Goal: Task Accomplishment & Management: Use online tool/utility

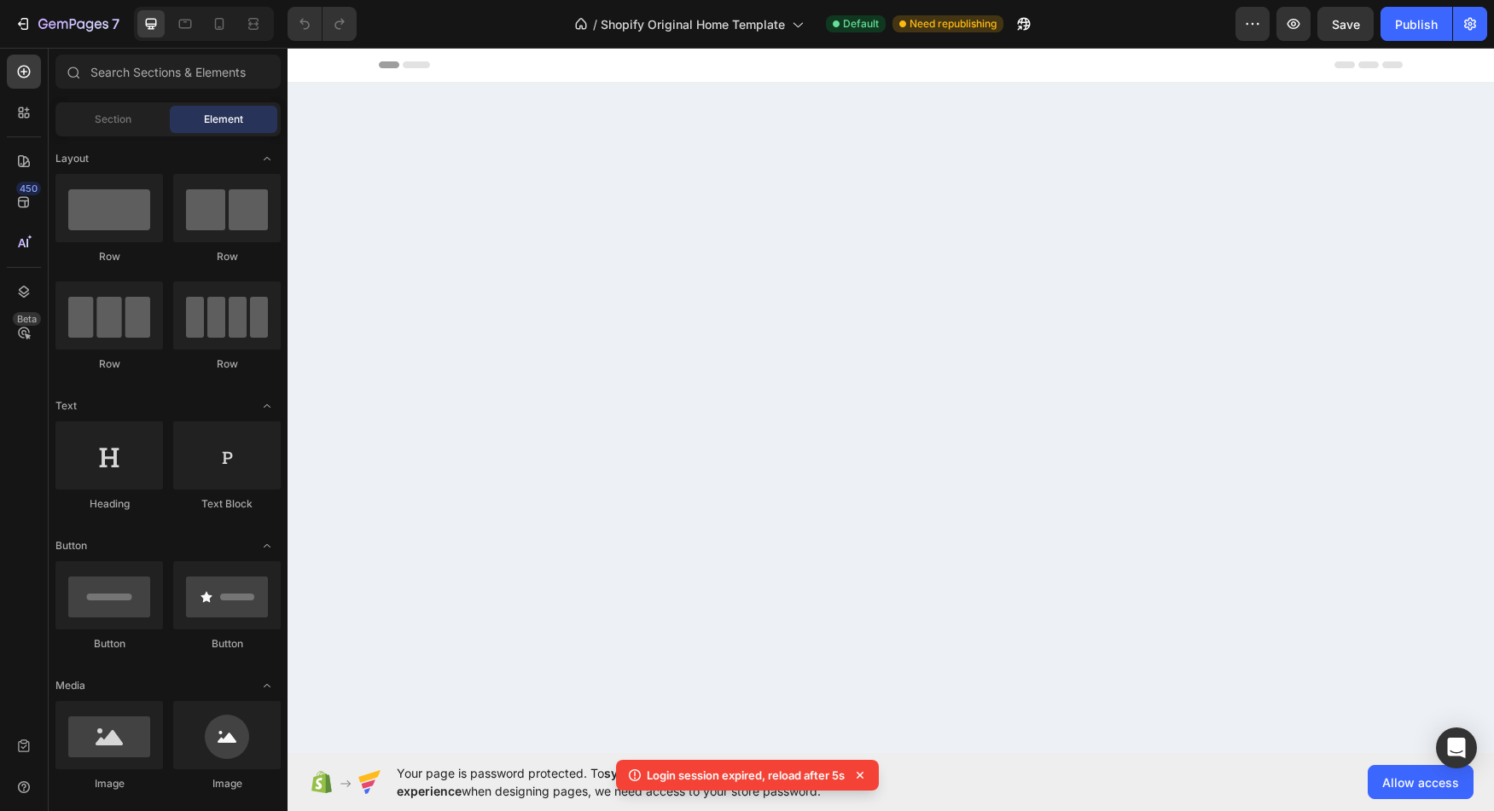
scroll to position [2383, 0]
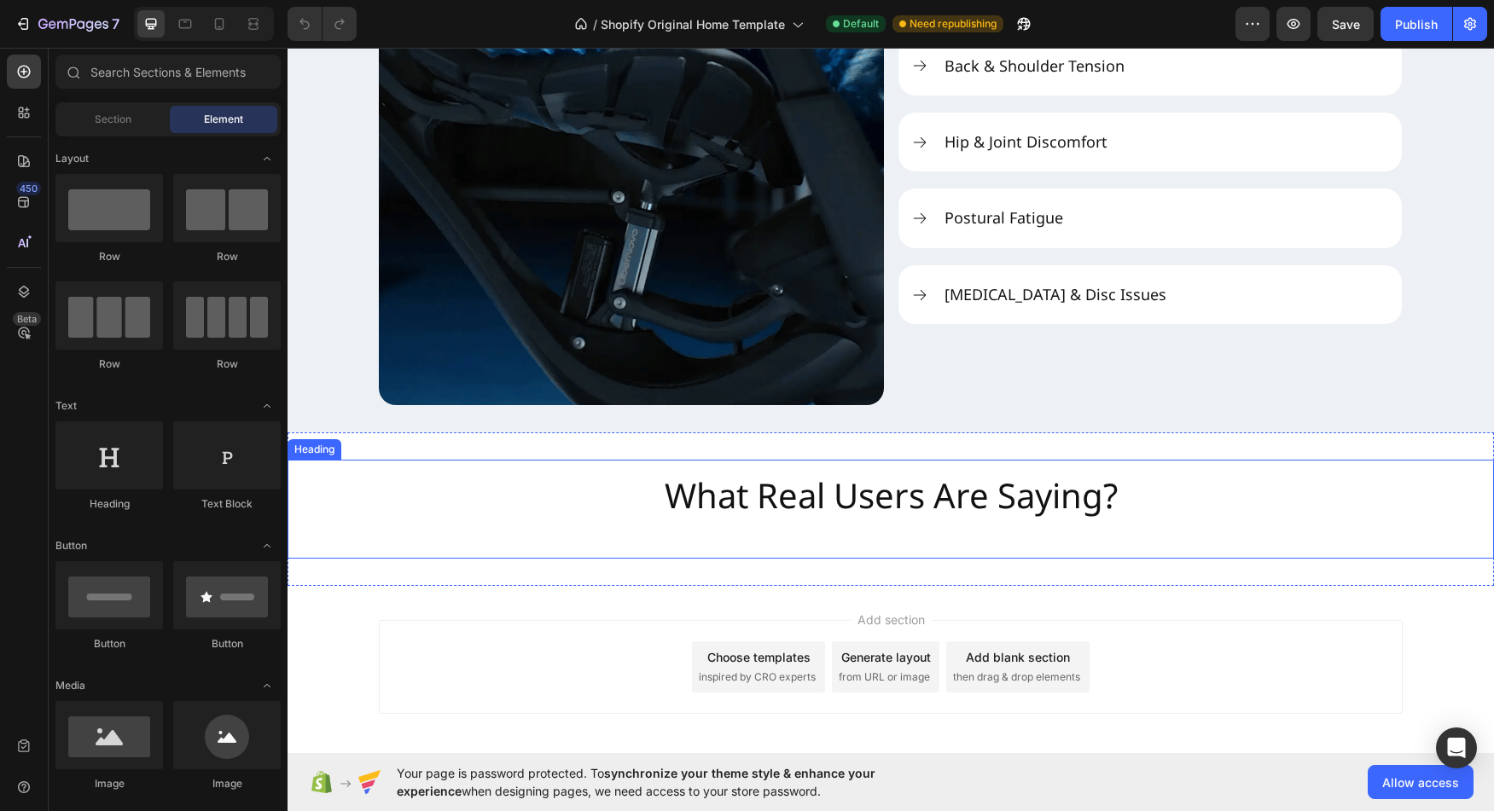
scroll to position [2334, 0]
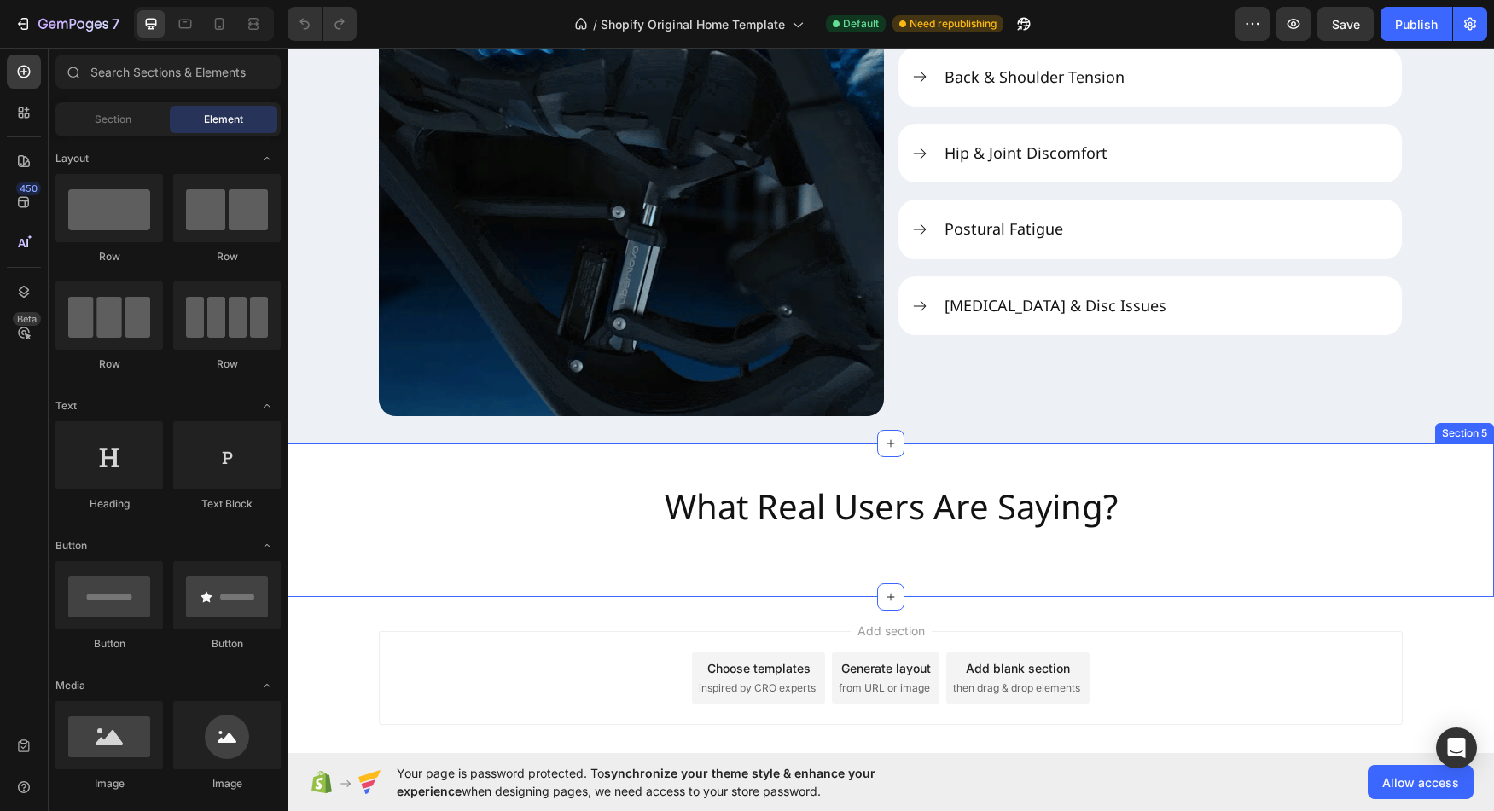
click at [430, 453] on div "What Real Users Are Saying? Heading Section 5" at bounding box center [891, 521] width 1206 height 154
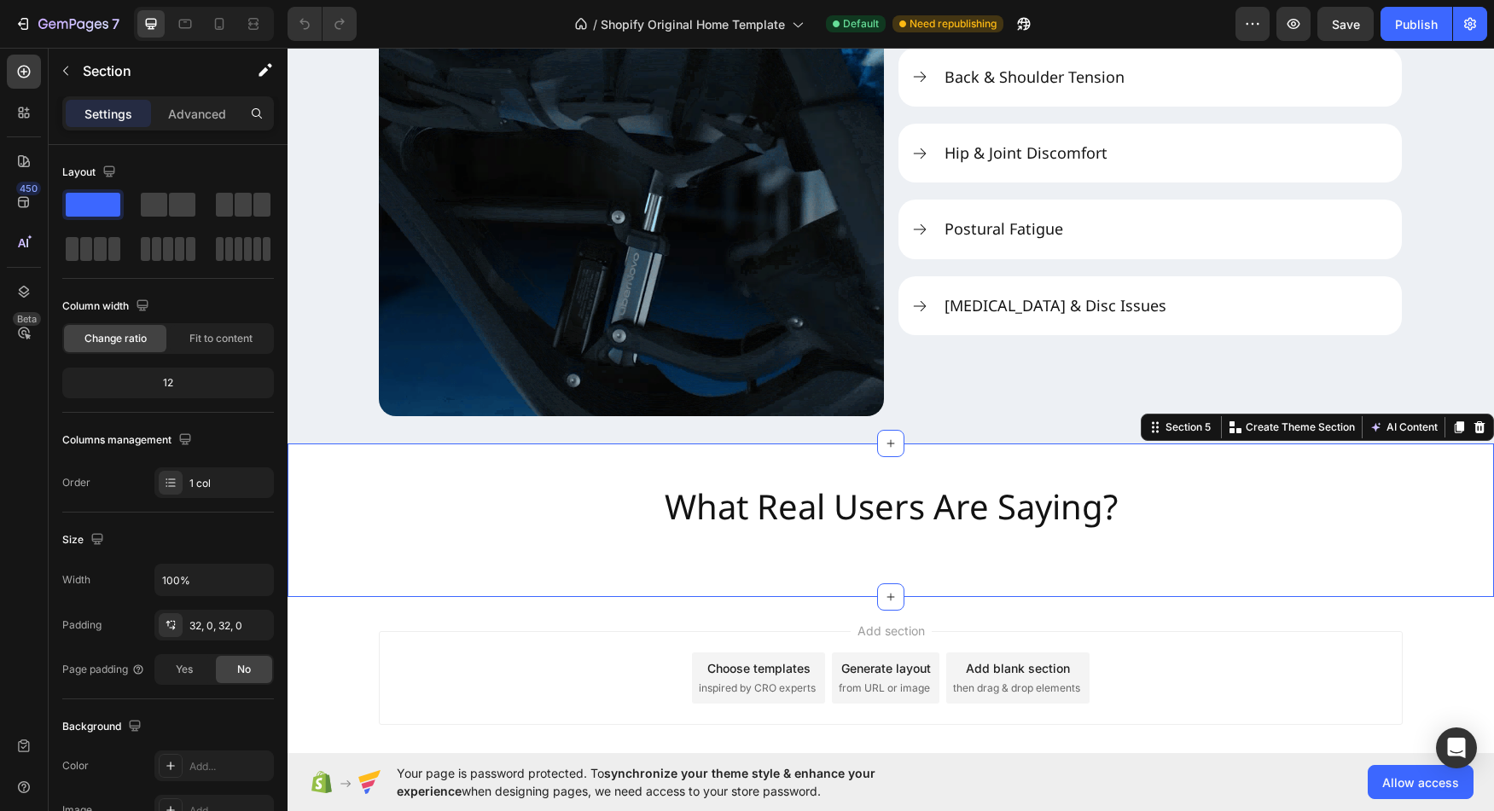
scroll to position [326, 0]
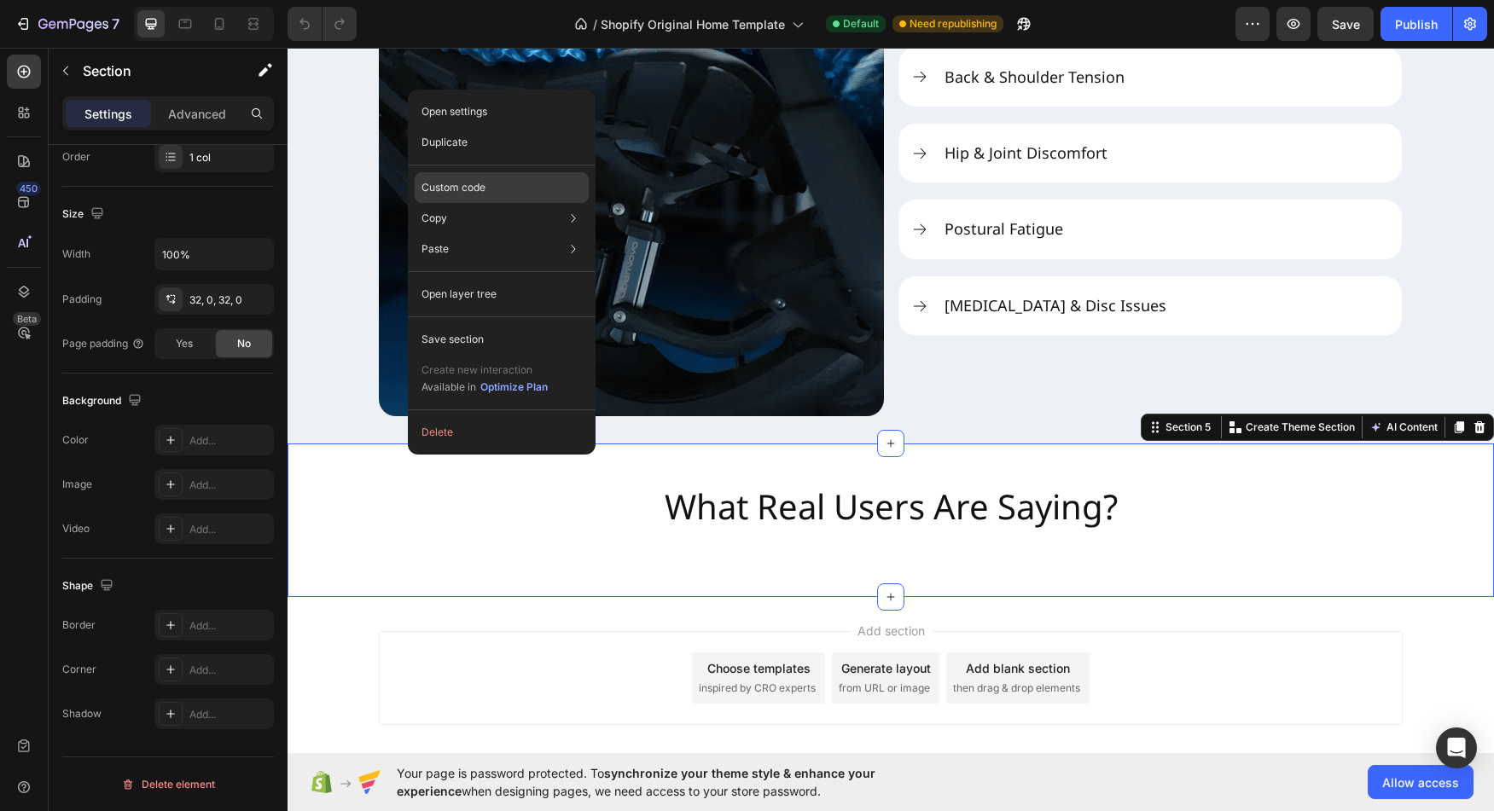
click at [474, 193] on p "Custom code" at bounding box center [453, 187] width 64 height 15
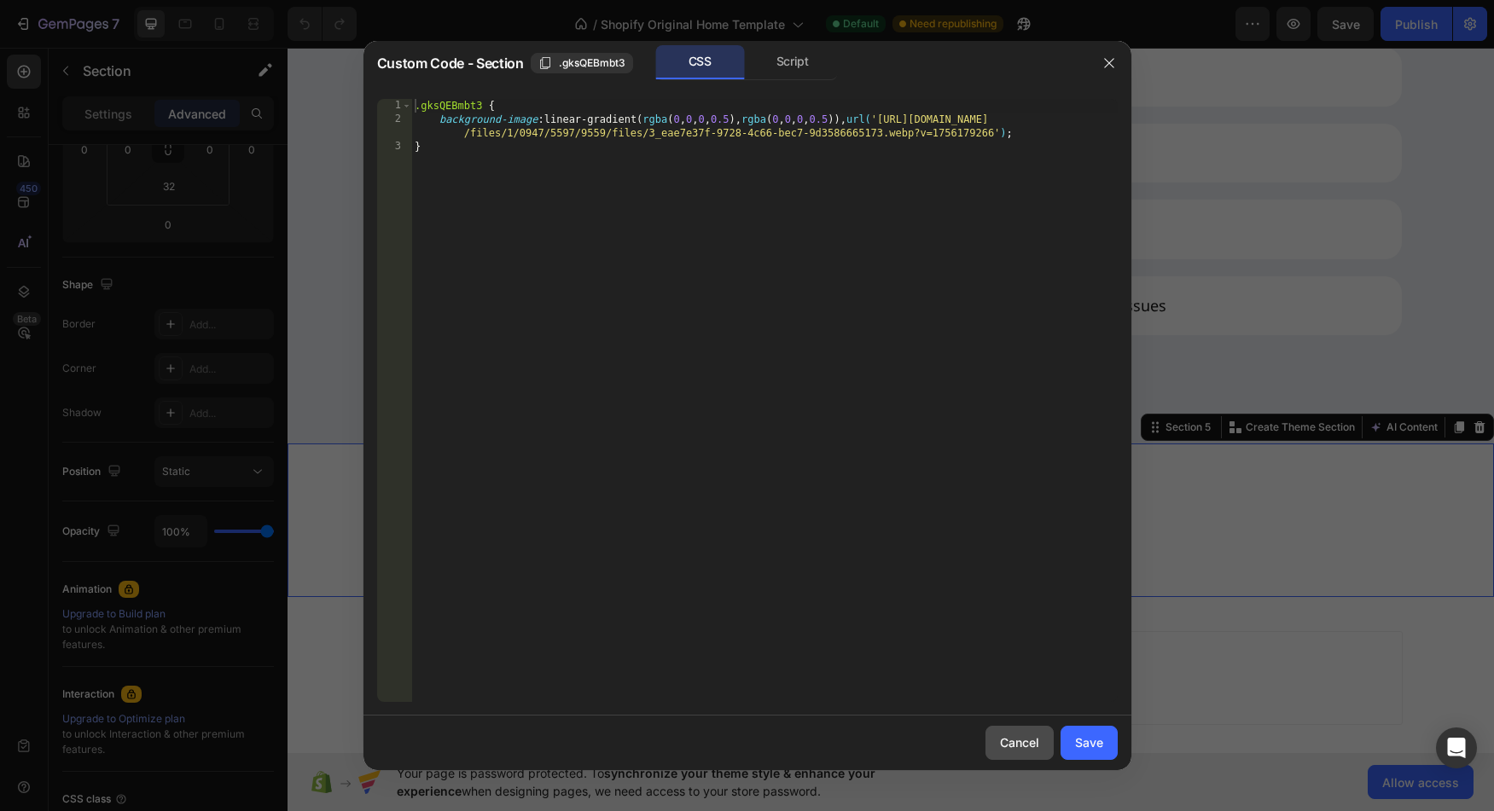
click at [1022, 737] on div "Cancel" at bounding box center [1019, 743] width 39 height 18
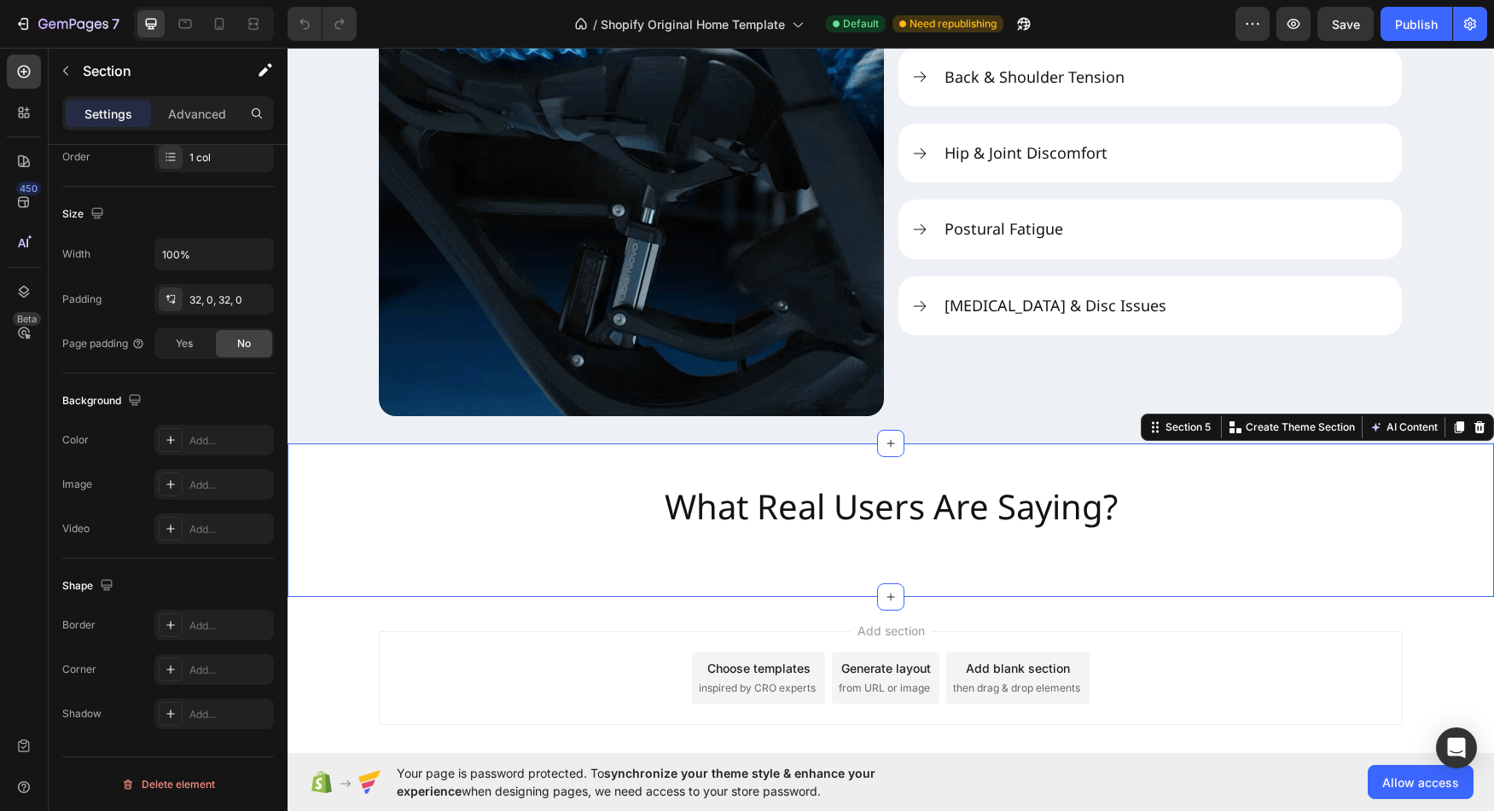
click at [428, 458] on div "What Real Users Are Saying? Heading Section 5 You can create reusable sections …" at bounding box center [891, 521] width 1206 height 154
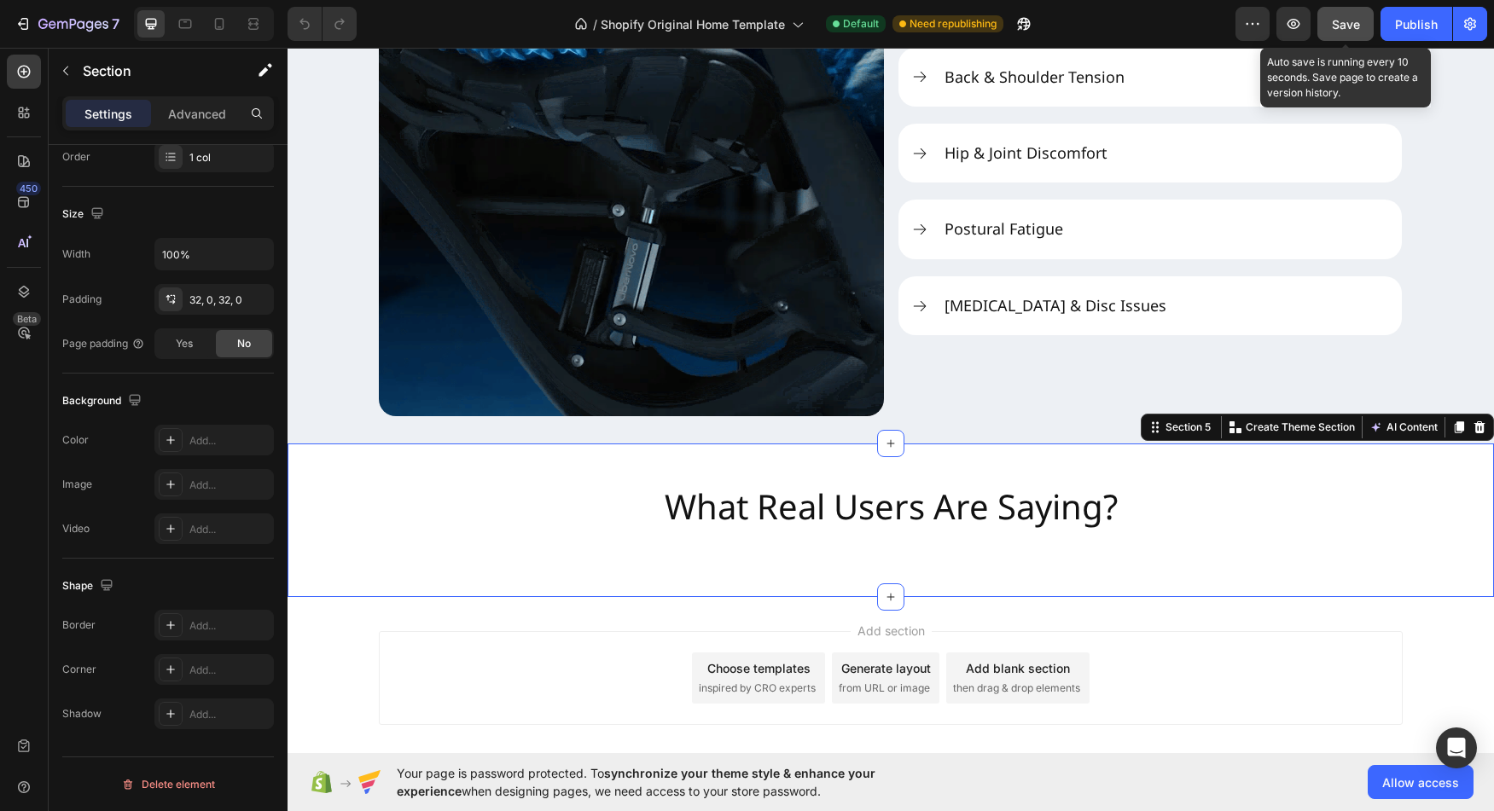
click at [1327, 18] on button "Save" at bounding box center [1345, 24] width 56 height 34
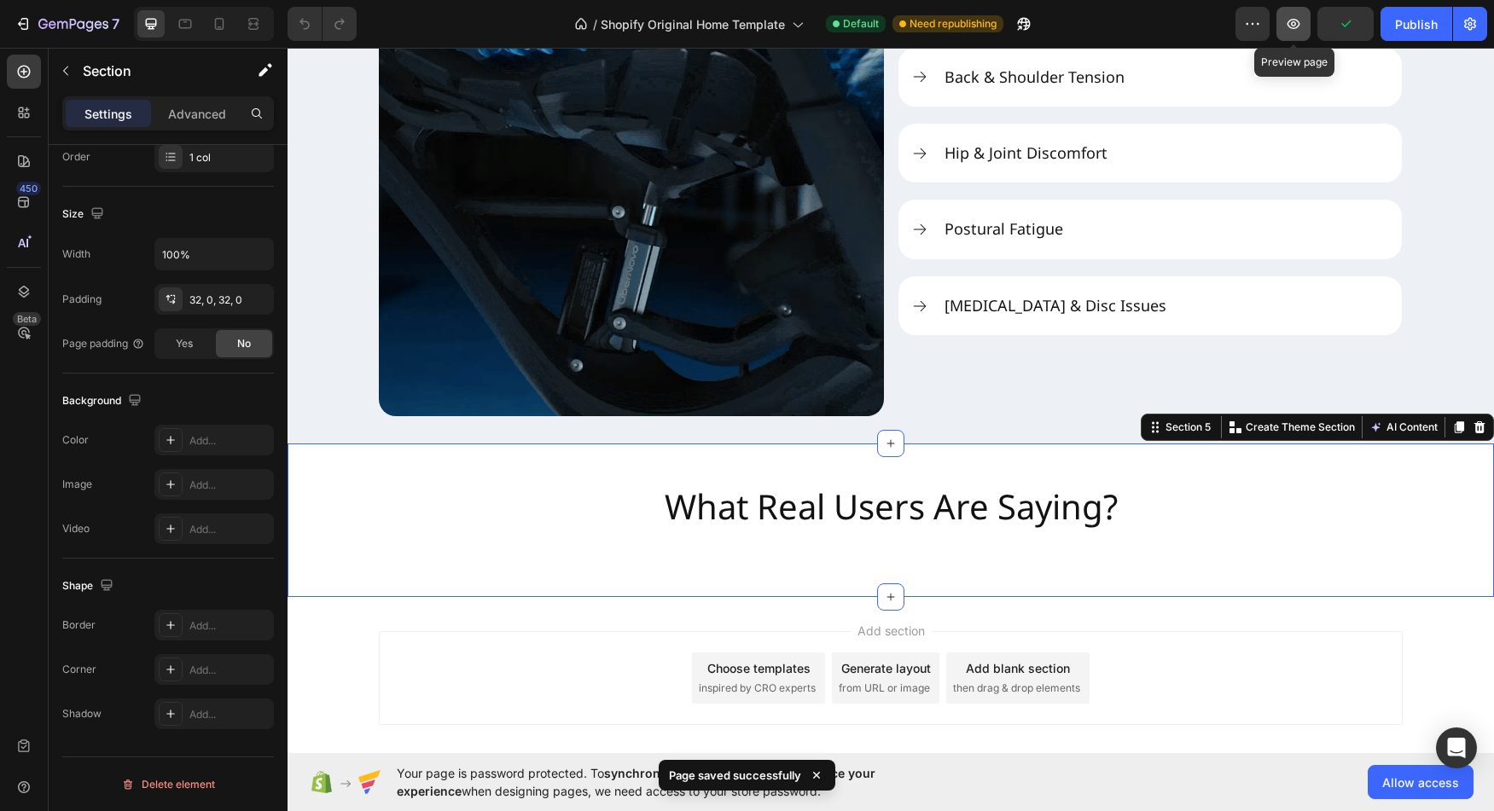
click at [1300, 21] on icon "button" at bounding box center [1293, 23] width 17 height 17
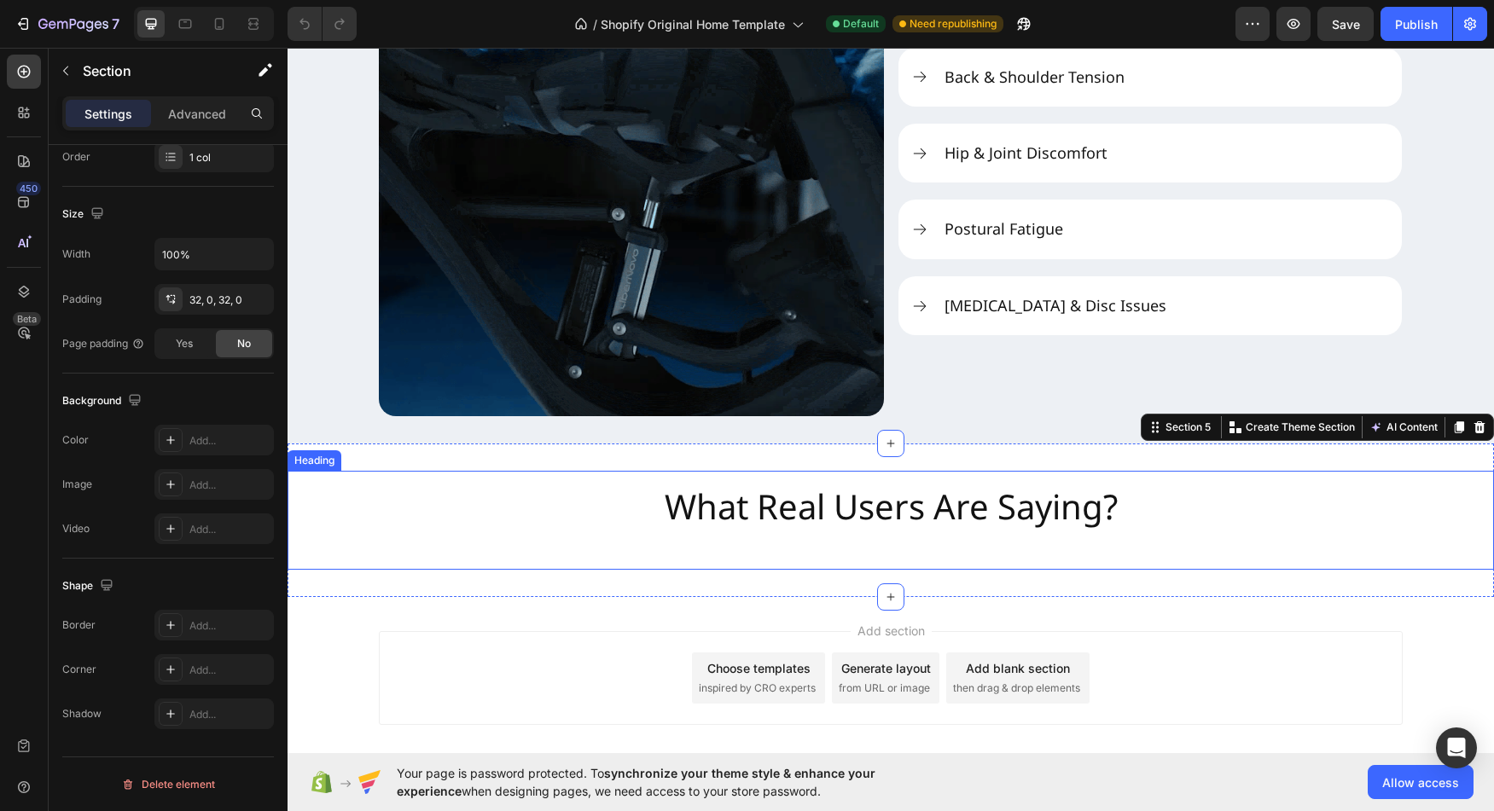
click at [410, 524] on div "What Real Users Are Saying?" at bounding box center [891, 520] width 1206 height 99
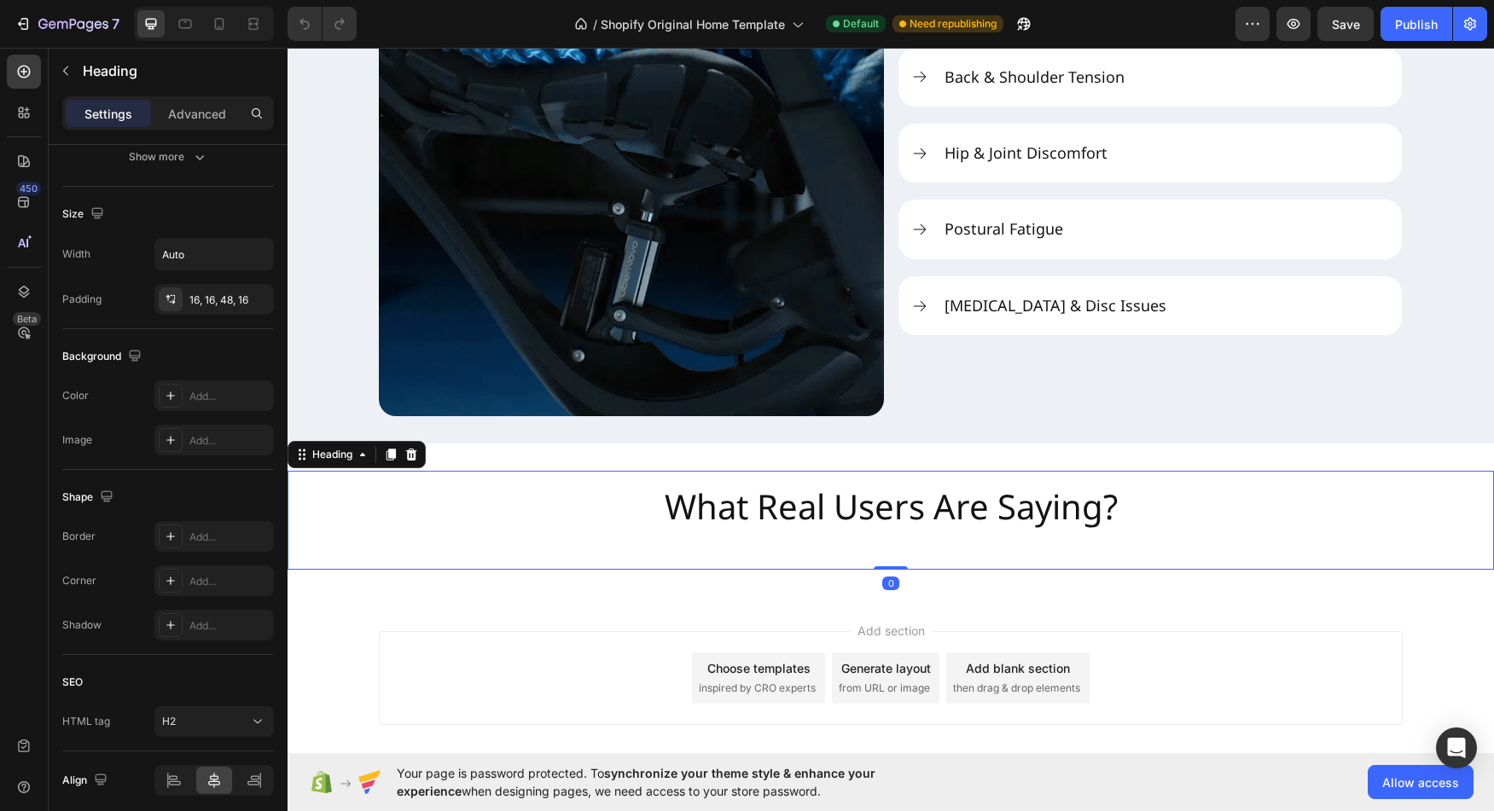
scroll to position [0, 0]
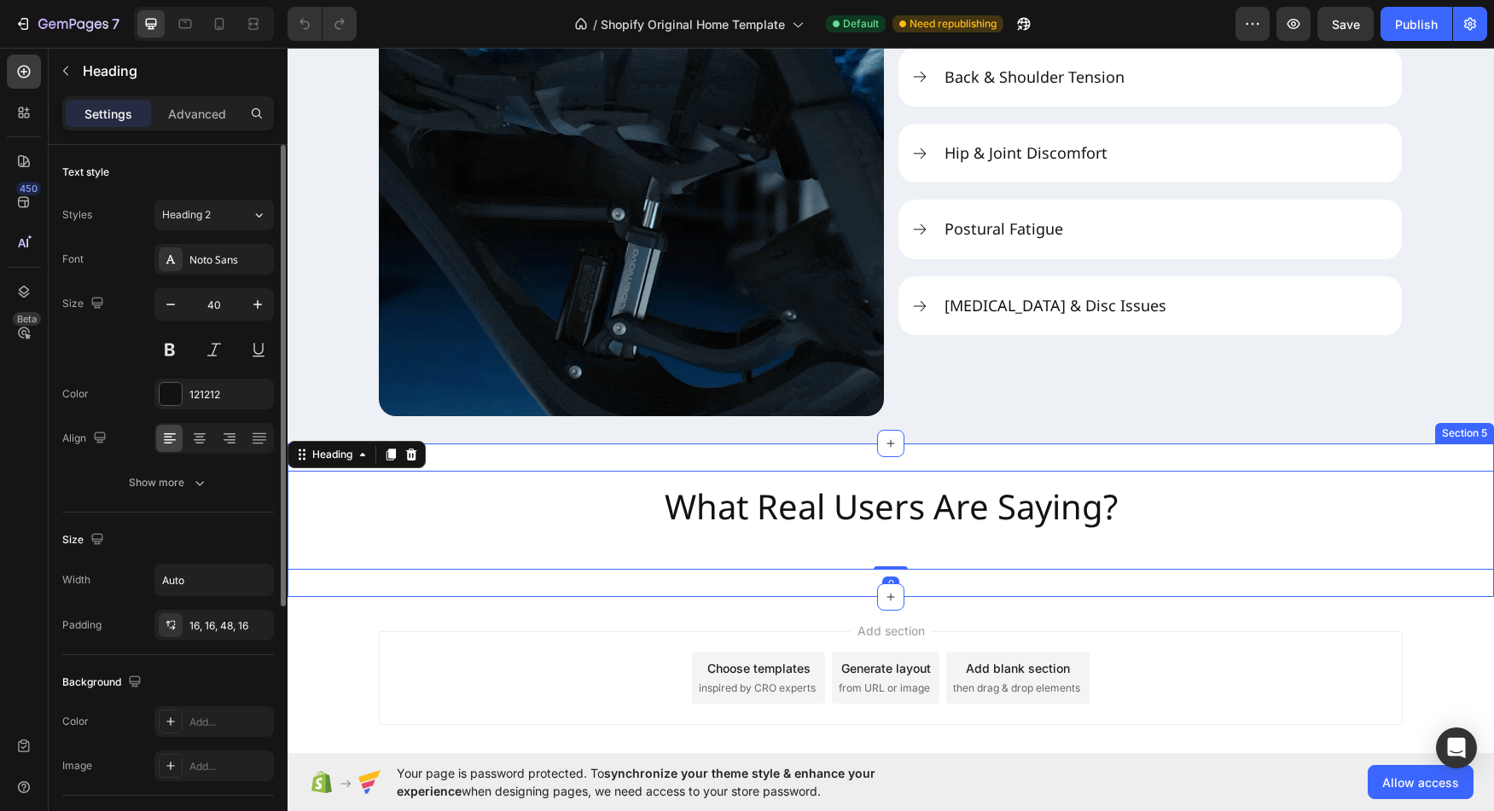
click at [511, 462] on div "What Real Users Are Saying? Heading 0 Section 5" at bounding box center [891, 521] width 1206 height 154
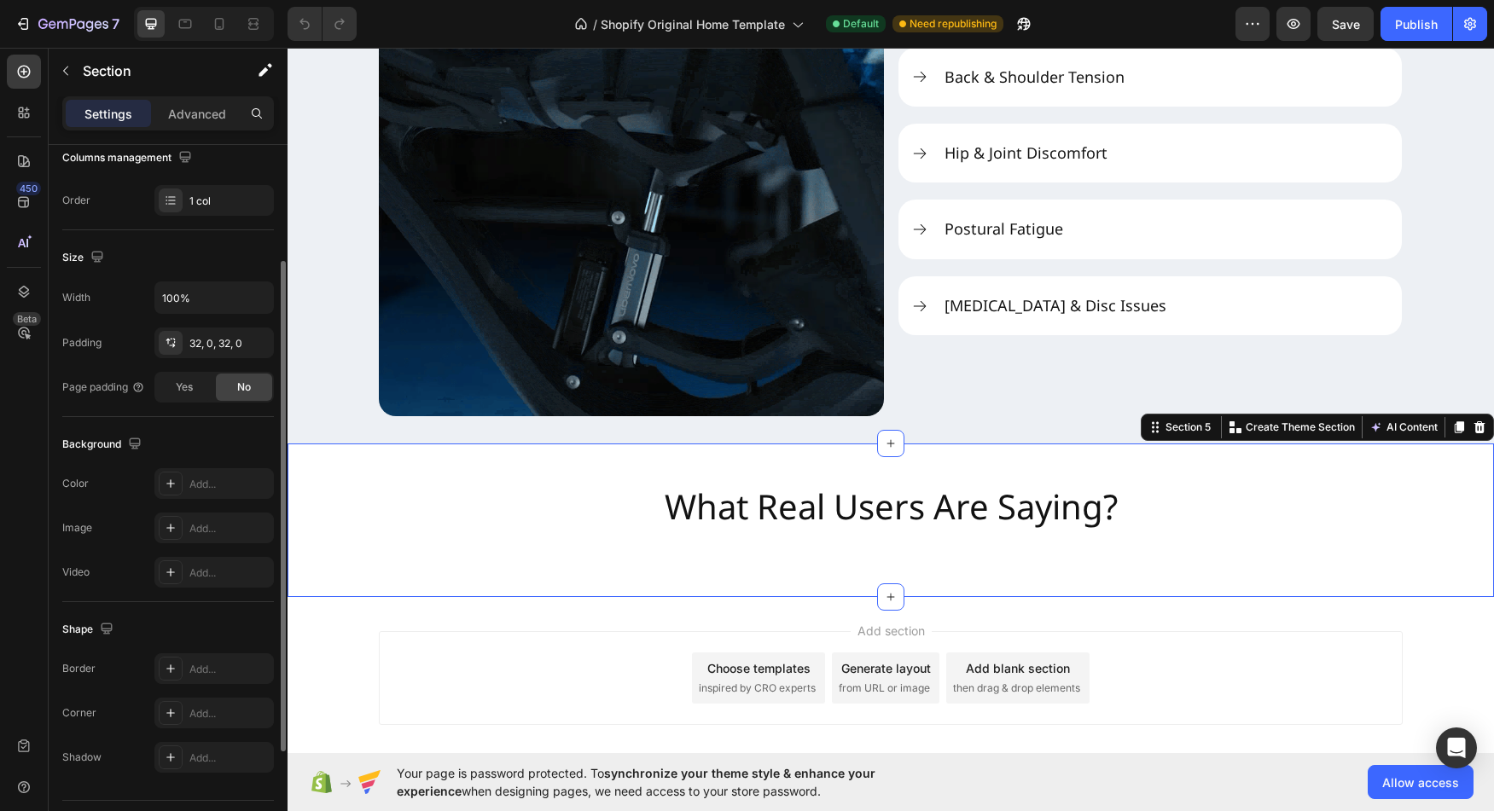
scroll to position [326, 0]
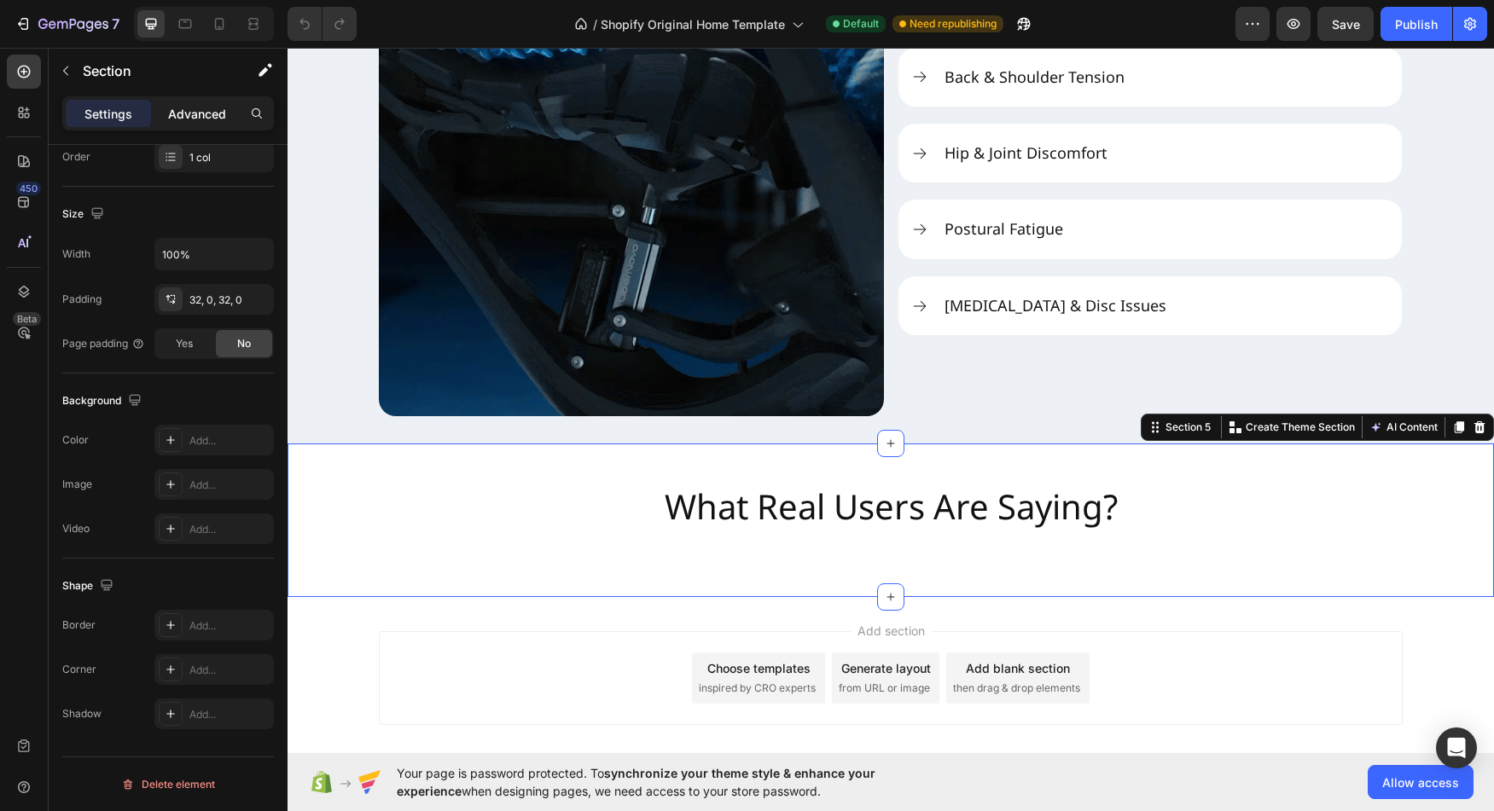
click at [195, 113] on p "Advanced" at bounding box center [197, 114] width 58 height 18
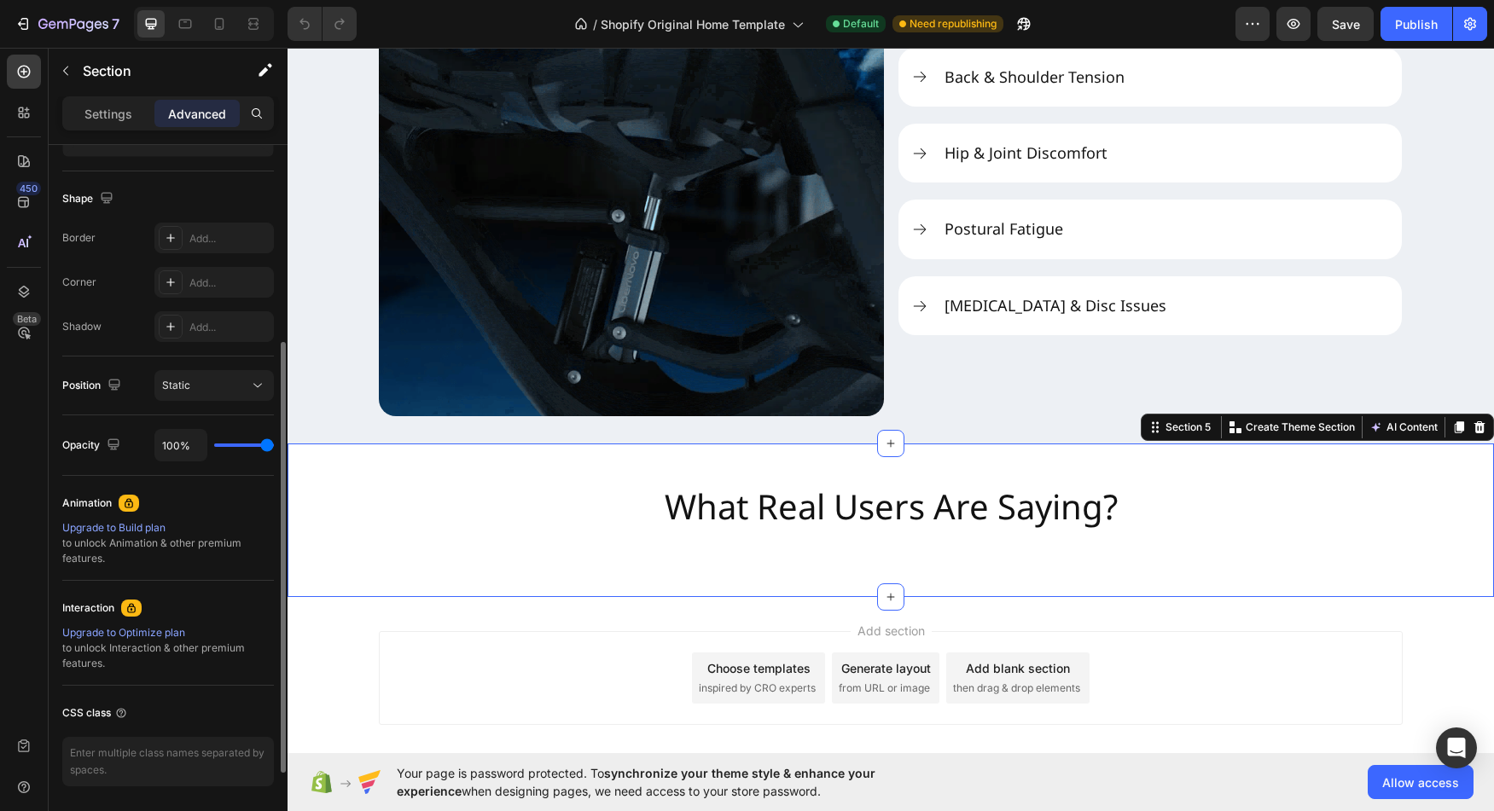
scroll to position [469, 0]
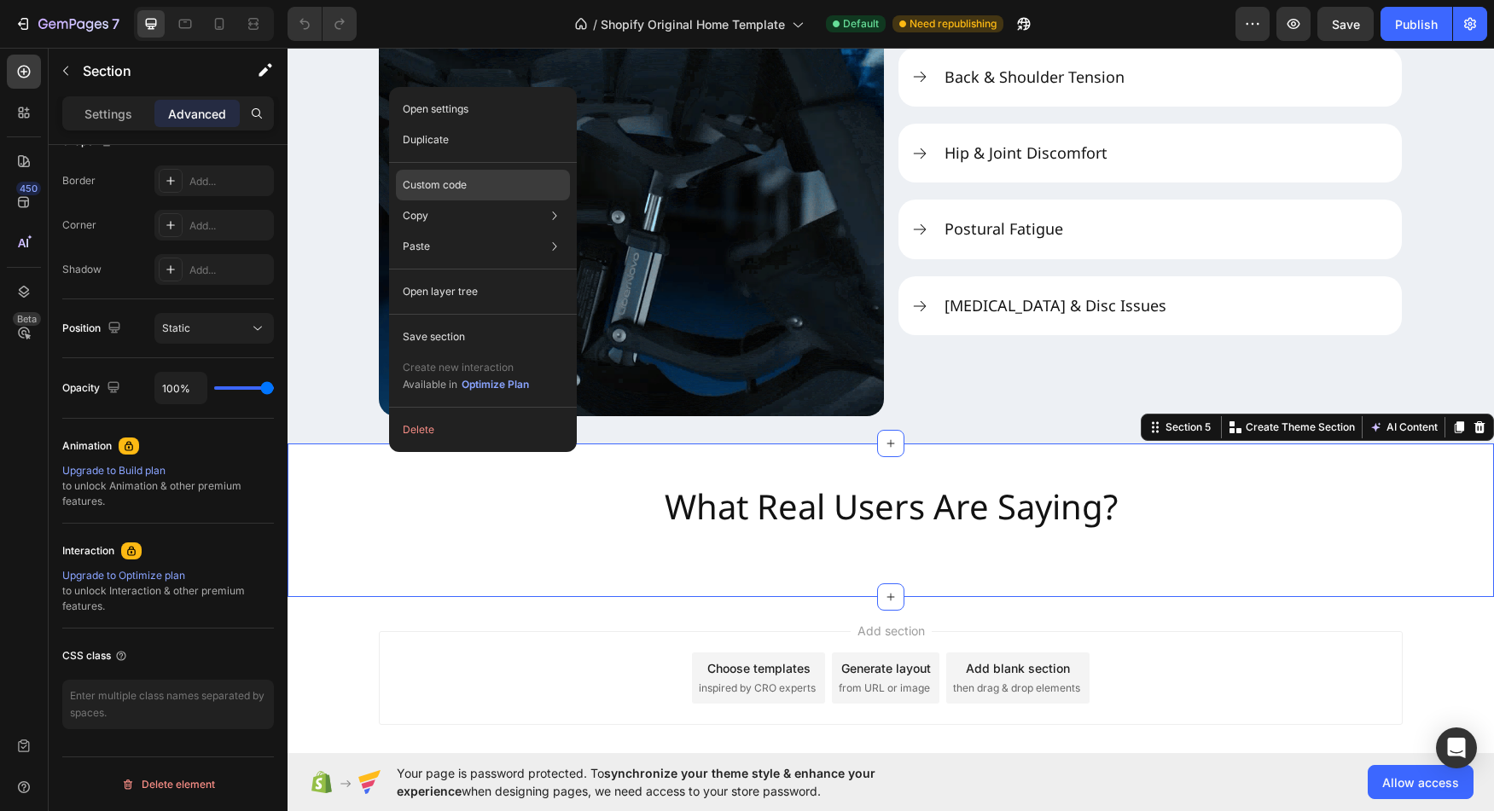
click at [444, 231] on div "Custom code" at bounding box center [483, 246] width 174 height 31
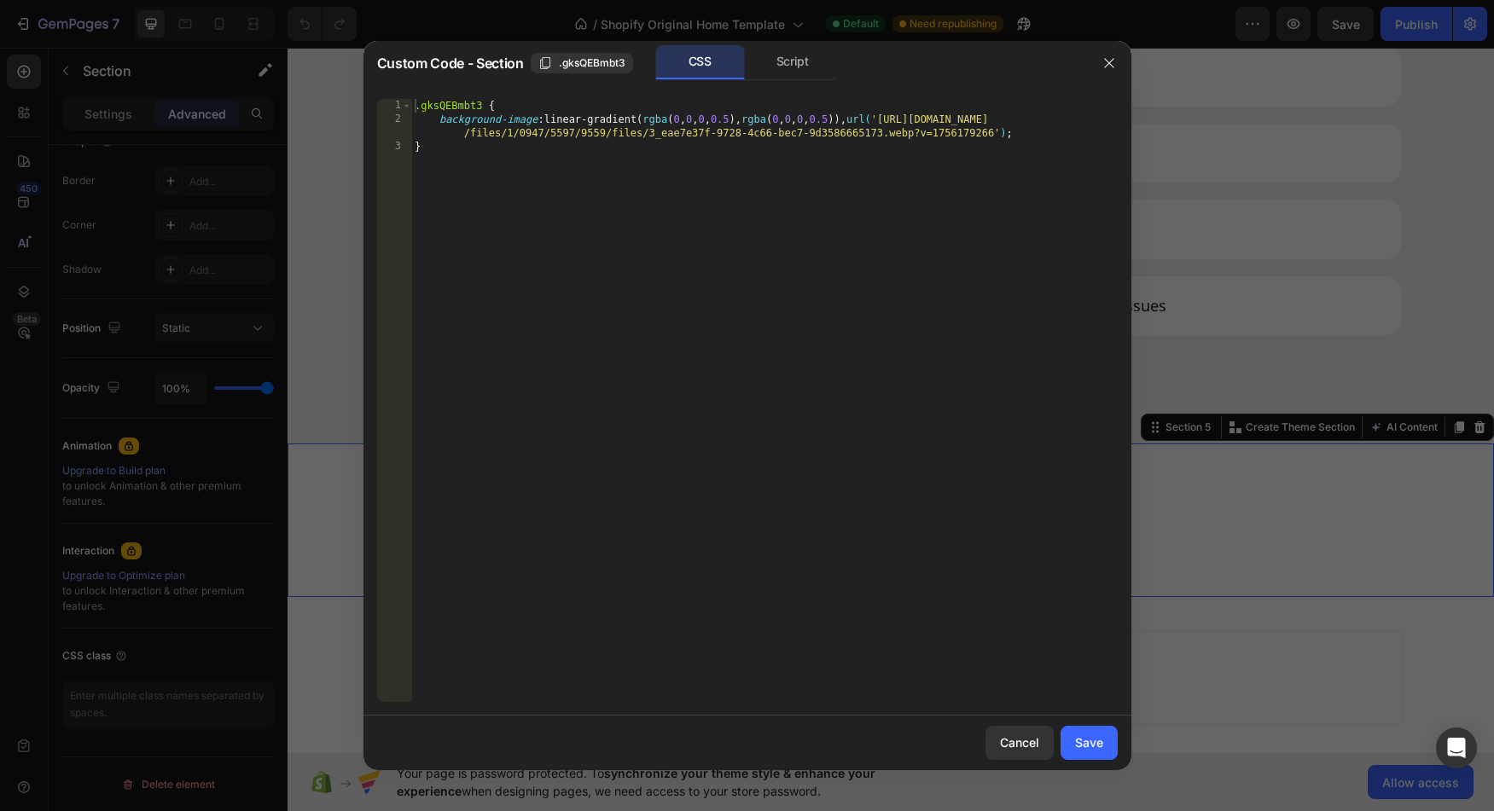
type textarea ".gksQEBmbt3 {"
click at [464, 102] on div ".gksQEBmbt3 { background-image : linear-gradient( rgba ( 0 , 0 , 0 , 0.5 ), rgb…" at bounding box center [764, 414] width 706 height 631
click at [1021, 738] on div "Cancel" at bounding box center [1019, 743] width 39 height 18
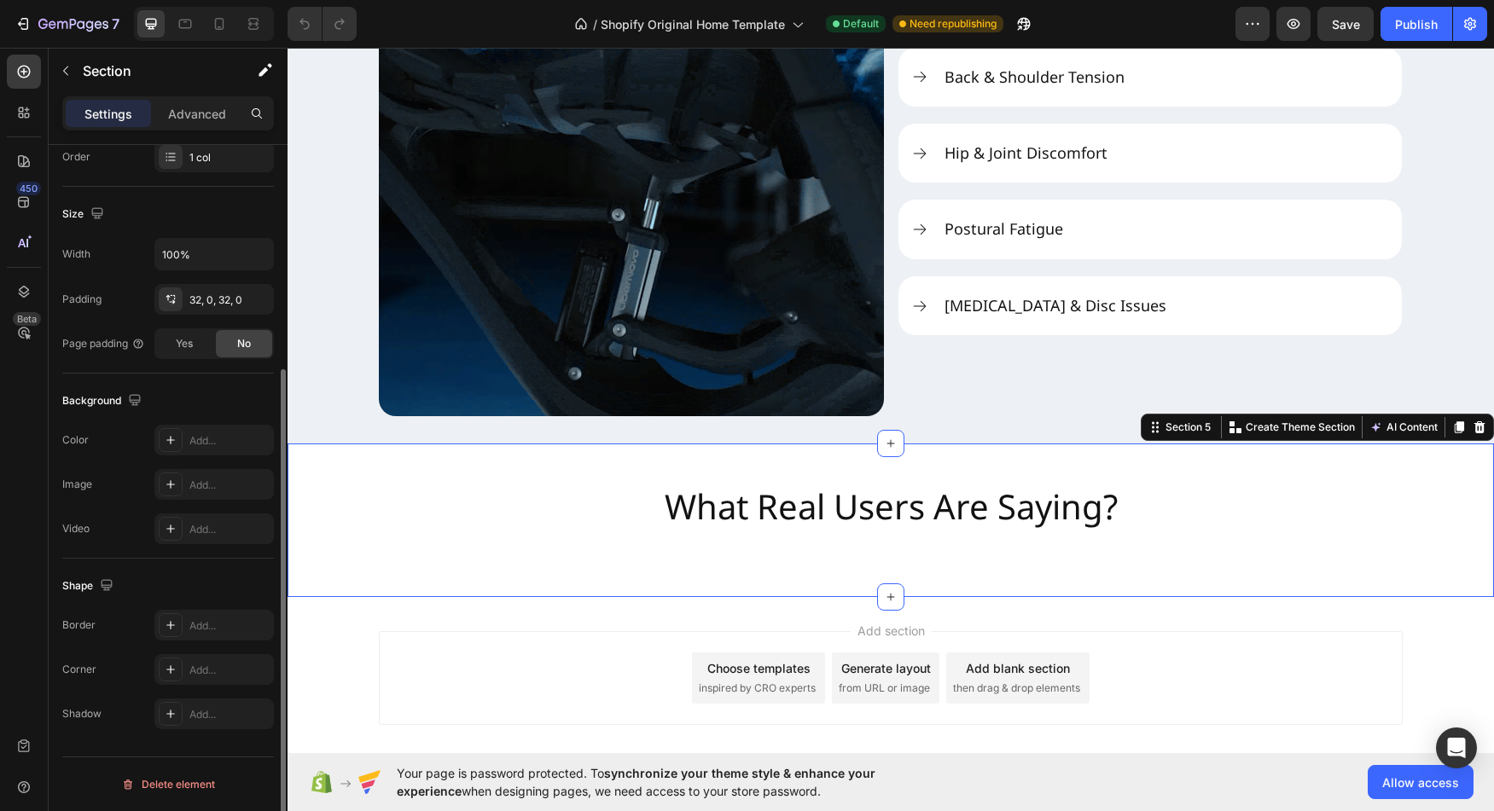
scroll to position [326, 0]
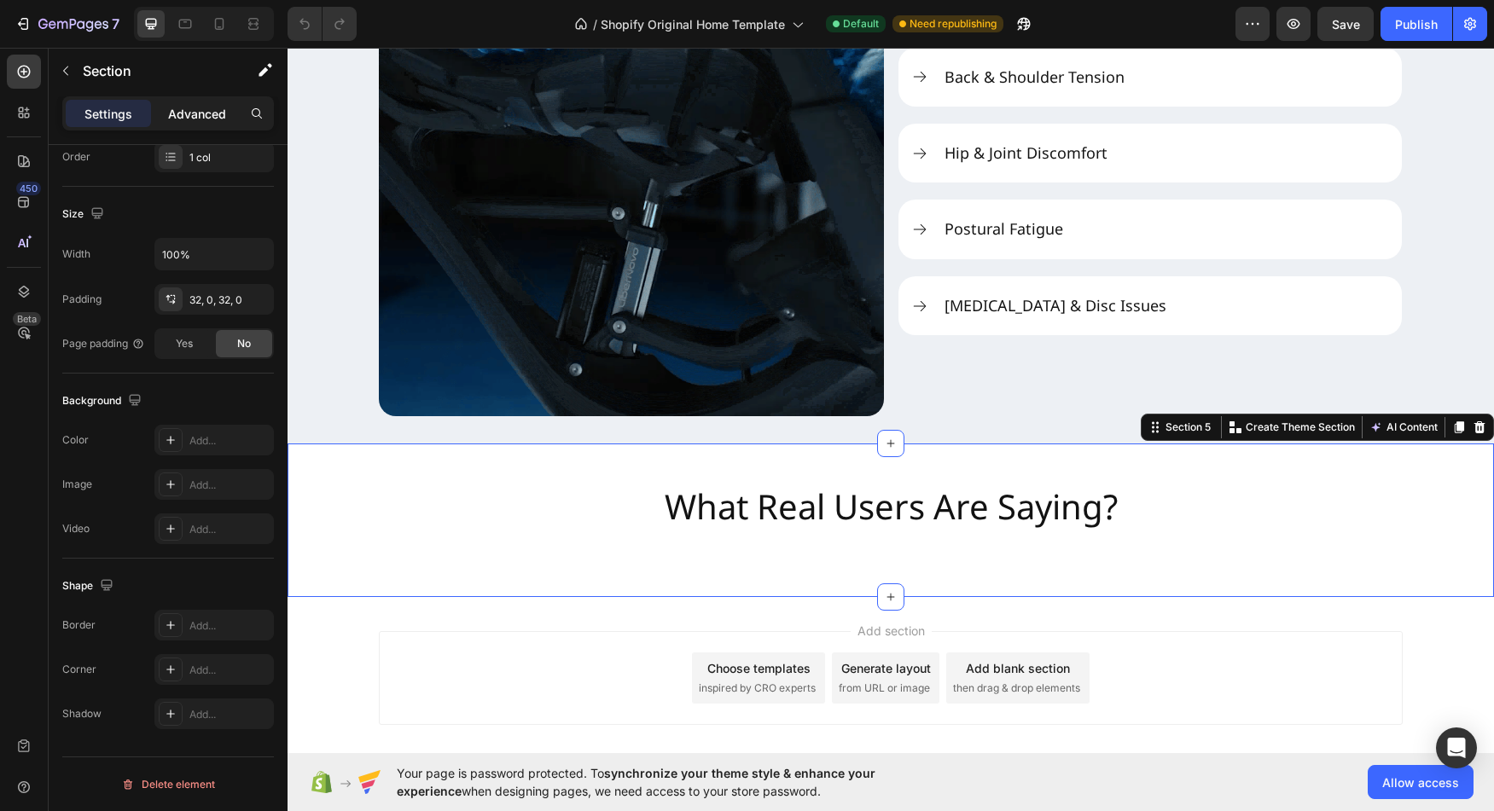
click at [170, 112] on p "Advanced" at bounding box center [197, 114] width 58 height 18
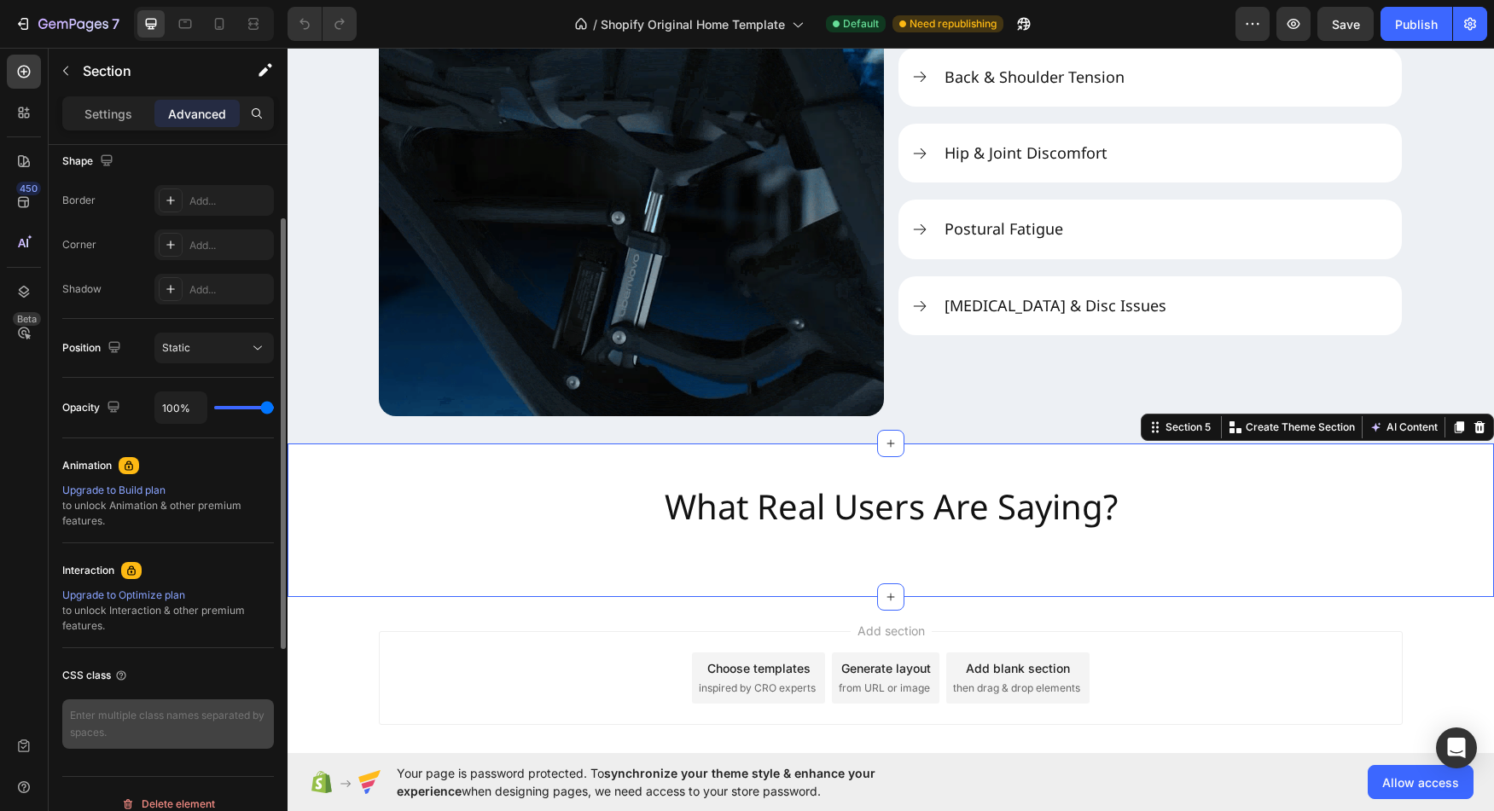
scroll to position [469, 0]
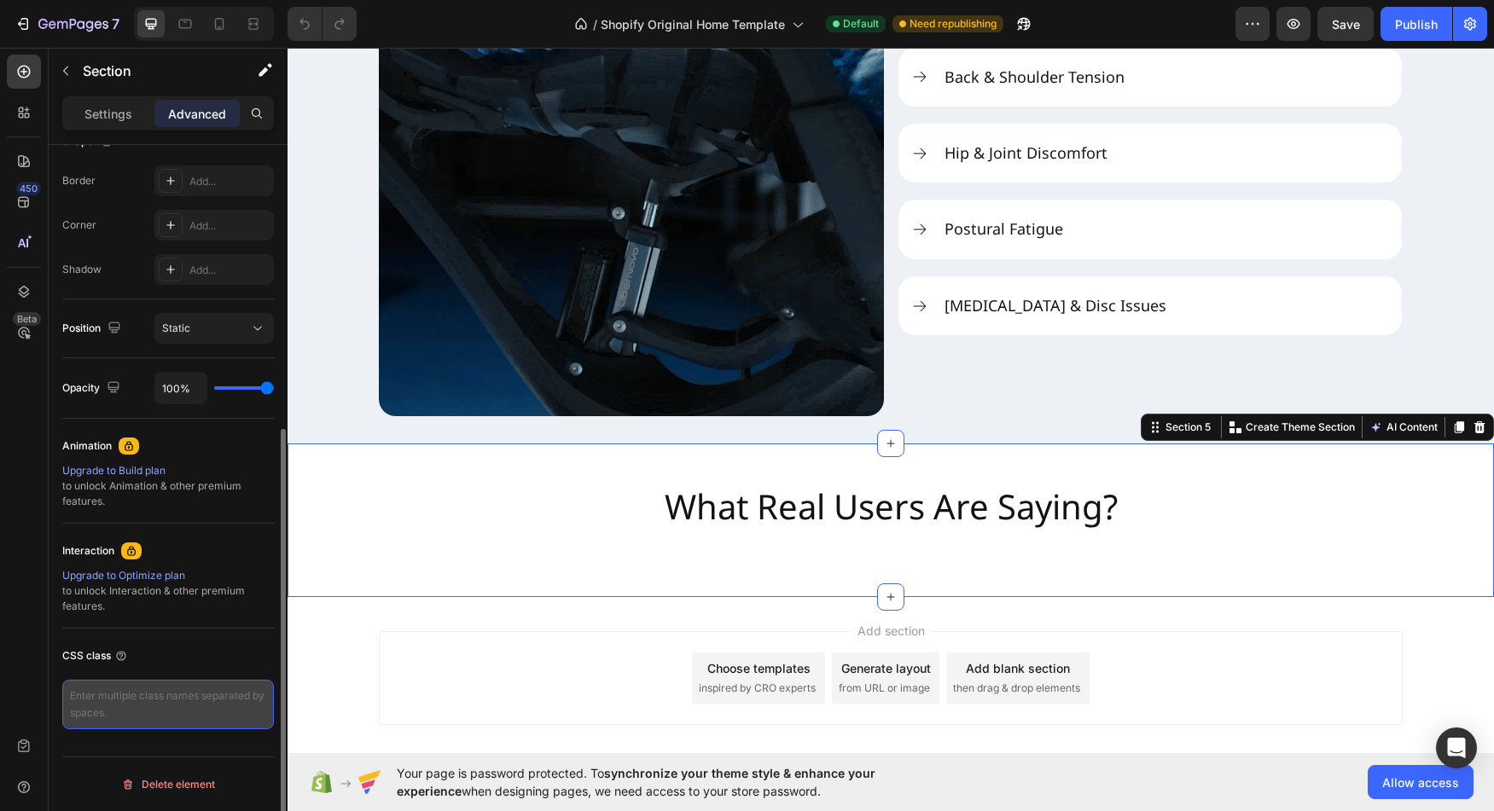
click at [128, 702] on textarea at bounding box center [168, 704] width 212 height 49
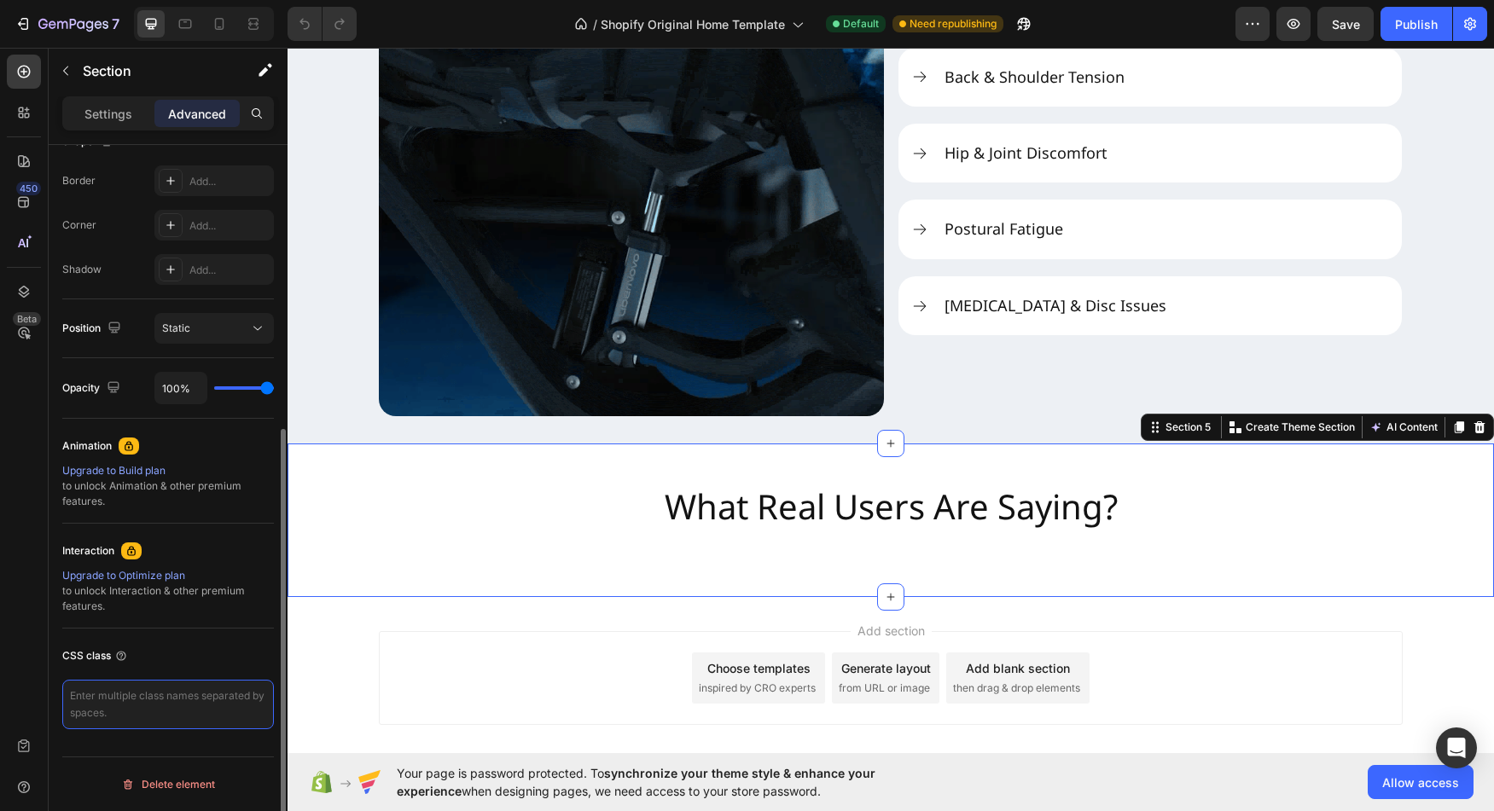
paste textarea "gksQEBmbt3"
type textarea "gksQEBmbt3"
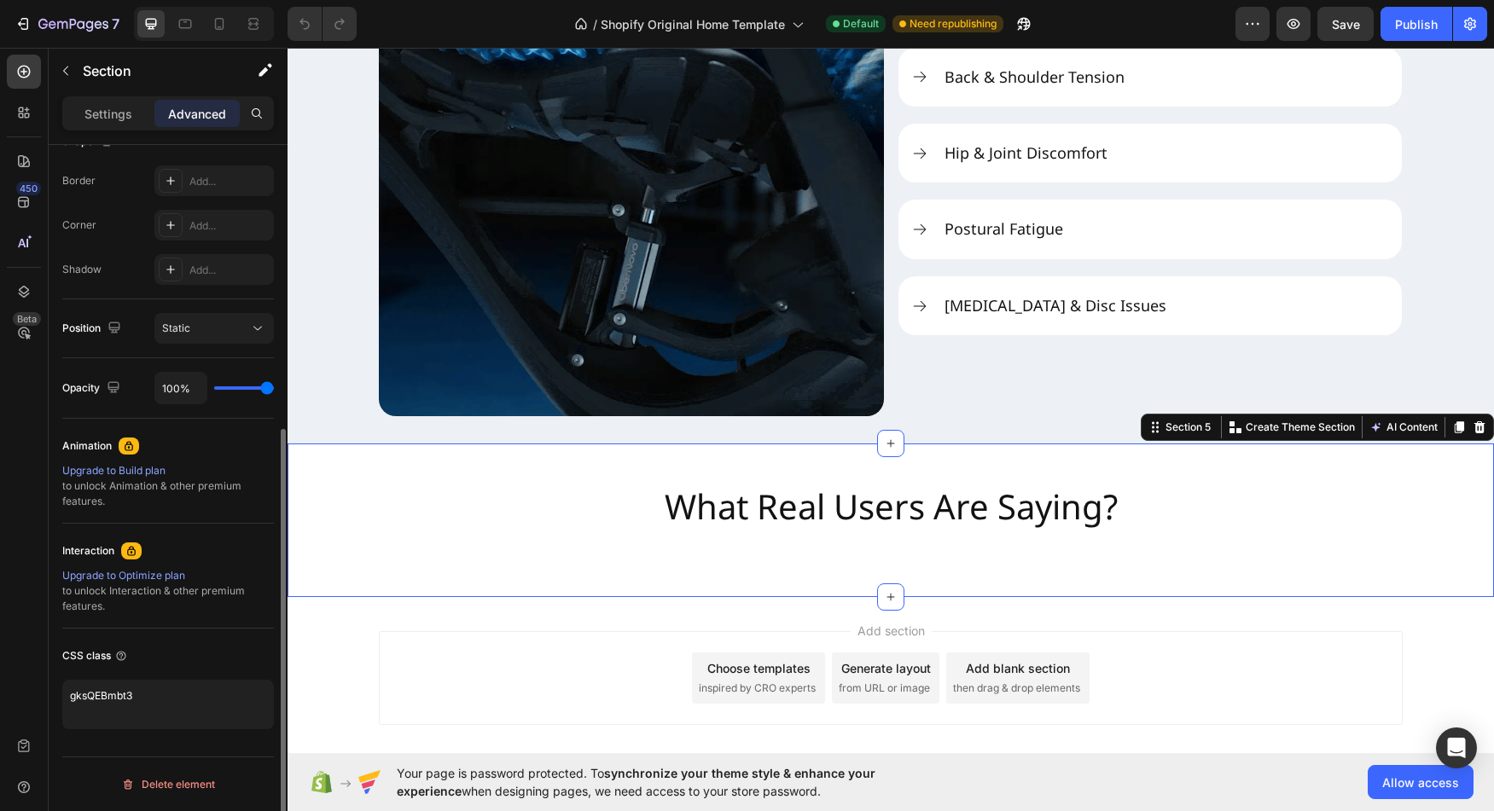
click at [266, 754] on div "Display on Desktop Yes No Tablet Yes No Mobile Yes No Spacing (px) 0 0 0 0 32 0…" at bounding box center [168, 268] width 239 height 1184
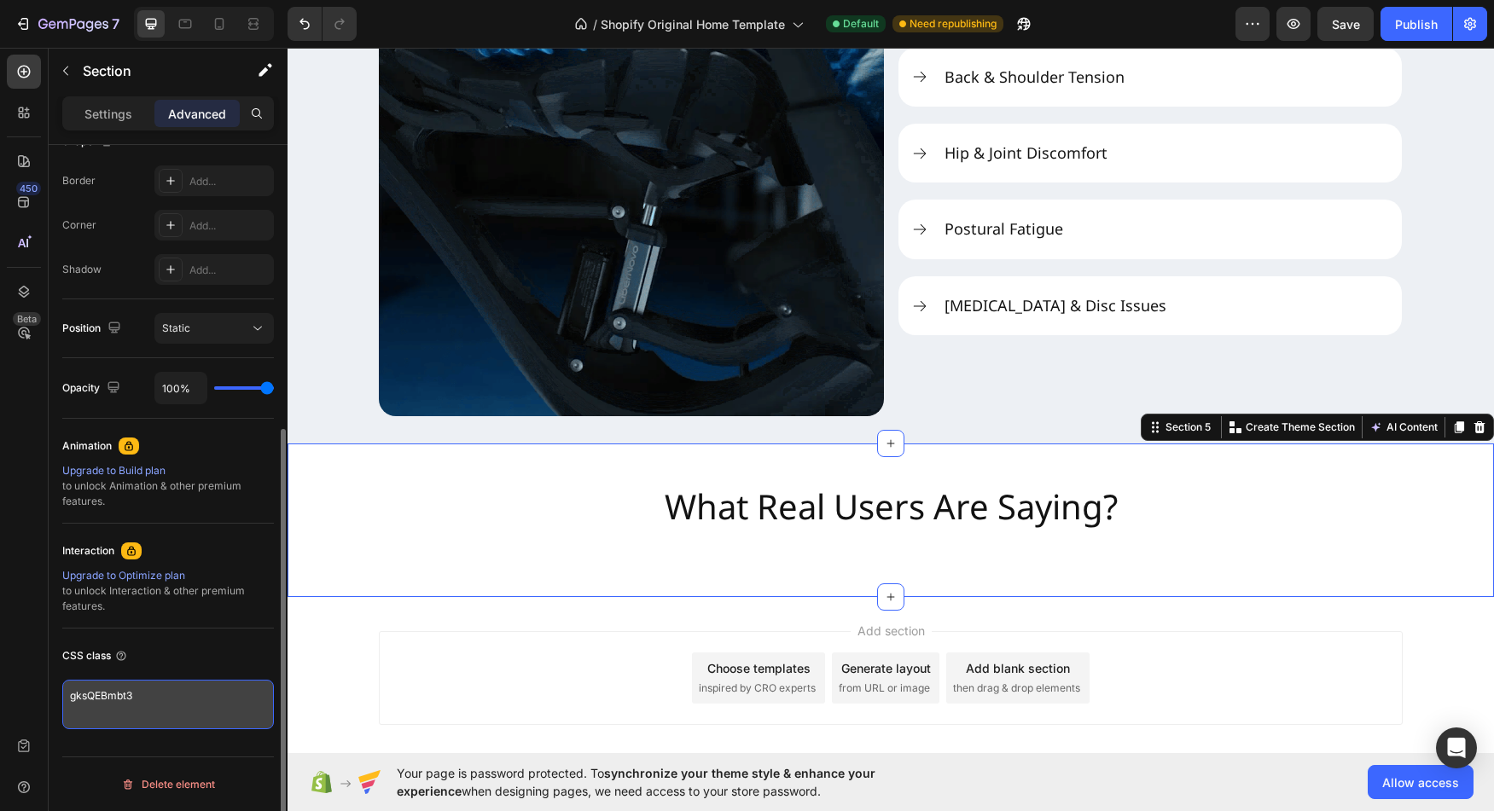
click at [190, 709] on textarea "gksQEBmbt3" at bounding box center [168, 704] width 212 height 49
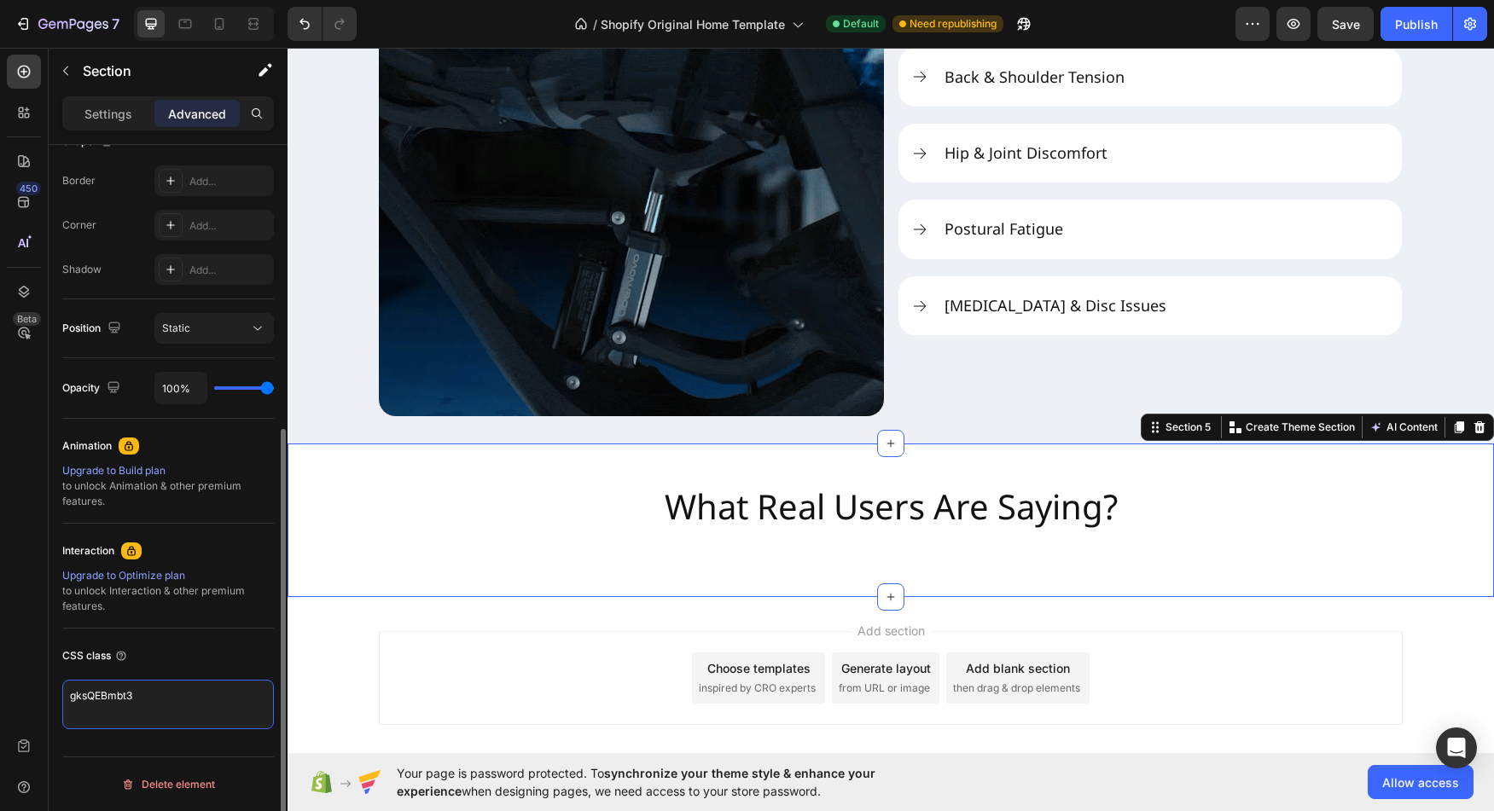
click at [162, 698] on textarea "gksQEBmbt3" at bounding box center [168, 704] width 212 height 49
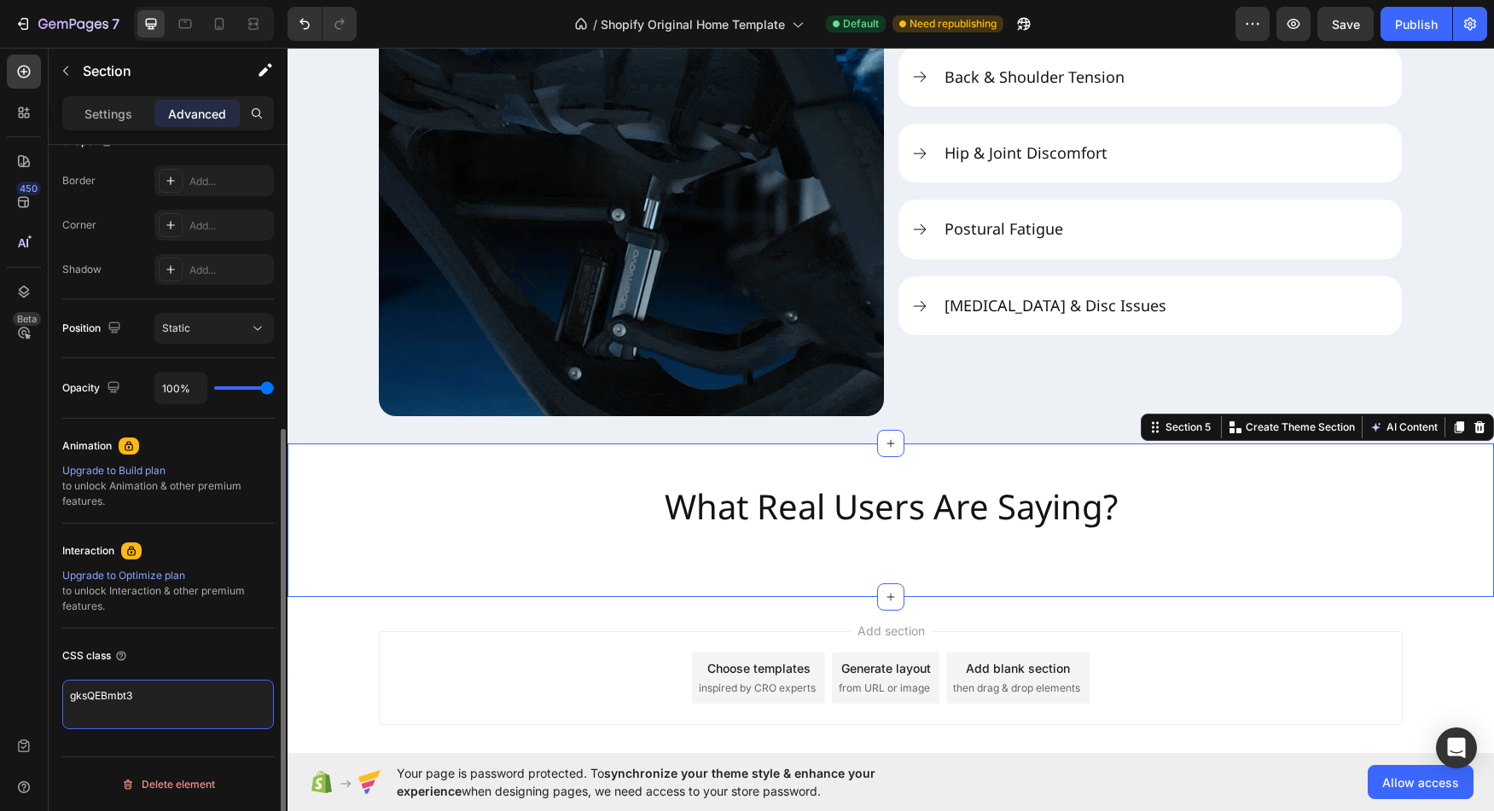
click at [162, 698] on textarea "gksQEBmbt3" at bounding box center [168, 704] width 212 height 49
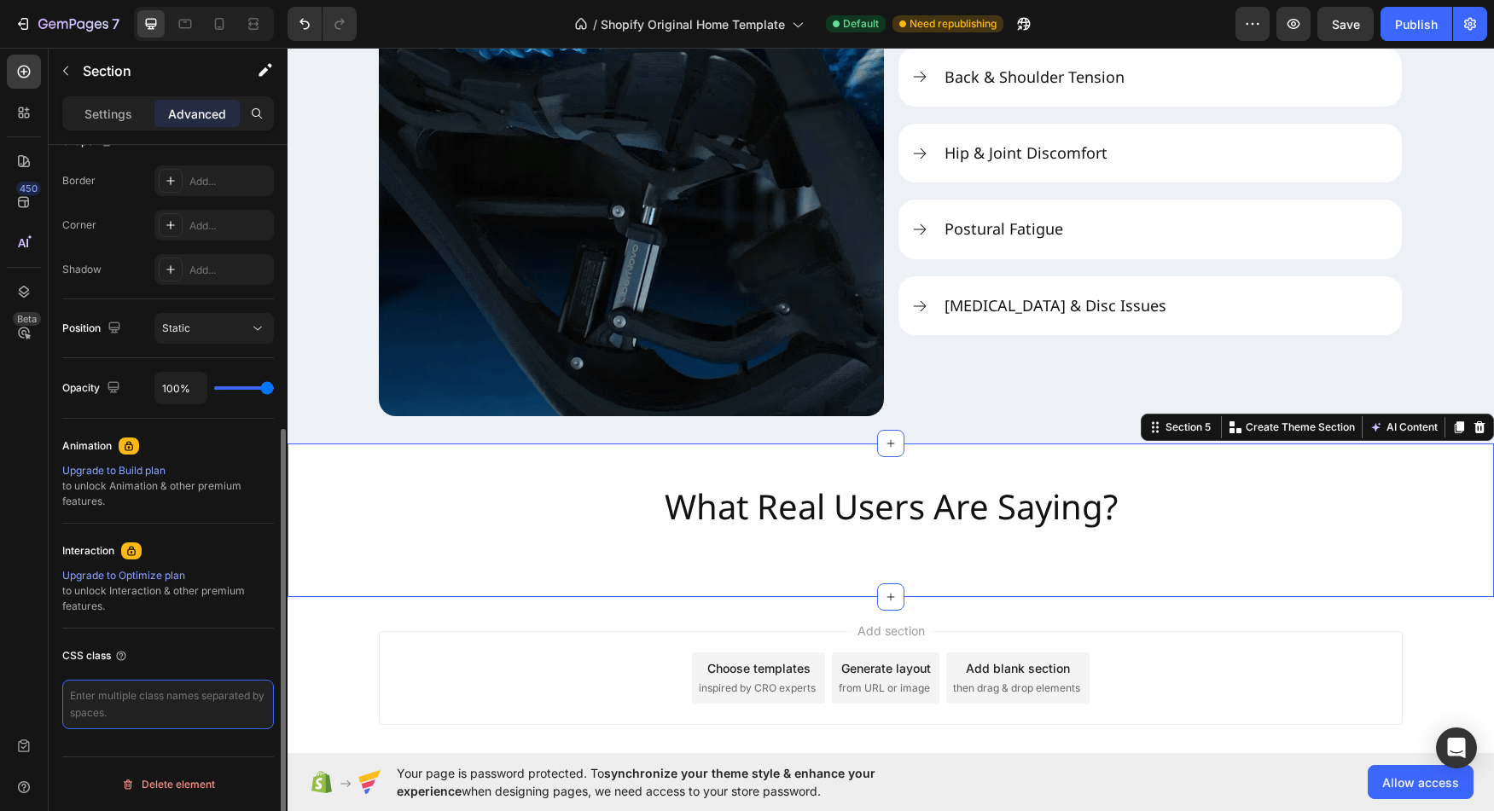
paste textarea "gksQEBmbt3"
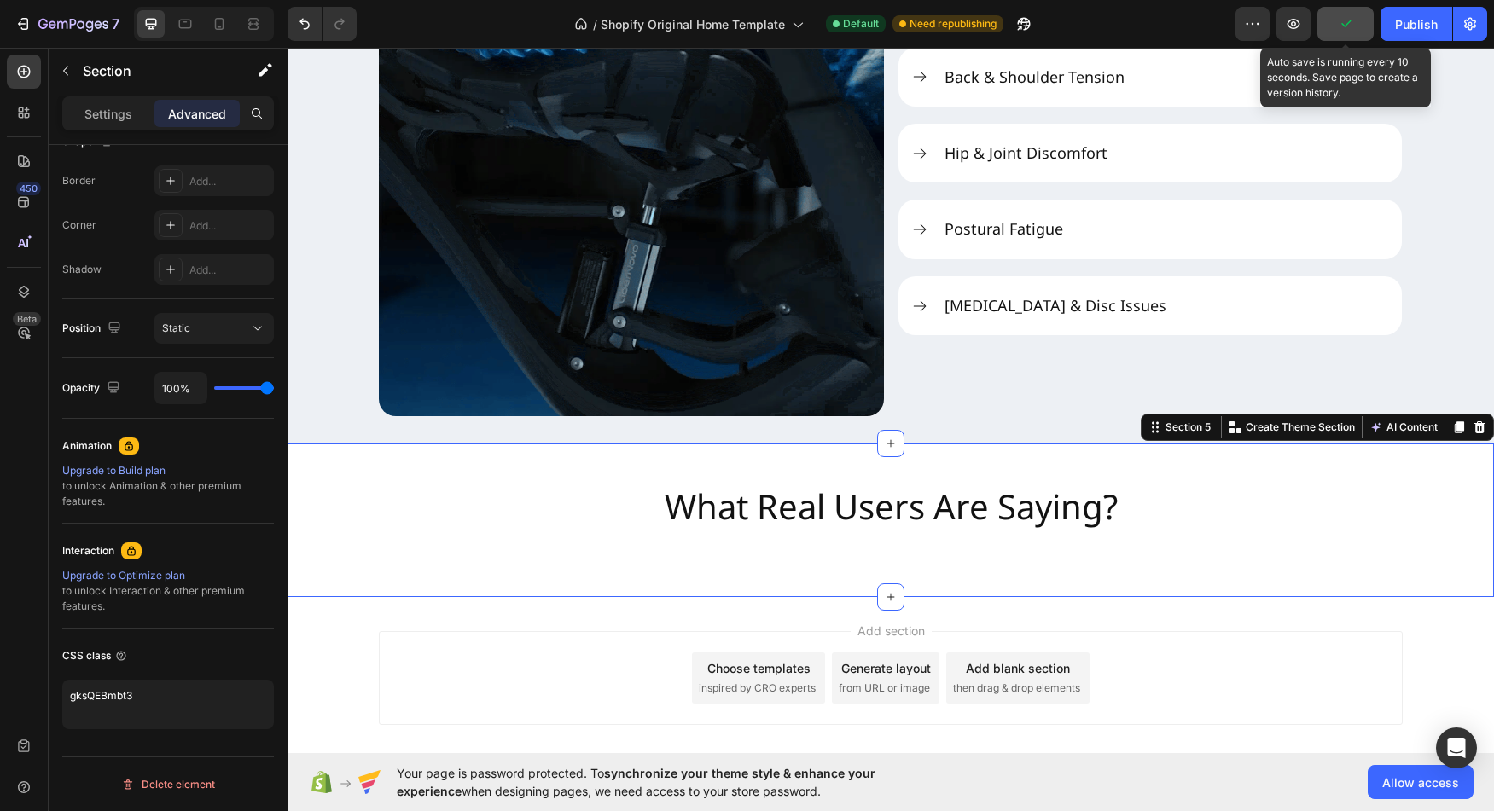
click at [1341, 29] on icon "button" at bounding box center [1345, 23] width 17 height 17
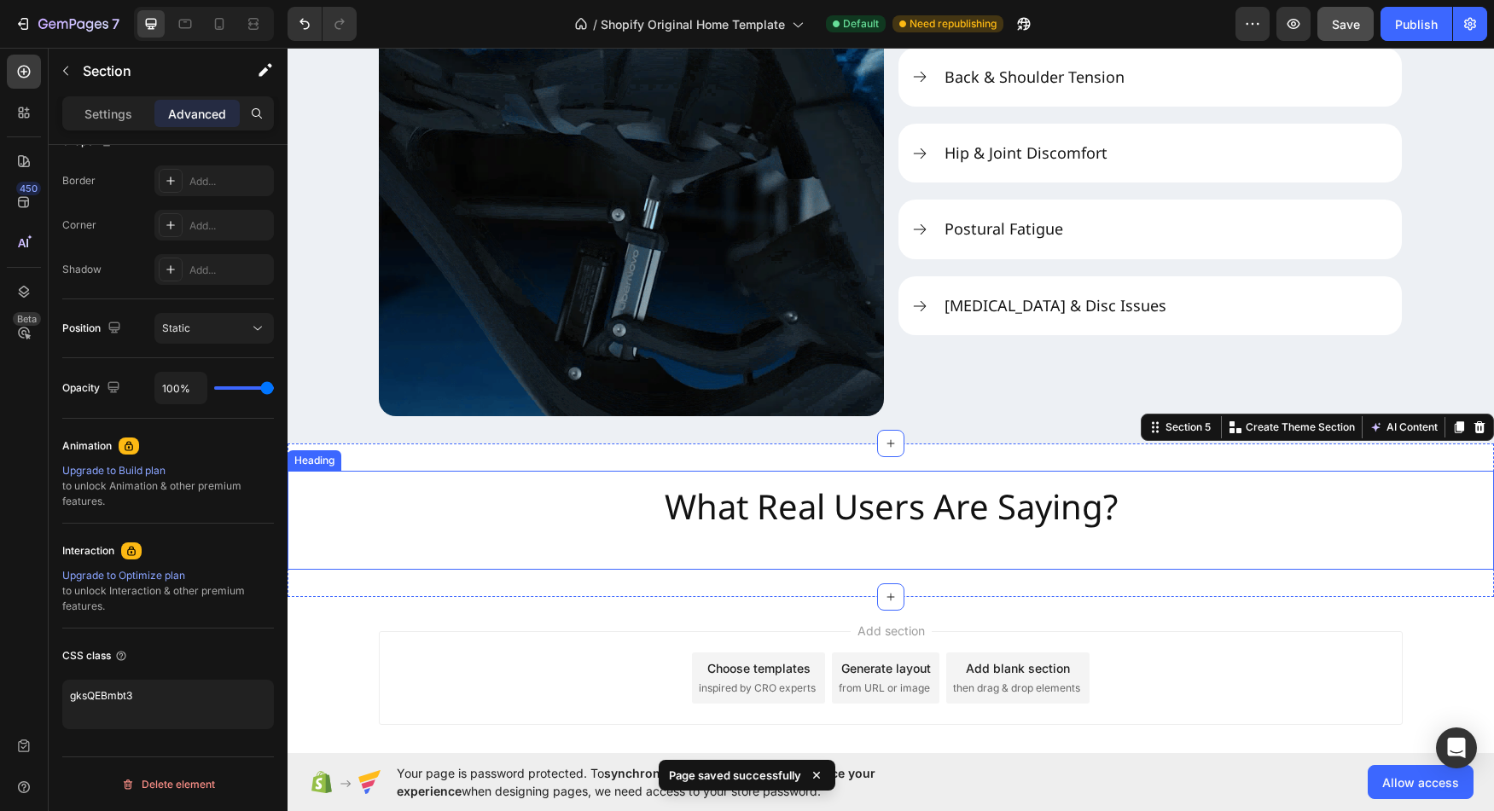
scroll to position [2383, 0]
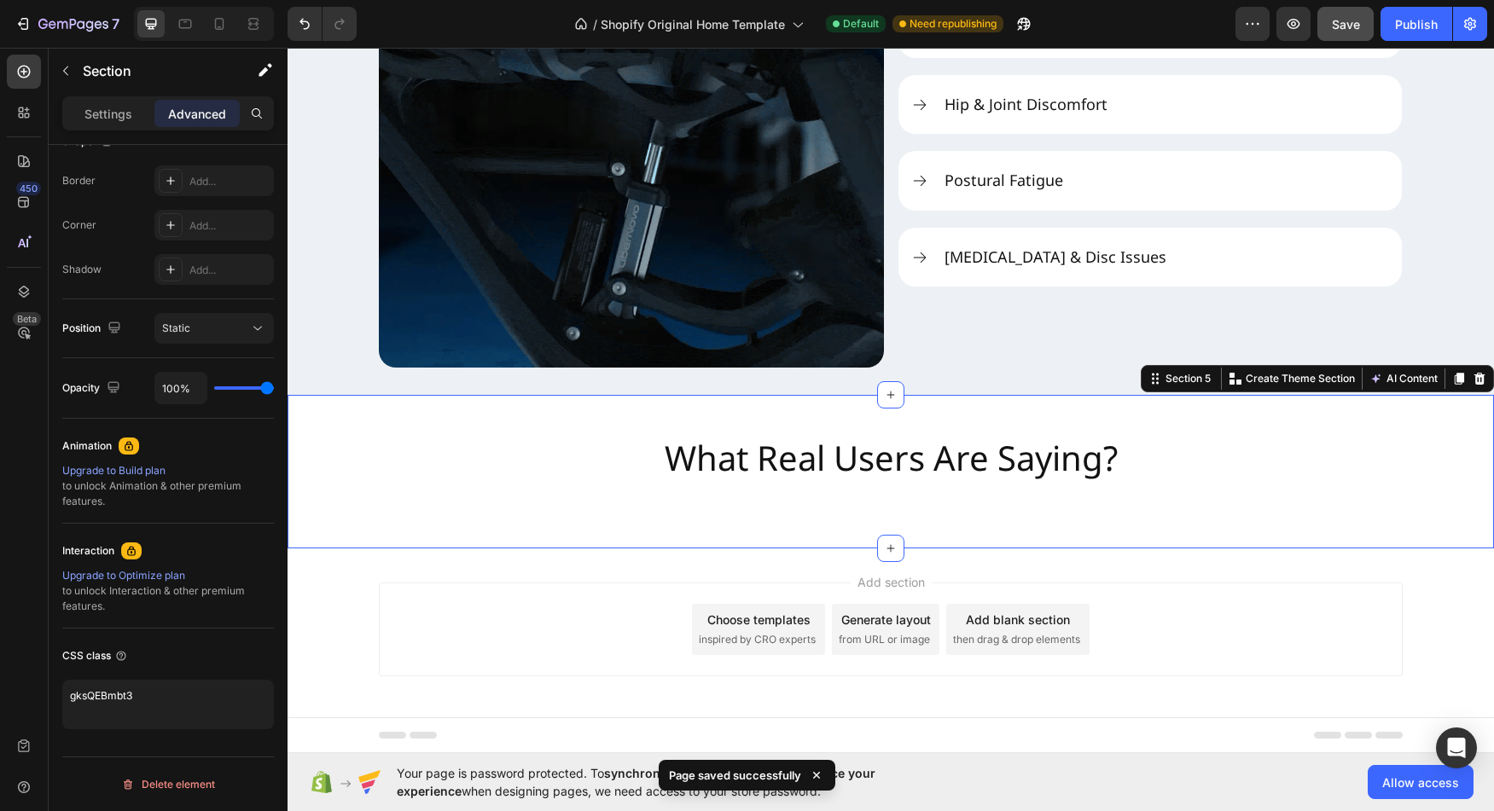
click at [1175, 543] on div "What Real Users Are Saying? Heading Section 5 You can create reusable sections …" at bounding box center [891, 472] width 1206 height 154
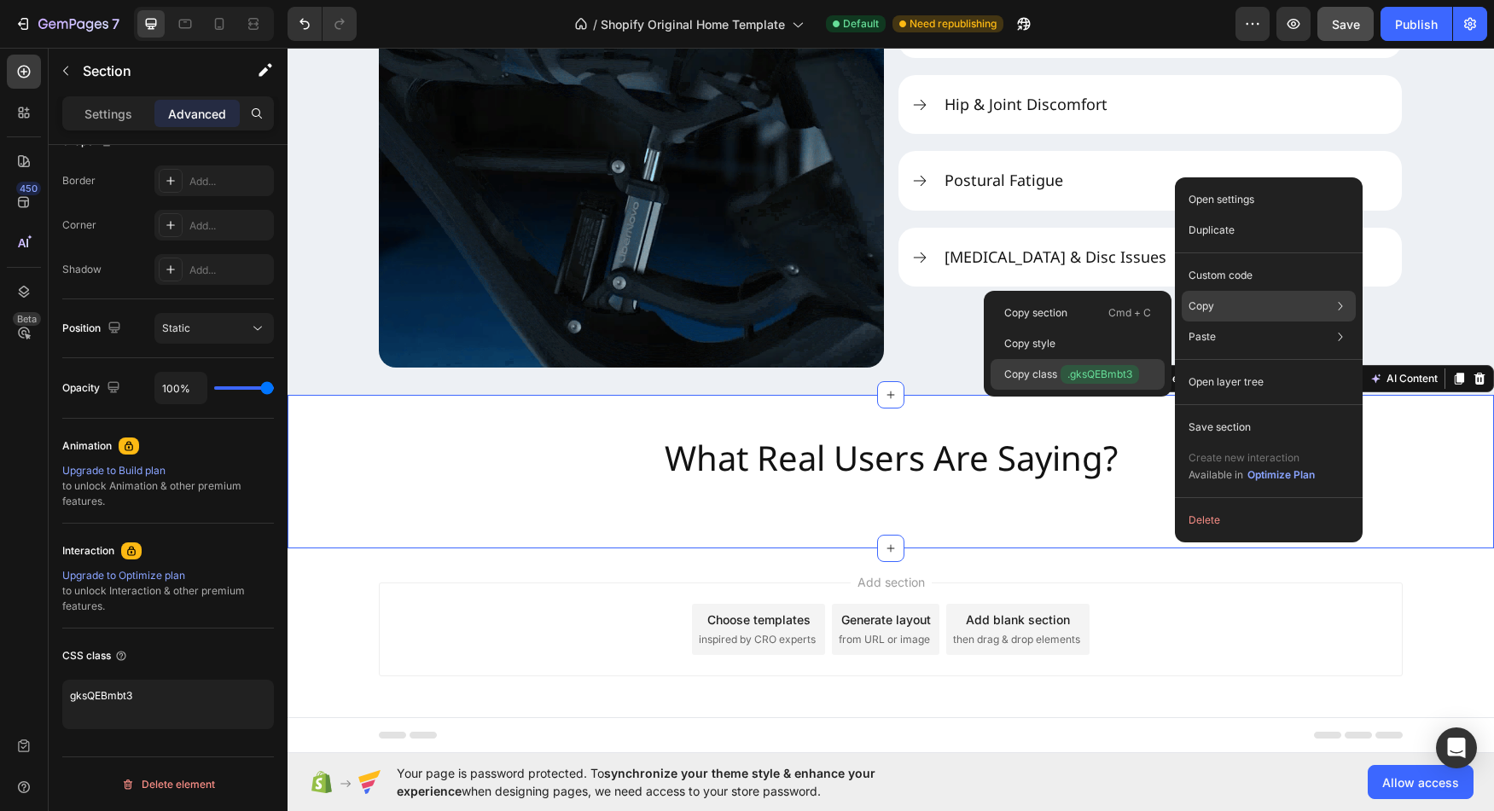
click at [1118, 365] on span ".gksQEBmbt3" at bounding box center [1100, 374] width 78 height 19
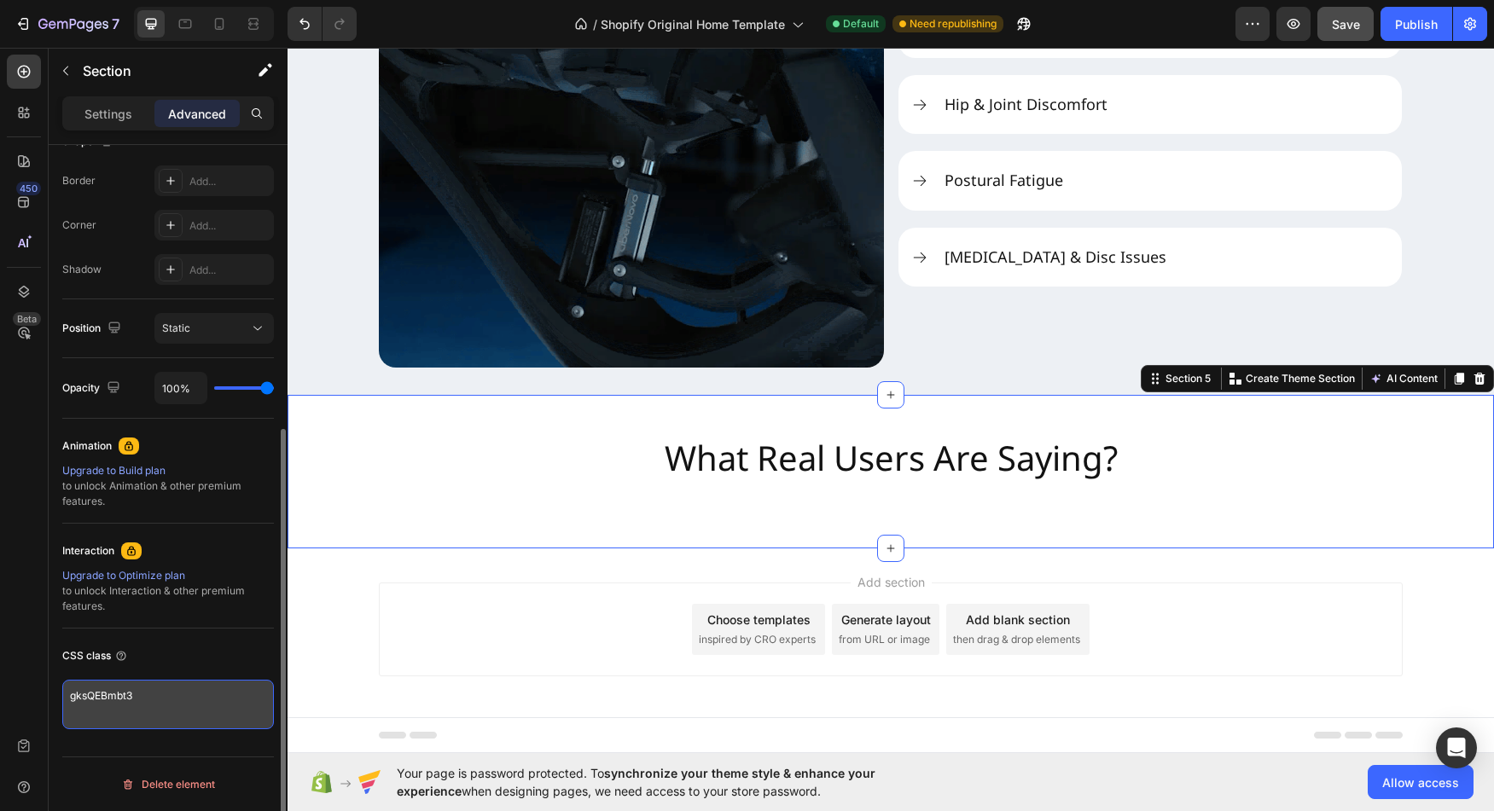
click at [169, 709] on textarea "gksQEBmbt3" at bounding box center [168, 704] width 212 height 49
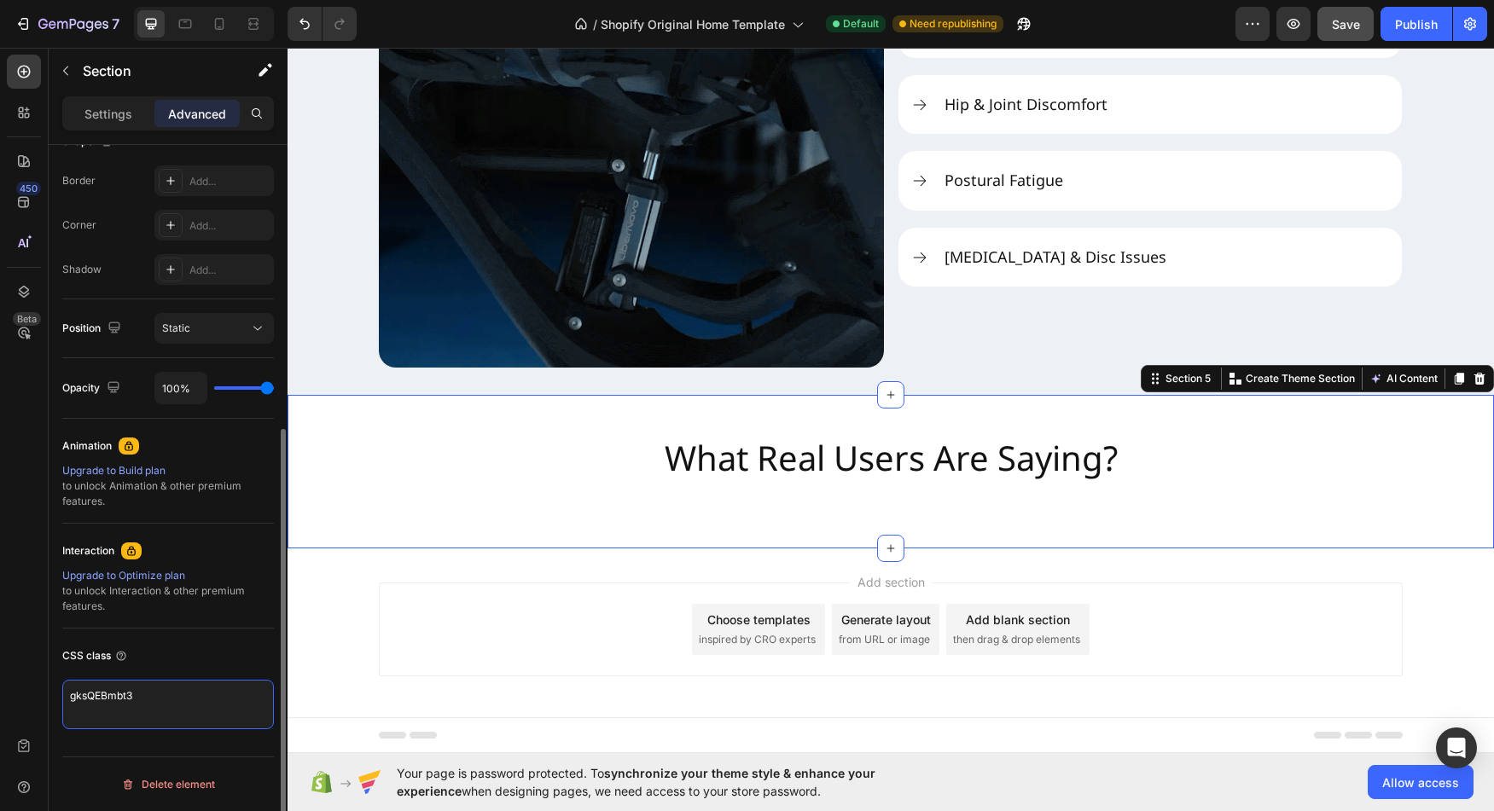
click at [169, 709] on textarea "gksQEBmbt3" at bounding box center [168, 704] width 212 height 49
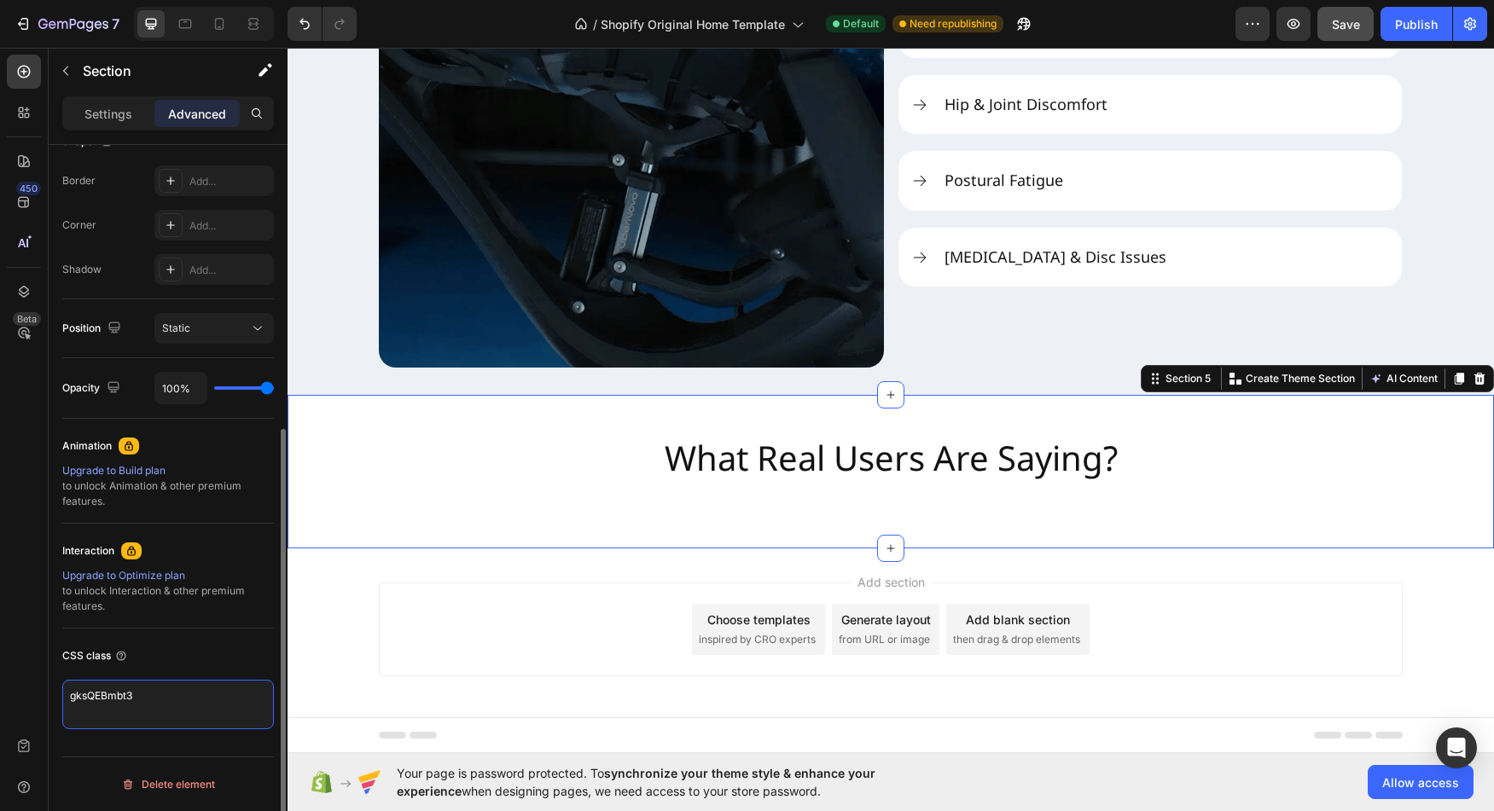
paste textarea "."
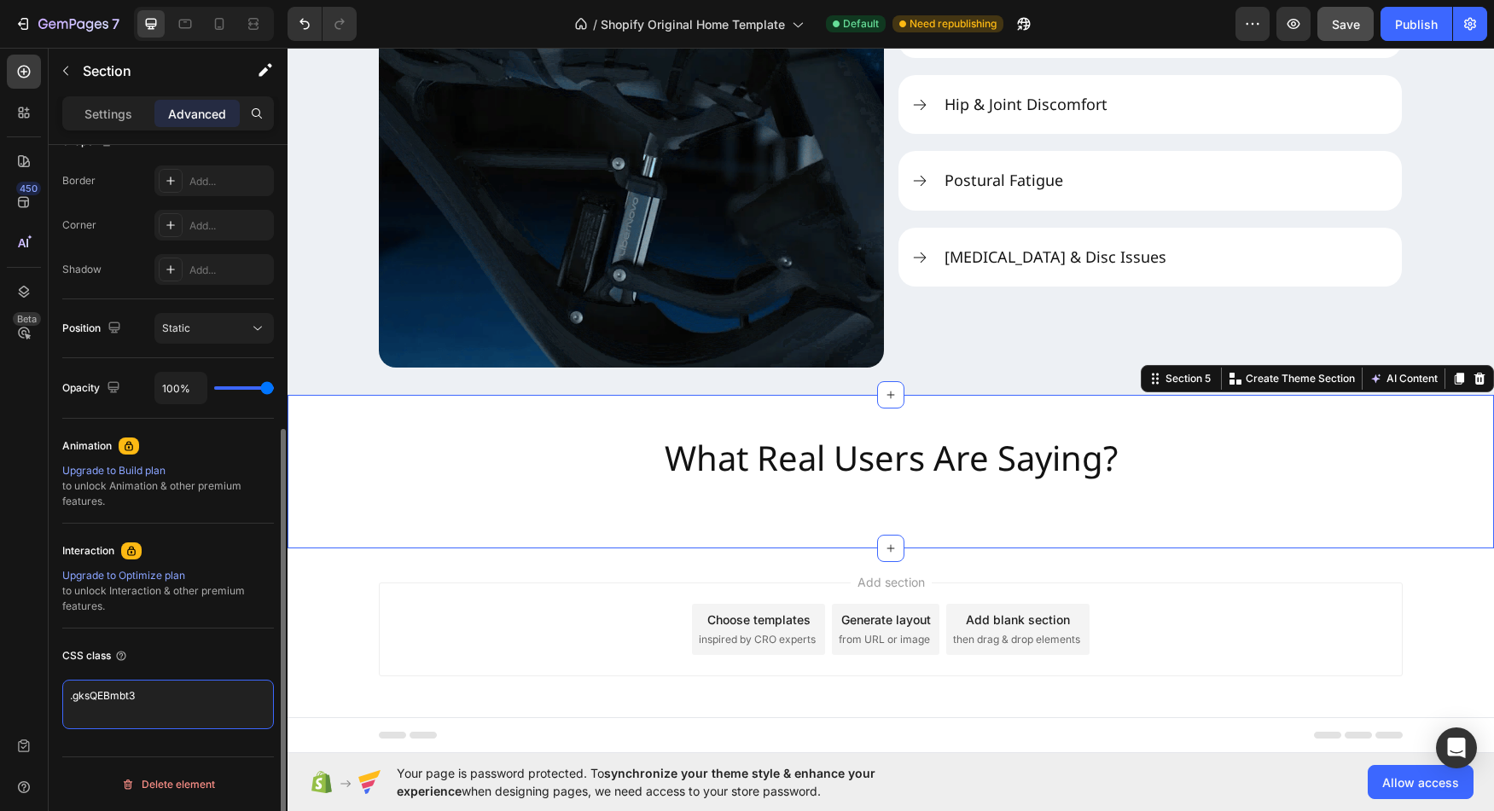
click at [73, 701] on textarea ".gksQEBmbt3" at bounding box center [168, 704] width 212 height 49
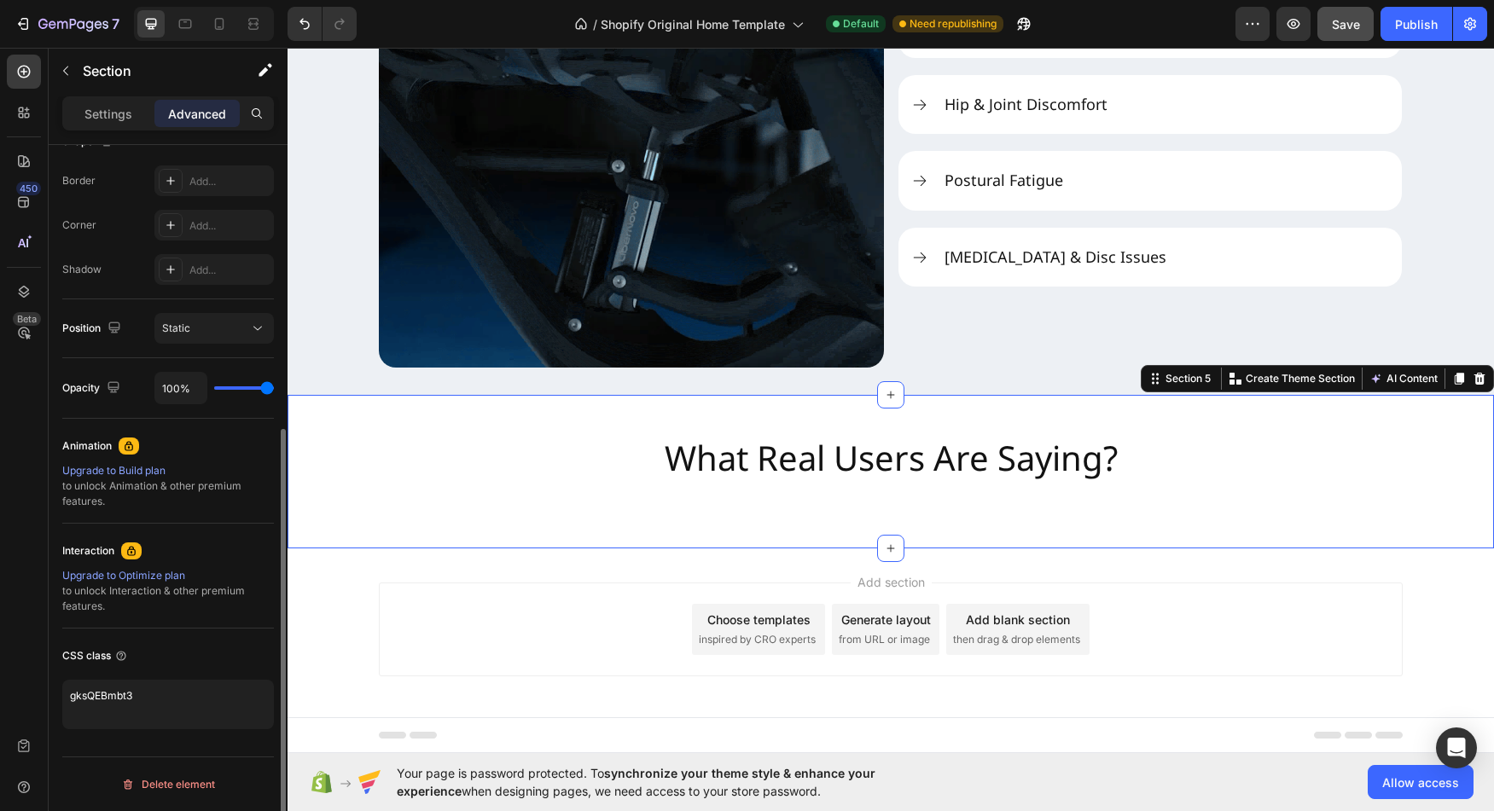
click at [252, 677] on div "CSS class gksQEBmbt3" at bounding box center [168, 686] width 212 height 114
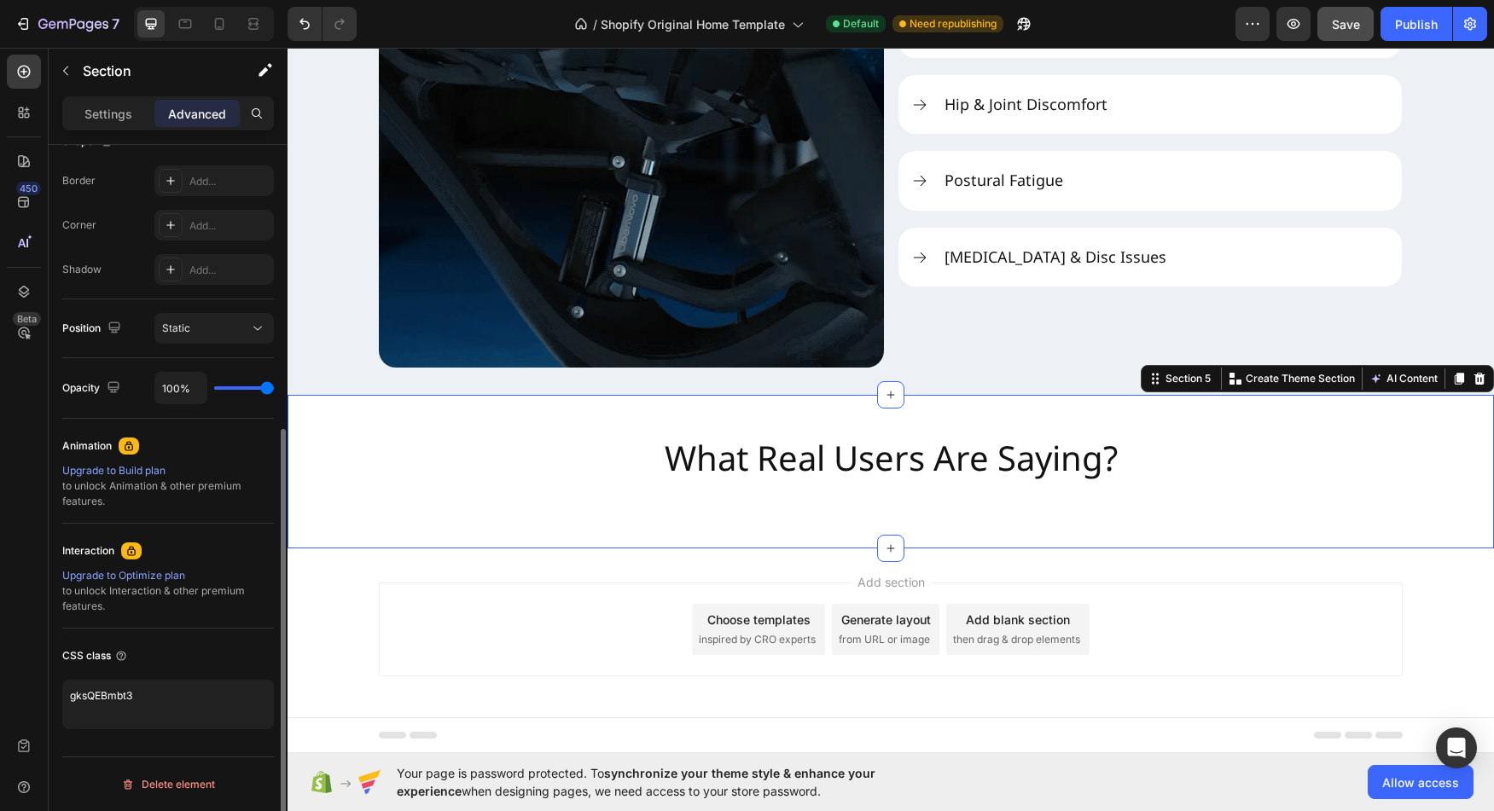
click at [253, 669] on div "CSS class" at bounding box center [168, 655] width 212 height 27
click at [171, 696] on textarea "gksQEBmbt3" at bounding box center [168, 704] width 212 height 49
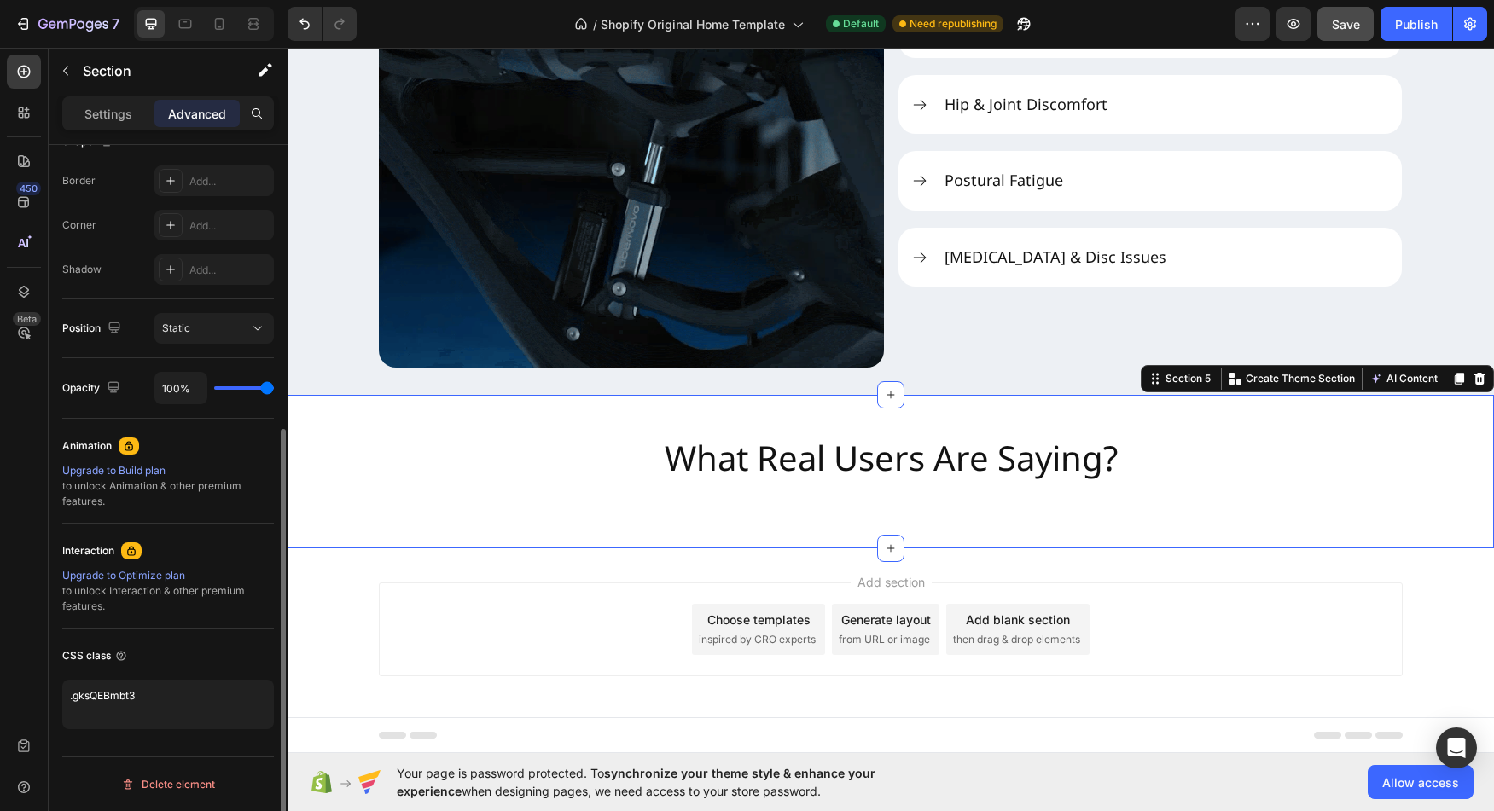
click at [194, 664] on div "CSS class" at bounding box center [168, 655] width 212 height 27
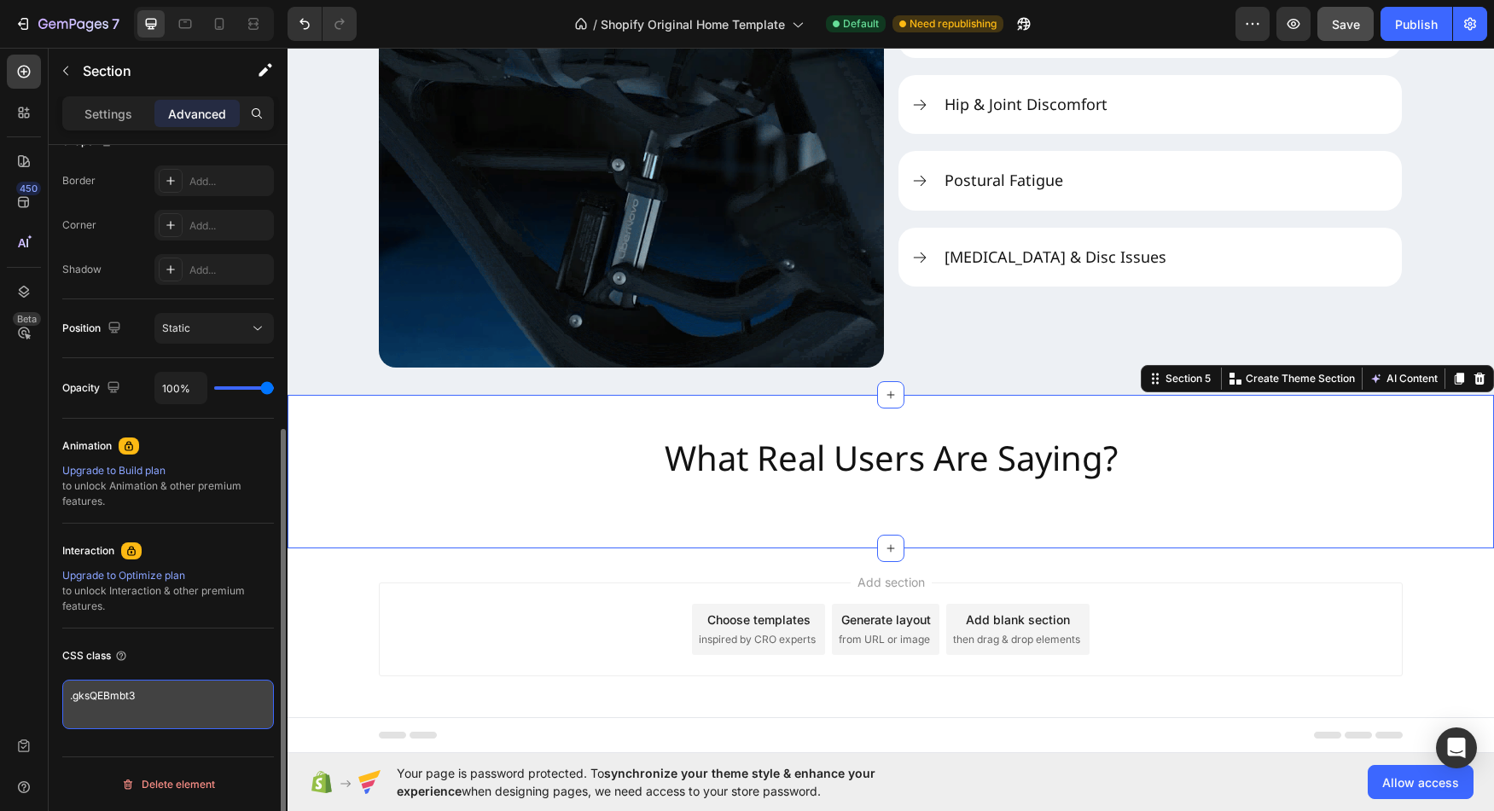
click at [163, 694] on textarea ".gksQEBmbt3" at bounding box center [168, 704] width 212 height 49
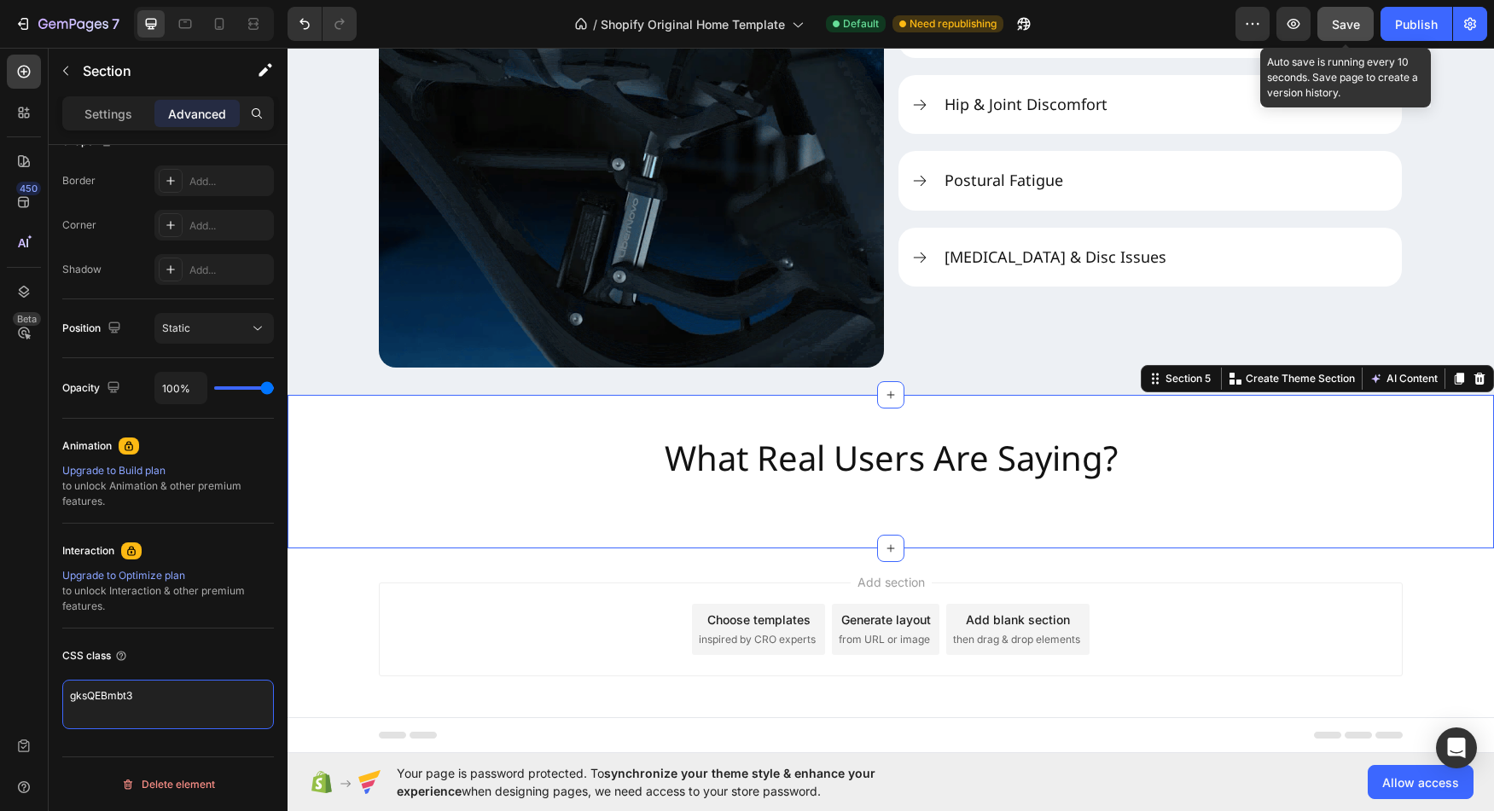
type textarea "gksQEBmbt3"
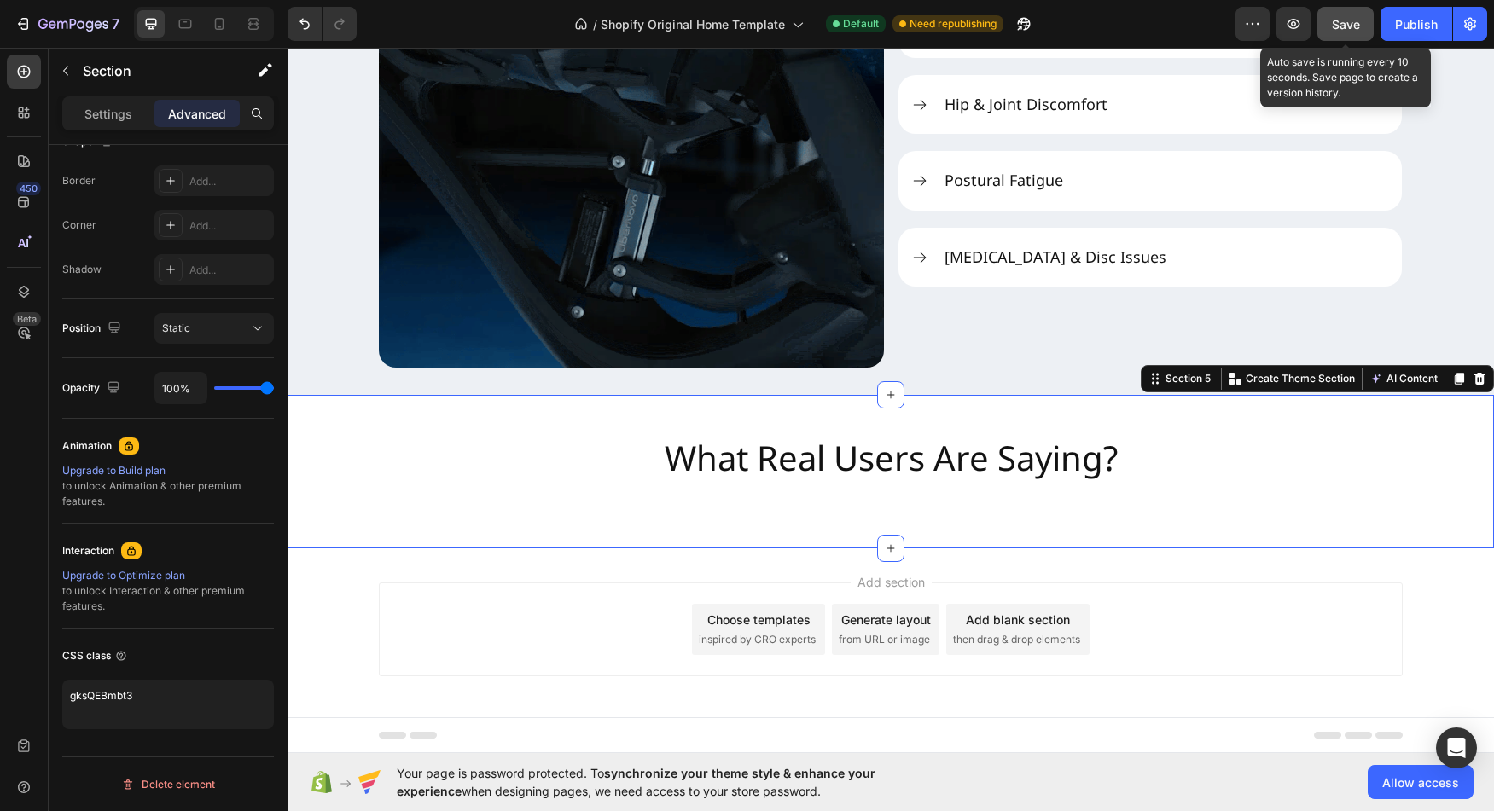
click at [1359, 36] on button "Save" at bounding box center [1345, 24] width 56 height 34
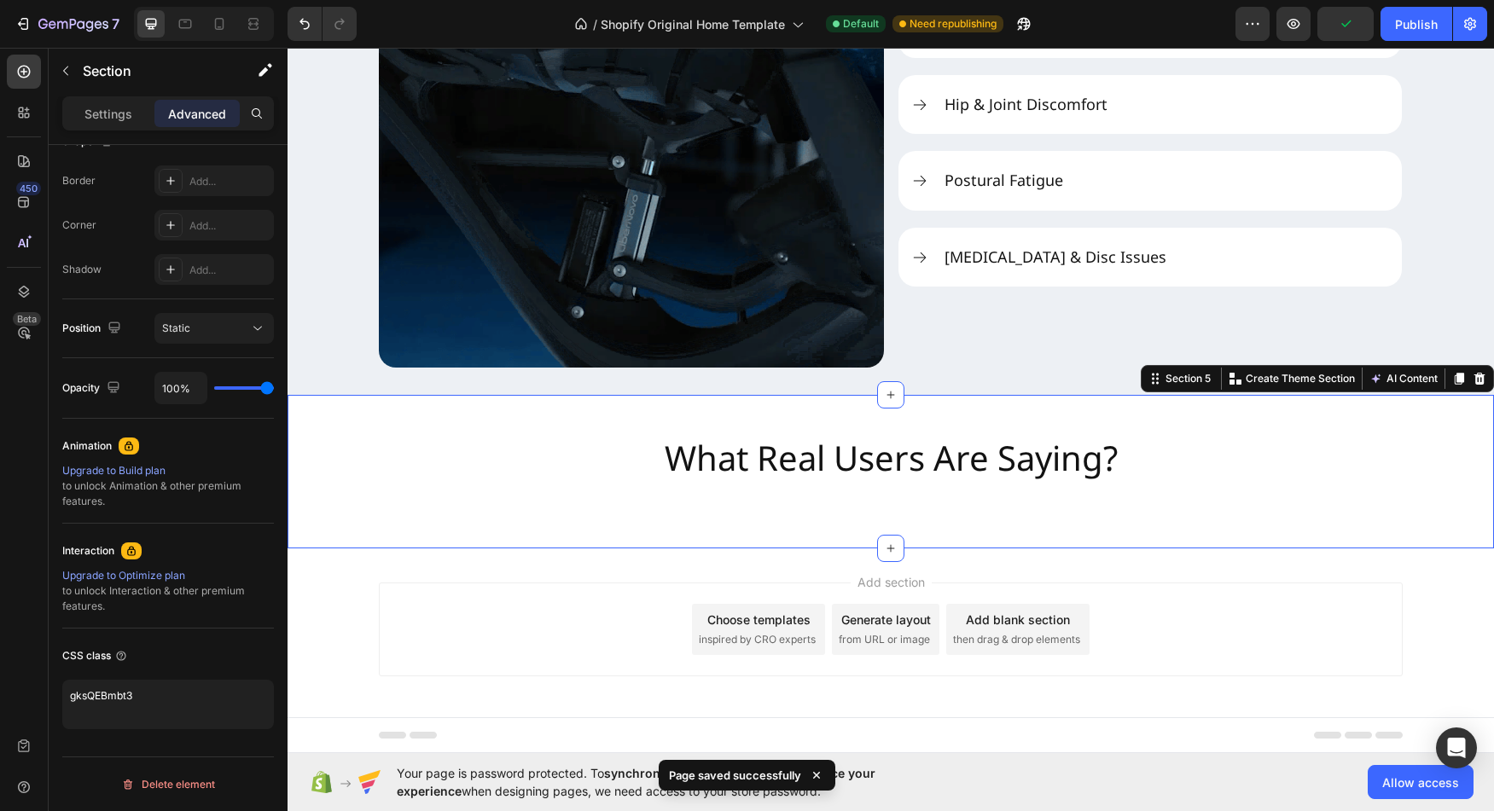
click at [1272, 26] on div "Preview Publish" at bounding box center [1361, 24] width 252 height 34
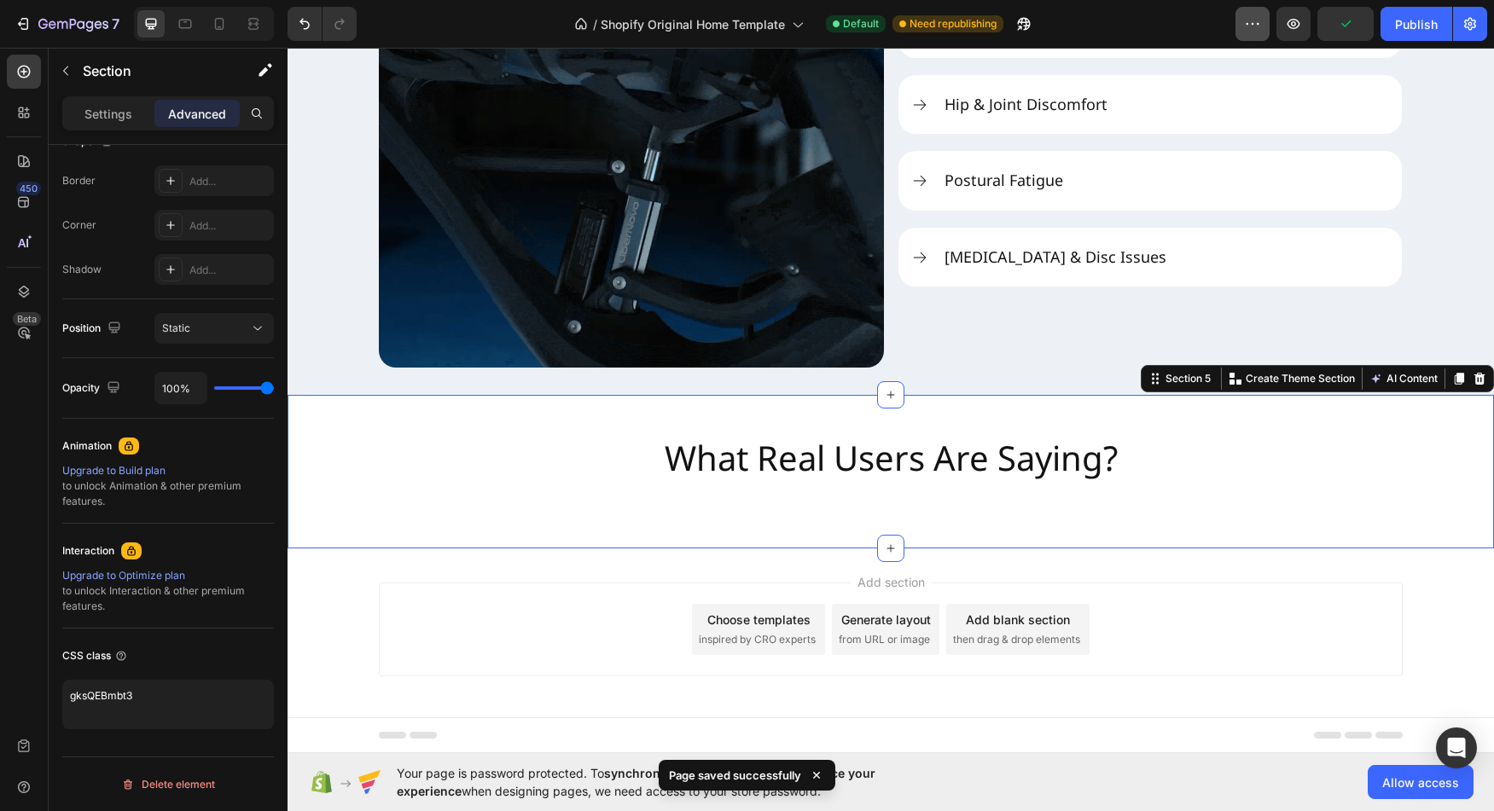
click at [1269, 26] on button "button" at bounding box center [1252, 24] width 34 height 34
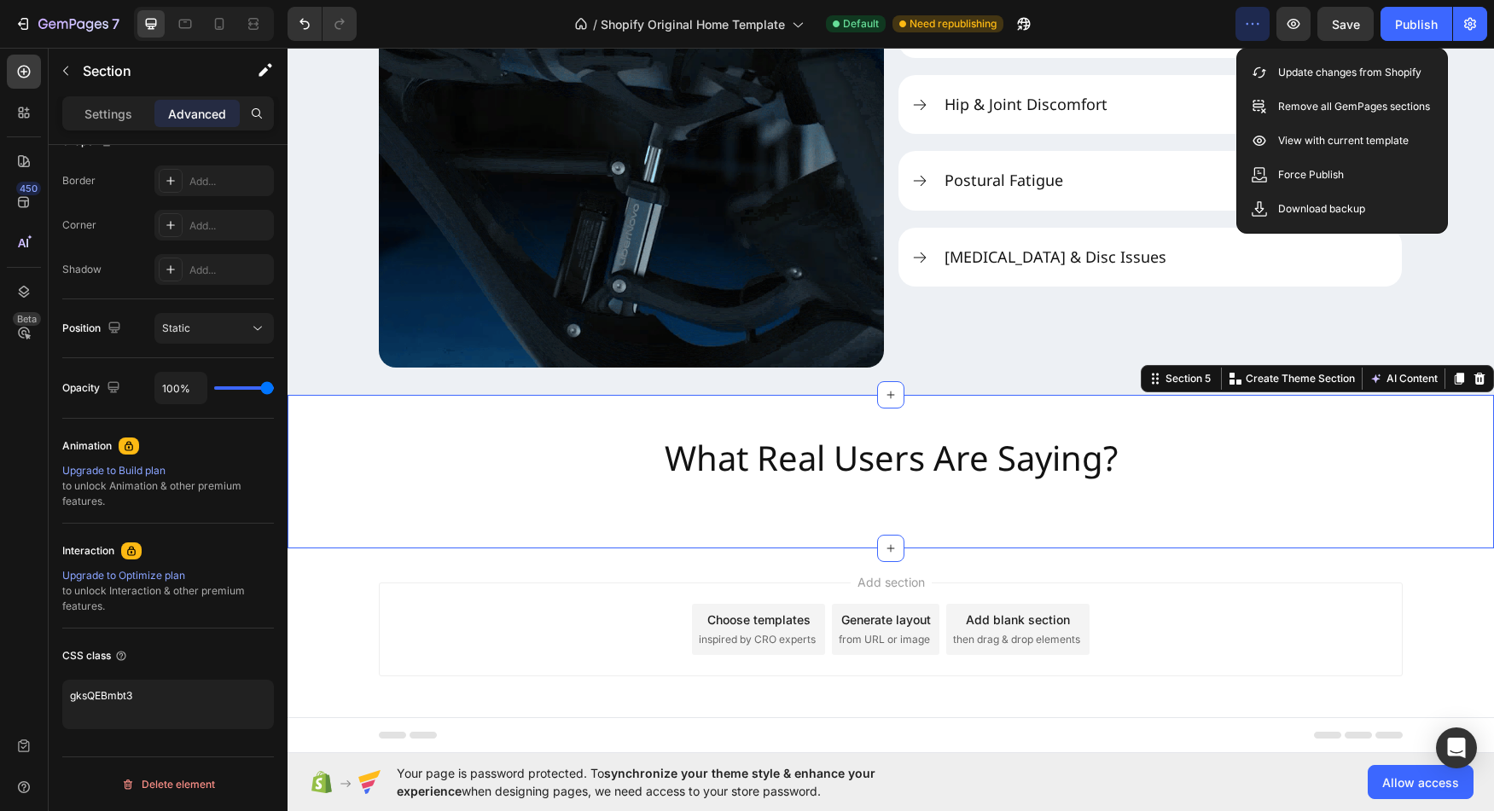
click at [1213, 24] on div "/ Shopify Original Home Template Default Need republishing" at bounding box center [802, 24] width 865 height 34
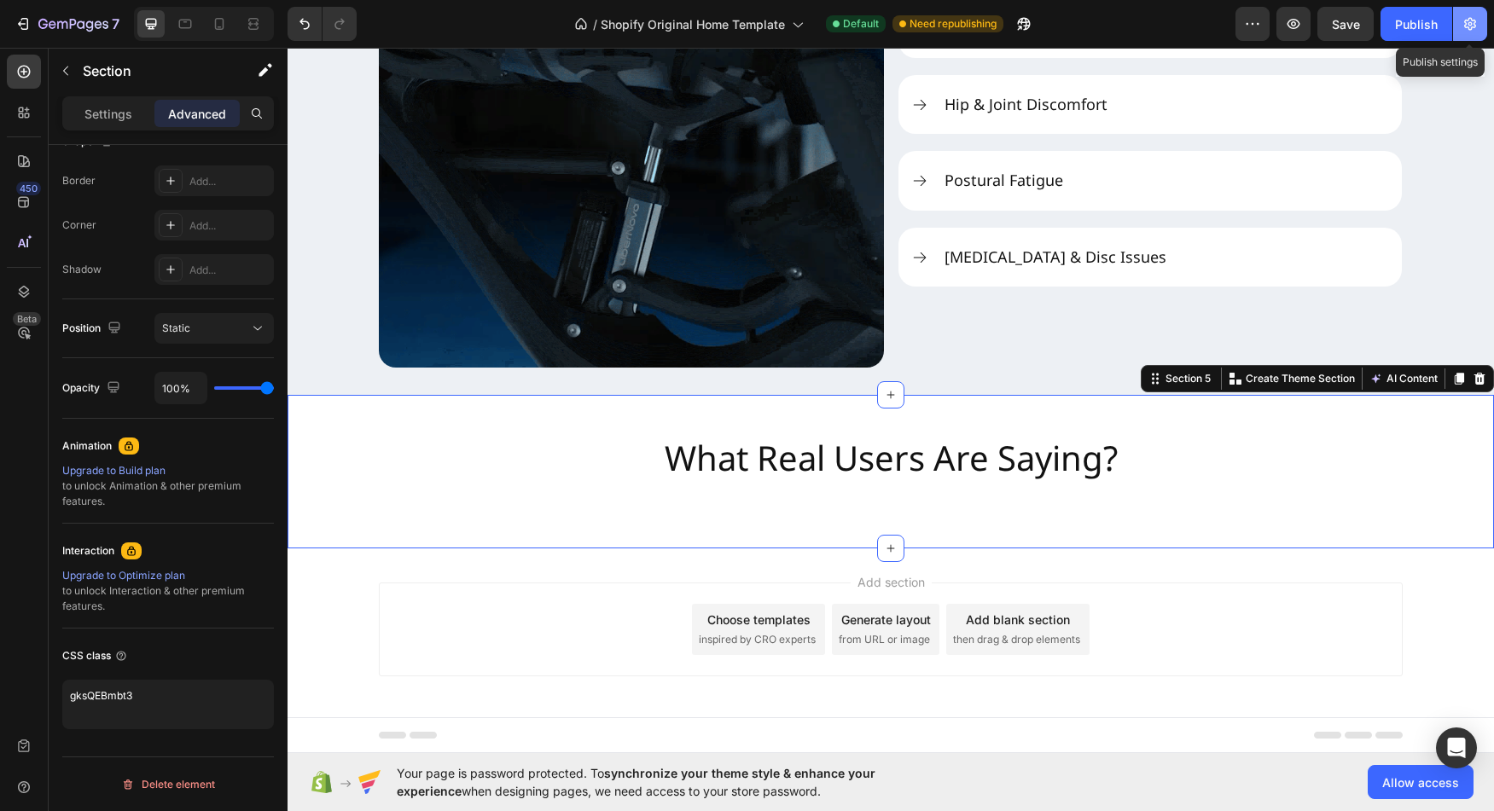
click at [1462, 18] on icon "button" at bounding box center [1470, 23] width 17 height 17
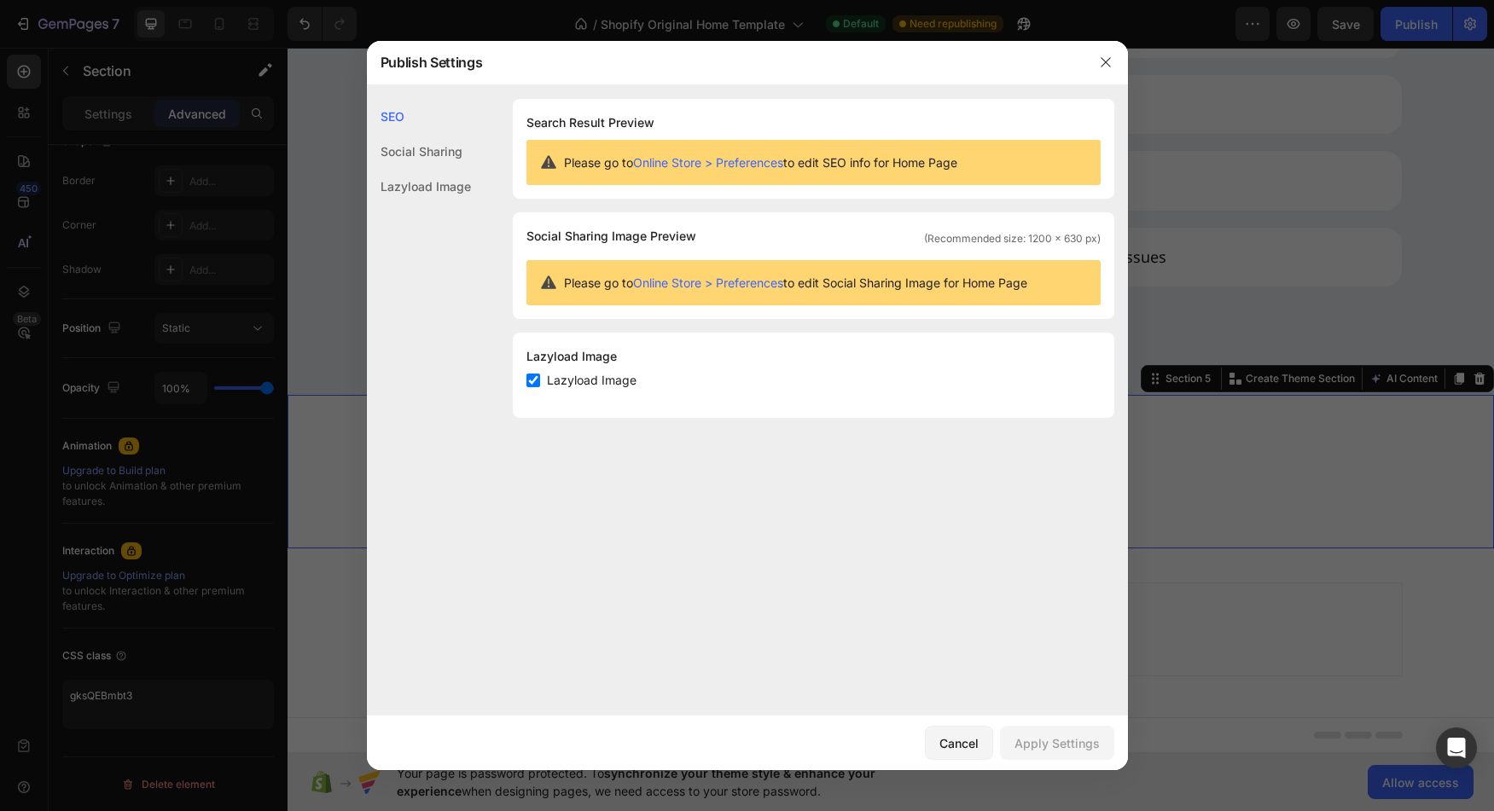
click at [420, 169] on div "Social Sharing" at bounding box center [419, 186] width 104 height 35
click at [433, 194] on div "Lazyload Image" at bounding box center [419, 186] width 104 height 35
click at [1105, 71] on button "button" at bounding box center [1105, 62] width 27 height 27
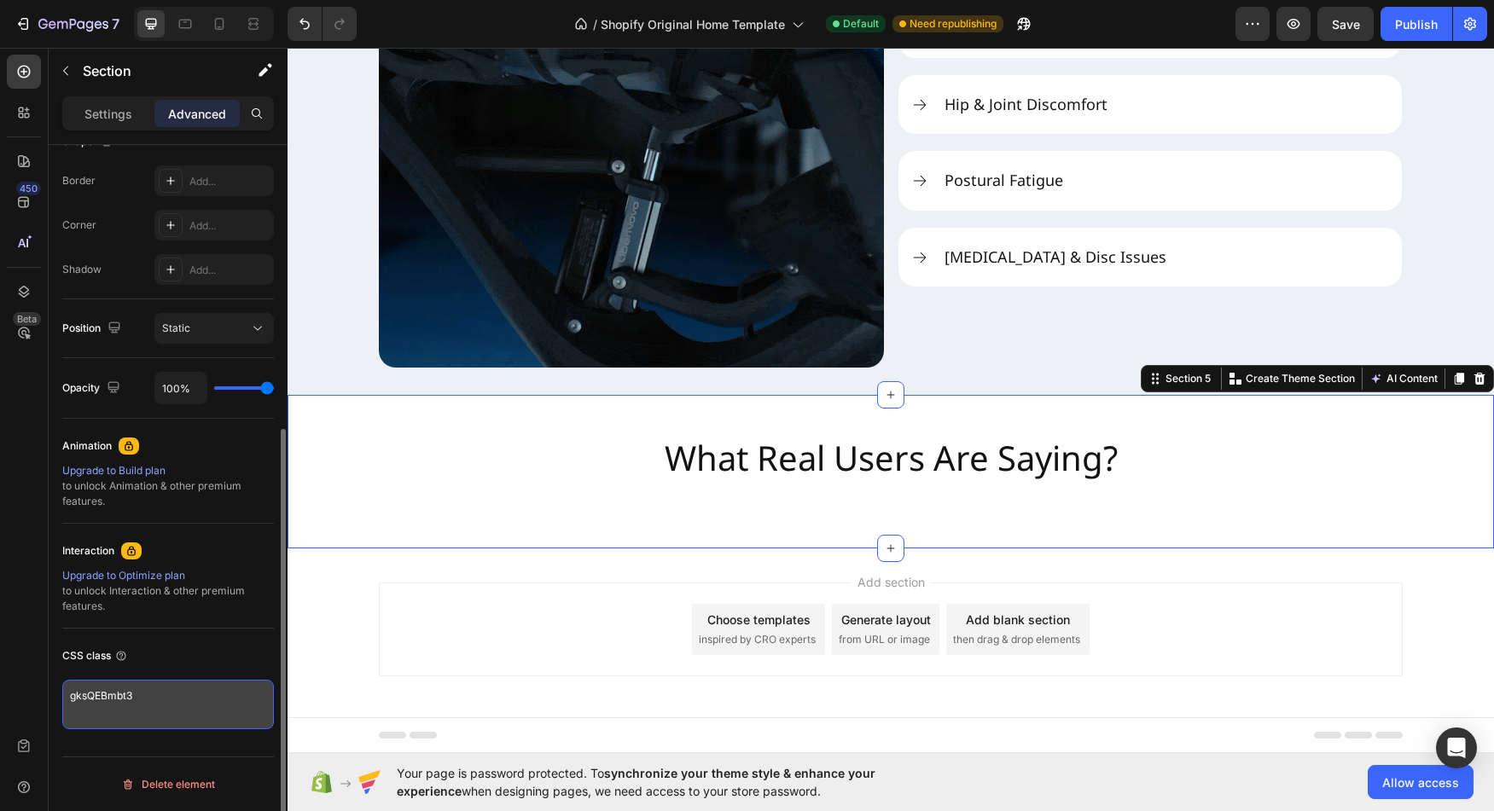
click at [124, 704] on textarea "gksQEBmbt3" at bounding box center [168, 704] width 212 height 49
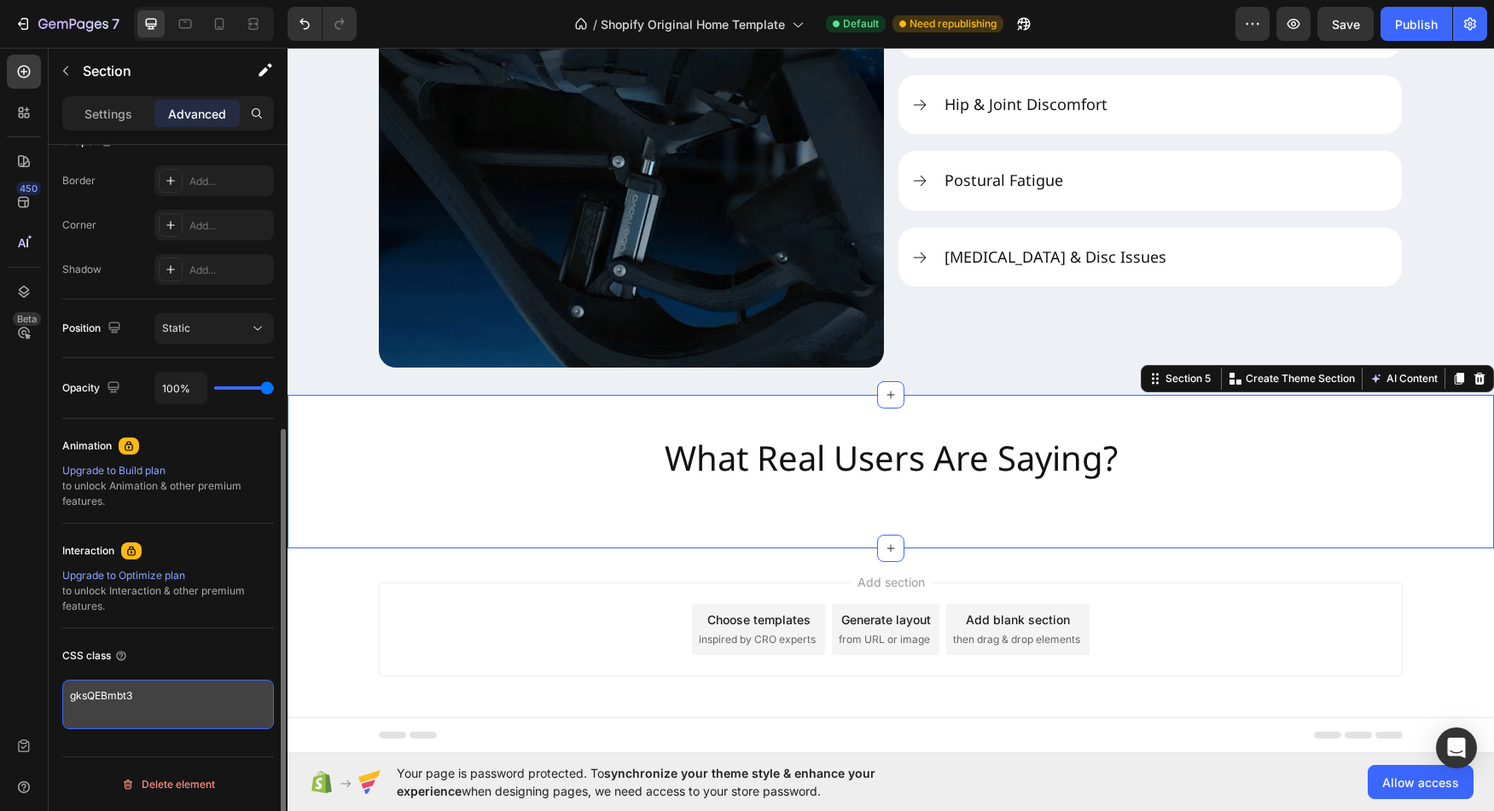
click at [124, 704] on textarea "gksQEBmbt3" at bounding box center [168, 704] width 212 height 49
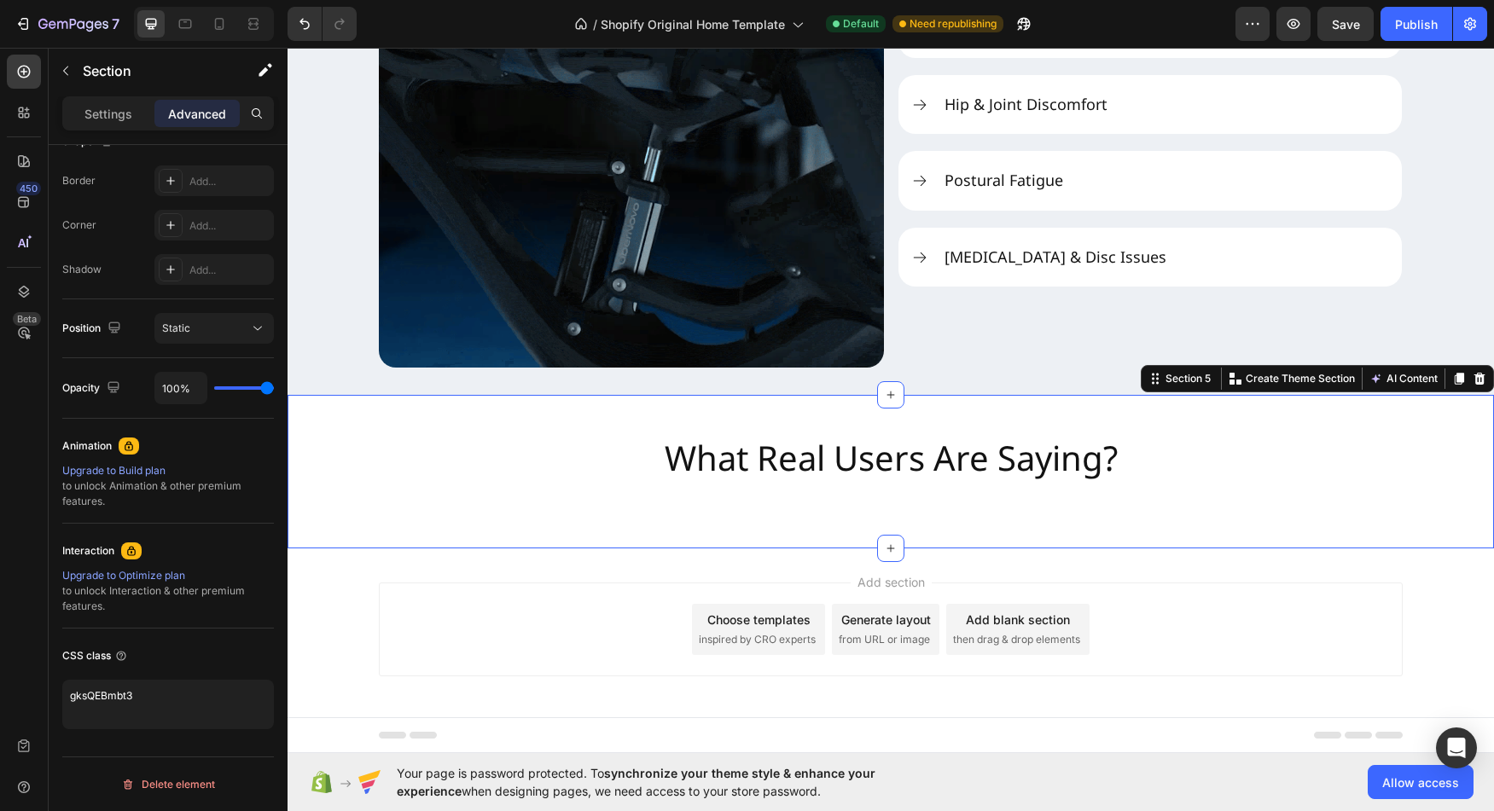
click at [421, 543] on div "What Real Users Are Saying? Heading Section 5 You can create reusable sections …" at bounding box center [891, 472] width 1206 height 154
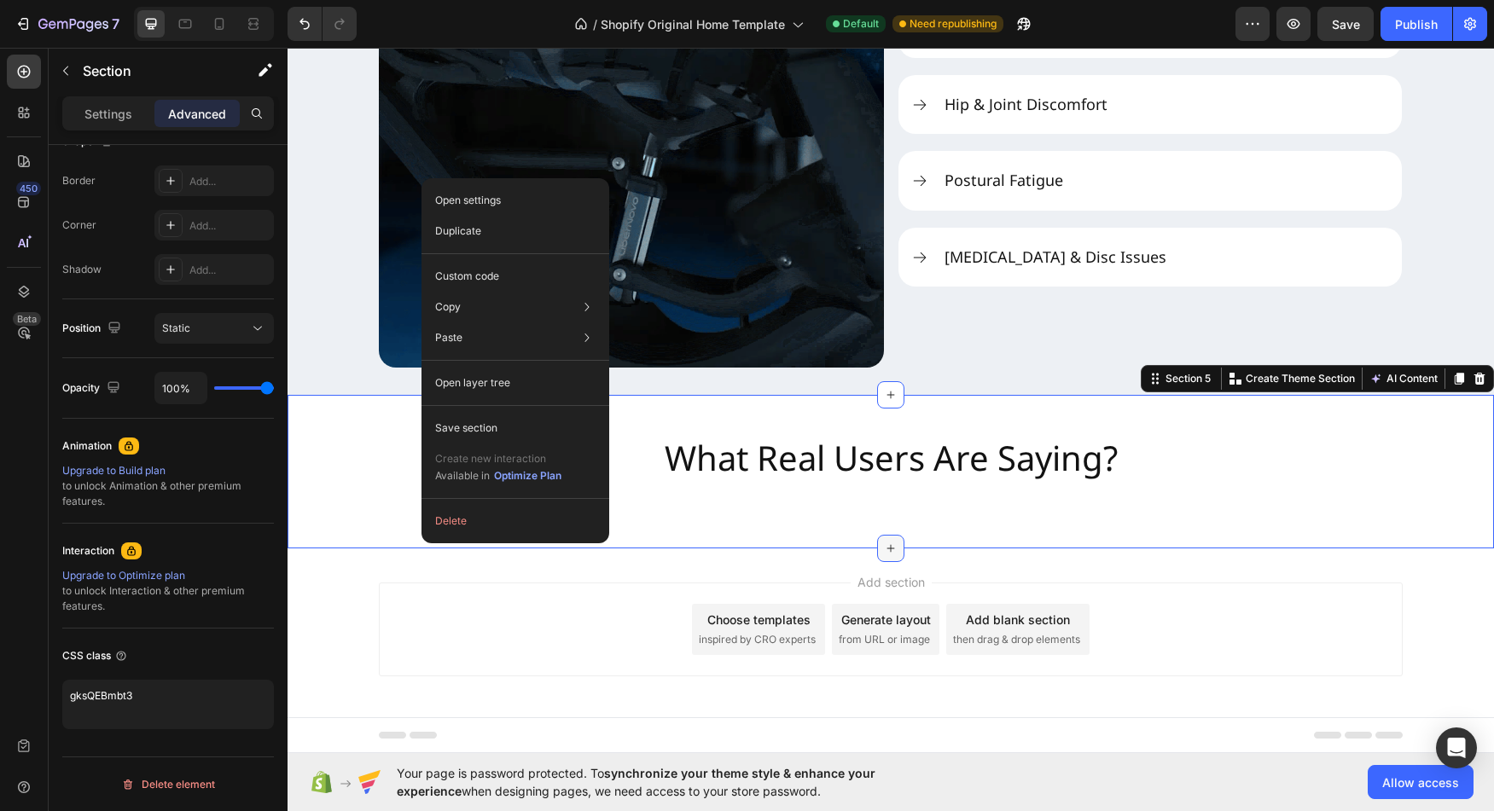
click at [877, 555] on div at bounding box center [890, 548] width 27 height 27
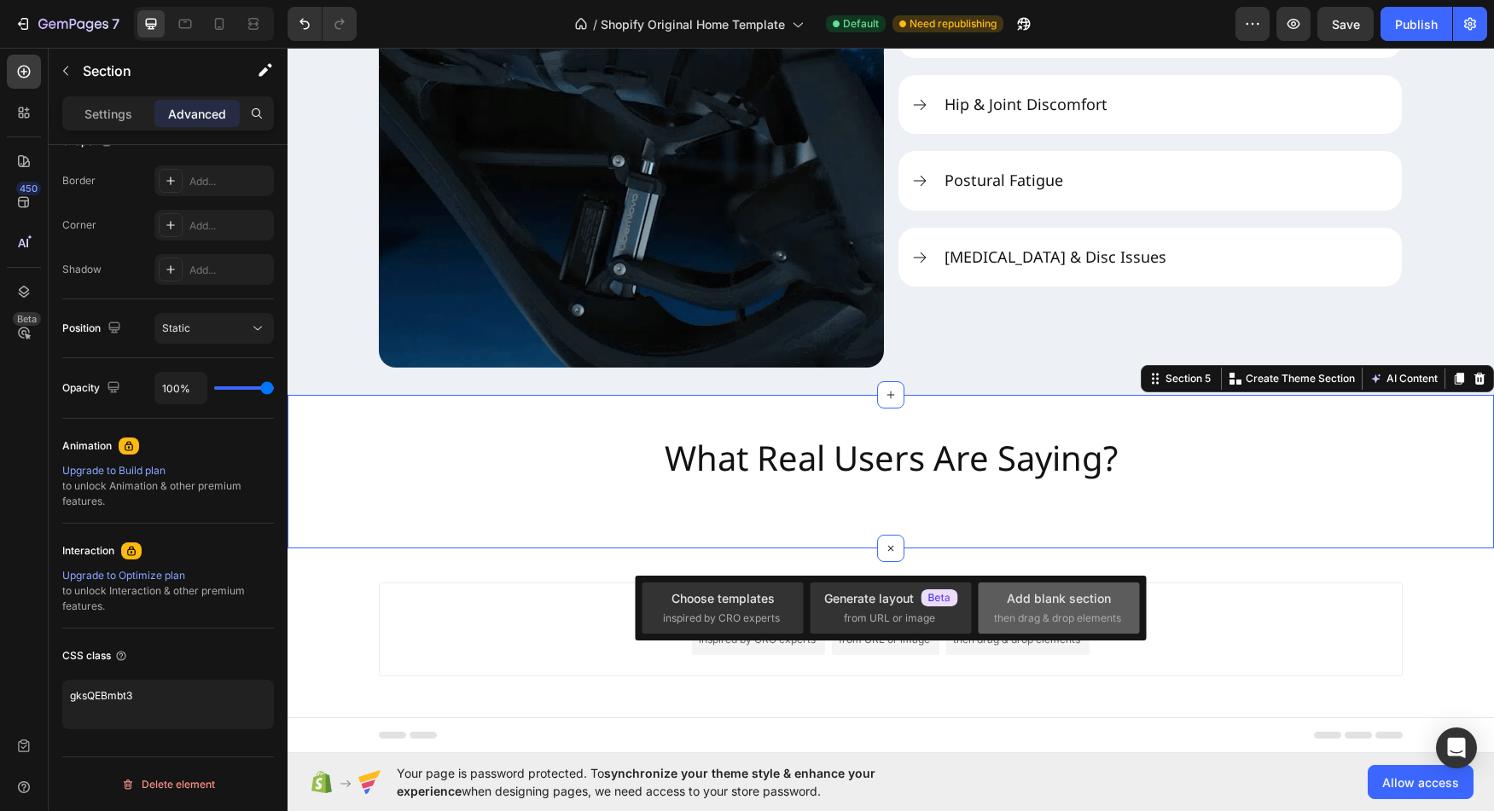
click at [1040, 600] on div "Add blank section" at bounding box center [1059, 599] width 104 height 18
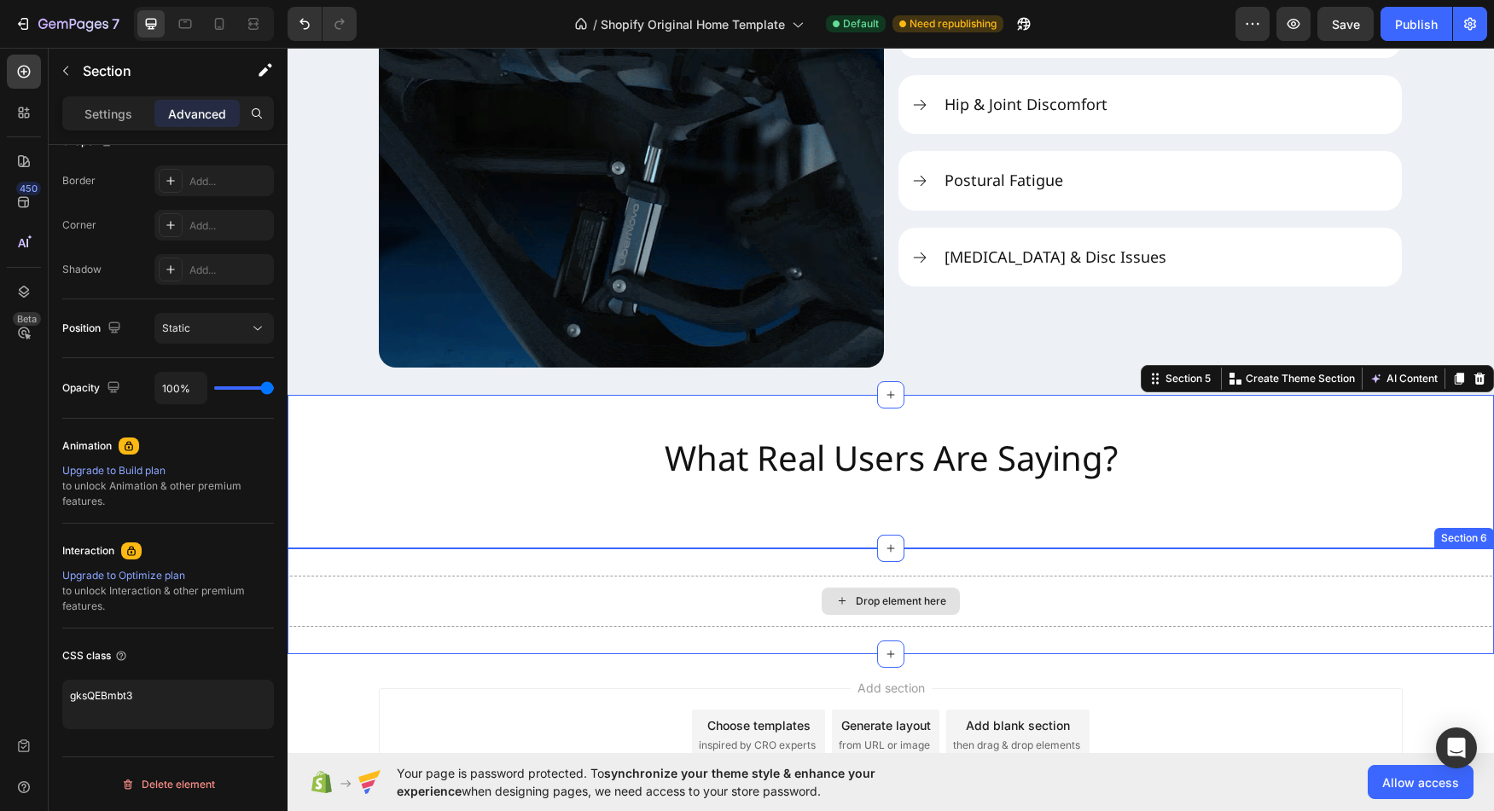
click at [915, 600] on div "Drop element here" at bounding box center [901, 602] width 90 height 14
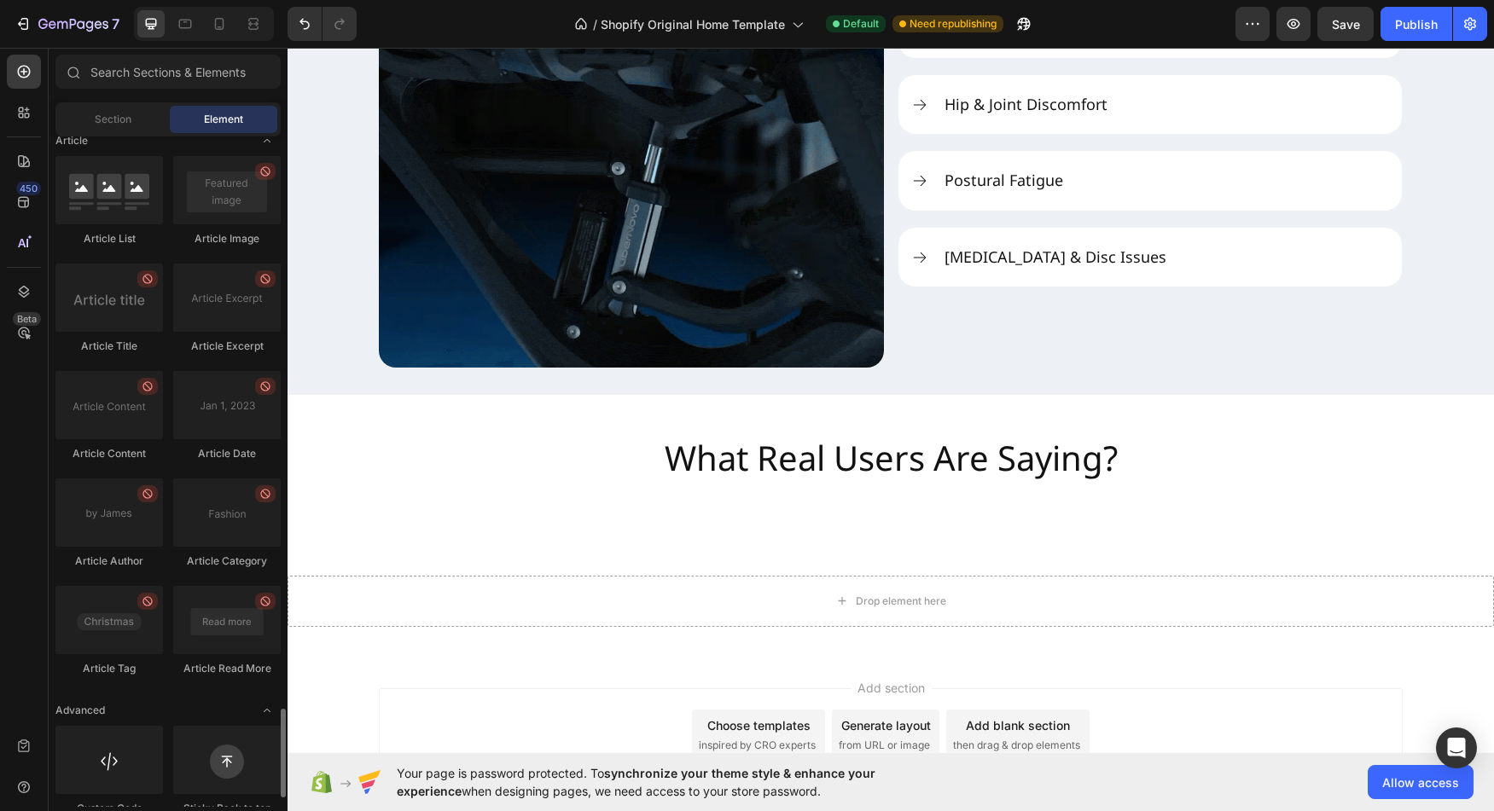
scroll to position [4386, 0]
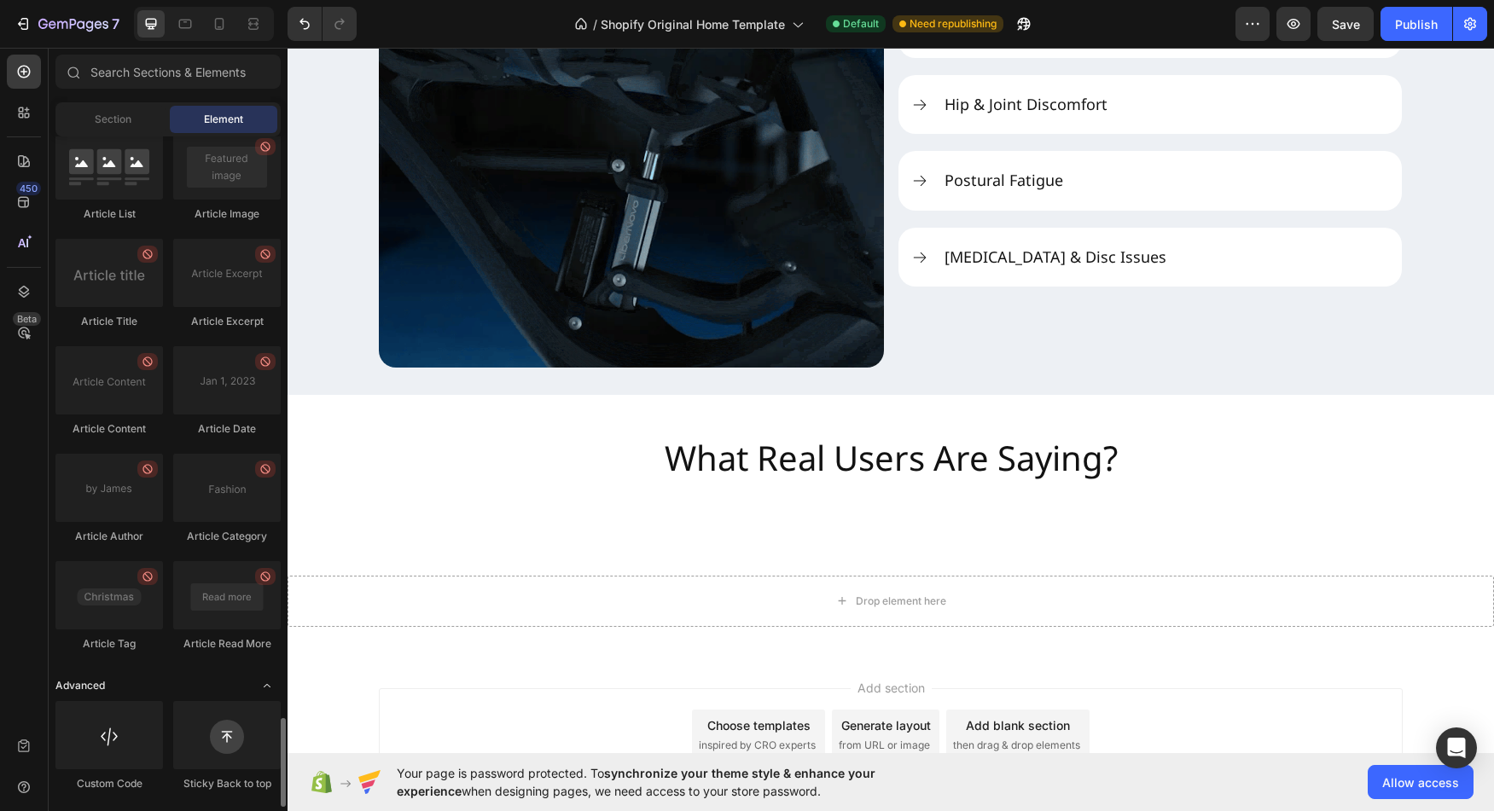
click at [265, 681] on icon "Toggle open" at bounding box center [267, 686] width 14 height 14
click at [264, 687] on icon "Toggle open" at bounding box center [267, 686] width 14 height 14
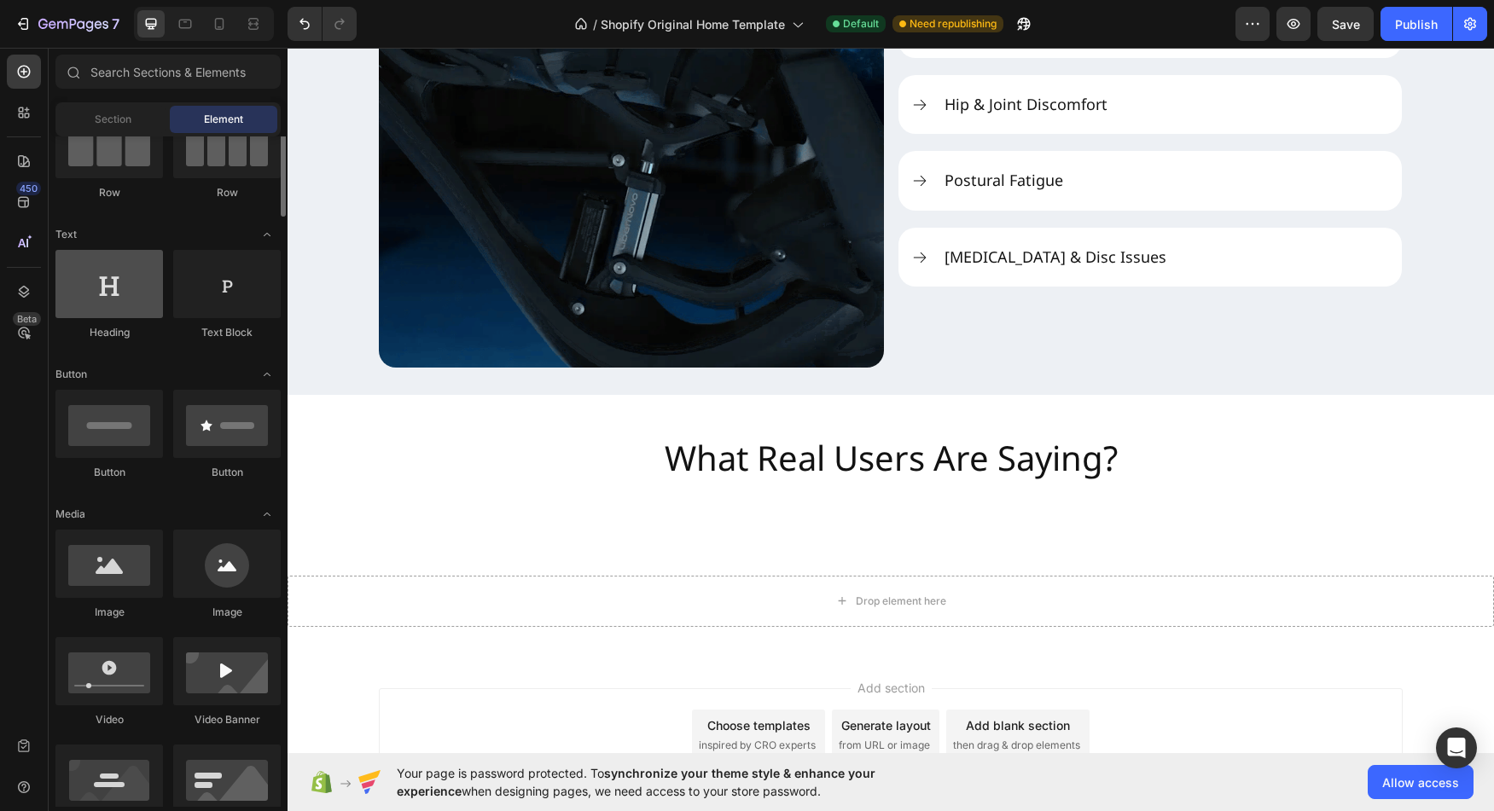
scroll to position [175, 0]
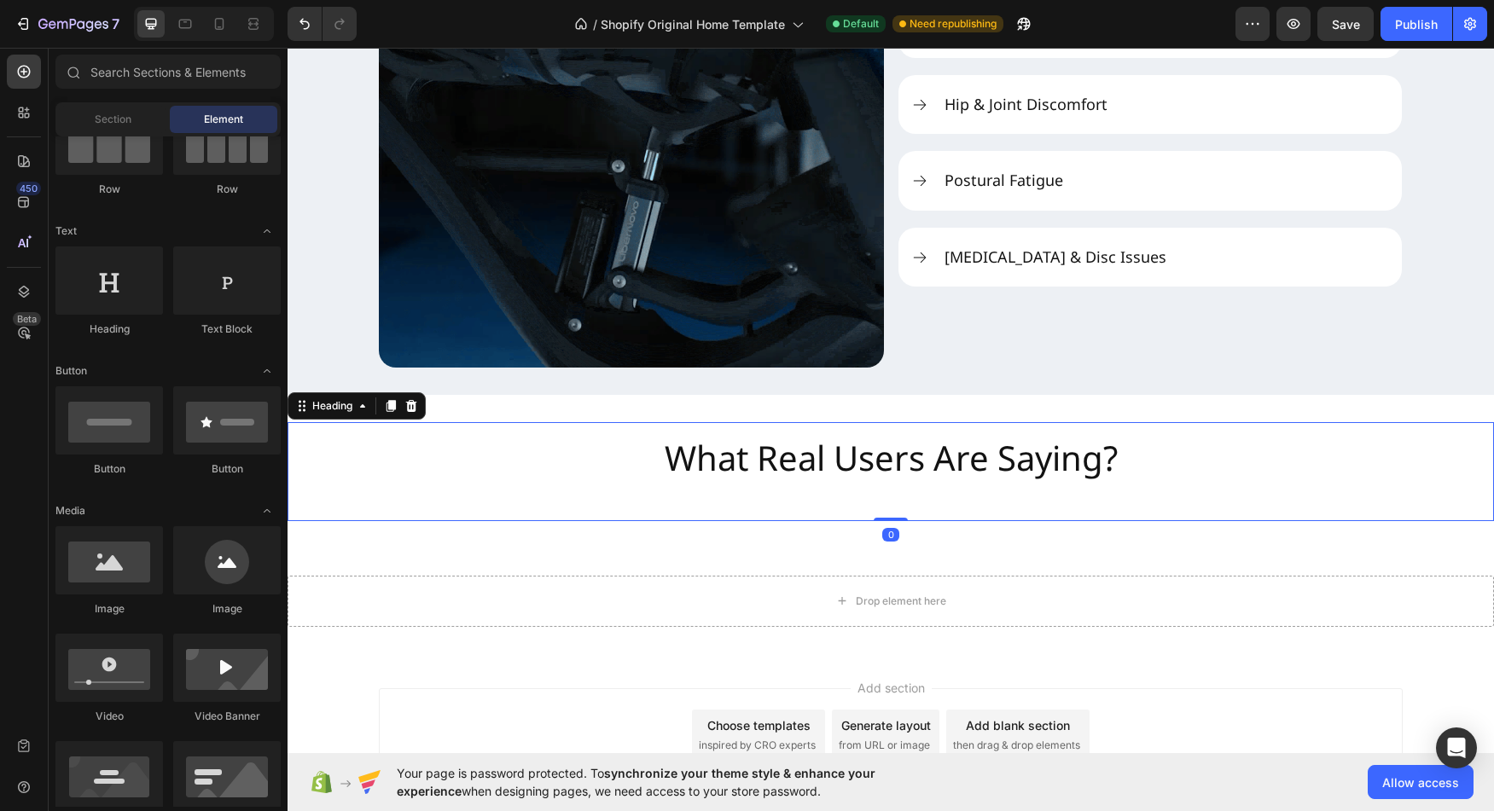
click at [811, 478] on h2 "What Real Users Are Saying?" at bounding box center [891, 471] width 480 height 99
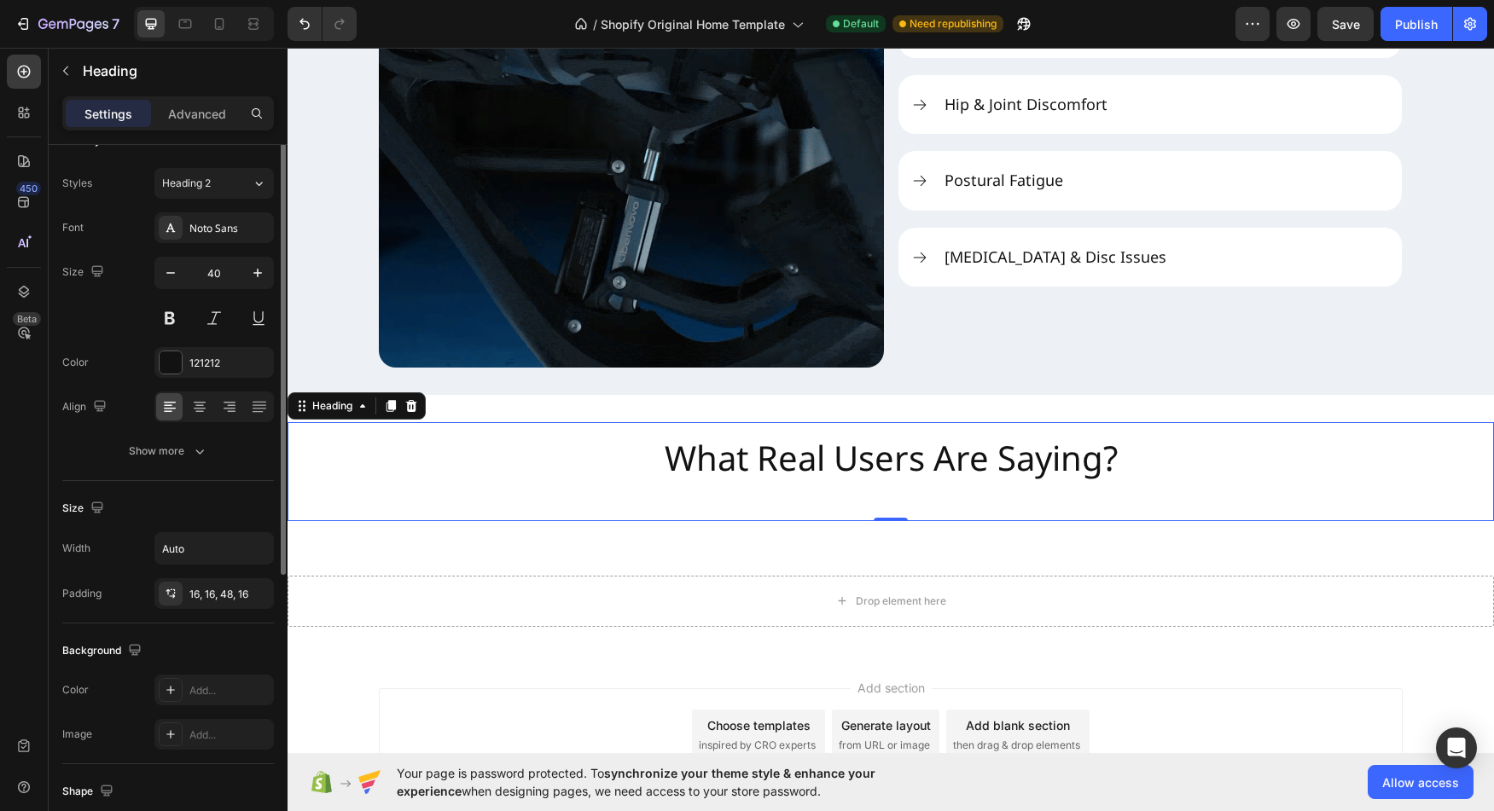
scroll to position [0, 0]
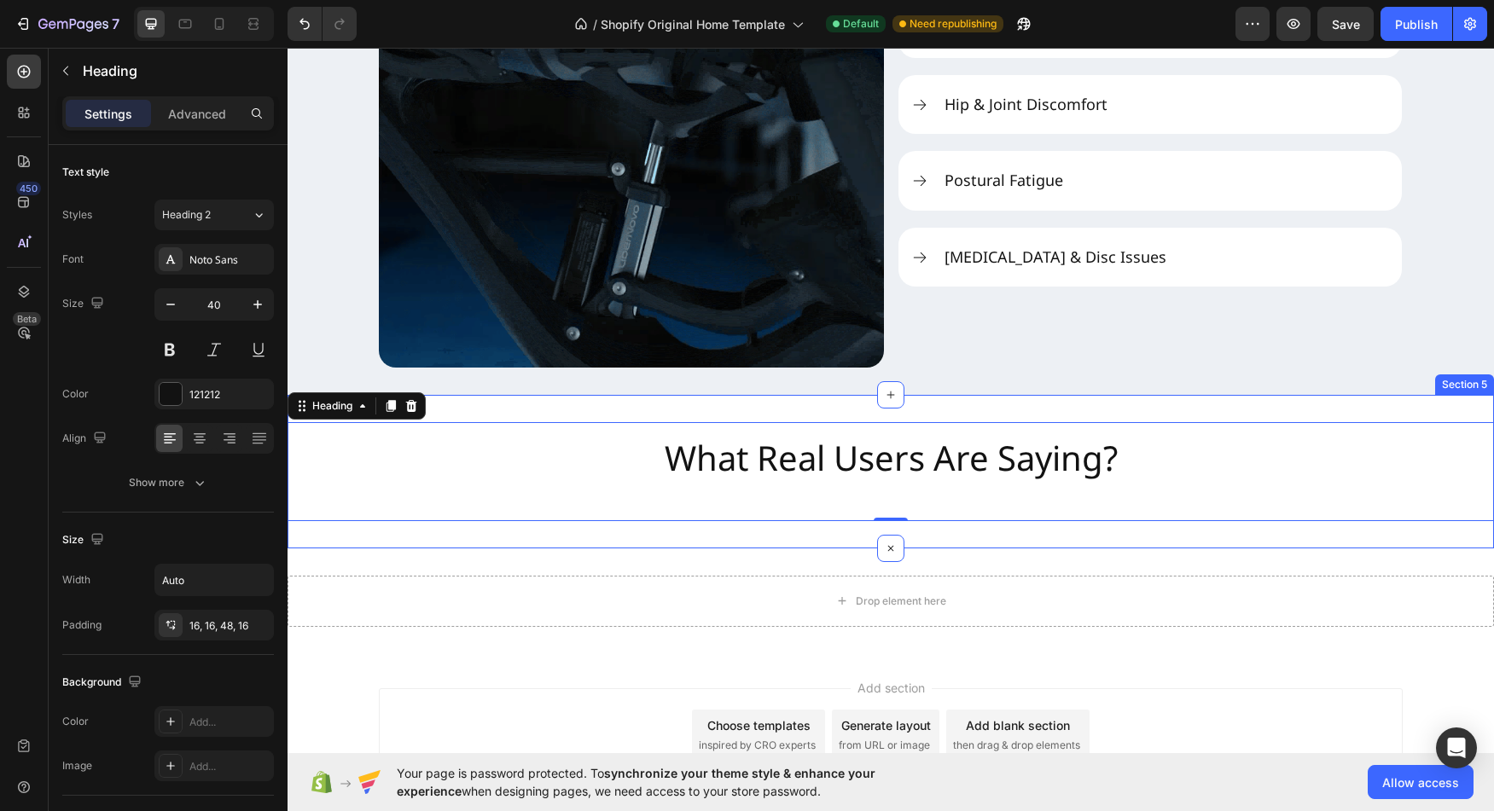
click at [348, 541] on div "What Real Users Are Saying? Heading 0 Section 5" at bounding box center [891, 472] width 1206 height 154
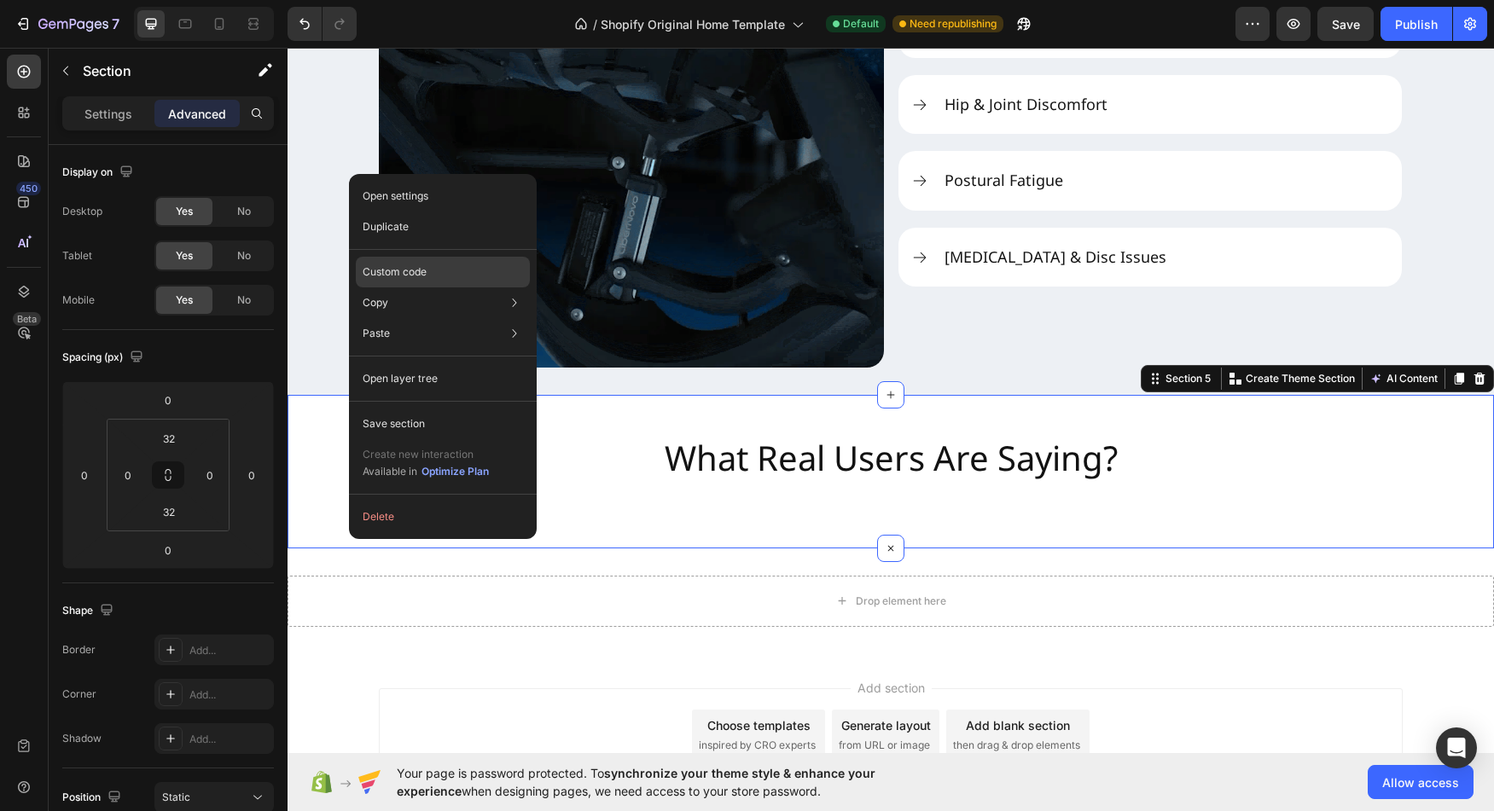
click at [430, 318] on div "Custom code" at bounding box center [443, 333] width 174 height 31
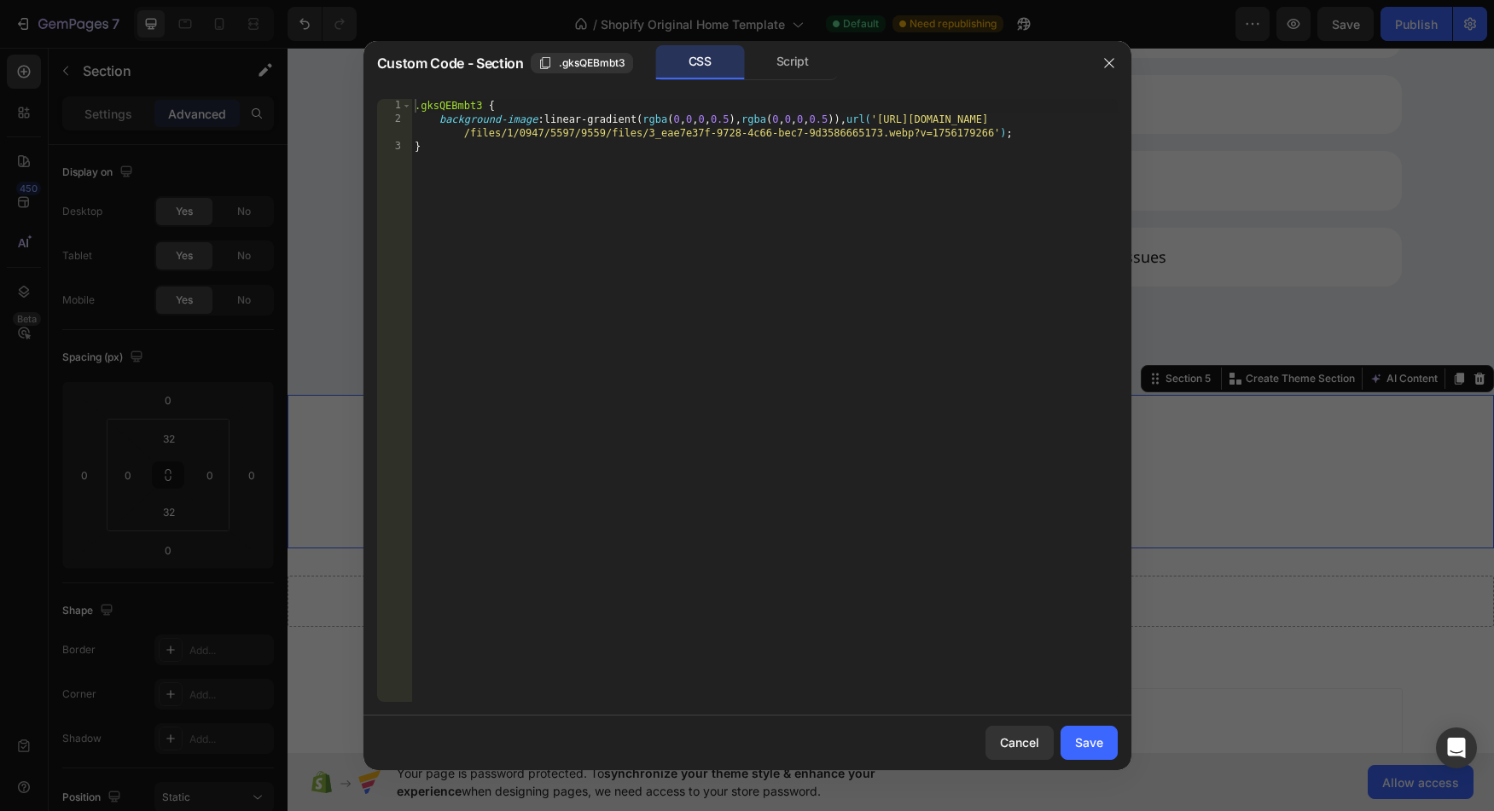
drag, startPoint x: 1006, startPoint y: 137, endPoint x: 1049, endPoint y: 75, distance: 75.3
click at [1006, 137] on div ".gksQEBmbt3 { background-image : linear-gradient( rgba ( 0 , 0 , 0 , 0.5 ), rgb…" at bounding box center [764, 414] width 706 height 631
click at [948, 589] on div ".gksQEBmbt3 { background-image : linear-gradient( rgba ( 0 , 0 , 0 , 0.5 ), rgb…" at bounding box center [764, 414] width 706 height 631
type textarea "}"
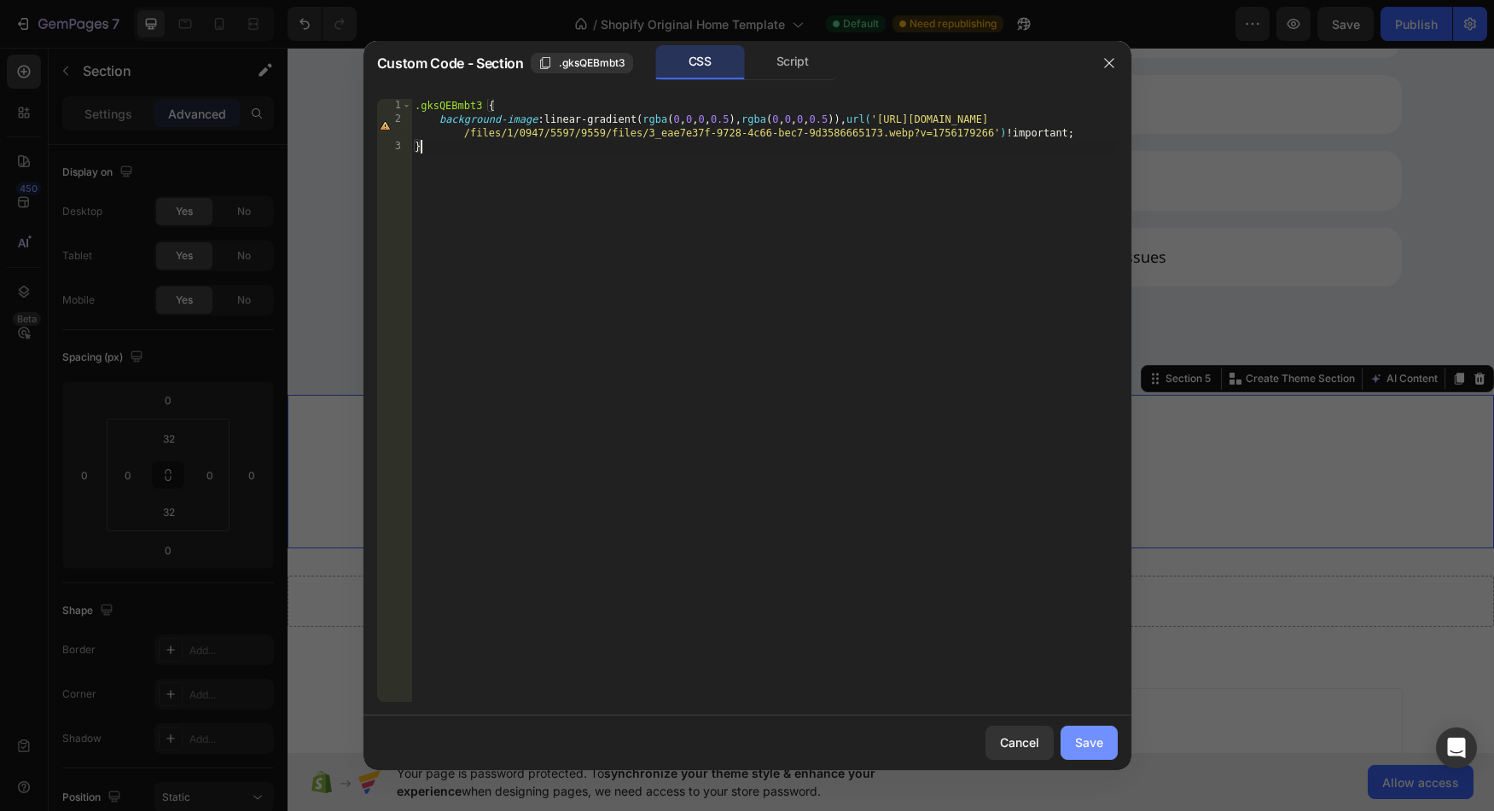
click at [1084, 736] on div "Save" at bounding box center [1089, 743] width 28 height 18
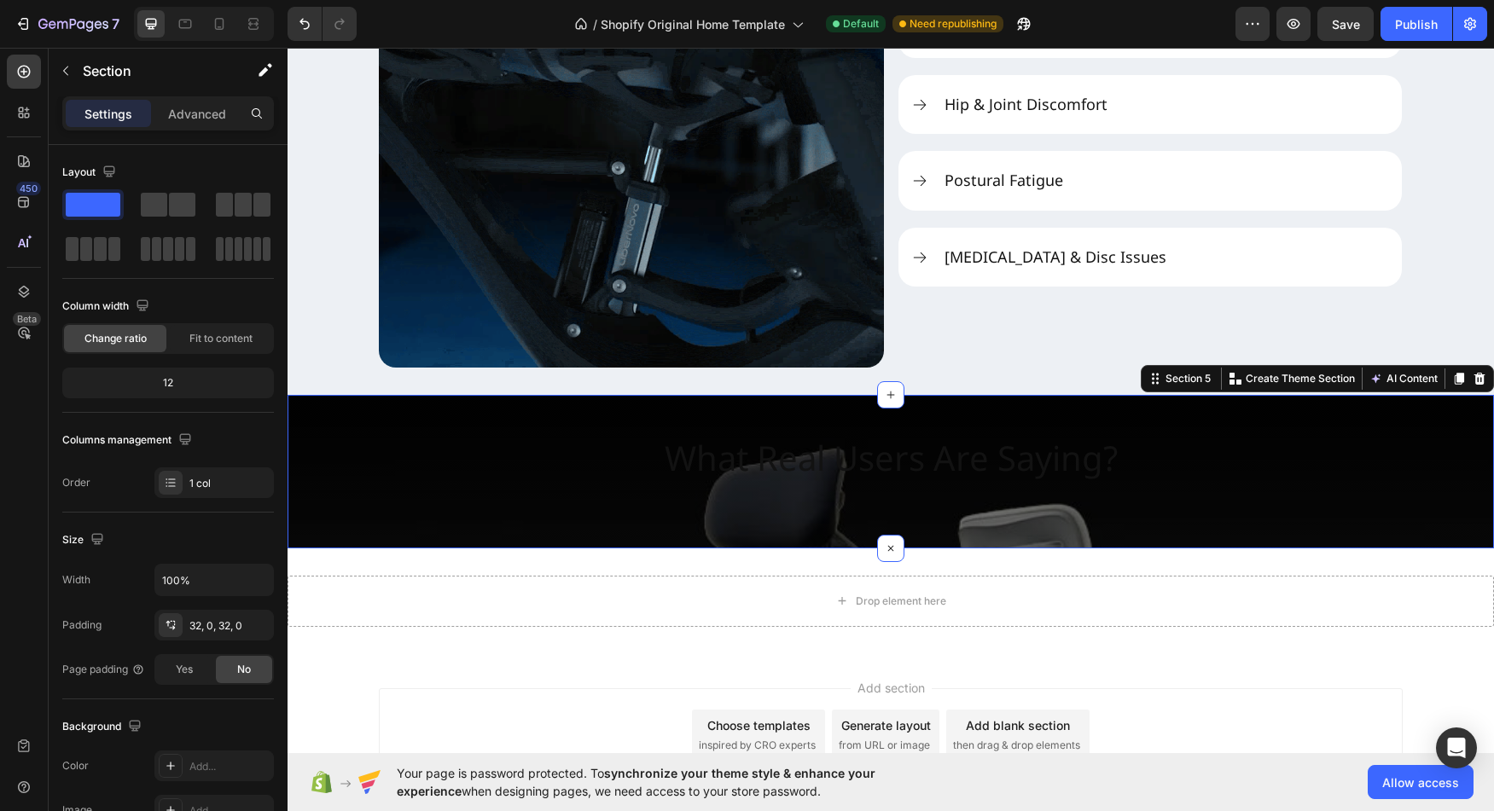
click at [384, 530] on div "What Real Users Are Saying? Heading Section 5 You can create reusable sections …" at bounding box center [891, 472] width 1206 height 154
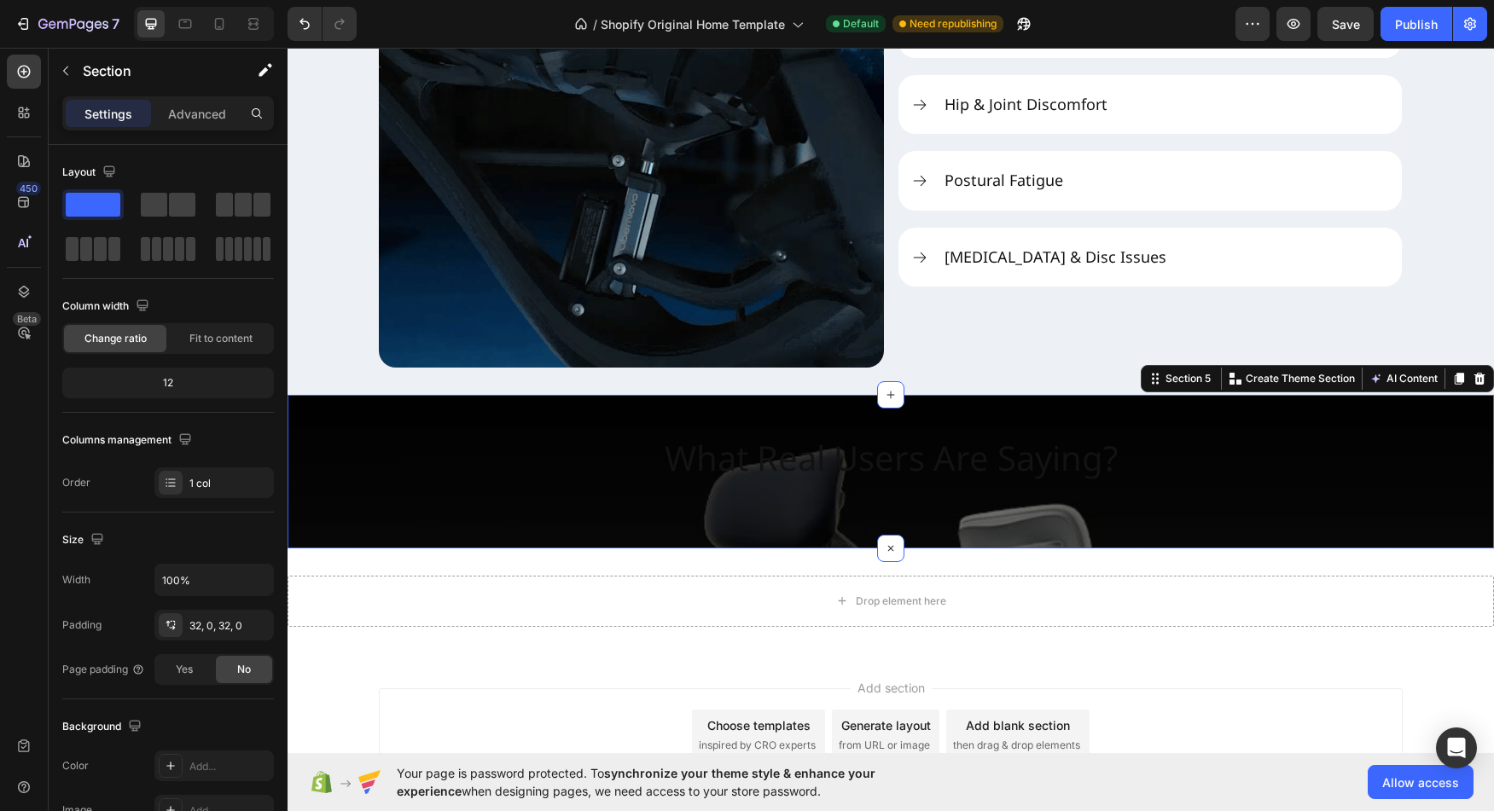
click at [316, 543] on div "What Real Users Are Saying? Heading Section 5 You can create reusable sections …" at bounding box center [891, 472] width 1206 height 154
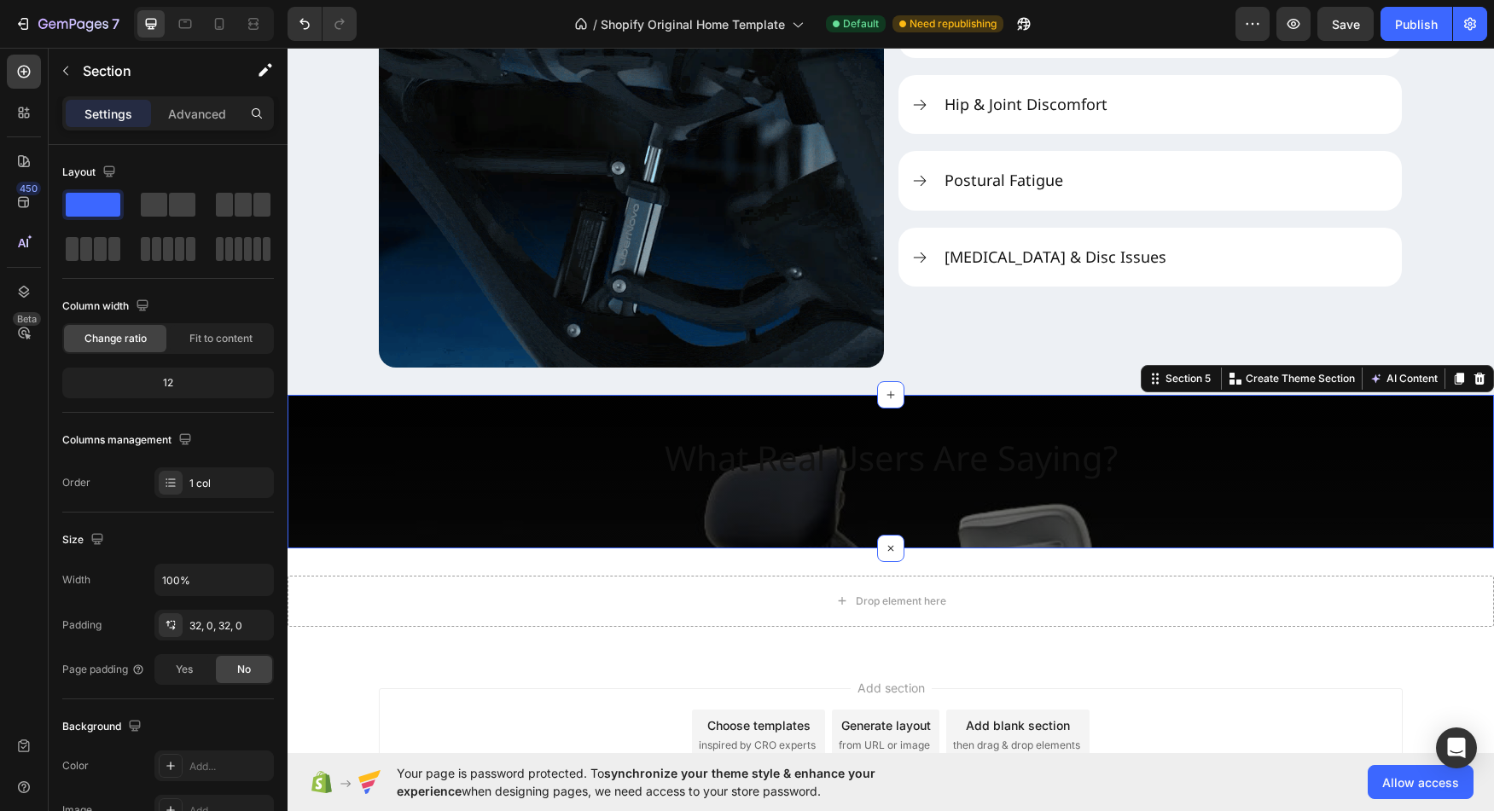
click at [201, 127] on div "Settings Advanced" at bounding box center [168, 113] width 212 height 34
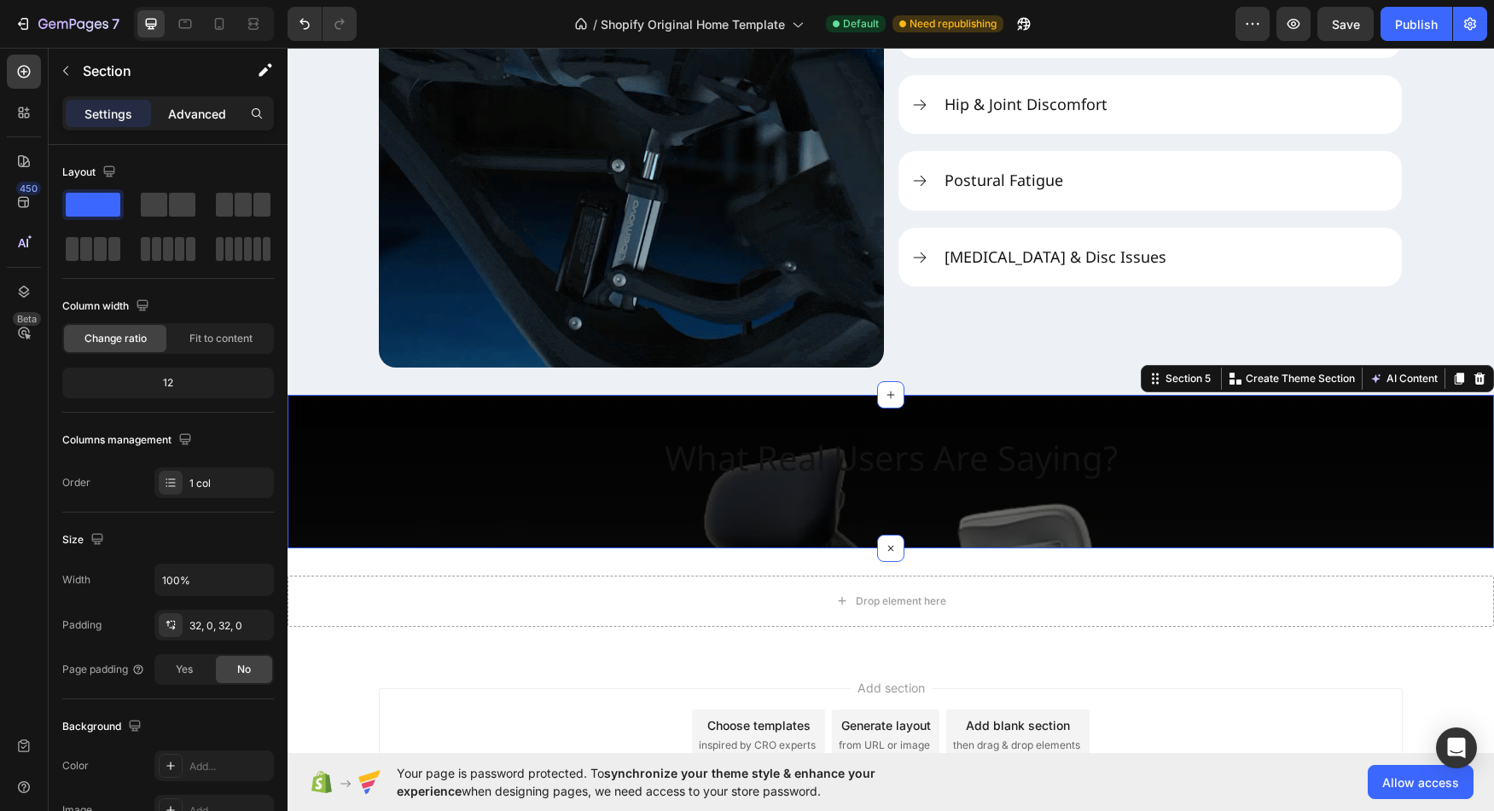
click at [201, 122] on p "Advanced" at bounding box center [197, 114] width 58 height 18
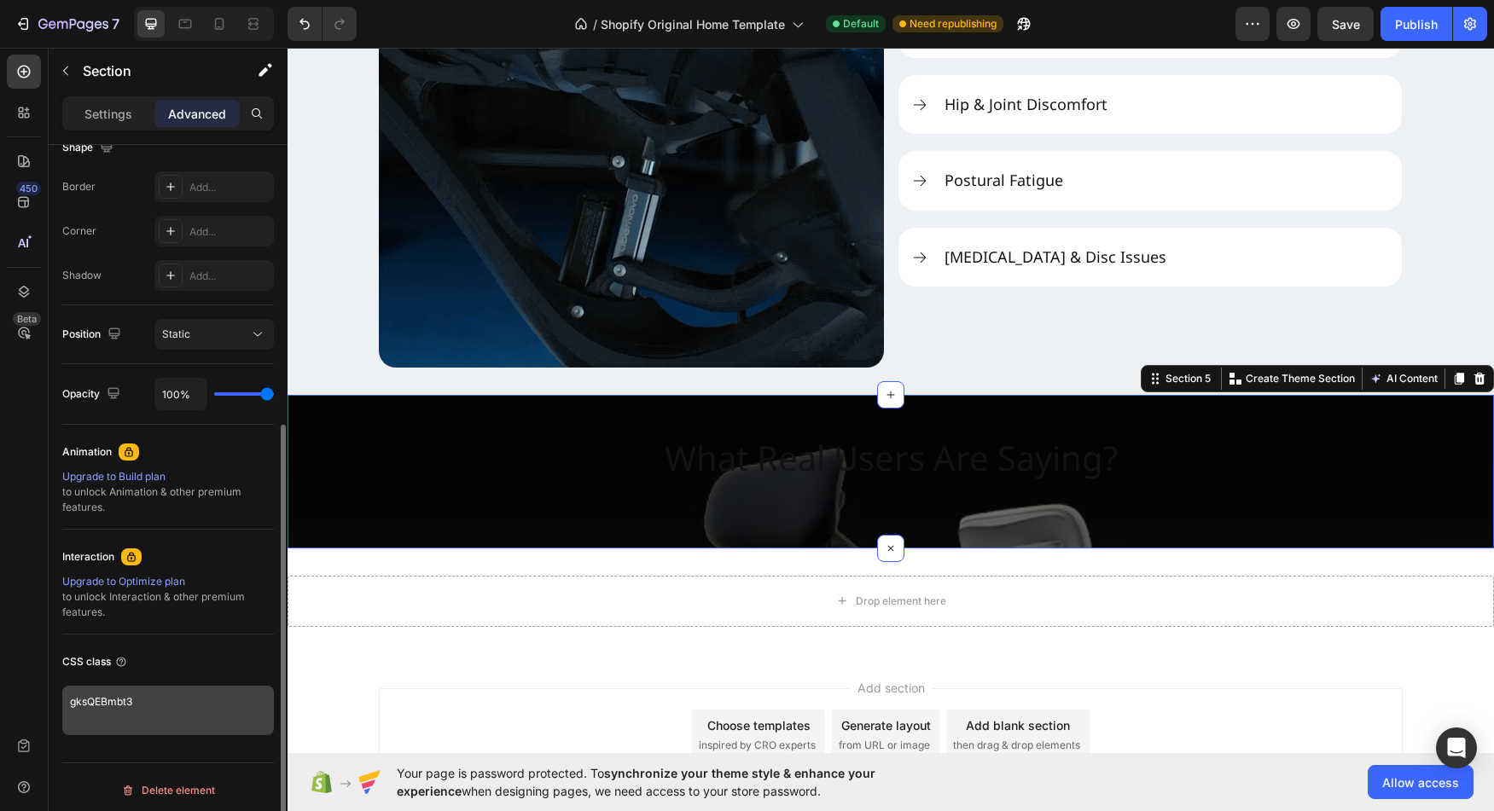
scroll to position [466, 0]
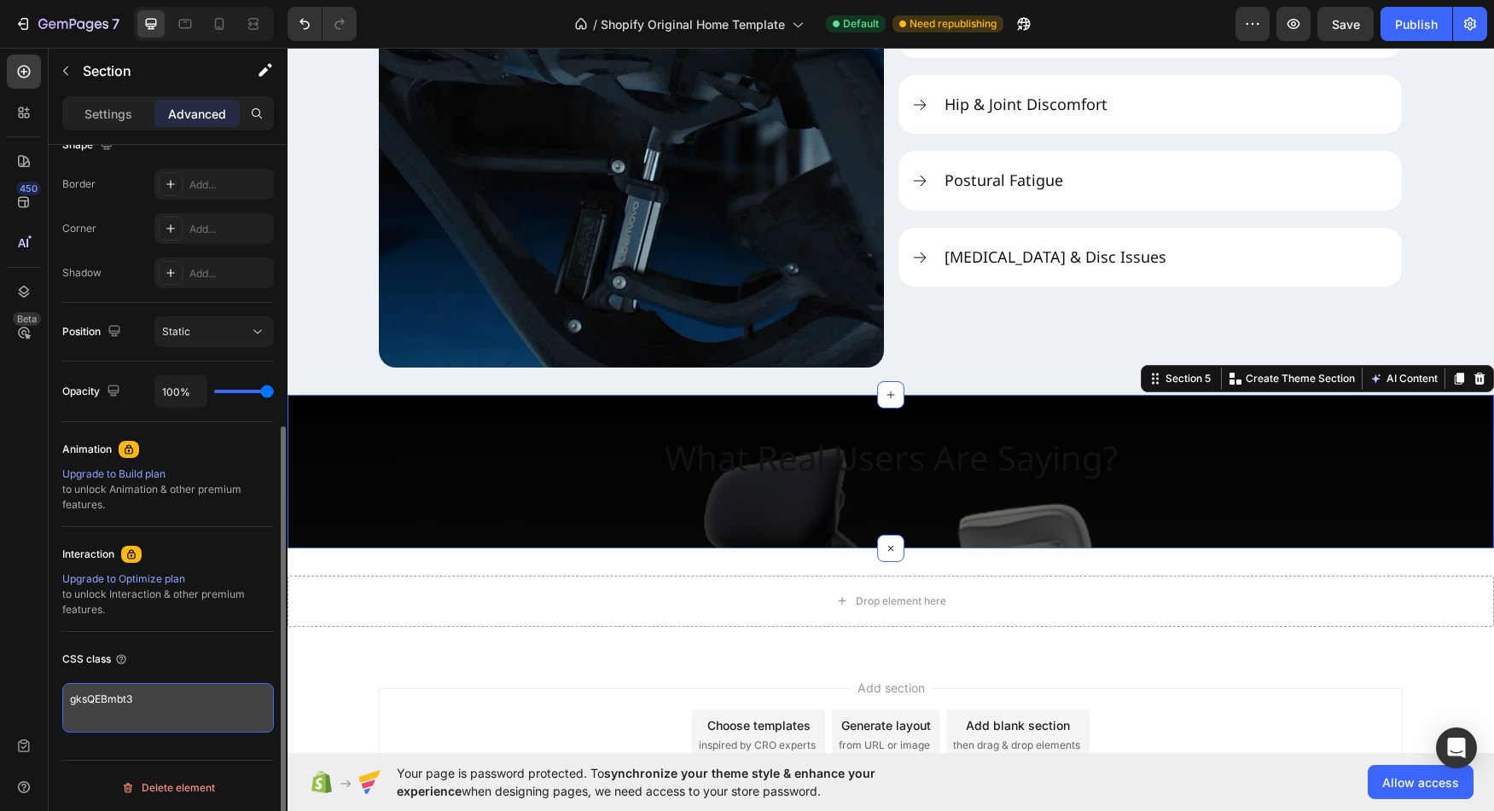
click at [195, 695] on textarea "gksQEBmbt3" at bounding box center [168, 707] width 212 height 49
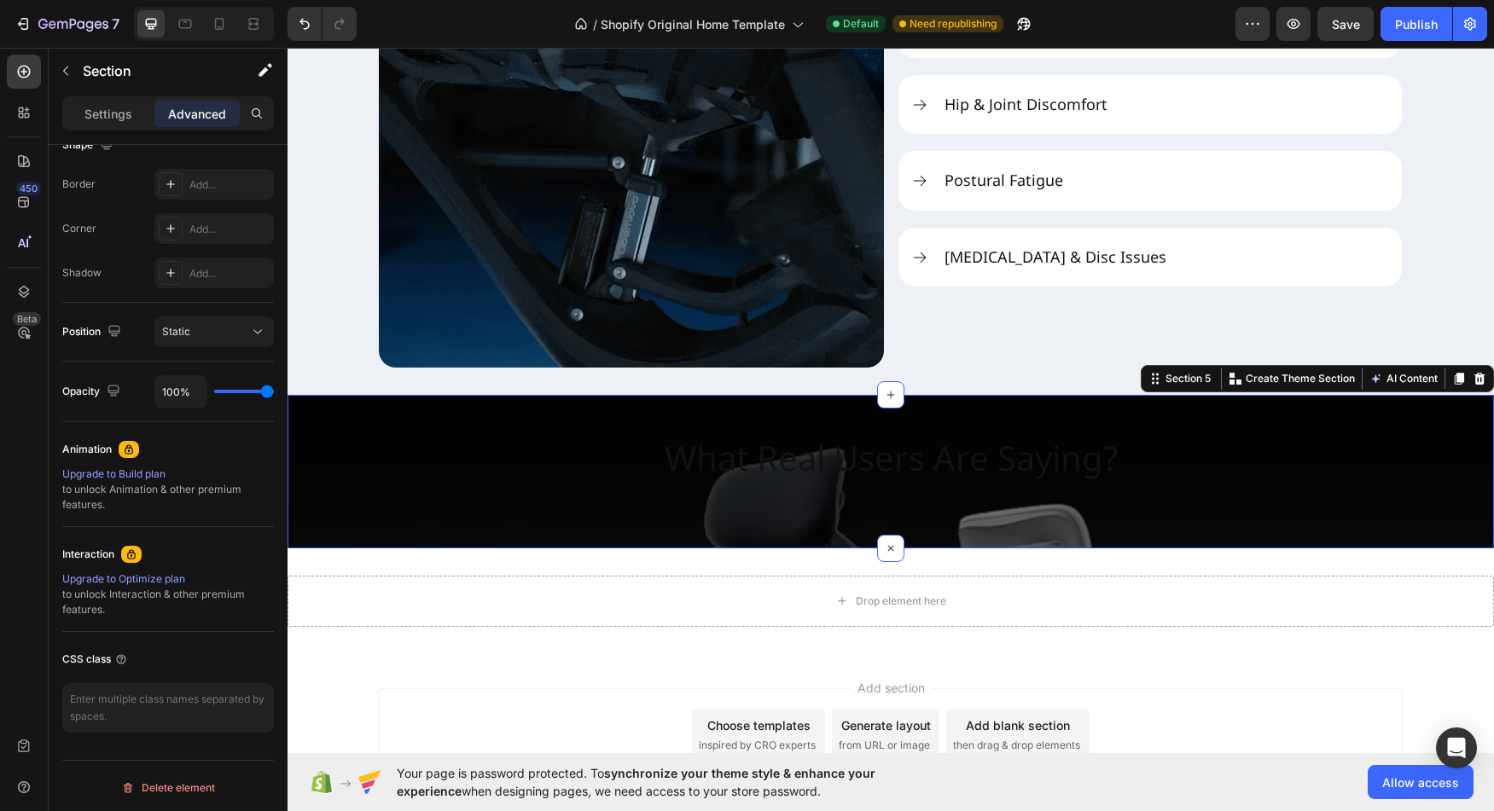
click at [529, 538] on div "What Real Users Are Saying? Heading Section 5 You can create reusable sections …" at bounding box center [891, 472] width 1206 height 154
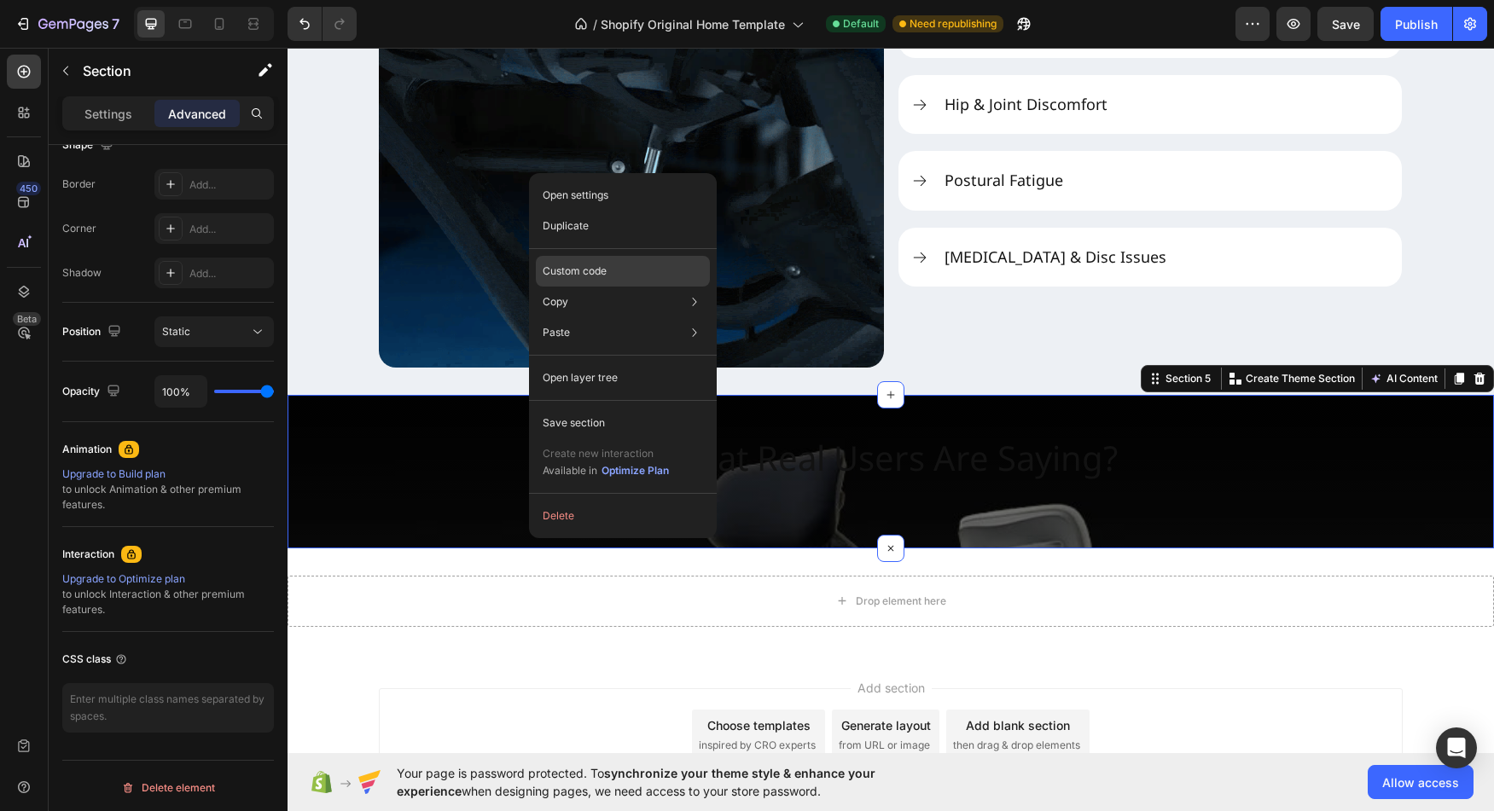
click at [601, 273] on p "Custom code" at bounding box center [575, 271] width 64 height 15
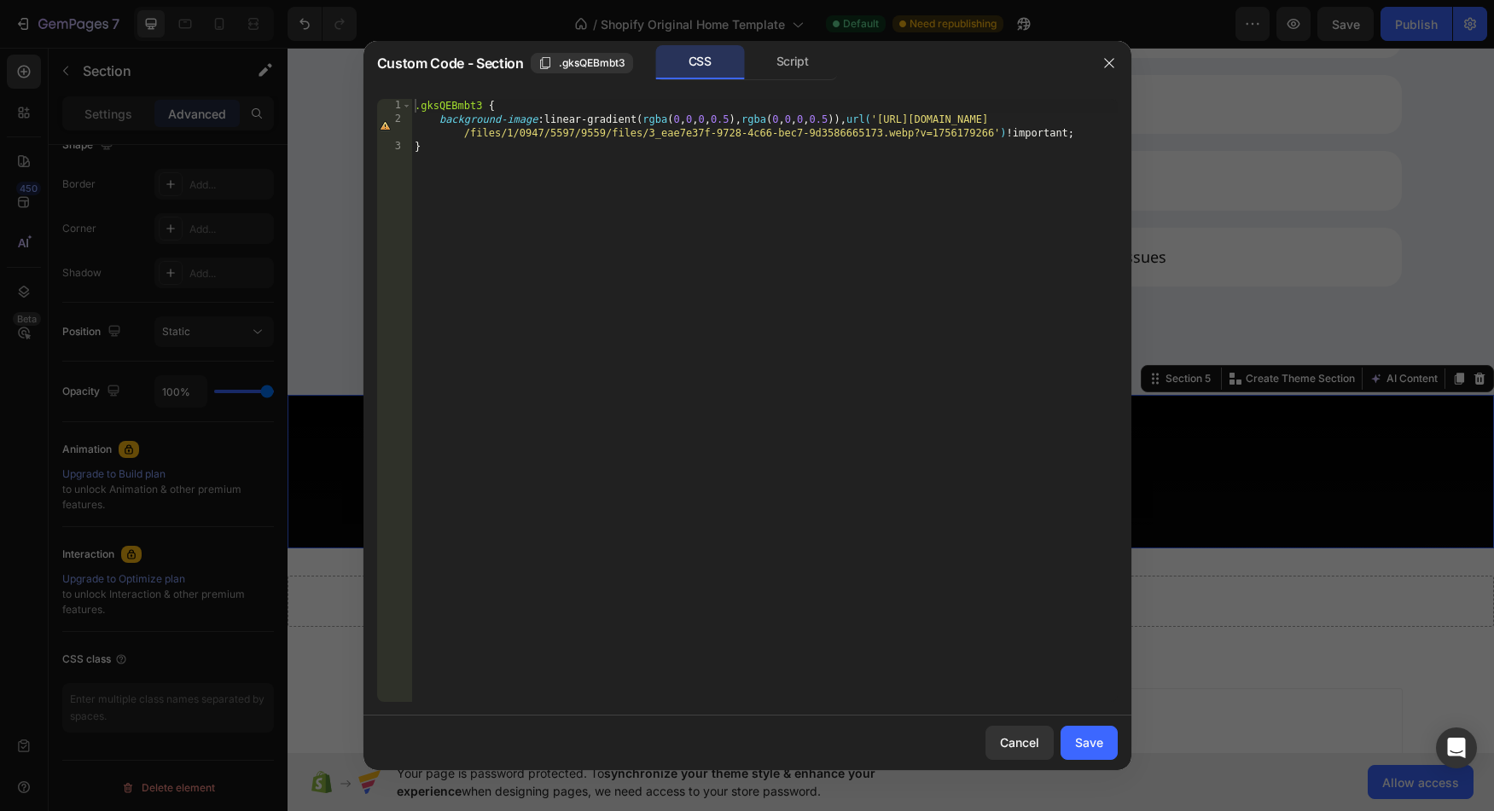
click at [483, 108] on div ".gksQEBmbt3 { background-image : linear-gradient( rgba ( 0 , 0 , 0 , 0.5 ), rgb…" at bounding box center [764, 414] width 706 height 631
click at [502, 158] on div ".gksQEBmbt3 { background-image : linear-gradient( rgba ( 0 , 0 , 0 , 0.5 ), rgb…" at bounding box center [764, 414] width 706 height 631
click at [442, 113] on div ".gksQEBmbt3 { background-image : linear-gradient( rgba ( 0 , 0 , 0 , 0.5 ), rgb…" at bounding box center [764, 414] width 706 height 631
click at [450, 106] on div ".gksQEBmbt3 { background-image : linear-gradient( rgba ( 0 , 0 , 0 , 0.5 ), rgb…" at bounding box center [764, 414] width 706 height 631
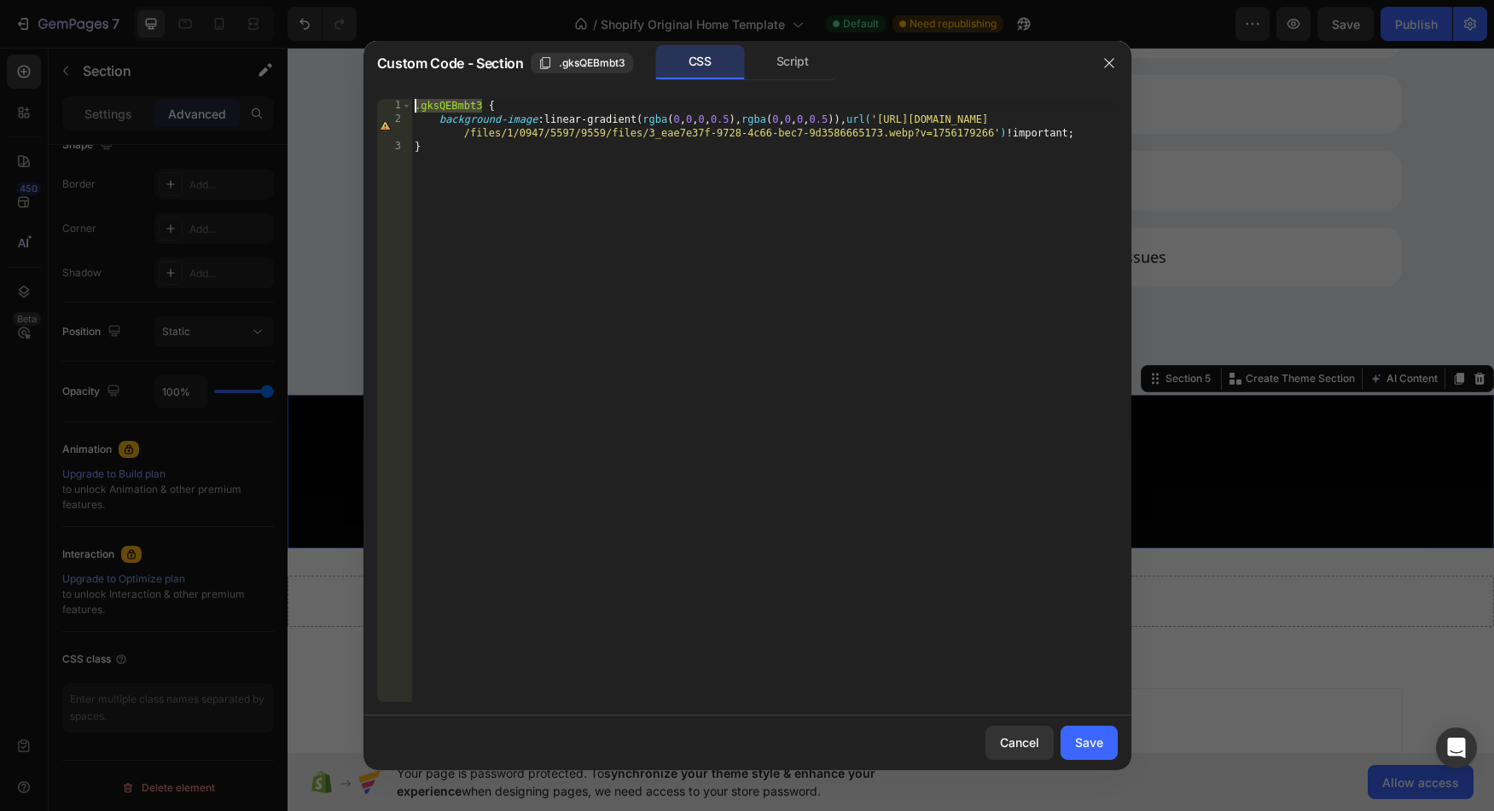
drag, startPoint x: 450, startPoint y: 106, endPoint x: 416, endPoint y: 106, distance: 33.3
click at [416, 106] on div ".gksQEBmbt3 { background-image : linear-gradient( rgba ( 0 , 0 , 0 , 0.5 ), rgb…" at bounding box center [764, 414] width 706 height 631
click at [462, 150] on div ".gksQEBmbt3 { background-image : linear-gradient( rgba ( 0 , 0 , 0 , 0.5 ), rgb…" at bounding box center [764, 414] width 706 height 631
type textarea "}"
paste textarea ".gksQEBmbt3"
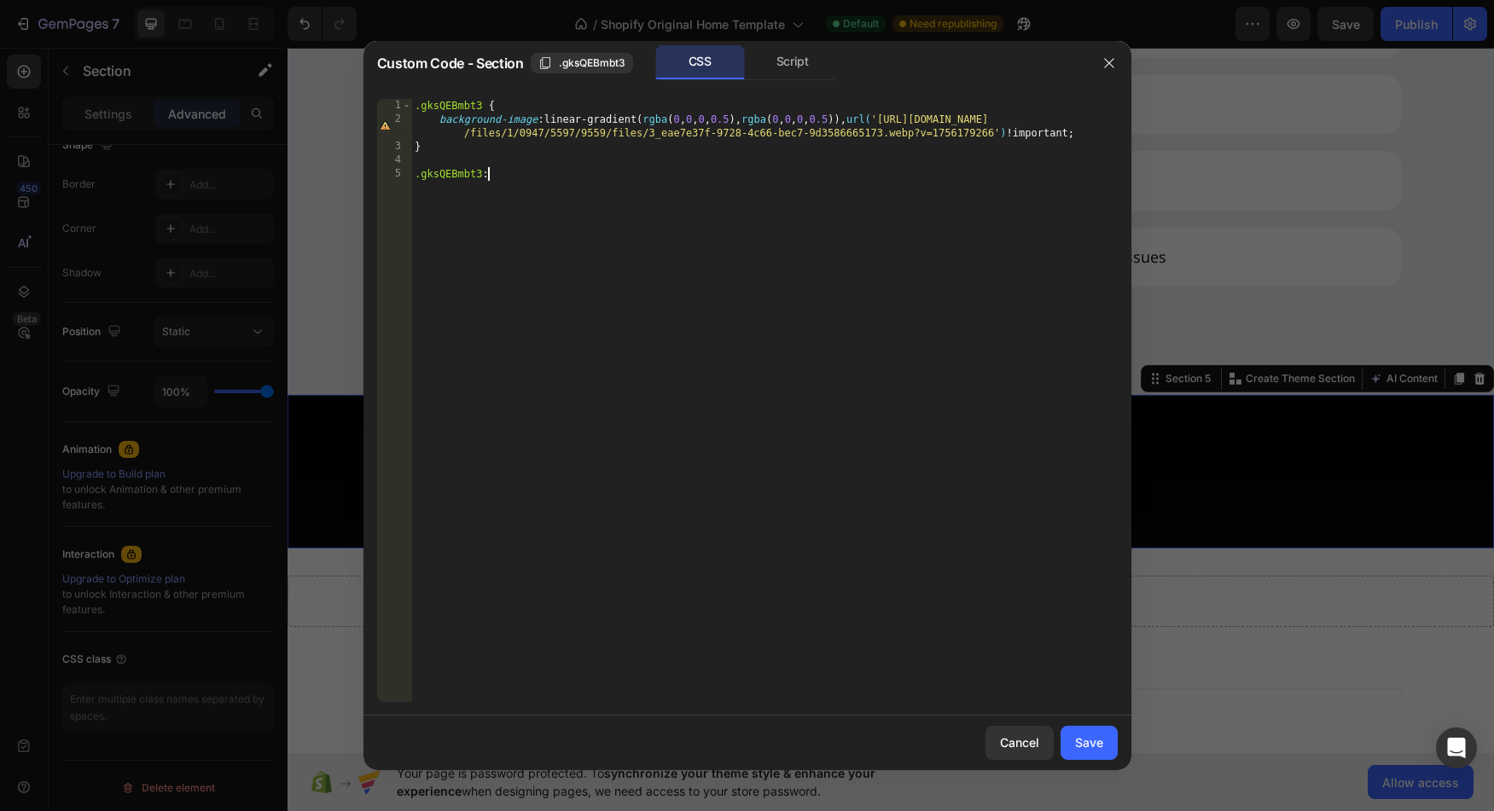
scroll to position [0, 5]
type textarea ".gksQEBmbt3::before {"
paste textarea "background-color: rgba(0, 0, 0, 0.5); /* Black overlay with 50% opacity *"
click at [445, 194] on div ".gksQEBmbt3 { background-image : linear-gradient( rgba ( 0 , 0 , 0 , 0.5 ), rgb…" at bounding box center [767, 414] width 700 height 631
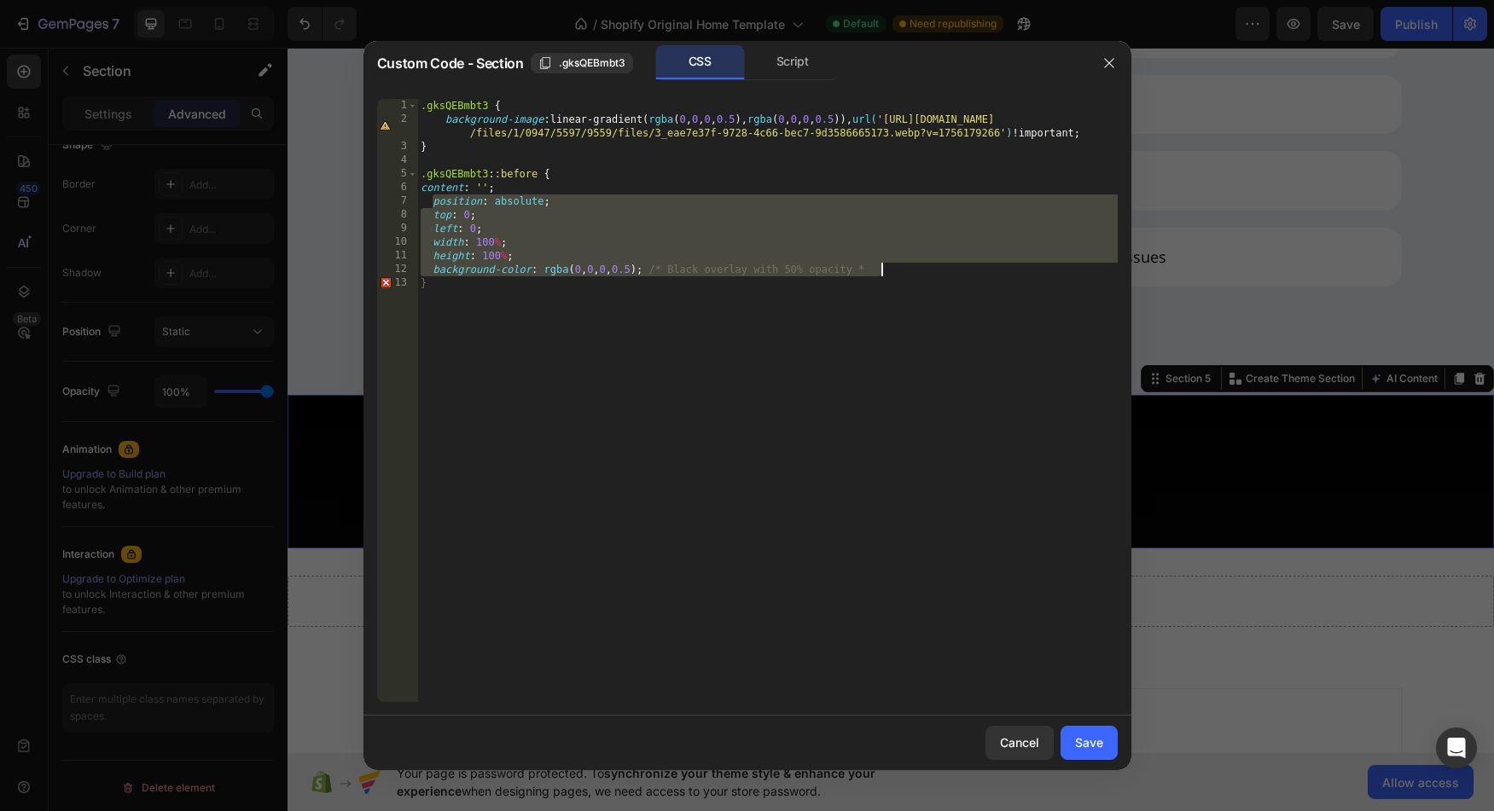
click at [945, 275] on div ".gksQEBmbt3 { background-image : linear-gradient( rgba ( 0 , 0 , 0 , 0.5 ), rgb…" at bounding box center [767, 414] width 700 height 631
click at [450, 194] on div ".gksQEBmbt3 { background-image : linear-gradient( rgba ( 0 , 0 , 0 , 0.5 ), rgb…" at bounding box center [767, 414] width 700 height 631
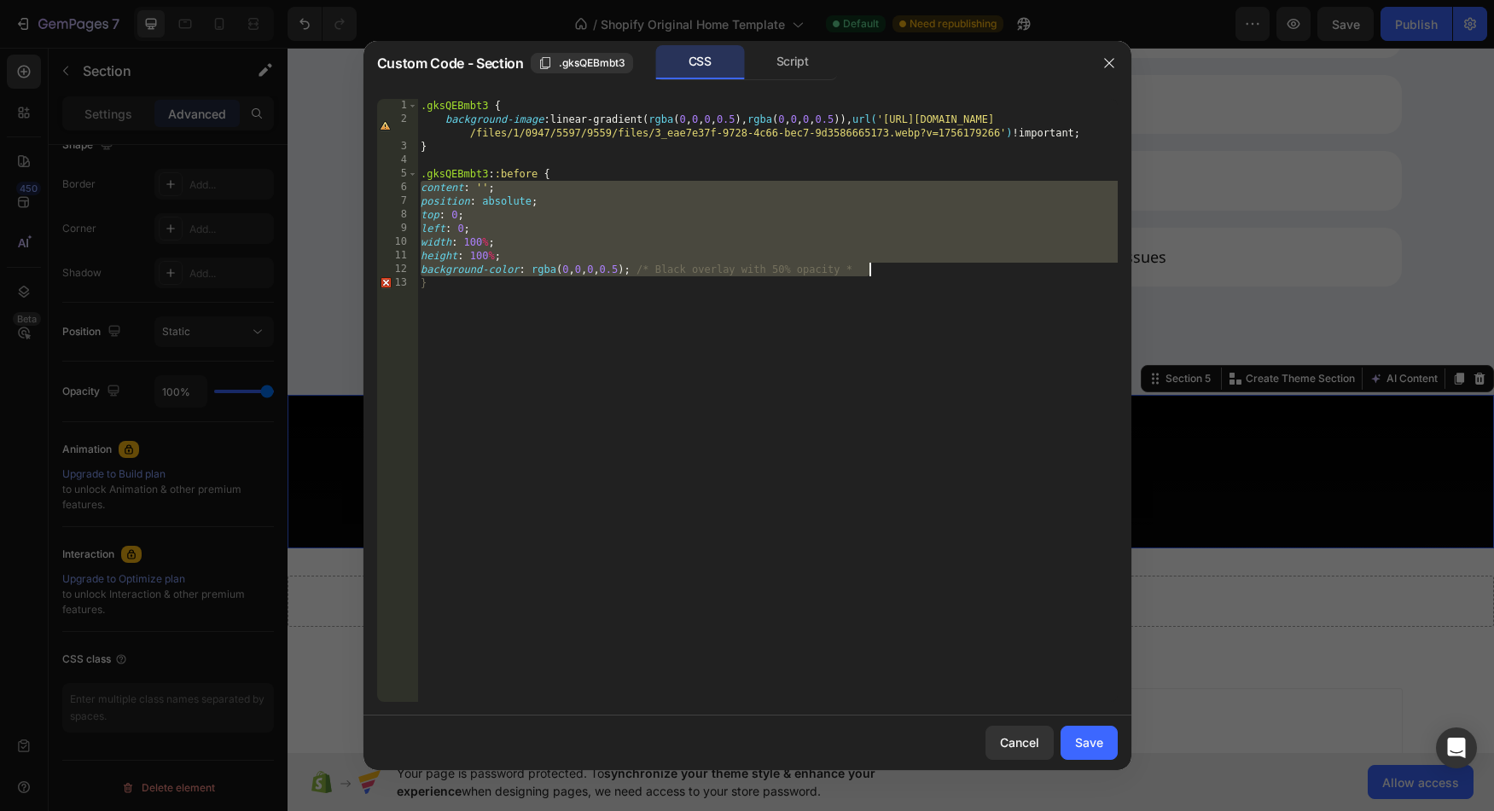
drag, startPoint x: 450, startPoint y: 194, endPoint x: 916, endPoint y: 273, distance: 473.4
click at [916, 273] on div ".gksQEBmbt3 { background-image : linear-gradient( rgba ( 0 , 0 , 0 , 0.5 ), rgb…" at bounding box center [767, 414] width 700 height 631
click at [777, 344] on div ".gksQEBmbt3 { background-image : linear-gradient( rgba ( 0 , 0 , 0 , 0.5 ), rgb…" at bounding box center [767, 414] width 700 height 631
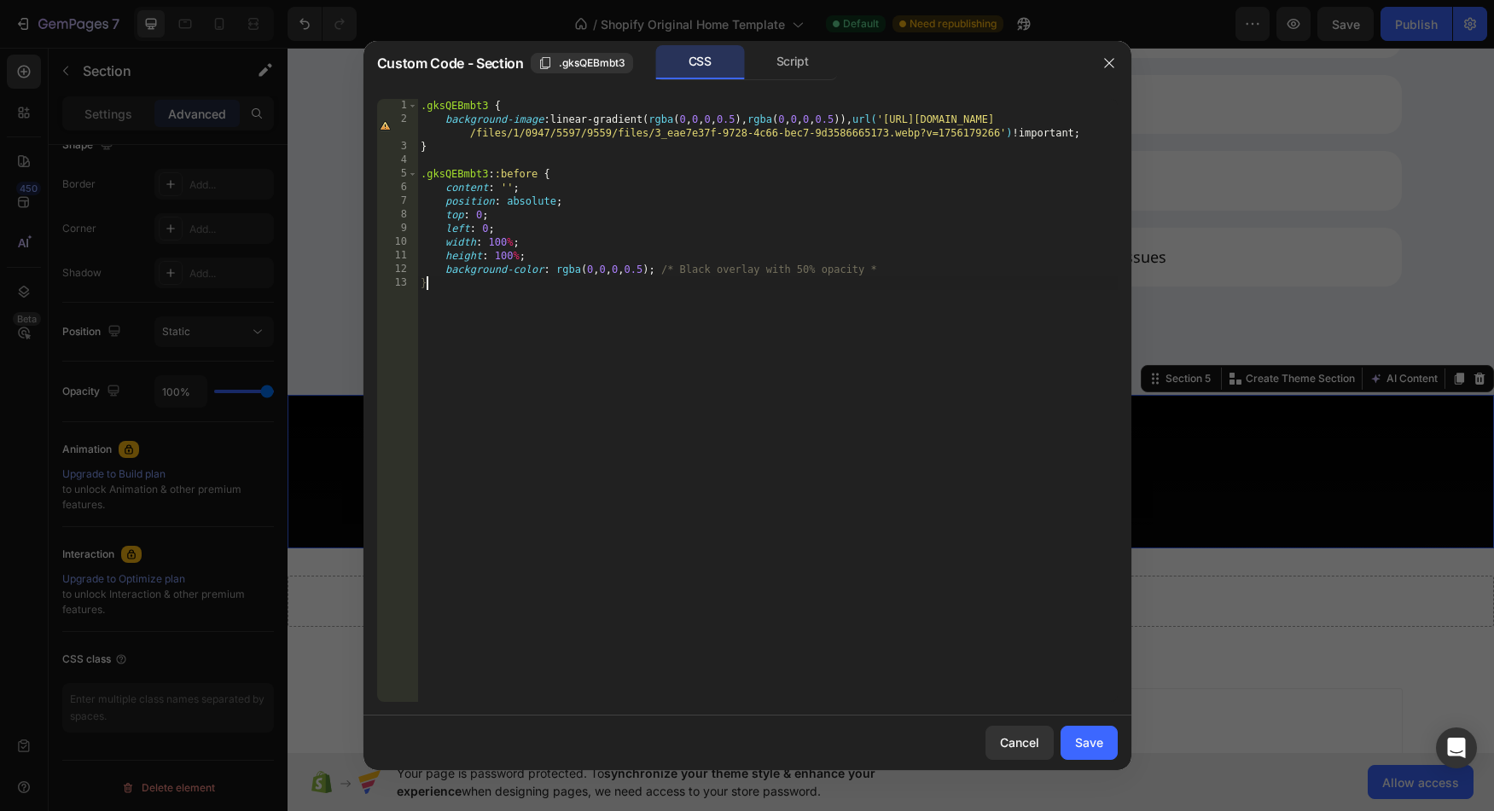
click at [834, 132] on div ".gksQEBmbt3 { background-image : linear-gradient( rgba ( 0 , 0 , 0 , 0.5 ), rgb…" at bounding box center [767, 414] width 700 height 631
type textarea "background-image: linear-gradient(rgba(0, 0, 0, 0.5), rgba(0, 0, 0, 0.5)), url(…"
paste textarea "background-size: cover;"
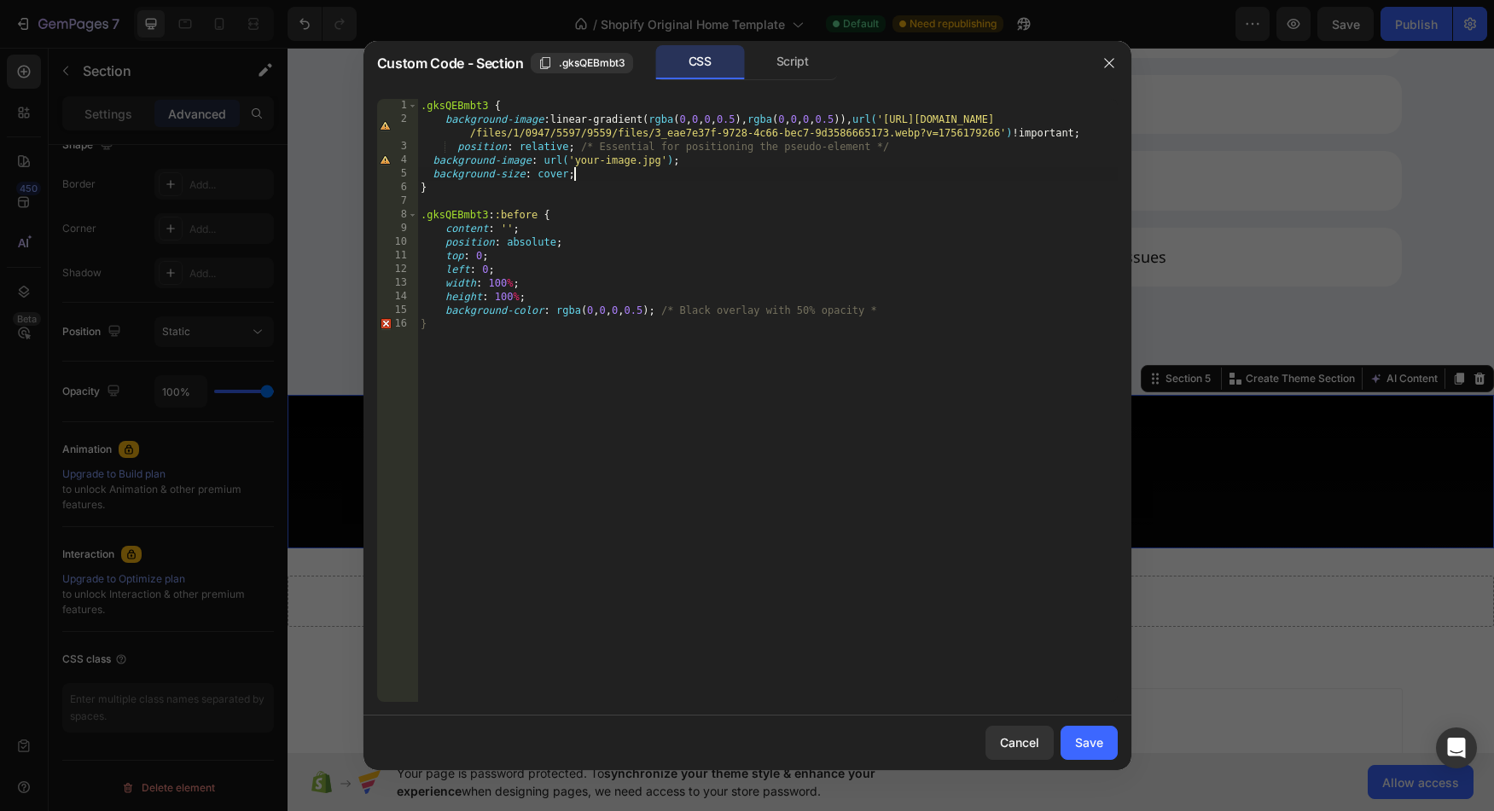
click at [459, 148] on div ".gksQEBmbt3 { background-image : linear-gradient( rgba ( 0 , 0 , 0 , 0.5 ), rgb…" at bounding box center [767, 414] width 700 height 631
click at [662, 176] on div ".gksQEBmbt3 { background-image : linear-gradient( rgba ( 0 , 0 , 0 , 0.5 ), rgb…" at bounding box center [767, 414] width 700 height 631
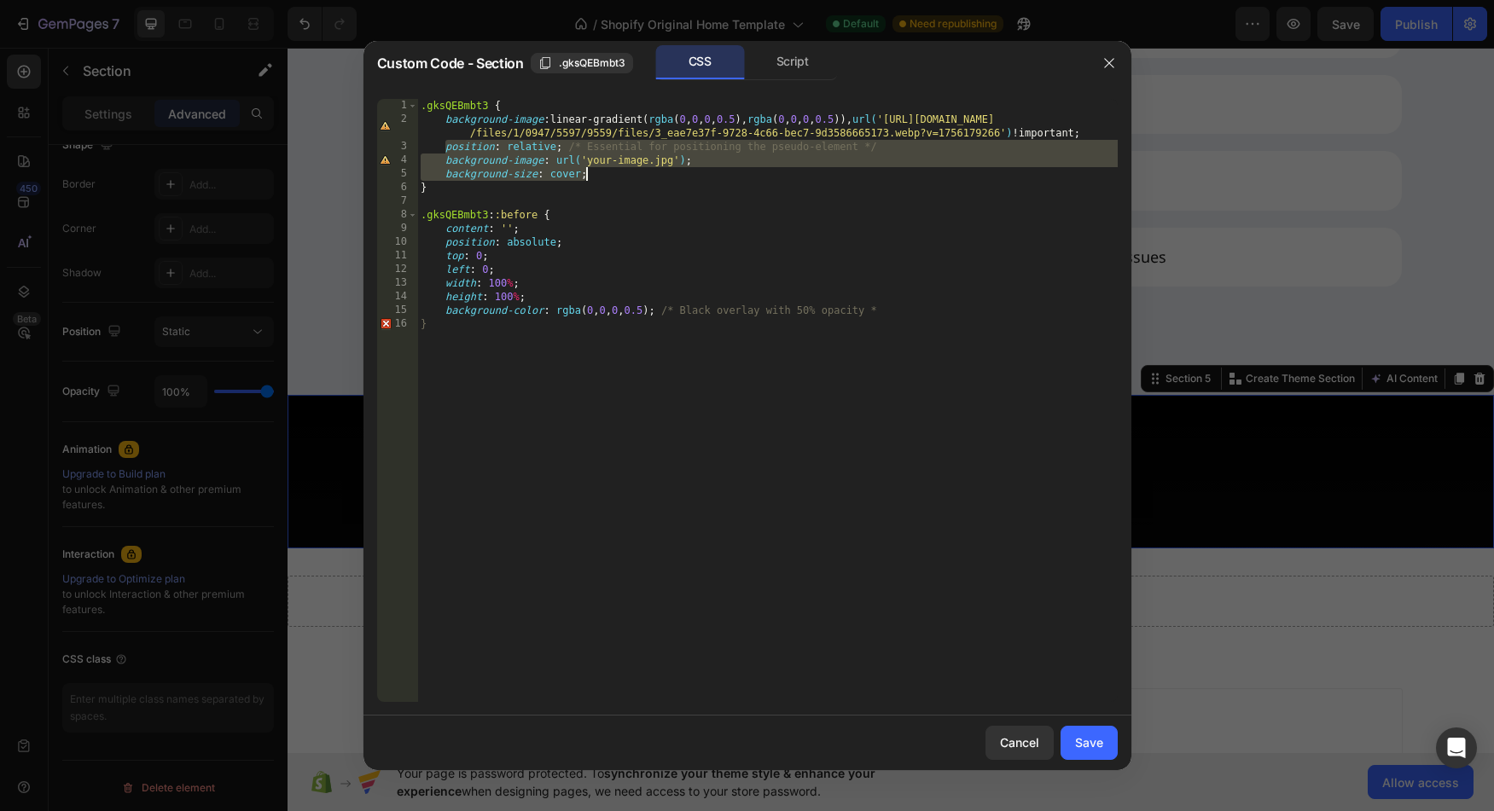
click at [953, 119] on div ".gksQEBmbt3 { background-image : linear-gradient( rgba ( 0 , 0 , 0 , 0.5 ), rgb…" at bounding box center [767, 414] width 700 height 631
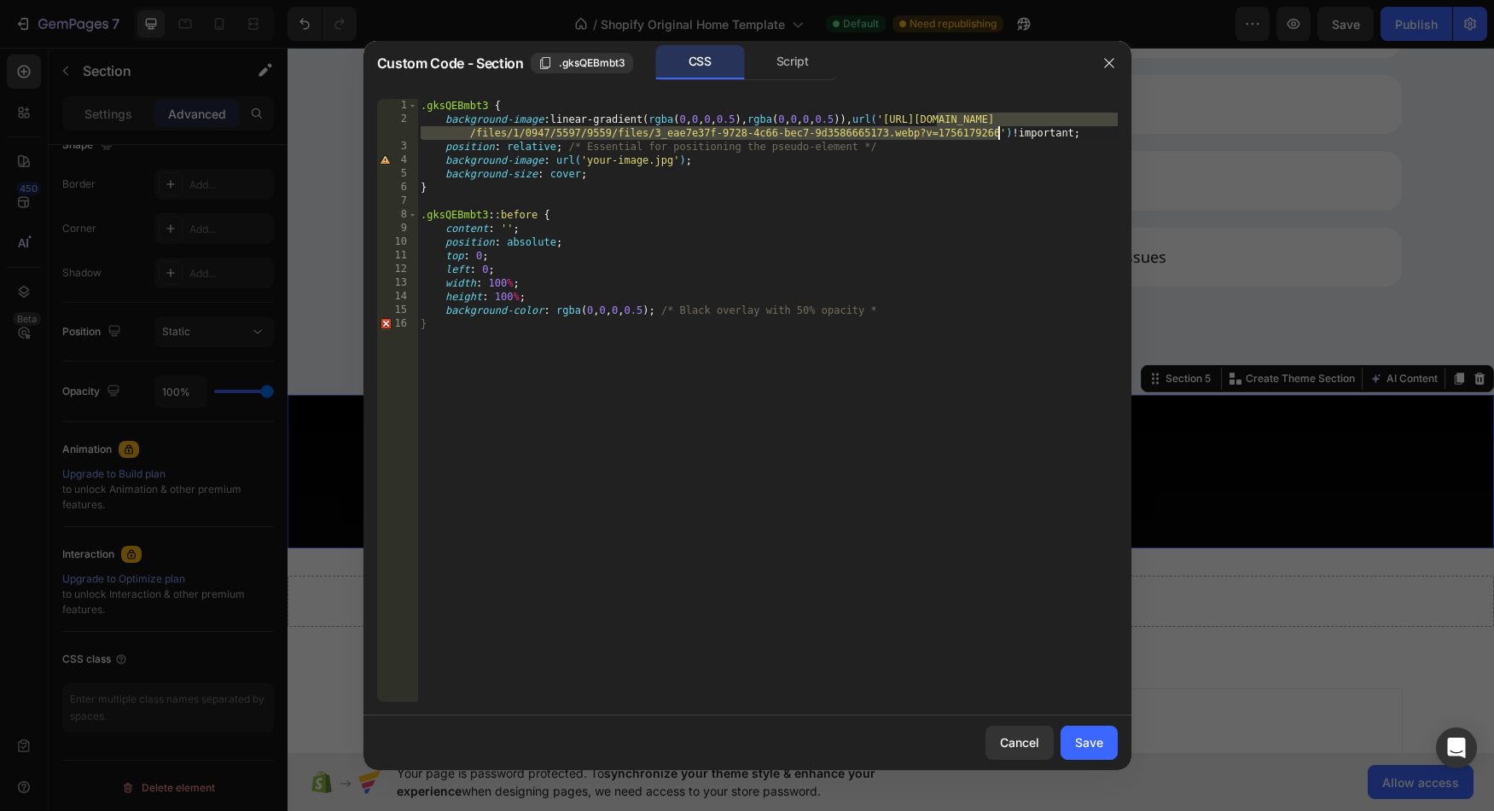
drag, startPoint x: 953, startPoint y: 119, endPoint x: 967, endPoint y: 135, distance: 20.5
click at [967, 135] on div ".gksQEBmbt3 { background-image : linear-gradient( rgba ( 0 , 0 , 0 , 0.5 ), rgb…" at bounding box center [767, 414] width 700 height 631
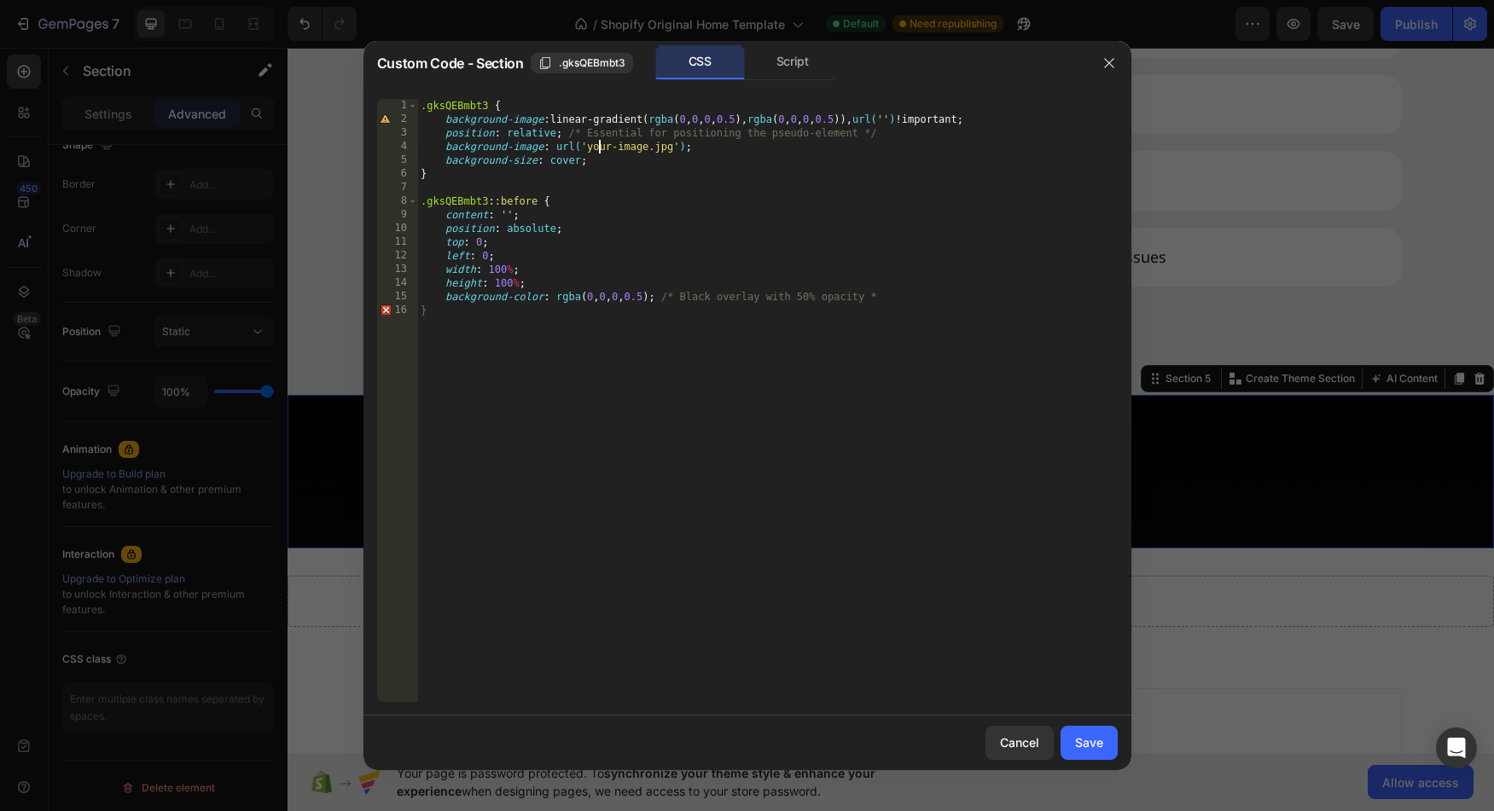
click at [597, 143] on div ".gksQEBmbt3 { background-image : linear-gradient( rgba ( 0 , 0 , 0 , 0.5 ), rgb…" at bounding box center [767, 414] width 700 height 631
drag, startPoint x: 597, startPoint y: 143, endPoint x: 666, endPoint y: 147, distance: 68.3
click at [666, 147] on div ".gksQEBmbt3 { background-image : linear-gradient( rgba ( 0 , 0 , 0 , 0.5 ), rgb…" at bounding box center [767, 414] width 700 height 631
paste textarea "[URL][DOMAIN_NAME]"
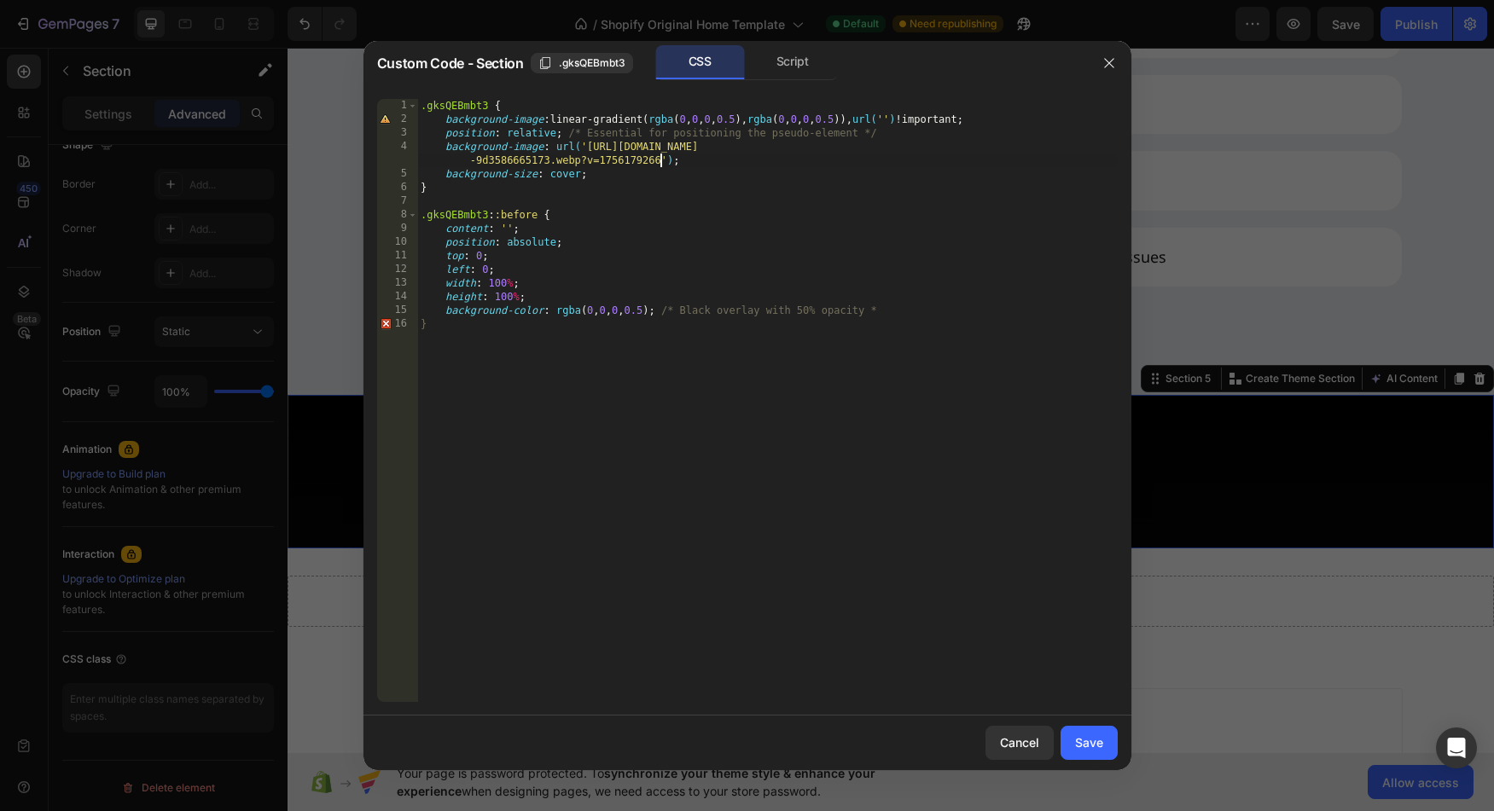
click at [1031, 120] on div ".gksQEBmbt3 { background-image : linear-gradient( rgba ( 0 , 0 , 0 , 0.5 ), rgb…" at bounding box center [767, 414] width 700 height 631
type textarea "background-image: linear-gradient(rgba(0, 0, 0, 0.5), rgba(0, 0, 0, 0.5)), url(…"
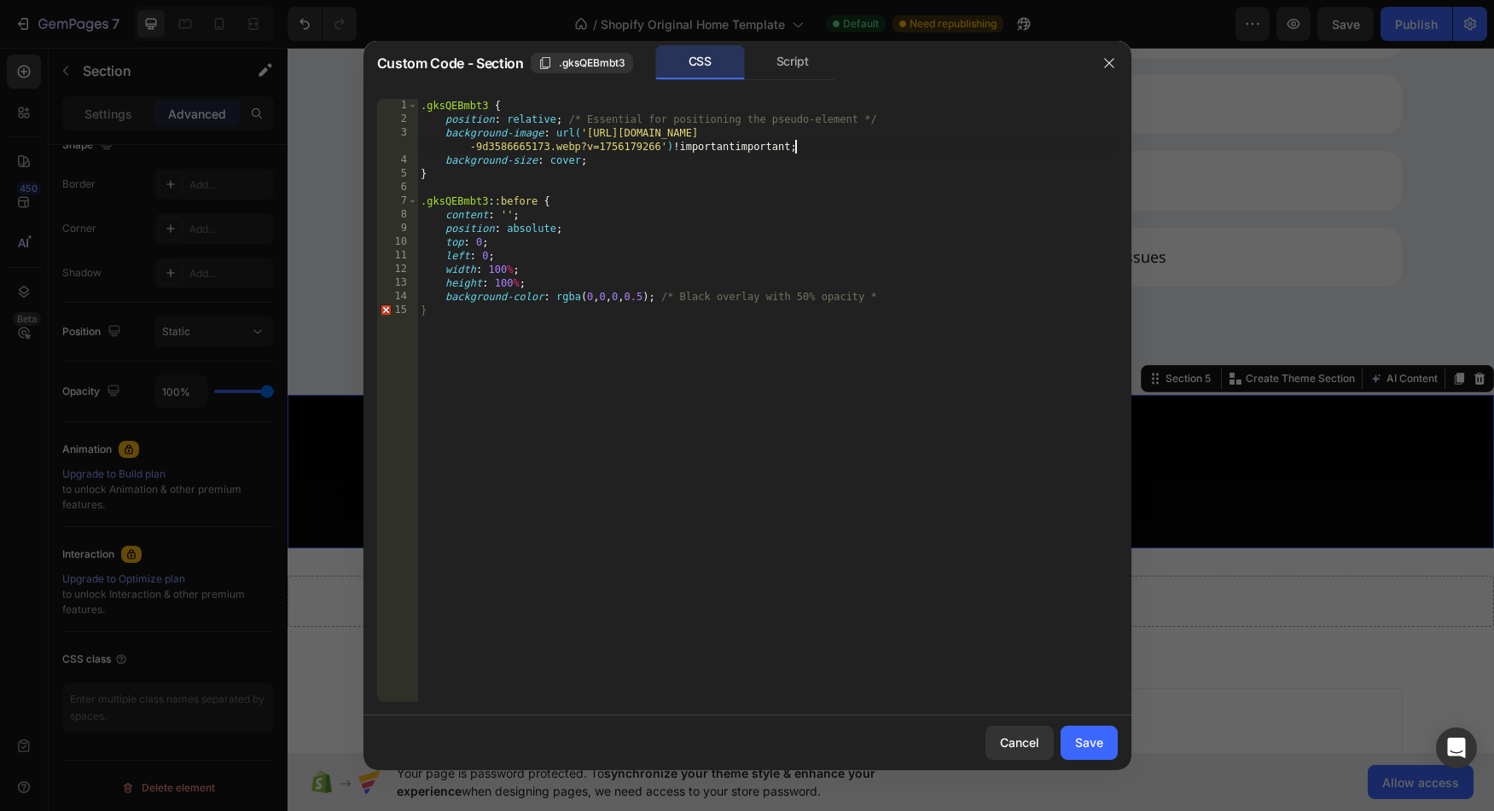
scroll to position [0, 77]
type textarea "background-image: url('[URL][DOMAIN_NAME]') !important;"
click at [1096, 739] on div "Save" at bounding box center [1089, 743] width 28 height 18
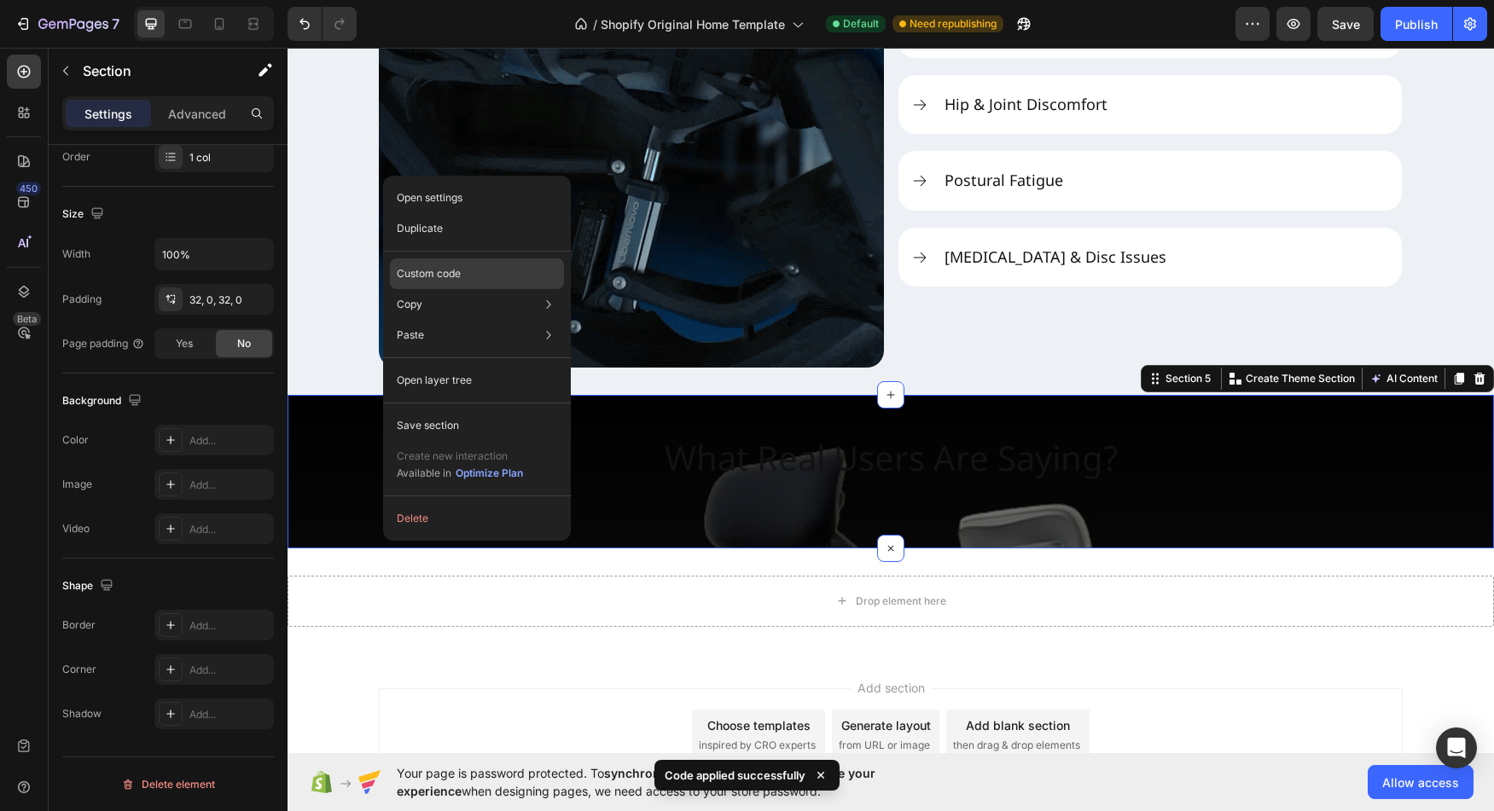
click at [445, 320] on div "Custom code" at bounding box center [477, 335] width 174 height 31
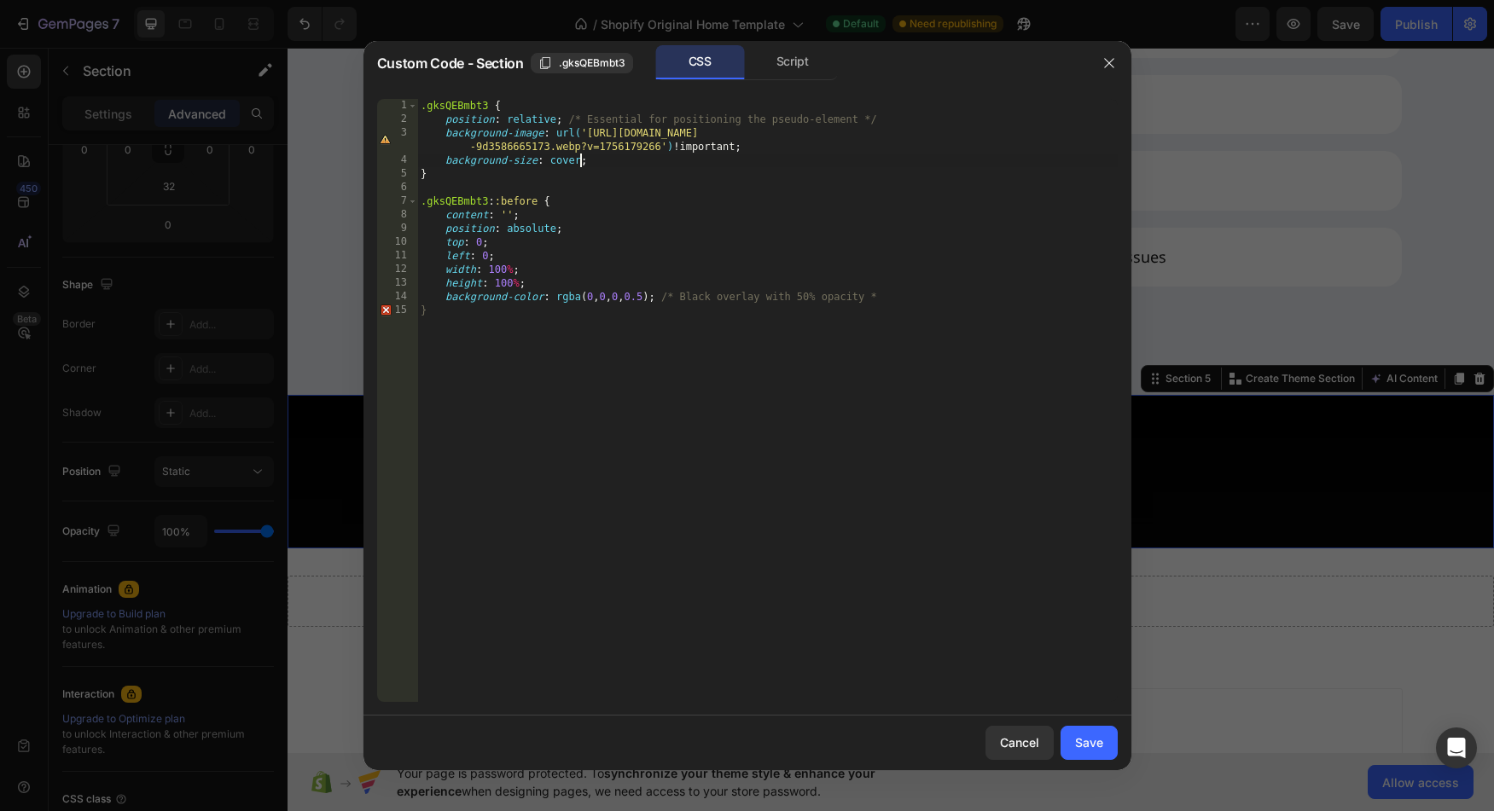
click at [579, 164] on div ".gksQEBmbt3 { position : relative ; /* Essential for positioning the pseudo-ele…" at bounding box center [767, 414] width 700 height 631
click at [555, 119] on div ".gksQEBmbt3 { position : relative ; /* Essential for positioning the pseudo-ele…" at bounding box center [767, 414] width 700 height 631
click at [510, 217] on div ".gksQEBmbt3 { position : relative !important ; /* Essential for positioning the…" at bounding box center [767, 414] width 700 height 631
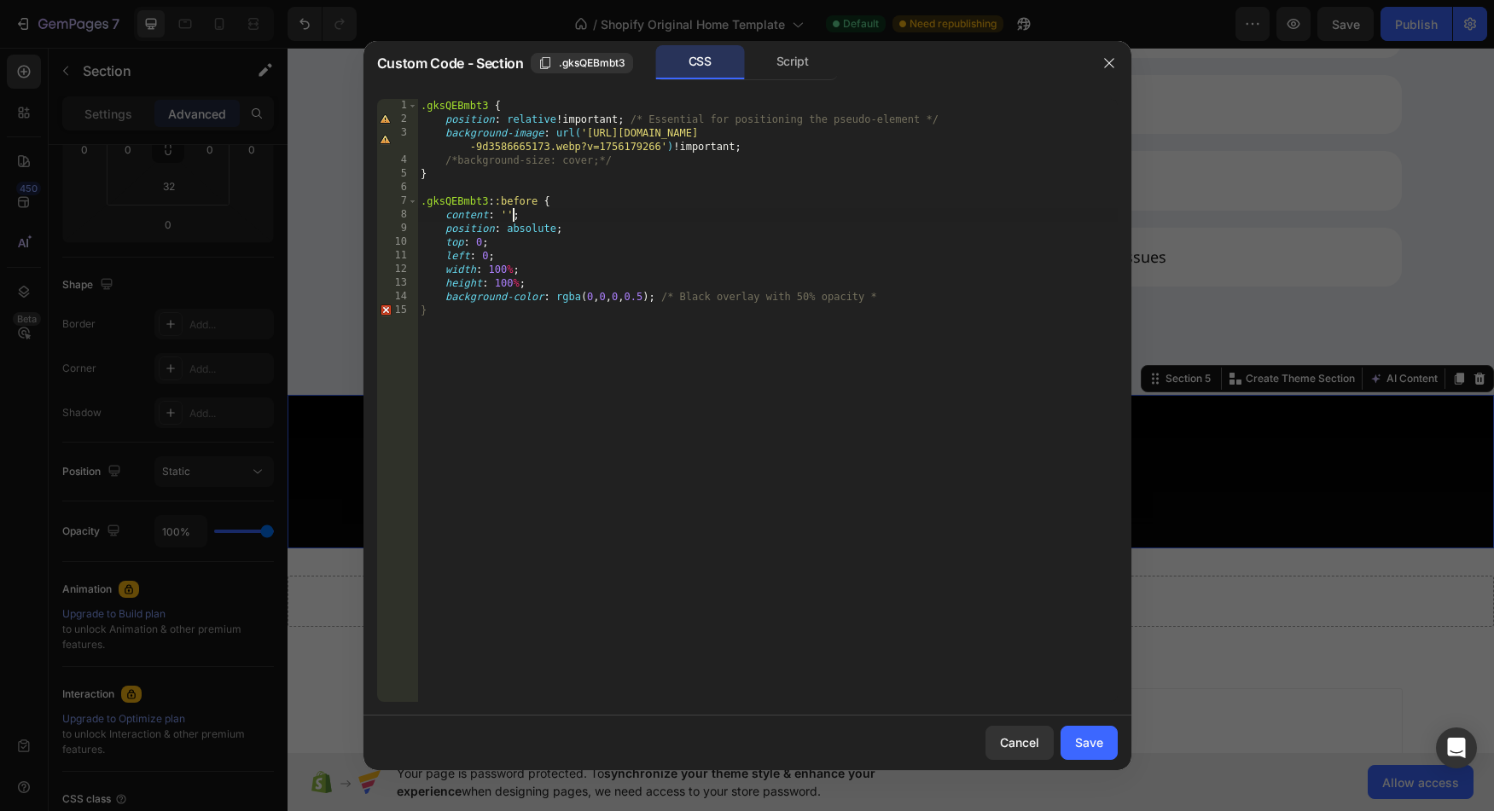
scroll to position [0, 8]
click at [557, 233] on div ".gksQEBmbt3 { position : relative !important ; /* Essential for positioning the…" at bounding box center [767, 414] width 700 height 631
click at [555, 231] on div ".gksQEBmbt3 { position : relative !important ; /* Essential for positioning the…" at bounding box center [767, 414] width 700 height 631
click at [511, 218] on div ".gksQEBmbt3 { position : relative !important ; /* Essential for positioning the…" at bounding box center [767, 414] width 700 height 631
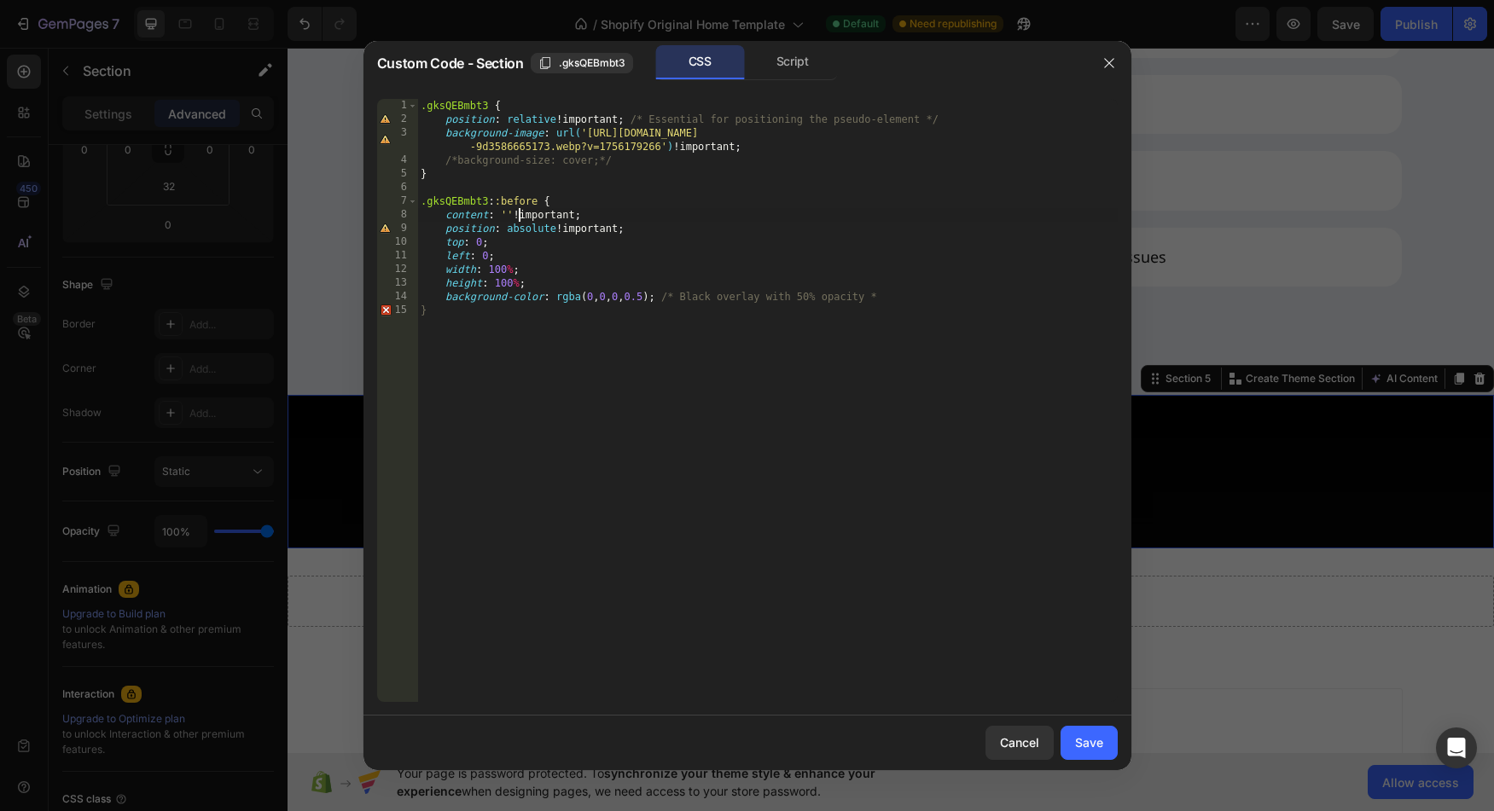
scroll to position [0, 8]
click at [666, 296] on div ".gksQEBmbt3 { position : relative !important ; /* Essential for positioning the…" at bounding box center [767, 414] width 700 height 631
type textarea "background-color: rgba(0, 0, 0, 0.5) !; /* Black overlay with 50% opacity *"
click at [1092, 744] on div "Save" at bounding box center [1089, 743] width 28 height 18
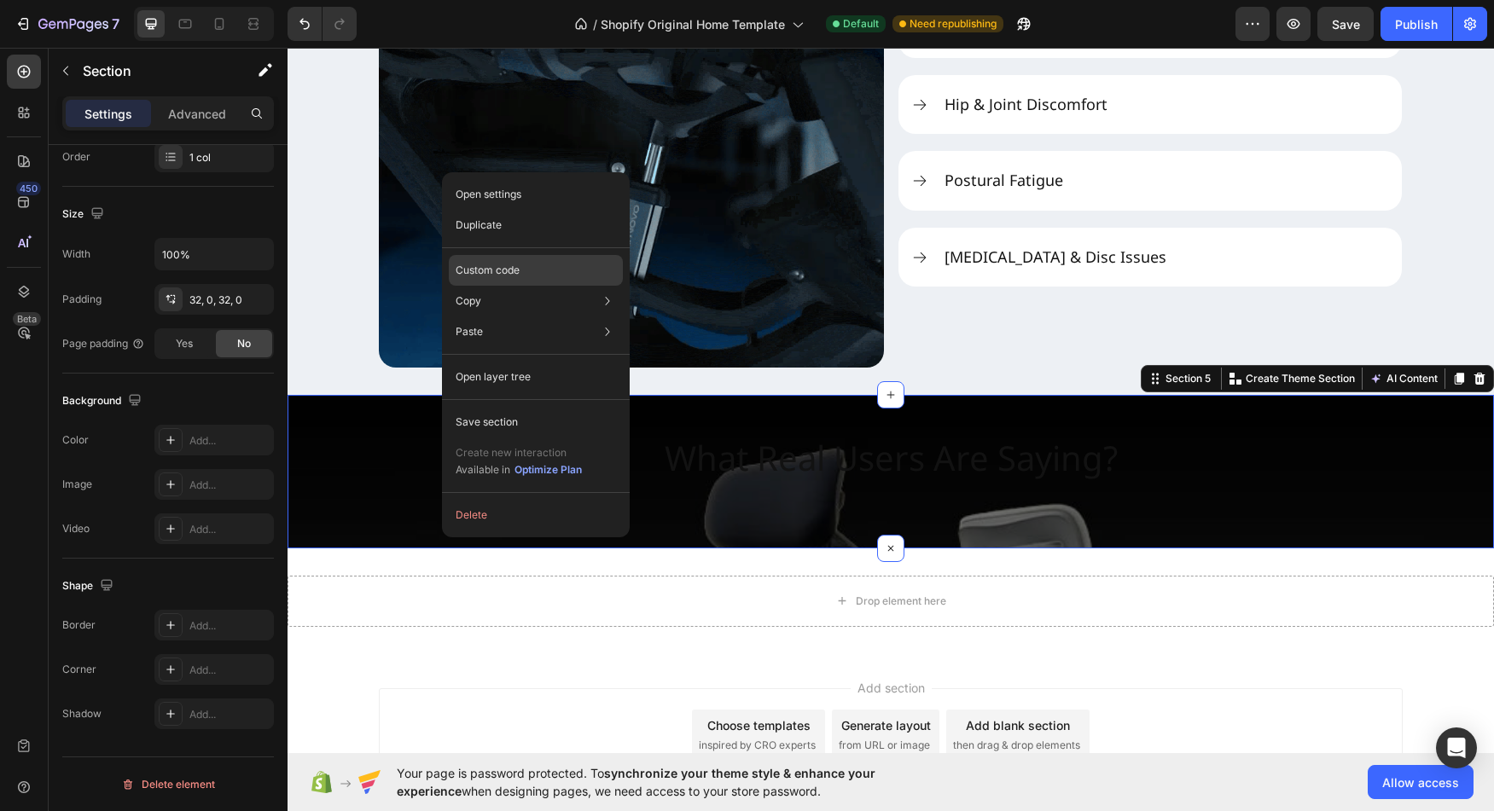
click at [514, 317] on div "Custom code" at bounding box center [536, 332] width 174 height 31
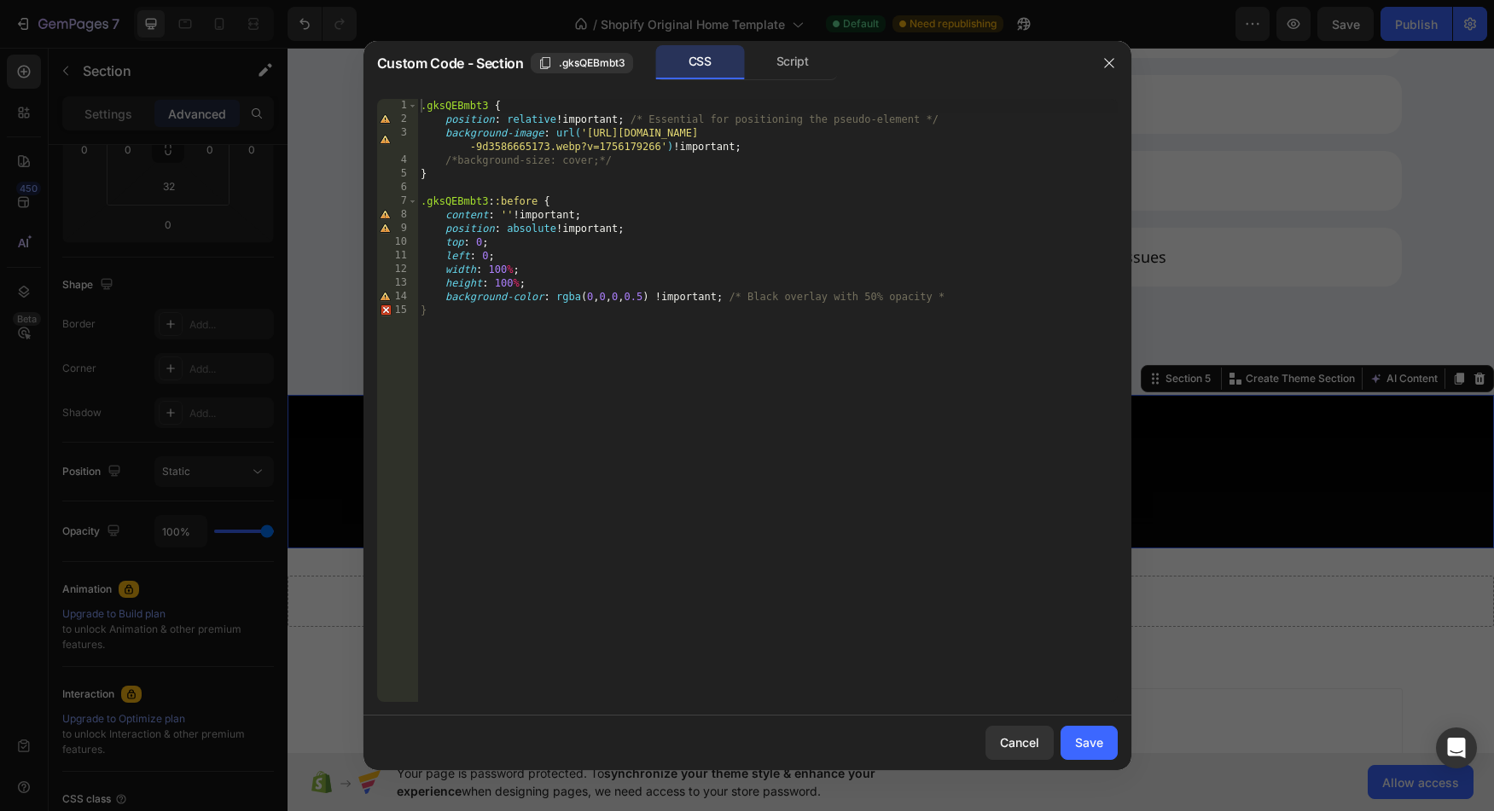
click at [596, 228] on div ".gksQEBmbt3 { position : relative !important ; /* Essential for positioning the…" at bounding box center [767, 414] width 700 height 631
drag, startPoint x: 596, startPoint y: 228, endPoint x: 561, endPoint y: 229, distance: 34.1
click at [561, 229] on div ".gksQEBmbt3 { position : relative !important ; /* Essential for positioning the…" at bounding box center [767, 414] width 700 height 631
click at [484, 246] on div ".gksQEBmbt3 { position : relative !important ; /* Essential for positioning the…" at bounding box center [767, 414] width 700 height 631
paste textarea "!important"
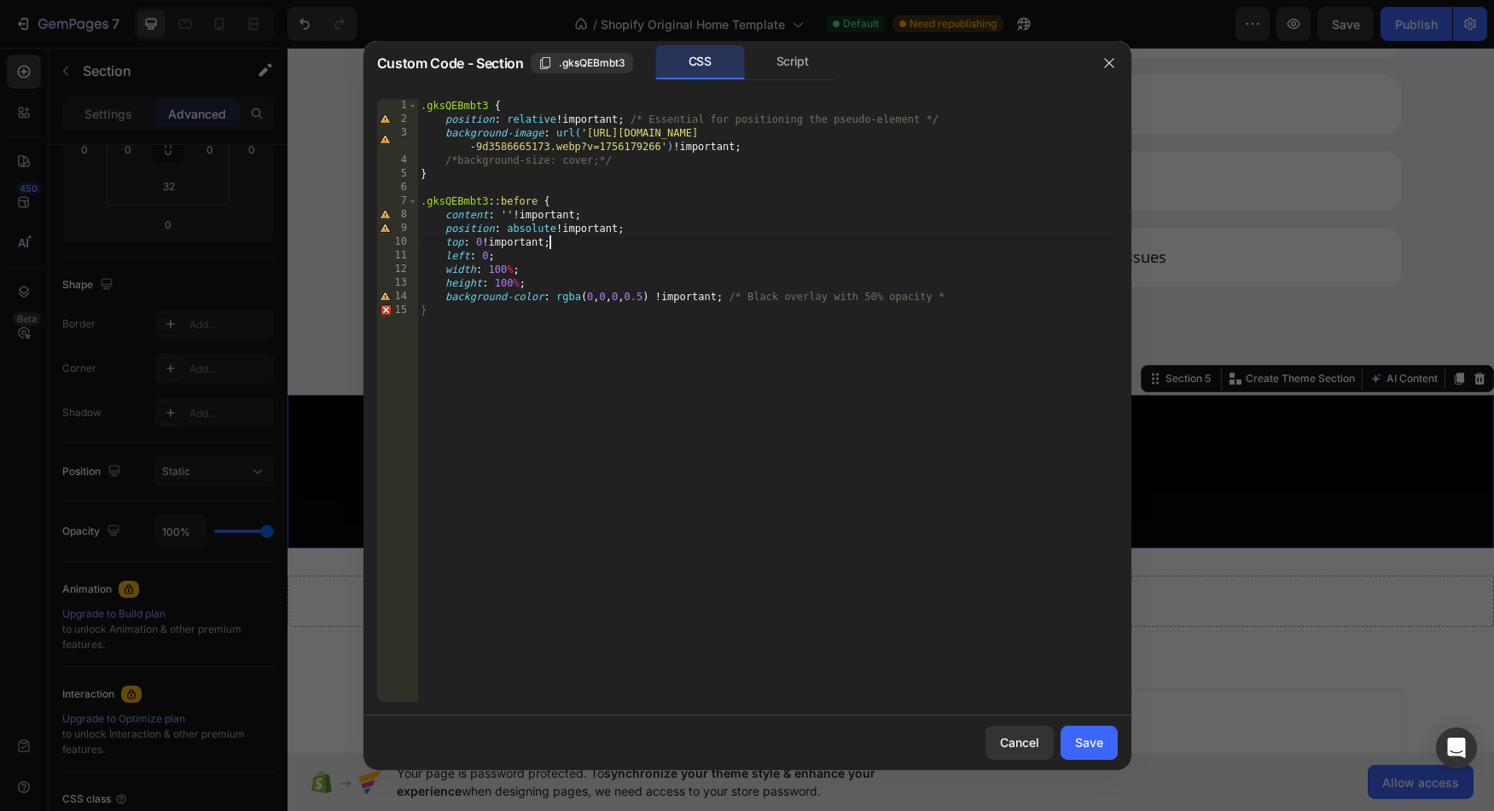
click at [488, 255] on div ".gksQEBmbt3 { position : relative !important ; /* Essential for positioning the…" at bounding box center [767, 414] width 700 height 631
paste textarea "!important"
click at [514, 273] on div ".gksQEBmbt3 { position : relative !important ; /* Essential for positioning the…" at bounding box center [767, 414] width 700 height 631
paste textarea "!important"
click at [518, 285] on div ".gksQEBmbt3 { position : relative !important ; /* Essential for positioning the…" at bounding box center [767, 414] width 700 height 631
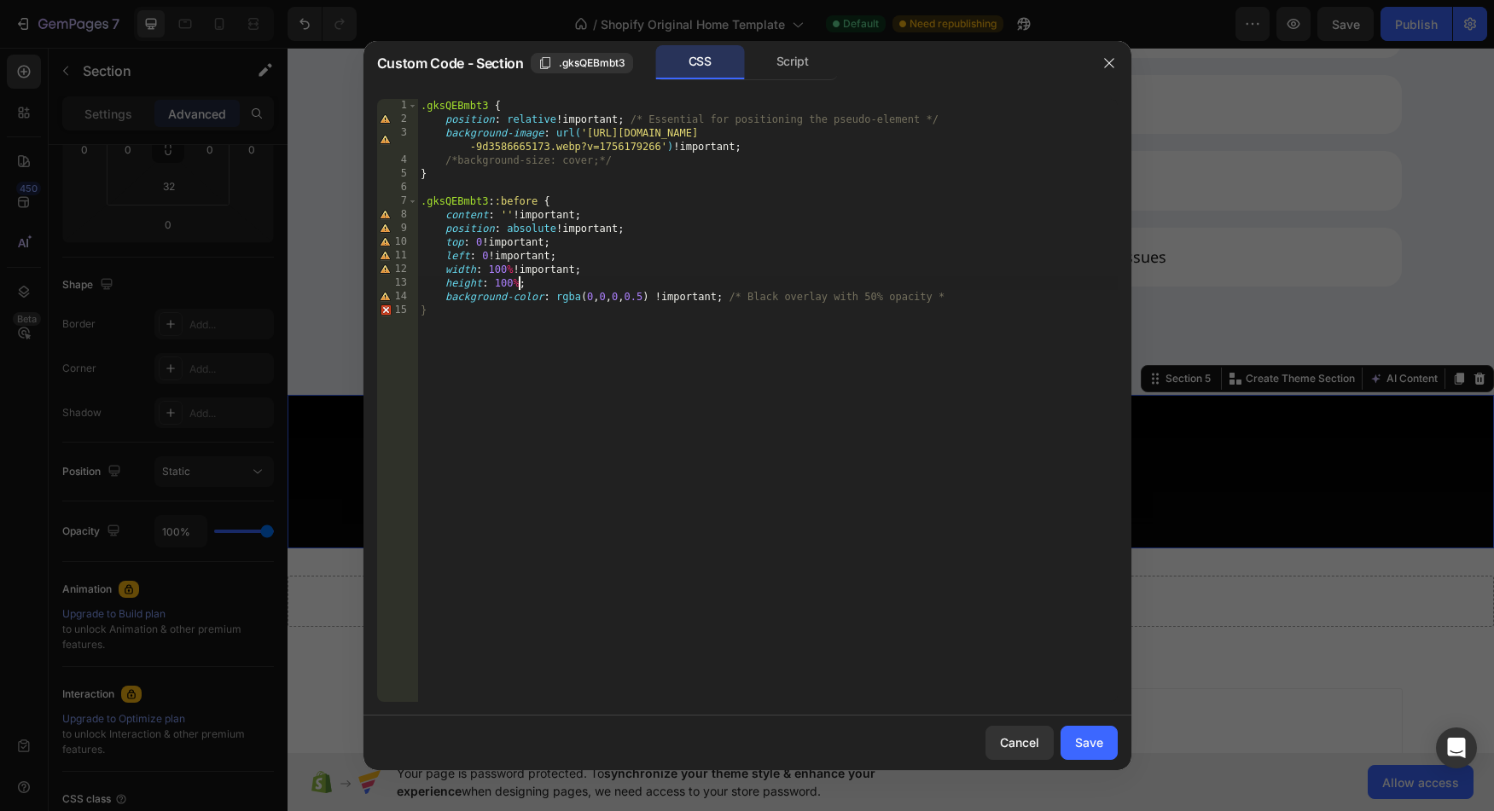
paste textarea "!important"
type textarea "height: 100% !important;"
click at [1086, 746] on div "Save" at bounding box center [1089, 743] width 28 height 18
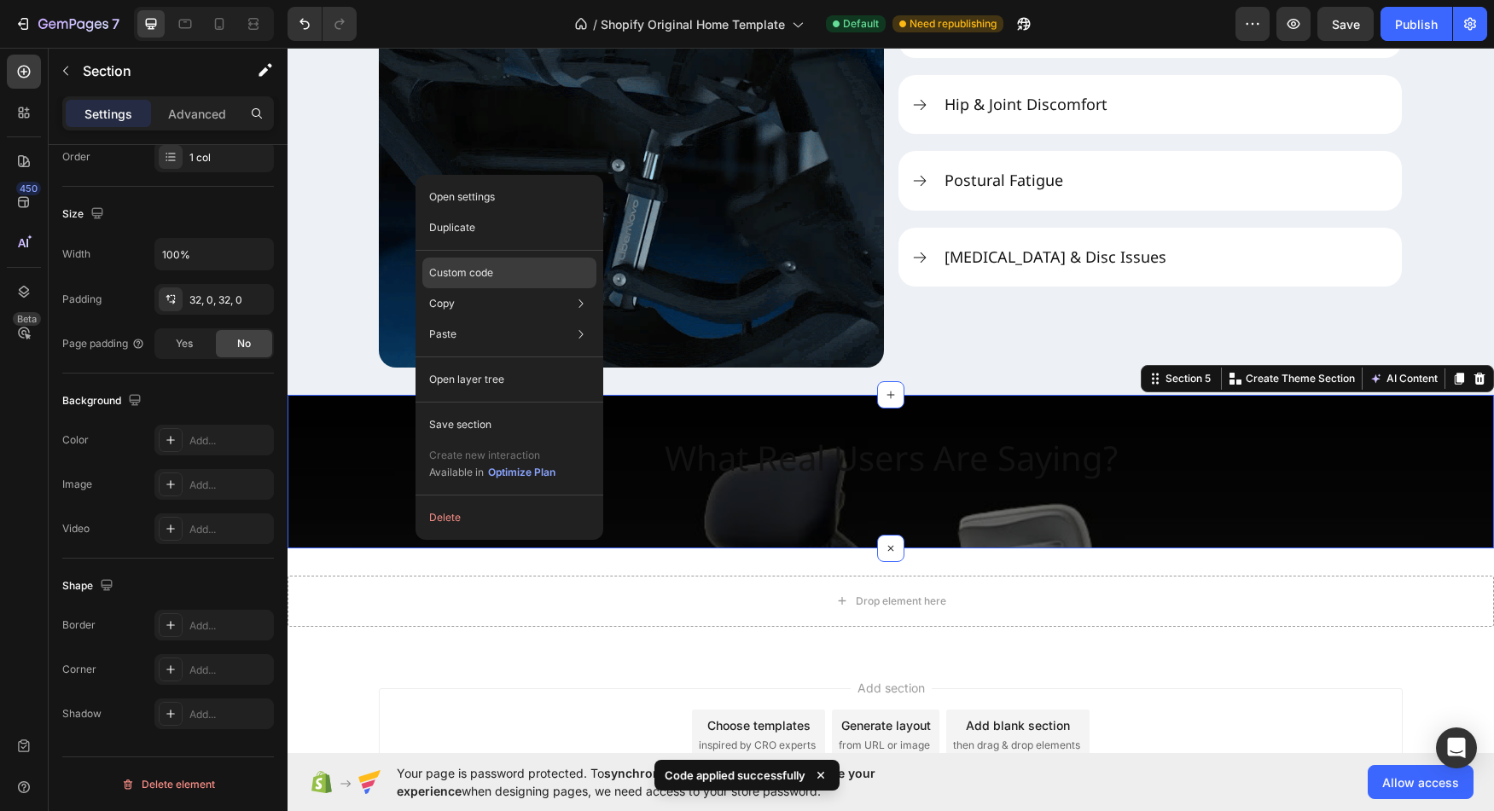
click at [476, 319] on div "Custom code" at bounding box center [509, 334] width 174 height 31
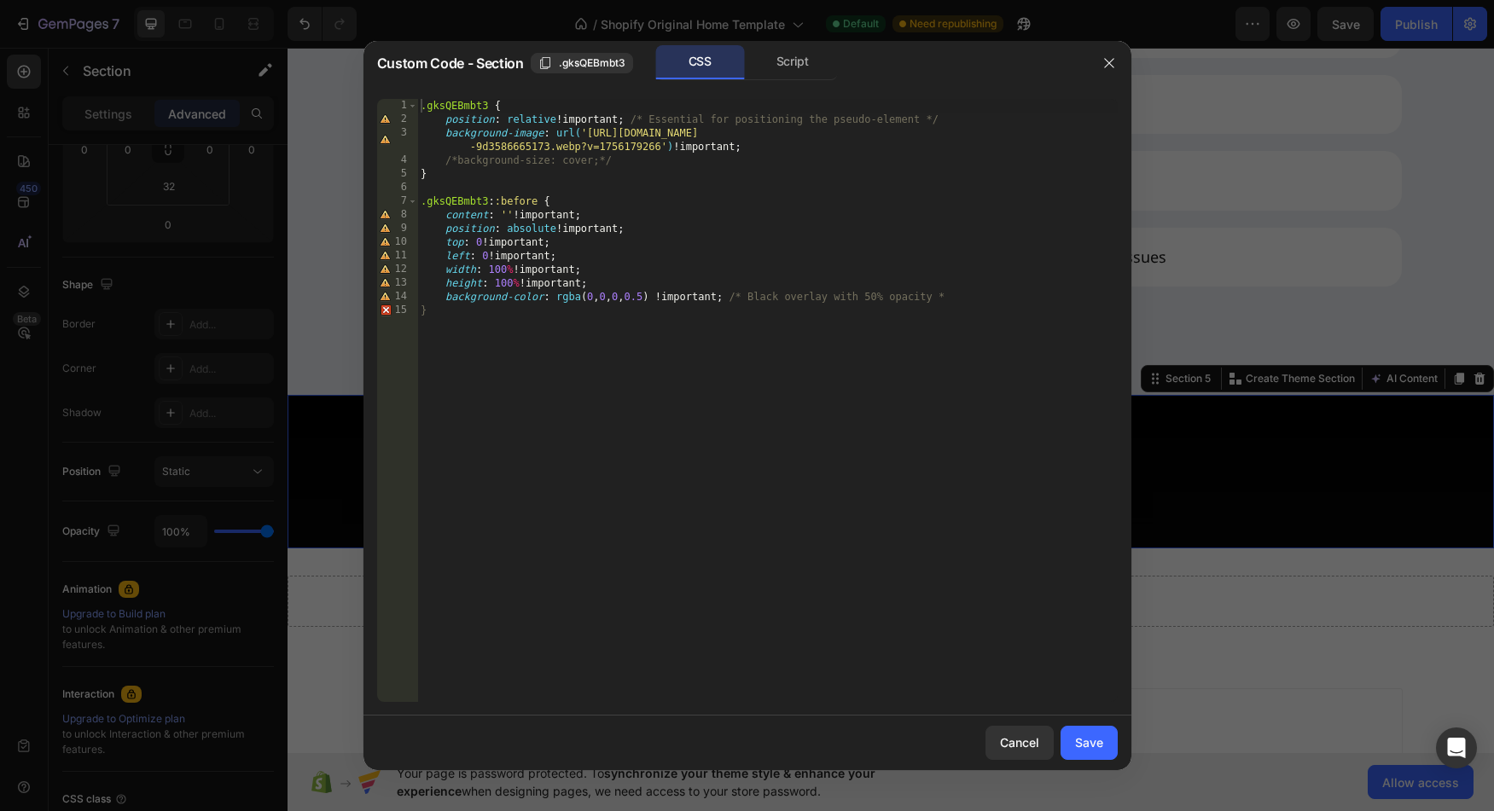
type textarea "background-image: url('[URL][DOMAIN_NAME]') !important;"
click at [789, 151] on div ".gksQEBmbt3 { position : relative !important ; /* Essential for positioning the…" at bounding box center [767, 414] width 700 height 631
paste textarea "box-shadow: inset 0 0 0 100vw rgba(0, 0, 0, 0.5);"
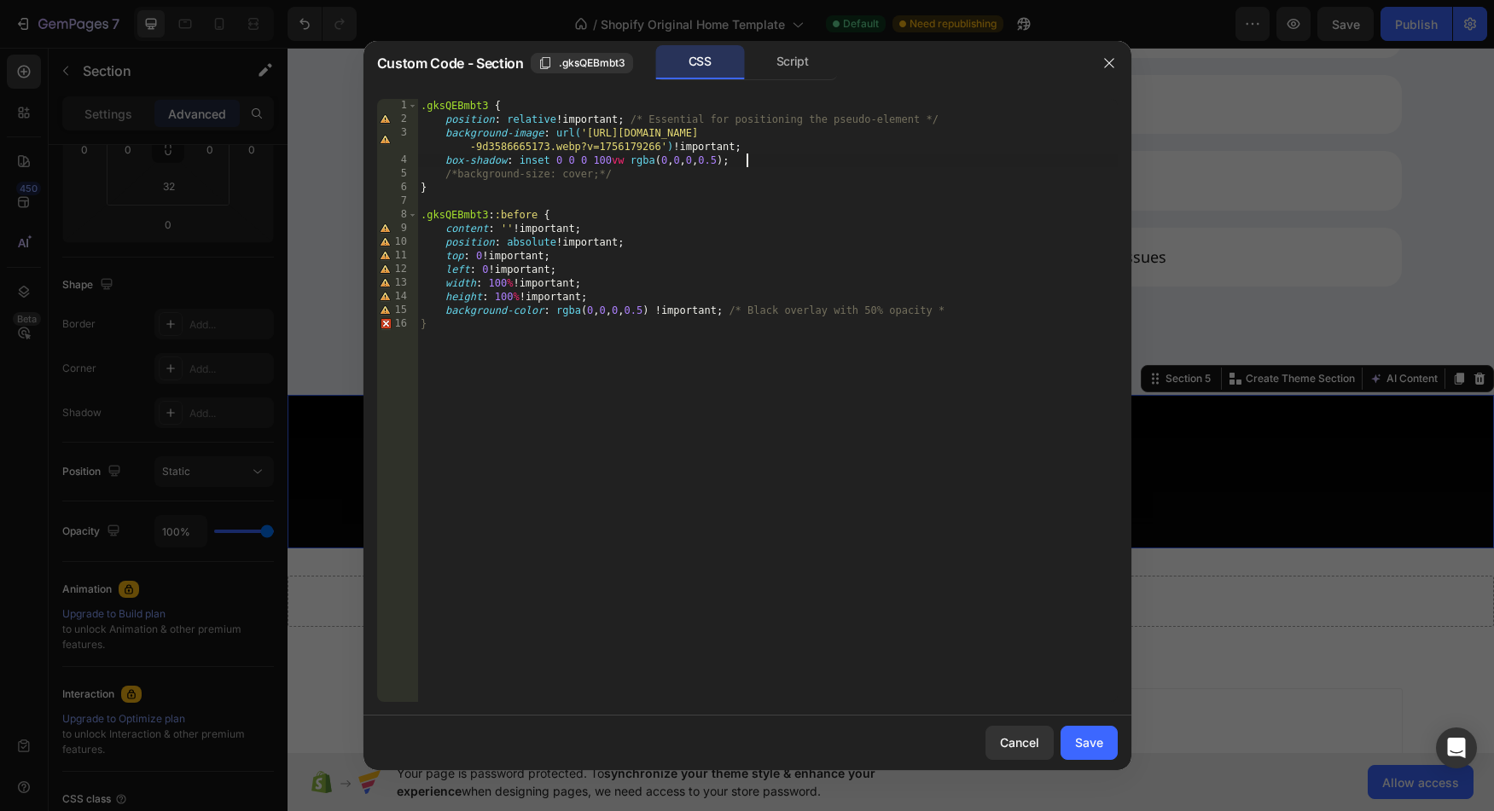
click at [863, 272] on div ".gksQEBmbt3 { position : relative !important ; /* Essential for positioning the…" at bounding box center [767, 414] width 700 height 631
click at [741, 160] on div ".gksQEBmbt3 { position : relative !important ; /* Essential for positioning the…" at bounding box center [767, 414] width 700 height 631
type textarea "box-shadow: inset 0 0 0 100vw rgba(0, 0, 0, 0.5) !;"
drag, startPoint x: 1080, startPoint y: 741, endPoint x: 724, endPoint y: 473, distance: 446.6
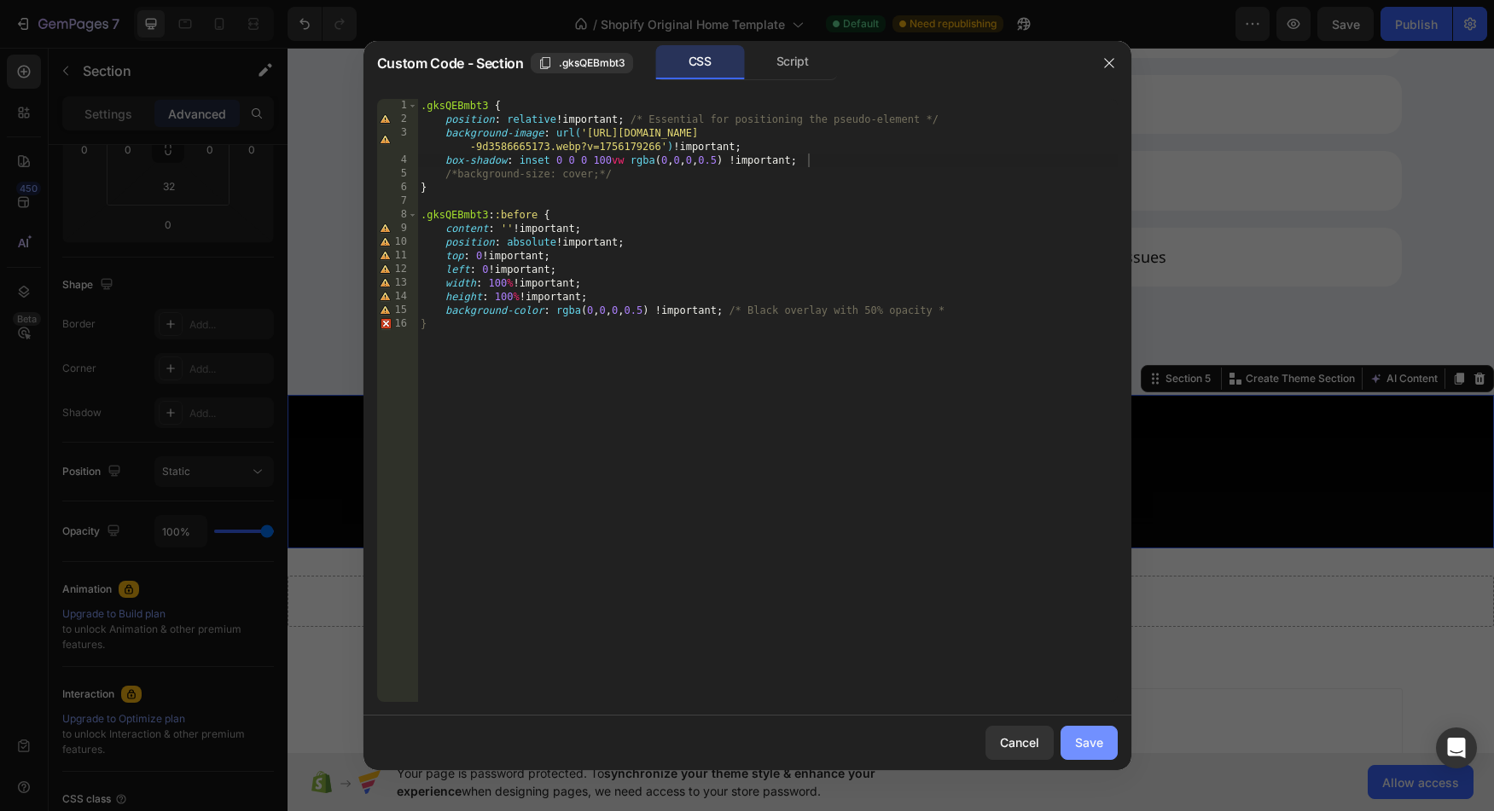
click at [1080, 741] on div "Save" at bounding box center [1089, 743] width 28 height 18
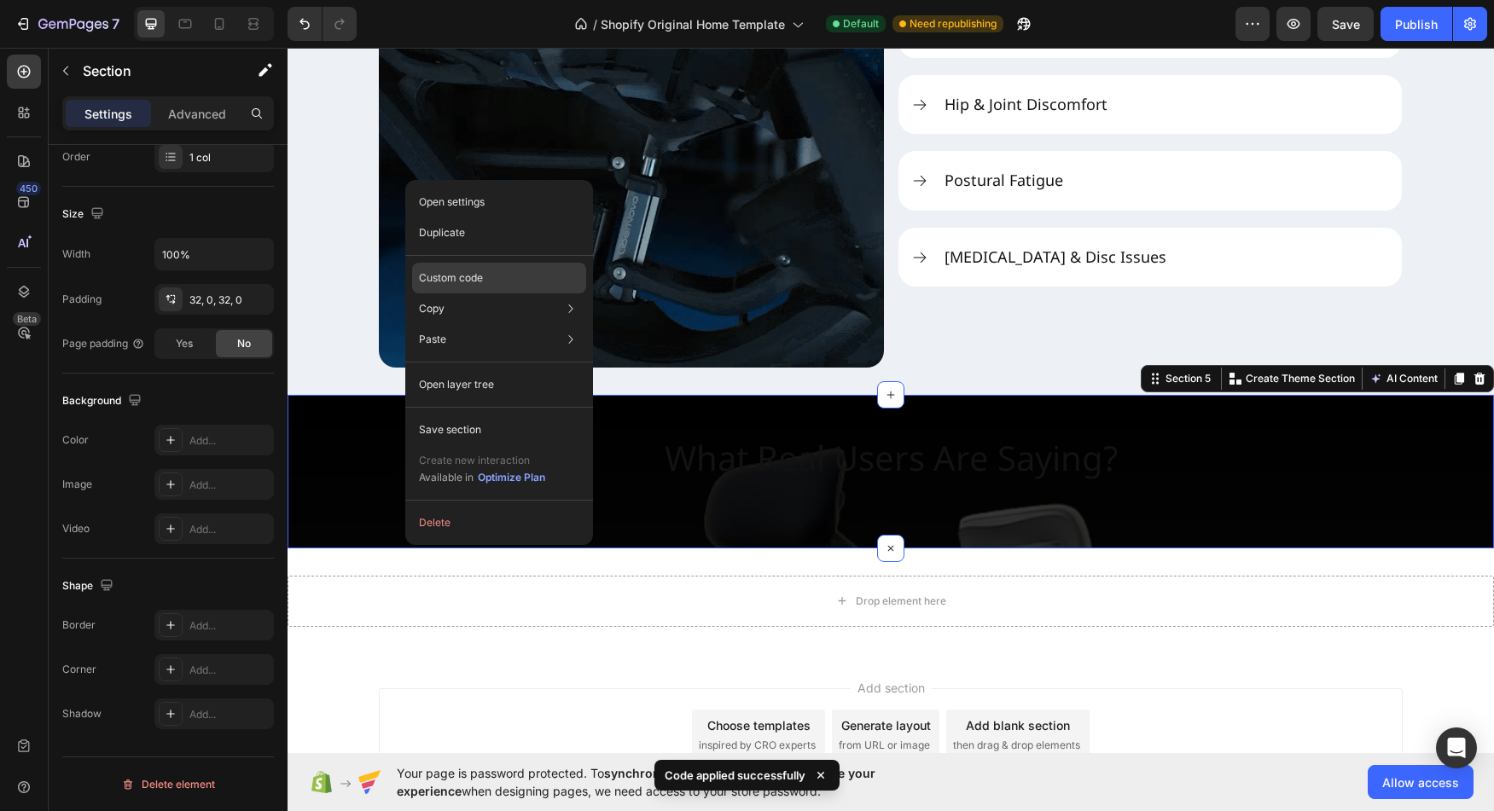
click at [459, 283] on p "Custom code" at bounding box center [451, 277] width 64 height 15
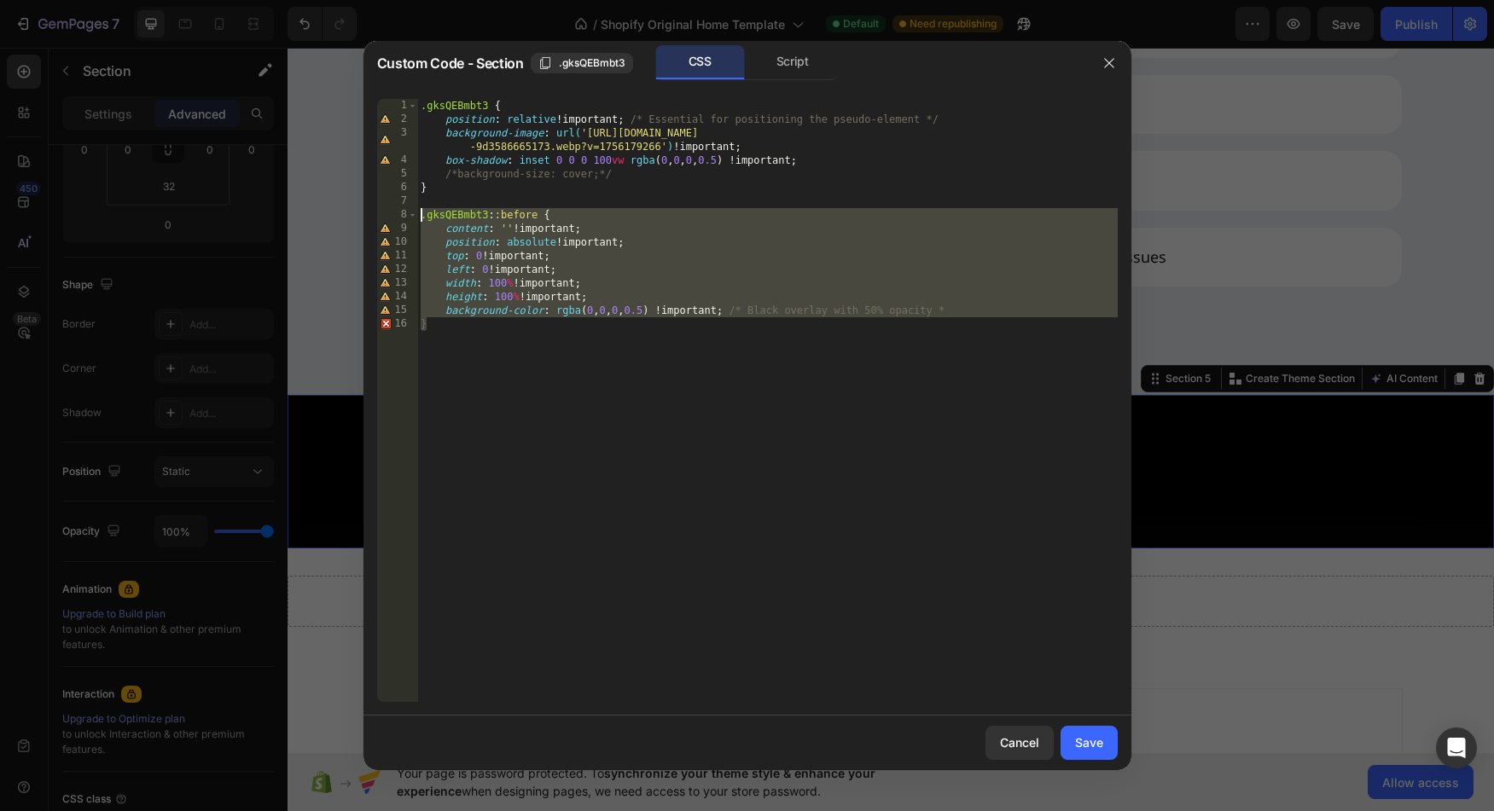
drag, startPoint x: 485, startPoint y: 328, endPoint x: 357, endPoint y: 218, distance: 170.0
click at [417, 218] on div ".gksQEBmbt3 { position : relative !important ; /* Essential for positioning the…" at bounding box center [767, 400] width 700 height 603
type textarea ".gksQEBmbt3::before { content: '' !important;"
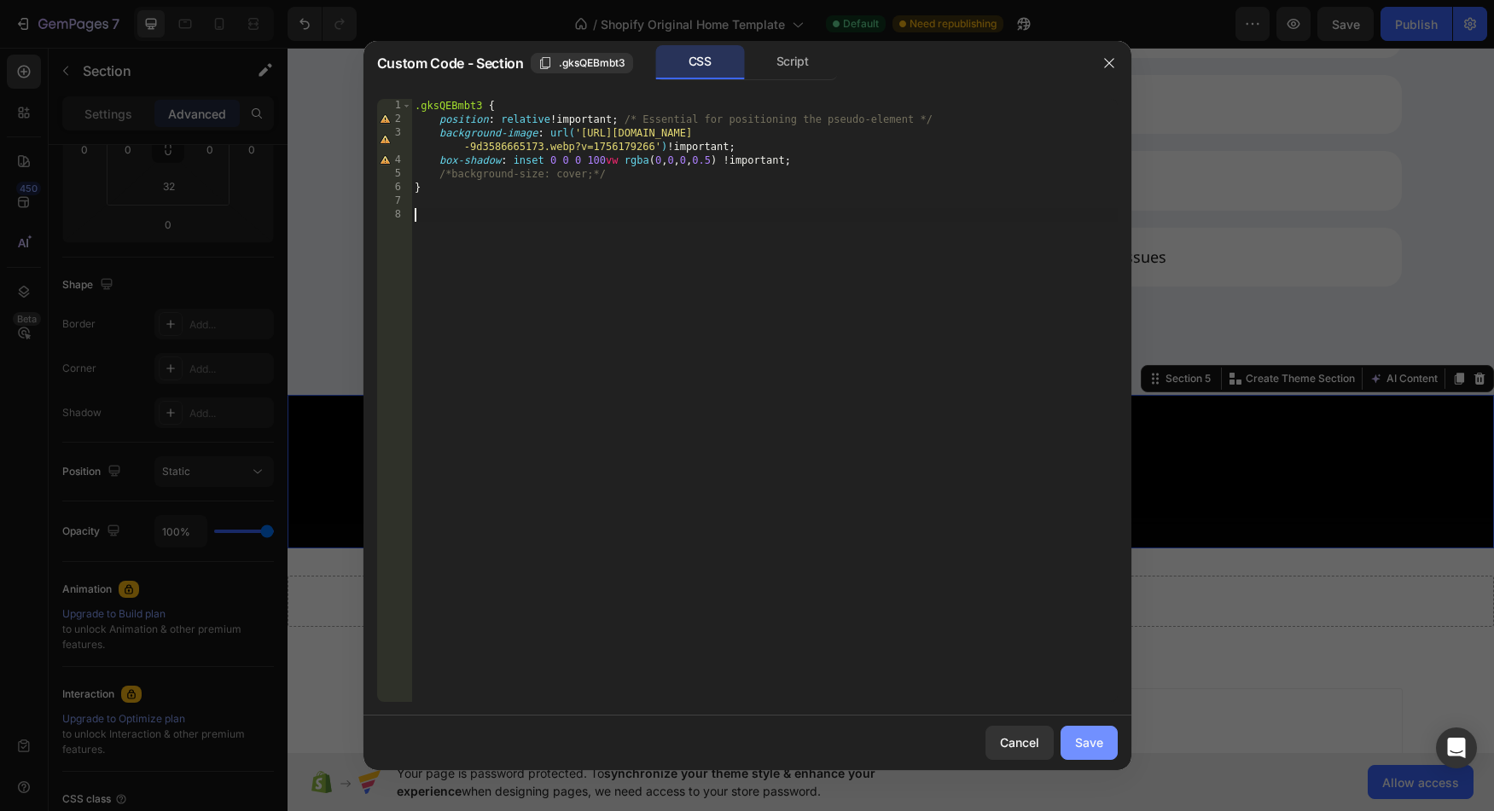
click at [1099, 737] on div "Save" at bounding box center [1089, 743] width 28 height 18
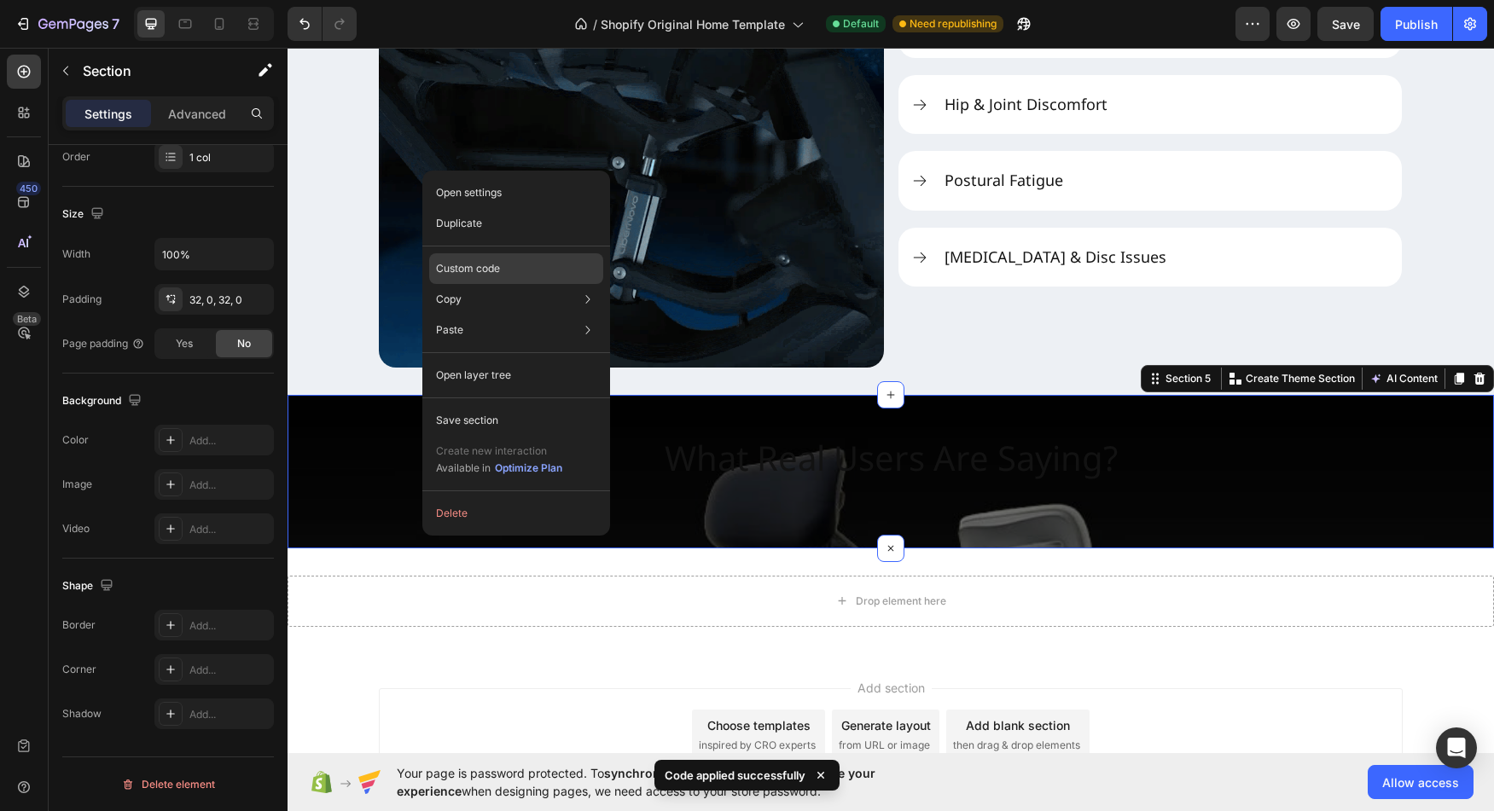
click at [488, 275] on p "Custom code" at bounding box center [468, 268] width 64 height 15
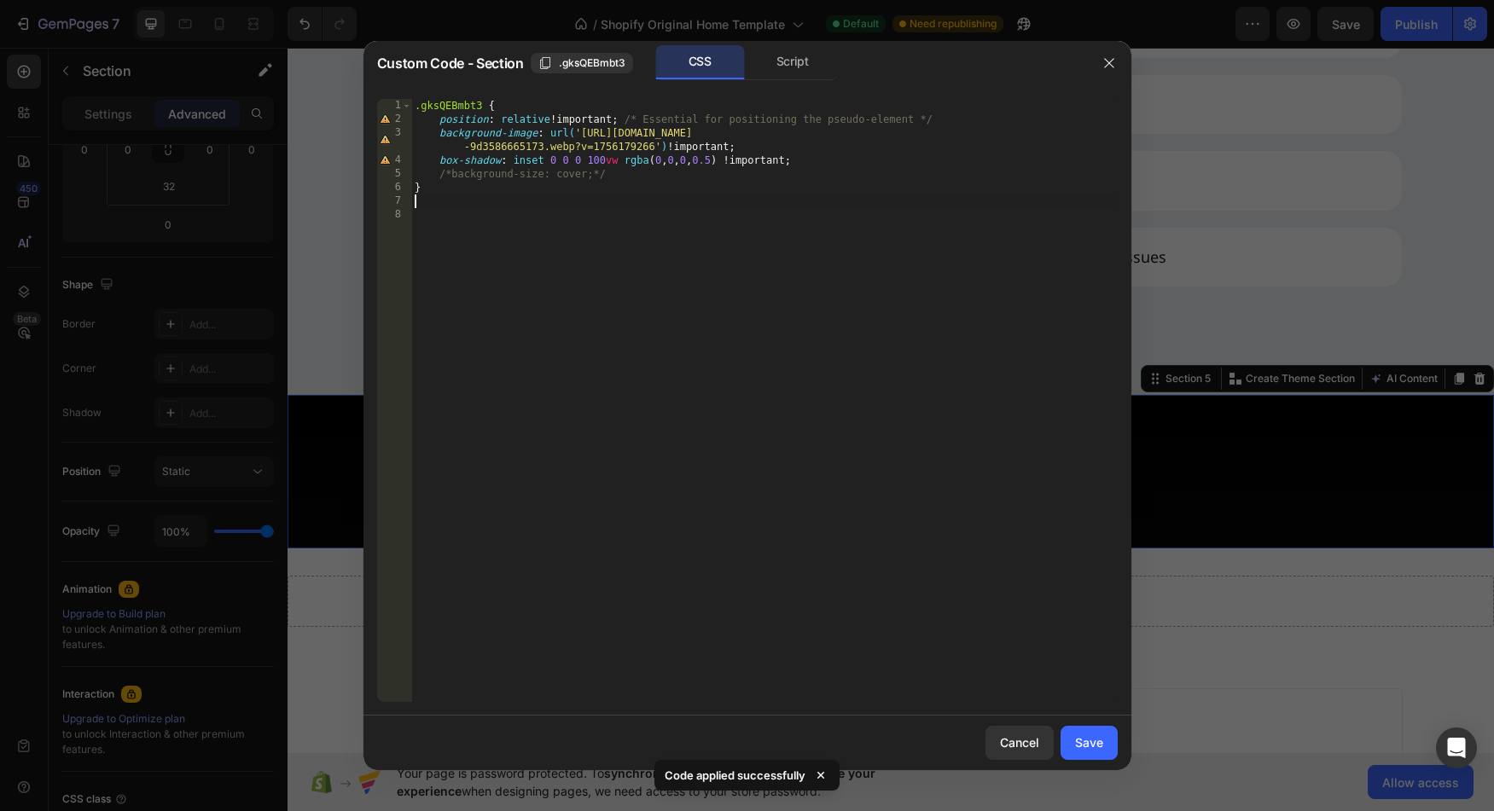
click at [636, 205] on div ".gksQEBmbt3 { position : relative !important ; /* Essential for positioning the…" at bounding box center [764, 414] width 706 height 631
click at [647, 176] on div ".gksQEBmbt3 { position : relative !important ; /* Essential for positioning the…" at bounding box center [764, 414] width 706 height 631
click at [628, 113] on div ".gksQEBmbt3 { position : relative !important ; /* Essential for positioning the…" at bounding box center [764, 414] width 706 height 631
click at [442, 123] on div ".gksQEBmbt3 { position : relative !important ; /* Essential for positioning the…" at bounding box center [764, 414] width 706 height 631
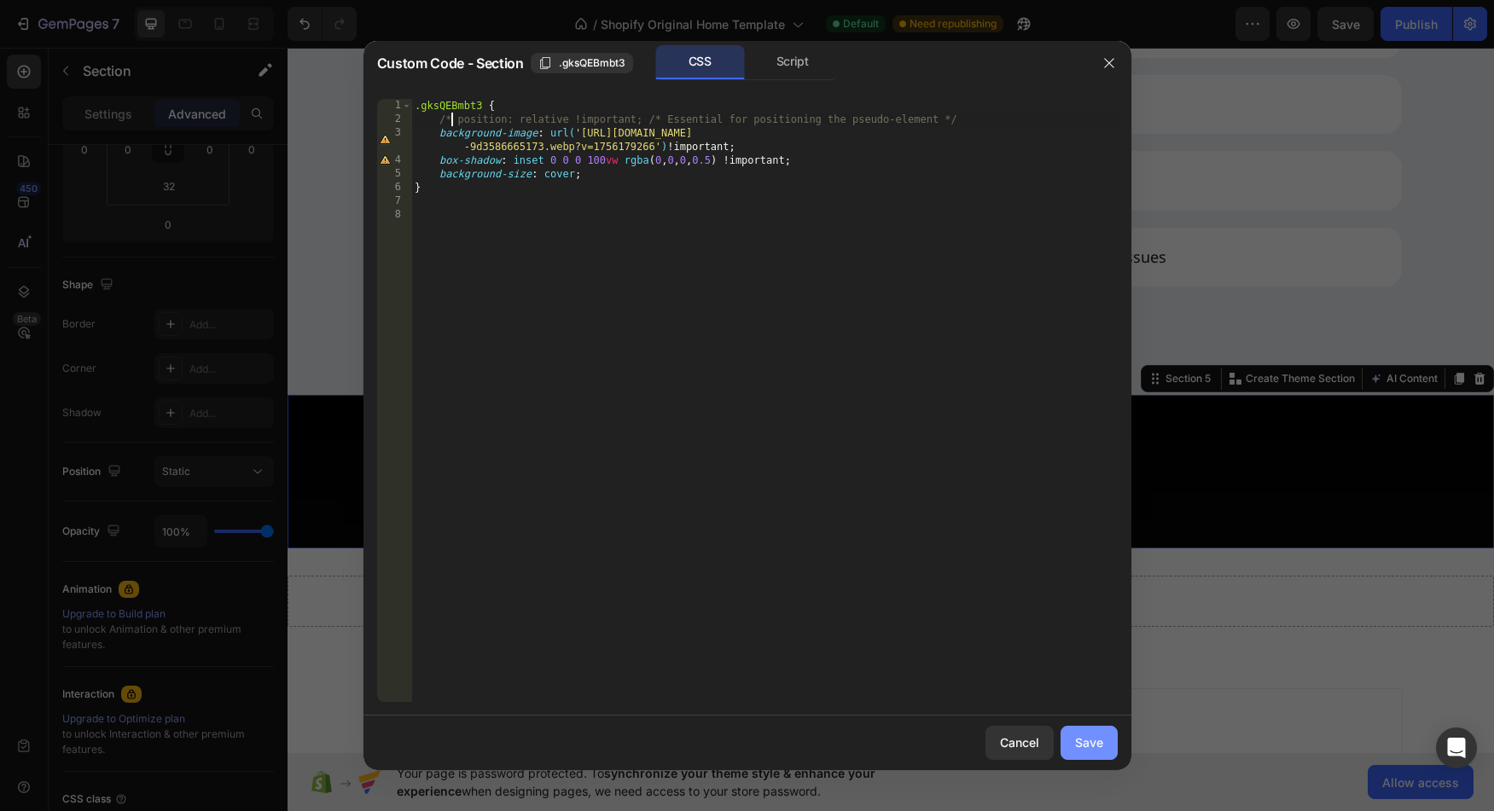
type textarea "/* position: relative !important; /* Essential for positioning the pseudo-eleme…"
click at [1096, 758] on button "Save" at bounding box center [1089, 743] width 57 height 34
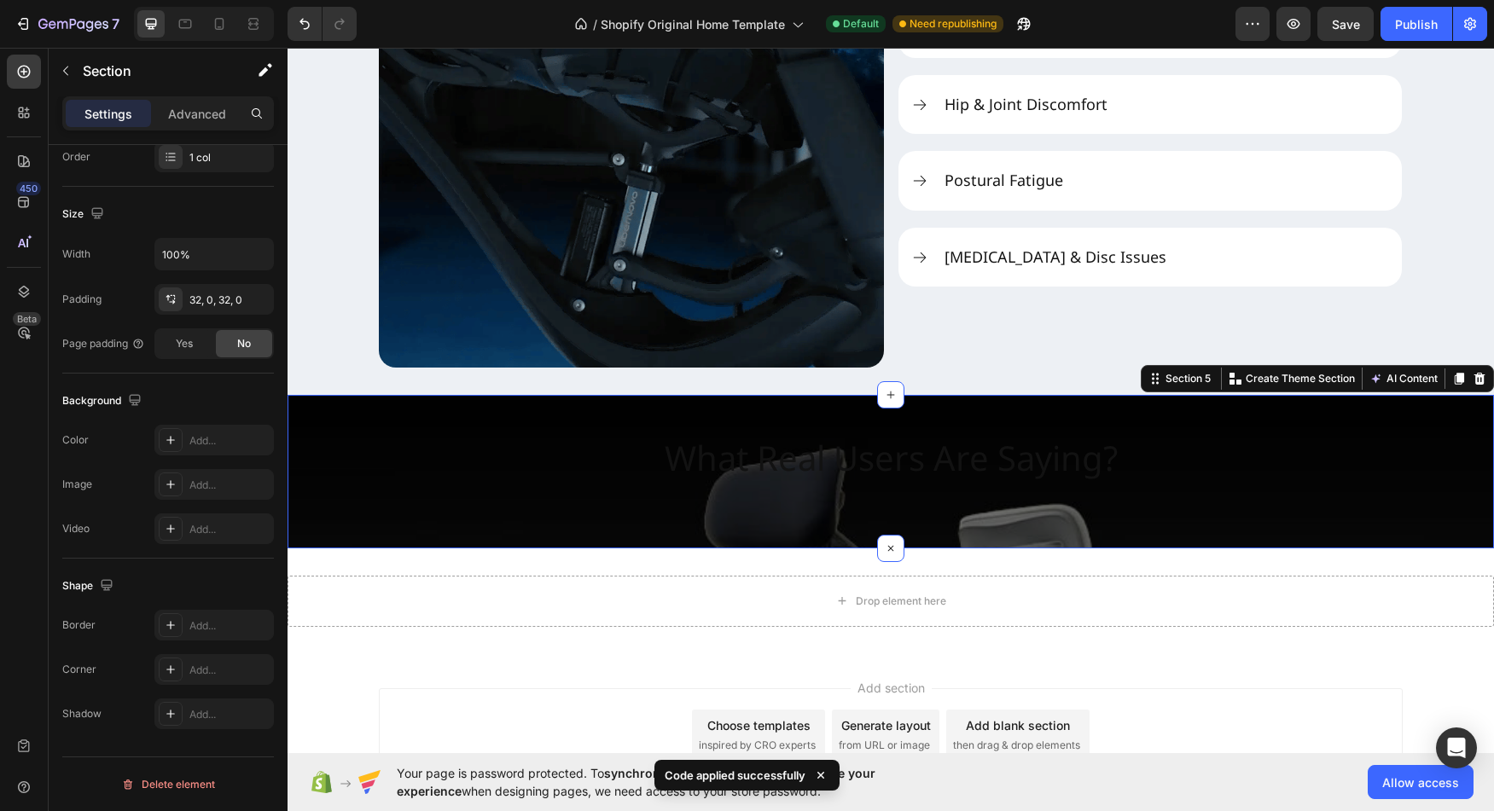
click at [456, 533] on div "What Real Users Are Saying? Heading Section 5 You can create reusable sections …" at bounding box center [891, 472] width 1206 height 154
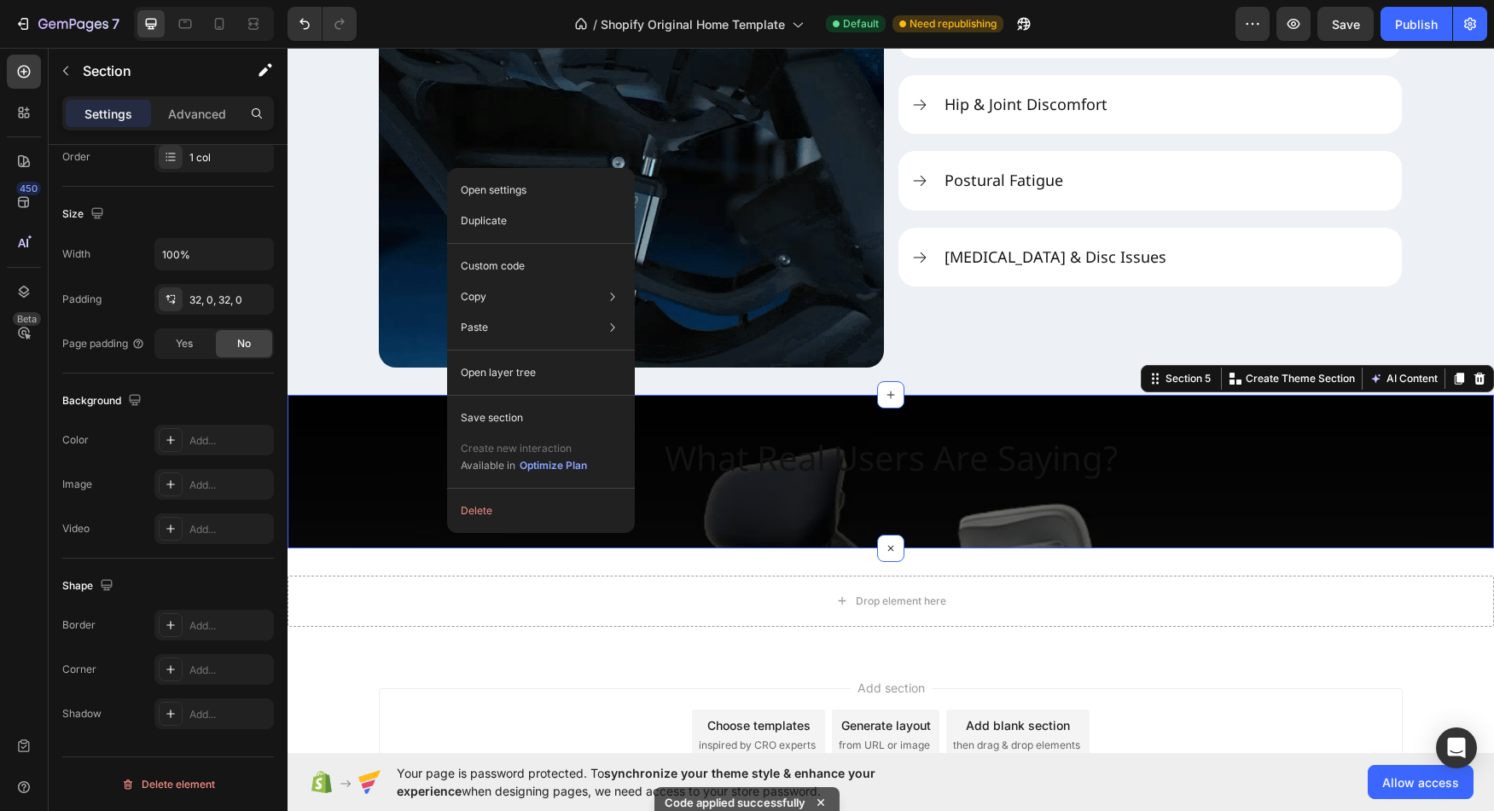
click at [356, 528] on div "What Real Users Are Saying? Heading Section 5 You can create reusable sections …" at bounding box center [891, 472] width 1206 height 154
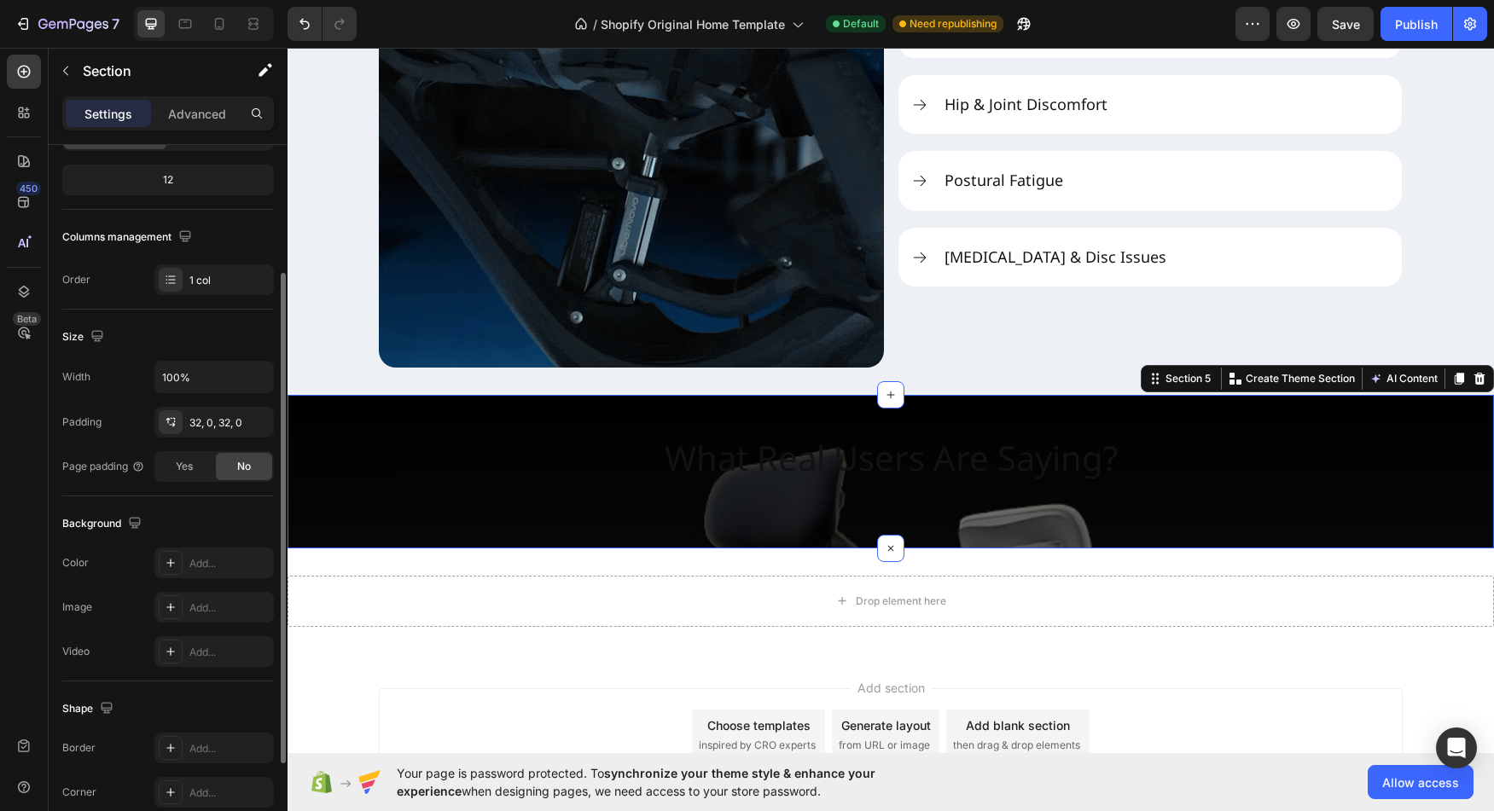
scroll to position [186, 0]
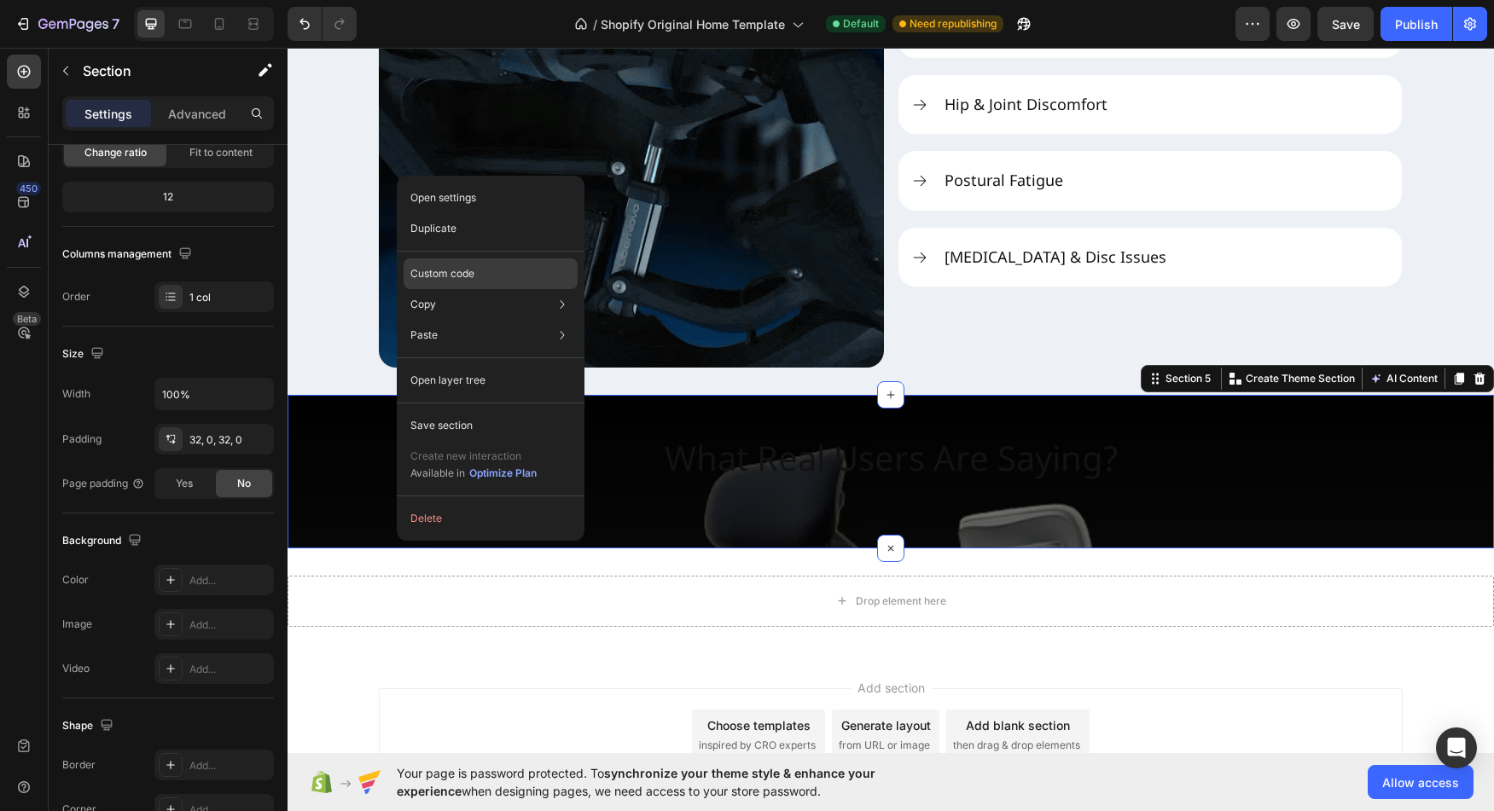
click at [486, 320] on div "Custom code" at bounding box center [491, 335] width 174 height 31
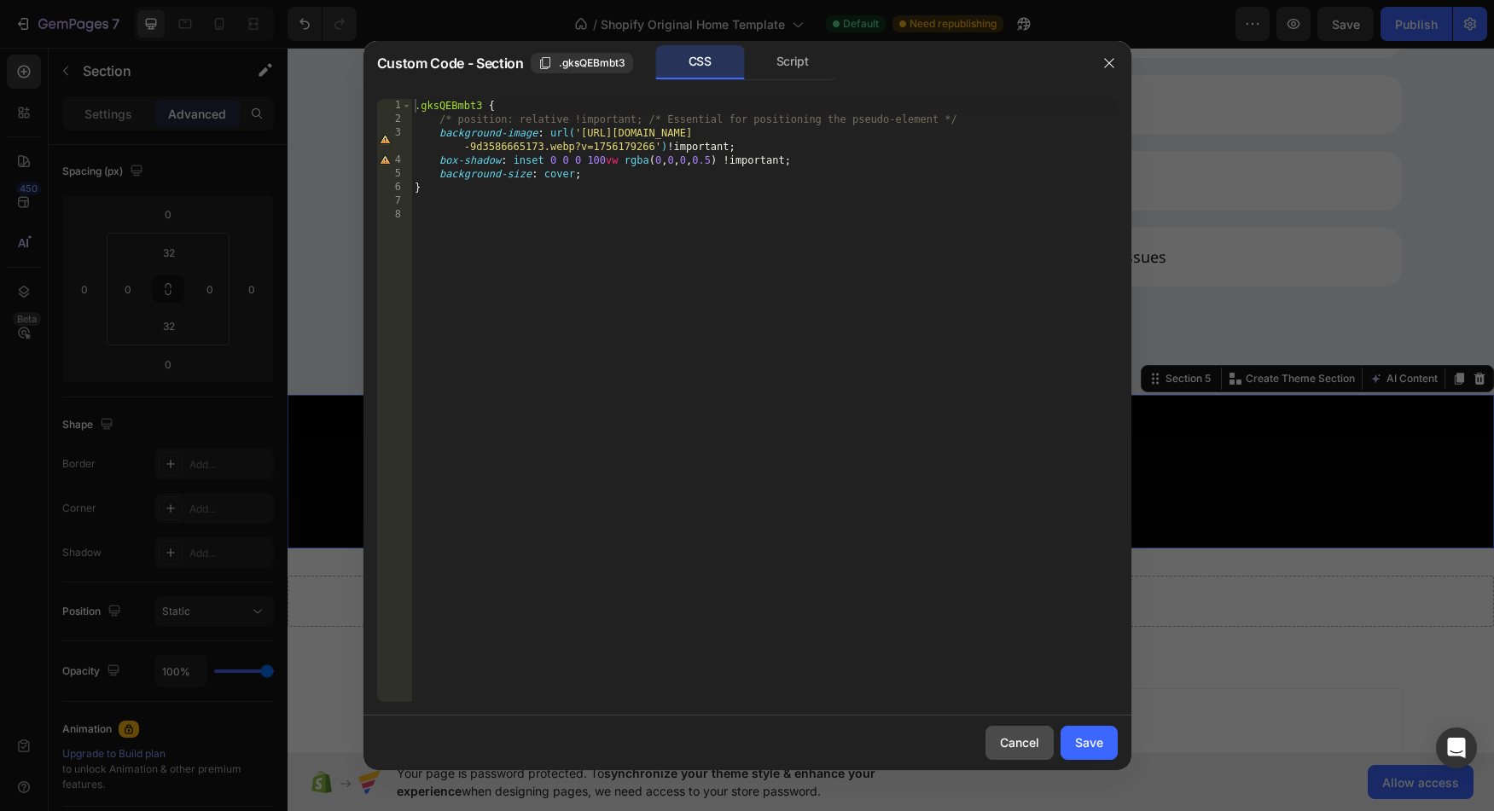
click at [1012, 744] on div "Cancel" at bounding box center [1019, 743] width 39 height 18
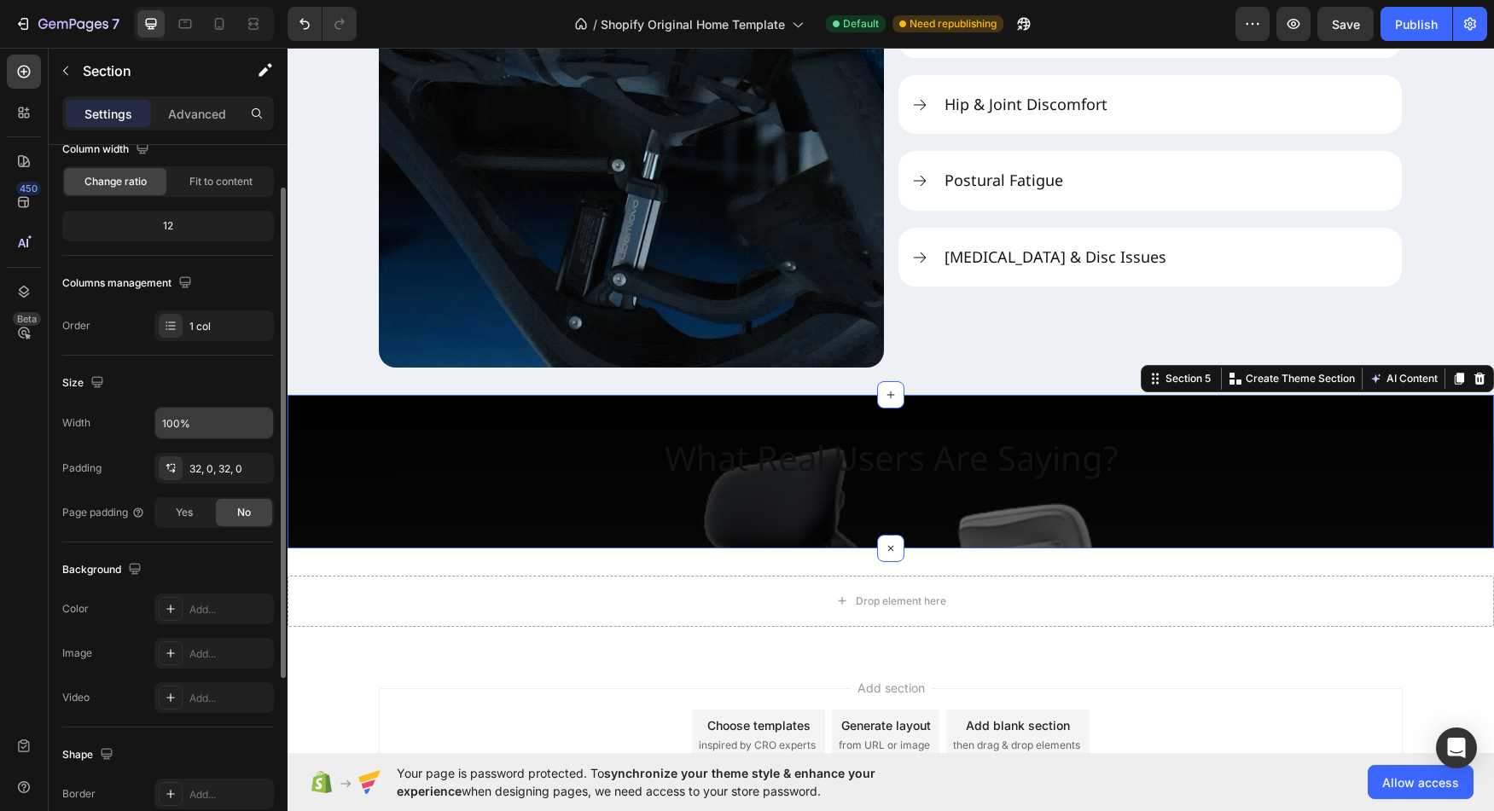
scroll to position [114, 0]
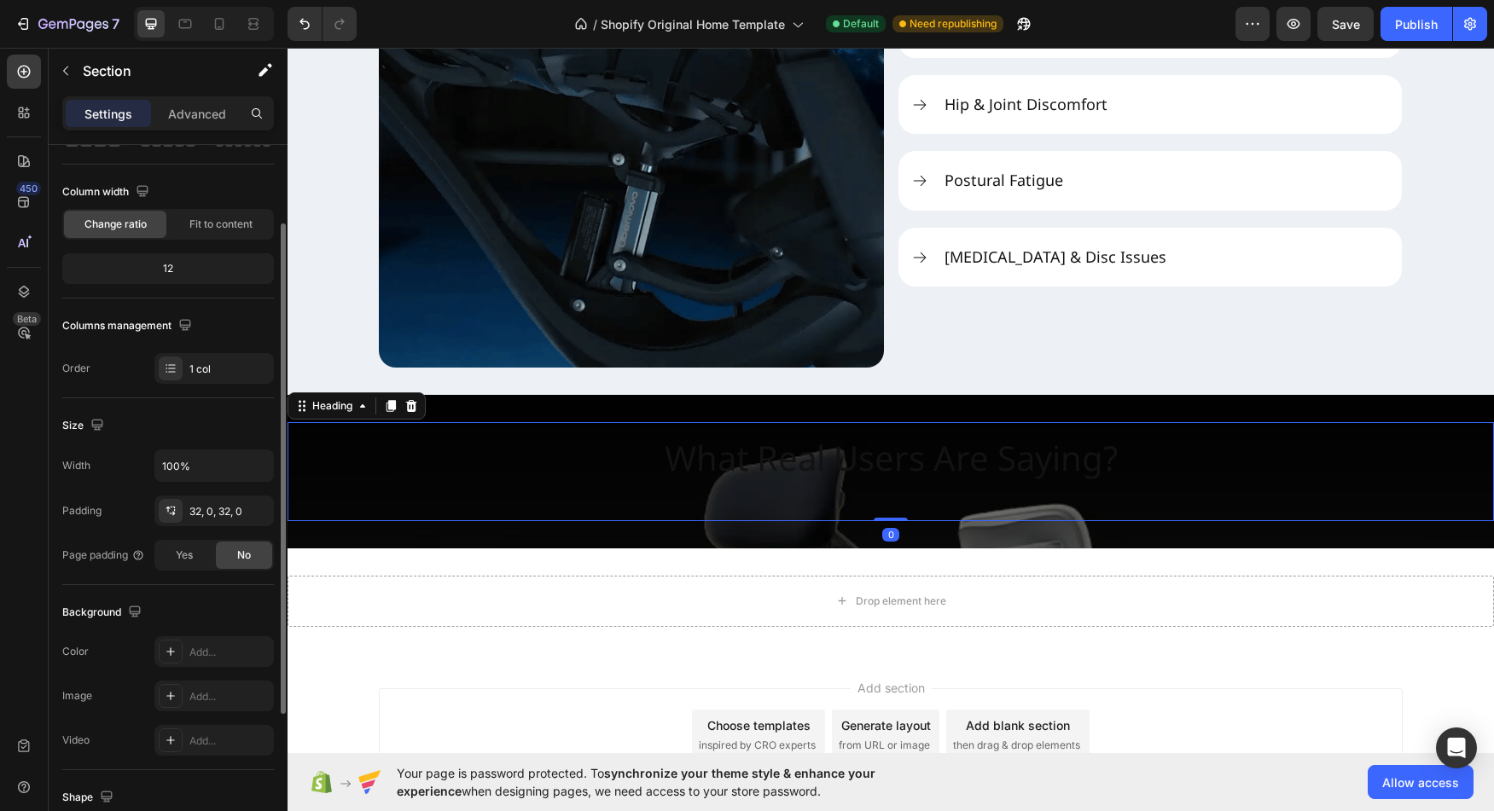
click at [483, 462] on div "What Real Users Are Saying?" at bounding box center [891, 471] width 1206 height 99
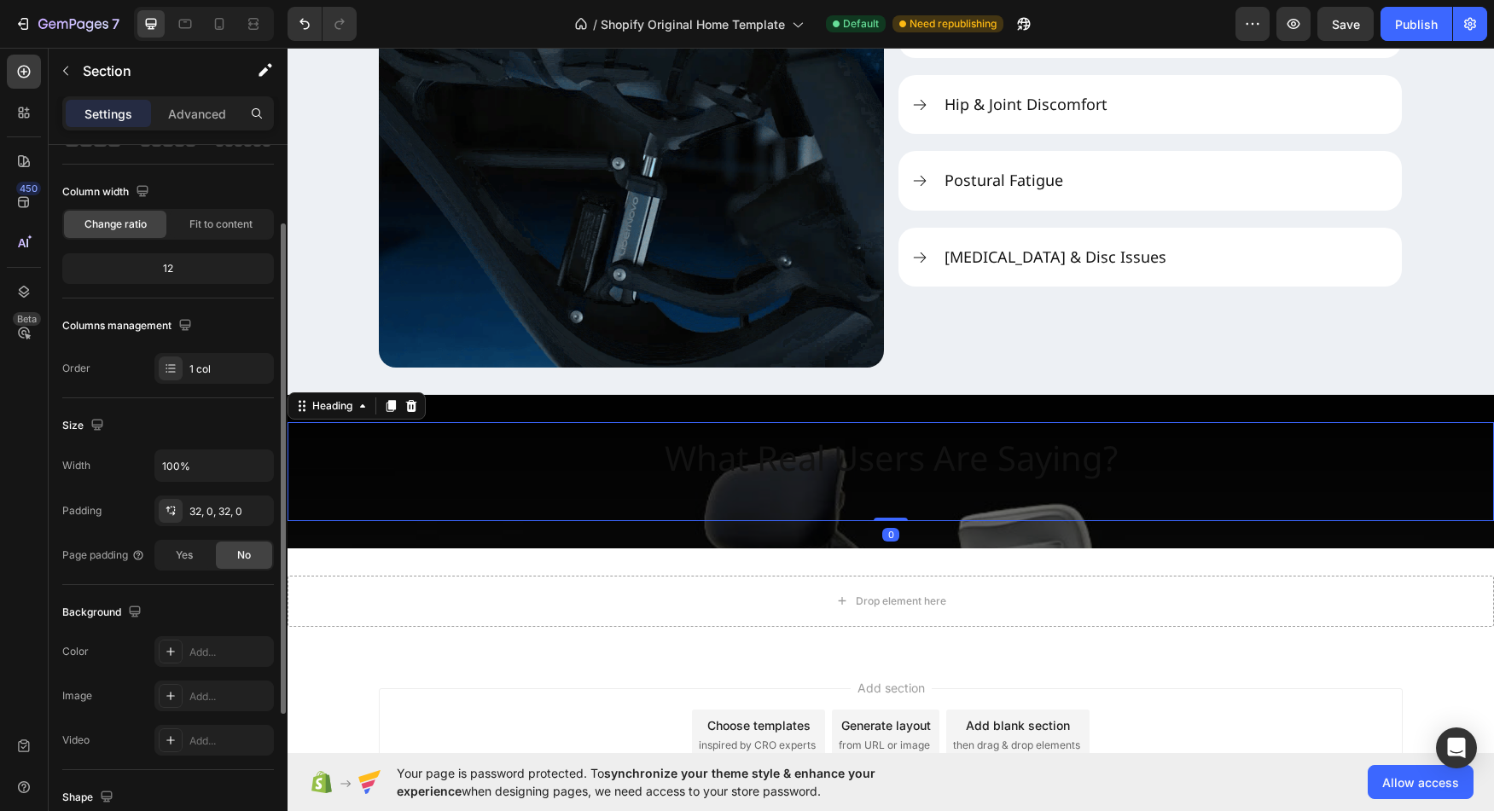
scroll to position [0, 0]
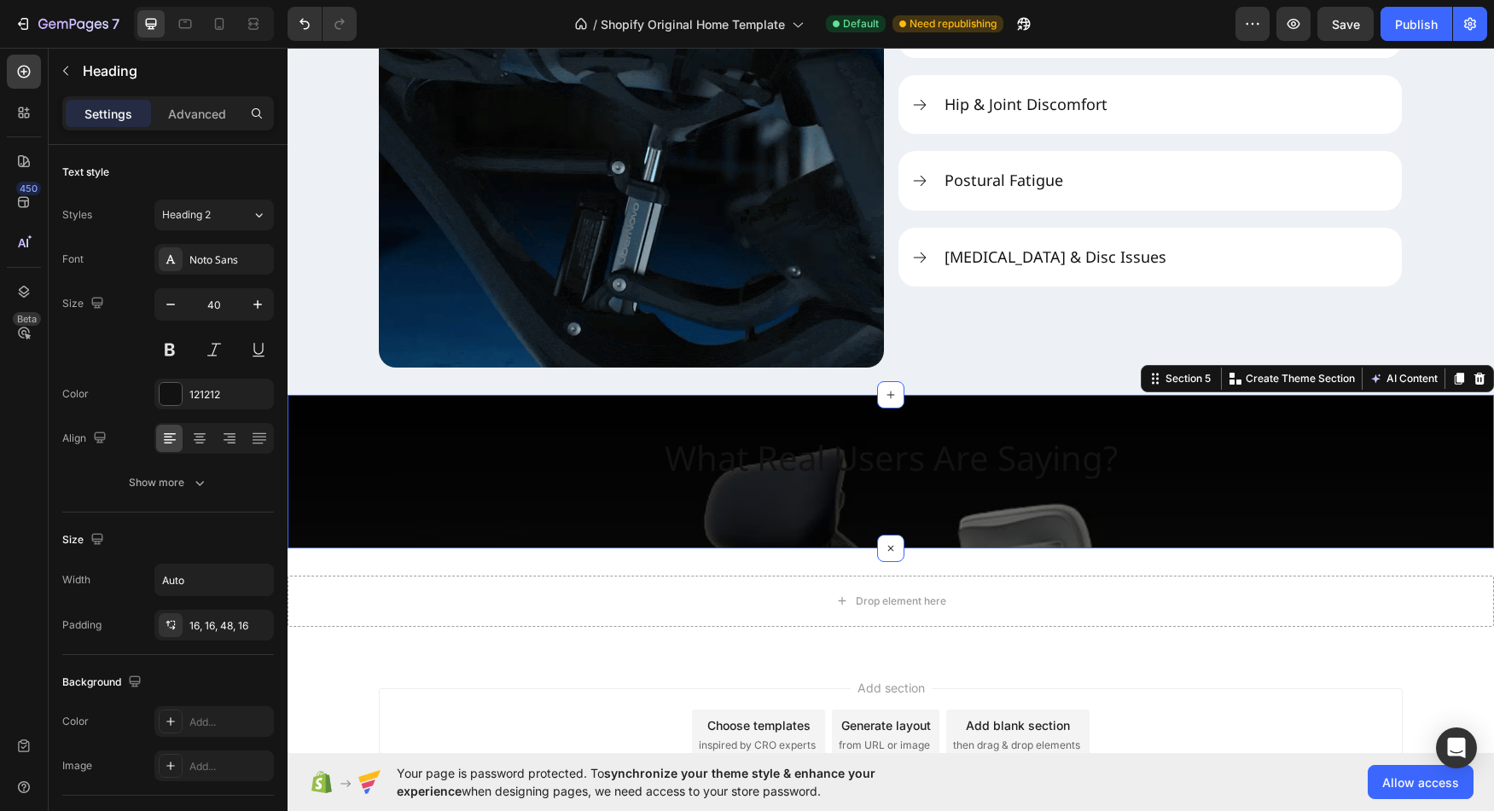
click at [341, 529] on div "What Real Users Are Saying? Heading Section 5 You can create reusable sections …" at bounding box center [891, 472] width 1206 height 154
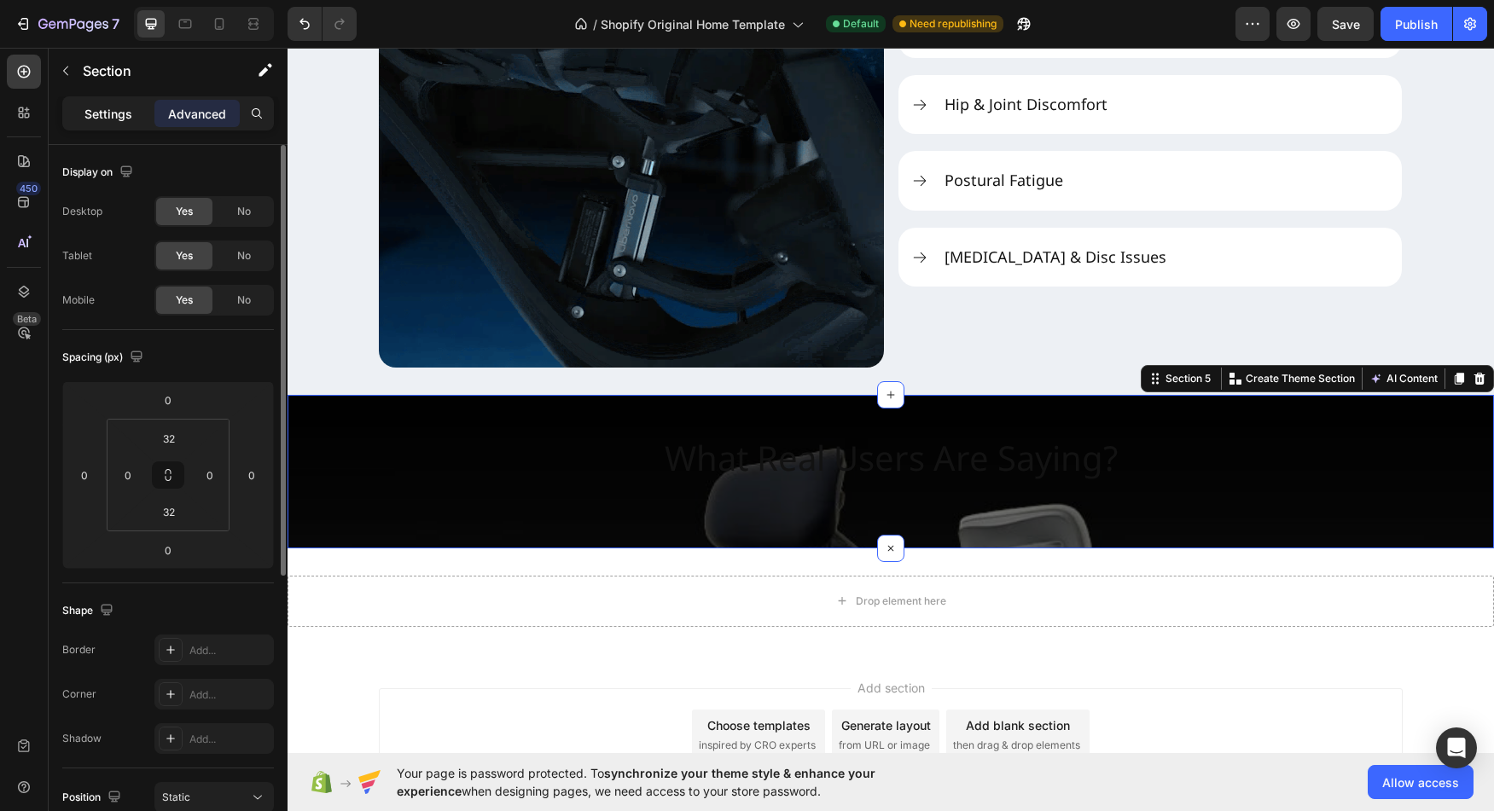
click at [109, 110] on p "Settings" at bounding box center [108, 114] width 48 height 18
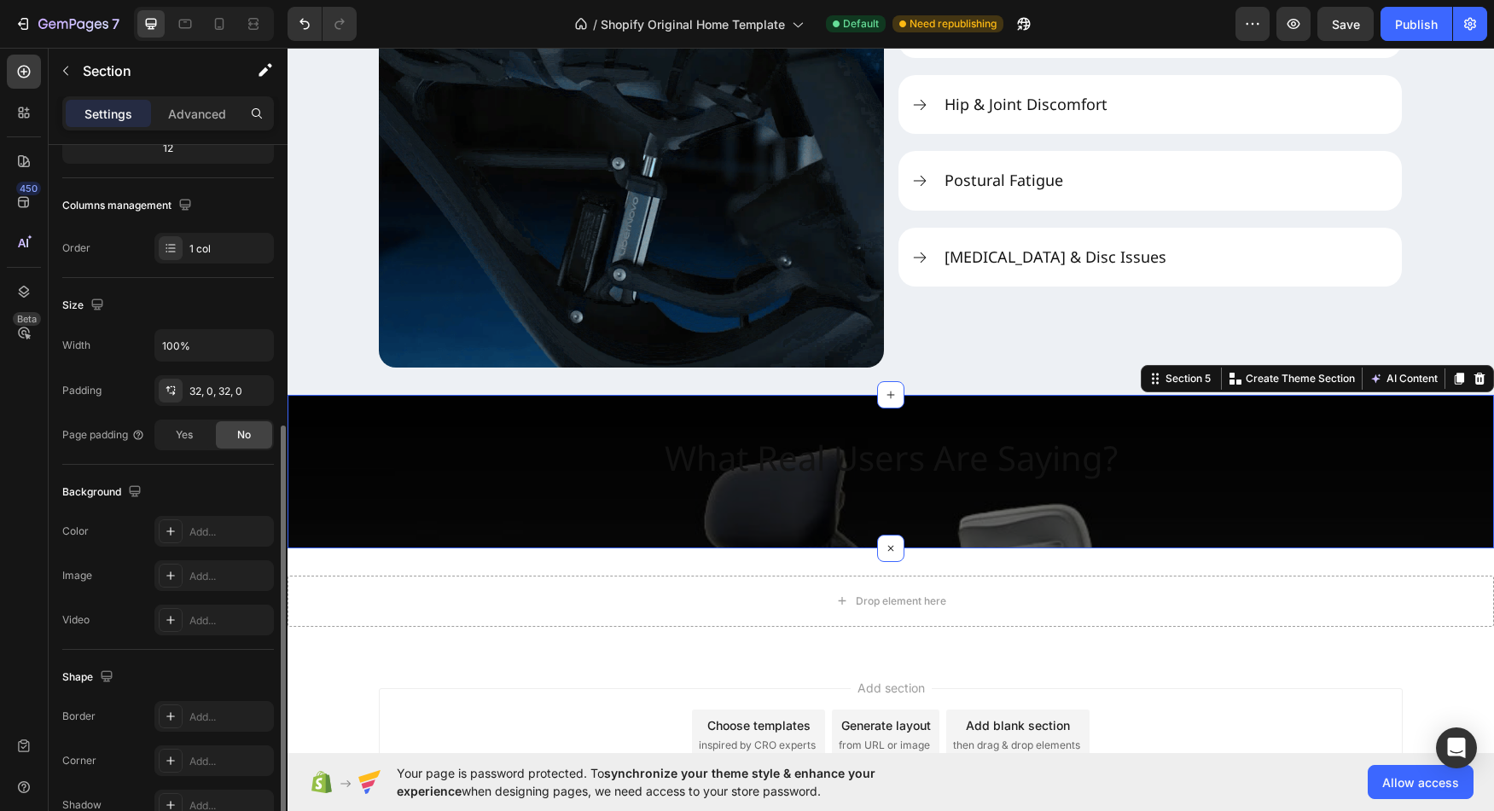
scroll to position [326, 0]
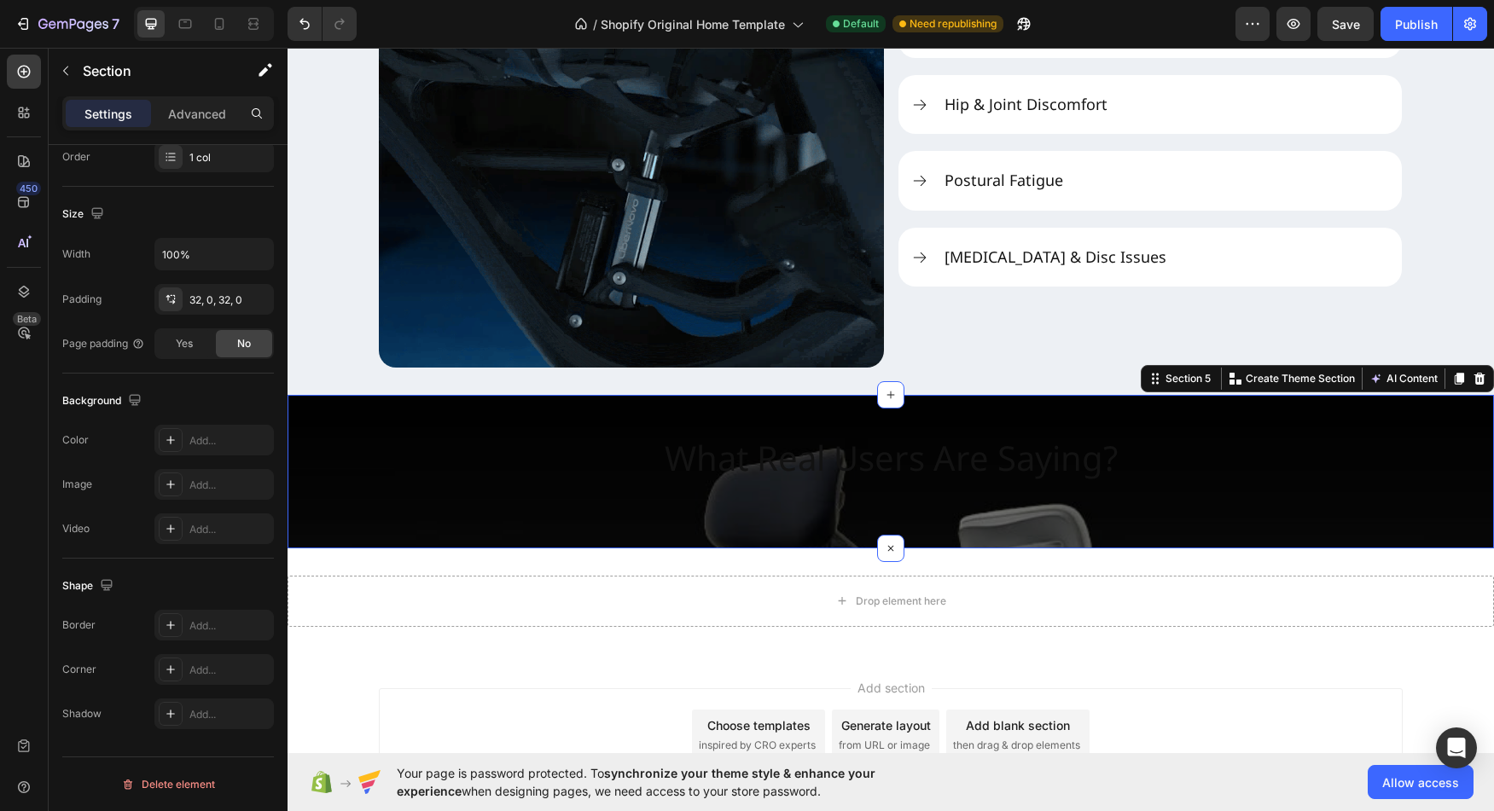
click at [350, 537] on div "What Real Users Are Saying? Heading Section 5 You can create reusable sections …" at bounding box center [891, 472] width 1206 height 154
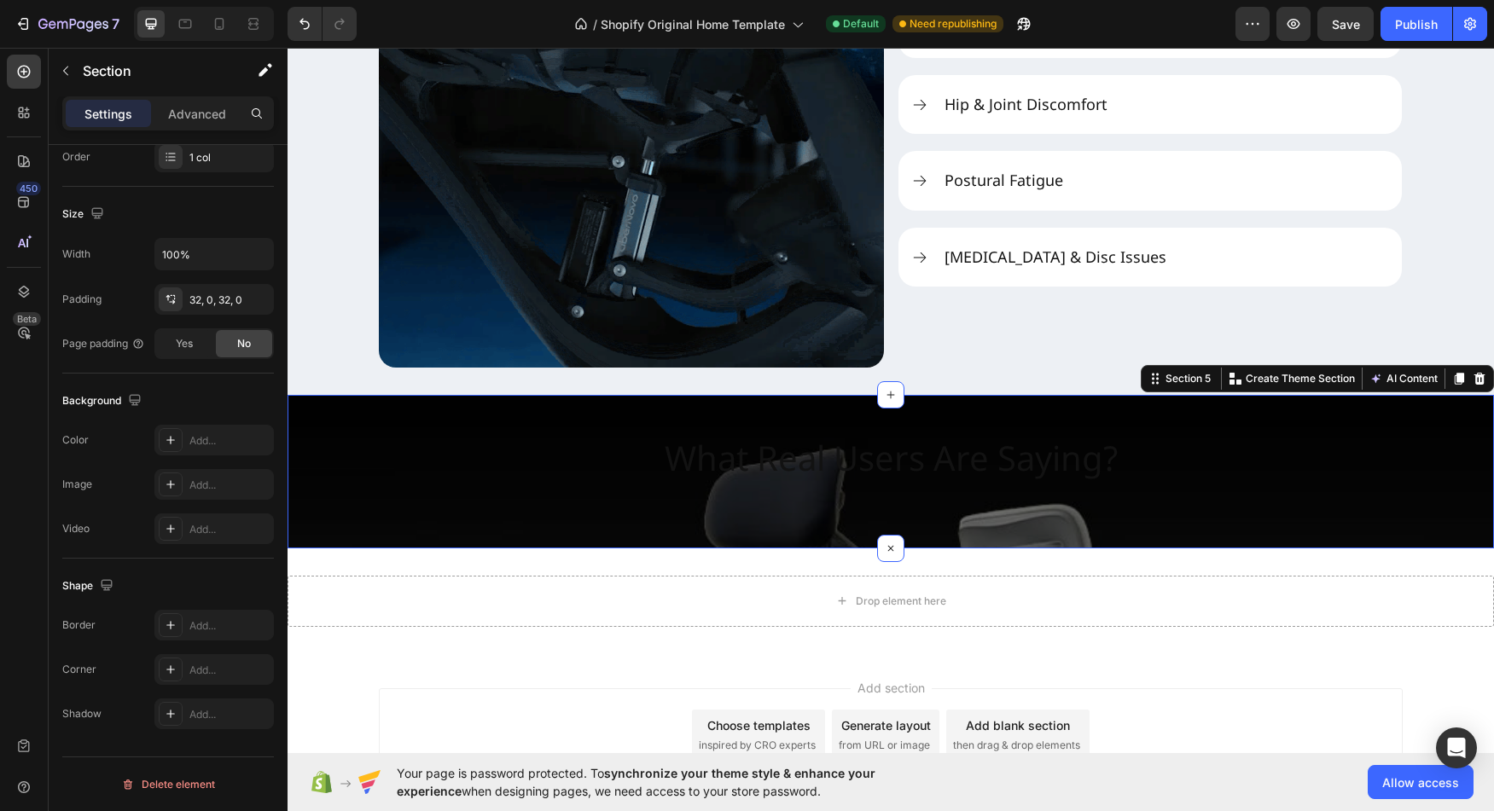
click at [352, 542] on div "What Real Users Are Saying? Heading Section 5 You can create reusable sections …" at bounding box center [891, 472] width 1206 height 154
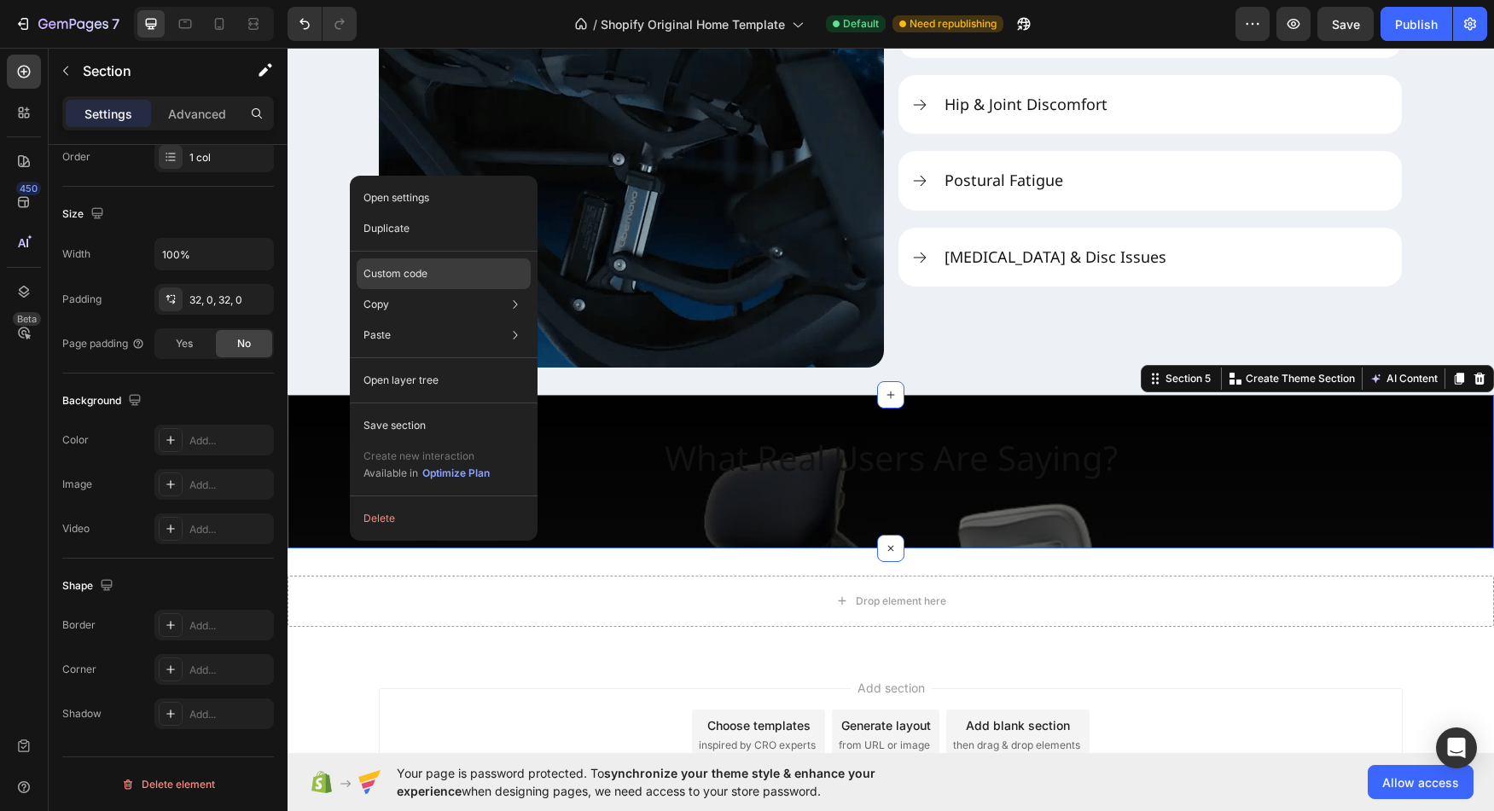
click at [400, 281] on p "Custom code" at bounding box center [395, 273] width 64 height 15
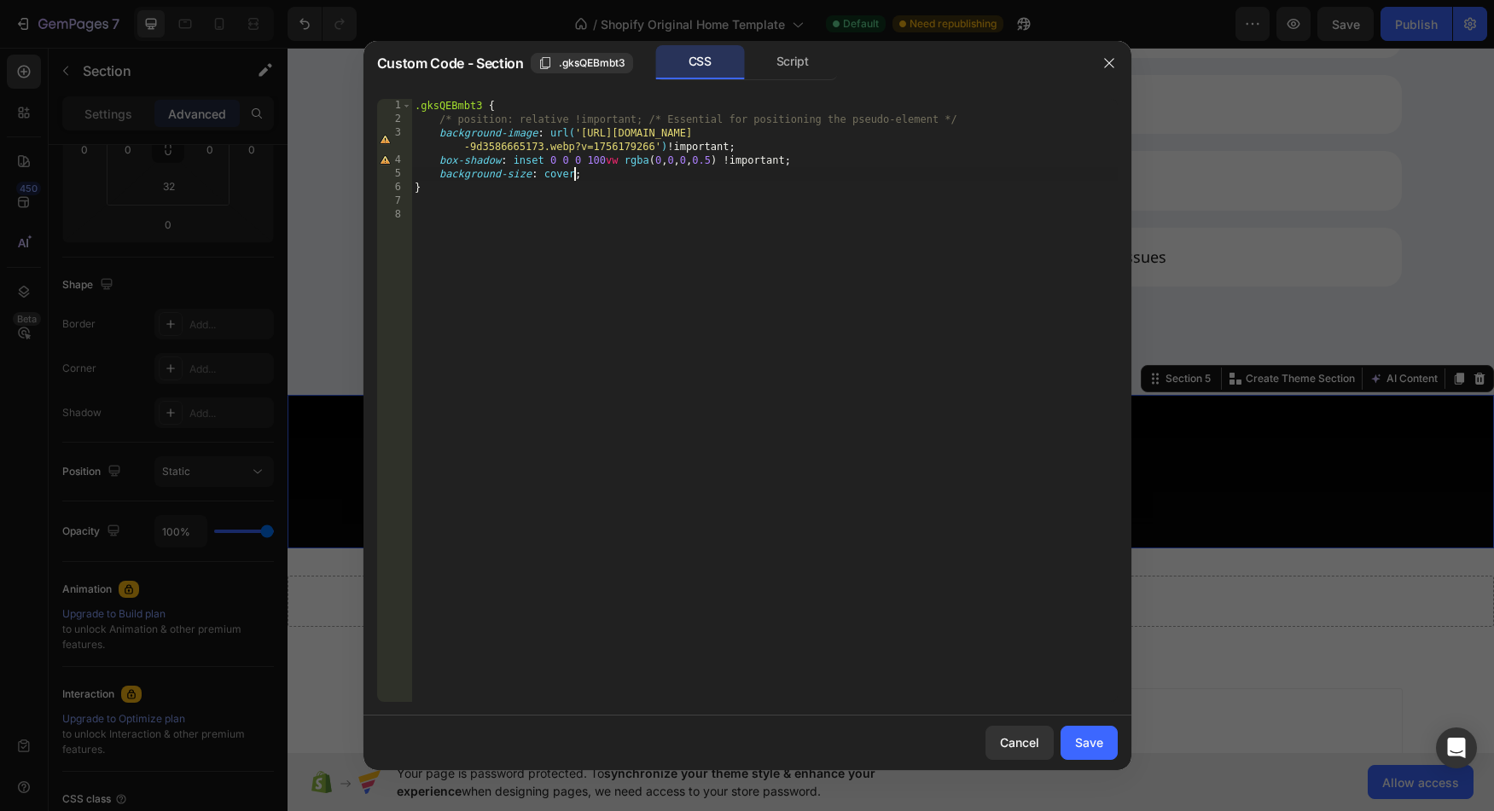
click at [576, 172] on div ".gksQEBmbt3 { /* position: relative !important; /* Essential for positioning th…" at bounding box center [764, 414] width 706 height 631
type textarea "background-size: cover !;"
click at [1098, 746] on div "Save" at bounding box center [1089, 743] width 28 height 18
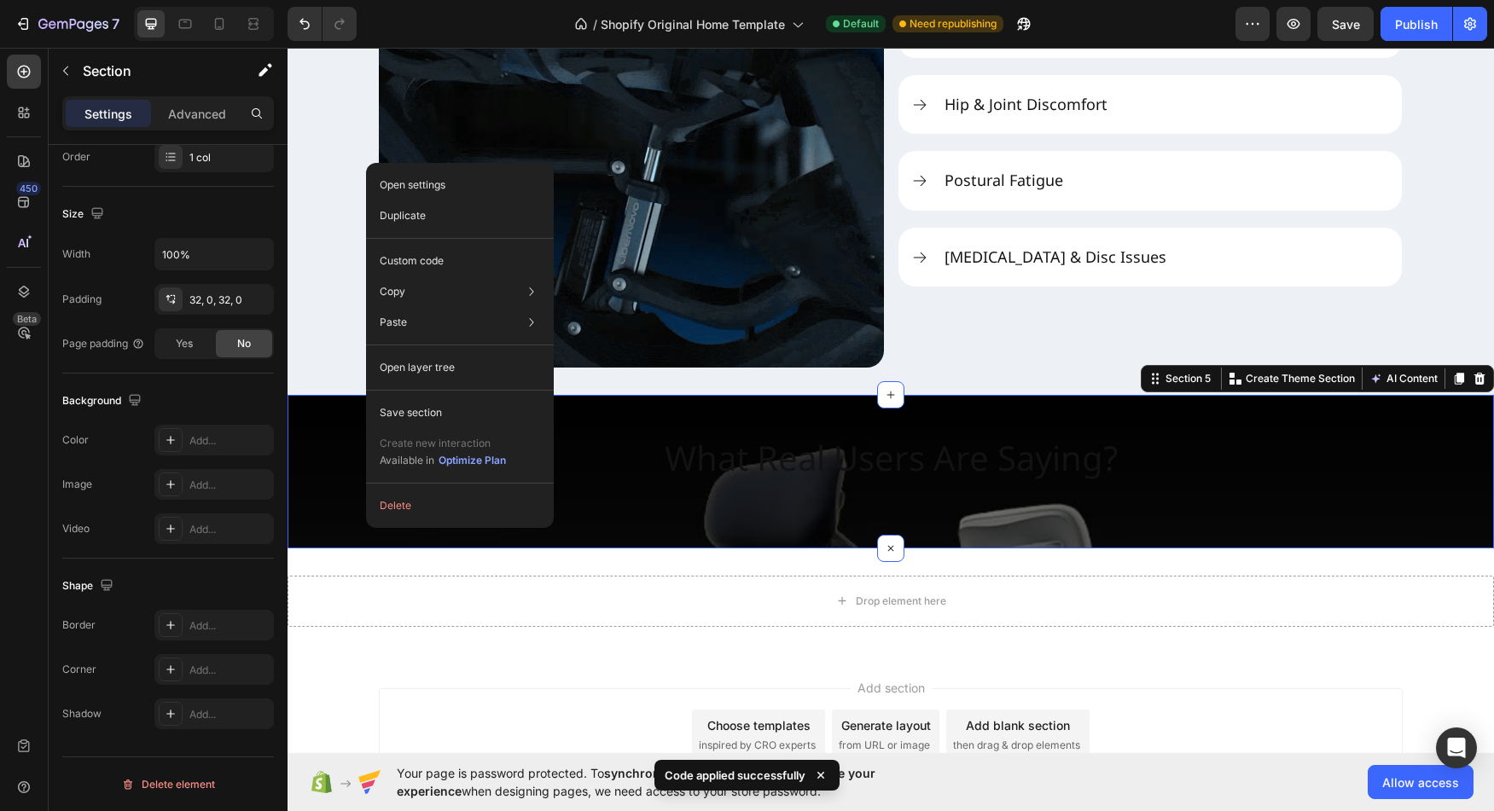
drag, startPoint x: 366, startPoint y: 528, endPoint x: 699, endPoint y: 568, distance: 335.2
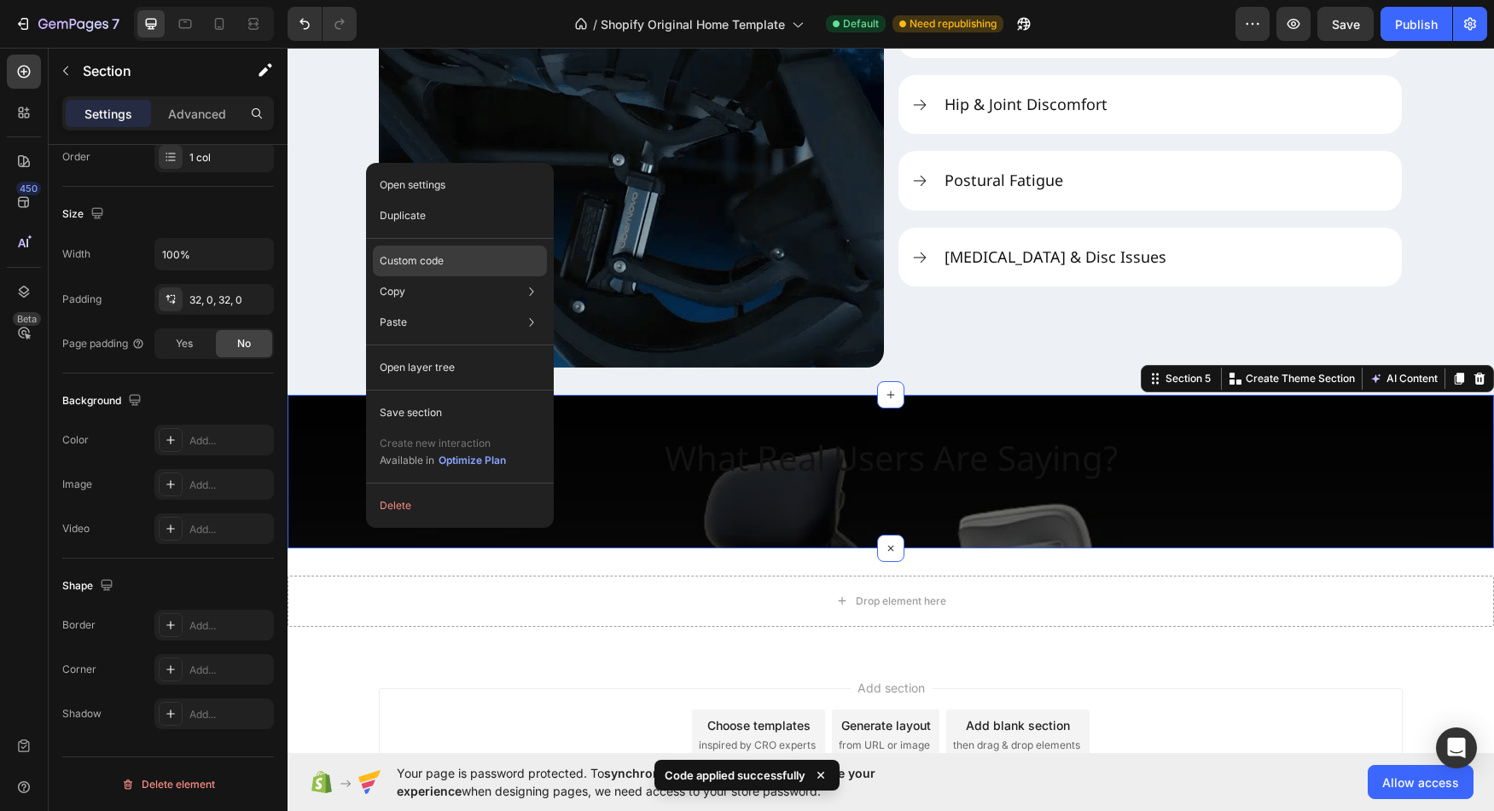
click at [439, 258] on p "Custom code" at bounding box center [412, 260] width 64 height 15
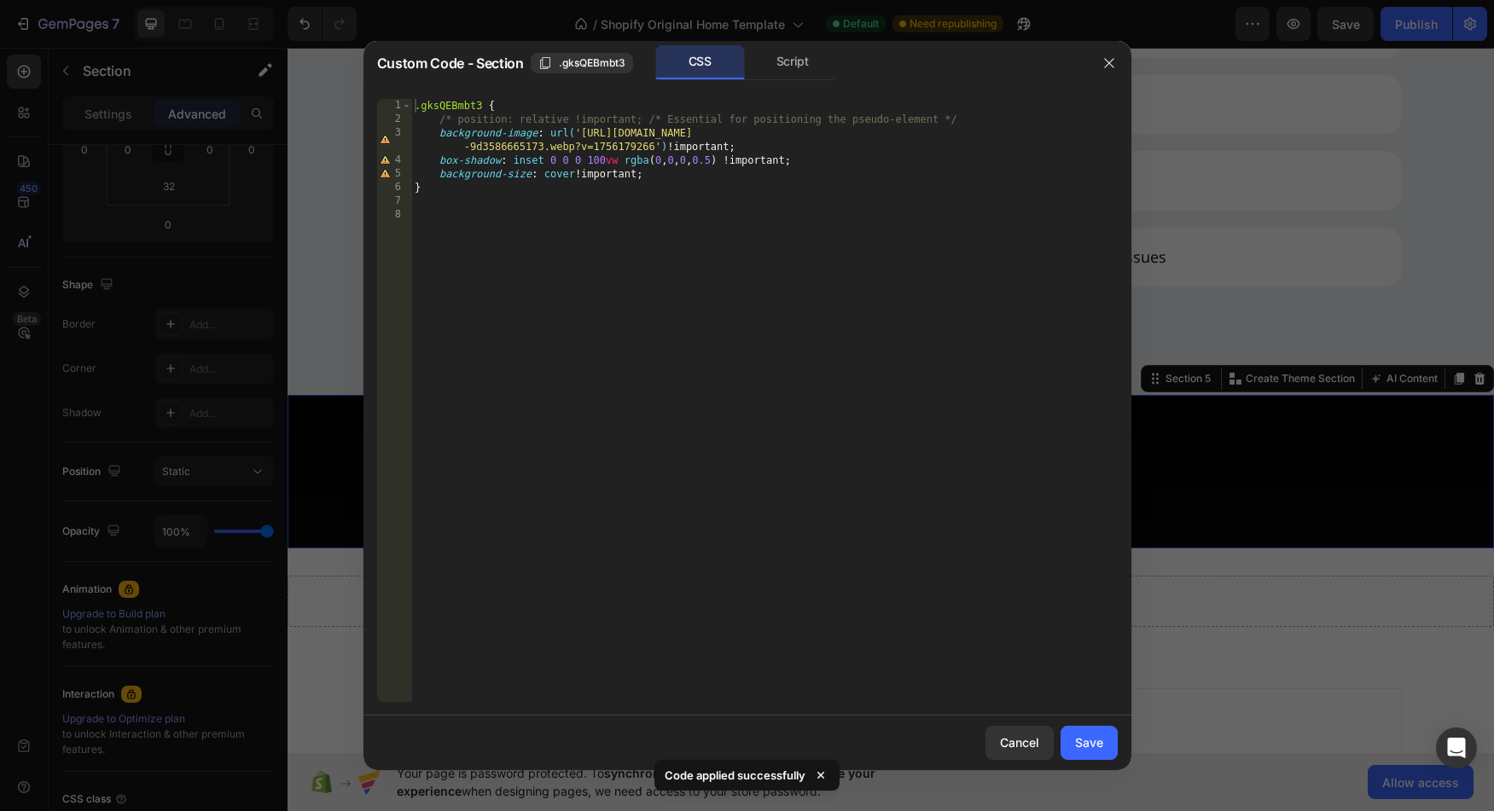
click at [663, 183] on div ".gksQEBmbt3 { /* position: relative !important; /* Essential for positioning th…" at bounding box center [764, 414] width 706 height 631
click at [639, 164] on div ".gksQEBmbt3 { /* position: relative !important; /* Essential for positioning th…" at bounding box center [764, 414] width 706 height 631
drag, startPoint x: 639, startPoint y: 164, endPoint x: 728, endPoint y: 164, distance: 88.7
click at [728, 164] on div ".gksQEBmbt3 { /* position: relative !important; /* Essential for positioning th…" at bounding box center [764, 414] width 706 height 631
paste textarea "255, 255, 255, 0.6"
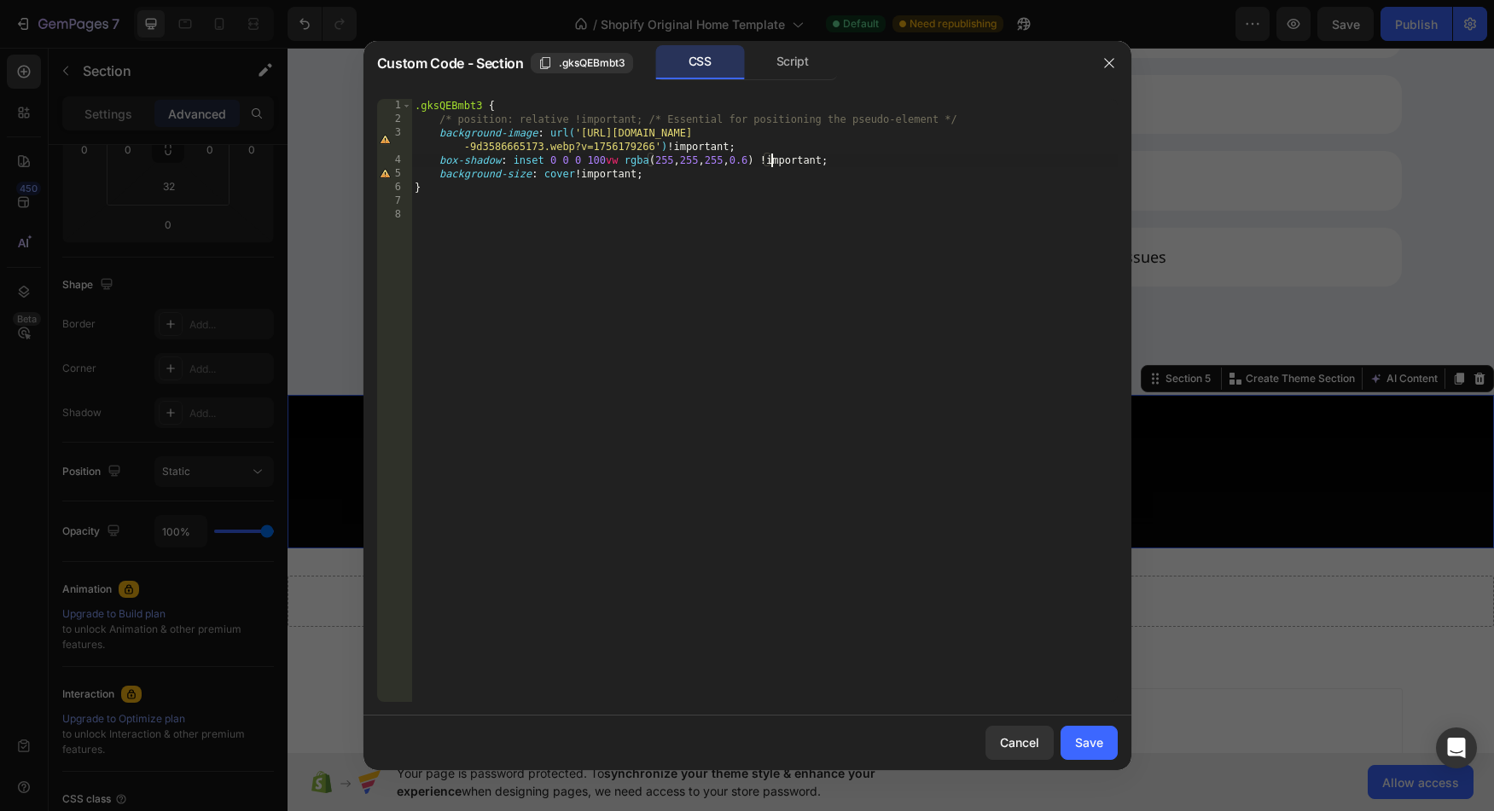
click at [771, 148] on div ".gksQEBmbt3 { /* position: relative !important; /* Essential for positioning th…" at bounding box center [764, 414] width 706 height 631
drag, startPoint x: 8, startPoint y: 281, endPoint x: 536, endPoint y: 132, distance: 548.6
click at [536, 132] on div ".gksQEBmbt3 { /* position: relative !important; /* Essential for positioning th…" at bounding box center [764, 414] width 706 height 631
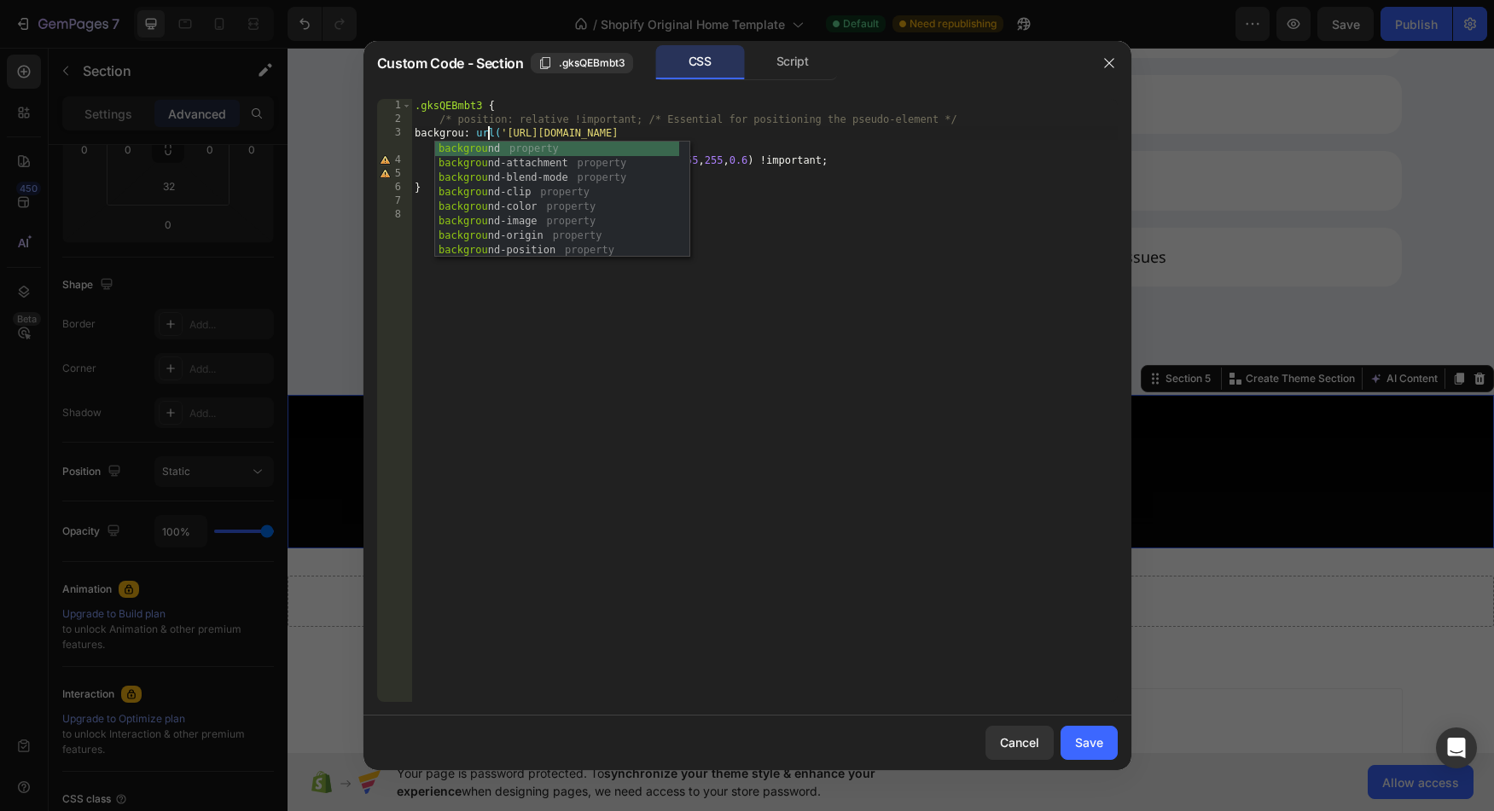
scroll to position [0, 7]
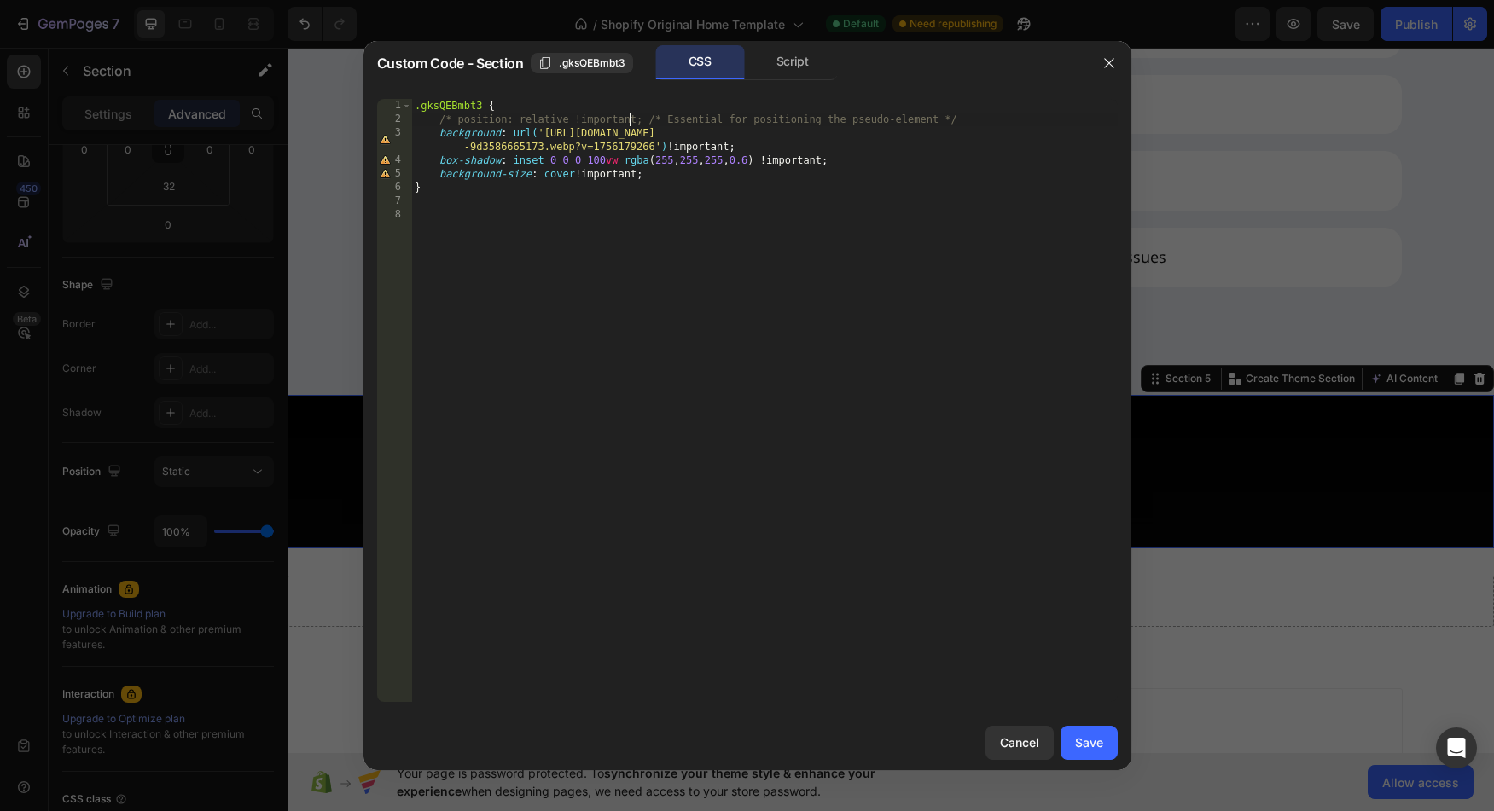
click at [631, 113] on div ".gksQEBmbt3 { /* position: relative !important; /* Essential for positioning th…" at bounding box center [764, 414] width 706 height 631
click at [650, 163] on div ".gksQEBmbt3 { /* position: relative !important; /* Essential for positioning th…" at bounding box center [764, 414] width 706 height 631
click at [637, 163] on div ".gksQEBmbt3 { /* position: relative !important; /* Essential for positioning th…" at bounding box center [764, 414] width 706 height 631
drag, startPoint x: 637, startPoint y: 163, endPoint x: 770, endPoint y: 166, distance: 133.1
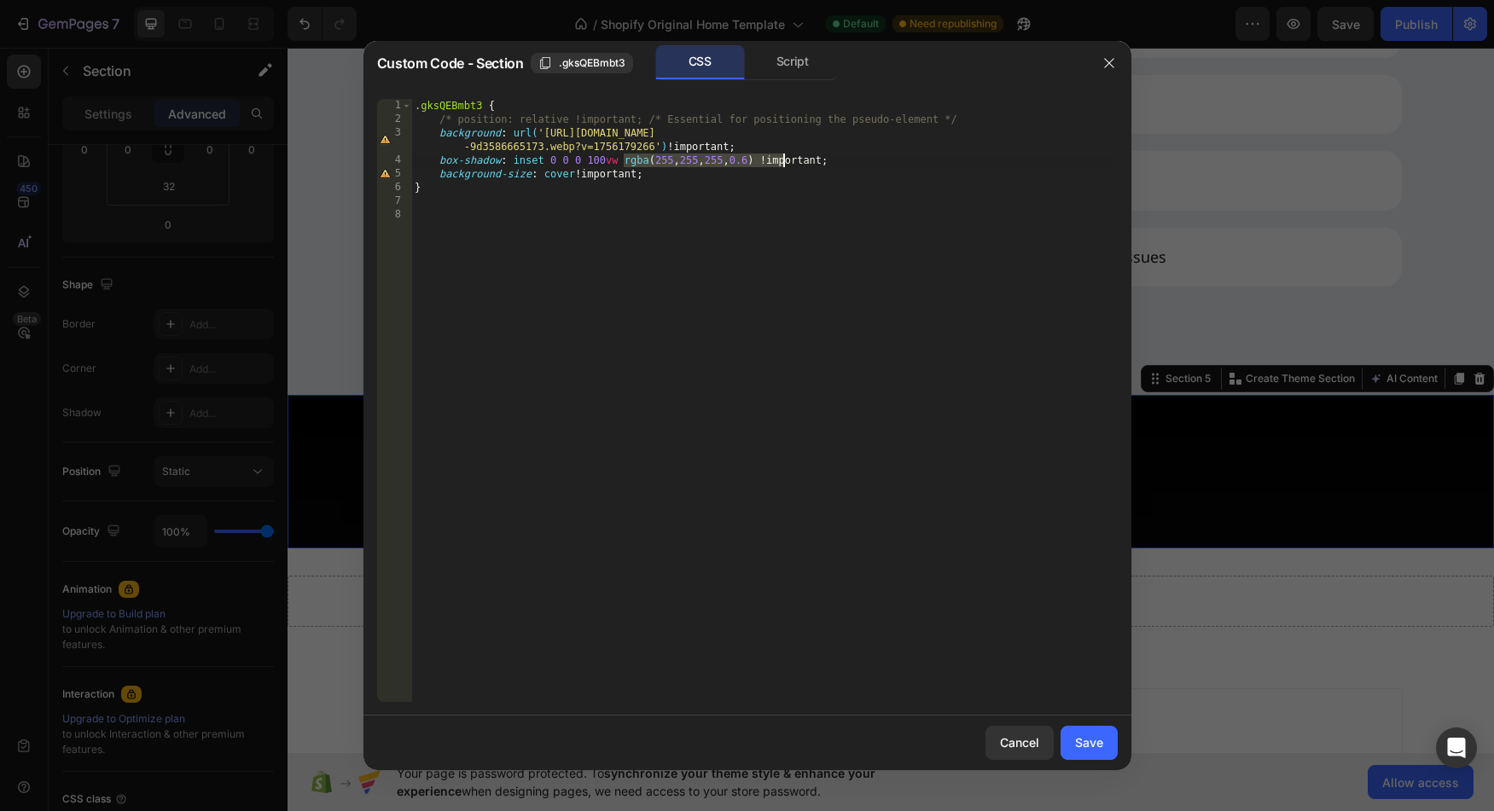
click at [770, 166] on div ".gksQEBmbt3 { /* position: relative !important; /* Essential for positioning th…" at bounding box center [764, 414] width 706 height 631
click at [666, 146] on div ".gksQEBmbt3 { /* position: relative !important; /* Essential for positioning th…" at bounding box center [764, 414] width 706 height 631
paste textarea "rgba(255, 255, 255, 0.6)"
click at [913, 156] on div ".gksQEBmbt3 { /* position: relative !important; /* Essential for positioning th…" at bounding box center [764, 414] width 706 height 631
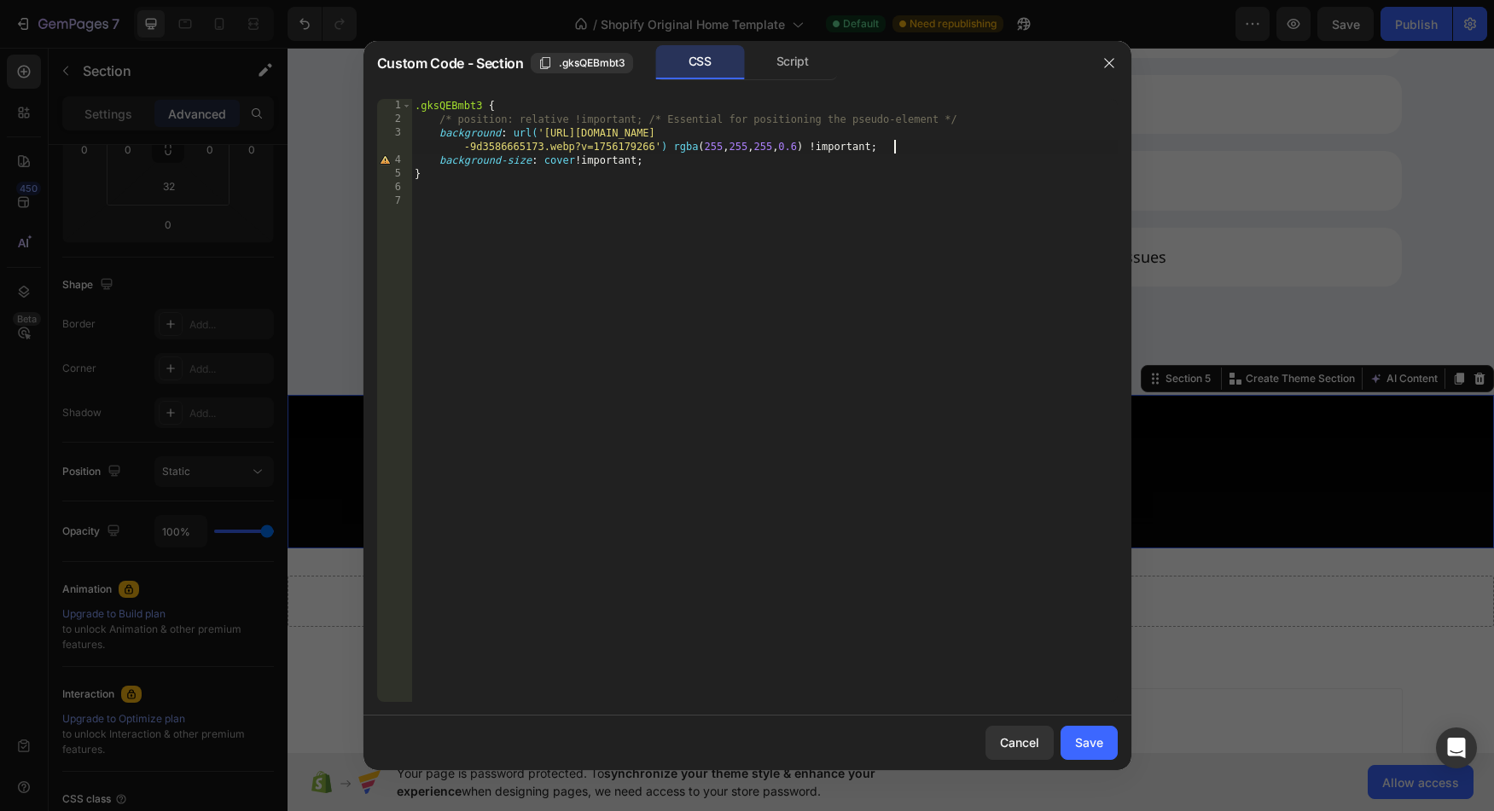
click at [488, 160] on div ".gksQEBmbt3 { /* position: relative !important; /* Essential for positioning th…" at bounding box center [764, 414] width 706 height 631
drag, startPoint x: 488, startPoint y: 160, endPoint x: 568, endPoint y: 160, distance: 80.2
click at [568, 160] on div ".gksQEBmbt3 { /* position: relative !important; /* Essential for positioning th…" at bounding box center [764, 414] width 706 height 631
type textarea "background-blend-mode: lighten !important;"
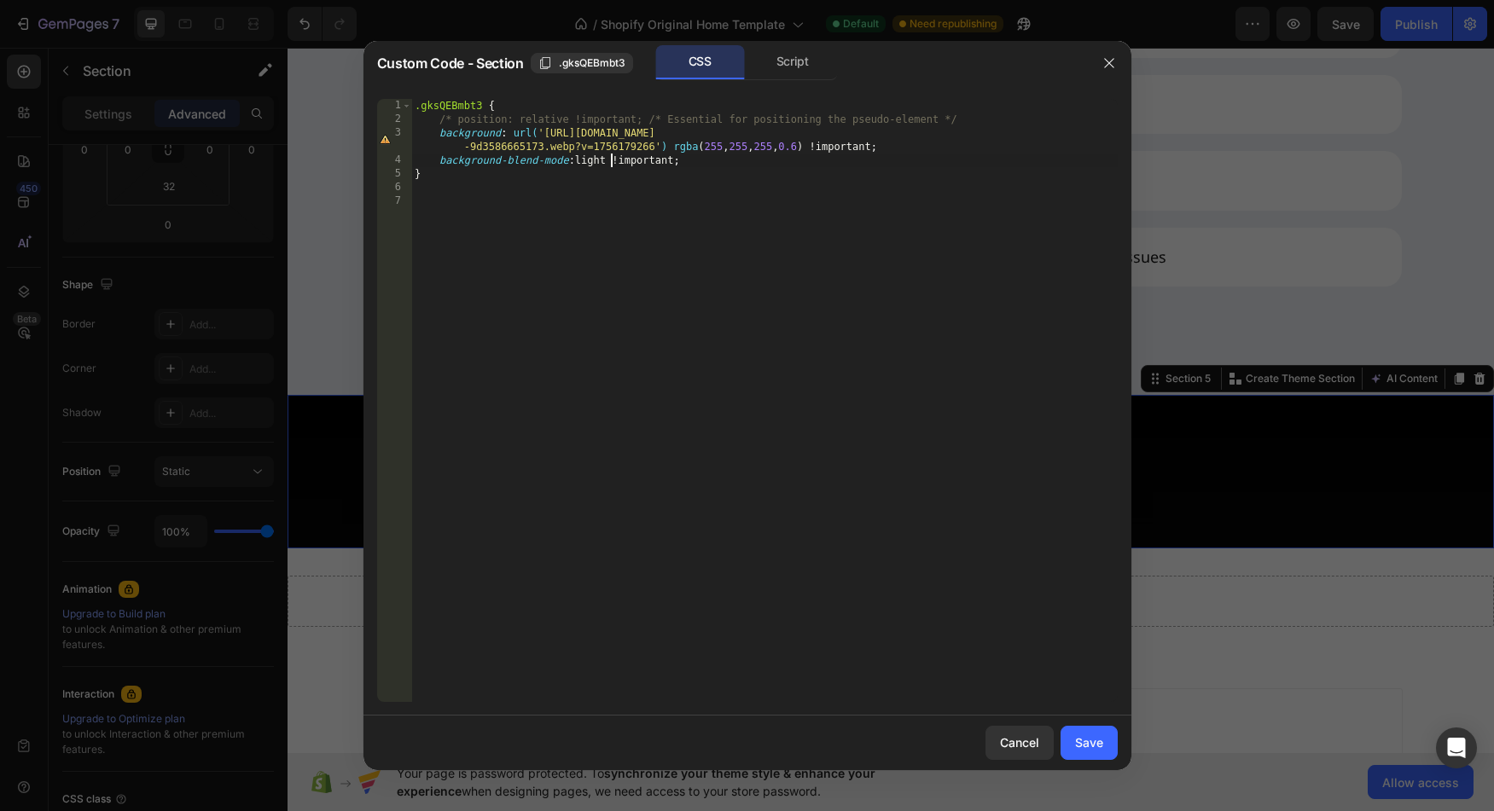
scroll to position [0, 17]
click at [631, 184] on div ".gksQEBmbt3 { /* position: relative !important; /* Essential for positioning th…" at bounding box center [764, 414] width 706 height 631
click at [759, 165] on div ".gksQEBmbt3 { /* position: relative !important; /* Essential for positioning th…" at bounding box center [764, 414] width 706 height 631
drag, startPoint x: 668, startPoint y: 148, endPoint x: 711, endPoint y: 91, distance: 70.6
click at [668, 148] on div ".gksQEBmbt3 { /* position: relative !important; /* Essential for positioning th…" at bounding box center [764, 414] width 706 height 631
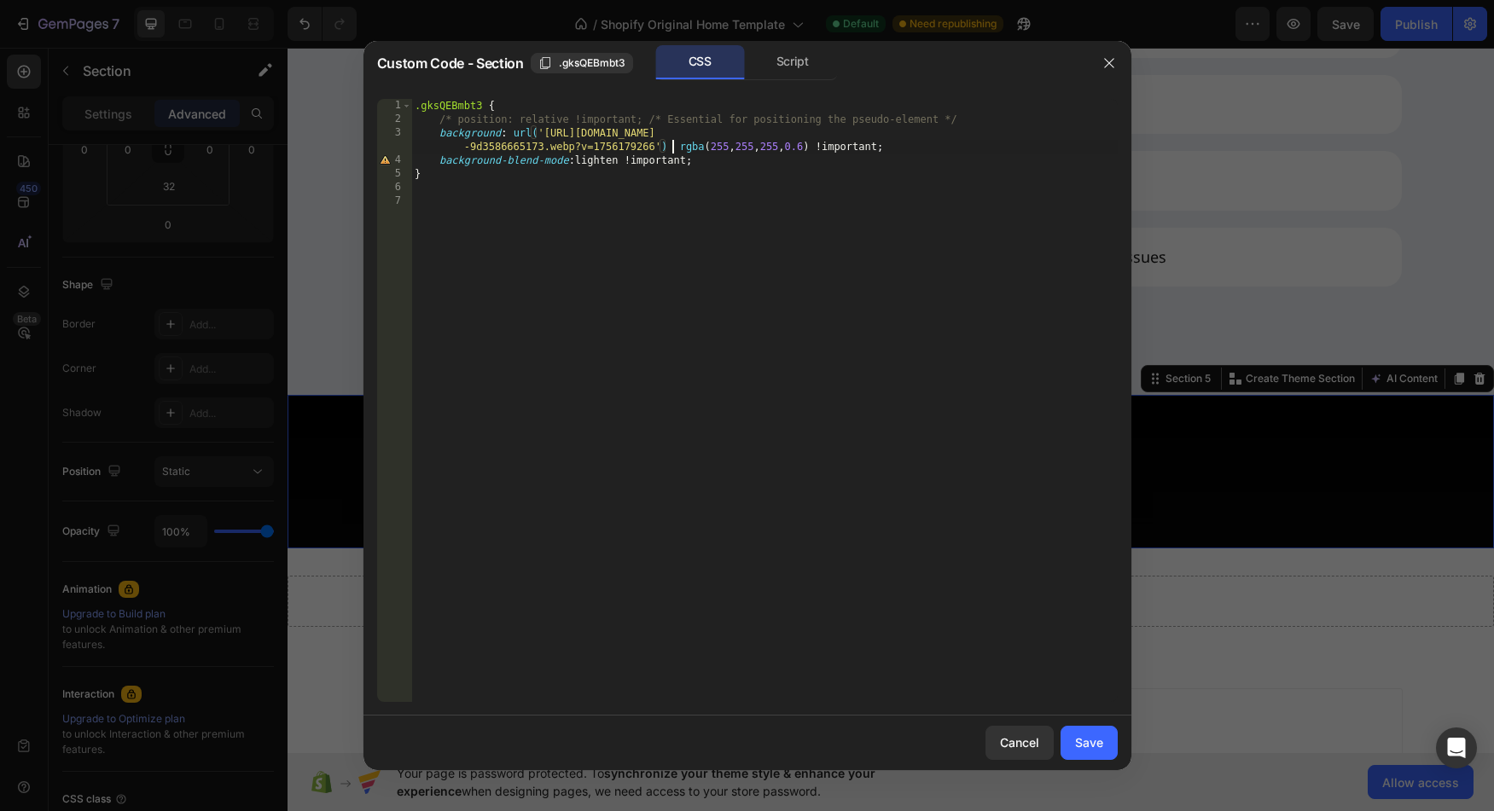
scroll to position [0, 68]
paste textarea "no-repeat center center/cover"
click at [821, 148] on div ".gksQEBmbt3 { /* position: relative !important; /* Essential for positioning th…" at bounding box center [764, 414] width 706 height 631
type textarea "background: url('[URL][DOMAIN_NAME]') no-repeat center cover rgba(255, 255, 255…"
click at [796, 148] on div ".gksQEBmbt3 { /* position: relative !important; /* Essential for positioning th…" at bounding box center [764, 414] width 706 height 631
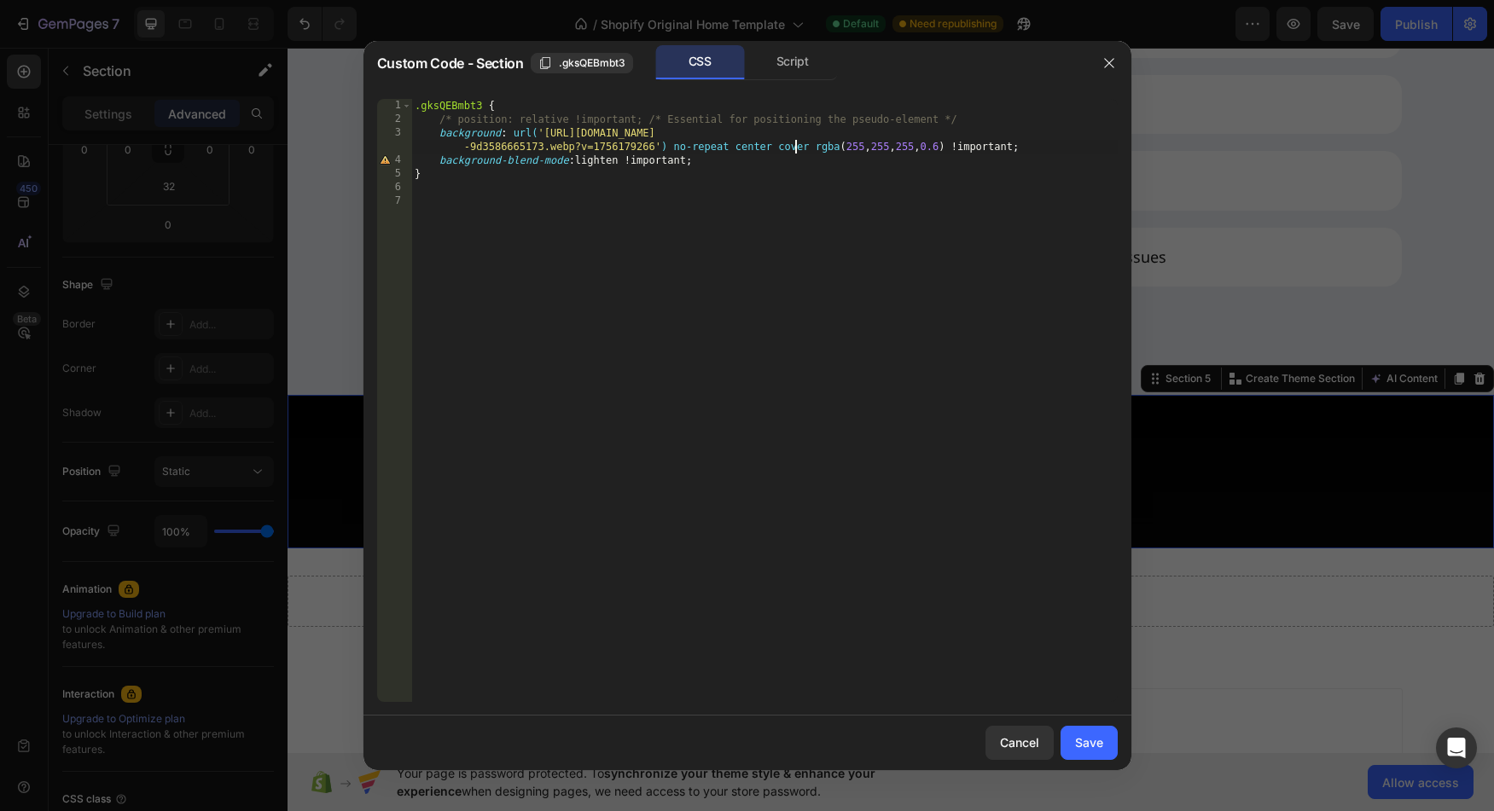
click at [796, 148] on div ".gksQEBmbt3 { /* position: relative !important; /* Essential for positioning th…" at bounding box center [764, 414] width 706 height 631
click at [797, 204] on div ".gksQEBmbt3 { /* position: relative !important; /* Essential for positioning th…" at bounding box center [764, 414] width 706 height 631
click at [811, 148] on div ".gksQEBmbt3 { /* position: relative !important; /* Essential for positioning th…" at bounding box center [764, 414] width 706 height 631
type textarea "background: url('[URL][DOMAIN_NAME]') no-repeat center cover, rgba(255, 255, 25…"
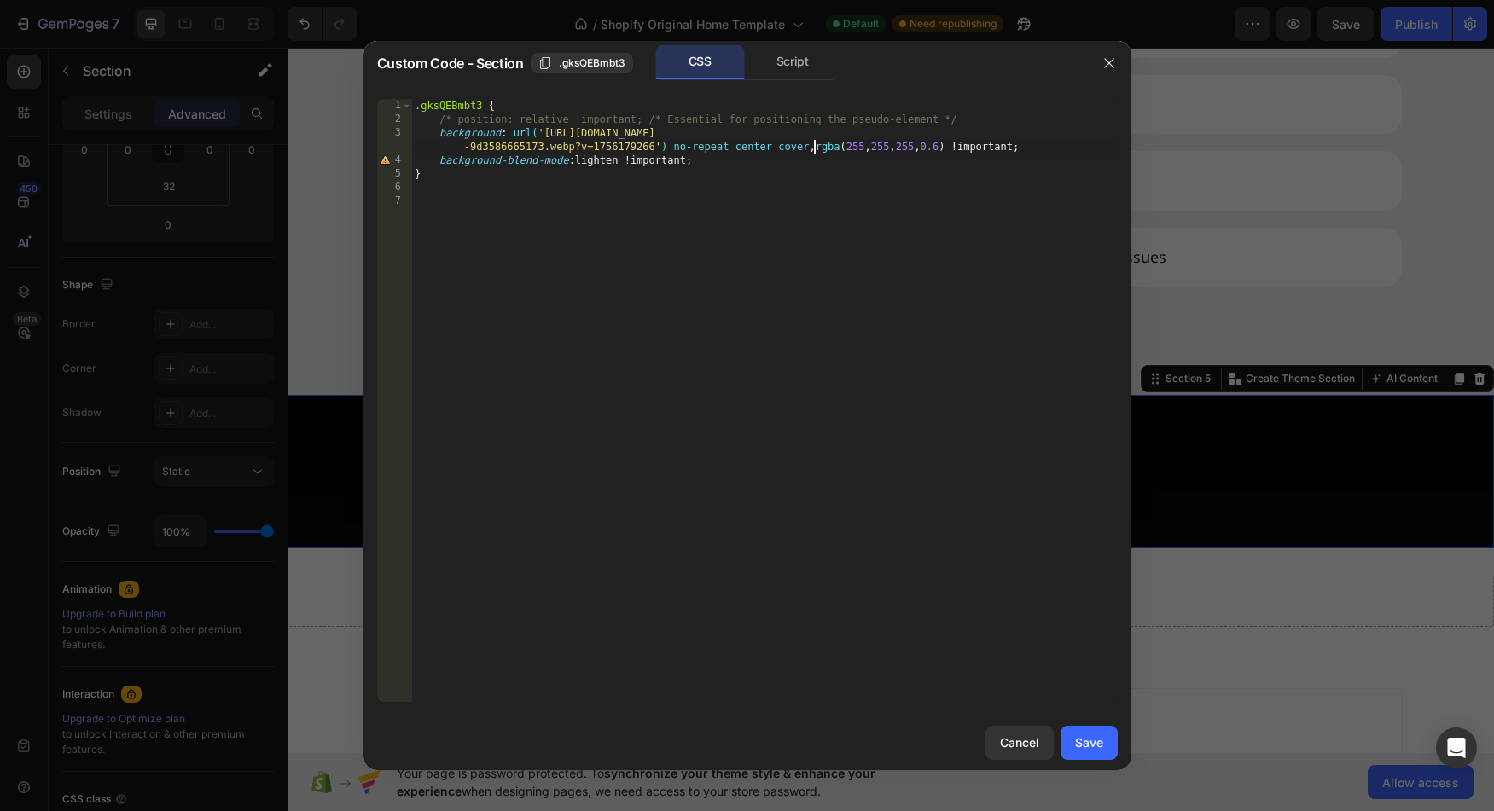
click at [805, 208] on div ".gksQEBmbt3 { /* position: relative !important; /* Essential for positioning th…" at bounding box center [764, 414] width 706 height 631
click at [798, 158] on div ".gksQEBmbt3 { /* position: relative !important; /* Essential for positioning th…" at bounding box center [764, 414] width 706 height 631
type textarea "background-blend-mode: lighten !important;"
click at [607, 169] on div ".gksQEBmbt3 { /* position: relative !important; /* Essential for positioning th…" at bounding box center [764, 414] width 706 height 631
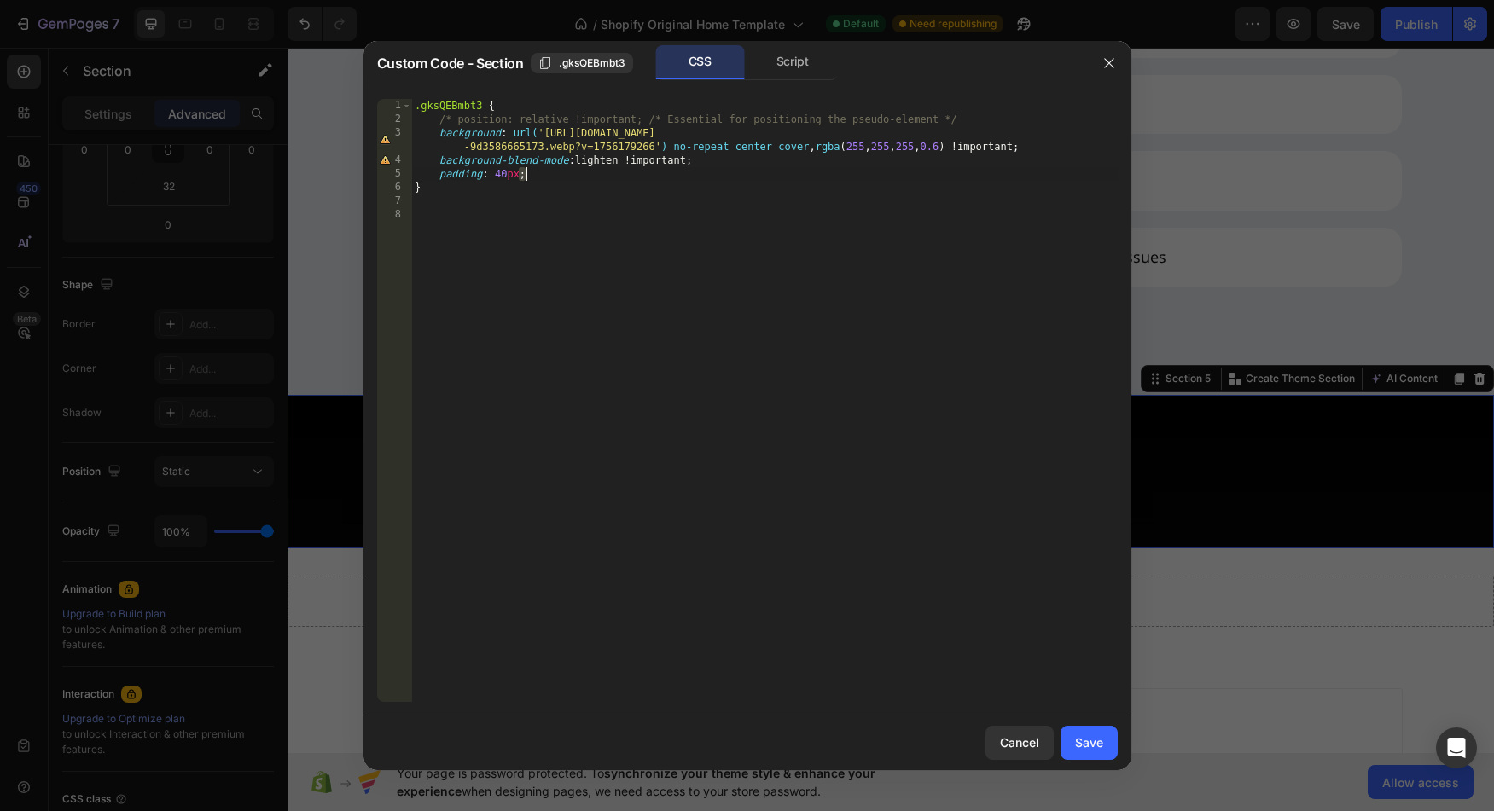
click at [607, 169] on div ".gksQEBmbt3 { /* position: relative !important; /* Essential for positioning th…" at bounding box center [764, 414] width 706 height 631
click at [606, 166] on div ".gksQEBmbt3 { /* position: relative !important; /* Essential for positioning th…" at bounding box center [764, 414] width 706 height 631
type textarea "background-blend-mode: lighten !important;"
click at [1087, 744] on div "Save" at bounding box center [1089, 743] width 28 height 18
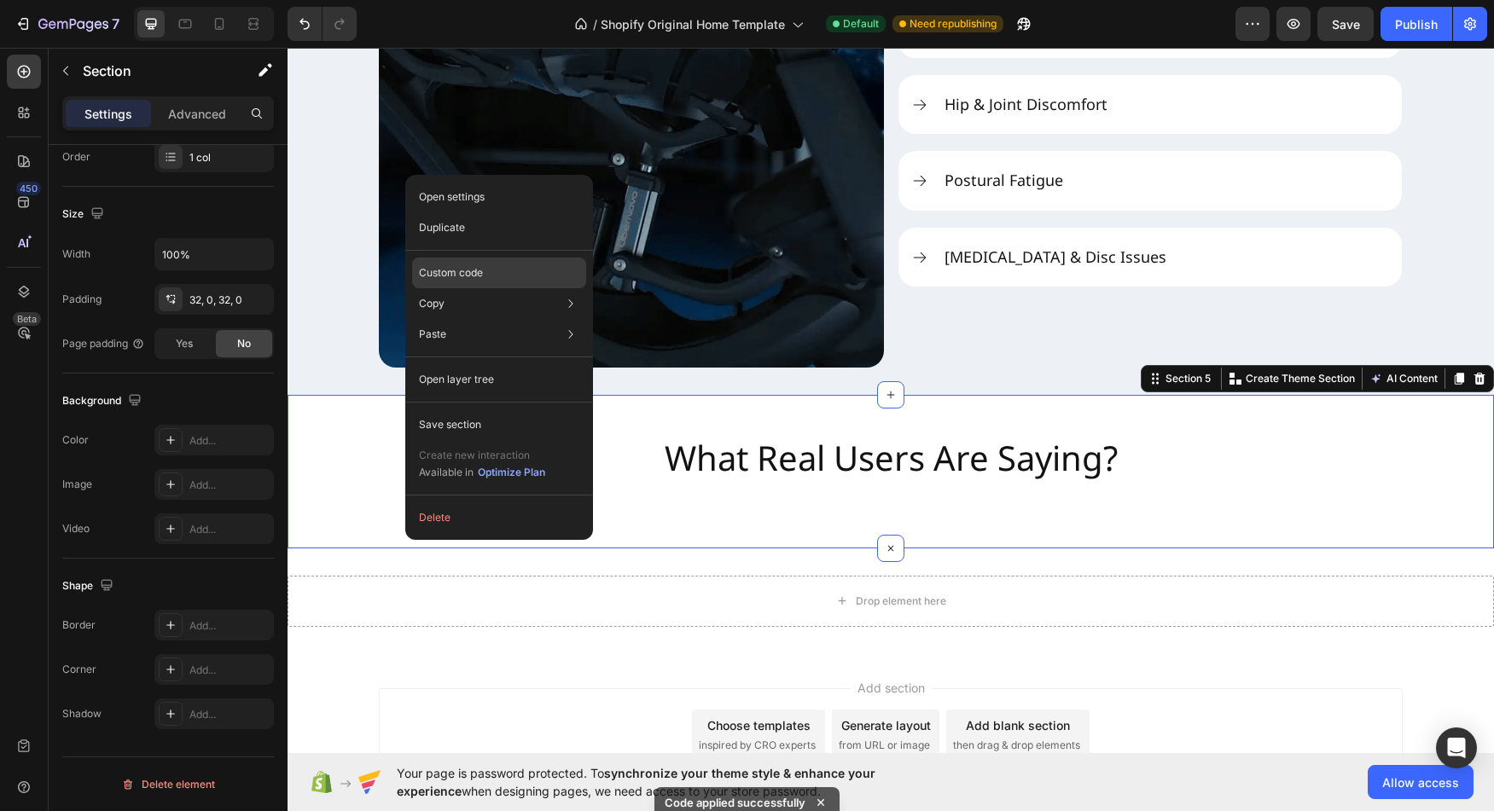
click at [488, 319] on div "Custom code" at bounding box center [499, 334] width 174 height 31
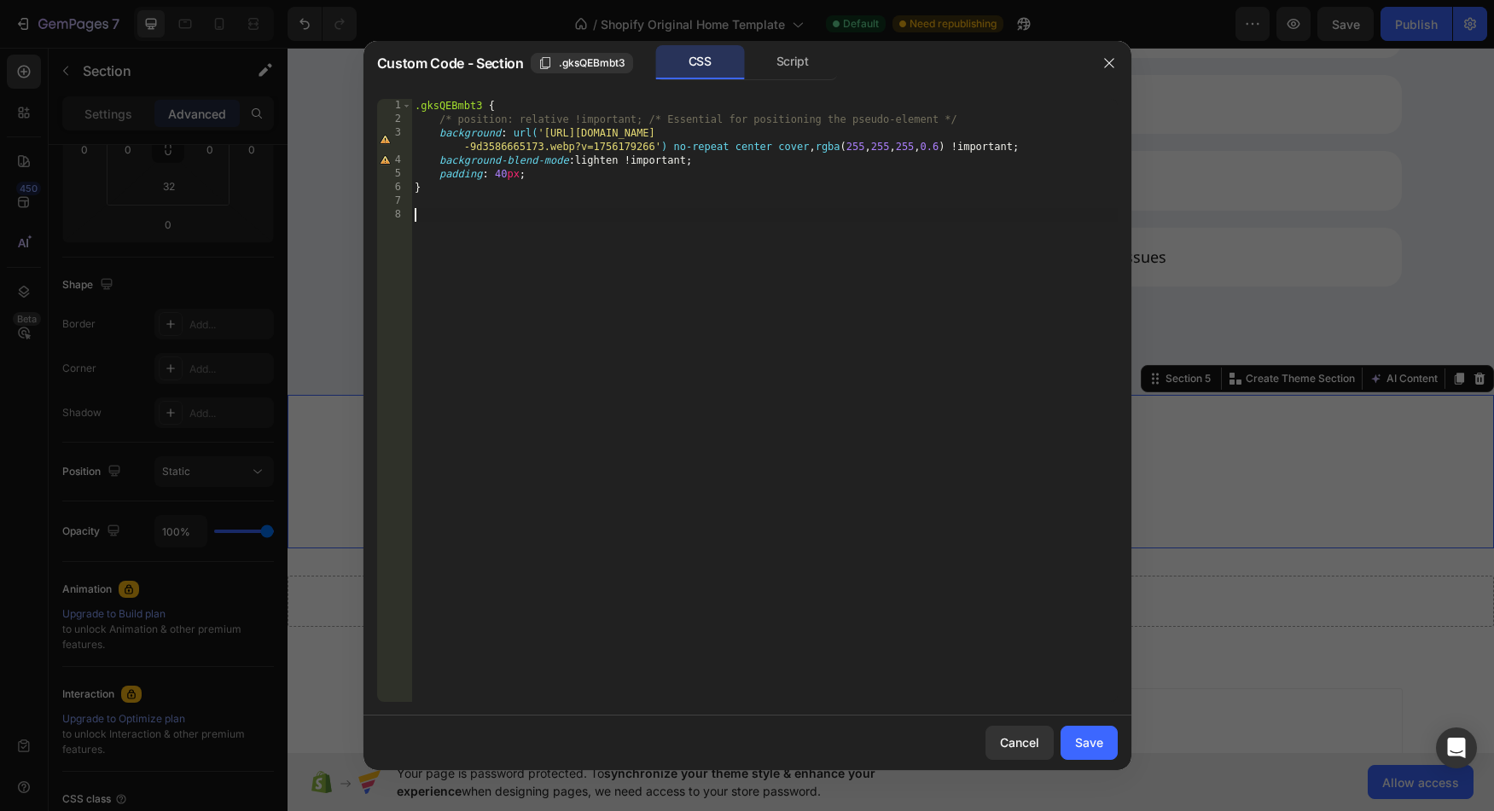
click at [833, 231] on div ".gksQEBmbt3 { /* position: relative !important; /* Essential for positioning th…" at bounding box center [764, 414] width 706 height 631
click at [679, 150] on div ".gksQEBmbt3 { /* position: relative !important; /* Essential for positioning th…" at bounding box center [764, 414] width 706 height 631
drag, startPoint x: 679, startPoint y: 150, endPoint x: 812, endPoint y: 147, distance: 133.1
click at [812, 147] on div ".gksQEBmbt3 { /* position: relative !important; /* Essential for positioning th…" at bounding box center [764, 414] width 706 height 631
click at [460, 162] on div ".gksQEBmbt3 { /* position: relative !important; /* Essential for positioning th…" at bounding box center [764, 414] width 706 height 631
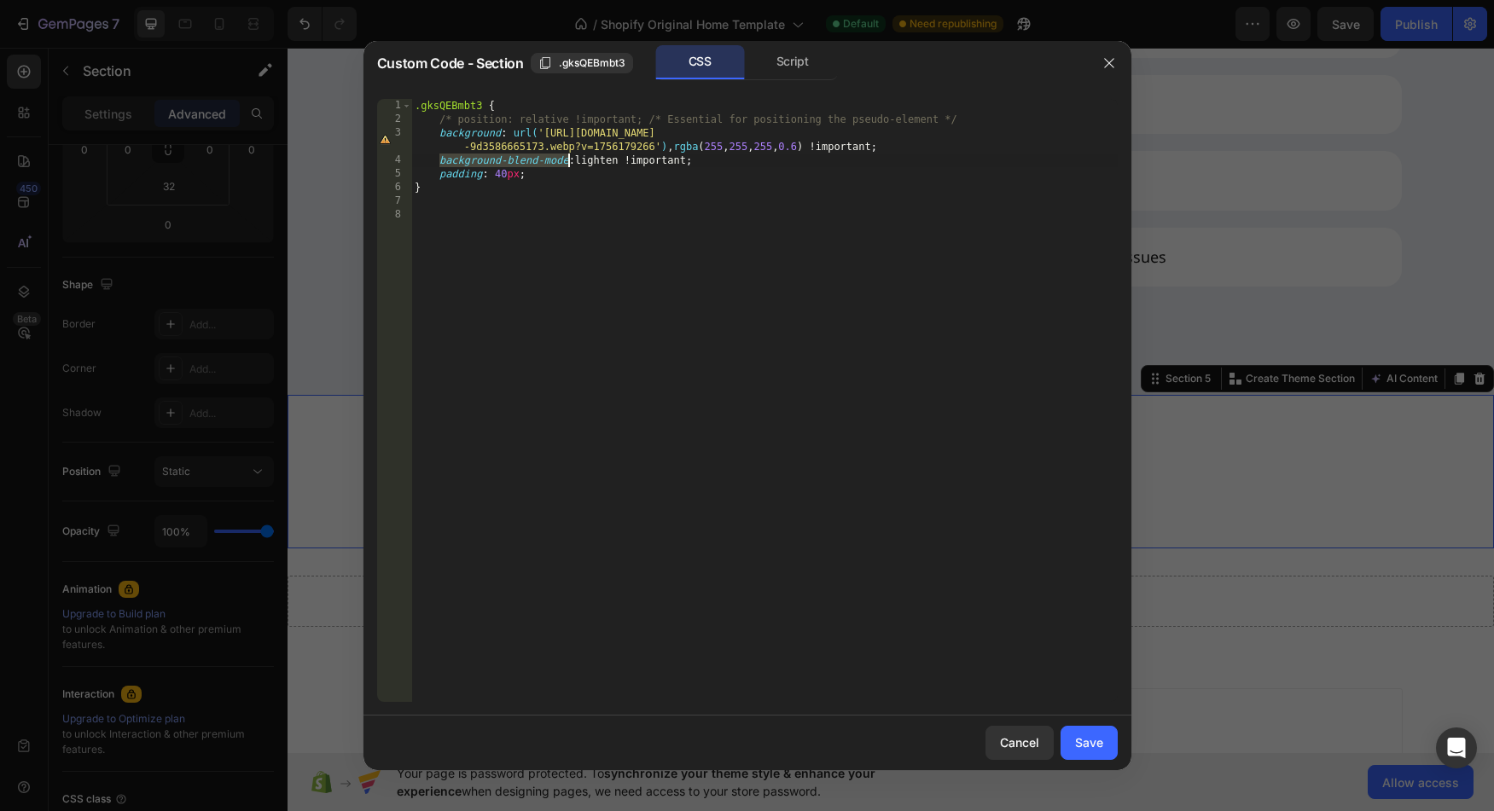
drag, startPoint x: 460, startPoint y: 162, endPoint x: 566, endPoint y: 162, distance: 105.8
click at [566, 162] on div ".gksQEBmbt3 { /* position: relative !important; /* Essential for positioning th…" at bounding box center [764, 414] width 706 height 631
type textarea "background-blend-mode: lighten !important;"
click at [650, 237] on div ".gksQEBmbt3 { /* position: relative !important; /* Essential for positioning th…" at bounding box center [764, 414] width 706 height 631
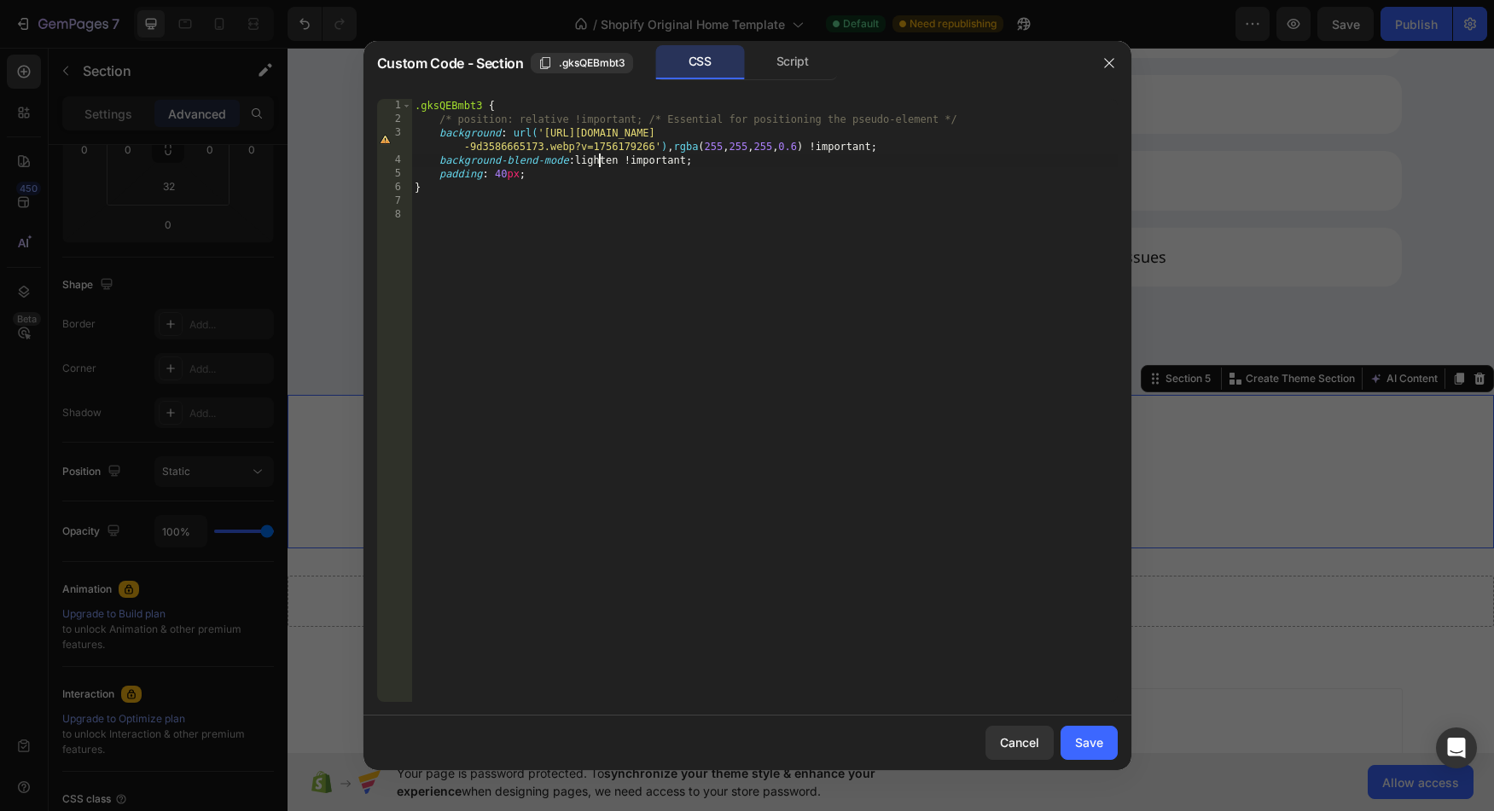
click at [599, 166] on div ".gksQEBmbt3 { /* position: relative !important; /* Essential for positioning th…" at bounding box center [764, 414] width 706 height 631
type textarea "background-blend-mode: lighten !important;"
click at [599, 166] on div ".gksQEBmbt3 { /* position: relative !important; /* Essential for positioning th…" at bounding box center [764, 414] width 706 height 631
click at [1096, 737] on div "Save" at bounding box center [1089, 743] width 28 height 18
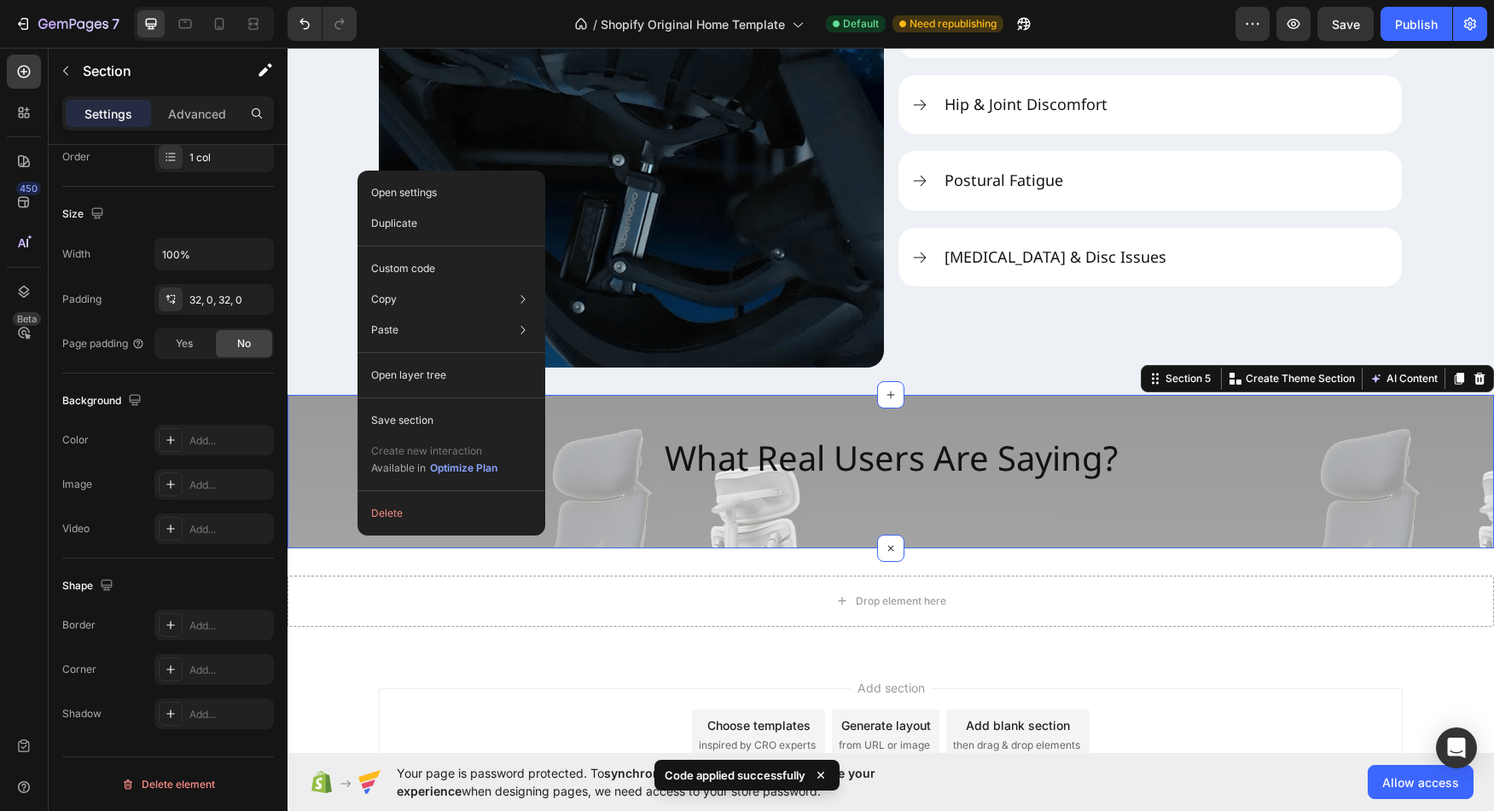
drag, startPoint x: 357, startPoint y: 536, endPoint x: 659, endPoint y: 573, distance: 303.5
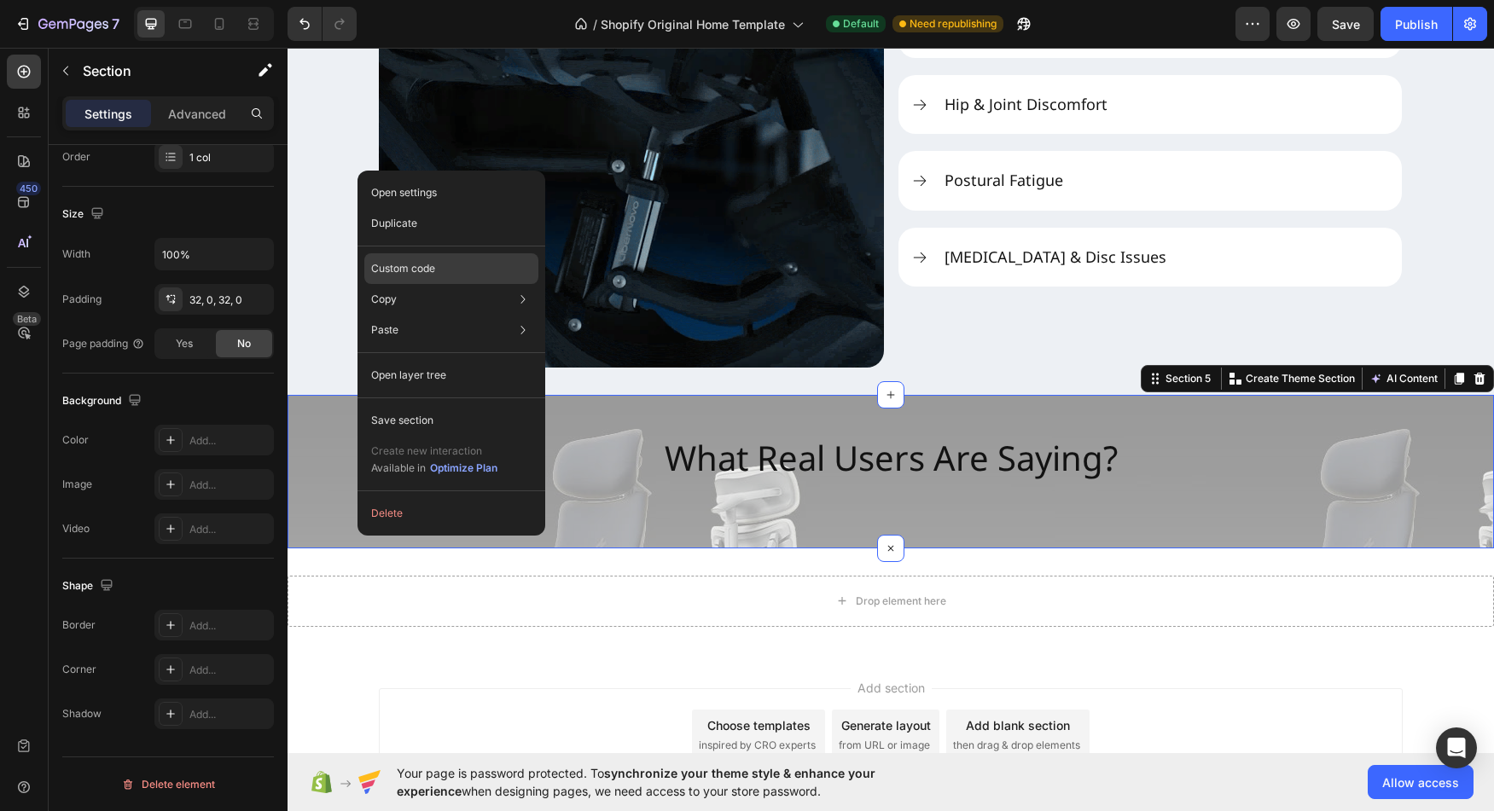
click at [416, 315] on div "Custom code" at bounding box center [451, 330] width 174 height 31
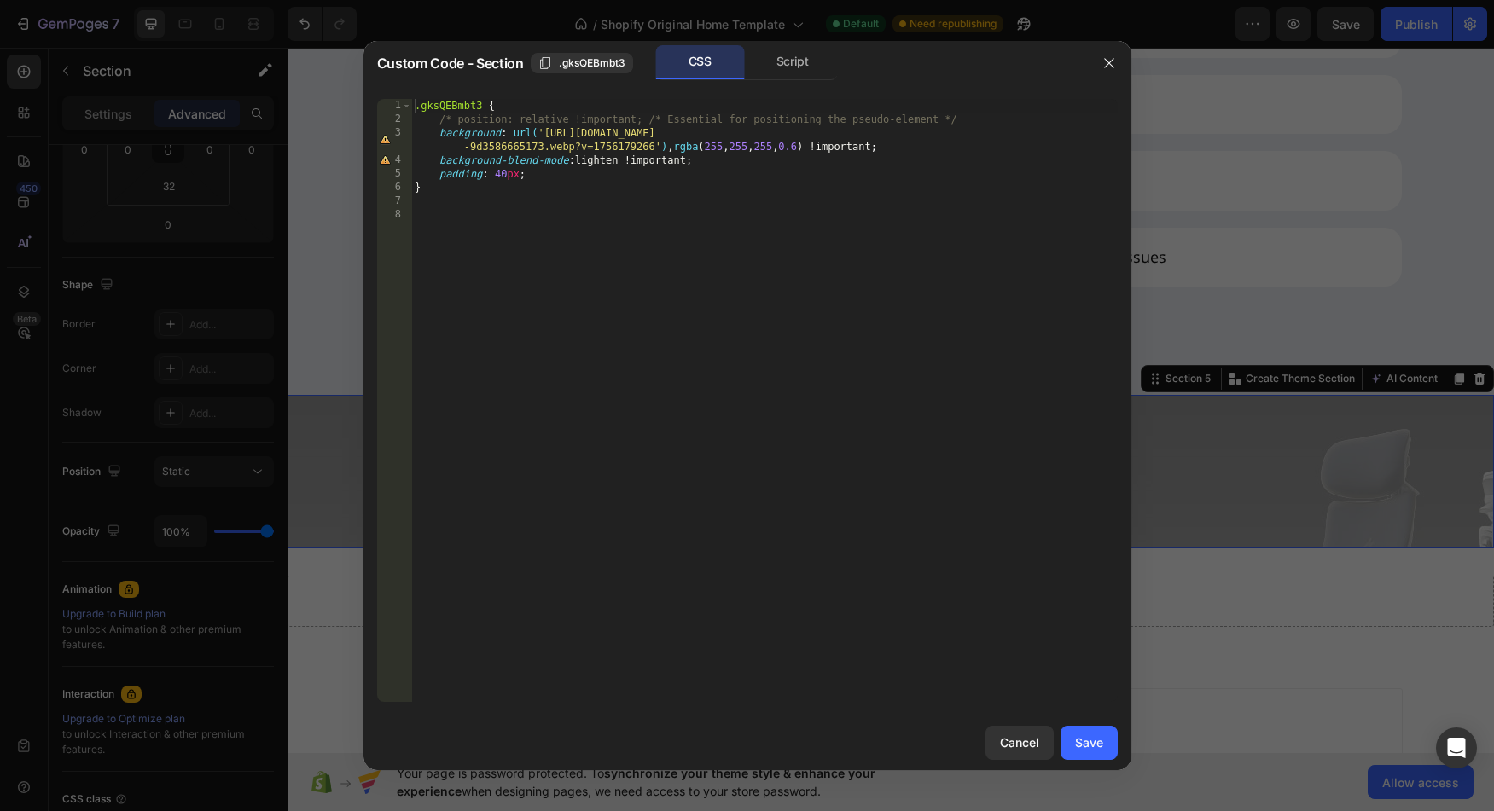
click at [669, 148] on div ".gksQEBmbt3 { /* position: relative !important; /* Essential for positioning th…" at bounding box center [764, 414] width 706 height 631
type textarea "background: url('[URL][DOMAIN_NAME]') no-repeat, rgba(255, 255, 255, 0.6) !impo…"
click at [1084, 746] on div "Save" at bounding box center [1089, 743] width 28 height 18
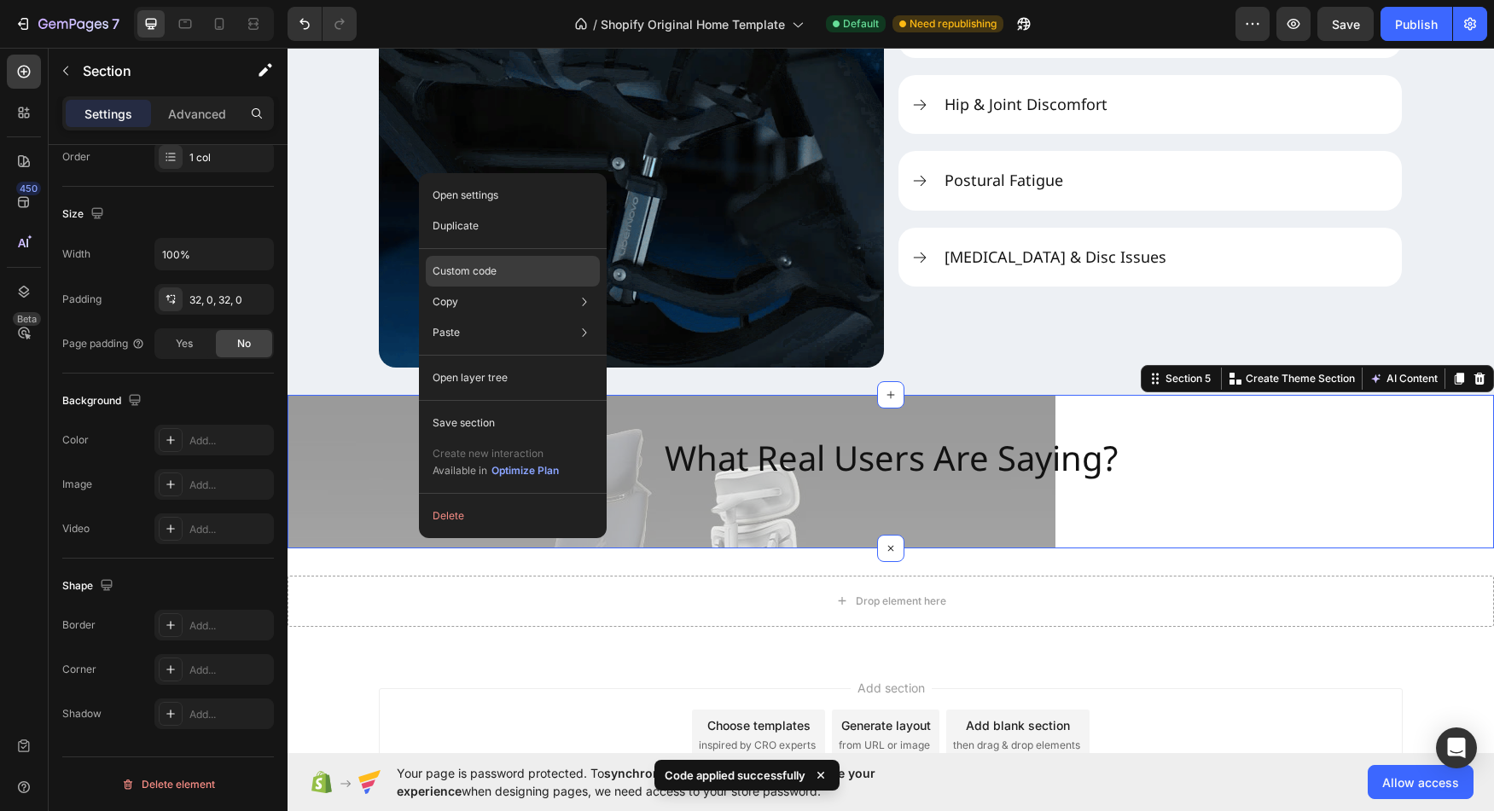
click at [507, 317] on div "Custom code" at bounding box center [513, 332] width 174 height 31
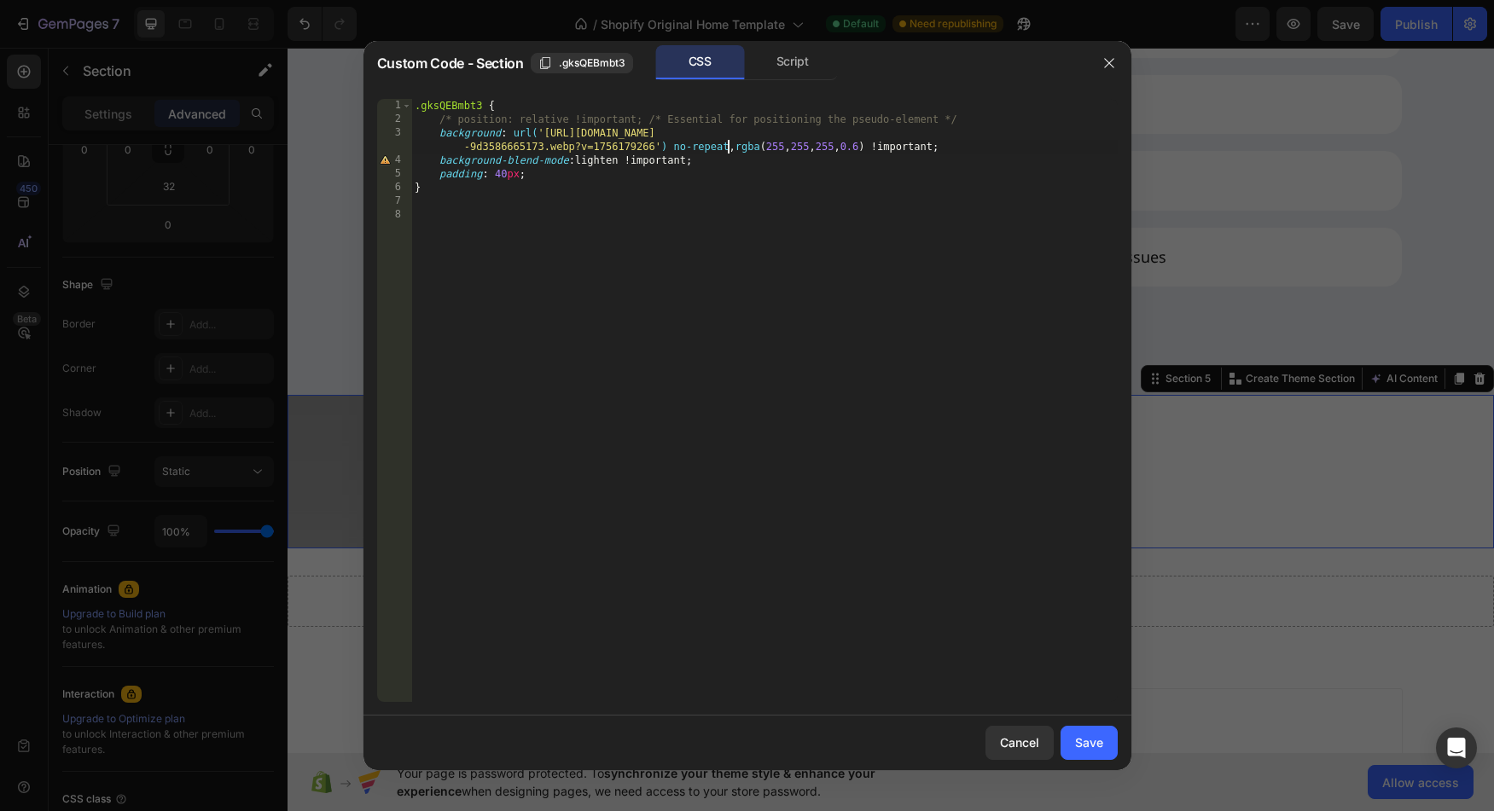
click at [728, 147] on div ".gksQEBmbt3 { /* position: relative !important; /* Essential for positioning th…" at bounding box center [764, 414] width 706 height 631
type textarea "background: url('[URL][DOMAIN_NAME]') no-repeat cover, rgba(255, 255, 255, 0.6)…"
click at [1084, 737] on div "Save" at bounding box center [1089, 743] width 28 height 18
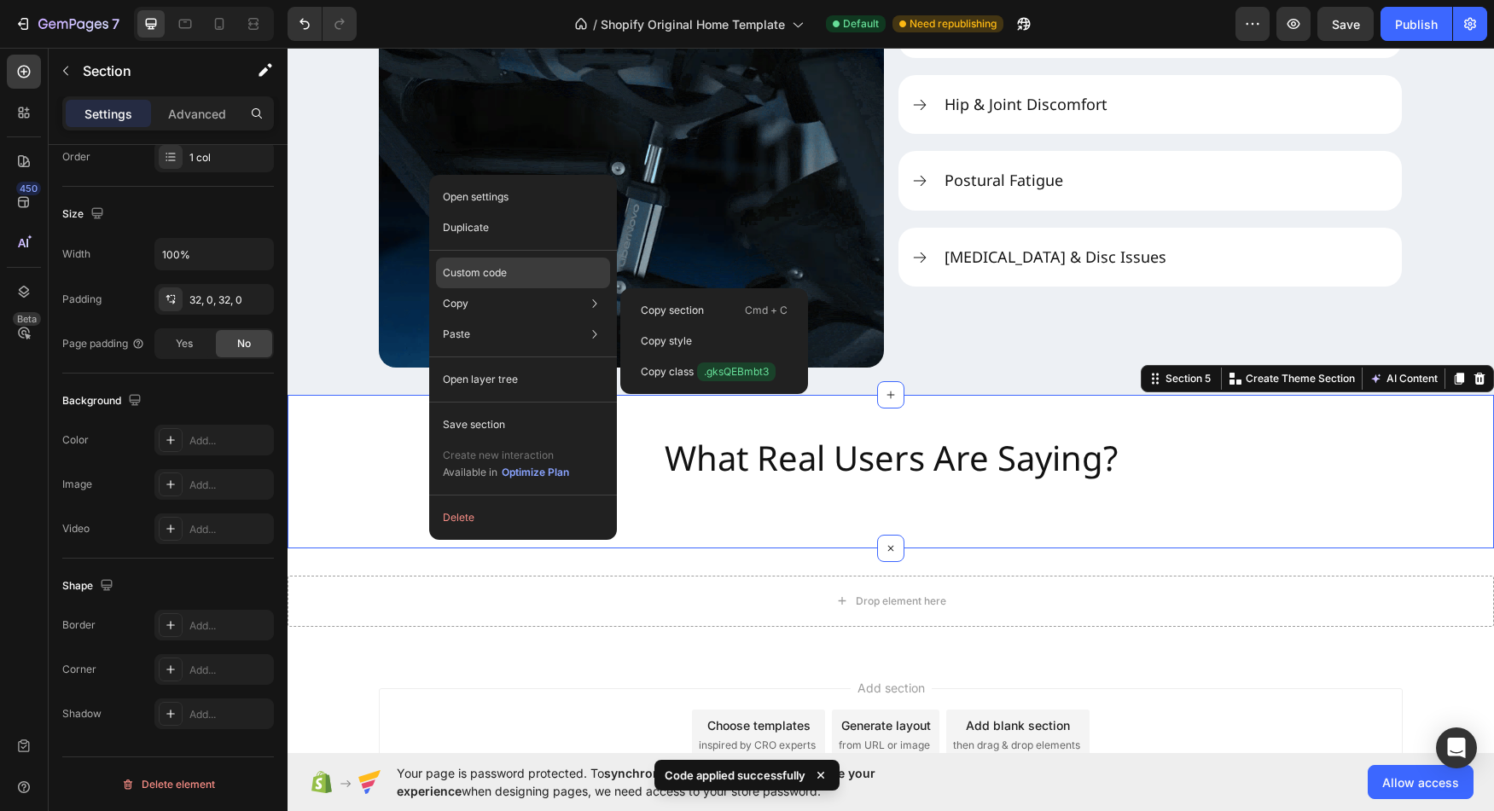
click at [499, 276] on p "Custom code" at bounding box center [475, 272] width 64 height 15
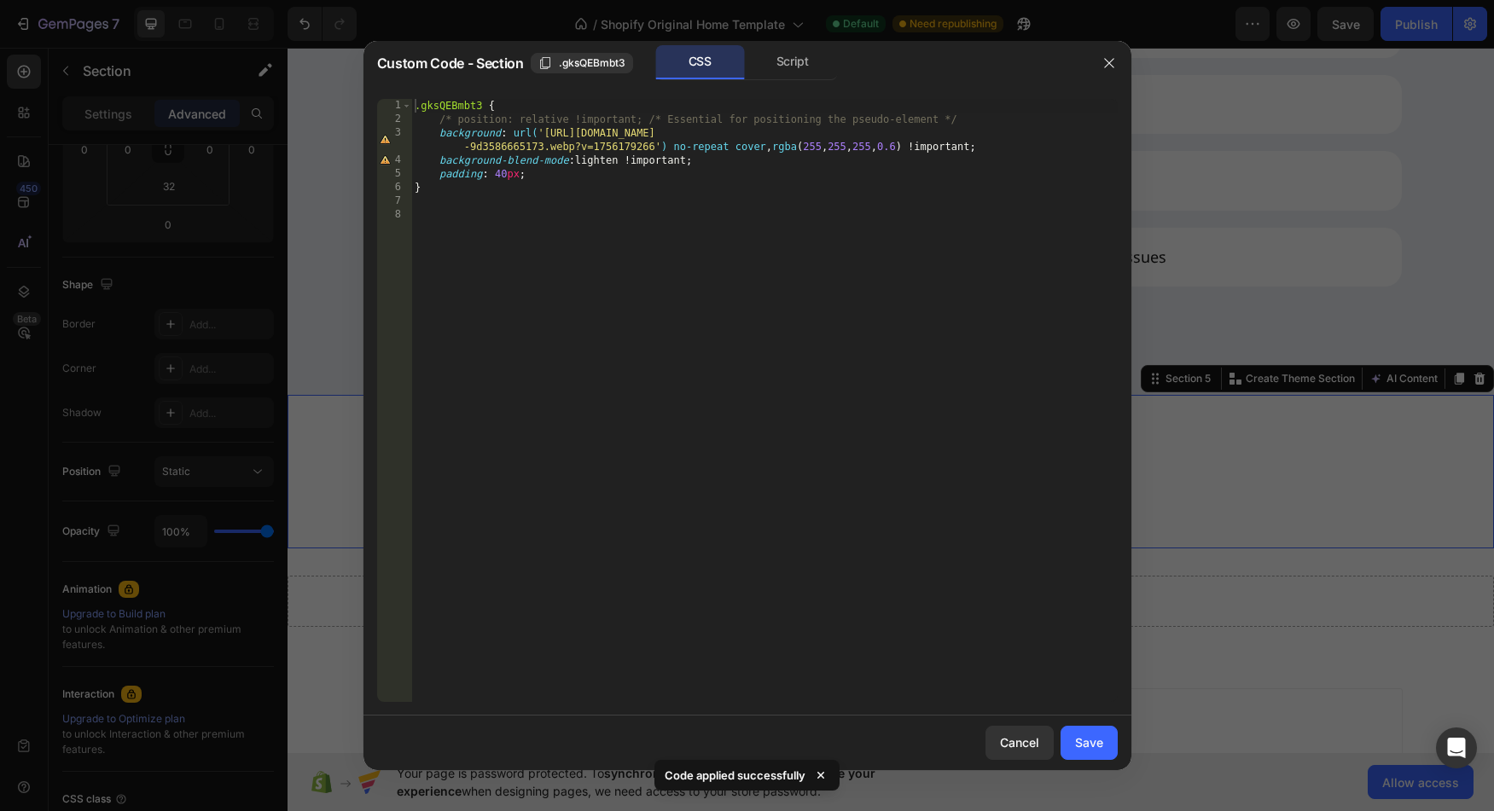
click at [753, 146] on div ".gksQEBmbt3 { /* position: relative !important; /* Essential for positioning th…" at bounding box center [764, 414] width 706 height 631
type textarea "background: url('[URL][DOMAIN_NAME]') no-repeat center, rgba(255, 255, 255, 0.6…"
click at [1096, 739] on div "Save" at bounding box center [1089, 743] width 28 height 18
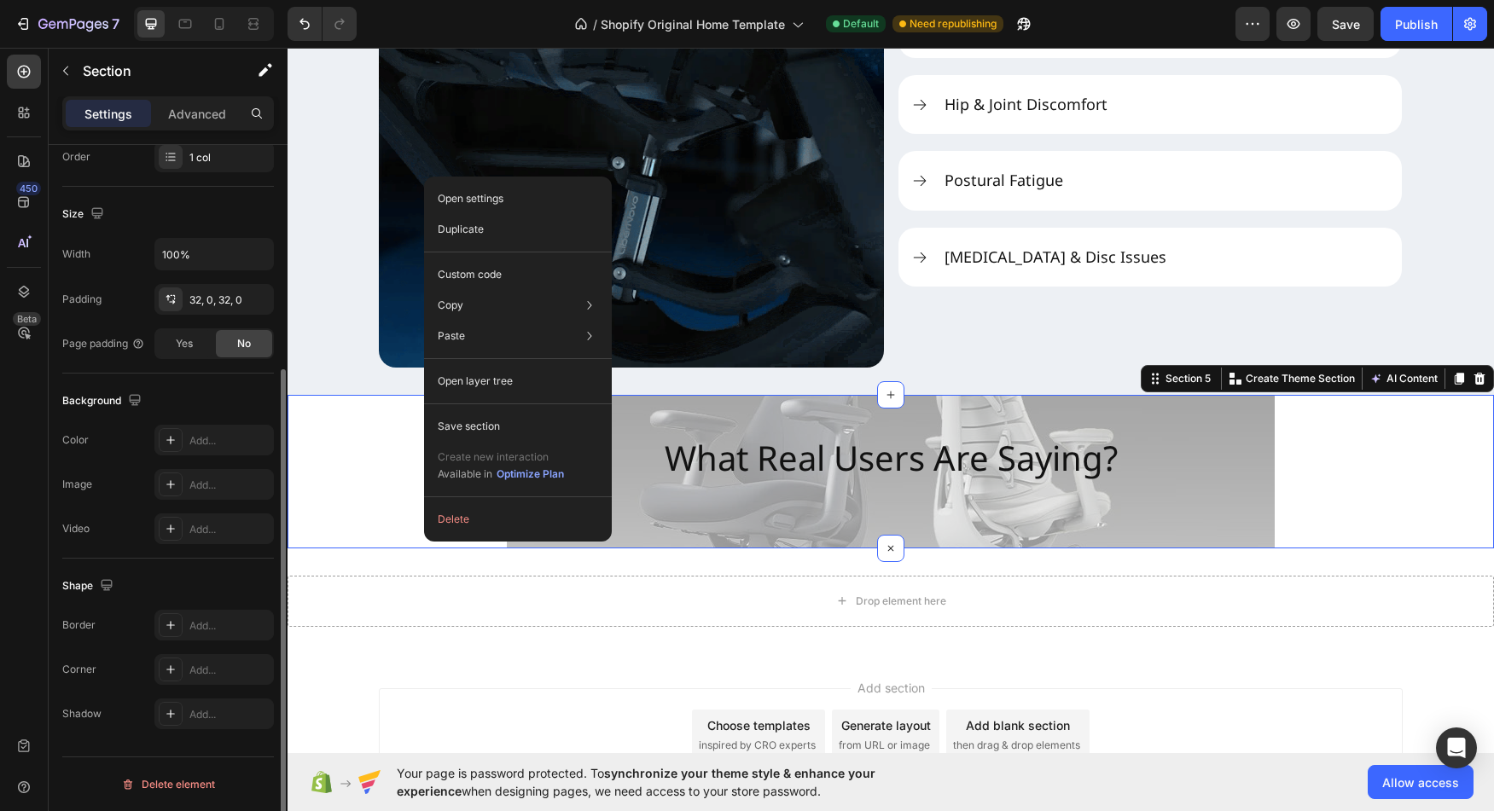
click at [137, 499] on div "Image Add..." at bounding box center [168, 484] width 212 height 31
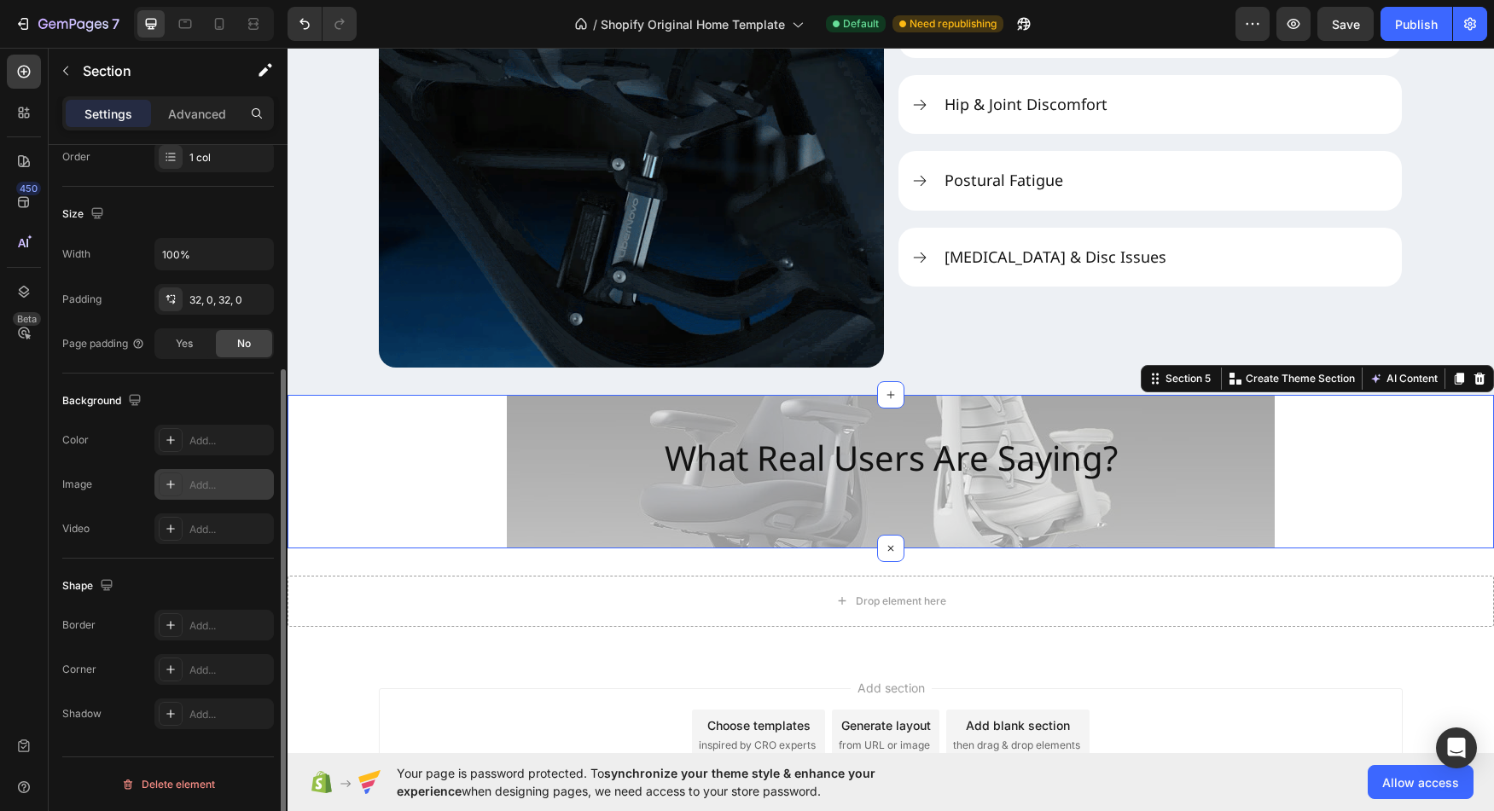
click at [200, 485] on div "Add..." at bounding box center [229, 485] width 80 height 15
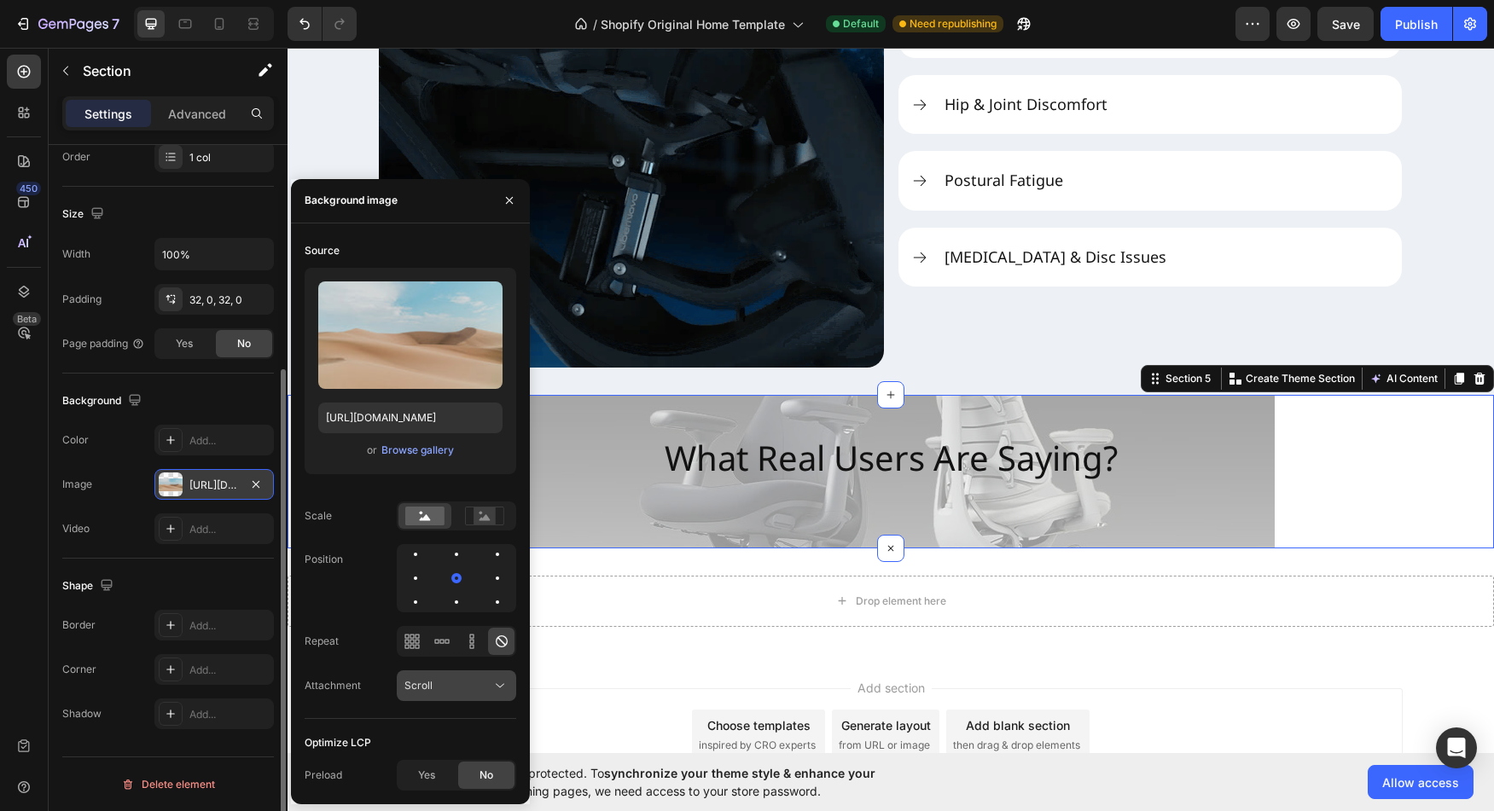
click at [510, 698] on button "Scroll" at bounding box center [456, 686] width 119 height 31
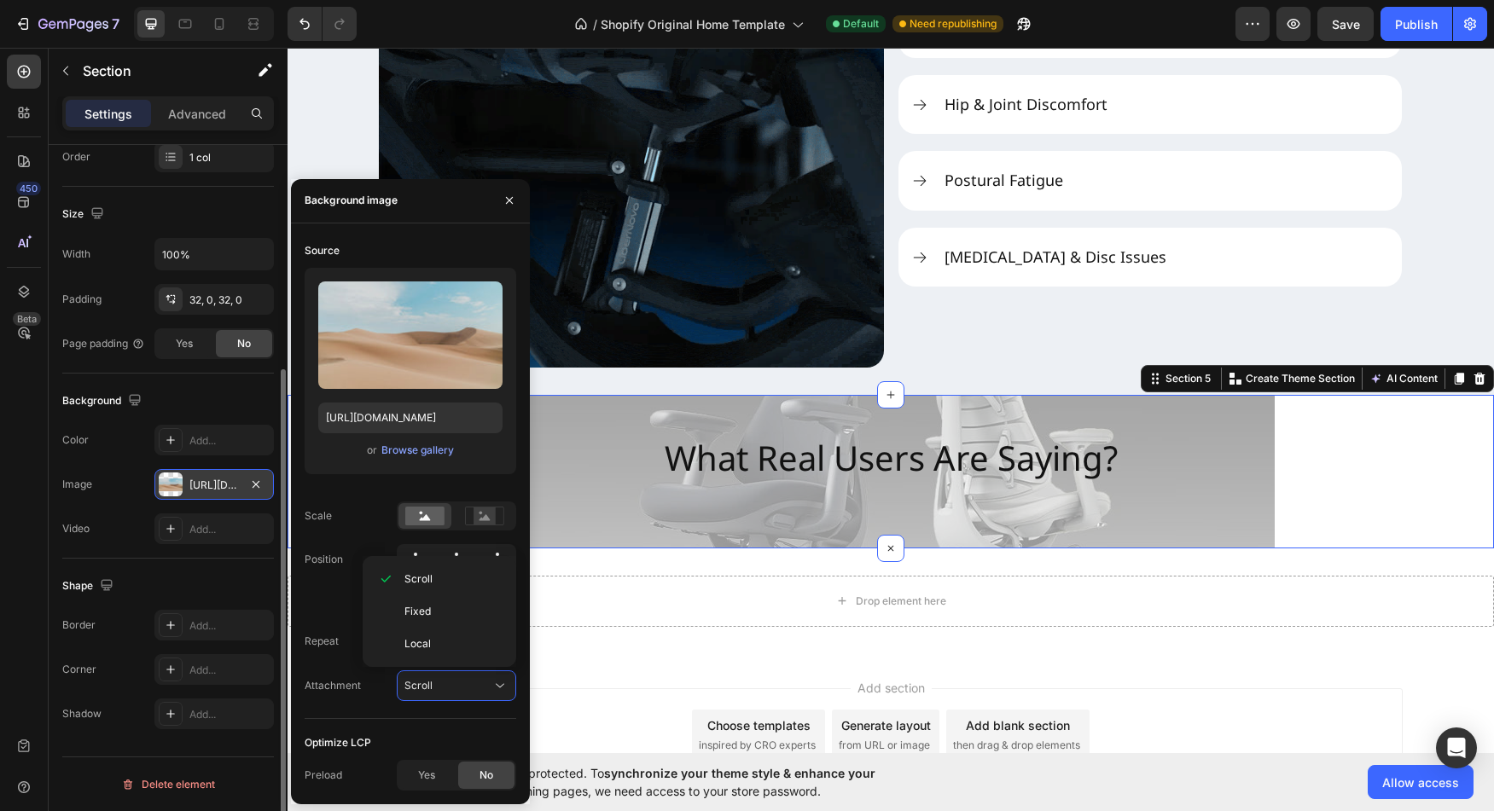
click at [370, 697] on div "Attachment Scroll" at bounding box center [411, 686] width 212 height 31
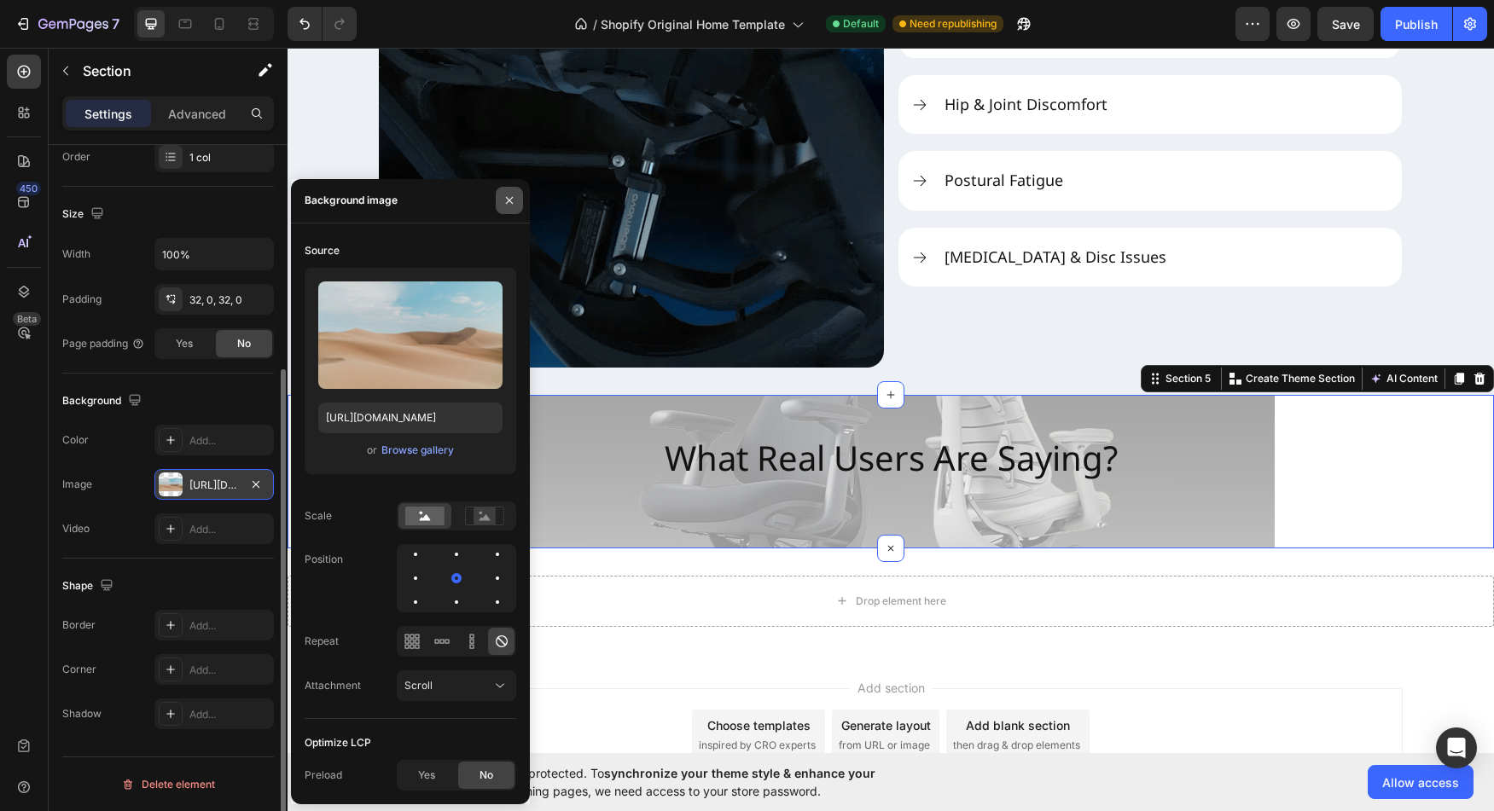
click at [503, 205] on icon "button" at bounding box center [510, 201] width 14 height 14
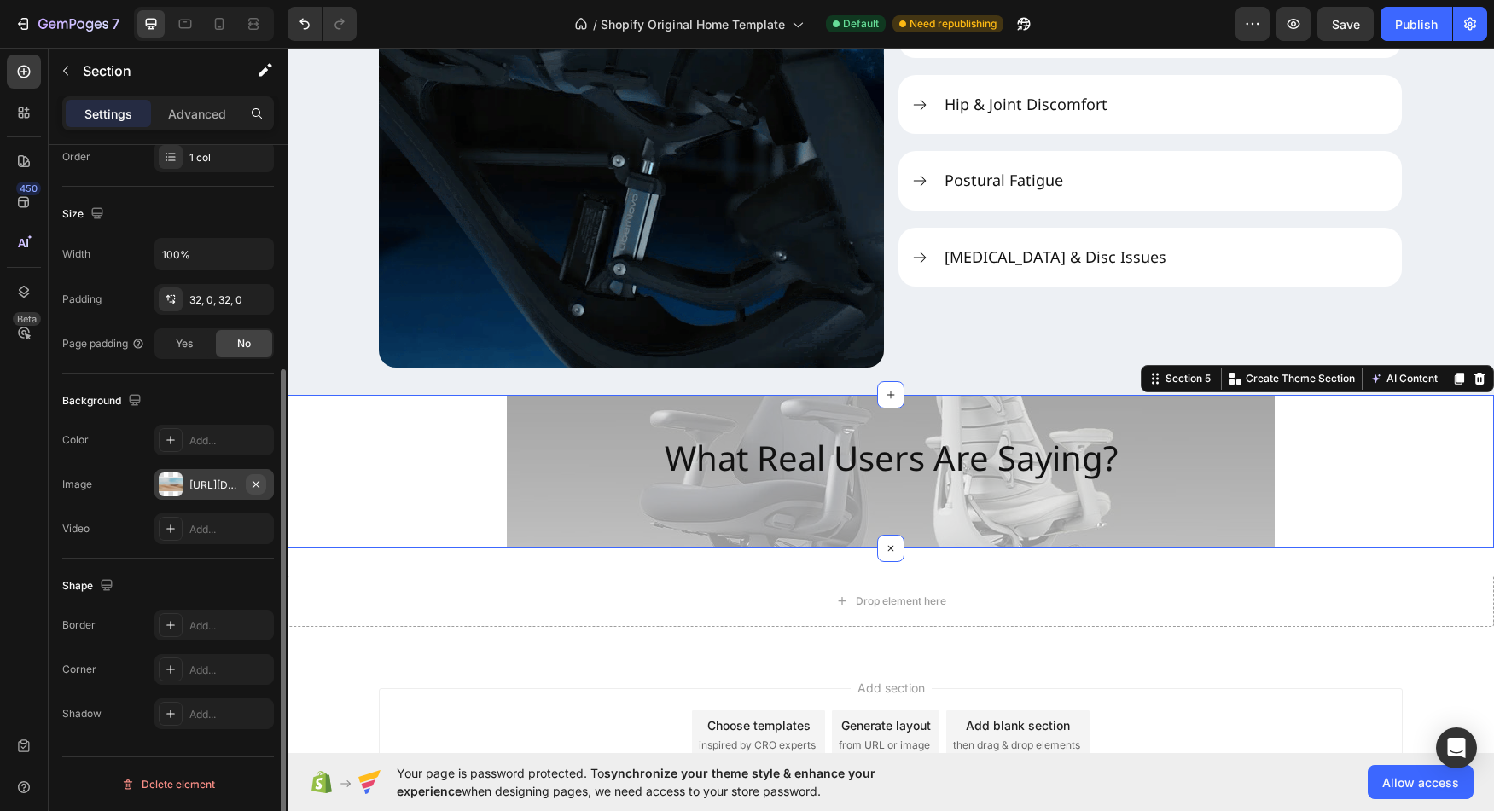
click at [264, 482] on button "button" at bounding box center [256, 484] width 20 height 20
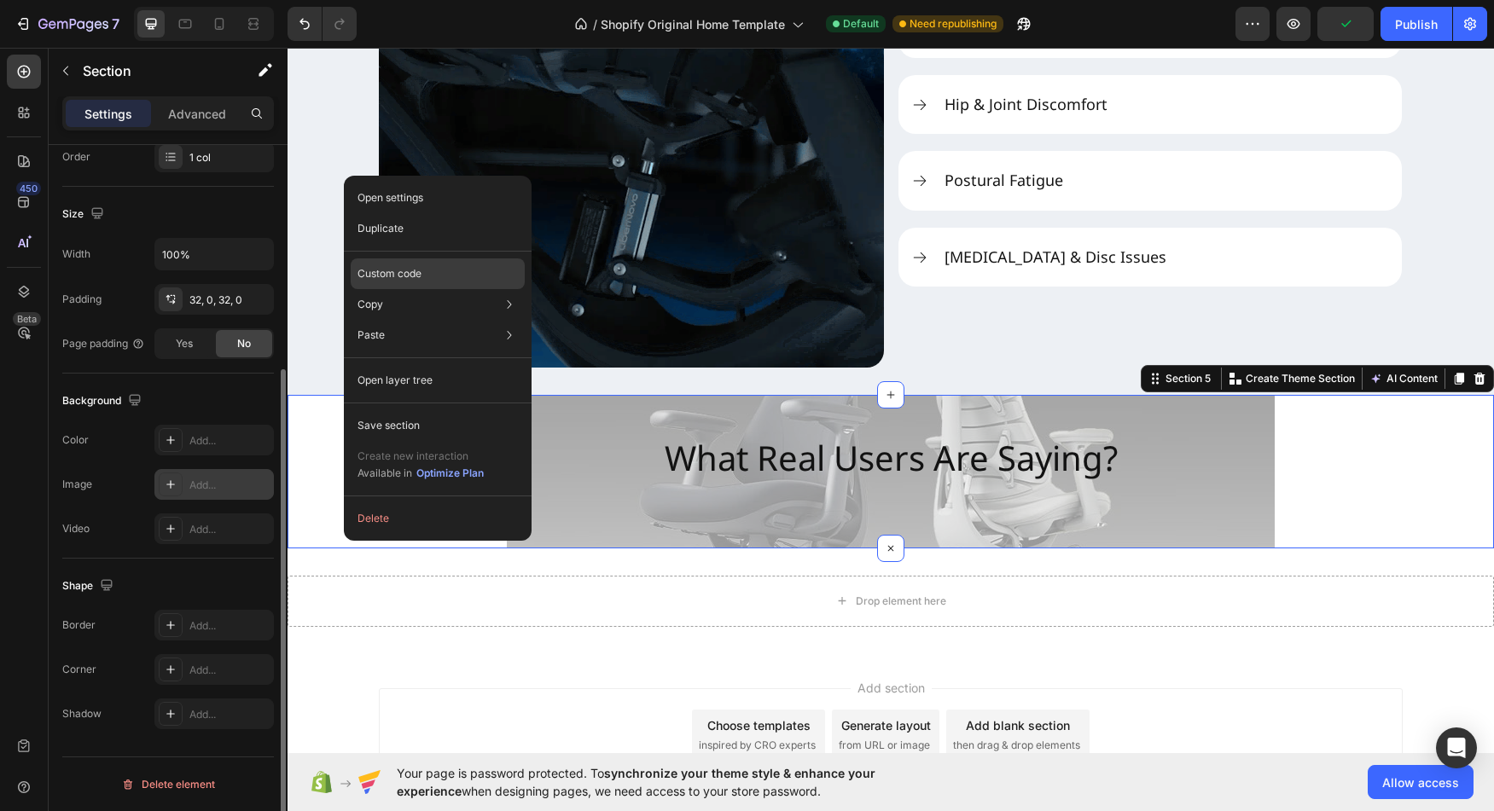
click at [422, 320] on div "Custom code" at bounding box center [438, 335] width 174 height 31
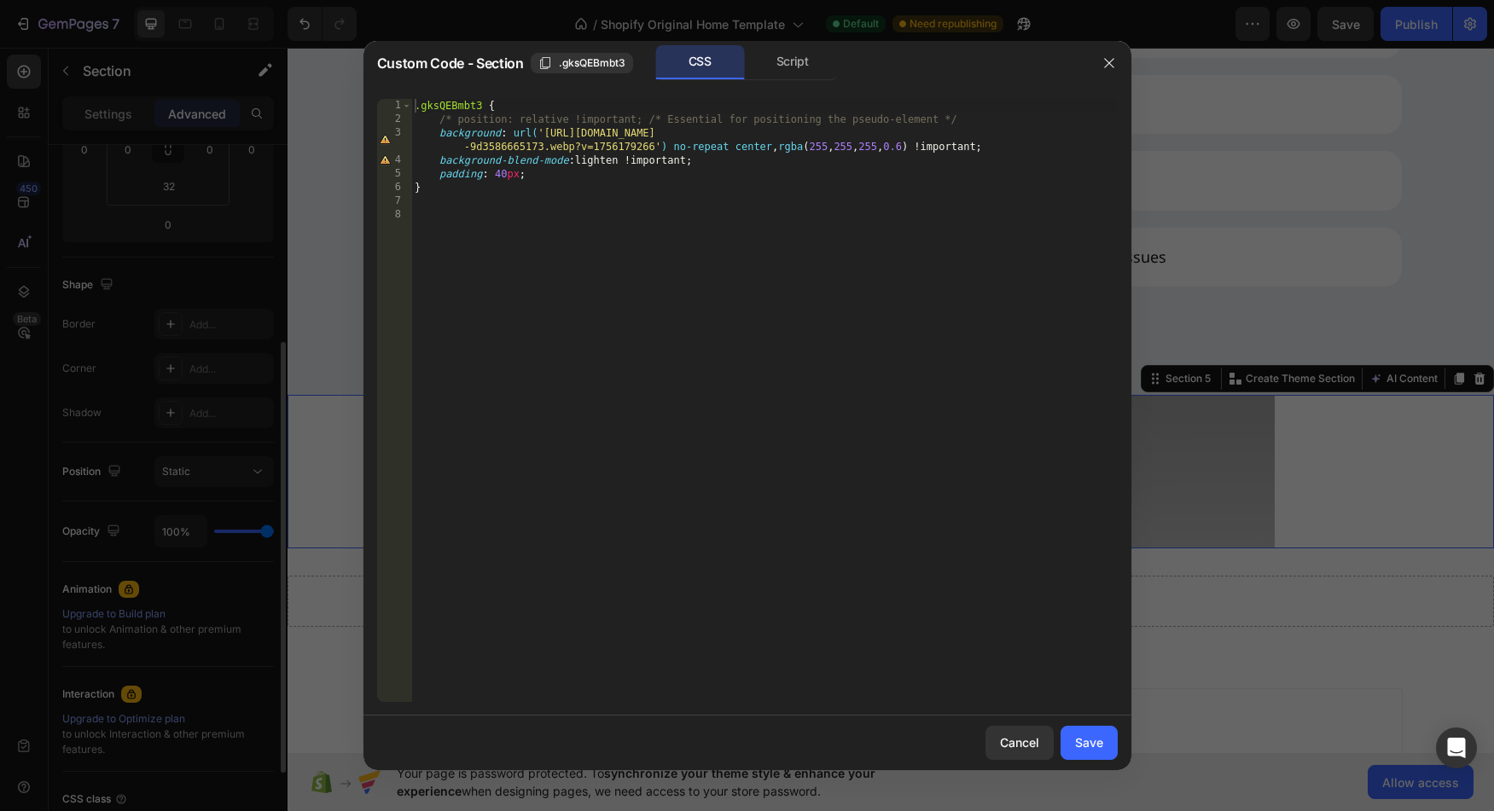
click at [753, 148] on div ".gksQEBmbt3 { /* position: relative !important; /* Essential for positioning th…" at bounding box center [764, 414] width 706 height 631
click at [594, 160] on div ".gksQEBmbt3 { /* position: relative !important; /* Essential for positioning th…" at bounding box center [764, 414] width 706 height 631
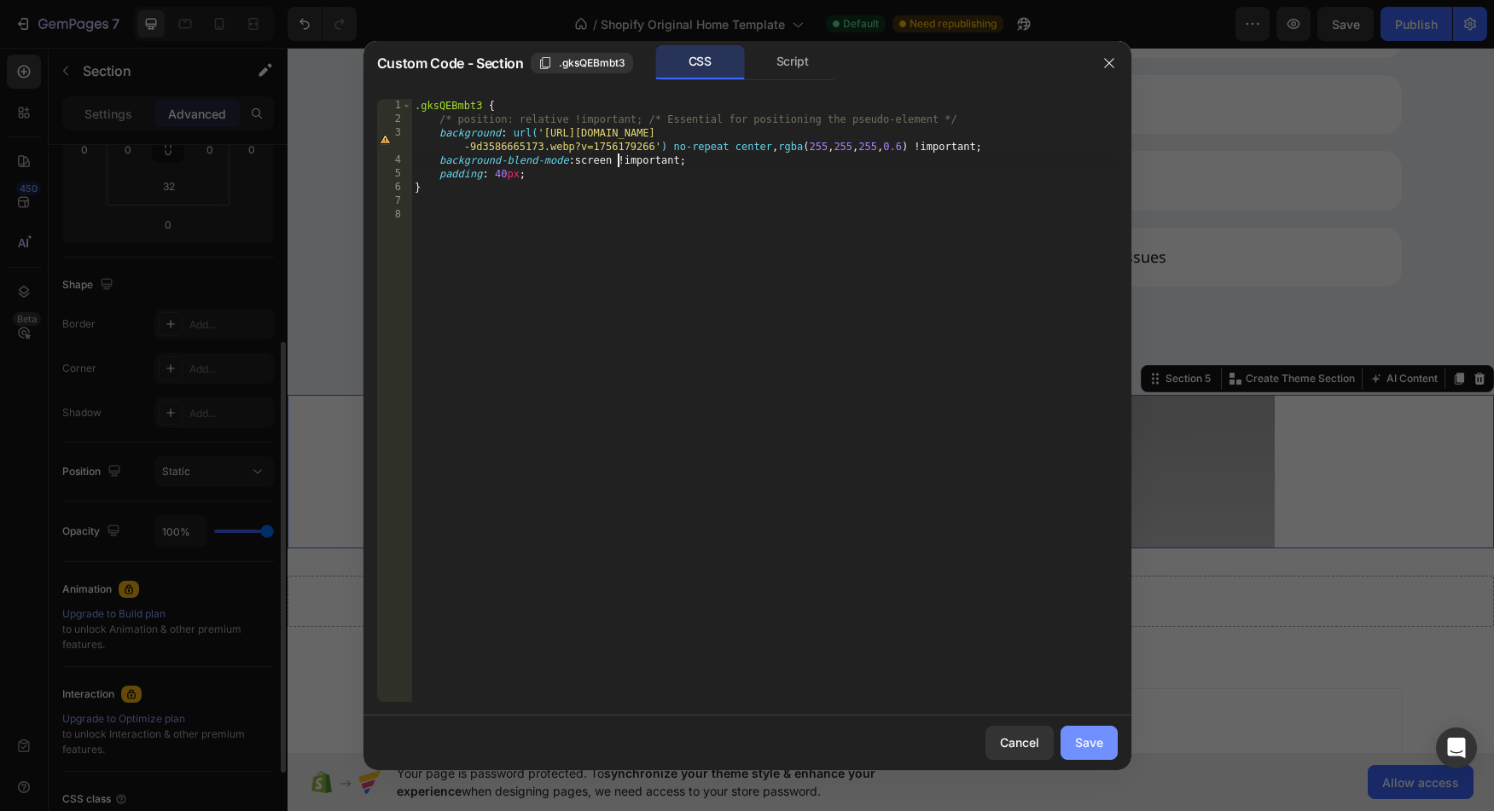
type textarea "background-blend-mode: screen !important;"
click at [1087, 746] on div "Save" at bounding box center [1089, 743] width 28 height 18
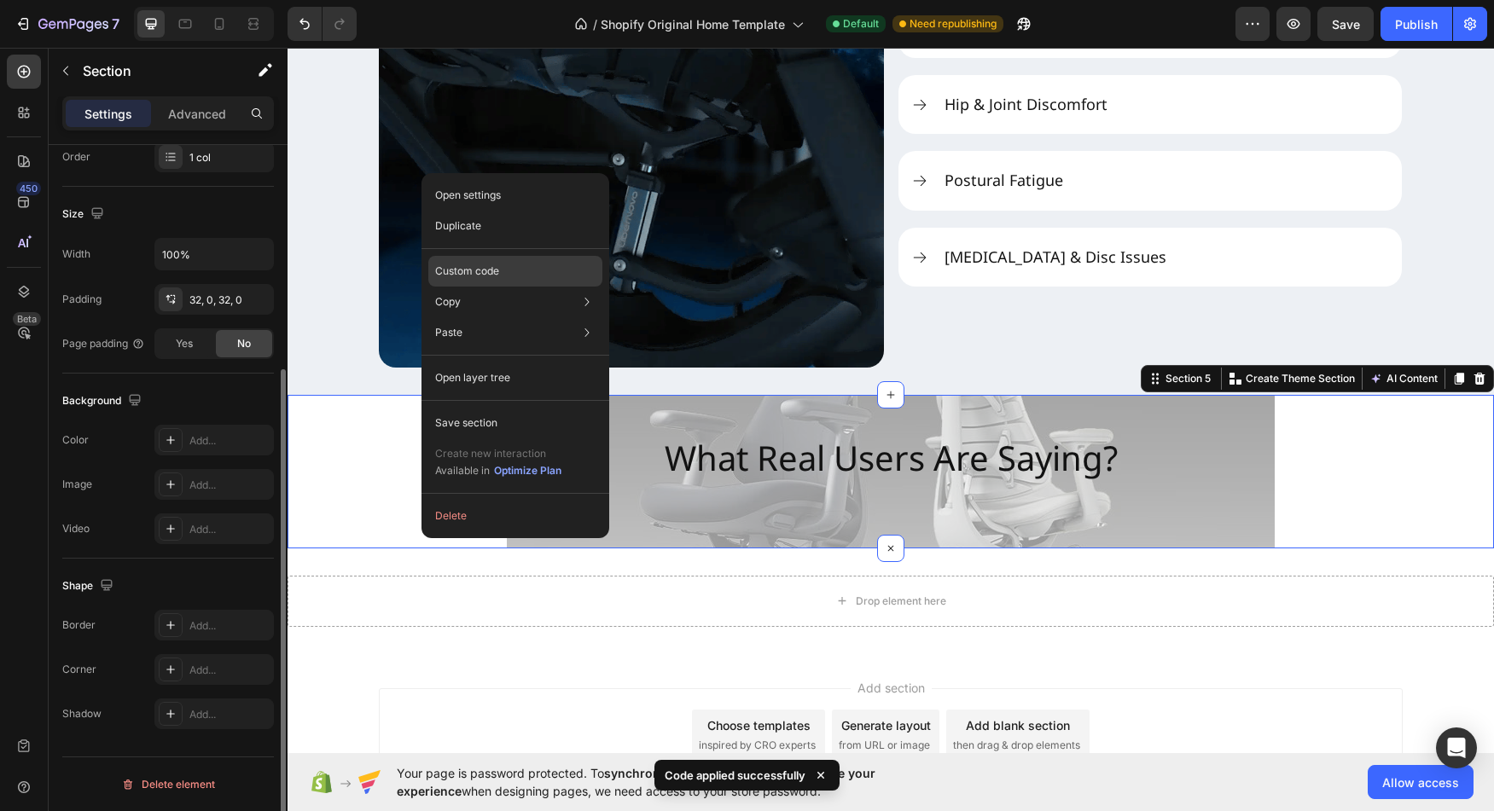
click at [494, 270] on p "Custom code" at bounding box center [467, 271] width 64 height 15
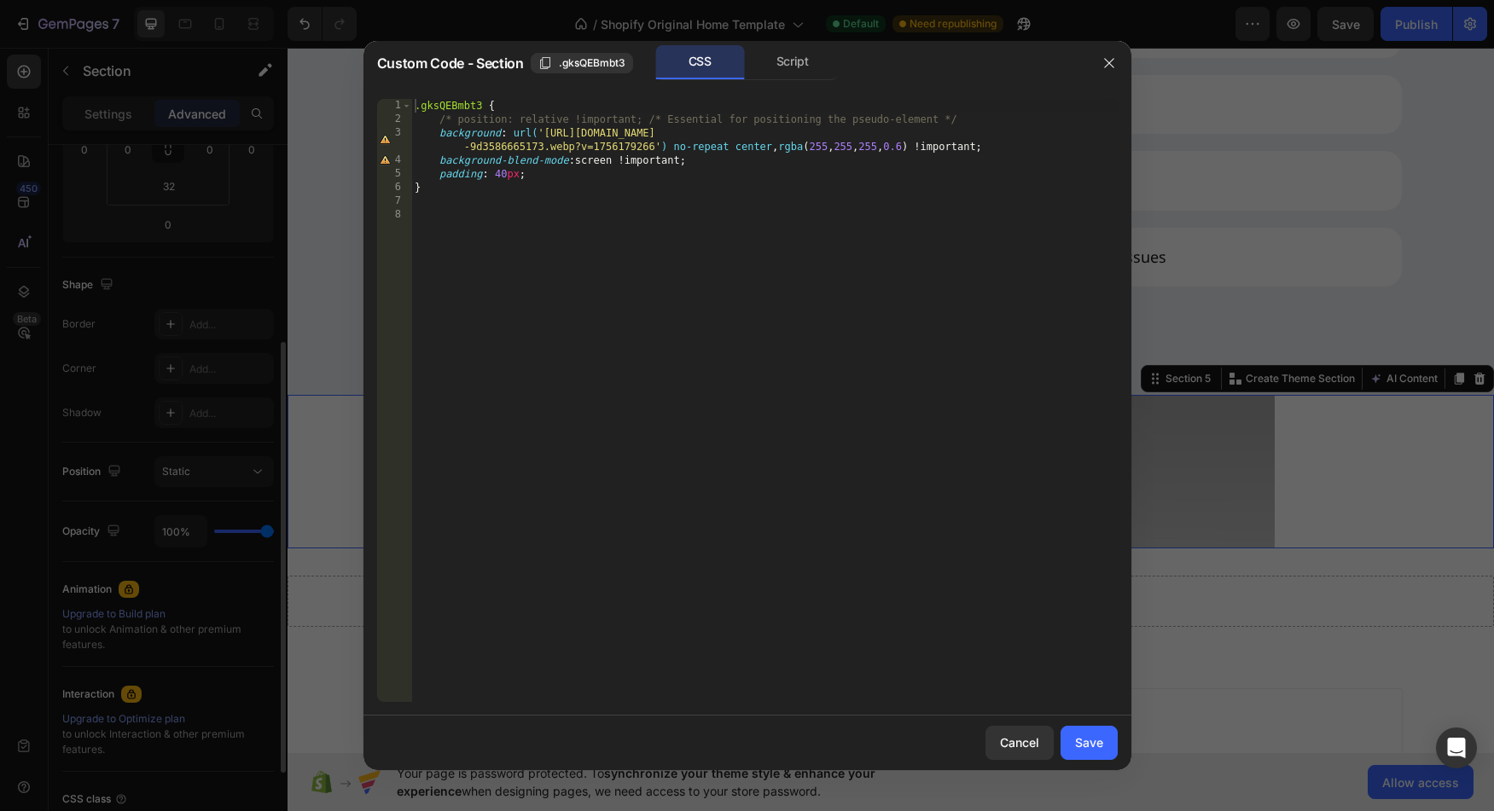
click at [759, 150] on div ".gksQEBmbt3 { /* position: relative !important; /* Essential for positioning th…" at bounding box center [764, 414] width 706 height 631
type textarea "background: url('[URL][DOMAIN_NAME]') no-repeat fill, rgba(255, 255, 255, 0.6) …"
click at [1078, 731] on button "Save" at bounding box center [1089, 743] width 57 height 34
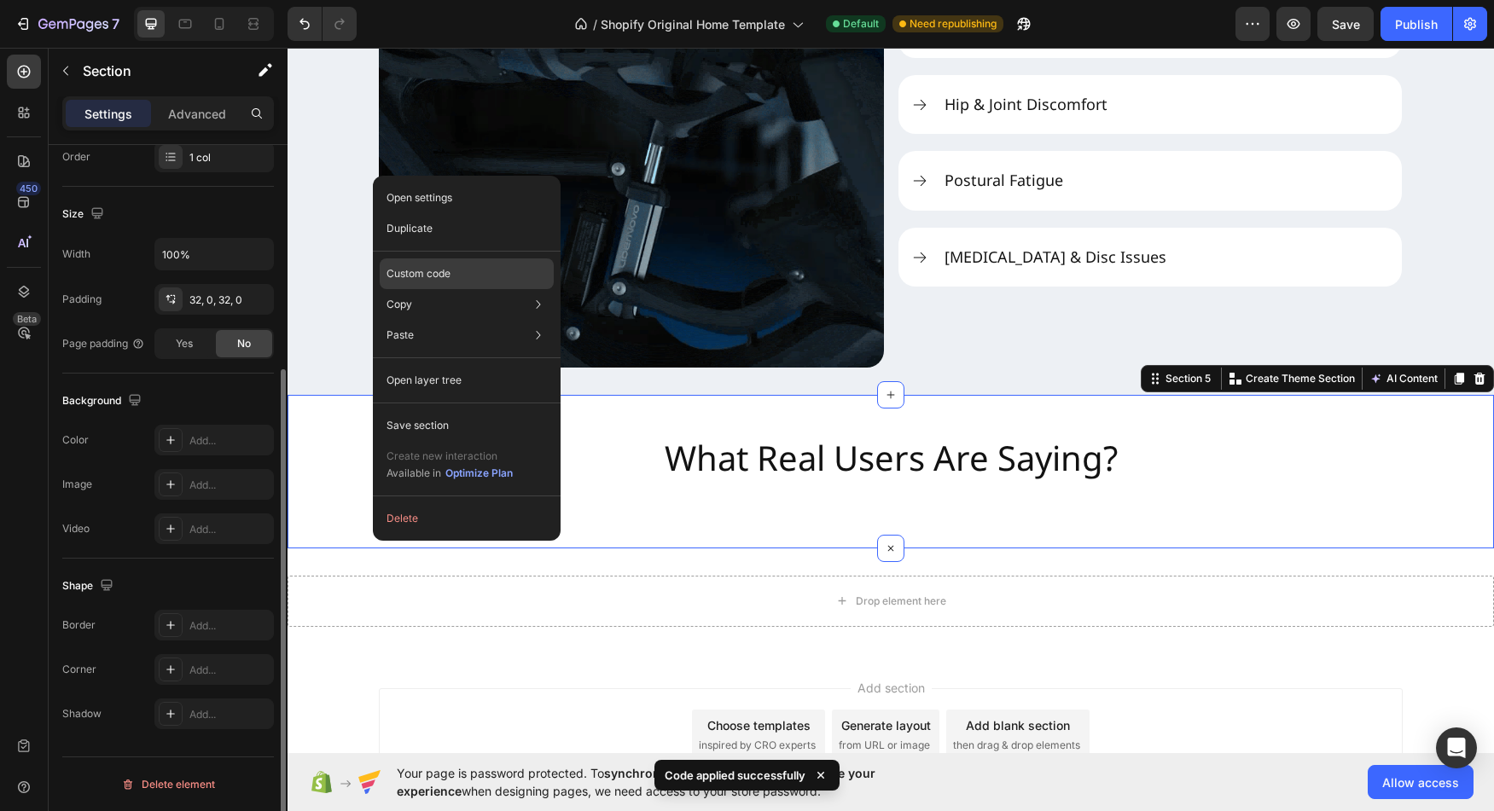
click at [425, 320] on div "Custom code" at bounding box center [467, 335] width 174 height 31
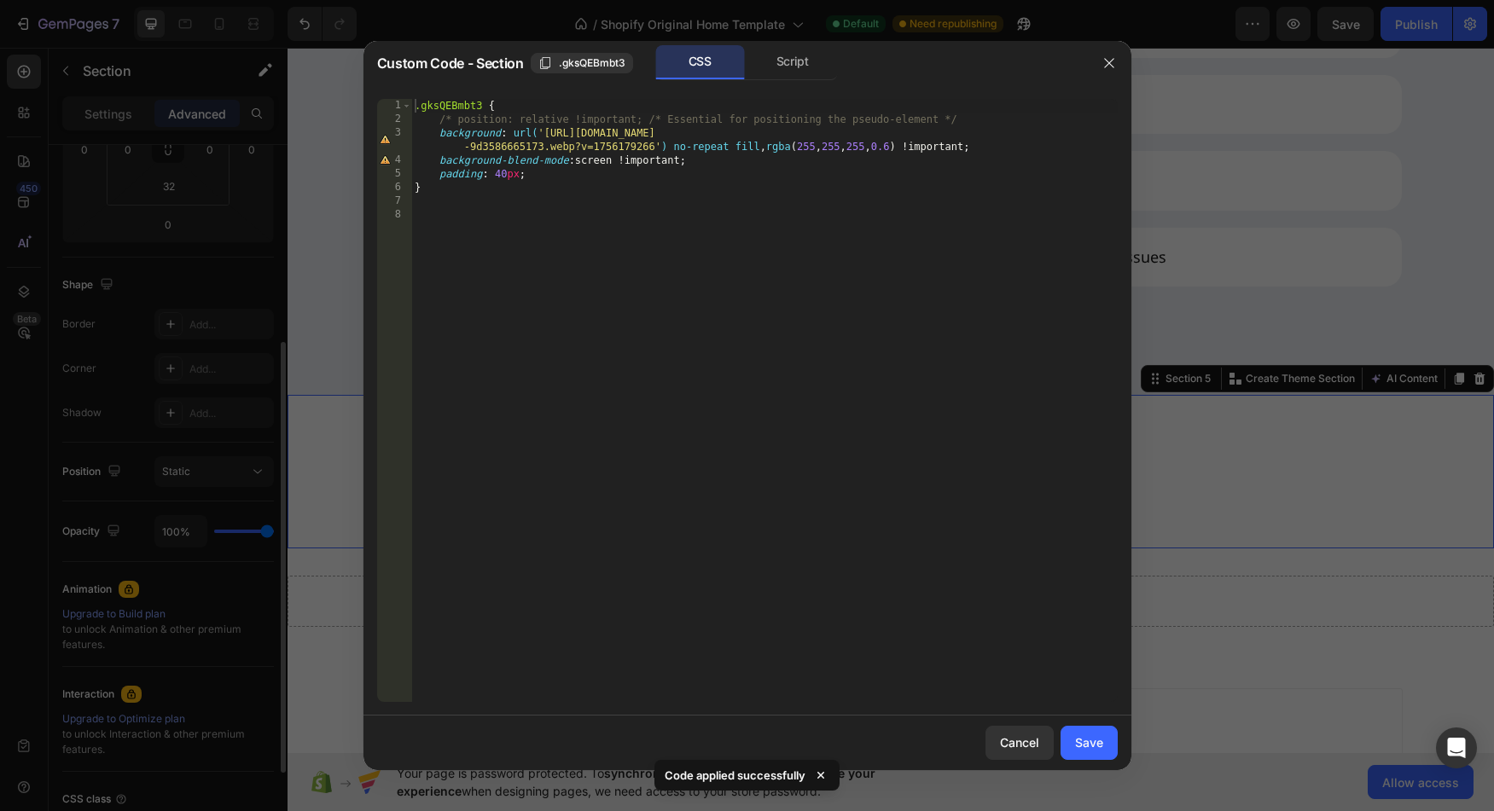
click at [744, 146] on div ".gksQEBmbt3 { /* position: relative !important; /* Essential for positioning th…" at bounding box center [764, 414] width 706 height 631
type textarea "background: url('[URL][DOMAIN_NAME]') no-repeat fill/center, rgba(255, 255, 255…"
click at [1083, 740] on div "Save" at bounding box center [1089, 743] width 28 height 18
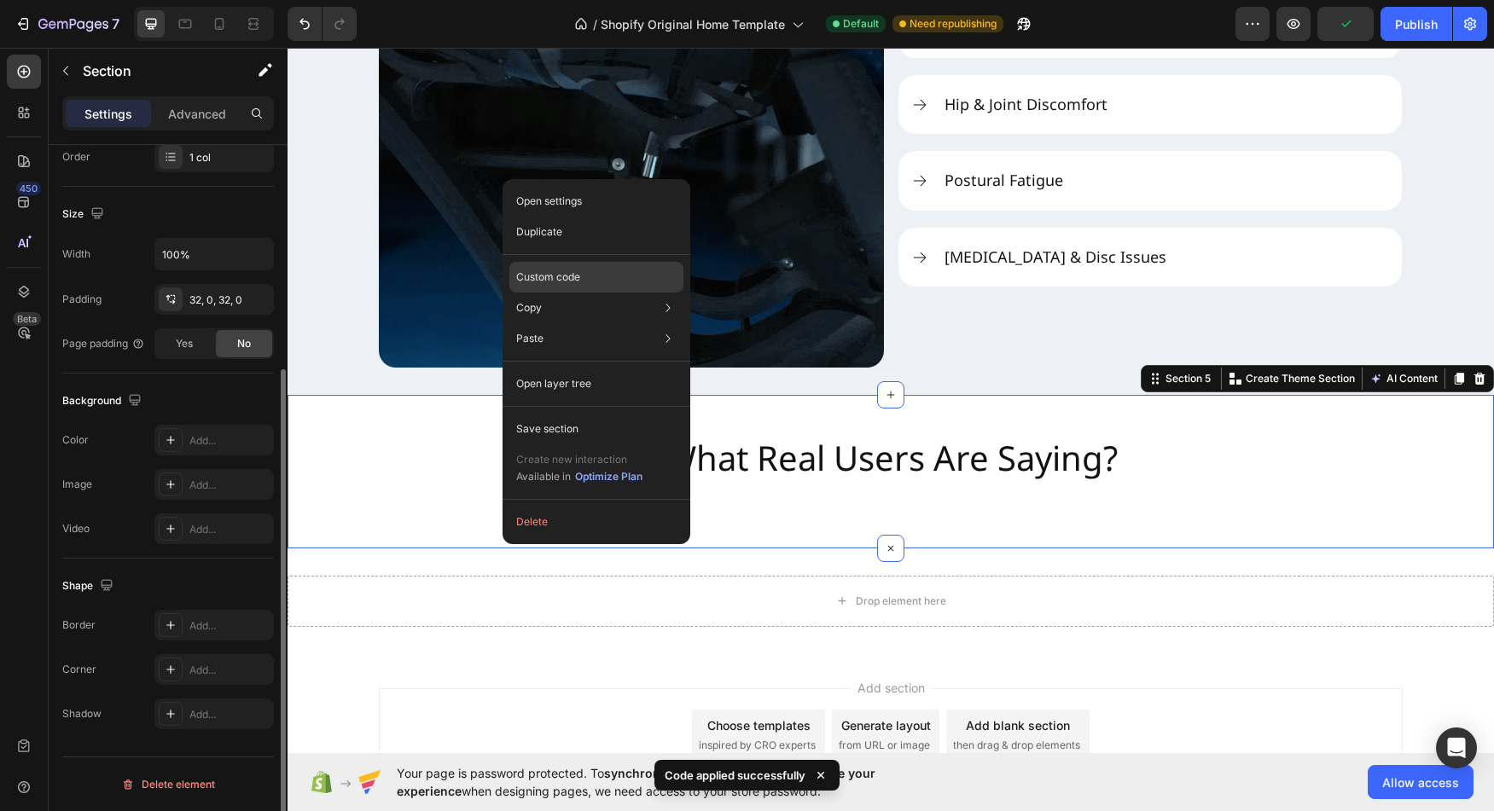
click at [553, 275] on p "Custom code" at bounding box center [548, 277] width 64 height 15
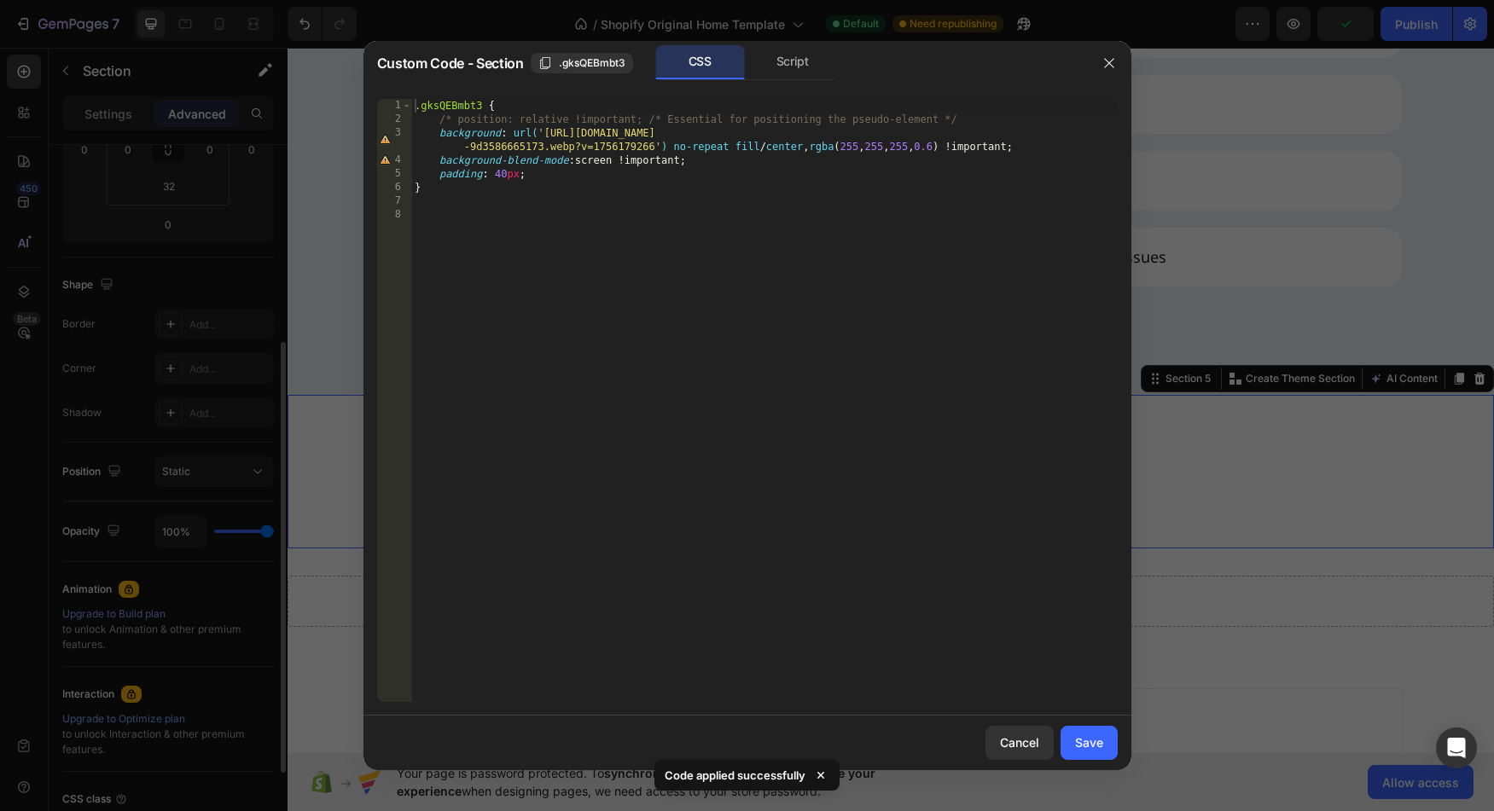
click at [746, 146] on div ".gksQEBmbt3 { /* position: relative !important; /* Essential for positioning th…" at bounding box center [764, 414] width 706 height 631
drag, startPoint x: 746, startPoint y: 146, endPoint x: 780, endPoint y: 147, distance: 34.1
click at [780, 147] on div ".gksQEBmbt3 { /* position: relative !important; /* Essential for positioning th…" at bounding box center [764, 414] width 706 height 631
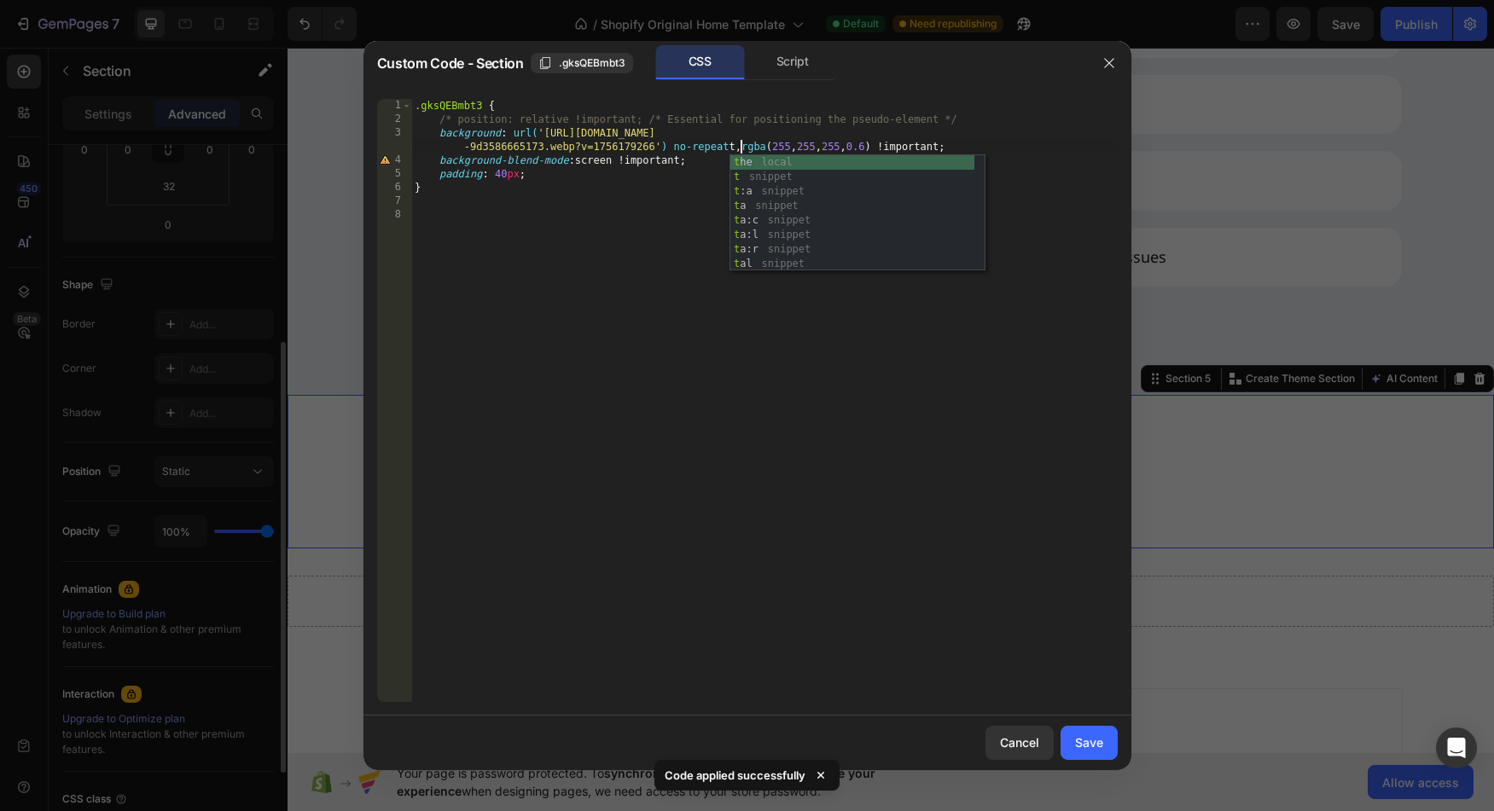
scroll to position [0, 75]
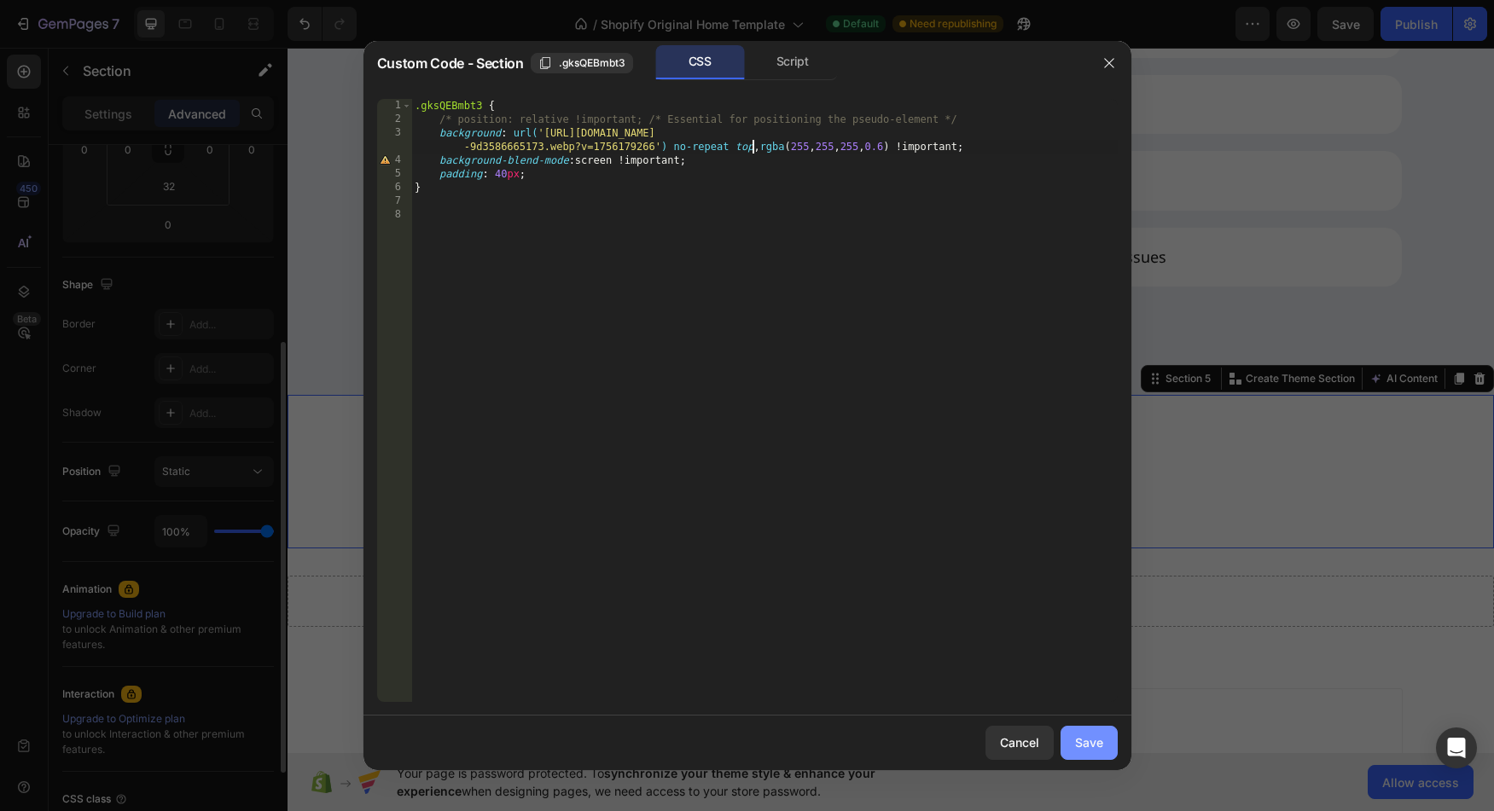
type textarea "background: url('[URL][DOMAIN_NAME]') no-repeat top, rgba(255, 255, 255, 0.6) !…"
click at [1094, 741] on div "Save" at bounding box center [1089, 743] width 28 height 18
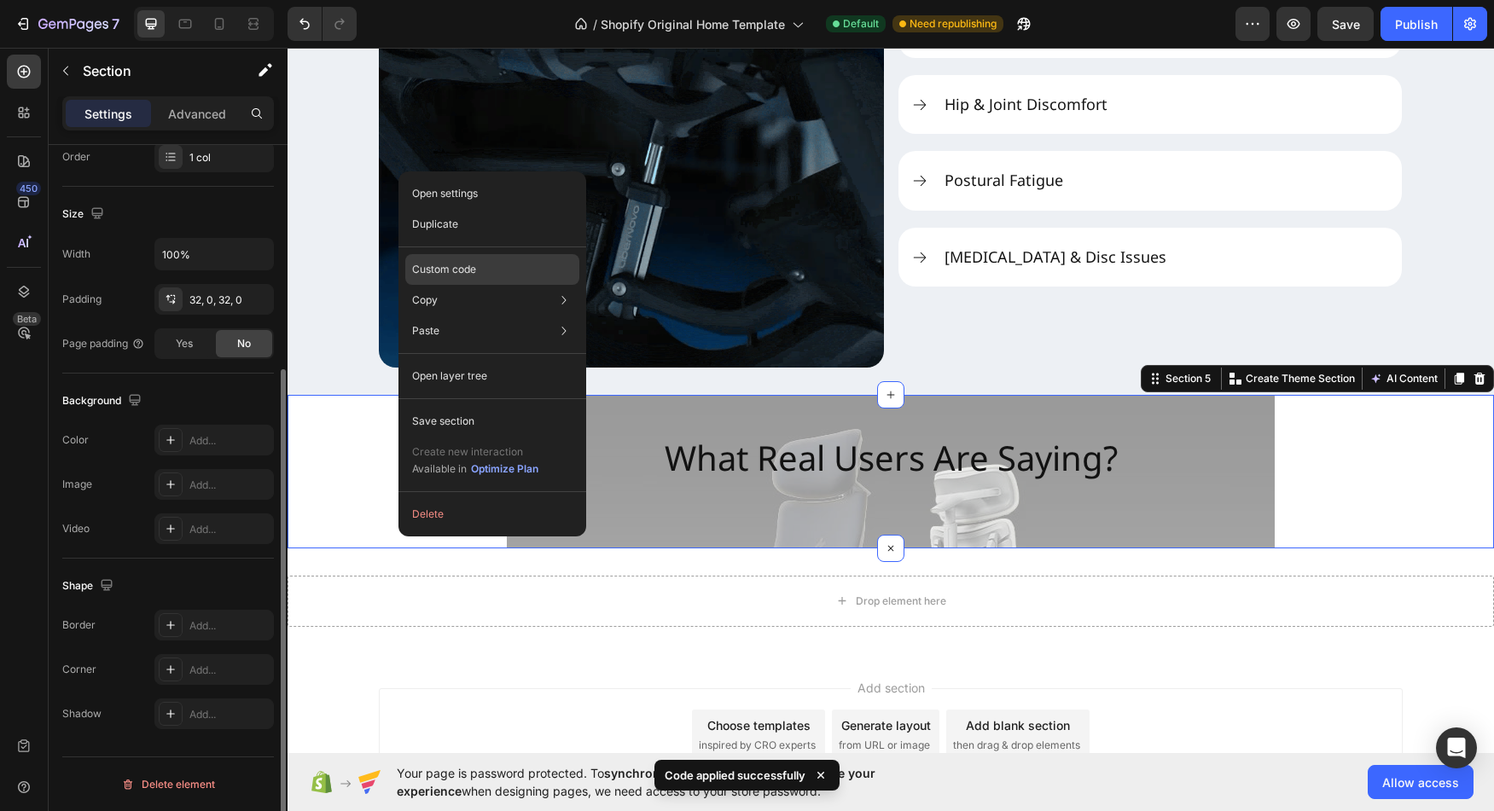
click at [515, 316] on div "Custom code" at bounding box center [492, 331] width 174 height 31
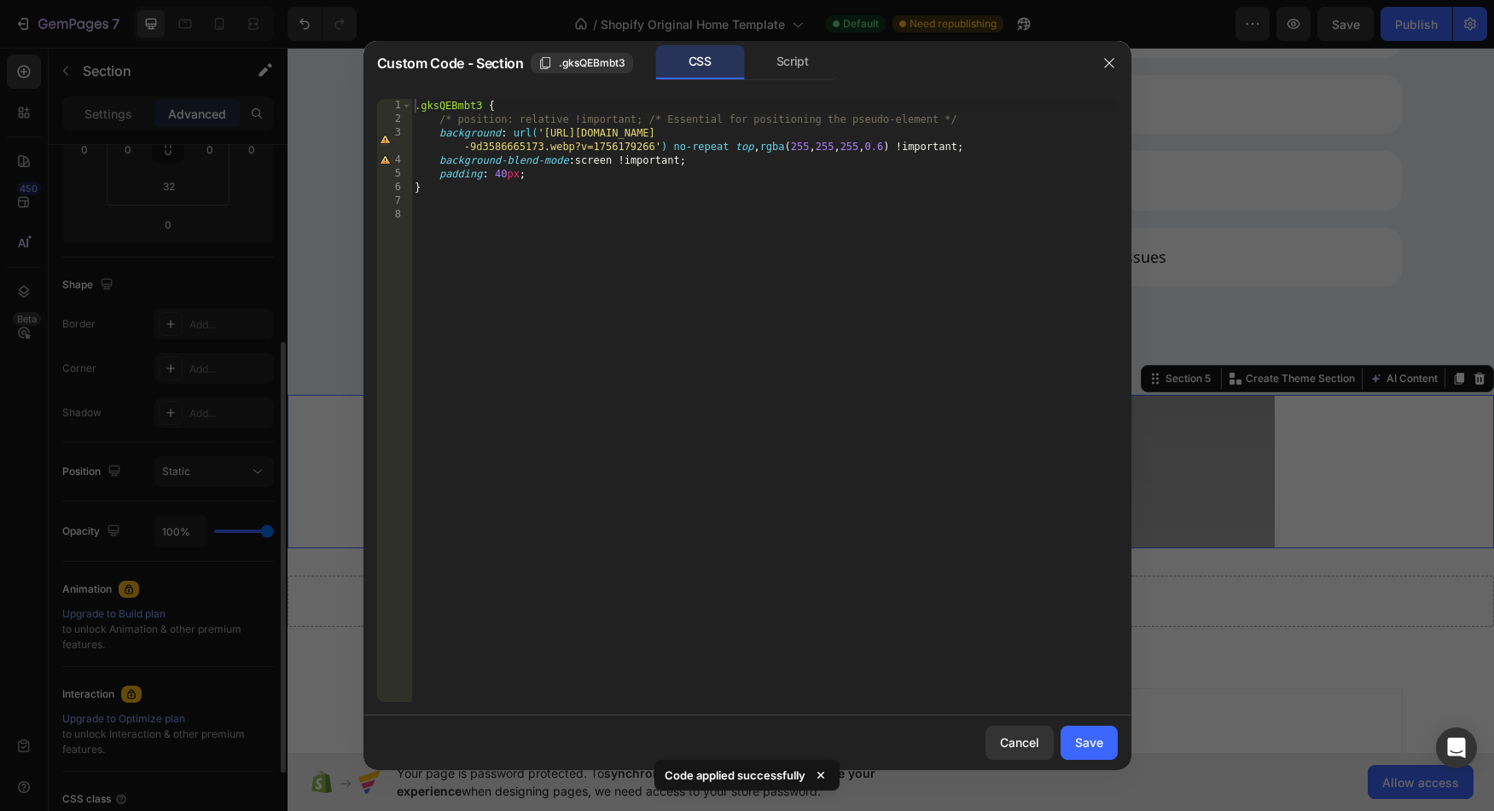
click at [753, 145] on div ".gksQEBmbt3 { /* position: relative !important; /* Essential for positioning th…" at bounding box center [764, 414] width 706 height 631
type textarea "background: url('[URL][DOMAIN_NAME]') no-repeat top cover, rgba(255, 255, 255, …"
click at [1099, 741] on div "Save" at bounding box center [1089, 743] width 28 height 18
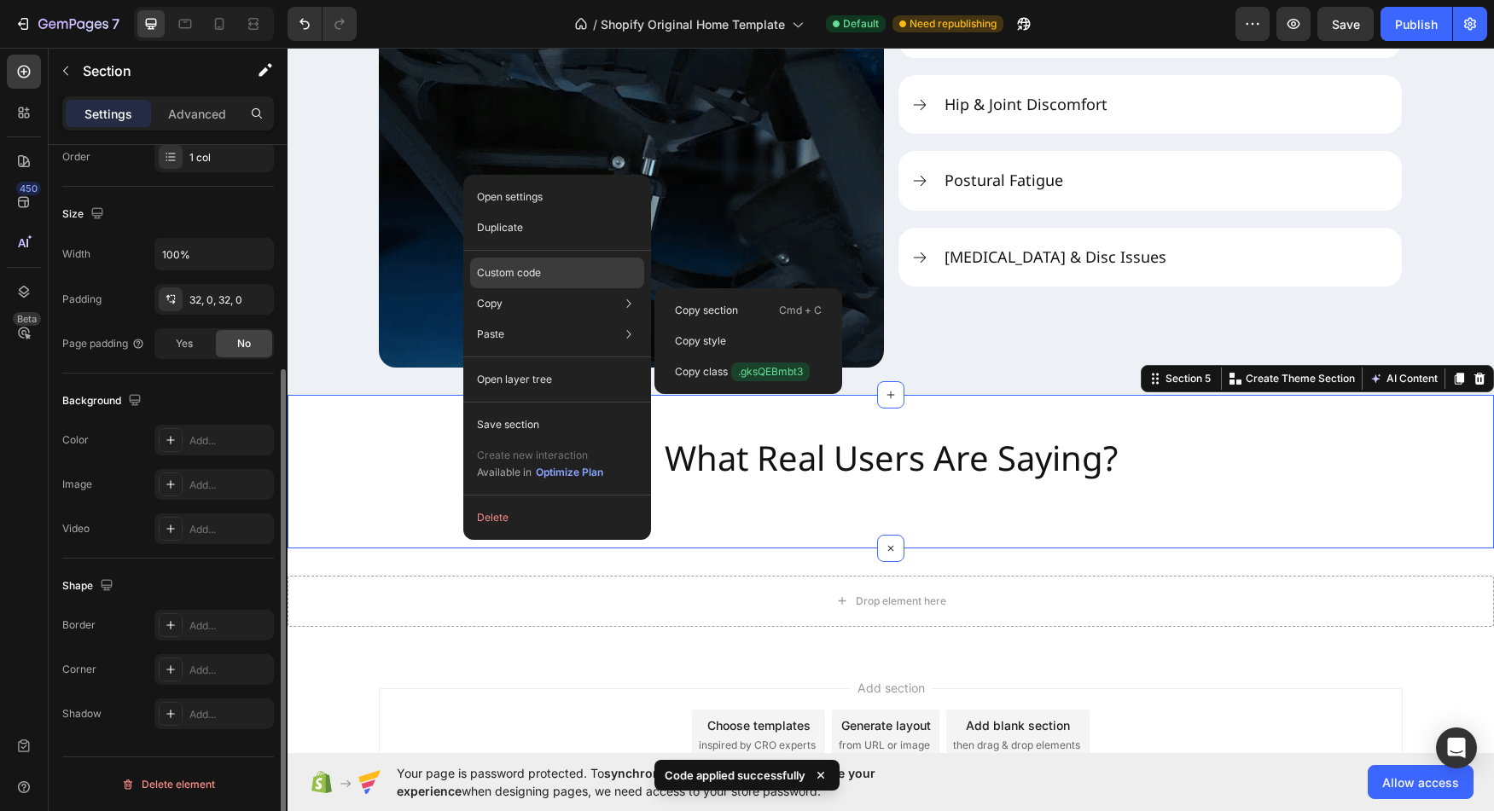
click at [511, 276] on p "Custom code" at bounding box center [509, 272] width 64 height 15
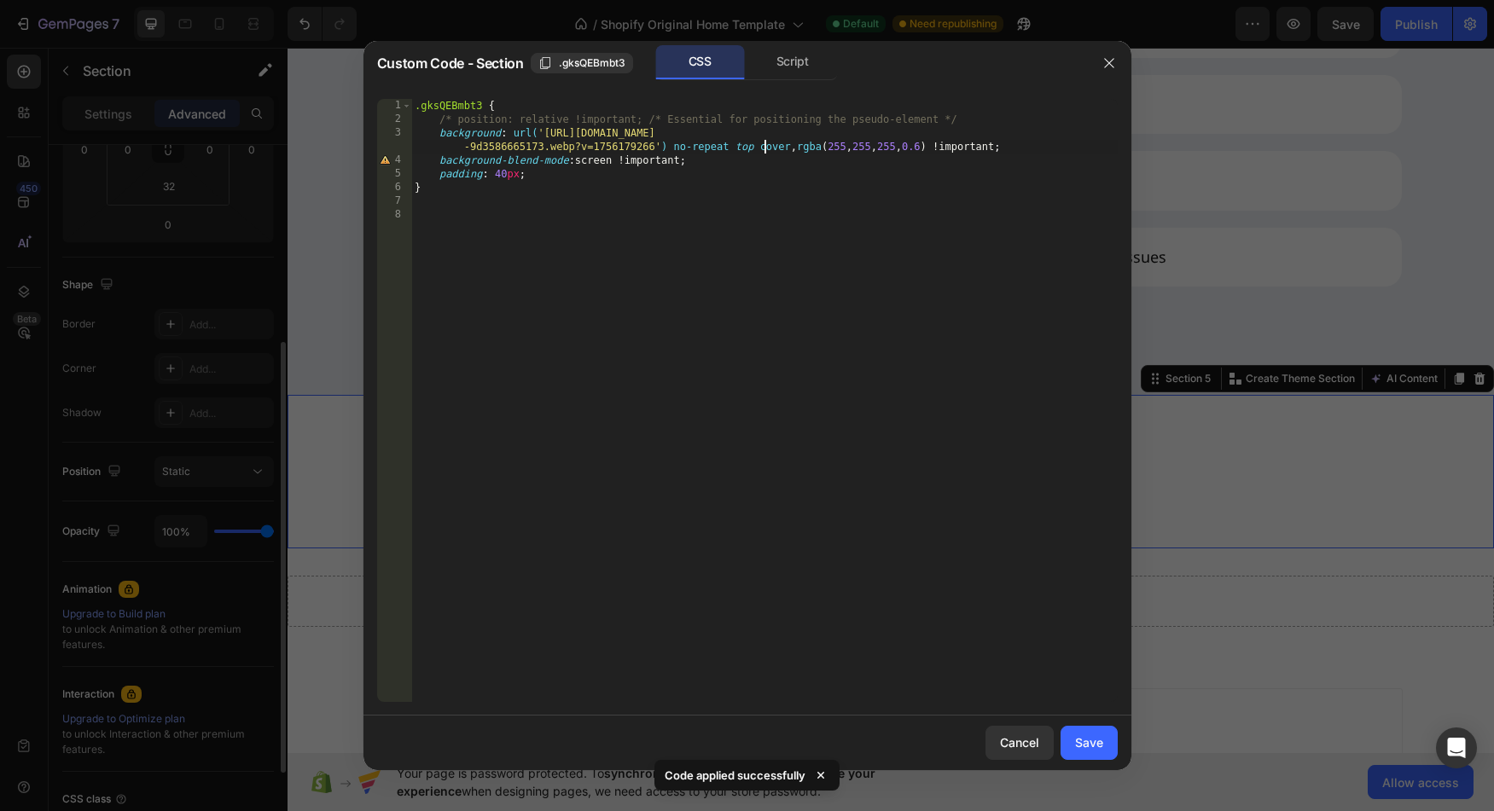
click at [763, 150] on div ".gksQEBmbt3 { /* position: relative !important; /* Essential for positioning th…" at bounding box center [764, 414] width 706 height 631
type textarea "background: url('[URL][DOMAIN_NAME]') no-repeat top center rgba(255, 255, 255, …"
click at [1087, 736] on div "Save" at bounding box center [1089, 743] width 28 height 18
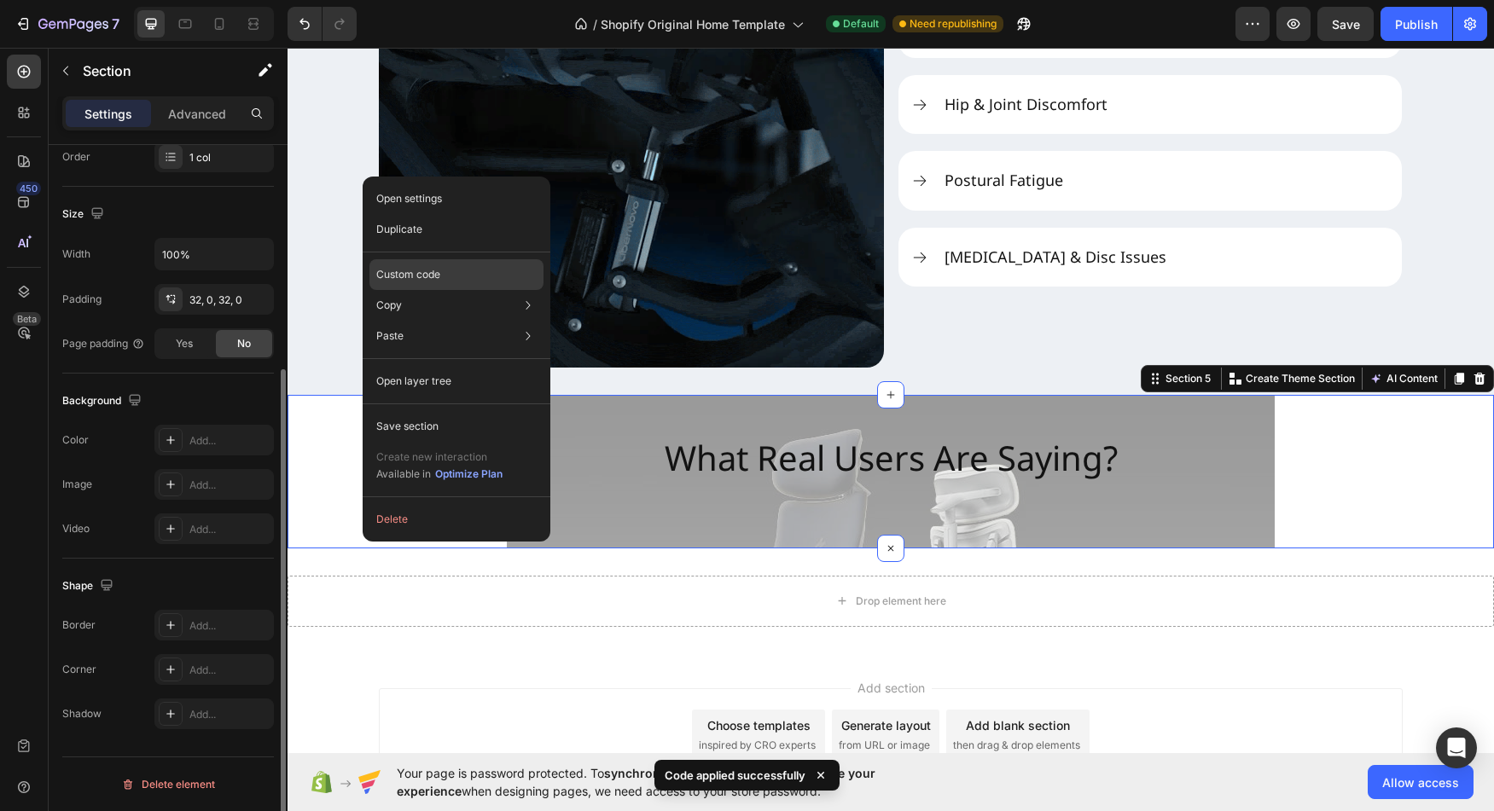
click at [441, 321] on div "Custom code" at bounding box center [456, 336] width 174 height 31
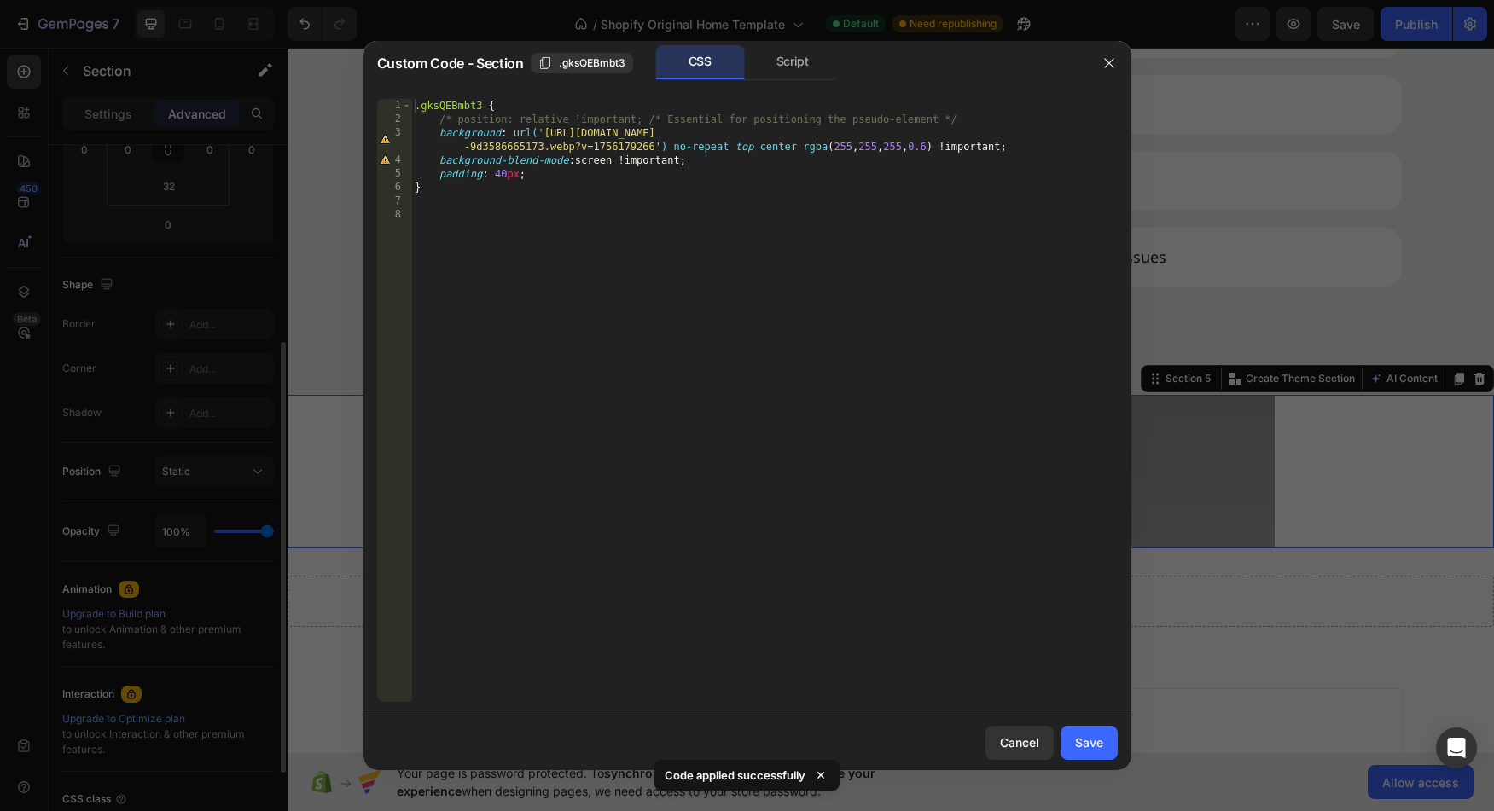
click at [787, 150] on div ".gksQEBmbt3 { /* position: relative !important; /* Essential for positioning th…" at bounding box center [764, 414] width 706 height 631
click at [787, 149] on div ".gksQEBmbt3 { /* position: relative !important; /* Essential for positioning th…" at bounding box center [764, 414] width 706 height 631
type textarea "background: url('[URL][DOMAIN_NAME]') no-repeat top cover rgba(255, 255, 255, 0…"
click at [1099, 737] on div "Save" at bounding box center [1089, 743] width 28 height 18
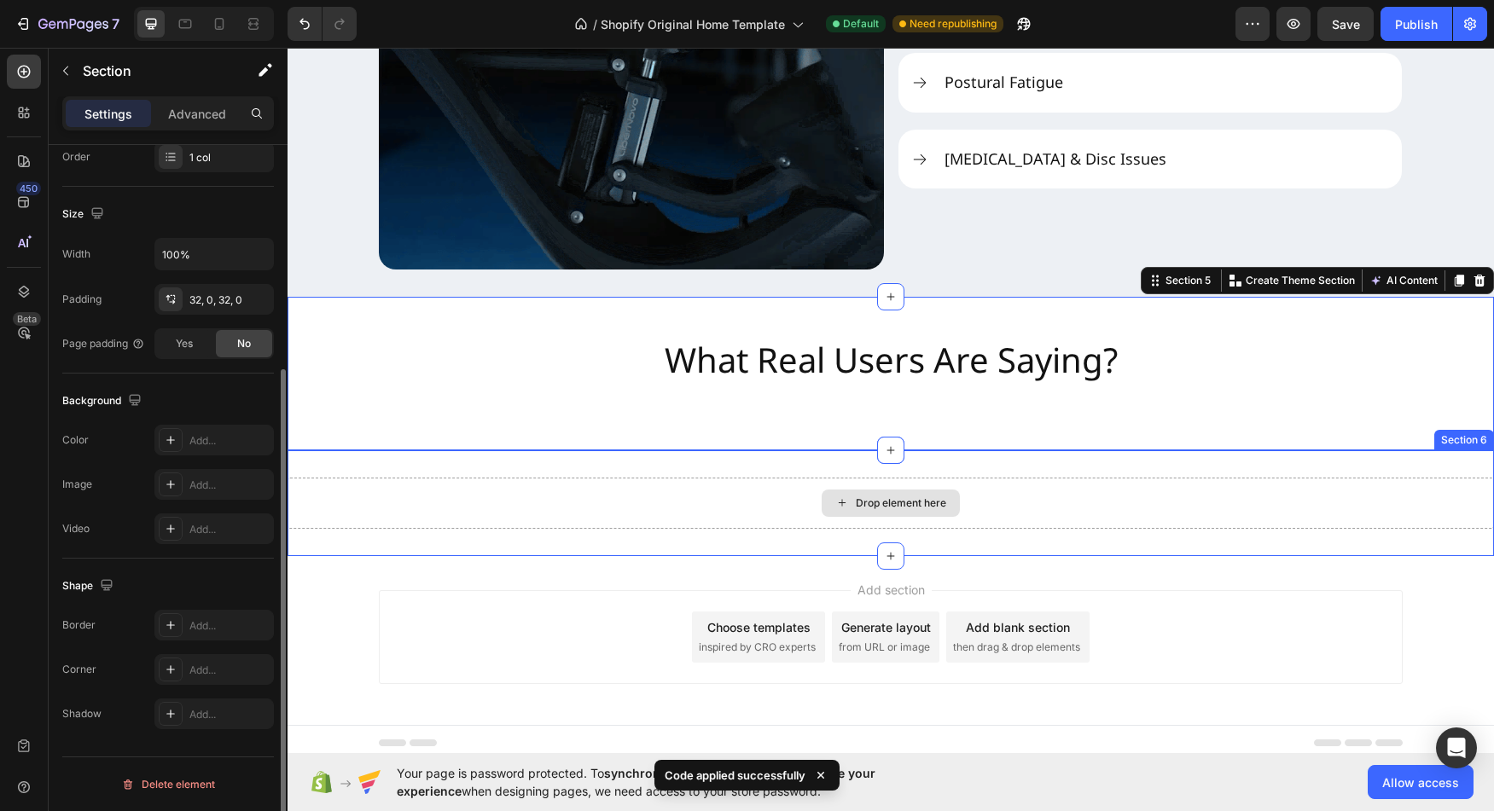
scroll to position [2489, 0]
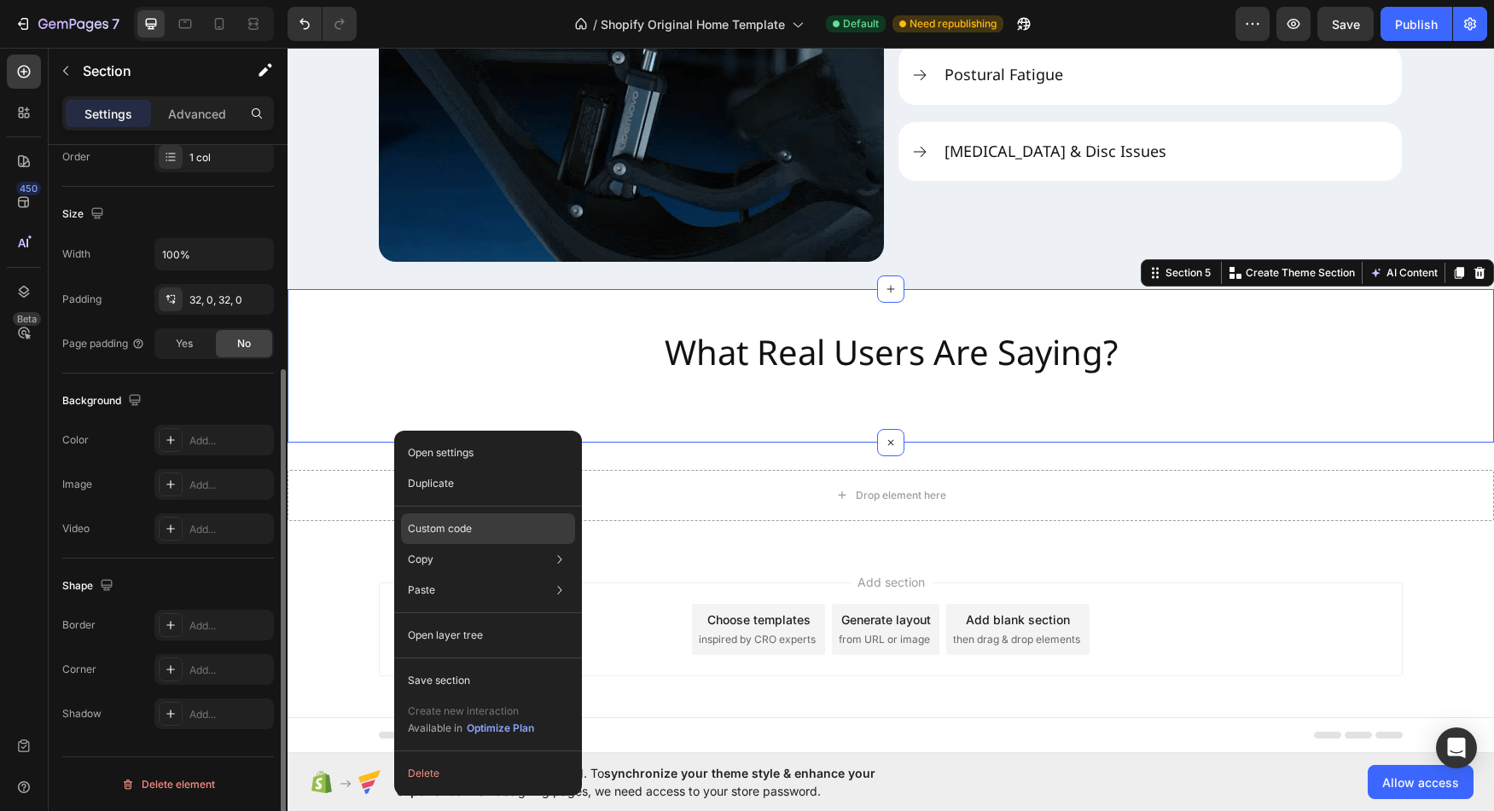
click at [469, 575] on div "Custom code" at bounding box center [488, 590] width 174 height 31
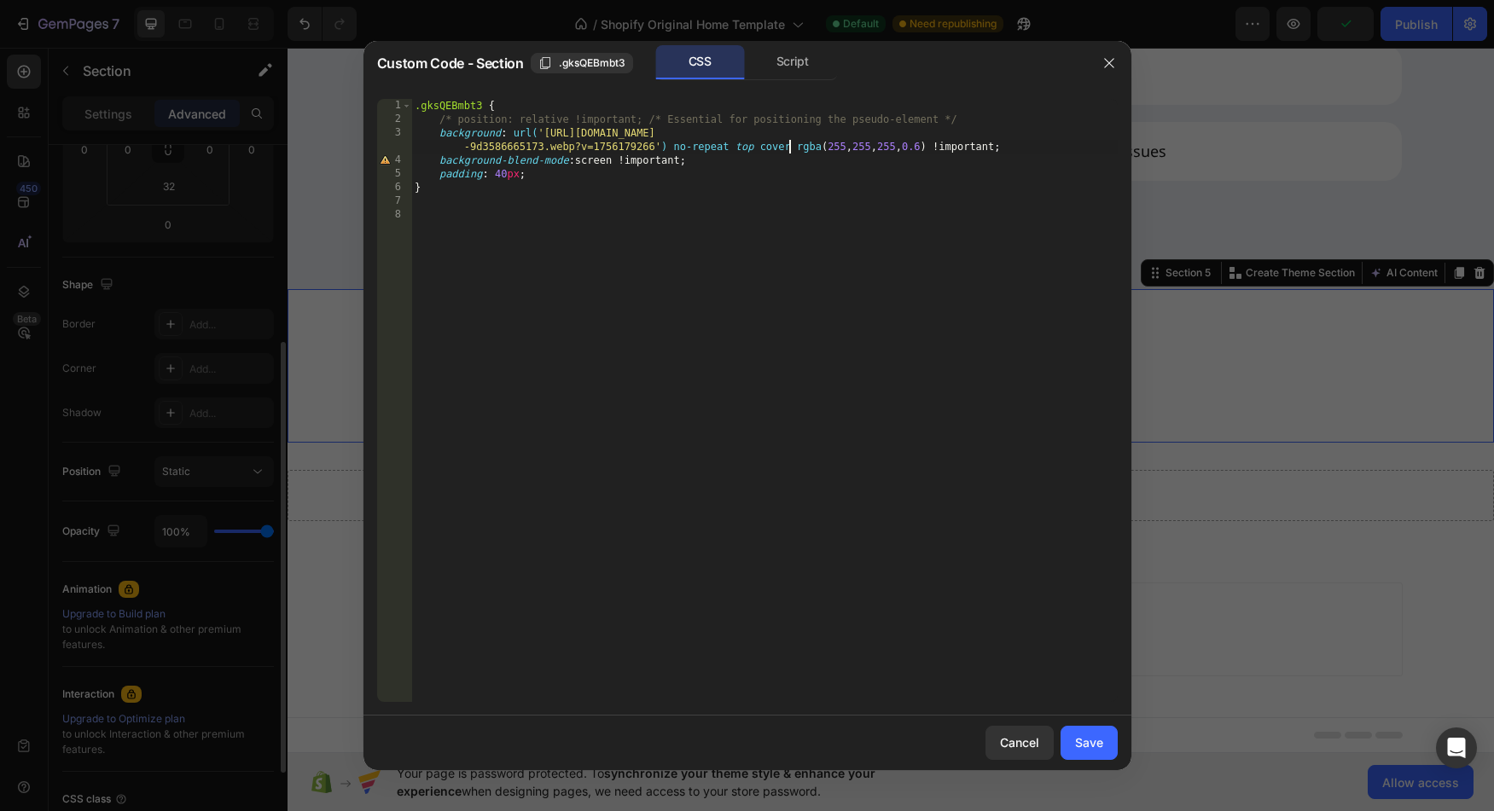
click at [789, 148] on div ".gksQEBmbt3 { /* position: relative !important; /* Essential for positioning th…" at bounding box center [764, 414] width 706 height 631
click at [769, 150] on div ".gksQEBmbt3 { /* position: relative !important; /* Essential for positioning th…" at bounding box center [764, 414] width 706 height 631
type textarea "background: url('[URL][DOMAIN_NAME]') no-repeat top scroll, rgba(255, 255, 255,…"
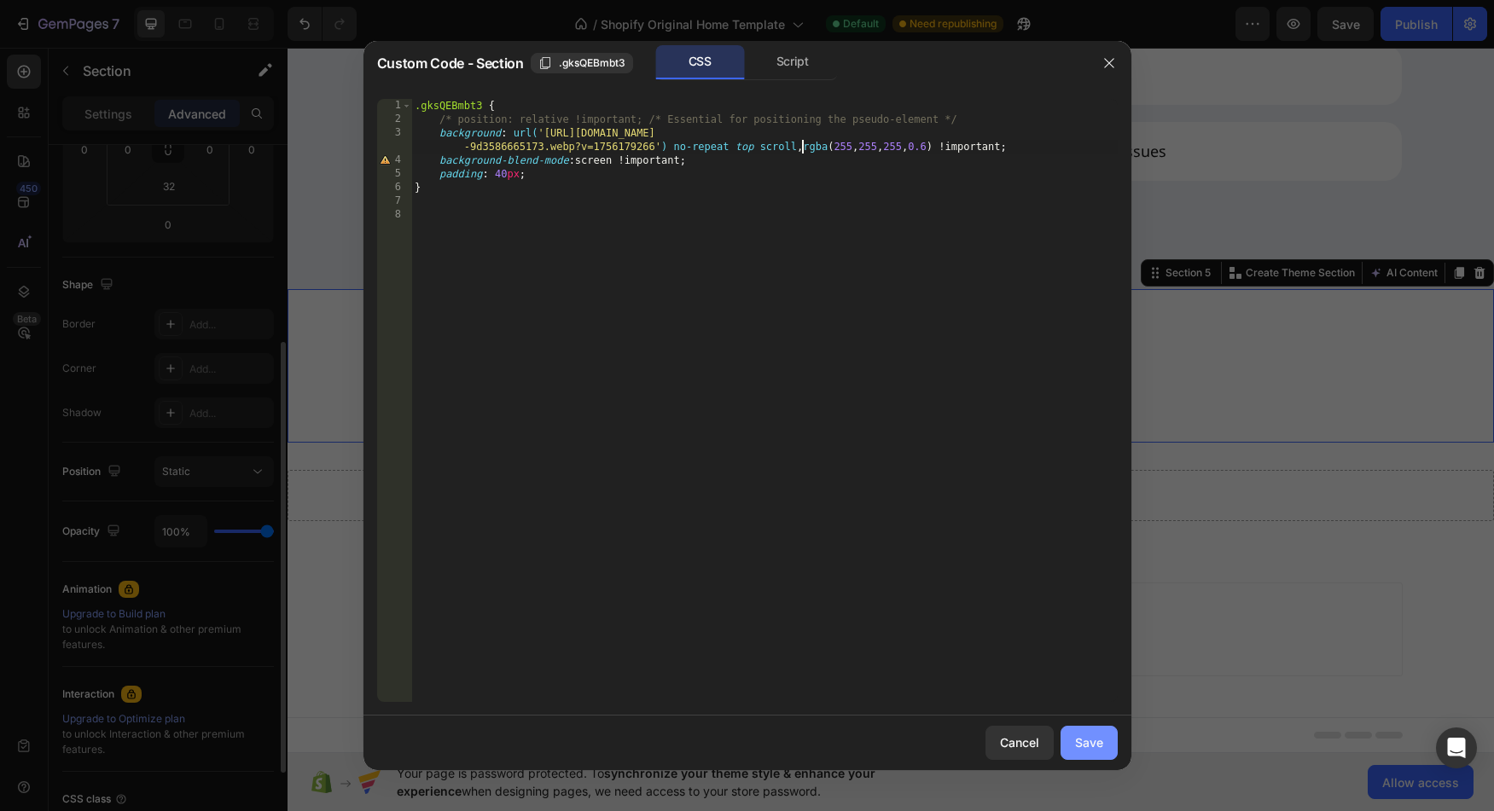
click at [1096, 738] on div "Save" at bounding box center [1089, 743] width 28 height 18
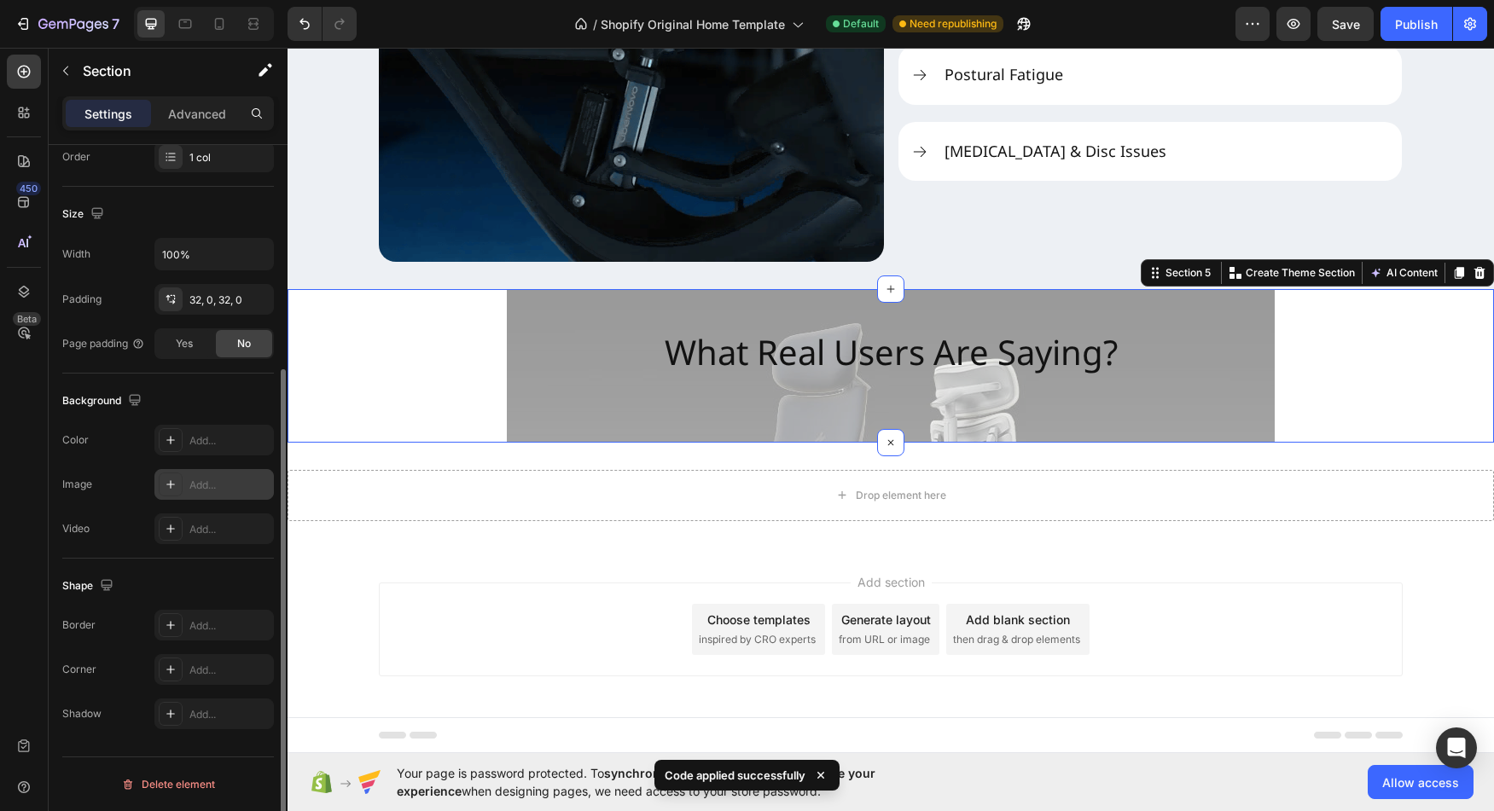
click at [207, 489] on div "Add..." at bounding box center [229, 485] width 80 height 15
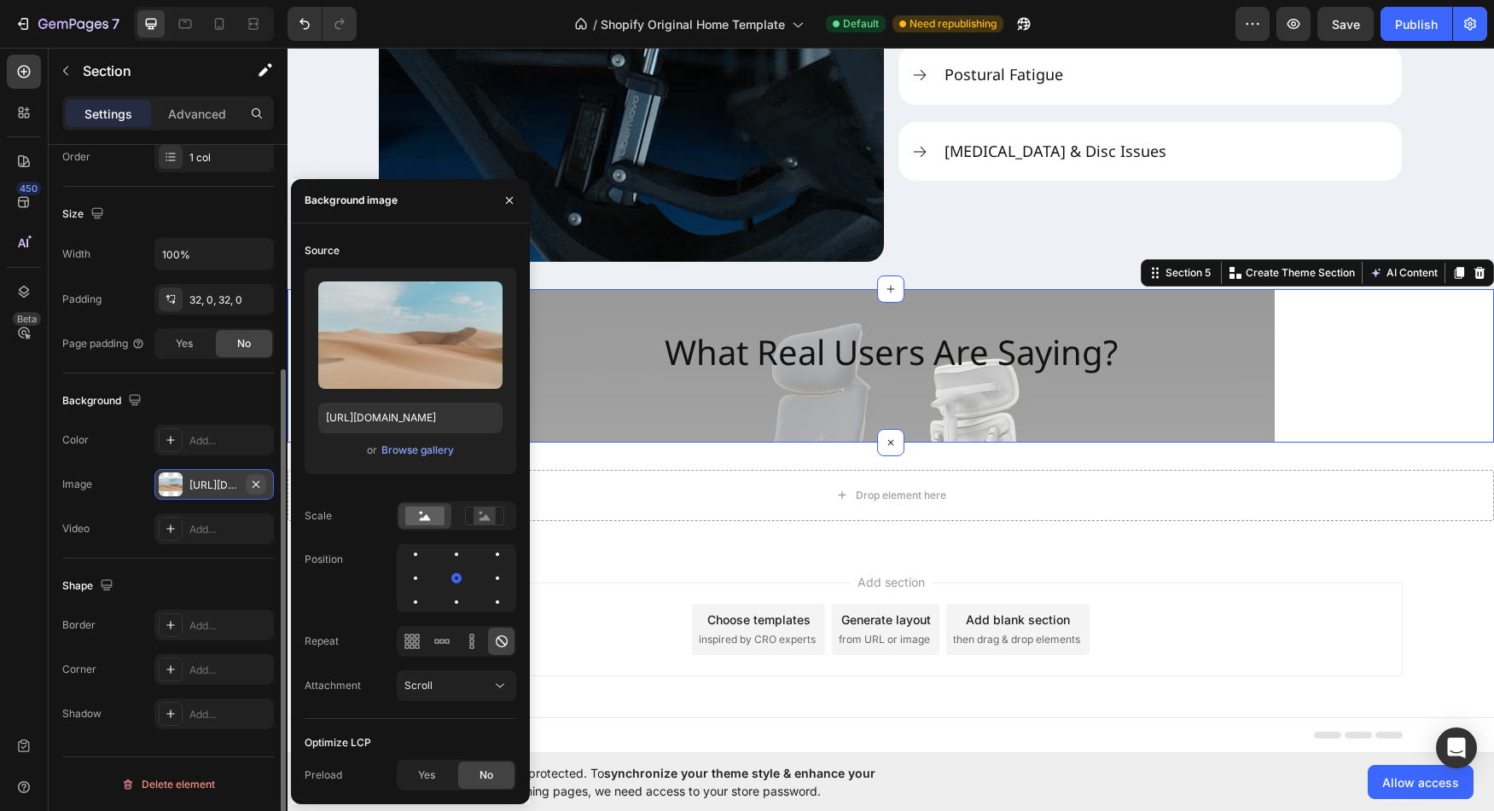
click at [254, 484] on icon "button" at bounding box center [256, 485] width 14 height 14
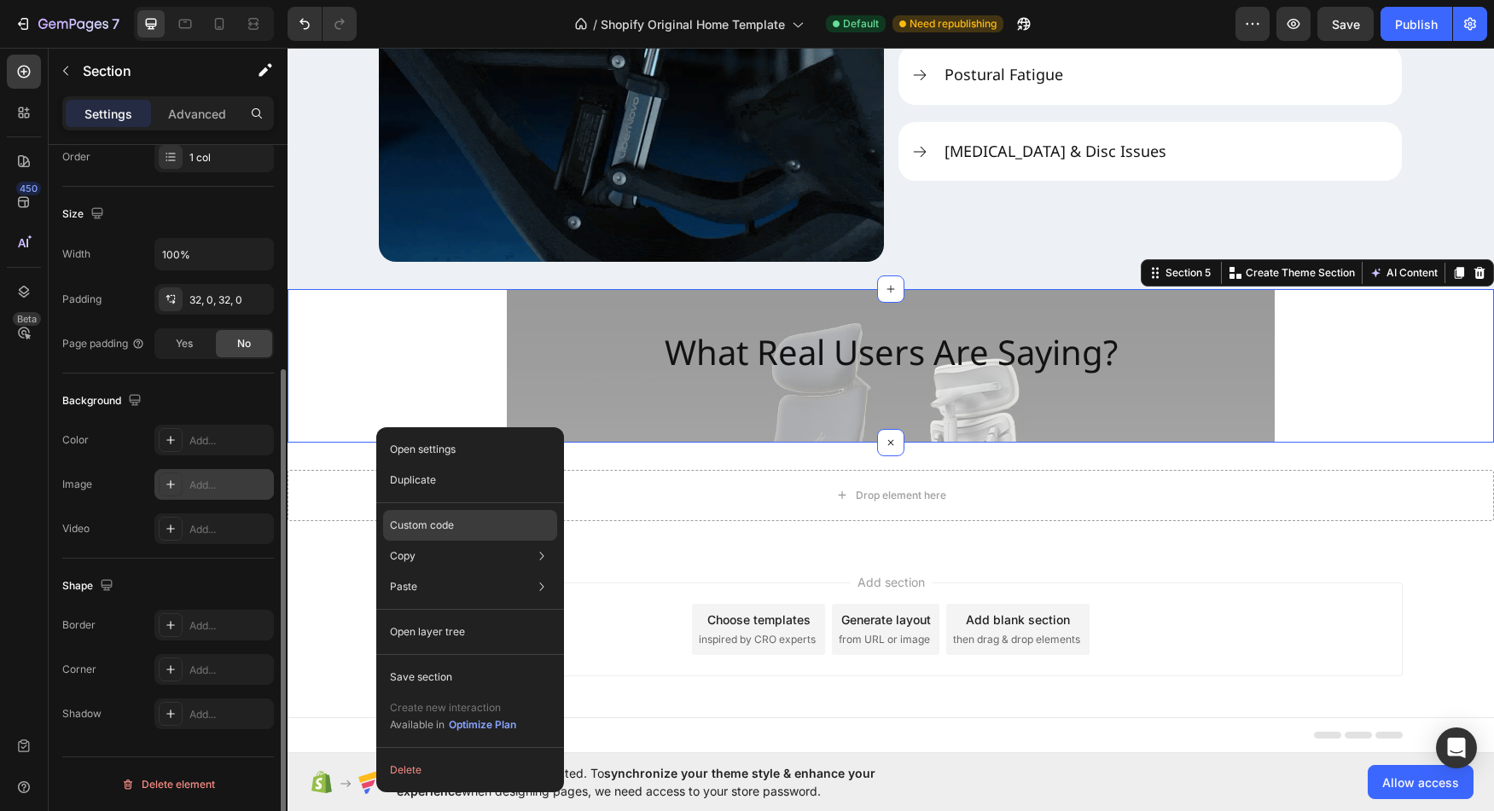
click at [446, 526] on p "Custom code" at bounding box center [422, 525] width 64 height 15
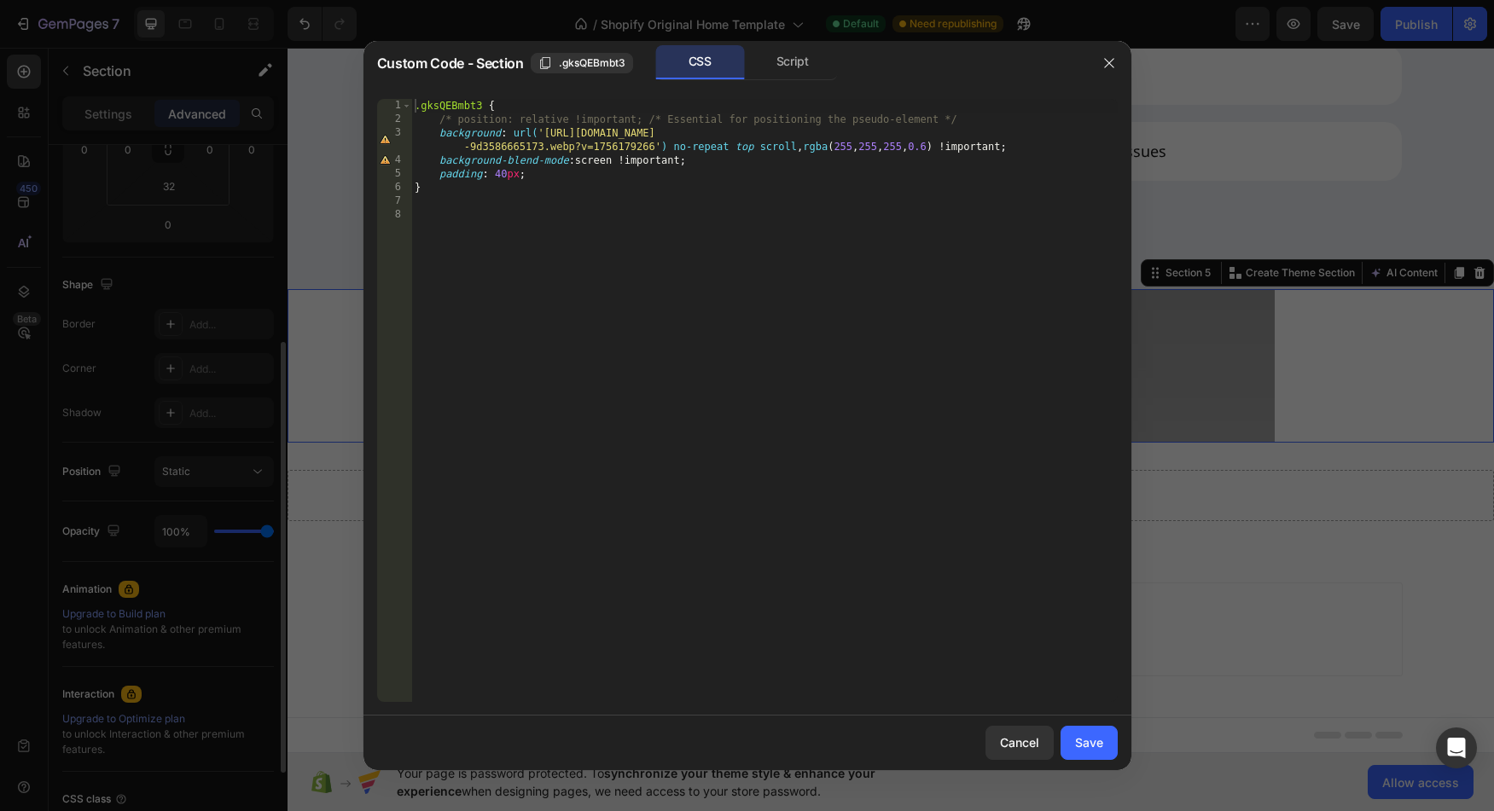
click at [729, 148] on div ".gksQEBmbt3 { /* position: relative !important; /* Essential for positioning th…" at bounding box center [764, 414] width 706 height 631
type textarea "background: url('[URL][DOMAIN_NAME]') no-repeat cover top scroll, rgba(255, 255…"
click at [1090, 742] on div "Save" at bounding box center [1089, 743] width 28 height 18
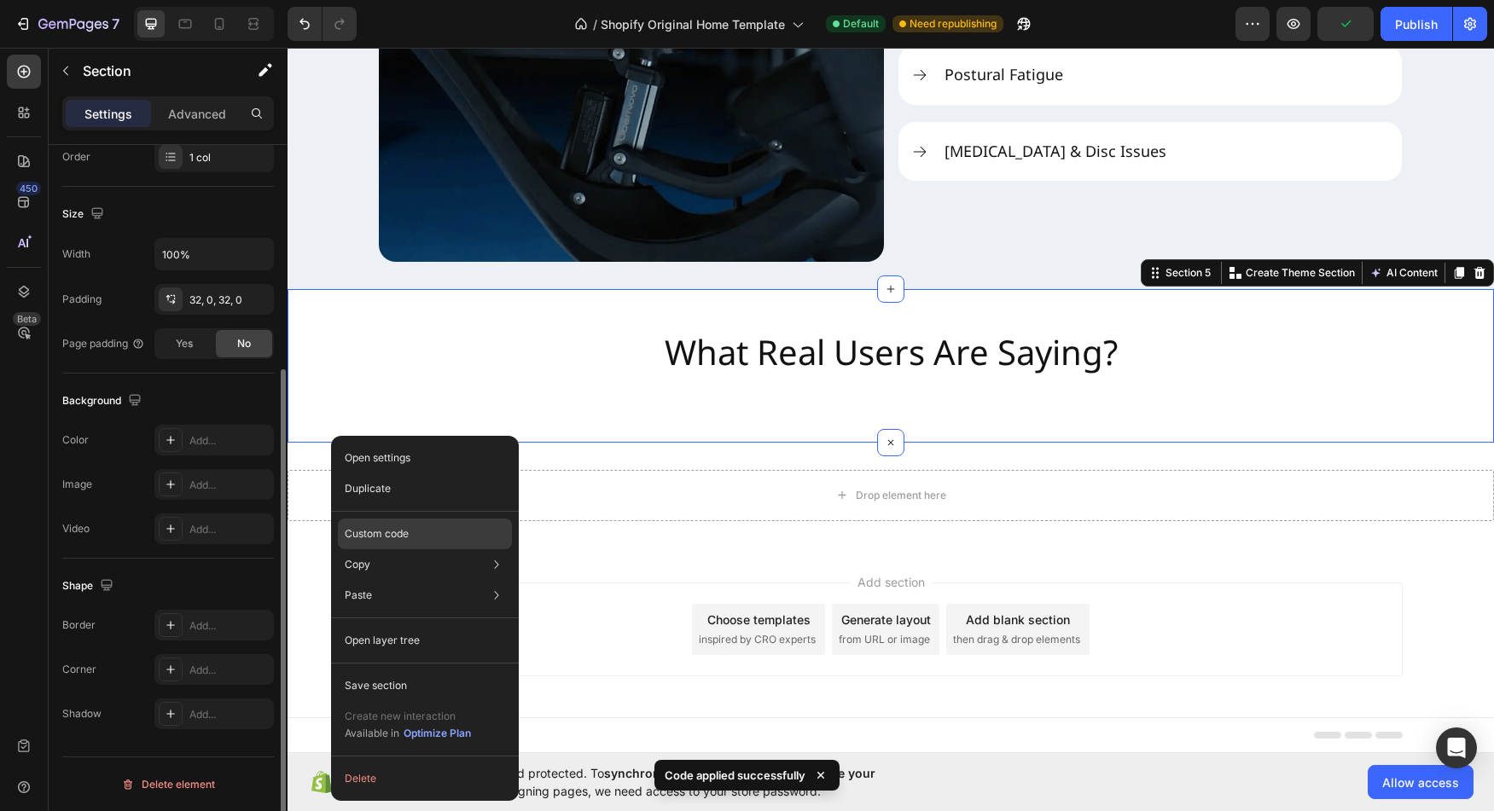
click at [421, 580] on div "Custom code" at bounding box center [425, 595] width 174 height 31
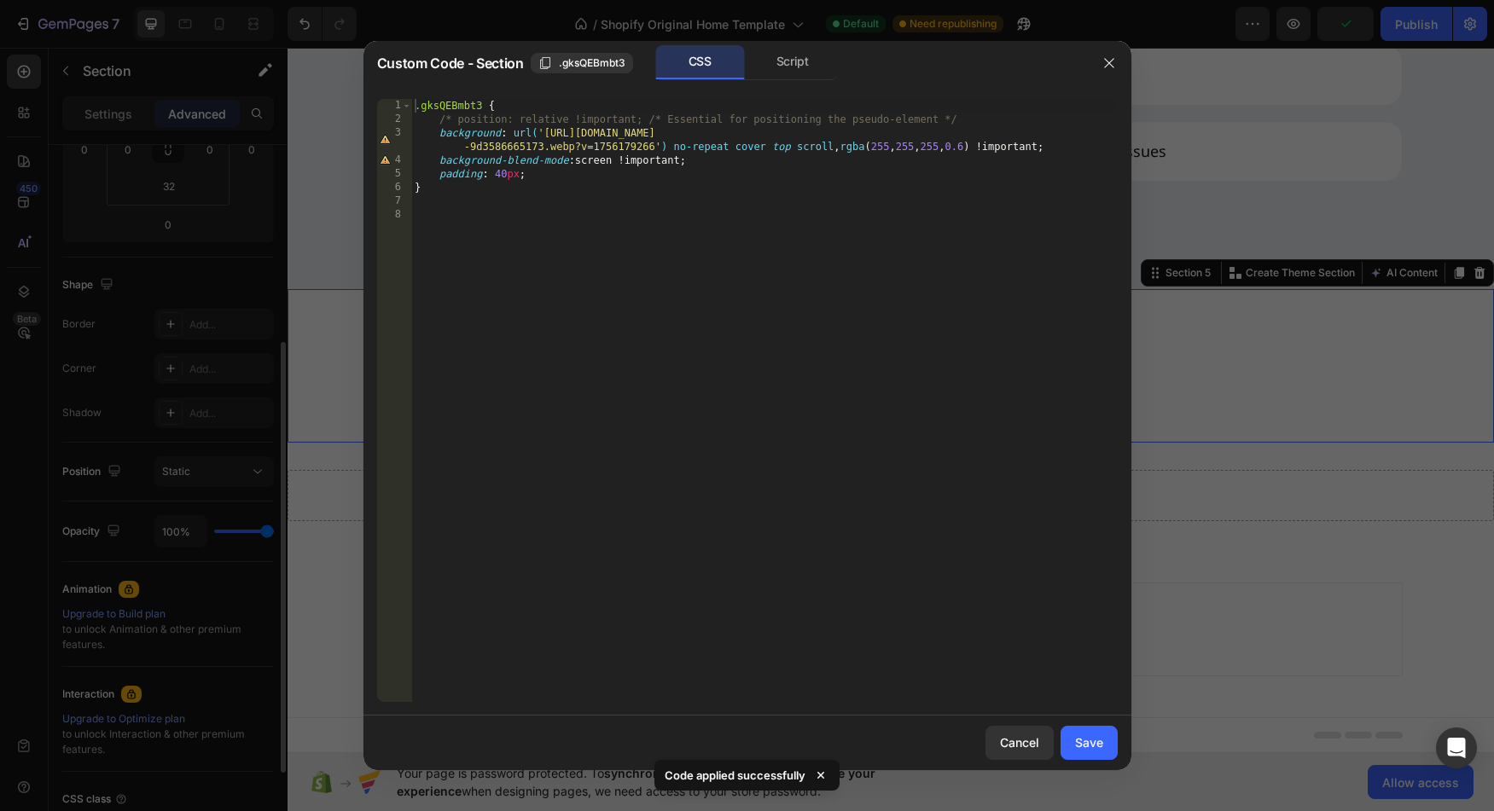
click at [695, 203] on div ".gksQEBmbt3 { /* position: relative !important; /* Essential for positioning th…" at bounding box center [764, 414] width 706 height 631
click at [834, 153] on div ".gksQEBmbt3 { /* position: relative !important; /* Essential for positioning th…" at bounding box center [764, 414] width 706 height 631
click at [856, 154] on div ".gksQEBmbt3 { /* position: relative !important; /* Essential for positioning th…" at bounding box center [764, 414] width 706 height 631
drag, startPoint x: 856, startPoint y: 154, endPoint x: 876, endPoint y: 148, distance: 21.1
click at [876, 148] on div ".gksQEBmbt3 { /* position: relative !important; /* Essential for positioning th…" at bounding box center [764, 414] width 706 height 631
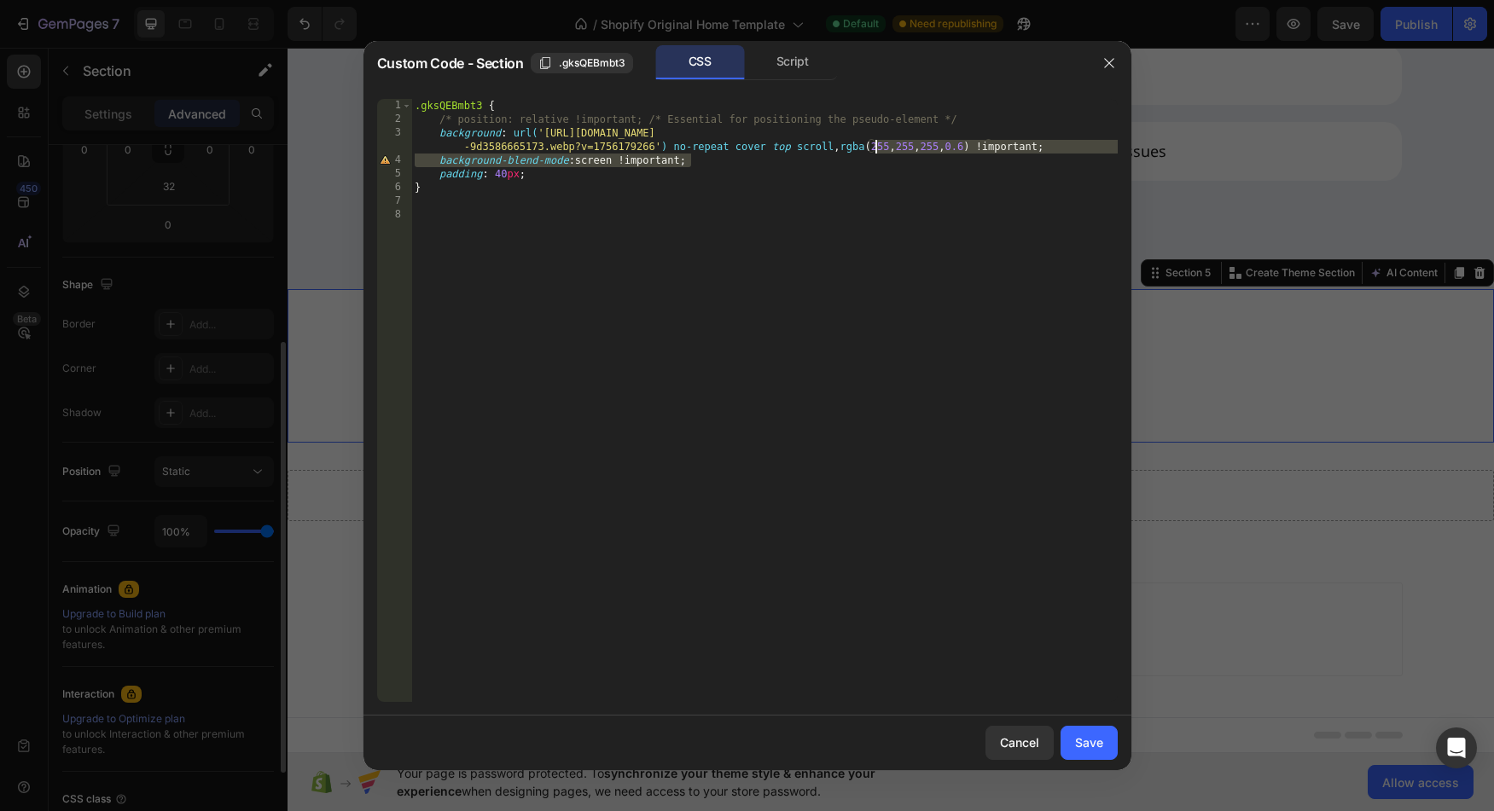
click at [858, 147] on div ".gksQEBmbt3 { /* position: relative !important; /* Essential for positioning th…" at bounding box center [764, 414] width 706 height 631
drag, startPoint x: 858, startPoint y: 147, endPoint x: 991, endPoint y: 145, distance: 132.3
click at [991, 145] on div ".gksQEBmbt3 { /* position: relative !important; /* Essential for positioning th…" at bounding box center [764, 414] width 706 height 631
type textarea "background: url('[URL][DOMAIN_NAME]') no-repeat cover top scroll !important;"
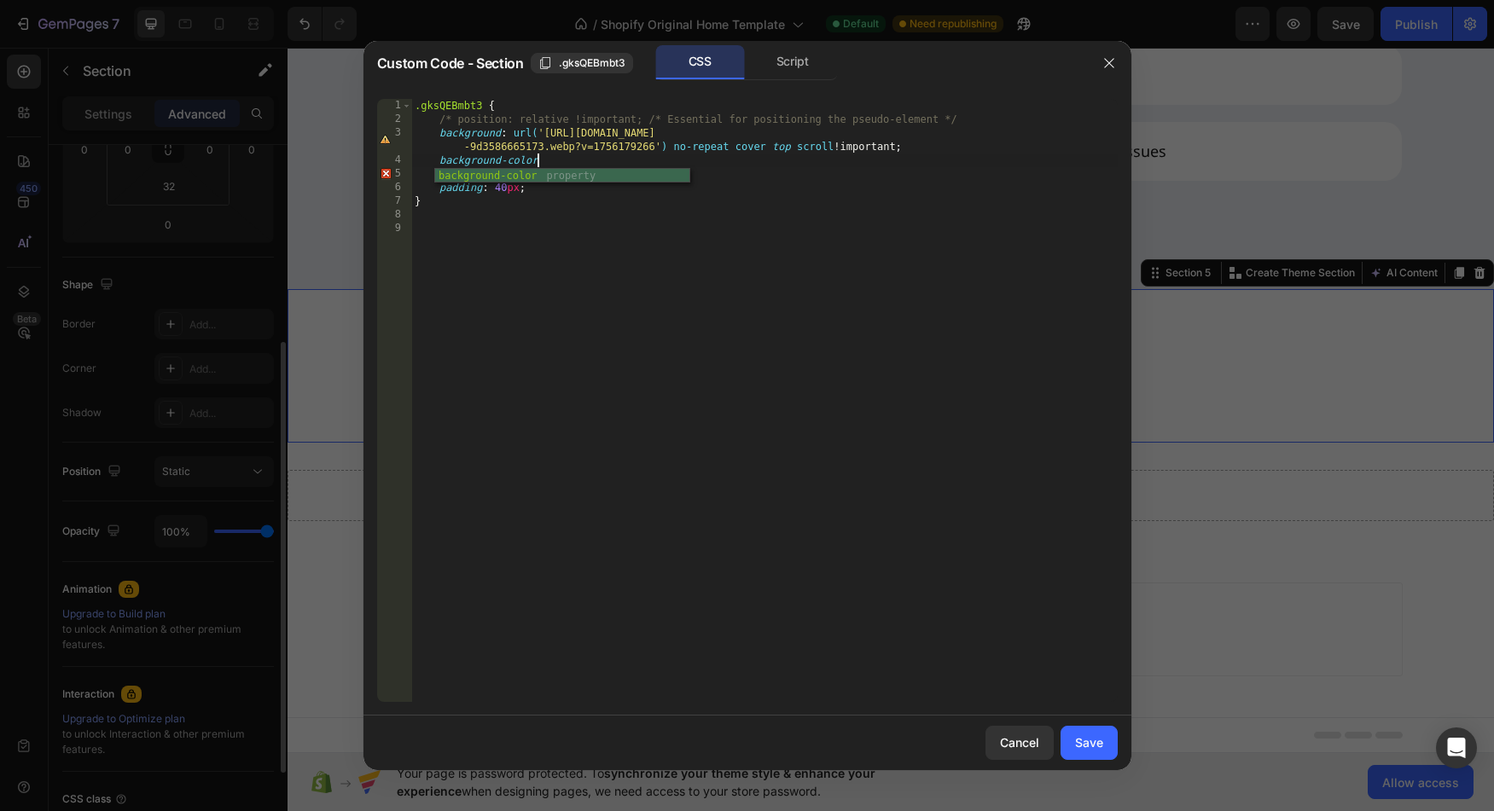
scroll to position [0, 10]
paste textarea "rgba(255, 255, 255, 0.6);"
type textarea "background-color: rgba(255, 255, 255, 0.6) !;"
drag, startPoint x: 1100, startPoint y: 743, endPoint x: 808, endPoint y: 686, distance: 297.3
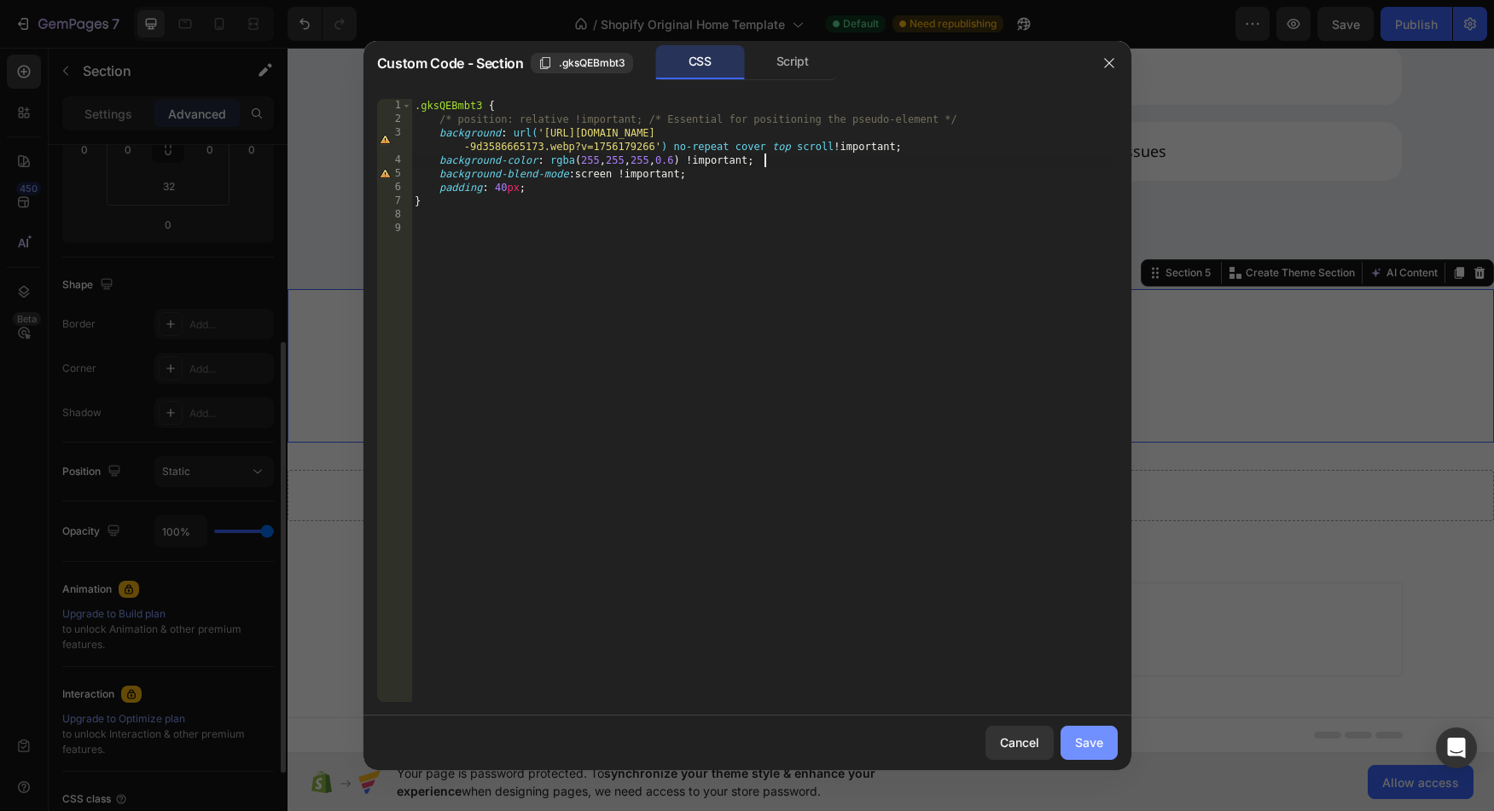
click at [1100, 743] on div "Save" at bounding box center [1089, 743] width 28 height 18
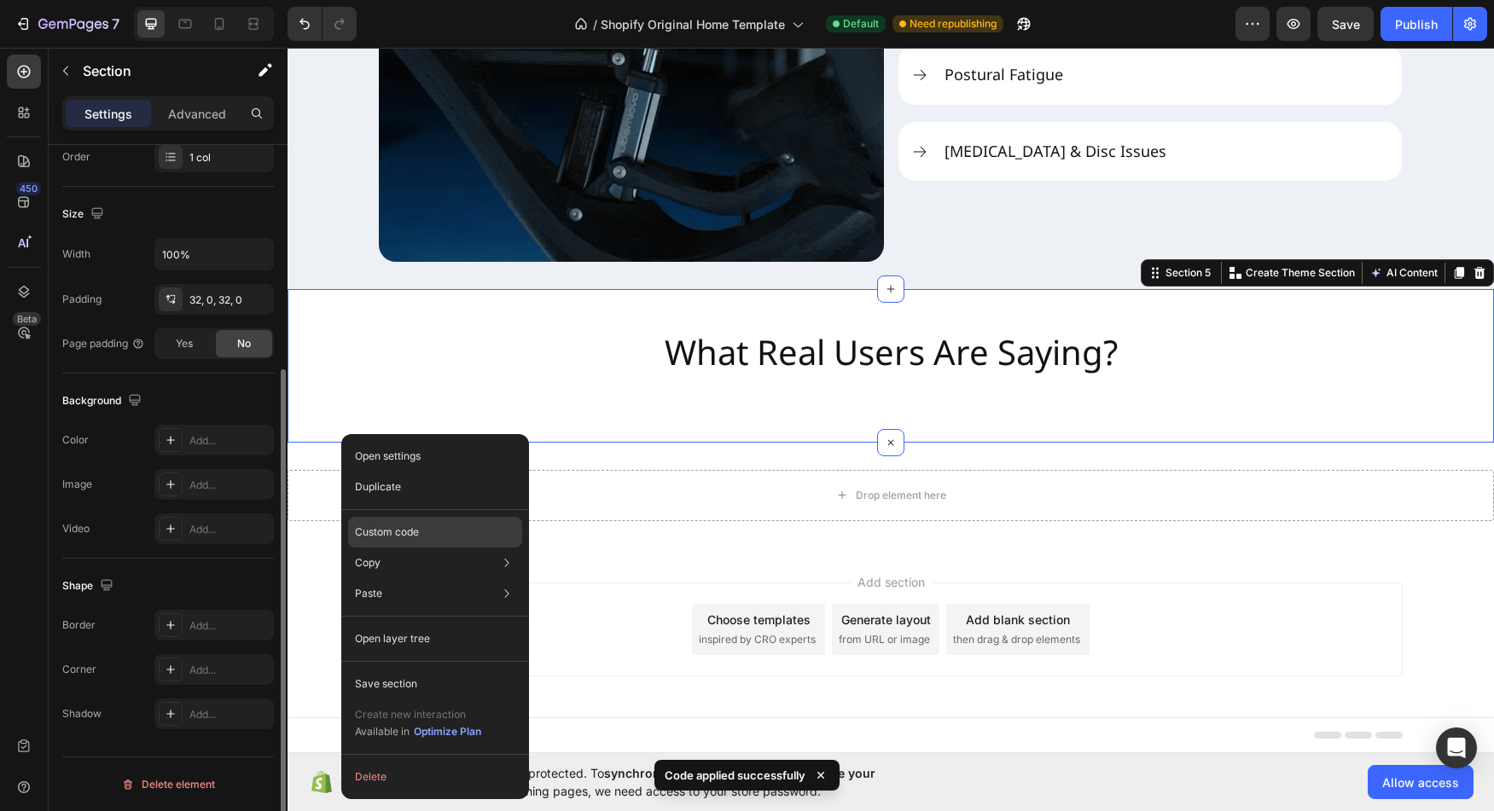
click at [422, 578] on div "Custom code" at bounding box center [435, 593] width 174 height 31
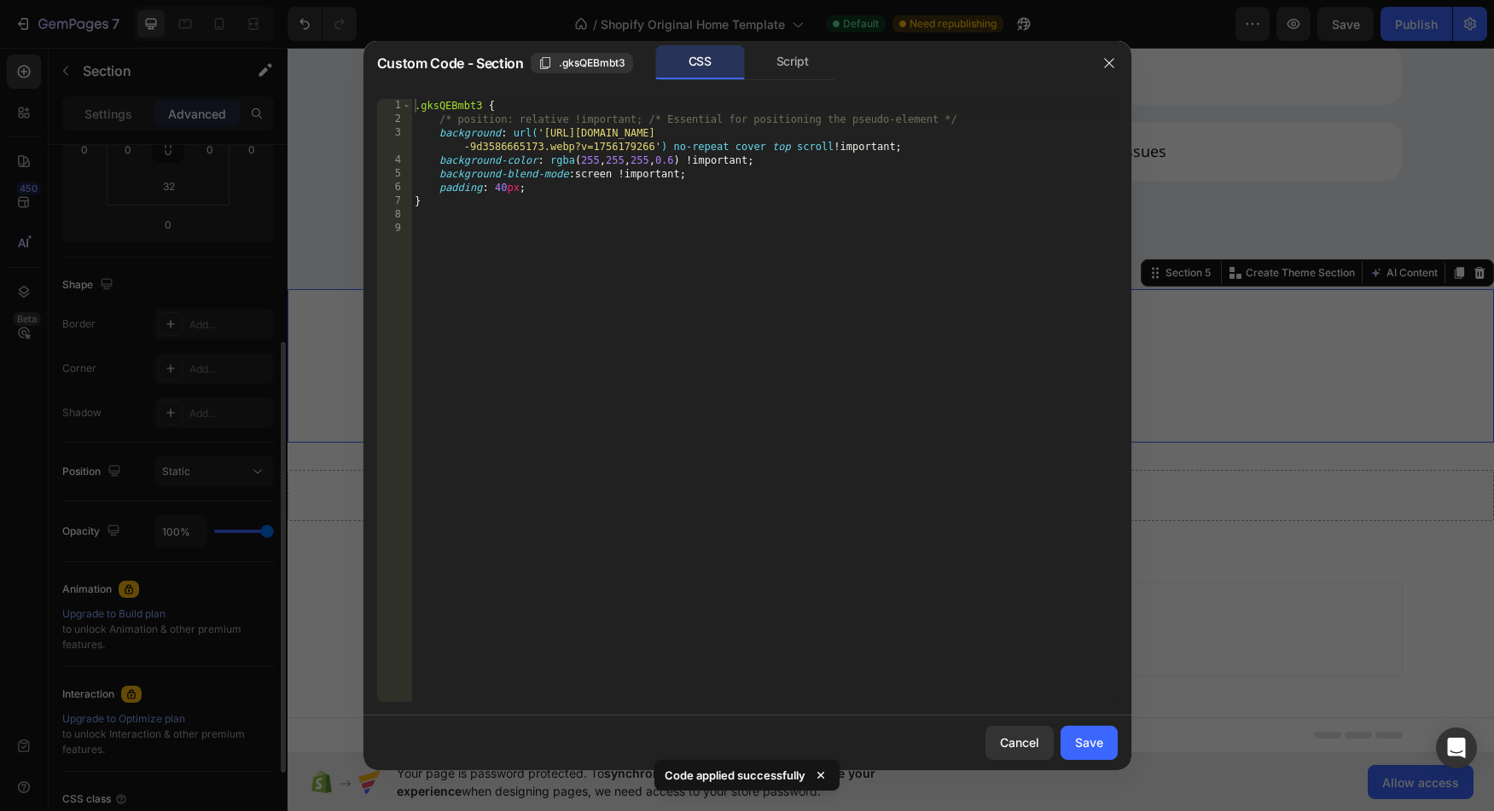
click at [640, 314] on div ".gksQEBmbt3 { /* position: relative !important; /* Essential for positioning th…" at bounding box center [764, 414] width 706 height 631
click at [871, 147] on div ".gksQEBmbt3 { /* position: relative !important; /* Essential for positioning th…" at bounding box center [764, 414] width 706 height 631
type textarea "background: url('[URL][DOMAIN_NAME]') no-repeat cover top scroll;"
click at [1113, 747] on button "Save" at bounding box center [1089, 743] width 57 height 34
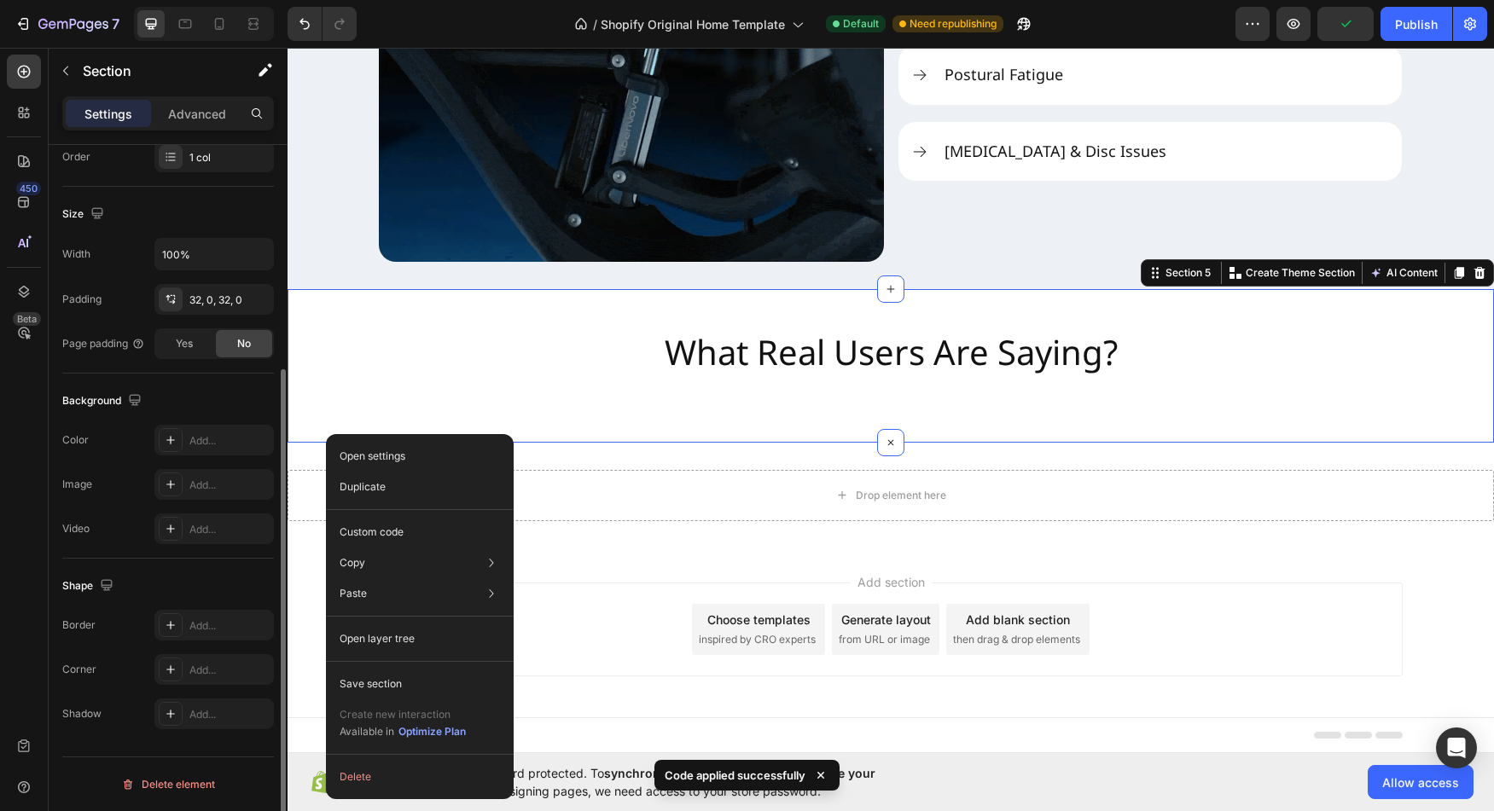
drag, startPoint x: 38, startPoint y: 387, endPoint x: 59, endPoint y: 381, distance: 21.3
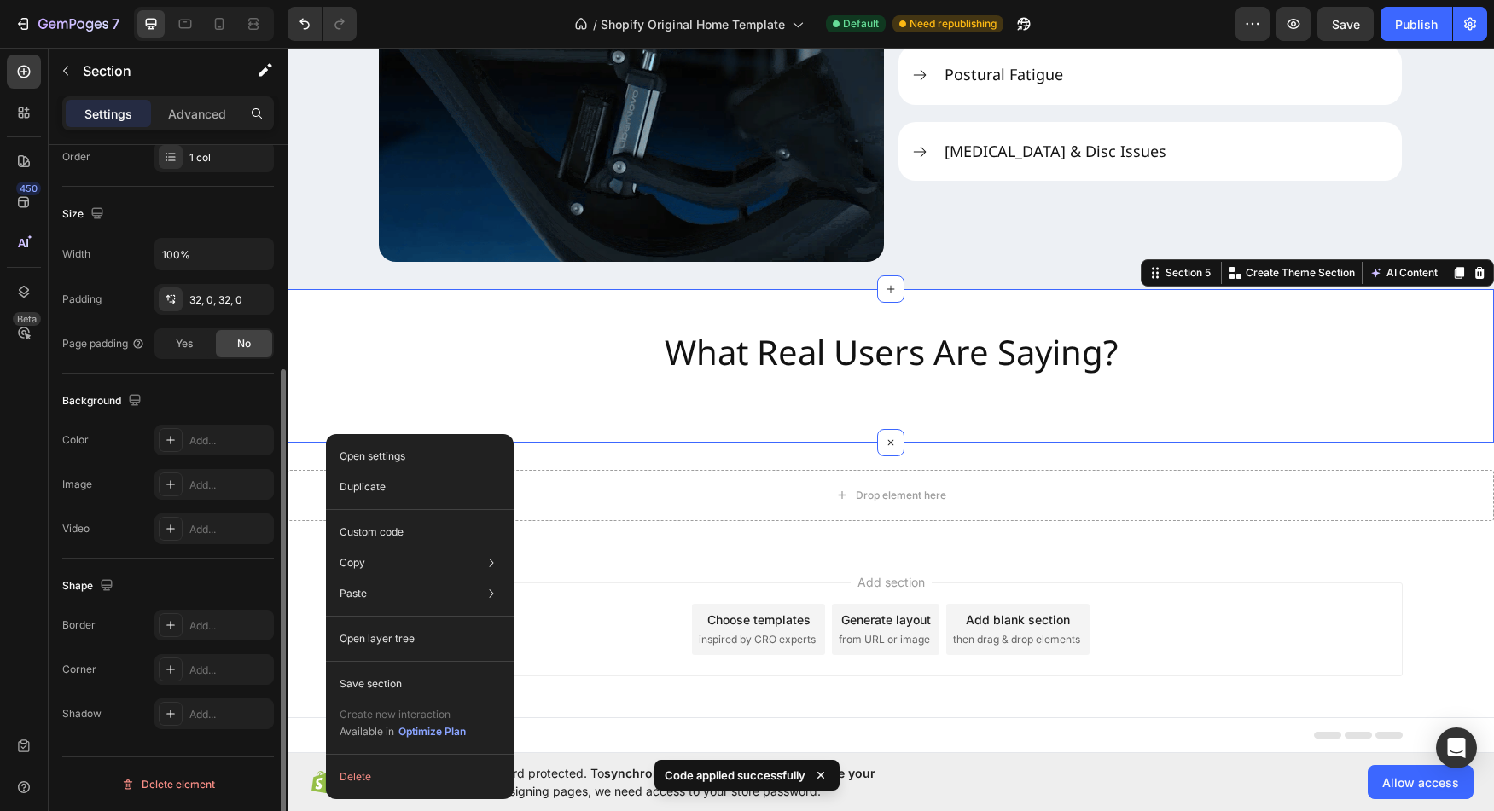
click at [396, 509] on div at bounding box center [420, 509] width 188 height 1
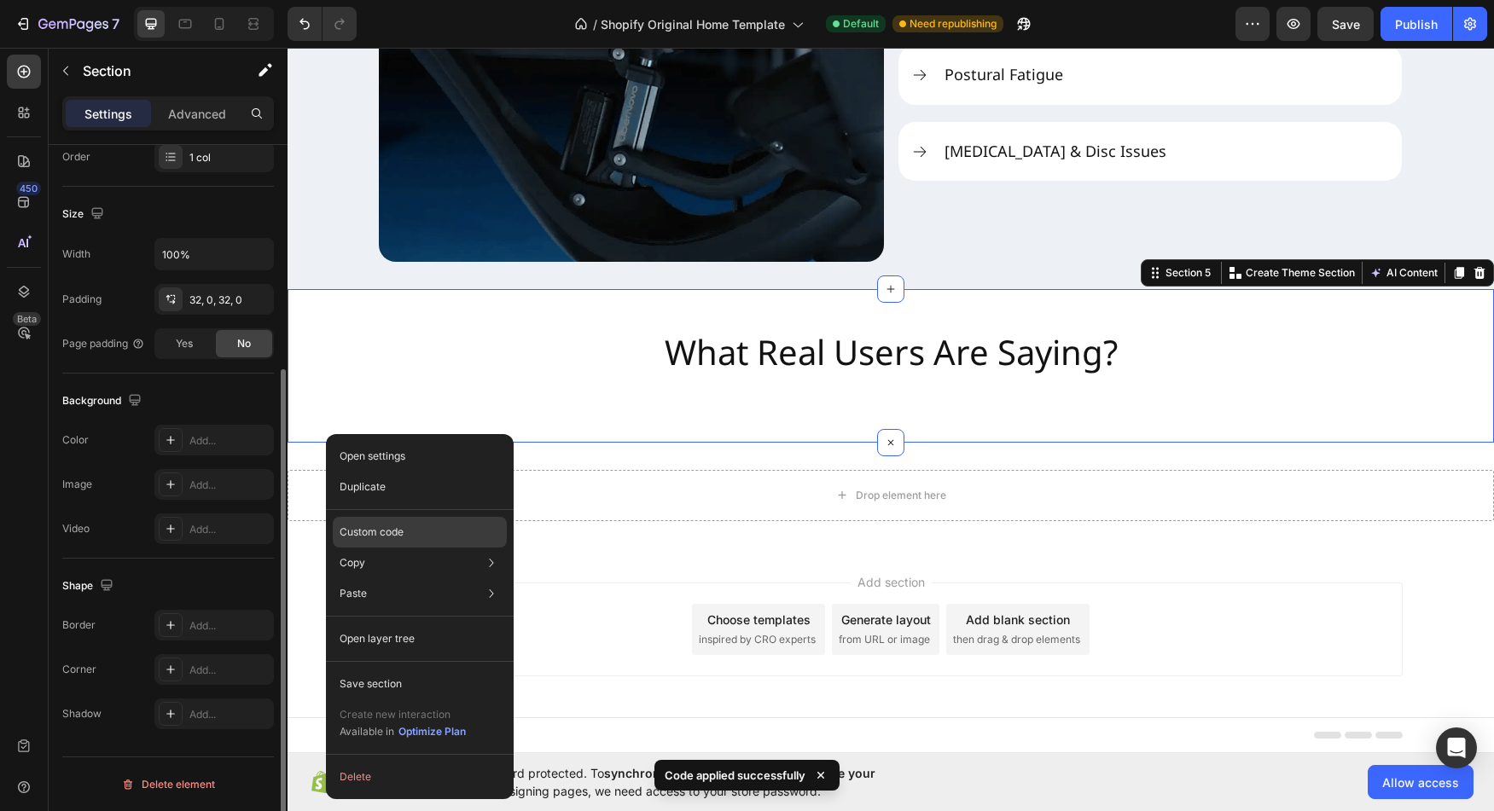
click at [403, 531] on p "Custom code" at bounding box center [372, 532] width 64 height 15
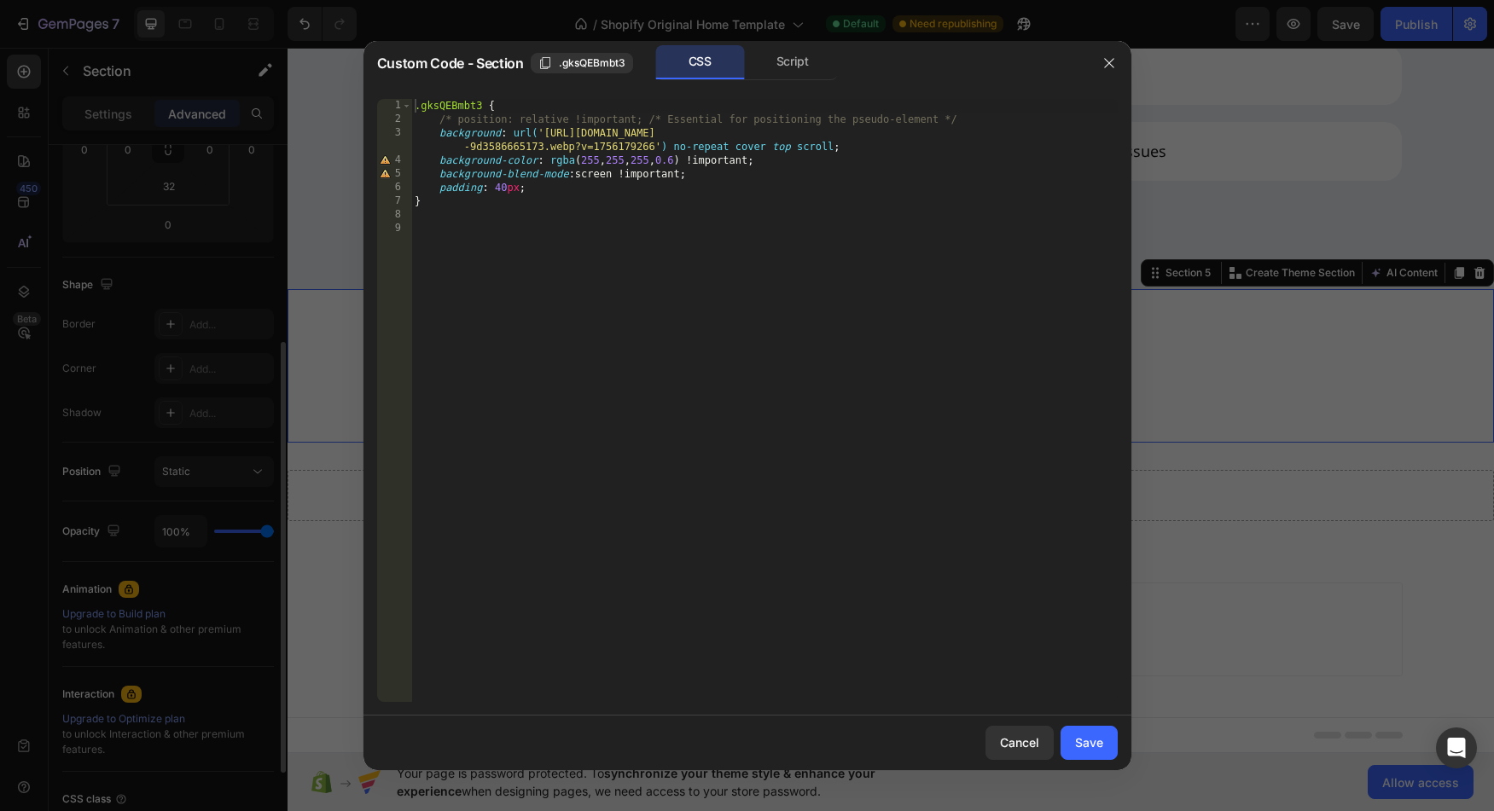
click at [746, 152] on div ".gksQEBmbt3 { /* position: relative !important; /* Essential for positioning th…" at bounding box center [764, 414] width 706 height 631
type textarea "background: url('[URL][DOMAIN_NAME]') no-repeat top scroll;"
click at [1111, 757] on button "Save" at bounding box center [1089, 743] width 57 height 34
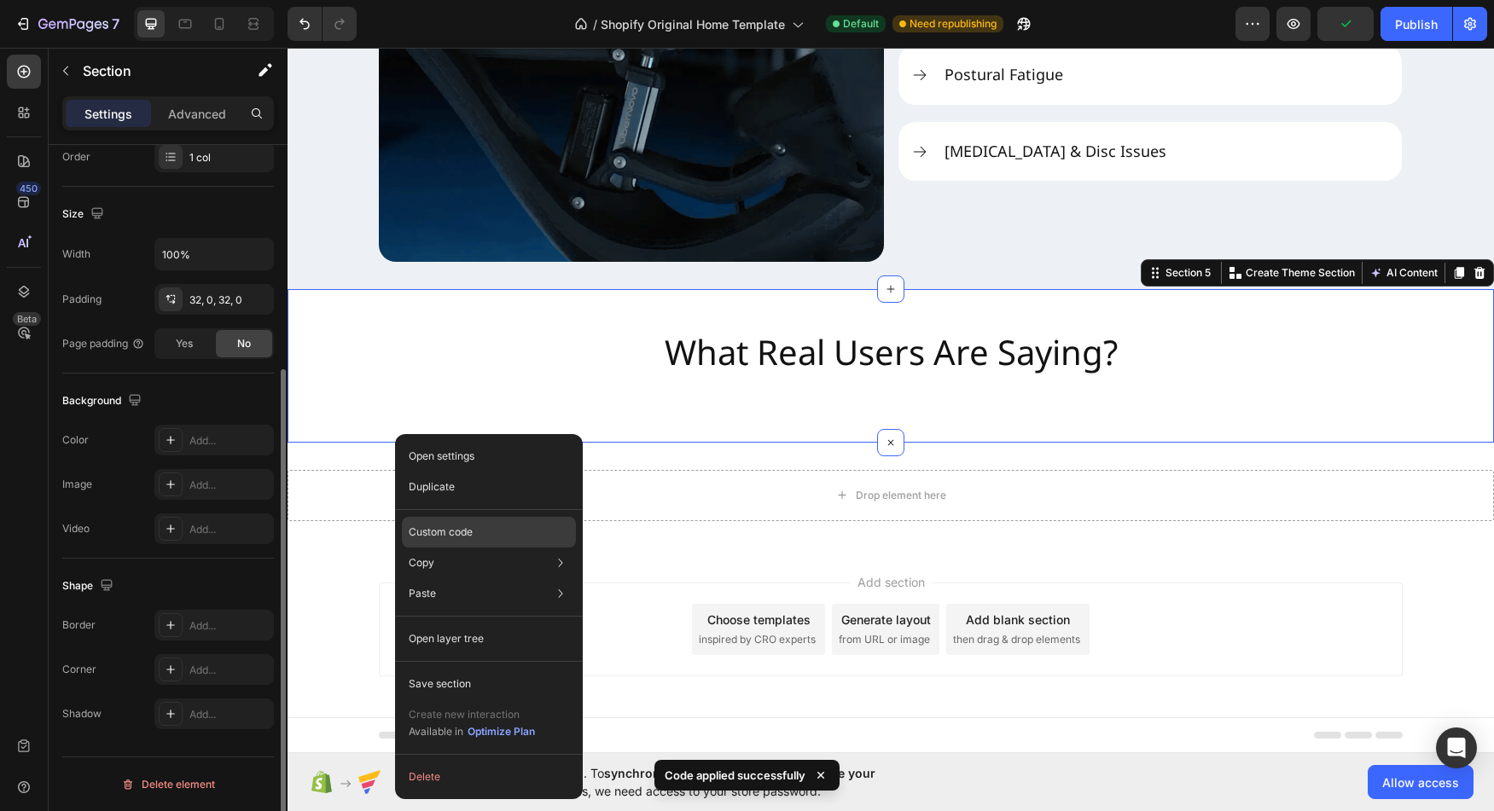
click at [468, 534] on p "Custom code" at bounding box center [441, 532] width 64 height 15
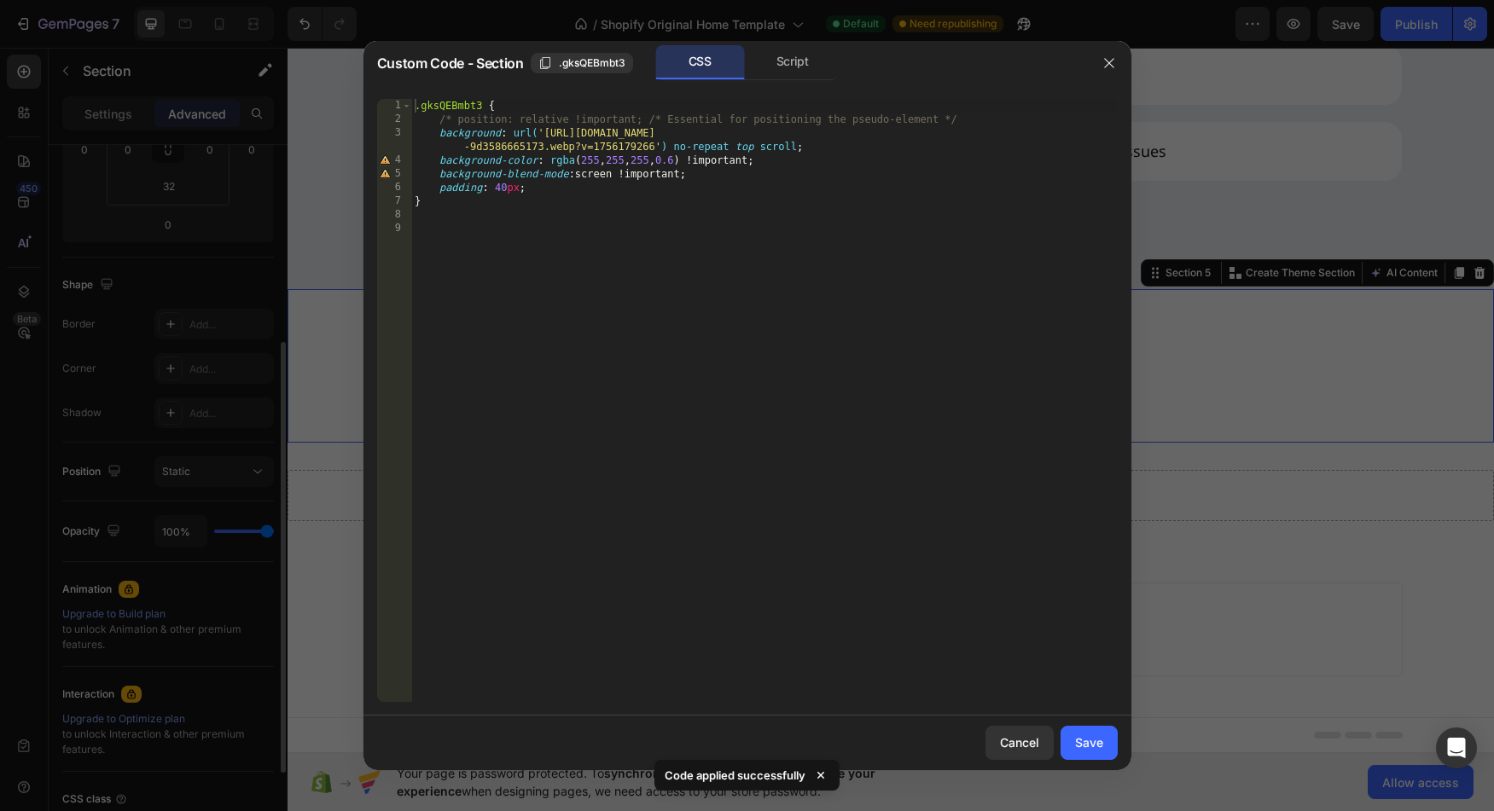
click at [795, 147] on div ".gksQEBmbt3 { /* position: relative !important; /* Essential for positioning th…" at bounding box center [764, 414] width 706 height 631
type textarea "background: url('[URL][DOMAIN_NAME]') no-repeat top scroll !;"
click at [1098, 747] on div "Save" at bounding box center [1089, 743] width 28 height 18
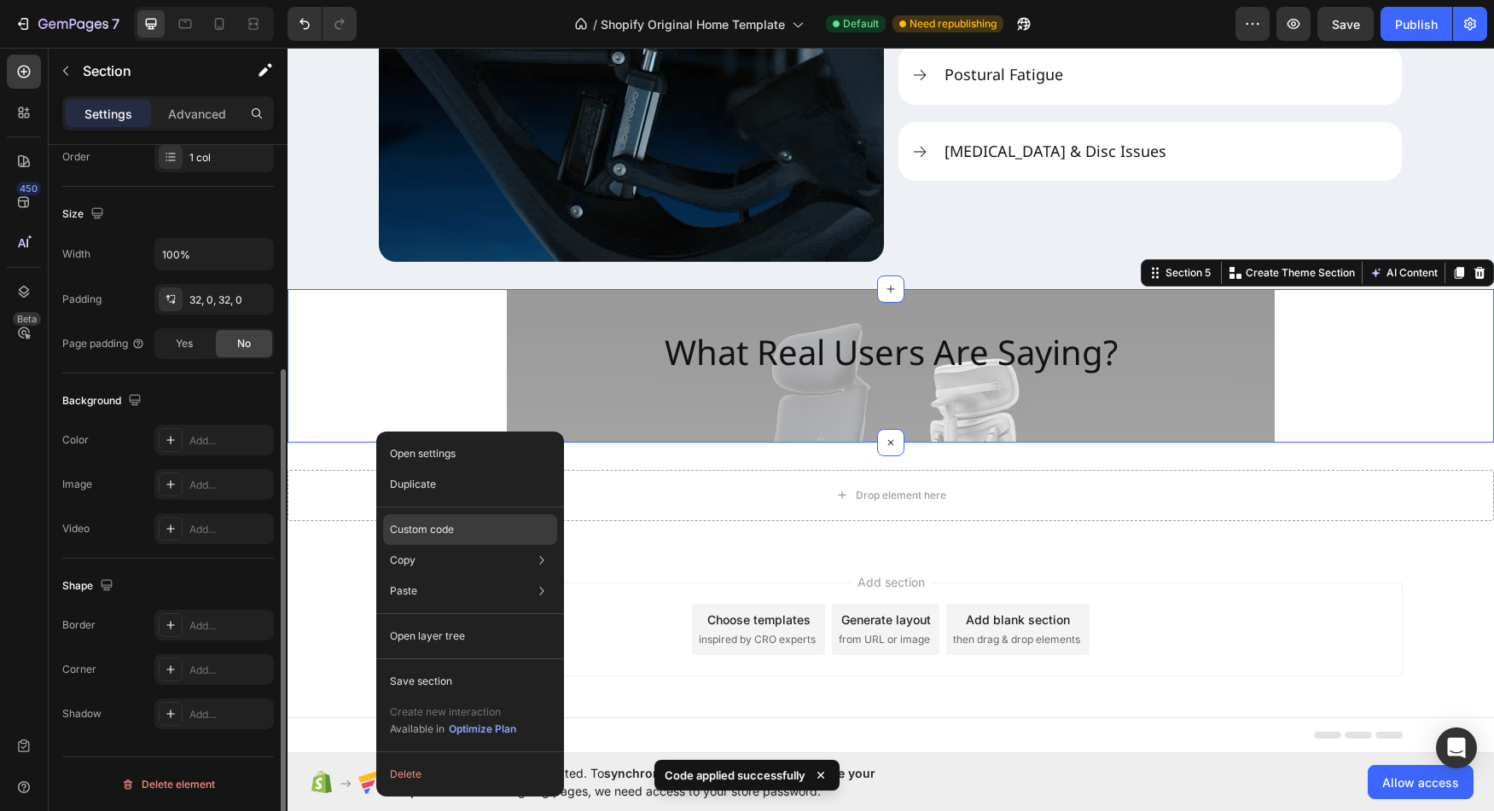
click at [460, 576] on div "Custom code" at bounding box center [470, 591] width 174 height 31
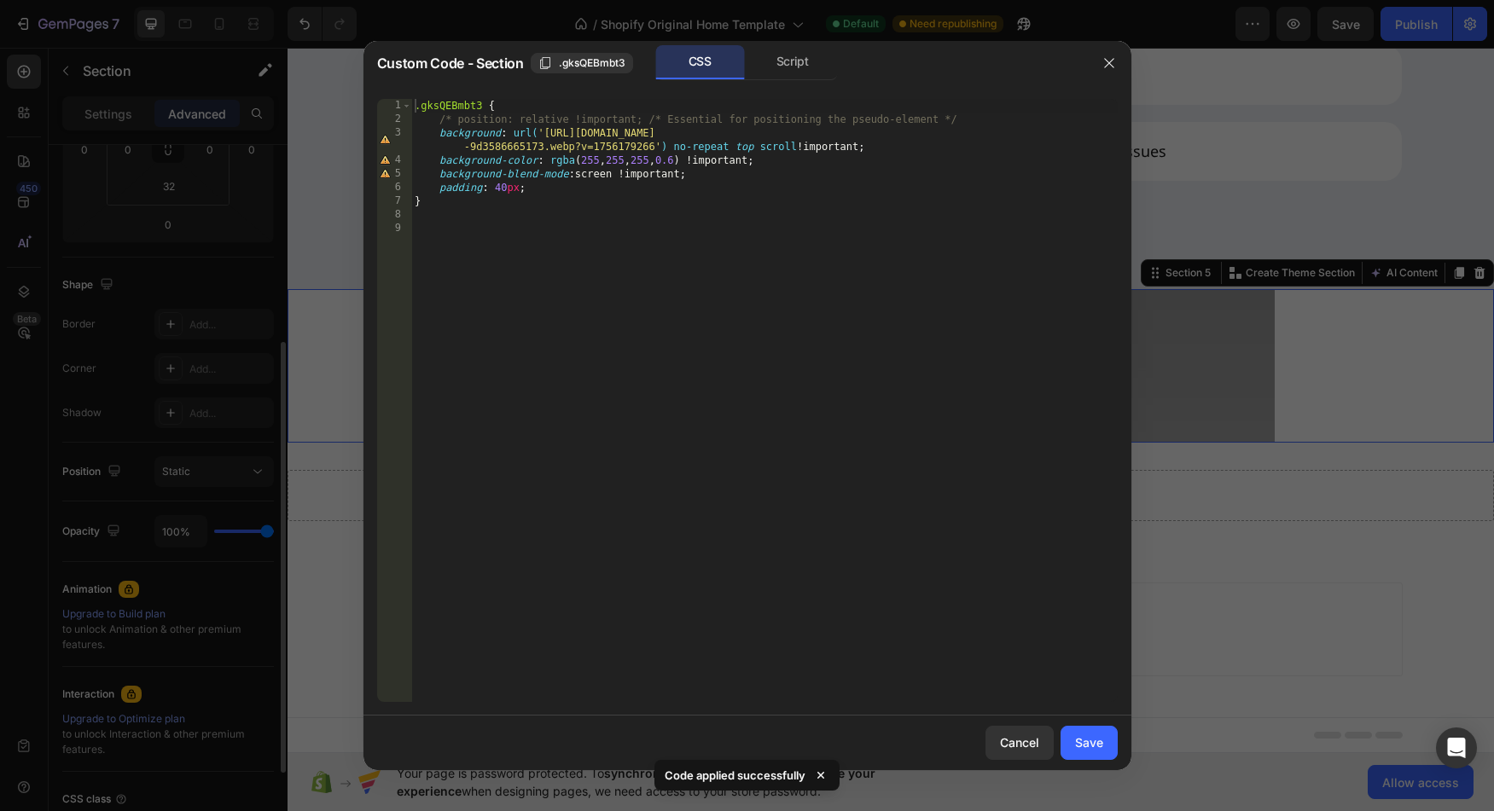
type textarea "background: url('[URL][DOMAIN_NAME]') no-repeat top scroll !important;"
click at [892, 143] on div ".gksQEBmbt3 { /* position: relative !important; /* Essential for positioning th…" at bounding box center [764, 414] width 706 height 631
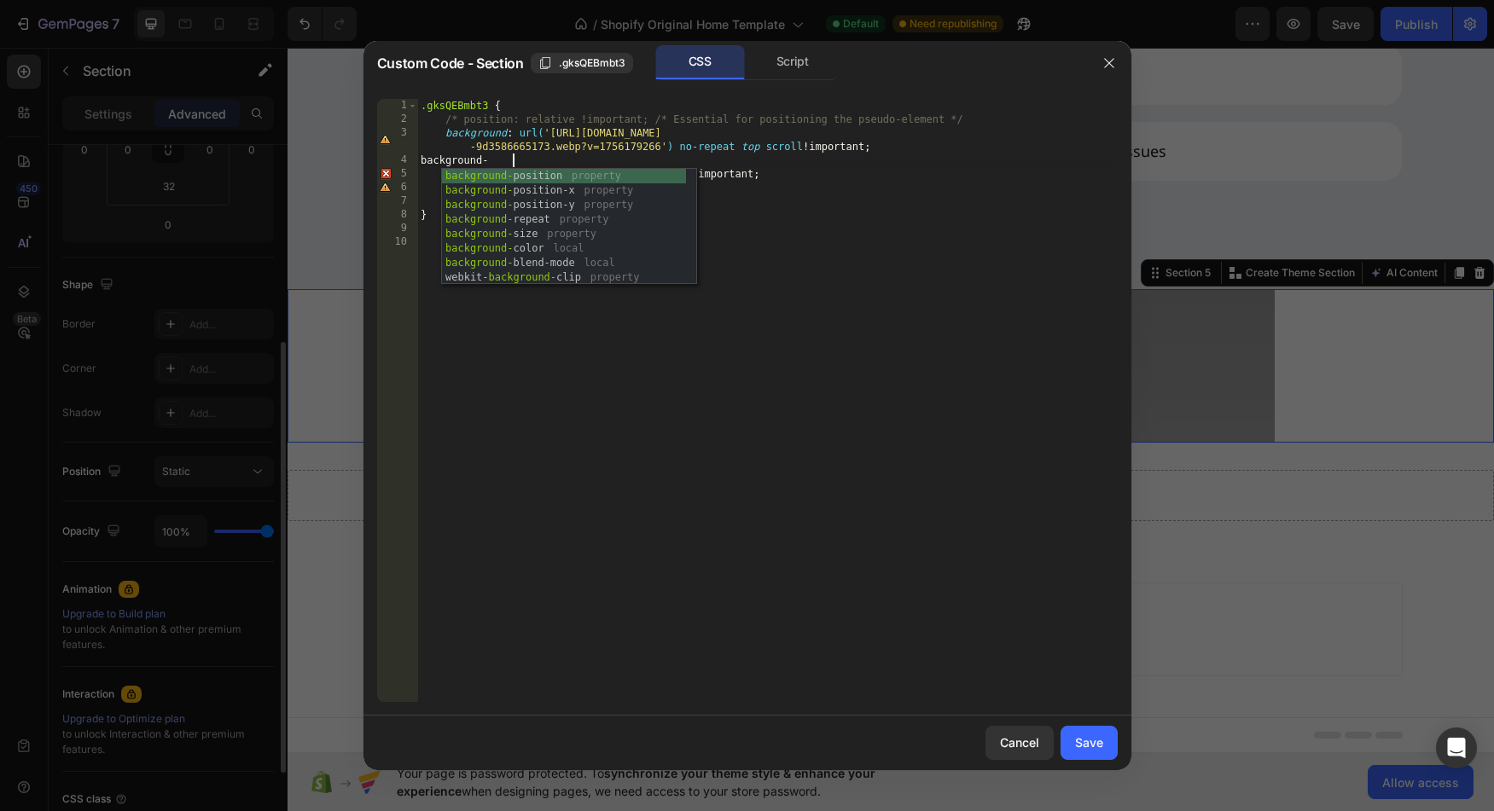
scroll to position [87, 0]
type textarea "background-position: ;"
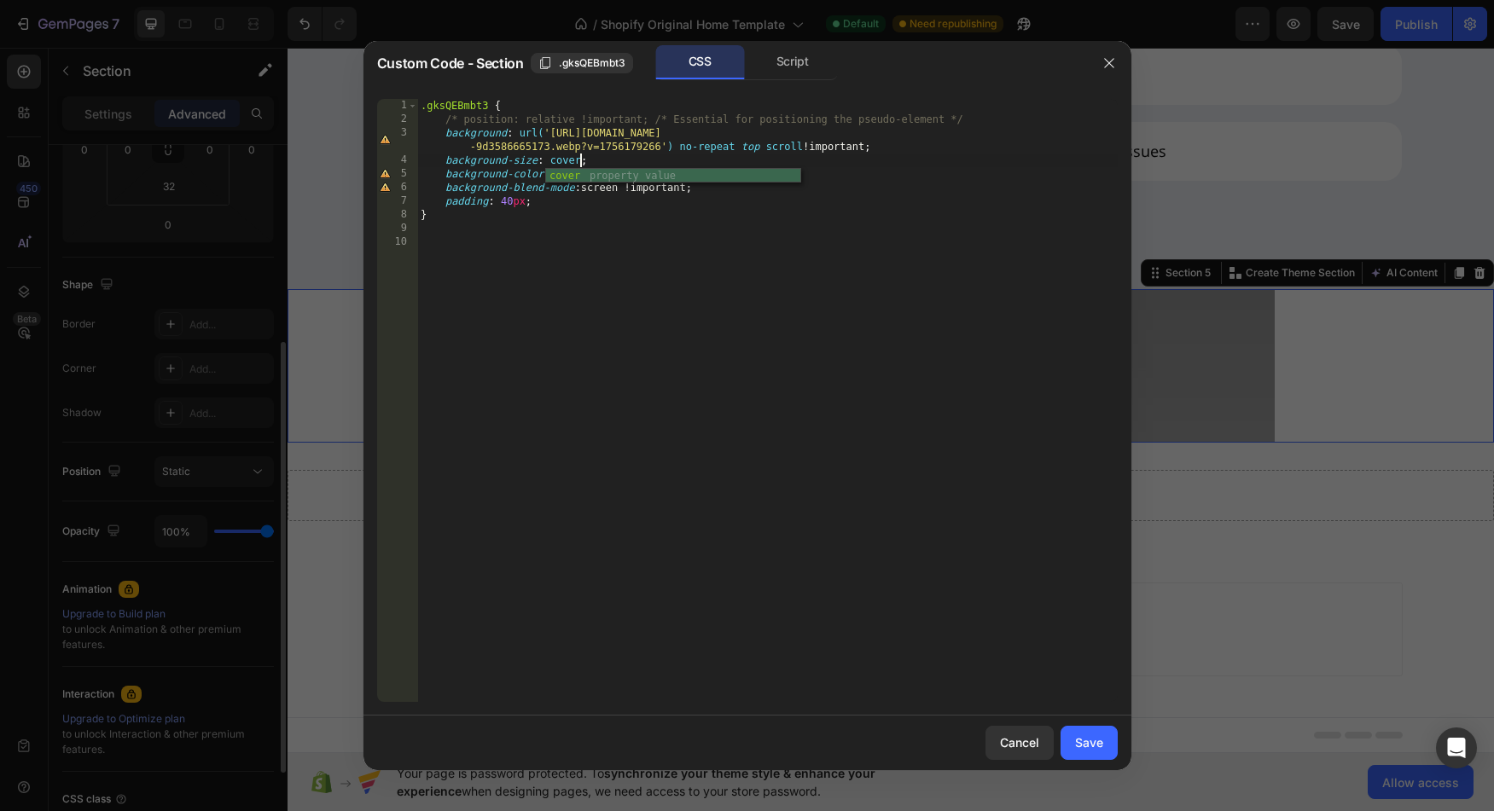
scroll to position [0, 14]
type textarea "background-size: cover !;"
click at [1081, 737] on div "Save" at bounding box center [1089, 743] width 28 height 18
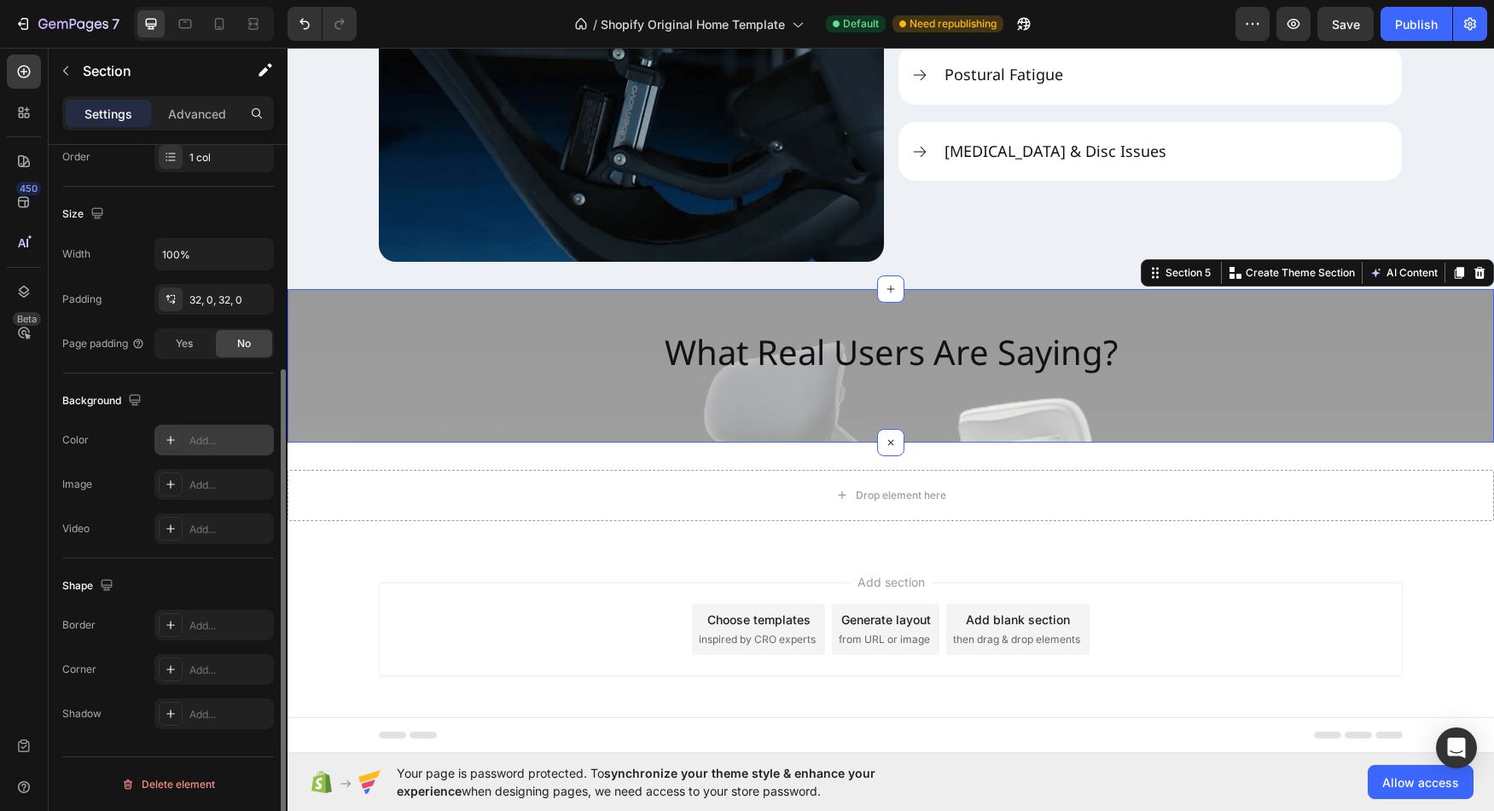
click at [166, 450] on div at bounding box center [171, 440] width 24 height 24
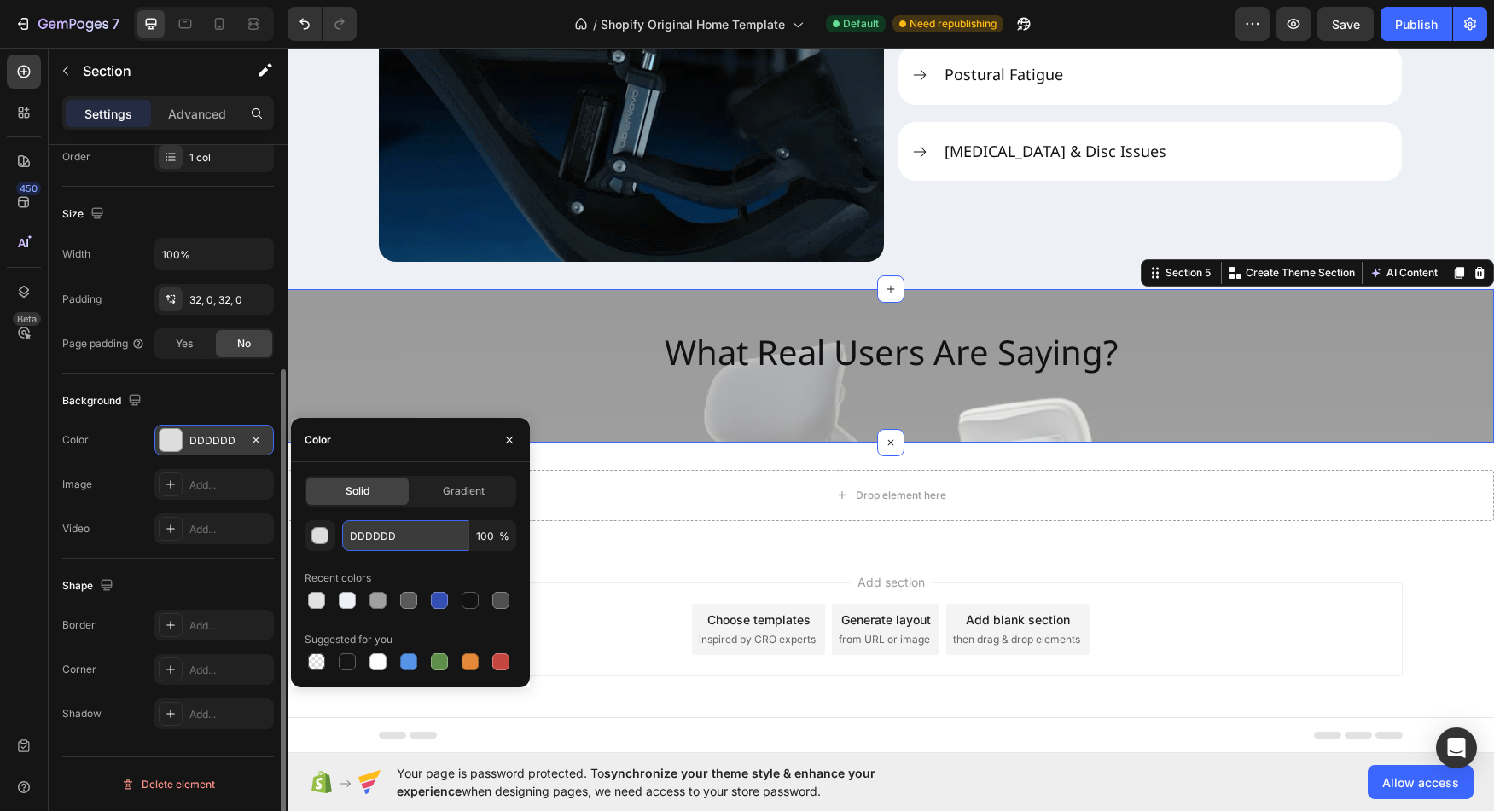
click at [421, 538] on input "DDDDDD" at bounding box center [405, 535] width 126 height 31
click at [307, 537] on button "button" at bounding box center [320, 535] width 31 height 31
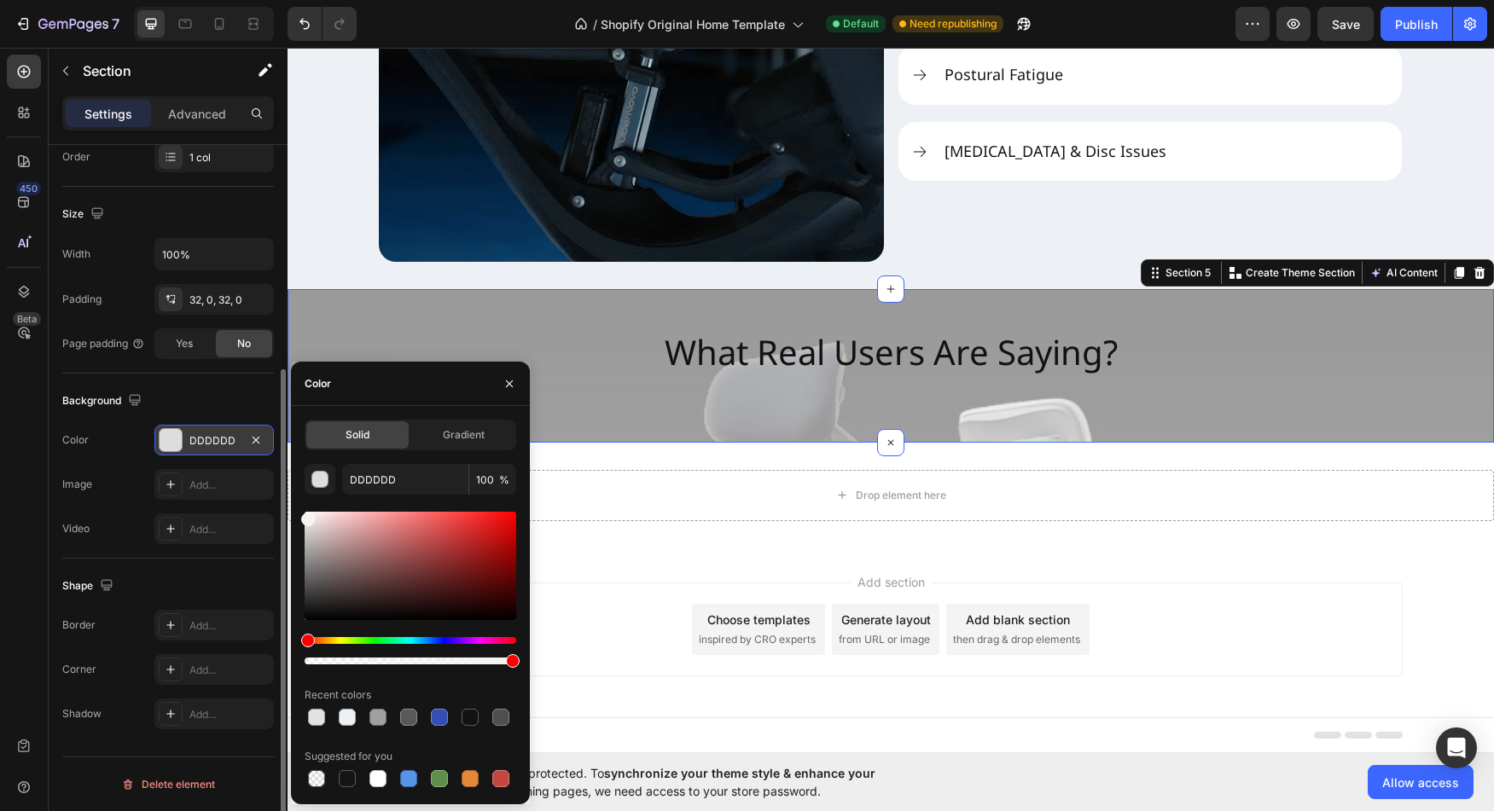
type input "F4F4F4"
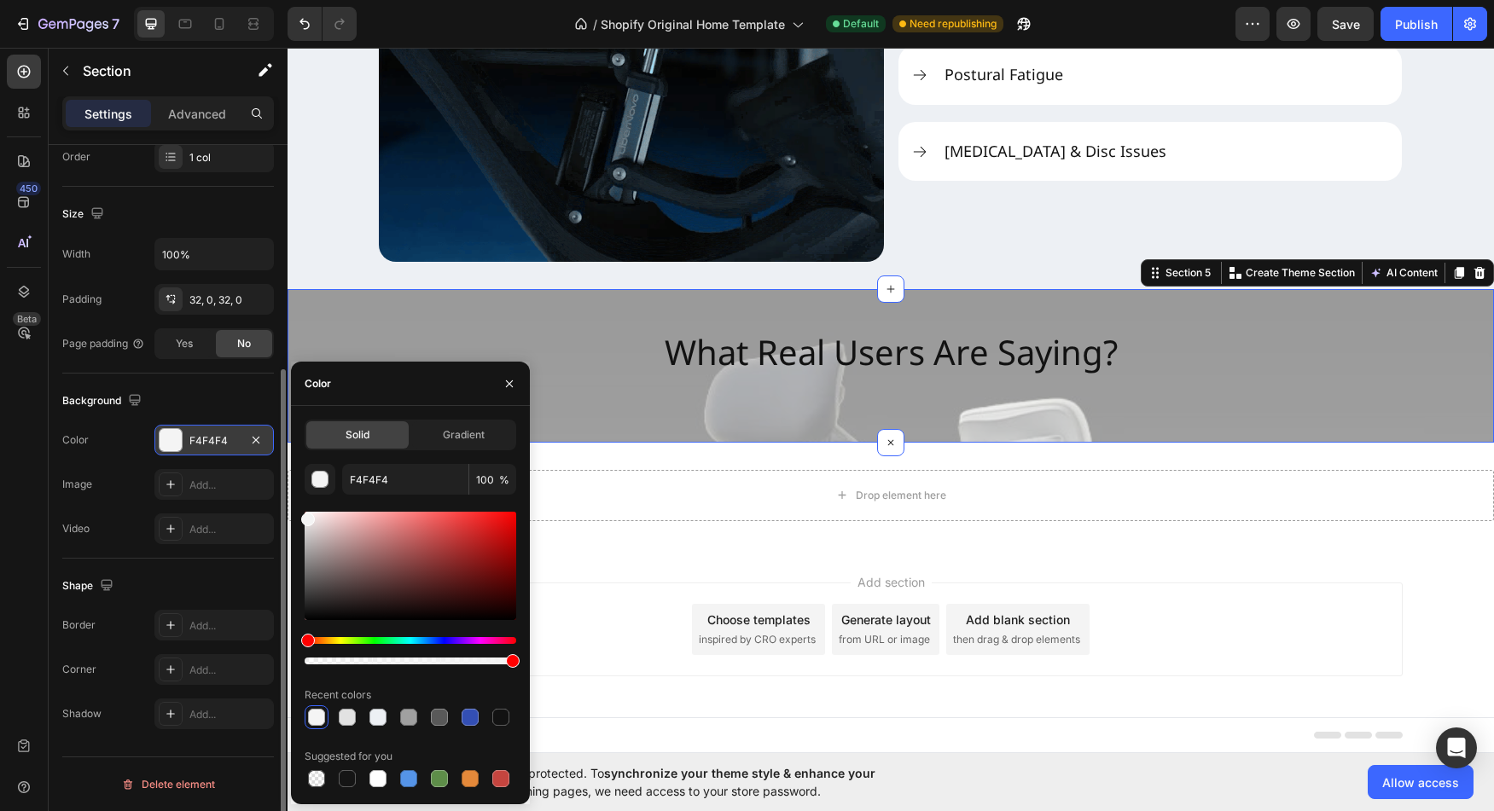
drag, startPoint x: 306, startPoint y: 533, endPoint x: 302, endPoint y: 515, distance: 18.4
click at [302, 515] on div "Solid Gradient F4F4F4 100 % Recent colors Suggested for you" at bounding box center [410, 605] width 239 height 371
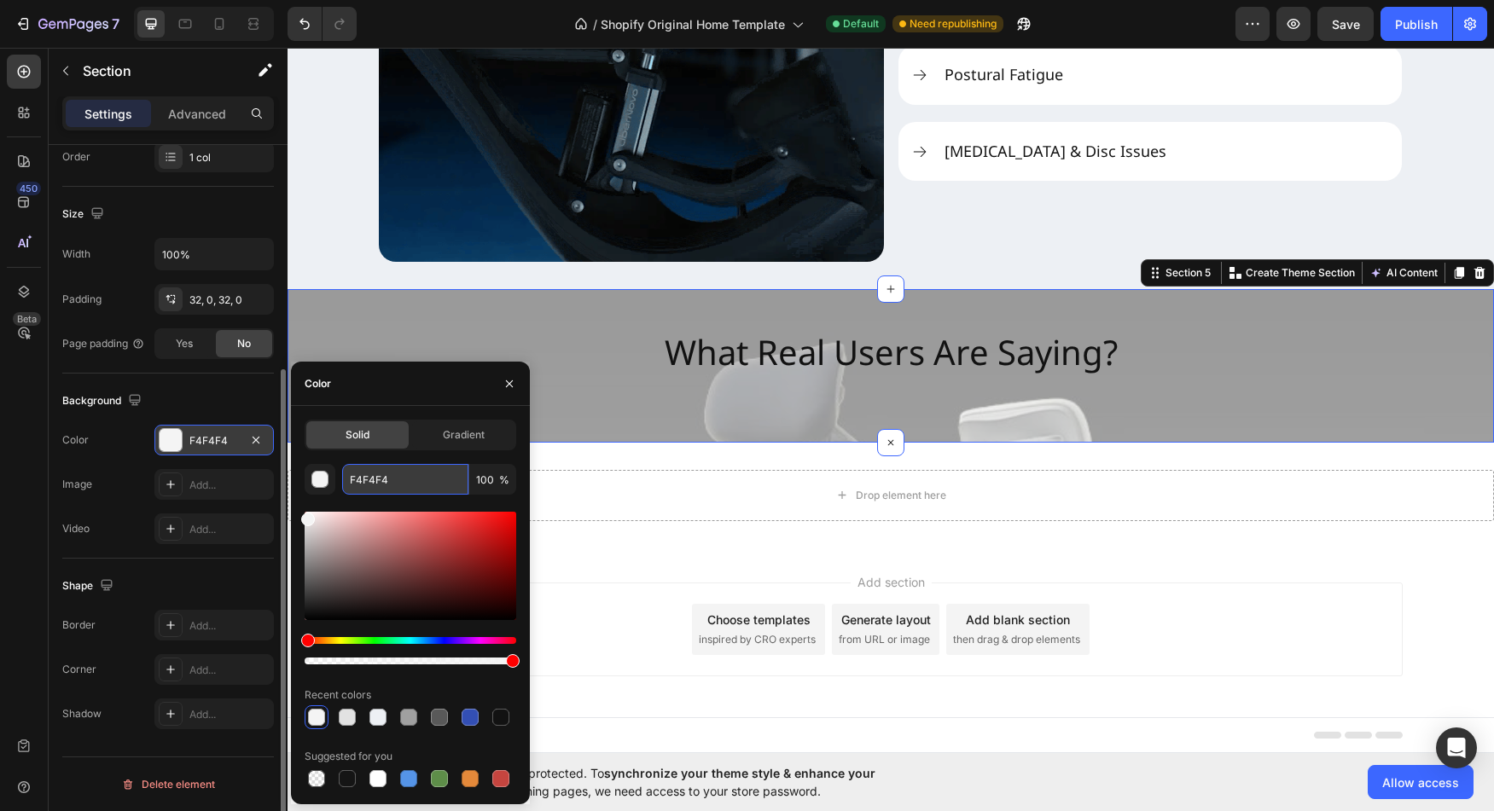
click at [387, 485] on input "F4F4F4" at bounding box center [405, 479] width 126 height 31
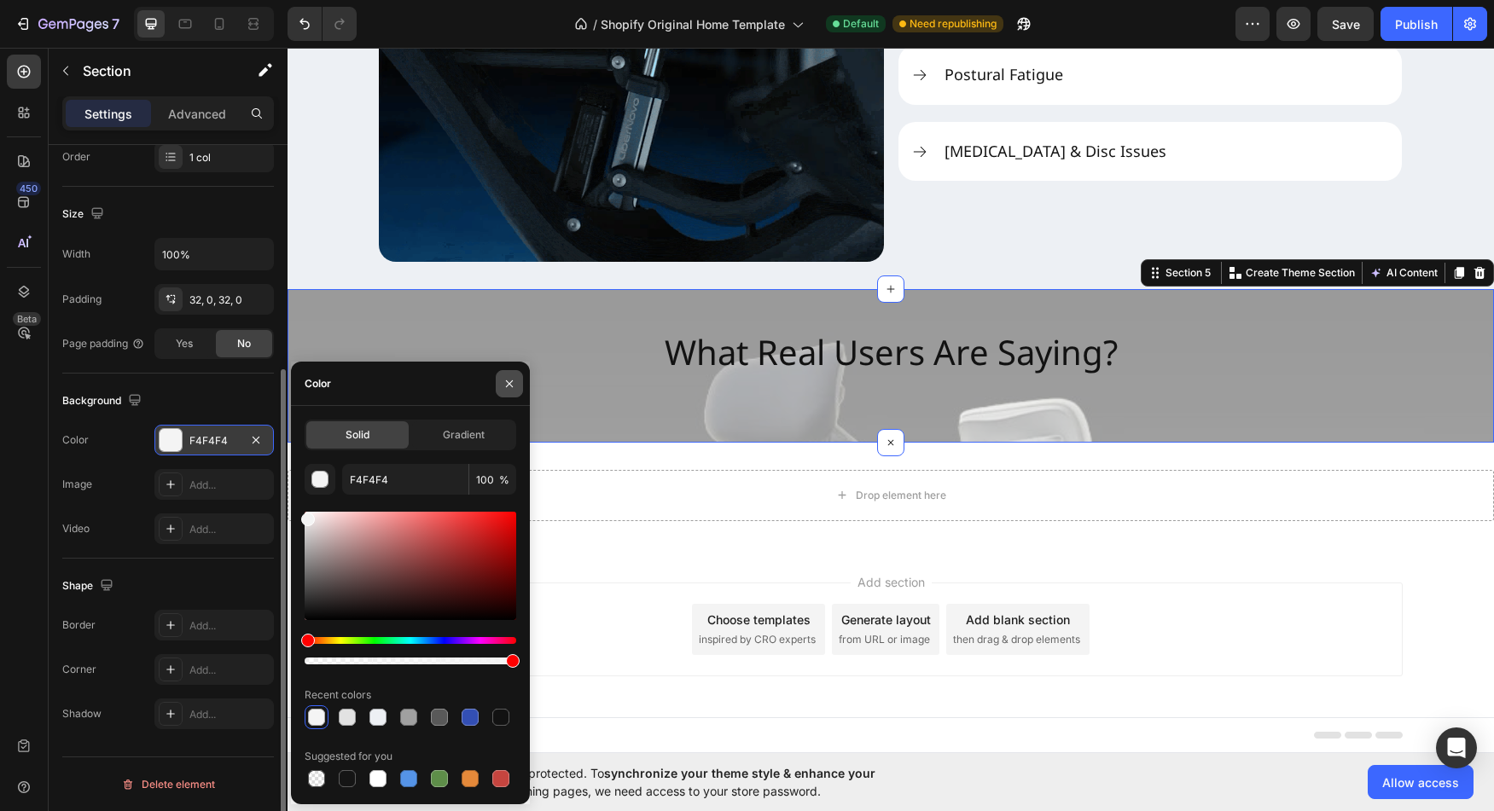
click at [509, 389] on icon "button" at bounding box center [510, 384] width 14 height 14
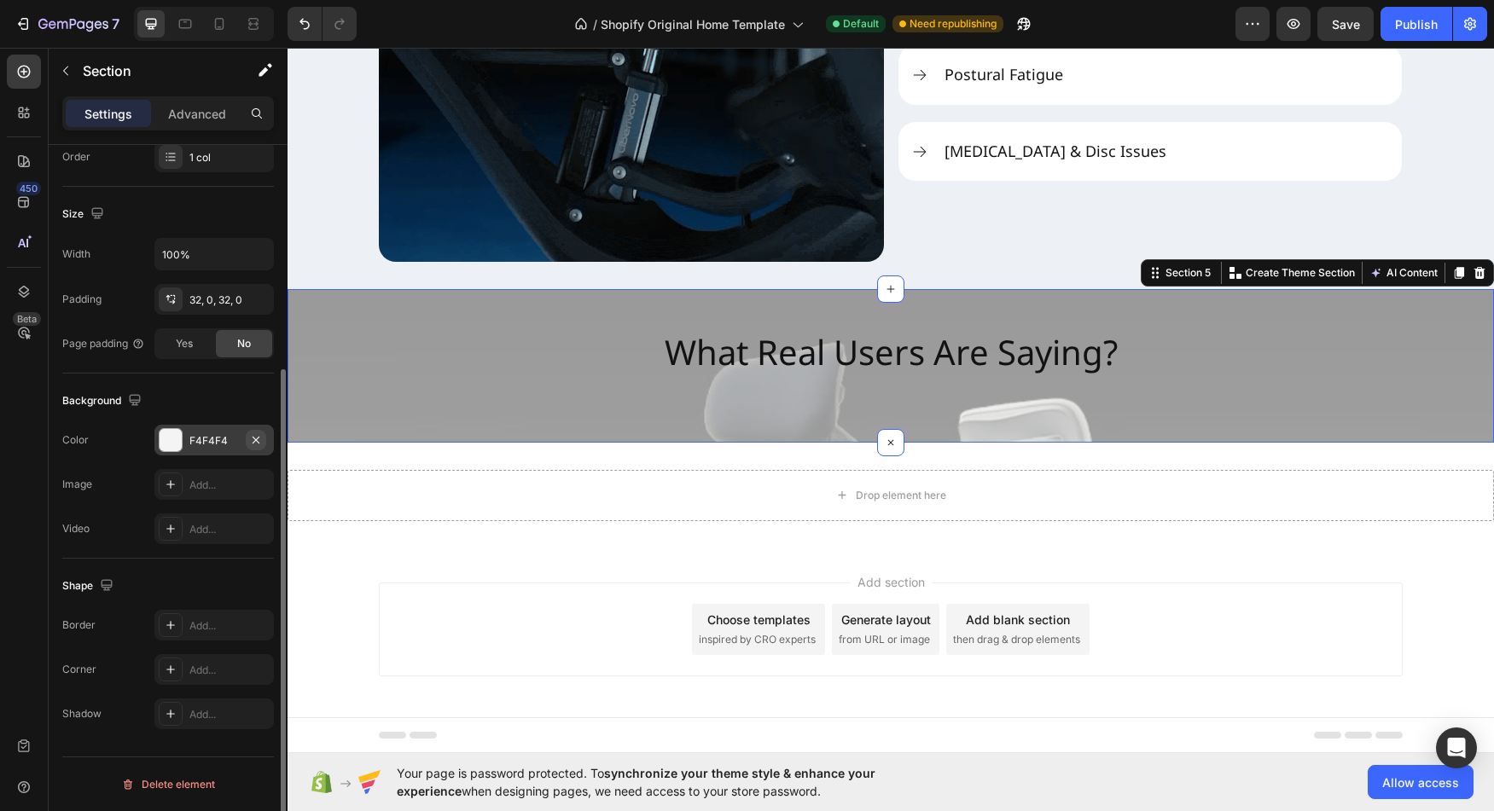
click at [255, 439] on icon "button" at bounding box center [256, 439] width 7 height 7
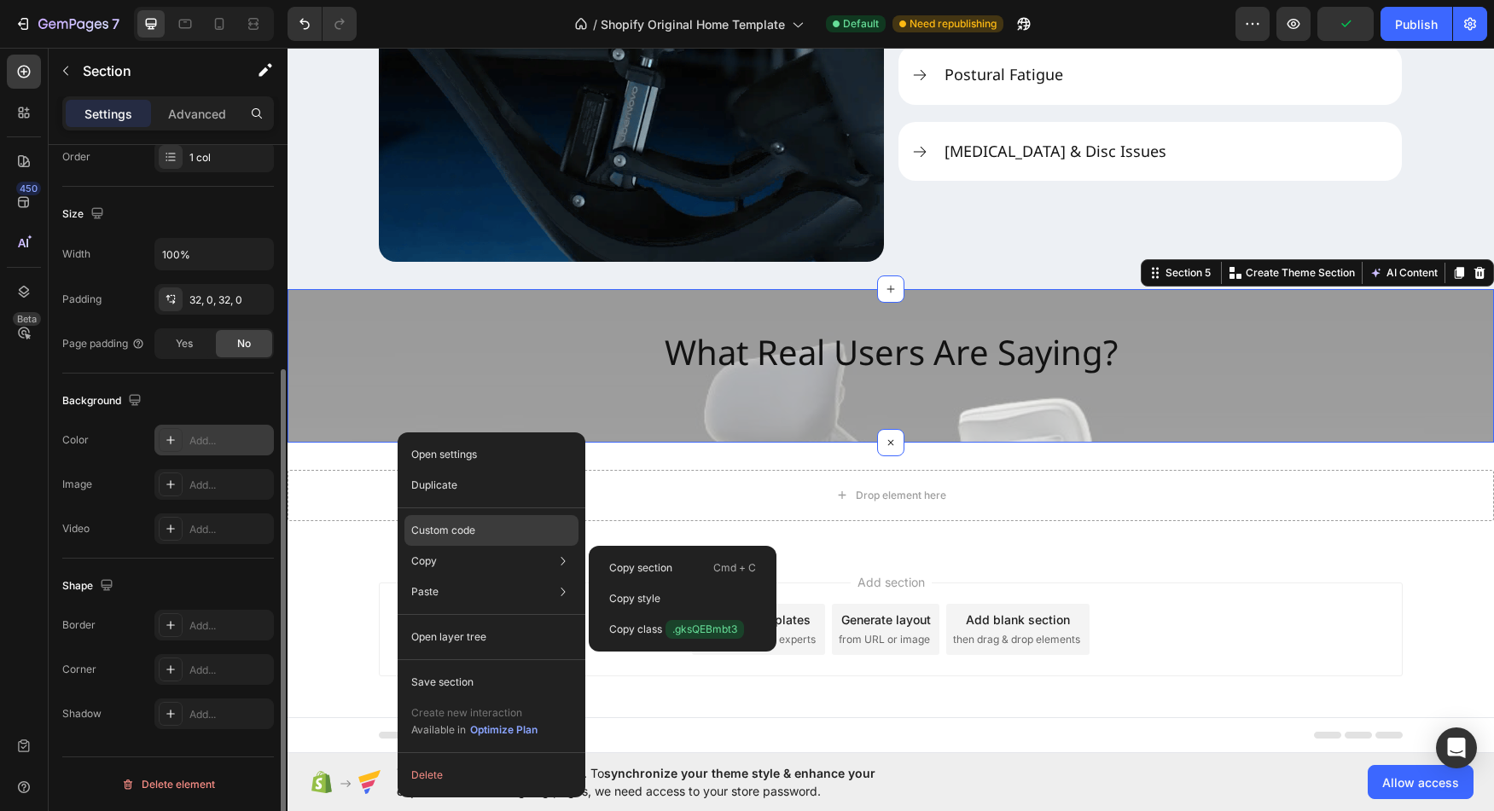
click at [457, 538] on p "Custom code" at bounding box center [443, 530] width 64 height 15
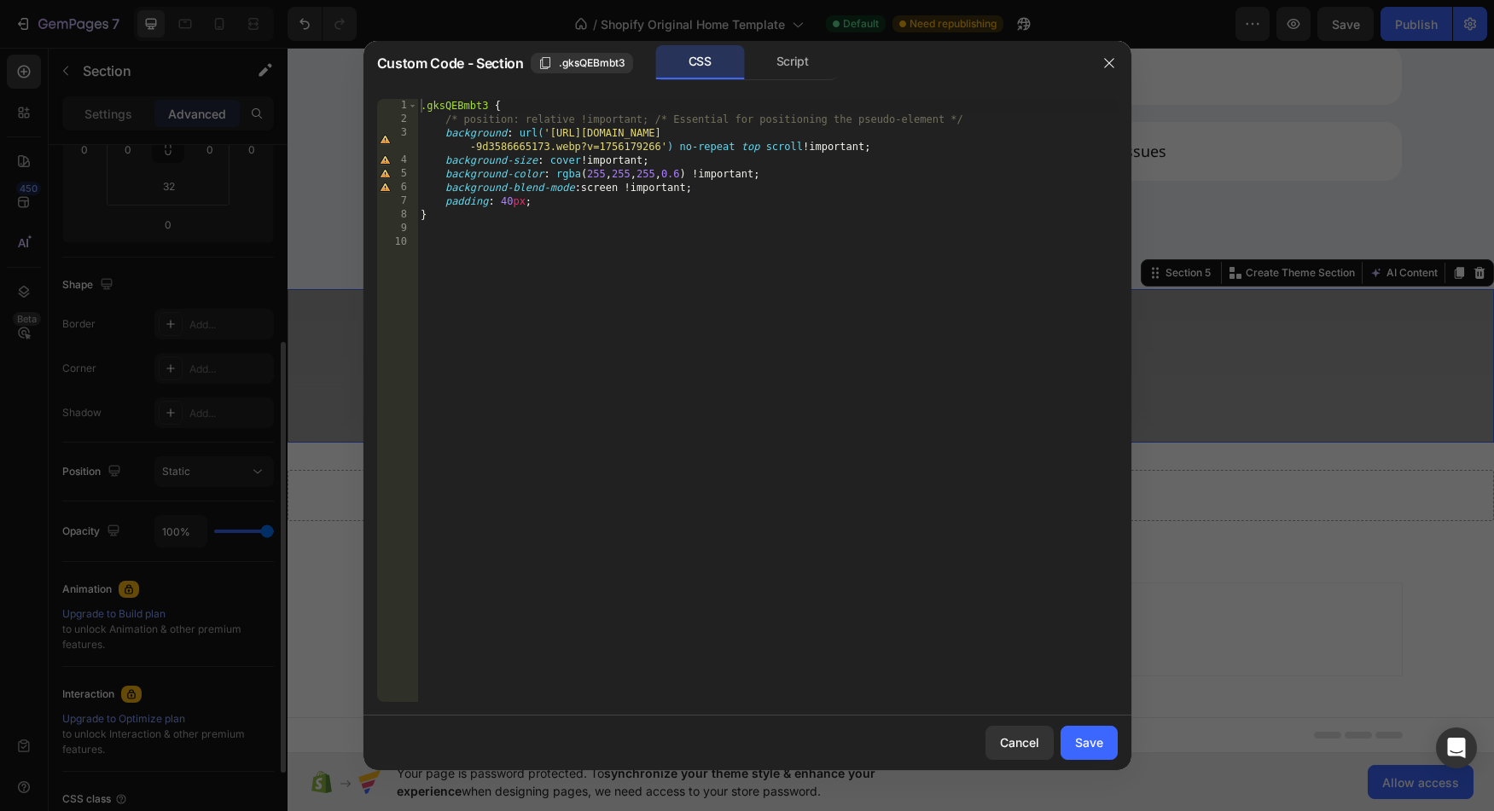
click at [573, 178] on div ".gksQEBmbt3 { /* position: relative !important; /* Essential for positioning th…" at bounding box center [767, 414] width 700 height 631
drag, startPoint x: 573, startPoint y: 178, endPoint x: 699, endPoint y: 172, distance: 126.4
click at [699, 172] on div ".gksQEBmbt3 { /* position: relative !important; /* Essential for positioning th…" at bounding box center [767, 414] width 700 height 631
paste textarea "F4F4F4"
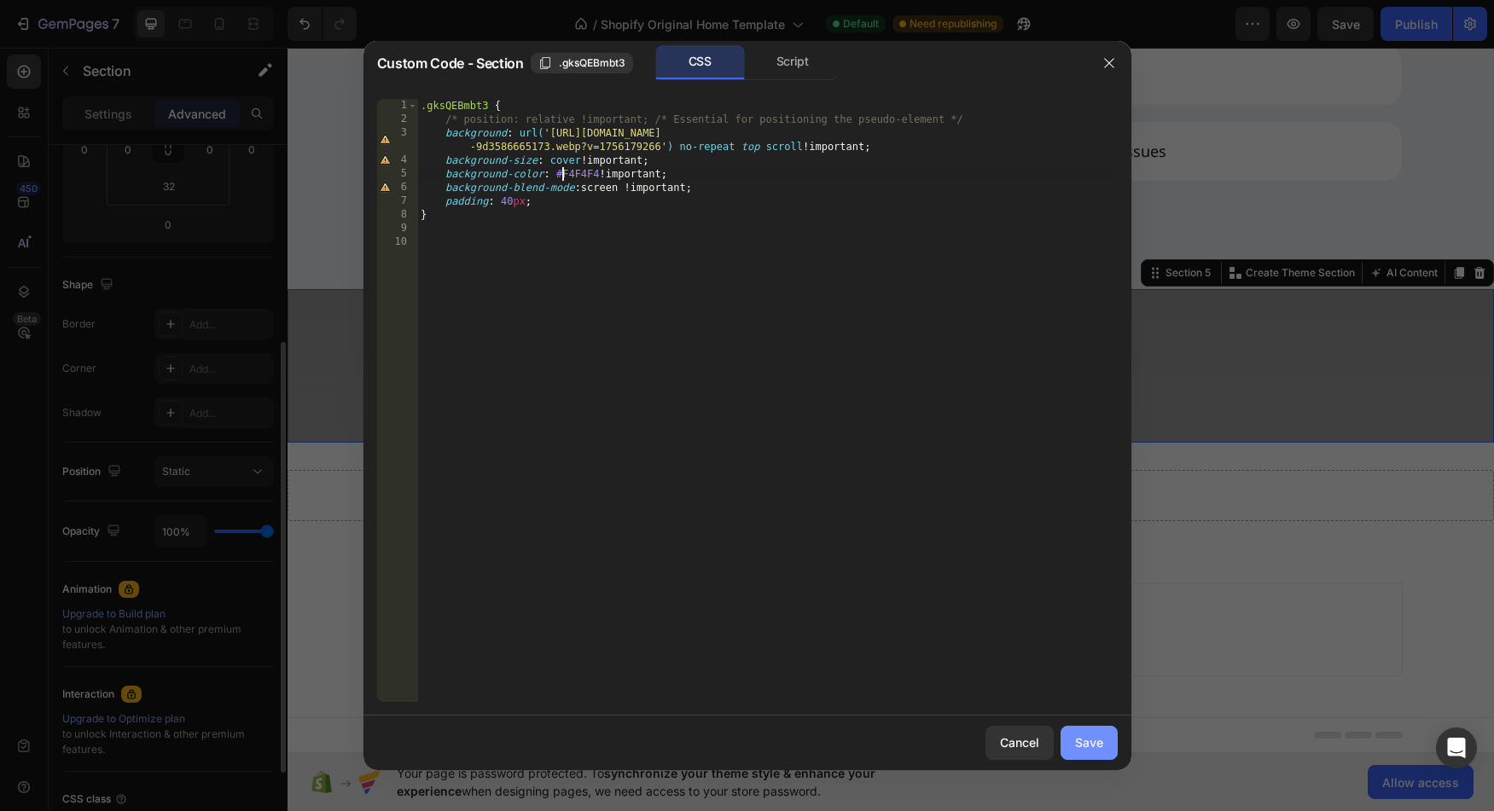
type textarea "background-color: #F4F4F4 !important;"
click at [1079, 732] on button "Save" at bounding box center [1089, 743] width 57 height 34
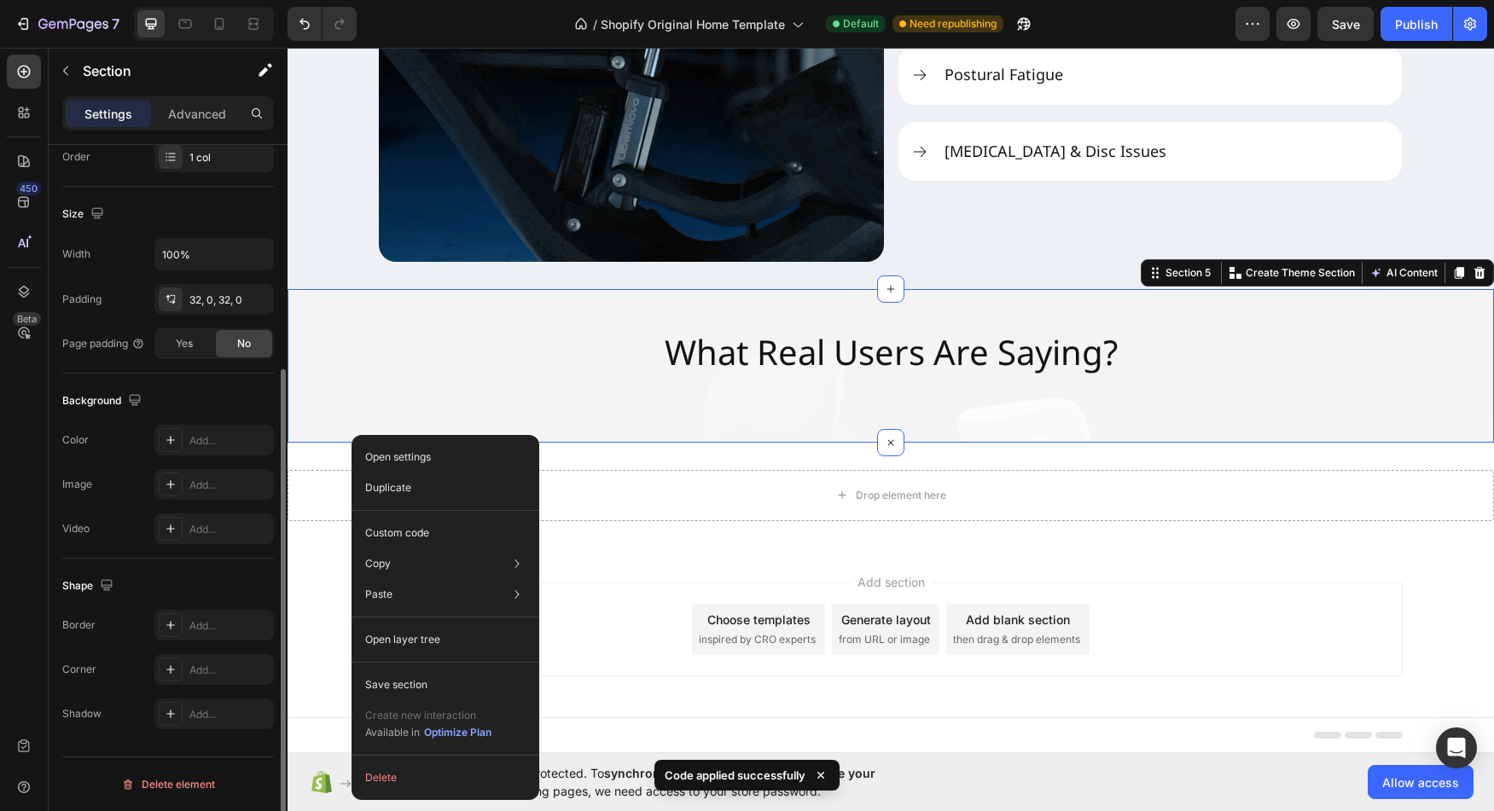
click at [84, 451] on div "Color" at bounding box center [75, 440] width 26 height 27
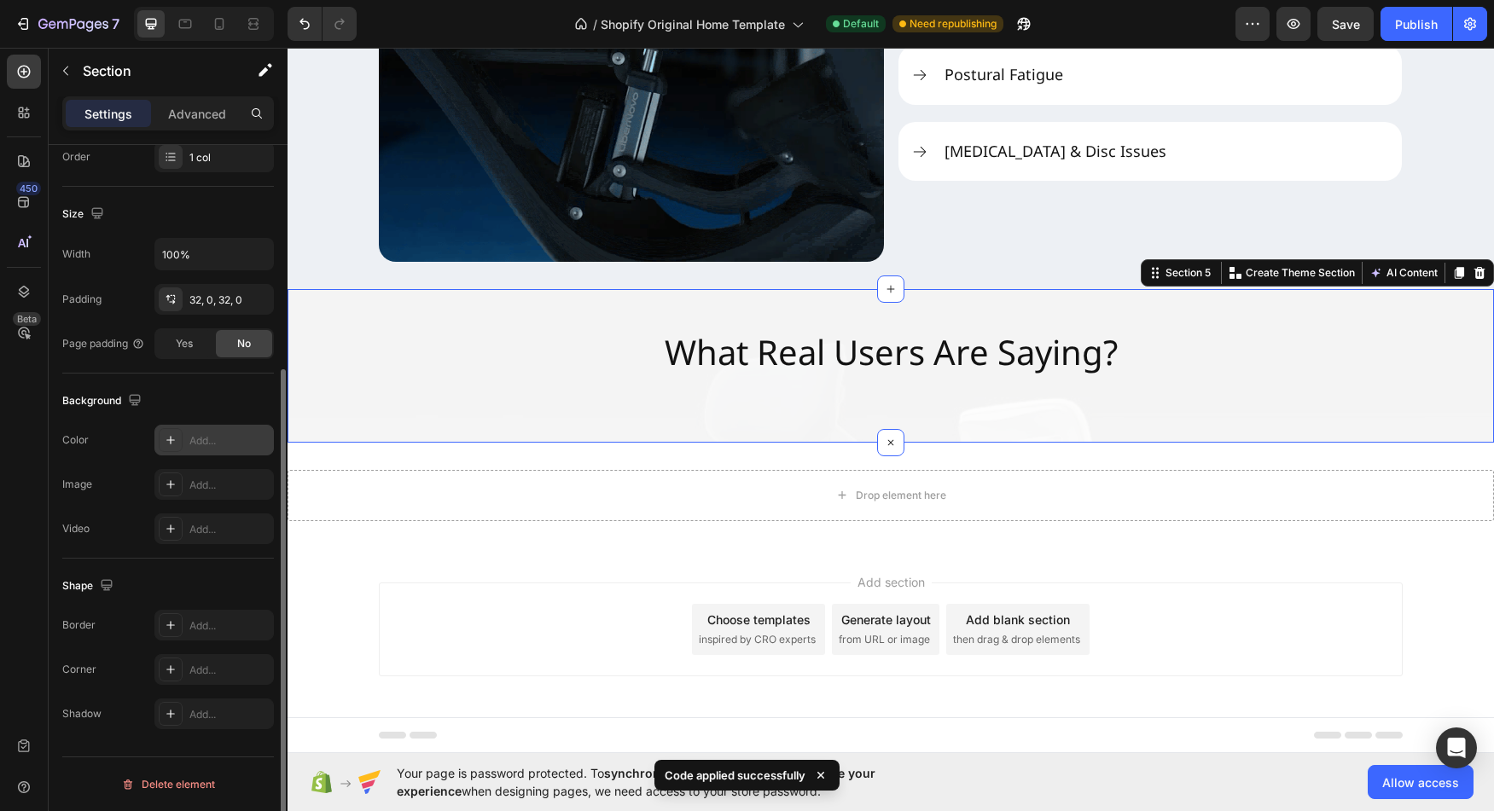
click at [176, 446] on icon at bounding box center [171, 440] width 14 height 14
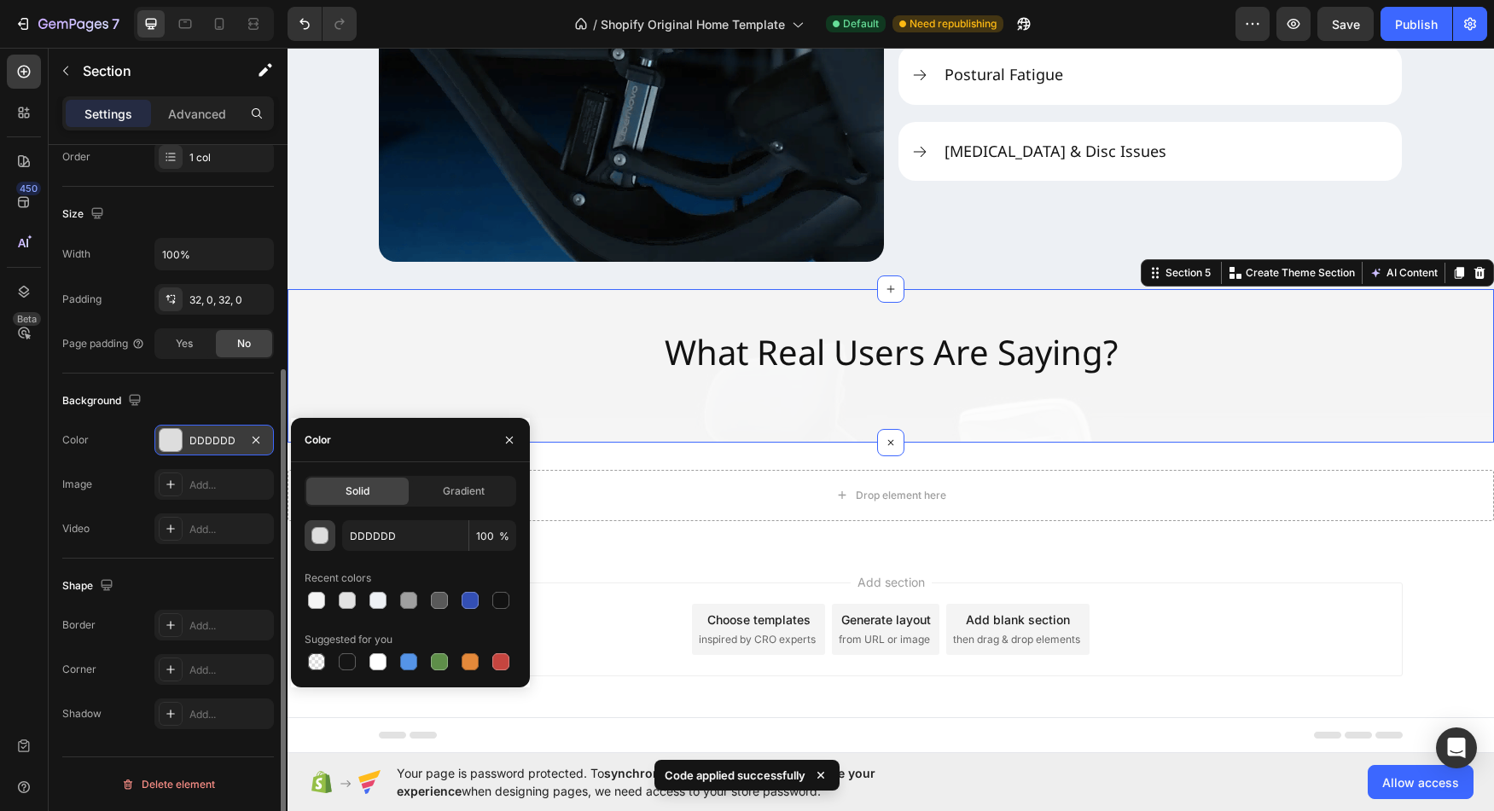
click at [317, 538] on div "button" at bounding box center [320, 536] width 17 height 17
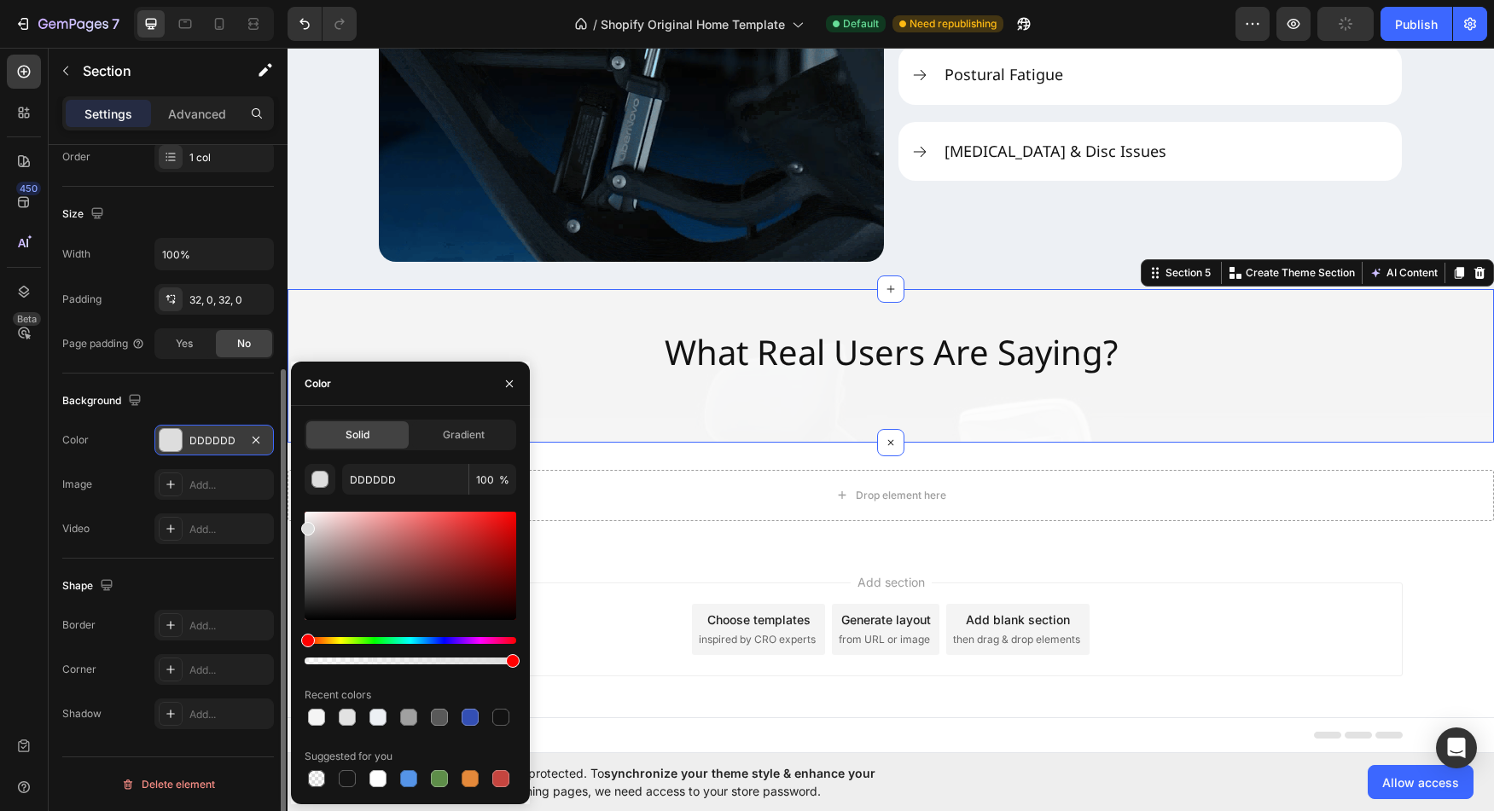
drag, startPoint x: 307, startPoint y: 531, endPoint x: 295, endPoint y: 526, distance: 13.0
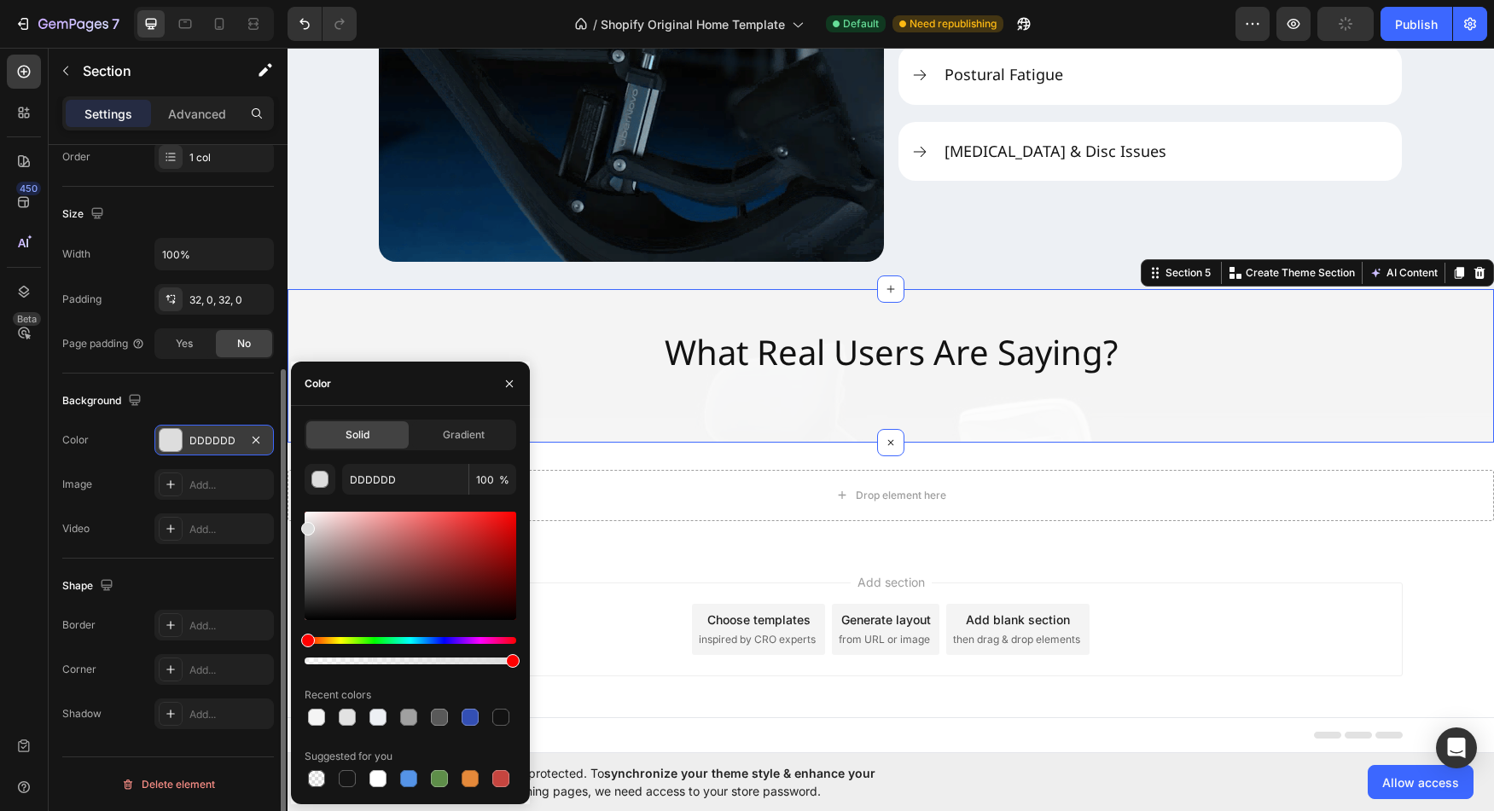
click at [295, 526] on div "Solid Gradient DDDDDD 100 % Recent colors Suggested for you" at bounding box center [410, 605] width 239 height 371
click at [499, 378] on button "button" at bounding box center [509, 383] width 27 height 27
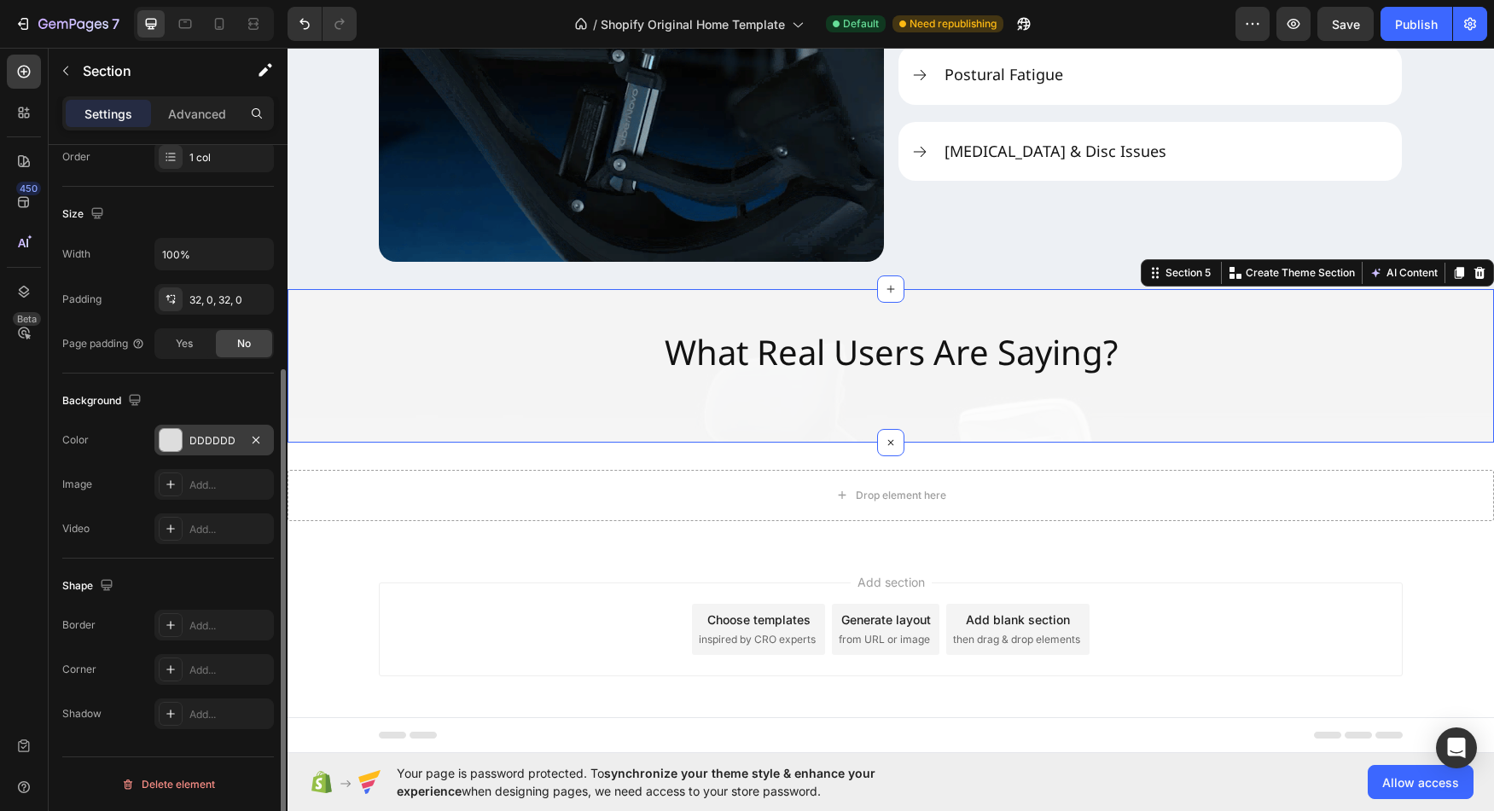
click at [182, 439] on div at bounding box center [171, 440] width 24 height 24
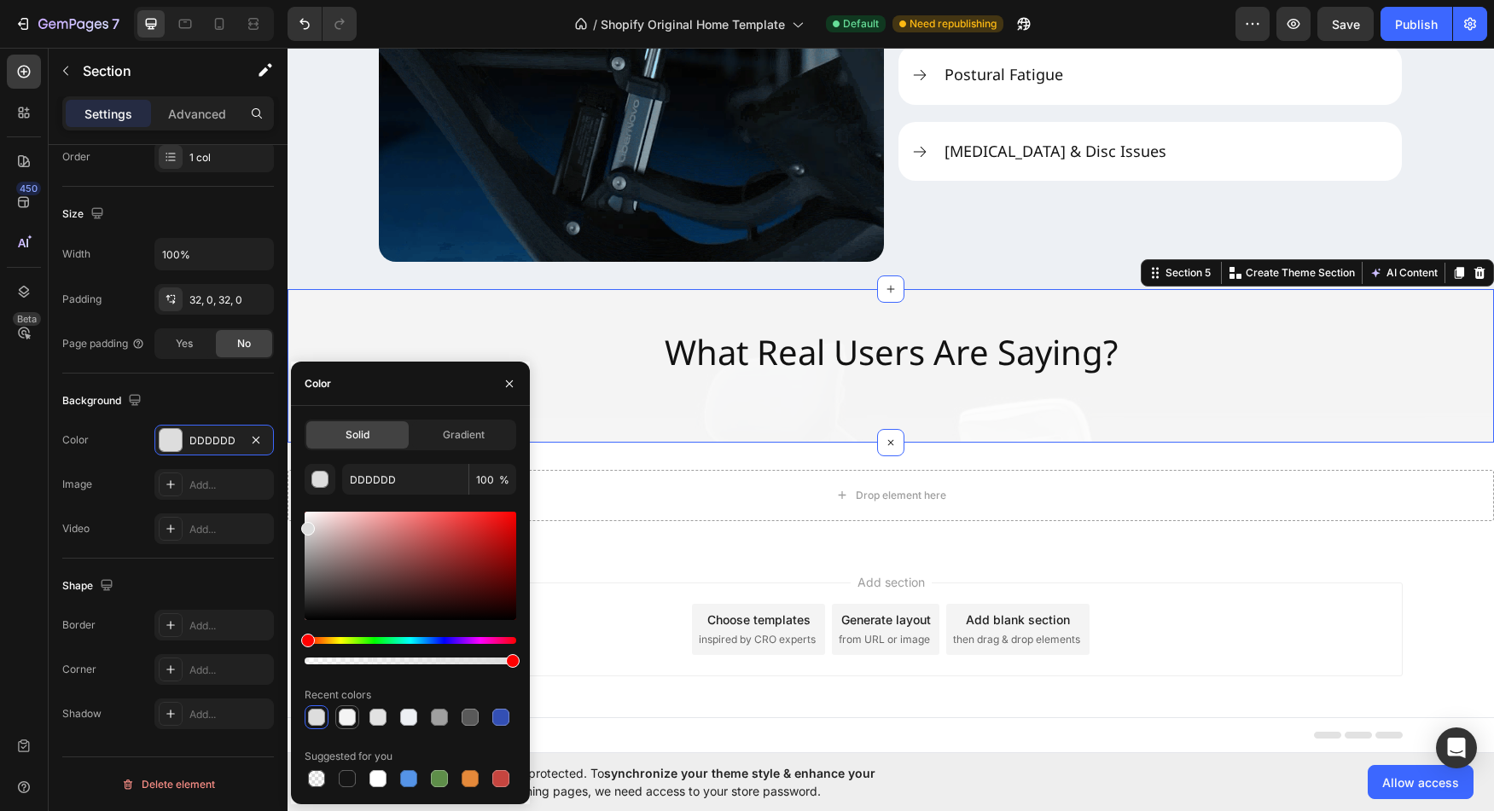
click at [354, 723] on div at bounding box center [347, 717] width 17 height 17
click at [381, 714] on div at bounding box center [377, 717] width 17 height 17
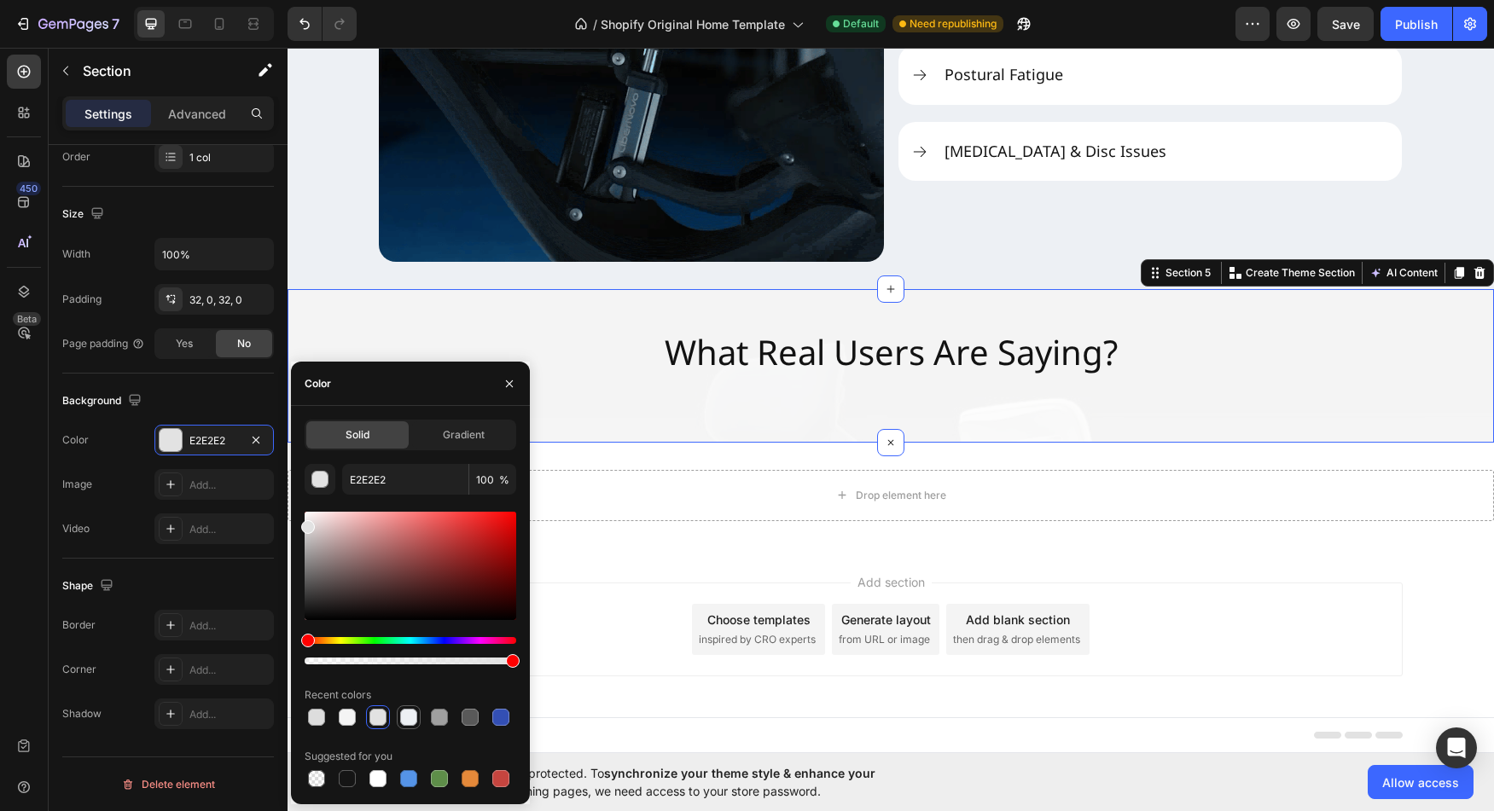
click at [413, 713] on div at bounding box center [408, 717] width 17 height 17
type input "EDF0F4"
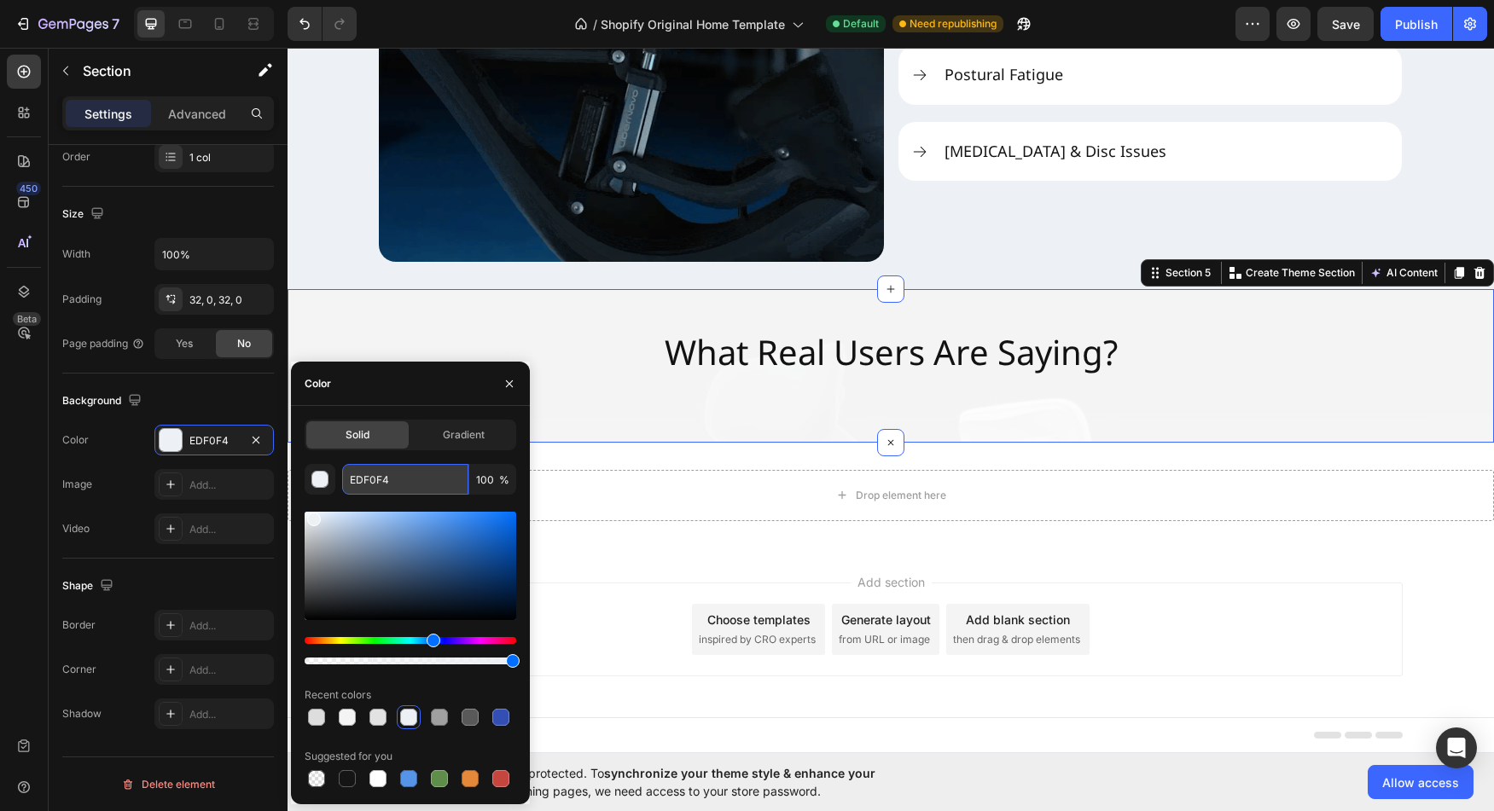
click at [370, 480] on input "EDF0F4" at bounding box center [405, 479] width 126 height 31
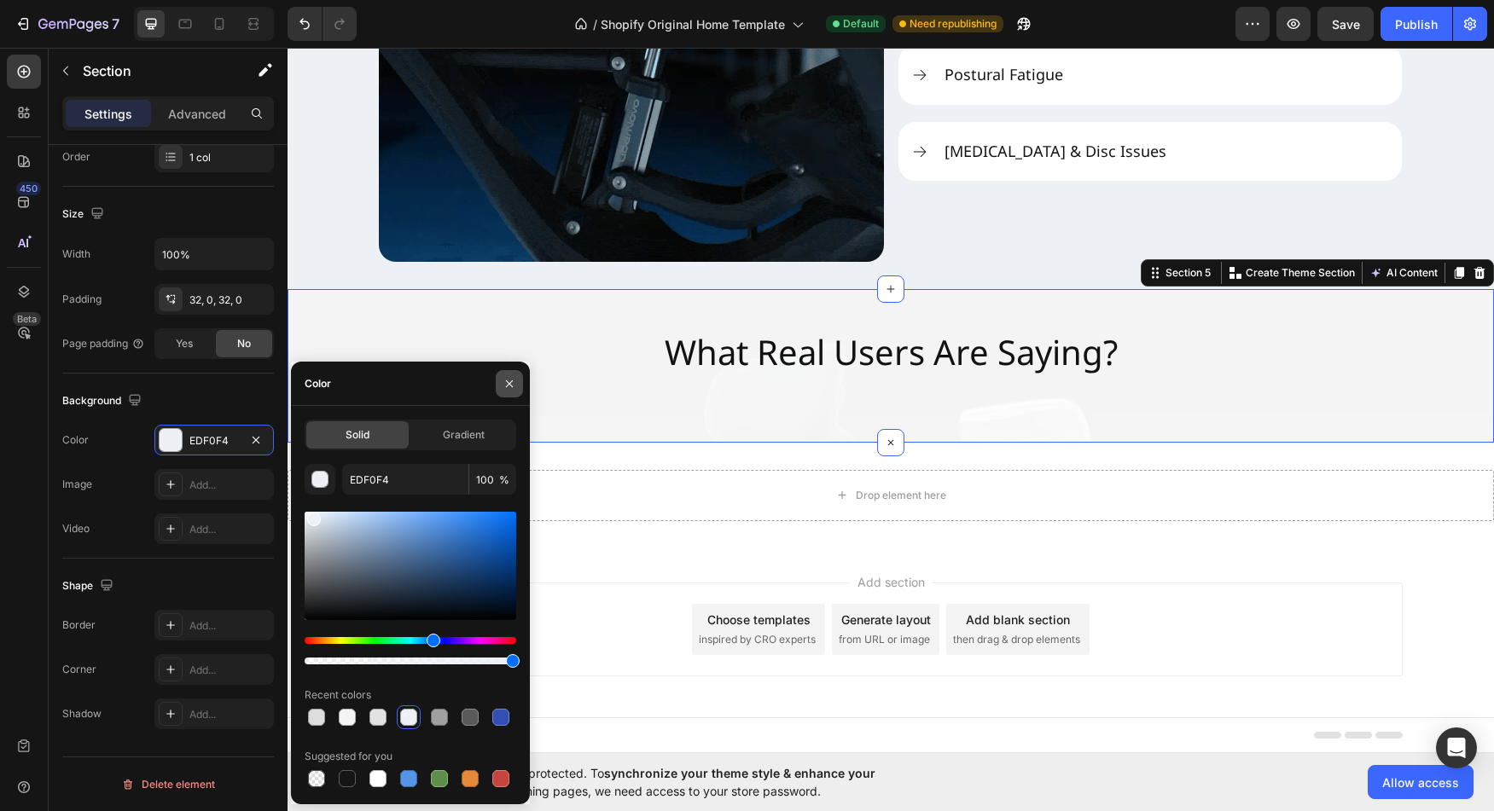
click at [516, 381] on button "button" at bounding box center [509, 383] width 27 height 27
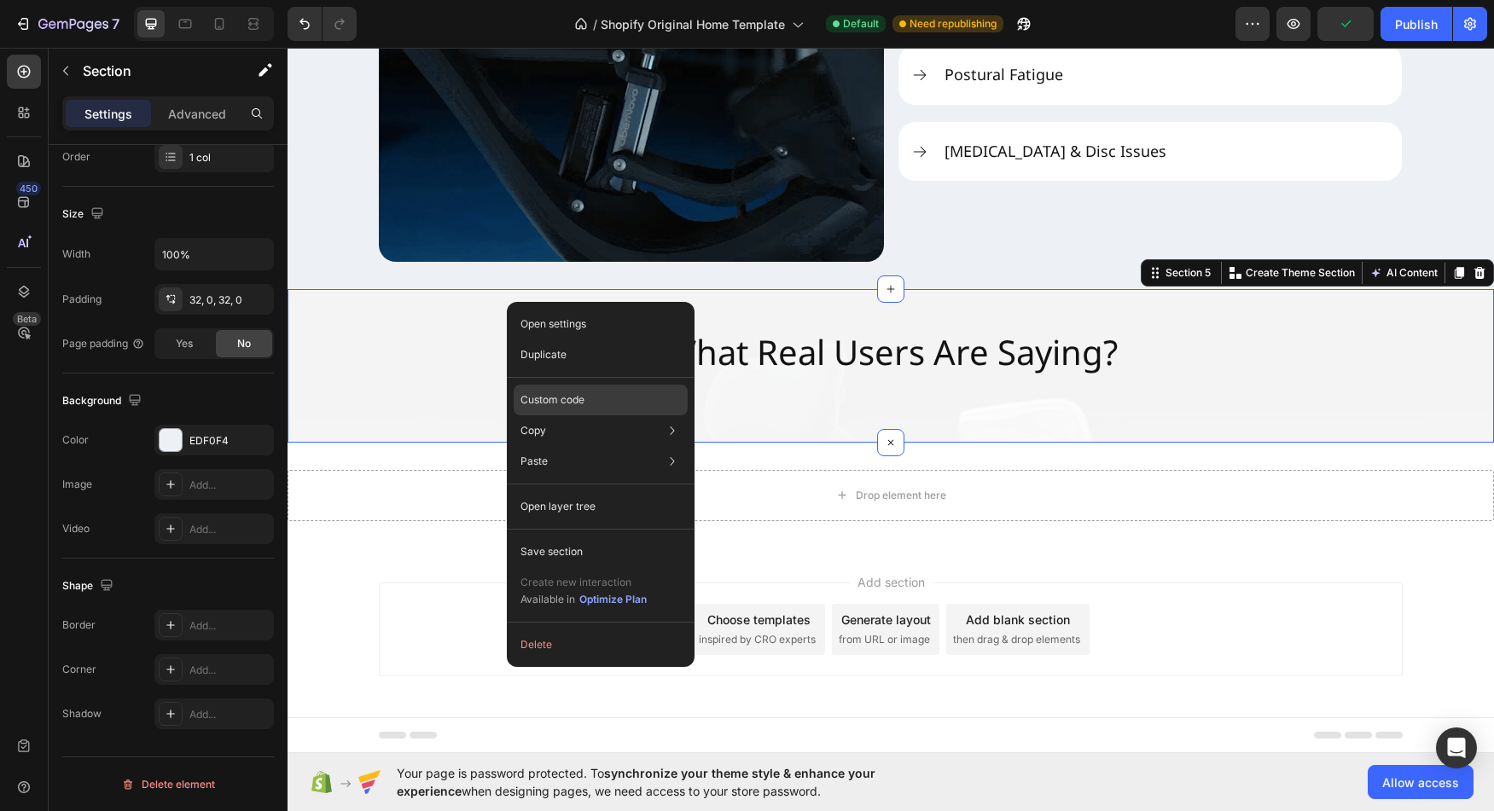
click at [573, 398] on p "Custom code" at bounding box center [552, 399] width 64 height 15
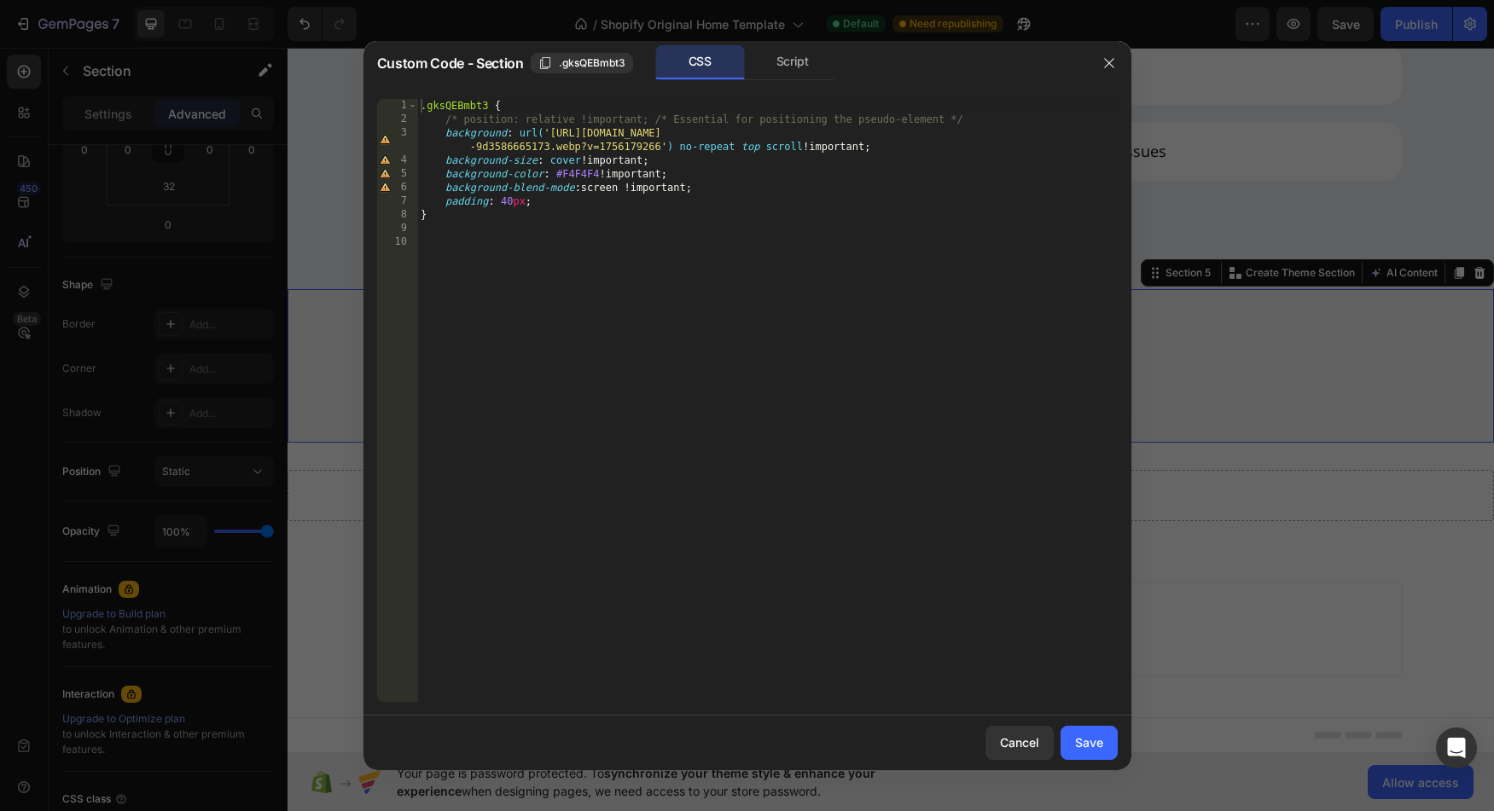
click at [578, 177] on div ".gksQEBmbt3 { /* position: relative !important; /* Essential for positioning th…" at bounding box center [767, 414] width 700 height 631
drag, startPoint x: 578, startPoint y: 177, endPoint x: 620, endPoint y: 170, distance: 42.4
click at [578, 177] on div ".gksQEBmbt3 { /* position: relative !important; /* Essential for positioning th…" at bounding box center [767, 414] width 700 height 631
paste textarea "EDF0"
type textarea "background-color: #EDF0F4 !important;"
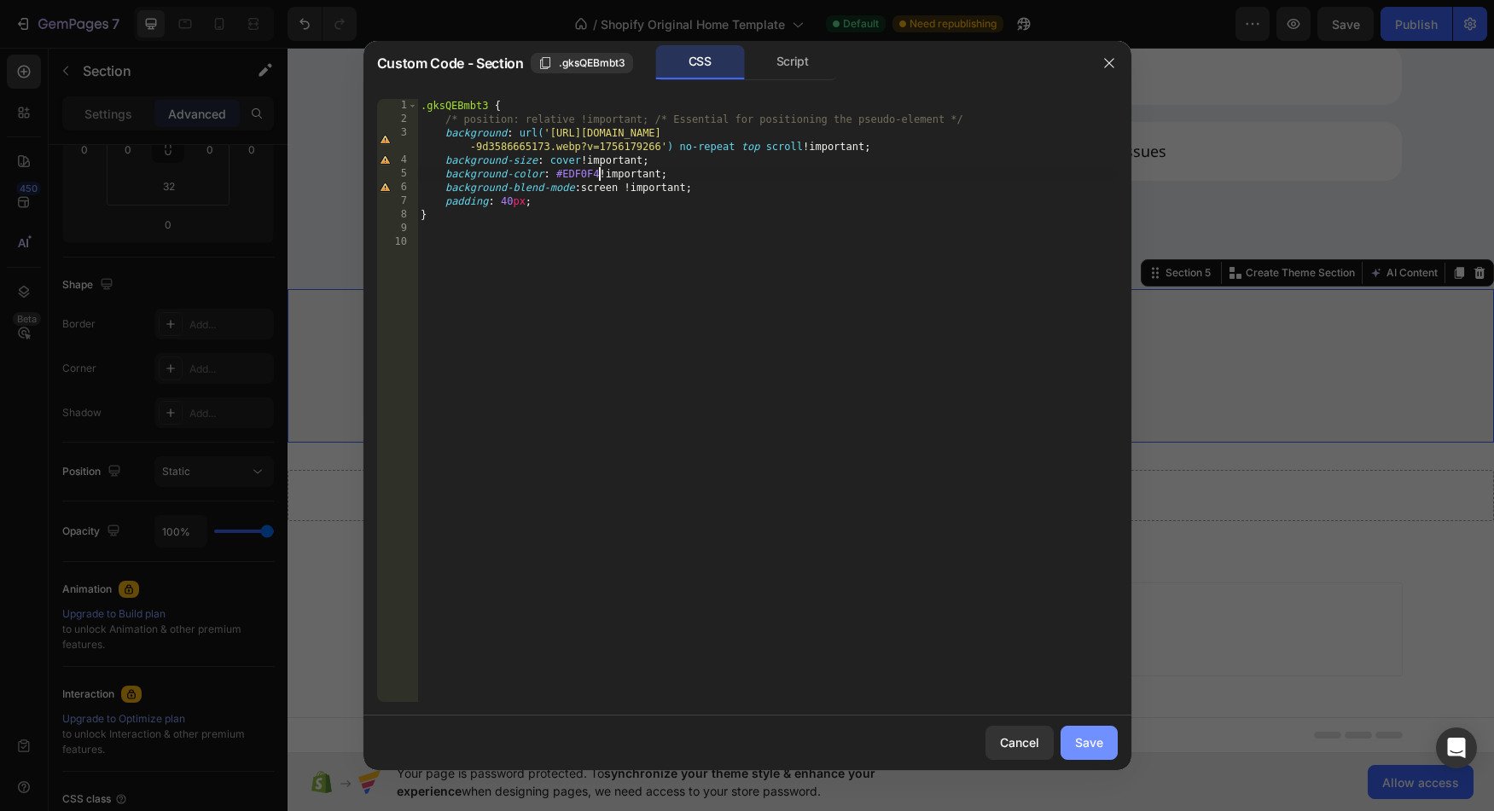
click at [1090, 738] on div "Save" at bounding box center [1089, 743] width 28 height 18
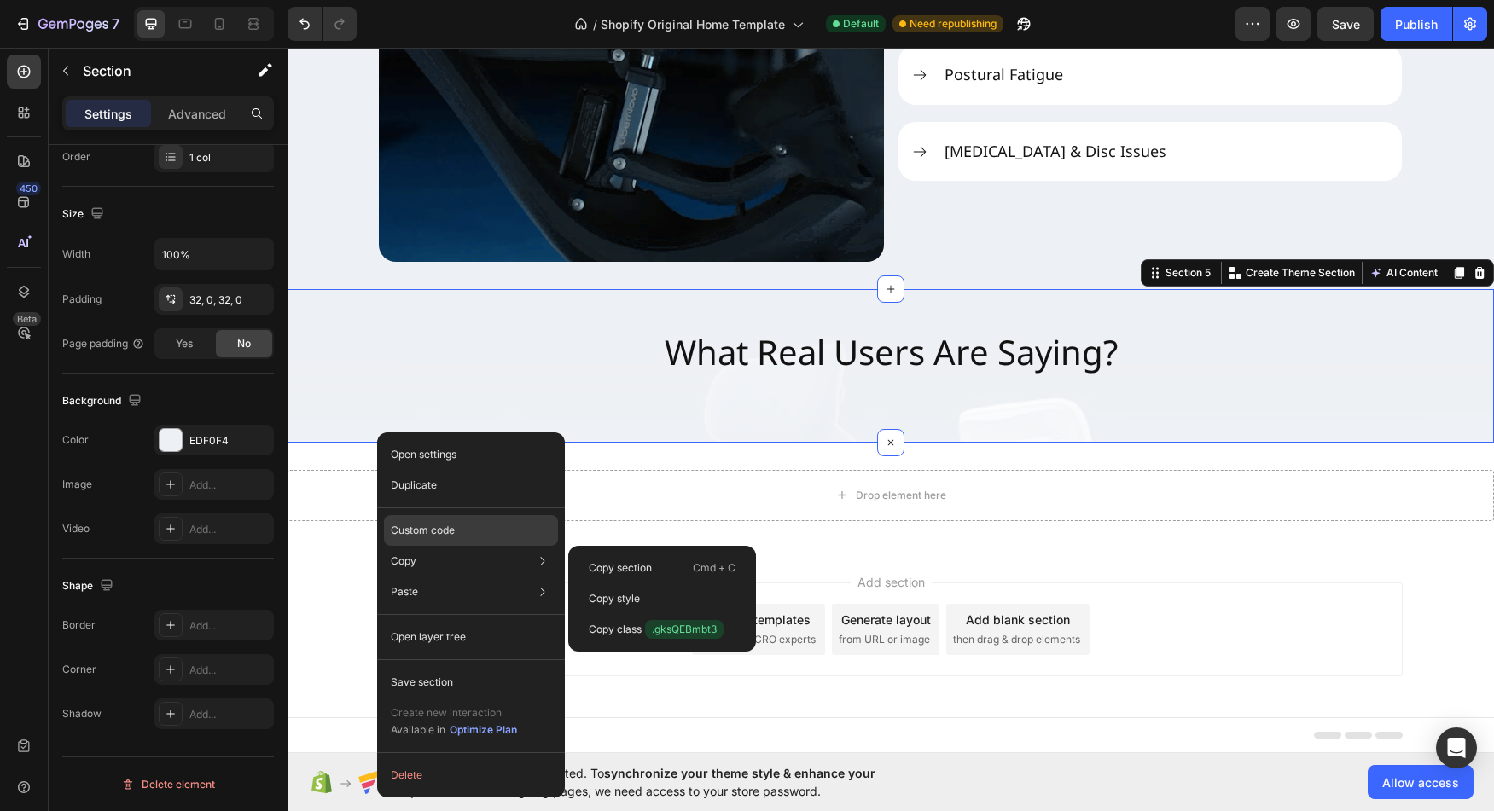
click at [437, 532] on p "Custom code" at bounding box center [423, 530] width 64 height 15
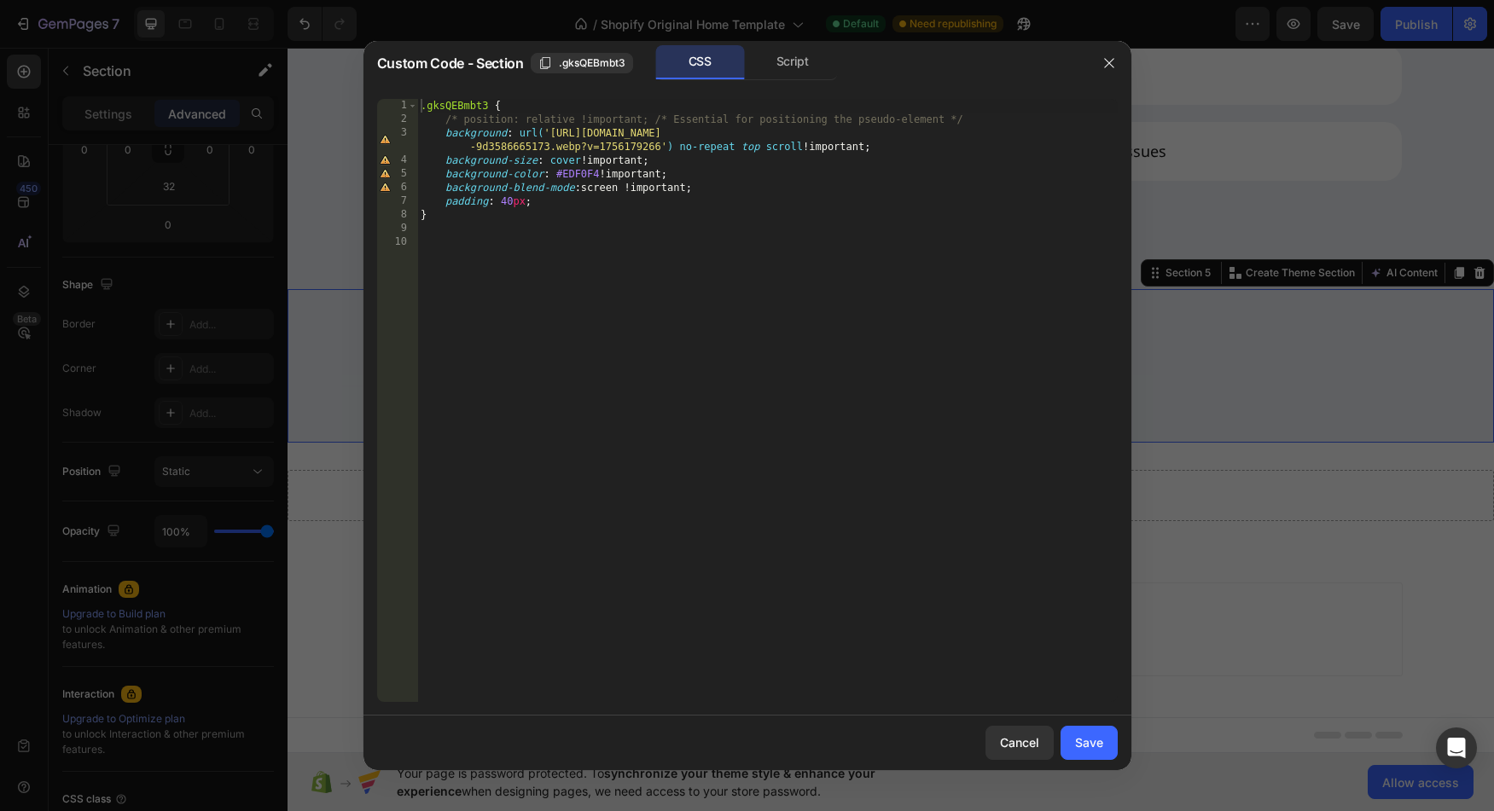
click at [604, 189] on div ".gksQEBmbt3 { /* position: relative !important; /* Essential for positioning th…" at bounding box center [767, 414] width 700 height 631
type textarea "background-blend-mode: multiply !important;"
click at [1092, 744] on div "Save" at bounding box center [1089, 743] width 28 height 18
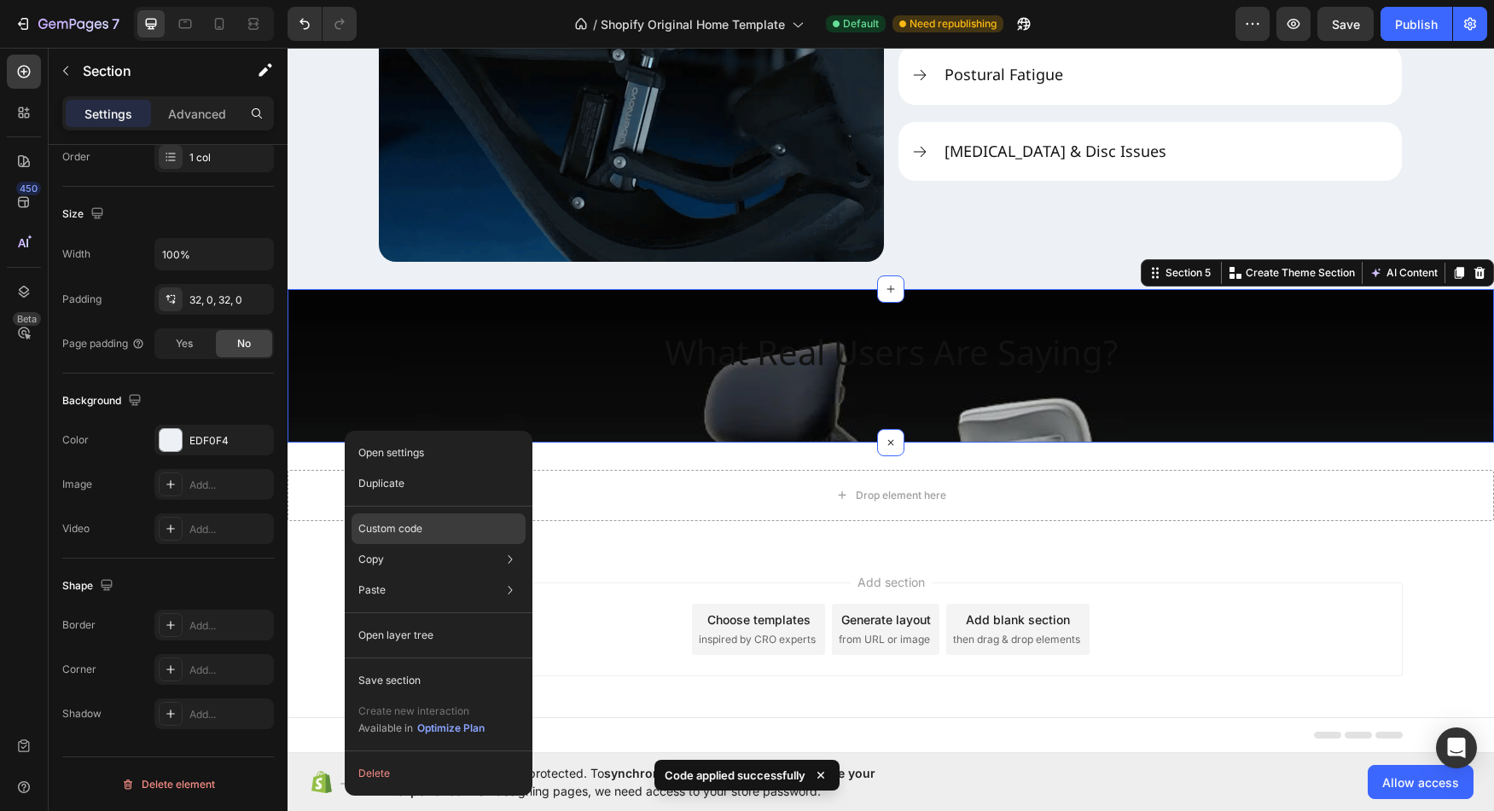
click at [432, 575] on div "Custom code" at bounding box center [439, 590] width 174 height 31
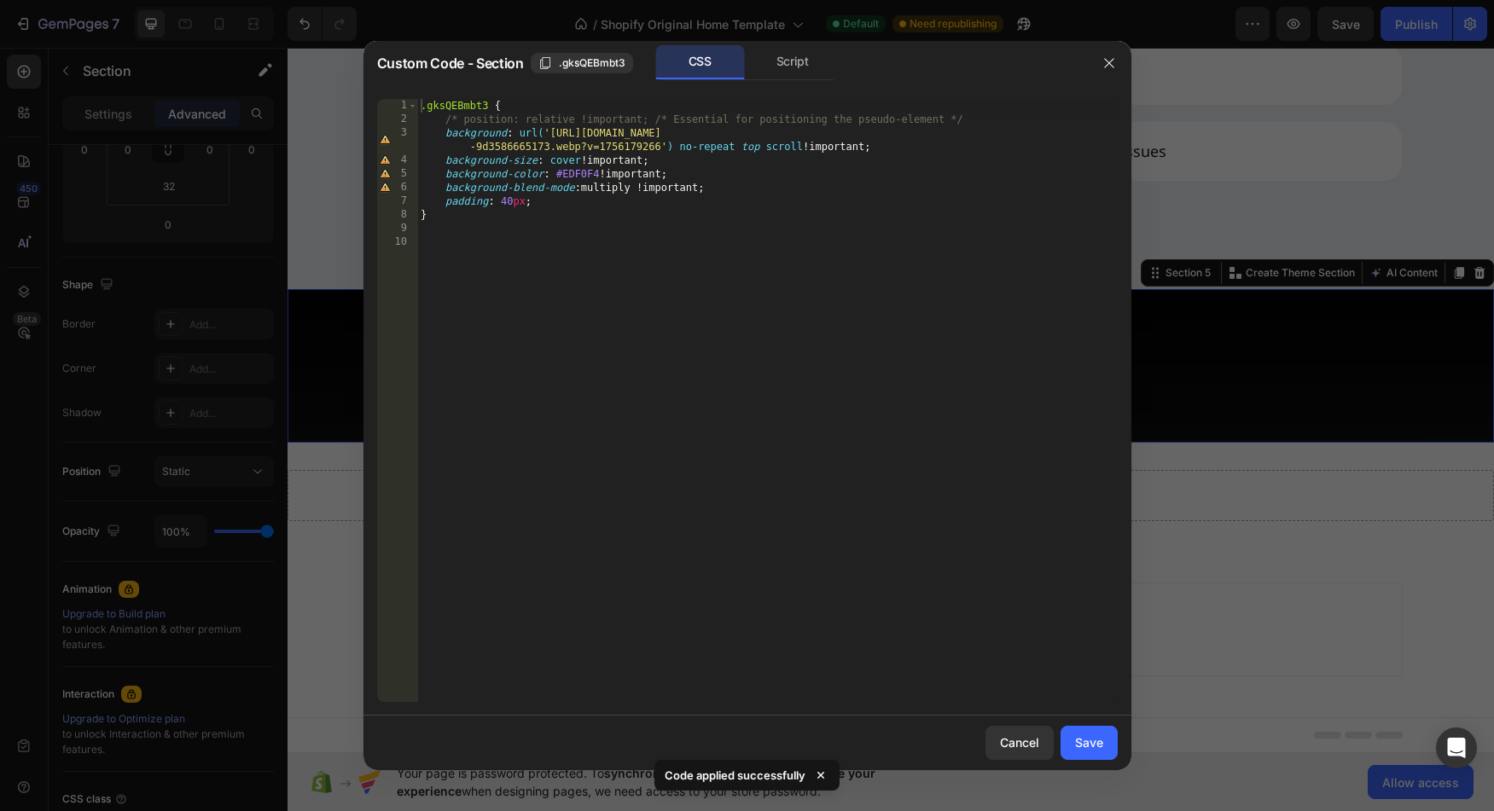
click at [611, 194] on div ".gksQEBmbt3 { /* position: relative !important; /* Essential for positioning th…" at bounding box center [767, 414] width 700 height 631
click at [543, 196] on div ".gksQEBmbt3 { /* position: relative !important; /* Essential for positioning th…" at bounding box center [767, 414] width 700 height 631
type textarea "padding: 40px;"
type textarea "background-blend-mode: lighten !important;"
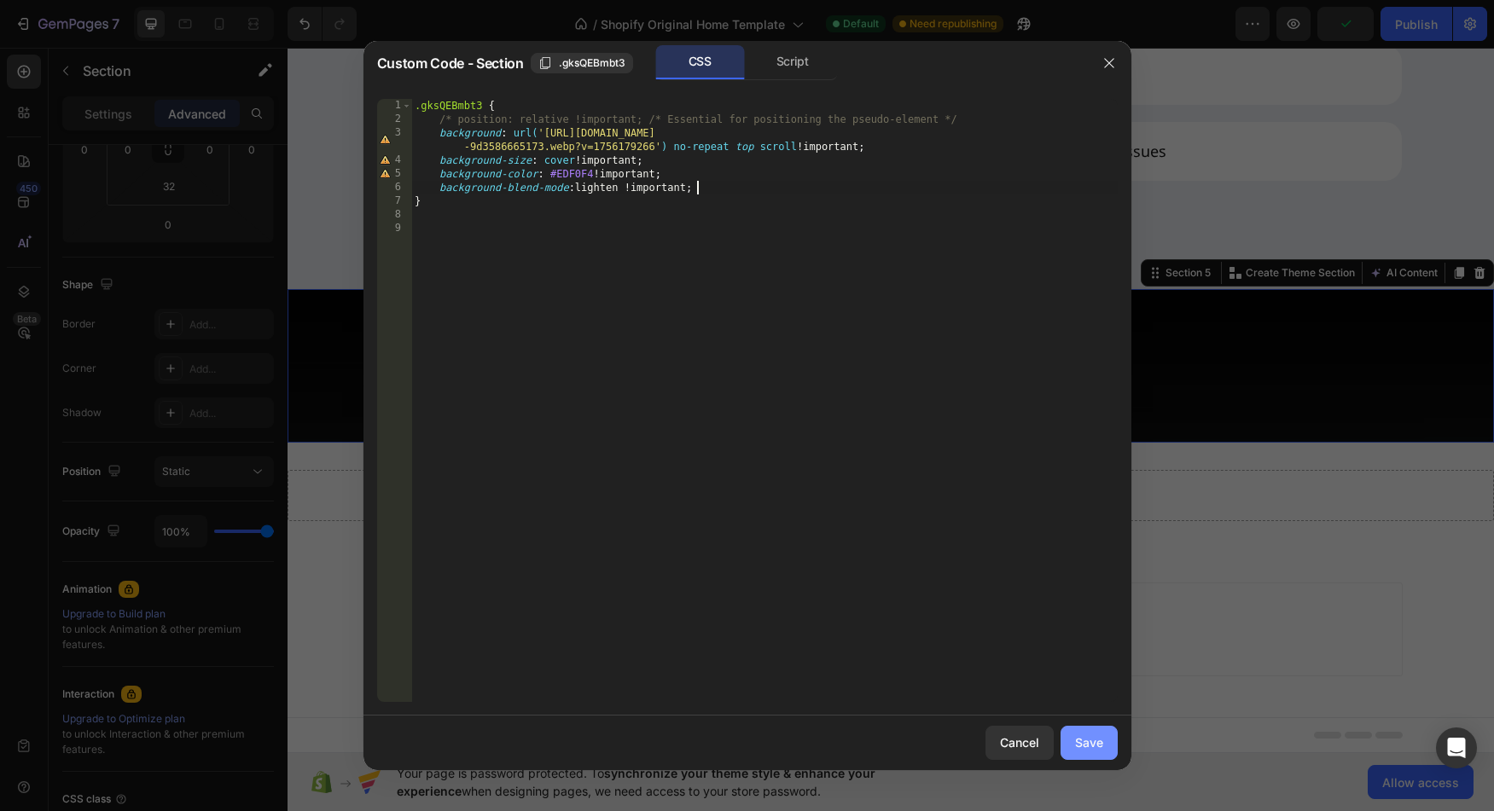
click at [1095, 738] on div "Save" at bounding box center [1089, 743] width 28 height 18
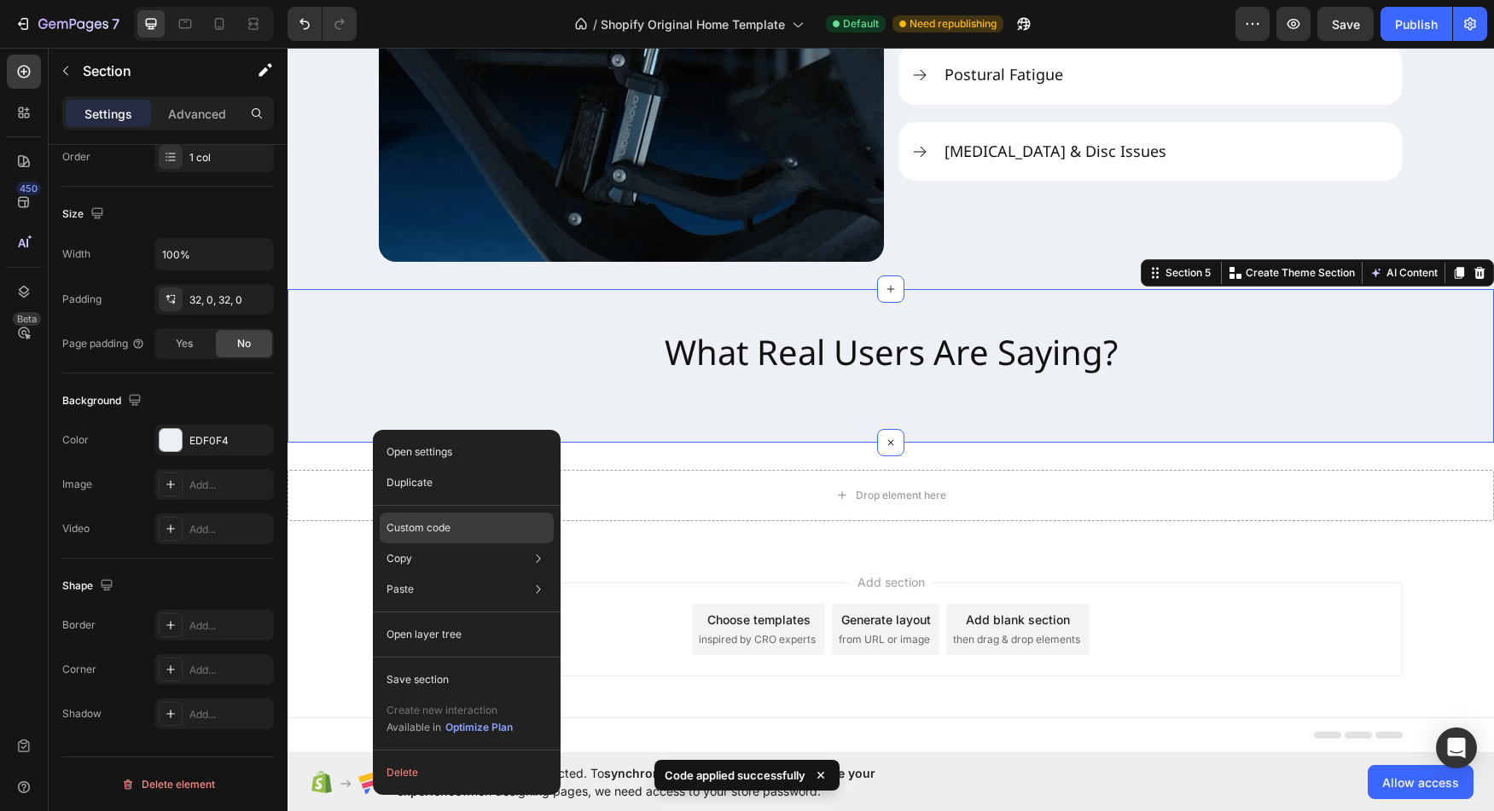
click at [452, 574] on div "Custom code" at bounding box center [467, 589] width 174 height 31
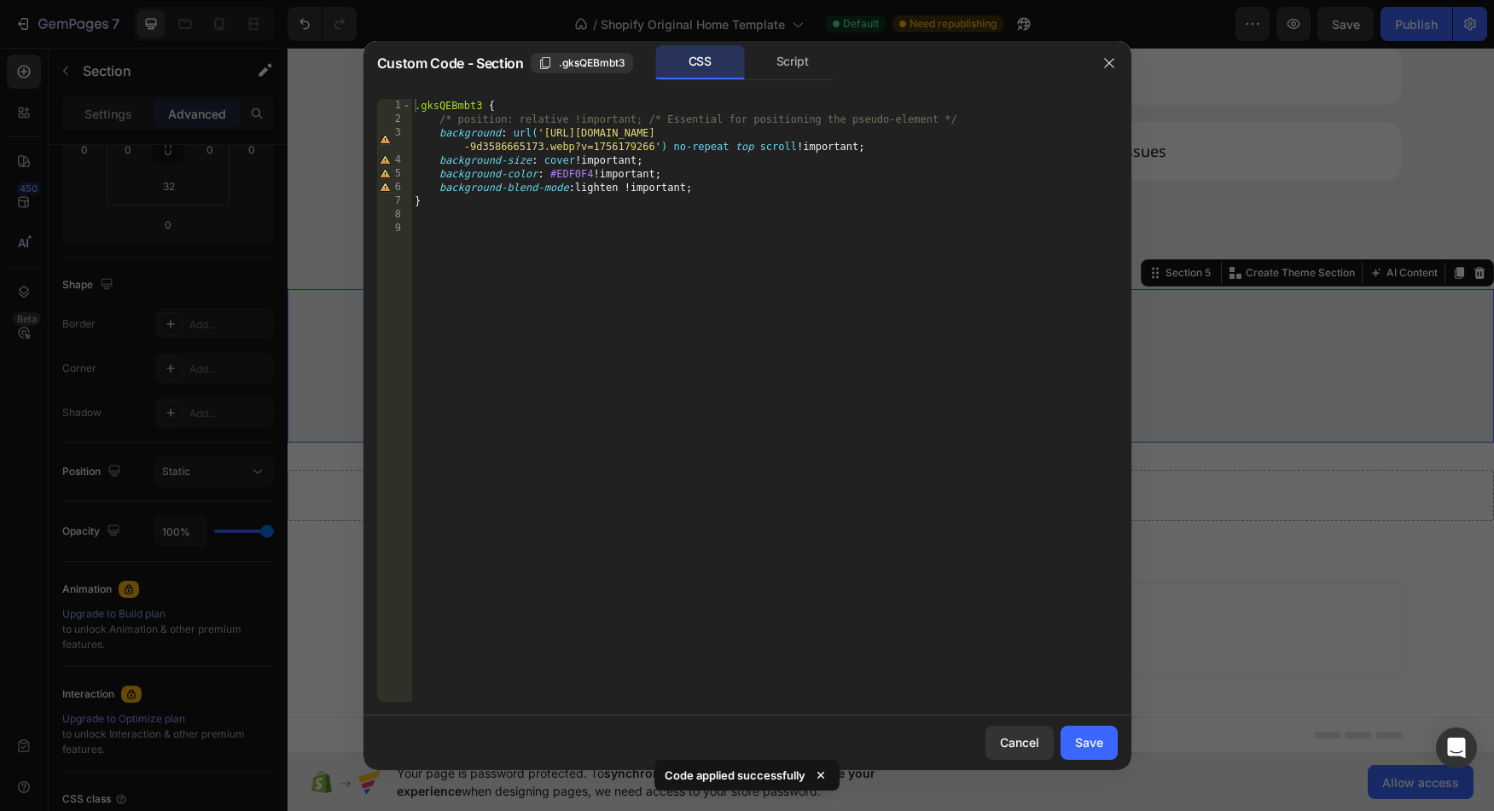
click at [608, 190] on div ".gksQEBmbt3 { /* position: relative !important; /* Essential for positioning th…" at bounding box center [764, 414] width 706 height 631
type textarea "background-blend-mode: screen !important;"
drag, startPoint x: 1086, startPoint y: 739, endPoint x: 646, endPoint y: 433, distance: 536.3
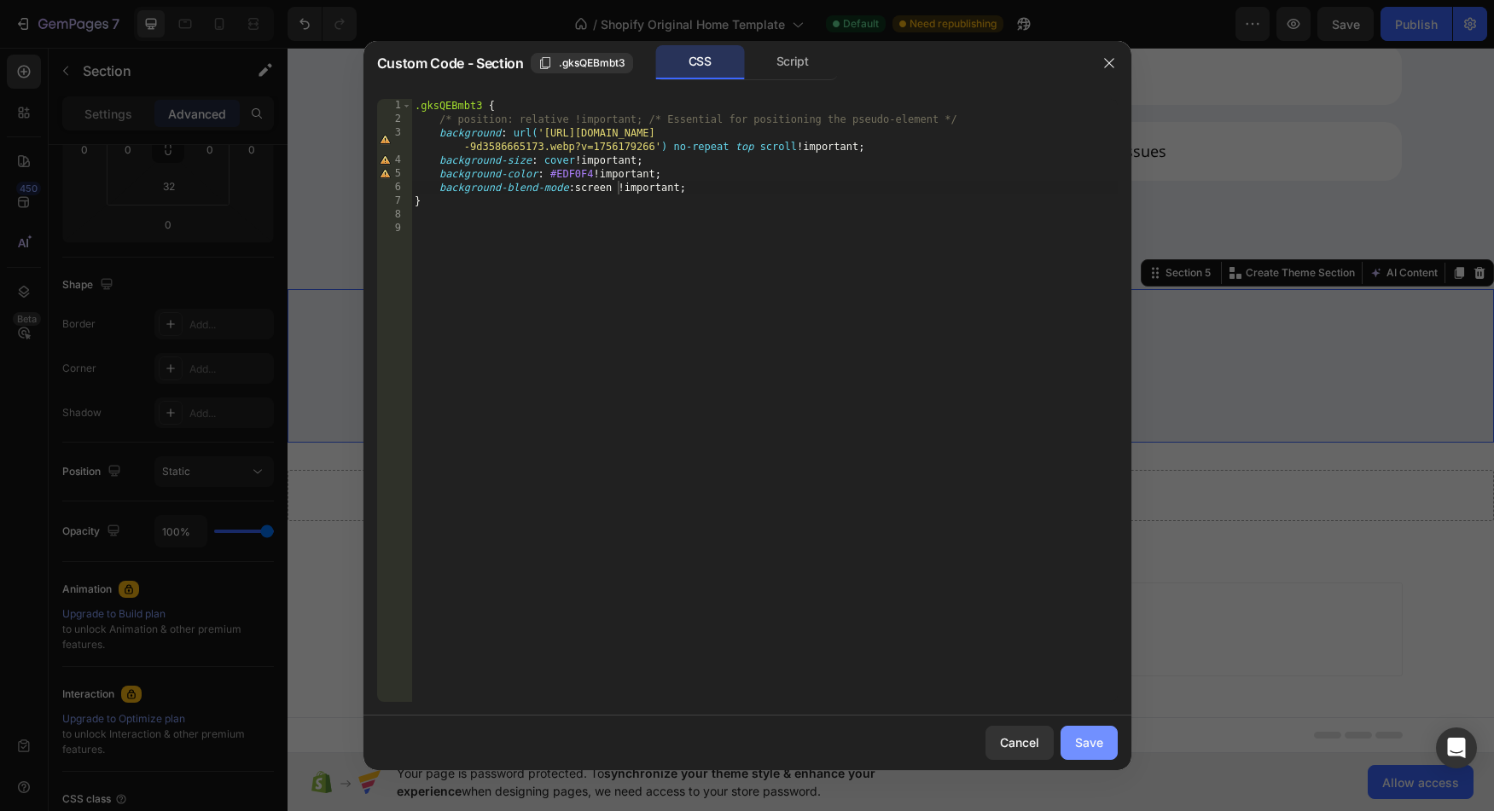
click at [1086, 739] on div "Save" at bounding box center [1089, 743] width 28 height 18
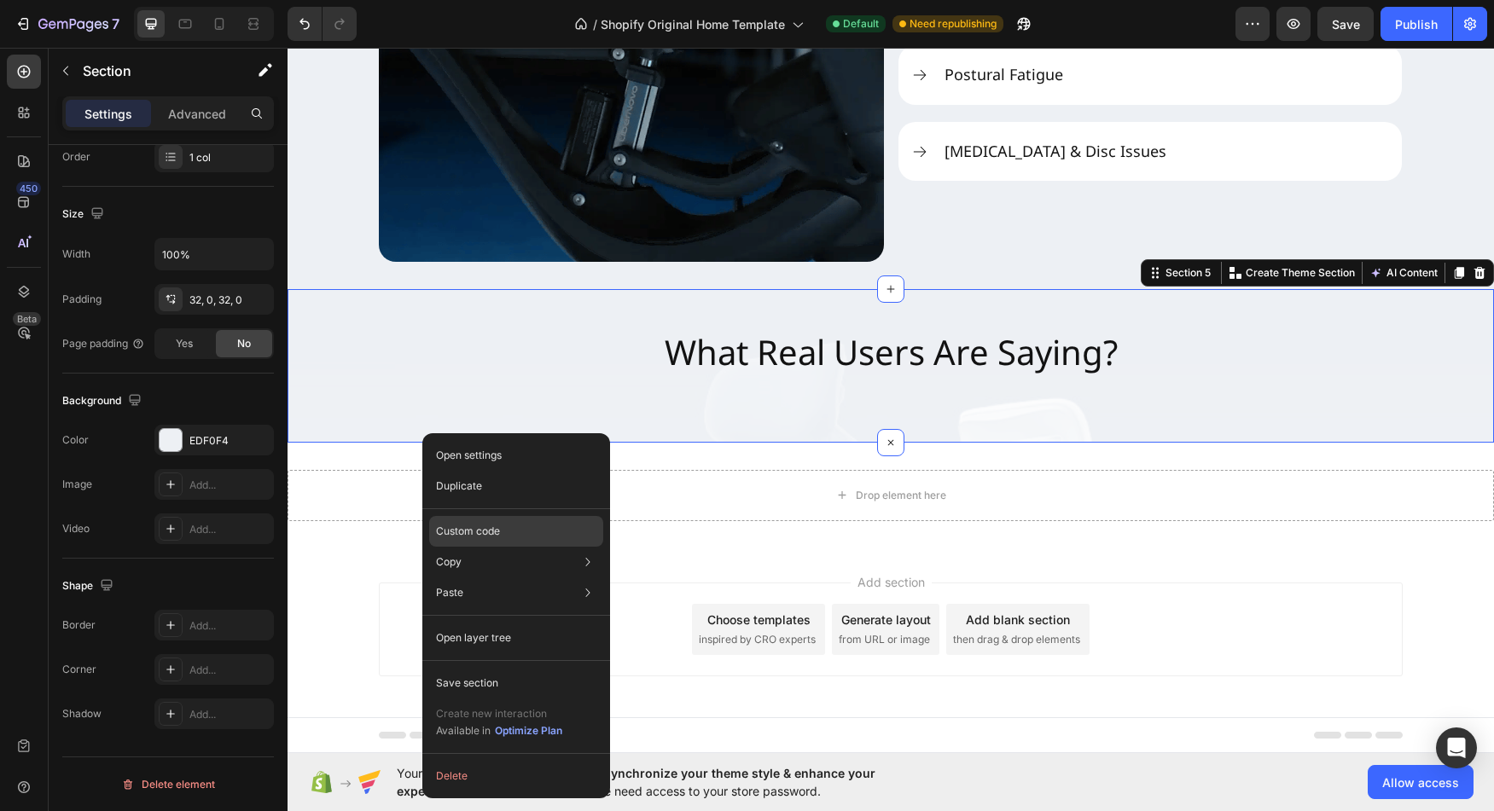
click at [503, 578] on div "Custom code" at bounding box center [516, 593] width 174 height 31
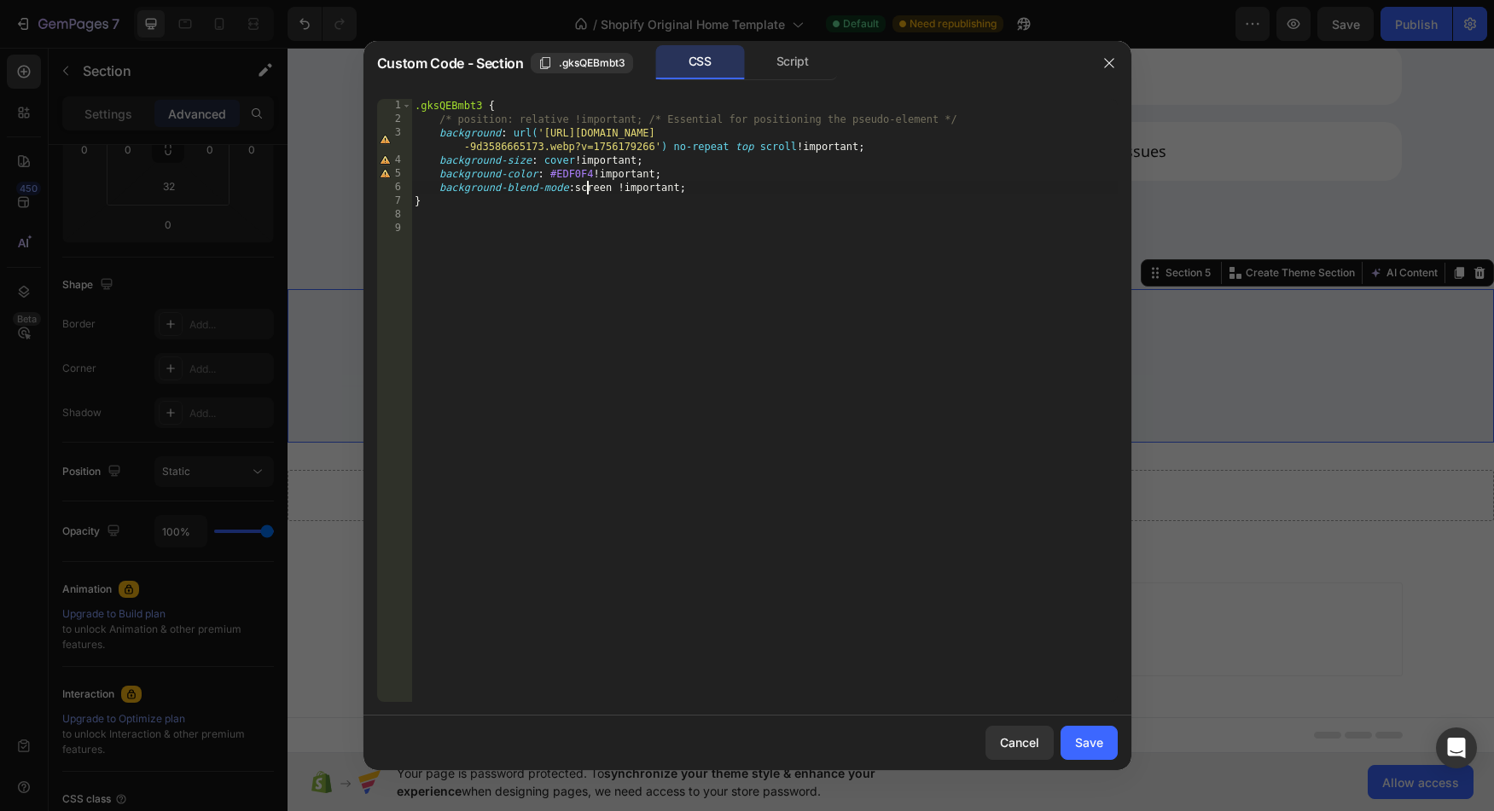
click at [589, 187] on div ".gksQEBmbt3 { /* position: relative !important; /* Essential for positioning th…" at bounding box center [764, 414] width 706 height 631
type textarea "background-blend-mode: overlay !important;"
click at [1070, 749] on button "Save" at bounding box center [1089, 743] width 57 height 34
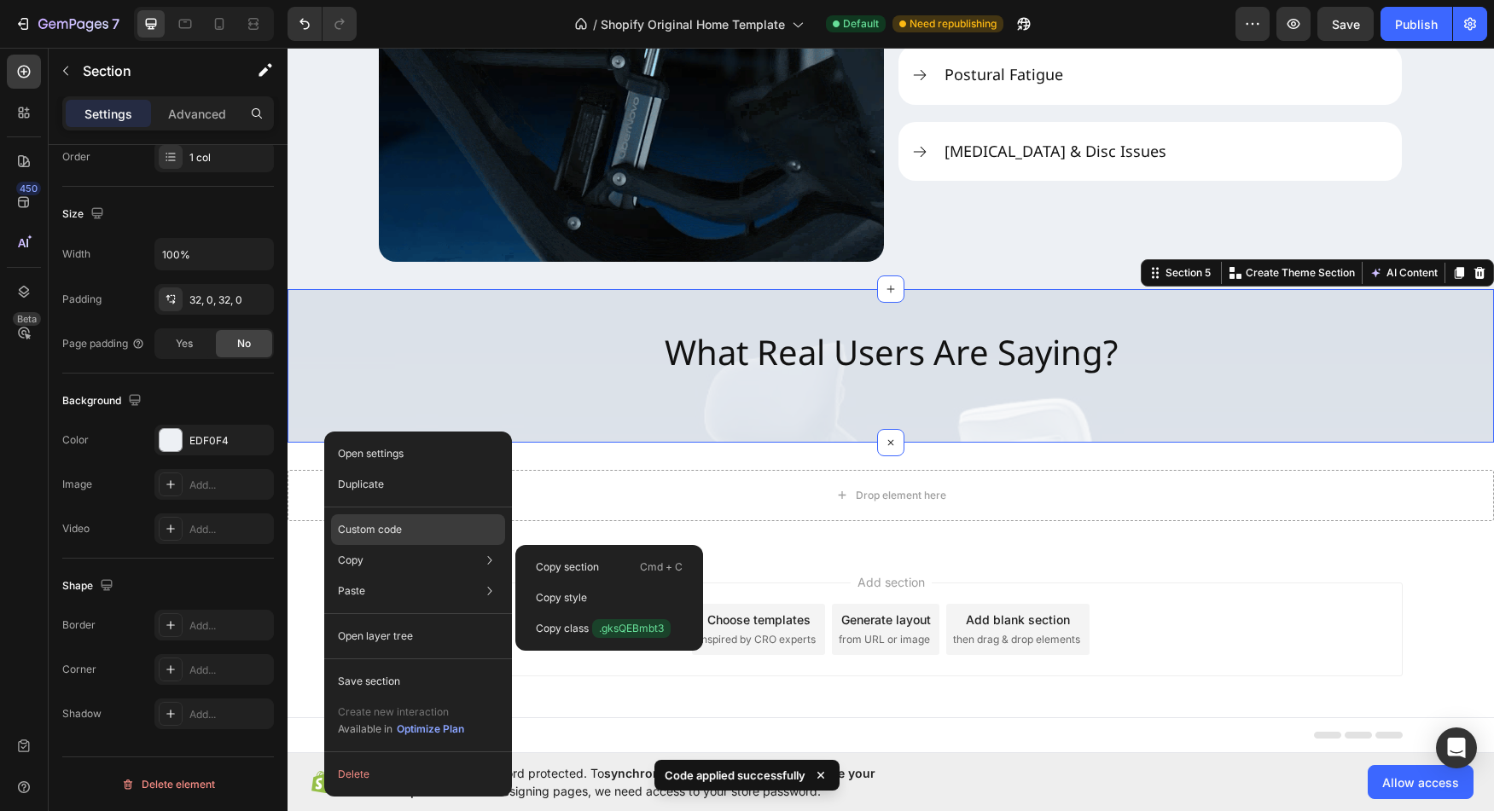
click at [386, 537] on p "Custom code" at bounding box center [370, 529] width 64 height 15
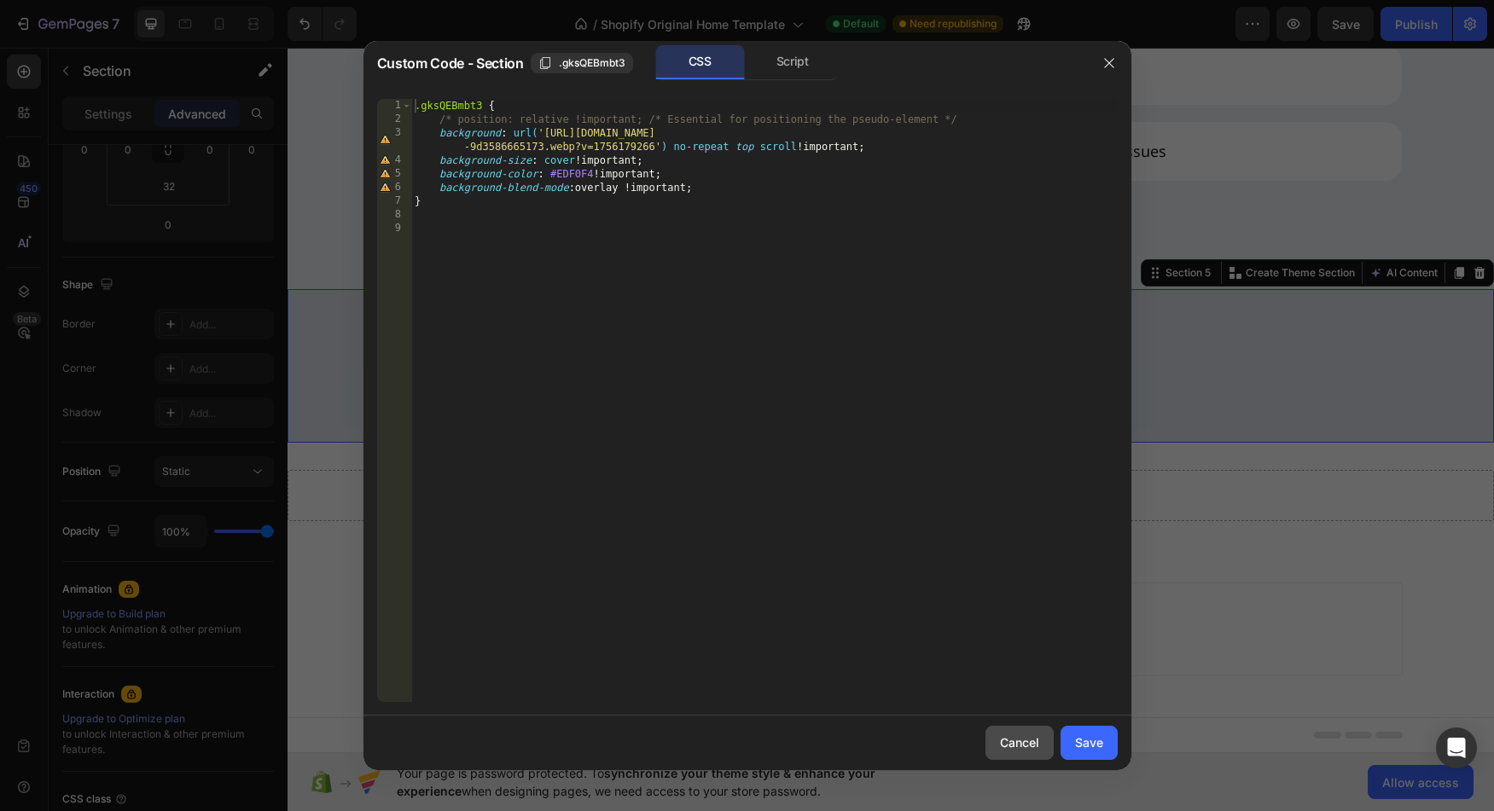
click at [1017, 734] on button "Cancel" at bounding box center [1019, 743] width 68 height 34
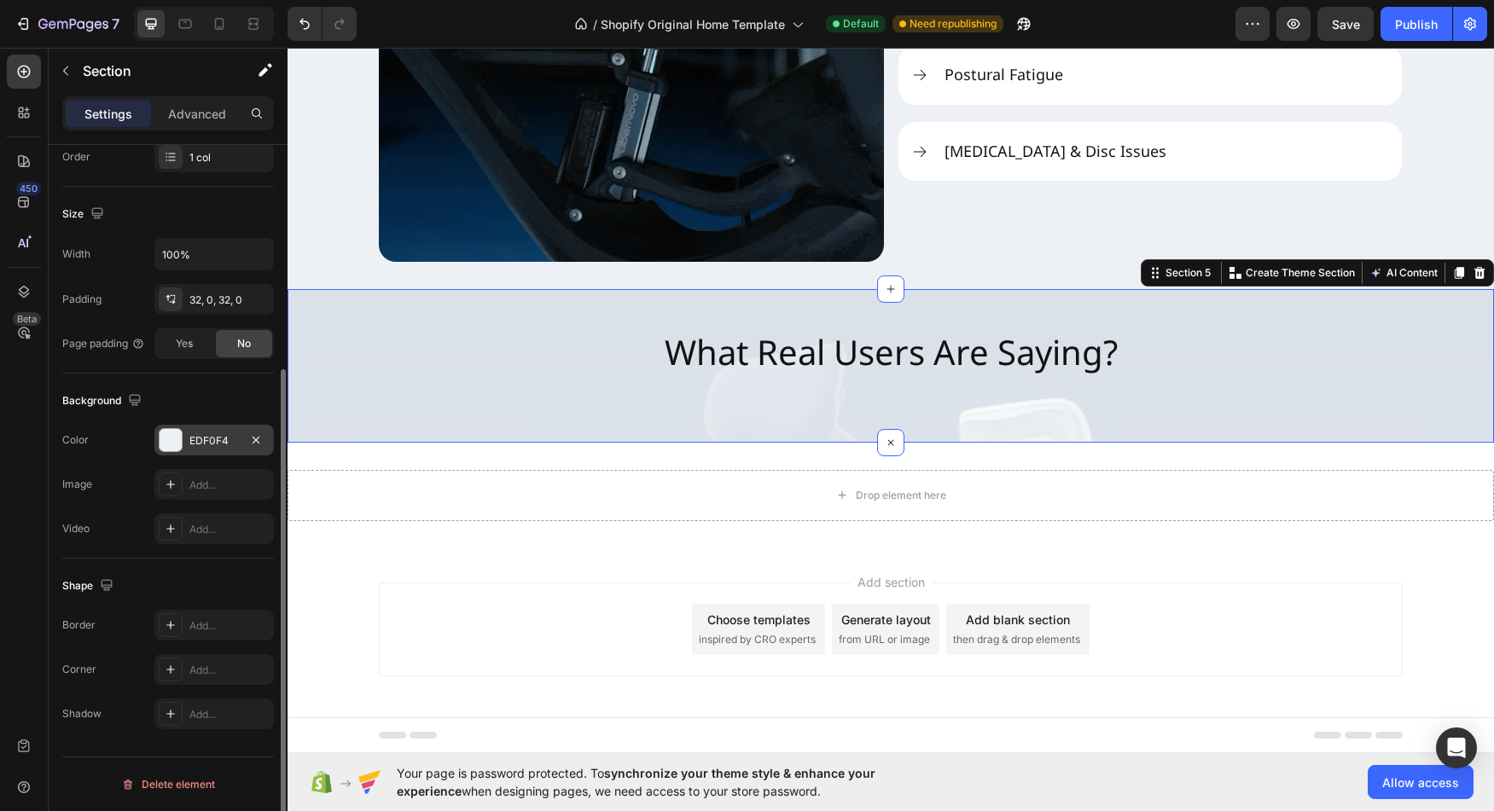
click at [174, 439] on div at bounding box center [171, 440] width 22 height 22
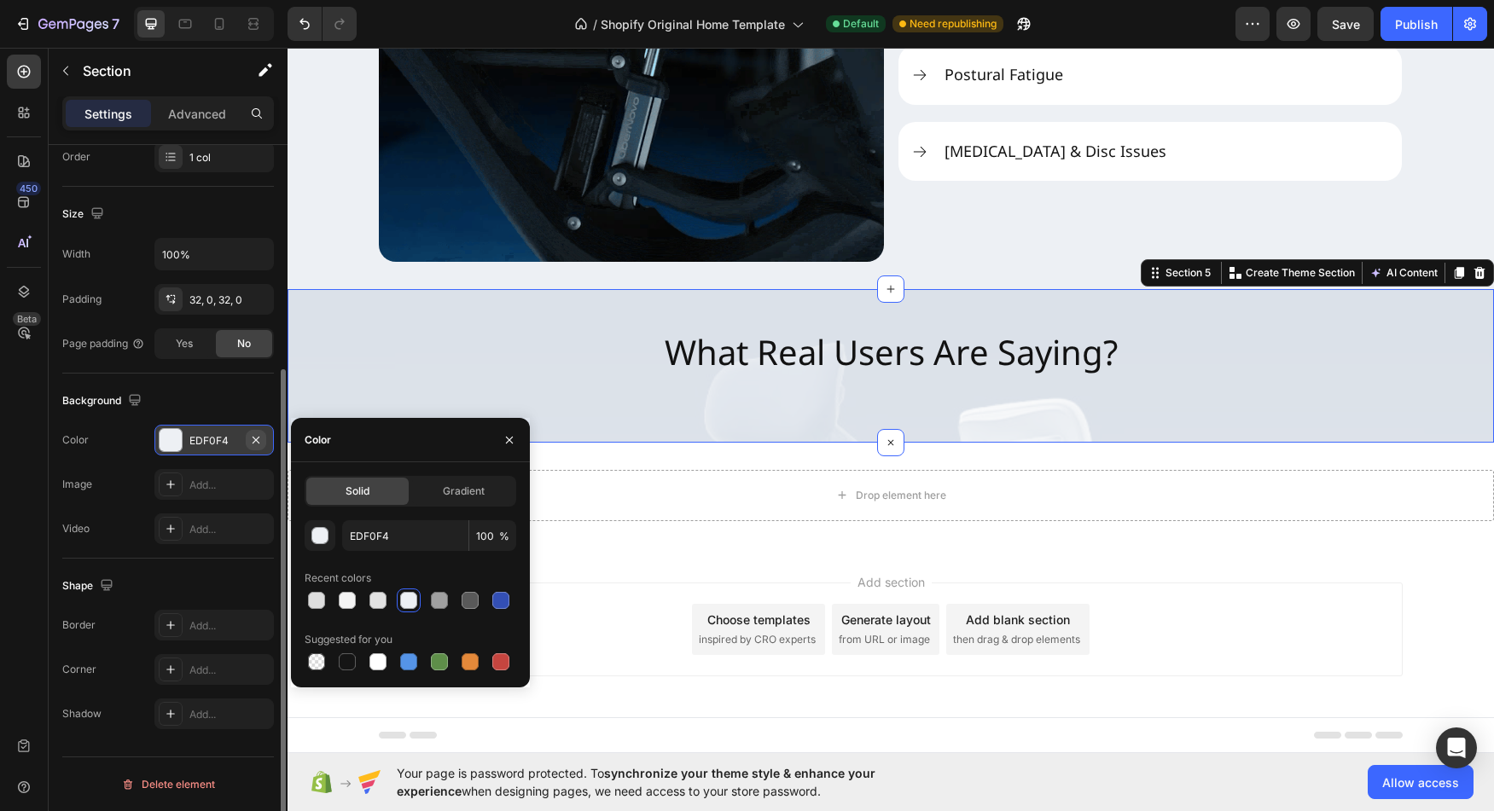
click at [262, 443] on icon "button" at bounding box center [256, 440] width 14 height 14
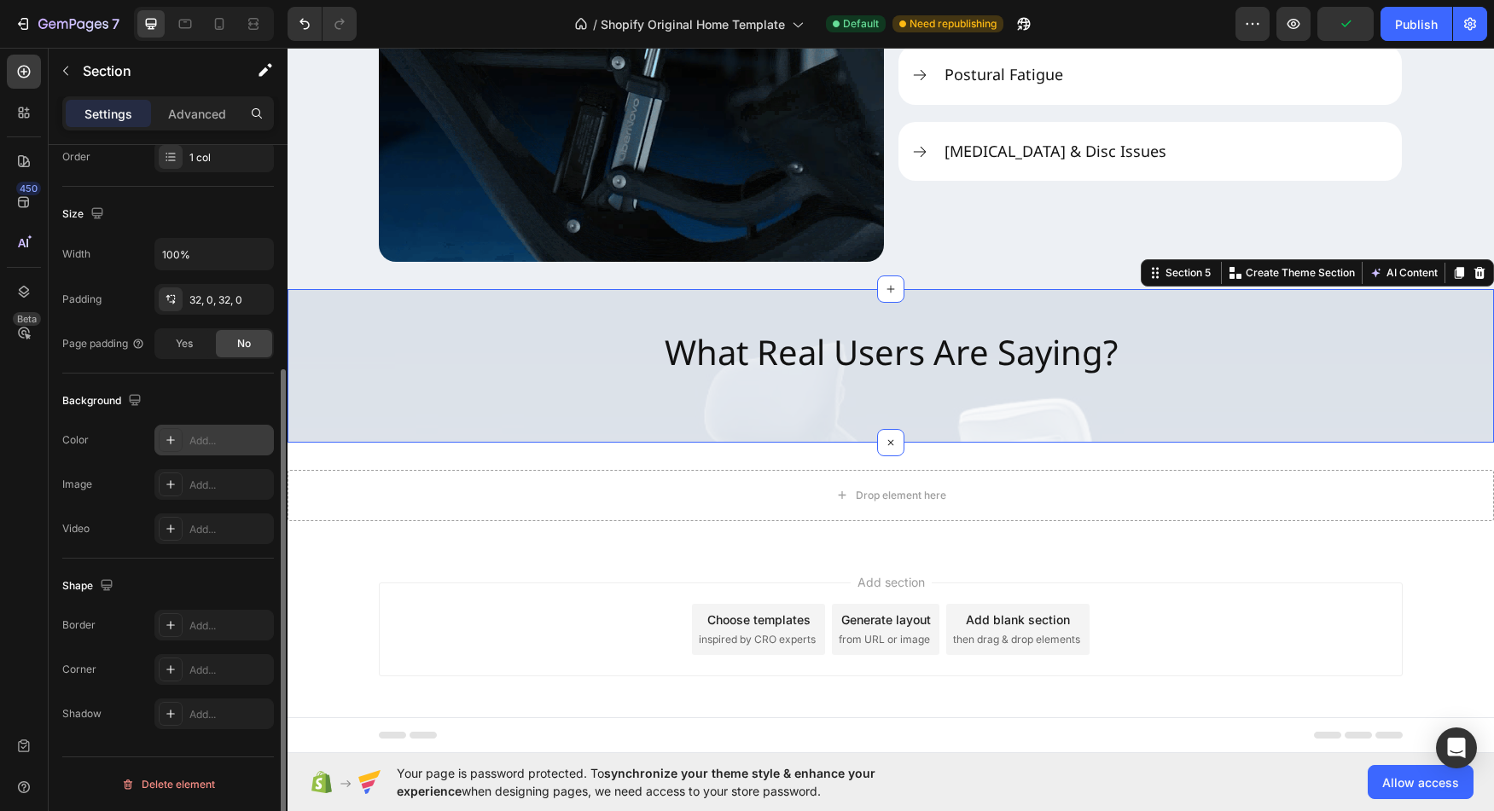
click at [171, 443] on icon at bounding box center [170, 440] width 9 height 9
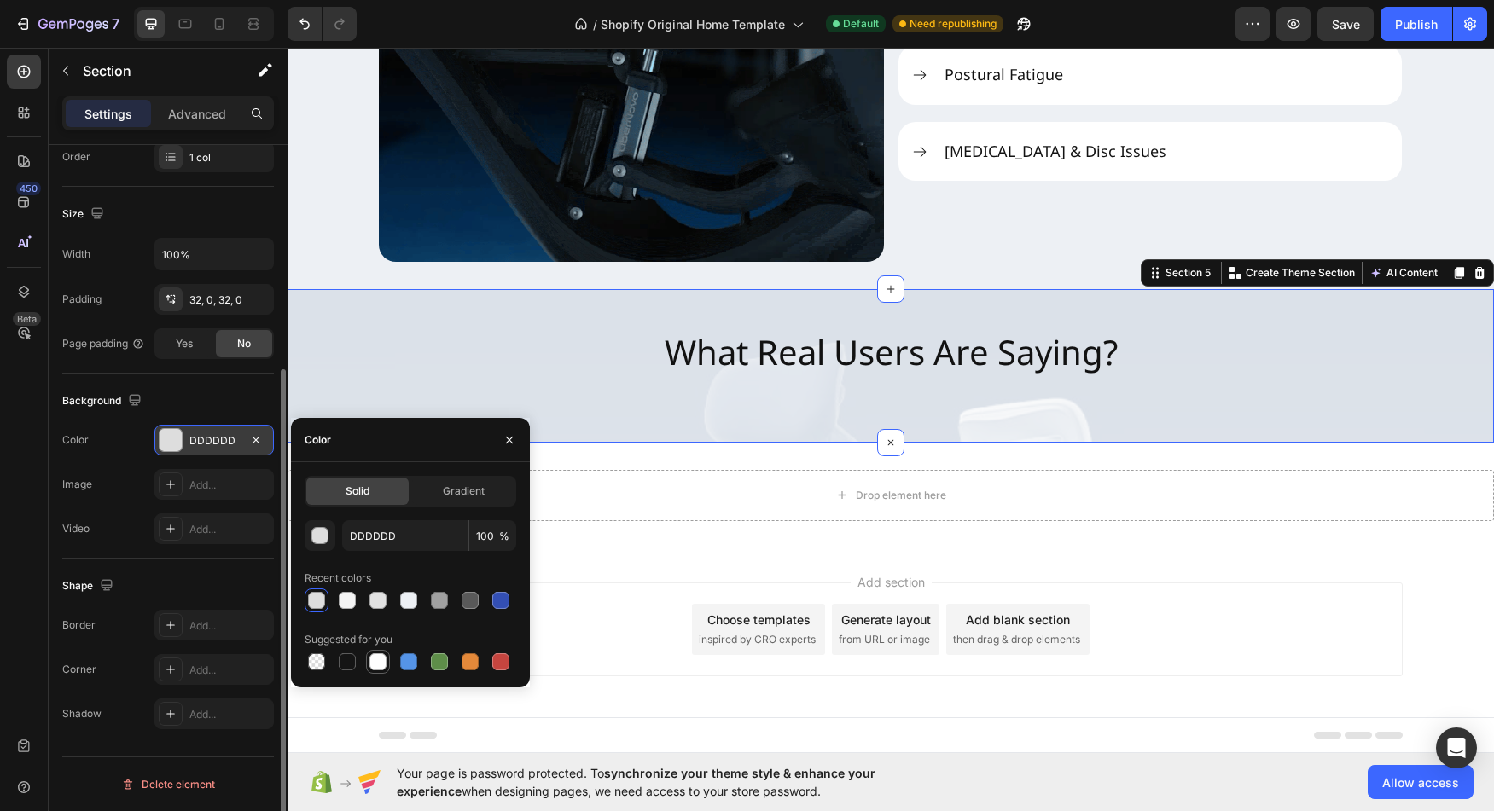
click at [373, 659] on div at bounding box center [377, 662] width 17 height 17
click at [431, 602] on div at bounding box center [439, 600] width 17 height 17
click at [415, 602] on div at bounding box center [408, 600] width 17 height 17
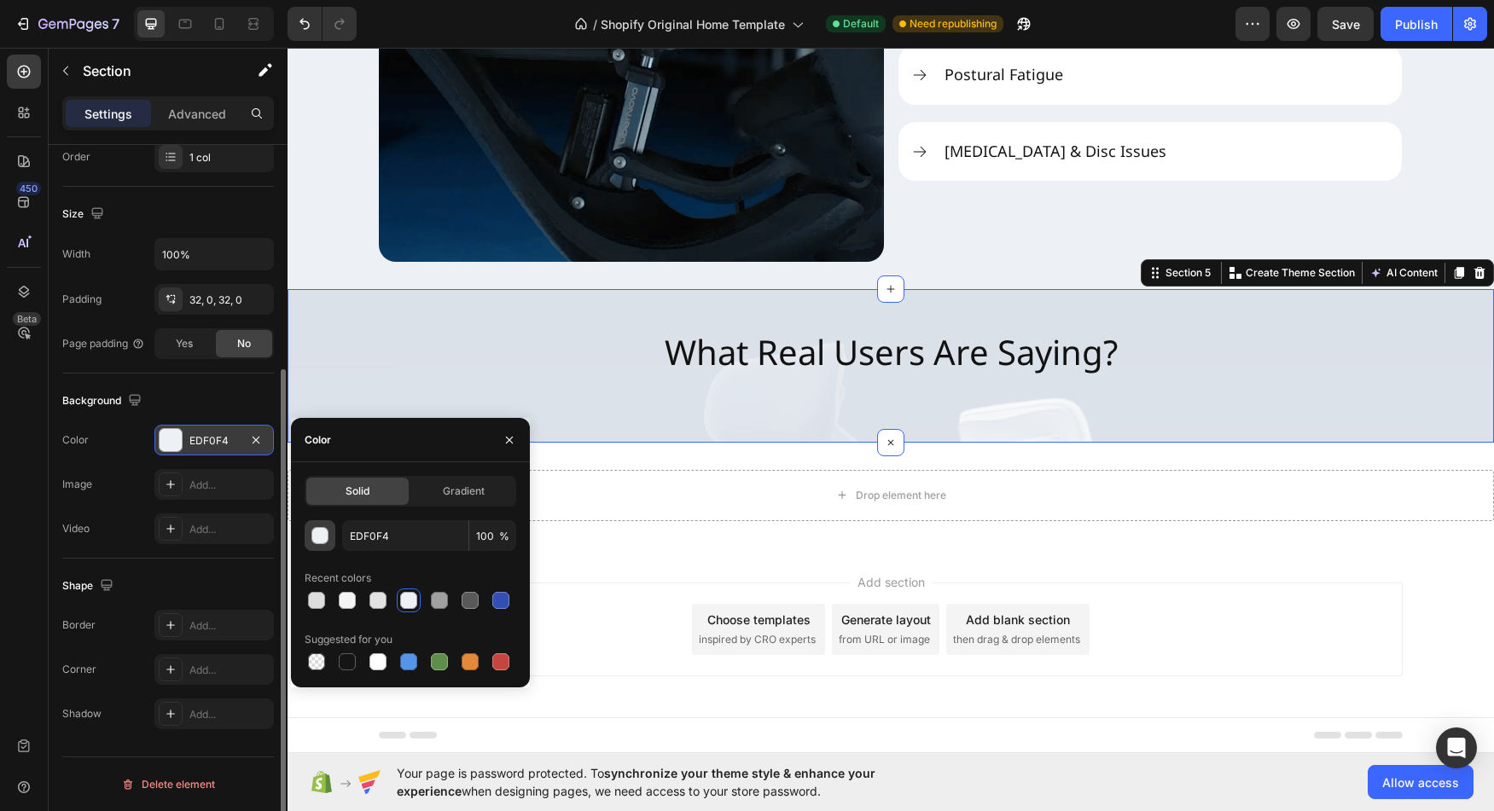
click at [328, 539] on div "button" at bounding box center [319, 535] width 17 height 17
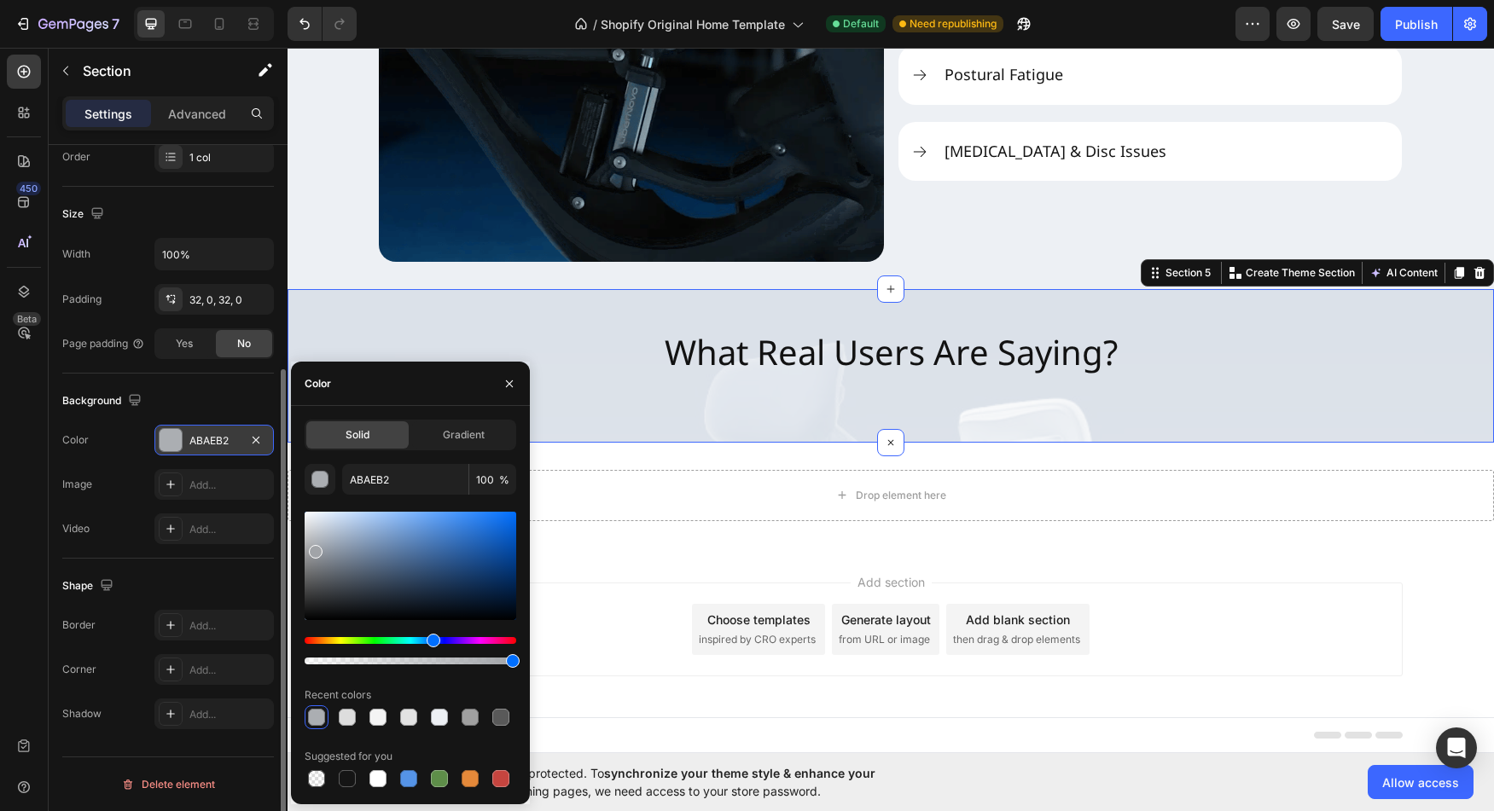
type input "A1A4A8"
drag, startPoint x: 314, startPoint y: 521, endPoint x: 315, endPoint y: 548, distance: 26.5
click at [315, 548] on div at bounding box center [316, 552] width 14 height 14
click at [376, 480] on input "A1A4A8" at bounding box center [405, 479] width 126 height 31
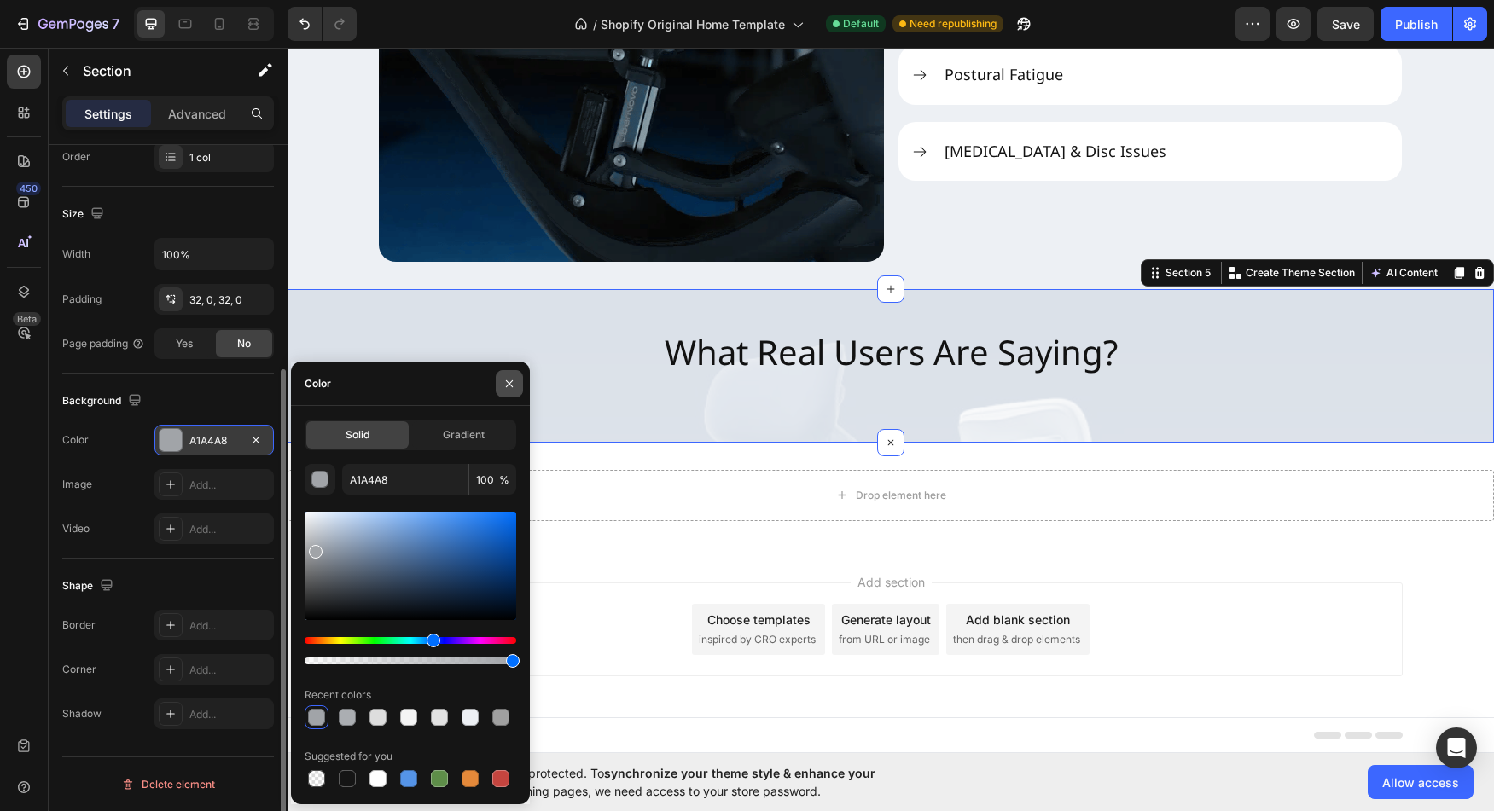
click at [517, 387] on button "button" at bounding box center [509, 383] width 27 height 27
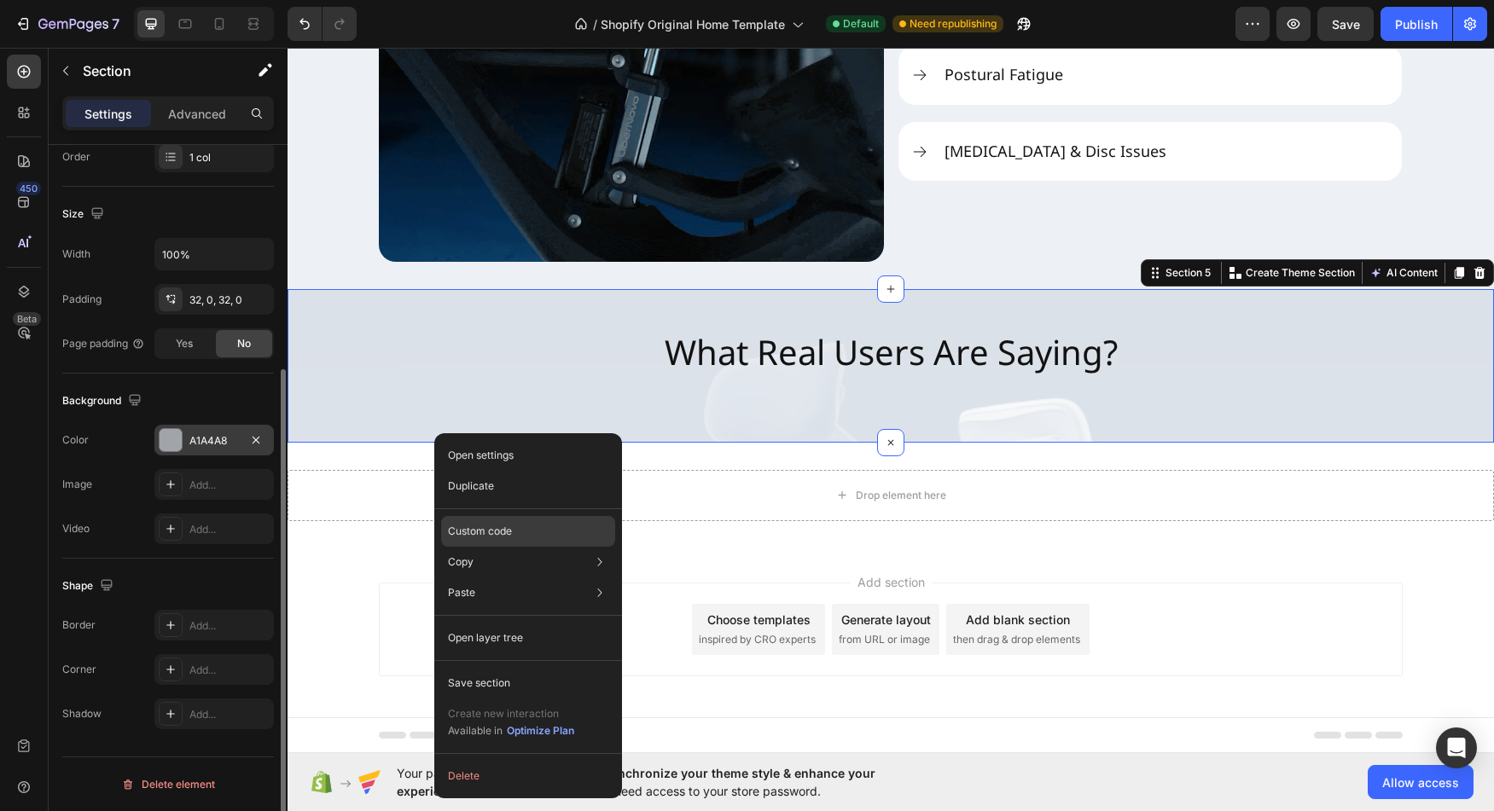
click at [517, 578] on div "Custom code" at bounding box center [528, 593] width 174 height 31
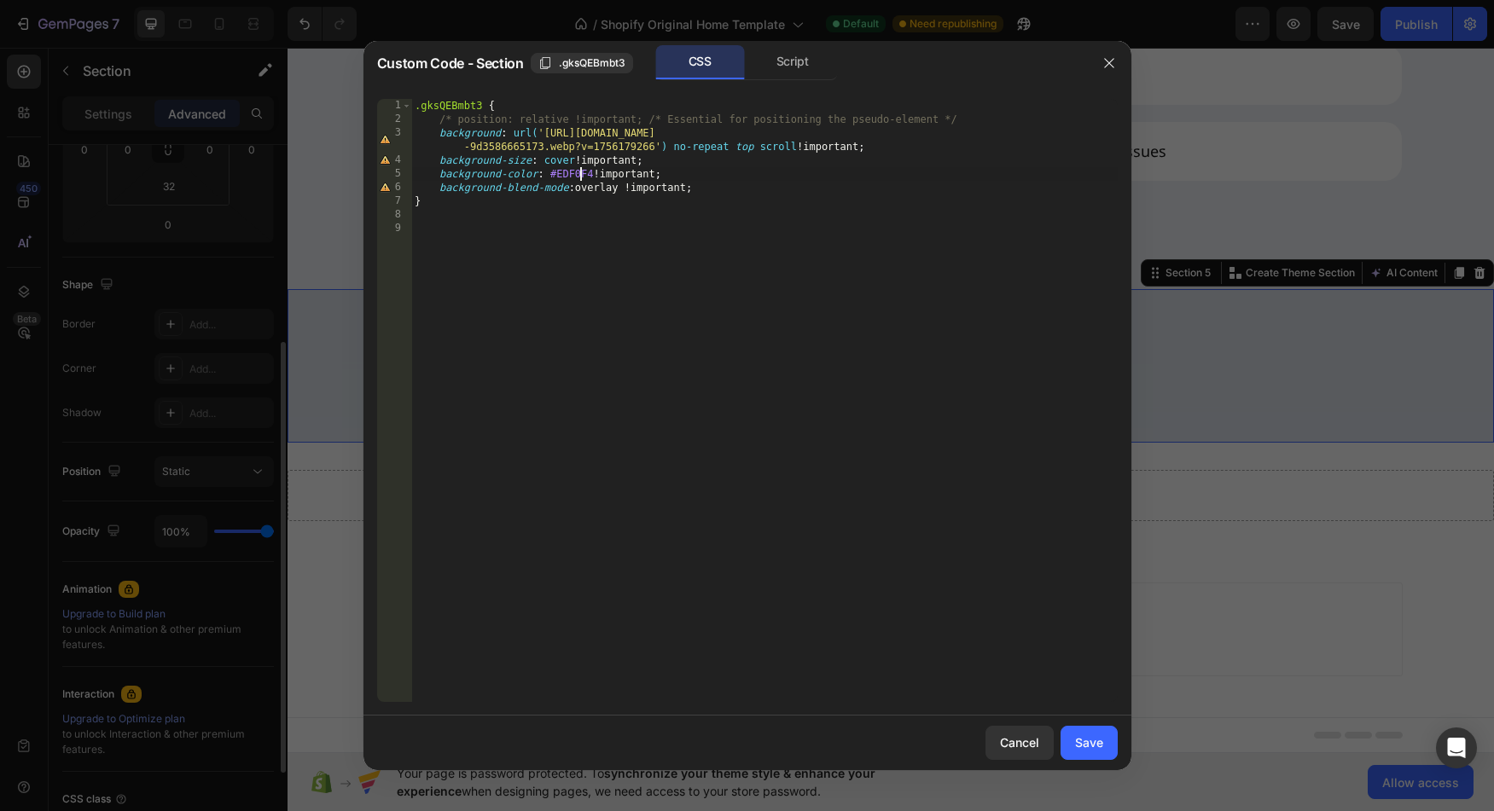
click at [578, 173] on div ".gksQEBmbt3 { /* position: relative !important; /* Essential for positioning th…" at bounding box center [764, 414] width 706 height 631
paste textarea "A1A4A8"
type textarea "background-color: #A1A4A8 !important;"
click at [1101, 749] on div "Save" at bounding box center [1089, 743] width 28 height 18
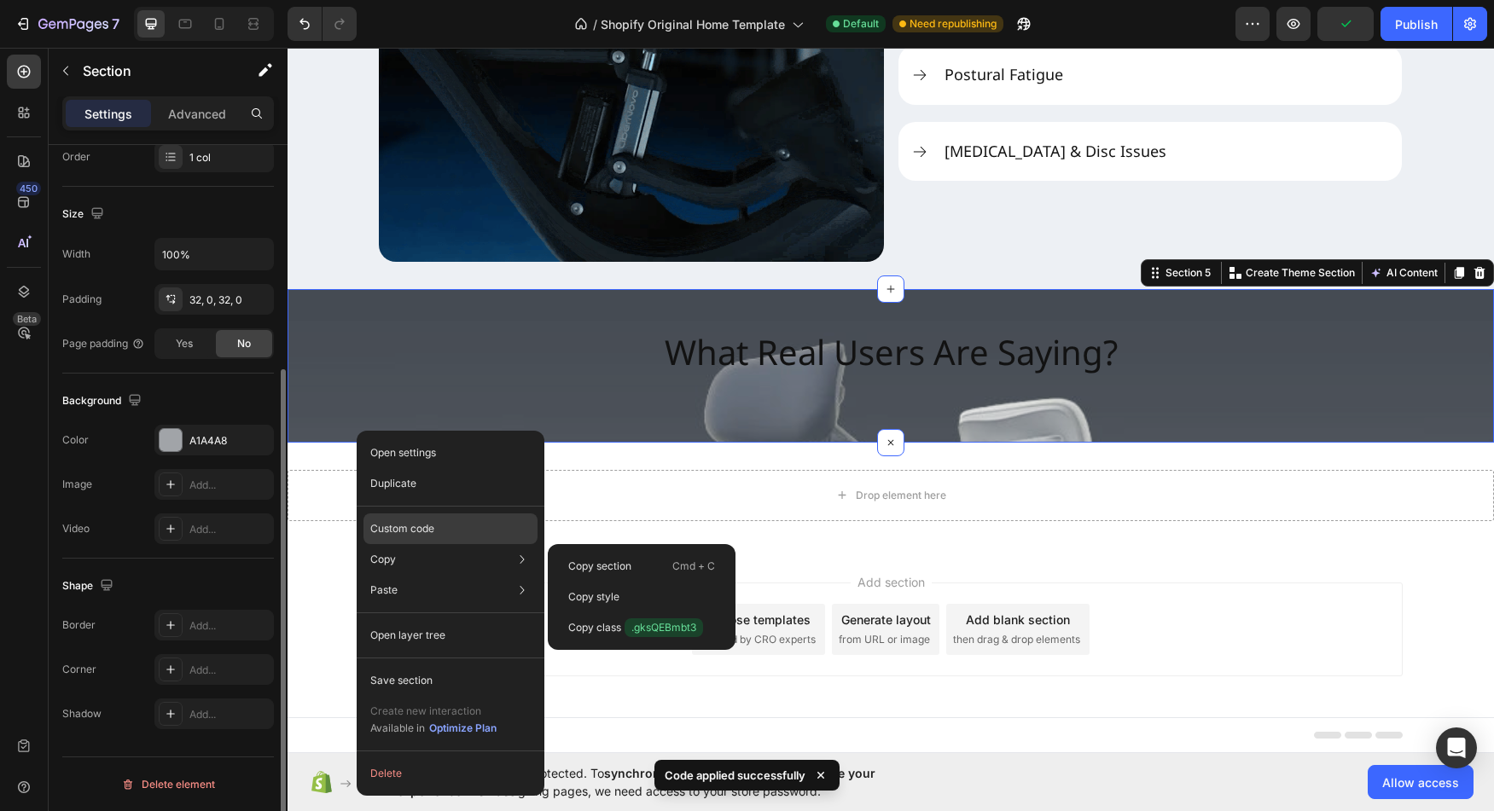
click at [433, 532] on p "Custom code" at bounding box center [402, 528] width 64 height 15
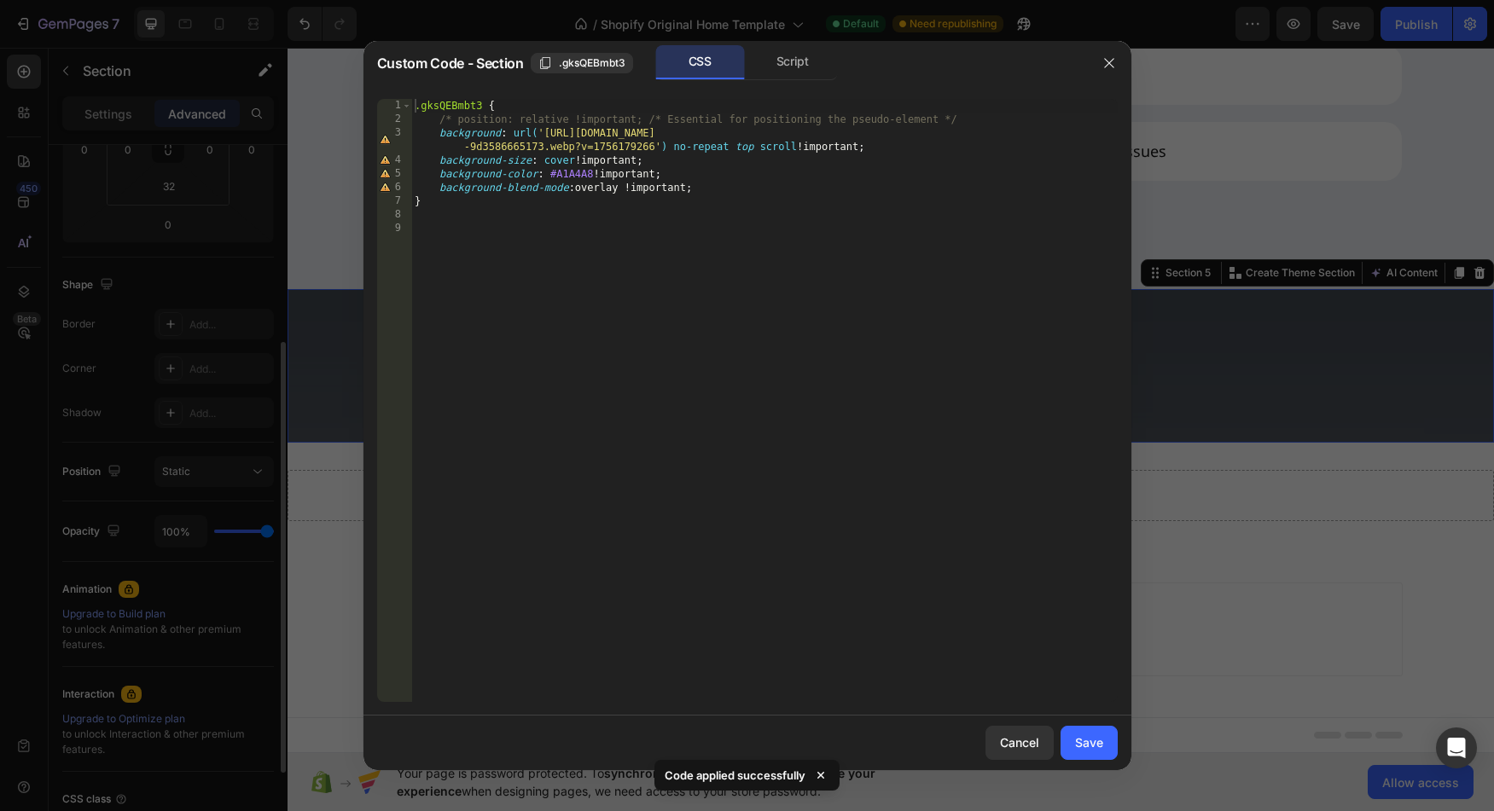
click at [605, 192] on div ".gksQEBmbt3 { /* position: relative !important; /* Essential for positioning th…" at bounding box center [764, 414] width 706 height 631
type textarea "background-blend-mode: lighten !important;"
click at [1108, 748] on button "Save" at bounding box center [1089, 743] width 57 height 34
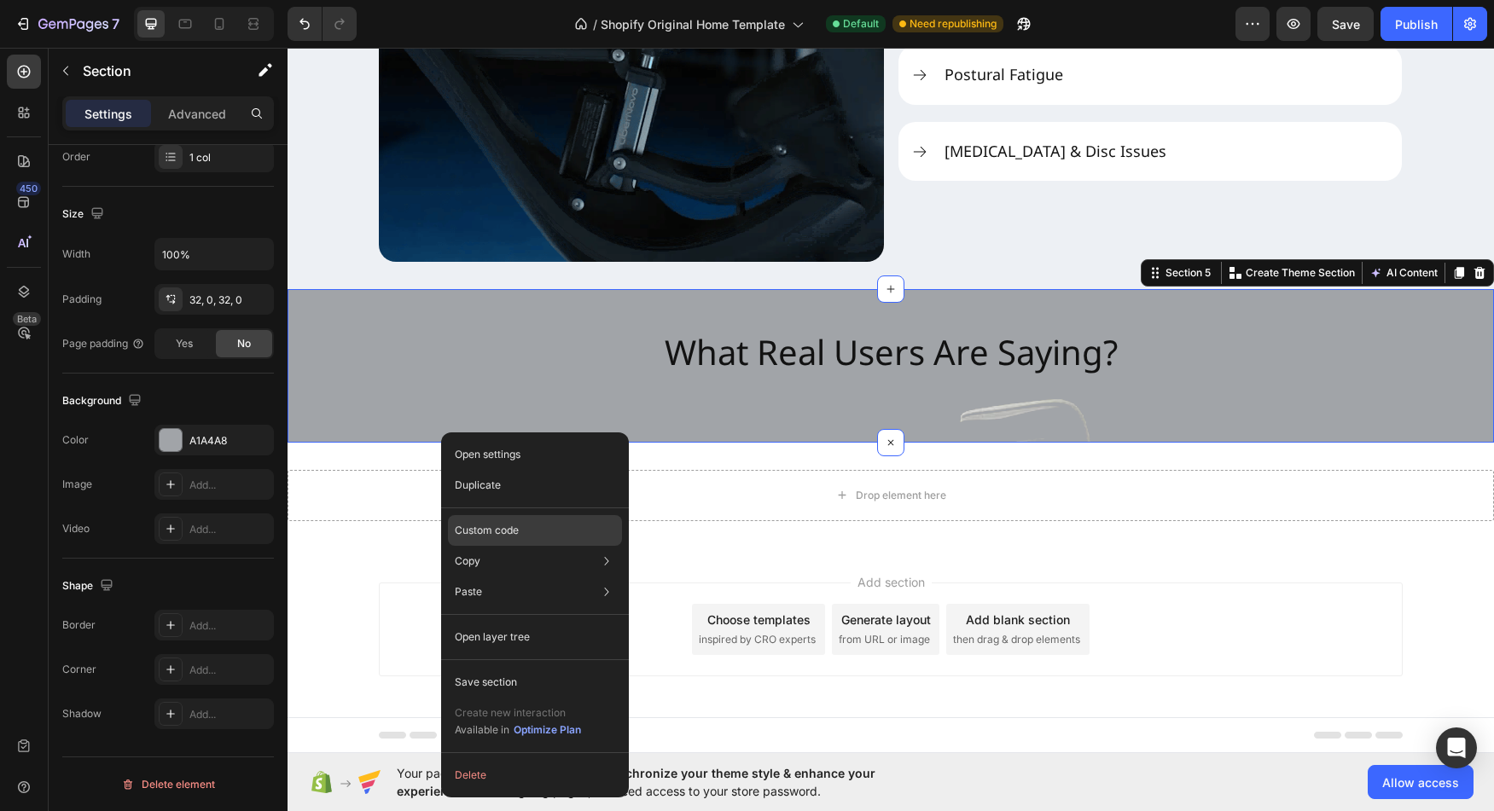
click at [505, 529] on p "Custom code" at bounding box center [487, 530] width 64 height 15
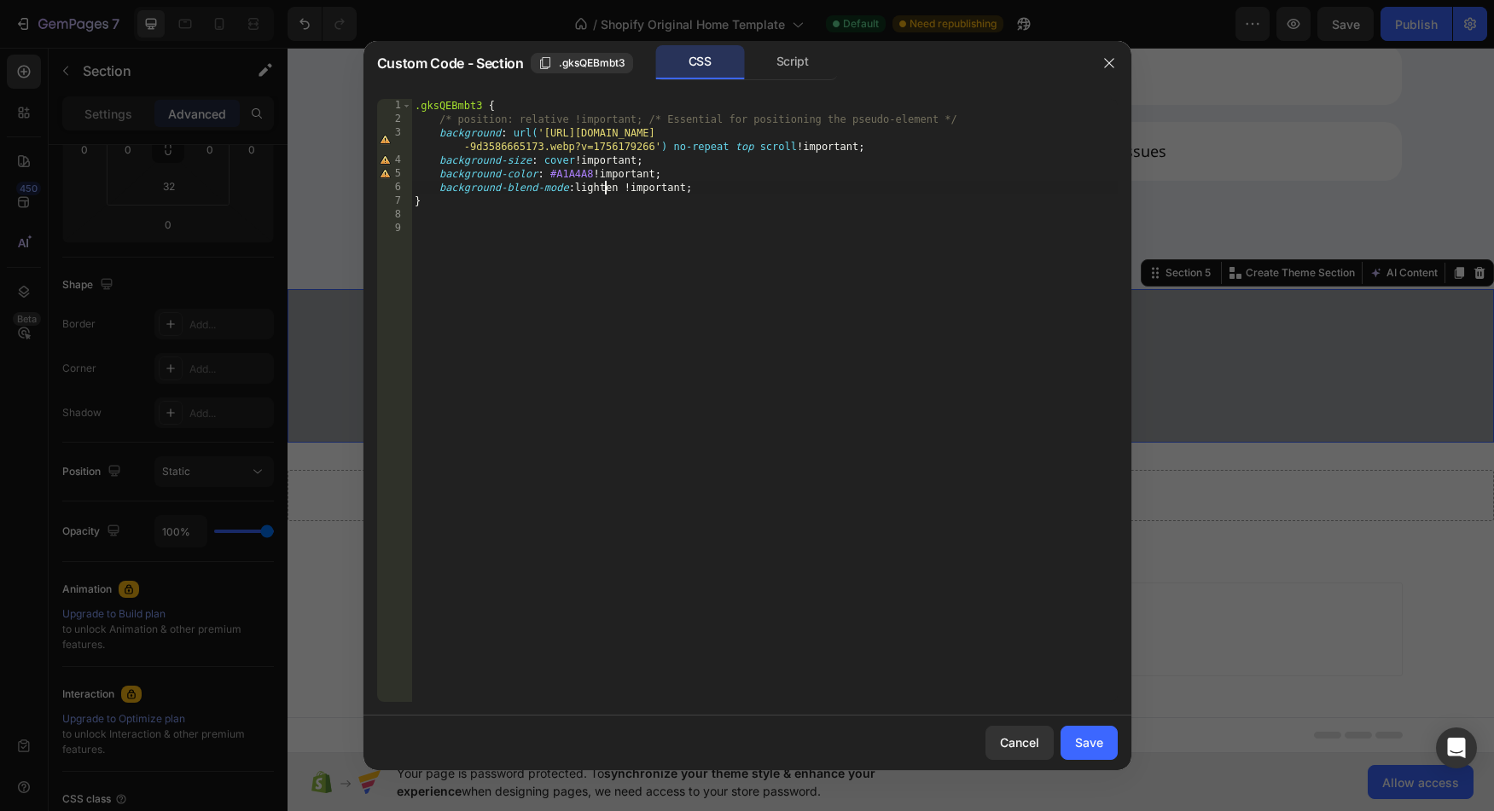
click at [602, 187] on div ".gksQEBmbt3 { /* position: relative !important; /* Essential for positioning th…" at bounding box center [764, 414] width 706 height 631
type textarea "background-blend-mode: overlay !important;"
click at [1100, 740] on div "Save" at bounding box center [1089, 743] width 28 height 18
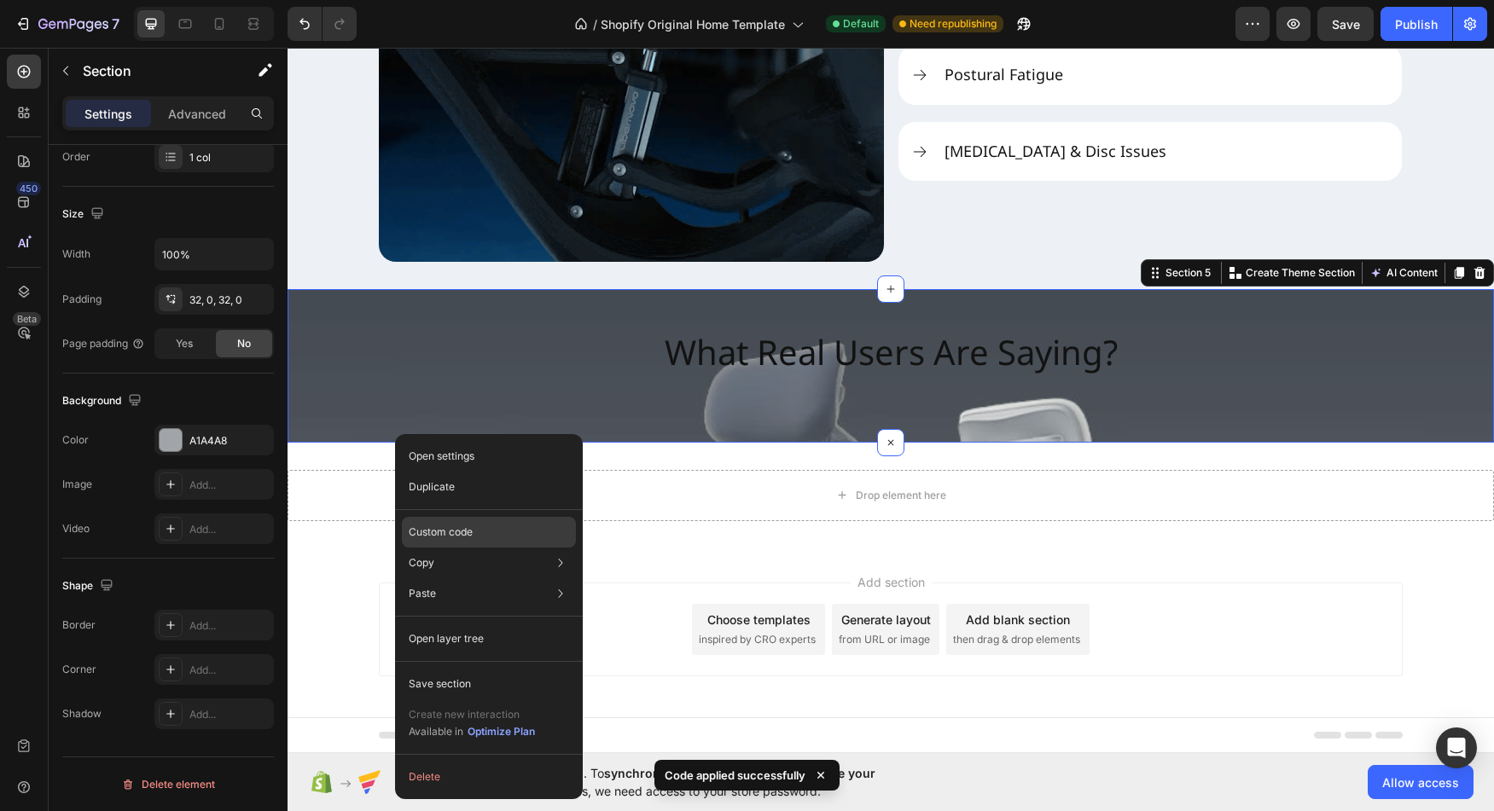
click at [472, 537] on p "Custom code" at bounding box center [441, 532] width 64 height 15
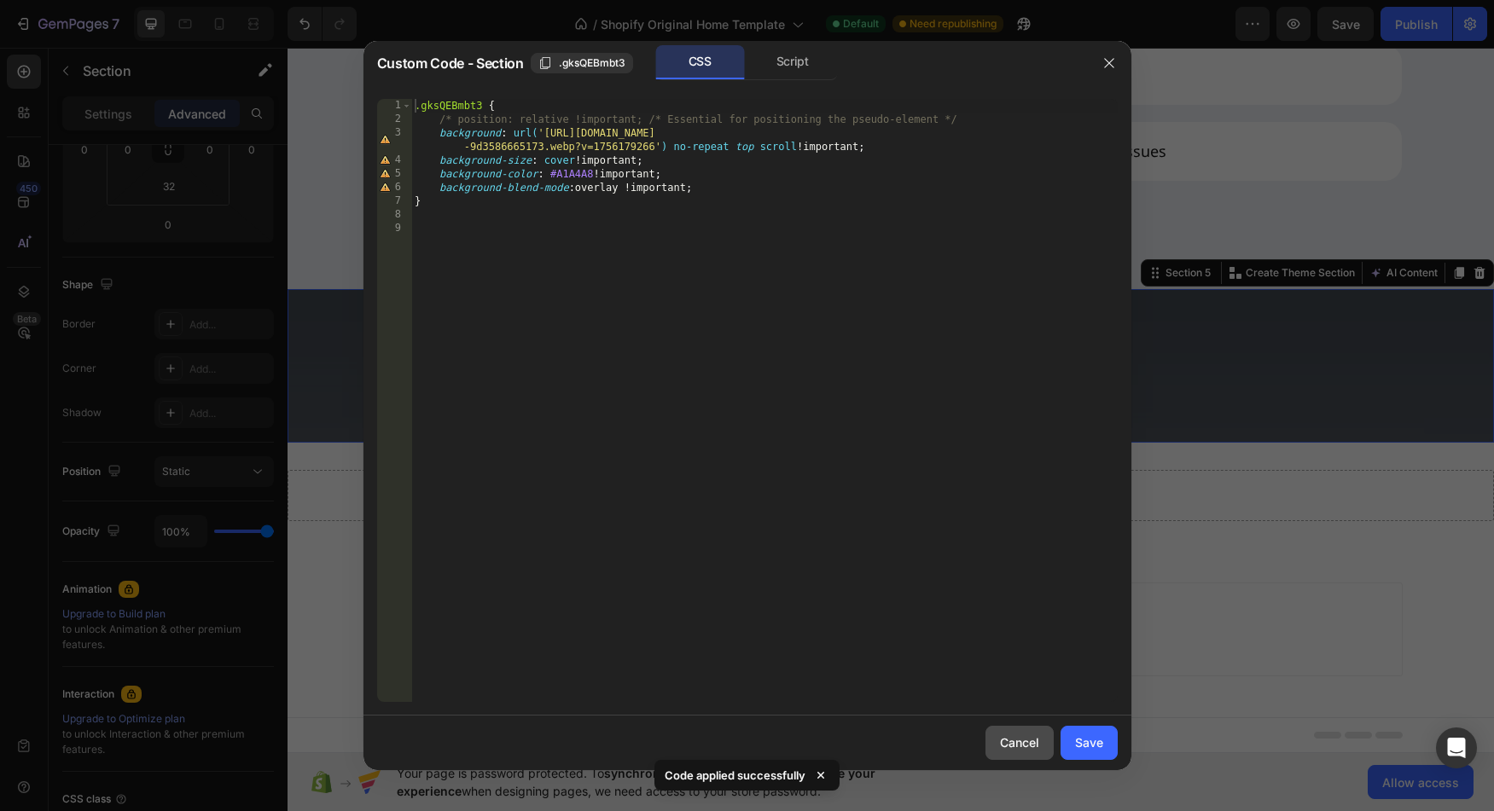
drag, startPoint x: 1019, startPoint y: 741, endPoint x: 665, endPoint y: 652, distance: 365.0
click at [1019, 741] on div "Cancel" at bounding box center [1019, 743] width 39 height 18
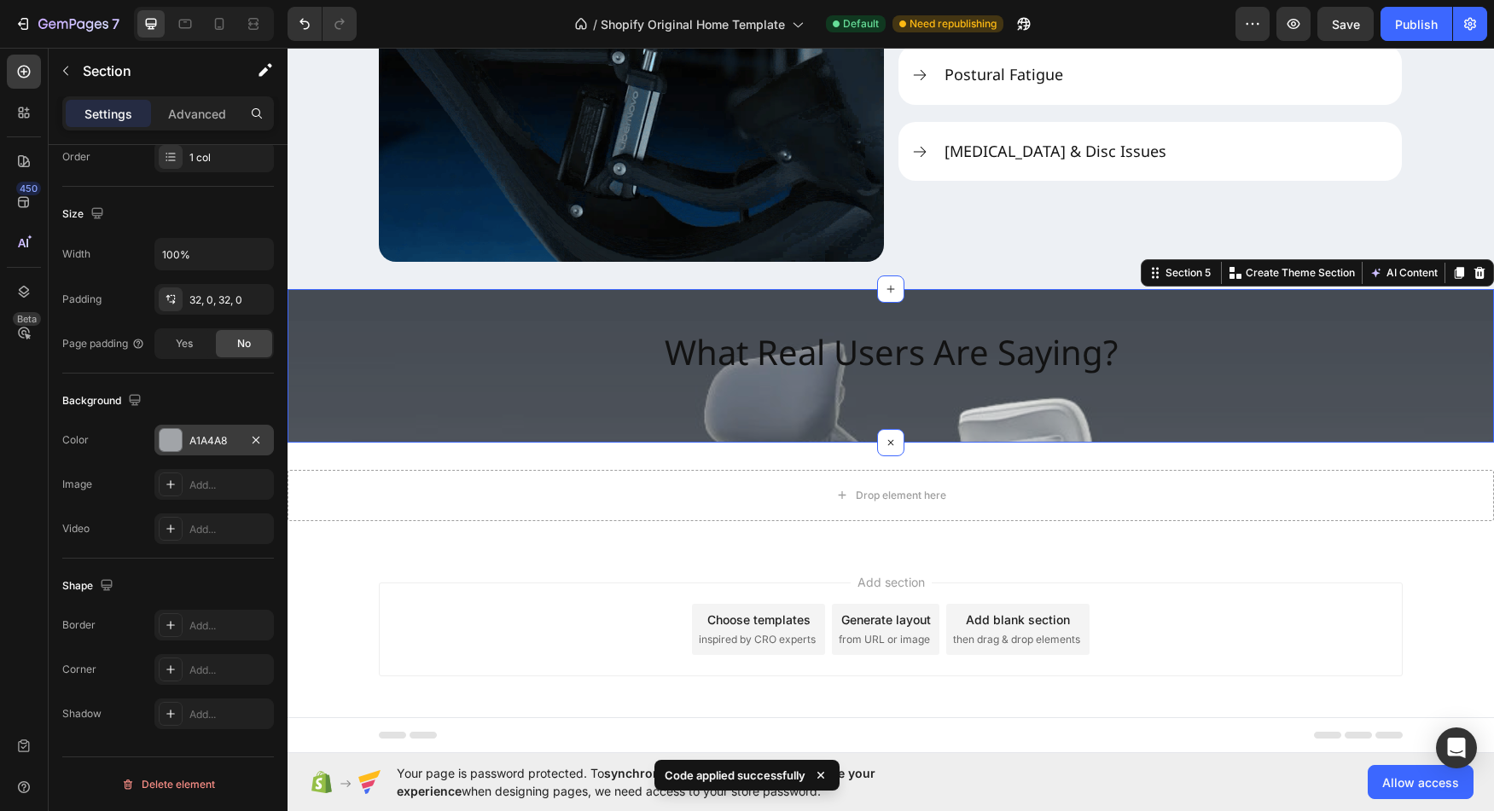
click at [181, 441] on div at bounding box center [171, 440] width 22 height 22
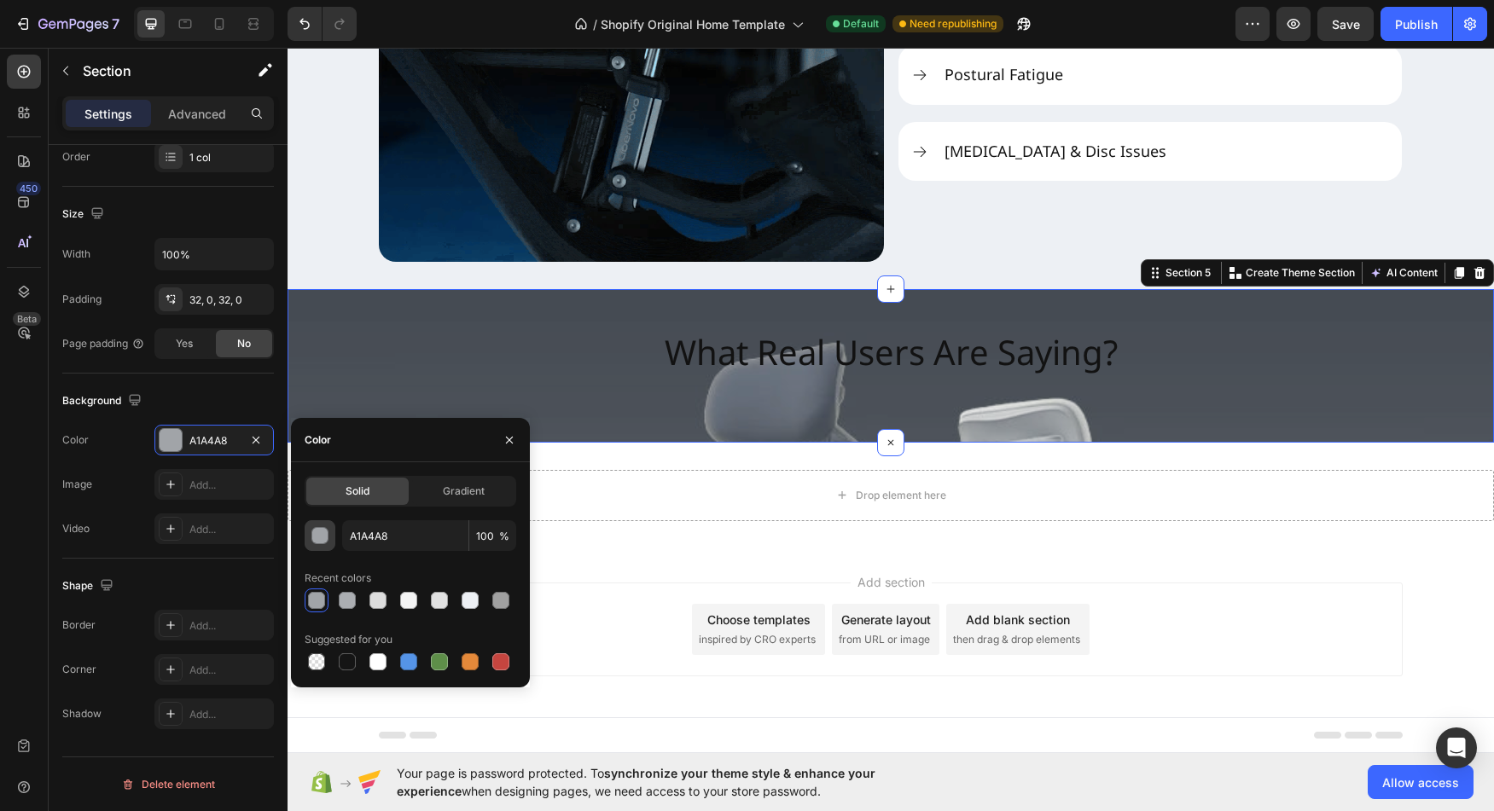
click at [326, 537] on div "button" at bounding box center [320, 536] width 17 height 17
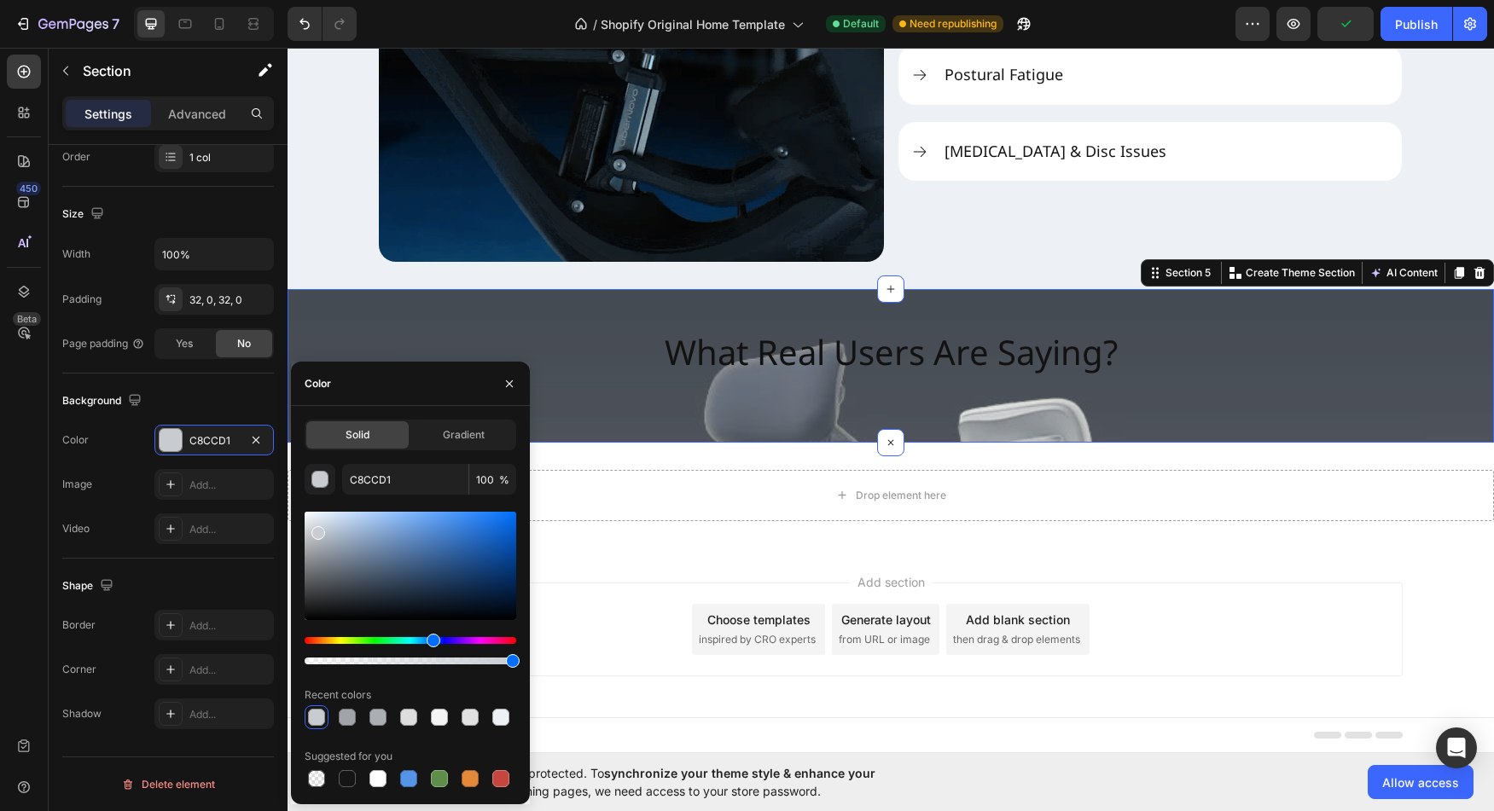
type input "C9CDD3"
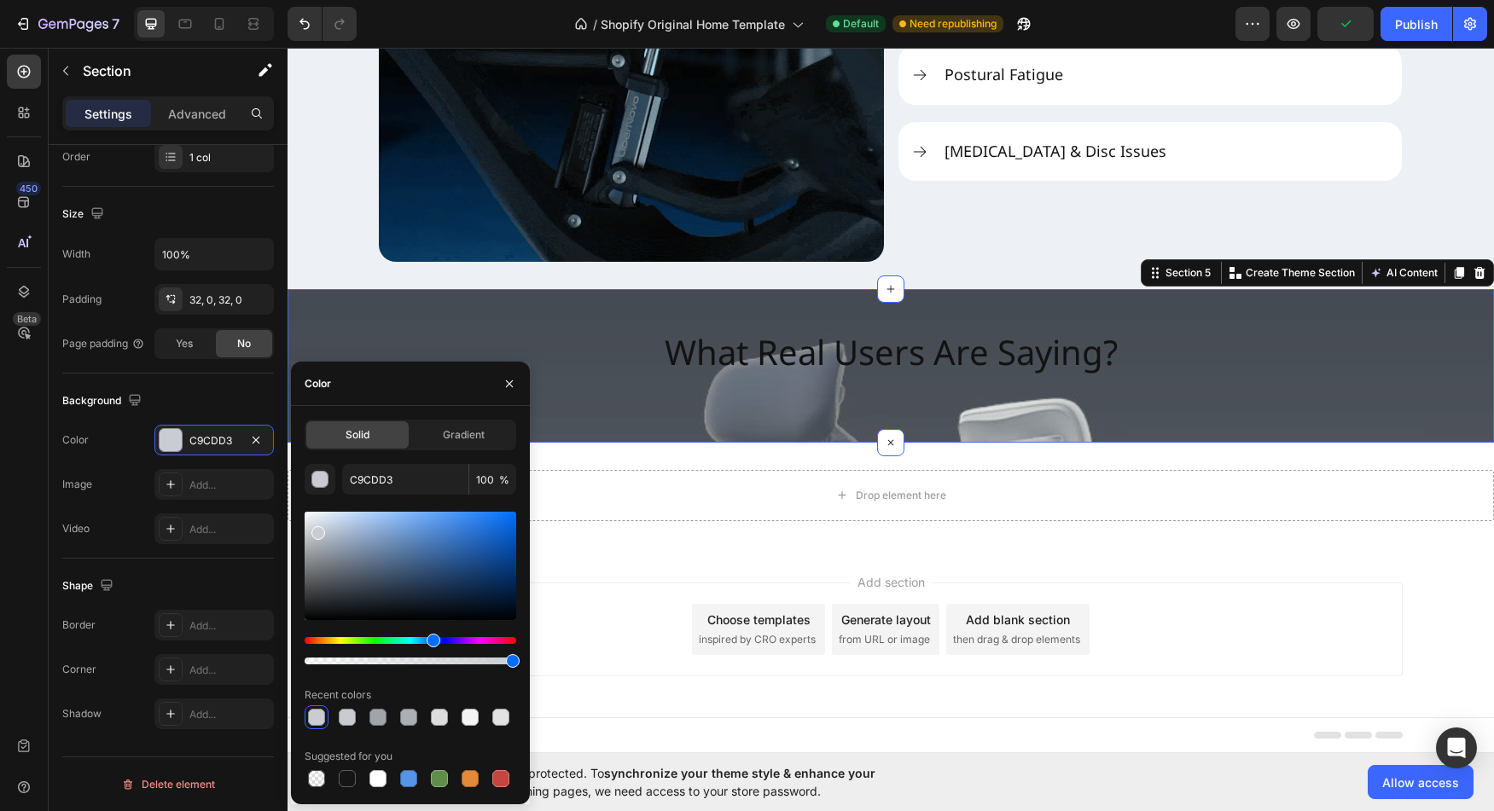
drag, startPoint x: 317, startPoint y: 553, endPoint x: 316, endPoint y: 530, distance: 23.1
click at [316, 530] on div at bounding box center [318, 533] width 14 height 14
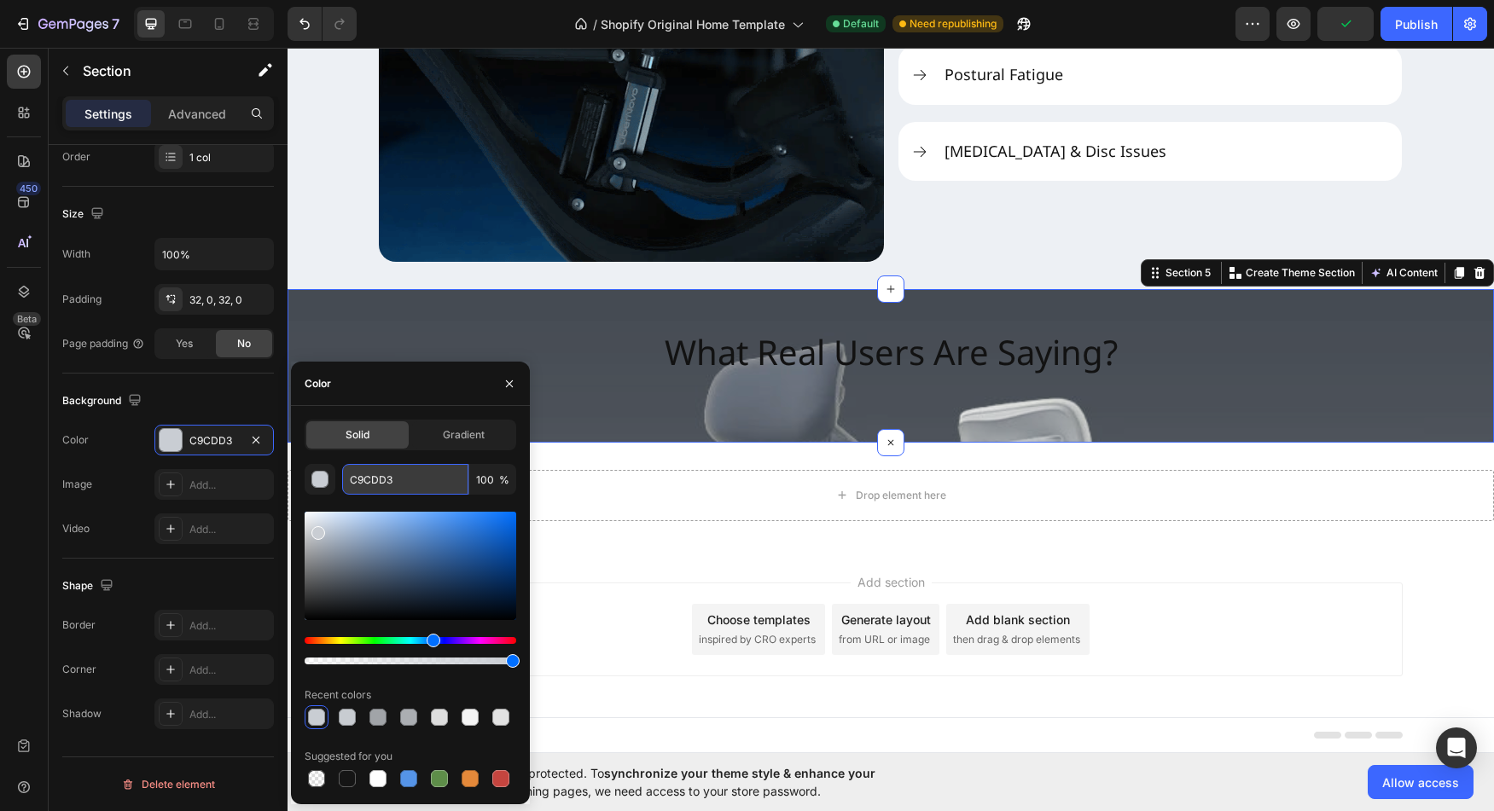
click at [369, 480] on input "C9CDD3" at bounding box center [405, 479] width 126 height 31
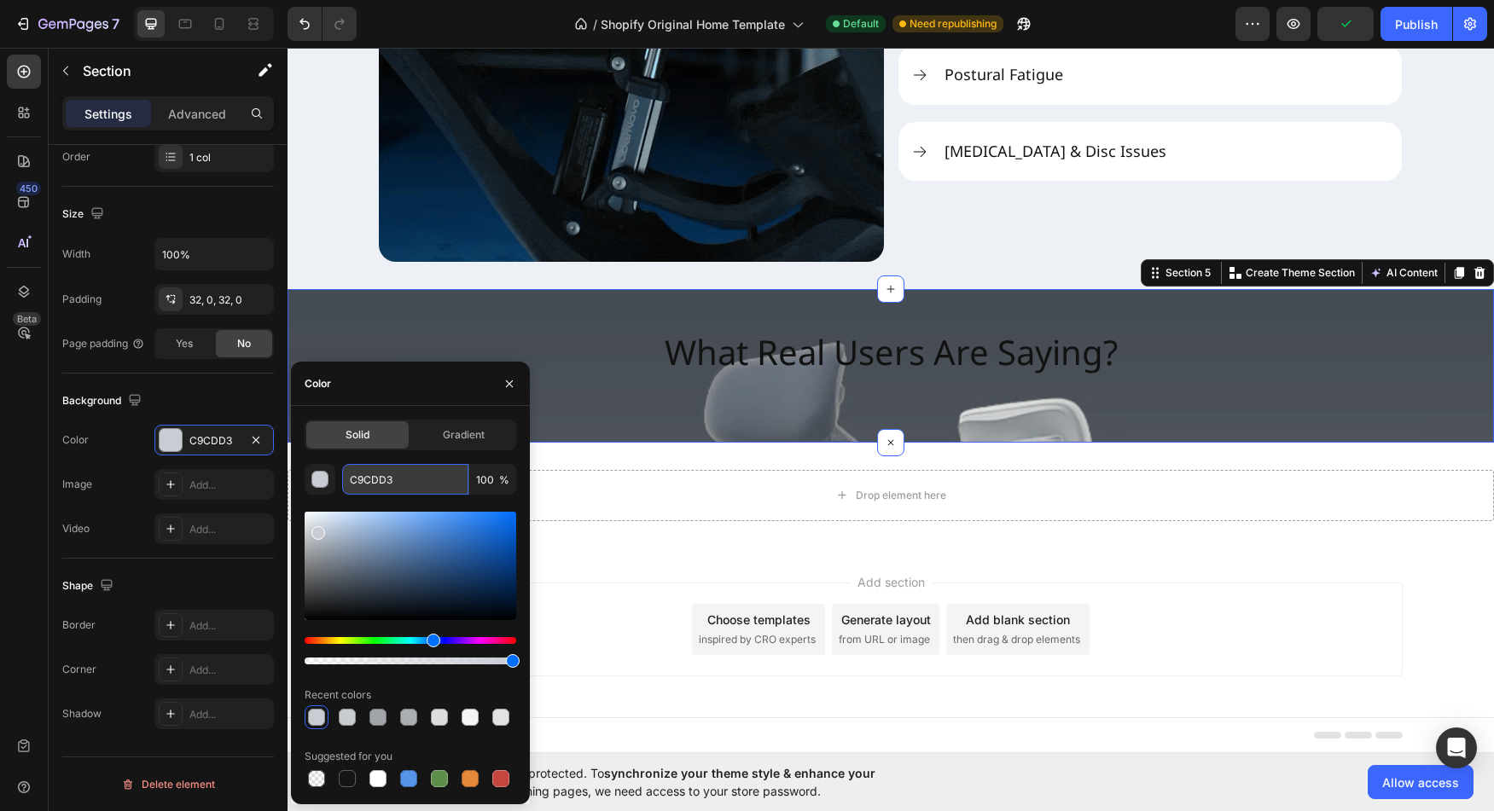
click at [369, 480] on input "C9CDD3" at bounding box center [405, 479] width 126 height 31
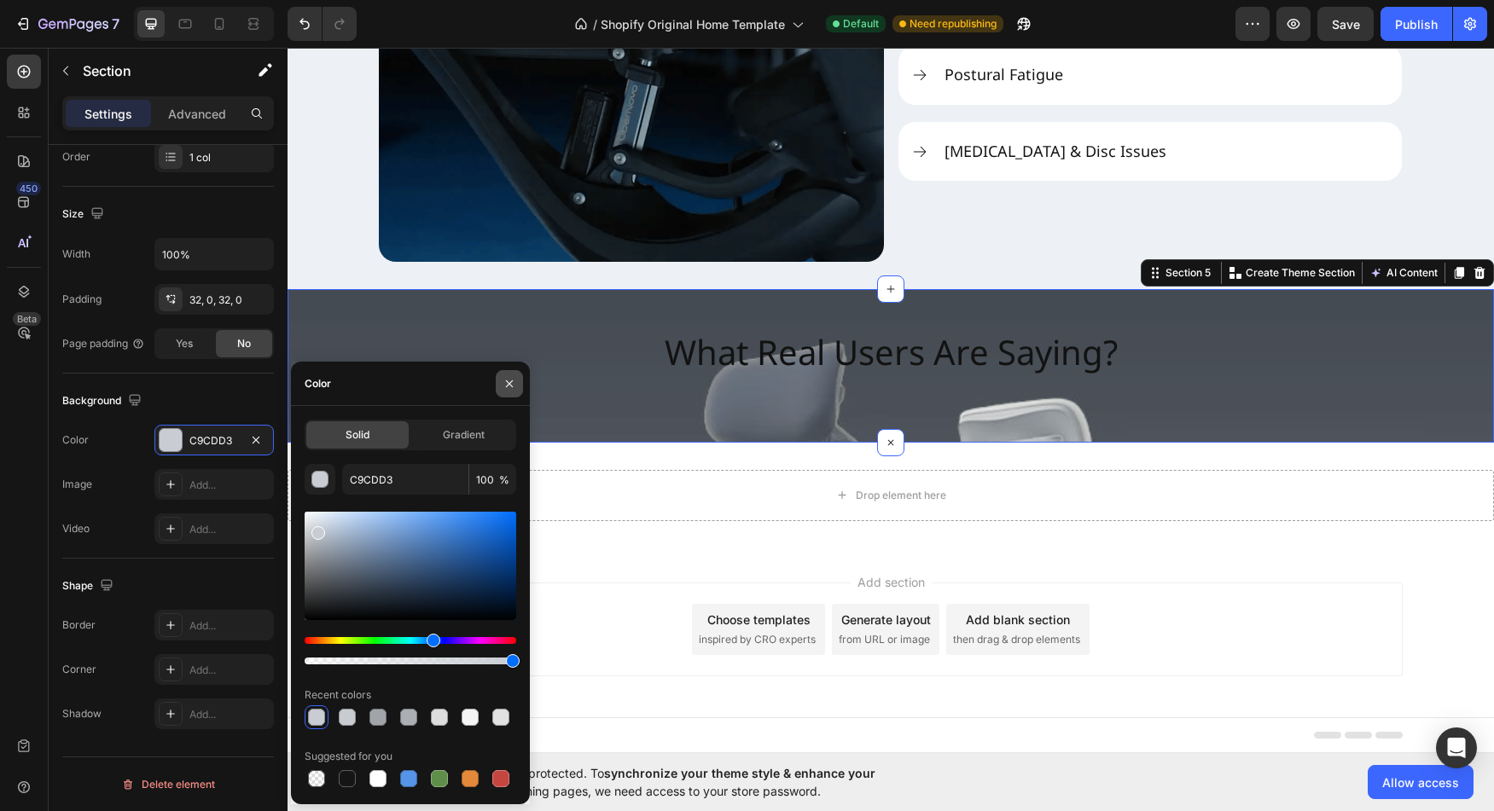
click at [514, 390] on icon "button" at bounding box center [510, 384] width 14 height 14
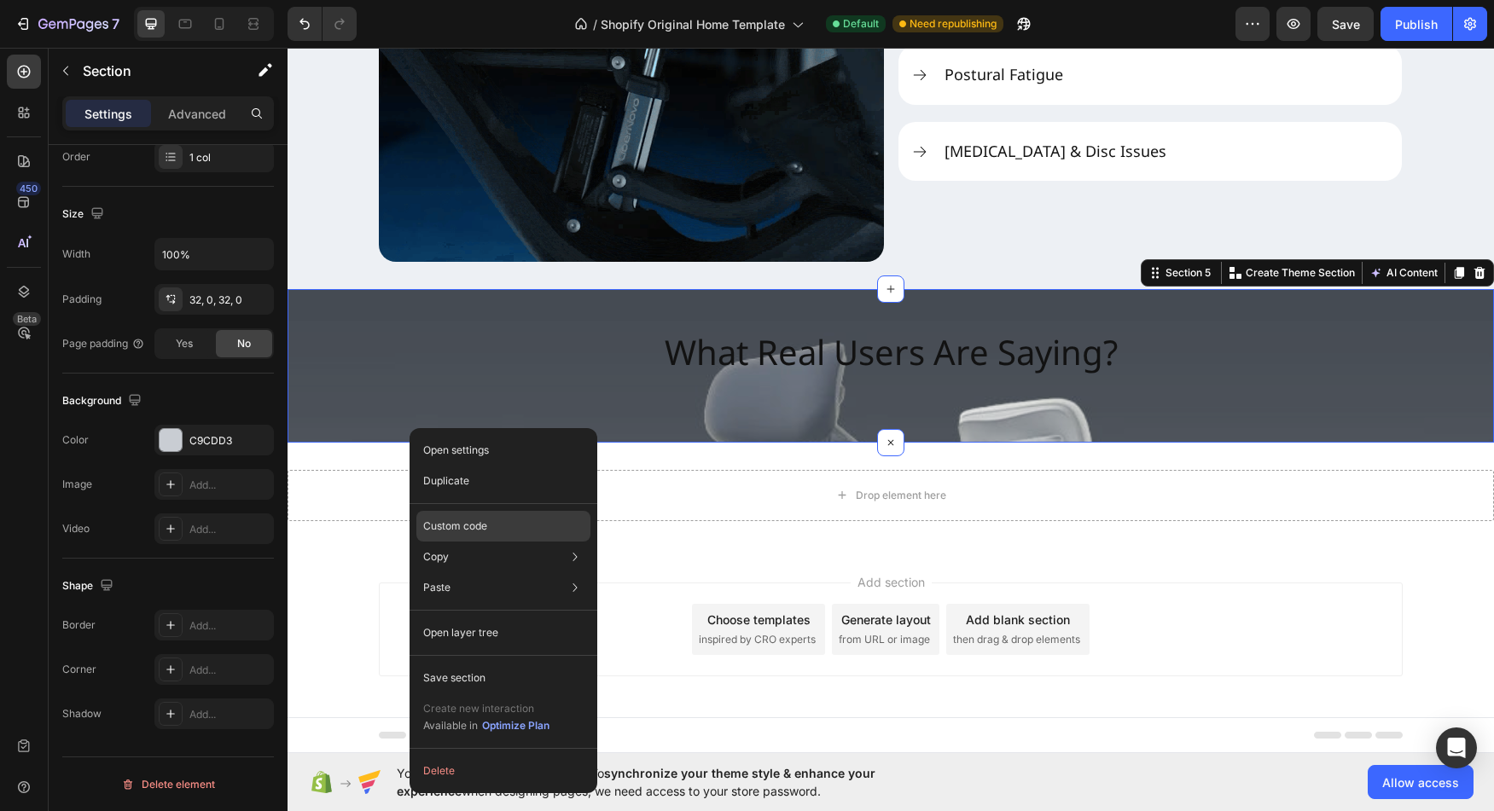
click at [495, 573] on div "Custom code" at bounding box center [503, 588] width 174 height 31
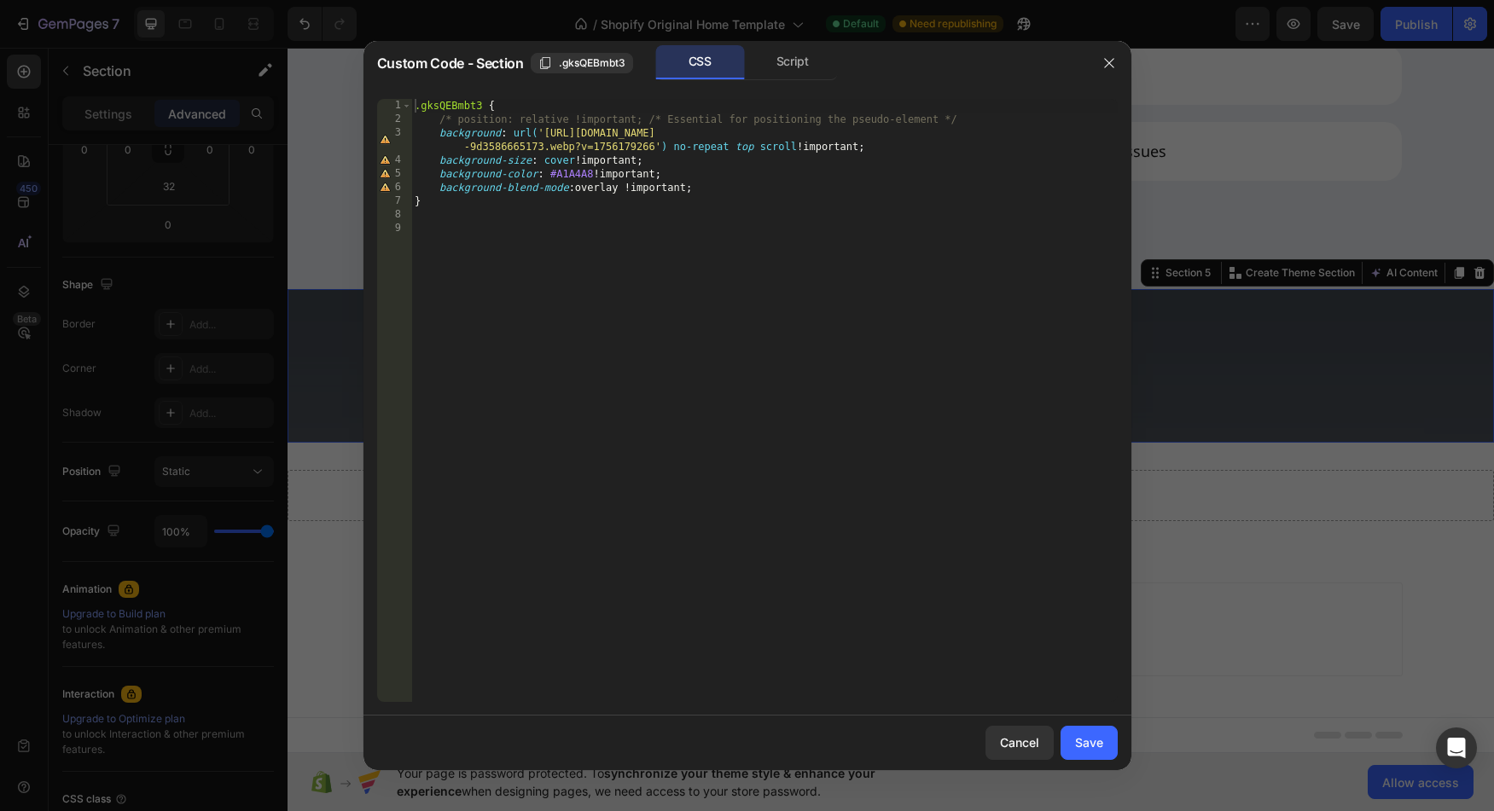
click at [572, 174] on div ".gksQEBmbt3 { /* position: relative !important; /* Essential for positioning th…" at bounding box center [764, 414] width 706 height 631
paste textarea "C9CDD3"
type textarea "background-color: #C9CDD3 !important;"
click at [1085, 749] on div "Save" at bounding box center [1089, 743] width 28 height 18
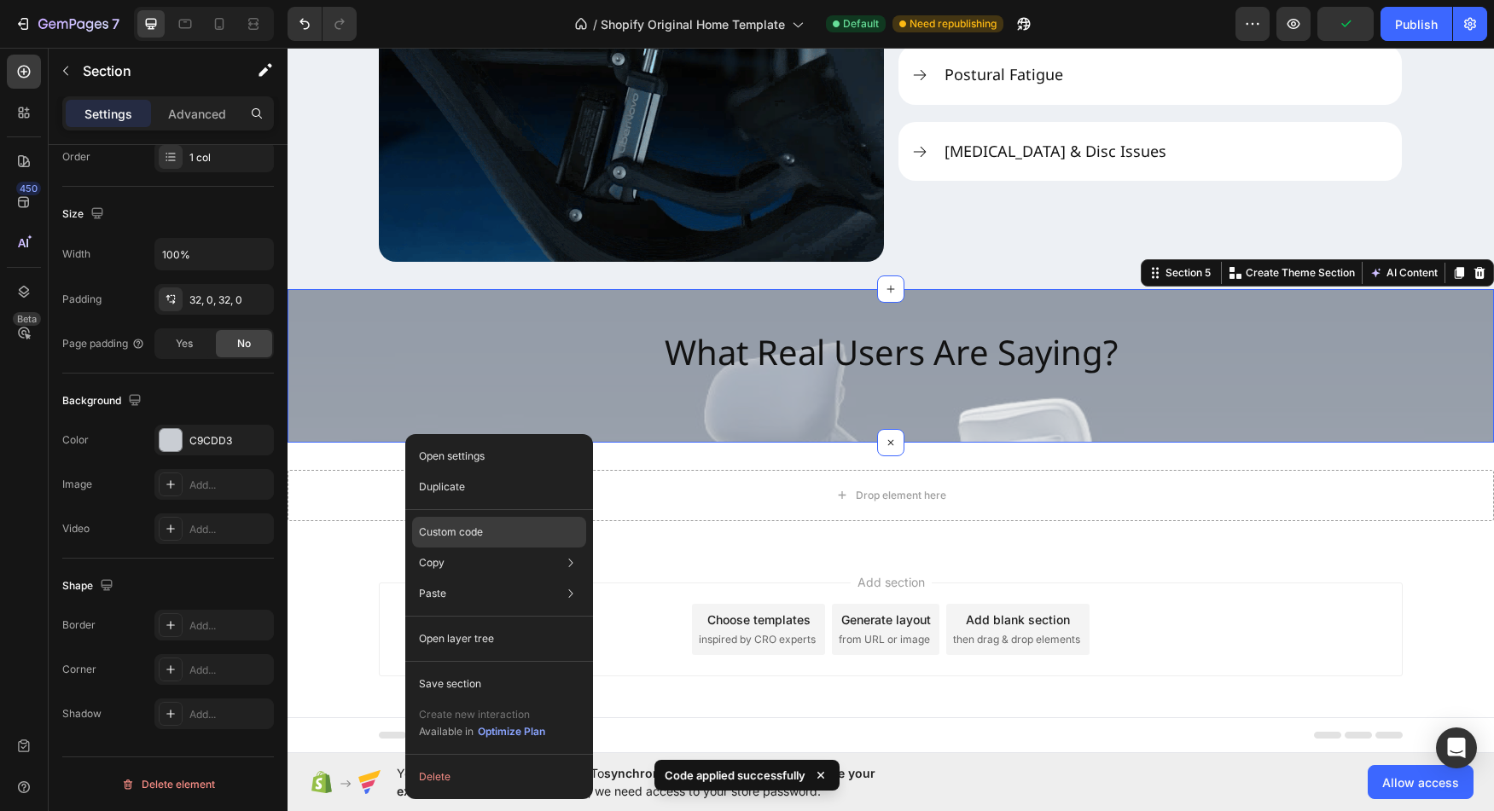
click at [459, 538] on p "Custom code" at bounding box center [451, 532] width 64 height 15
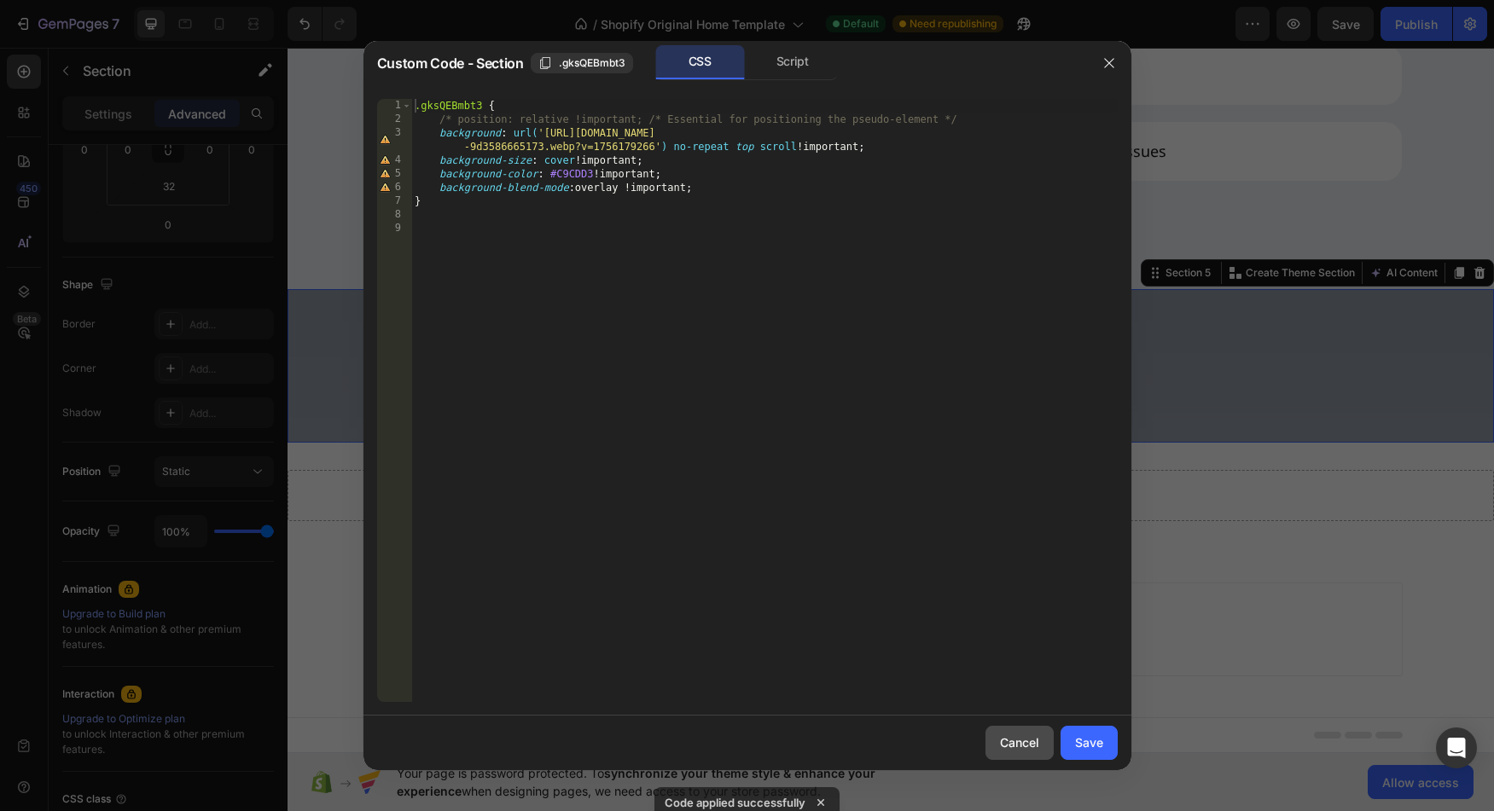
click at [1008, 749] on div "Cancel" at bounding box center [1019, 743] width 39 height 18
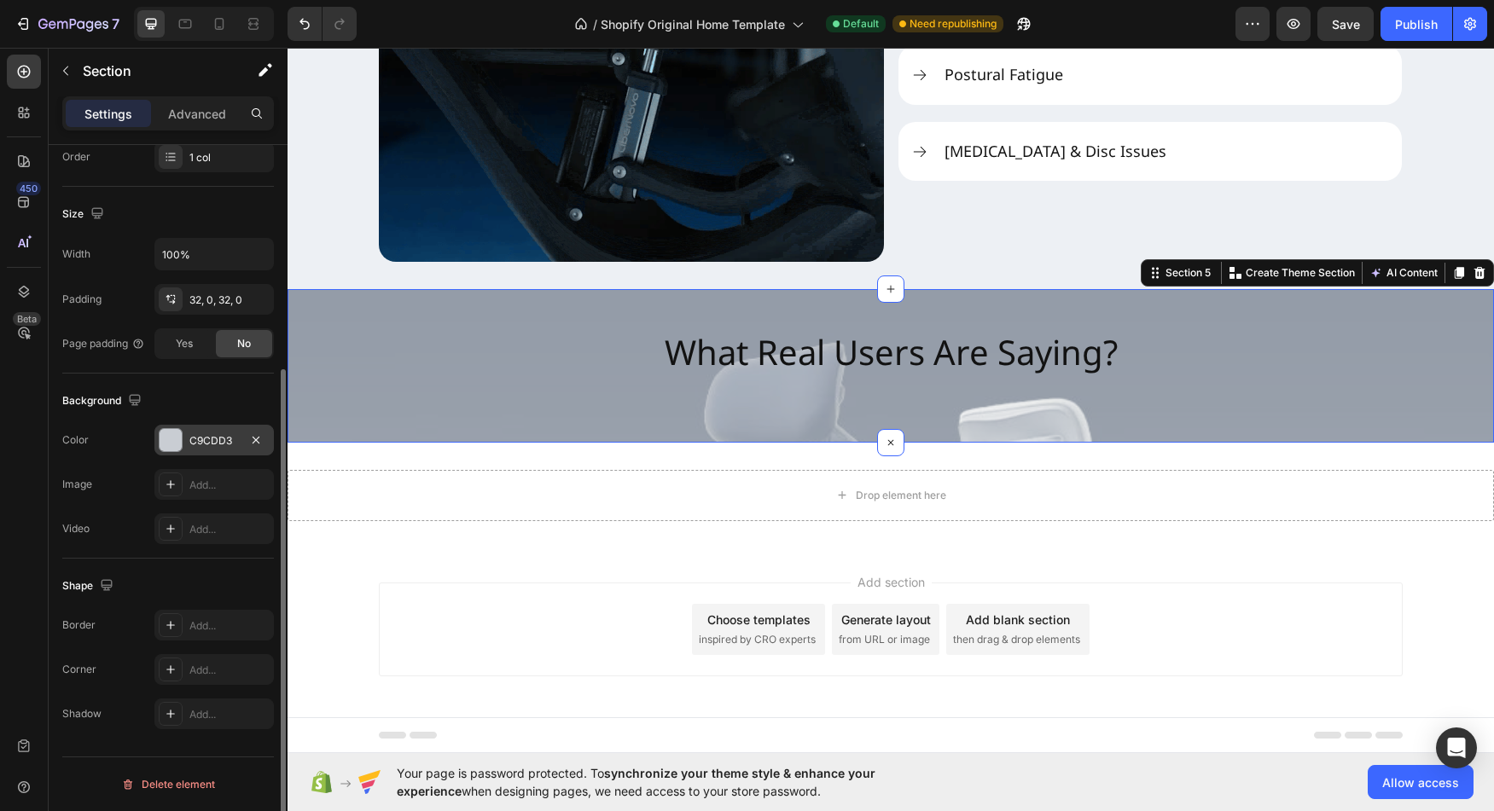
click at [170, 437] on div at bounding box center [171, 440] width 22 height 22
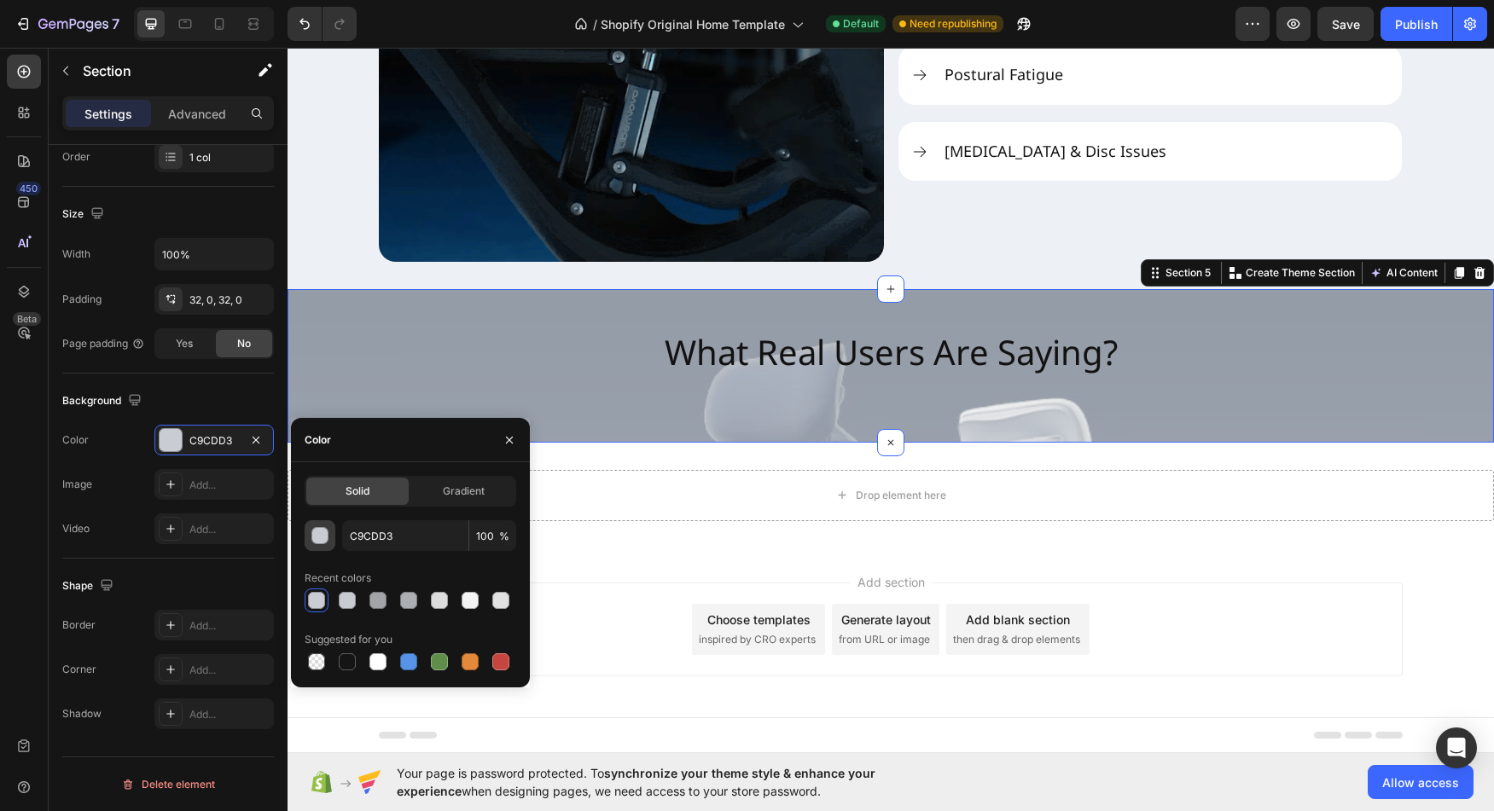
click at [323, 533] on div "button" at bounding box center [320, 536] width 17 height 17
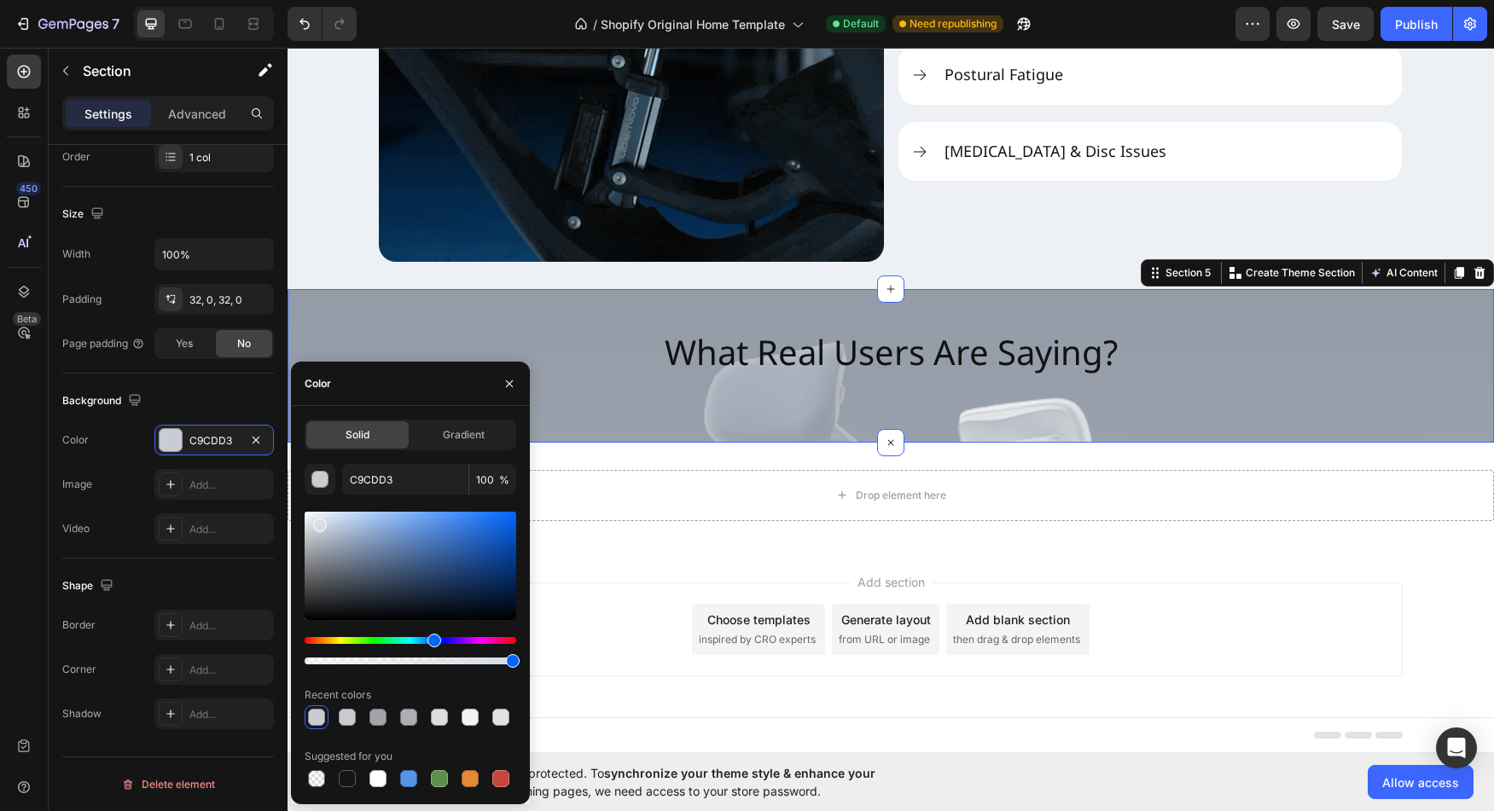
drag, startPoint x: 318, startPoint y: 533, endPoint x: 319, endPoint y: 522, distance: 11.1
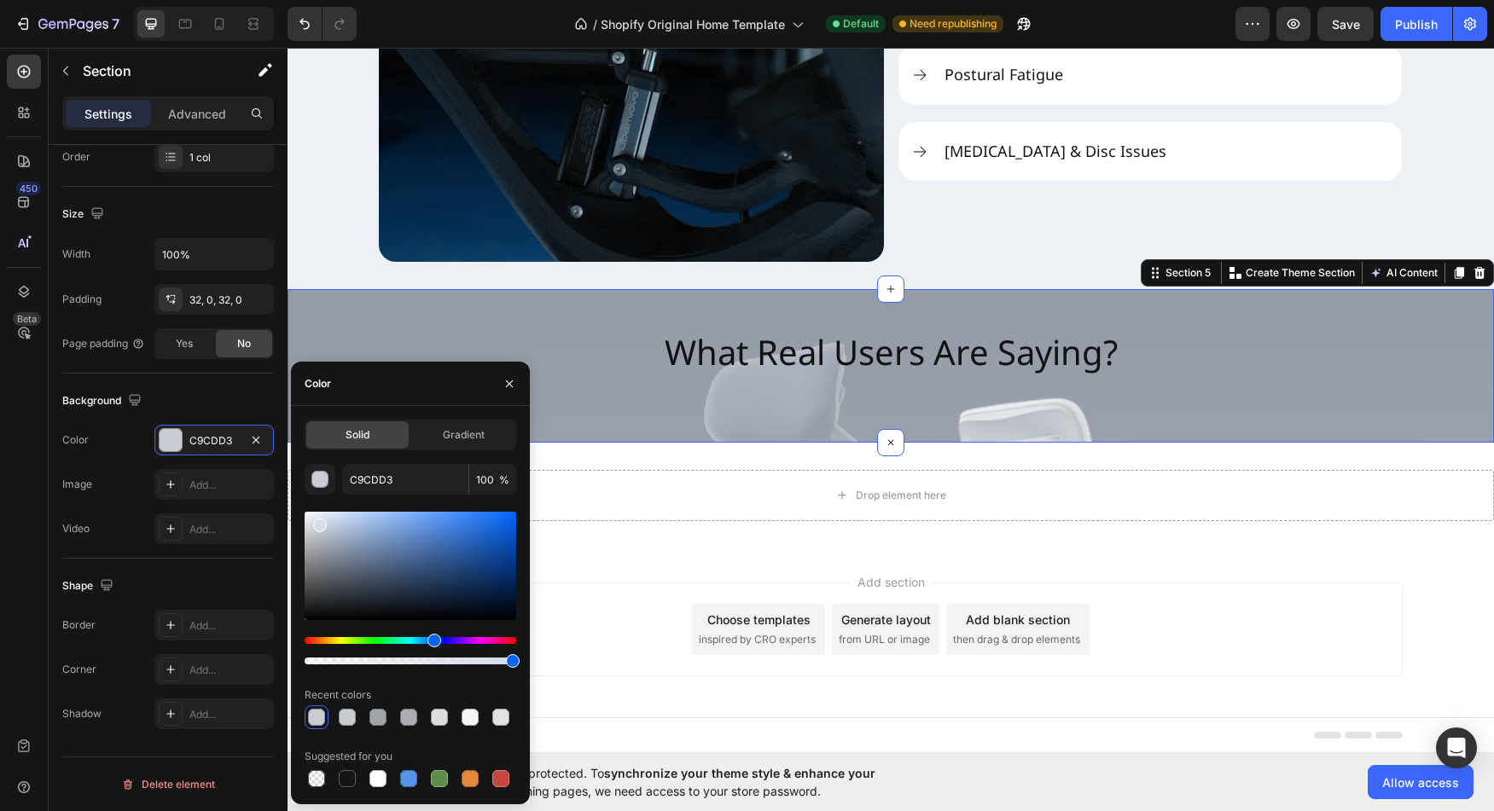
click at [319, 522] on div at bounding box center [320, 526] width 14 height 14
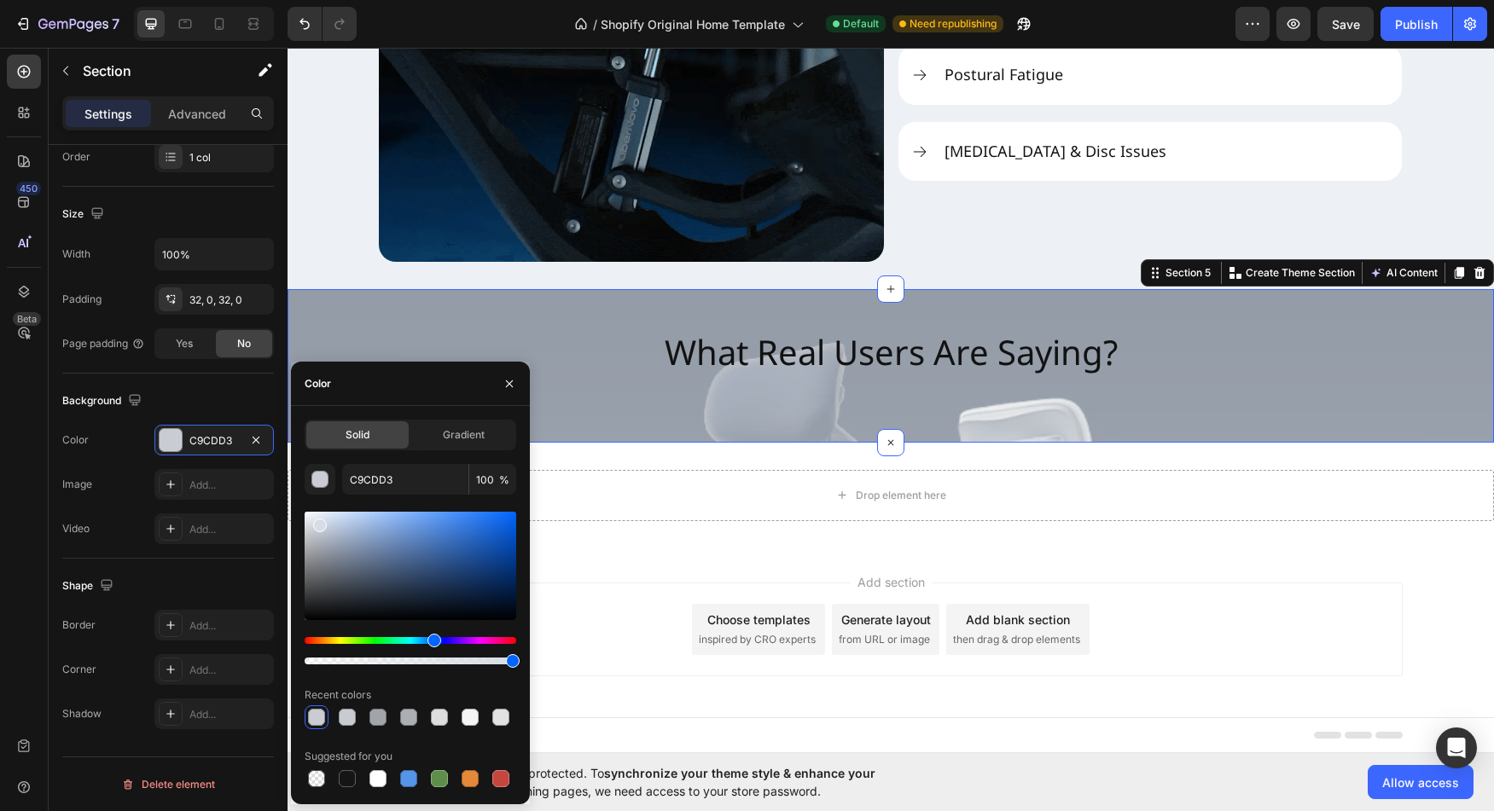
type input "D7DDE5"
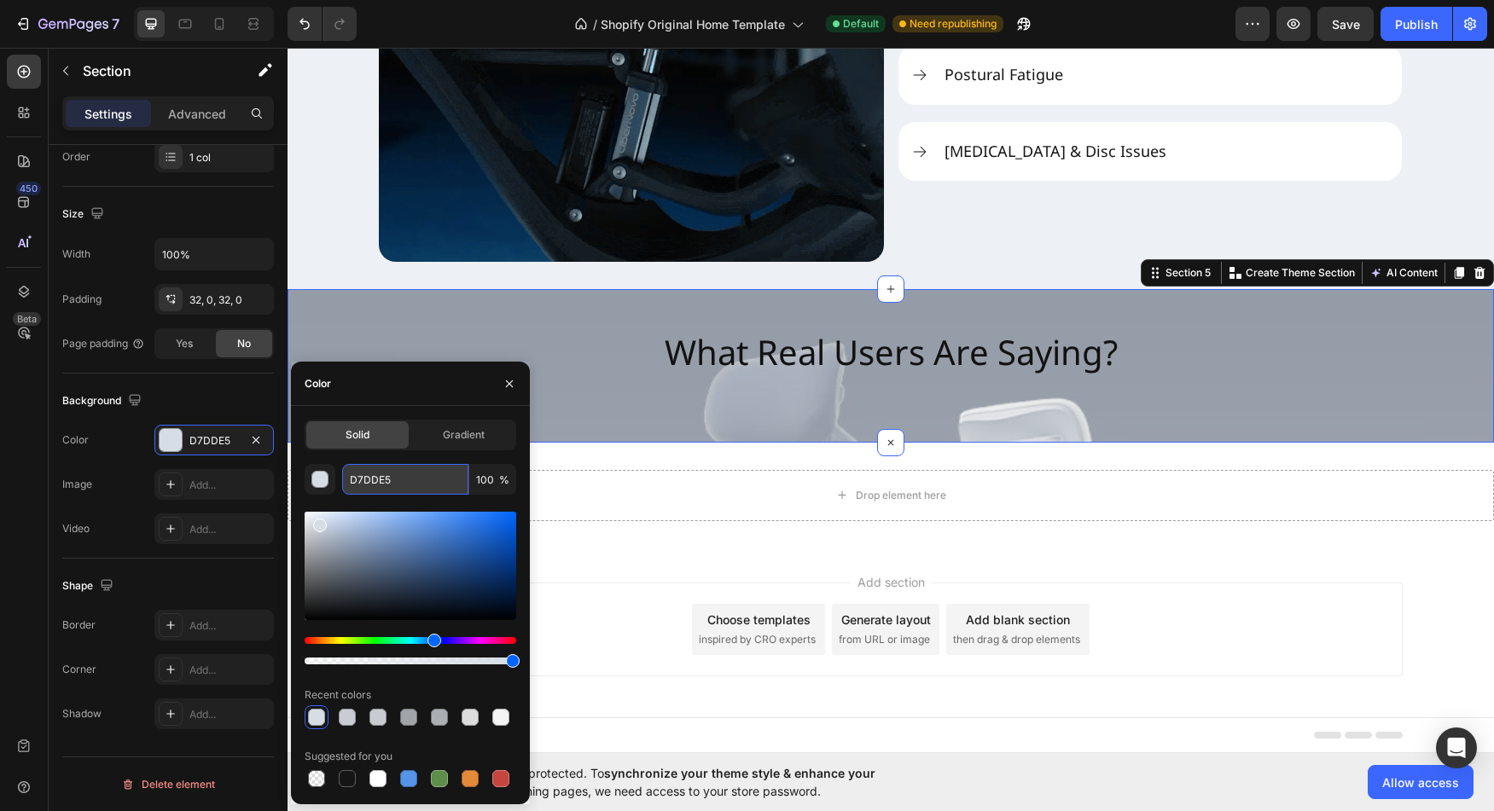
click at [384, 478] on input "D7DDE5" at bounding box center [405, 479] width 126 height 31
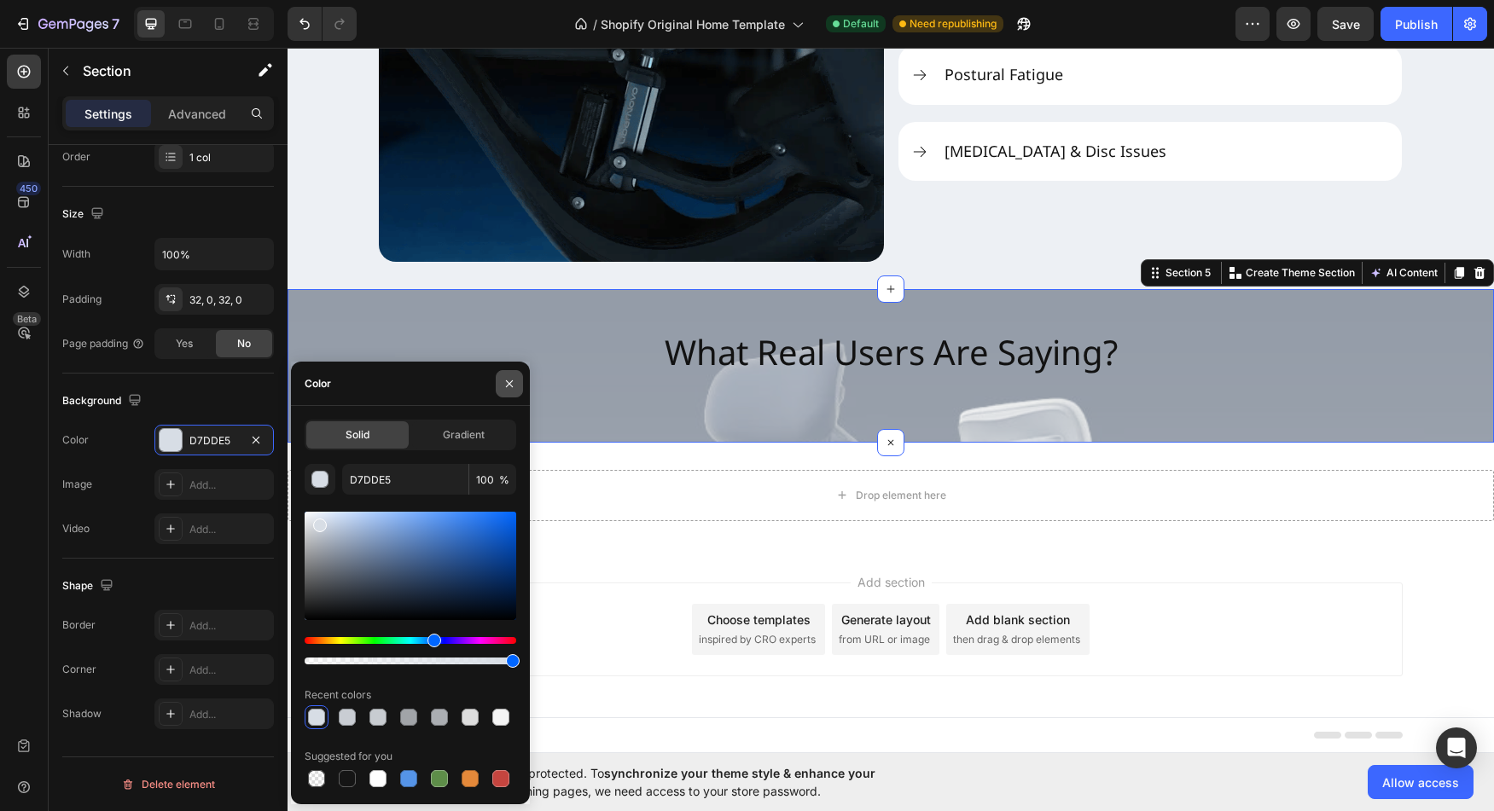
click at [509, 381] on icon "button" at bounding box center [510, 384] width 14 height 14
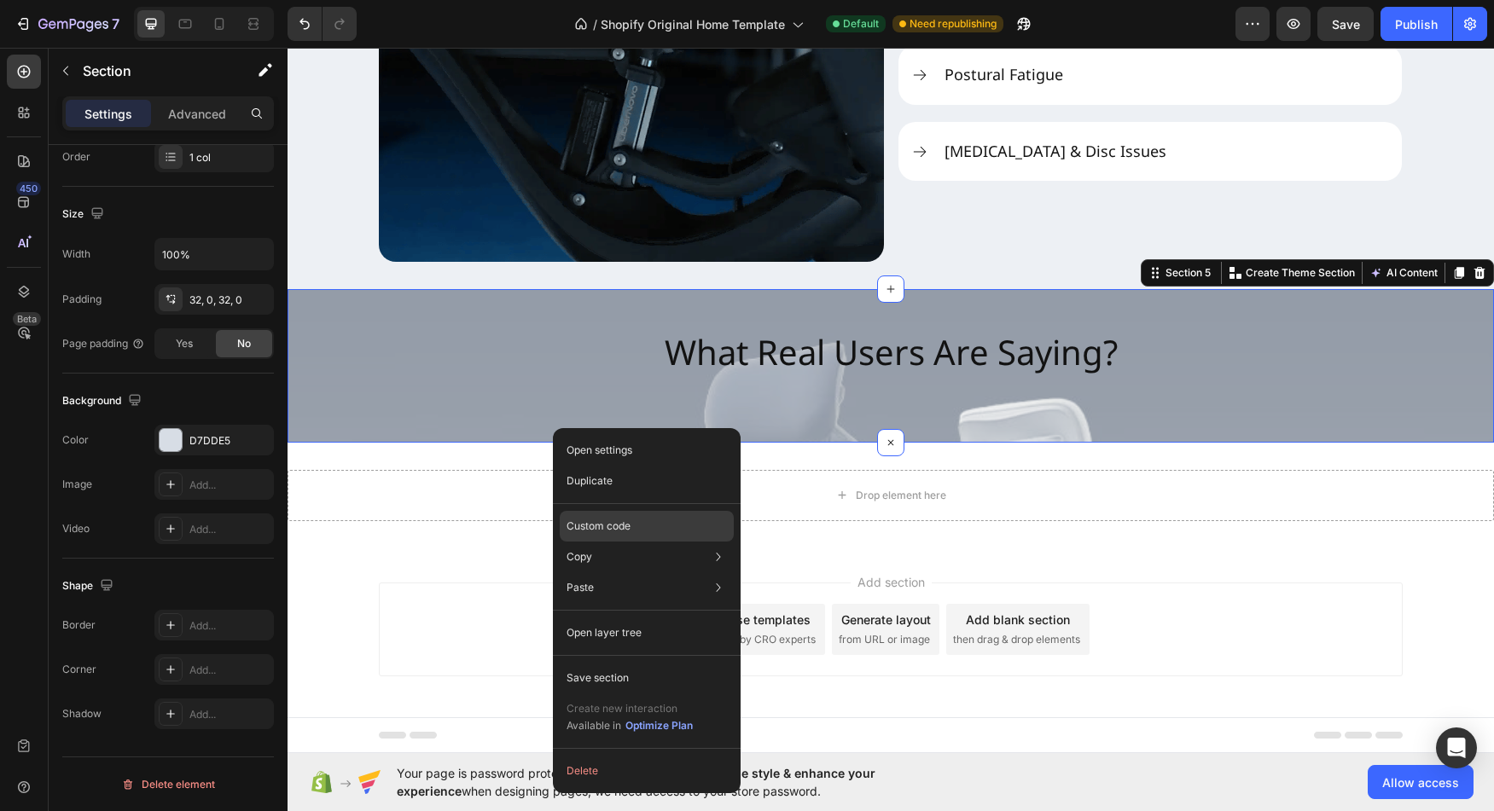
click at [606, 519] on p "Custom code" at bounding box center [599, 526] width 64 height 15
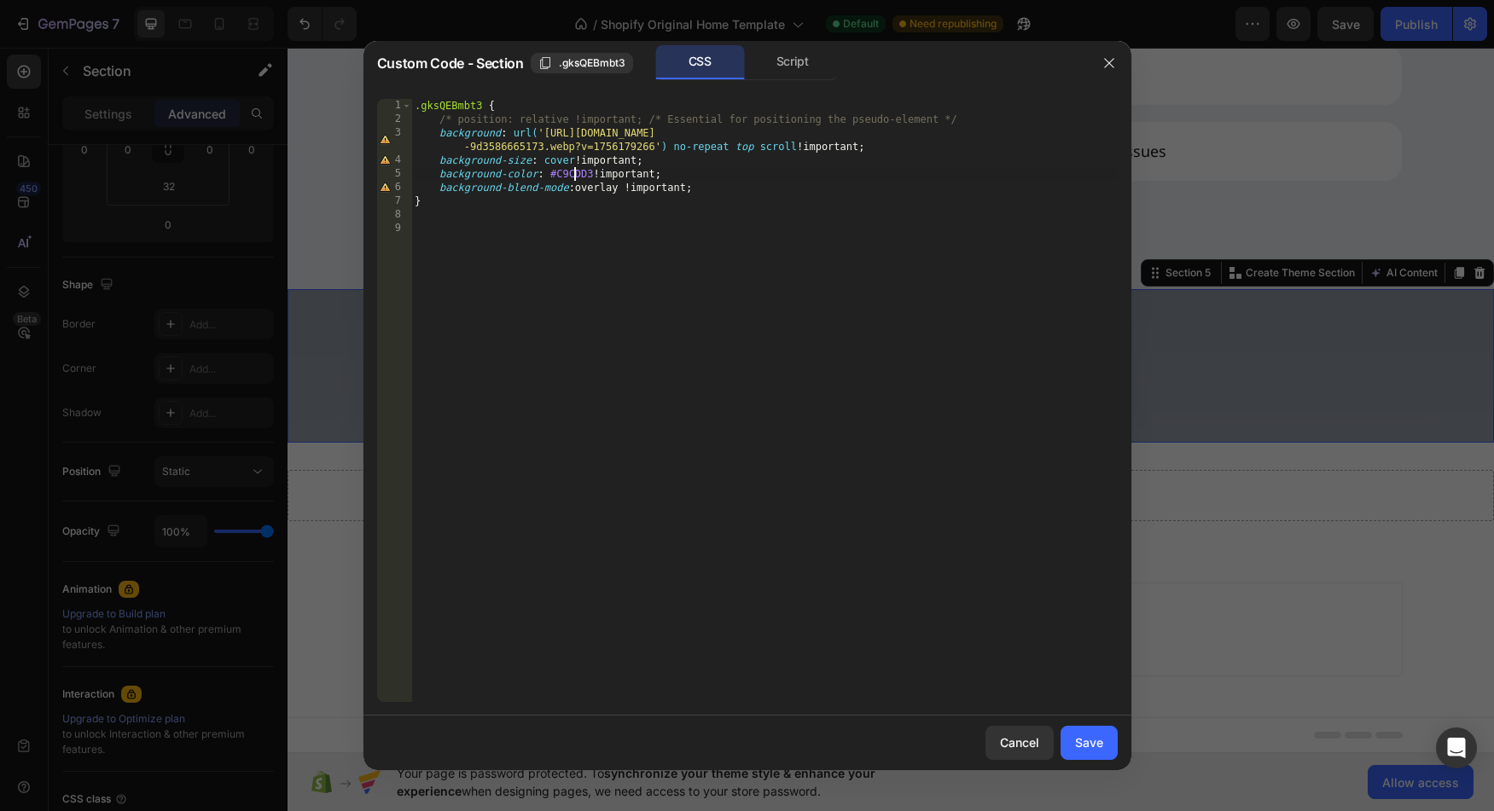
click at [573, 177] on div ".gksQEBmbt3 { /* position: relative !important; /* Essential for positioning th…" at bounding box center [764, 414] width 706 height 631
paste textarea "D7DDE5"
type textarea "background-color: #D7DDE5 !important;"
click at [1090, 741] on div "Save" at bounding box center [1089, 743] width 28 height 18
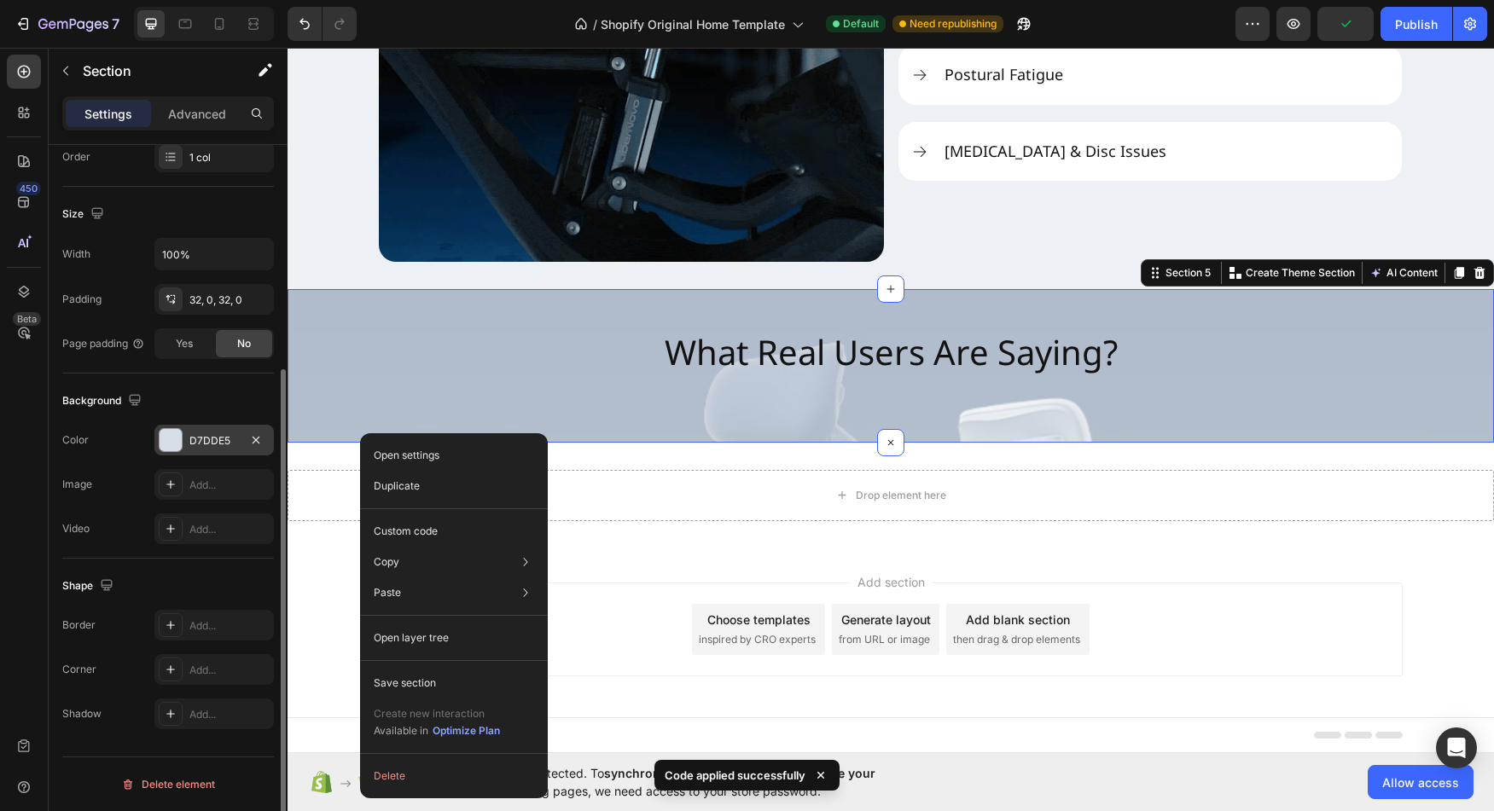
click at [199, 451] on div "D7DDE5" at bounding box center [213, 440] width 119 height 31
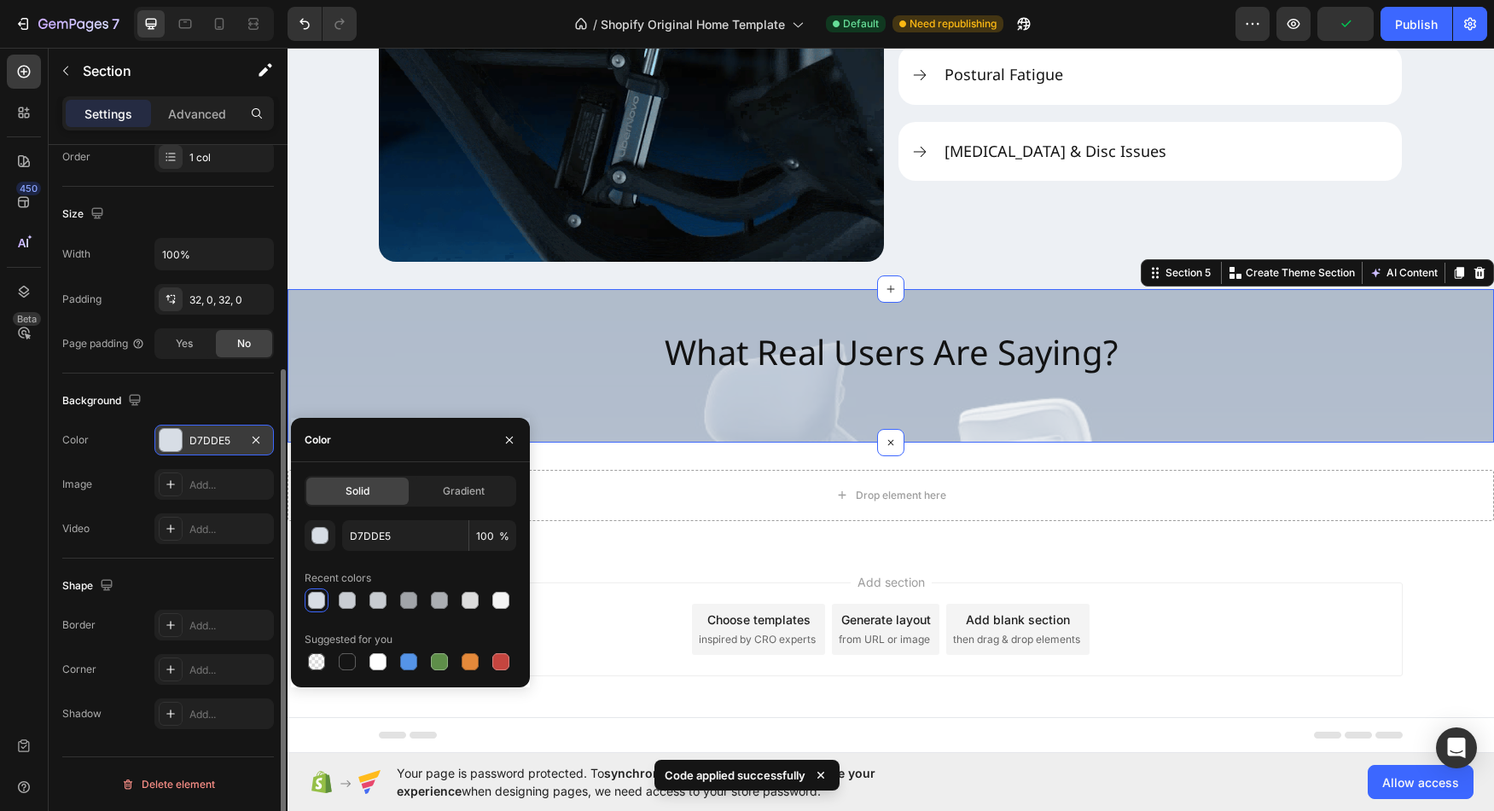
click at [171, 444] on div at bounding box center [171, 440] width 22 height 22
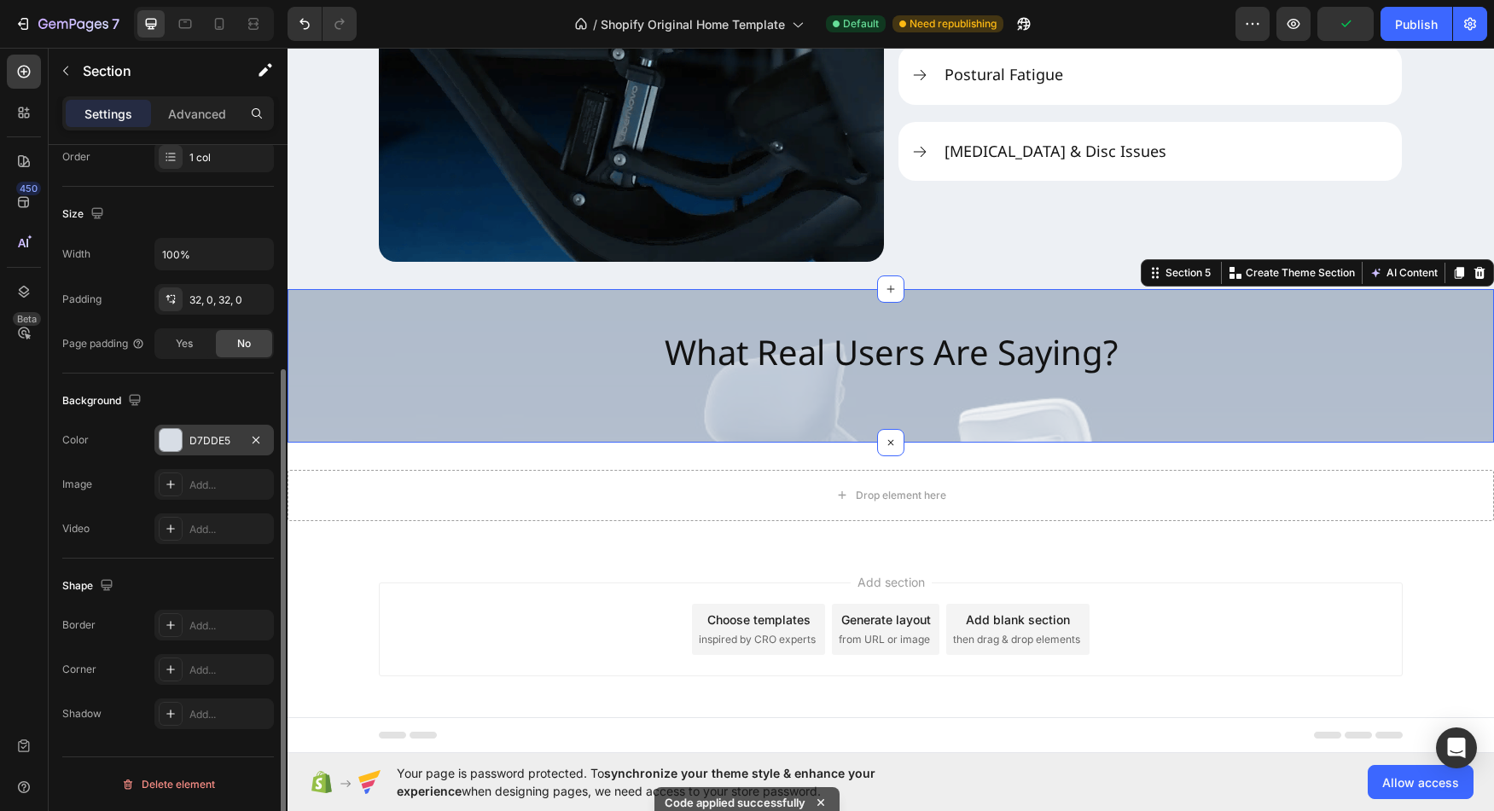
click at [168, 439] on div at bounding box center [171, 440] width 22 height 22
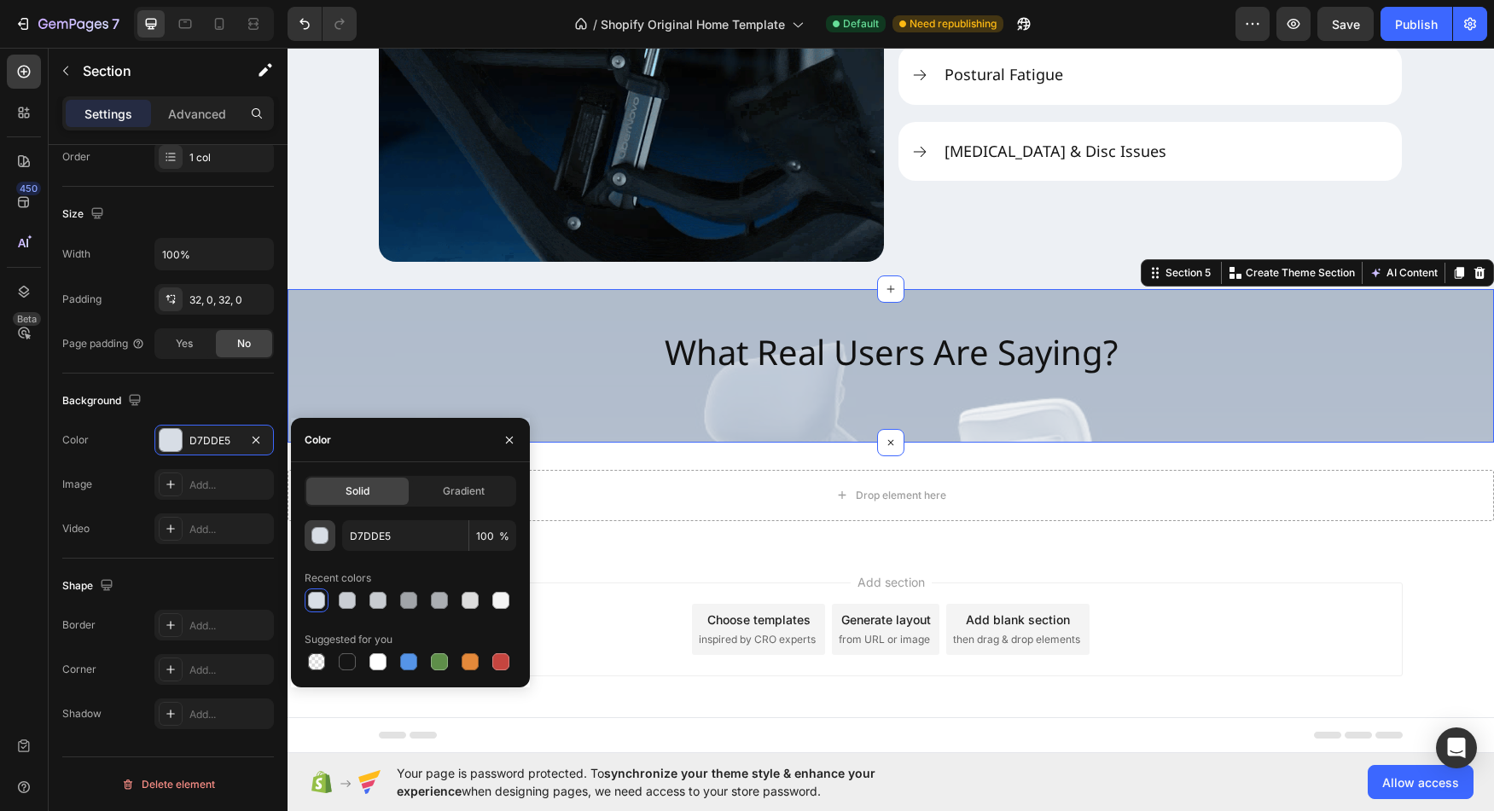
click at [323, 545] on button "button" at bounding box center [320, 535] width 31 height 31
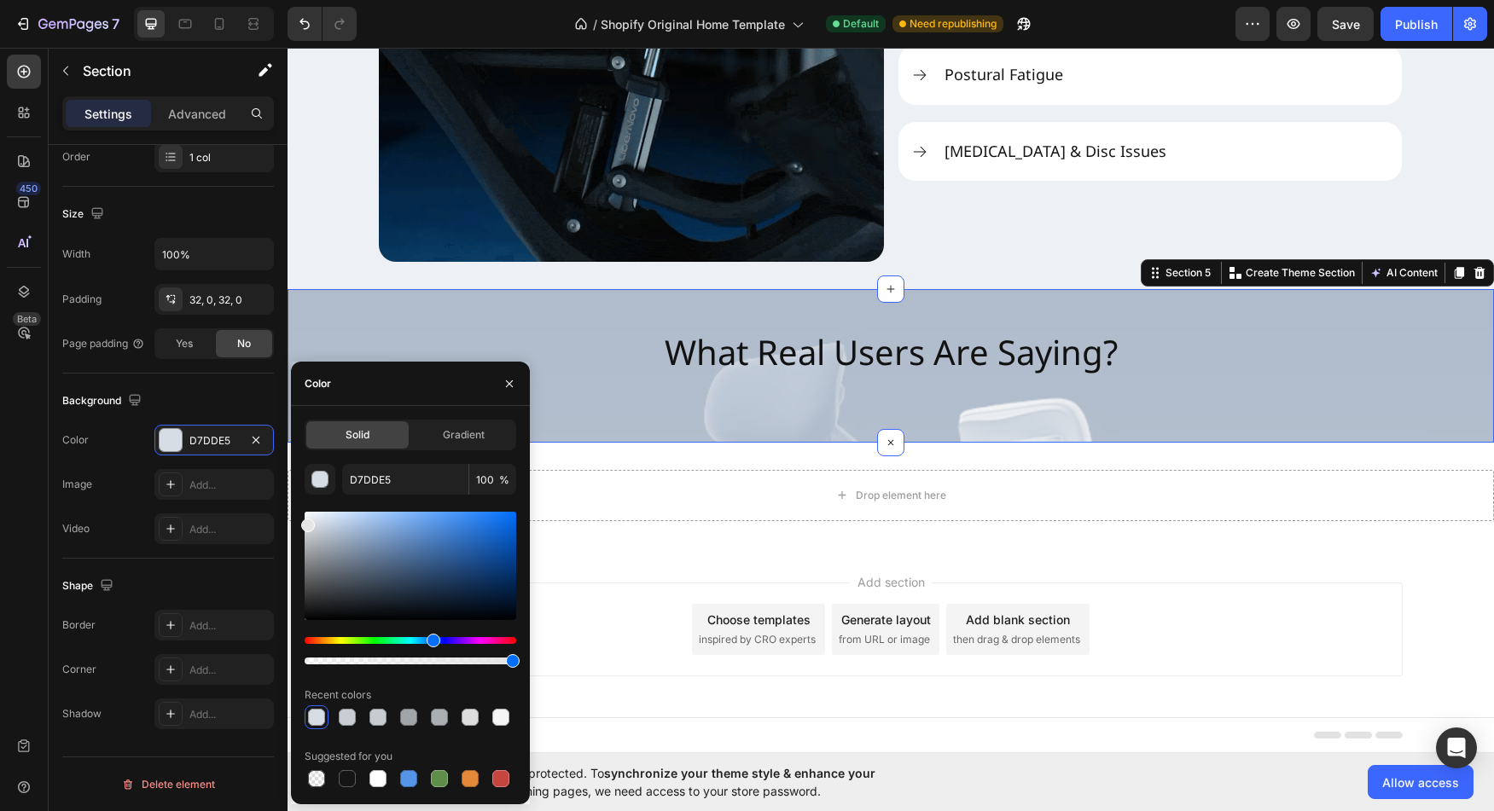
drag, startPoint x: 321, startPoint y: 527, endPoint x: 305, endPoint y: 522, distance: 16.2
click at [305, 522] on div at bounding box center [308, 526] width 14 height 14
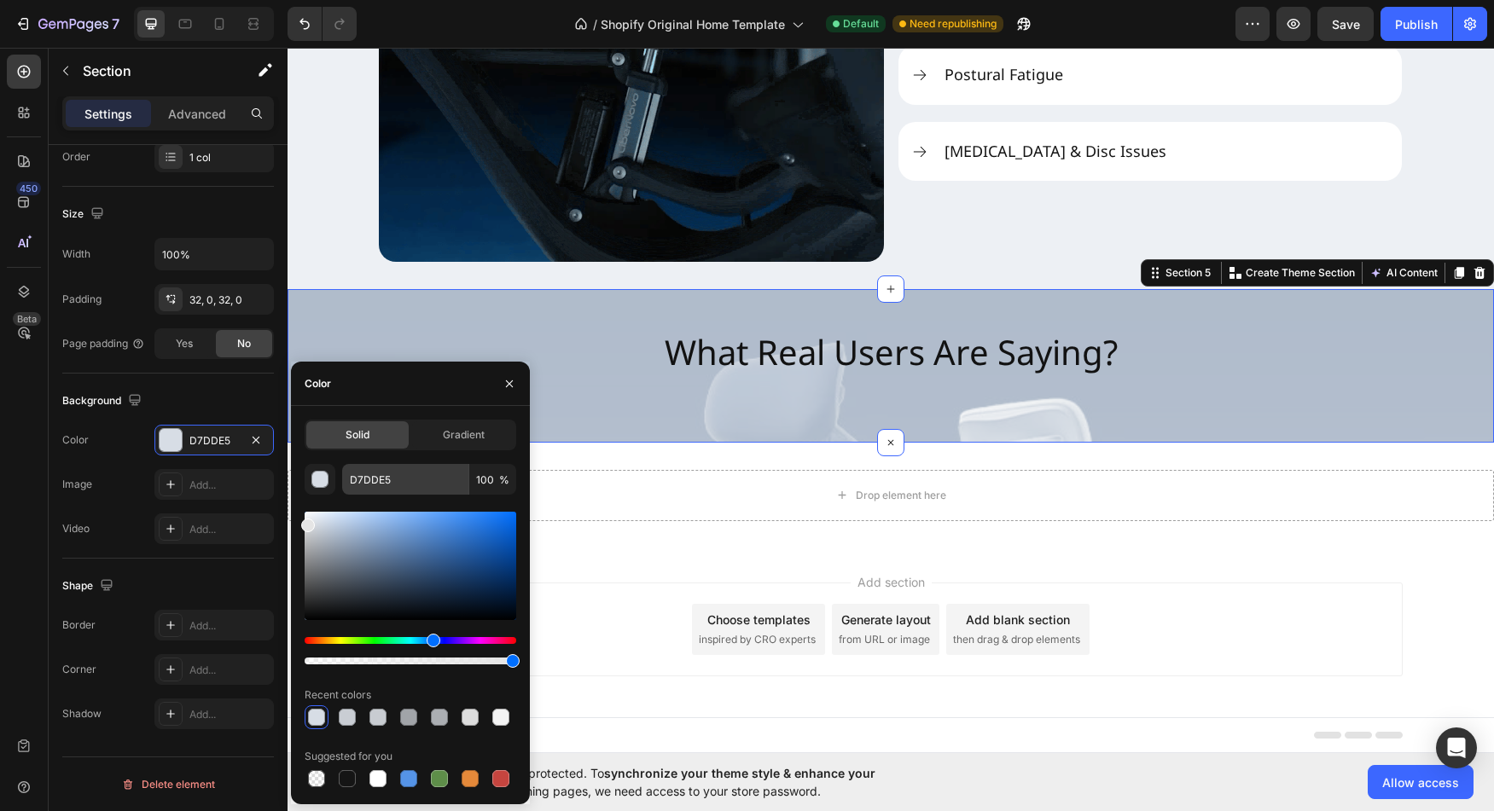
type input "E5E5E5"
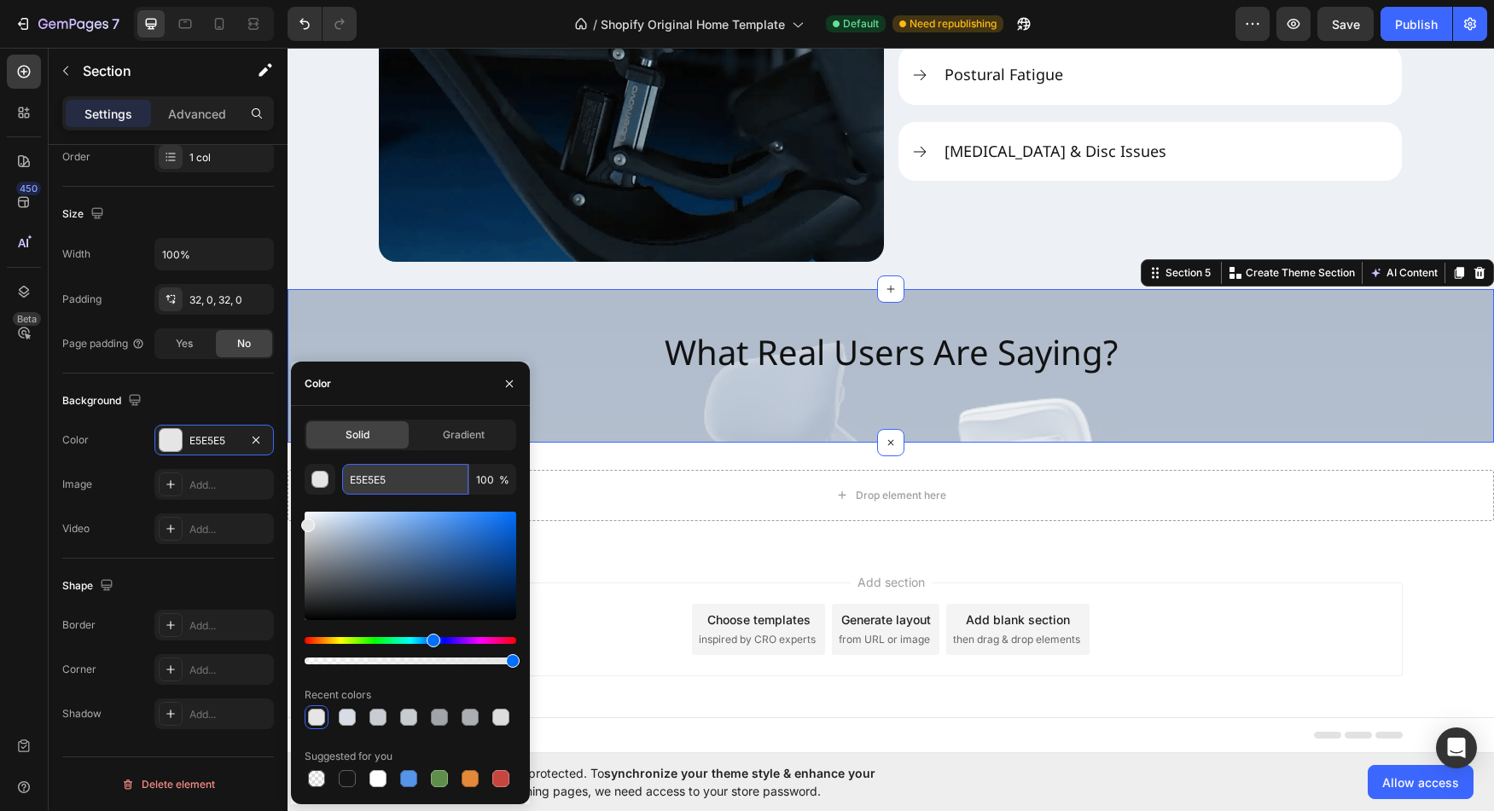
click at [381, 478] on input "E5E5E5" at bounding box center [405, 479] width 126 height 31
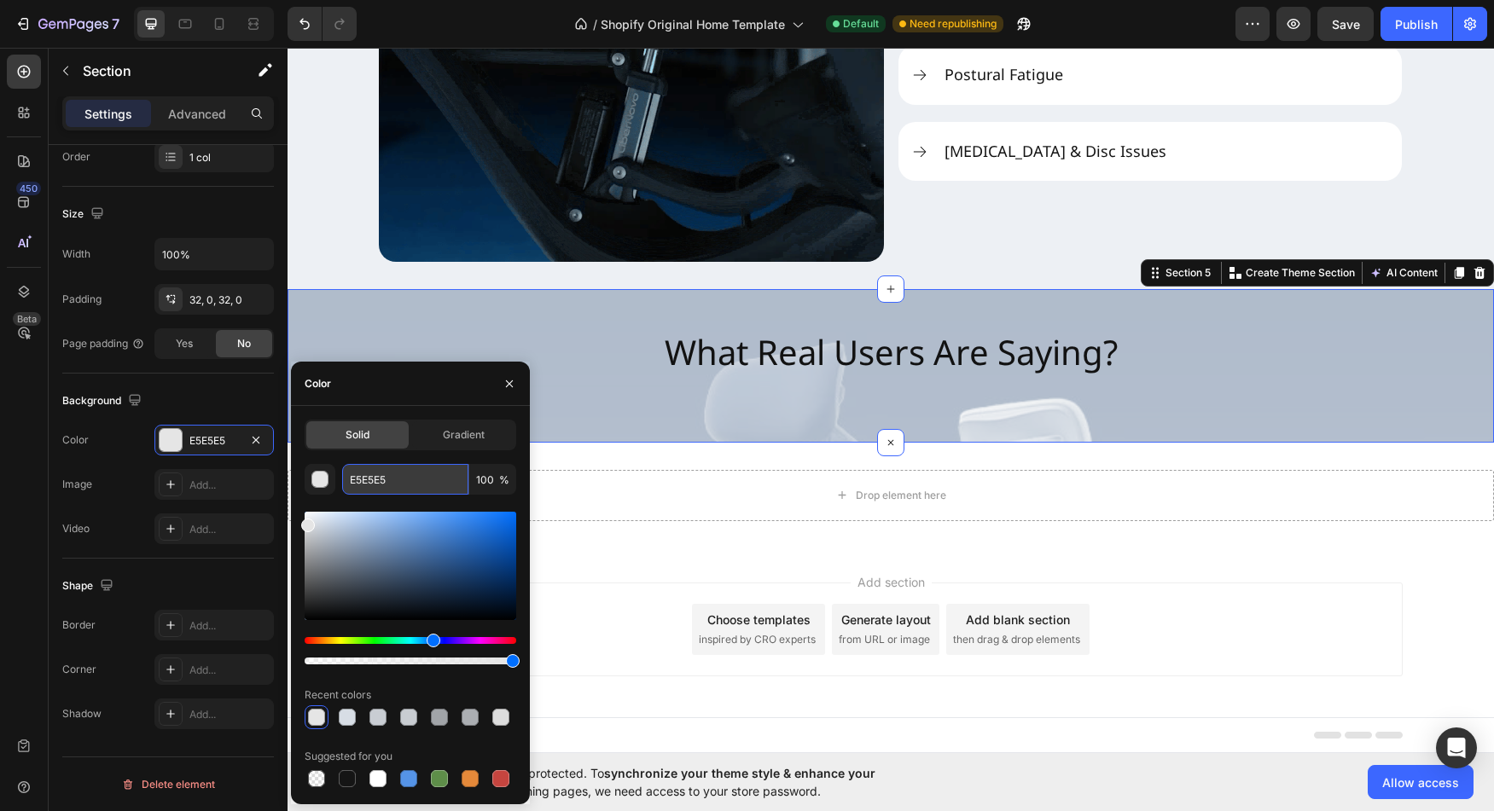
click at [381, 478] on input "E5E5E5" at bounding box center [405, 479] width 126 height 31
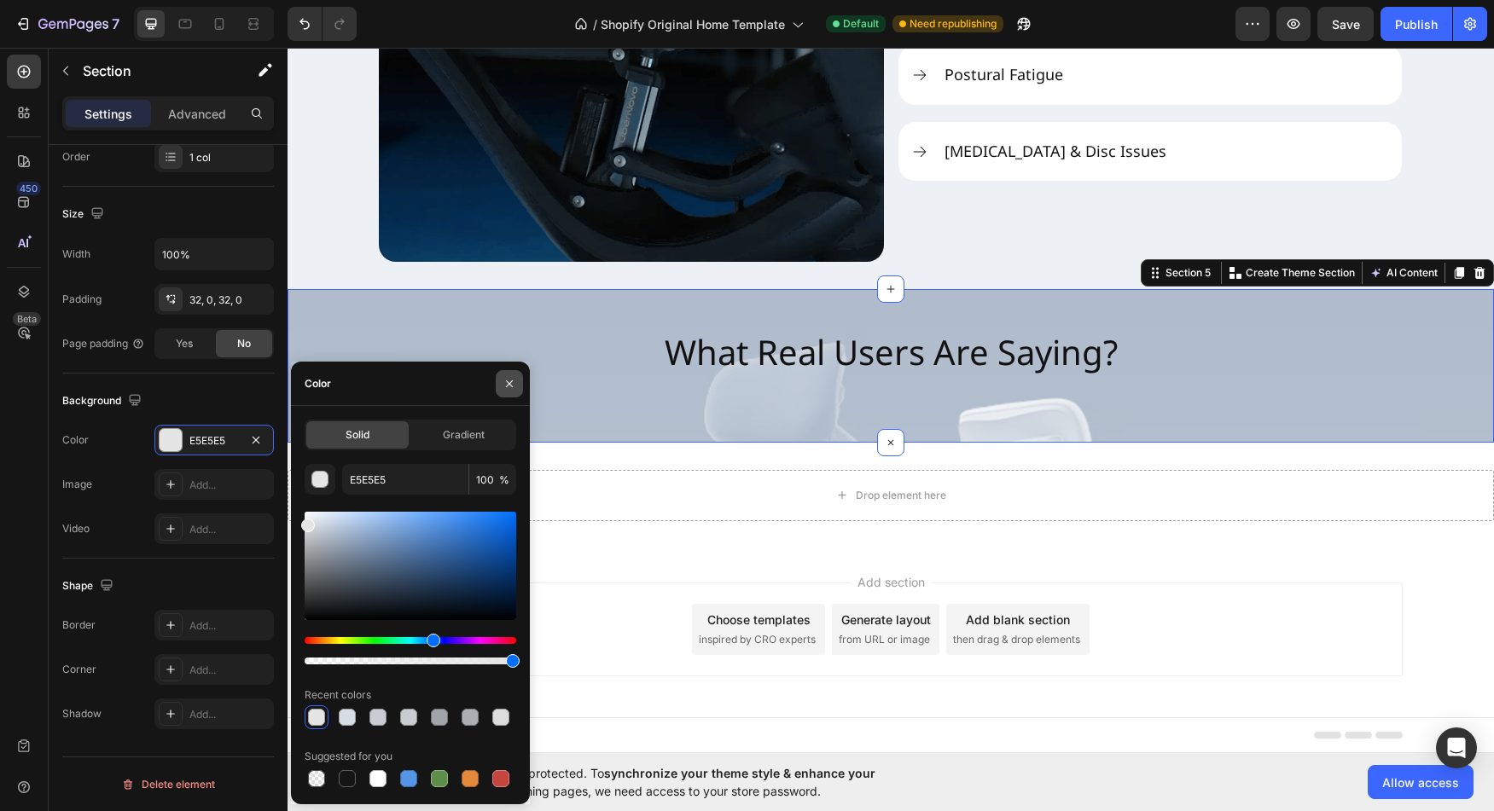
click at [518, 381] on button "button" at bounding box center [509, 383] width 27 height 27
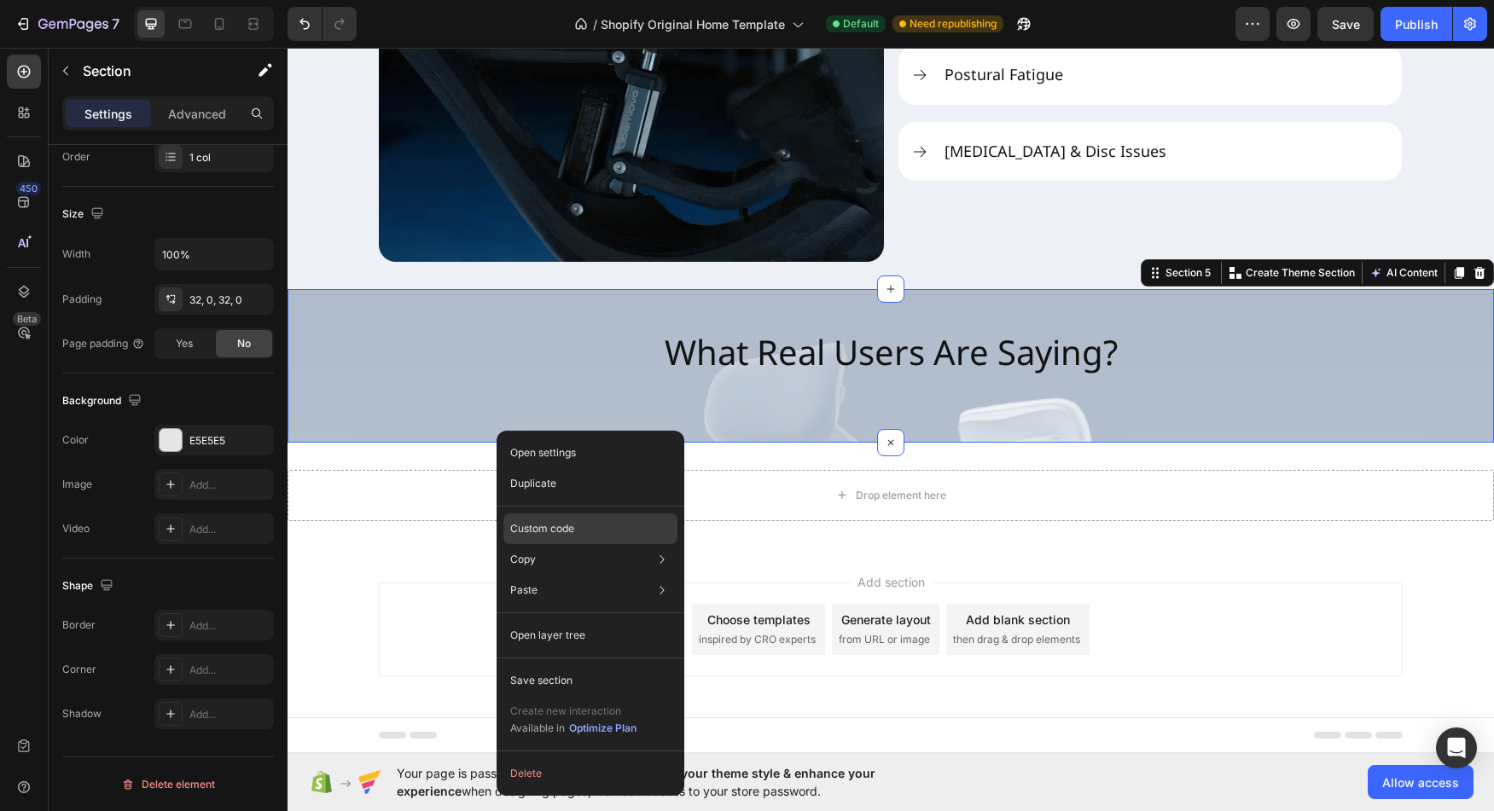
click at [544, 575] on div "Custom code" at bounding box center [590, 590] width 174 height 31
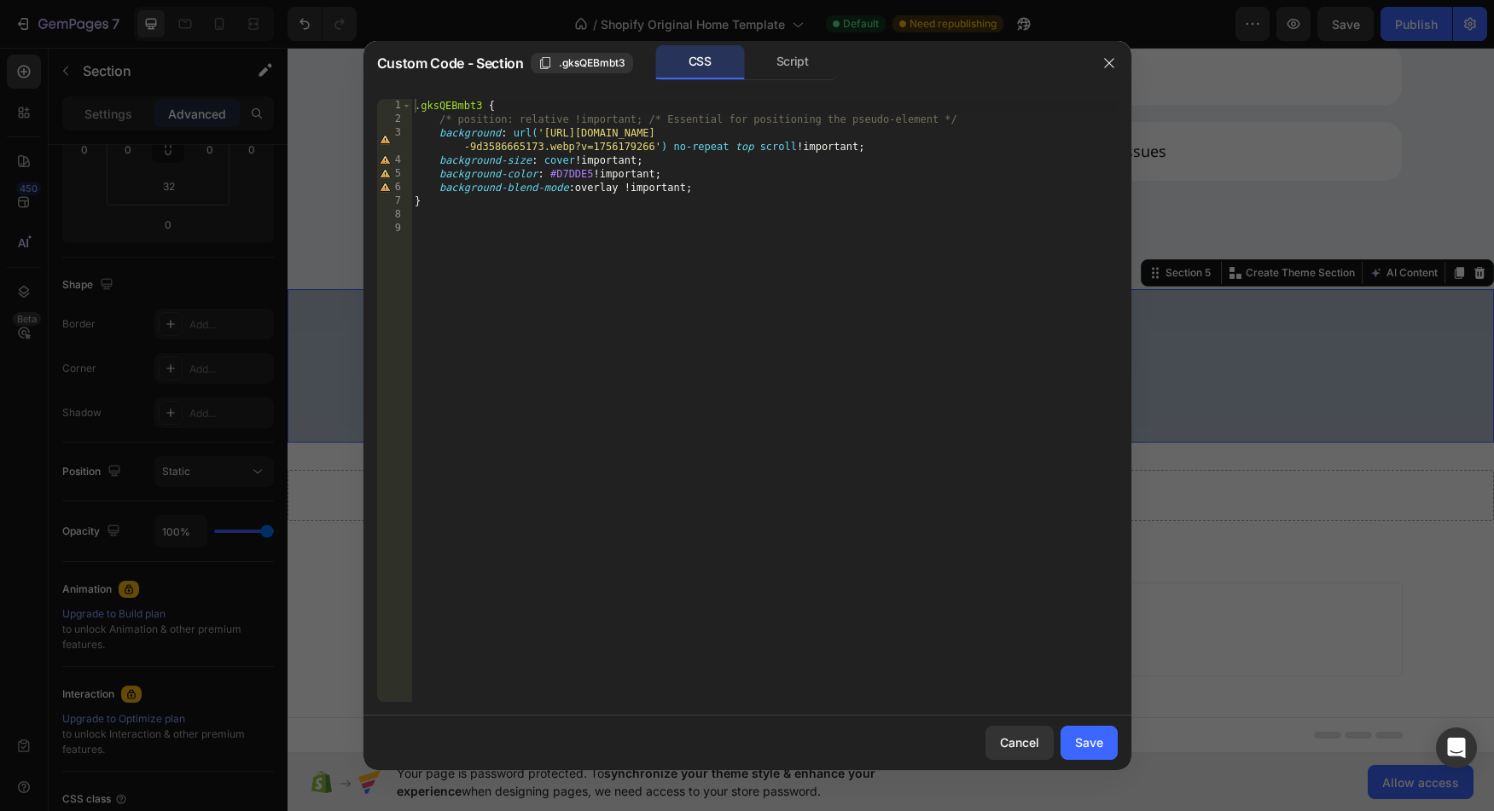
click at [581, 173] on div ".gksQEBmbt3 { /* position: relative !important; /* Essential for positioning th…" at bounding box center [764, 414] width 706 height 631
paste textarea "E5E5"
type textarea "background-color: #E5E5E5 !important;"
click at [1093, 741] on div "Save" at bounding box center [1089, 743] width 28 height 18
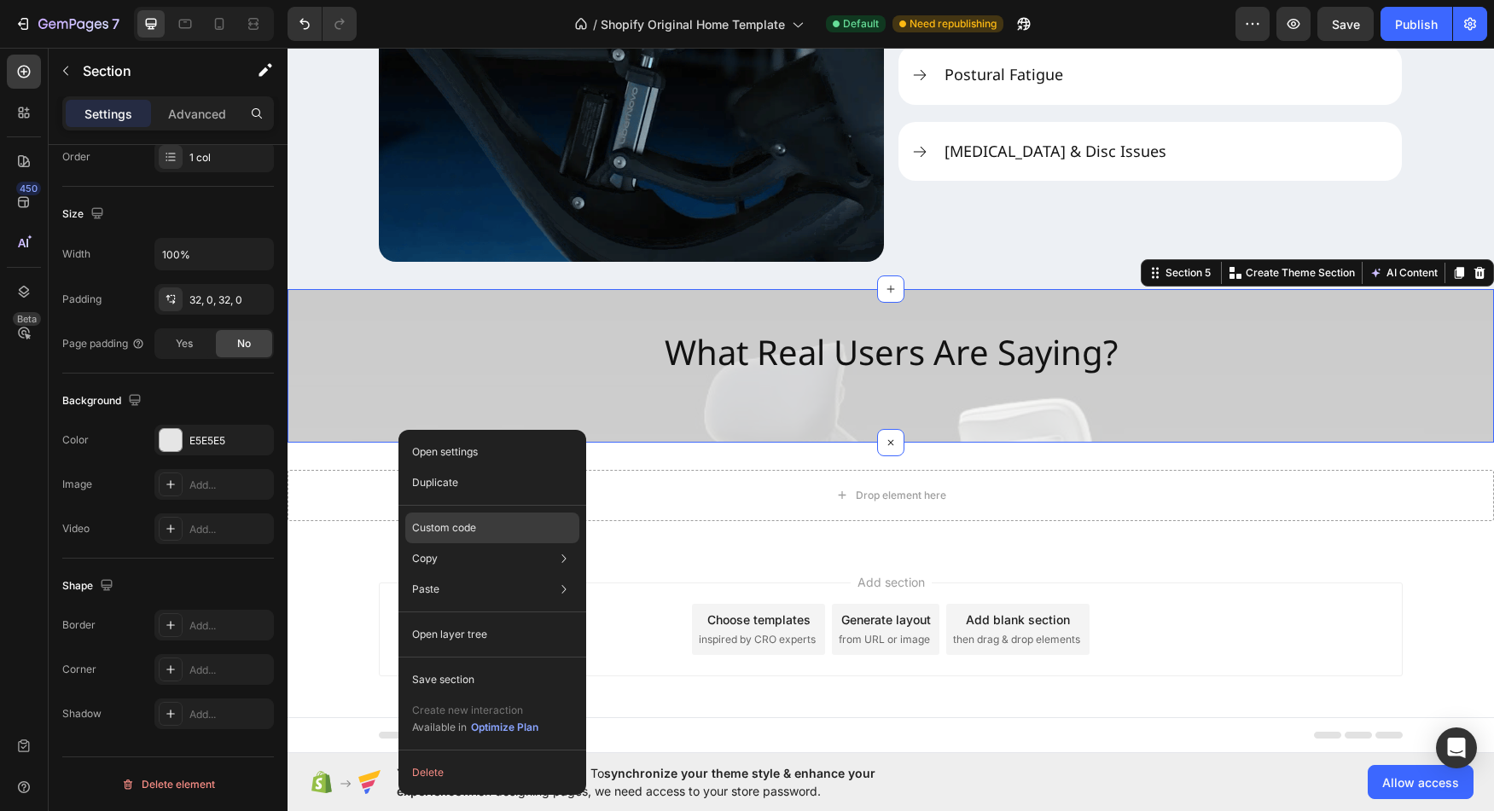
click at [438, 574] on div "Custom code" at bounding box center [492, 589] width 174 height 31
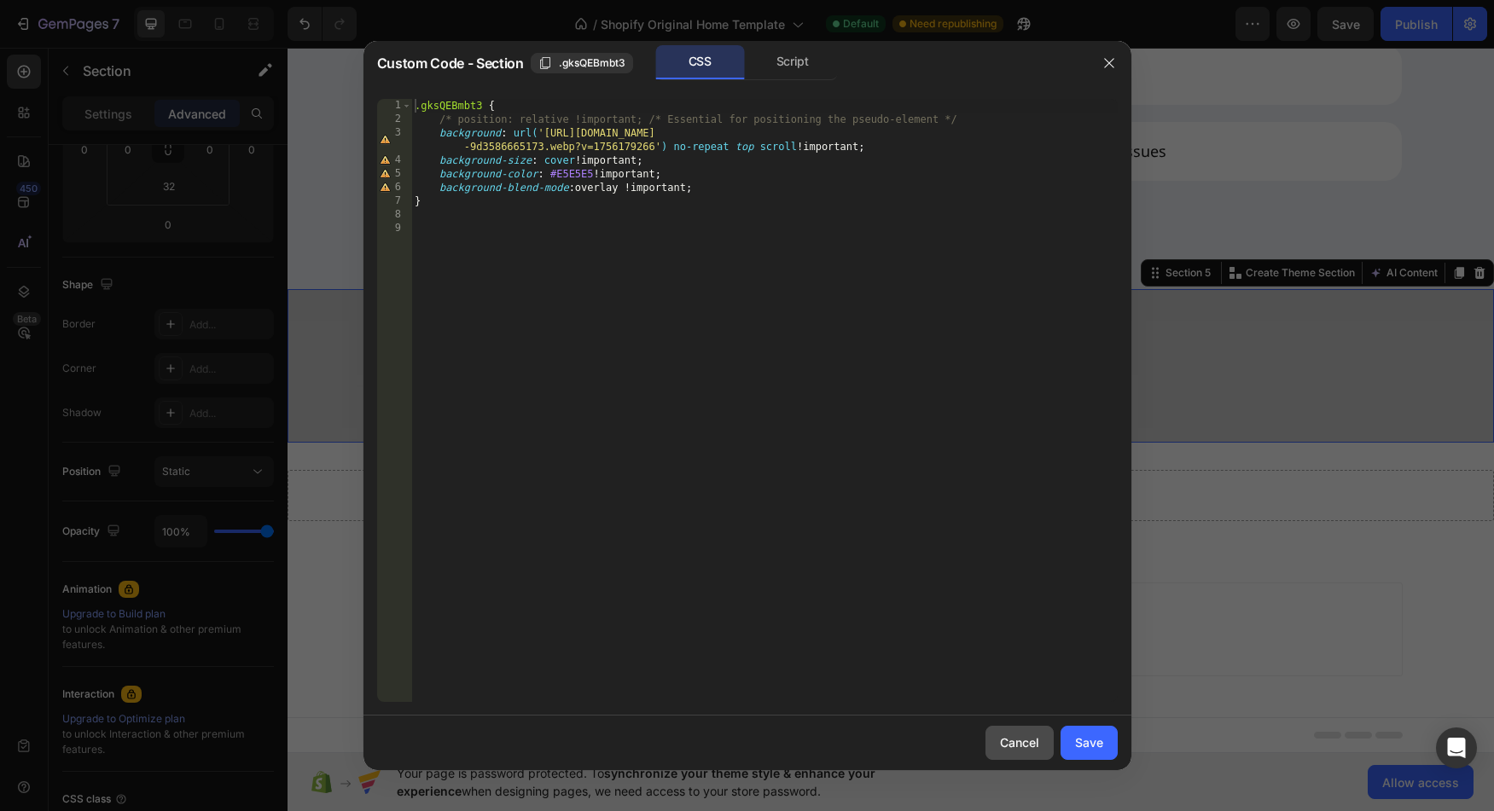
click at [1002, 741] on div "Cancel" at bounding box center [1019, 743] width 39 height 18
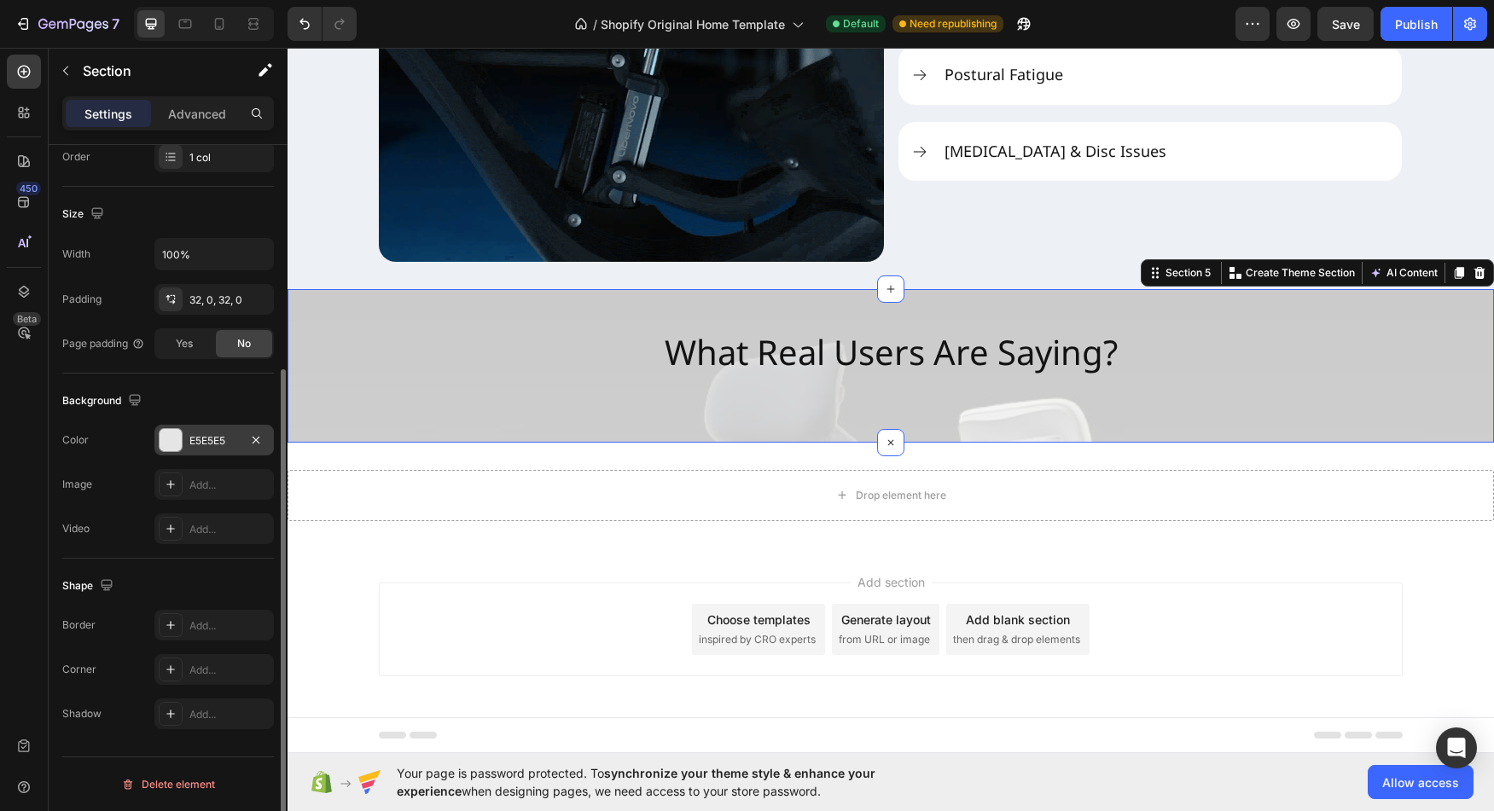
click at [173, 448] on div at bounding box center [171, 440] width 22 height 22
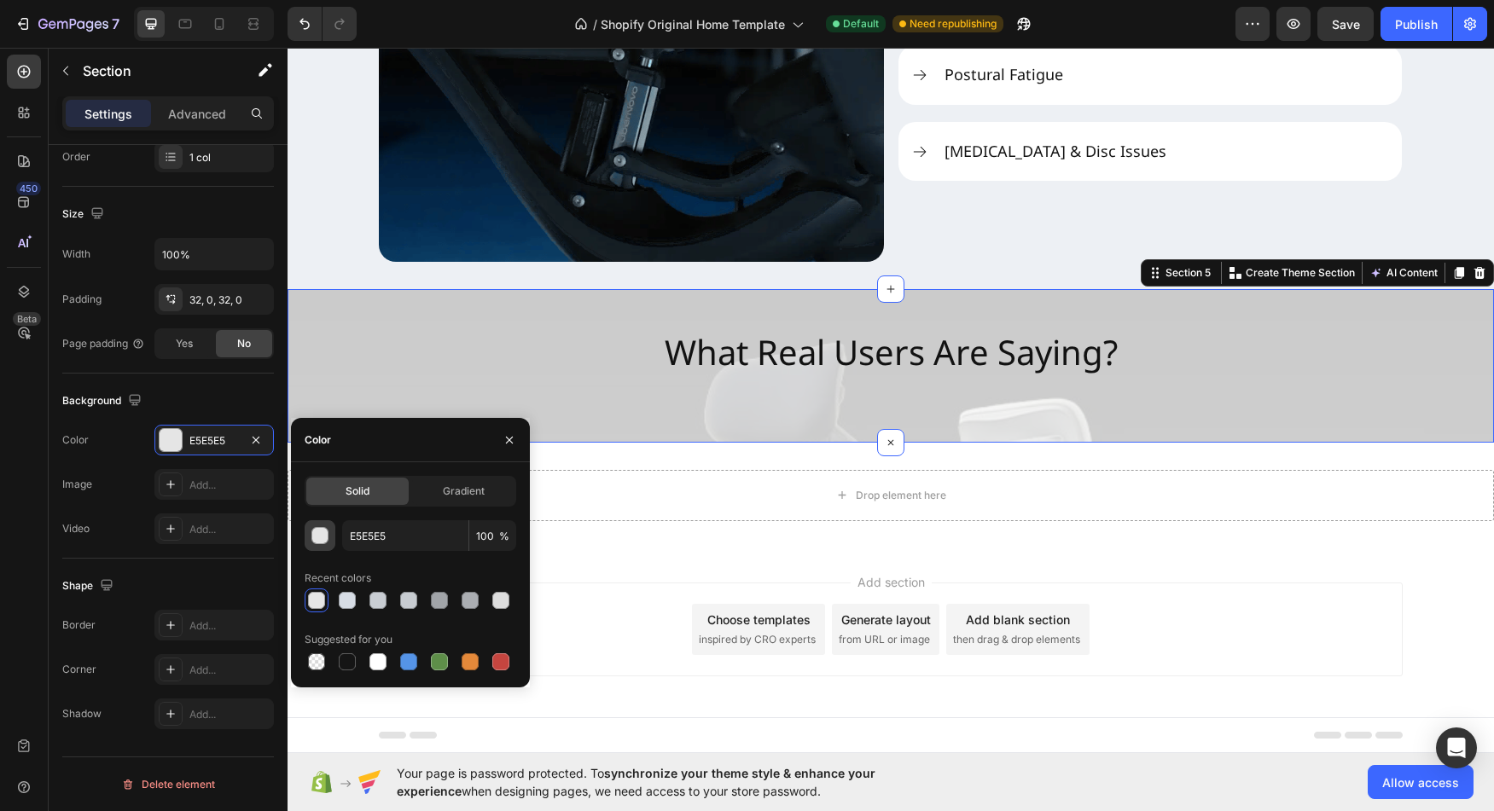
click at [318, 532] on div "button" at bounding box center [320, 536] width 17 height 17
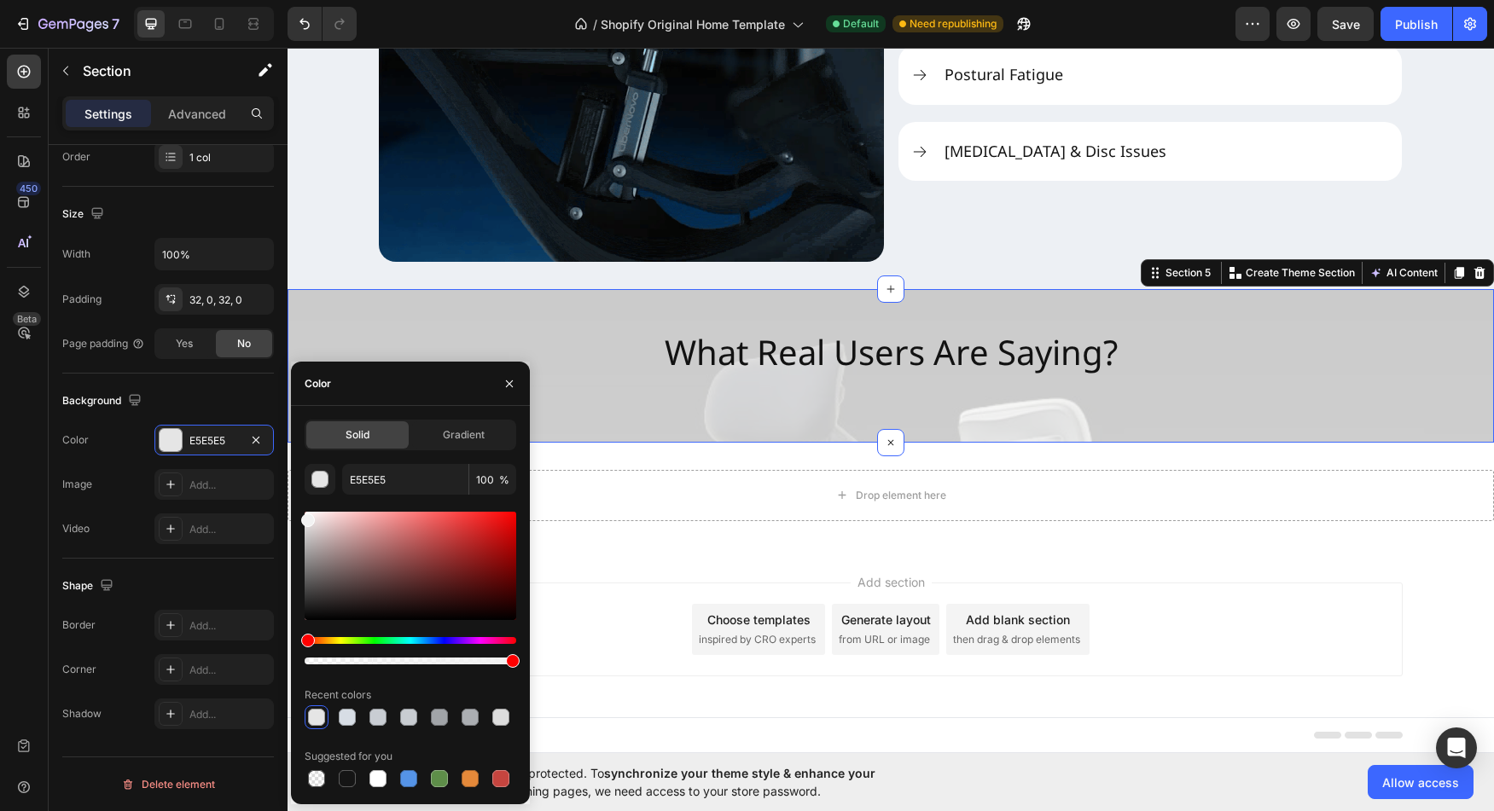
type input "F2F2F2"
drag, startPoint x: 310, startPoint y: 526, endPoint x: 303, endPoint y: 517, distance: 11.6
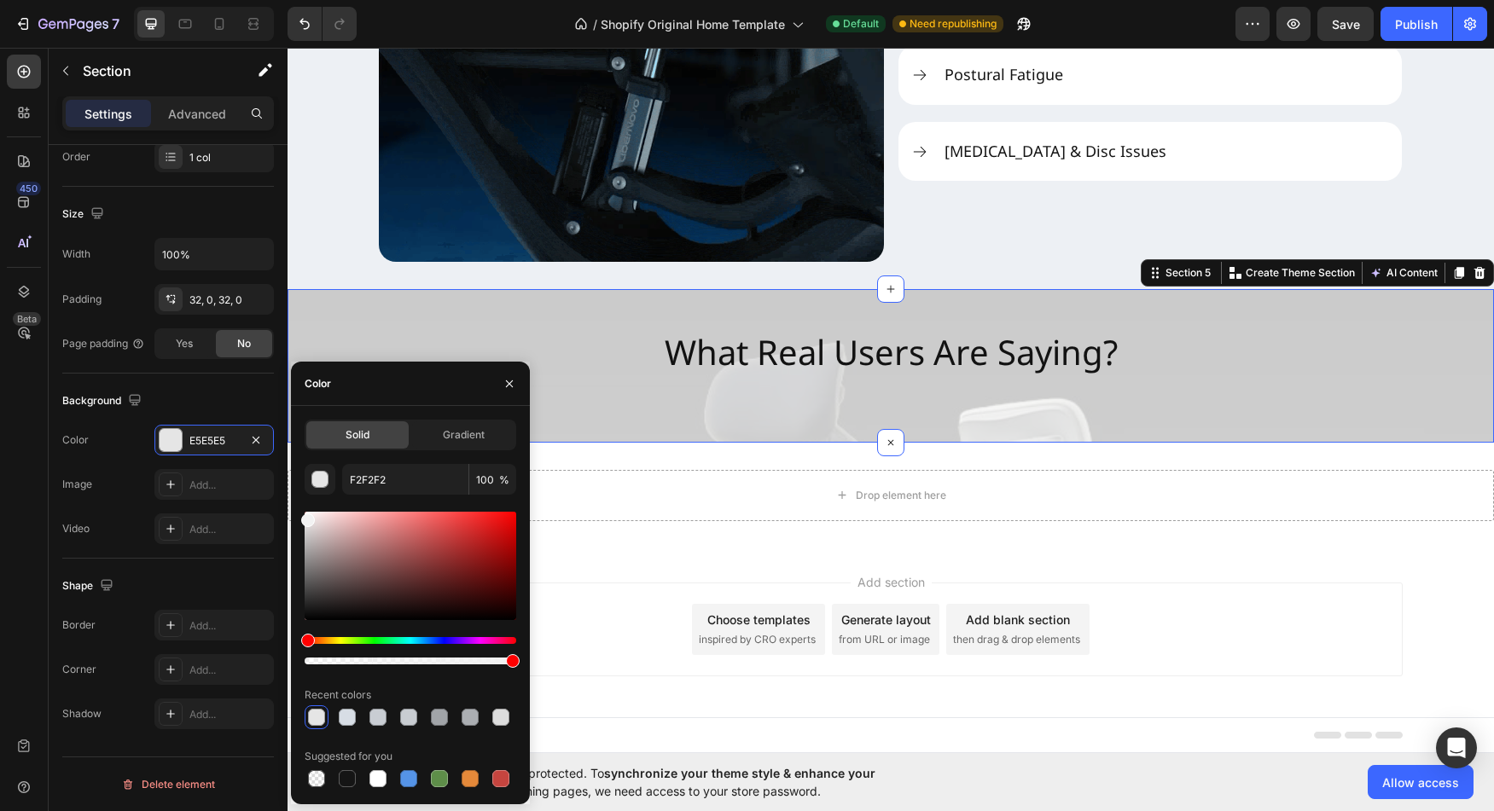
click at [303, 517] on div at bounding box center [308, 521] width 14 height 14
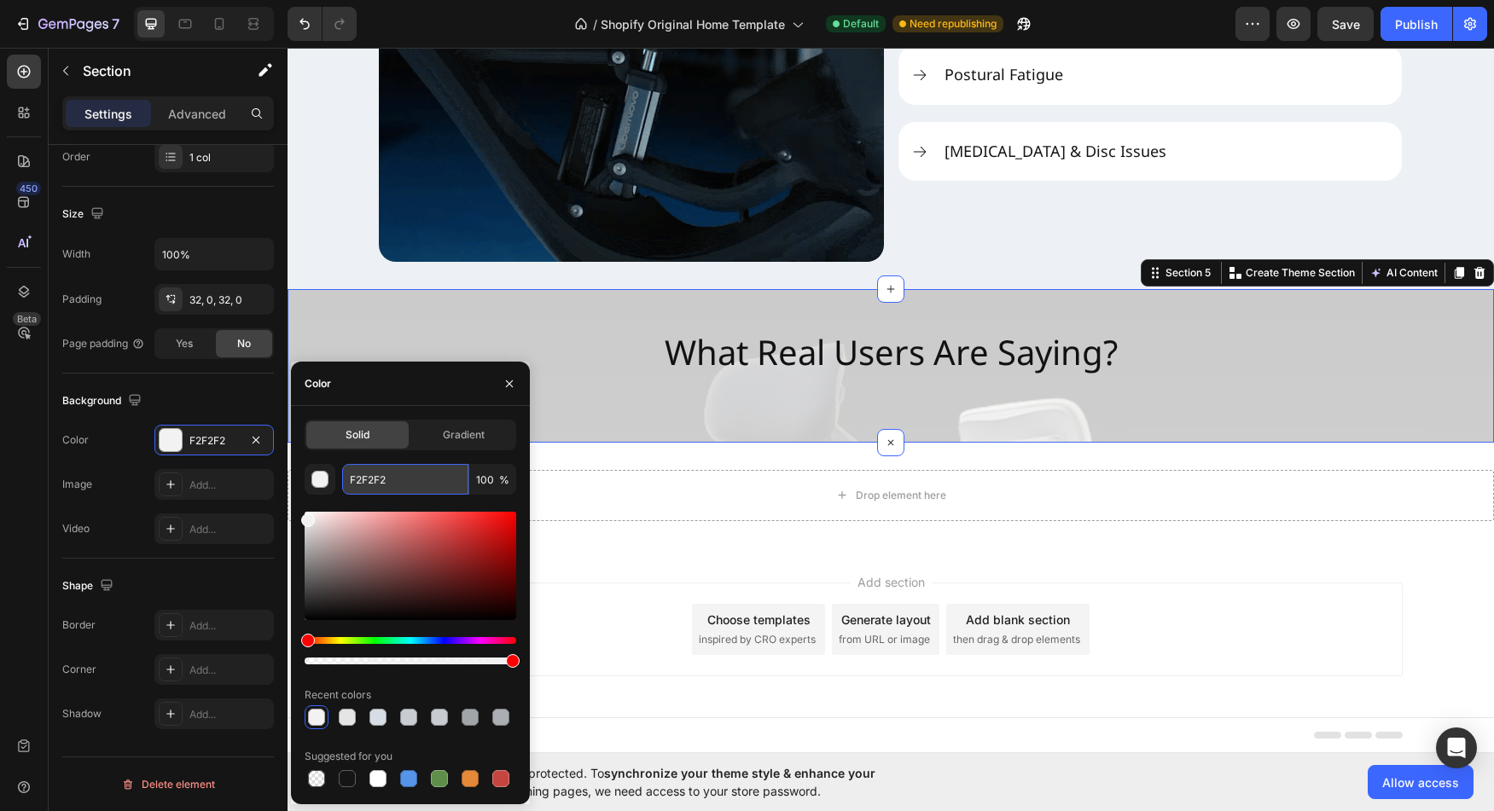
click at [378, 476] on input "F2F2F2" at bounding box center [405, 479] width 126 height 31
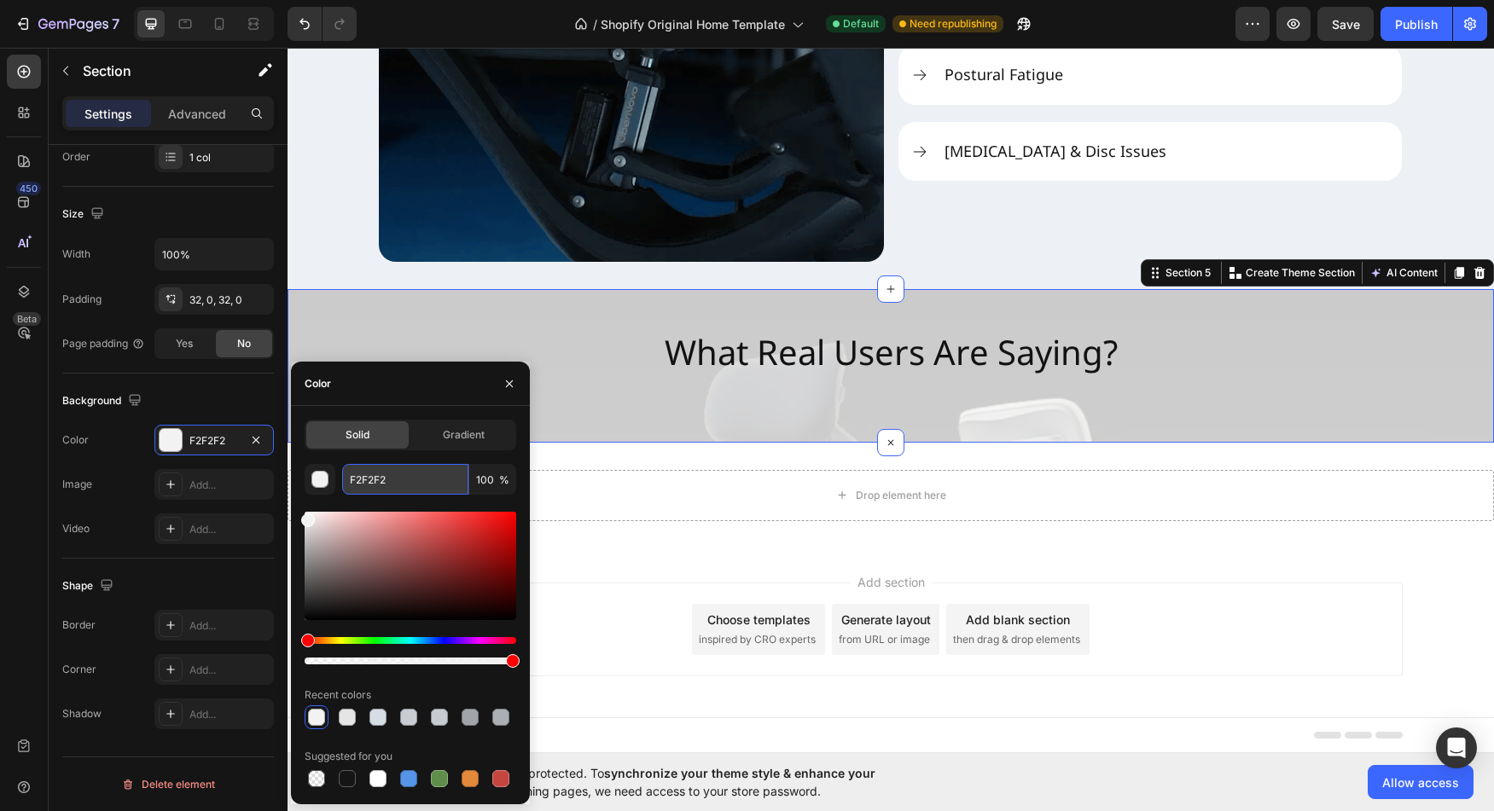
click at [378, 476] on input "F2F2F2" at bounding box center [405, 479] width 126 height 31
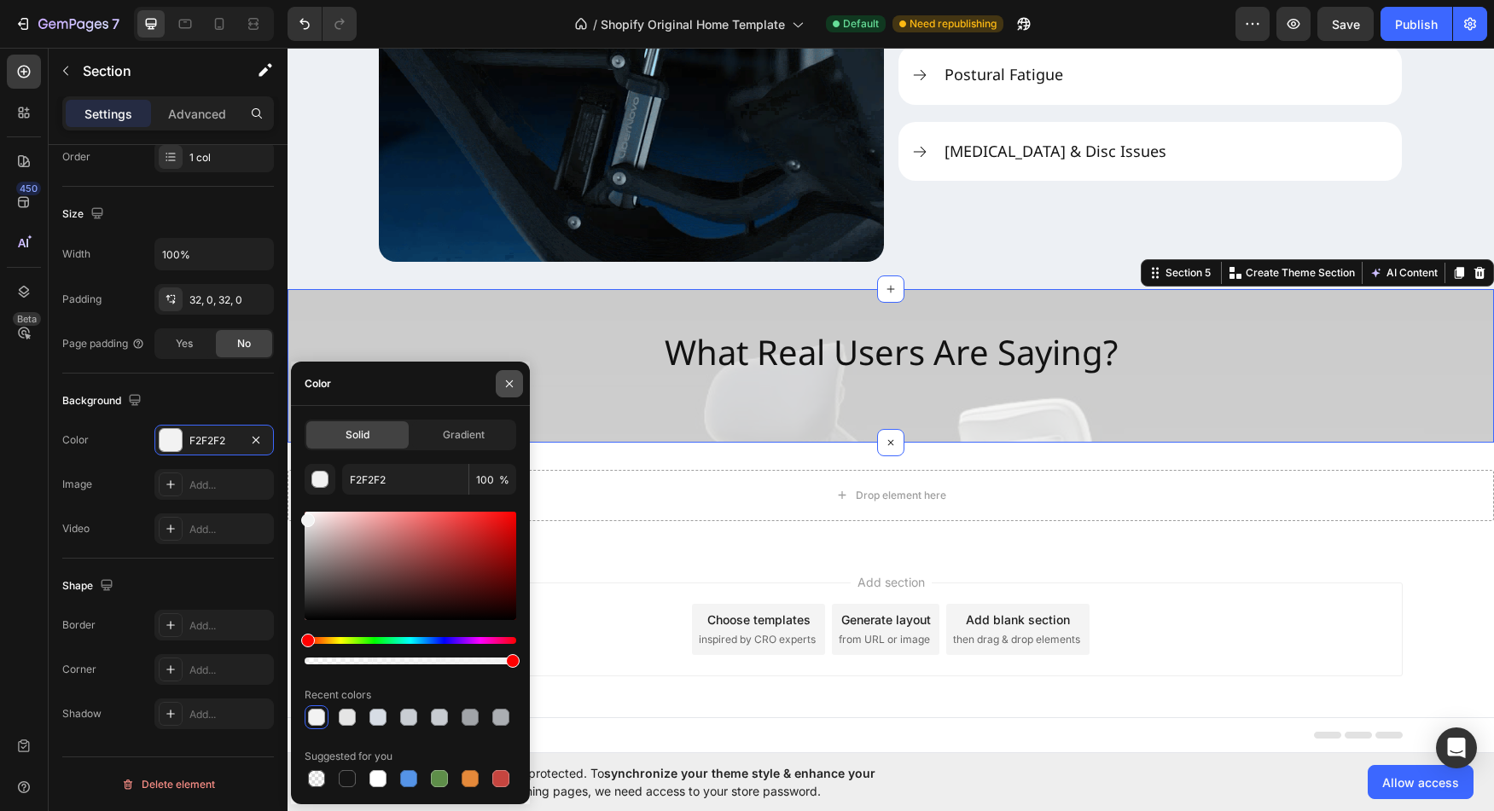
click at [508, 382] on icon "button" at bounding box center [509, 383] width 7 height 7
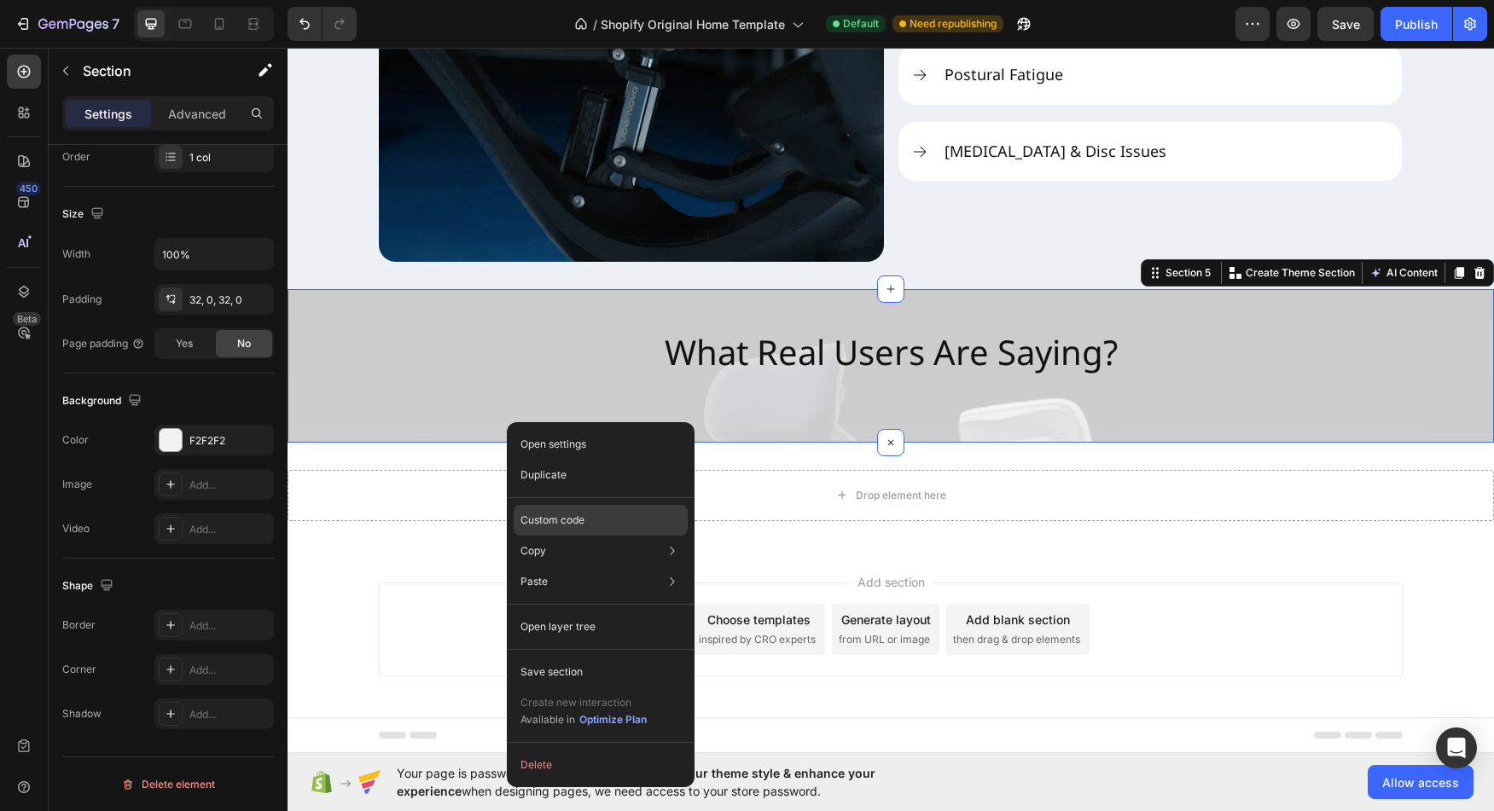
click at [549, 520] on p "Custom code" at bounding box center [552, 520] width 64 height 15
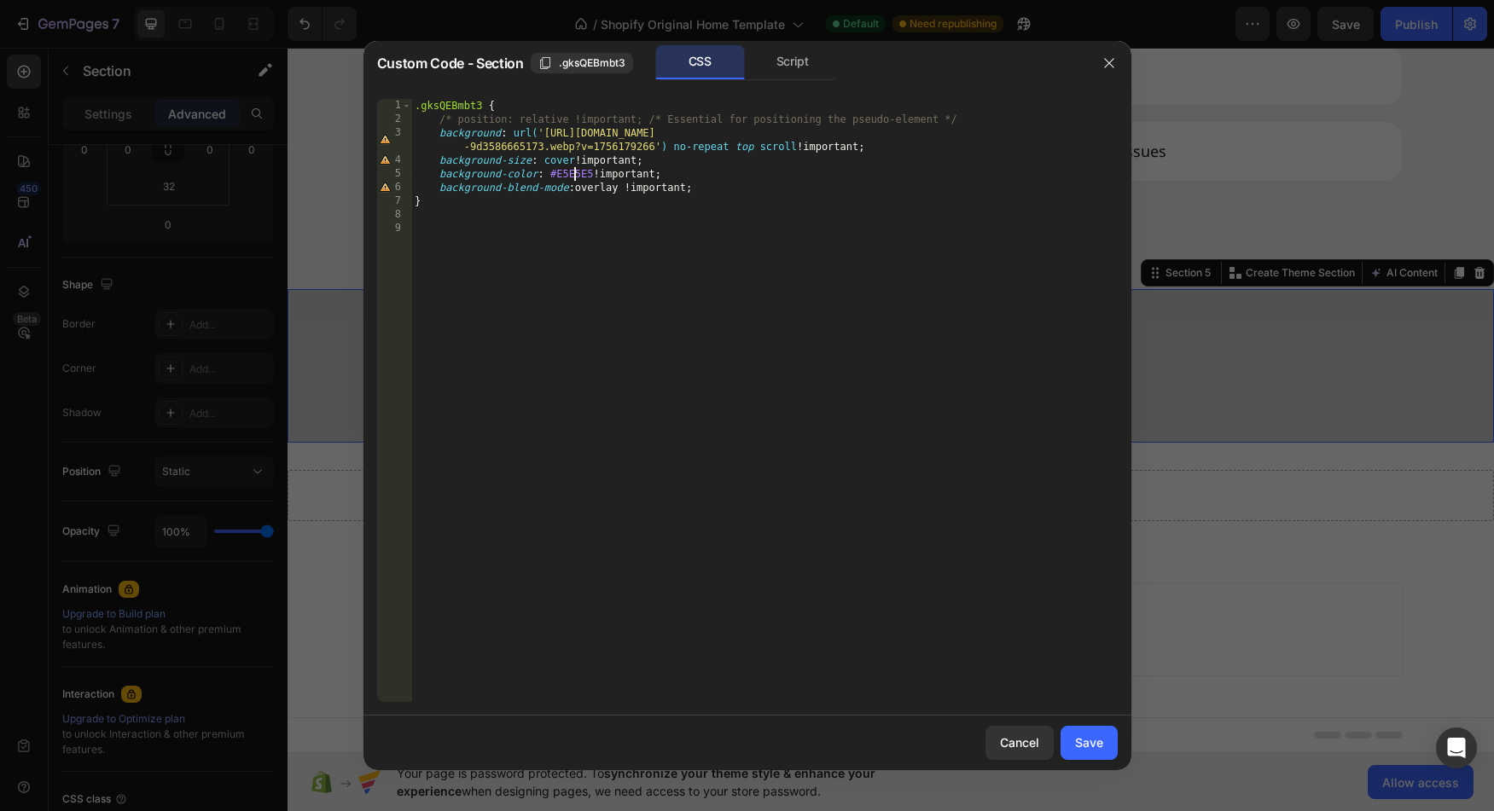
click at [572, 177] on div ".gksQEBmbt3 { /* position: relative !important; /* Essential for positioning th…" at bounding box center [764, 414] width 706 height 631
paste textarea "F2F2F2"
type textarea "background-color: #F2F2F2 !important;"
drag, startPoint x: 1083, startPoint y: 730, endPoint x: 547, endPoint y: 636, distance: 544.1
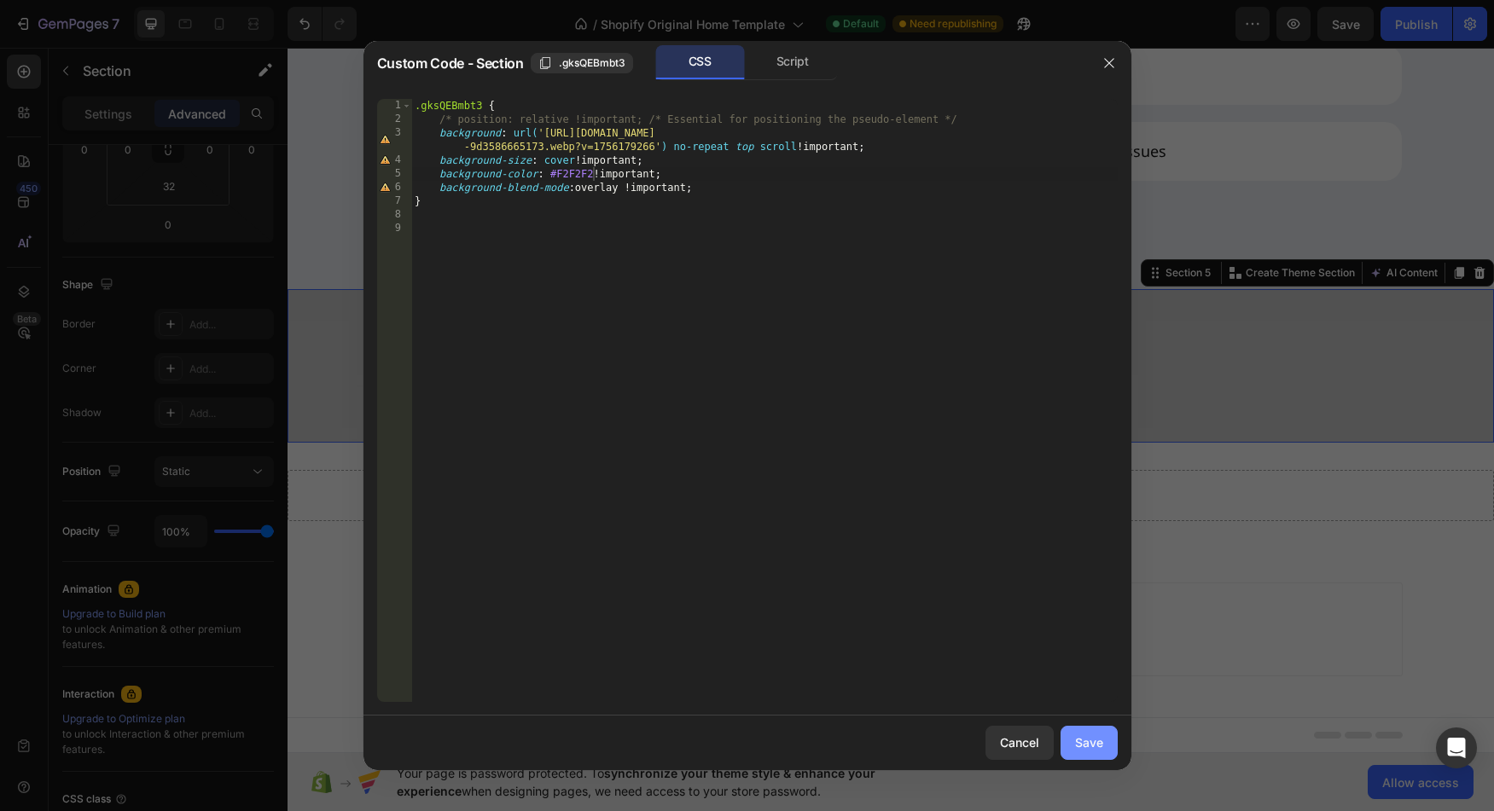
click at [1083, 730] on button "Save" at bounding box center [1089, 743] width 57 height 34
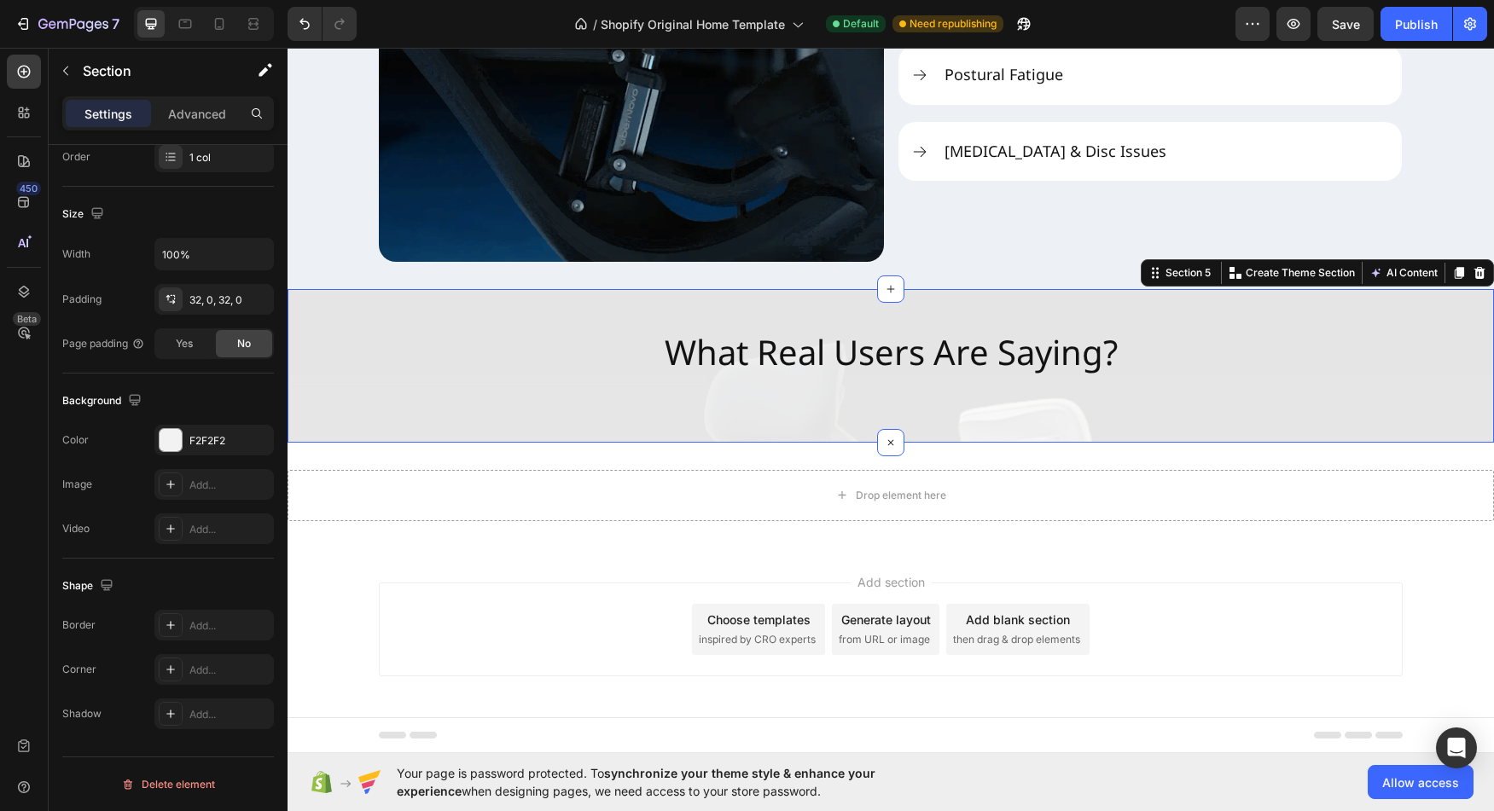
click at [744, 427] on div "What Real Users Are Saying? Heading Section 5 You can create reusable sections …" at bounding box center [891, 366] width 1206 height 154
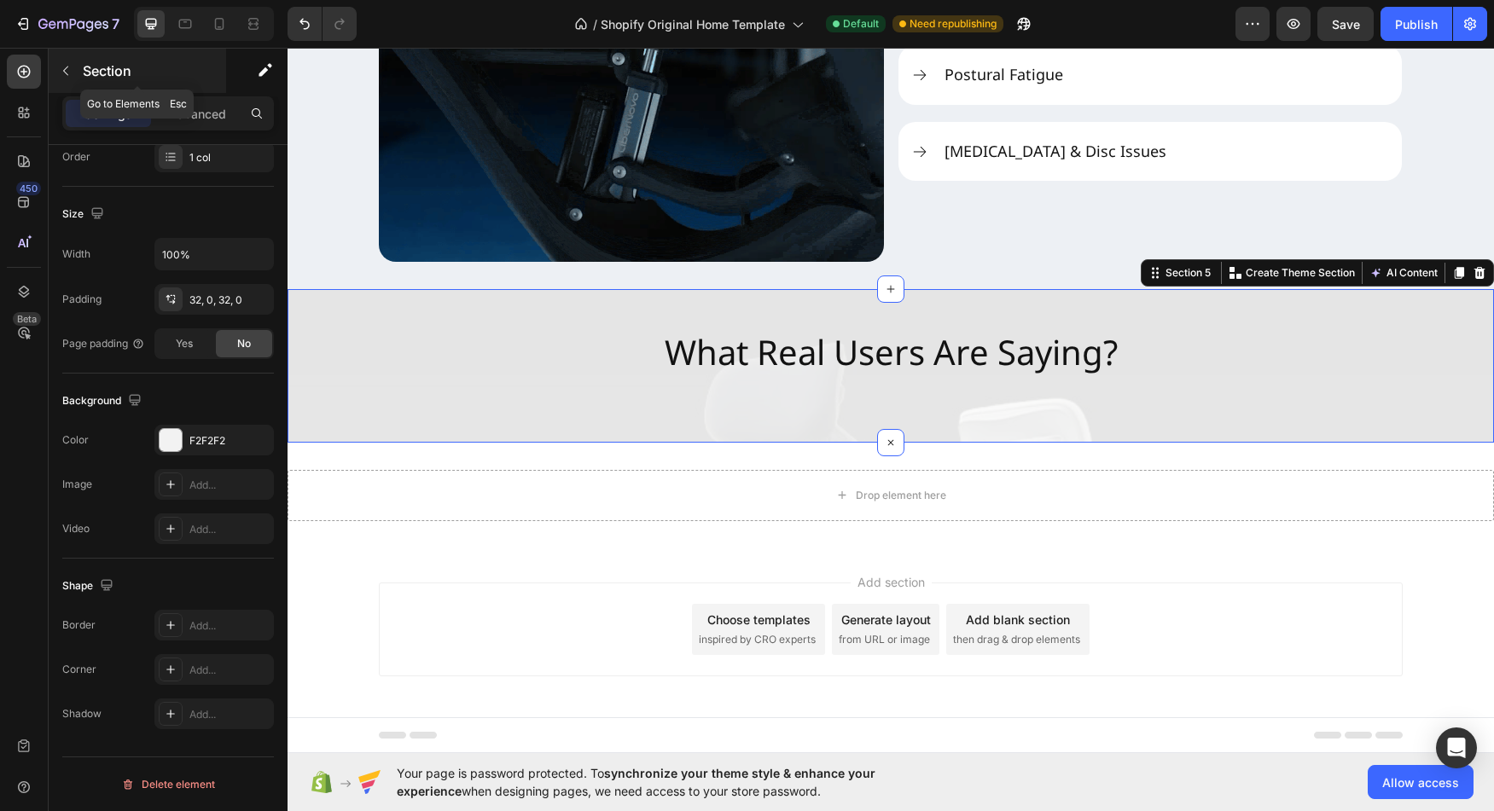
click at [75, 80] on button "button" at bounding box center [65, 70] width 27 height 27
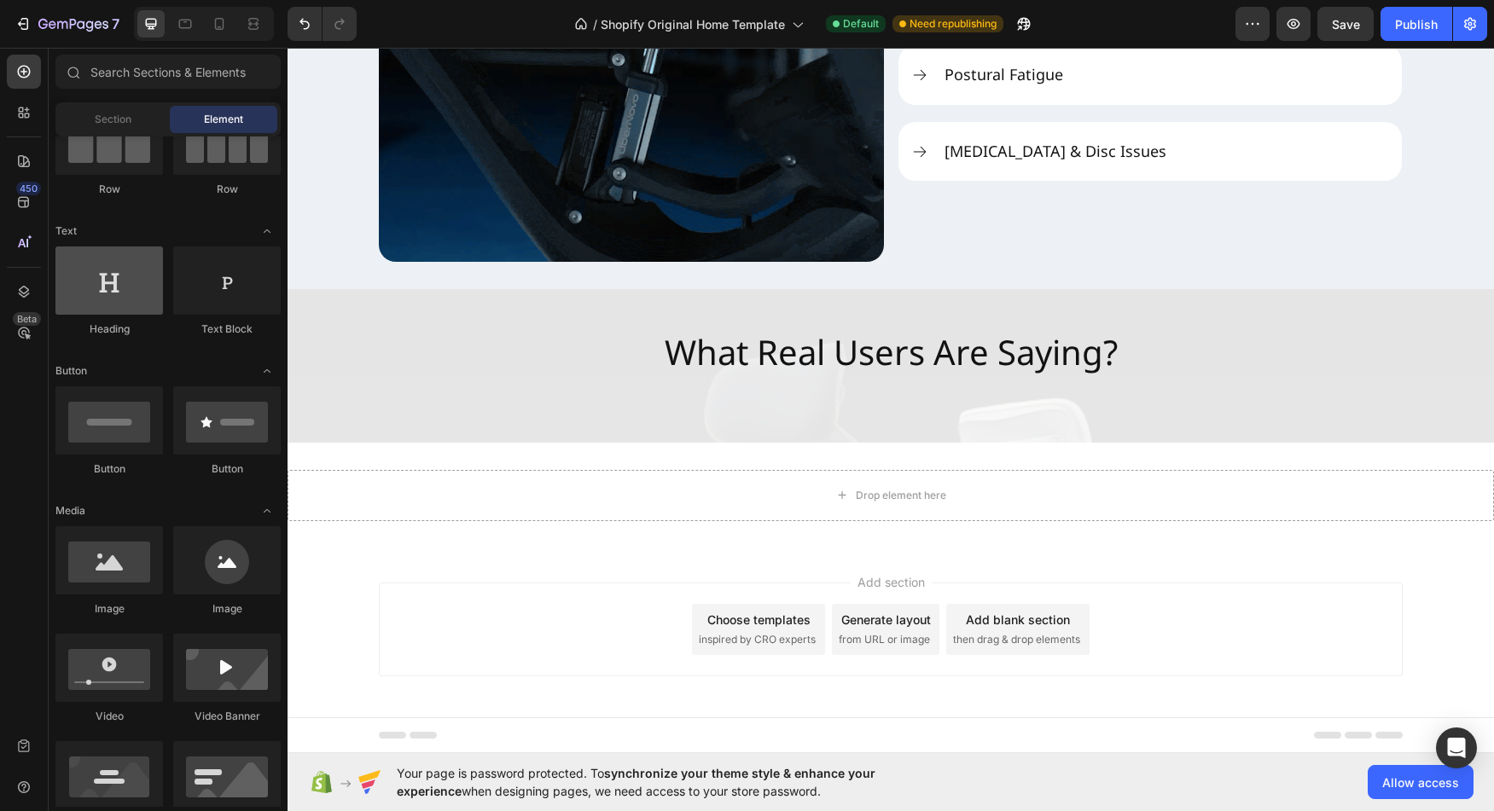
scroll to position [0, 0]
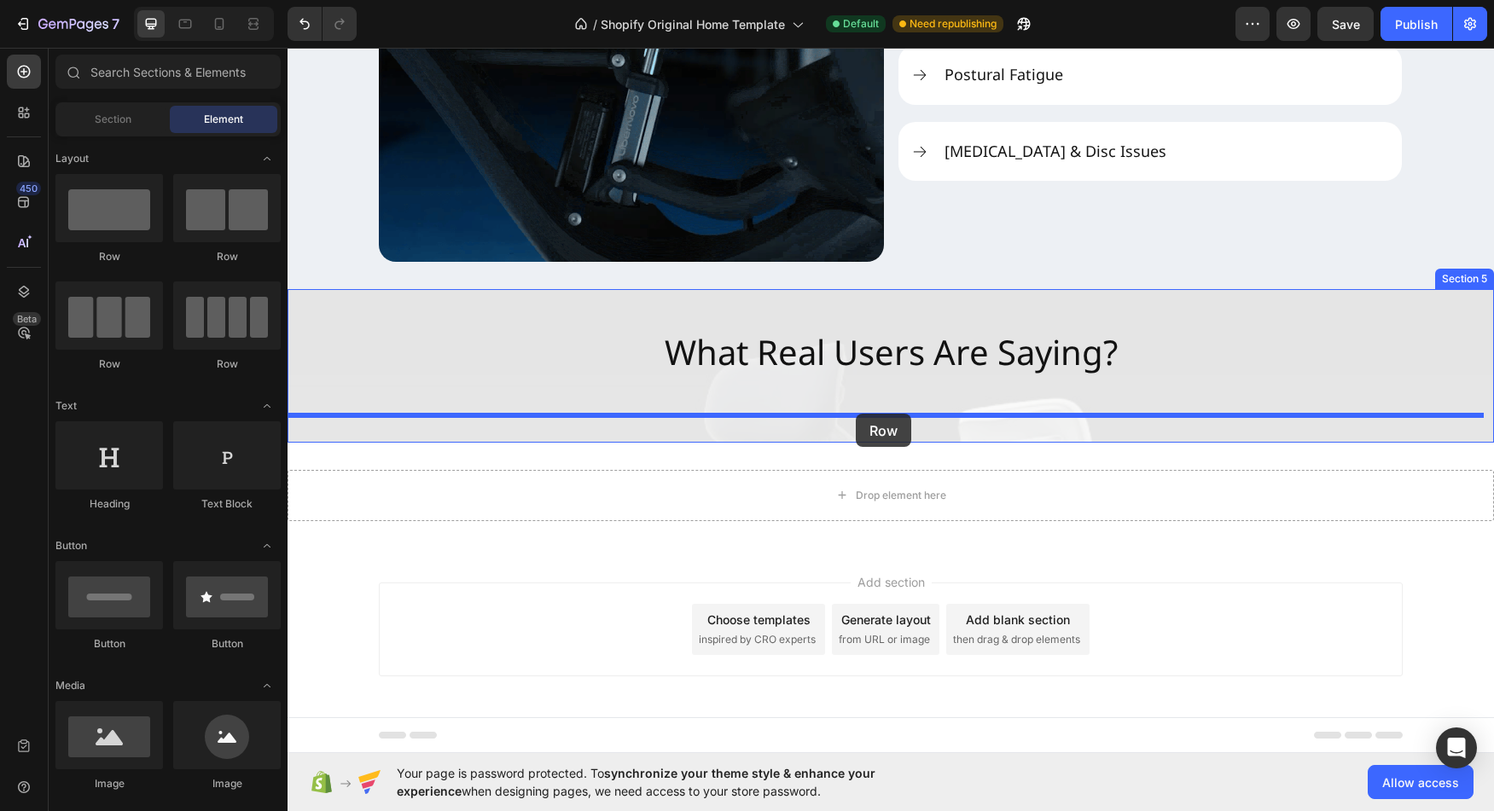
drag, startPoint x: 495, startPoint y: 273, endPoint x: 856, endPoint y: 414, distance: 387.4
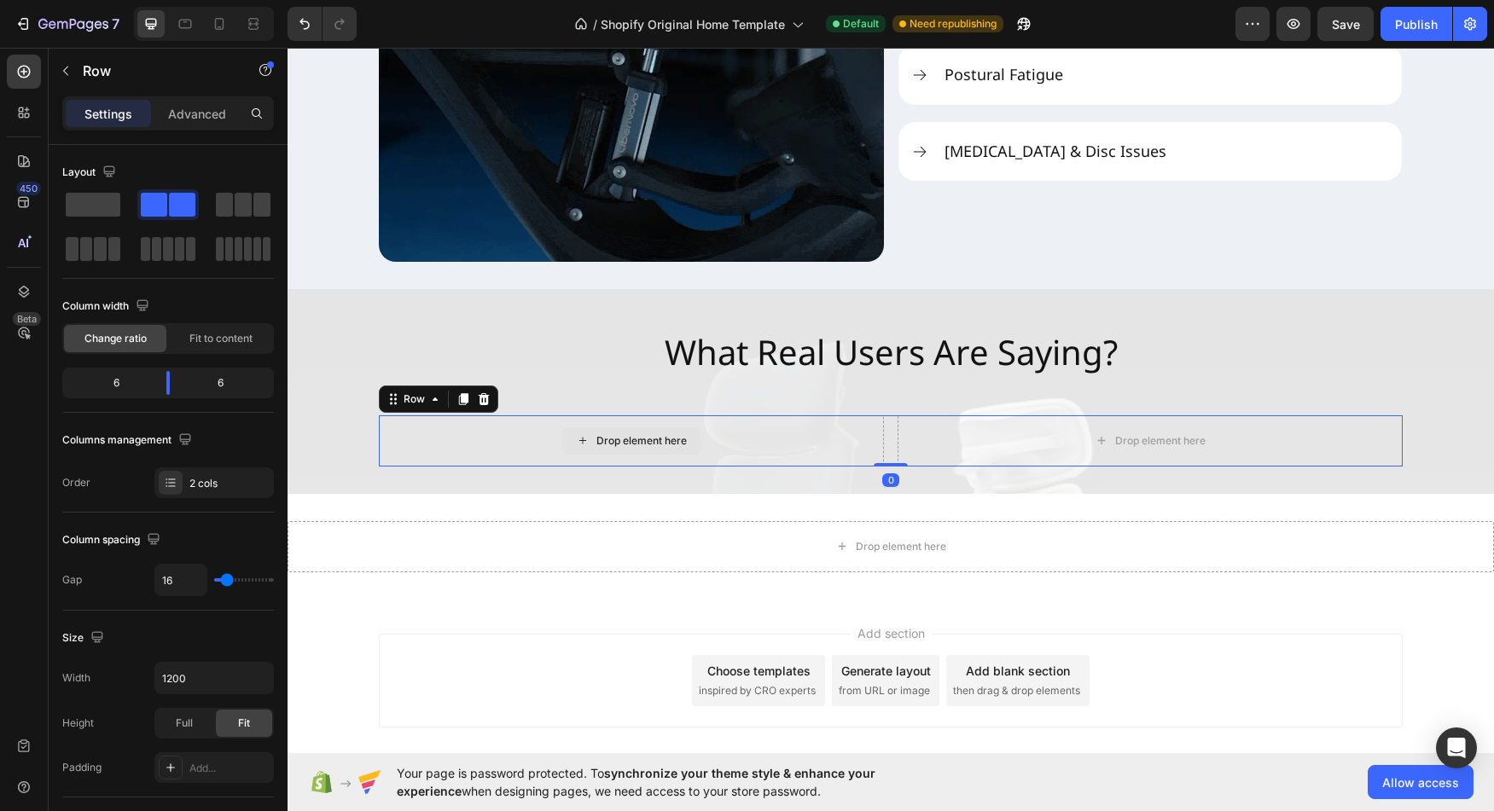
click at [650, 437] on div "Drop element here" at bounding box center [641, 441] width 90 height 14
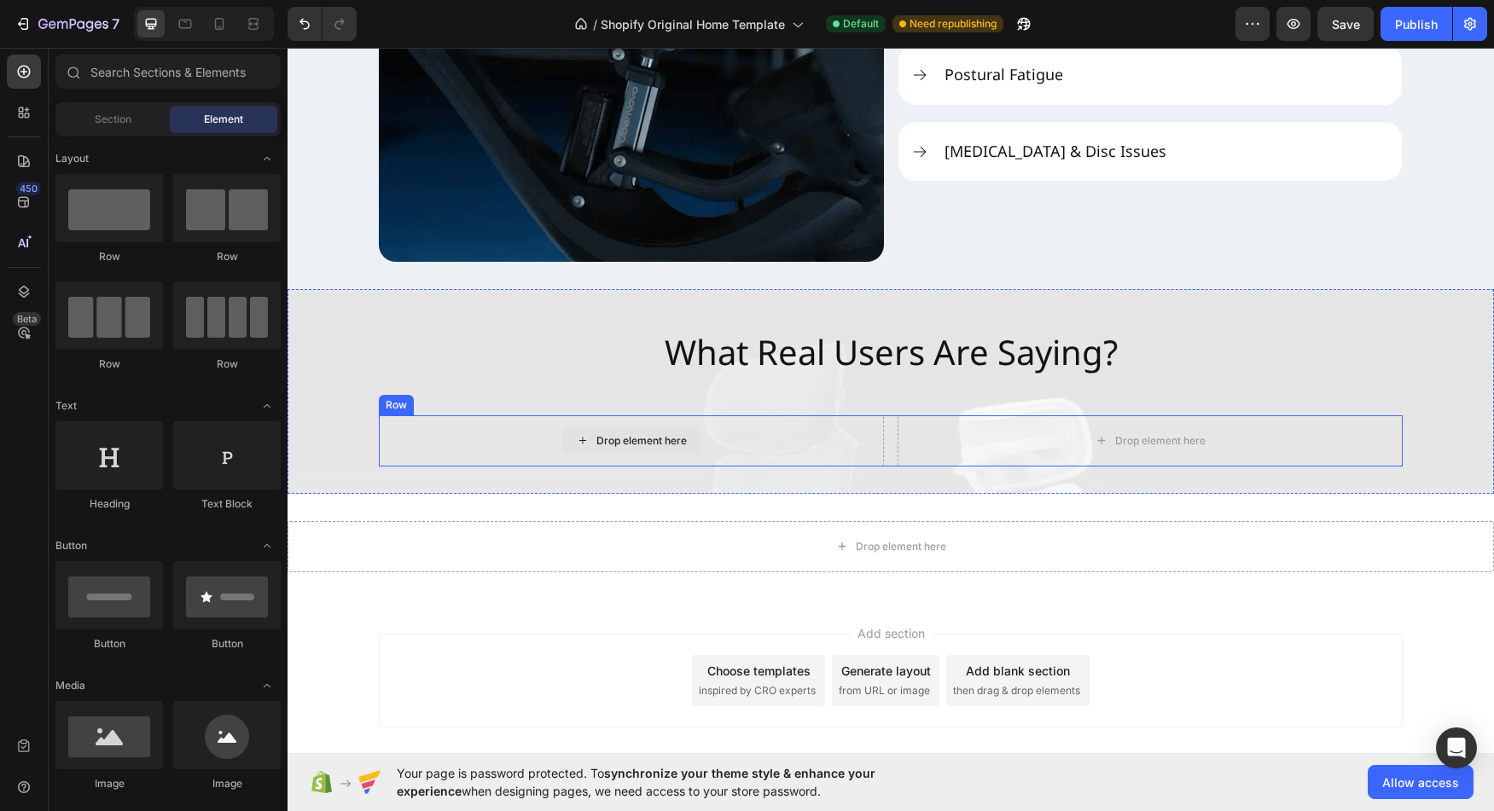
click at [649, 439] on div "Drop element here" at bounding box center [641, 441] width 90 height 14
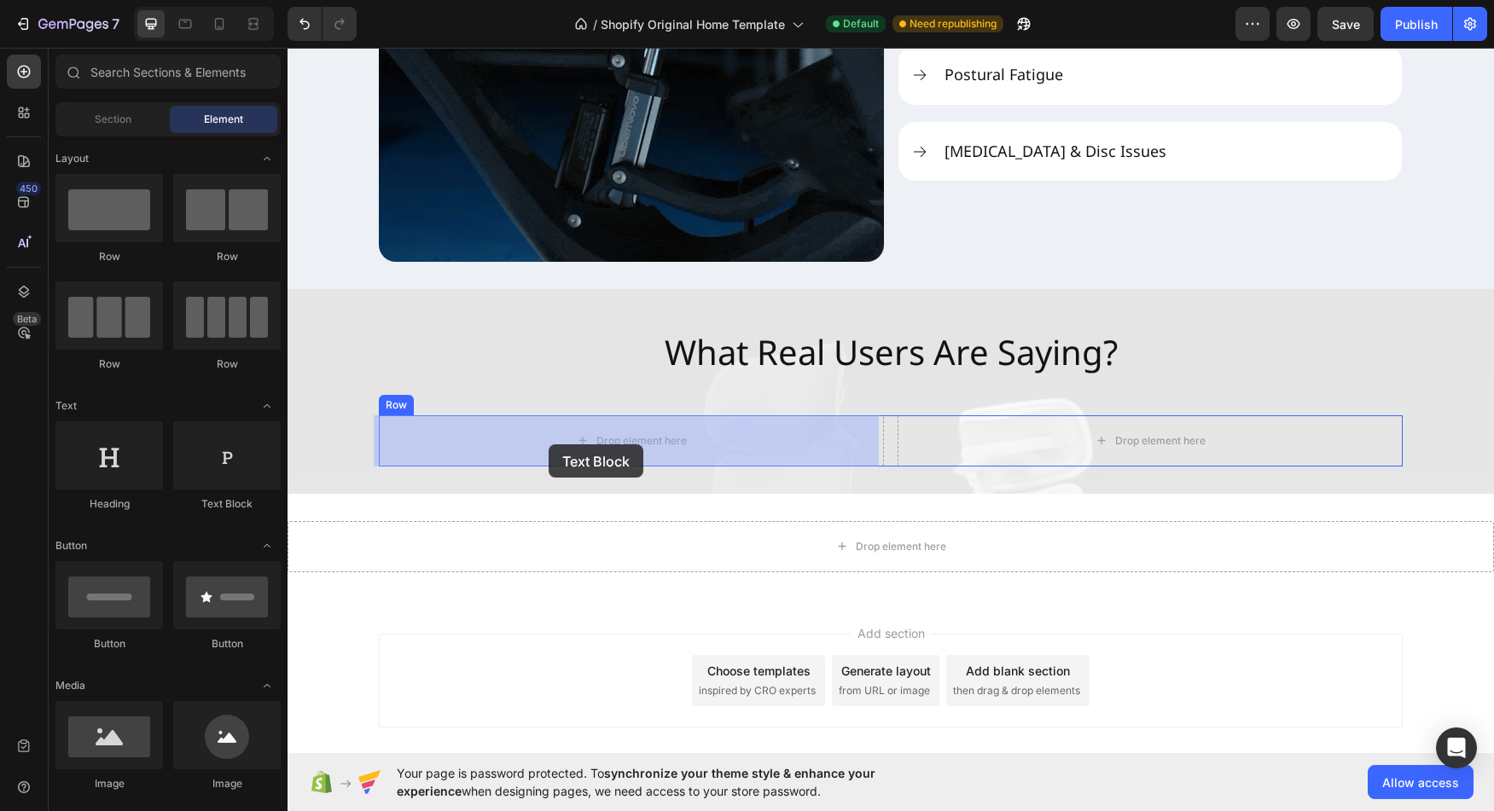
drag, startPoint x: 511, startPoint y: 506, endPoint x: 549, endPoint y: 445, distance: 72.0
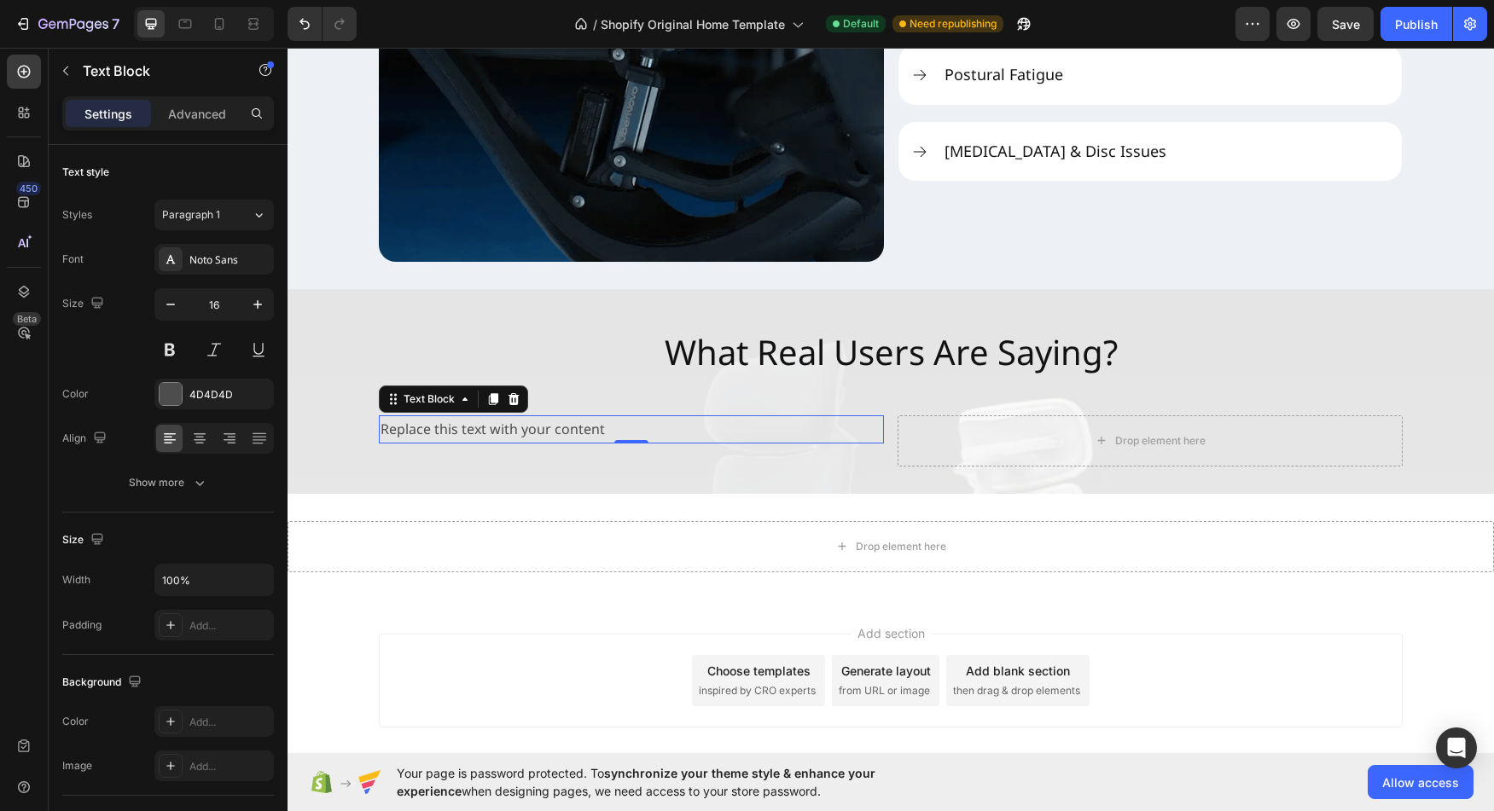
click at [493, 431] on div "Replace this text with your content" at bounding box center [631, 430] width 505 height 28
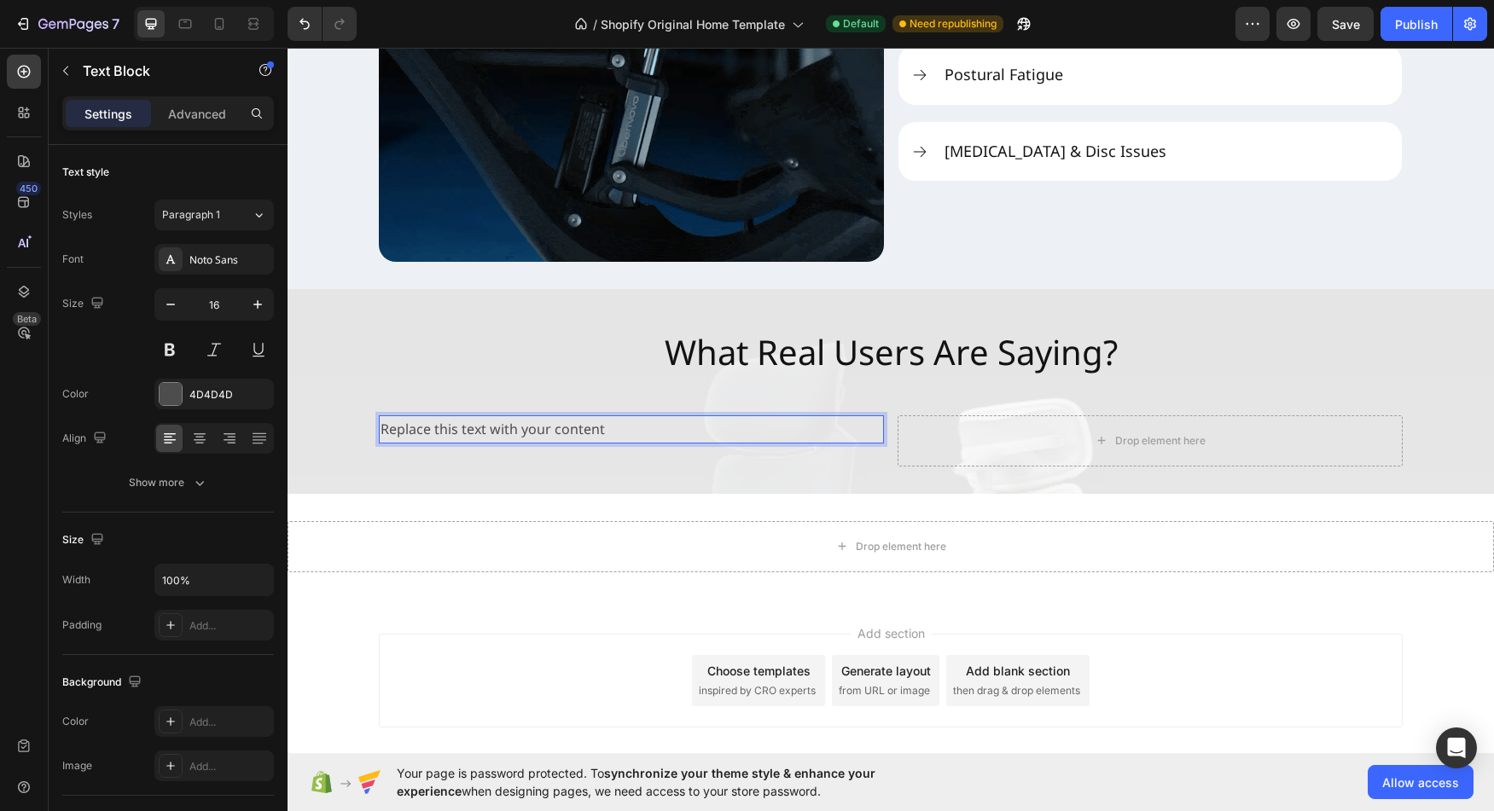
click at [493, 431] on p "Replace this text with your content" at bounding box center [632, 429] width 502 height 25
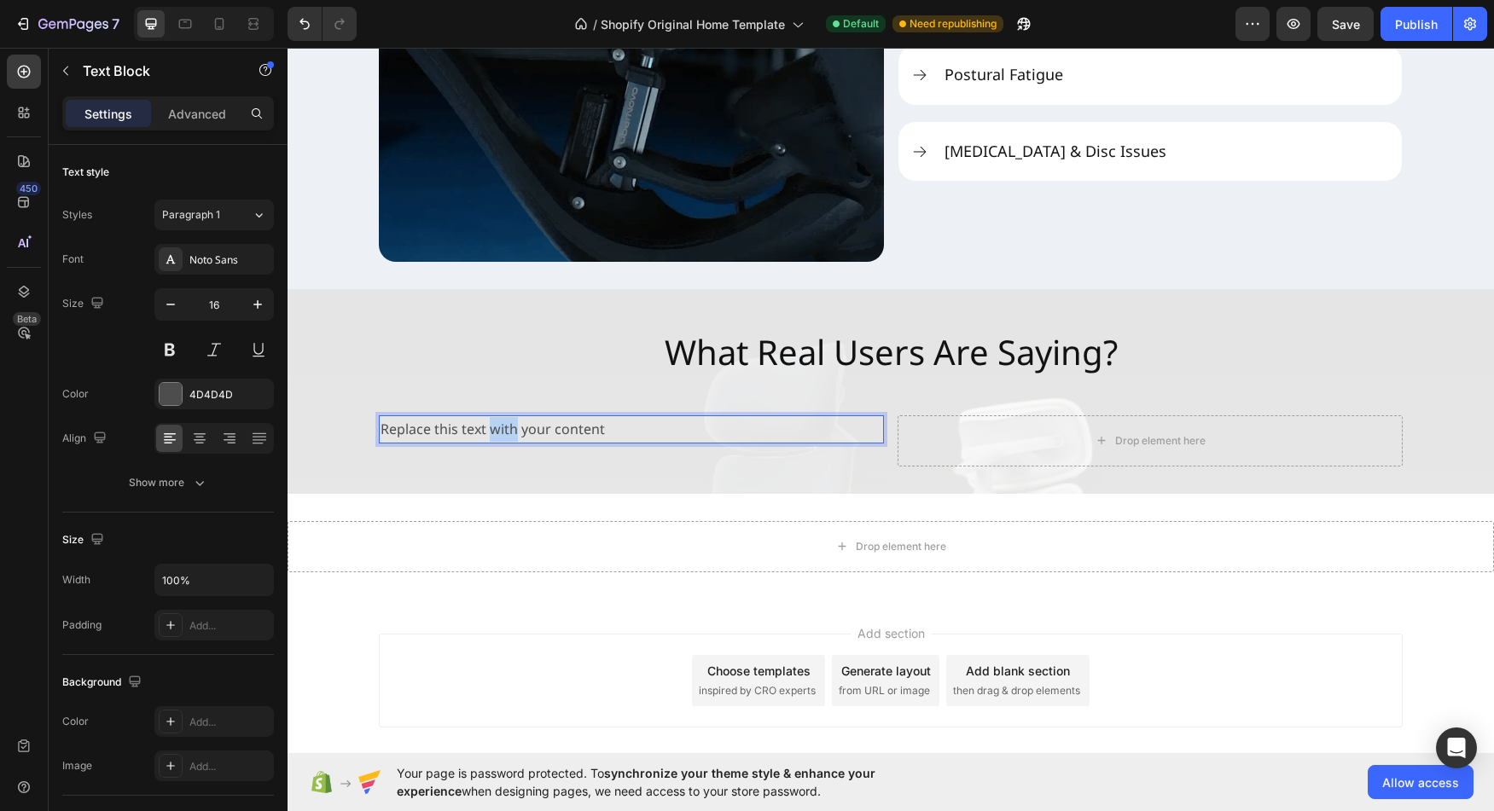
click at [493, 431] on p "Replace this text with your content" at bounding box center [632, 429] width 502 height 25
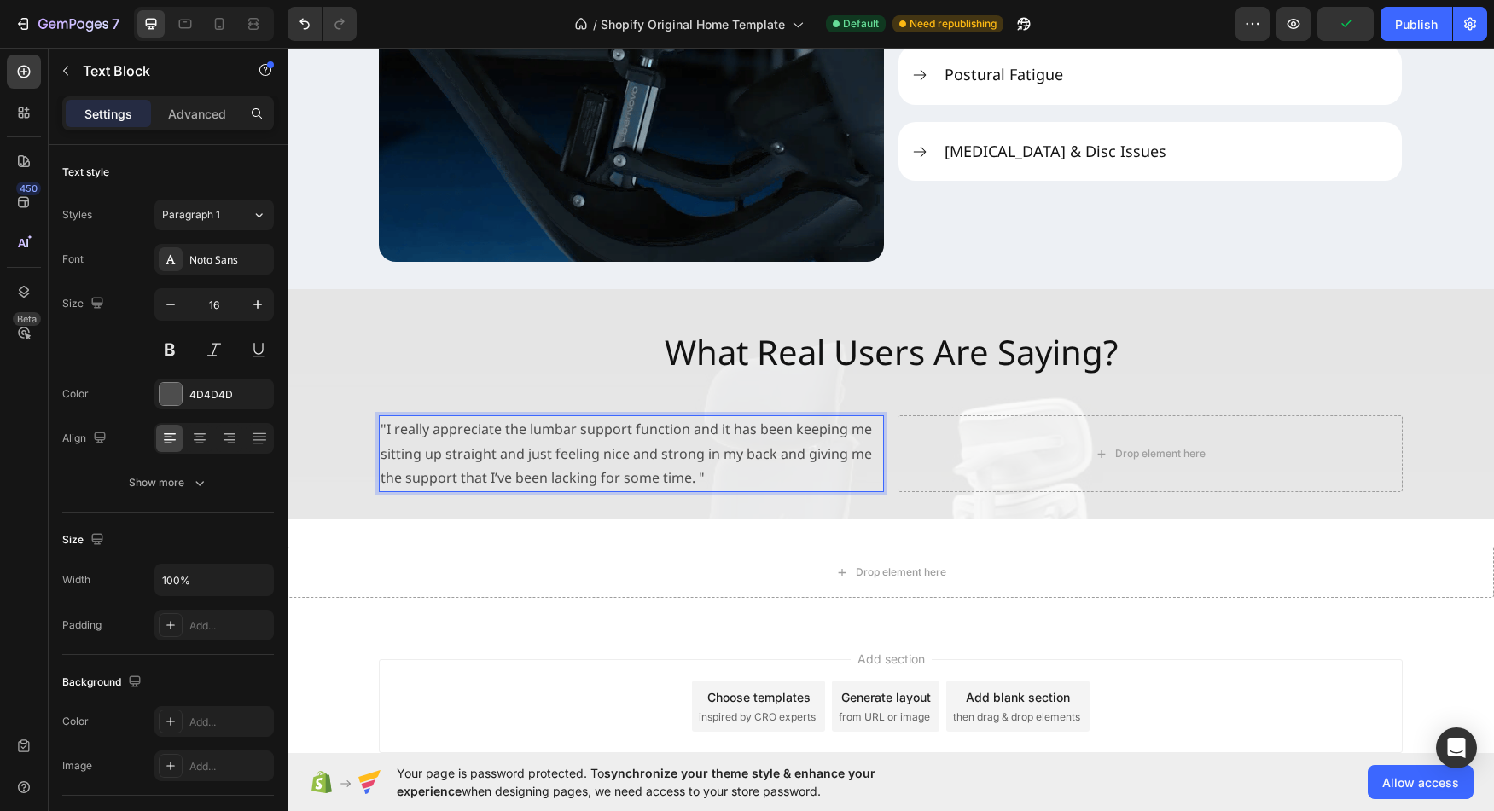
click at [713, 475] on p ""I really appreciate the lumbar support function and it has been keeping me sit…" at bounding box center [632, 453] width 502 height 73
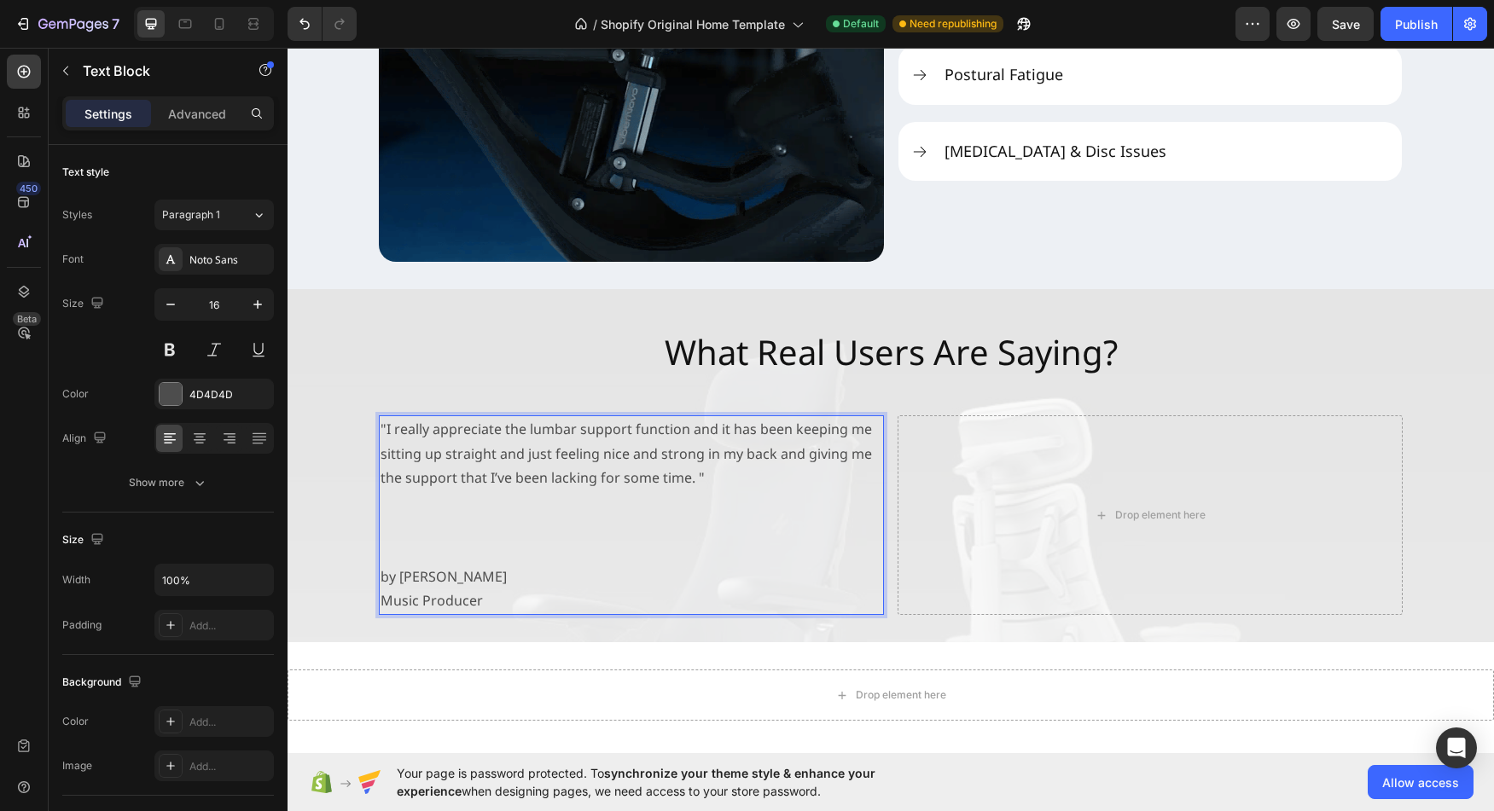
click at [398, 600] on p "Music Producer" at bounding box center [632, 601] width 502 height 25
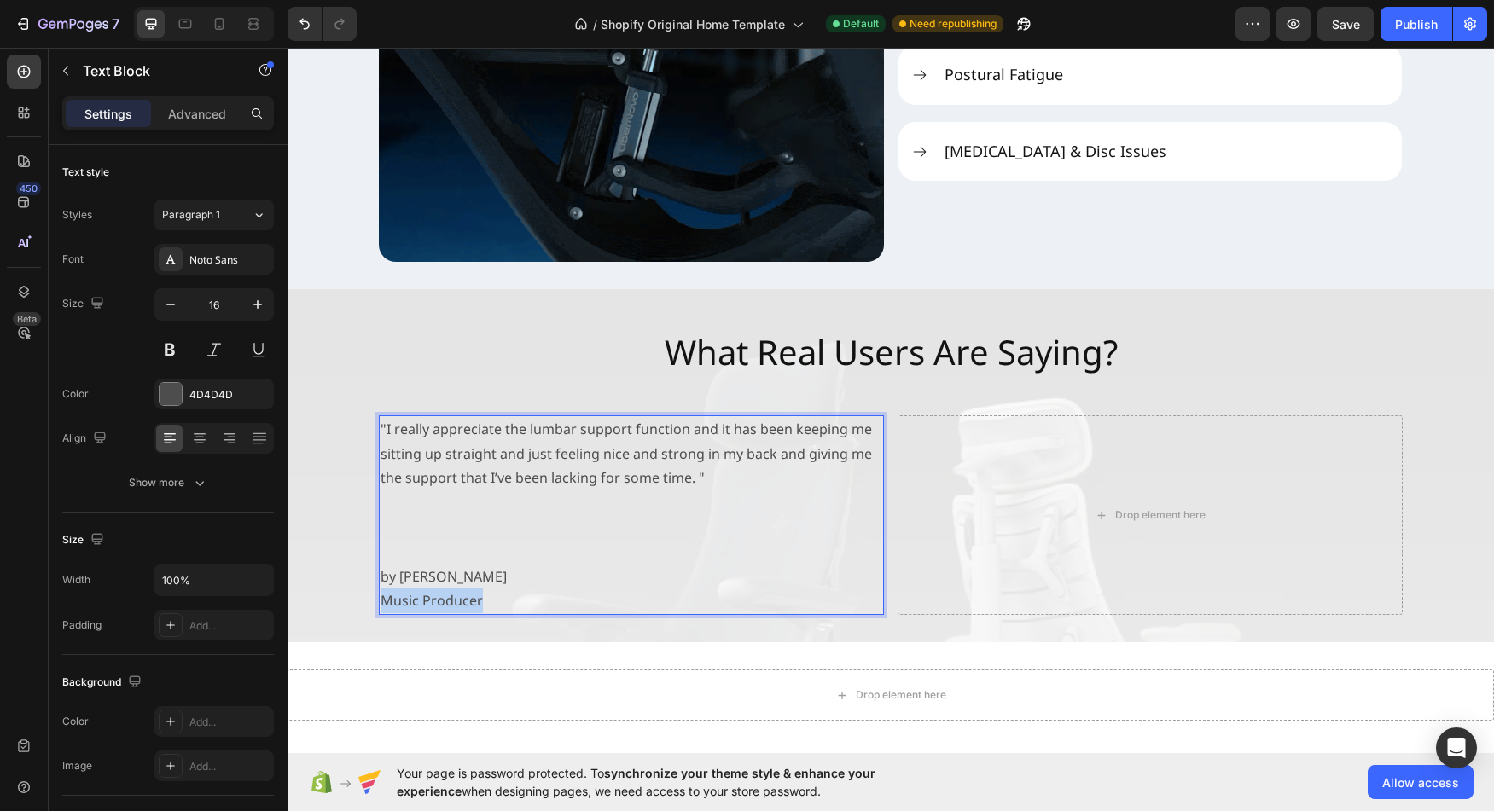
drag, startPoint x: 398, startPoint y: 600, endPoint x: 446, endPoint y: 601, distance: 47.8
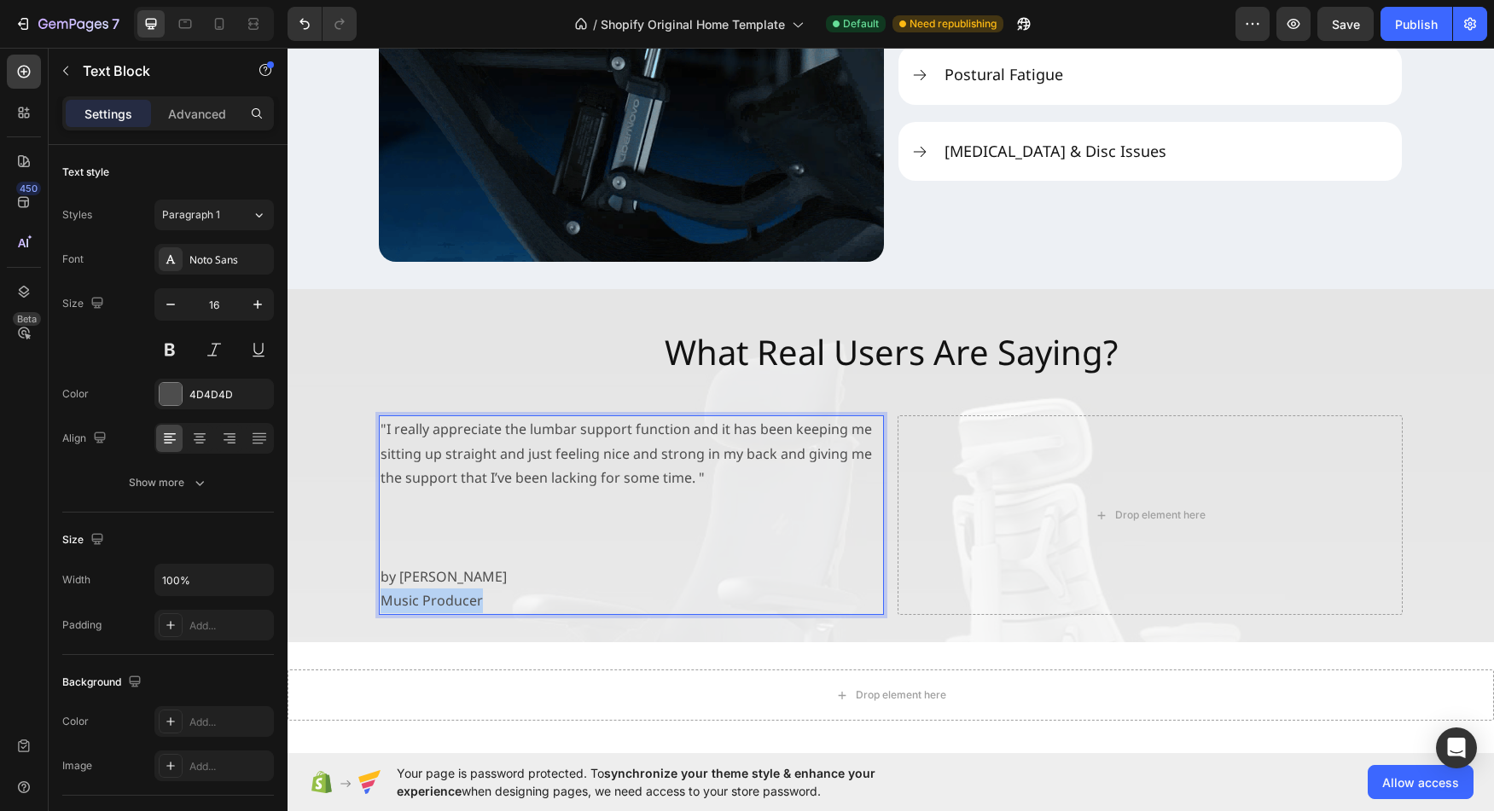
click at [446, 601] on p "Music Producer" at bounding box center [632, 601] width 502 height 25
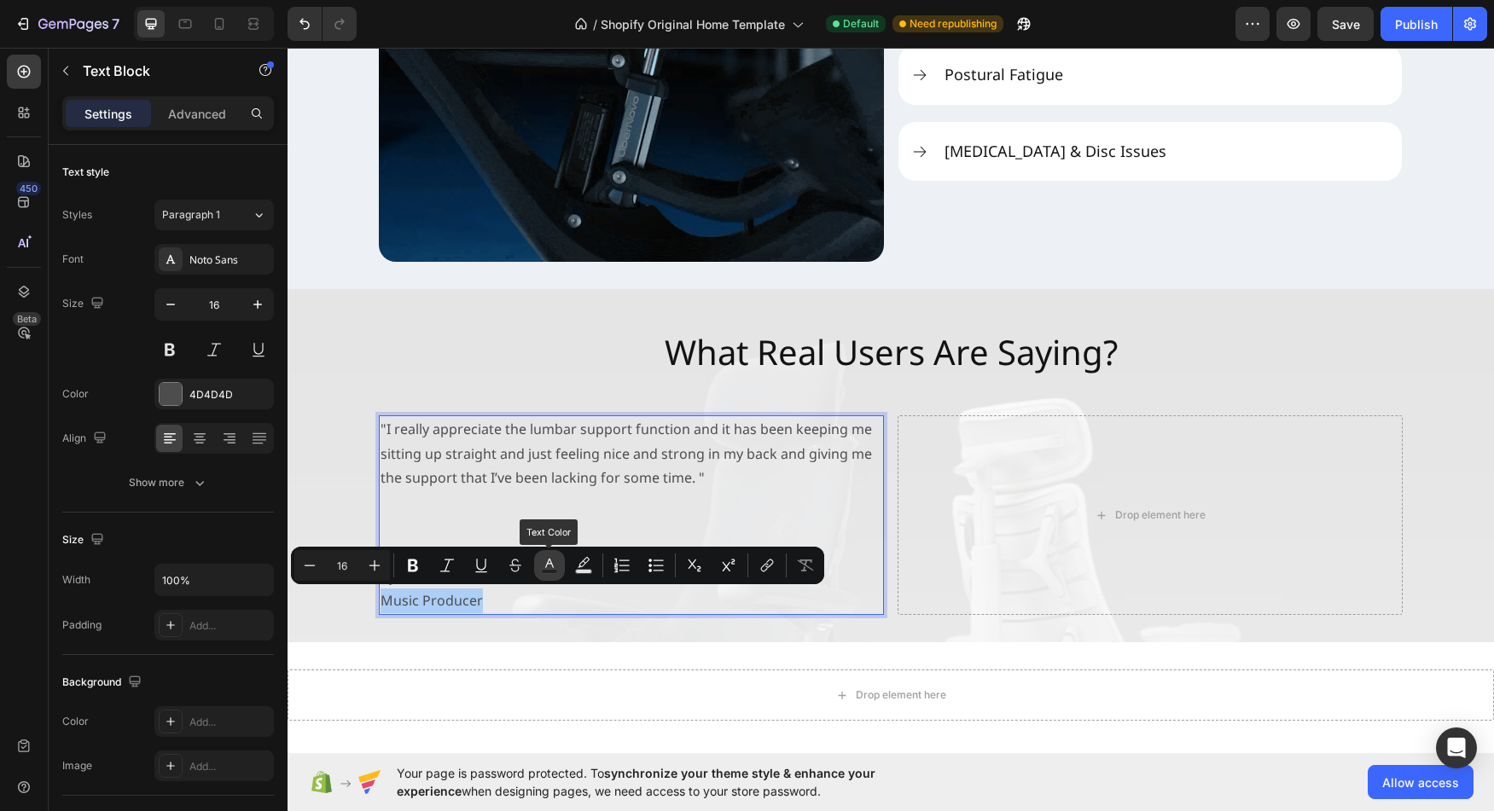
click at [545, 566] on icon "Editor contextual toolbar" at bounding box center [549, 565] width 17 height 17
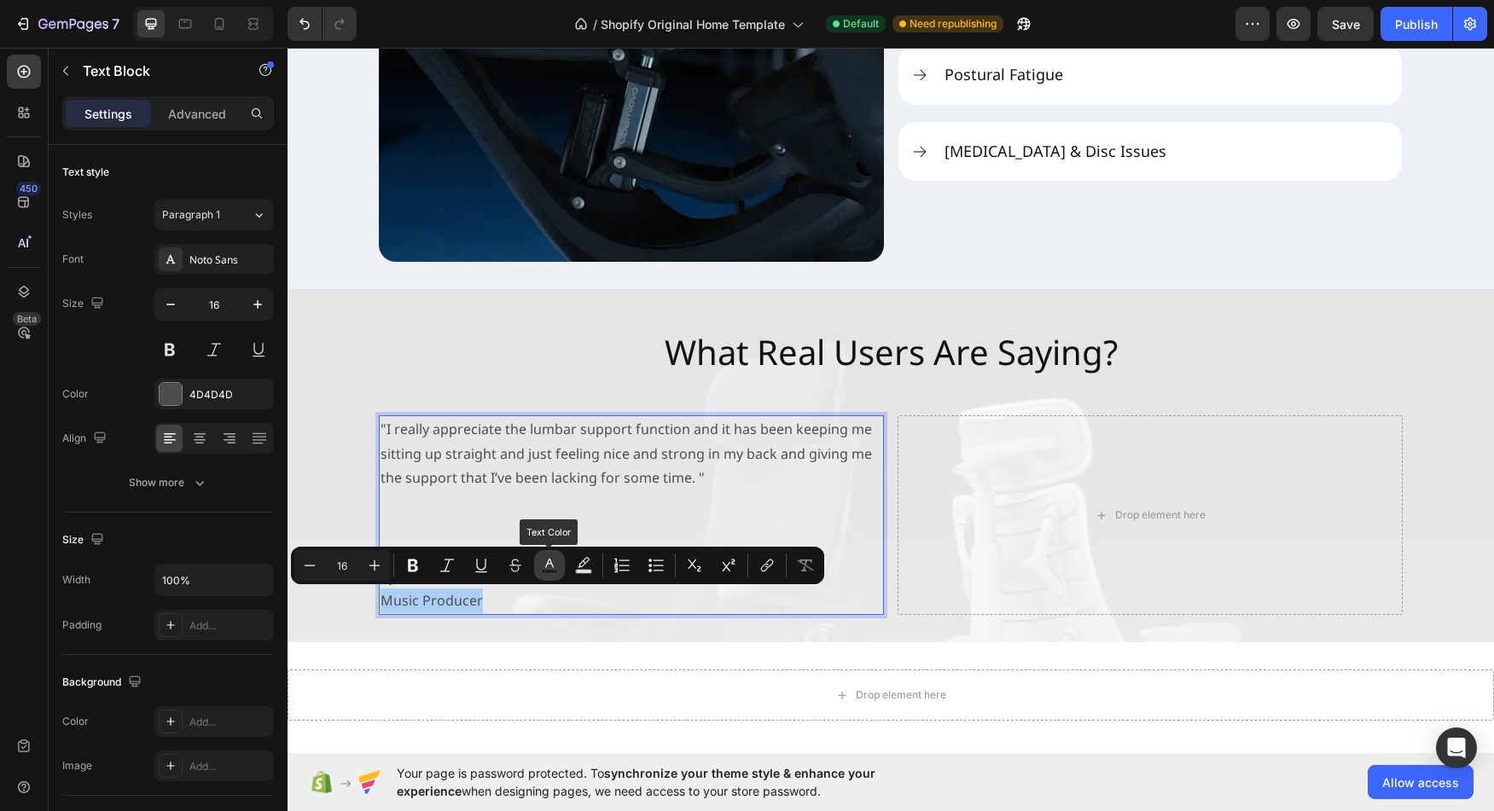
type input "4D4D4D"
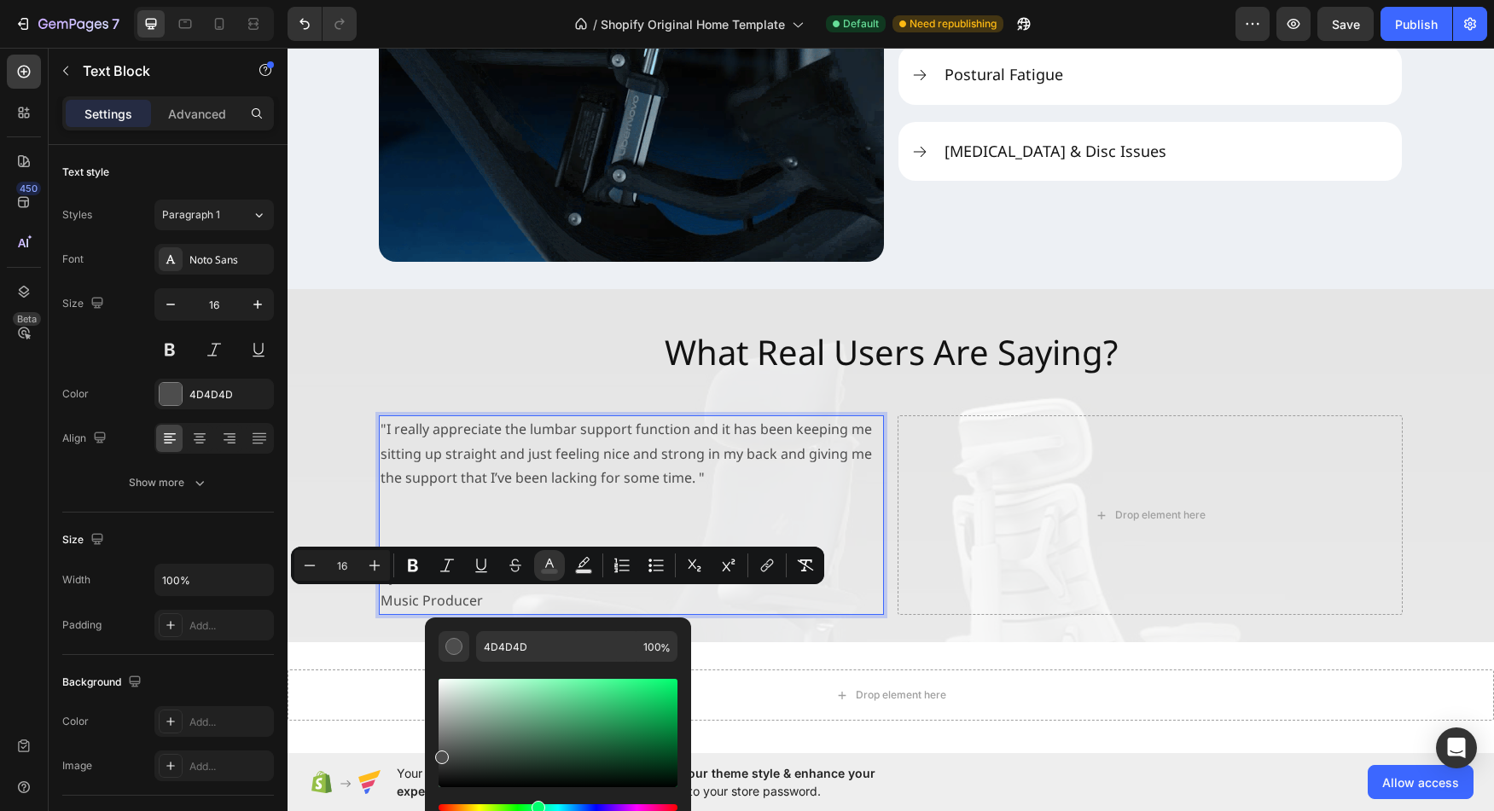
click at [536, 808] on div "Hue" at bounding box center [558, 808] width 239 height 7
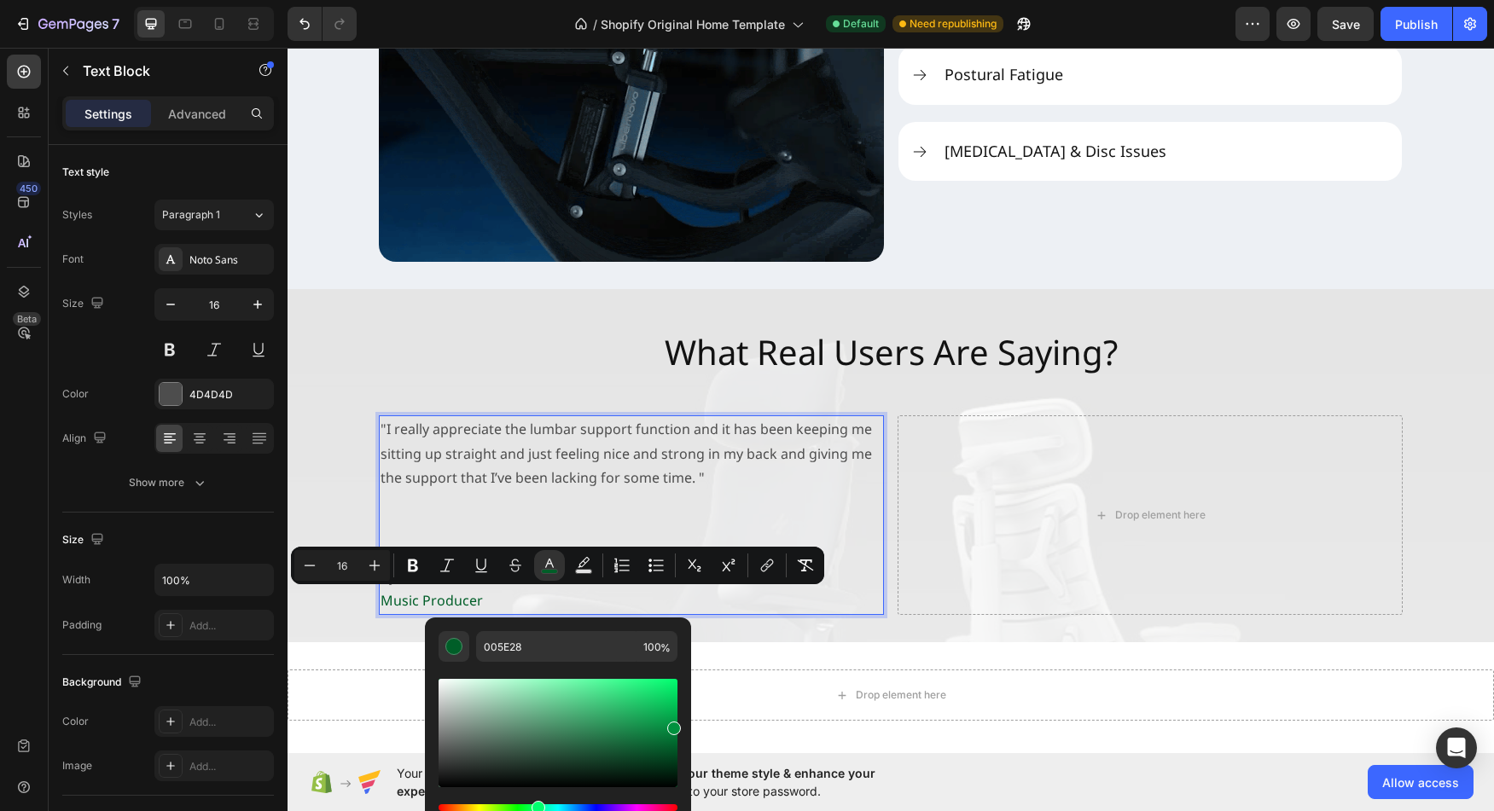
type input "00913E"
drag, startPoint x: 648, startPoint y: 742, endPoint x: 680, endPoint y: 725, distance: 35.9
click at [680, 725] on div "00913E 100 %" at bounding box center [558, 727] width 266 height 218
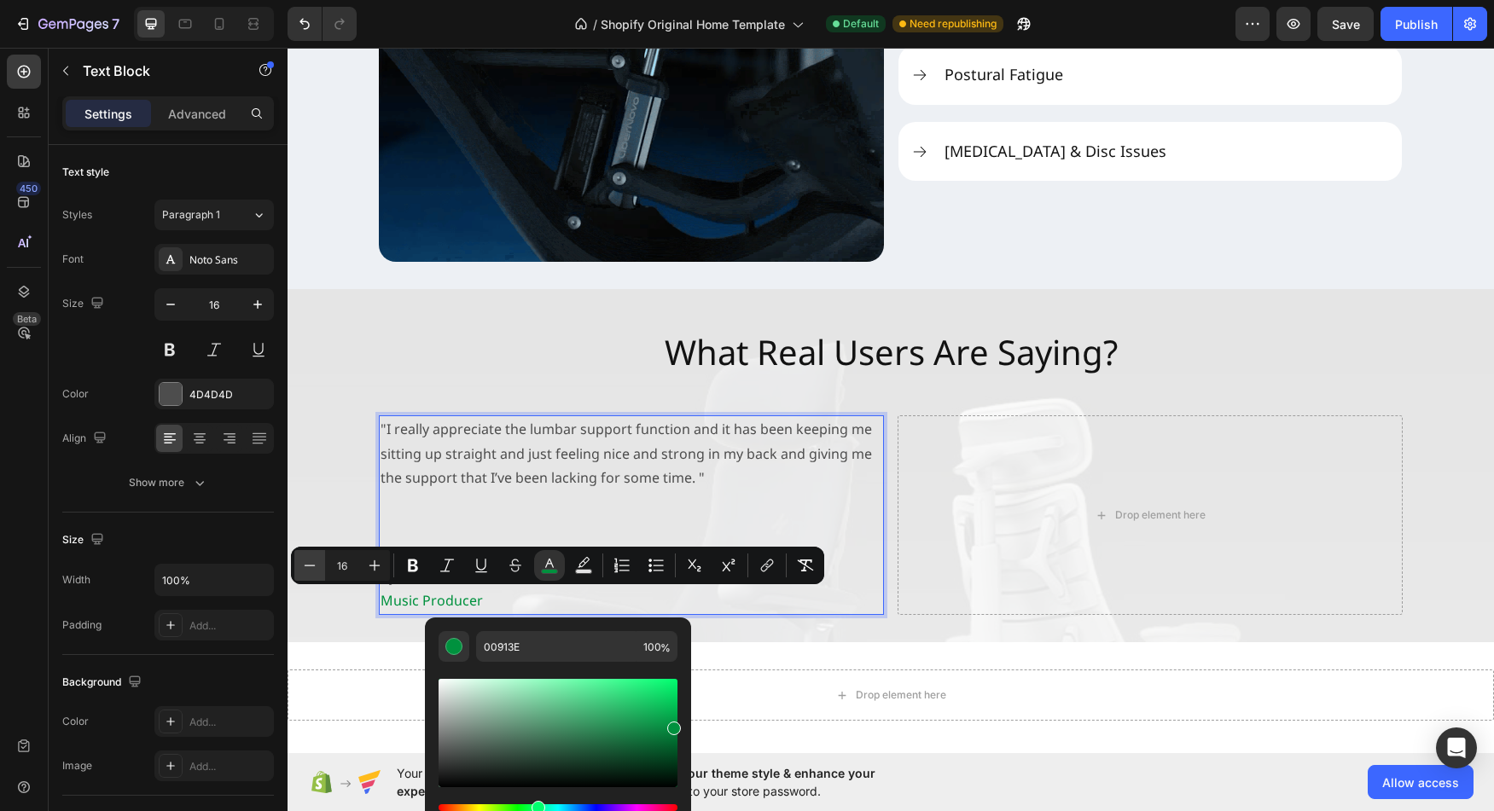
click at [311, 570] on icon "Editor contextual toolbar" at bounding box center [309, 565] width 17 height 17
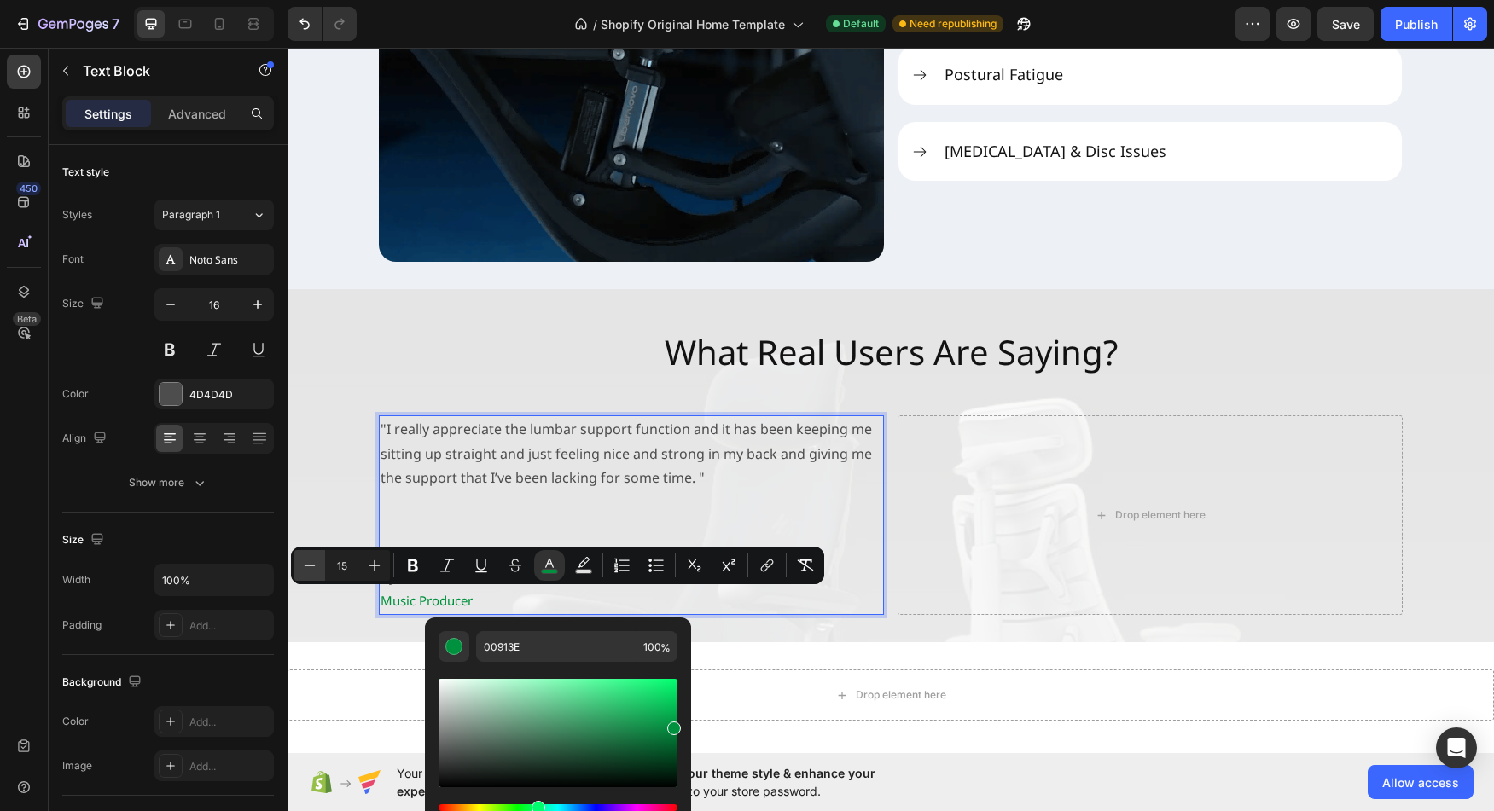
click at [311, 570] on icon "Editor contextual toolbar" at bounding box center [309, 565] width 17 height 17
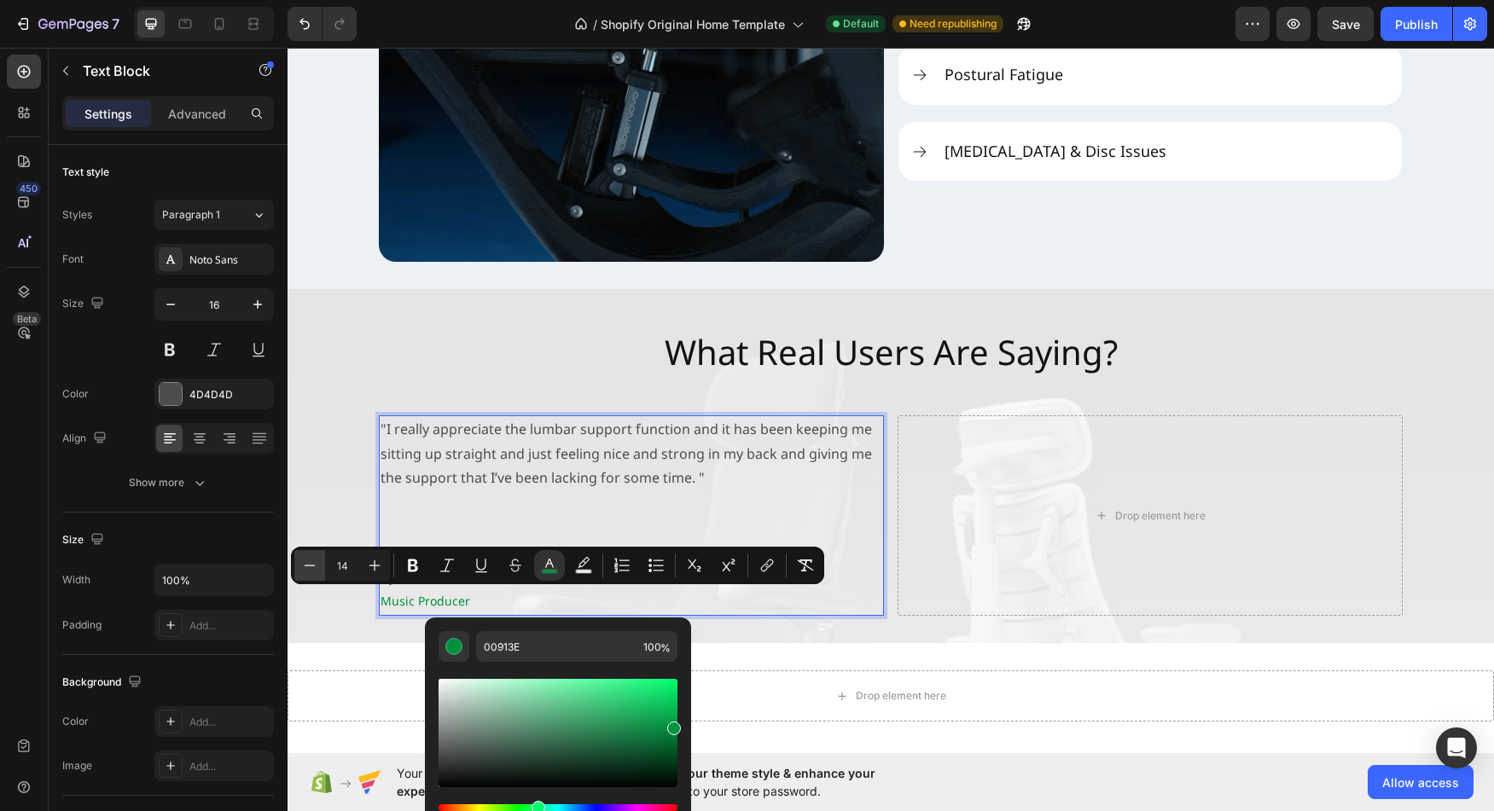
click at [311, 570] on icon "Editor contextual toolbar" at bounding box center [309, 565] width 17 height 17
type input "13"
click at [474, 597] on p "Music Producer" at bounding box center [632, 602] width 502 height 26
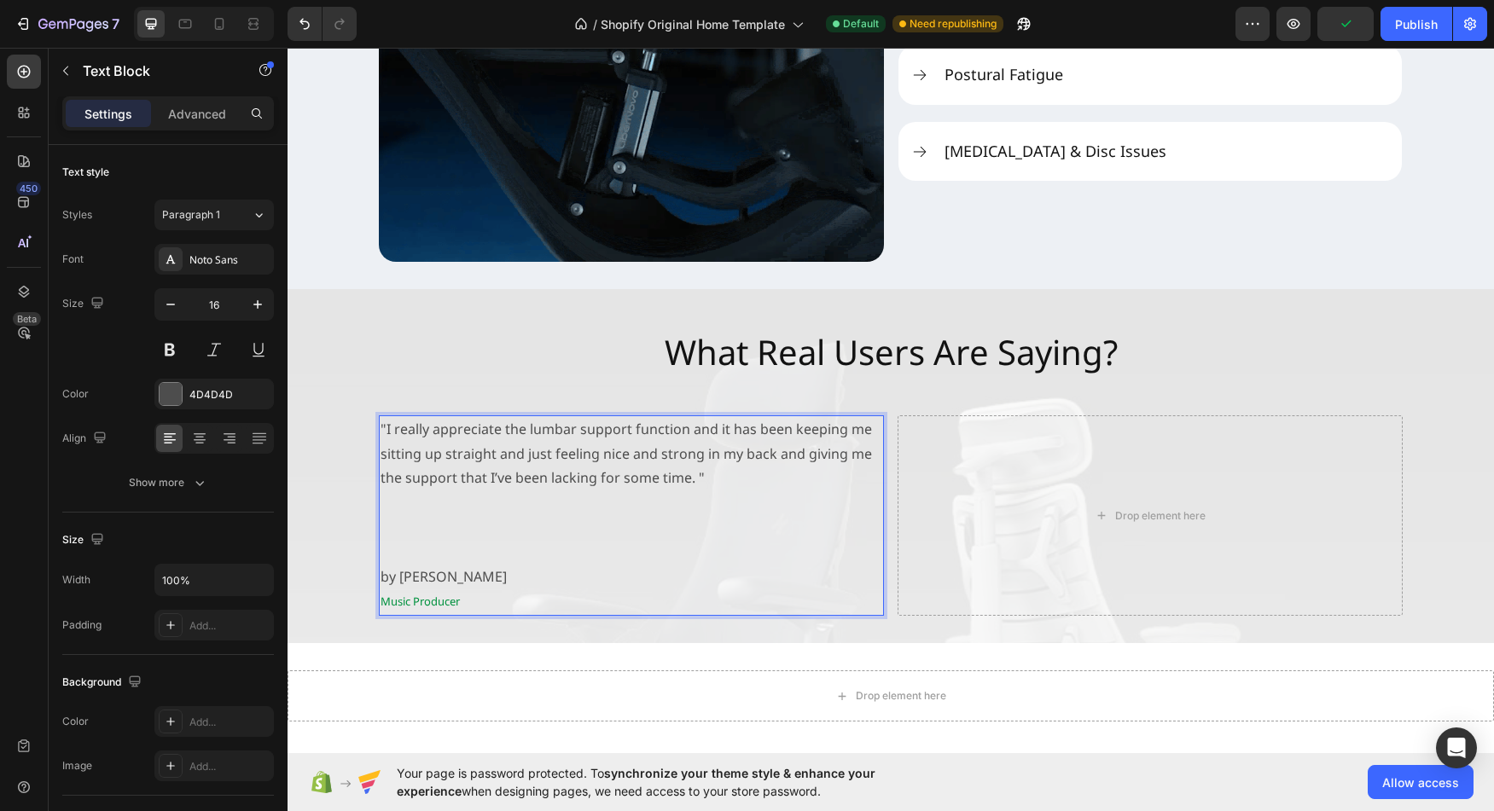
click at [441, 581] on p "by [PERSON_NAME]" at bounding box center [632, 577] width 502 height 25
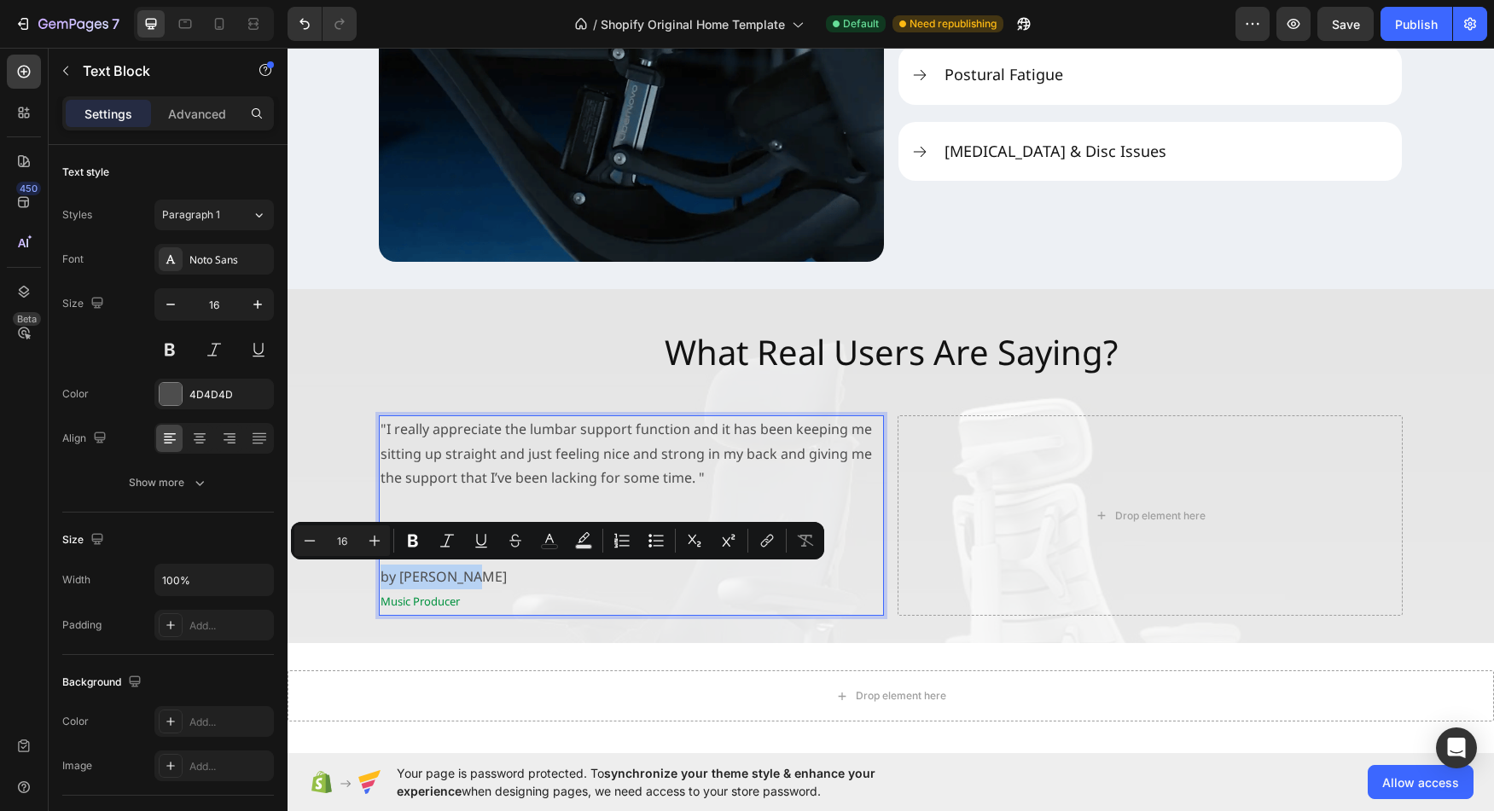
drag, startPoint x: 441, startPoint y: 581, endPoint x: 383, endPoint y: 580, distance: 58.0
click at [383, 580] on p "by [PERSON_NAME]" at bounding box center [632, 577] width 502 height 25
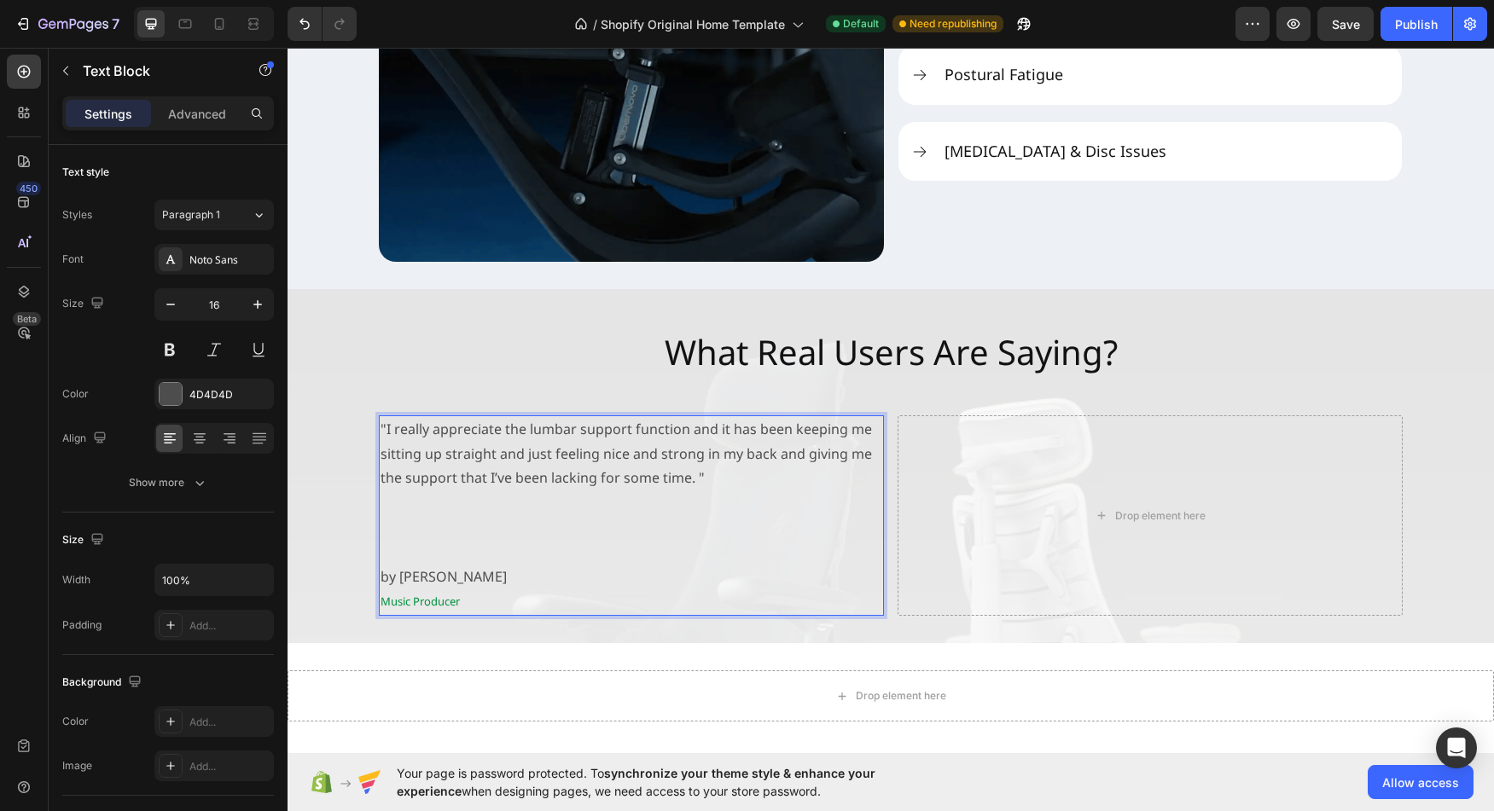
click at [521, 594] on p "Music Producer" at bounding box center [632, 602] width 502 height 26
click at [442, 580] on p "by [PERSON_NAME]" at bounding box center [632, 577] width 502 height 25
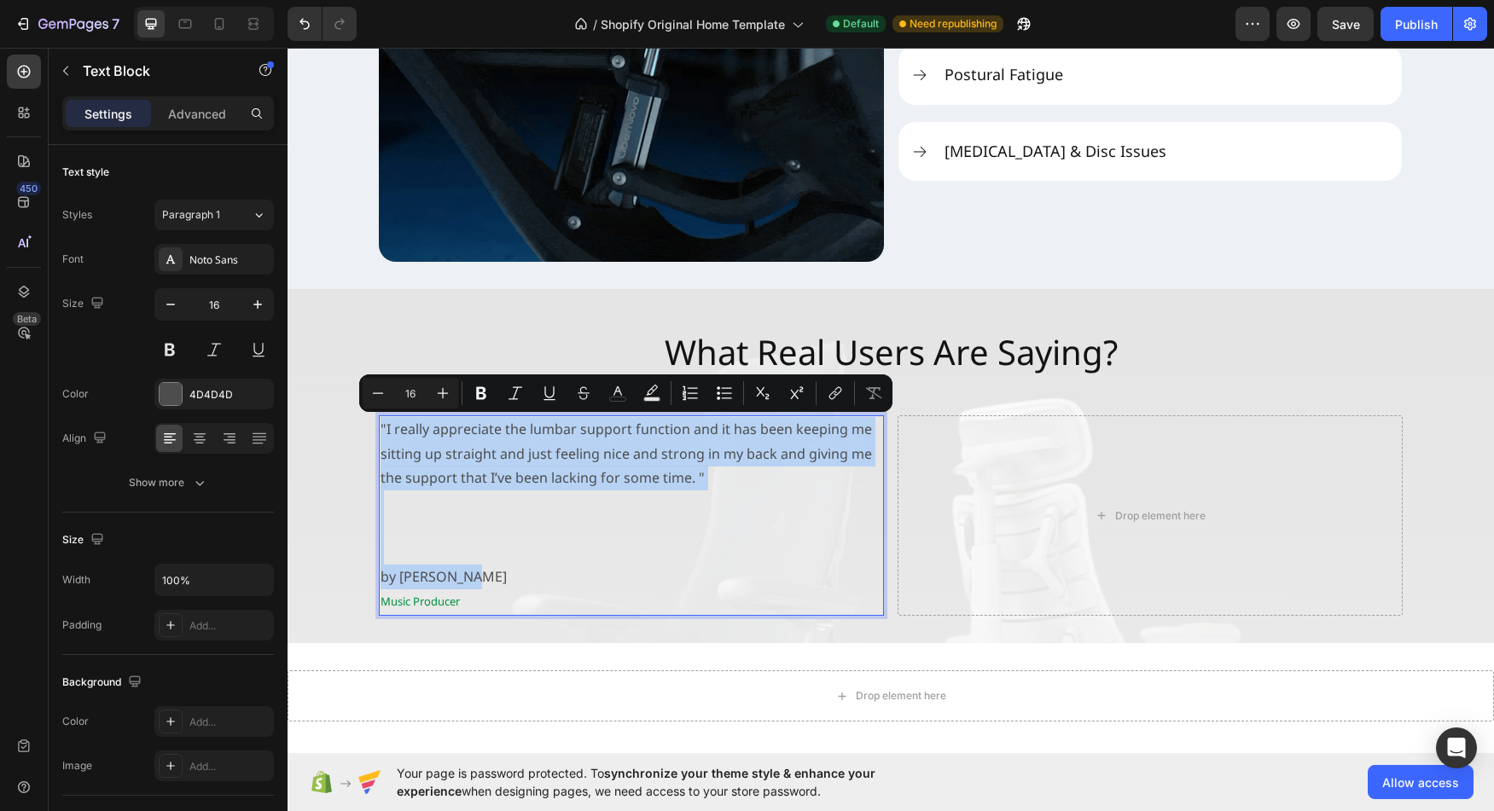
drag, startPoint x: 442, startPoint y: 580, endPoint x: 372, endPoint y: 435, distance: 161.0
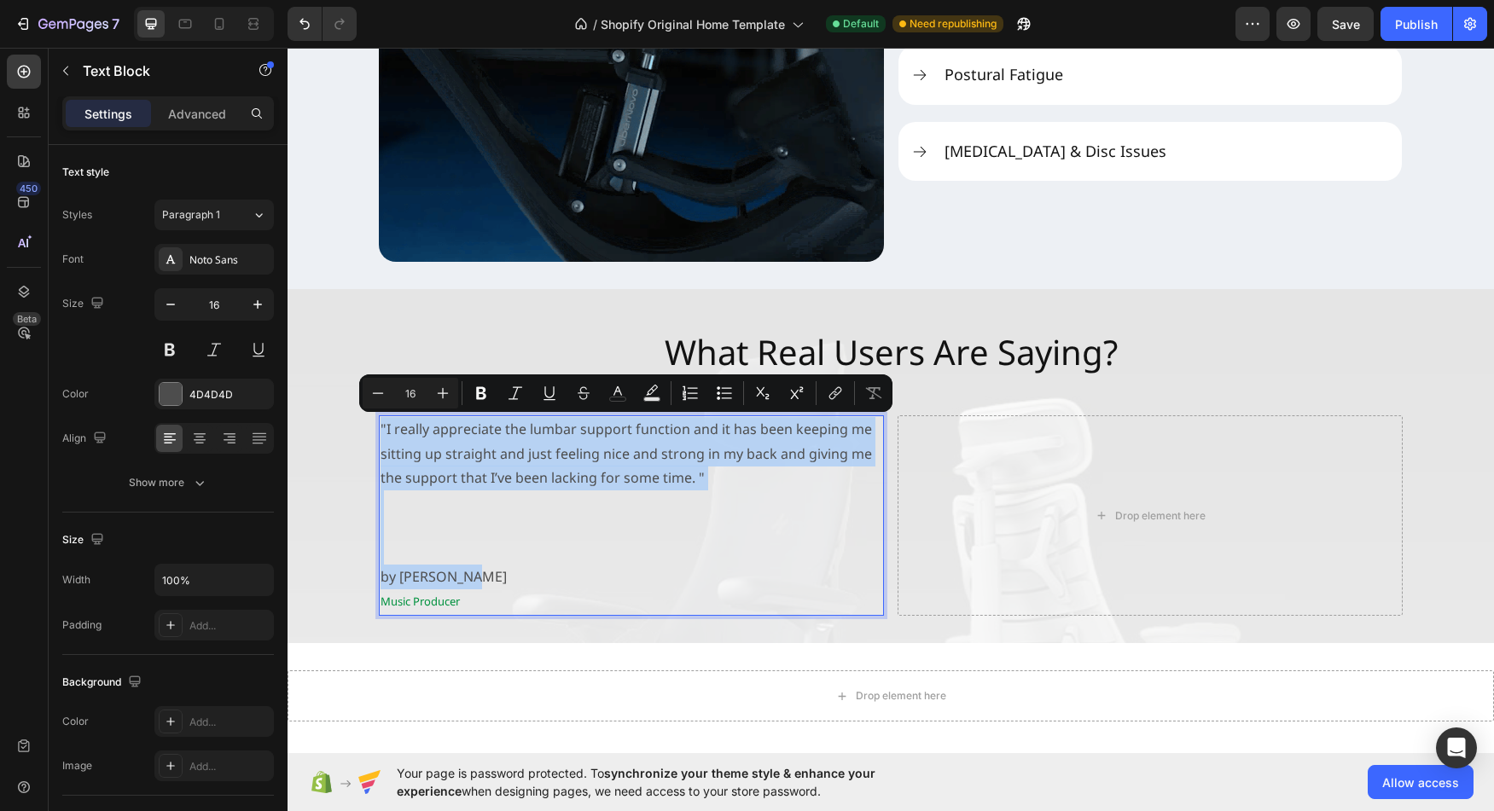
click at [379, 435] on div ""I really appreciate the [MEDICAL_DATA] support function and it has been keepin…" at bounding box center [631, 516] width 505 height 201
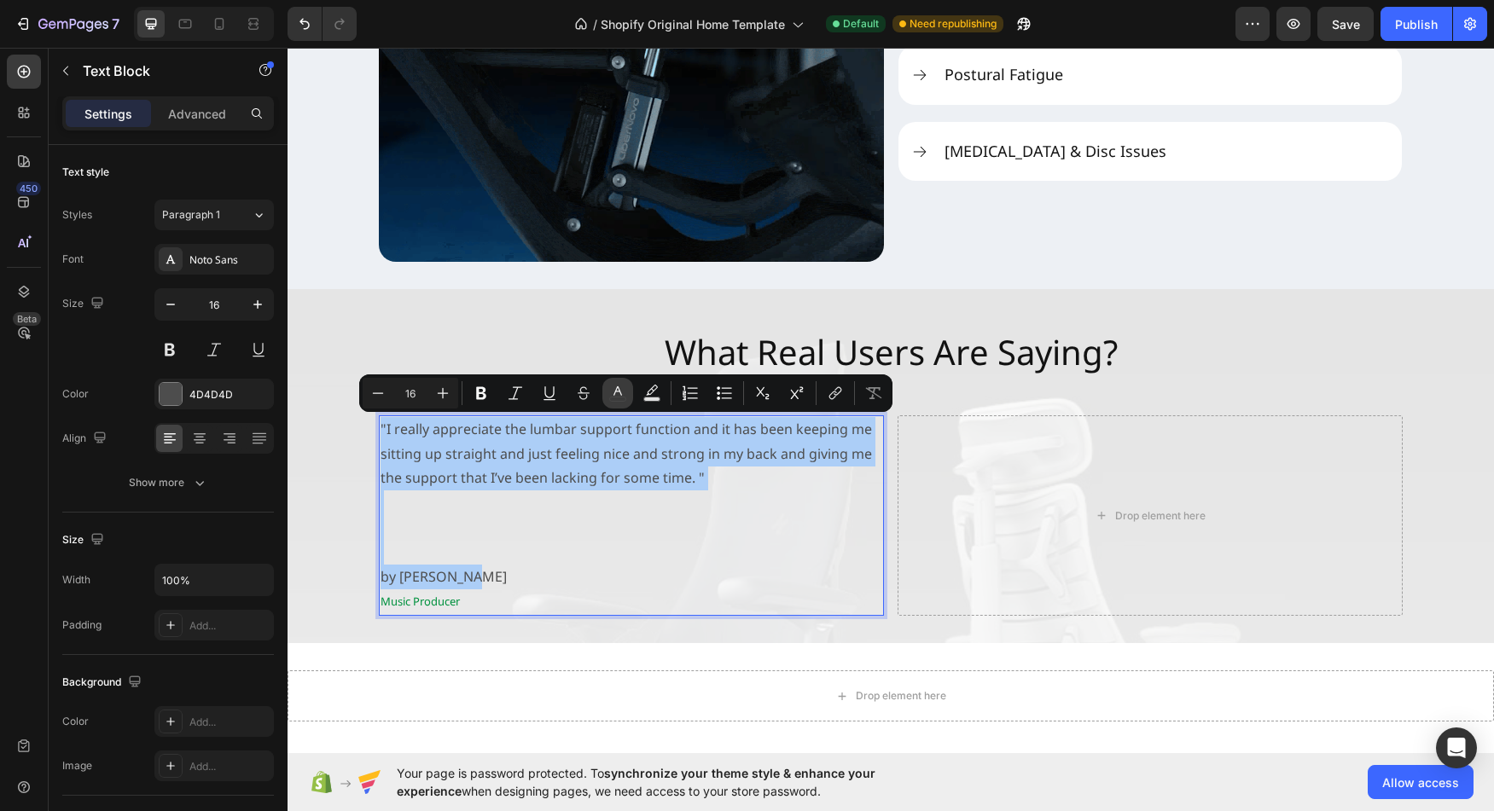
click at [625, 396] on icon "Editor contextual toolbar" at bounding box center [617, 393] width 17 height 17
type input "4D4D4D"
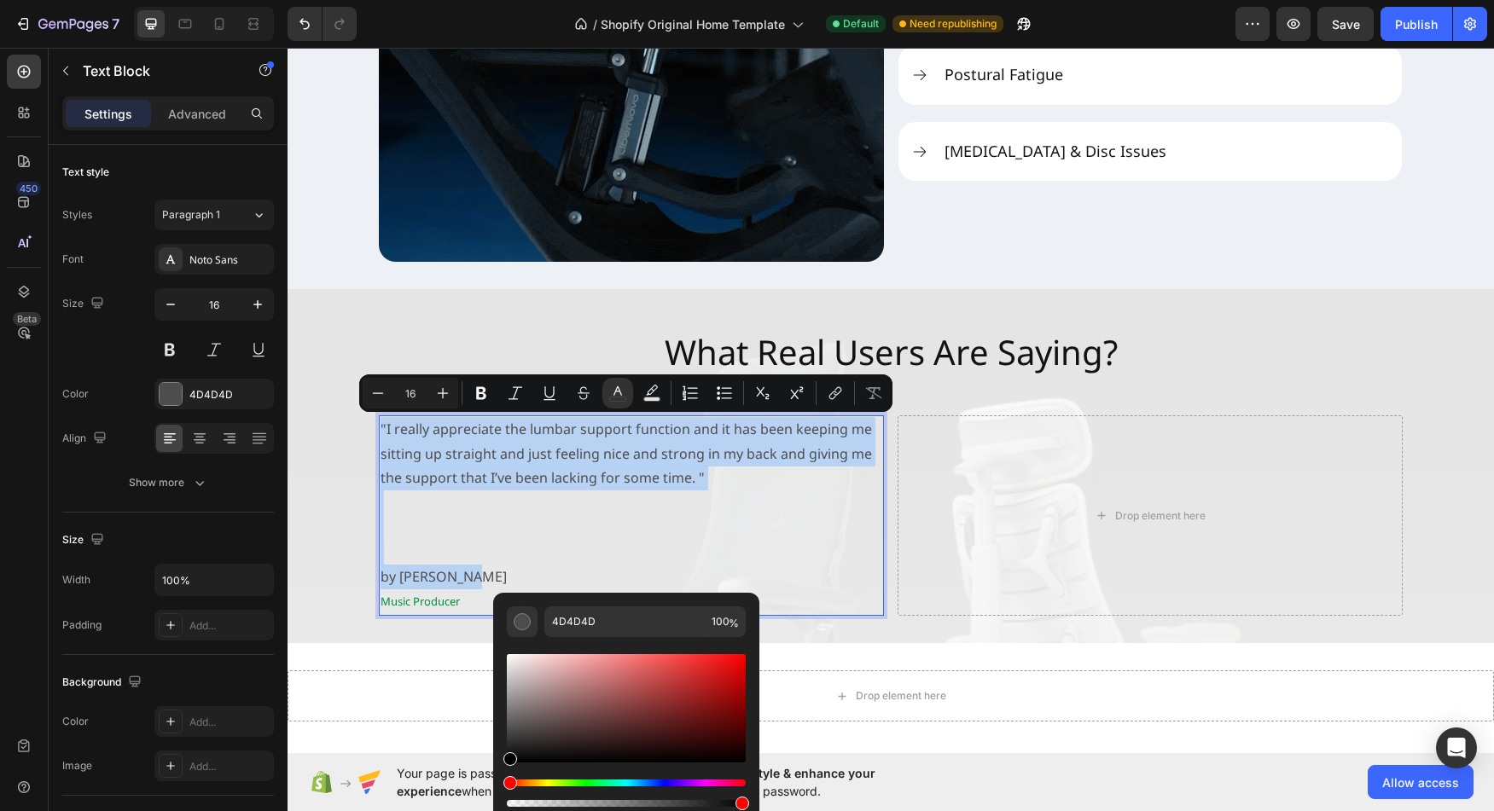
type input "000000"
drag, startPoint x: 509, startPoint y: 735, endPoint x: 491, endPoint y: 764, distance: 34.6
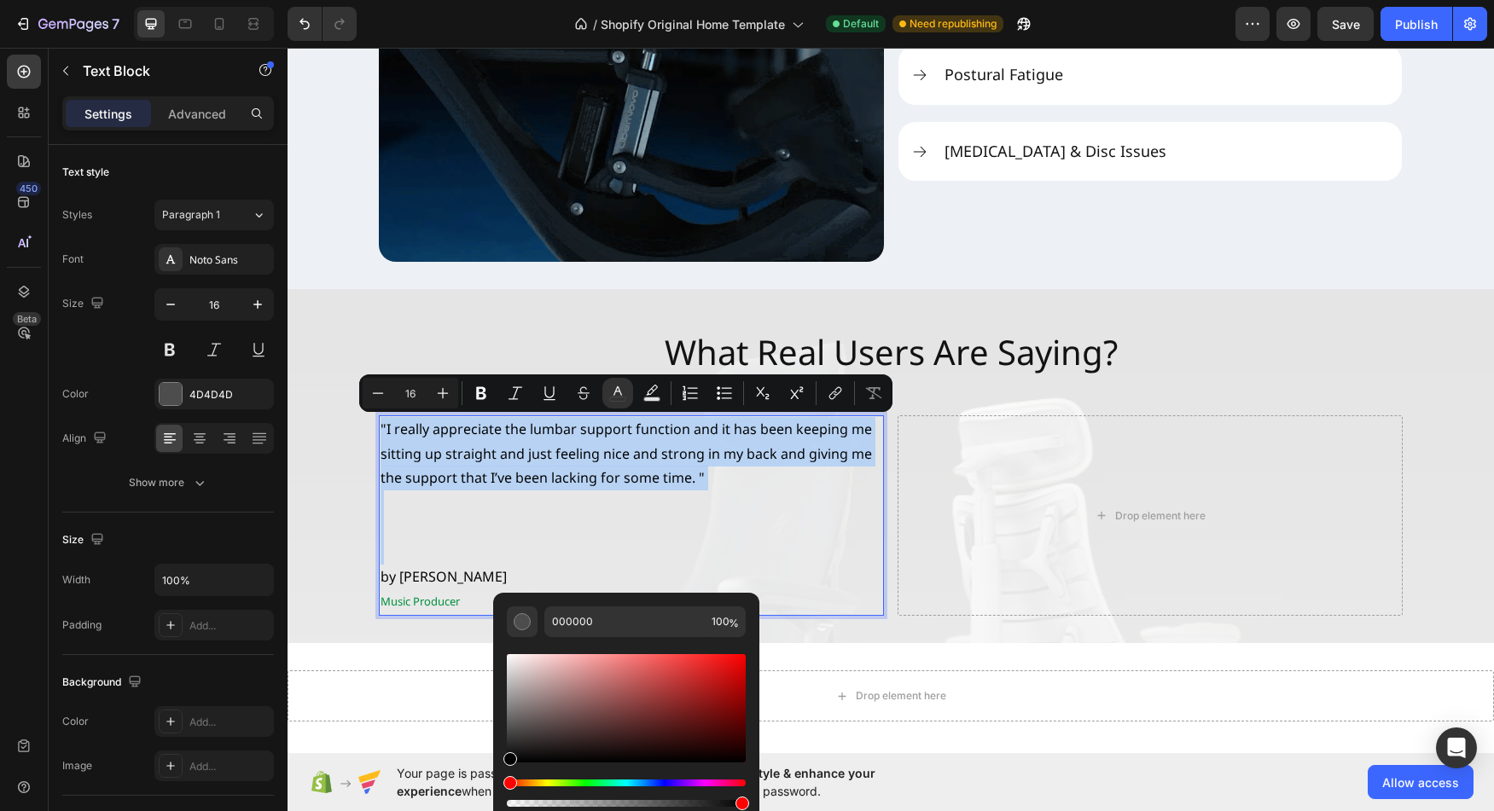
click at [491, 0] on body "7 / Shopify Original Home Template Default Need republishing Preview Save Publi…" at bounding box center [747, 0] width 1494 height 0
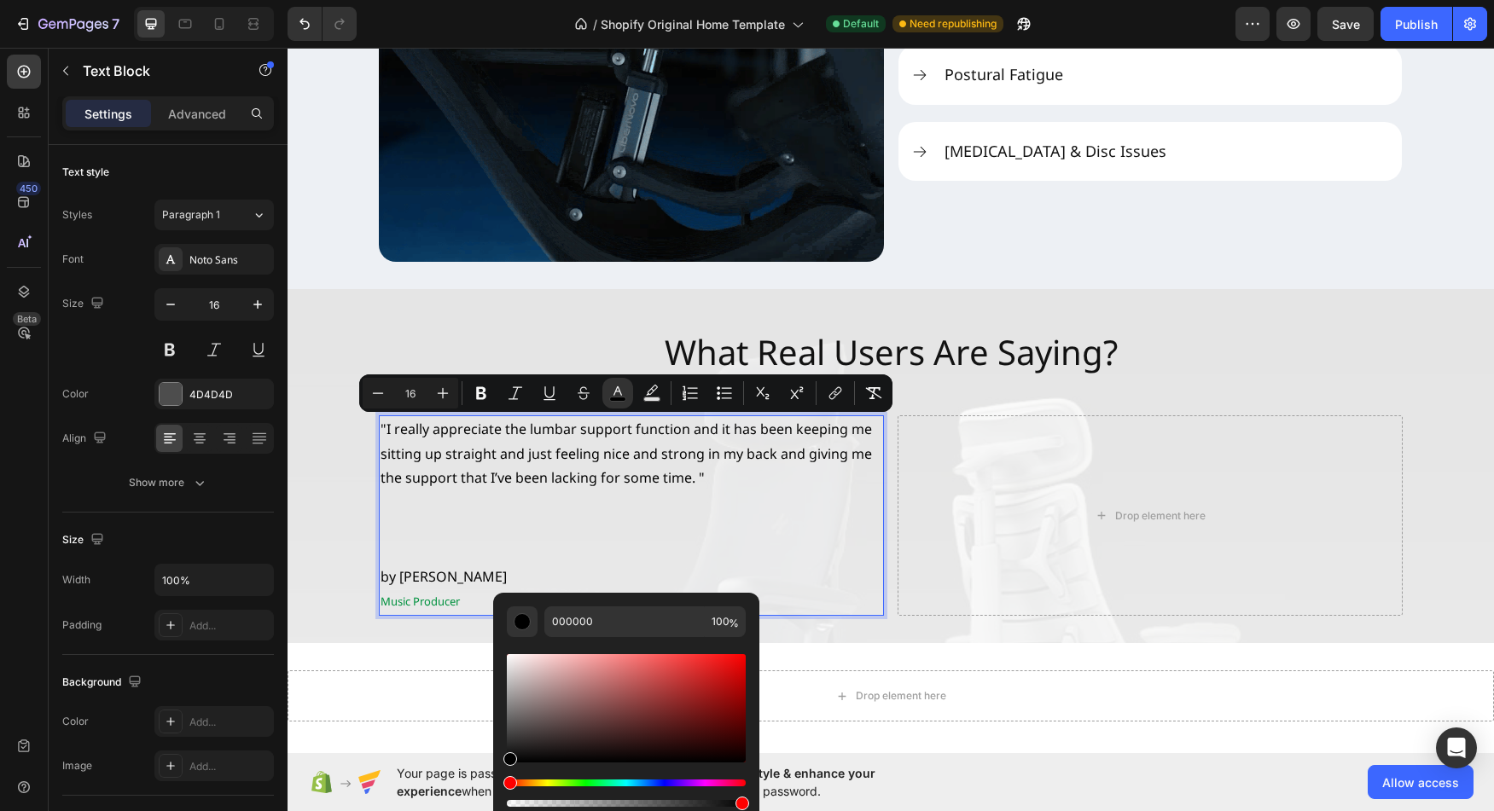
click at [518, 543] on p "Rich Text Editor. Editing area: main" at bounding box center [632, 552] width 502 height 25
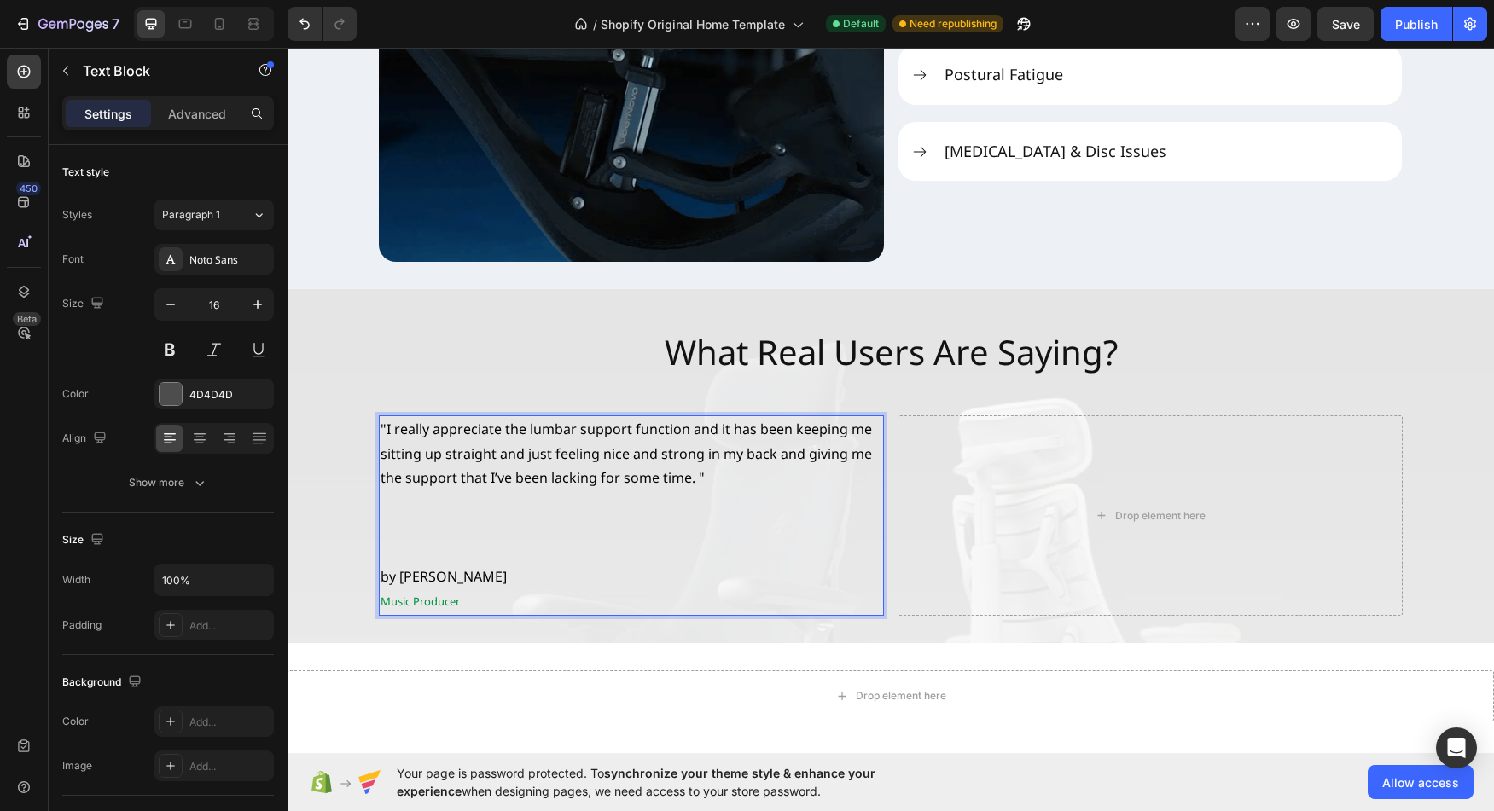
click at [747, 602] on p "Music Producer" at bounding box center [632, 602] width 502 height 26
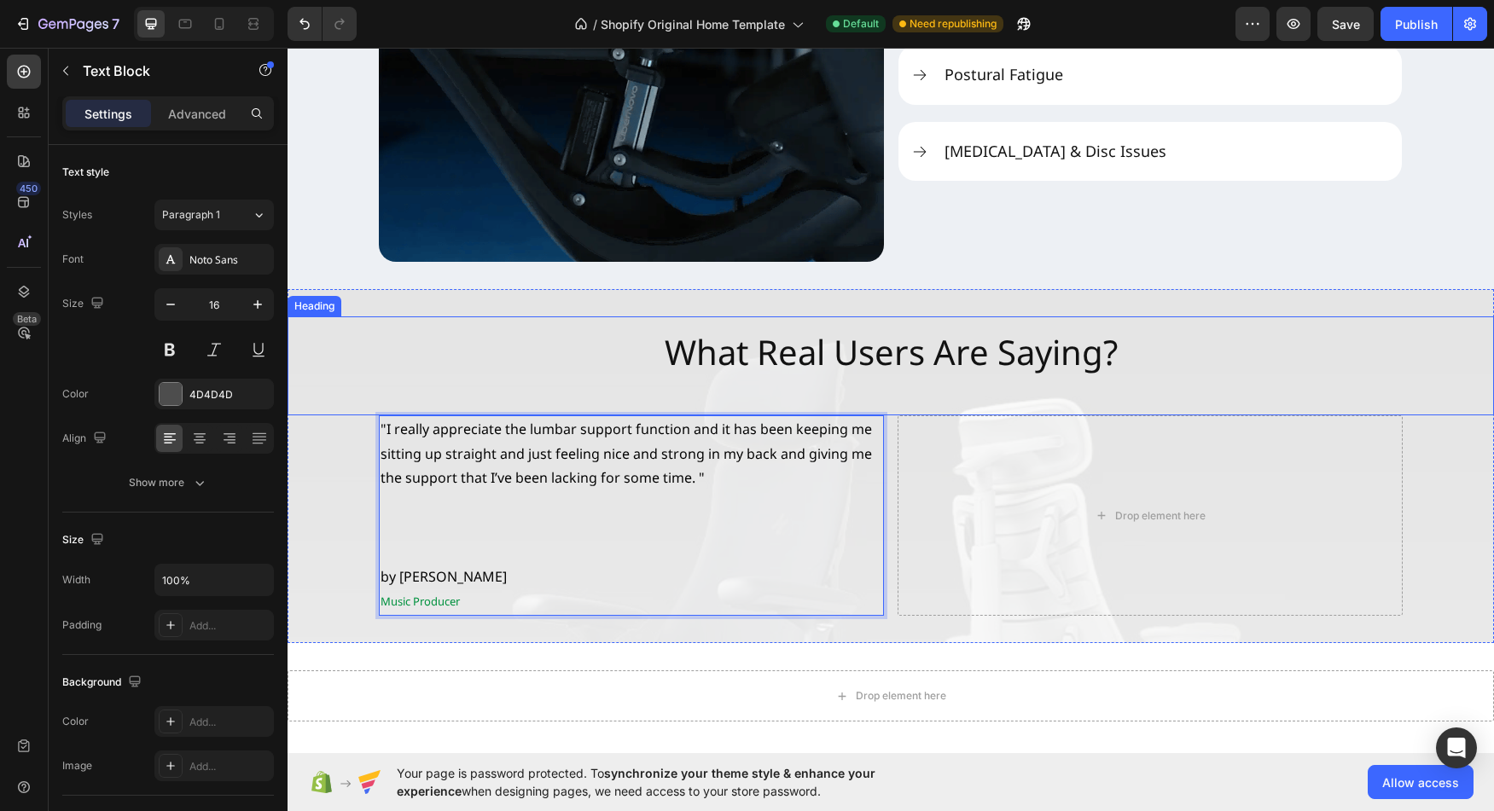
click at [390, 439] on p ""I really appreciate the lumbar support function and it has been keeping me sit…" at bounding box center [632, 453] width 502 height 73
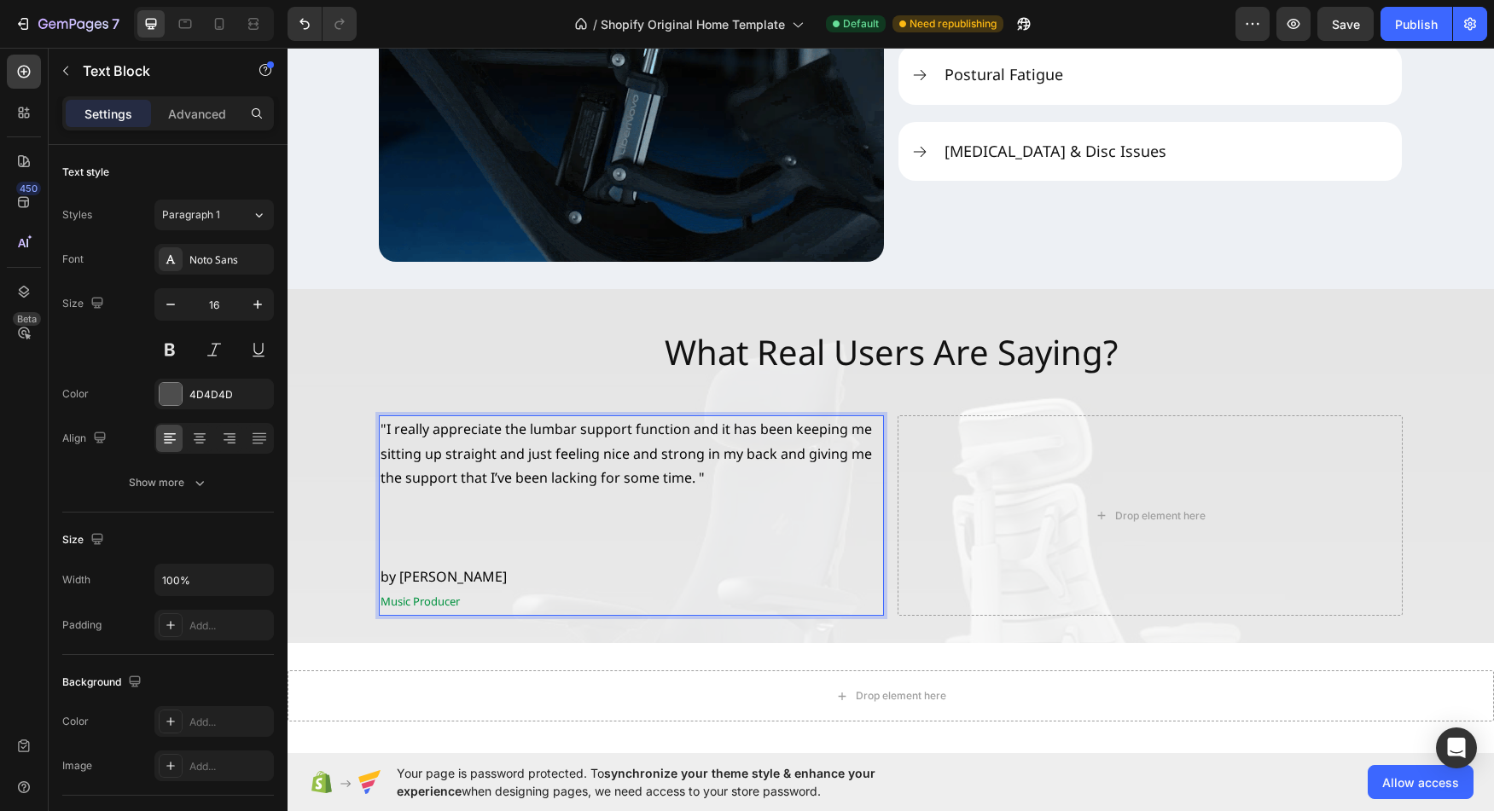
click at [381, 433] on span ""I really appreciate the lumbar support function and it has been keeping me sit…" at bounding box center [626, 454] width 491 height 68
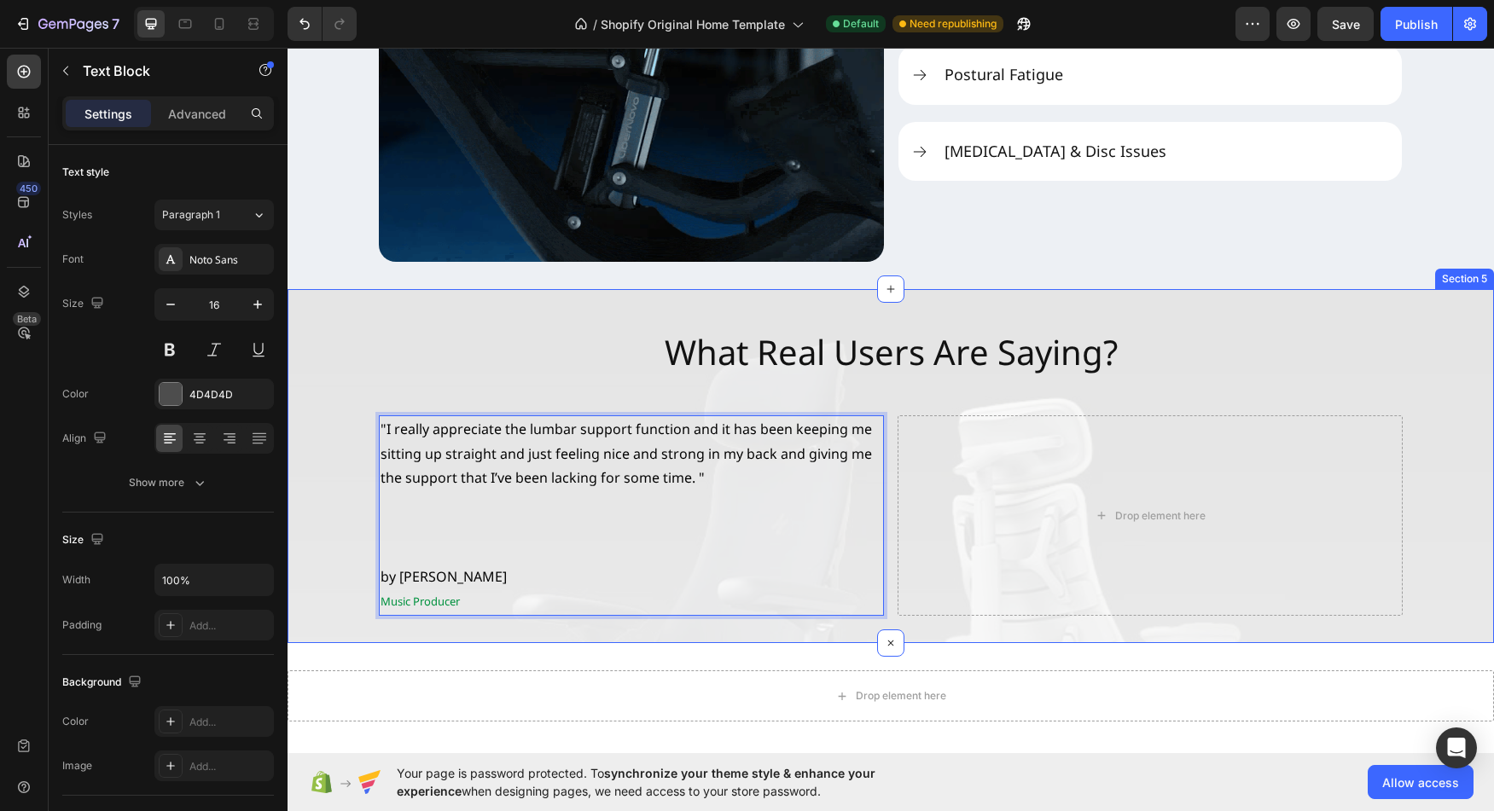
click at [629, 628] on div "What Real Users Are Saying? Heading "I really appreciate the [MEDICAL_DATA] sup…" at bounding box center [891, 466] width 1206 height 354
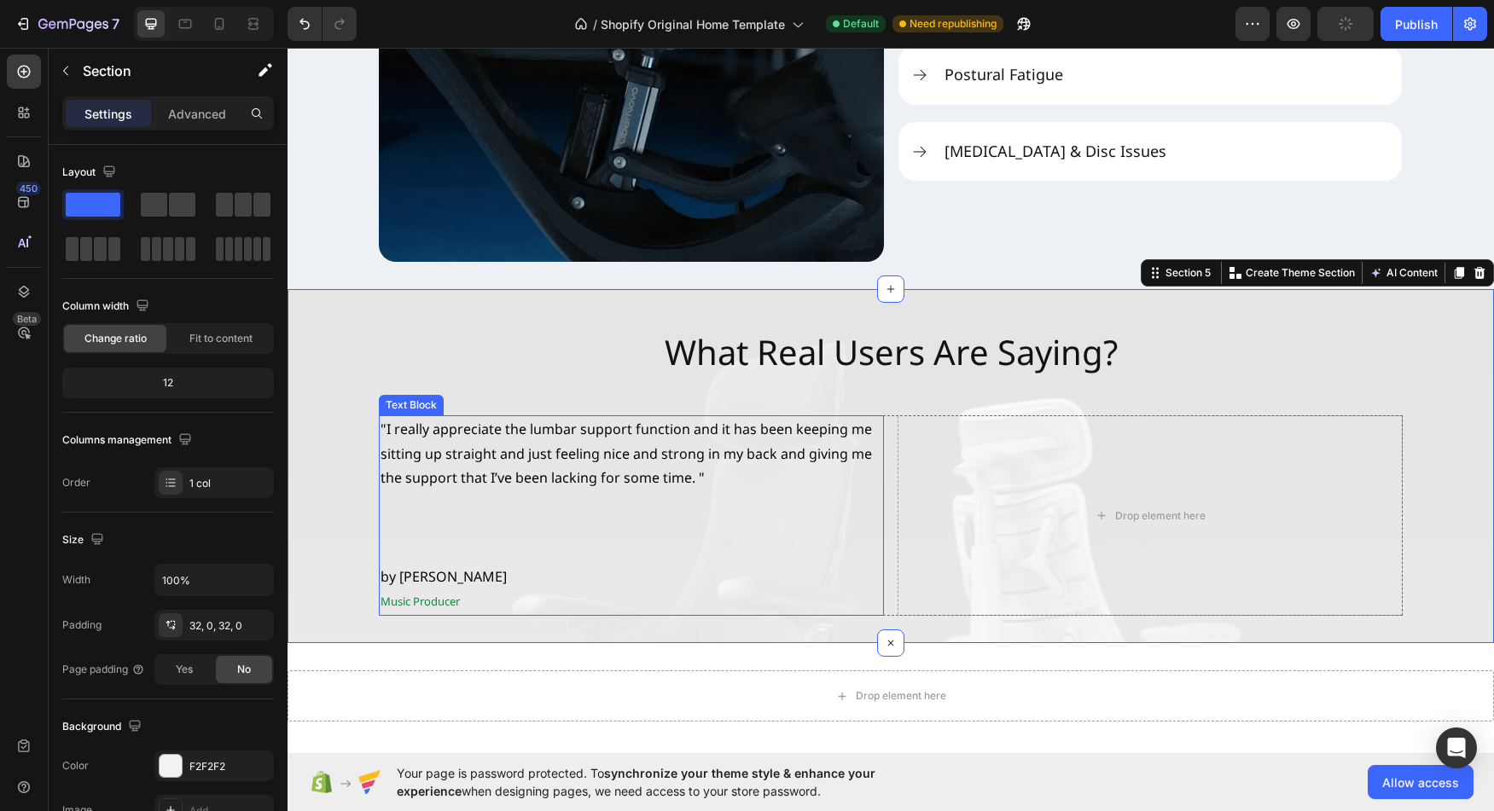
click at [404, 410] on div "Text Block" at bounding box center [411, 405] width 65 height 20
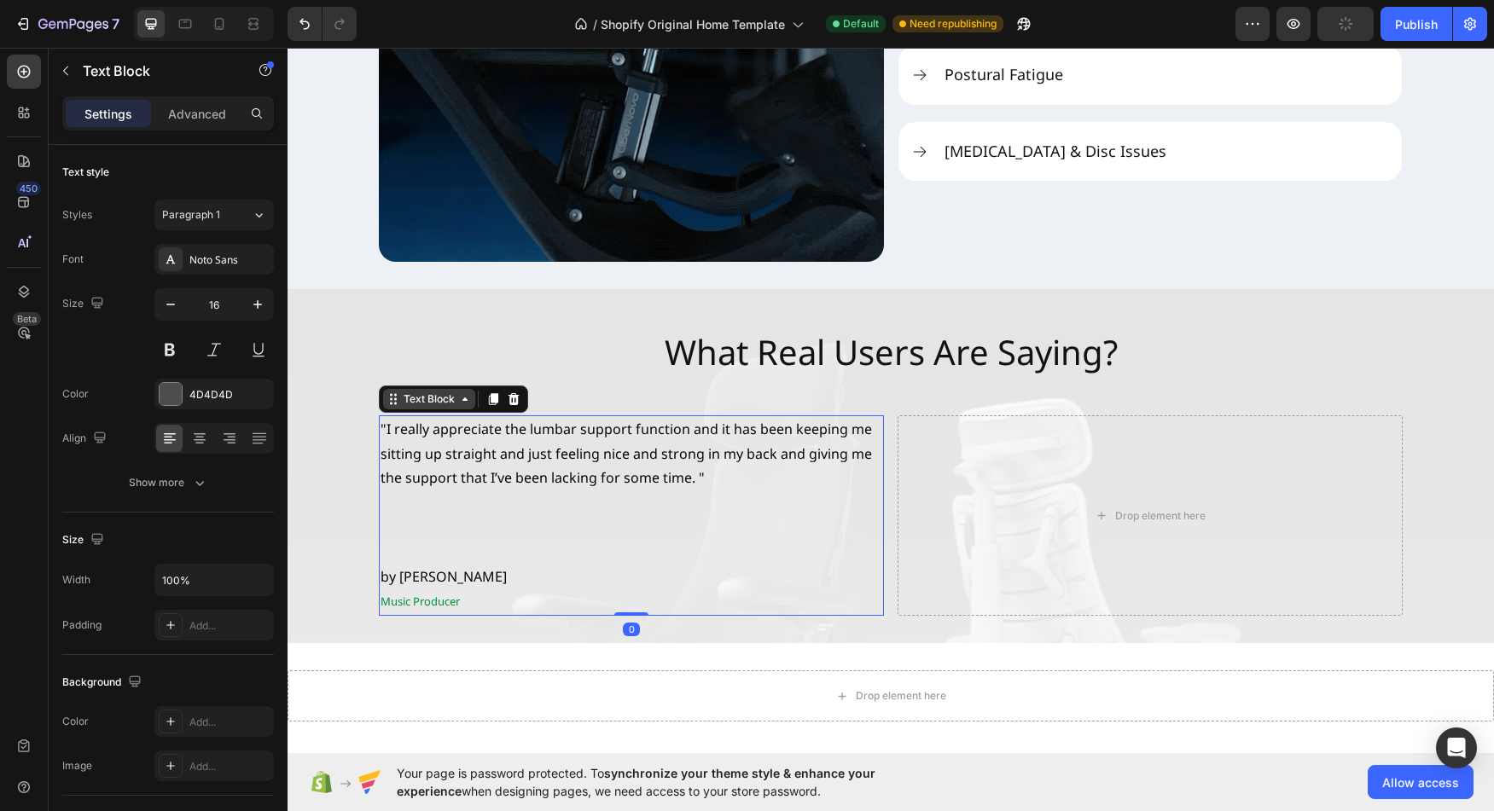
click at [432, 401] on div "Text Block" at bounding box center [429, 399] width 58 height 15
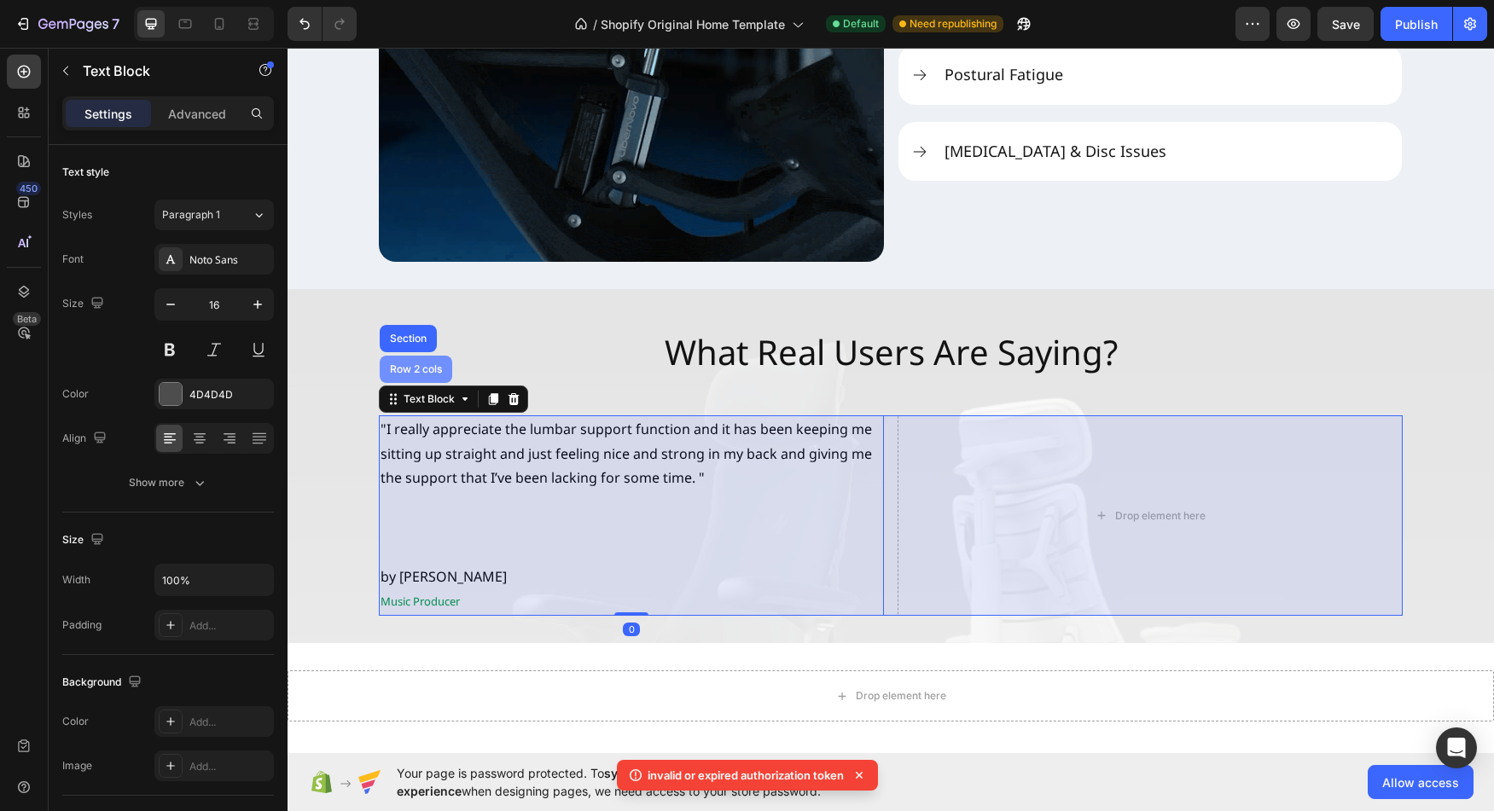
click at [421, 371] on div "Row 2 cols" at bounding box center [416, 369] width 59 height 10
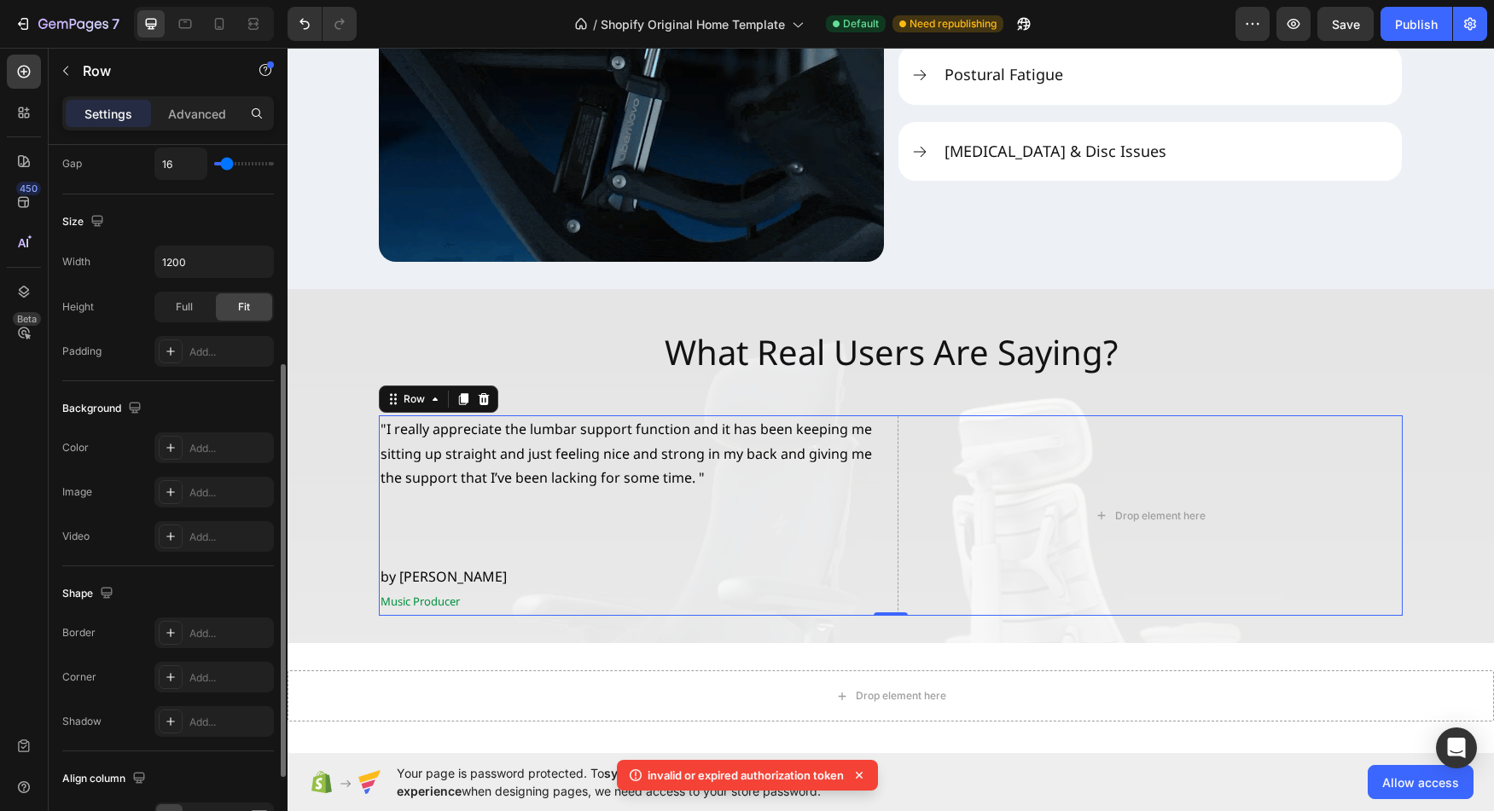
scroll to position [426, 0]
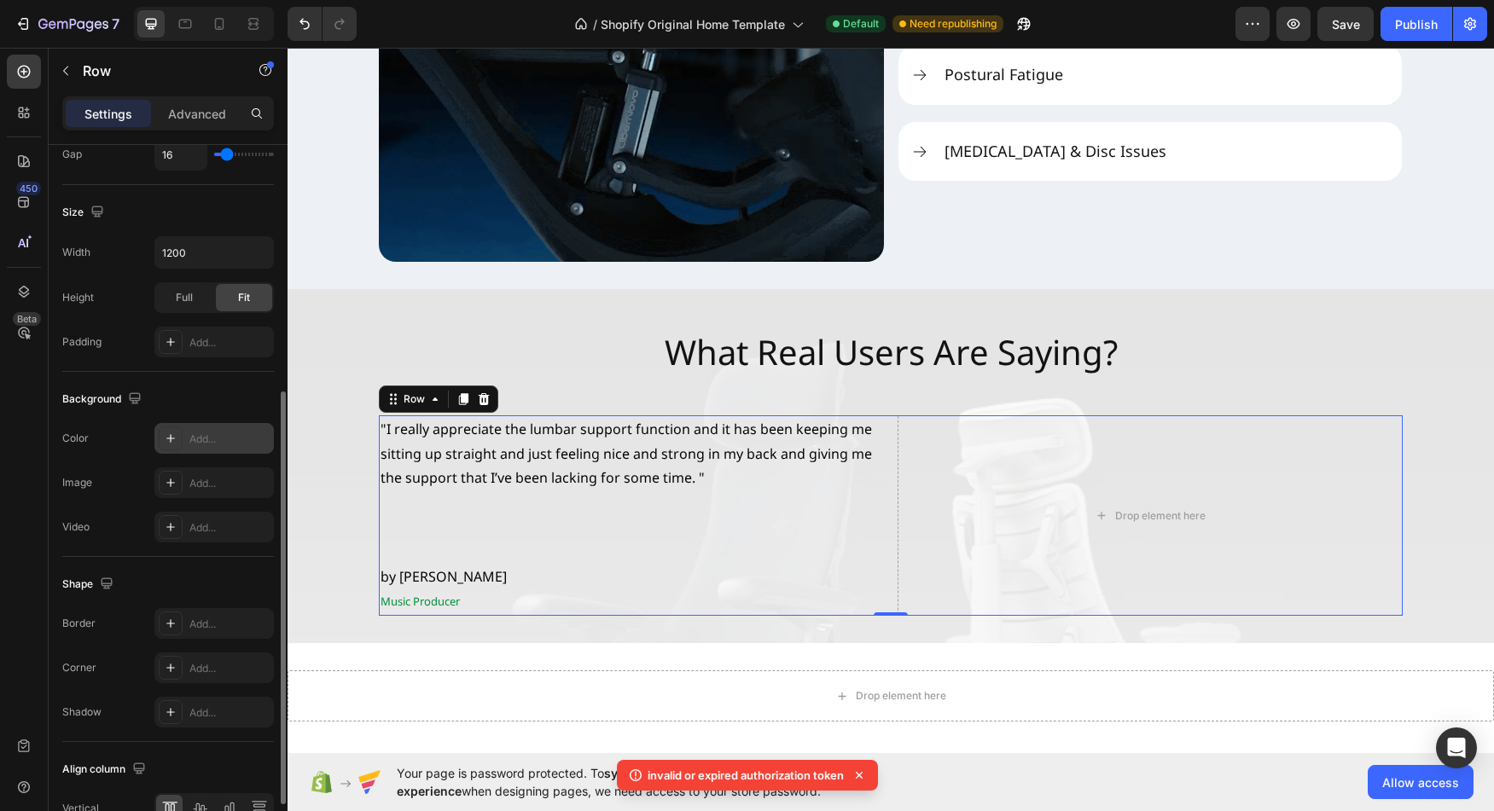
click at [163, 437] on div at bounding box center [171, 439] width 24 height 24
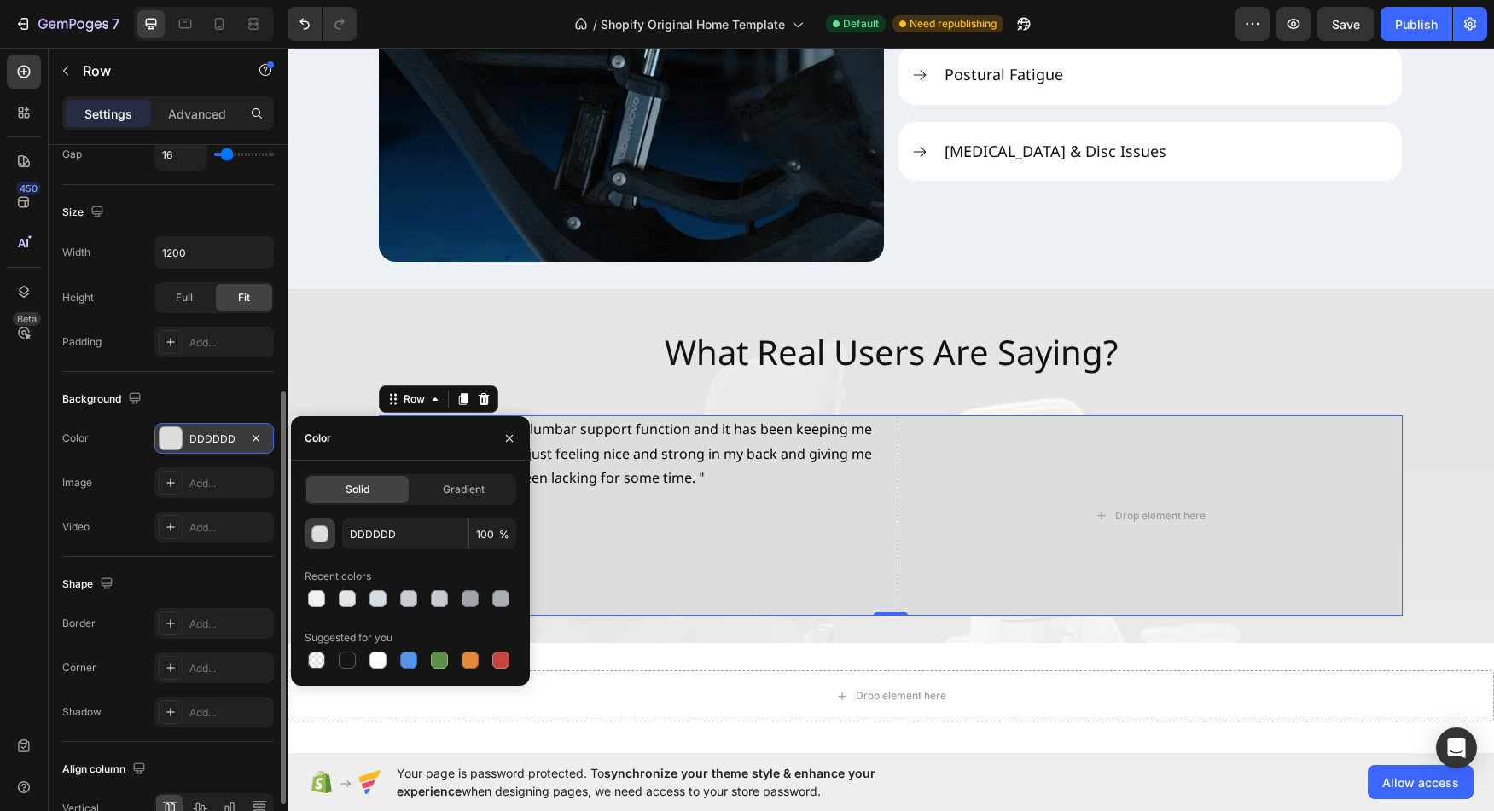
click at [313, 522] on button "button" at bounding box center [320, 534] width 31 height 31
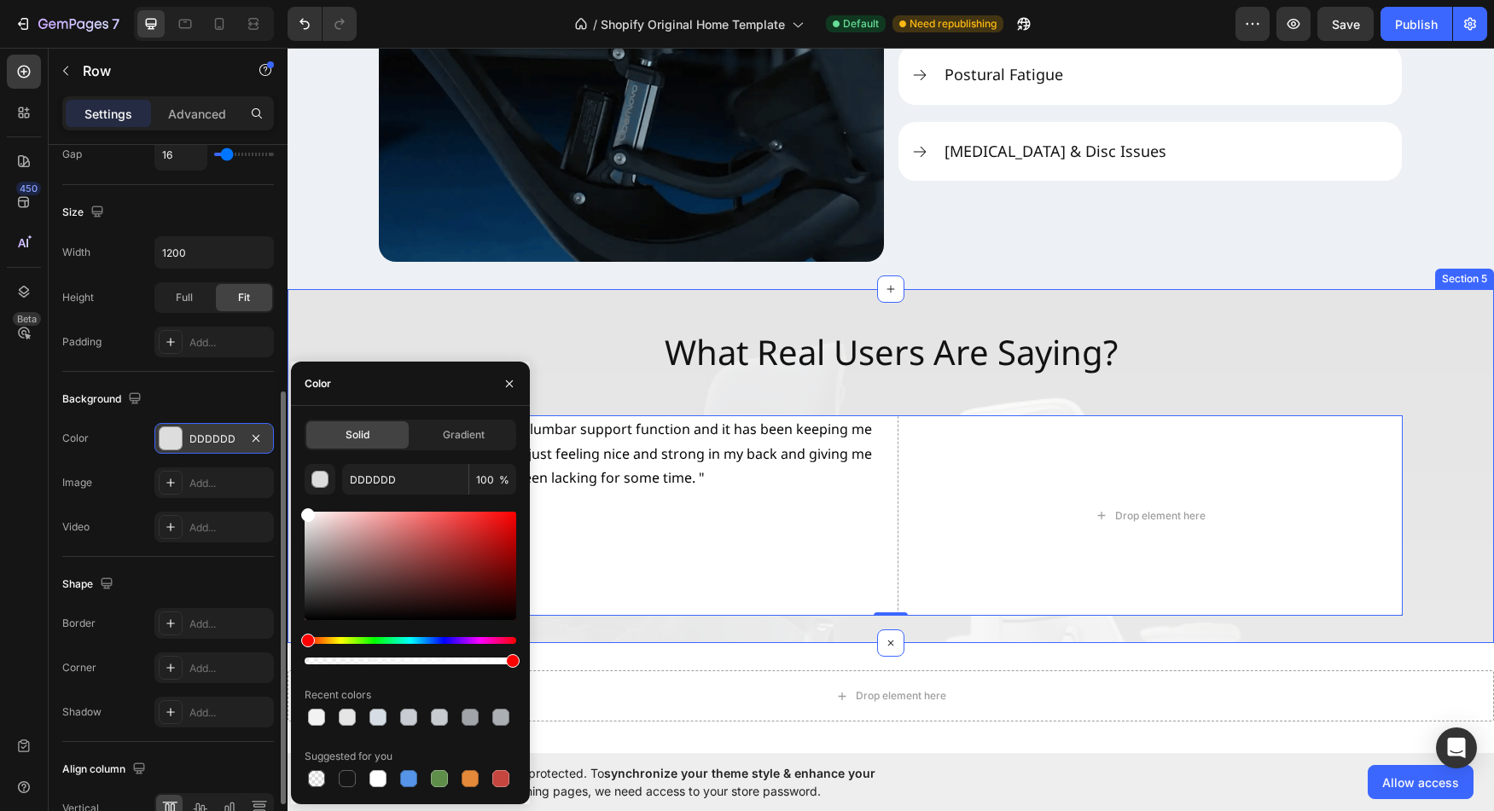
drag, startPoint x: 596, startPoint y: 577, endPoint x: 288, endPoint y: 487, distance: 320.8
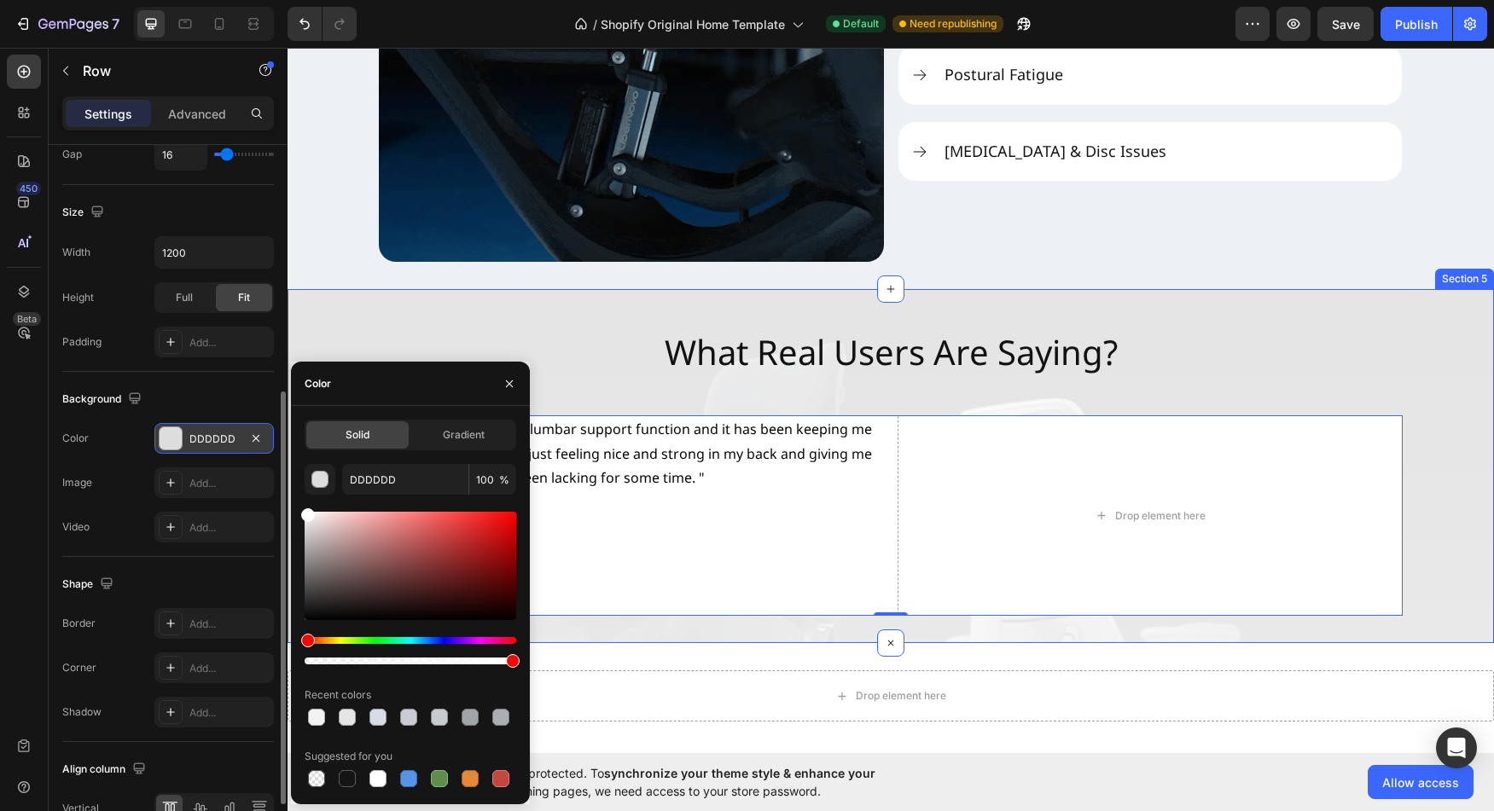
type input "FFFFFF"
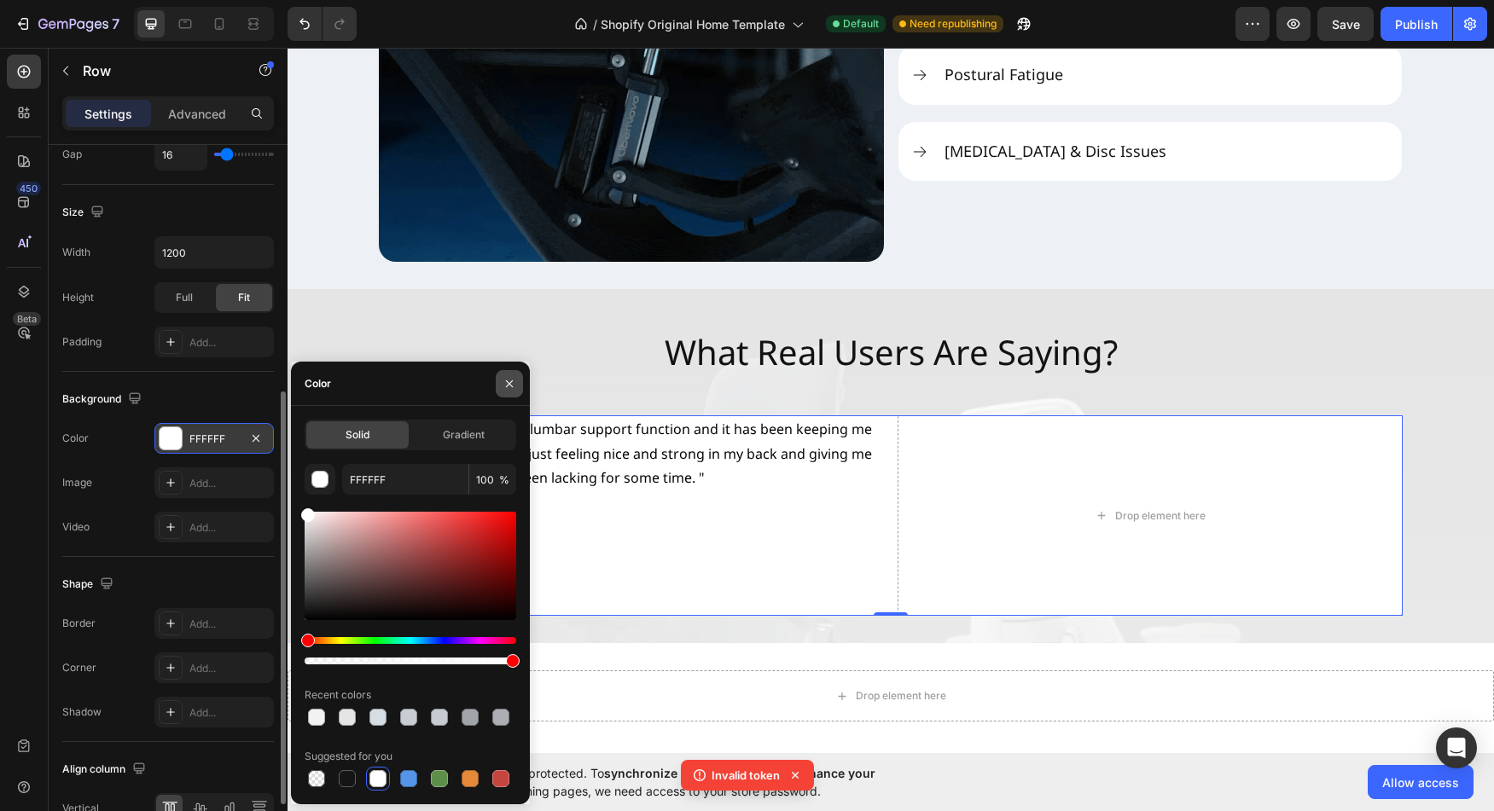
click at [503, 382] on icon "button" at bounding box center [510, 384] width 14 height 14
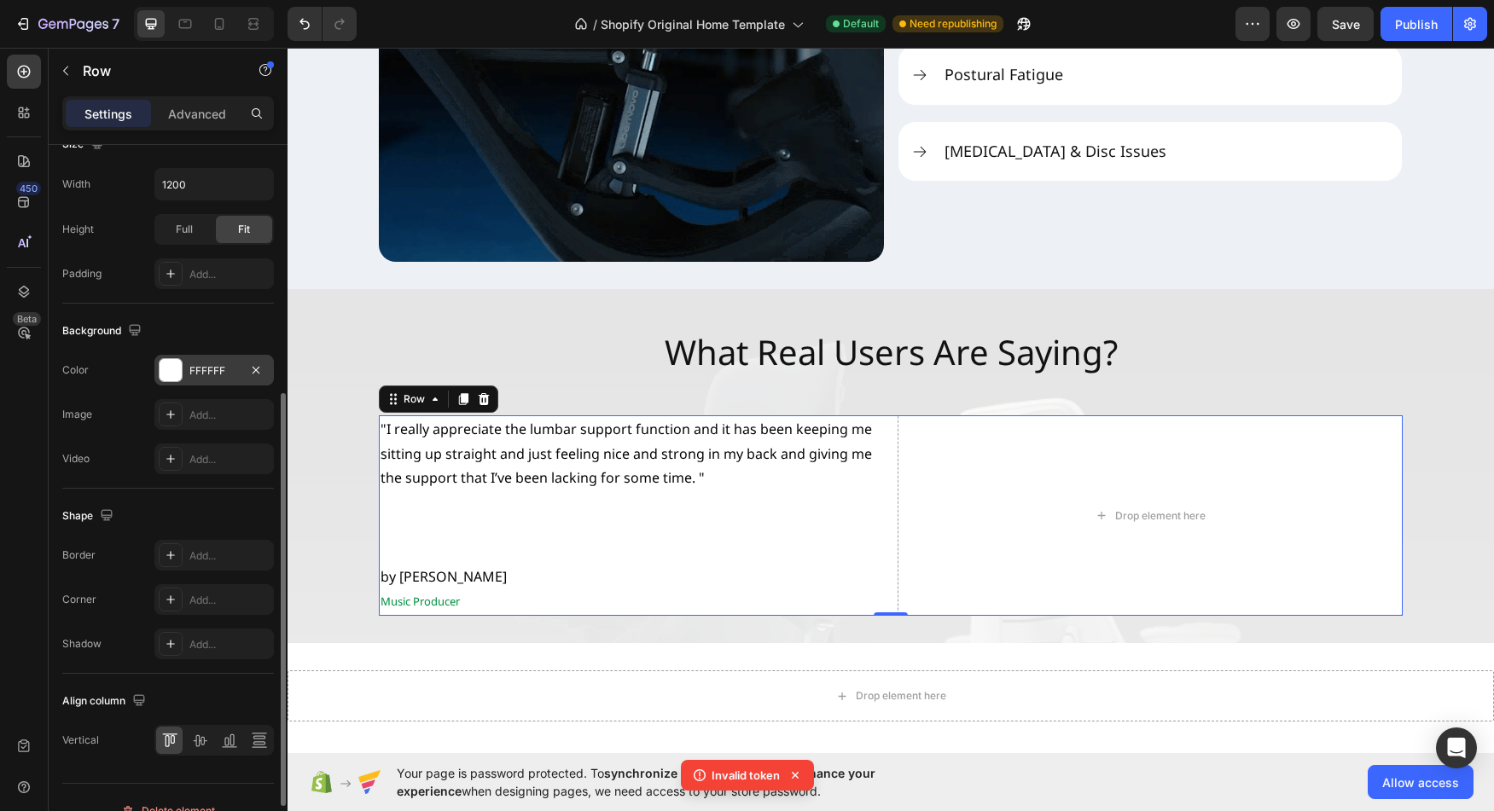
scroll to position [520, 0]
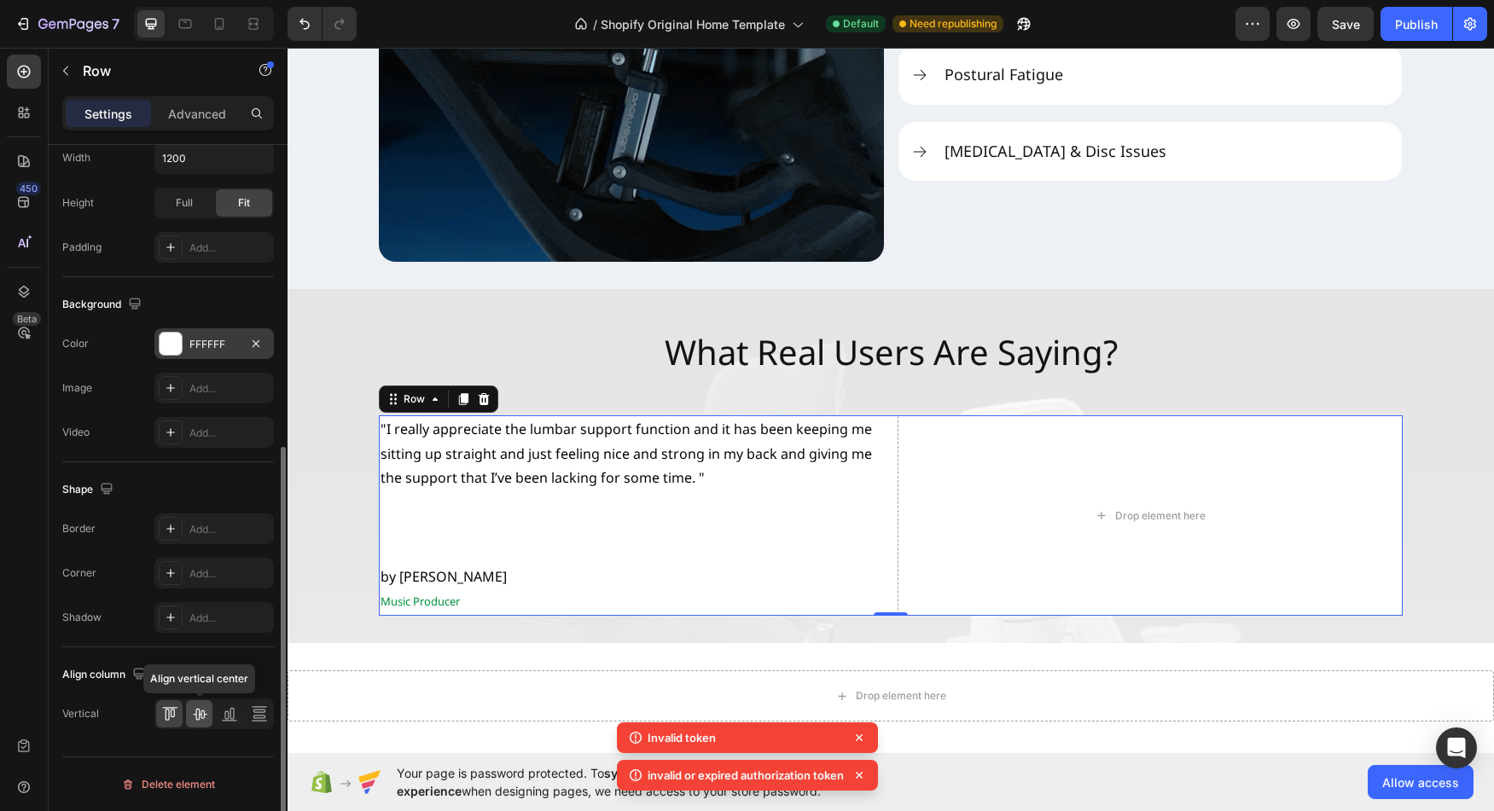
click at [198, 719] on icon at bounding box center [199, 714] width 17 height 17
click at [177, 720] on icon at bounding box center [169, 714] width 17 height 17
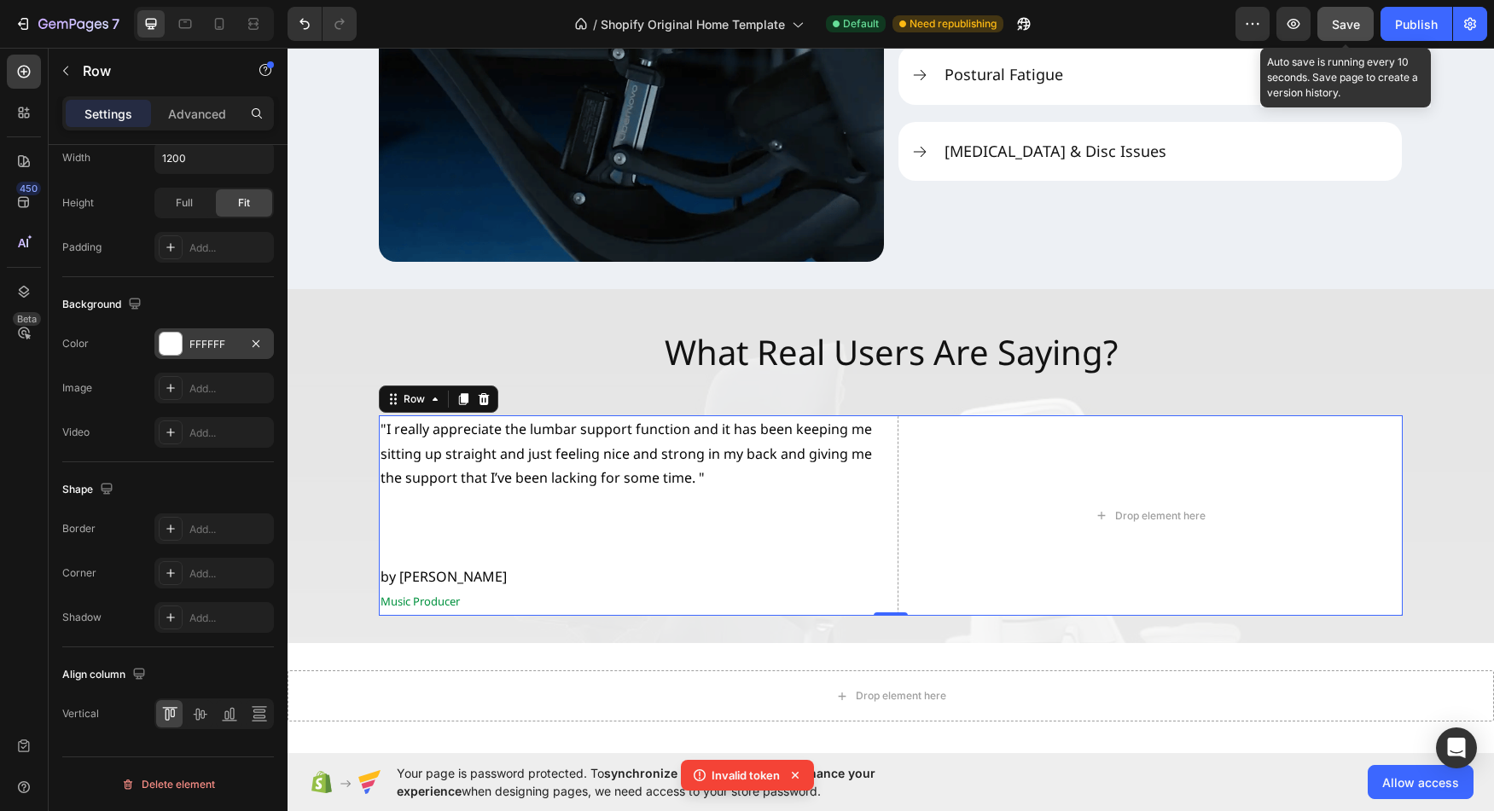
click at [1332, 20] on button "Save" at bounding box center [1345, 24] width 56 height 34
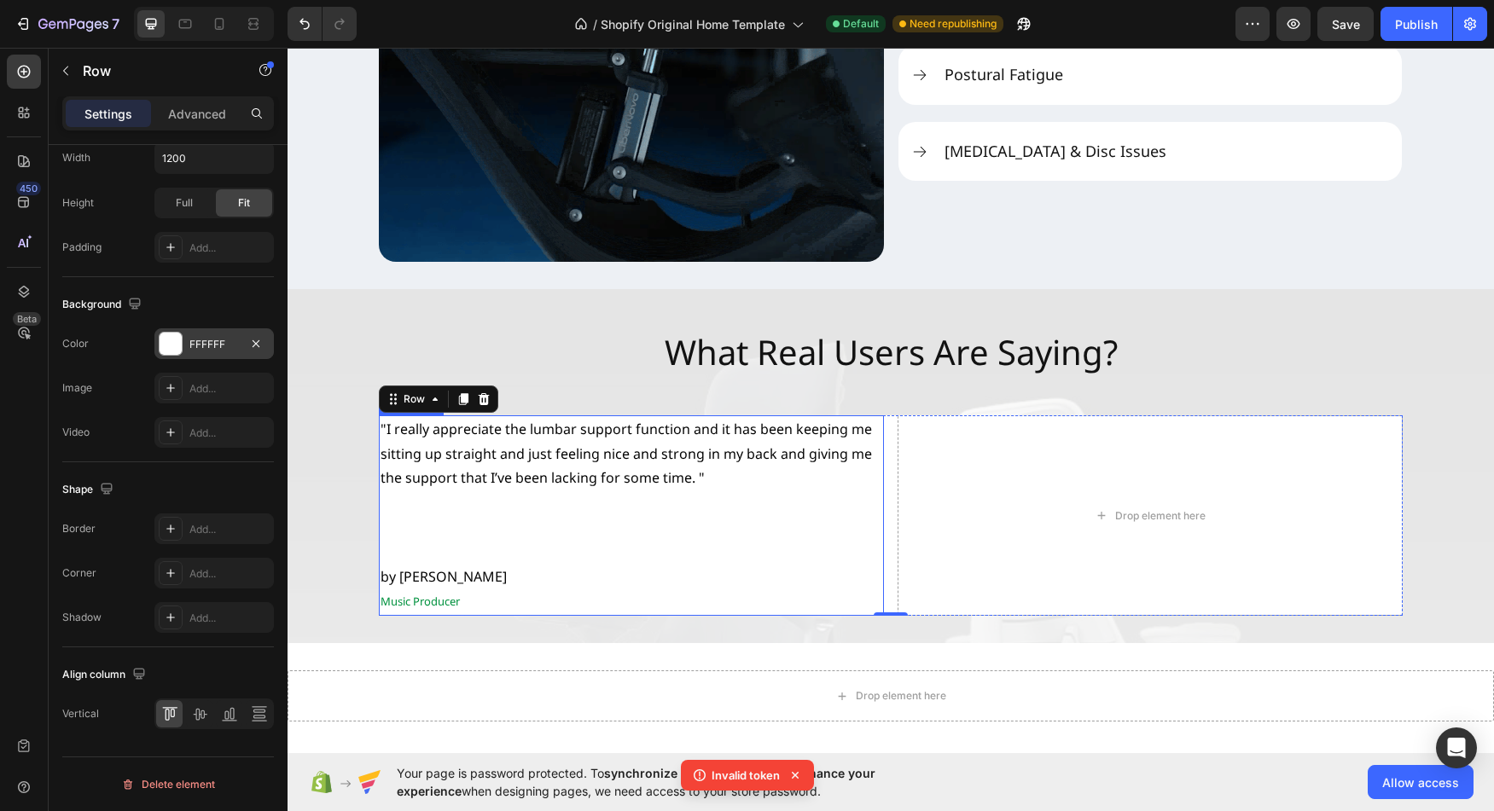
click at [598, 567] on p "by [PERSON_NAME]" at bounding box center [632, 577] width 502 height 25
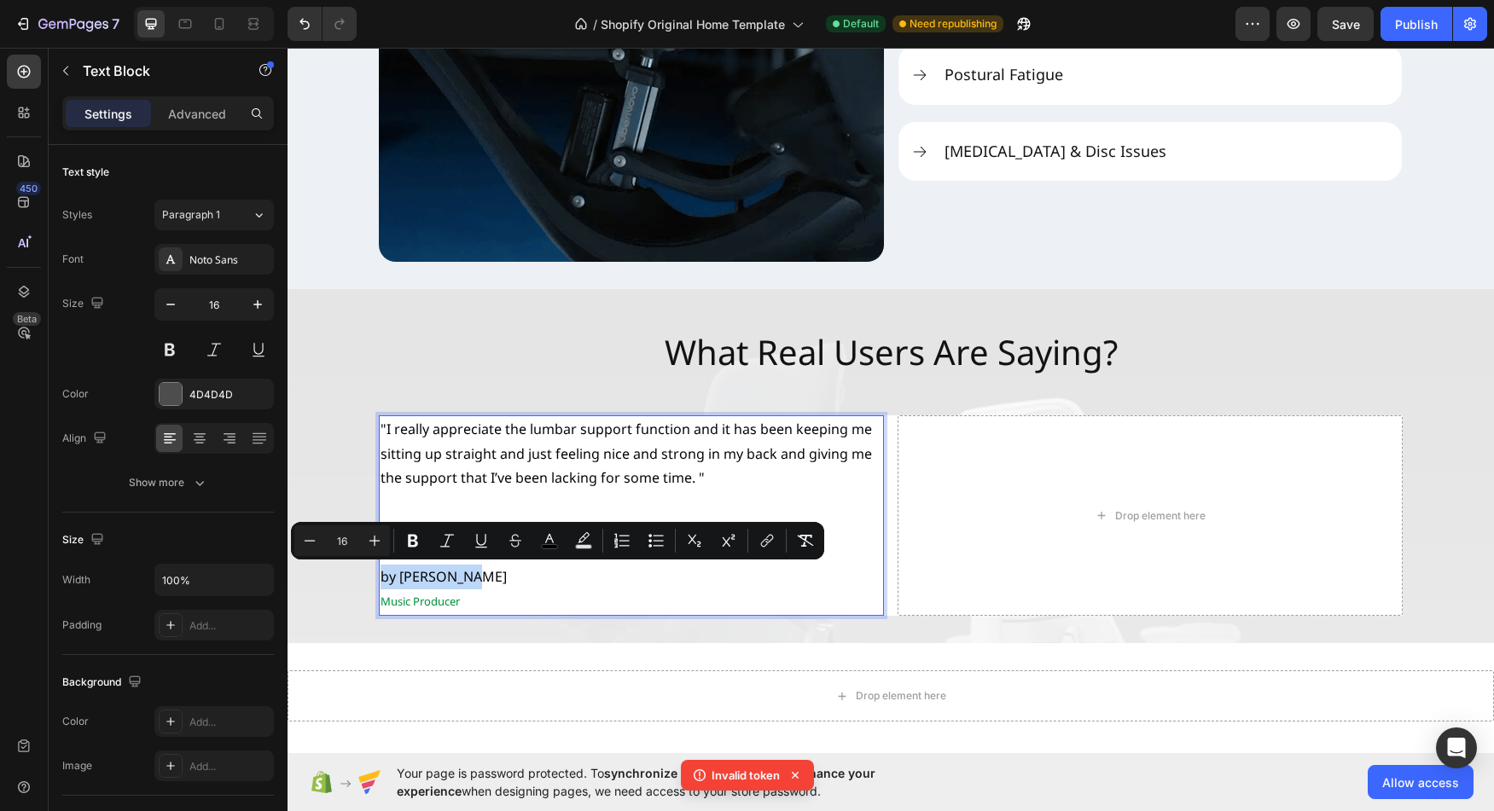
drag, startPoint x: 437, startPoint y: 580, endPoint x: 368, endPoint y: 576, distance: 69.2
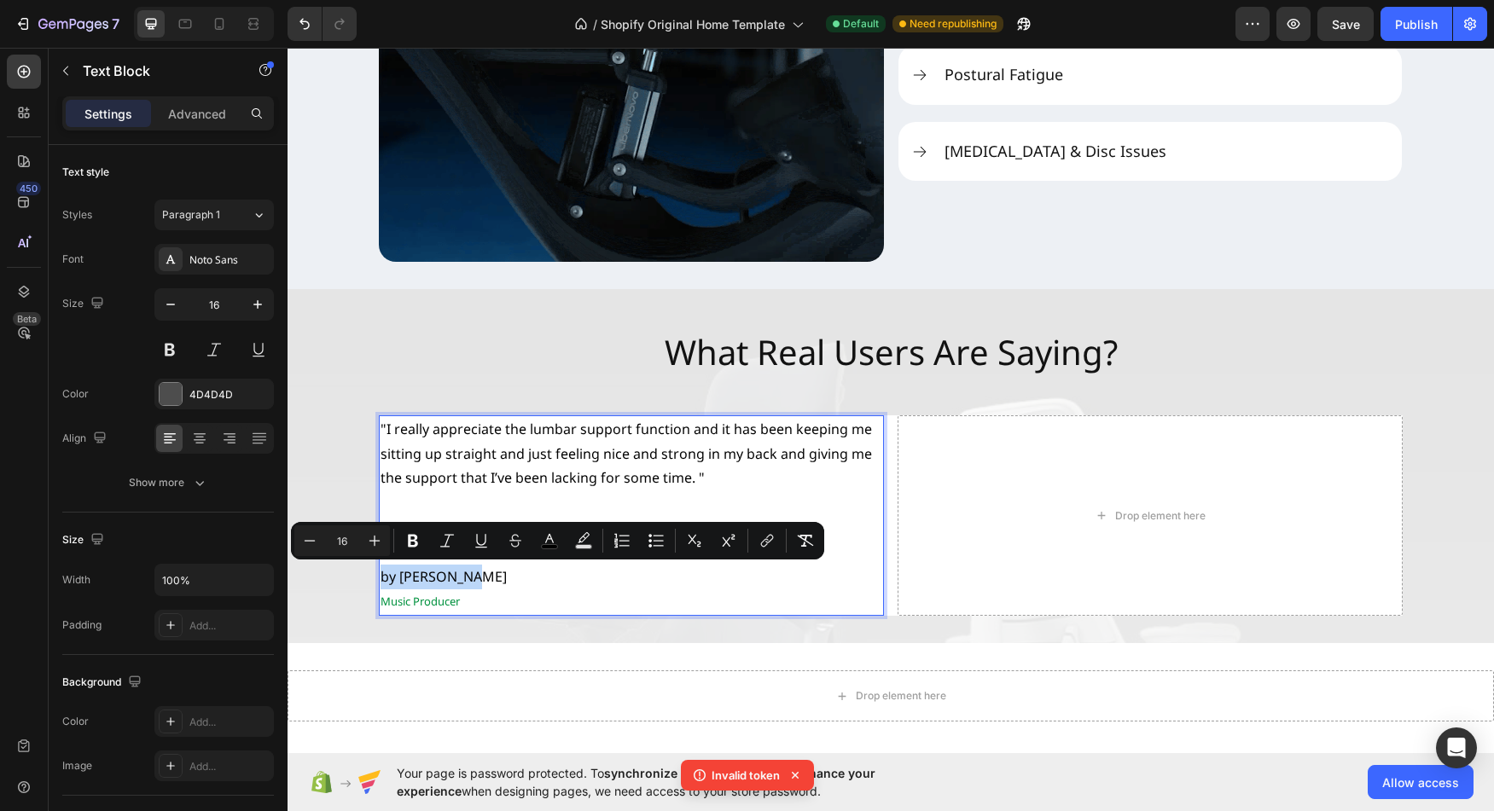
click at [379, 576] on div ""I really appreciate the [MEDICAL_DATA] support function and it has been keepin…" at bounding box center [631, 516] width 505 height 201
click at [311, 542] on icon "Editor contextual toolbar" at bounding box center [309, 540] width 17 height 17
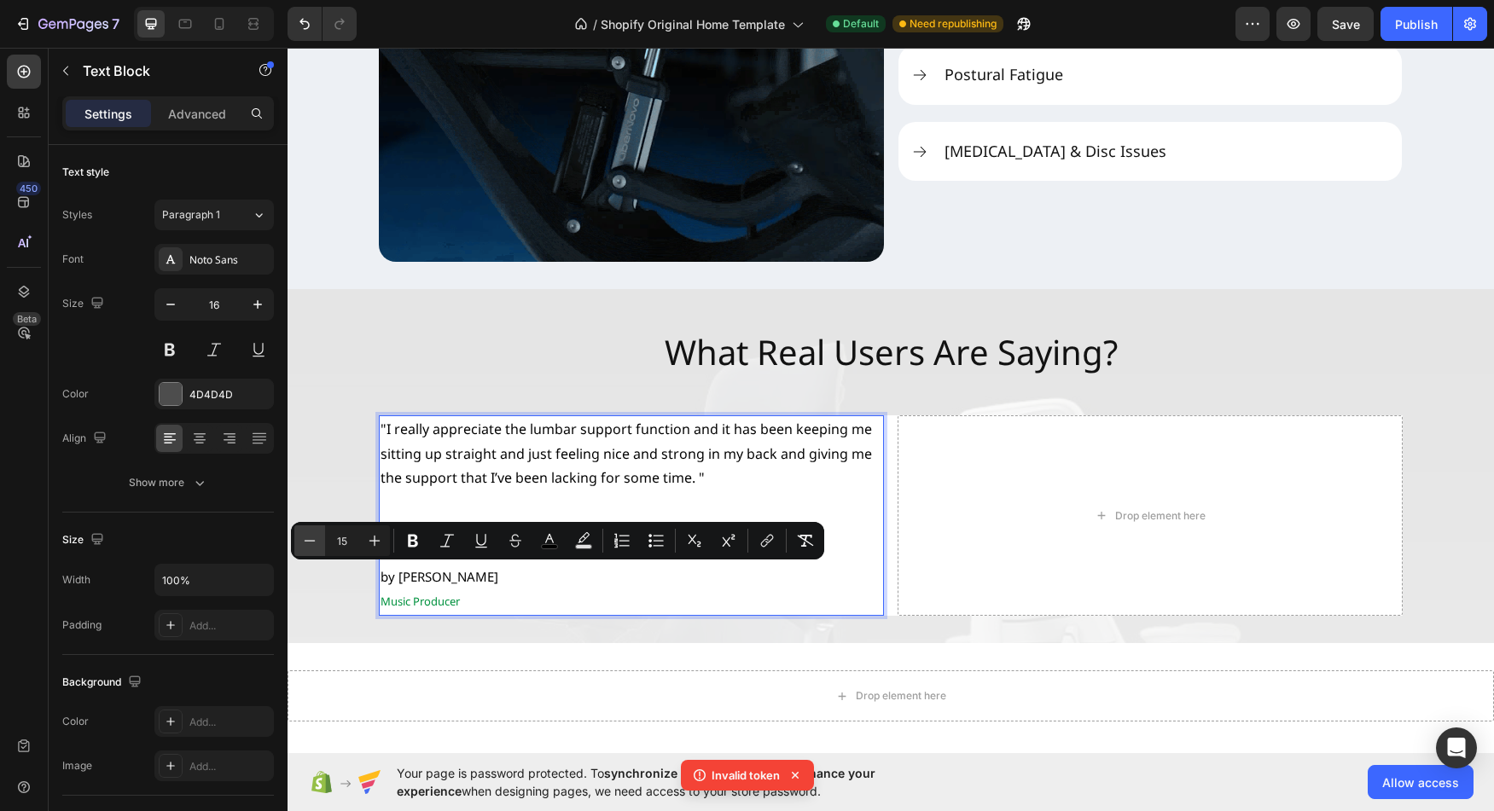
type input "14"
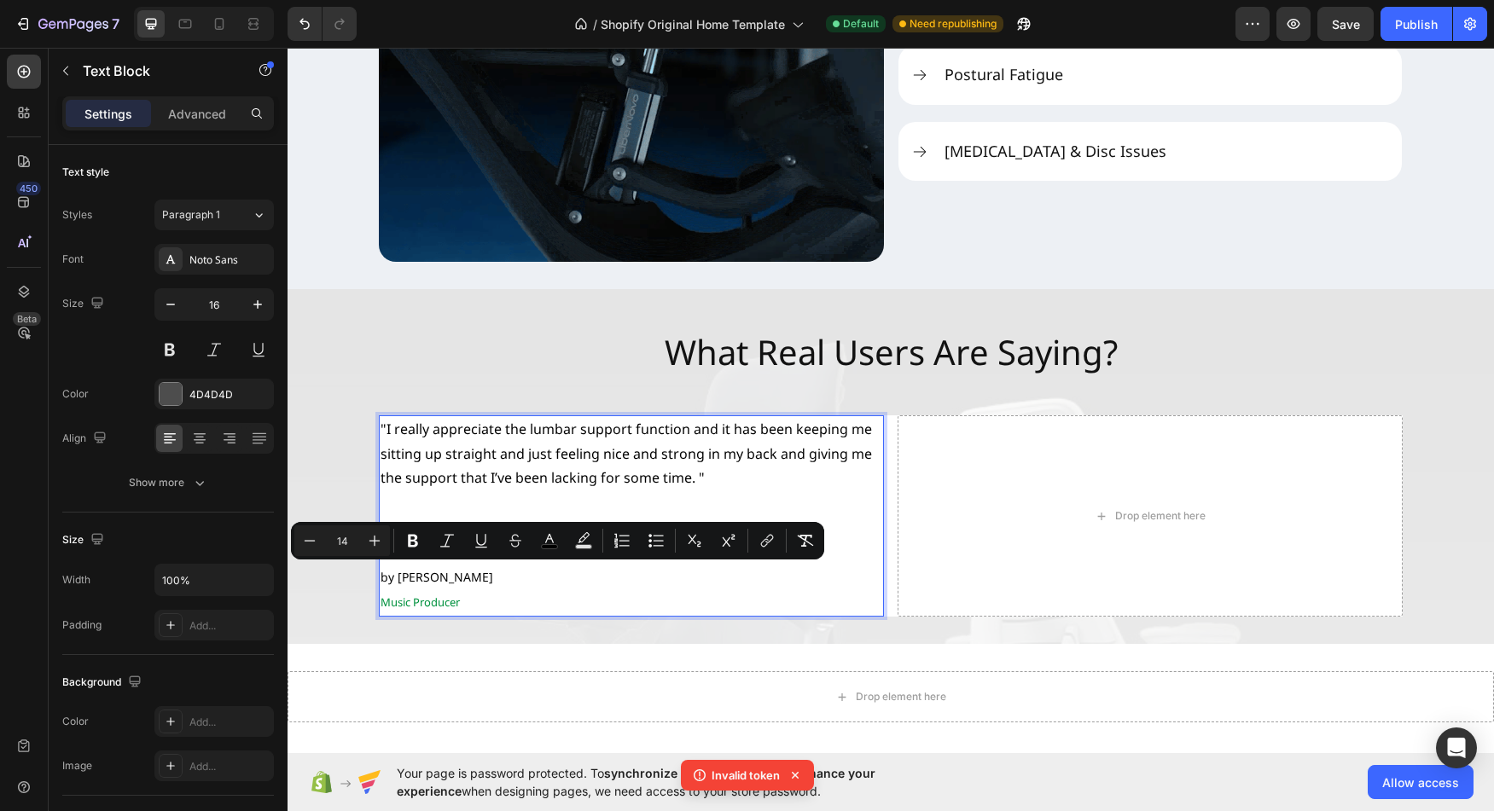
click at [554, 586] on p "by [PERSON_NAME]" at bounding box center [632, 578] width 502 height 26
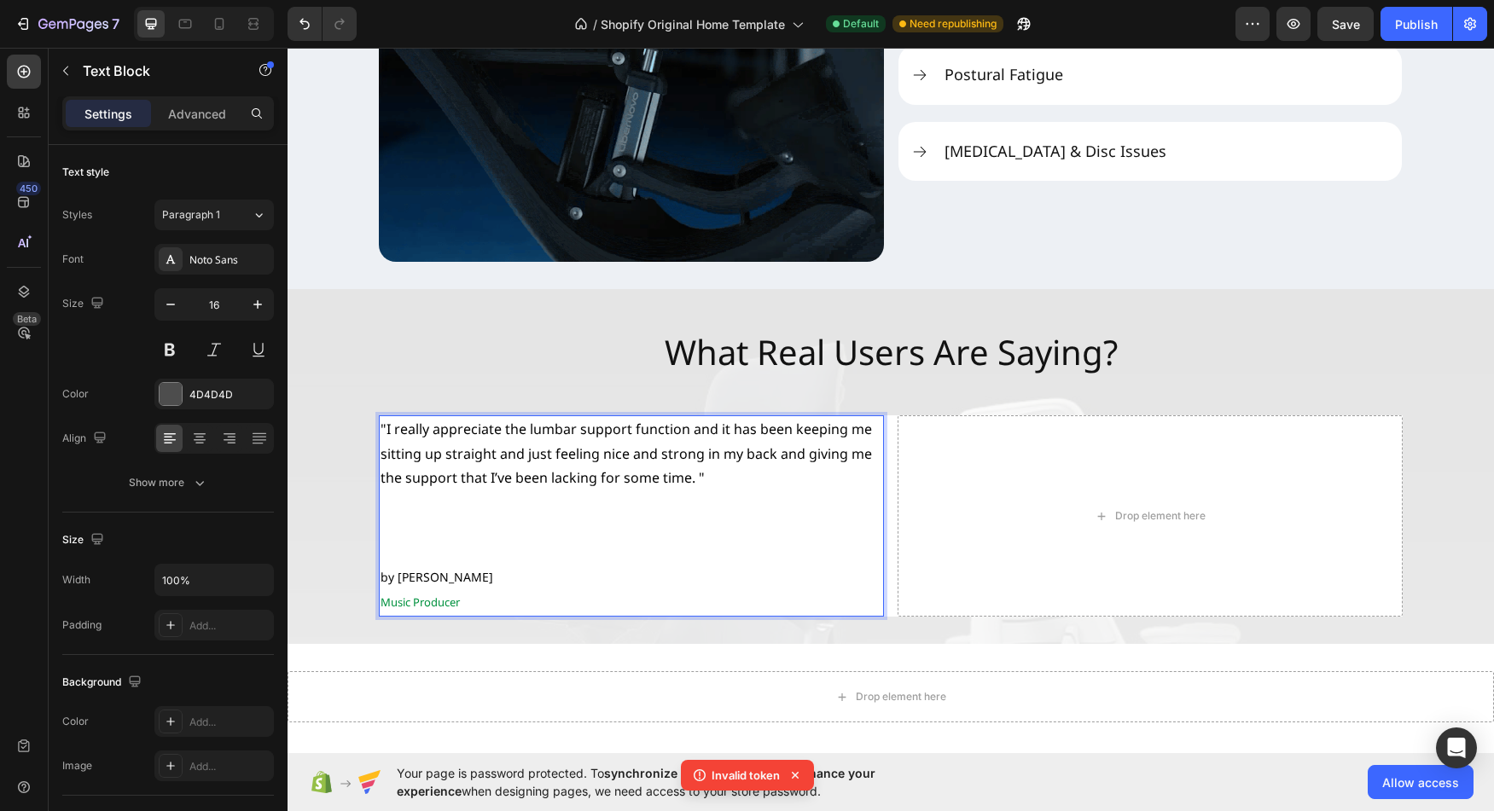
click at [431, 602] on span "Music Producer" at bounding box center [420, 602] width 79 height 15
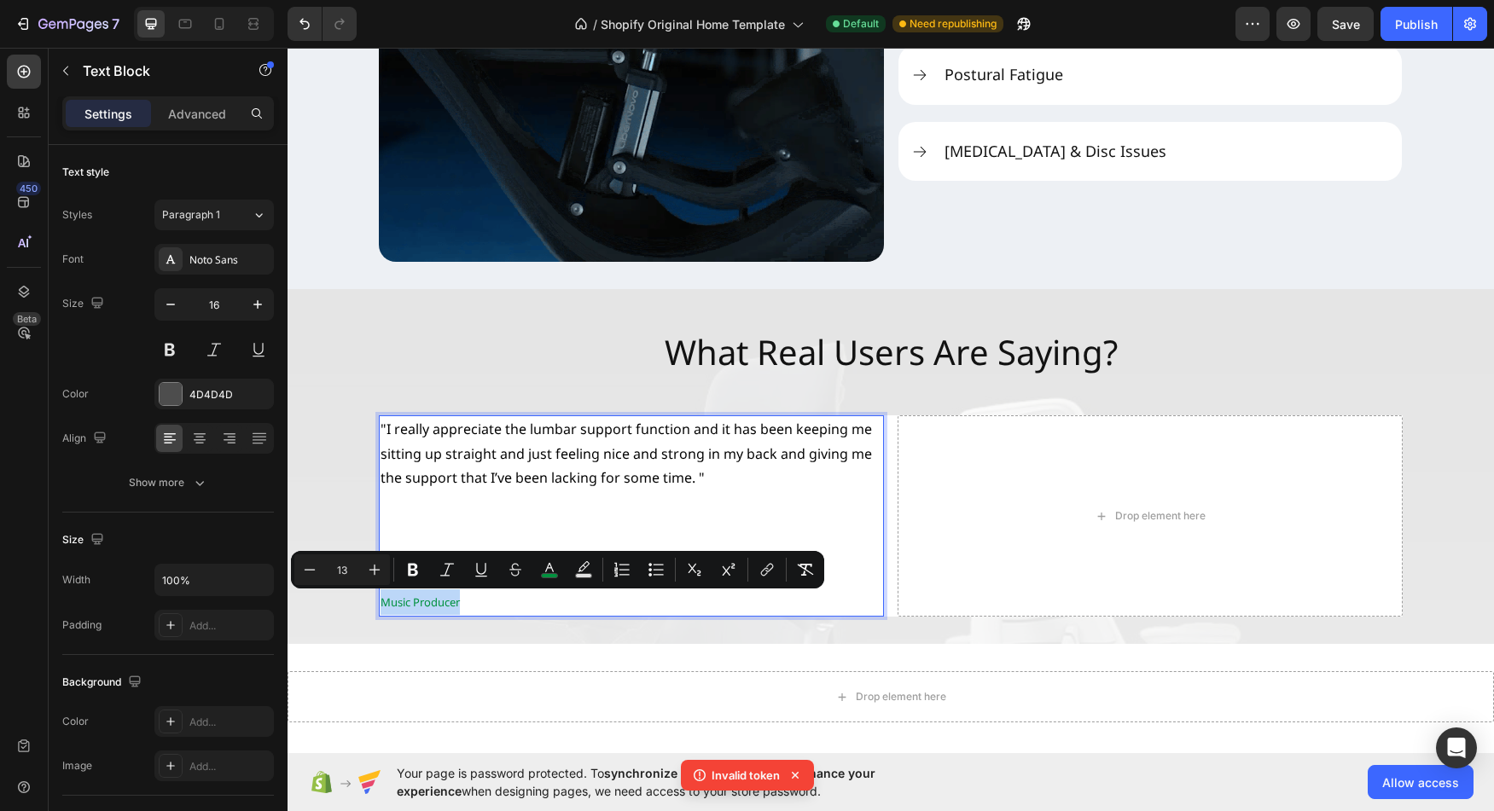
drag, startPoint x: 431, startPoint y: 602, endPoint x: 386, endPoint y: 601, distance: 45.3
click at [386, 601] on span "Music Producer" at bounding box center [420, 602] width 79 height 15
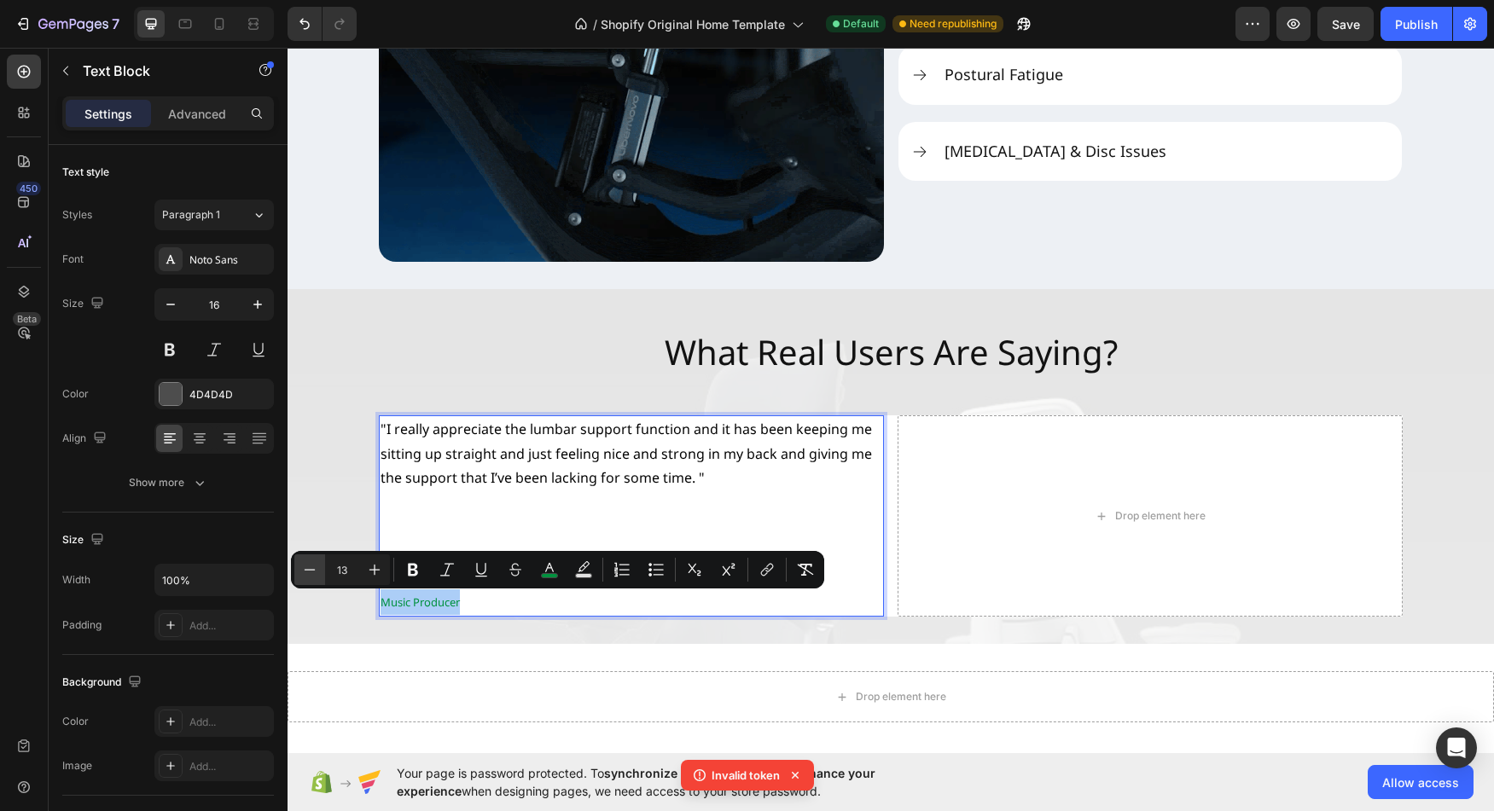
click at [309, 569] on icon "Editor contextual toolbar" at bounding box center [309, 569] width 17 height 17
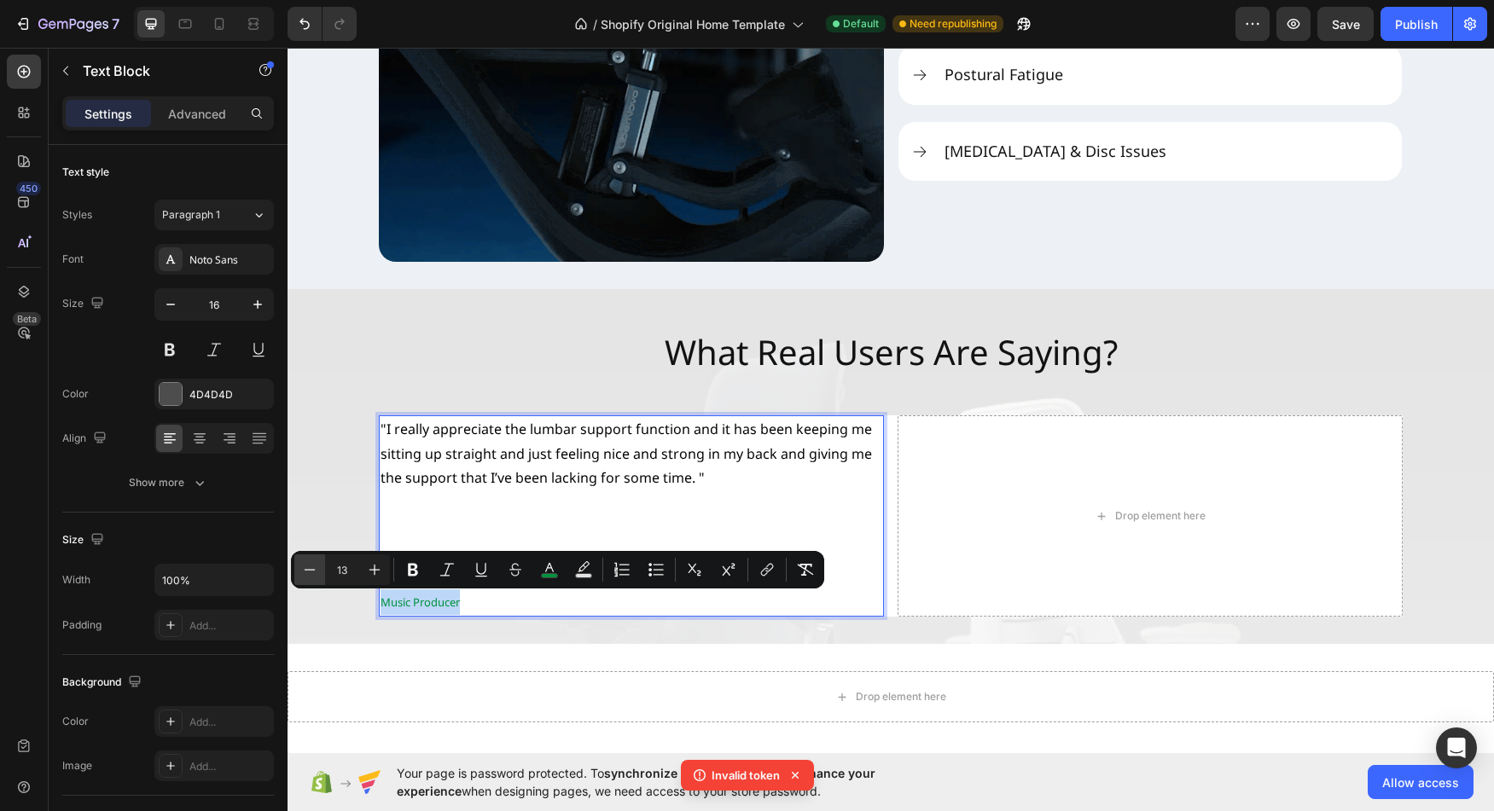
type input "12"
click at [506, 594] on p "Music Producer" at bounding box center [632, 603] width 502 height 26
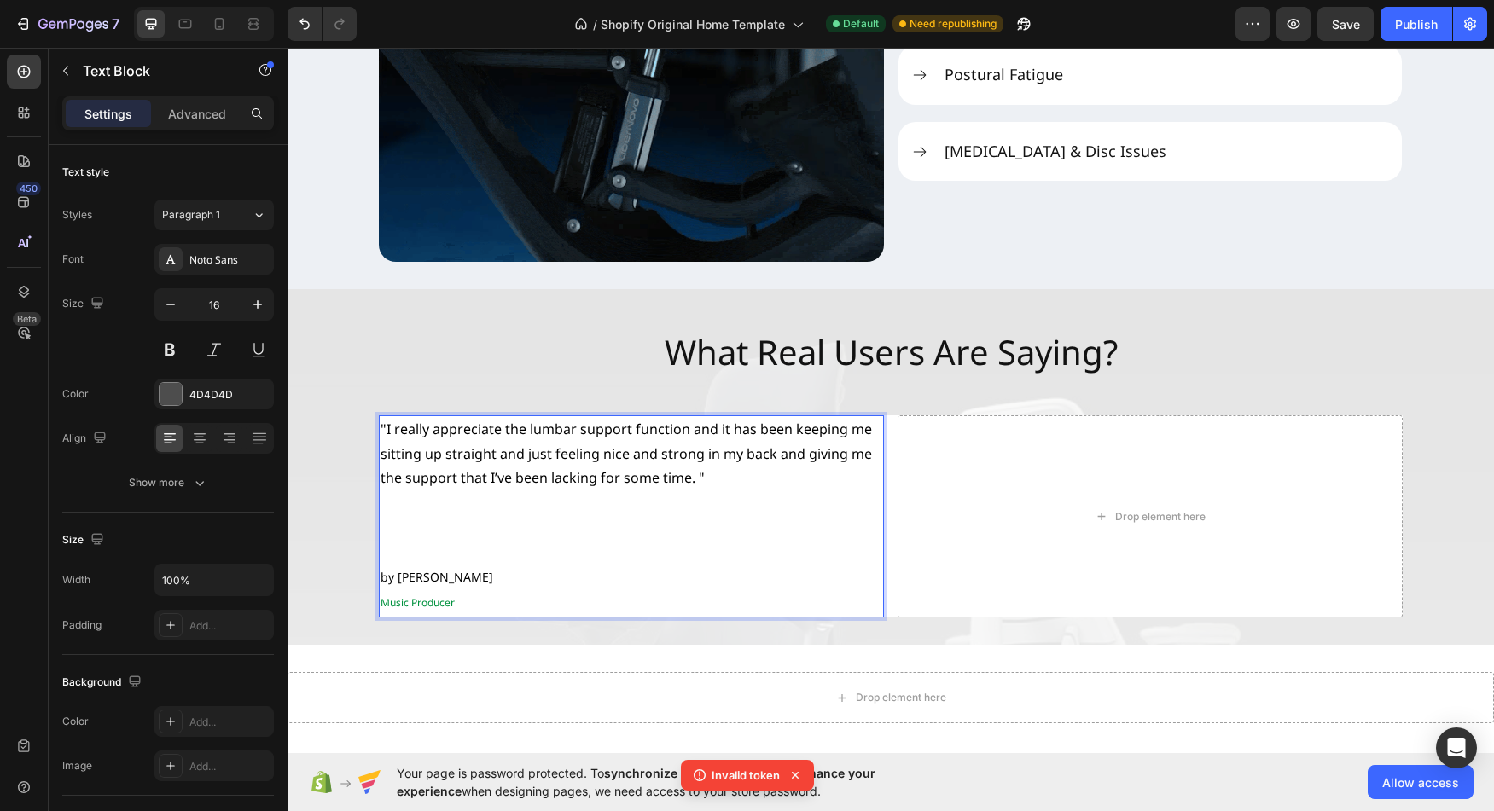
click at [435, 578] on span "by [PERSON_NAME]" at bounding box center [437, 577] width 113 height 16
drag, startPoint x: 435, startPoint y: 578, endPoint x: 386, endPoint y: 577, distance: 49.5
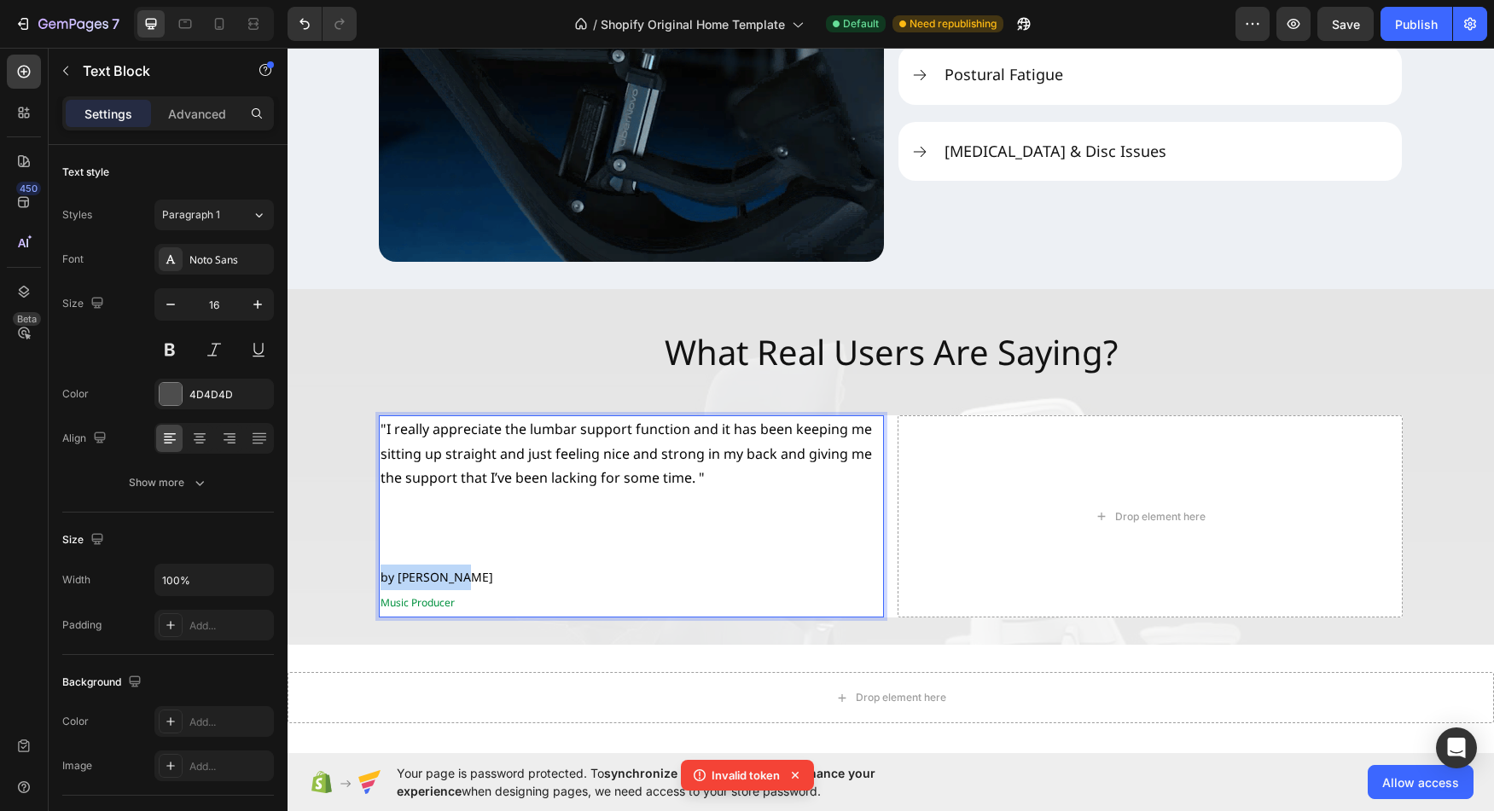
click at [386, 577] on span "by [PERSON_NAME]" at bounding box center [437, 577] width 113 height 16
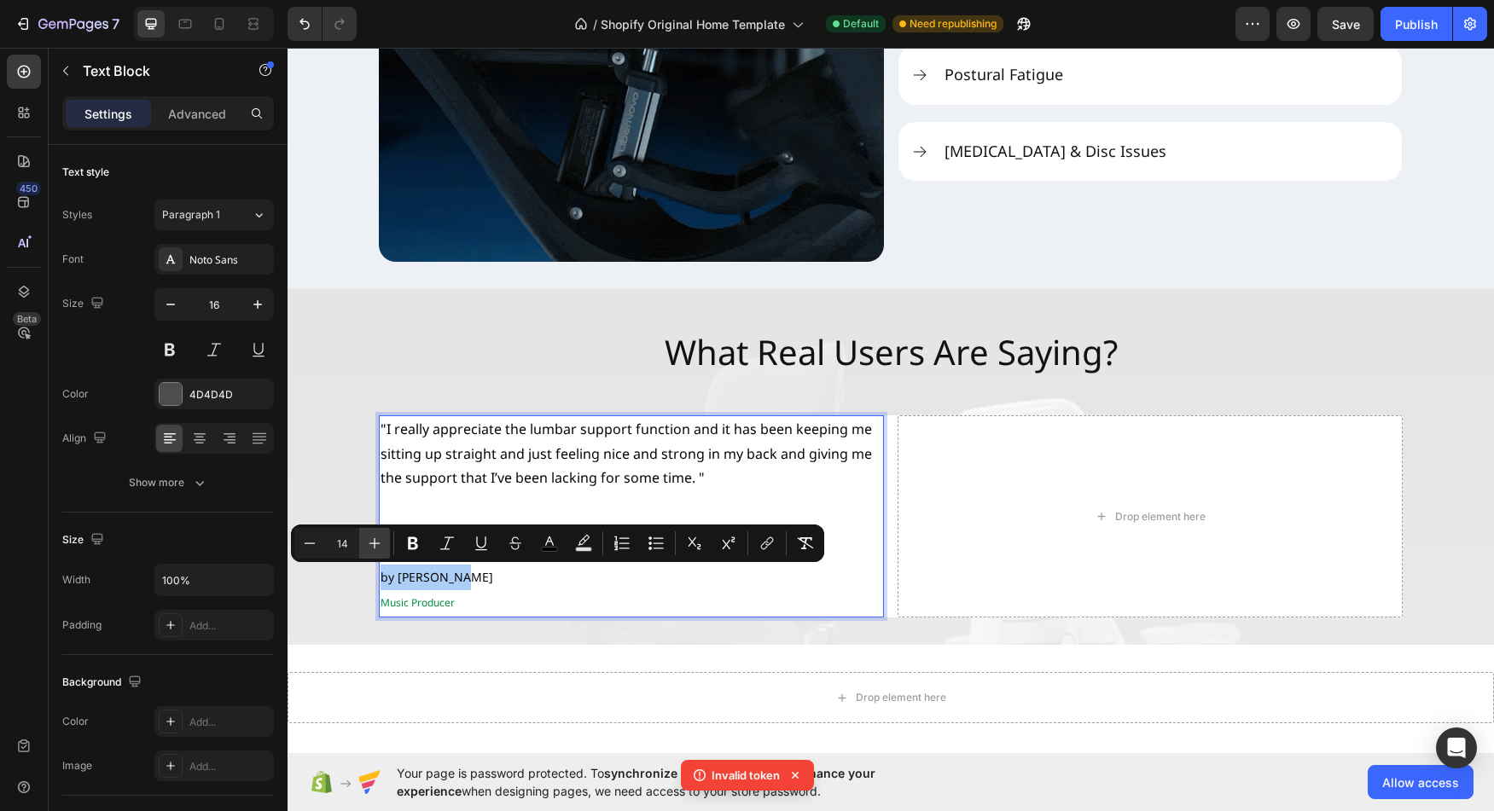
click at [371, 551] on icon "Editor contextual toolbar" at bounding box center [374, 543] width 17 height 17
type input "15"
click at [538, 589] on p "by [PERSON_NAME]" at bounding box center [632, 577] width 502 height 25
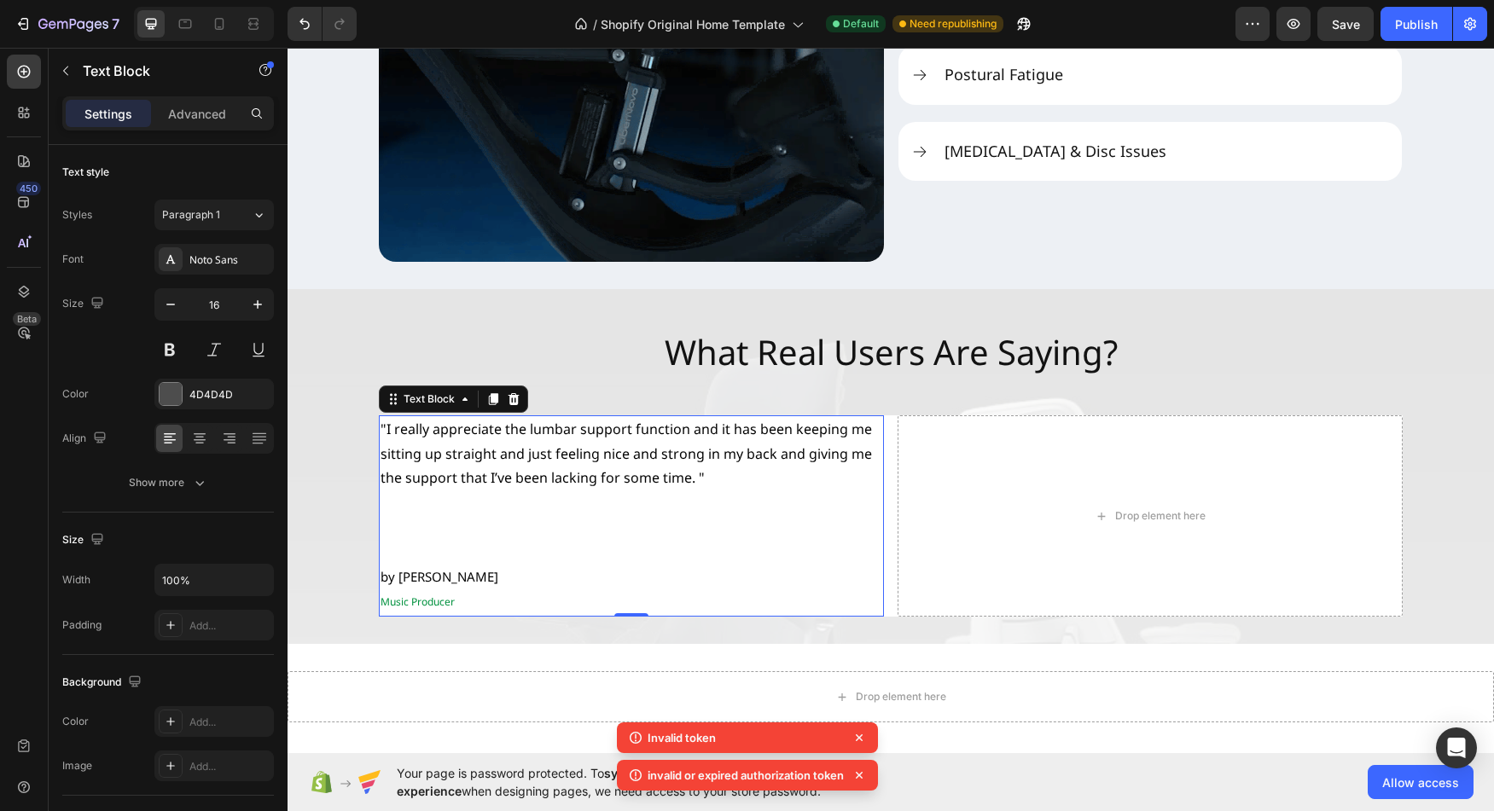
click at [865, 738] on icon at bounding box center [859, 737] width 17 height 17
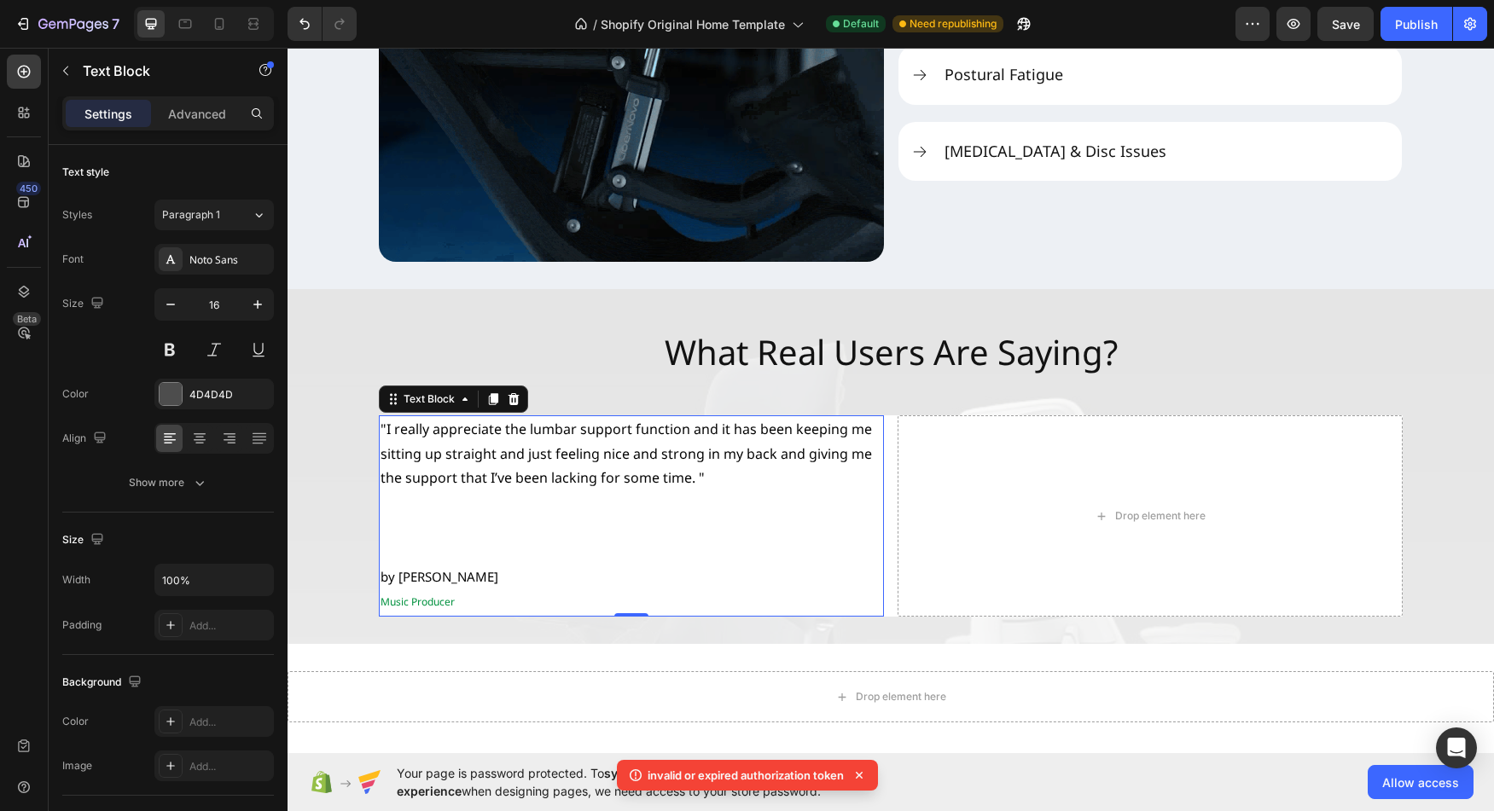
click at [862, 776] on icon at bounding box center [859, 775] width 7 height 7
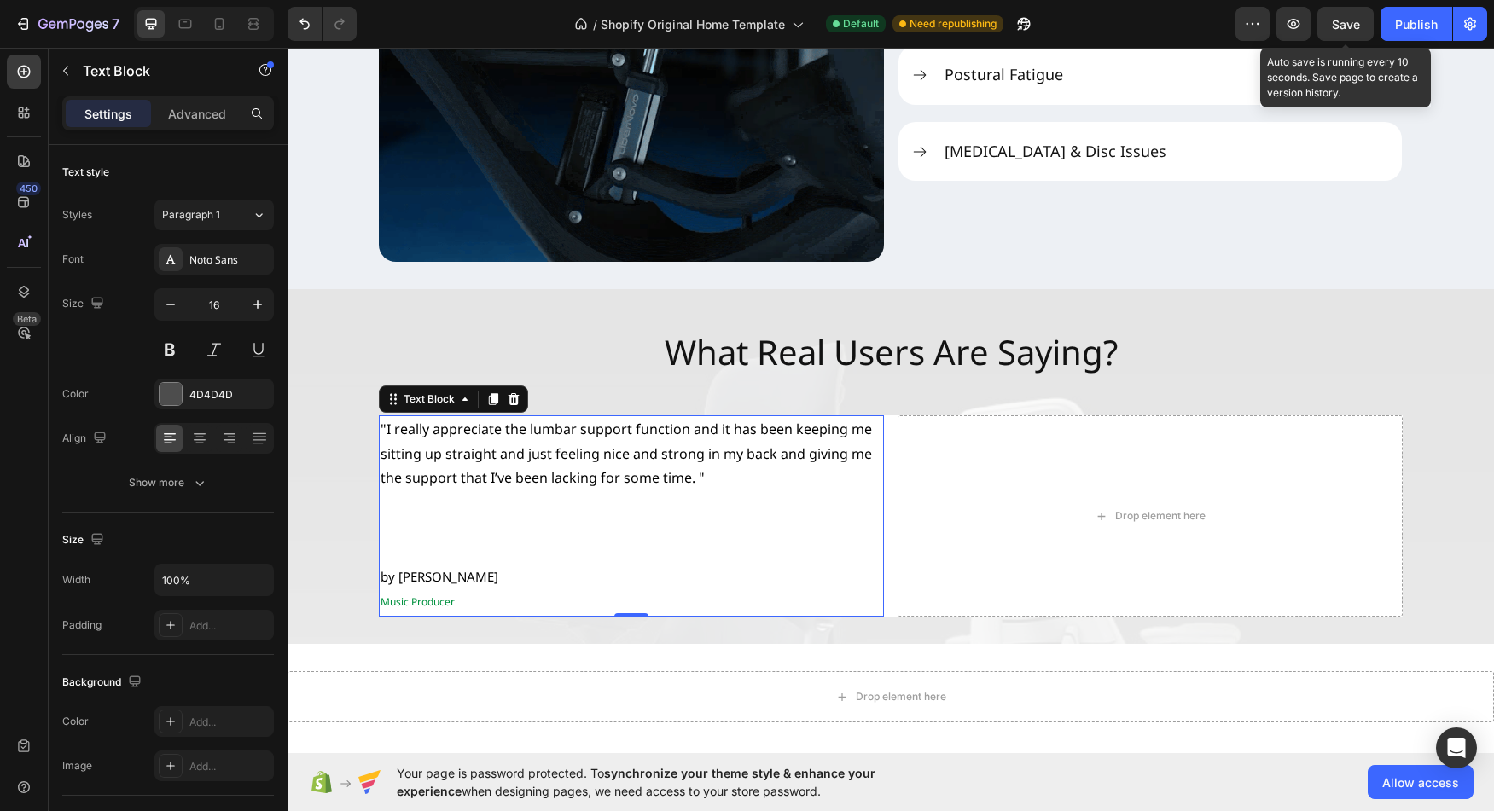
click at [1357, 28] on span "Save" at bounding box center [1346, 24] width 28 height 15
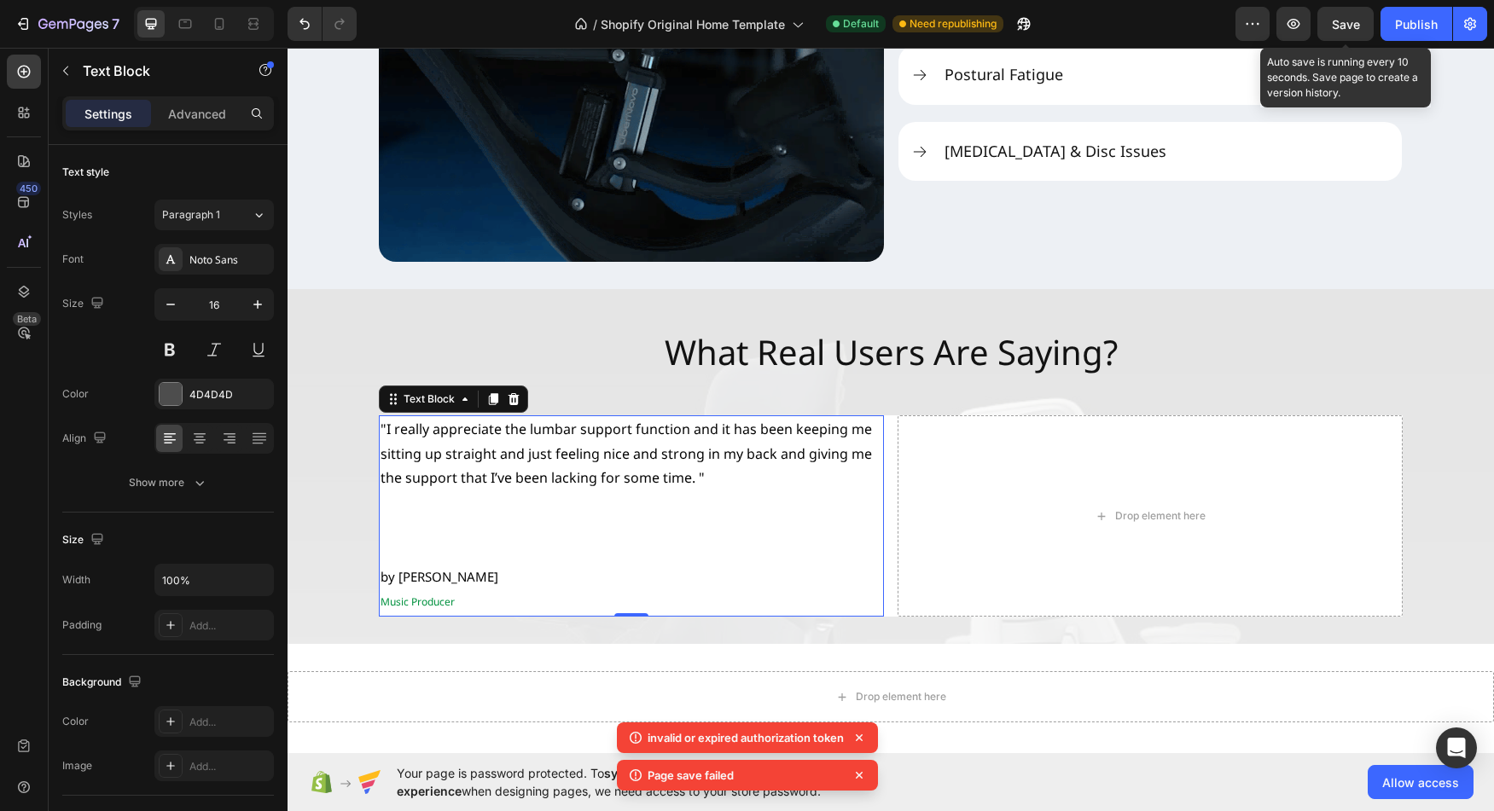
click at [1357, 28] on span "Save" at bounding box center [1346, 24] width 28 height 15
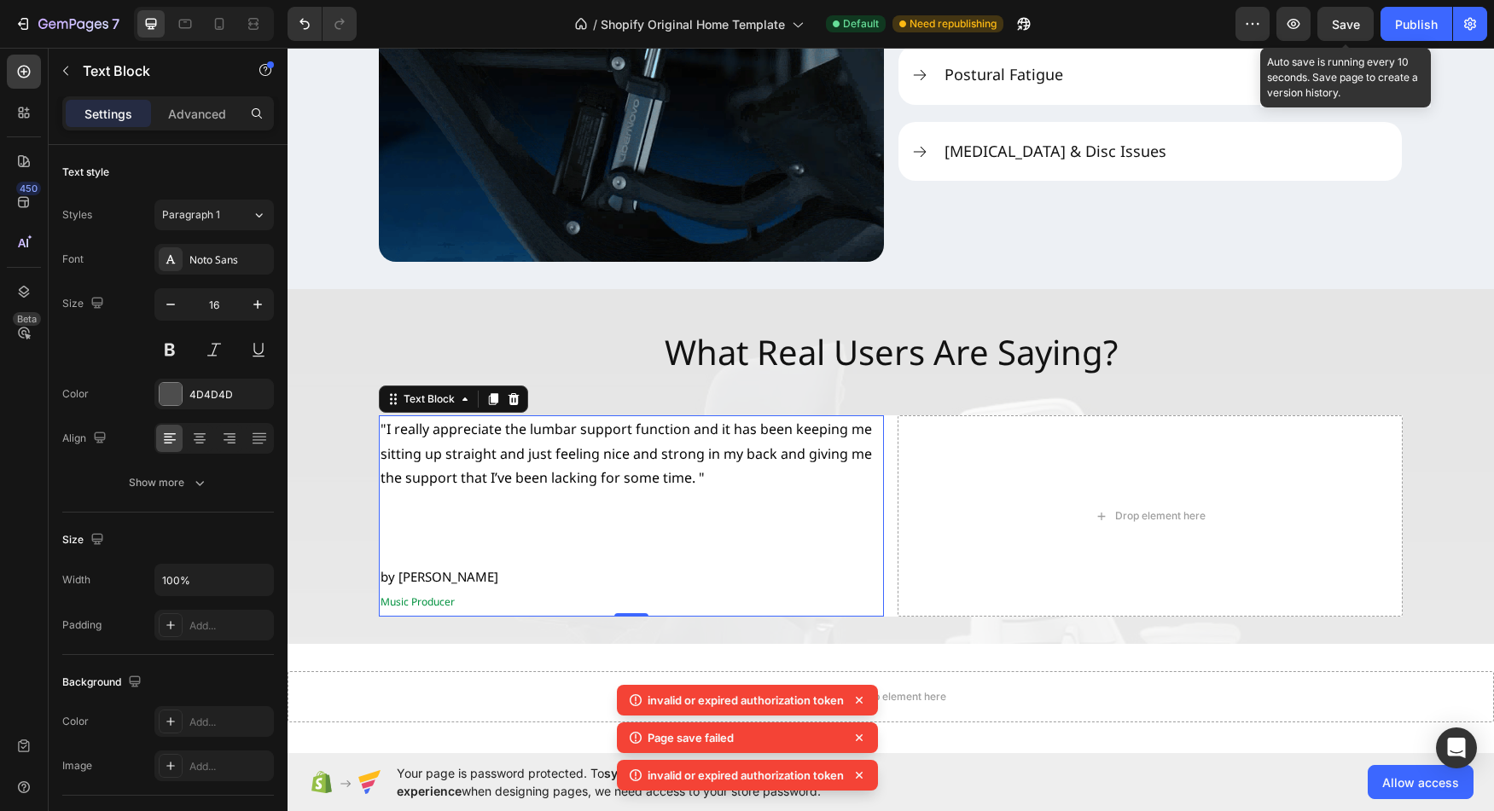
click at [1357, 28] on span "Save" at bounding box center [1346, 24] width 28 height 15
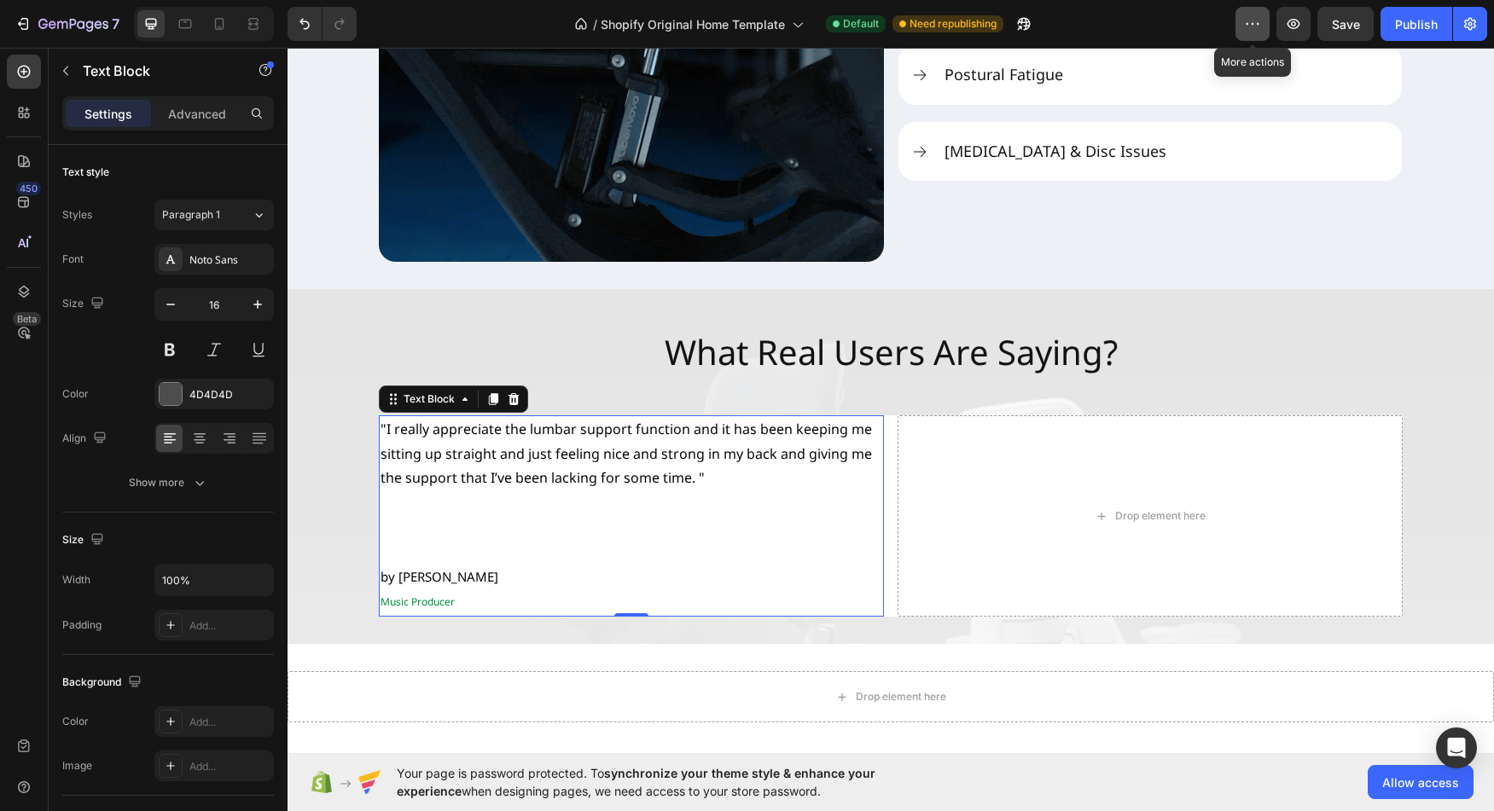
click at [1245, 20] on icon "button" at bounding box center [1252, 23] width 17 height 17
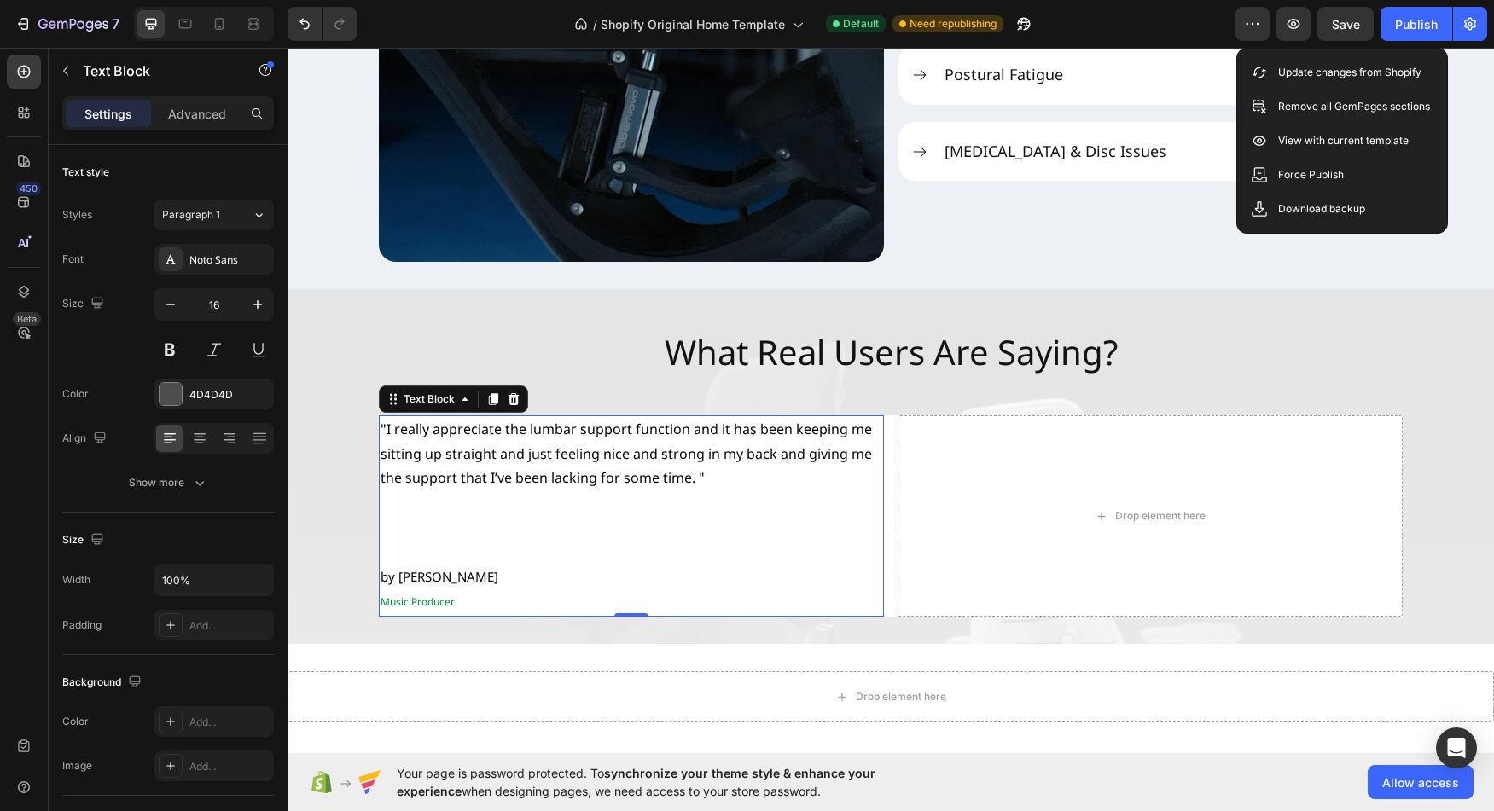
click at [1093, 19] on div "/ Shopify Original Home Template Default Need republishing" at bounding box center [802, 24] width 865 height 34
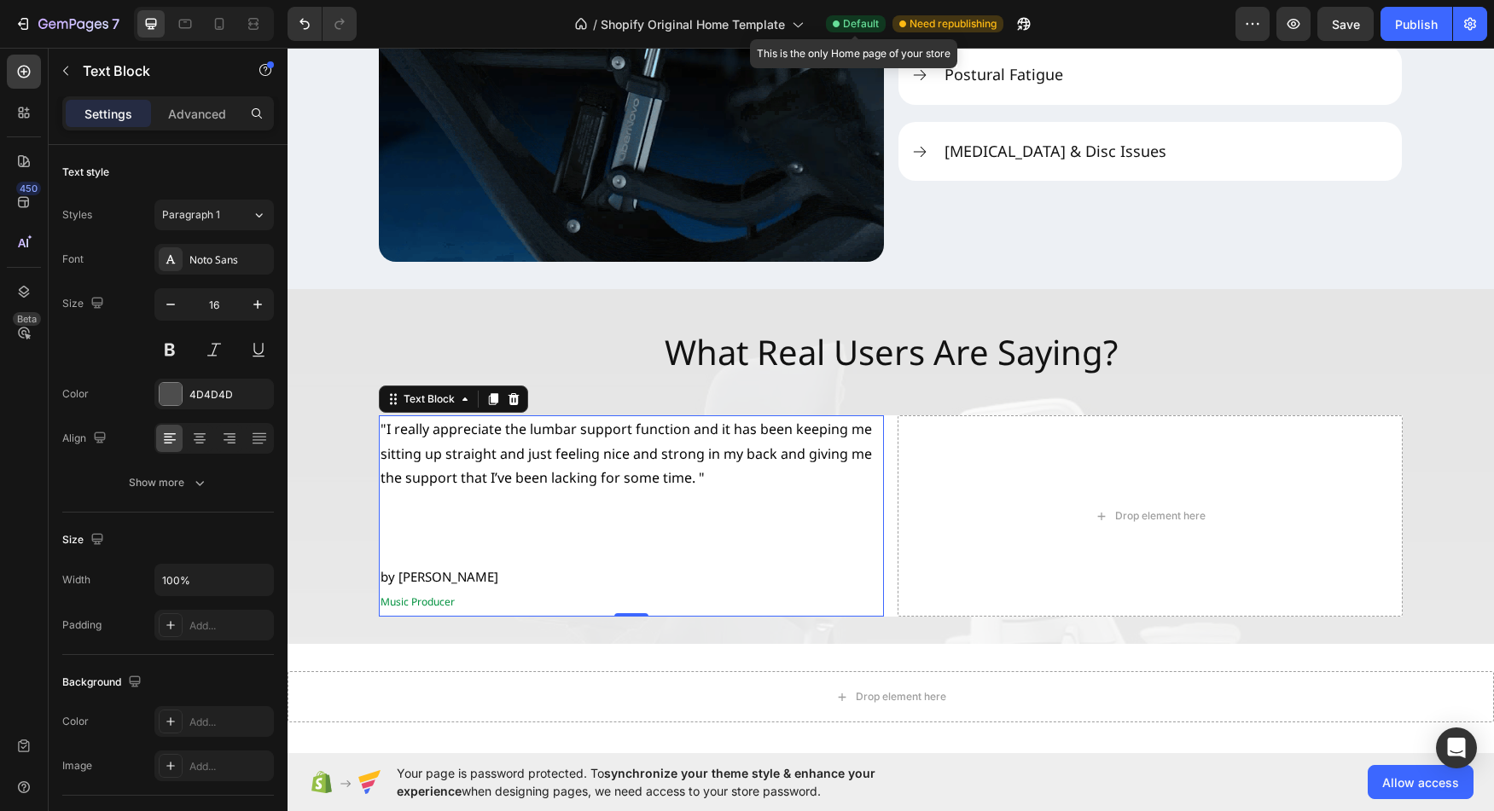
click at [847, 27] on span "Default" at bounding box center [861, 23] width 36 height 15
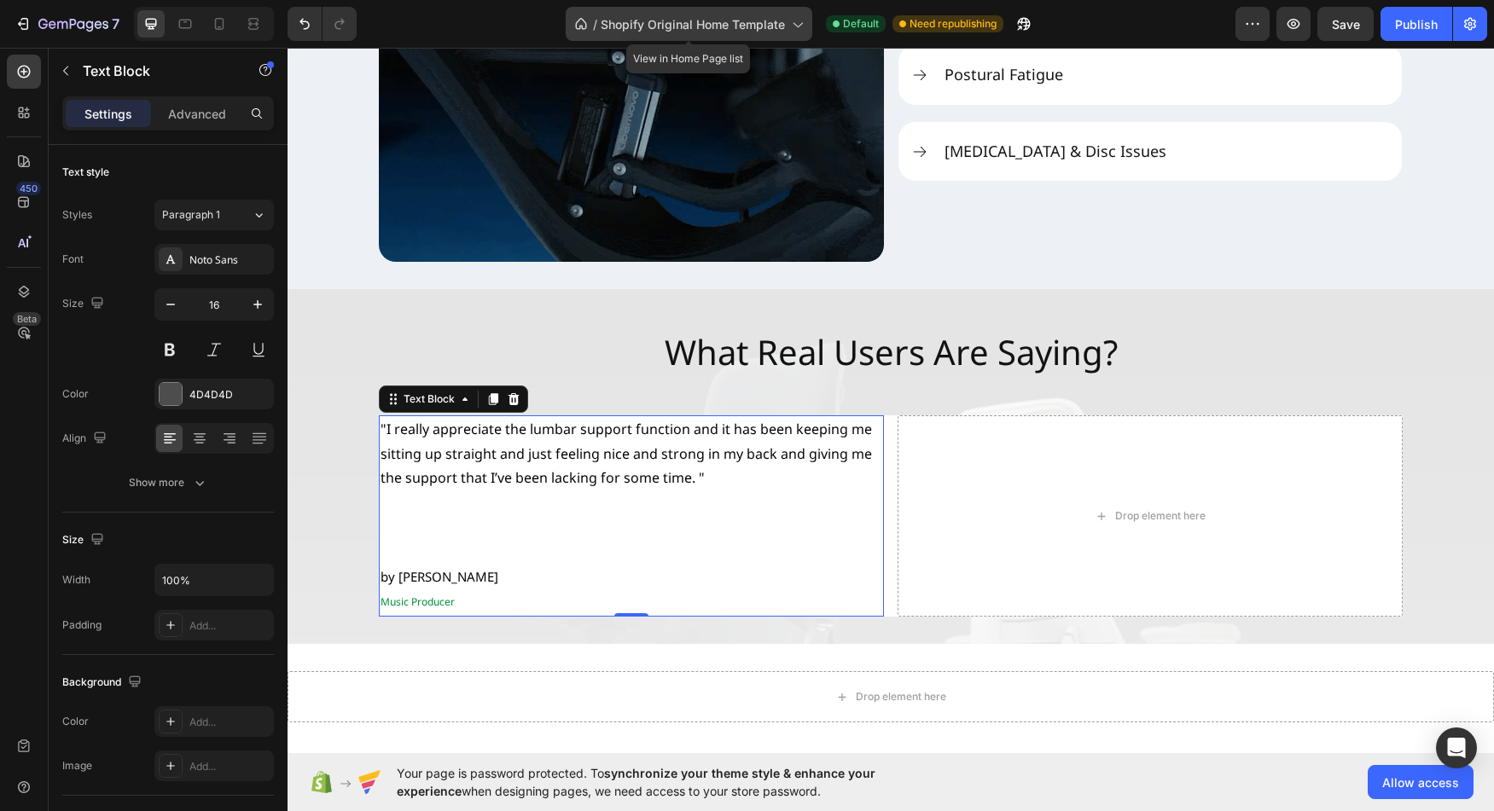
click at [785, 22] on div "/ Shopify Original Home Template" at bounding box center [689, 24] width 247 height 34
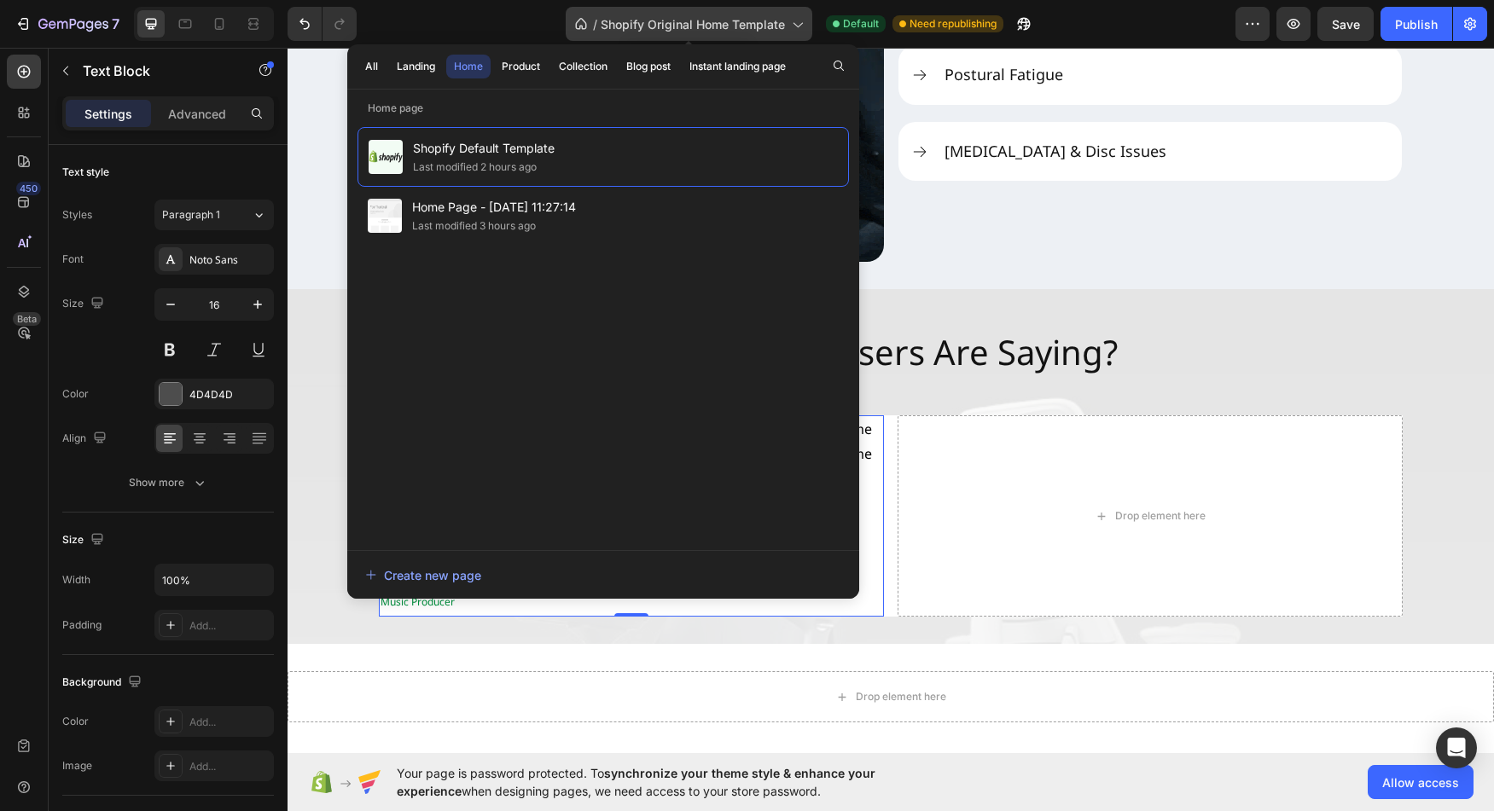
click at [785, 22] on div "/ Shopify Original Home Template" at bounding box center [689, 24] width 247 height 34
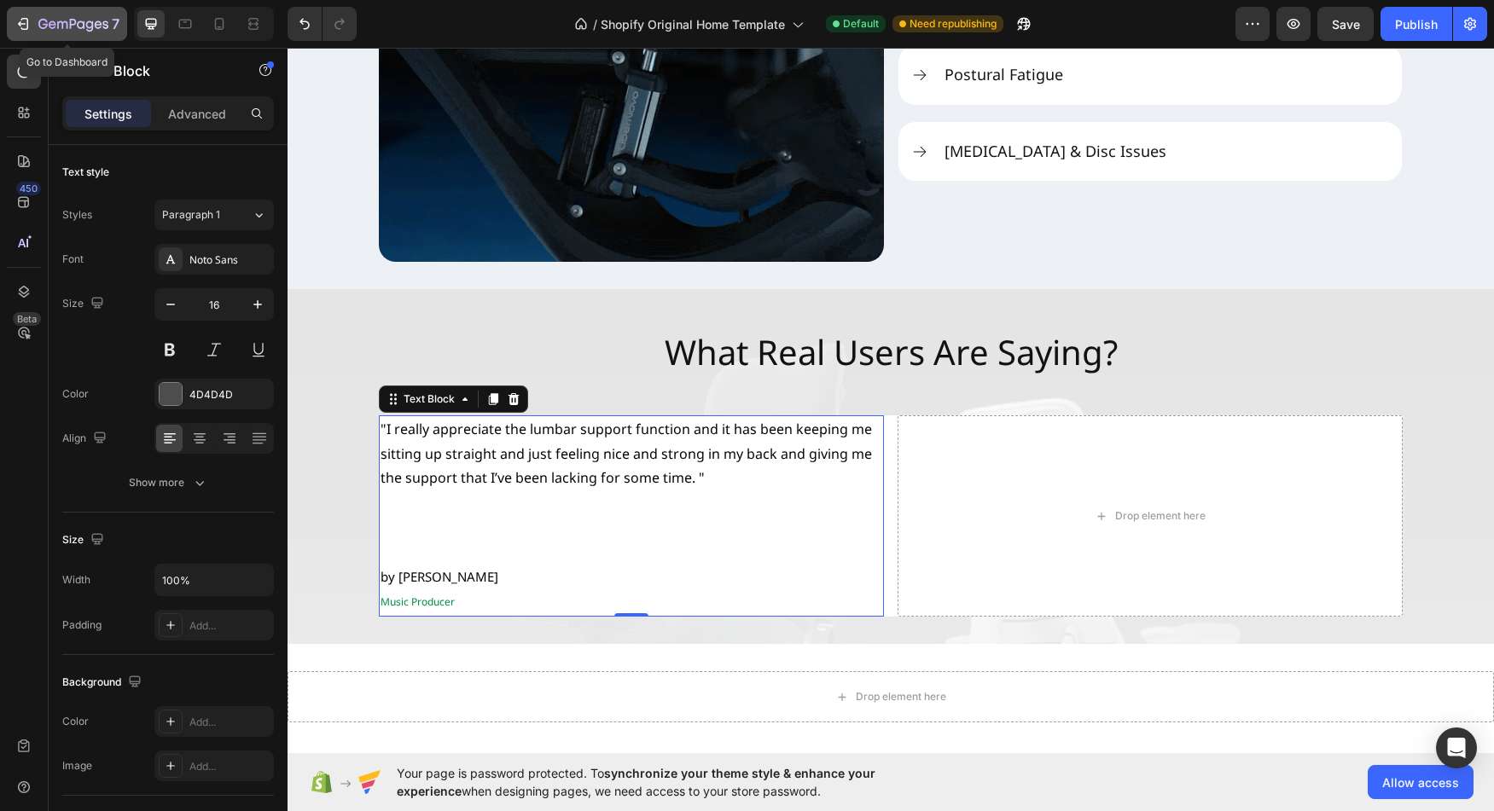
click at [83, 24] on icon "button" at bounding box center [73, 25] width 70 height 15
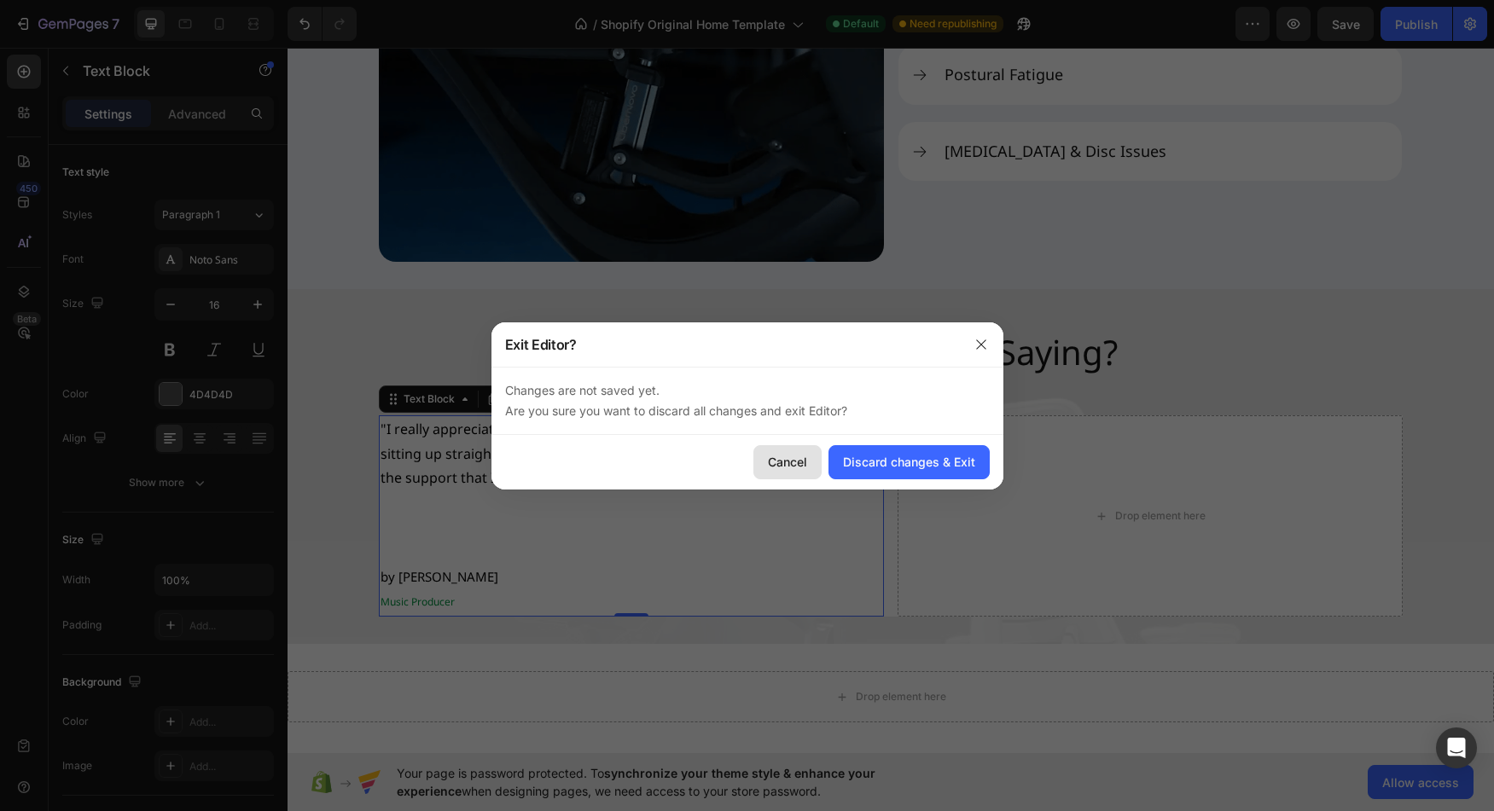
click at [800, 468] on div "Cancel" at bounding box center [787, 462] width 39 height 18
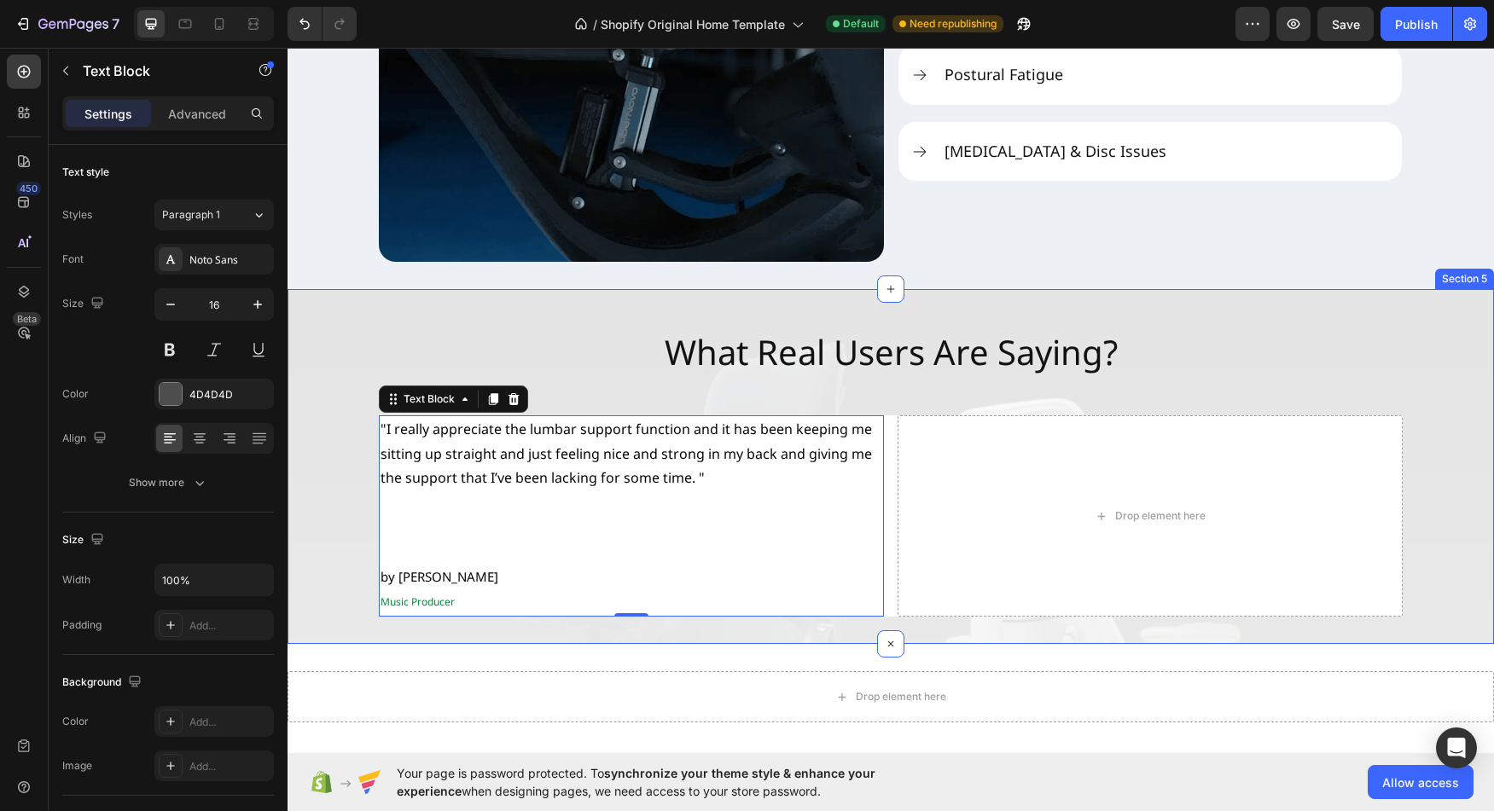
click at [1439, 491] on div "What Real Users Are Saying? Heading "I really appreciate the [MEDICAL_DATA] sup…" at bounding box center [891, 467] width 1206 height 300
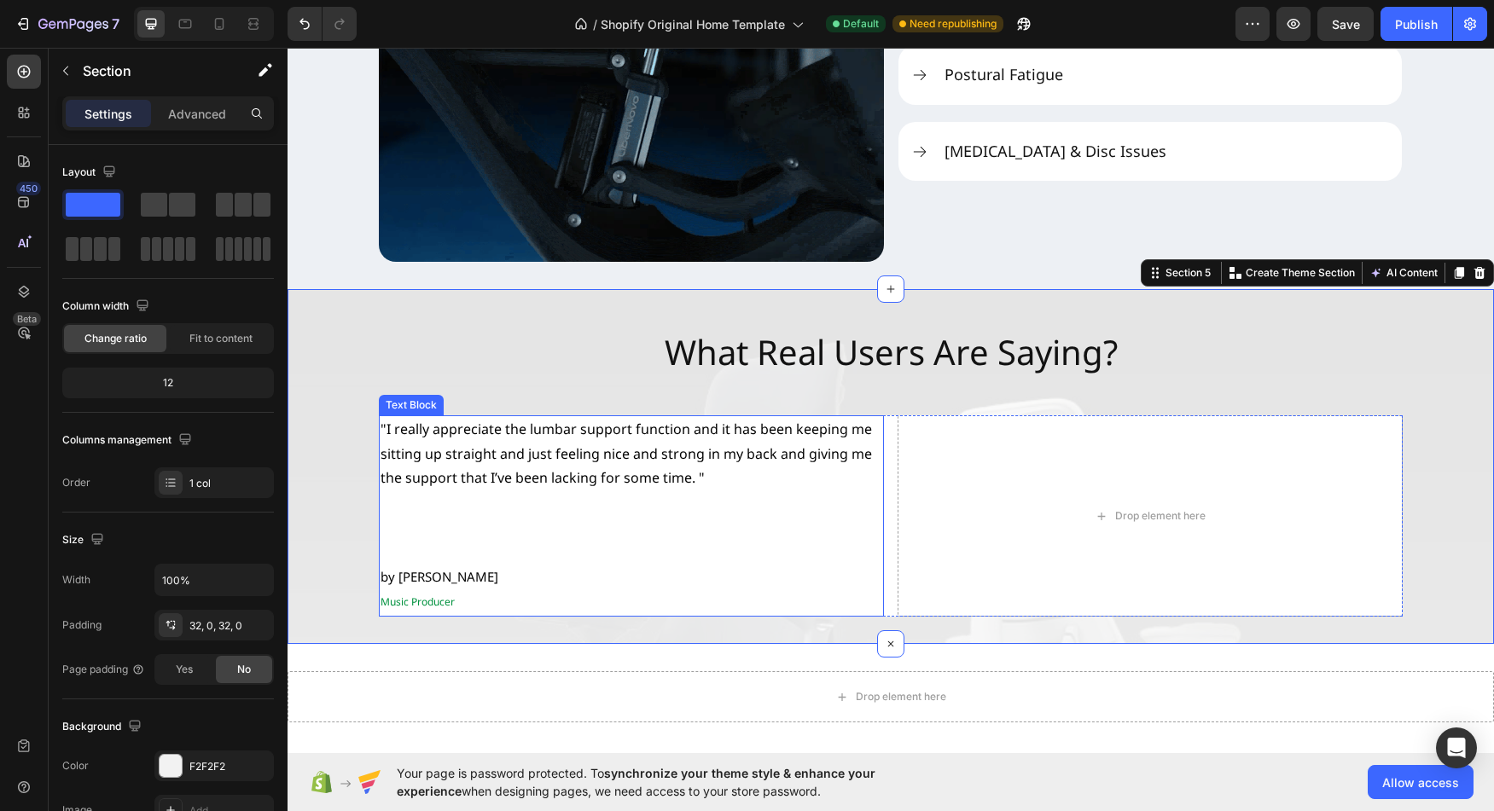
click at [631, 541] on p "Rich Text Editor. Editing area: main" at bounding box center [632, 552] width 502 height 25
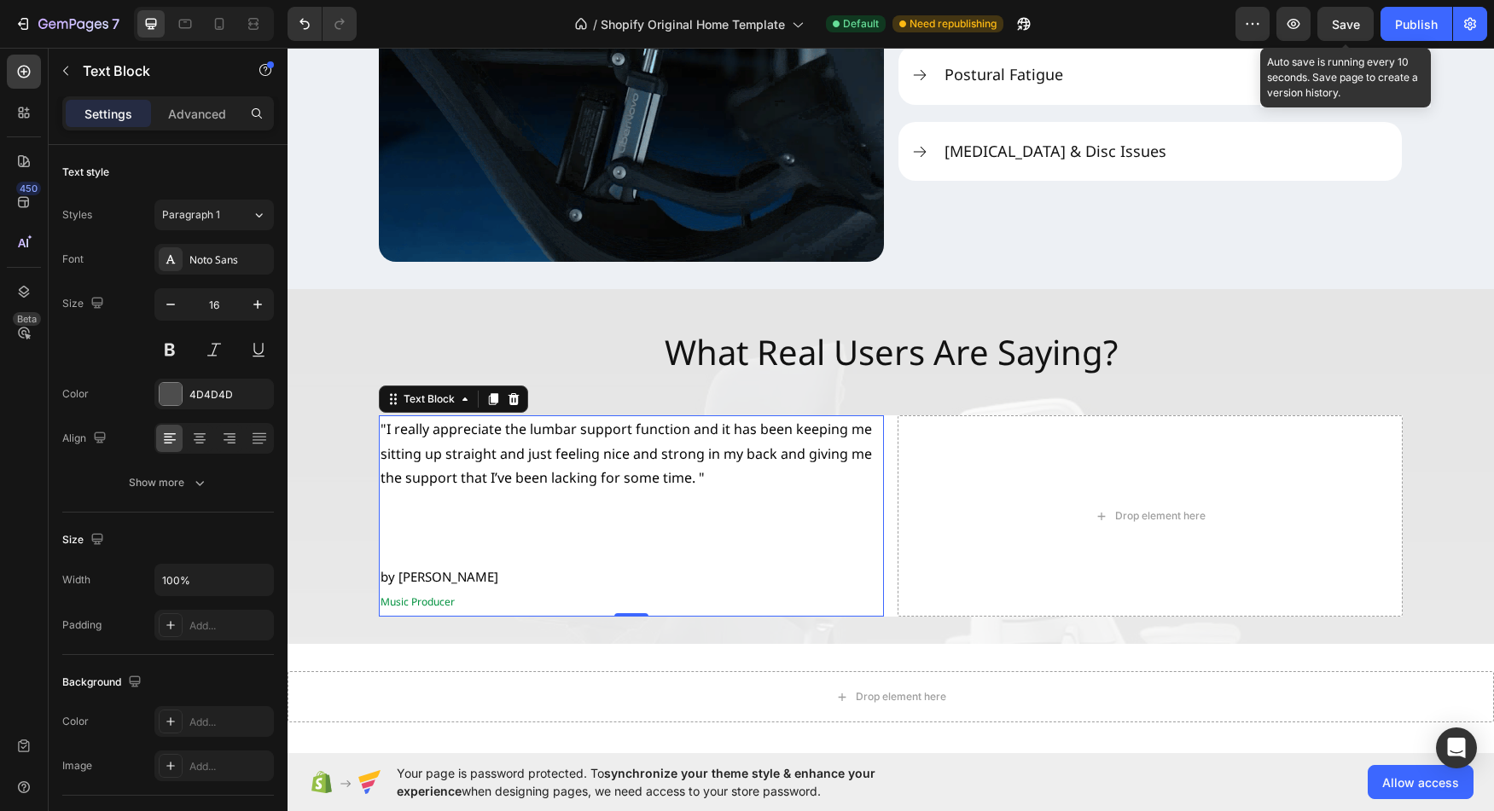
click at [1341, 26] on span "Save" at bounding box center [1346, 24] width 28 height 15
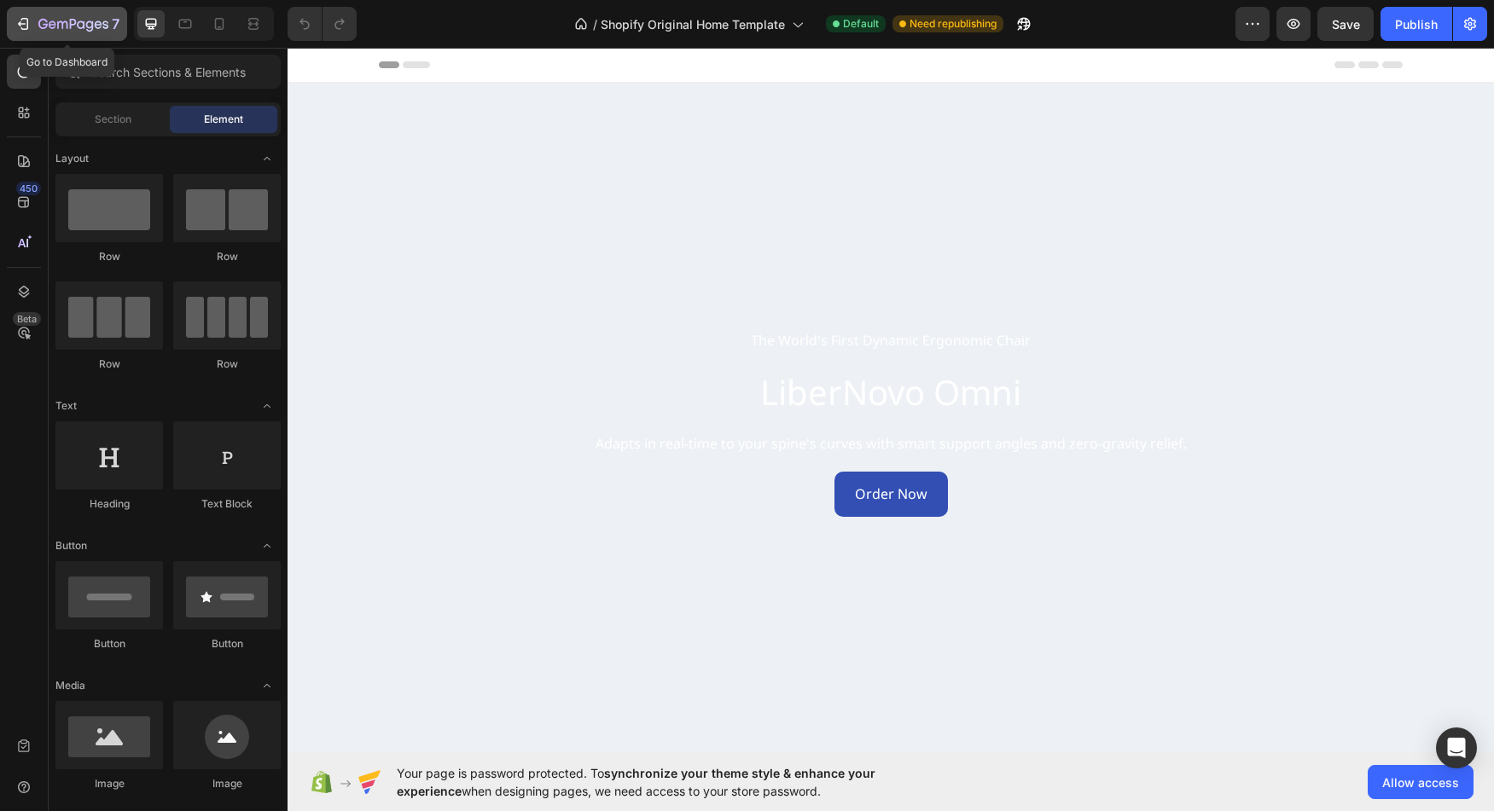
click at [66, 25] on icon "button" at bounding box center [73, 25] width 70 height 15
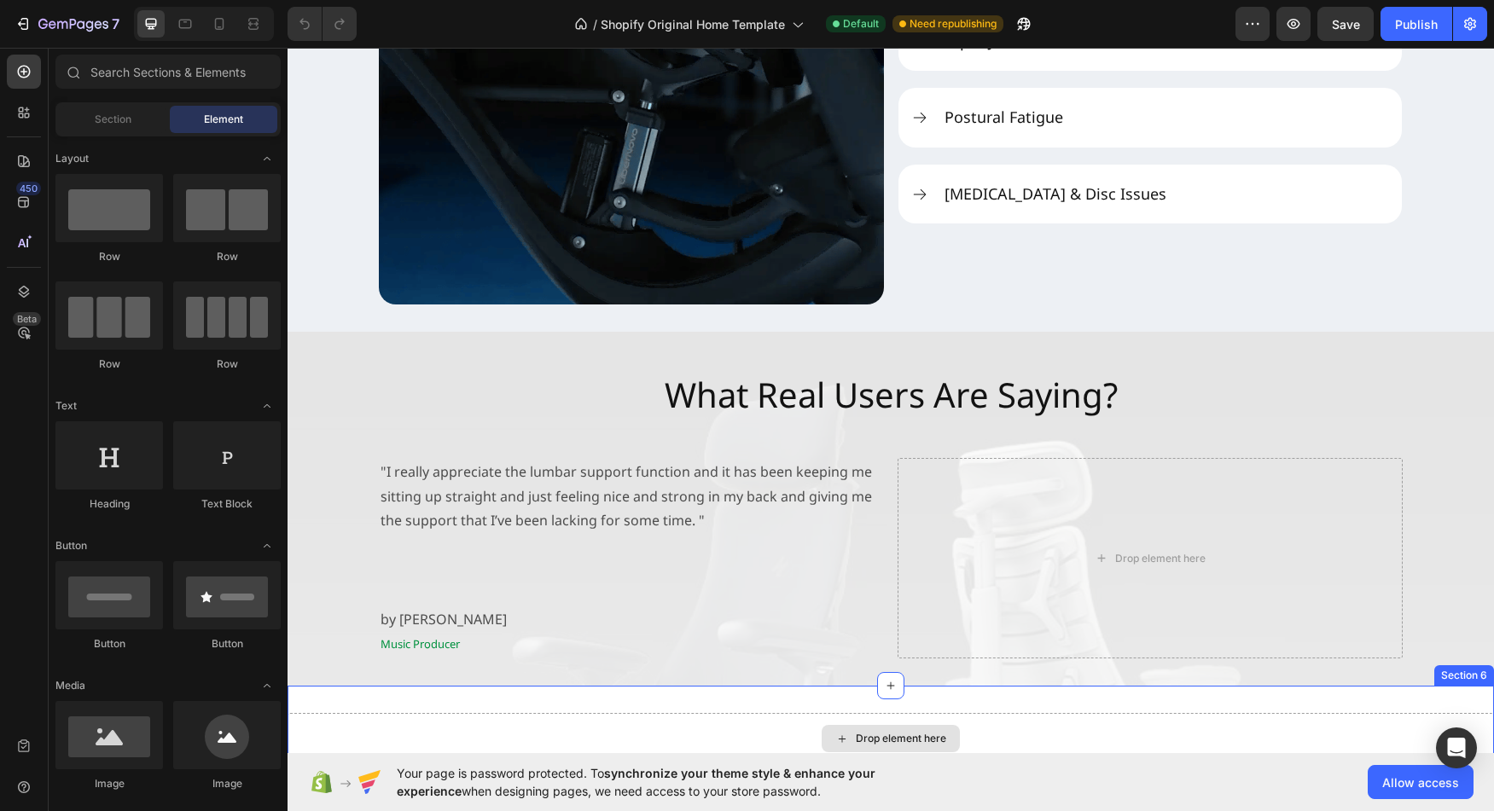
scroll to position [2443, 0]
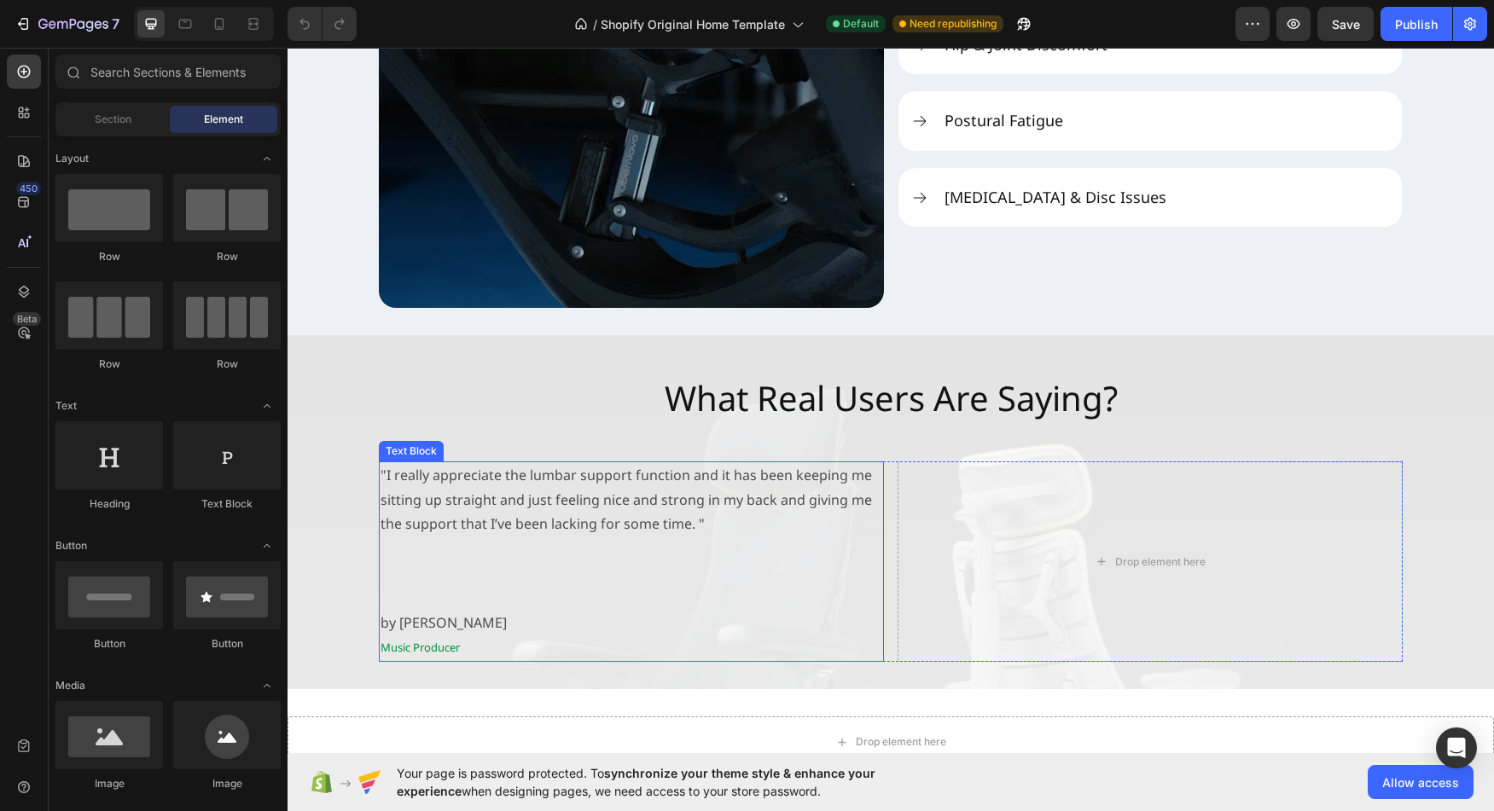
click at [641, 573] on p at bounding box center [632, 573] width 502 height 25
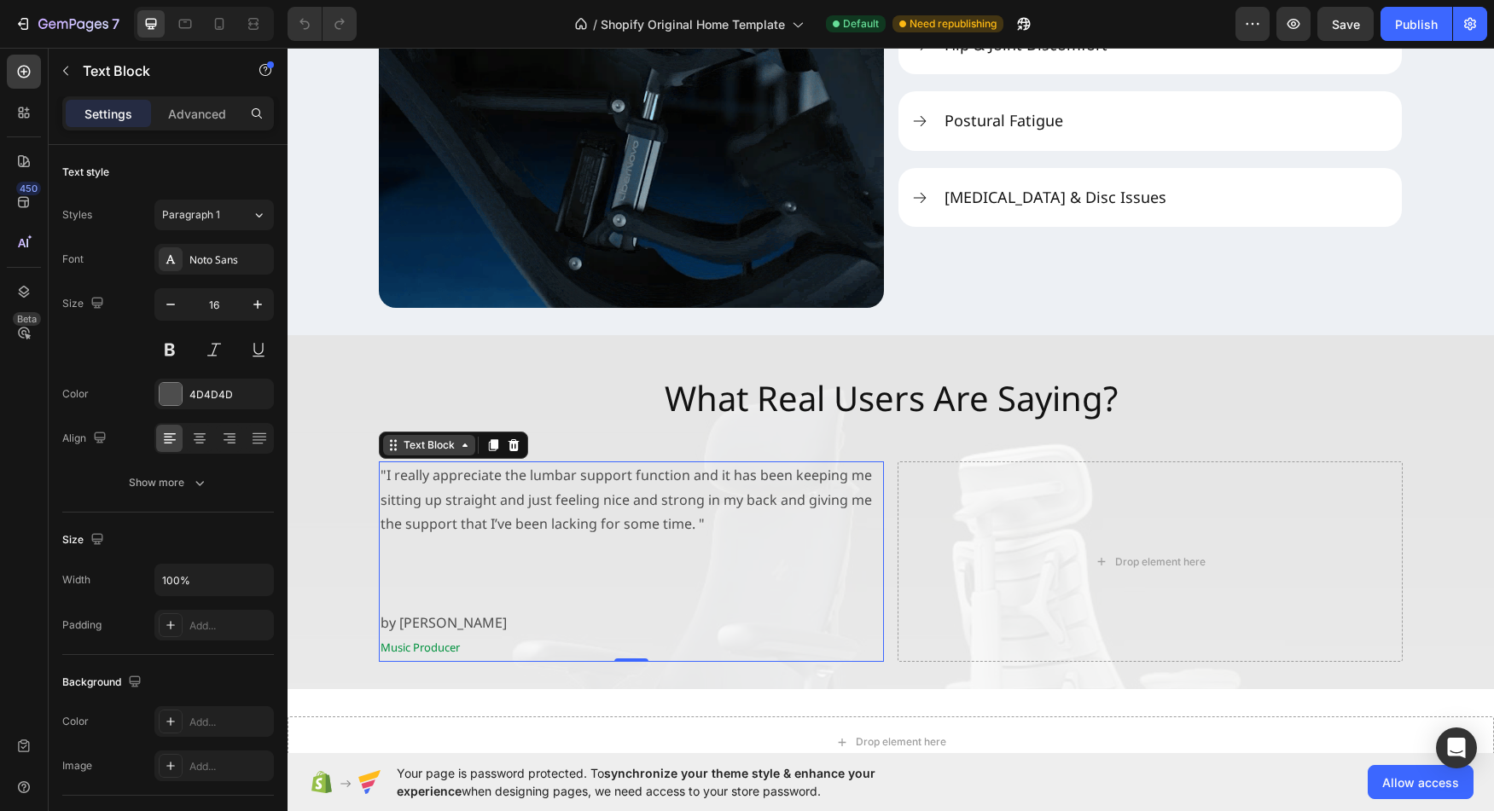
click at [432, 449] on div "Text Block" at bounding box center [429, 445] width 58 height 15
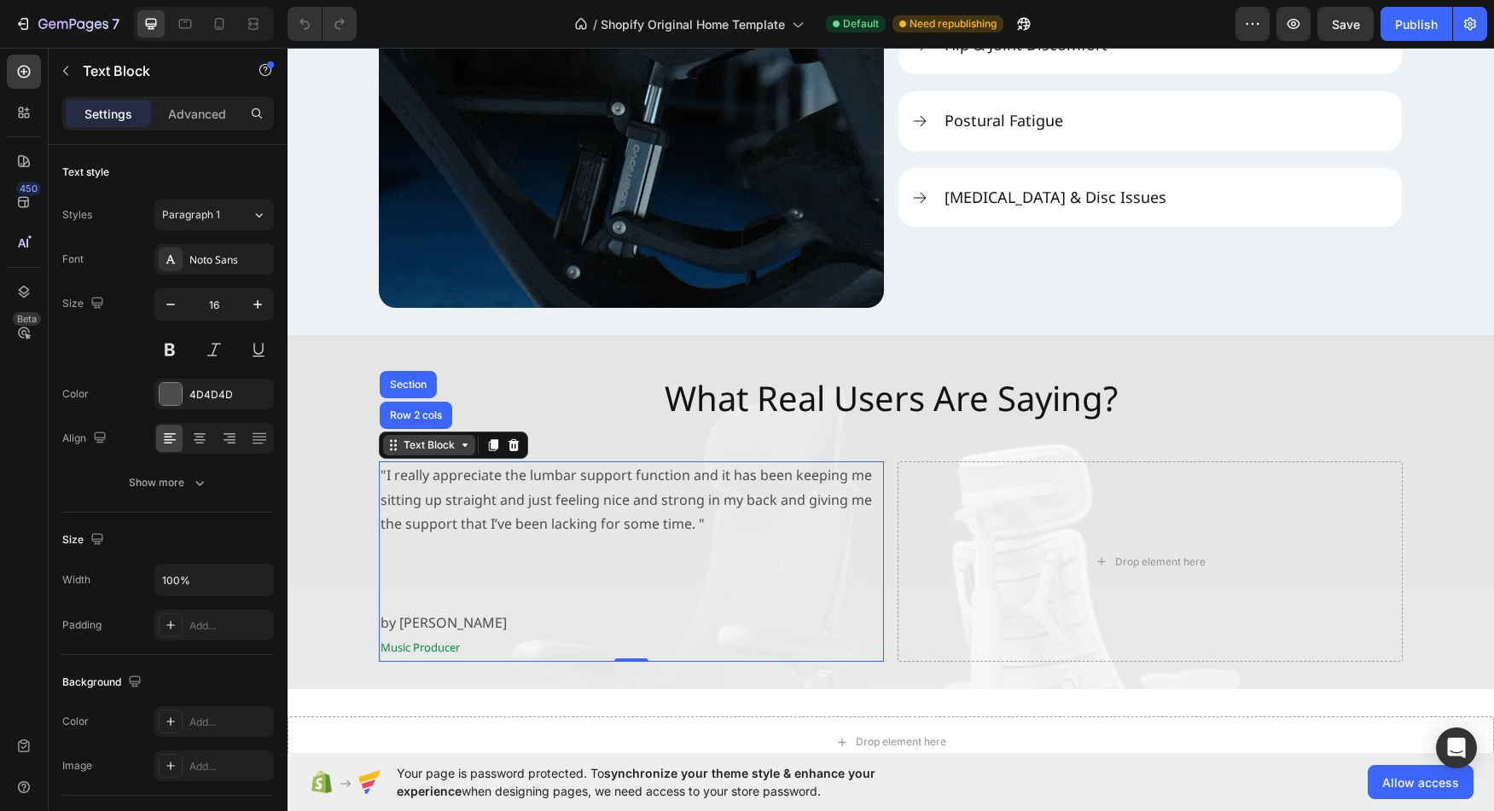
click at [431, 449] on div "Text Block" at bounding box center [429, 445] width 58 height 15
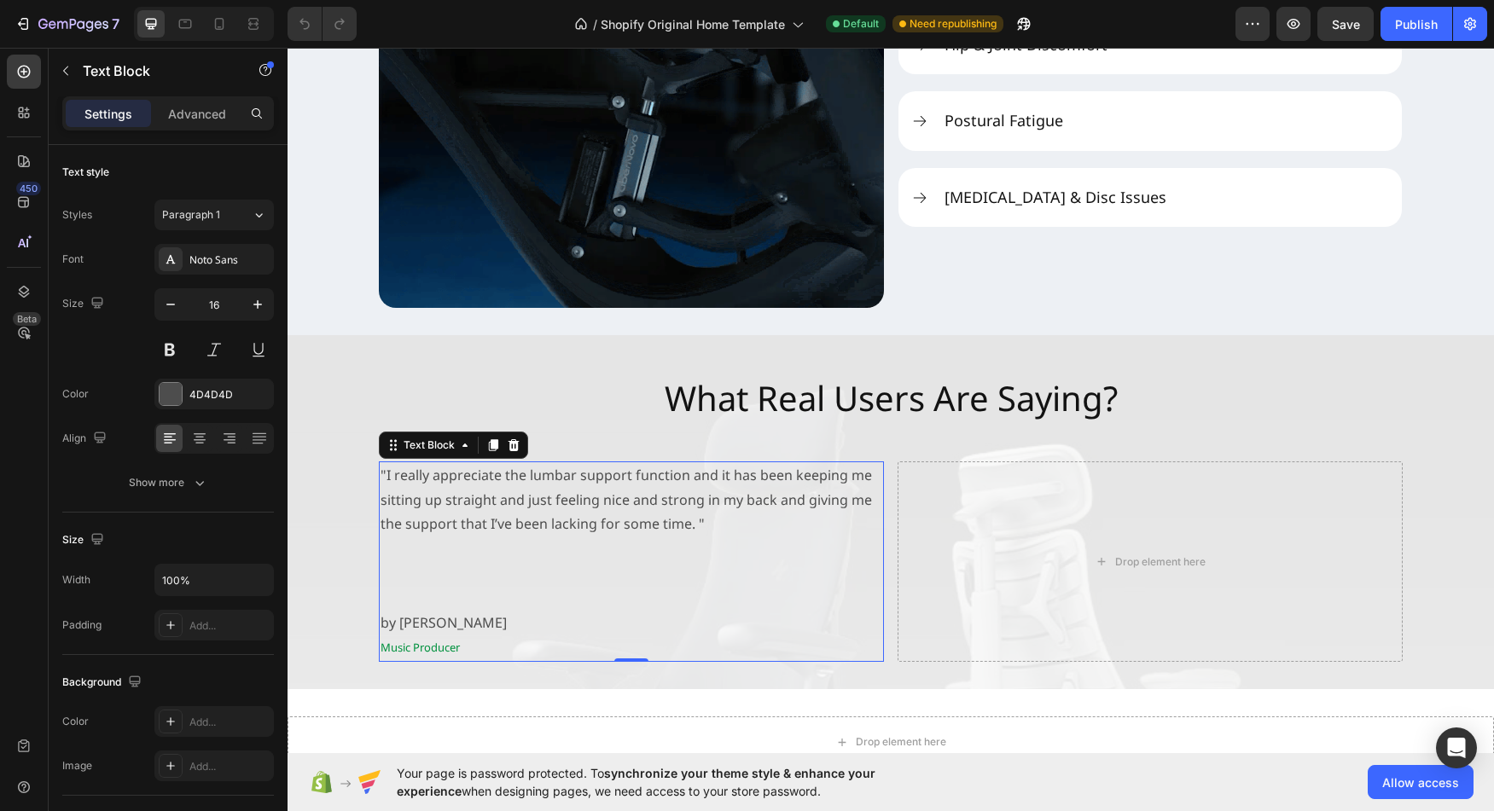
click at [446, 543] on p at bounding box center [632, 549] width 502 height 25
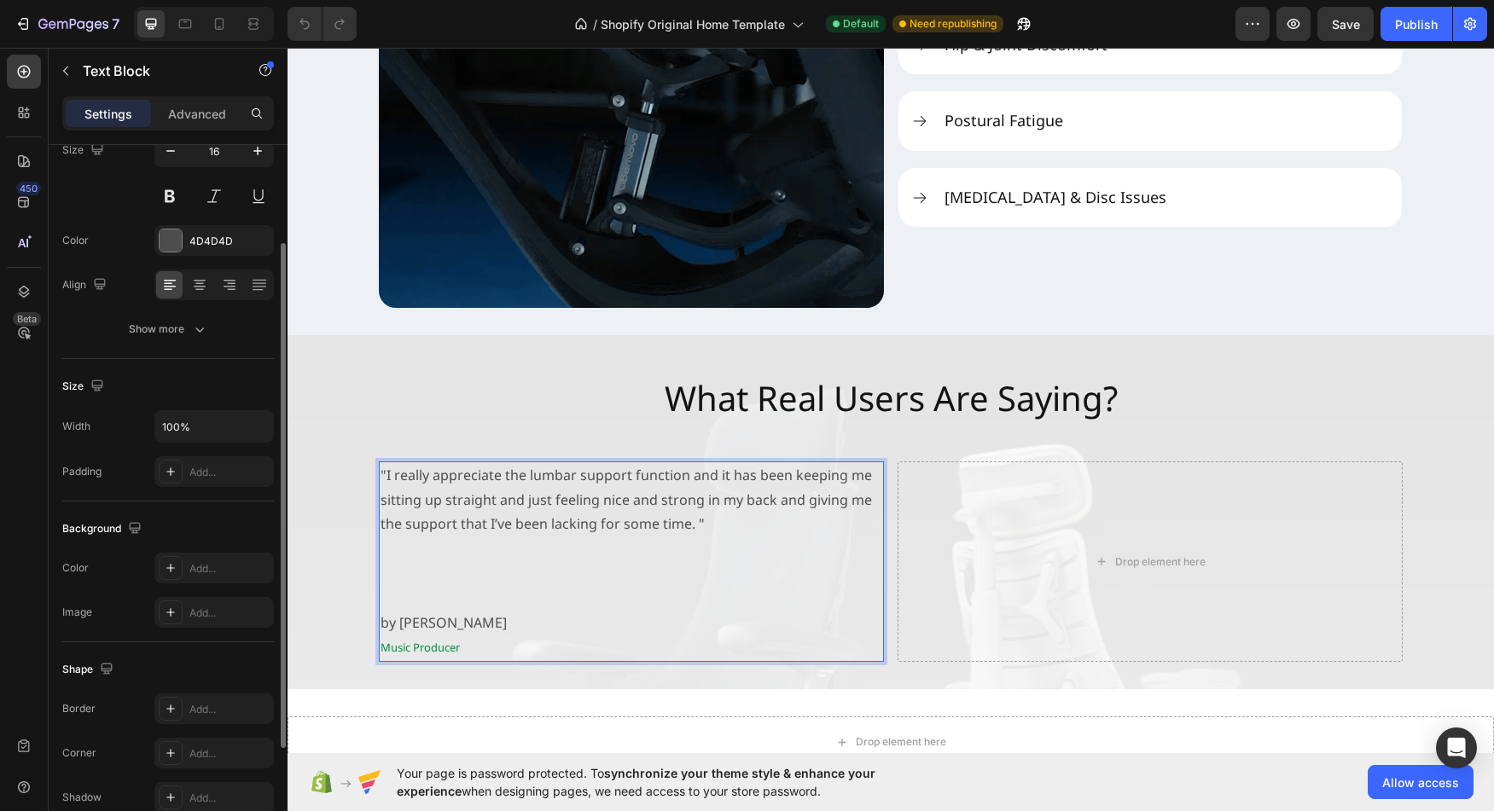
scroll to position [185, 0]
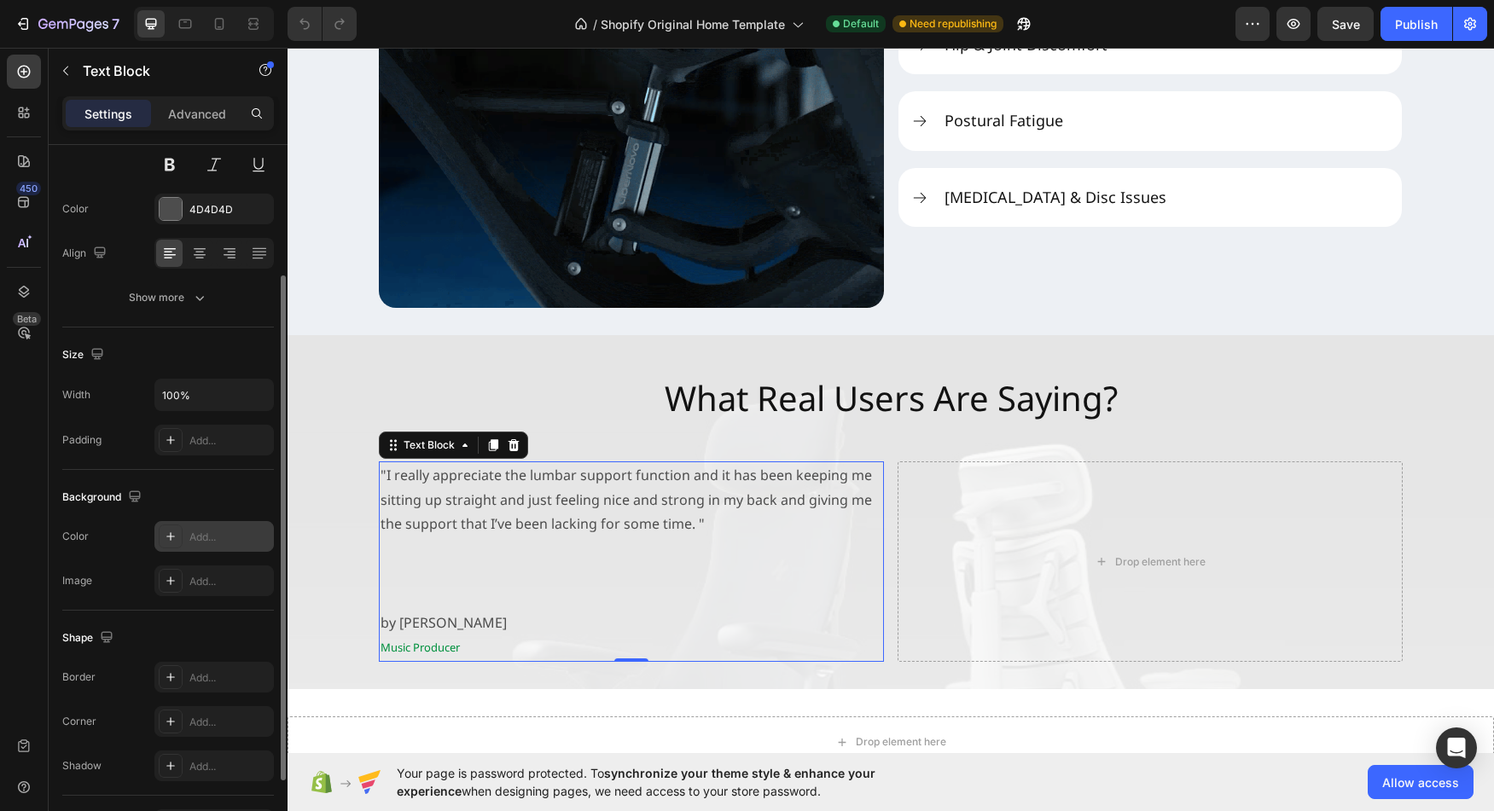
click at [164, 543] on icon at bounding box center [171, 537] width 14 height 14
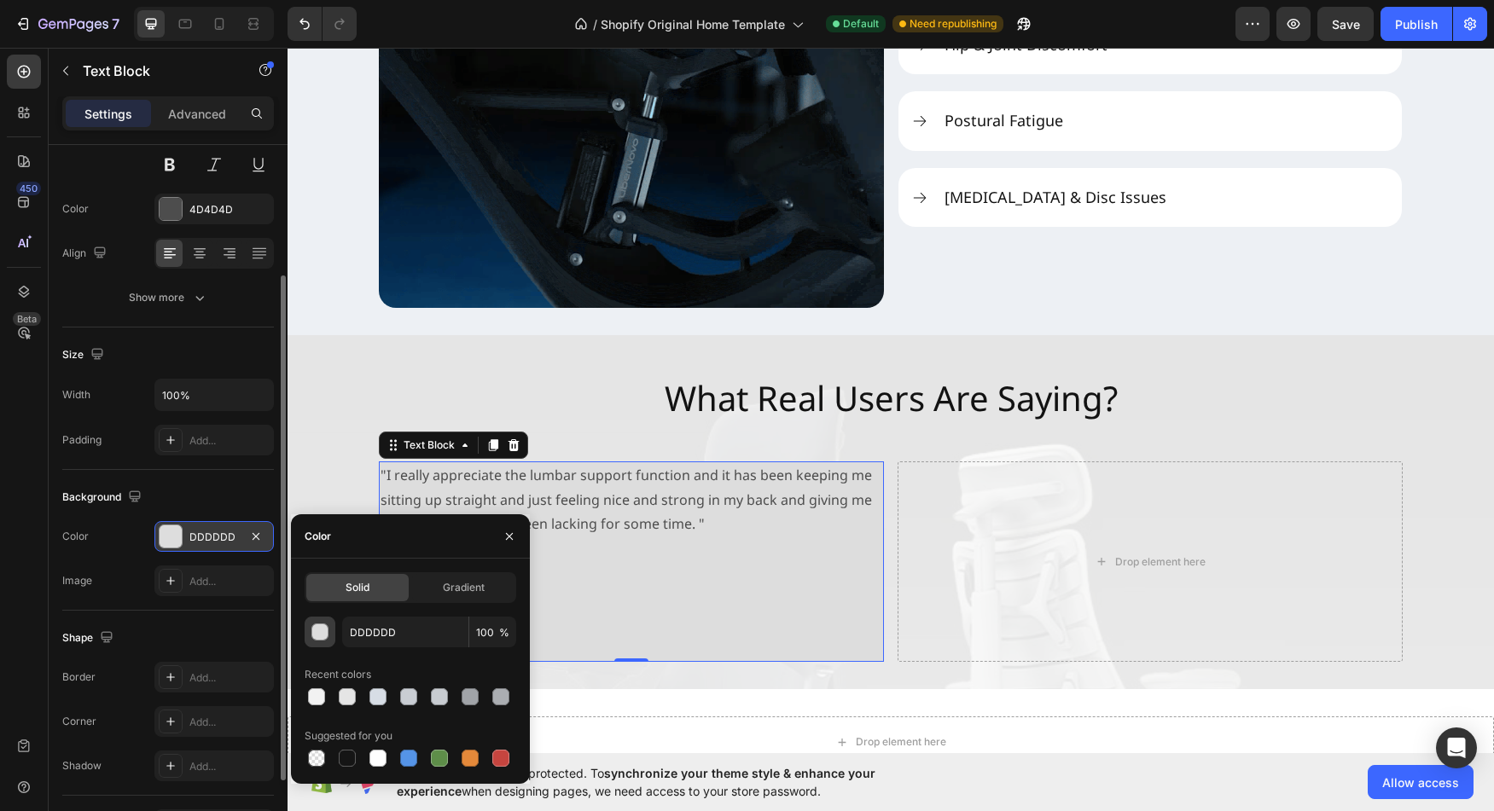
click at [321, 636] on div "button" at bounding box center [320, 633] width 17 height 17
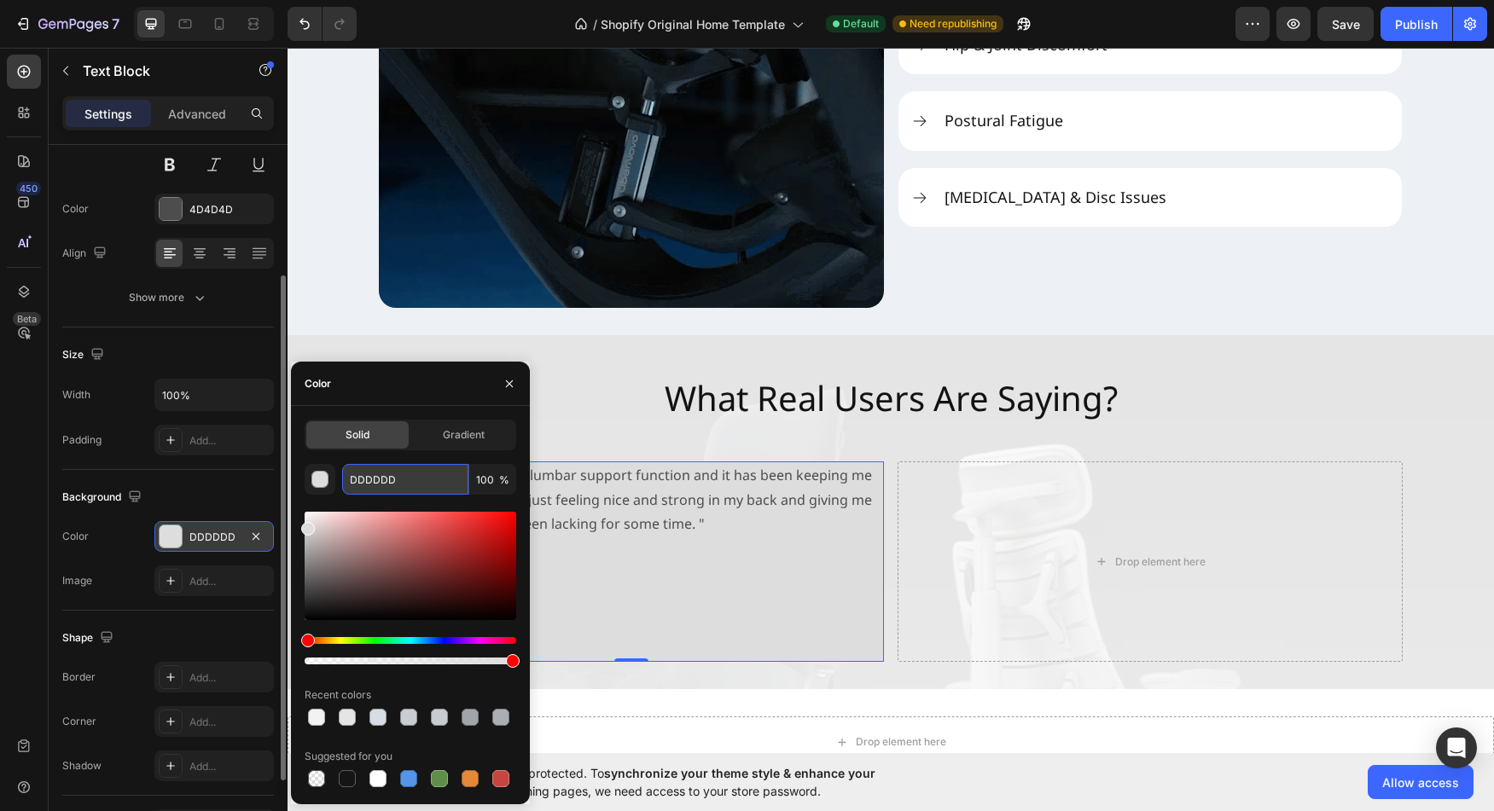
click at [378, 476] on input "DDDDDD" at bounding box center [405, 479] width 126 height 31
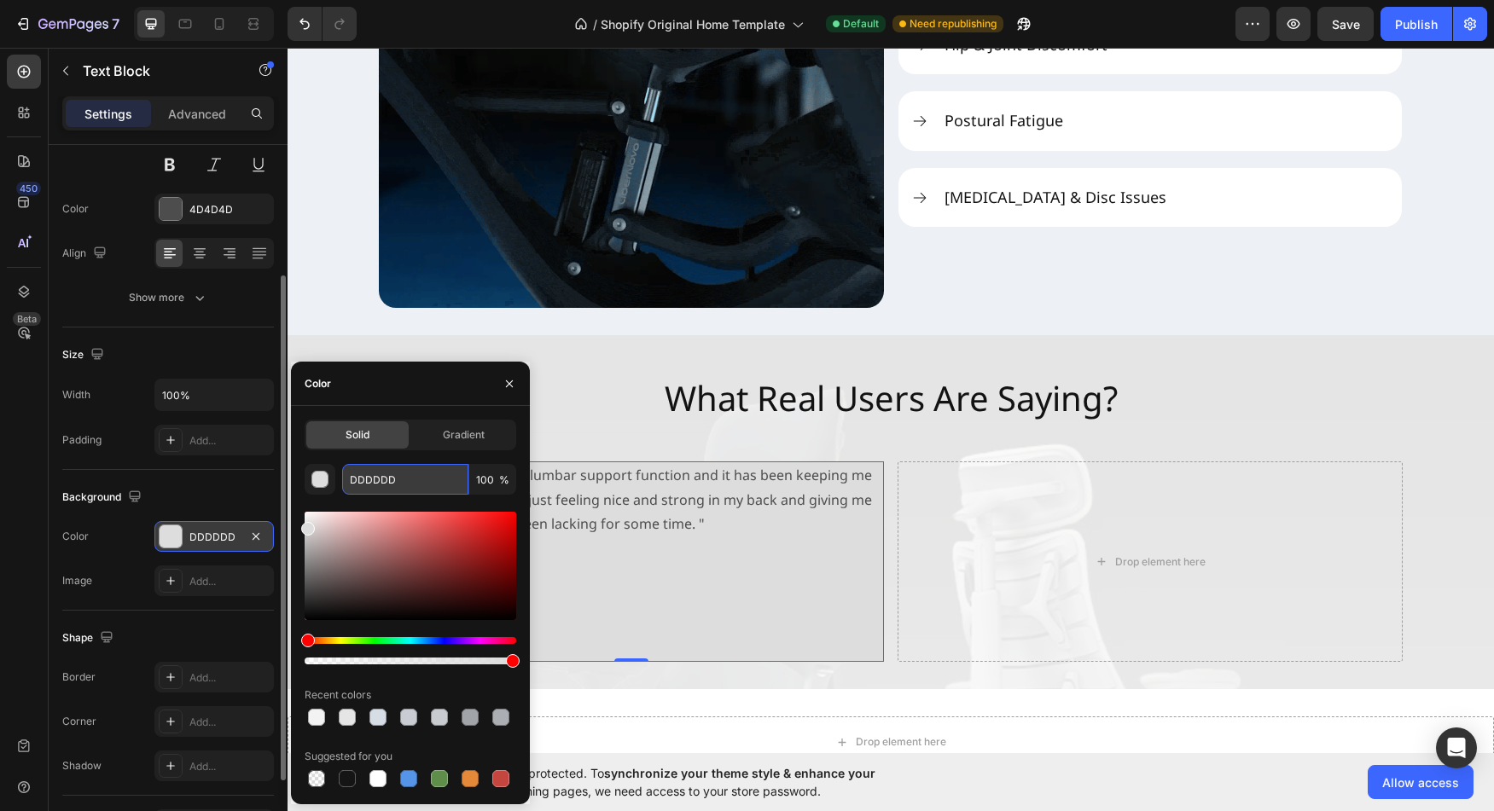
click at [378, 476] on input "DDDDDD" at bounding box center [405, 479] width 126 height 31
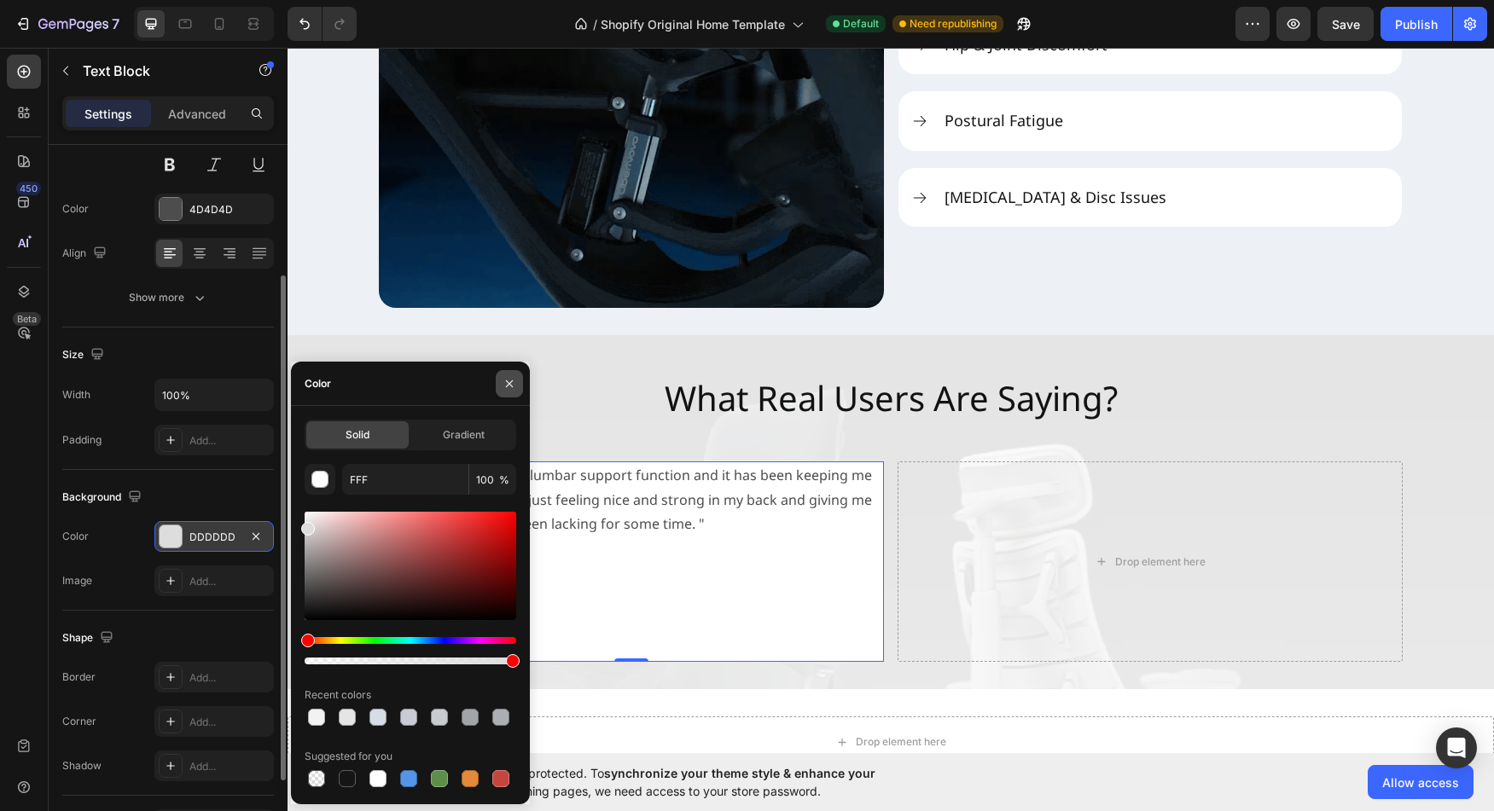
type input "FFFFFF"
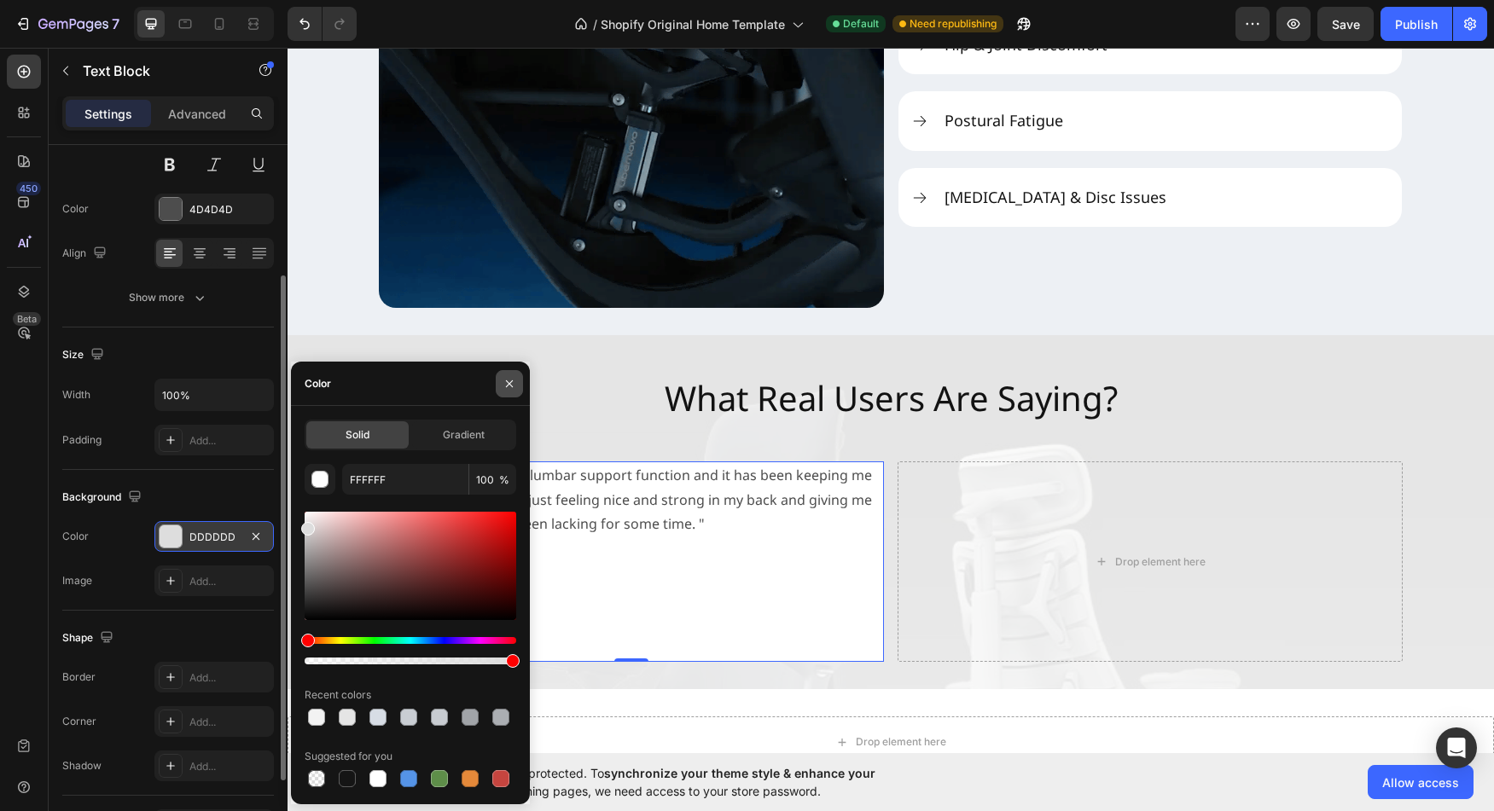
click at [506, 385] on icon "button" at bounding box center [510, 384] width 14 height 14
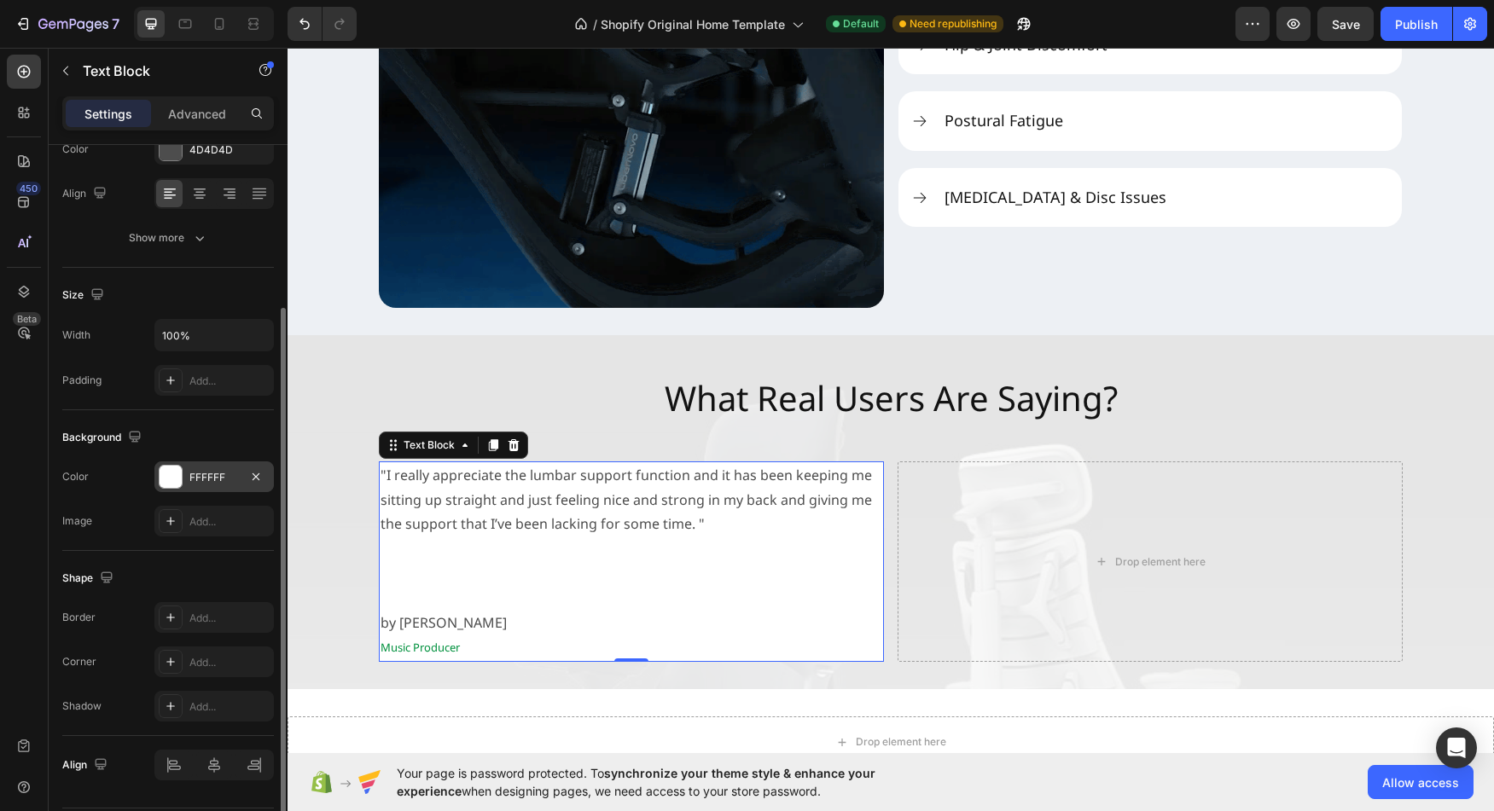
scroll to position [288, 0]
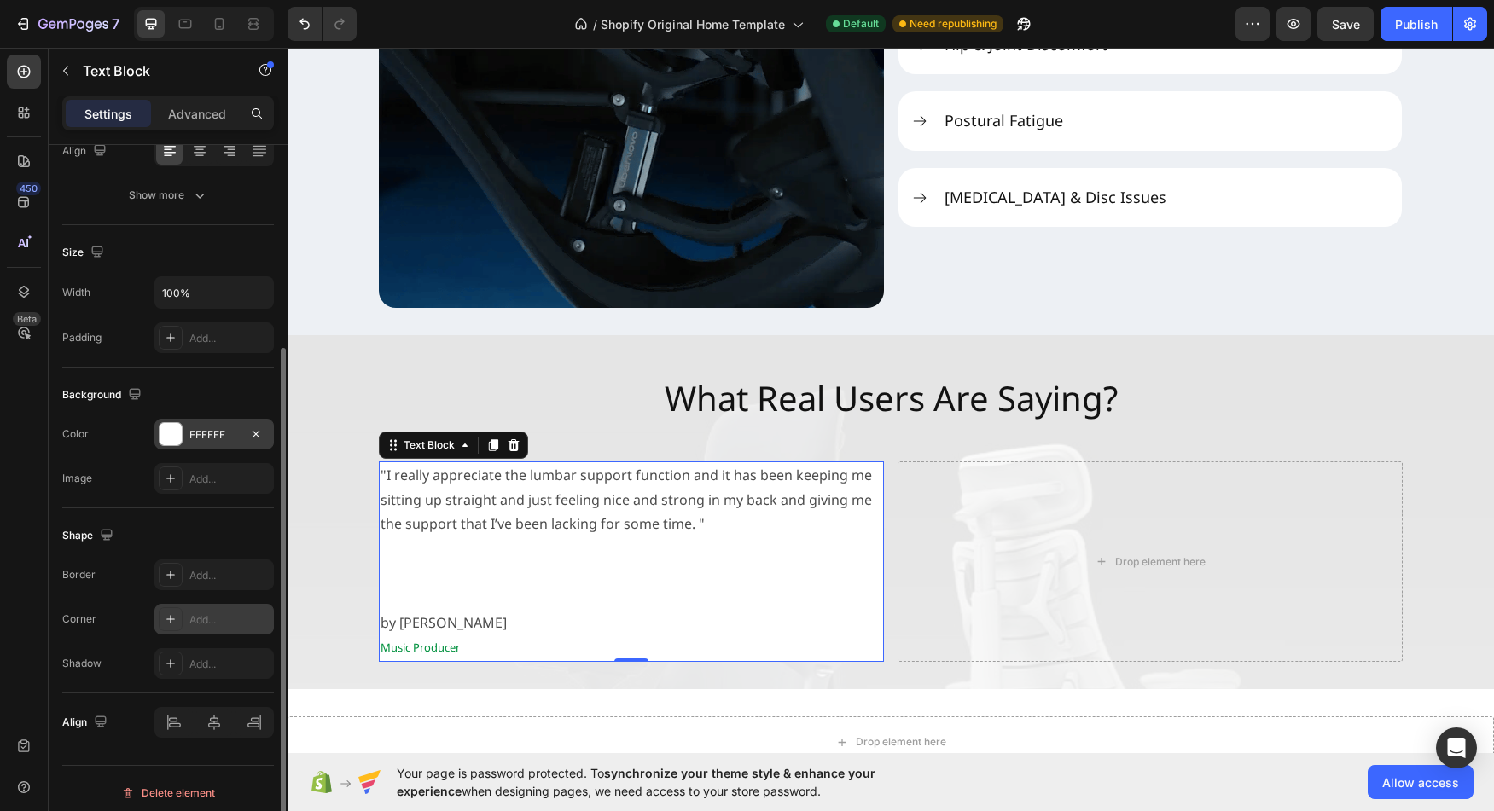
click at [224, 616] on div "Add..." at bounding box center [229, 620] width 80 height 15
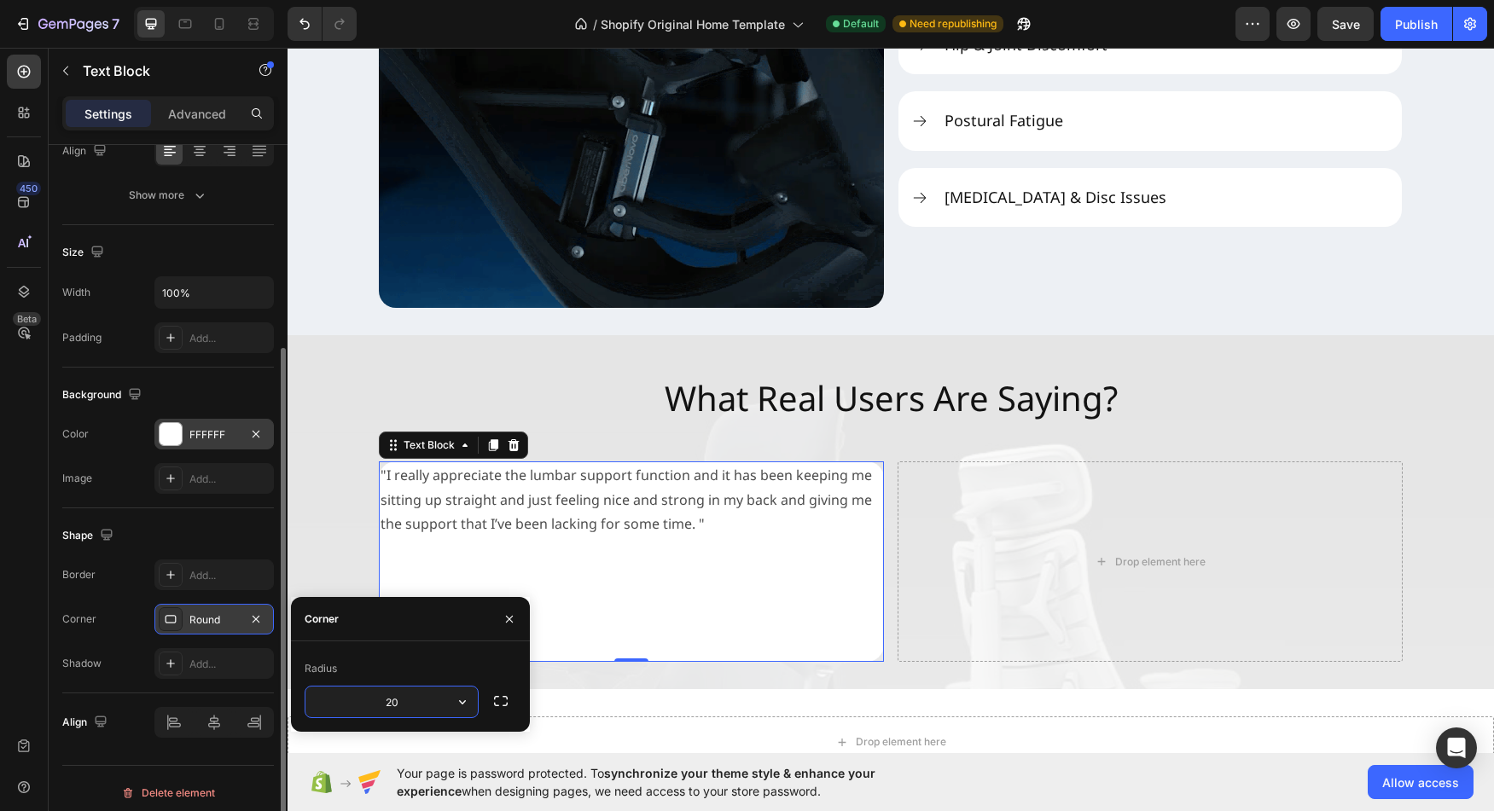
type input "20"
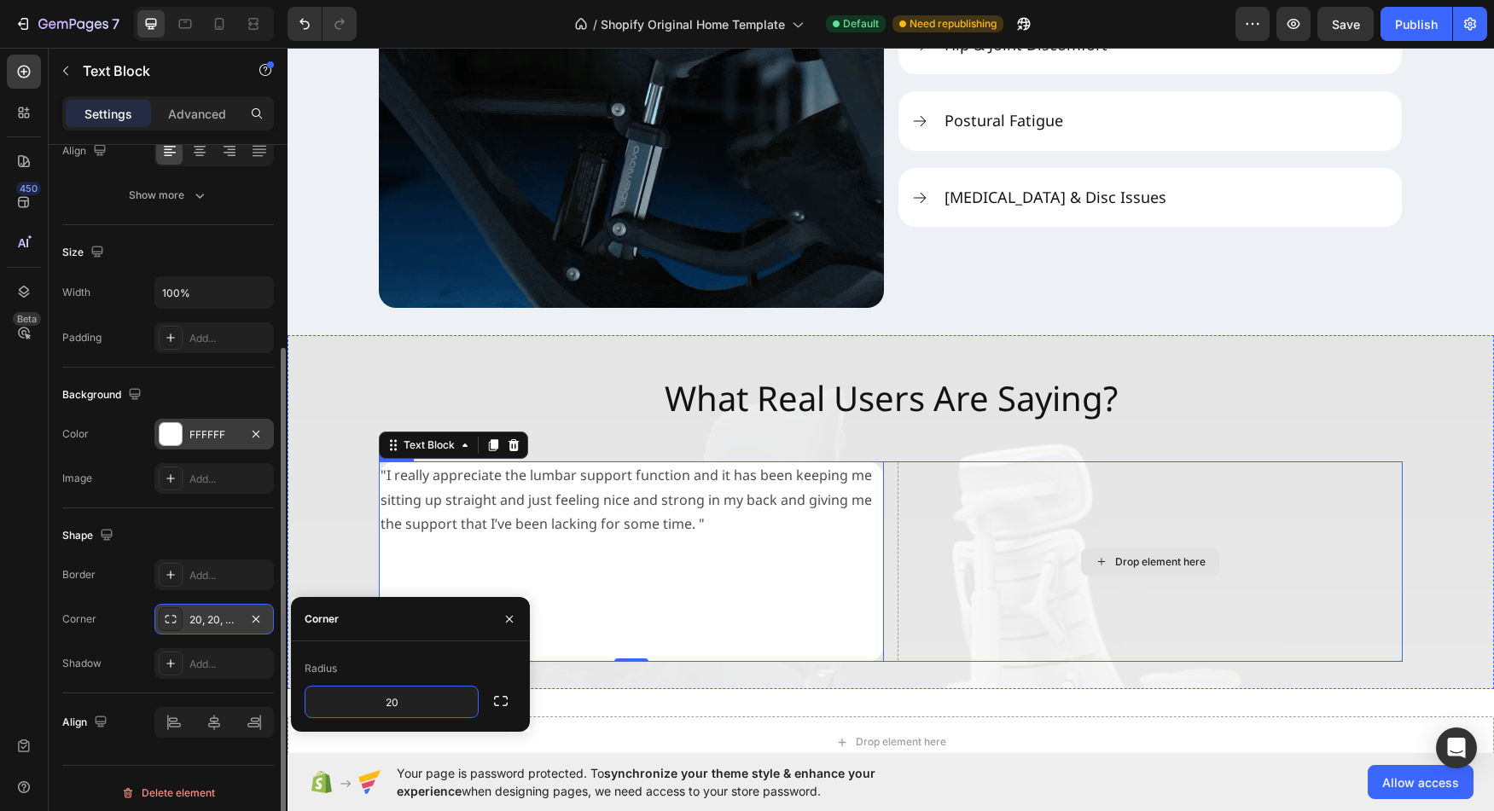
click at [1177, 584] on div "Drop element here" at bounding box center [1150, 562] width 505 height 201
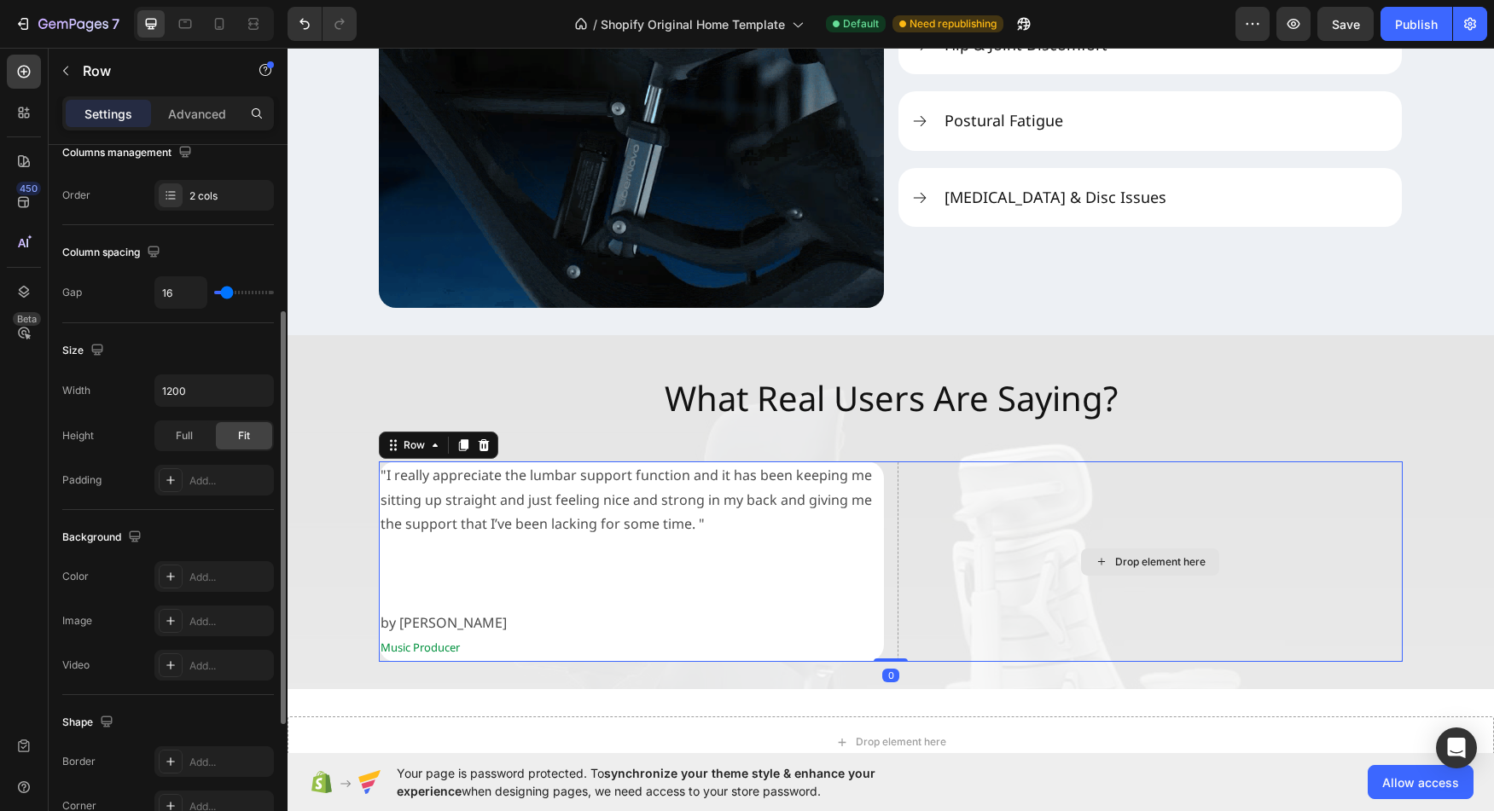
scroll to position [0, 0]
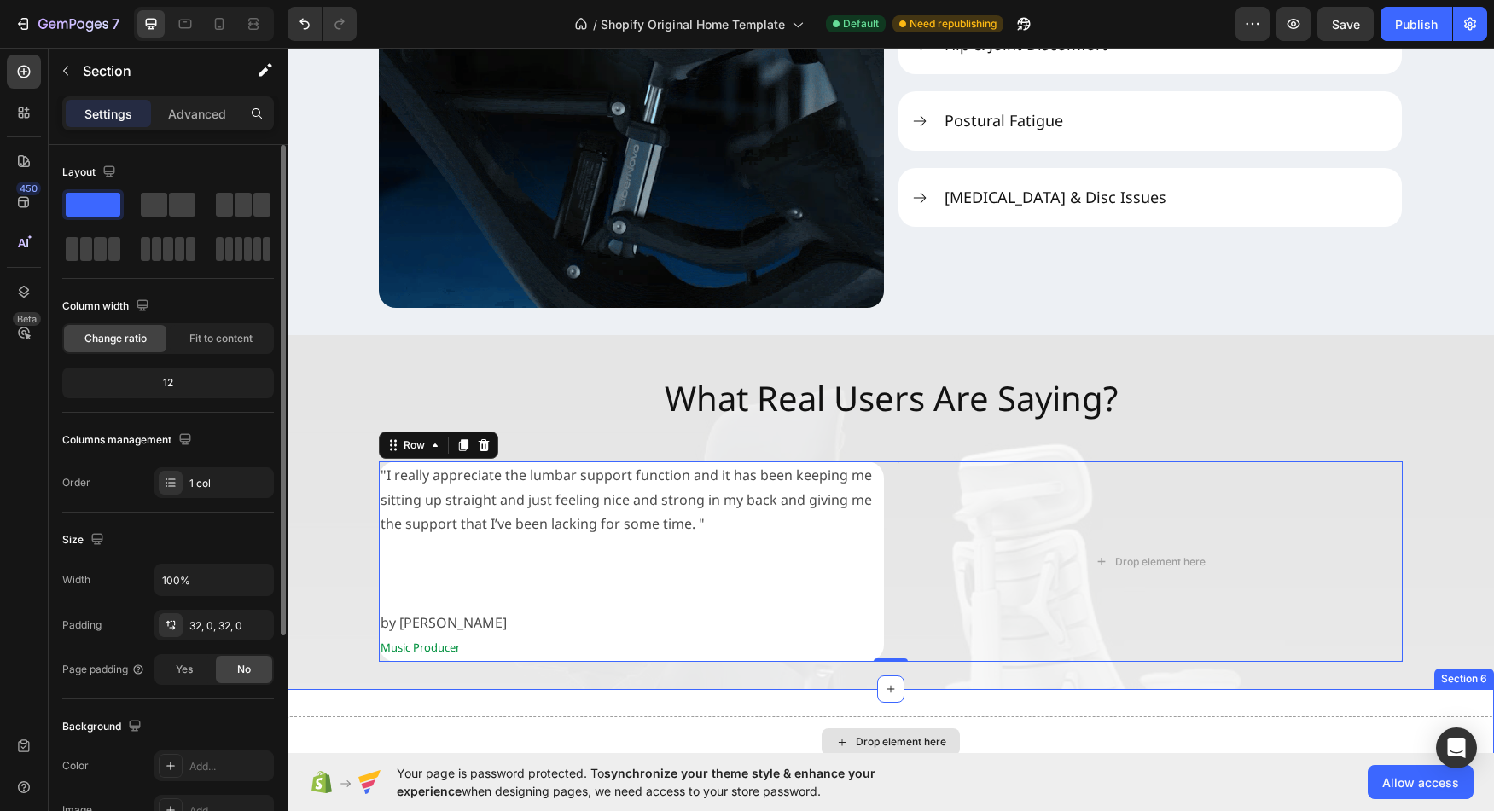
click at [702, 735] on div "Drop element here" at bounding box center [891, 742] width 1206 height 51
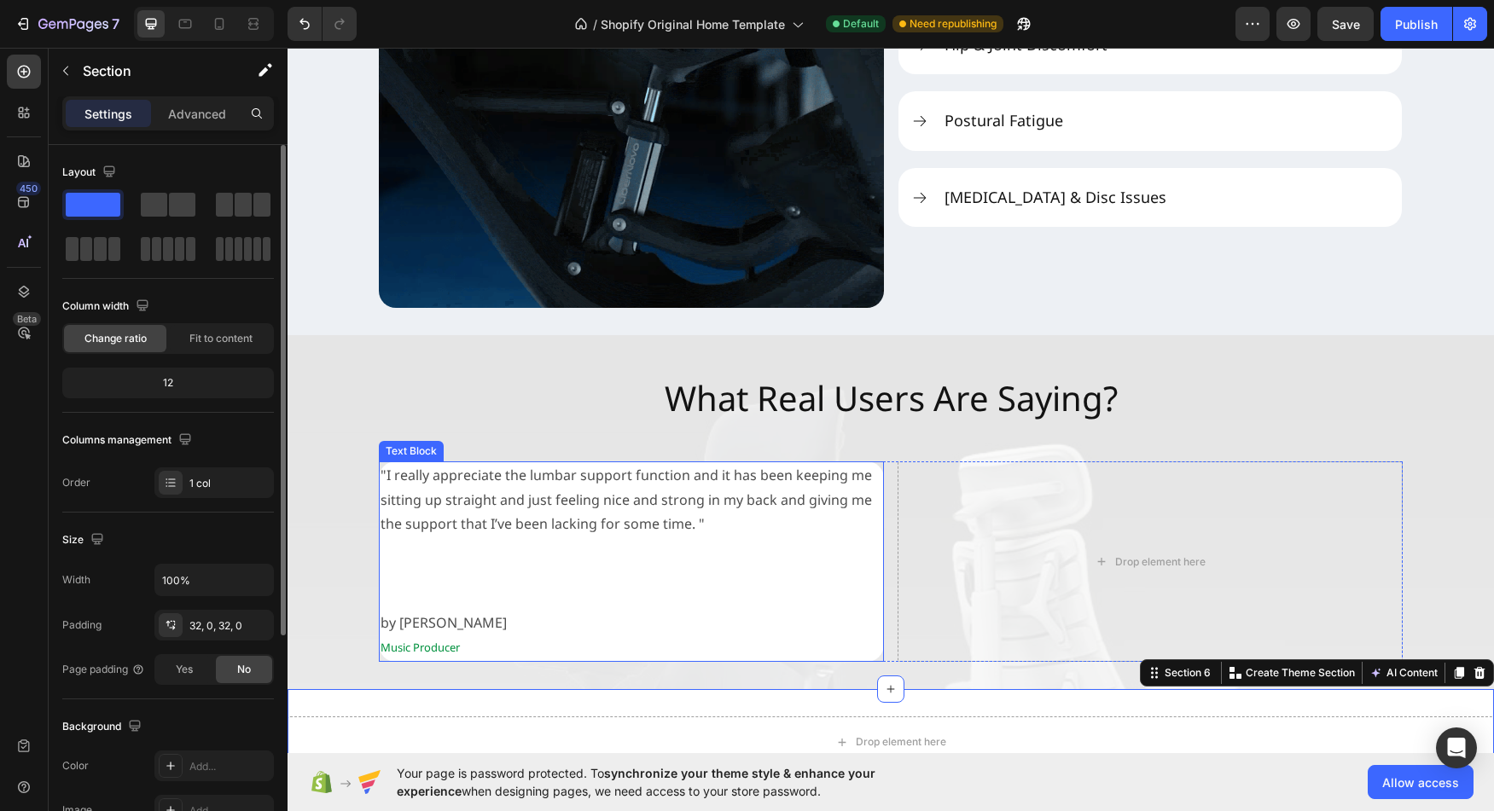
click at [734, 564] on p "Rich Text Editor. Editing area: main" at bounding box center [632, 573] width 502 height 25
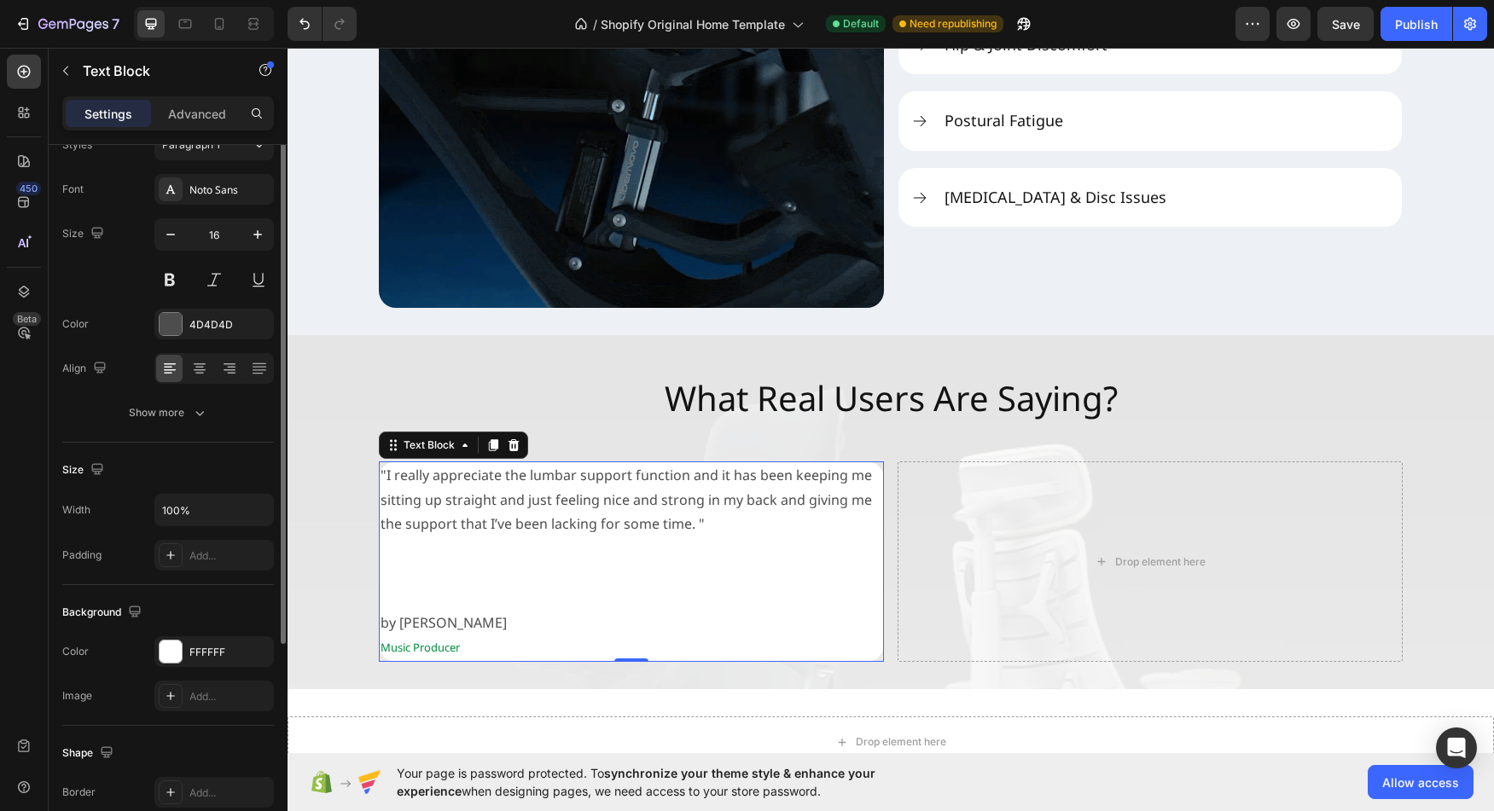
scroll to position [75, 0]
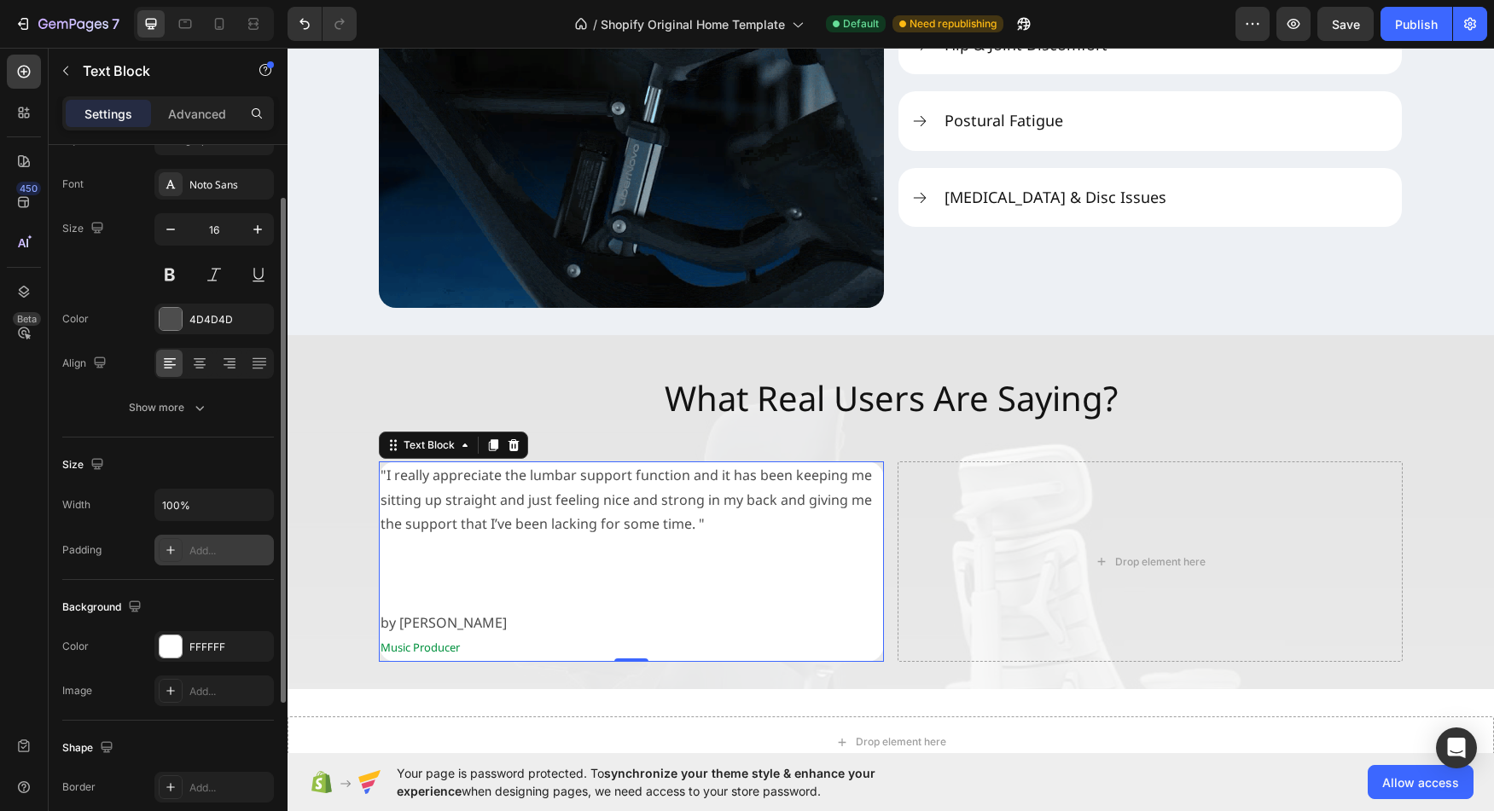
click at [174, 548] on icon at bounding box center [171, 550] width 14 height 14
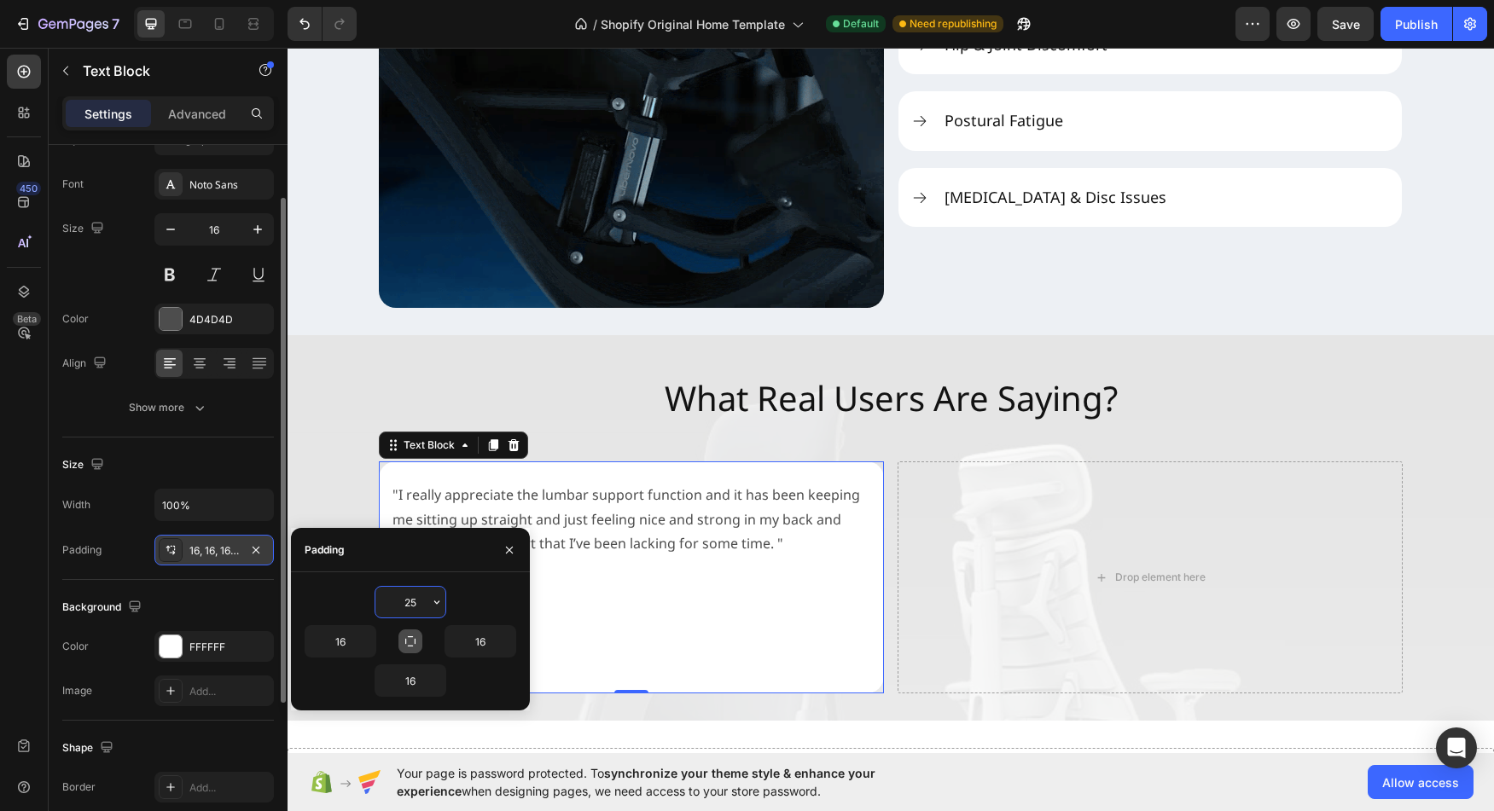
type input "25"
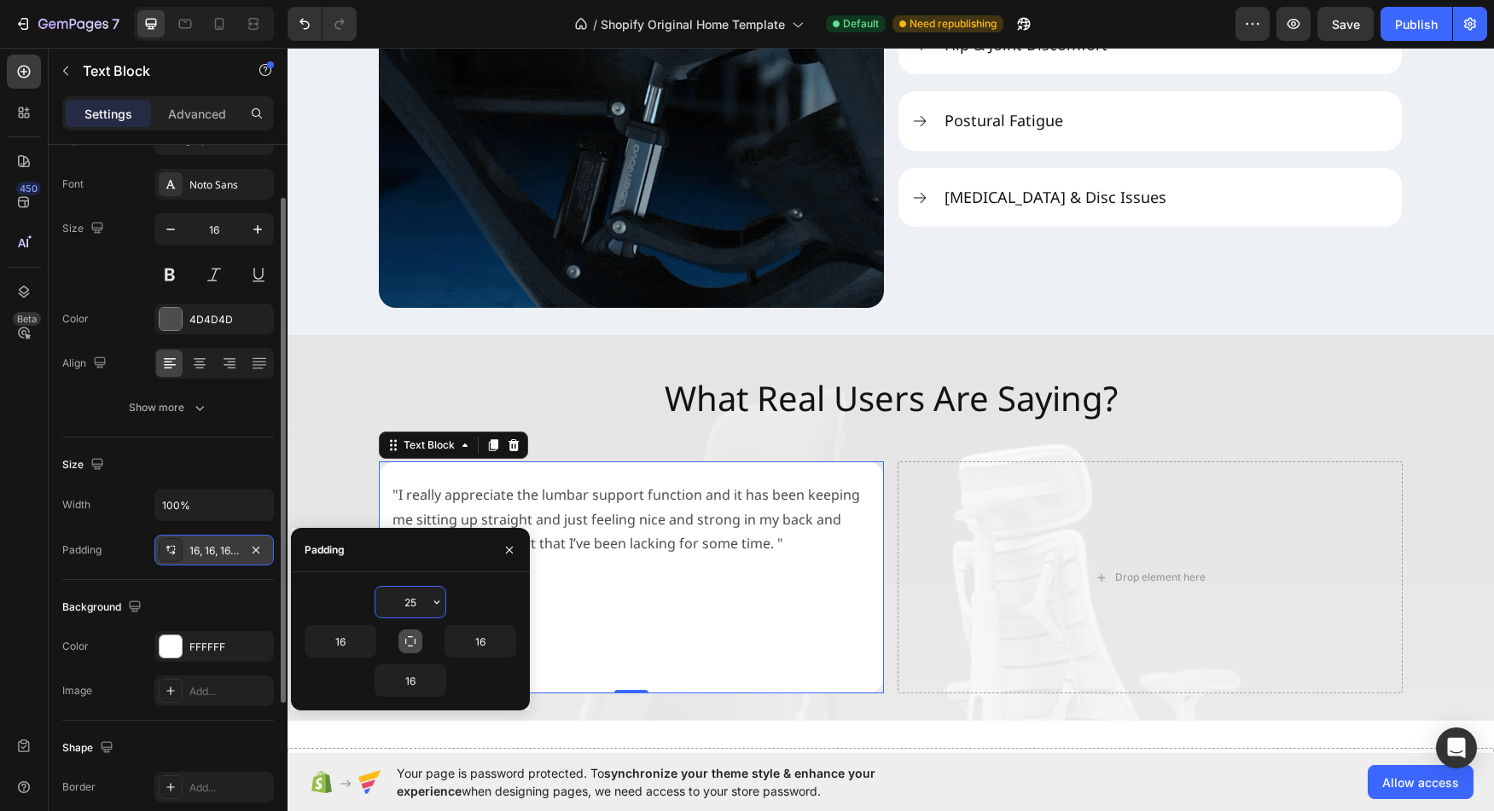
click at [412, 640] on icon "button" at bounding box center [411, 642] width 14 height 14
type input "25"
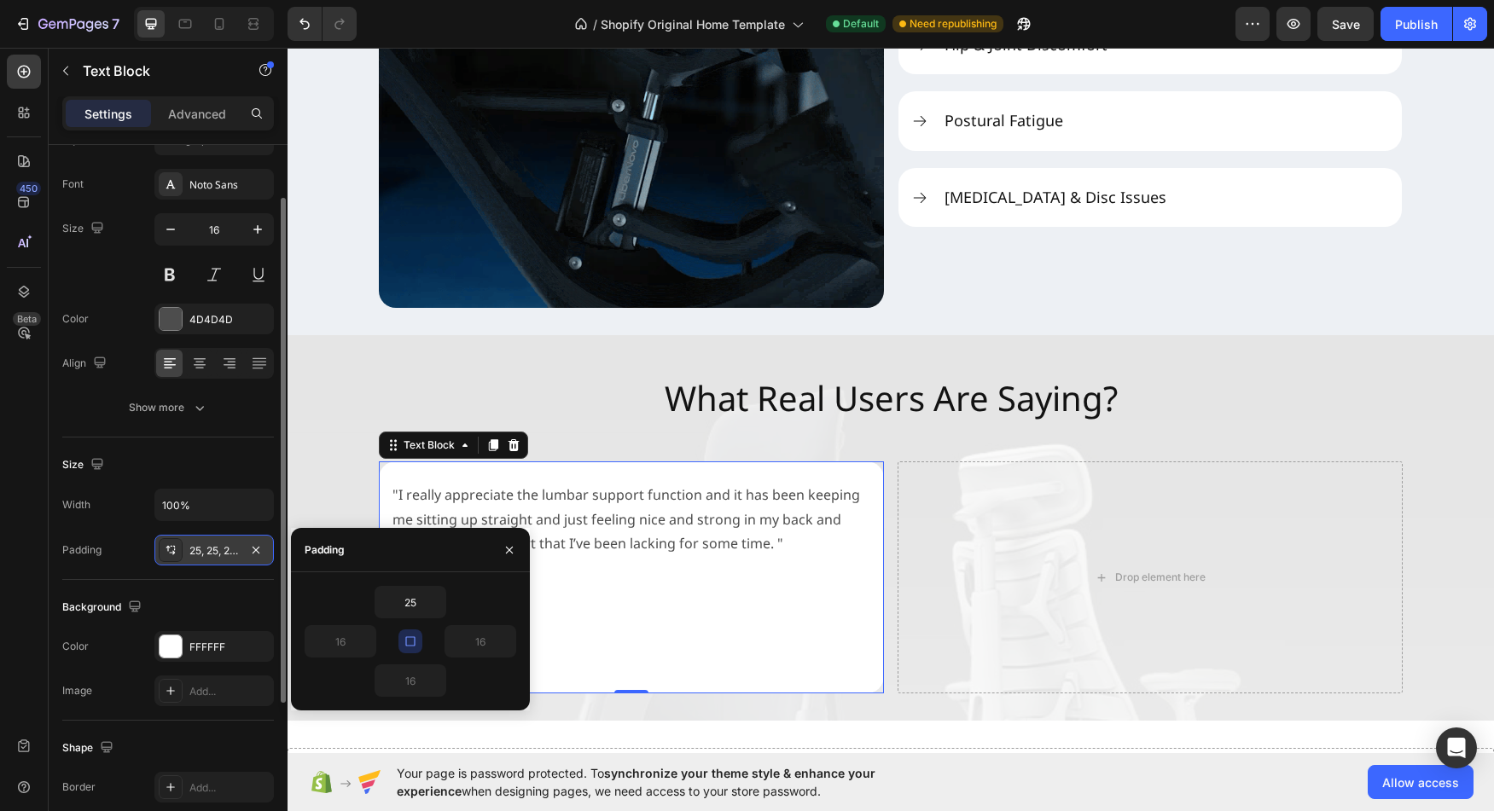
type input "25"
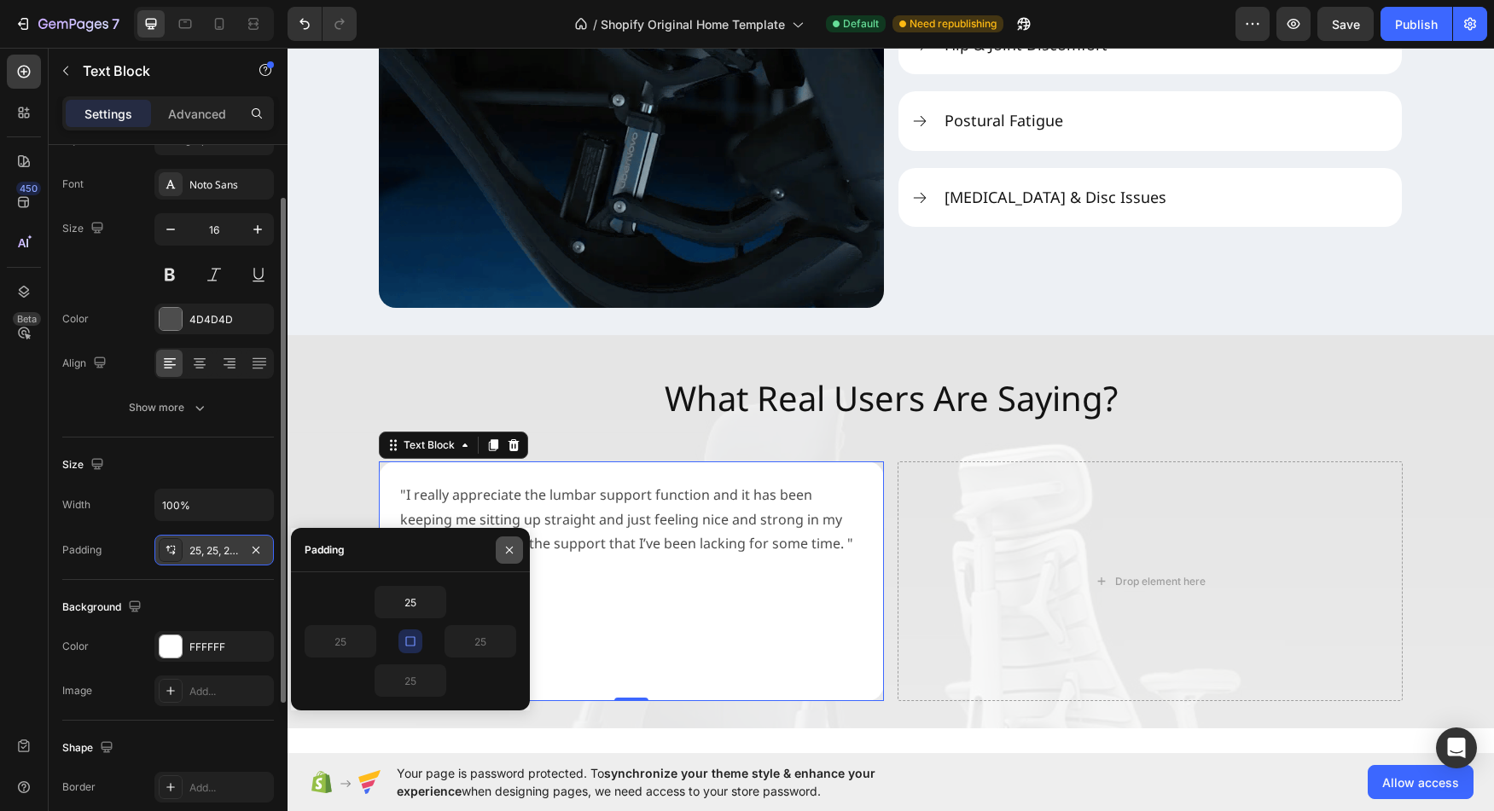
click at [514, 552] on icon "button" at bounding box center [510, 550] width 14 height 14
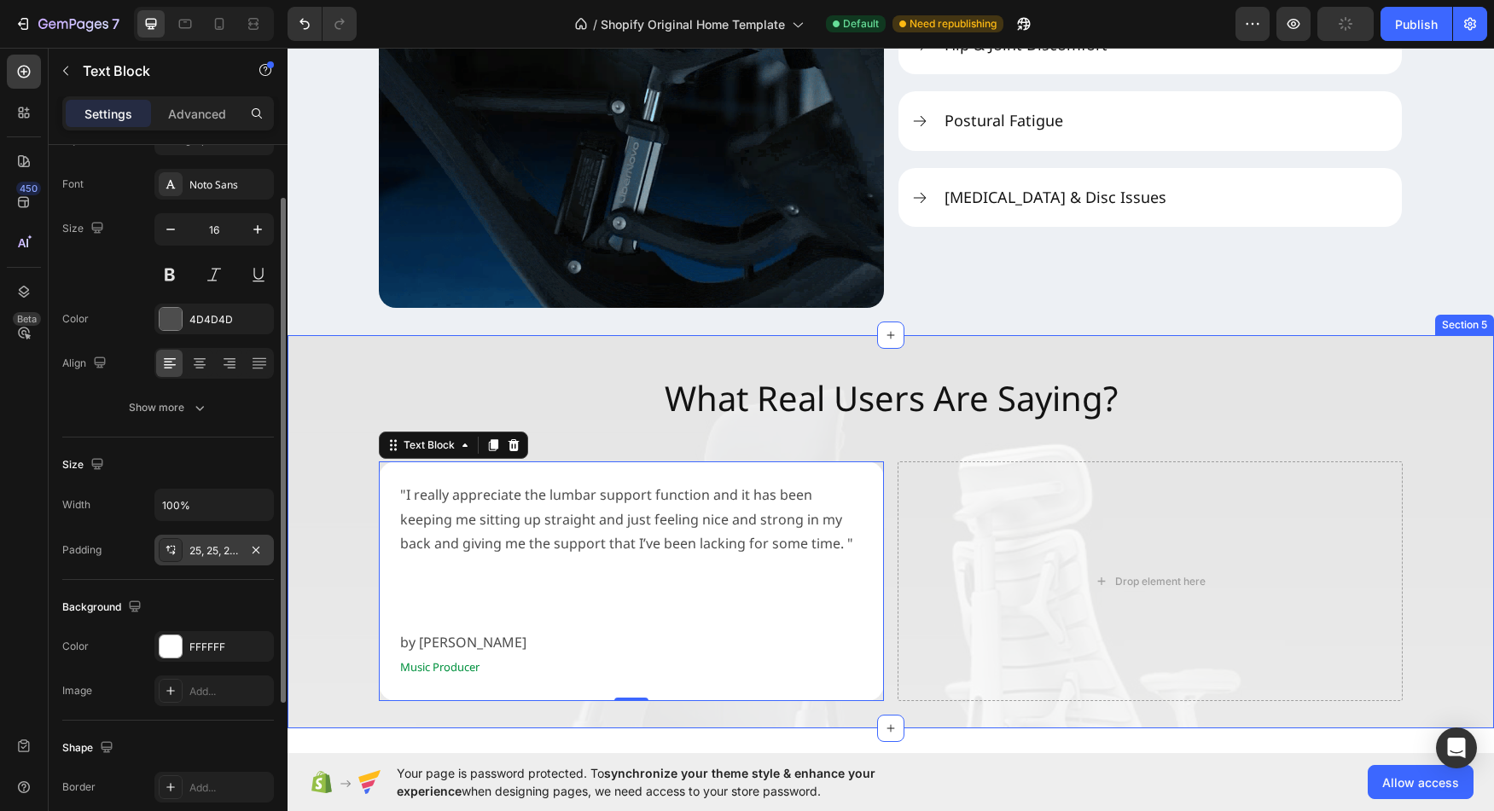
click at [327, 595] on div "What Real Users Are Saying? Heading "I really appreciate the [MEDICAL_DATA] sup…" at bounding box center [891, 532] width 1206 height 339
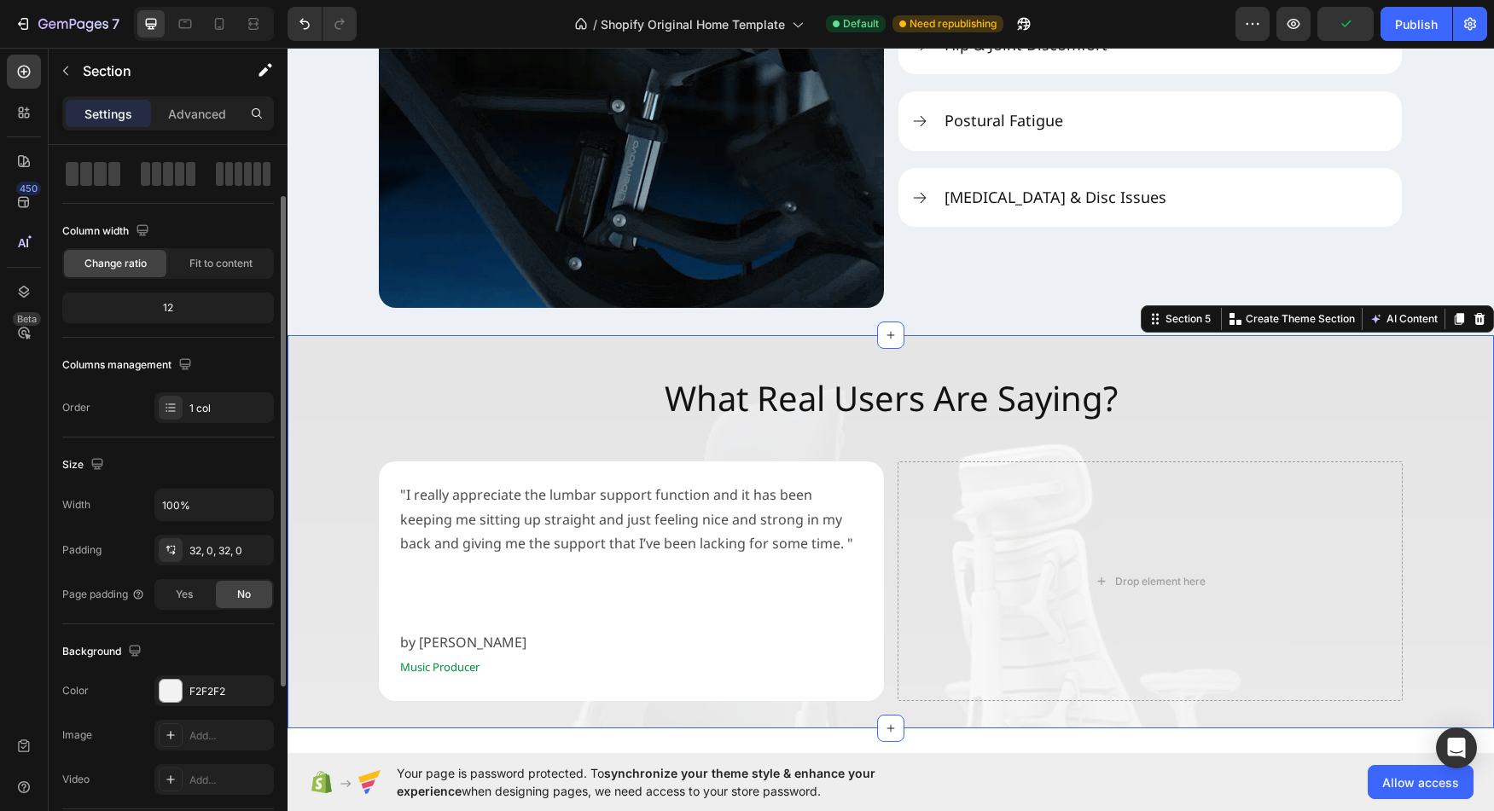
scroll to position [0, 0]
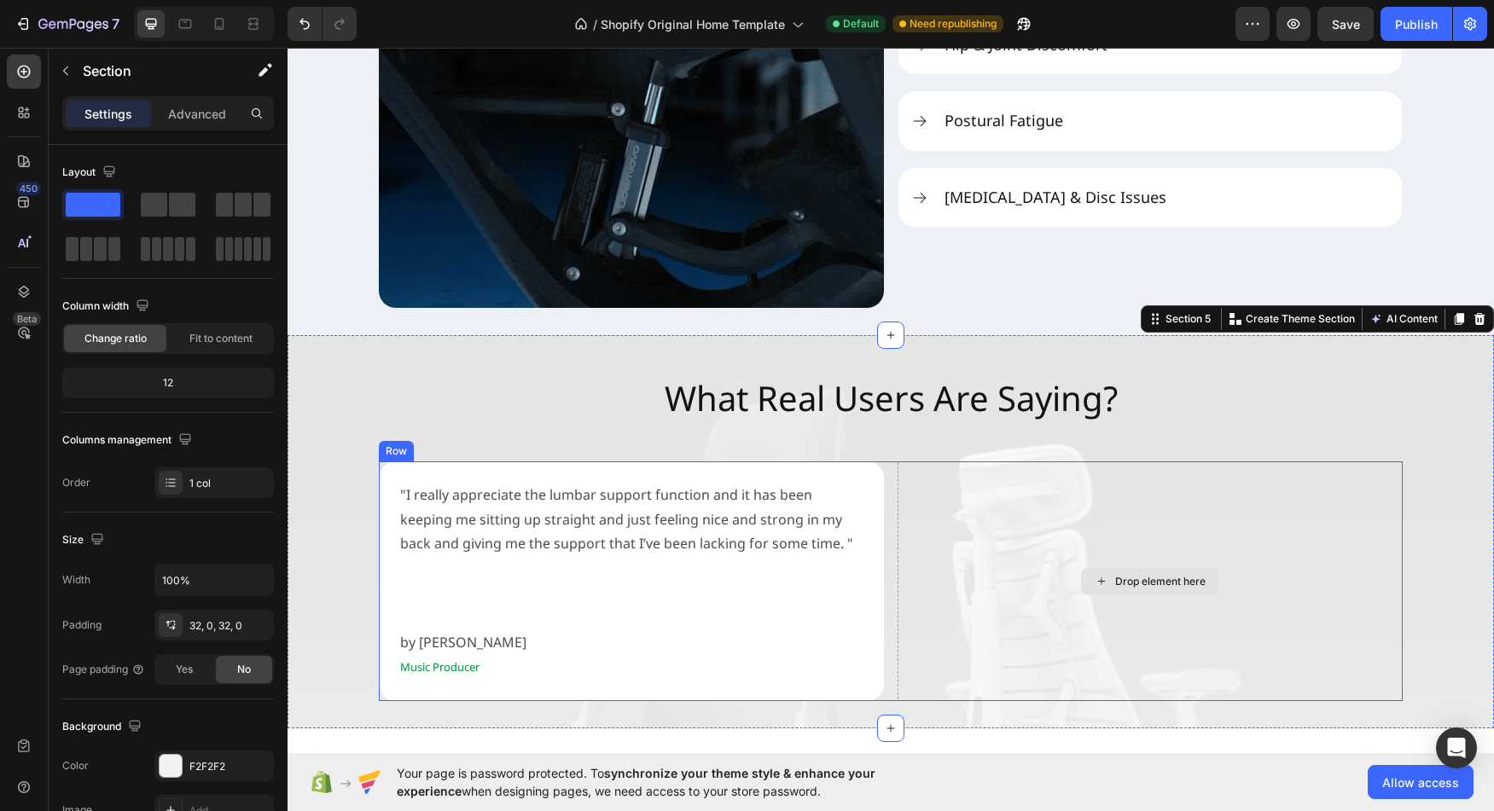
click at [1084, 586] on div "Drop element here" at bounding box center [1150, 581] width 138 height 27
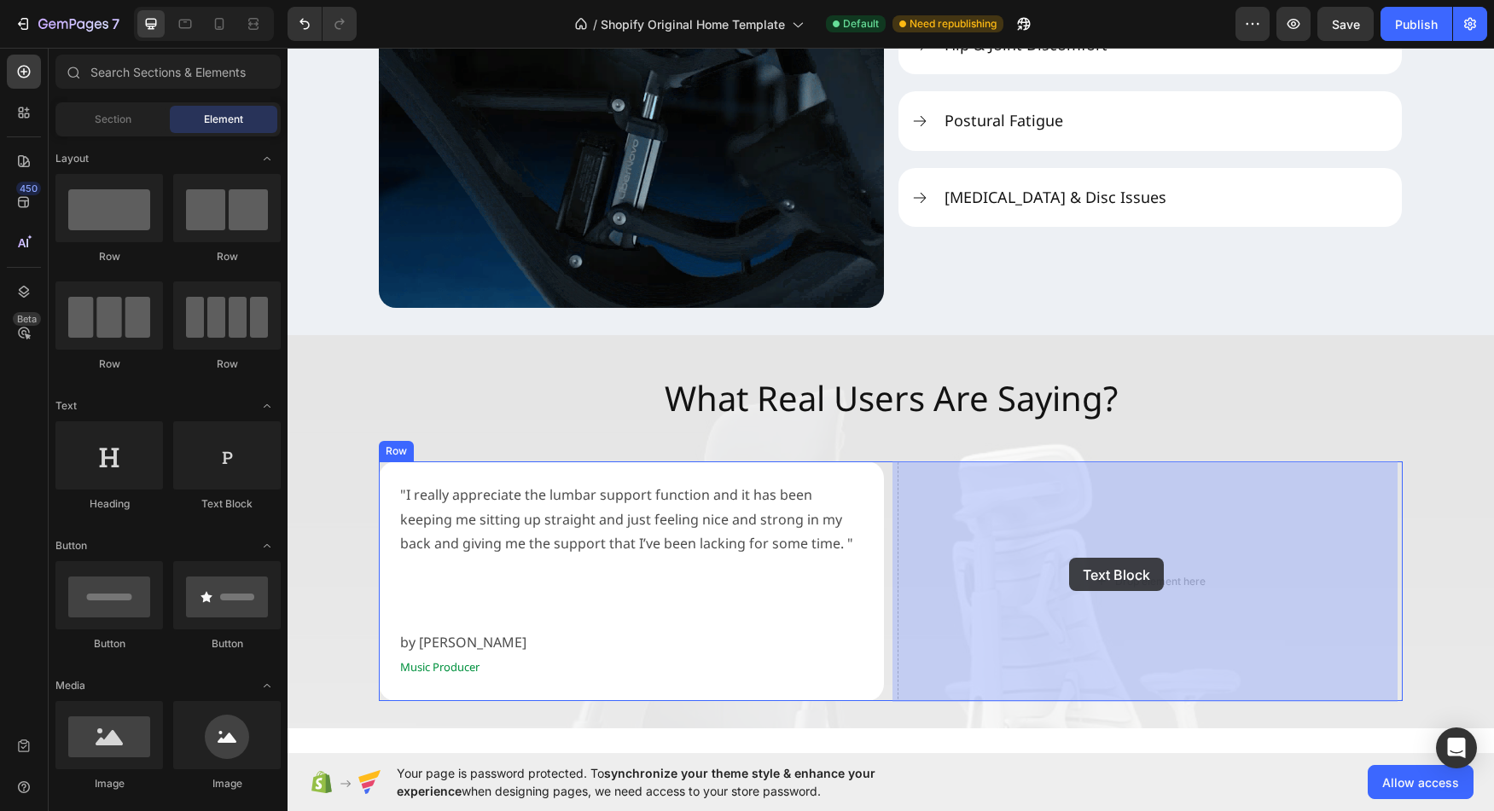
drag, startPoint x: 514, startPoint y: 520, endPoint x: 1069, endPoint y: 558, distance: 555.9
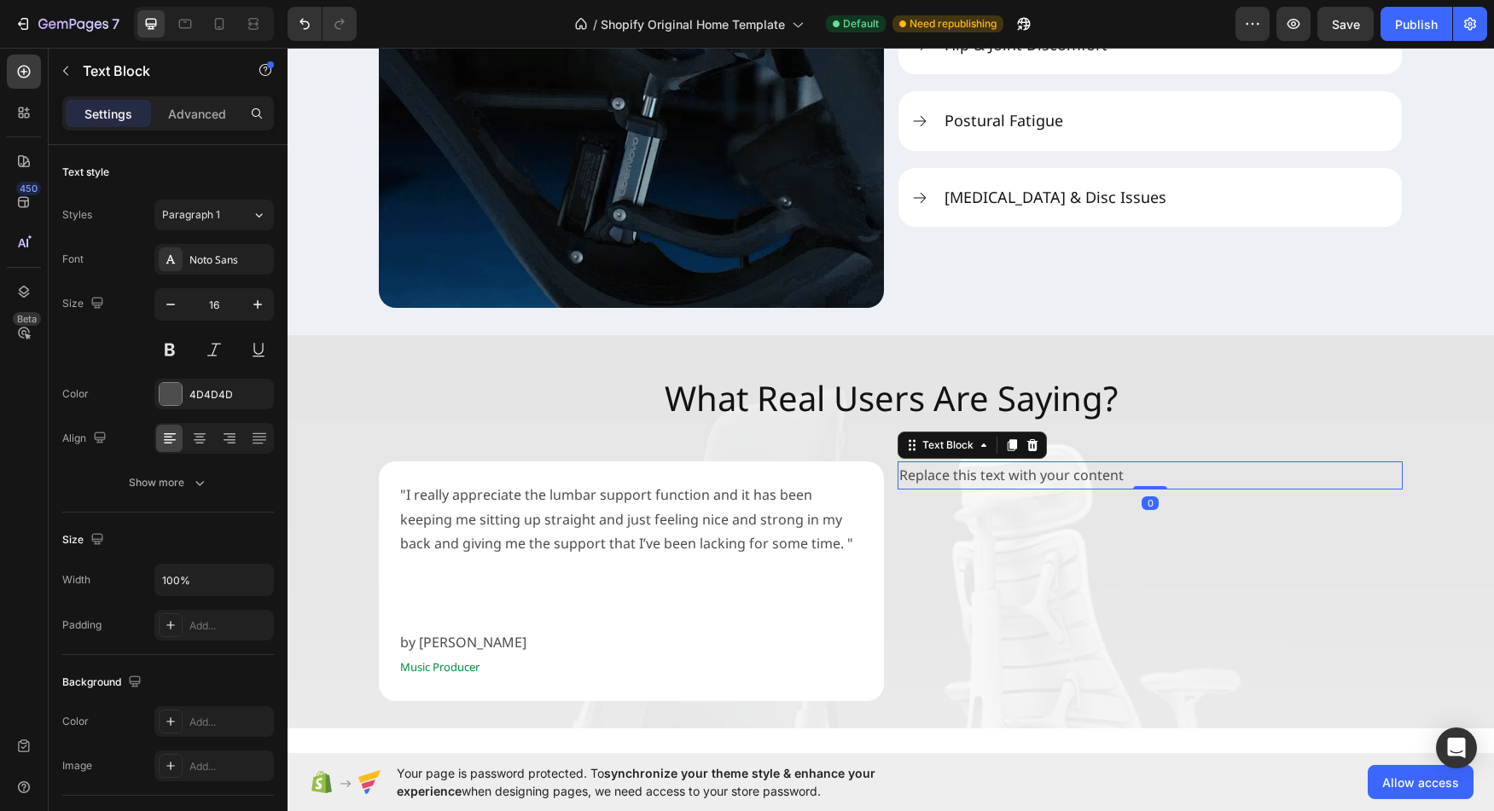
click at [984, 474] on div "Replace this text with your content" at bounding box center [1150, 476] width 505 height 28
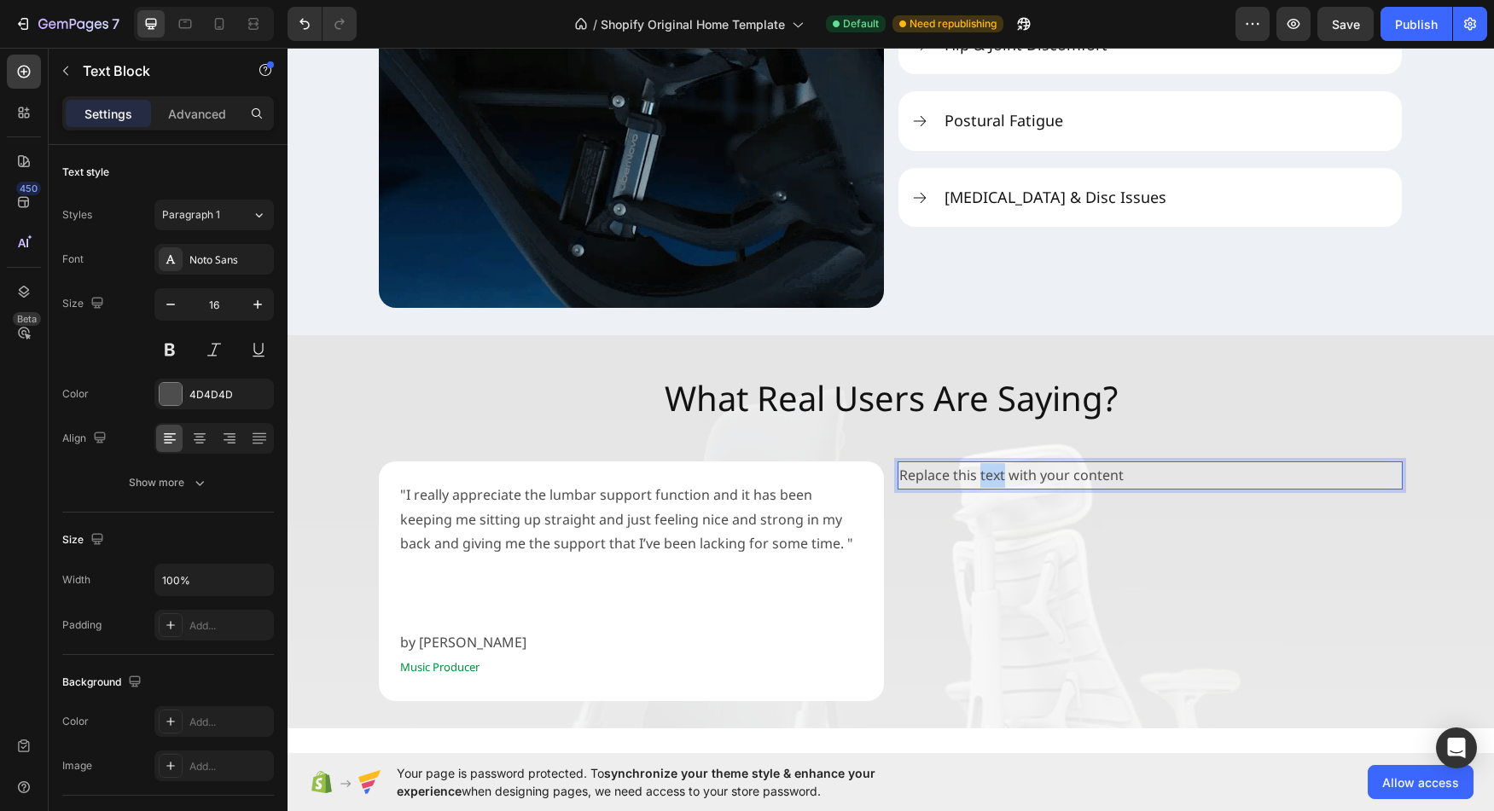
click at [984, 473] on p "Replace this text with your content" at bounding box center [1150, 475] width 502 height 25
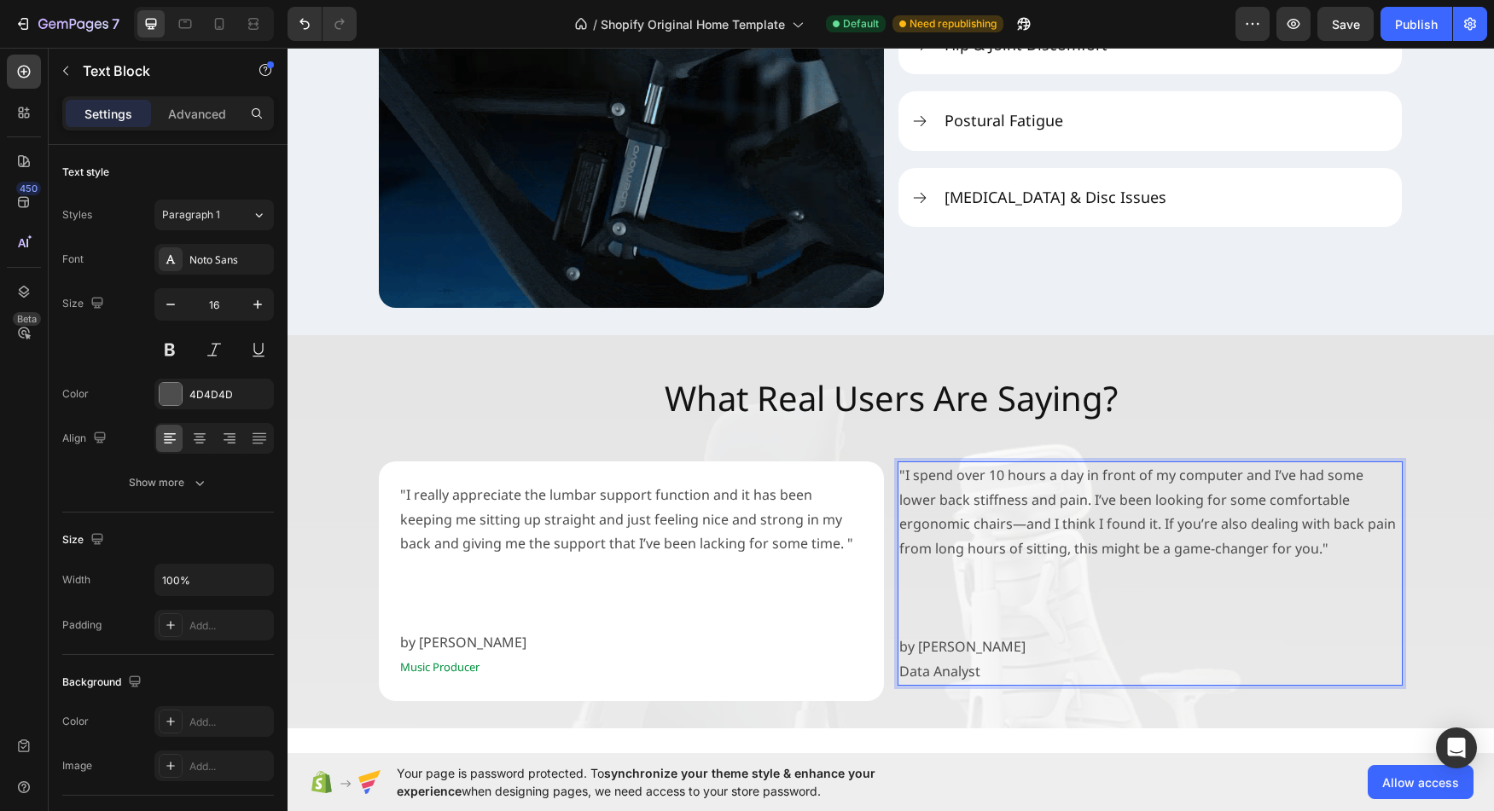
click at [953, 675] on p "Data Analyst" at bounding box center [1150, 672] width 502 height 25
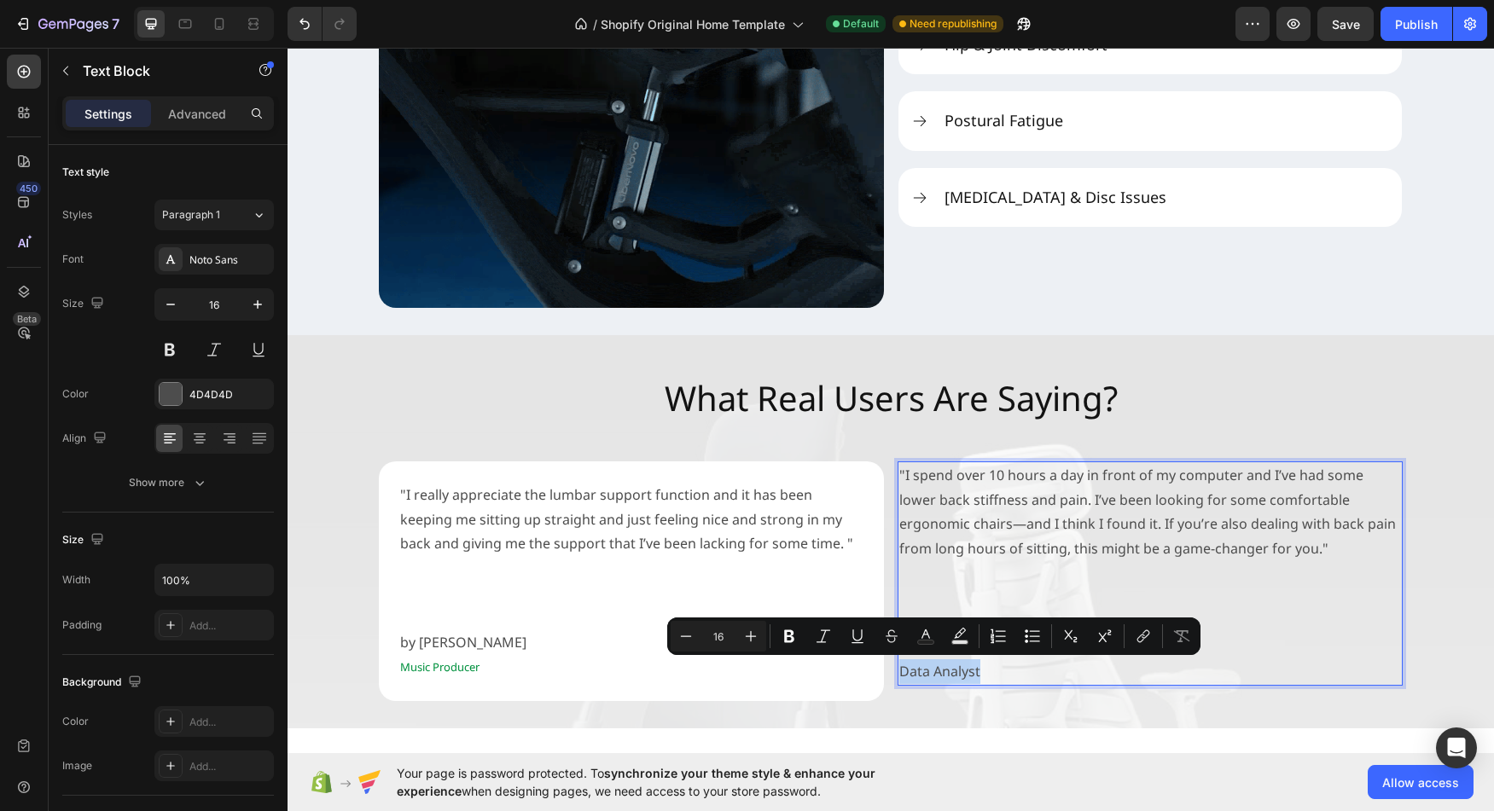
drag, startPoint x: 953, startPoint y: 675, endPoint x: 1374, endPoint y: 695, distance: 421.1
click at [904, 672] on p "Data Analyst" at bounding box center [1150, 672] width 502 height 25
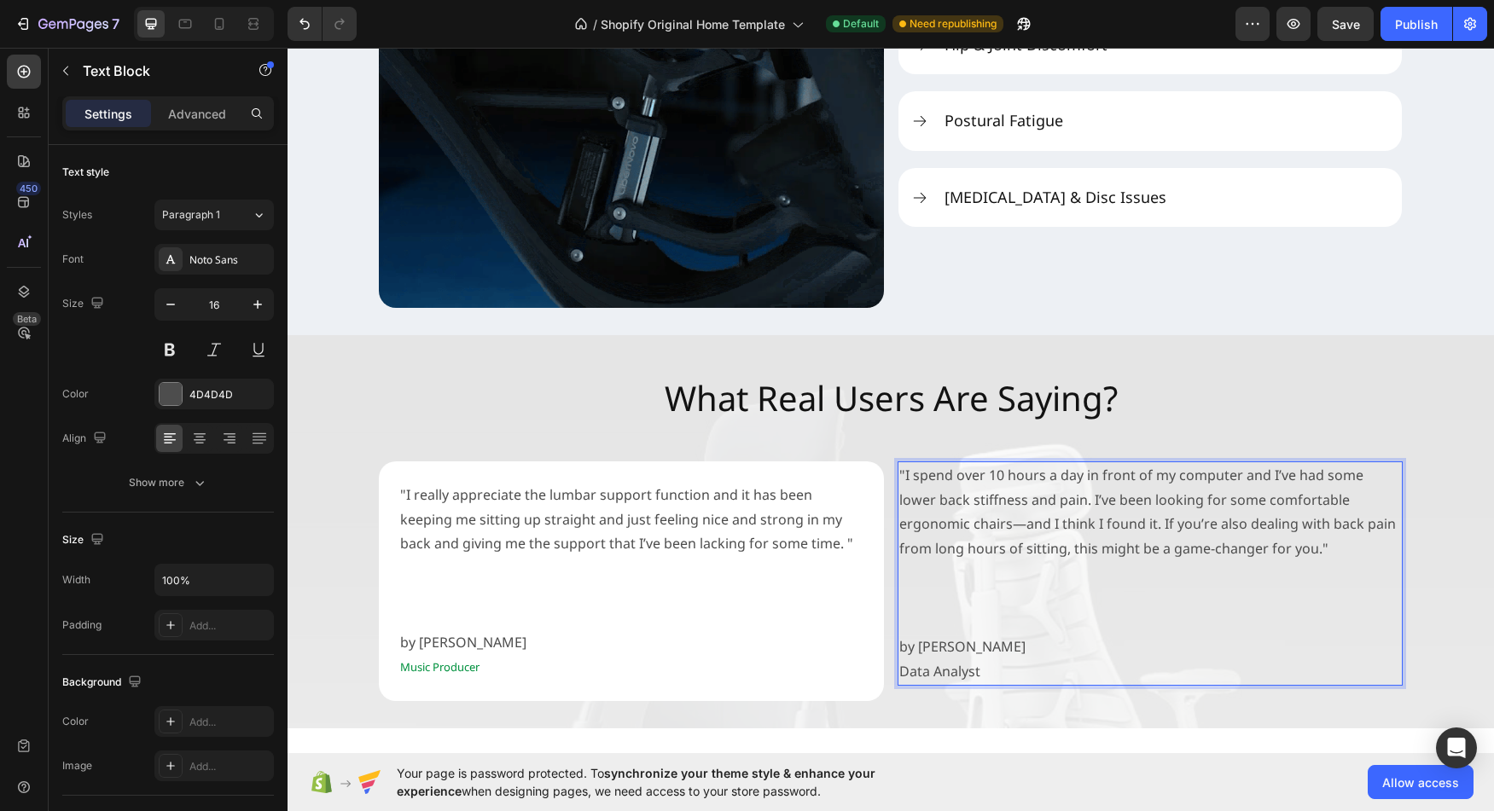
click at [1090, 555] on p ""I spend over 10 hours a day in front of my computer and I’ve had some lower ba…" at bounding box center [1150, 512] width 502 height 98
click at [1049, 579] on p "Rich Text Editor. Editing area: main" at bounding box center [1150, 573] width 502 height 25
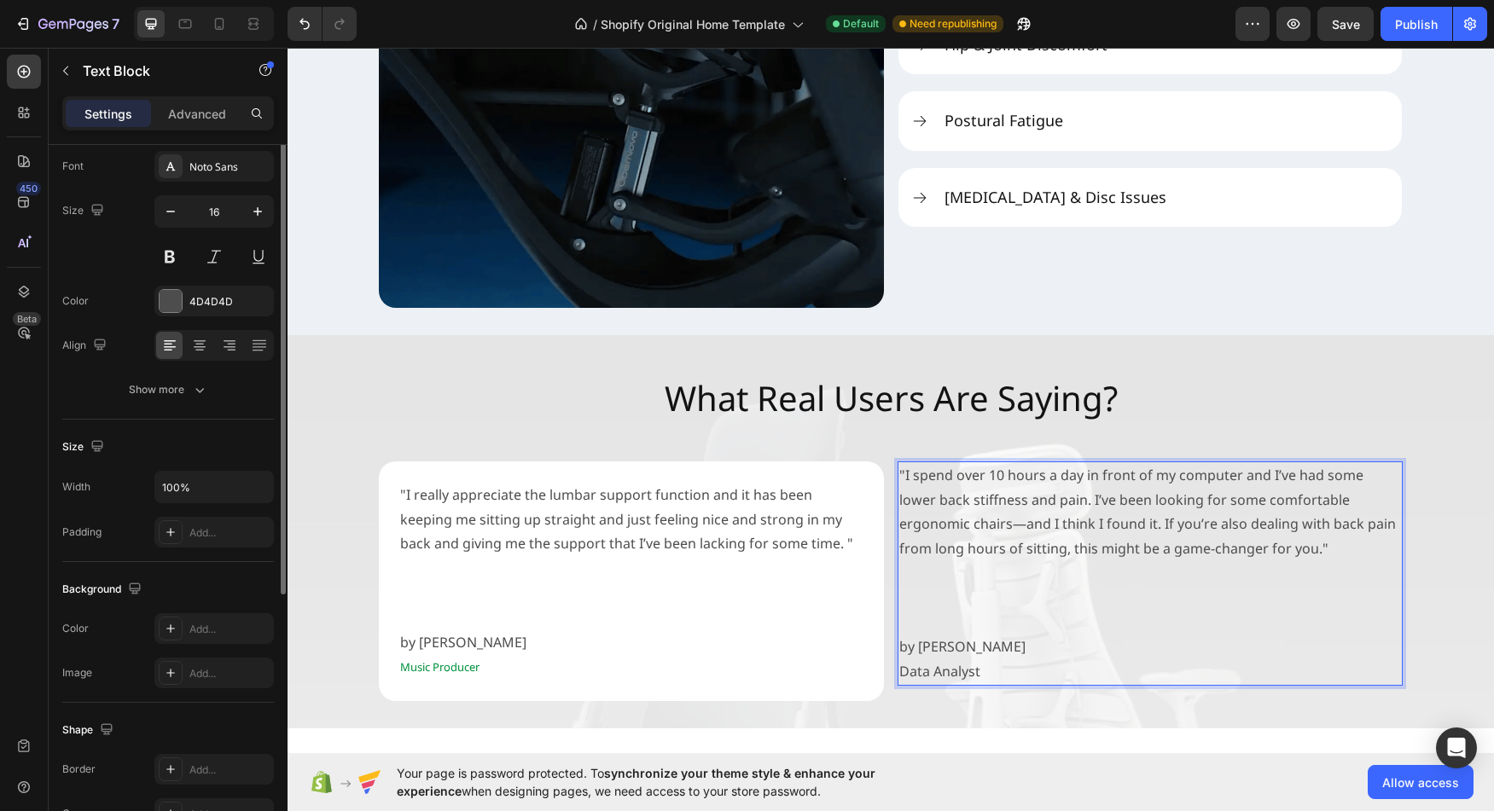
scroll to position [98, 0]
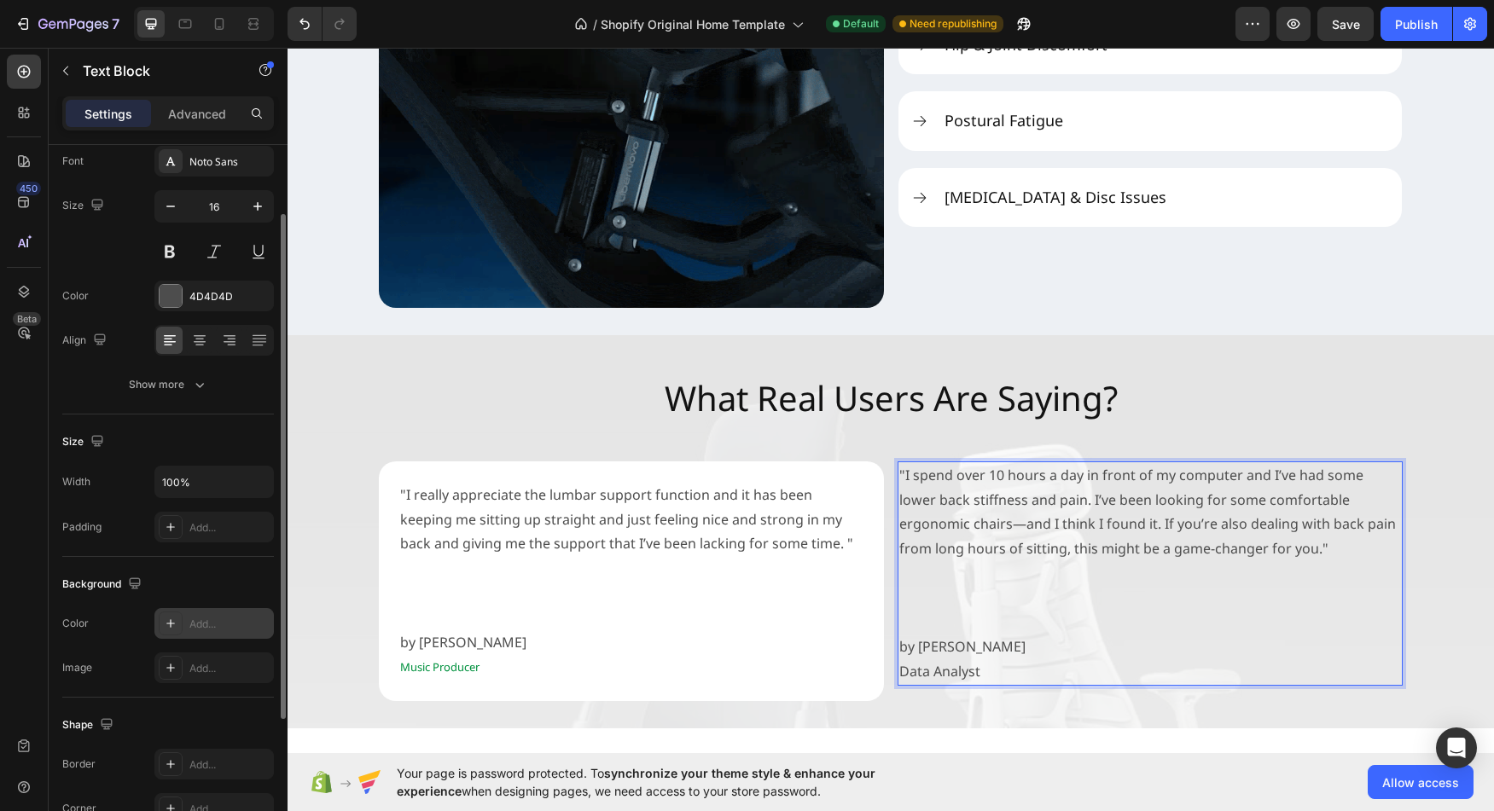
click at [168, 619] on icon at bounding box center [171, 624] width 14 height 14
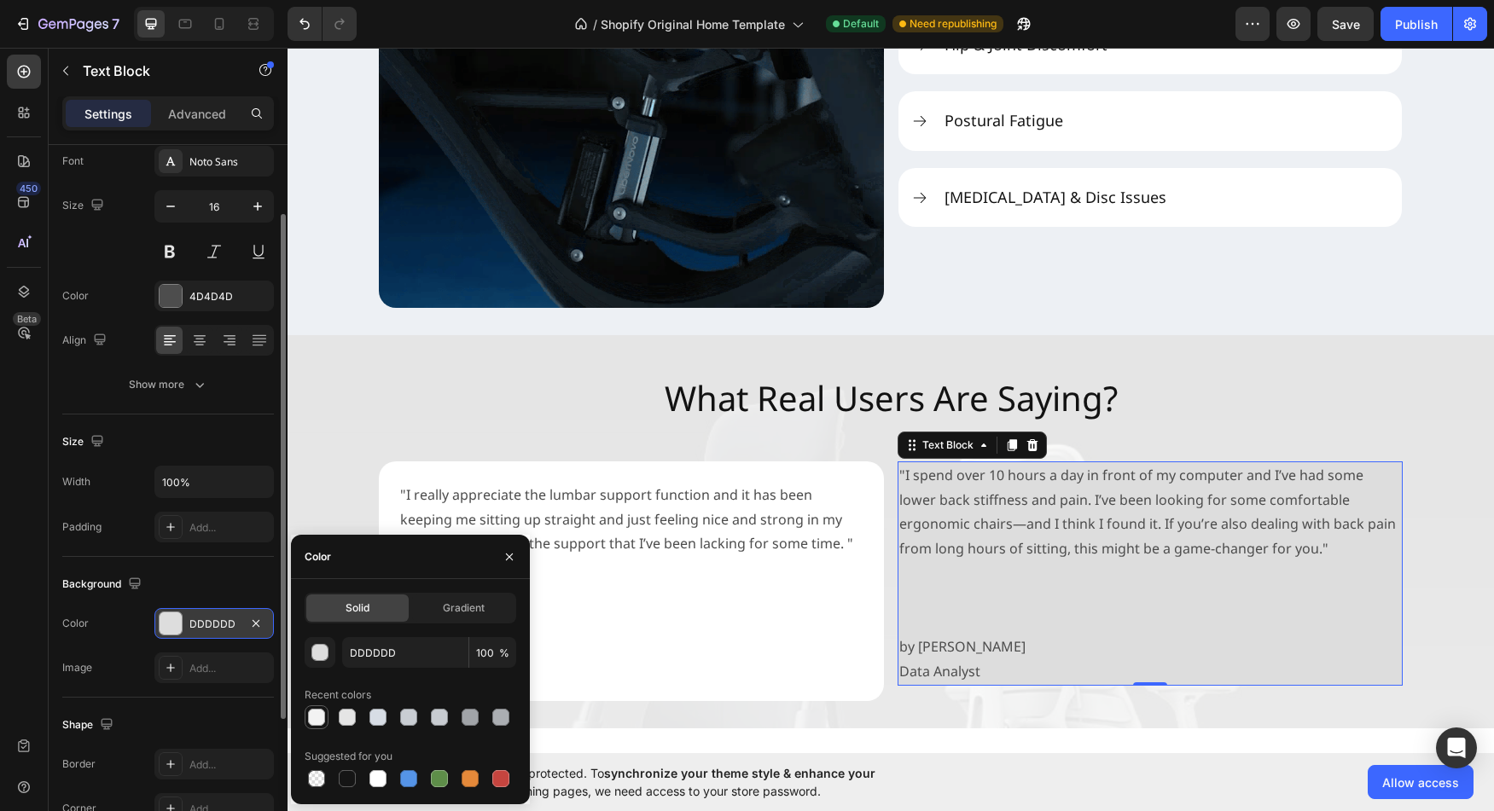
click at [317, 709] on div at bounding box center [316, 717] width 17 height 17
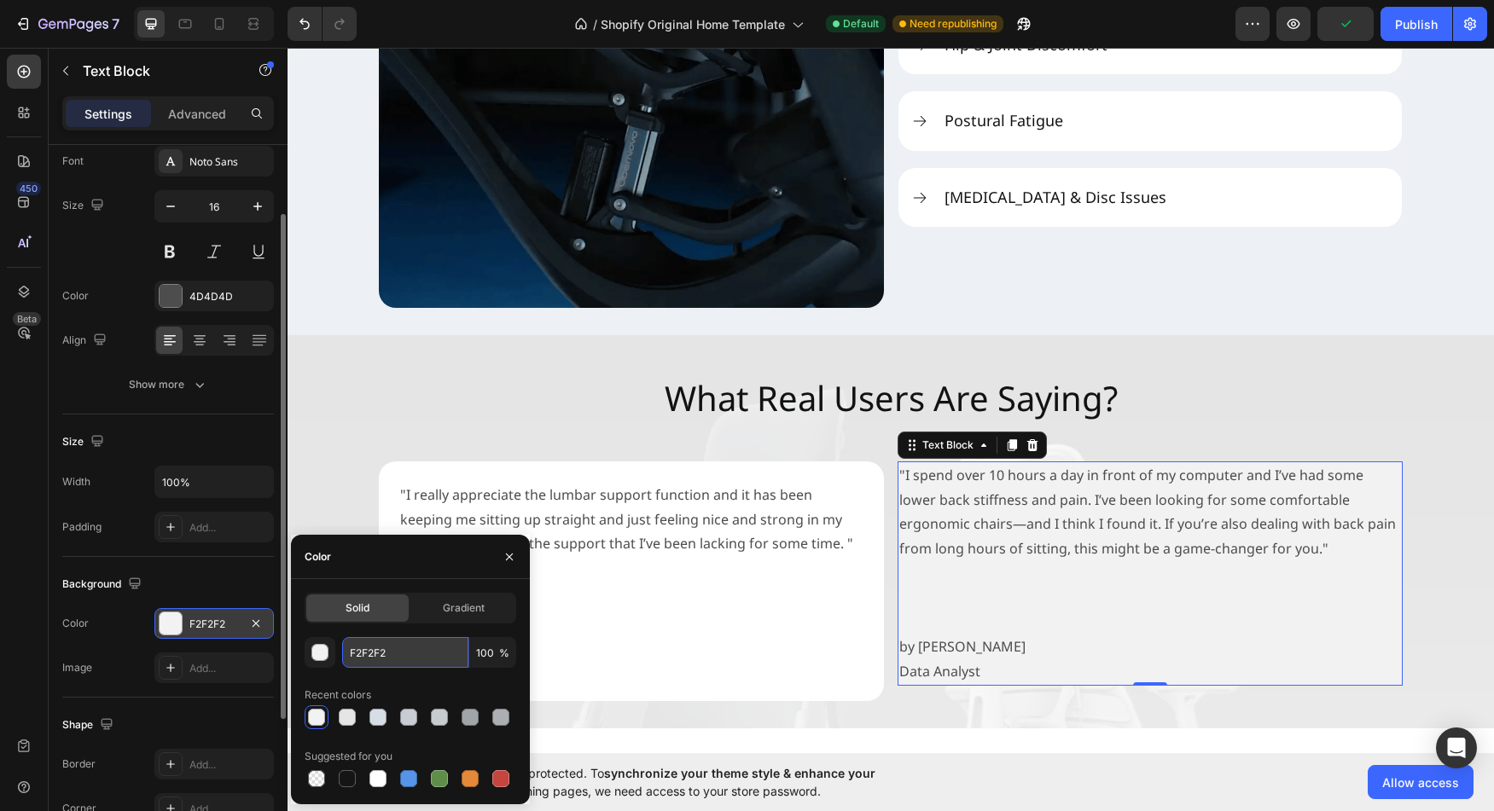
click at [378, 656] on input "F2F2F2" at bounding box center [405, 652] width 126 height 31
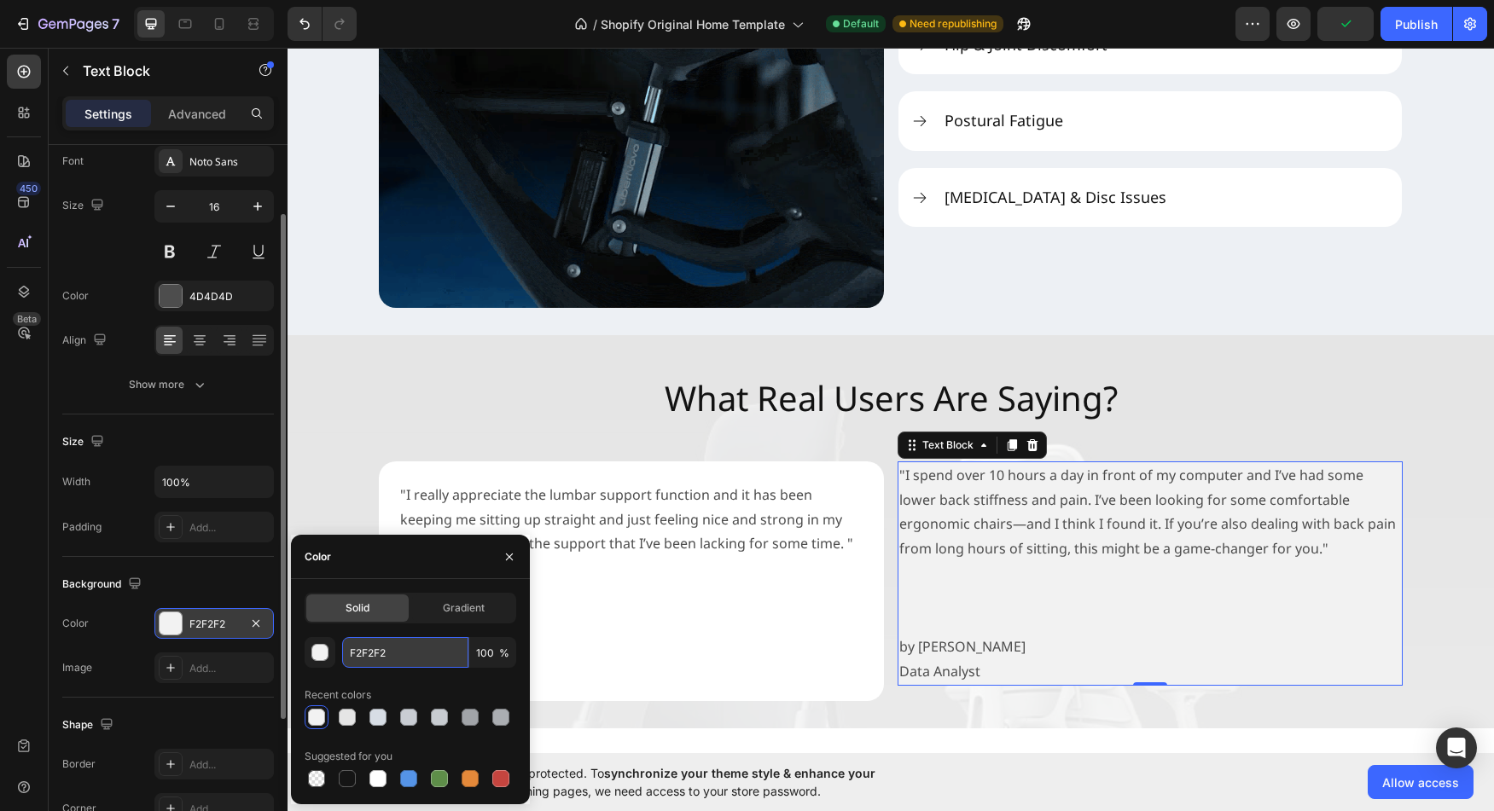
click at [378, 656] on input "F2F2F2" at bounding box center [405, 652] width 126 height 31
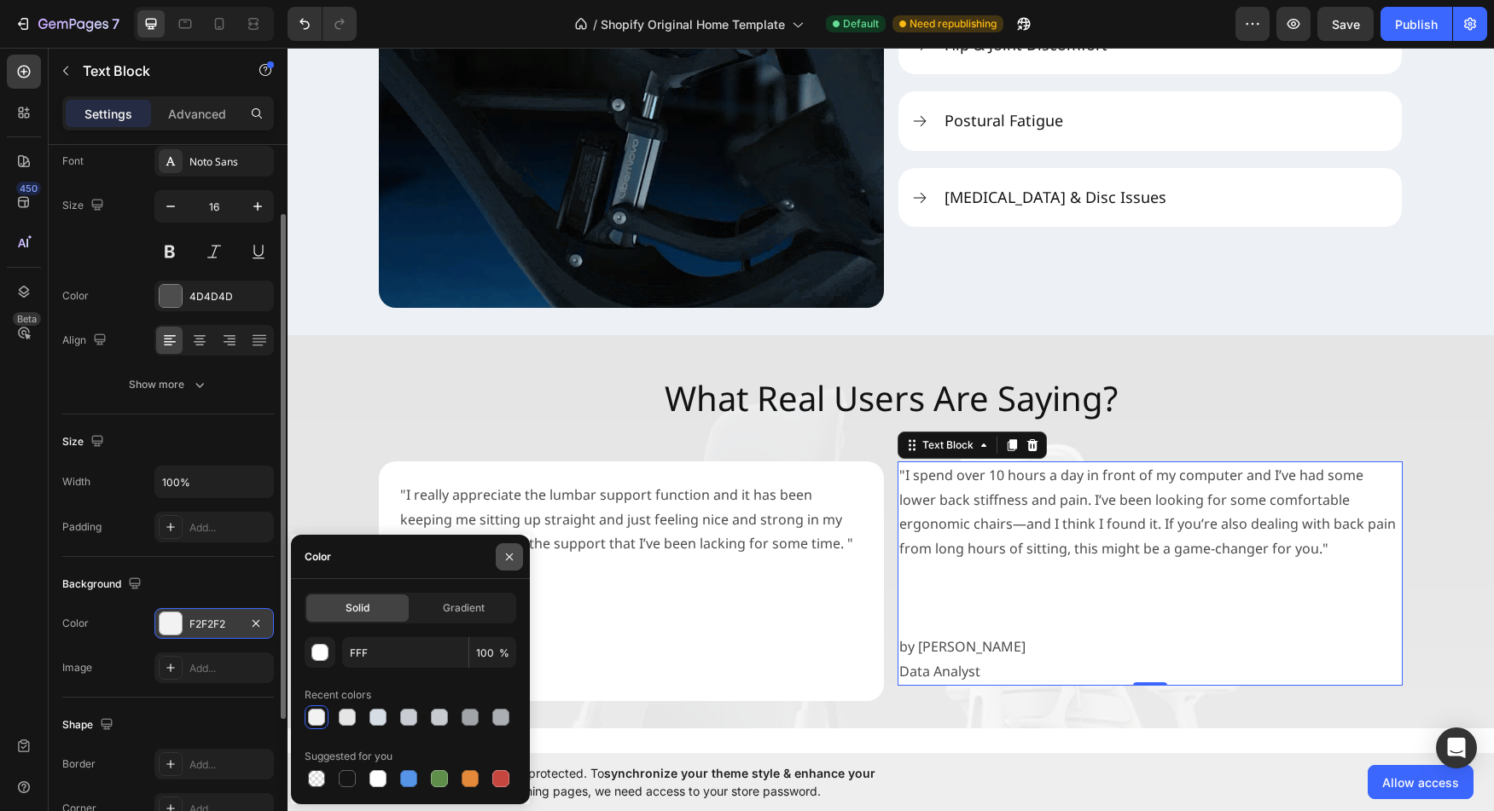
type input "FFFFFF"
click at [518, 559] on button "button" at bounding box center [509, 556] width 27 height 27
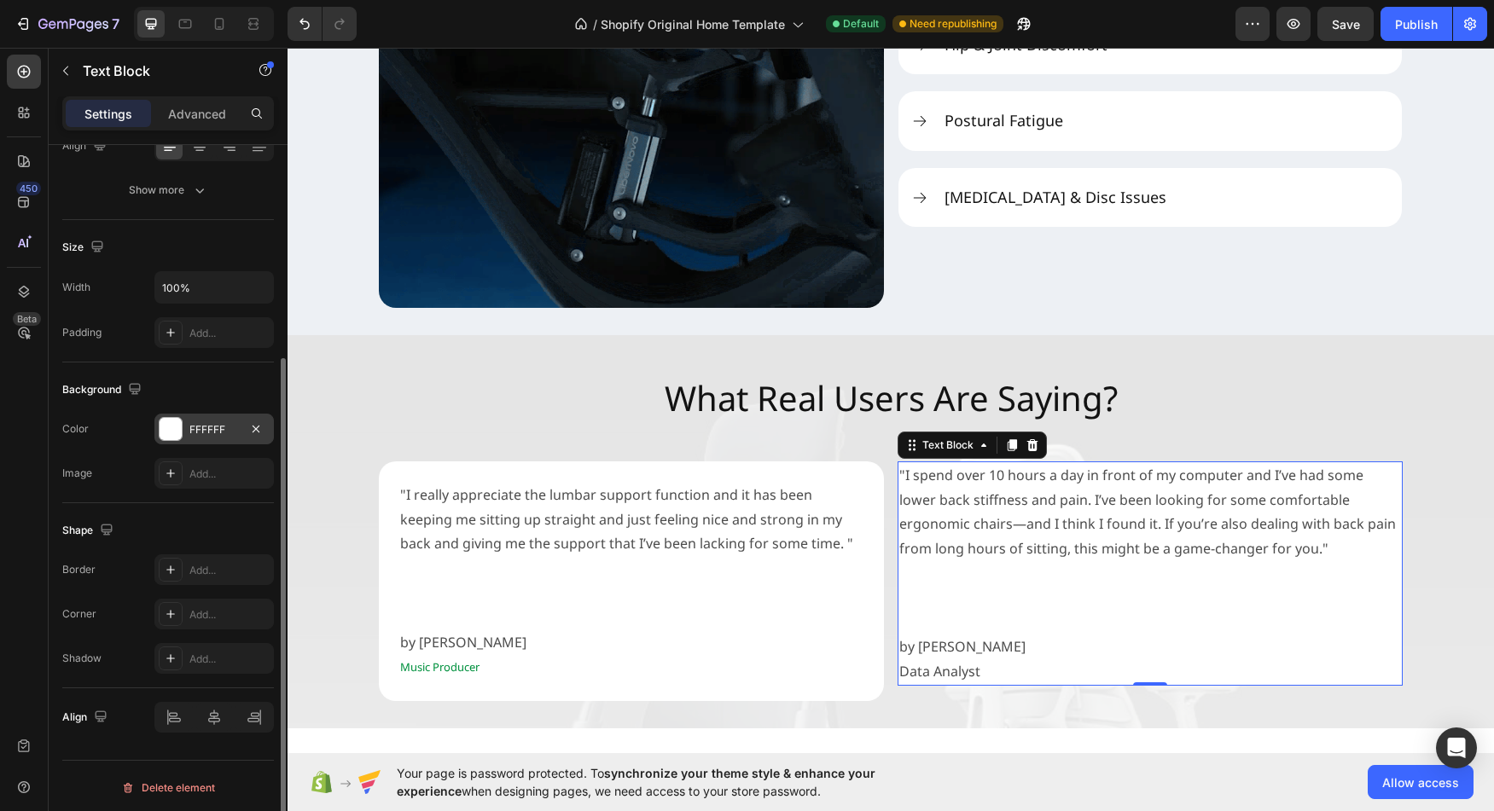
scroll to position [296, 0]
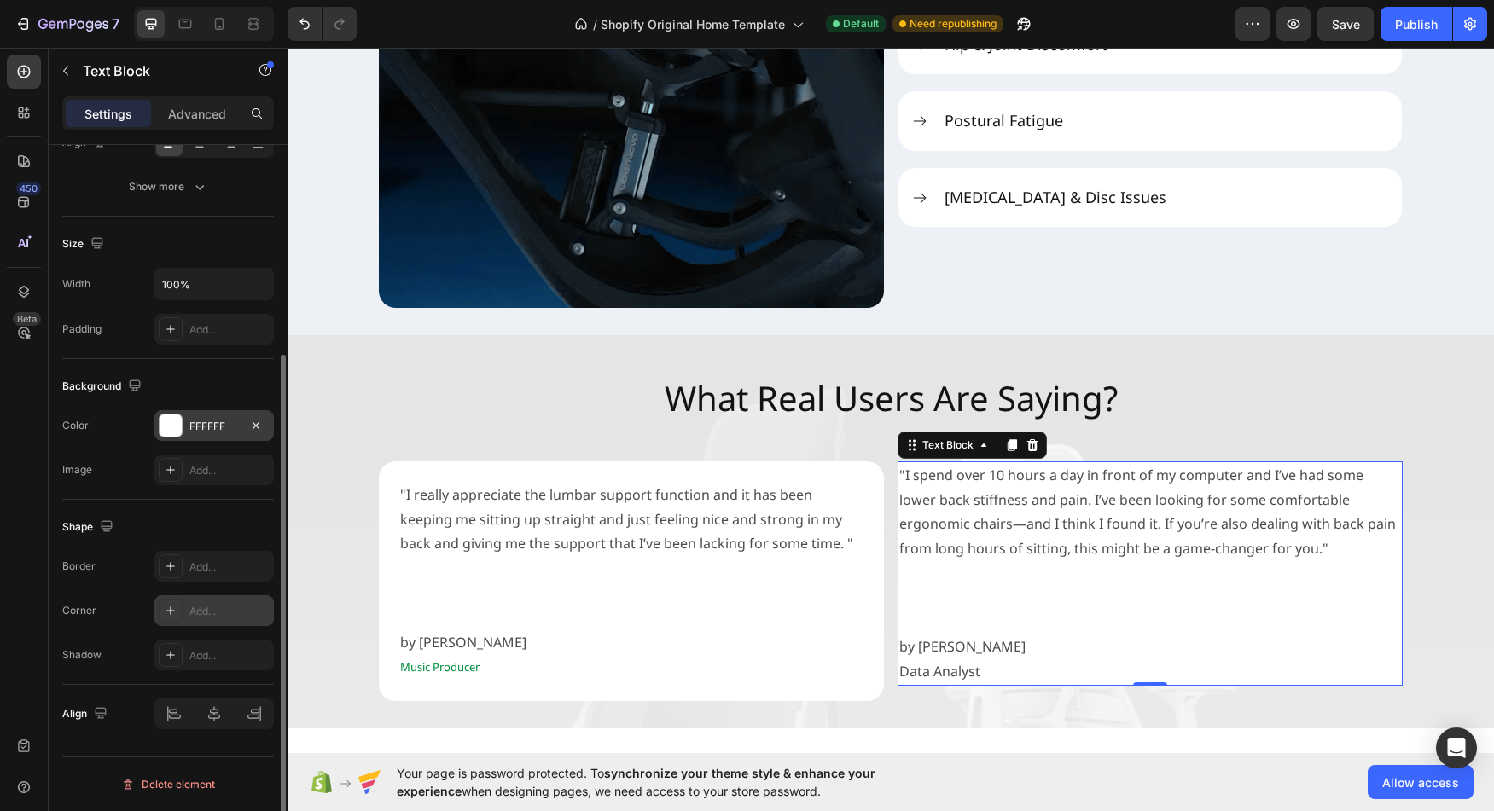
click at [190, 616] on div "Add..." at bounding box center [229, 611] width 80 height 15
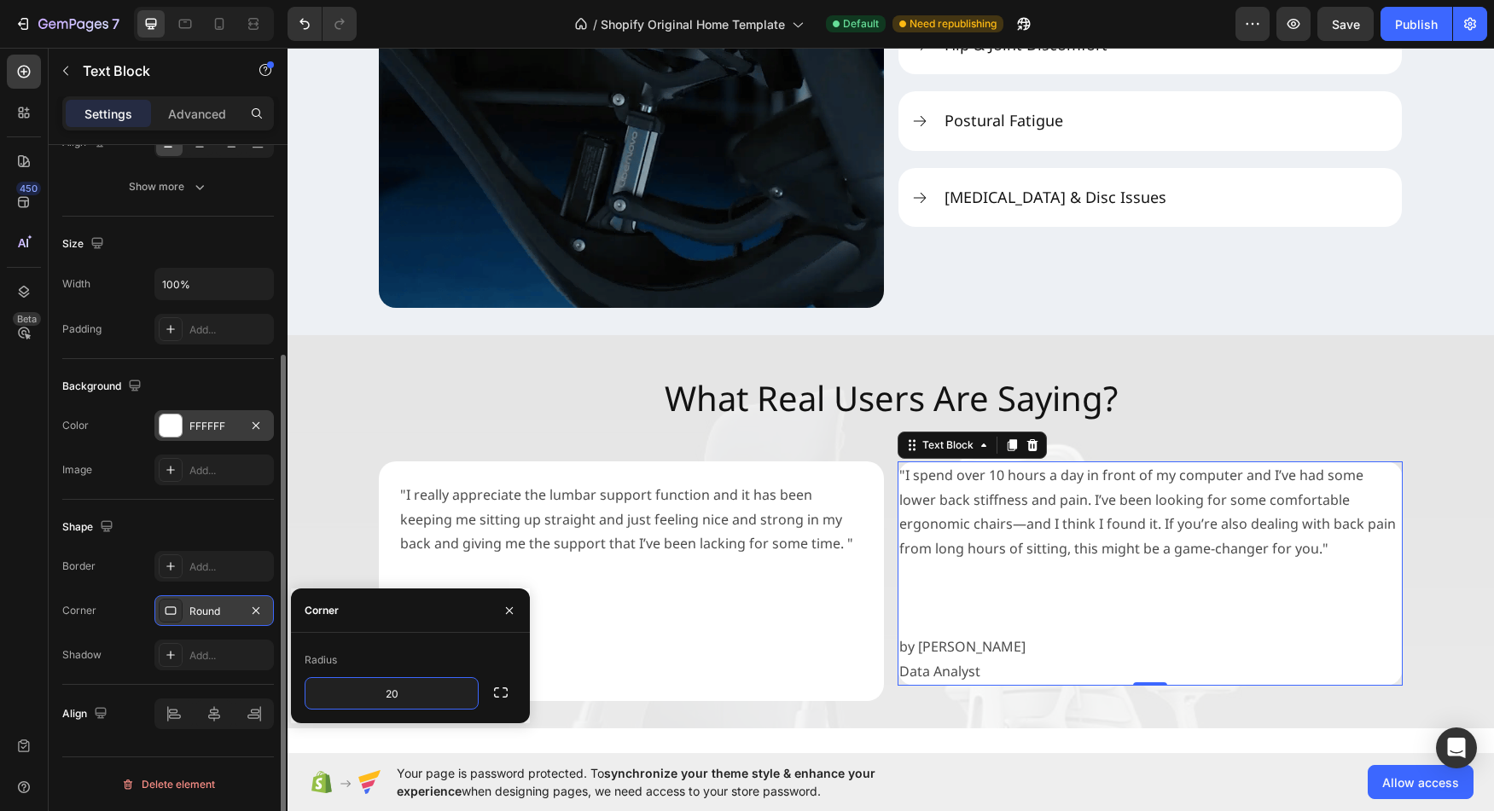
type input "20"
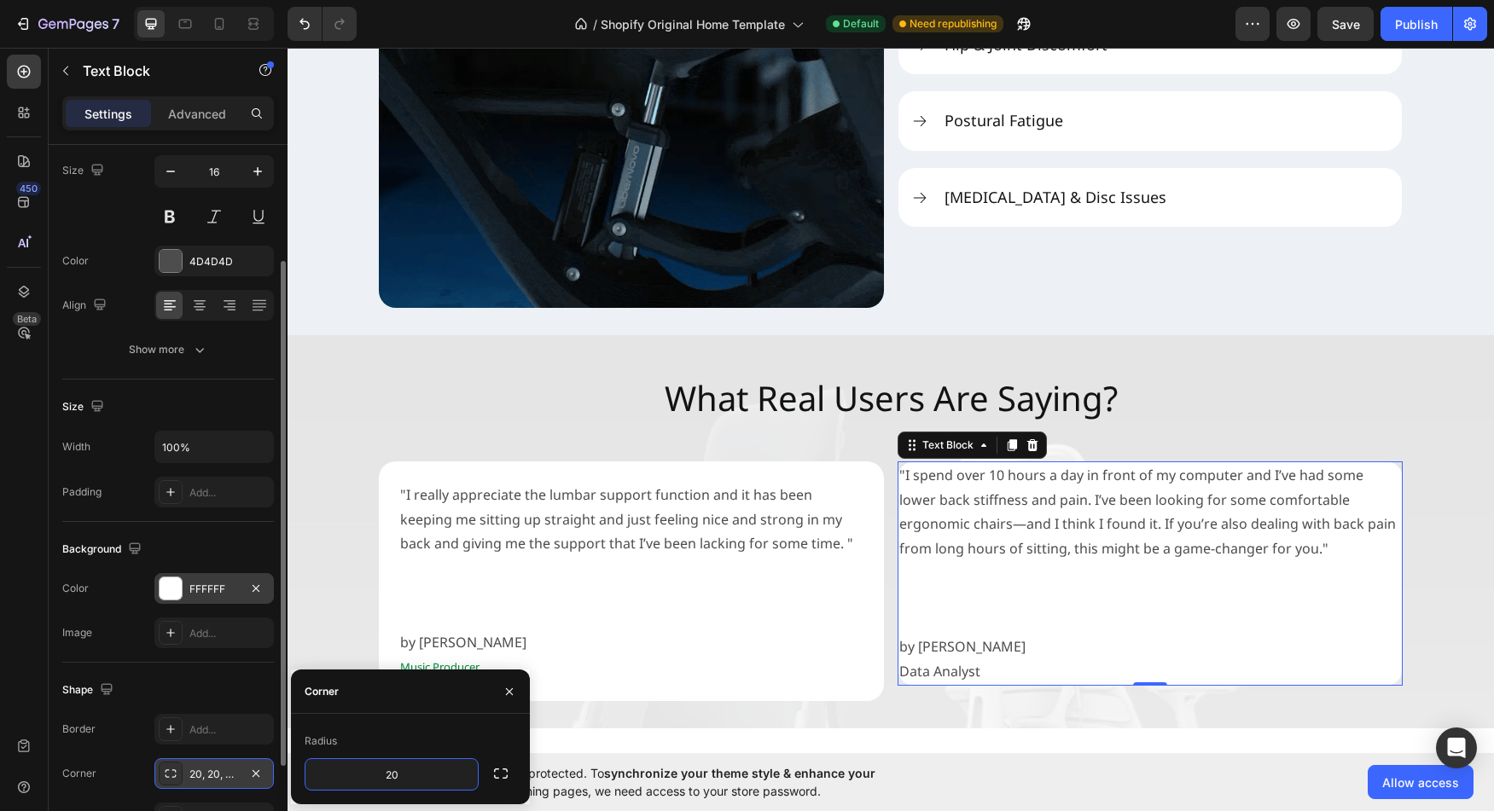
scroll to position [132, 0]
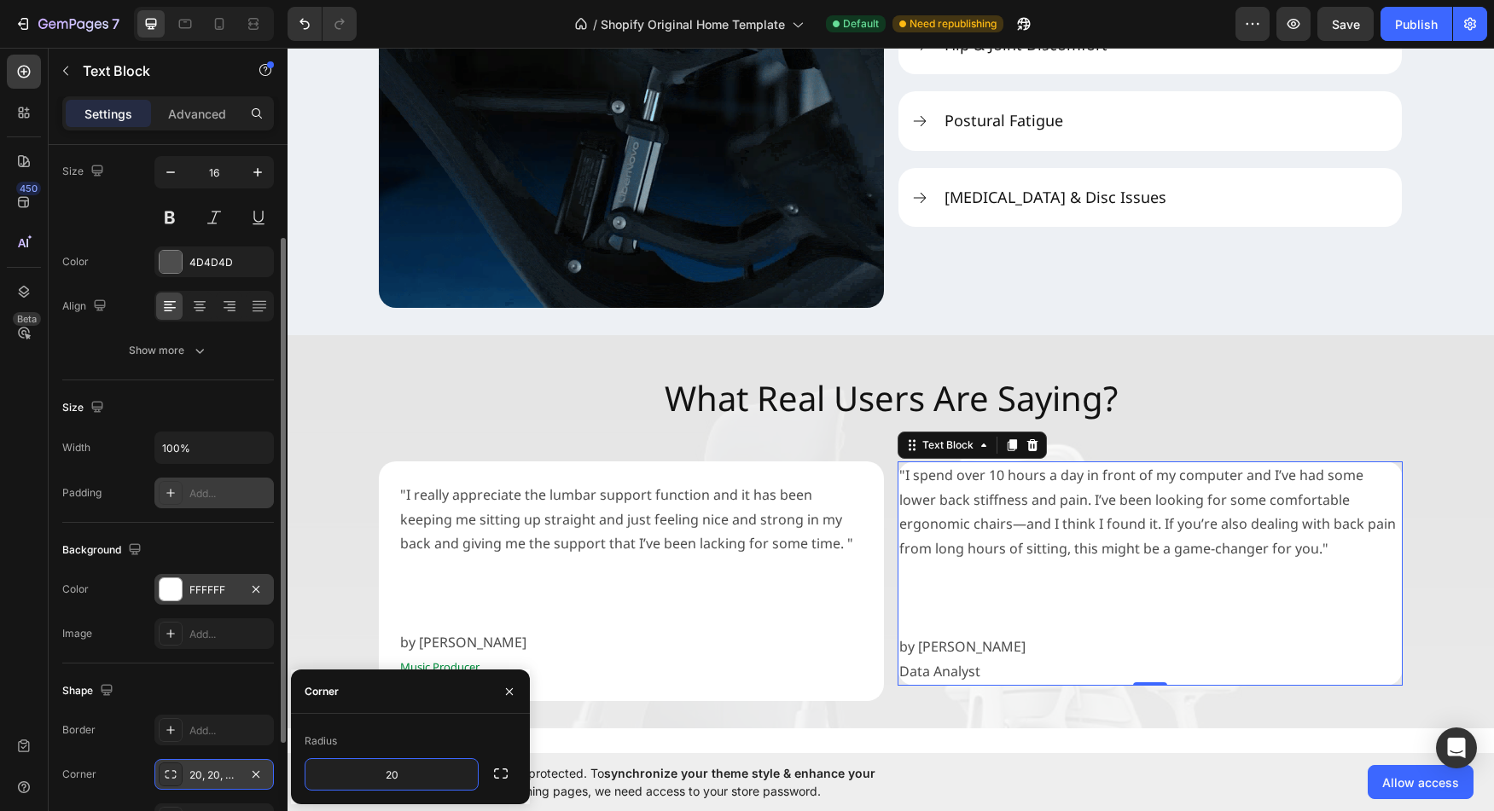
click at [230, 490] on div "Add..." at bounding box center [229, 493] width 80 height 15
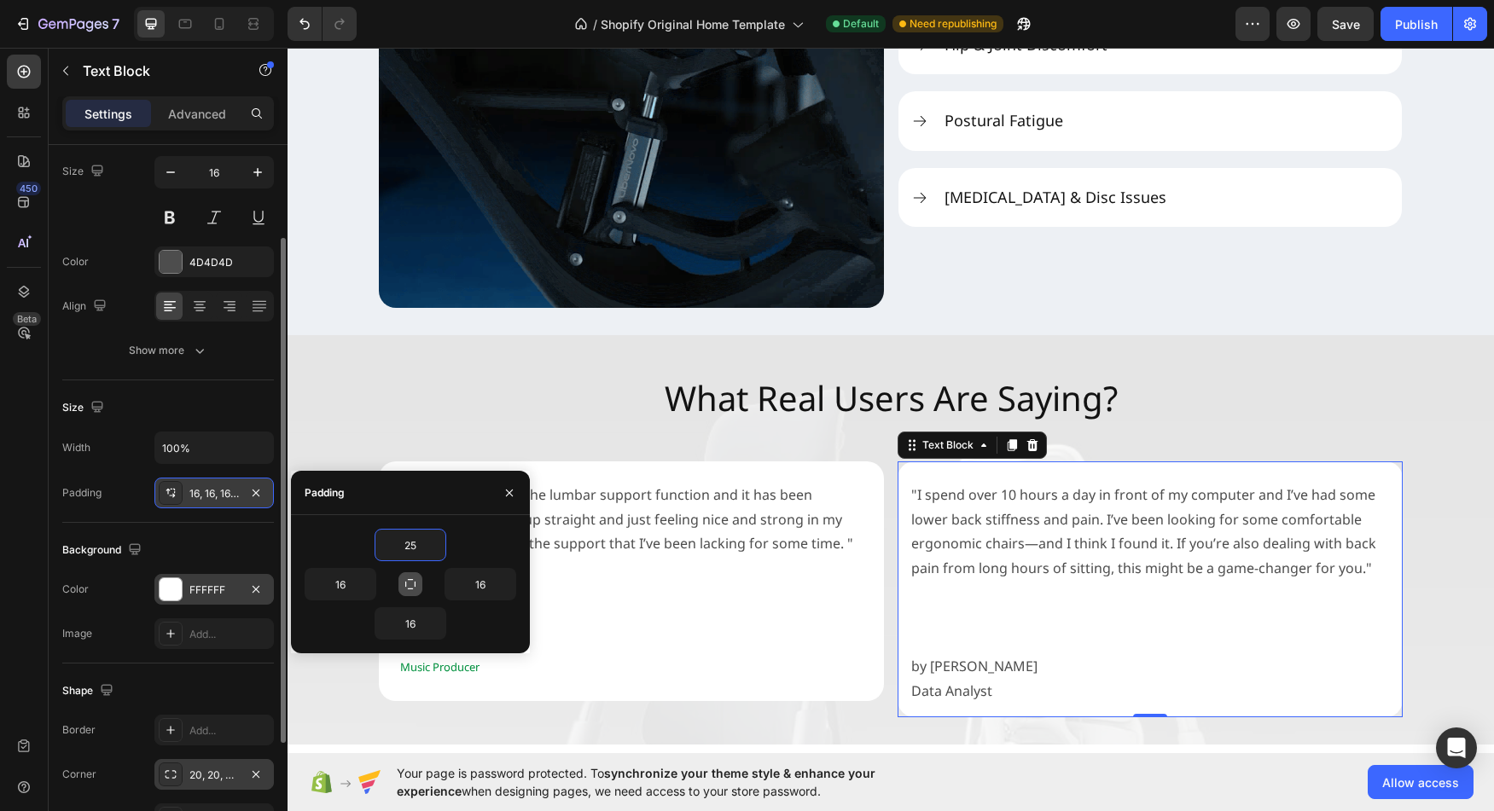
type input "25"
click at [417, 587] on button "button" at bounding box center [410, 585] width 24 height 24
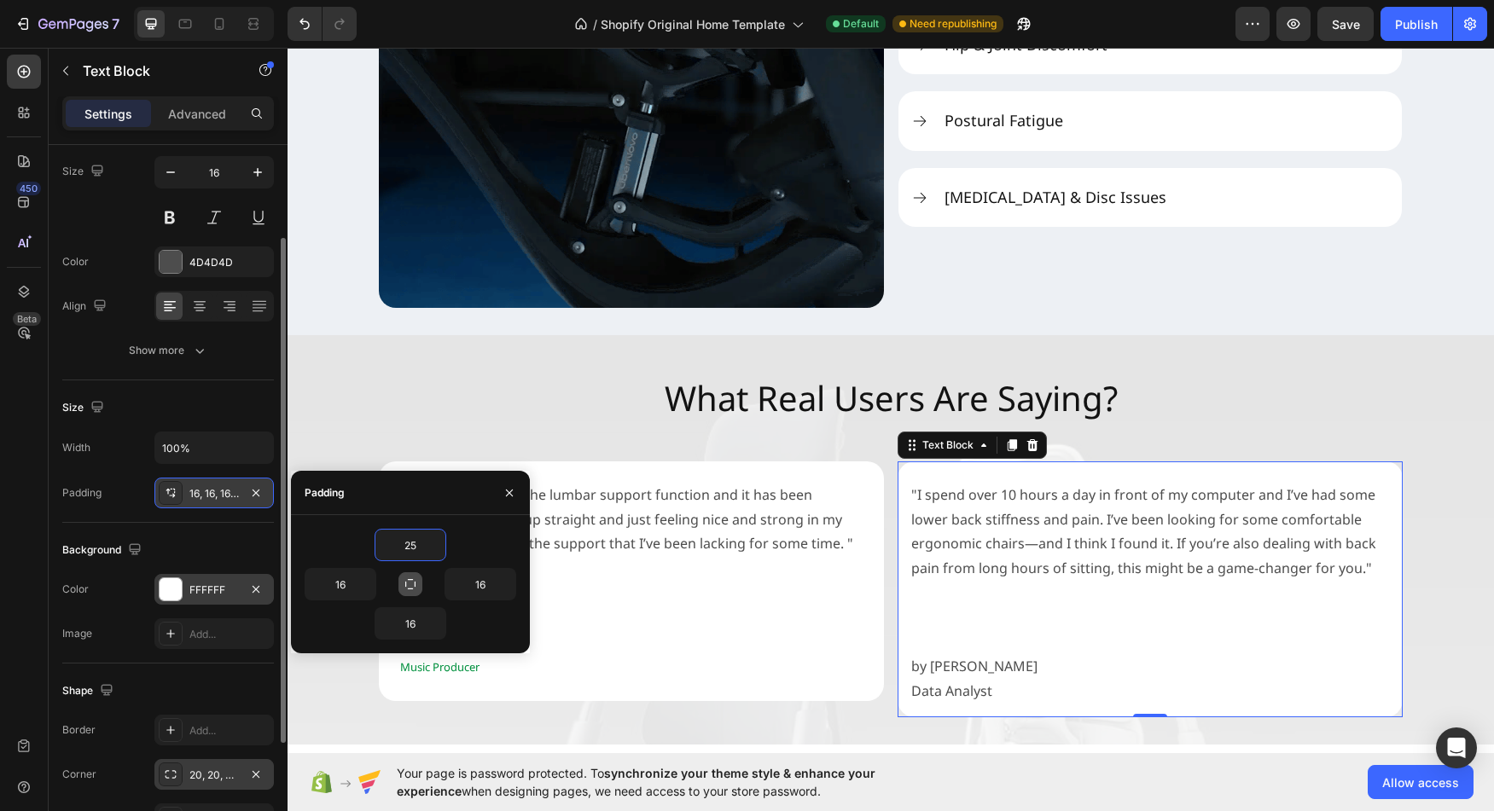
type input "25"
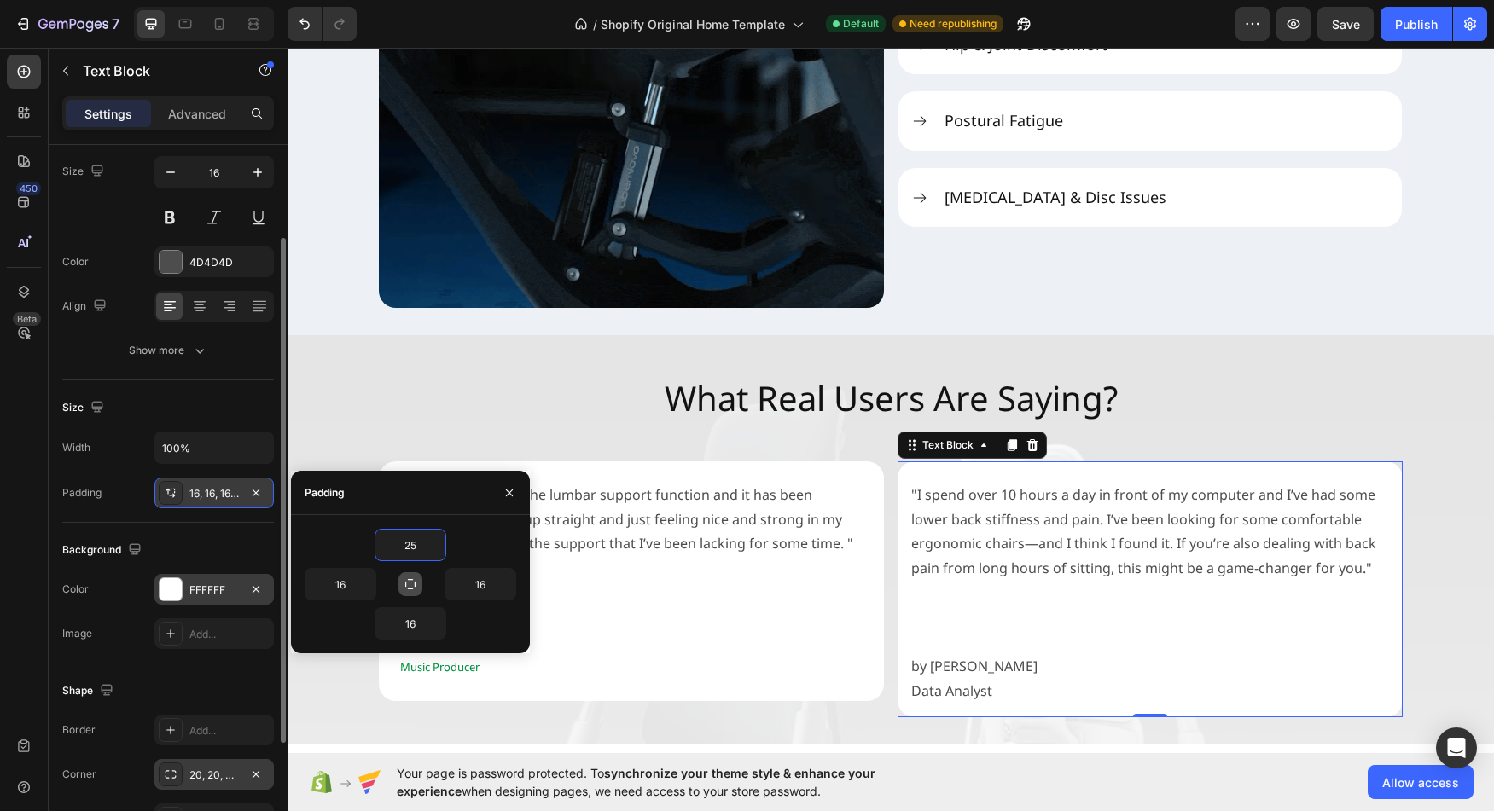
type input "25"
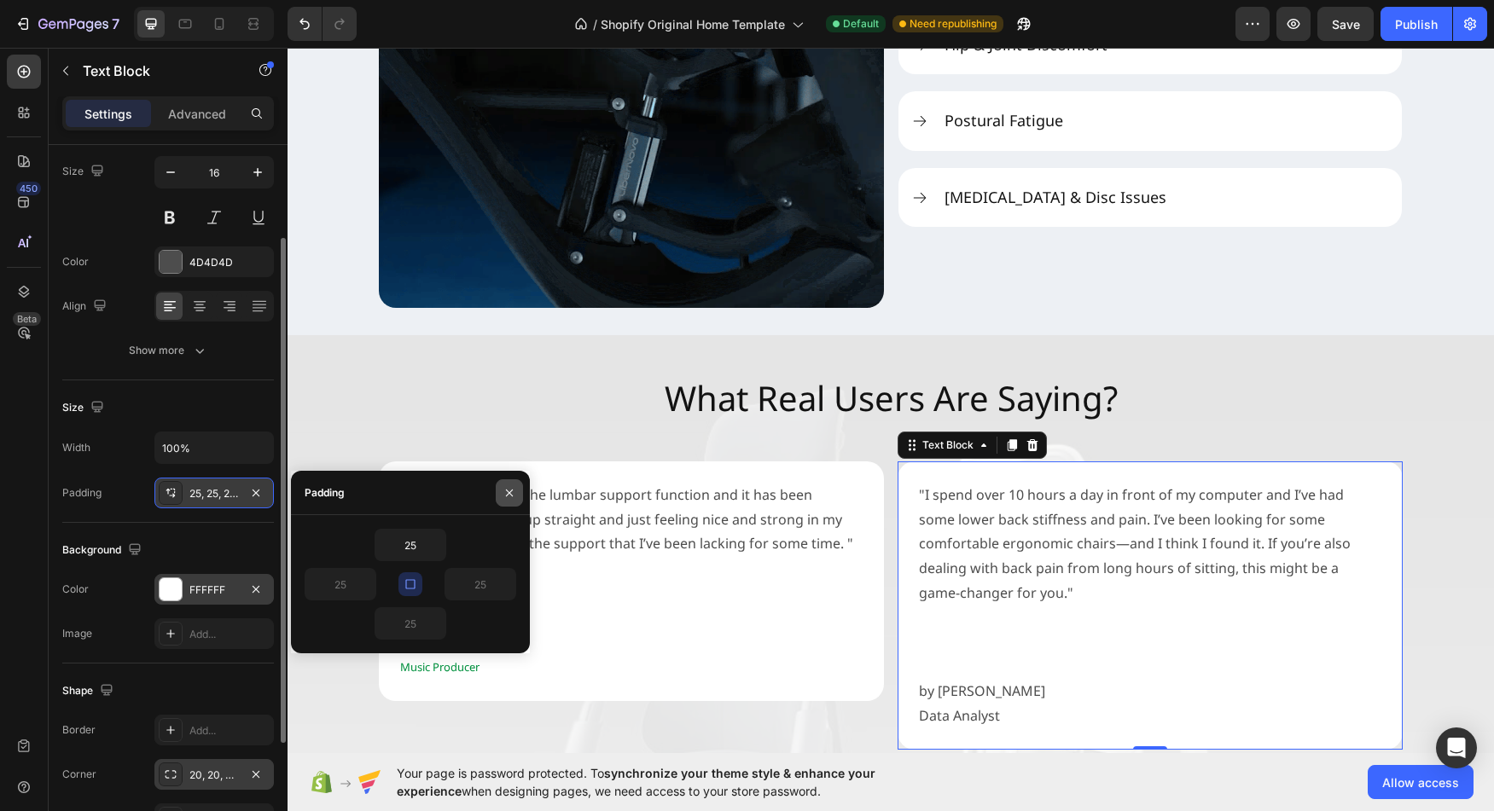
click at [509, 491] on icon "button" at bounding box center [510, 493] width 14 height 14
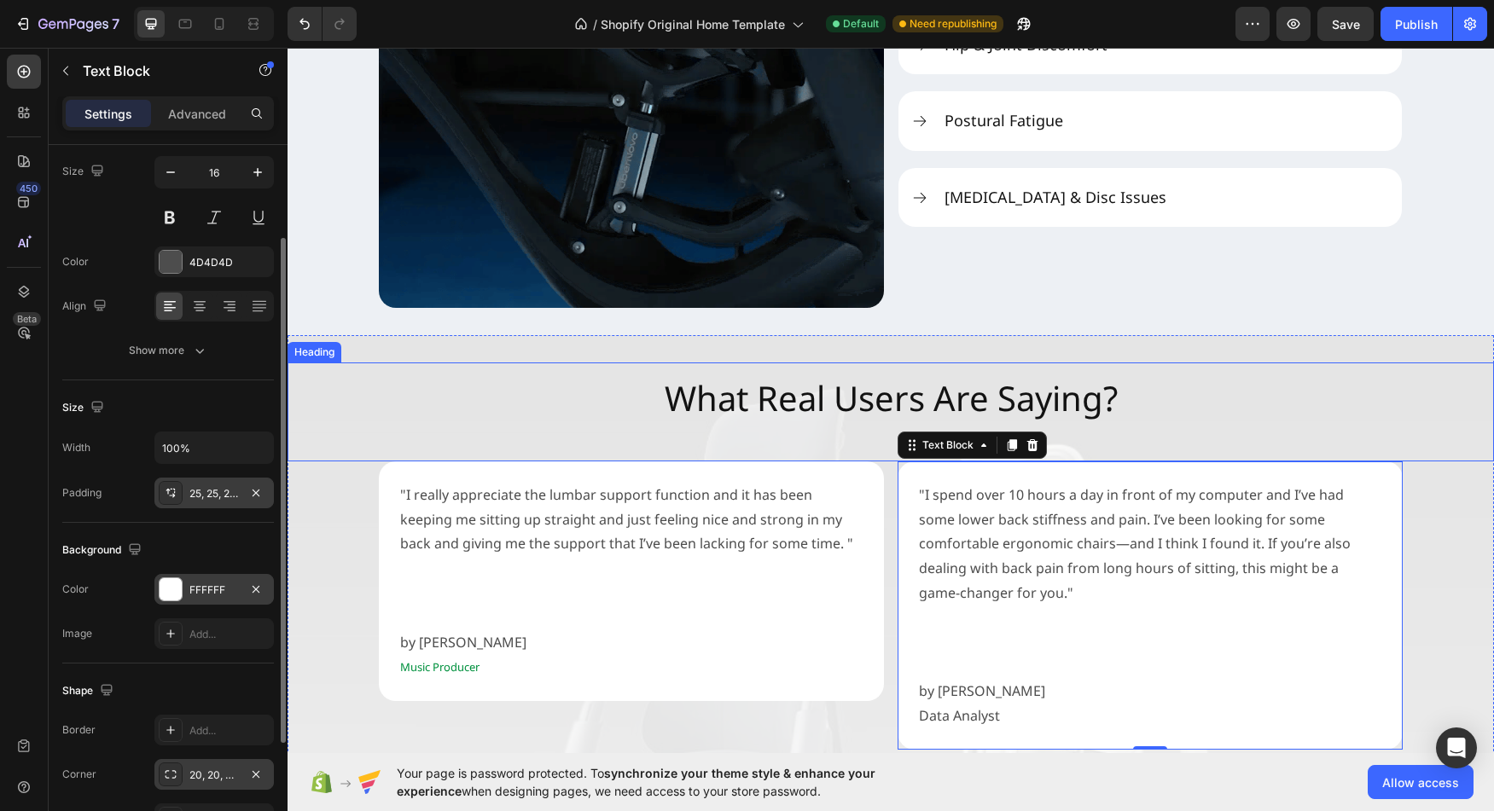
click at [1373, 410] on div "What Real Users Are Saying?" at bounding box center [891, 412] width 1206 height 99
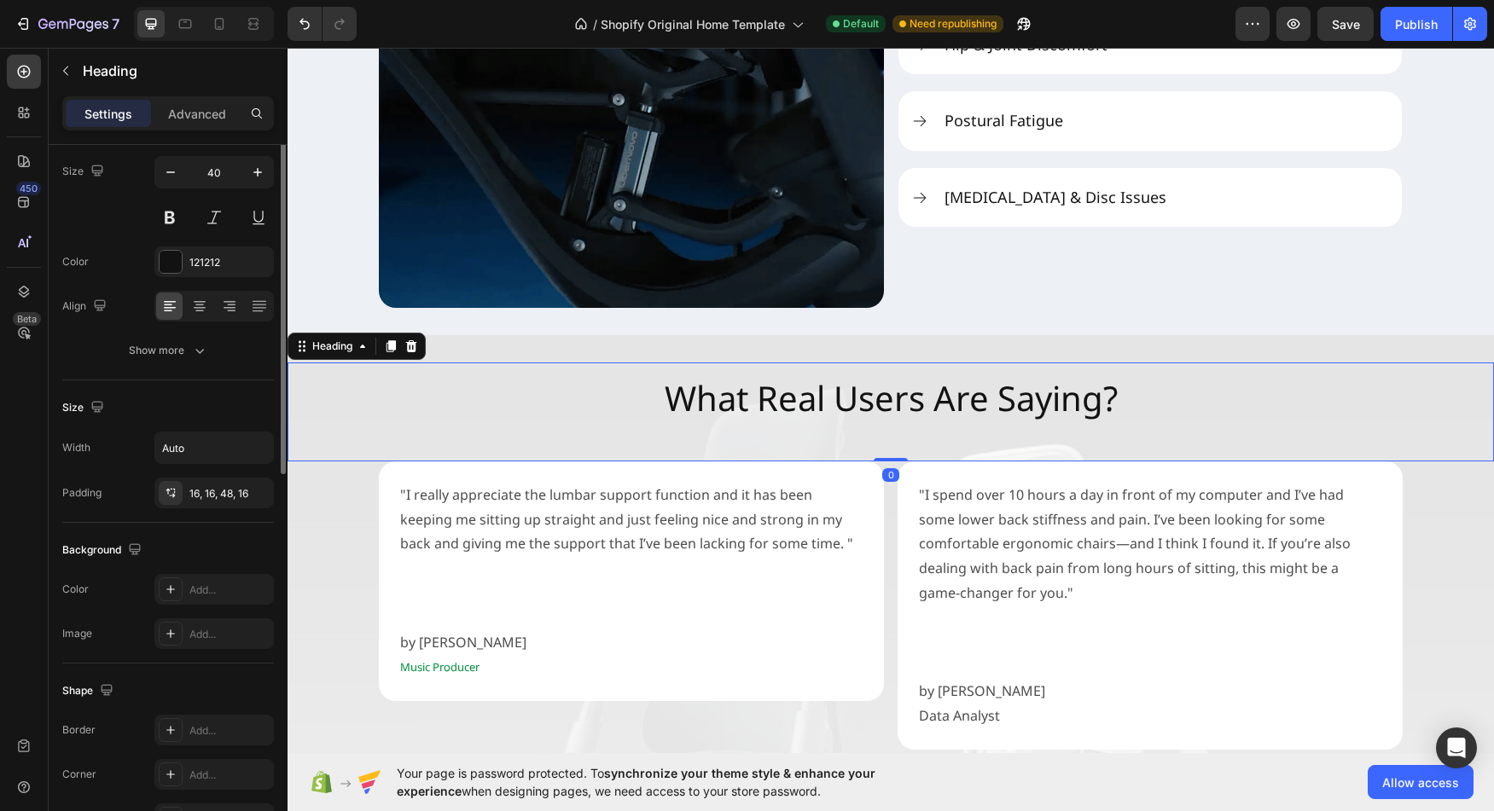
scroll to position [0, 0]
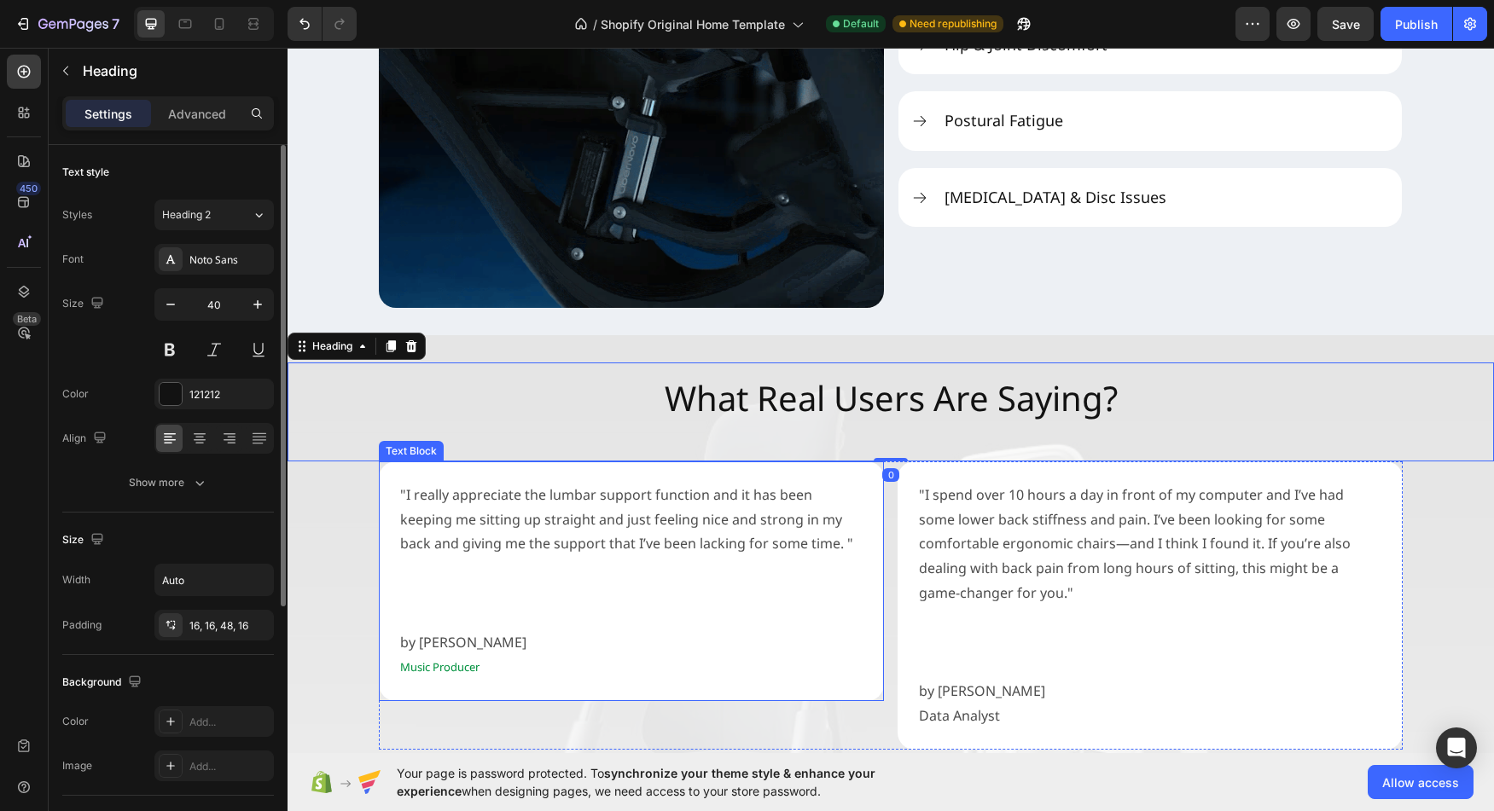
click at [751, 574] on p "Rich Text Editor. Editing area: main" at bounding box center [631, 568] width 462 height 25
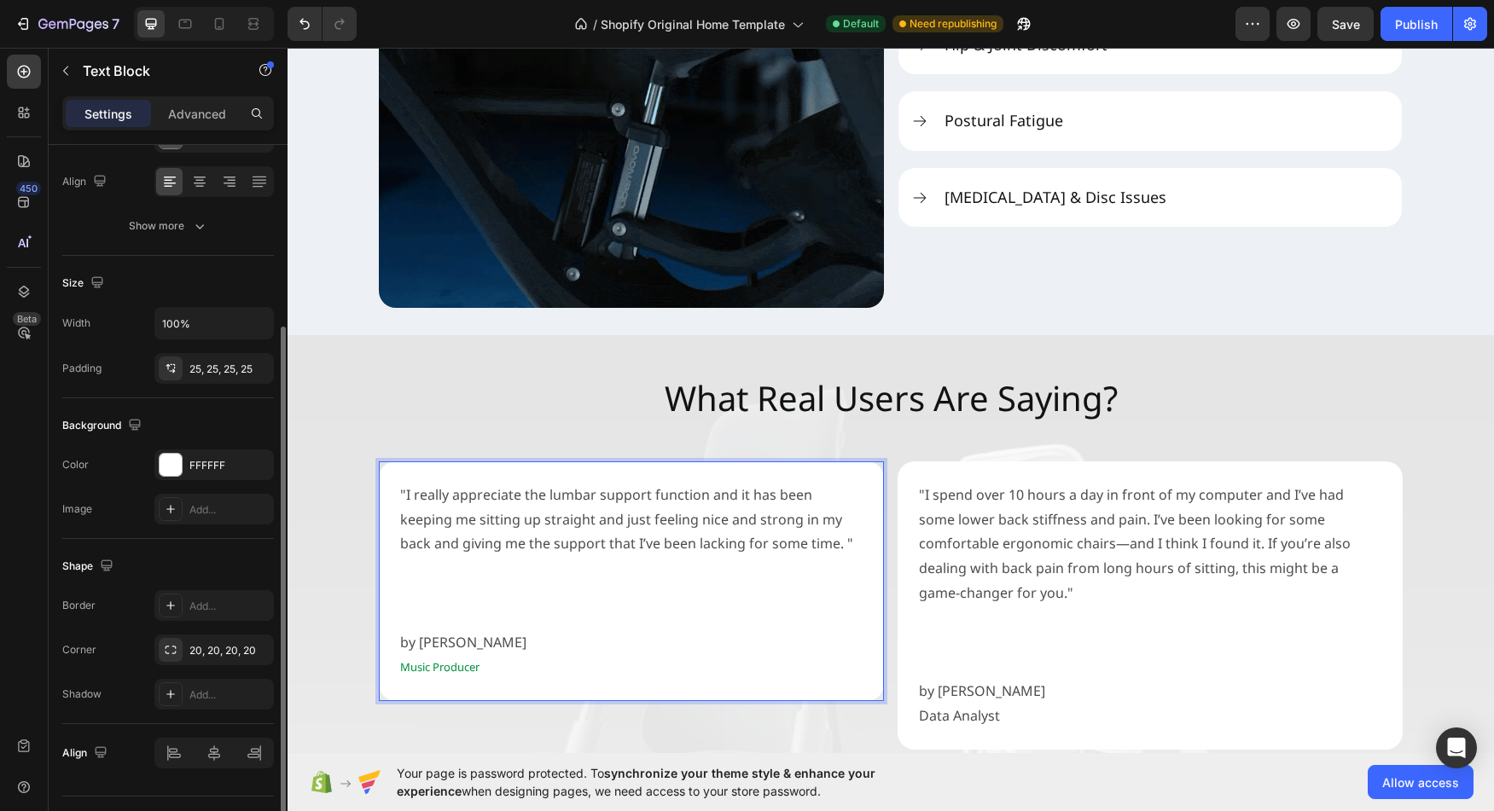
scroll to position [296, 0]
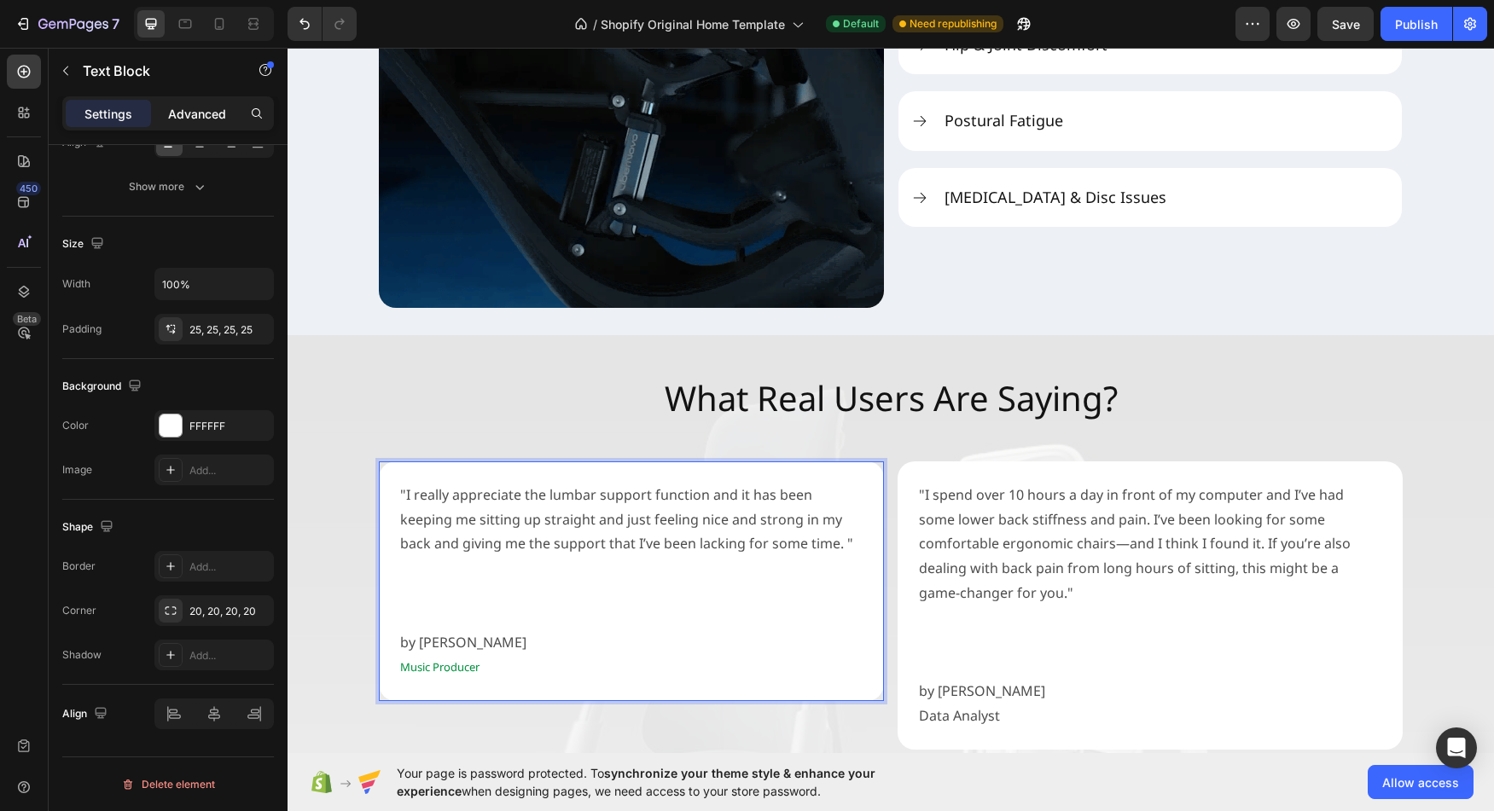
click at [200, 117] on p "Advanced" at bounding box center [197, 114] width 58 height 18
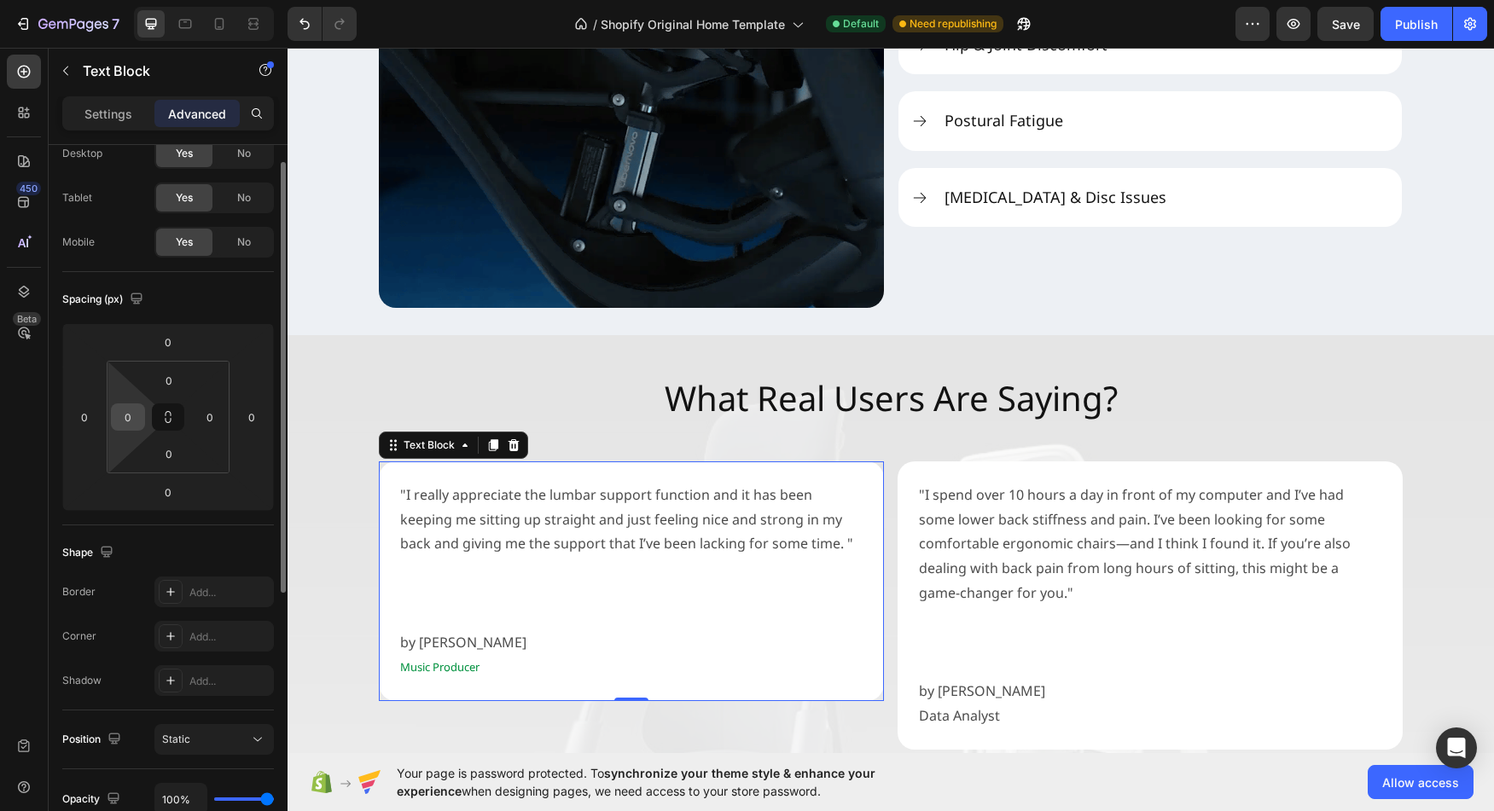
scroll to position [0, 0]
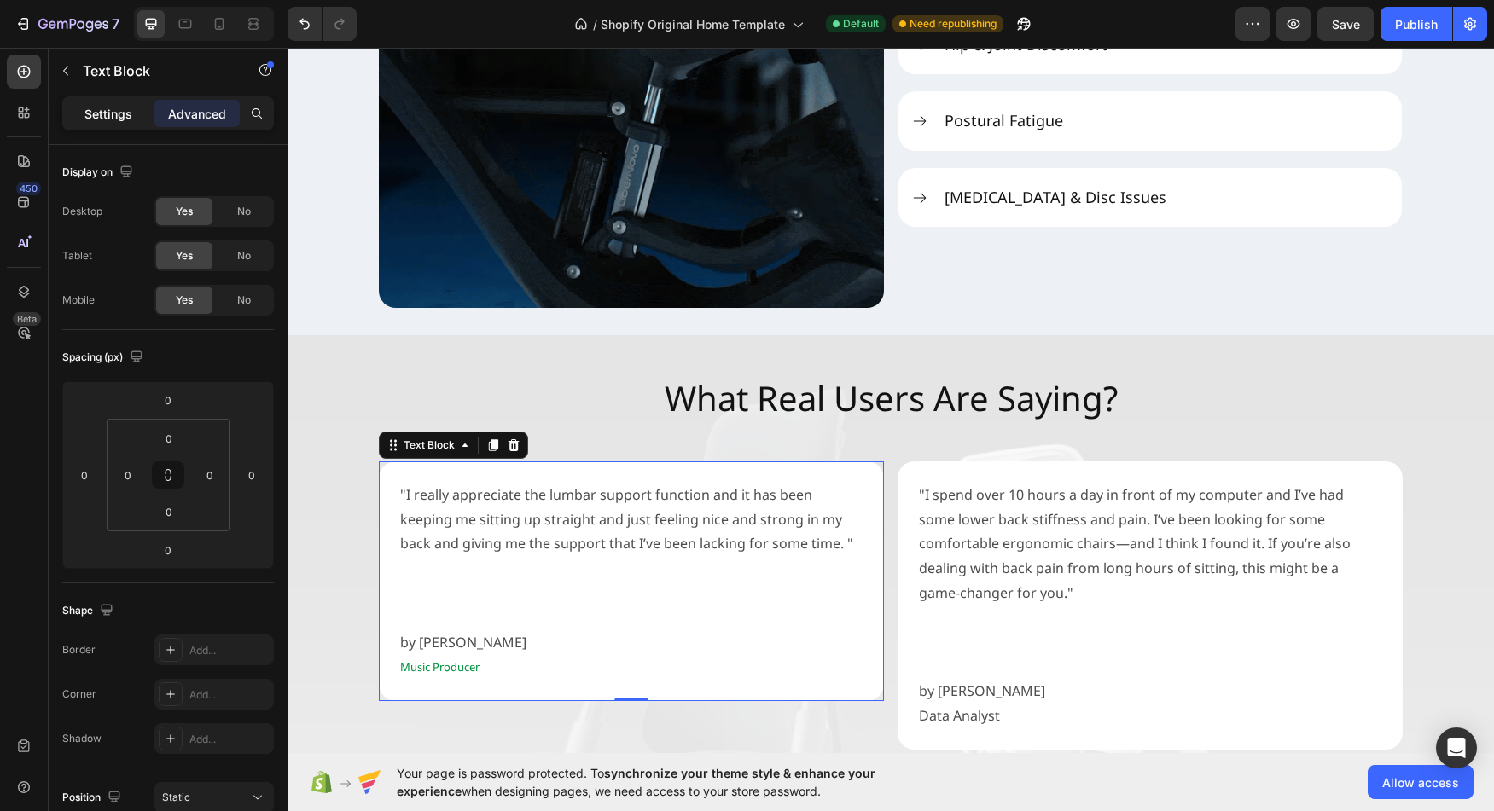
click at [108, 119] on p "Settings" at bounding box center [108, 114] width 48 height 18
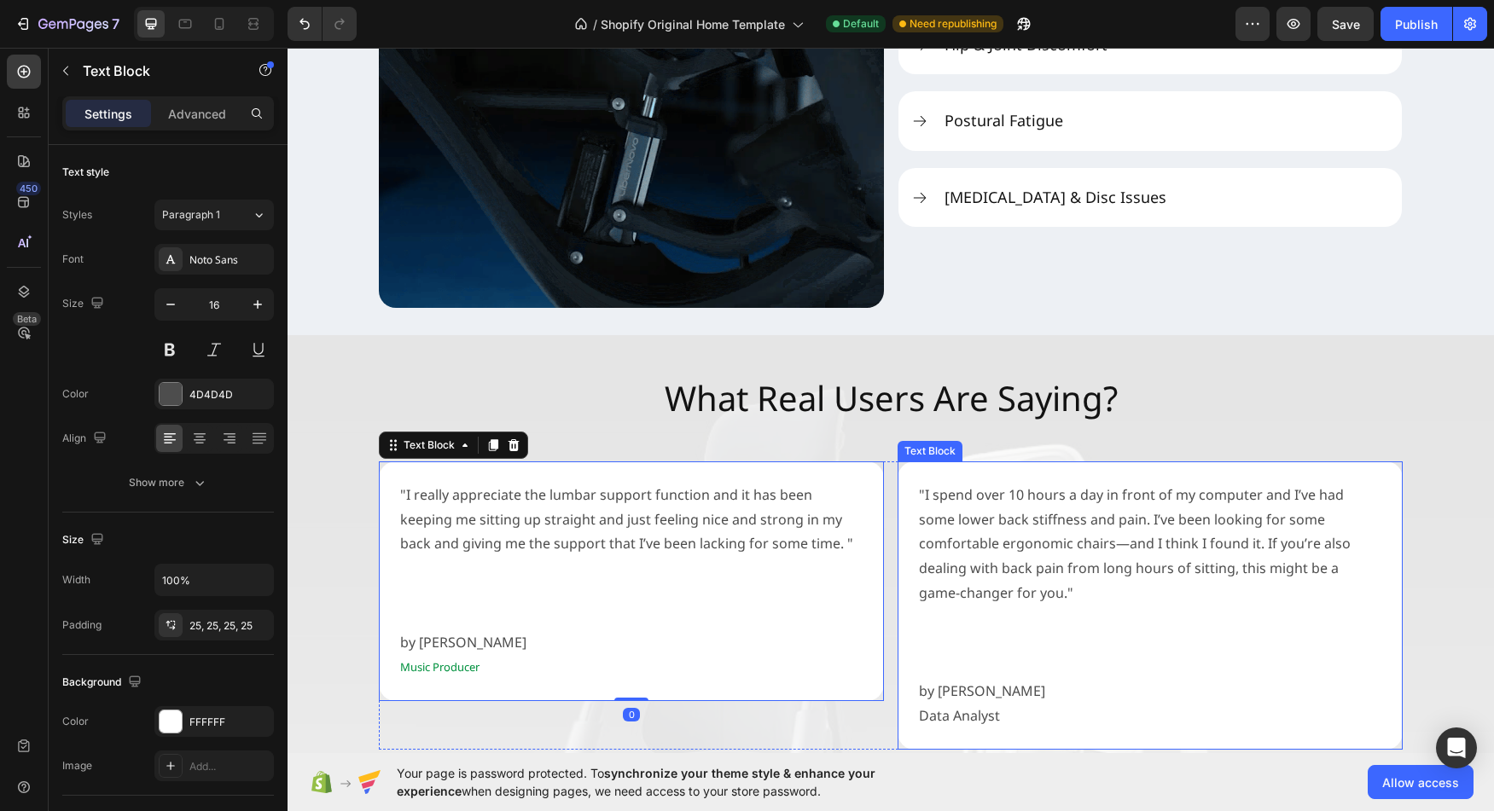
click at [1048, 679] on p "by Sharon Ng" at bounding box center [1150, 691] width 462 height 25
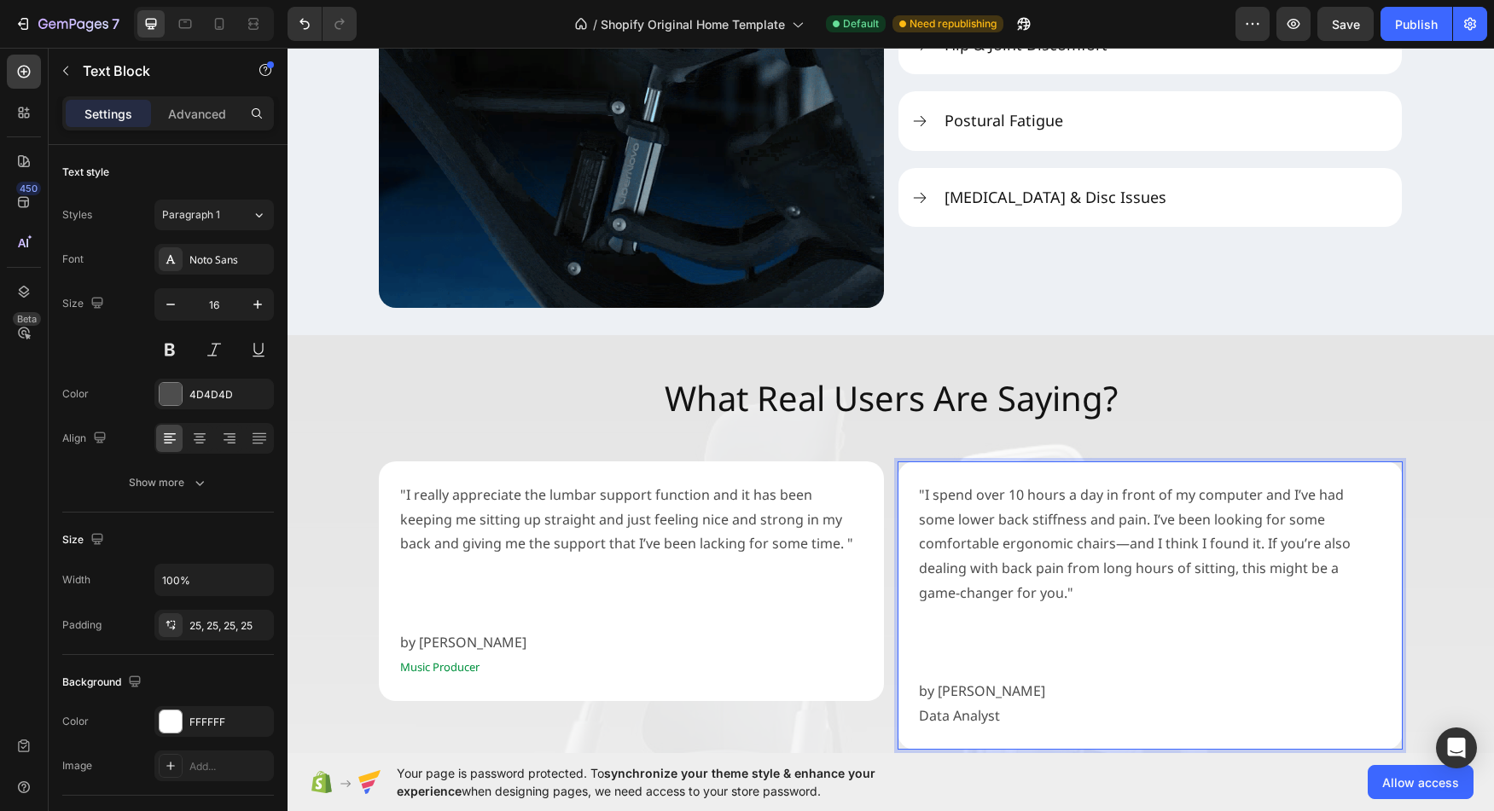
click at [926, 704] on p "Data Analyst" at bounding box center [1150, 716] width 462 height 25
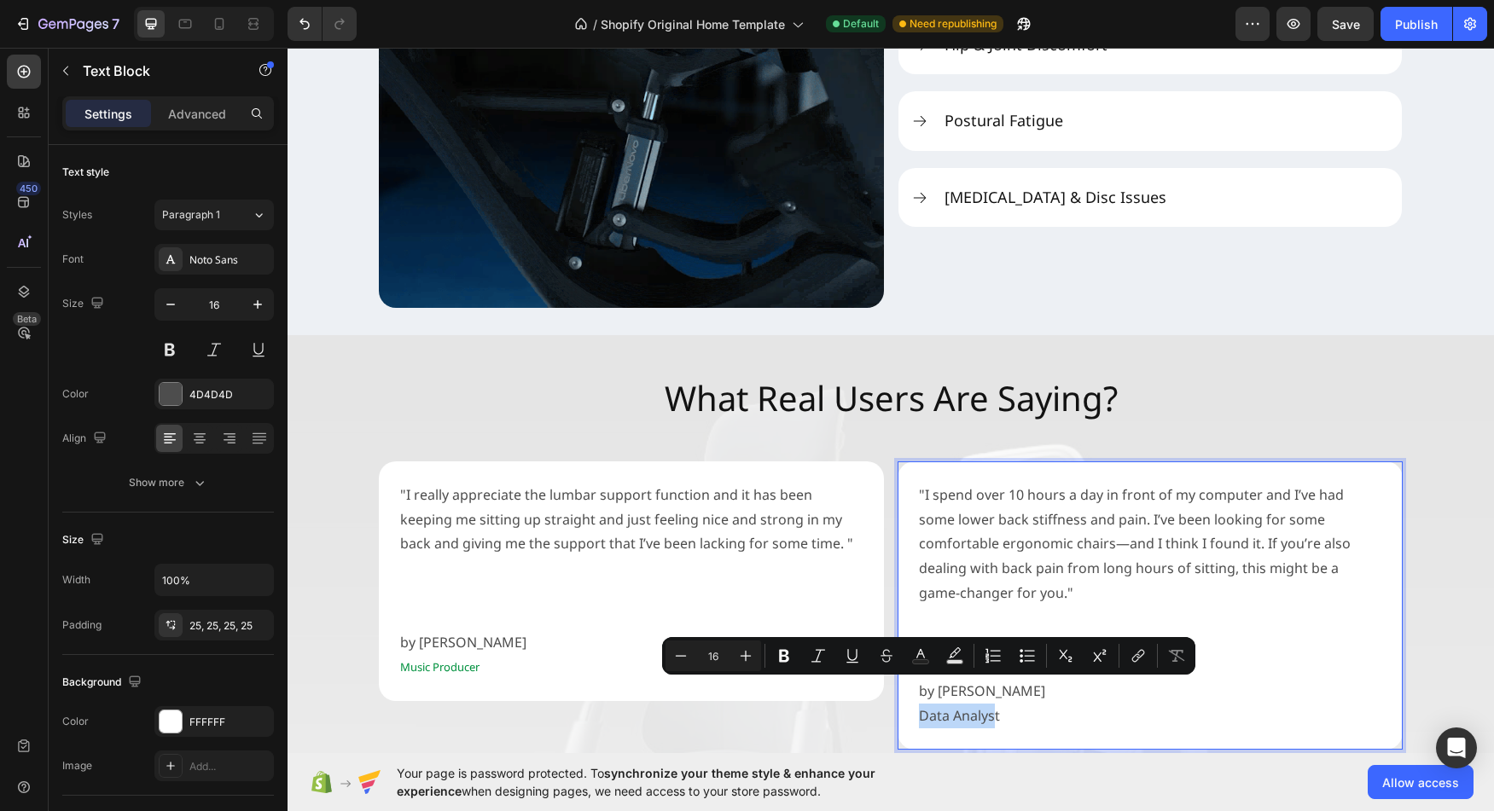
click at [990, 704] on p "Data Analyst" at bounding box center [1150, 716] width 462 height 25
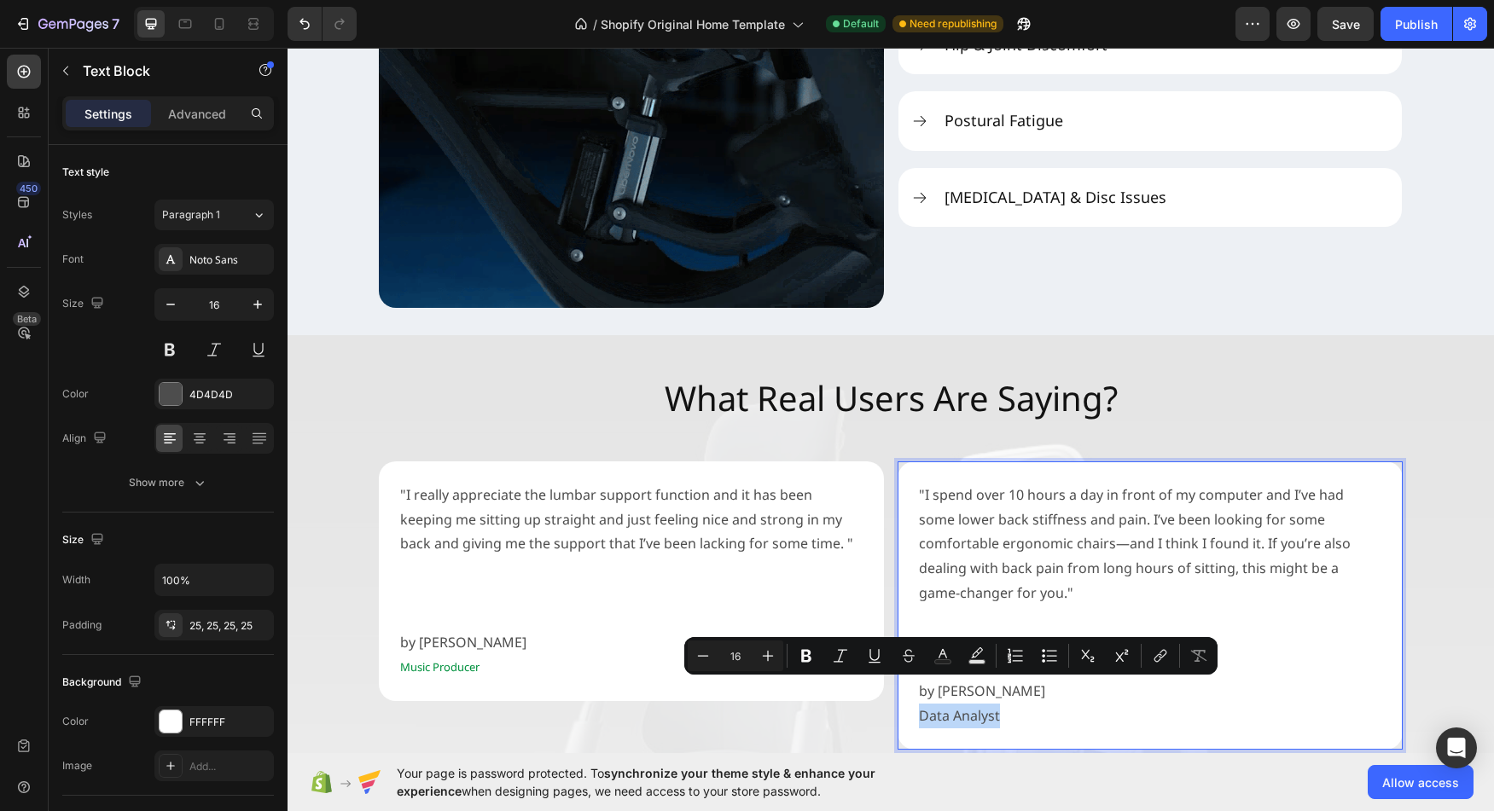
click at [1000, 704] on p "Data Analyst" at bounding box center [1150, 716] width 462 height 25
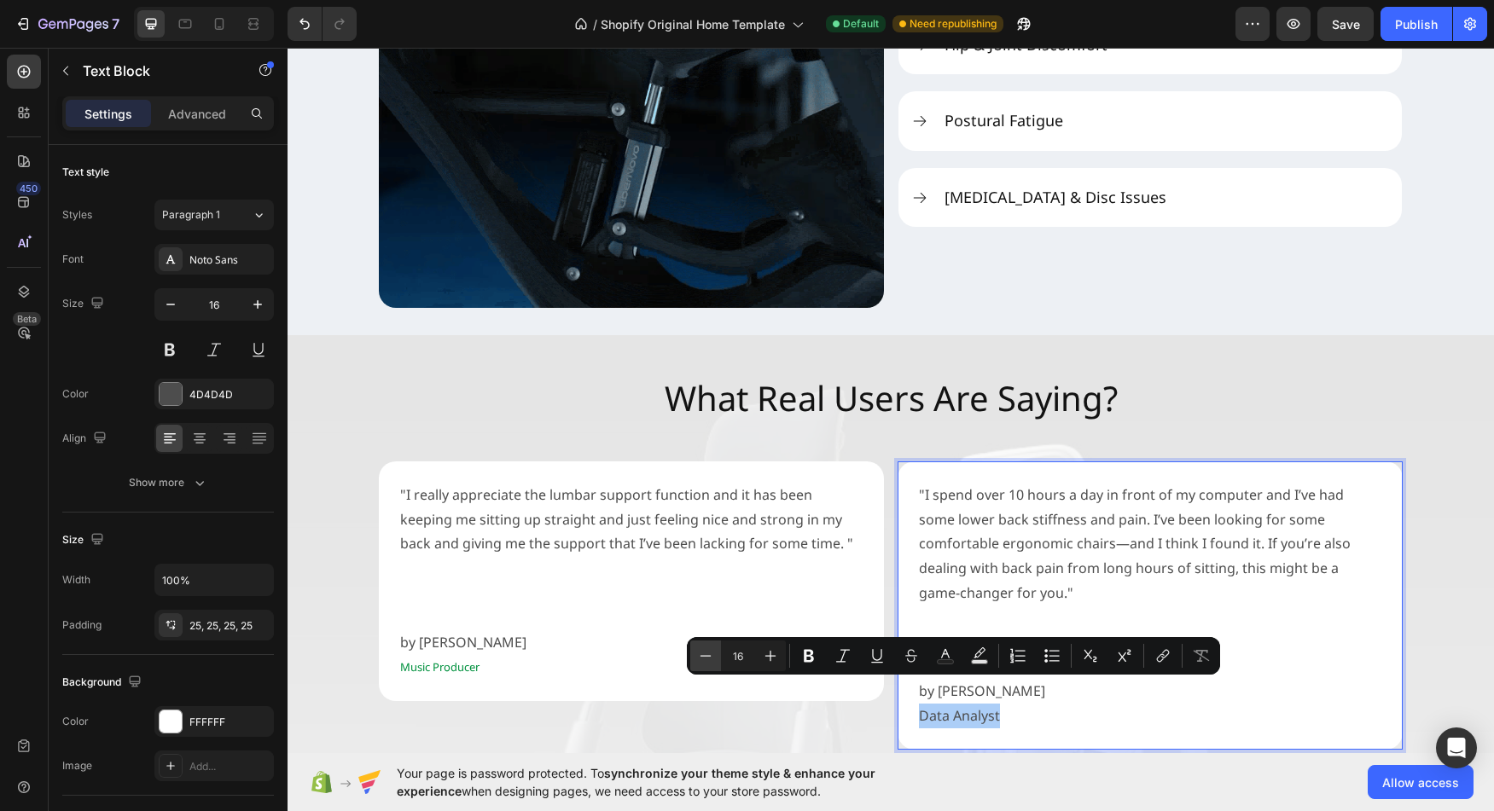
click at [712, 660] on icon "Editor contextual toolbar" at bounding box center [705, 656] width 17 height 17
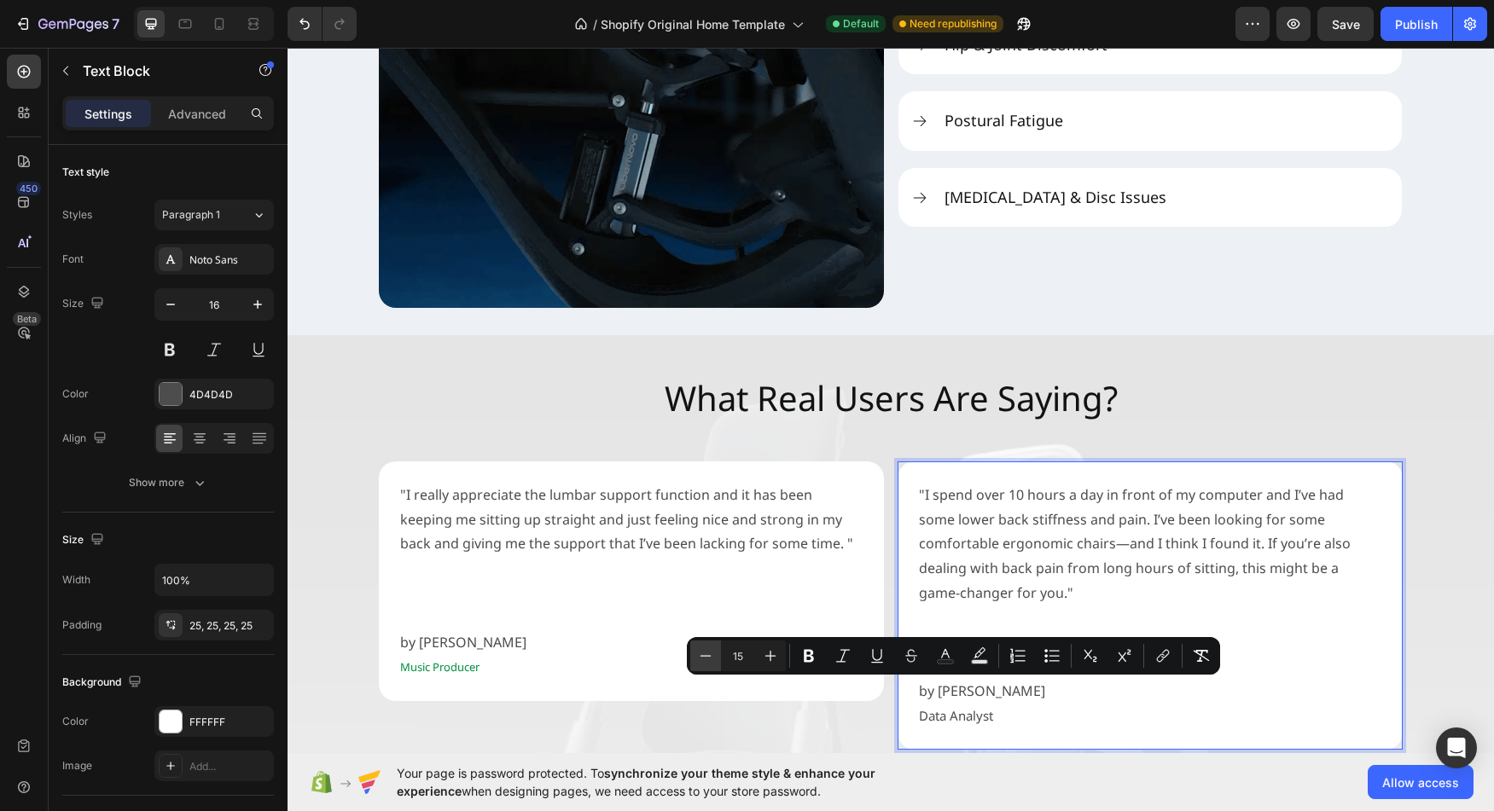
click at [712, 660] on icon "Editor contextual toolbar" at bounding box center [705, 656] width 17 height 17
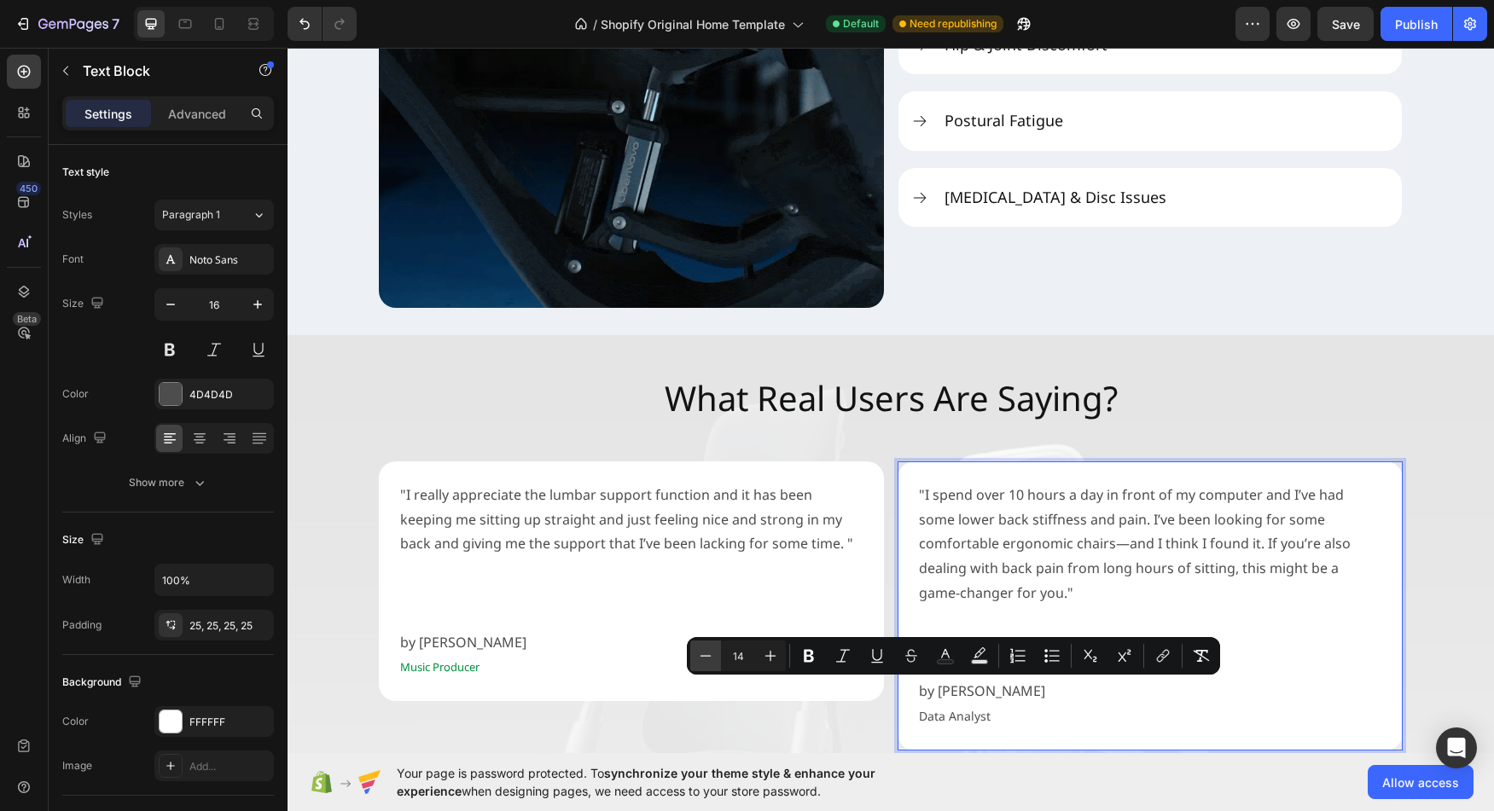
click at [709, 660] on icon "Editor contextual toolbar" at bounding box center [705, 656] width 17 height 17
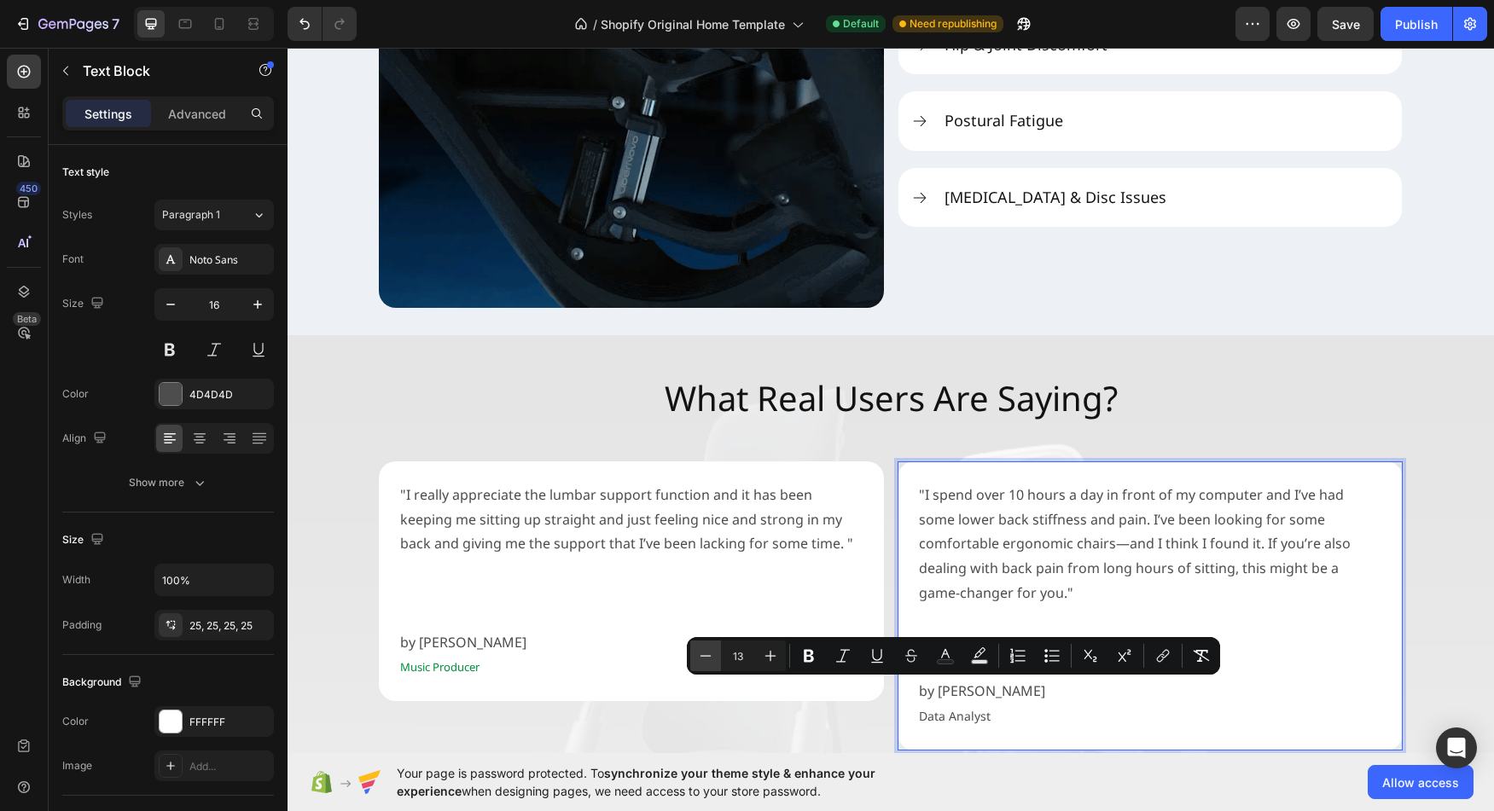
click at [709, 660] on icon "Editor contextual toolbar" at bounding box center [705, 656] width 17 height 17
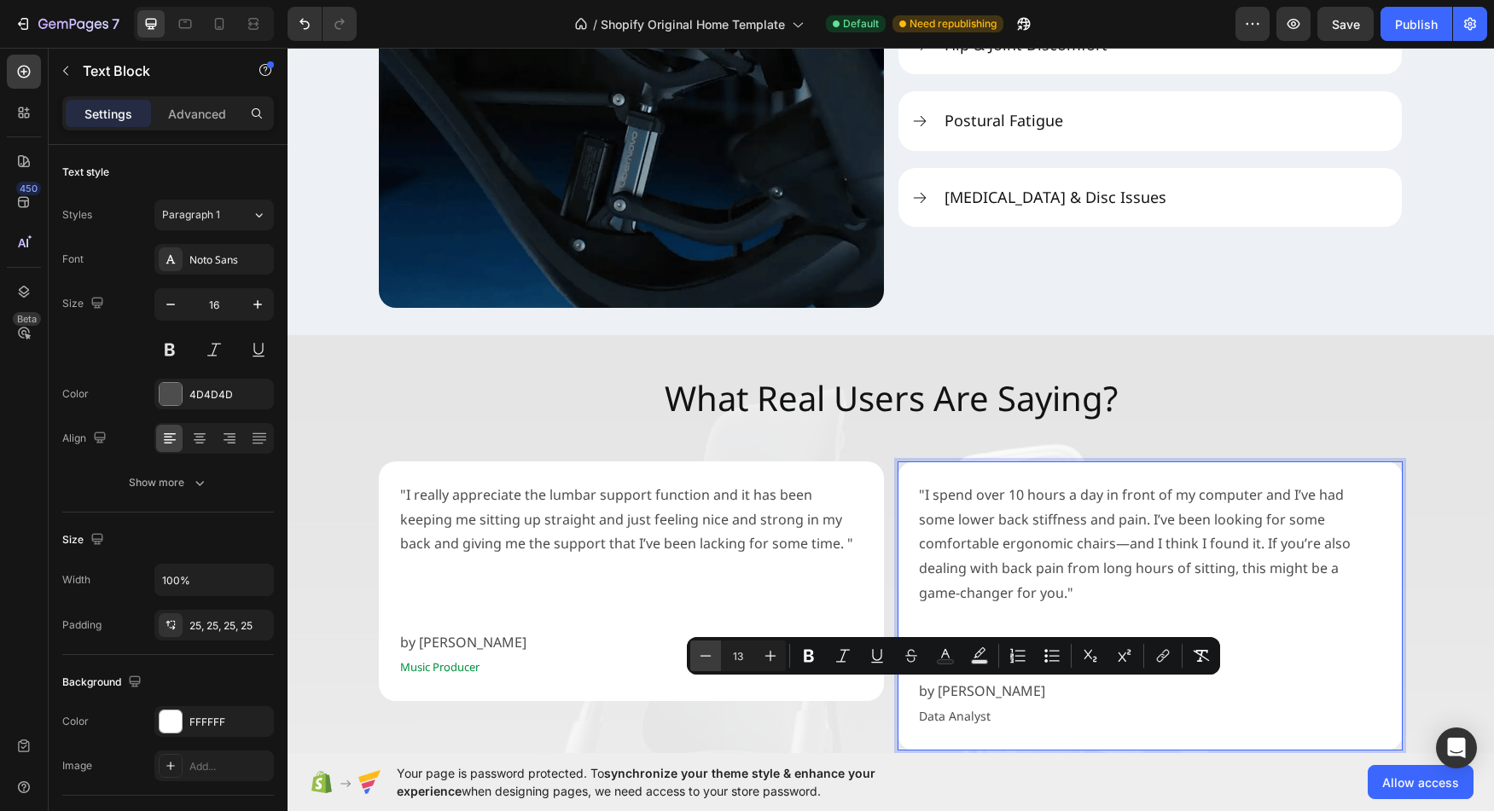
type input "12"
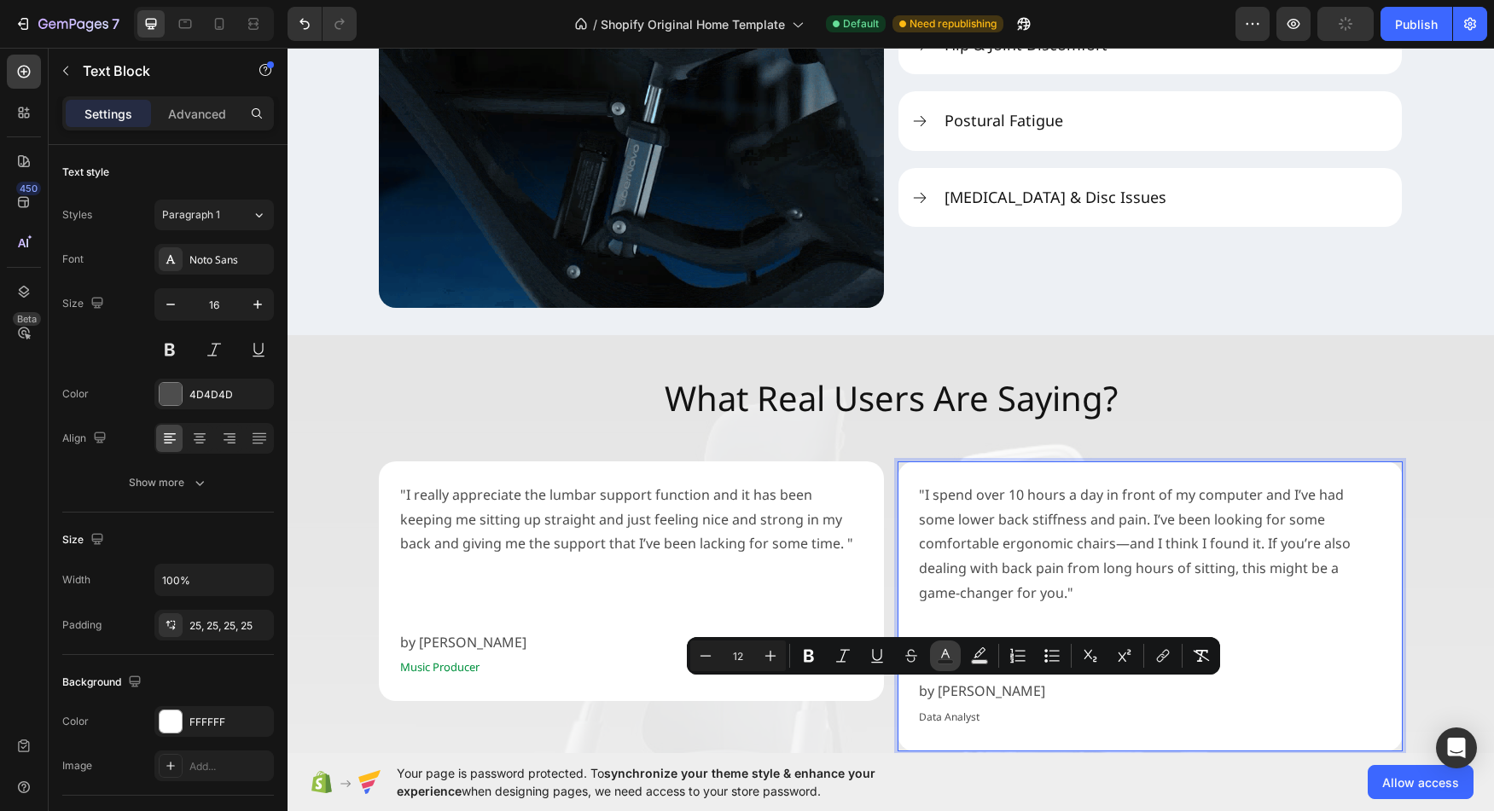
click at [947, 659] on icon "Editor contextual toolbar" at bounding box center [945, 656] width 17 height 17
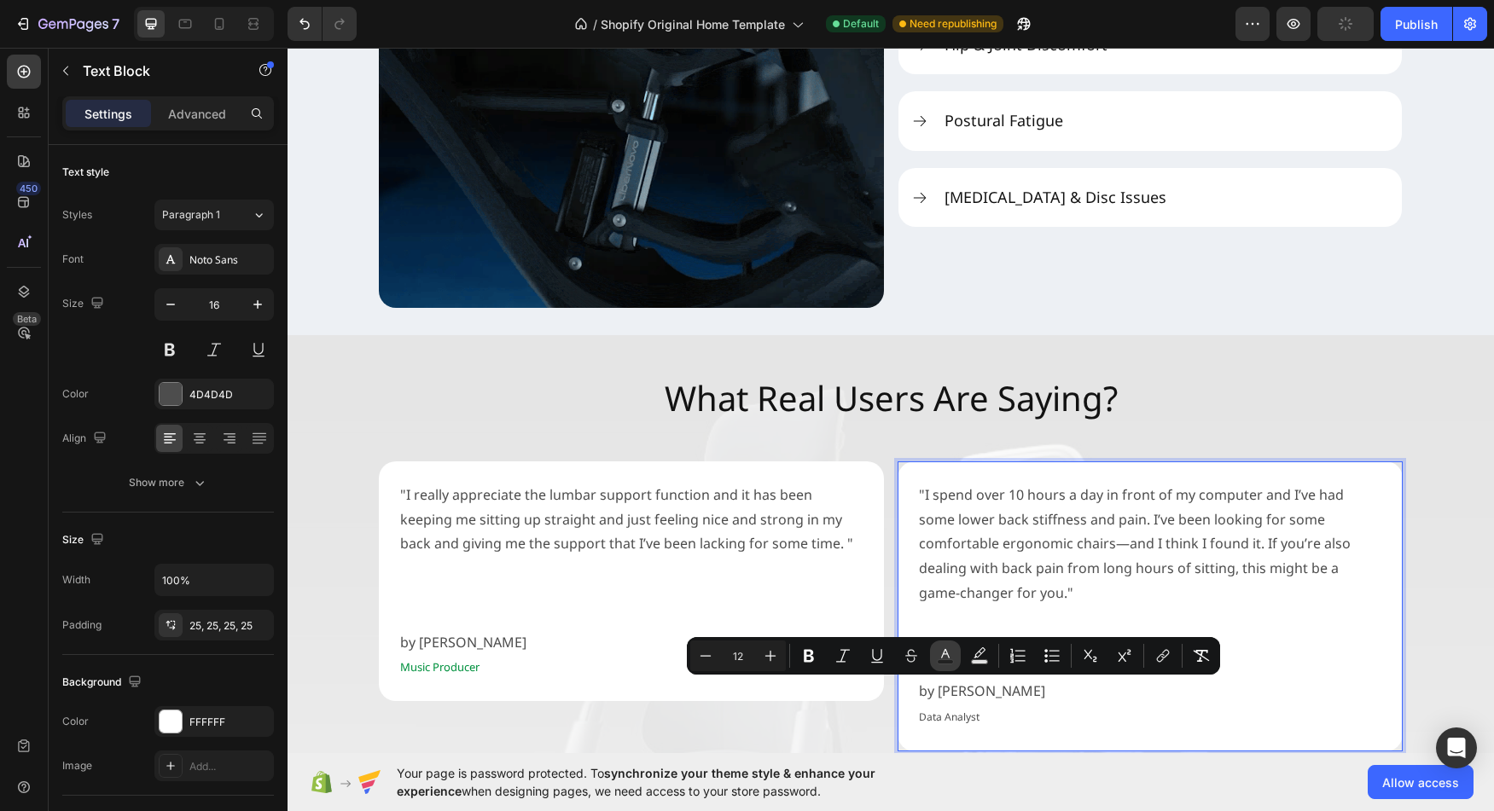
type input "4D4D4D"
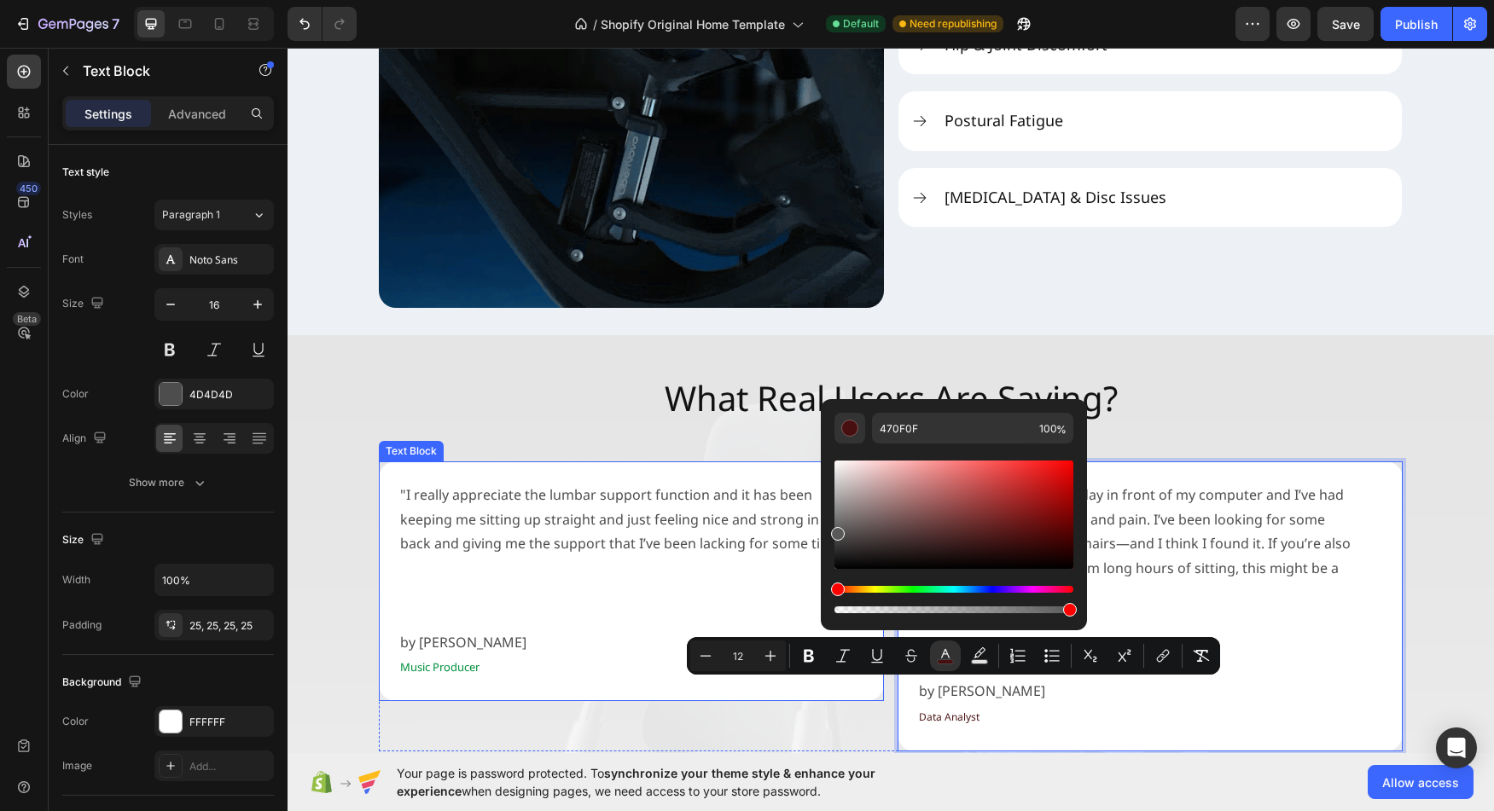
type input "595959"
drag, startPoint x: 1128, startPoint y: 588, endPoint x: 803, endPoint y: 546, distance: 327.8
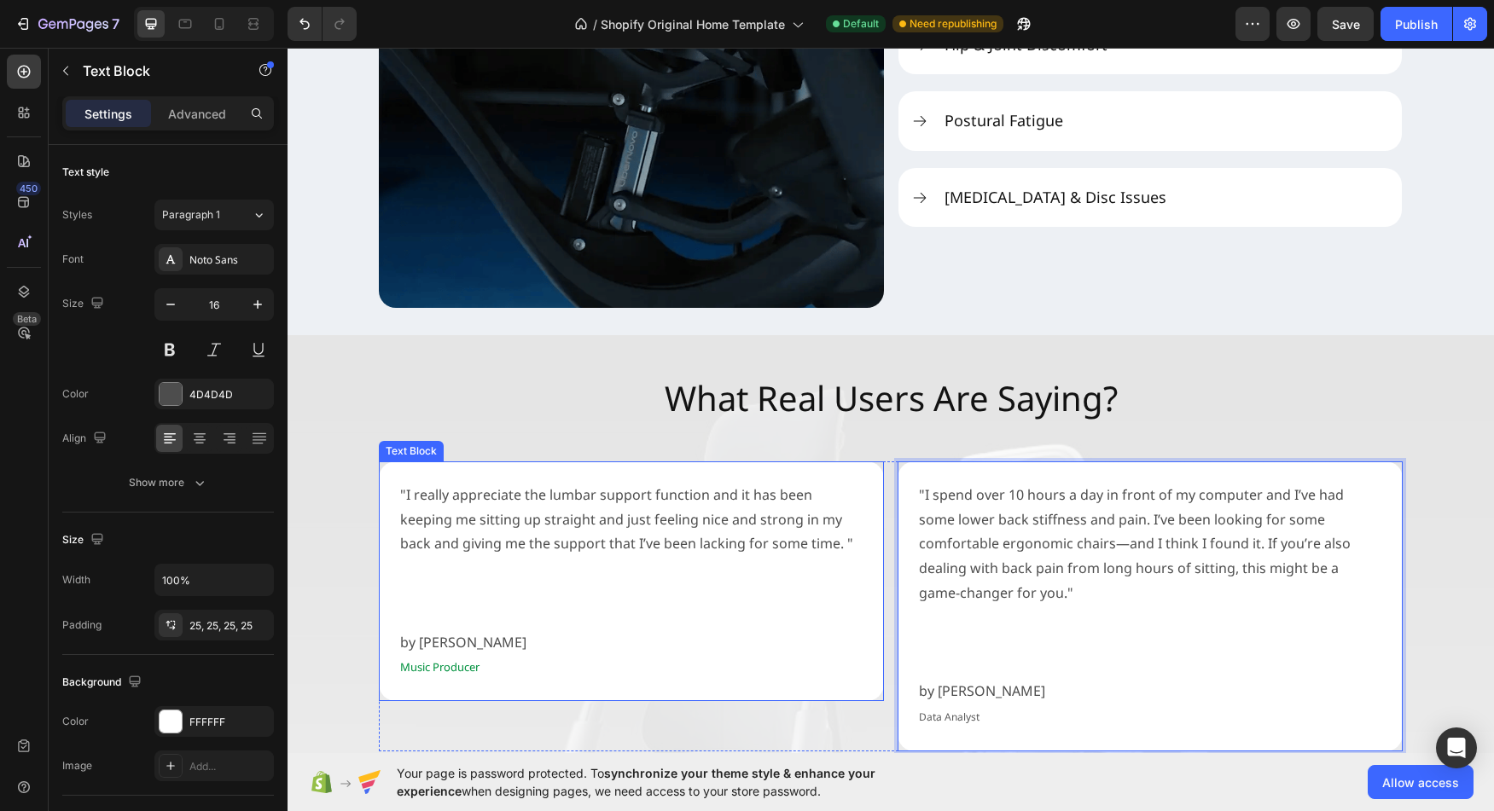
click at [683, 607] on p "Rich Text Editor. Editing area: main" at bounding box center [631, 618] width 462 height 25
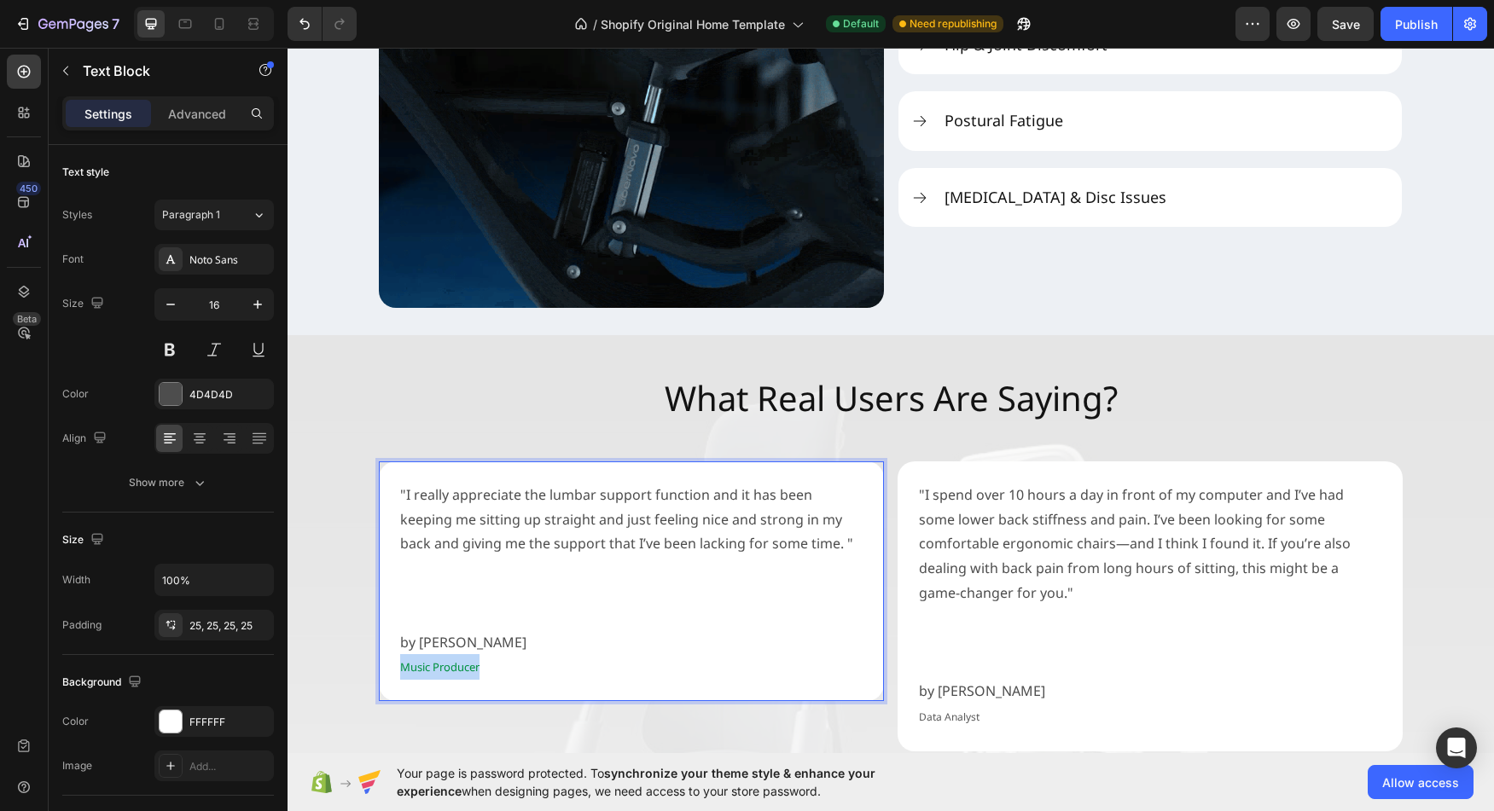
drag, startPoint x: 444, startPoint y: 669, endPoint x: 398, endPoint y: 670, distance: 46.1
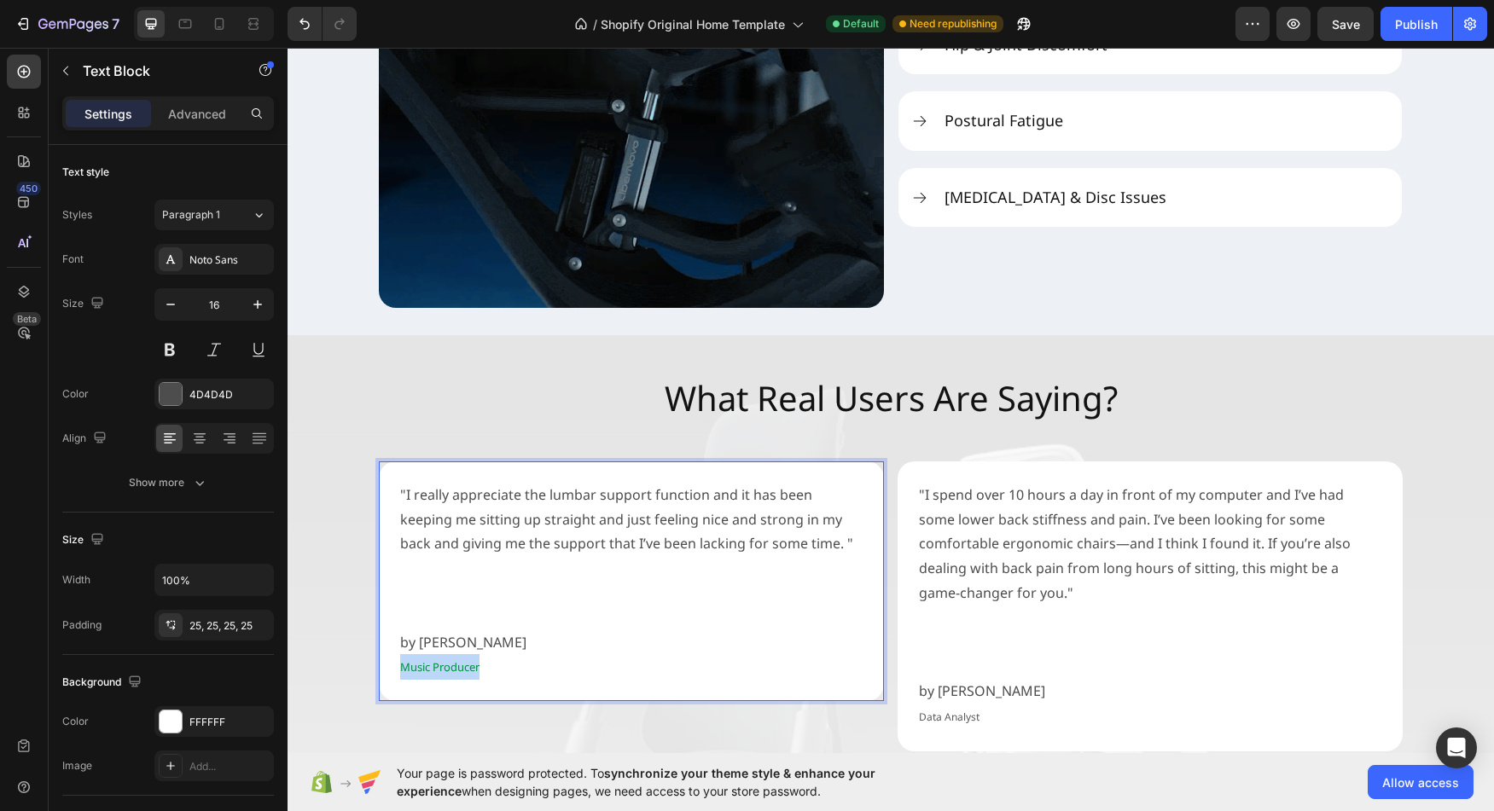
click at [400, 670] on span "Music Producer" at bounding box center [439, 667] width 79 height 15
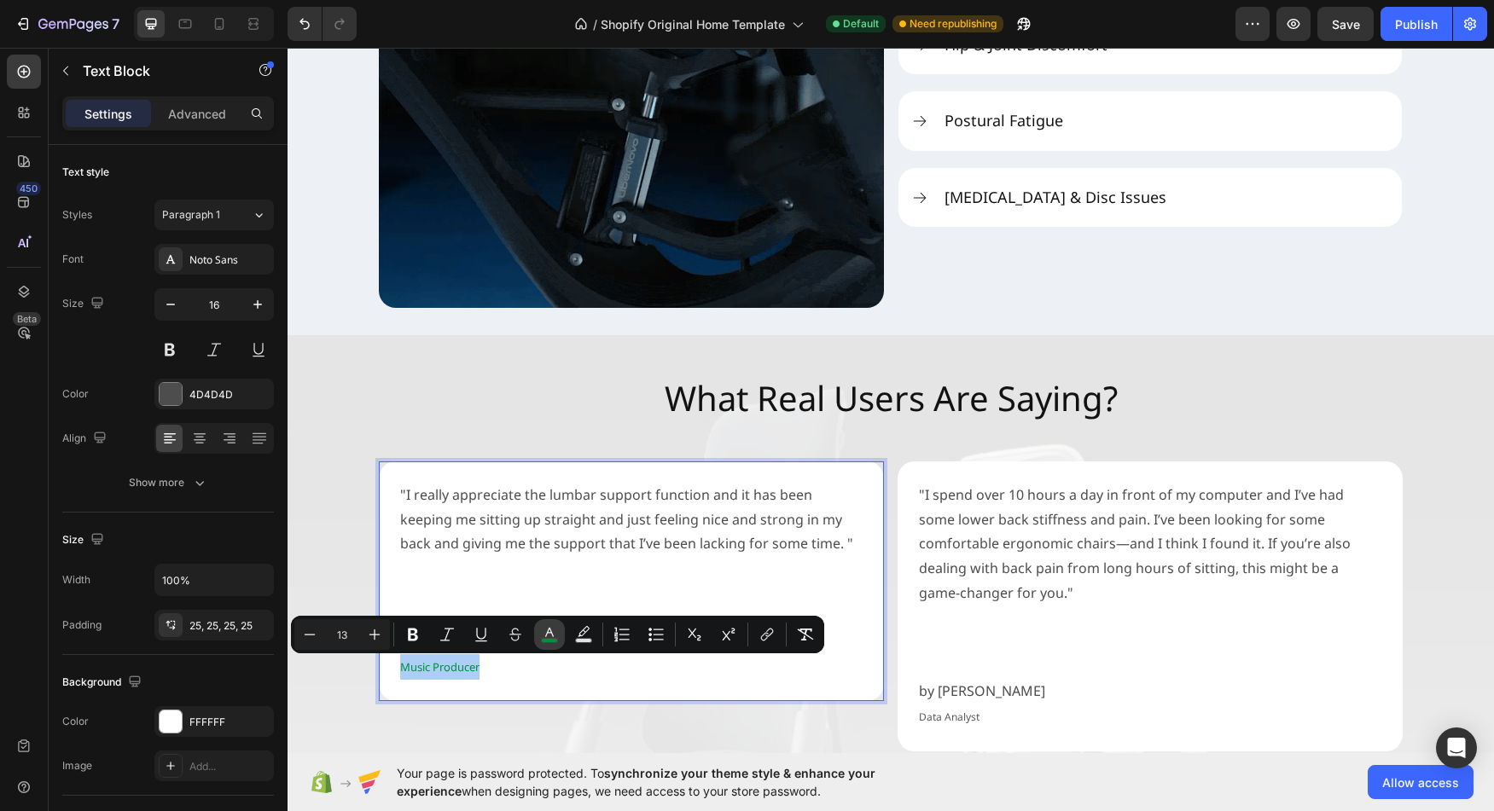
click at [561, 634] on button "color" at bounding box center [549, 634] width 31 height 31
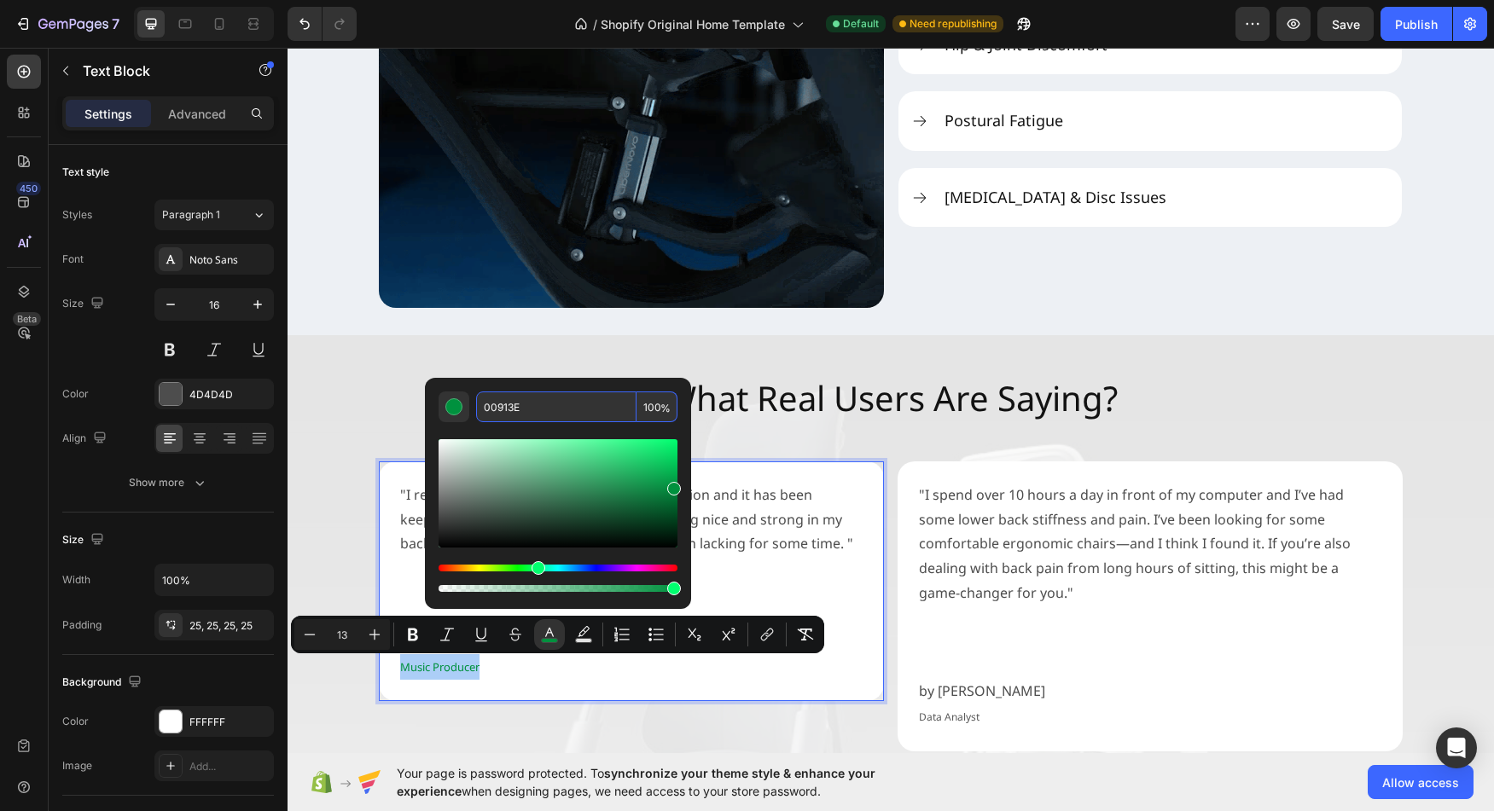
click at [538, 414] on input "00913E" at bounding box center [556, 407] width 160 height 31
copy span "Music Producer"
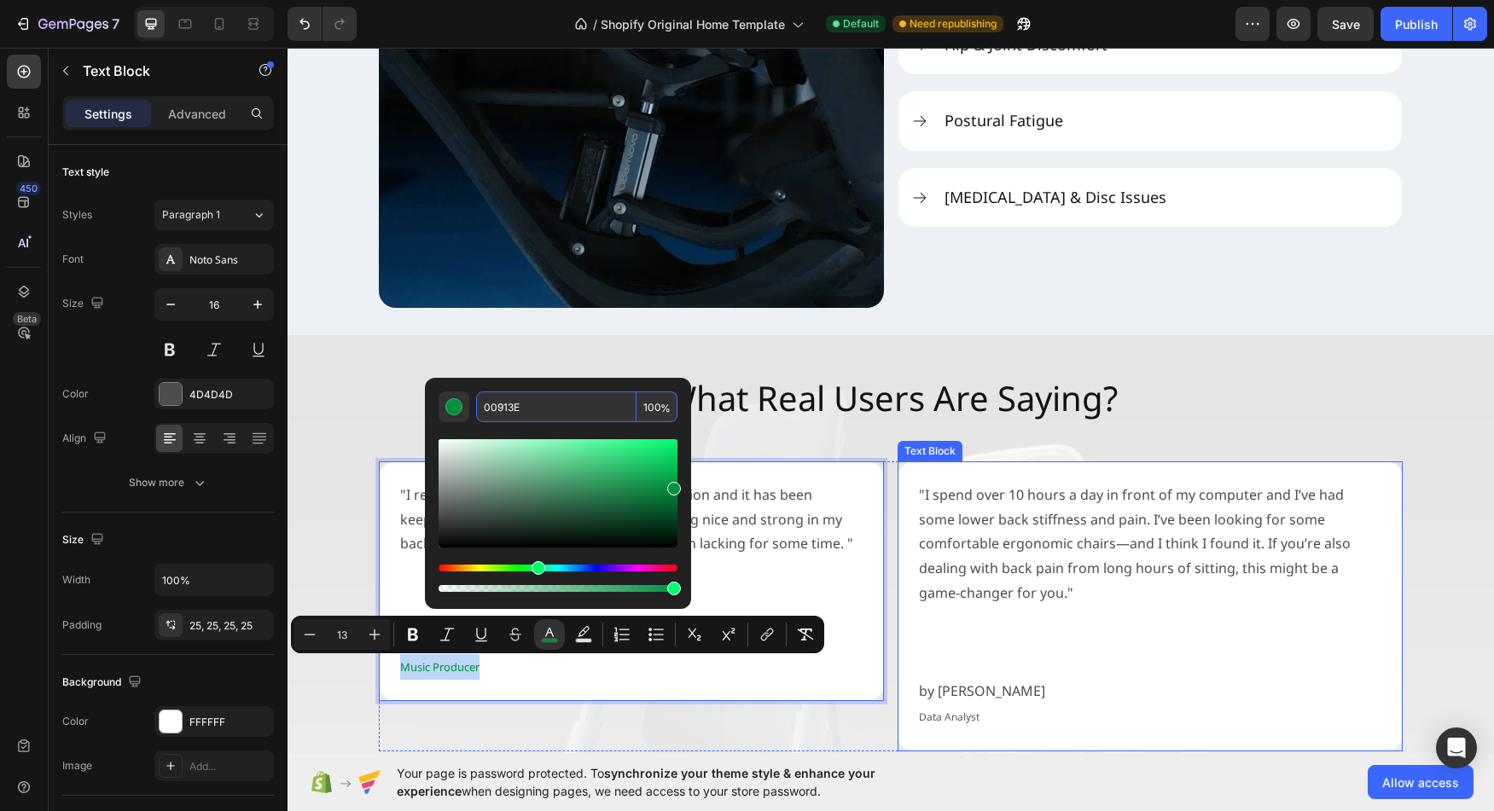
click at [948, 679] on p "by Sharon Ng" at bounding box center [1150, 691] width 462 height 25
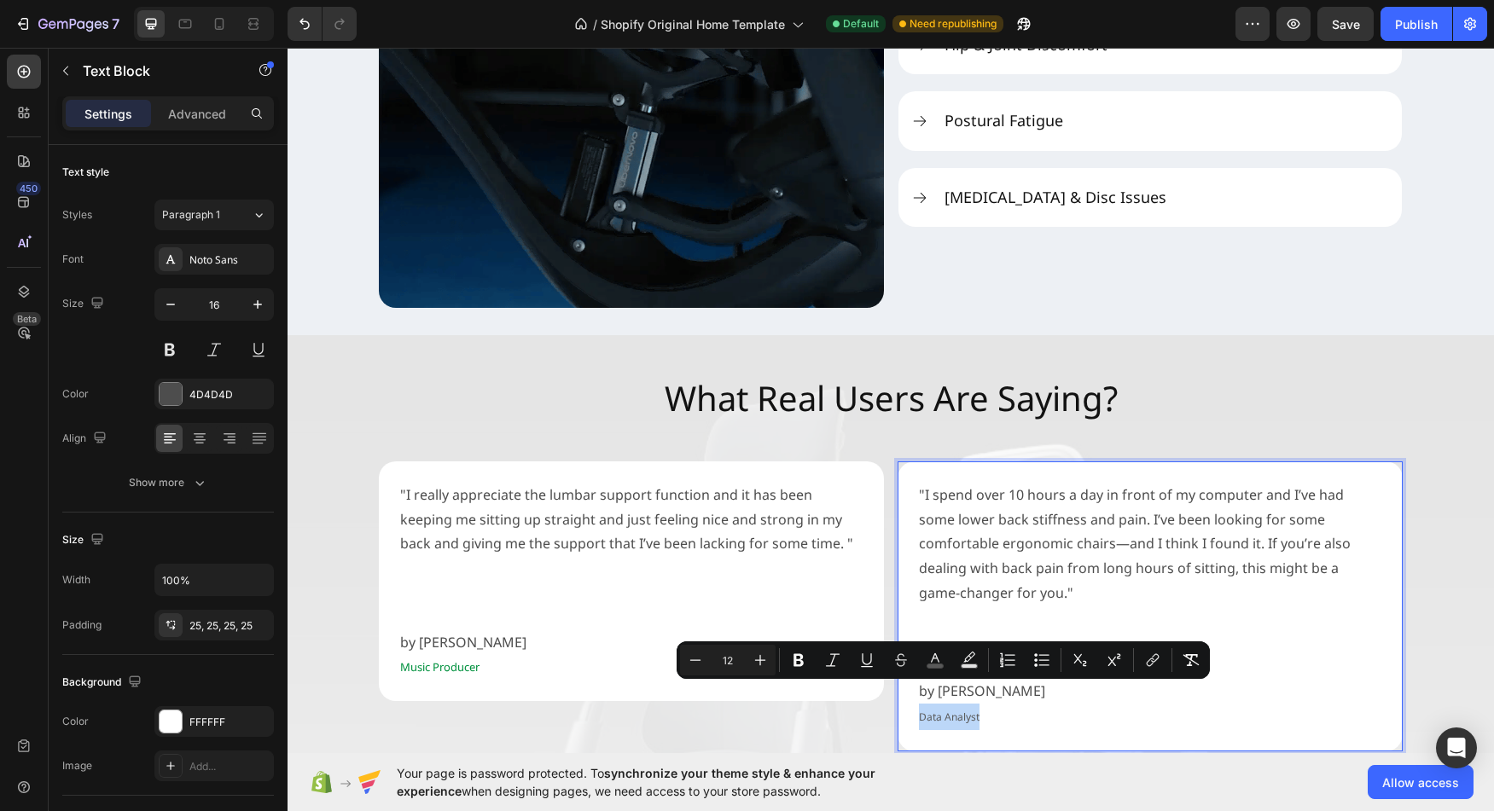
drag, startPoint x: 956, startPoint y: 696, endPoint x: 912, endPoint y: 694, distance: 43.6
click at [912, 694] on div ""I spend over 10 hours a day in front of my computer and I’ve had some lower ba…" at bounding box center [1150, 607] width 505 height 290
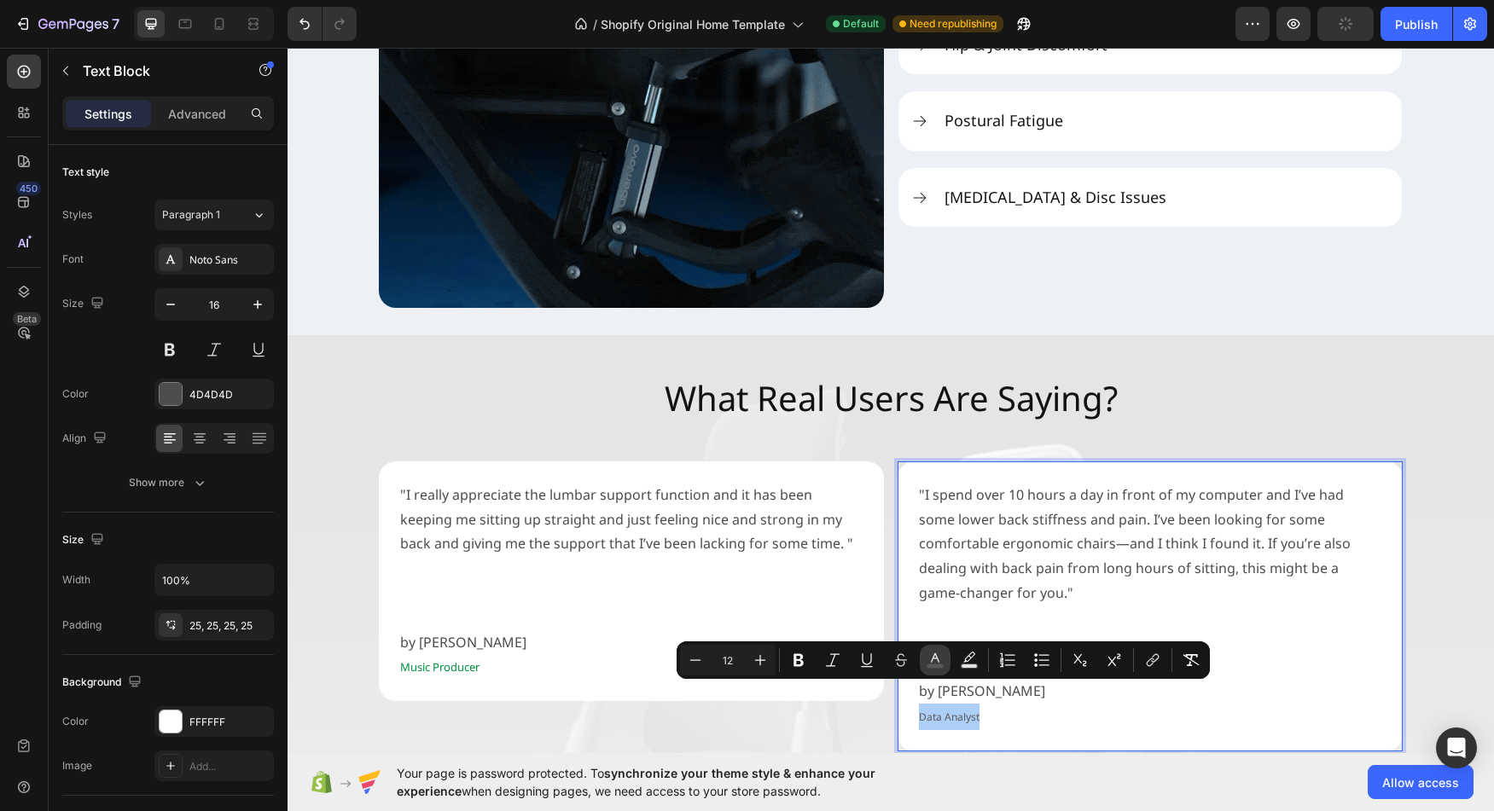
click at [934, 666] on rect "Editor contextual toolbar" at bounding box center [935, 667] width 16 height 4
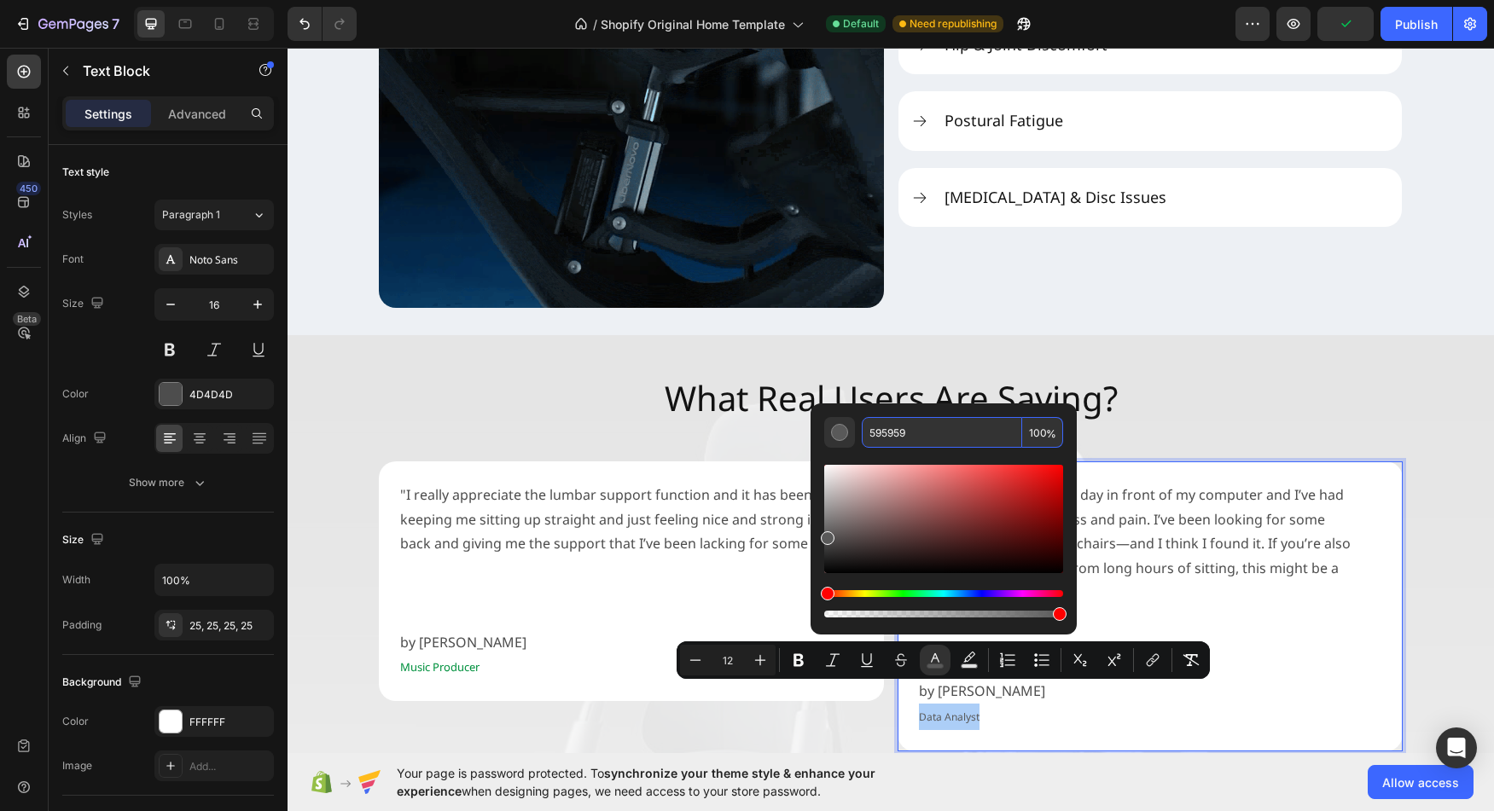
click at [917, 438] on input "595959" at bounding box center [942, 432] width 160 height 31
paste input "00913E"
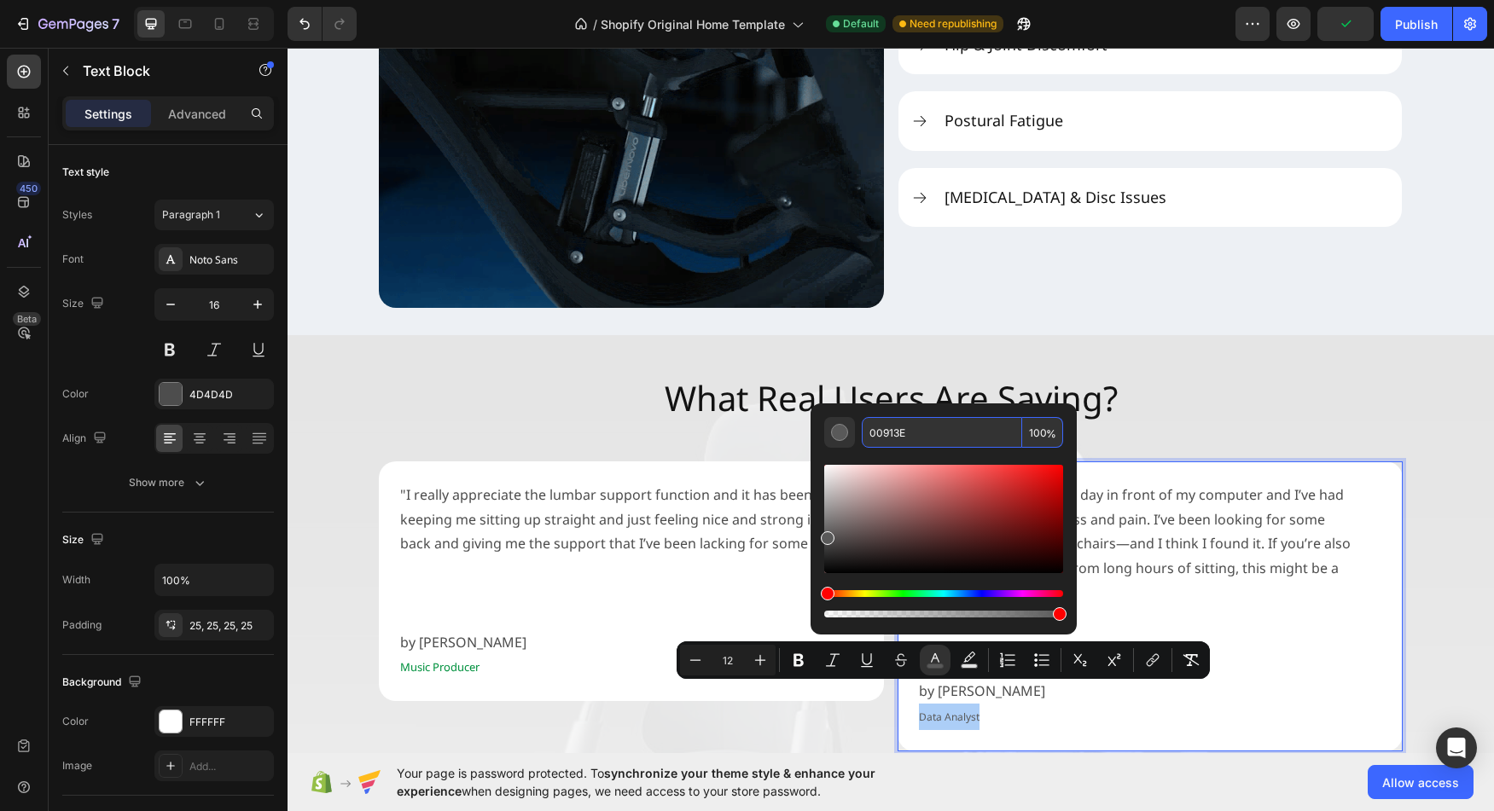
type input "00913E"
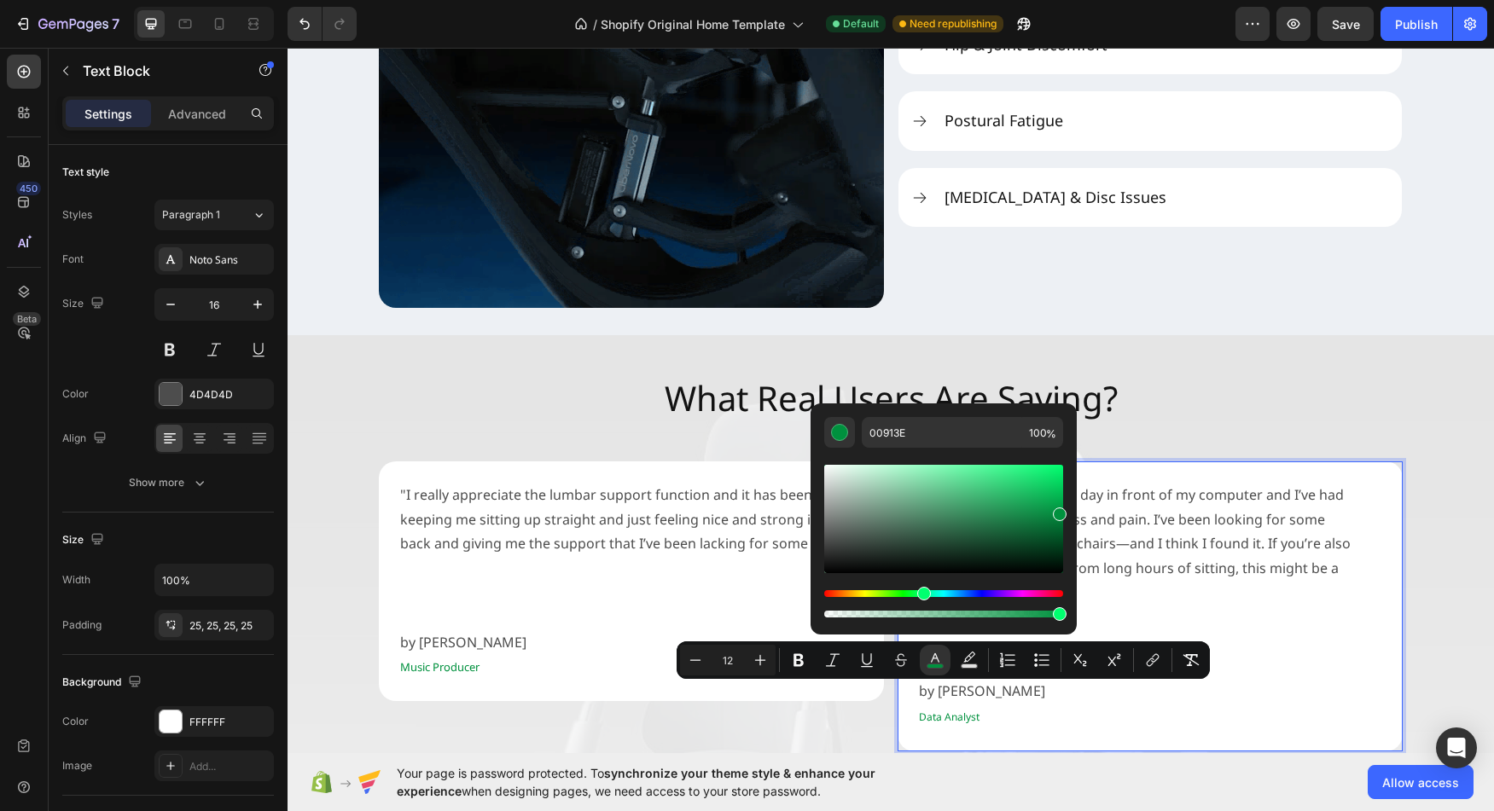
type input "16"
click at [1282, 631] on p "Rich Text Editor. Editing area: main" at bounding box center [1150, 643] width 462 height 25
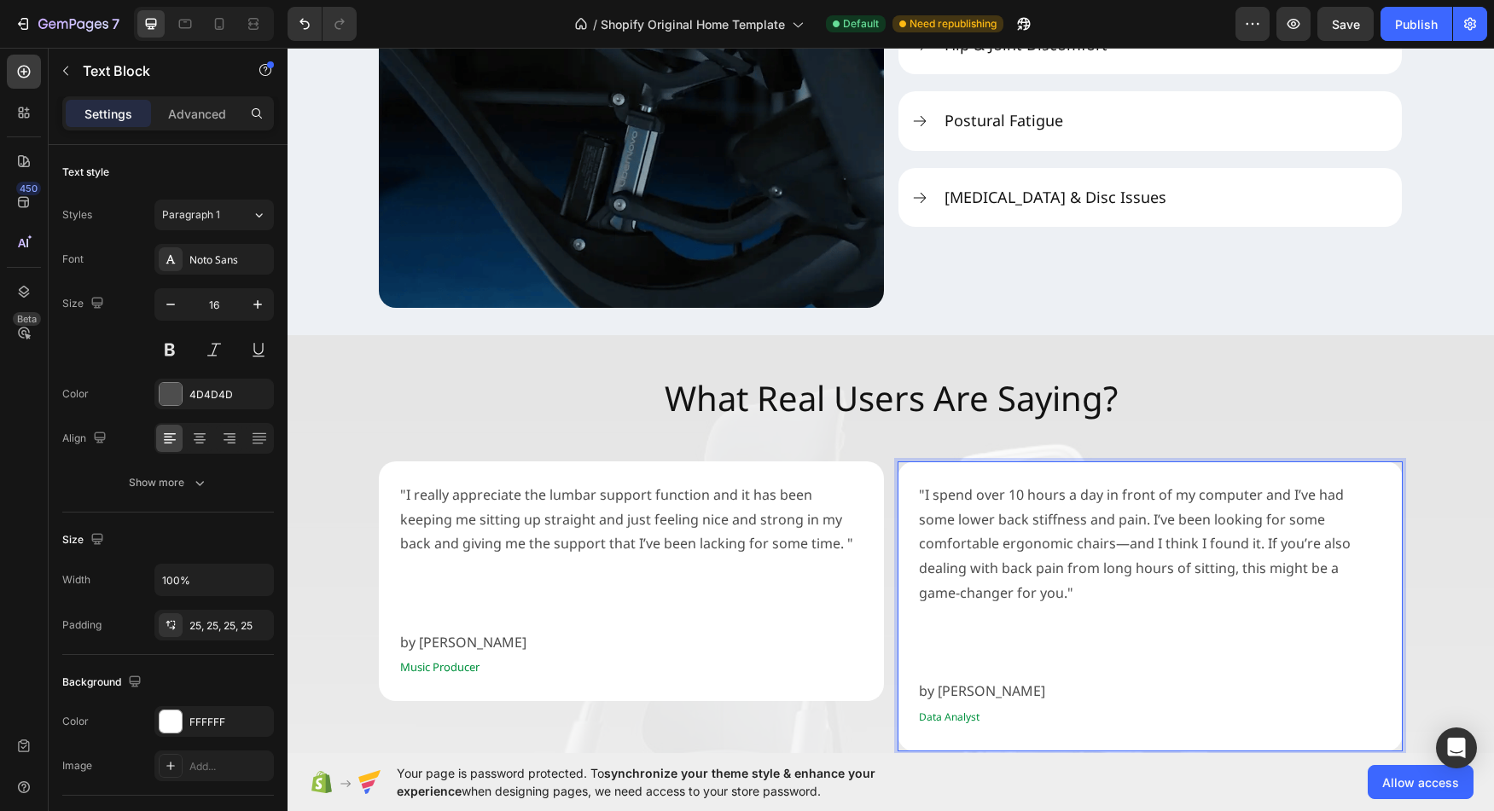
click at [919, 679] on p "by Sharon Ng" at bounding box center [1150, 691] width 462 height 25
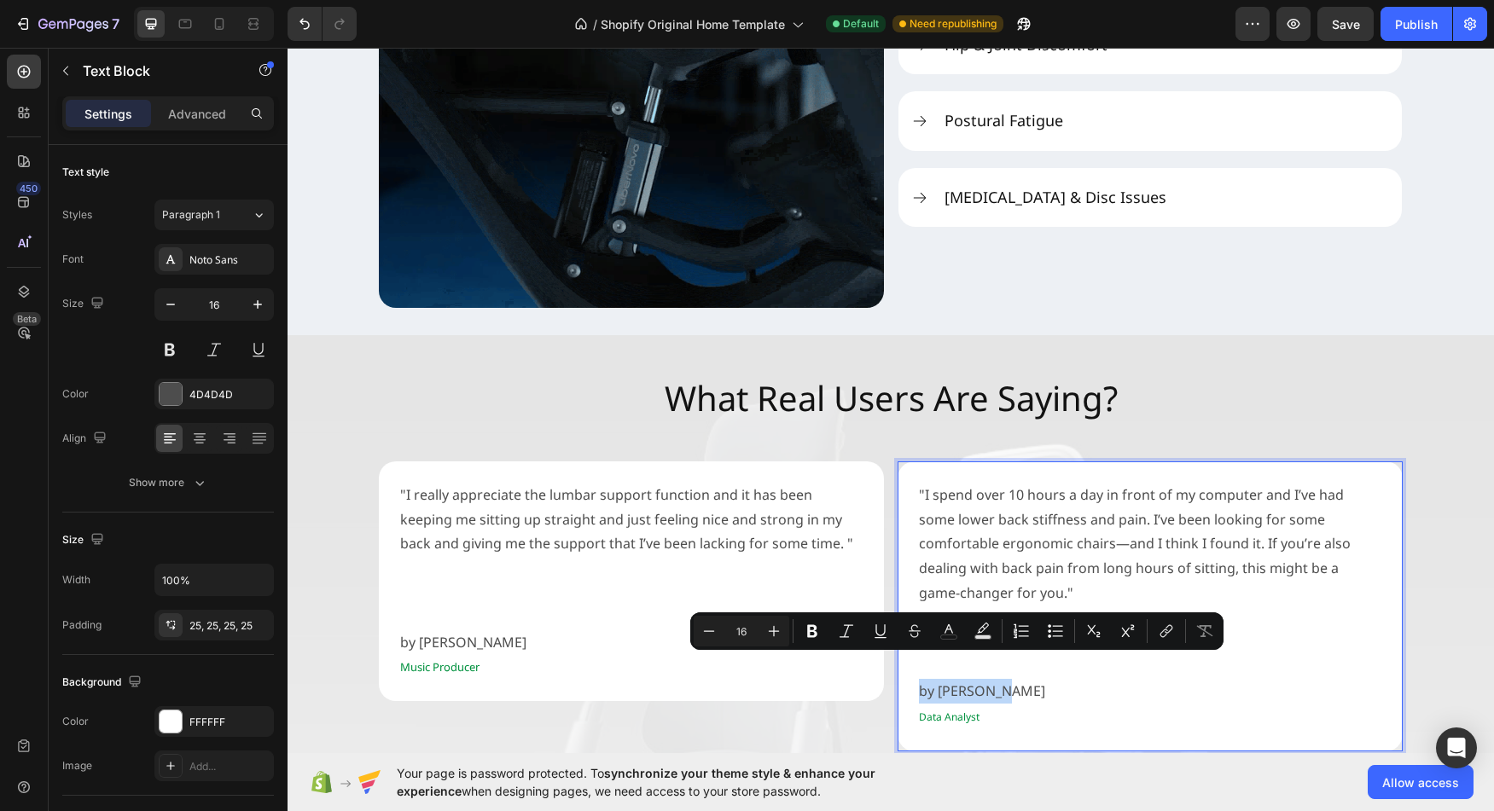
drag, startPoint x: 919, startPoint y: 671, endPoint x: 984, endPoint y: 671, distance: 64.8
click at [984, 679] on p "by Sharon Ng" at bounding box center [1150, 691] width 462 height 25
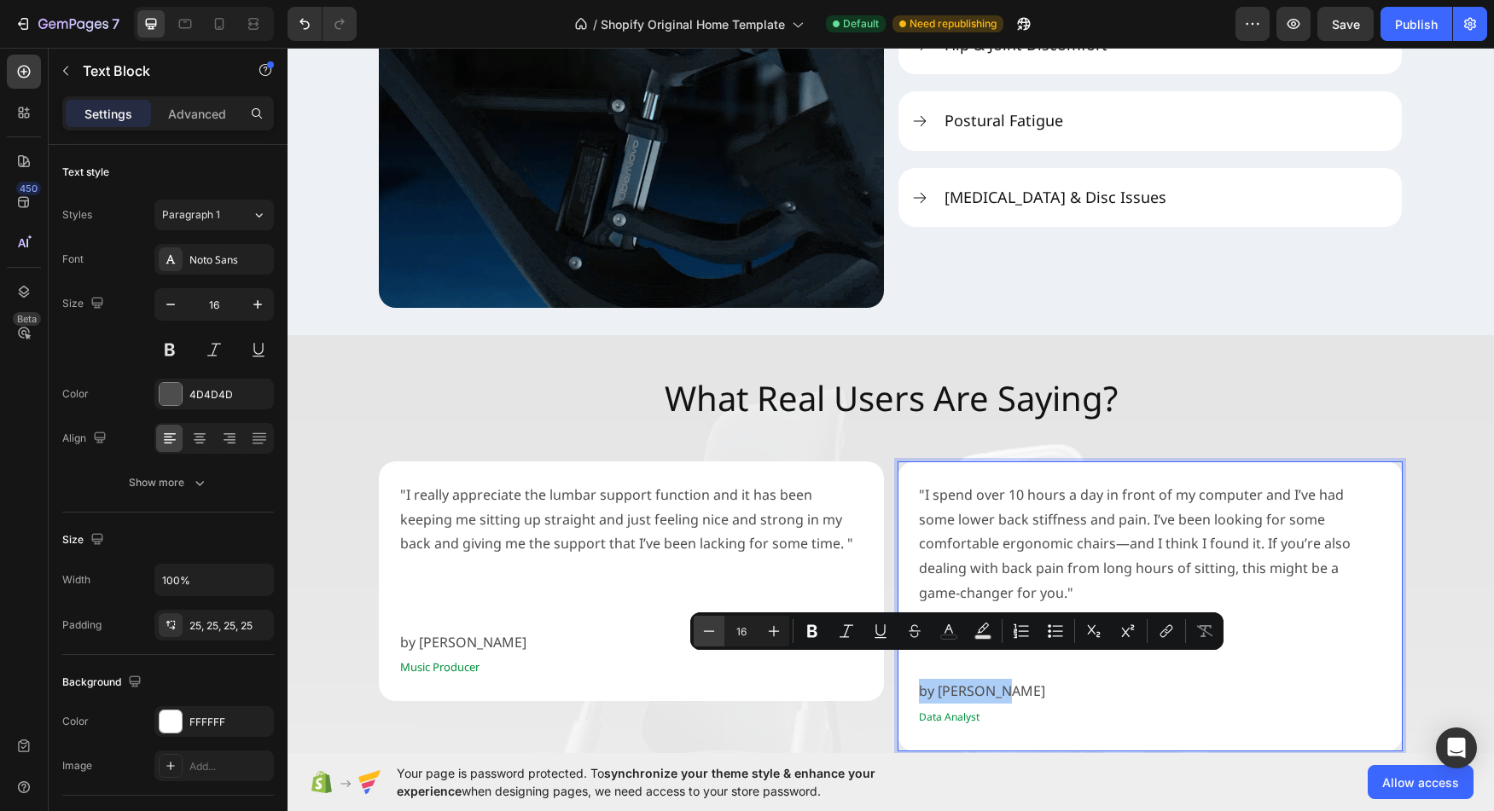
click at [715, 632] on icon "Editor contextual toolbar" at bounding box center [708, 631] width 17 height 17
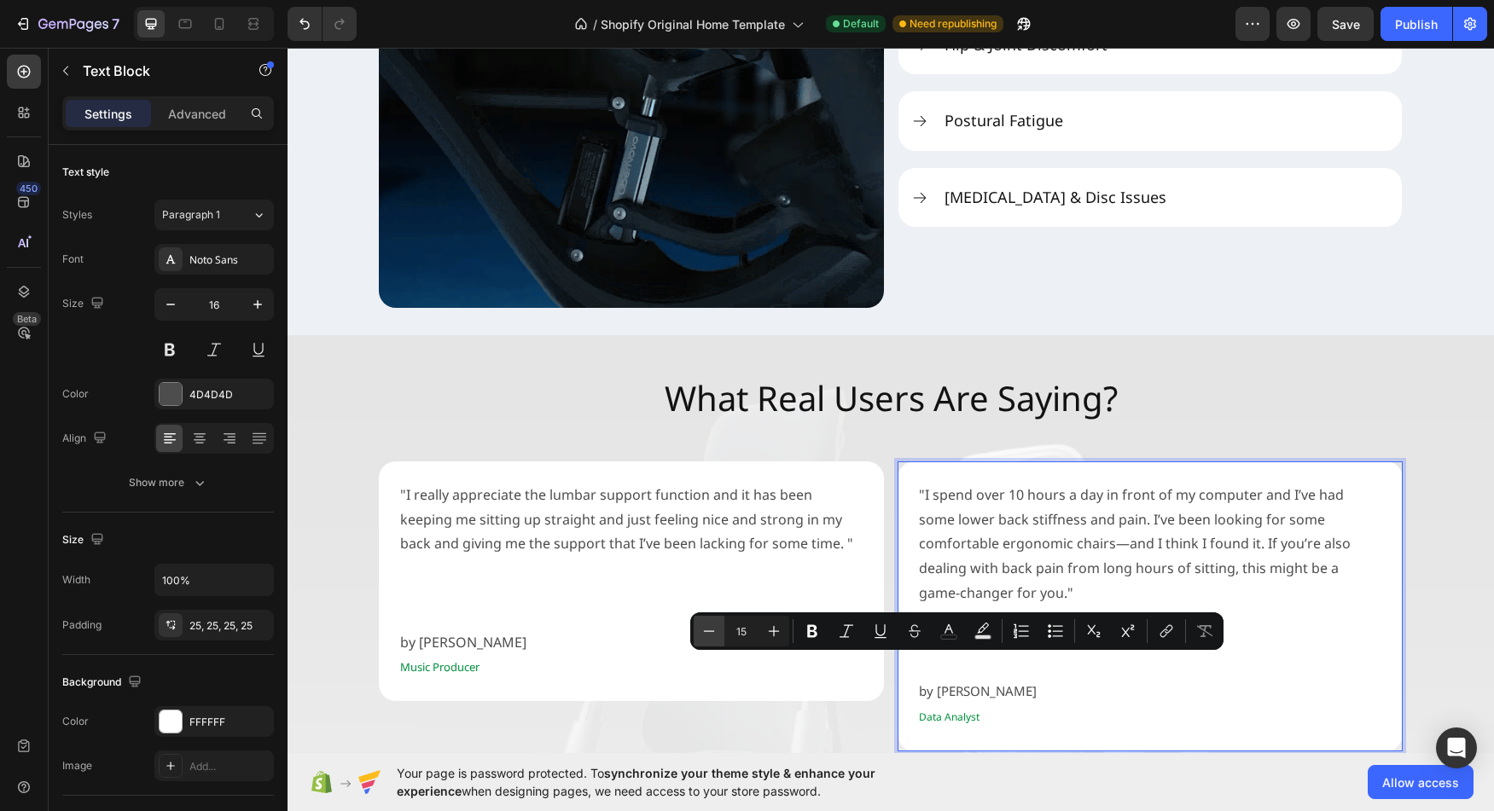
click at [715, 632] on icon "Editor contextual toolbar" at bounding box center [708, 631] width 17 height 17
type input "14"
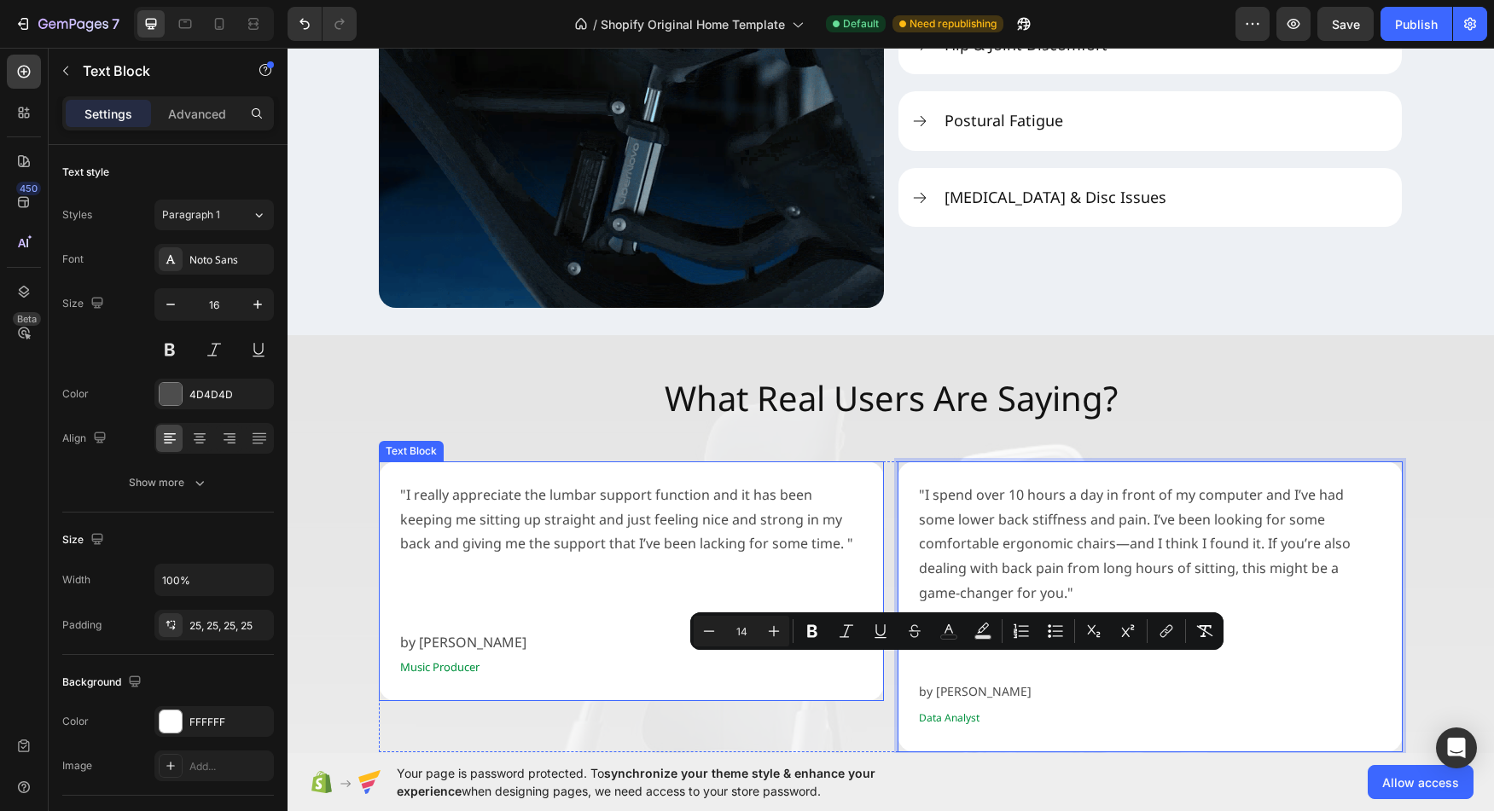
click at [417, 646] on p "by [PERSON_NAME]" at bounding box center [631, 643] width 462 height 25
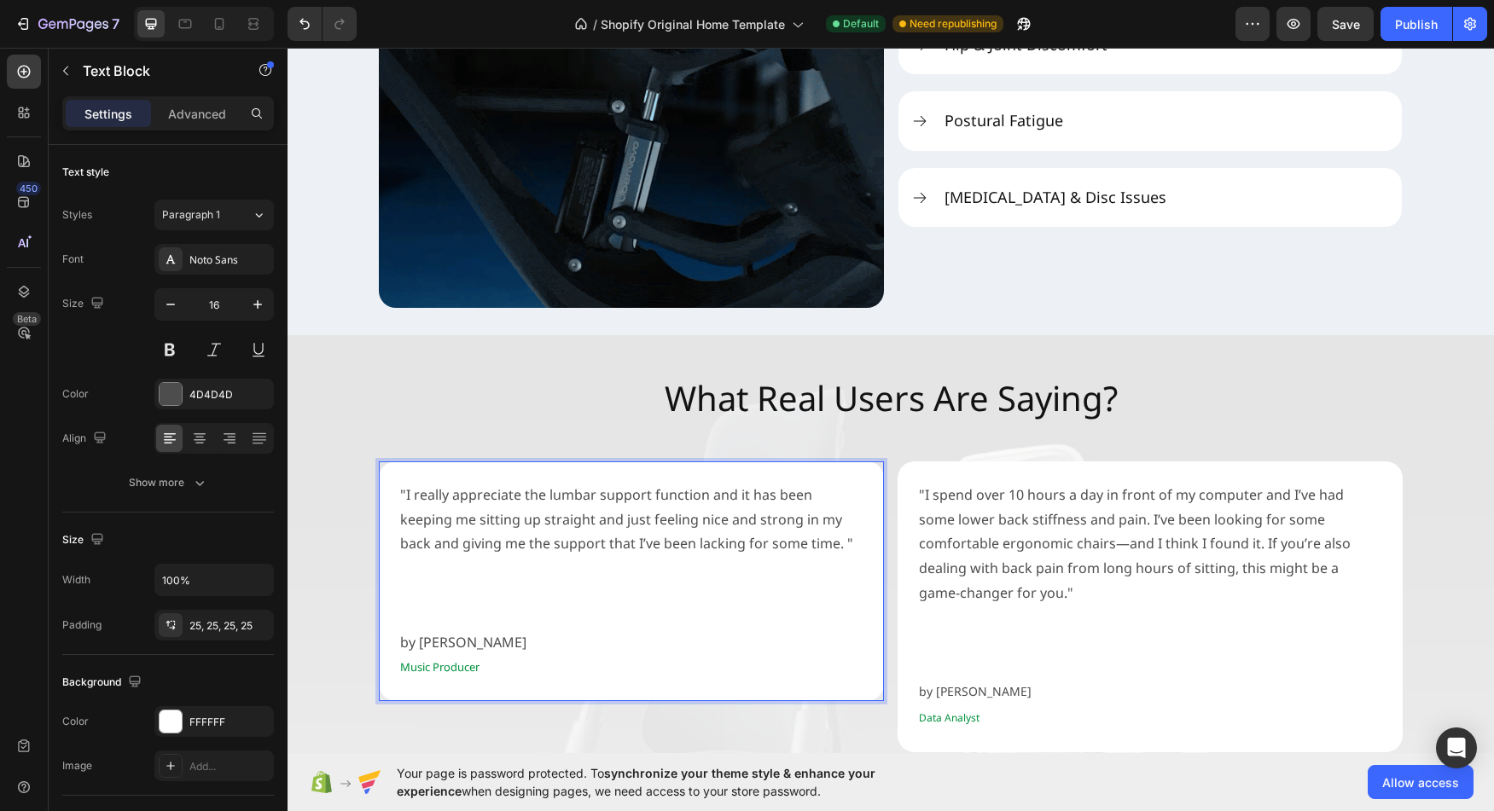
click at [438, 644] on p "by [PERSON_NAME]" at bounding box center [631, 643] width 462 height 25
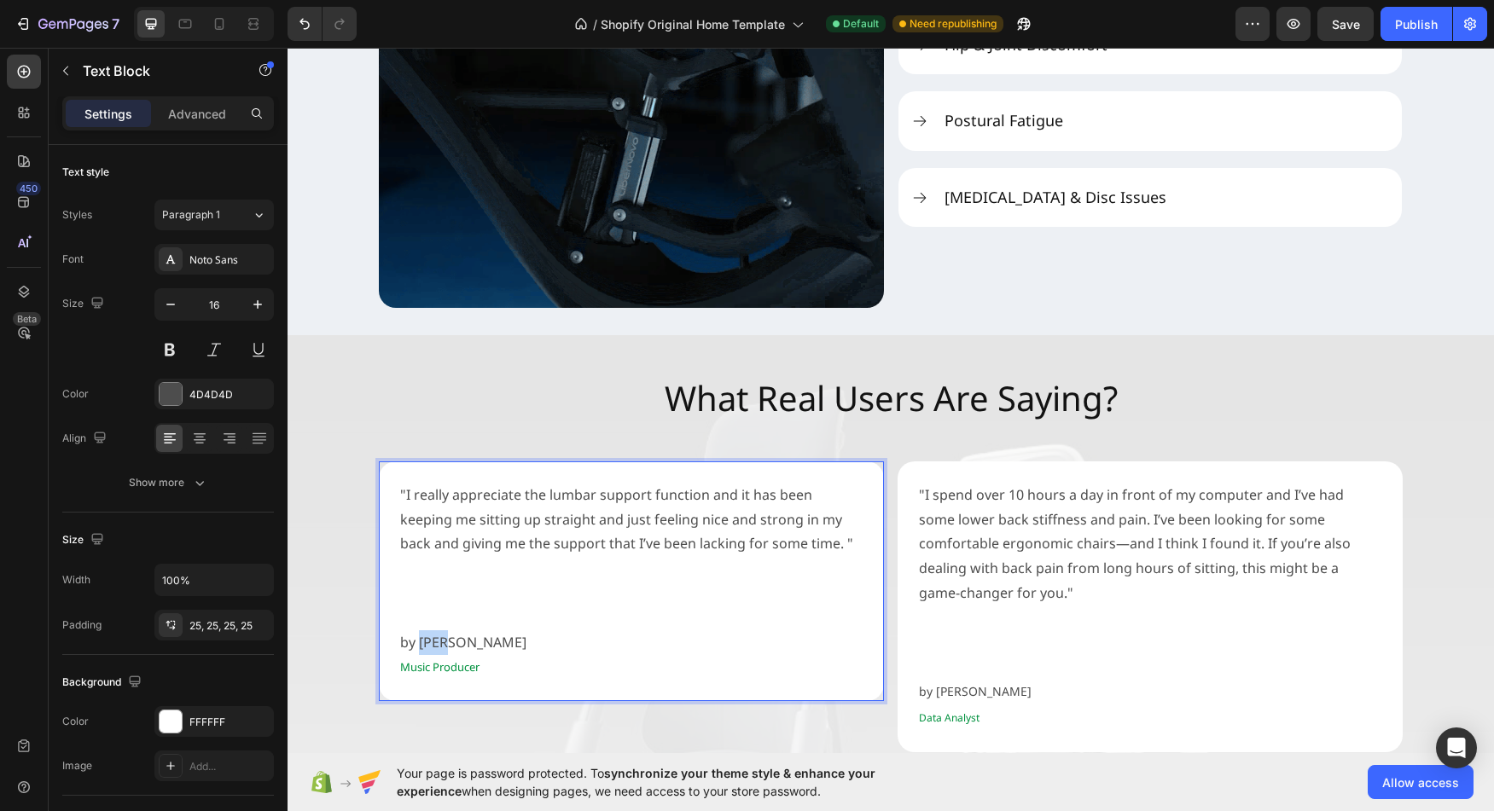
click at [438, 644] on p "by [PERSON_NAME]" at bounding box center [631, 643] width 462 height 25
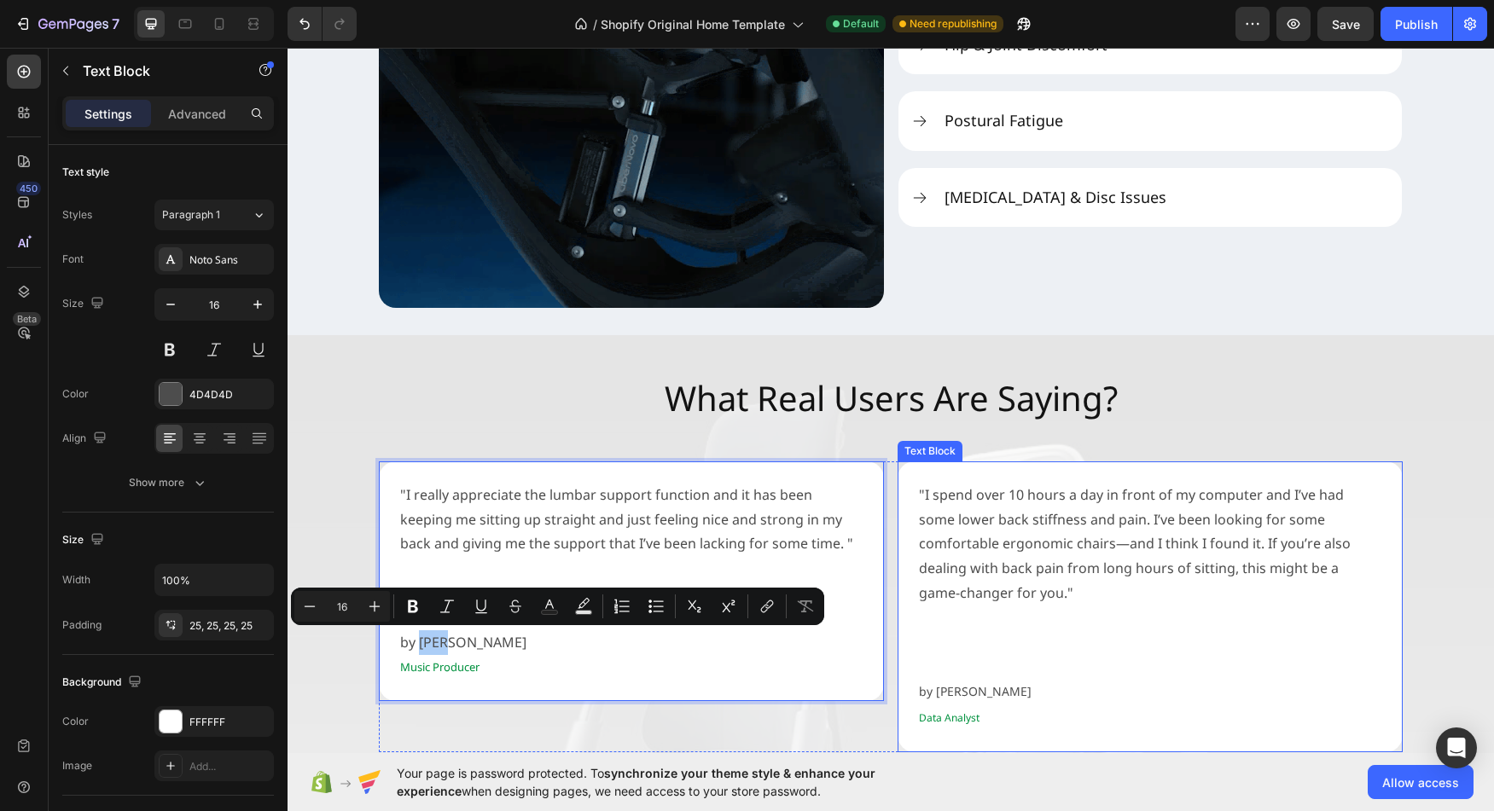
click at [935, 683] on span "by Sharon Ng" at bounding box center [975, 691] width 113 height 16
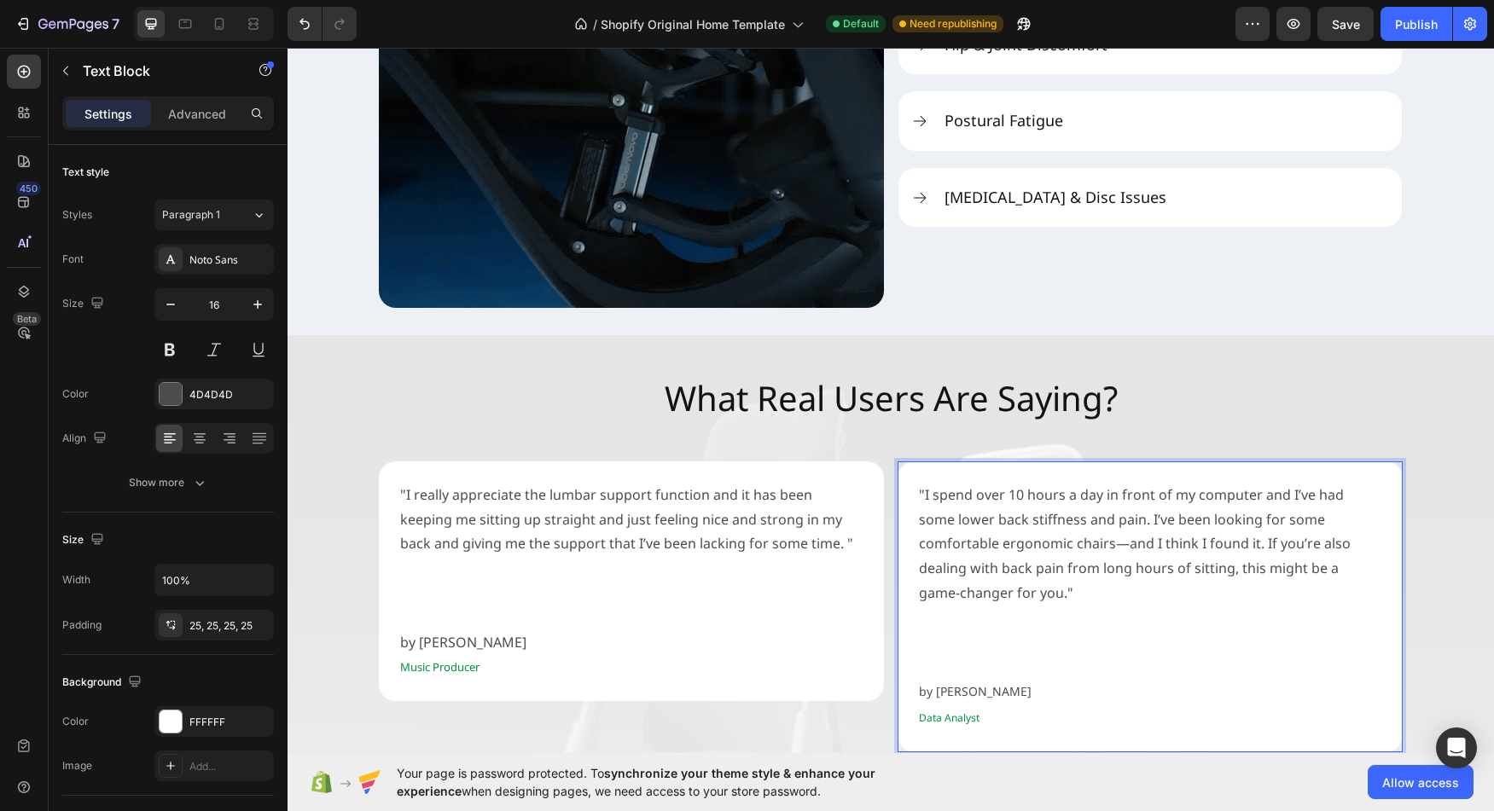
click at [986, 683] on span "by Sharon Ng" at bounding box center [975, 691] width 113 height 16
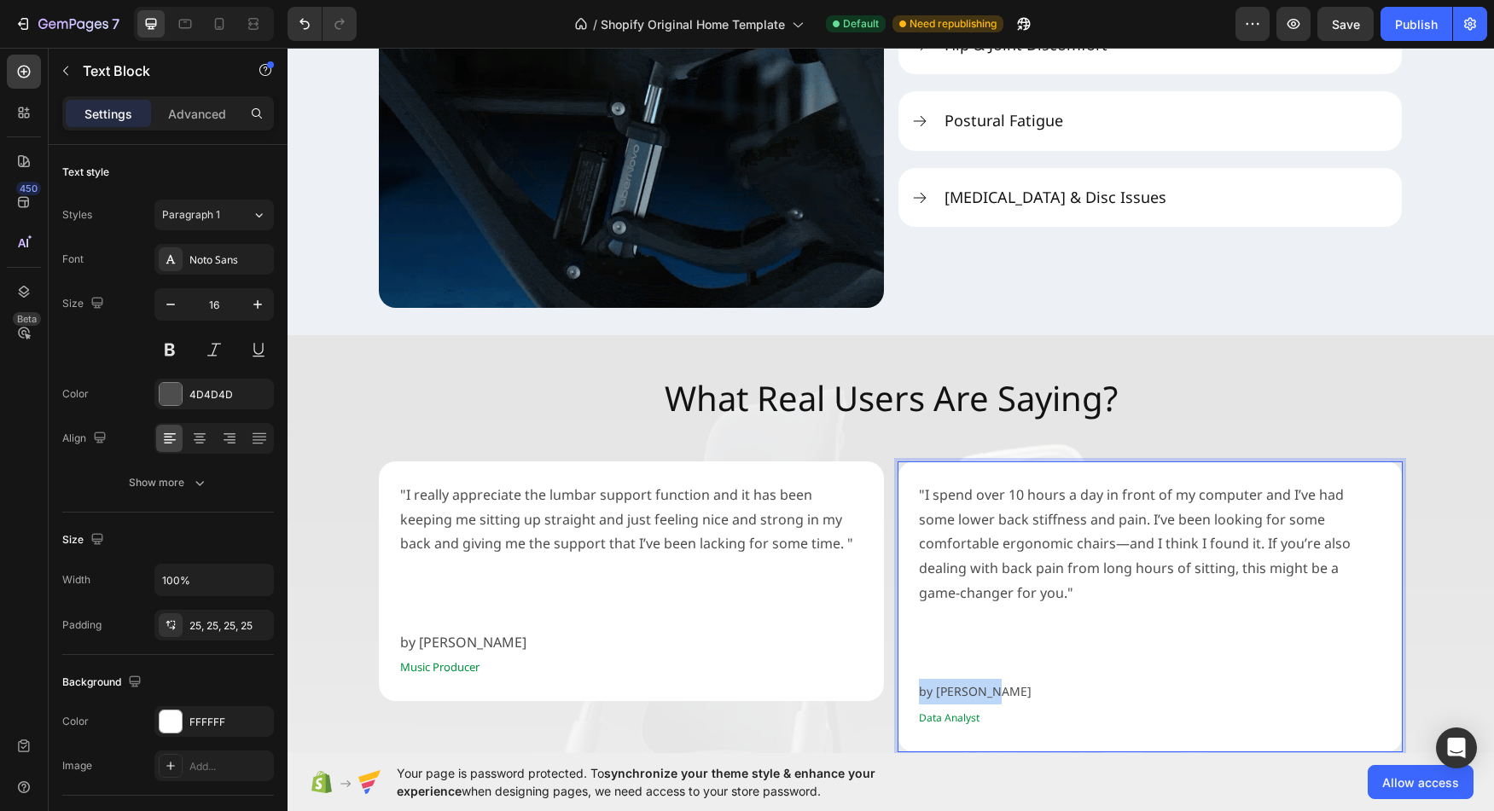
drag, startPoint x: 986, startPoint y: 671, endPoint x: 914, endPoint y: 670, distance: 72.5
click at [919, 683] on span "by Sharon Ng" at bounding box center [975, 691] width 113 height 16
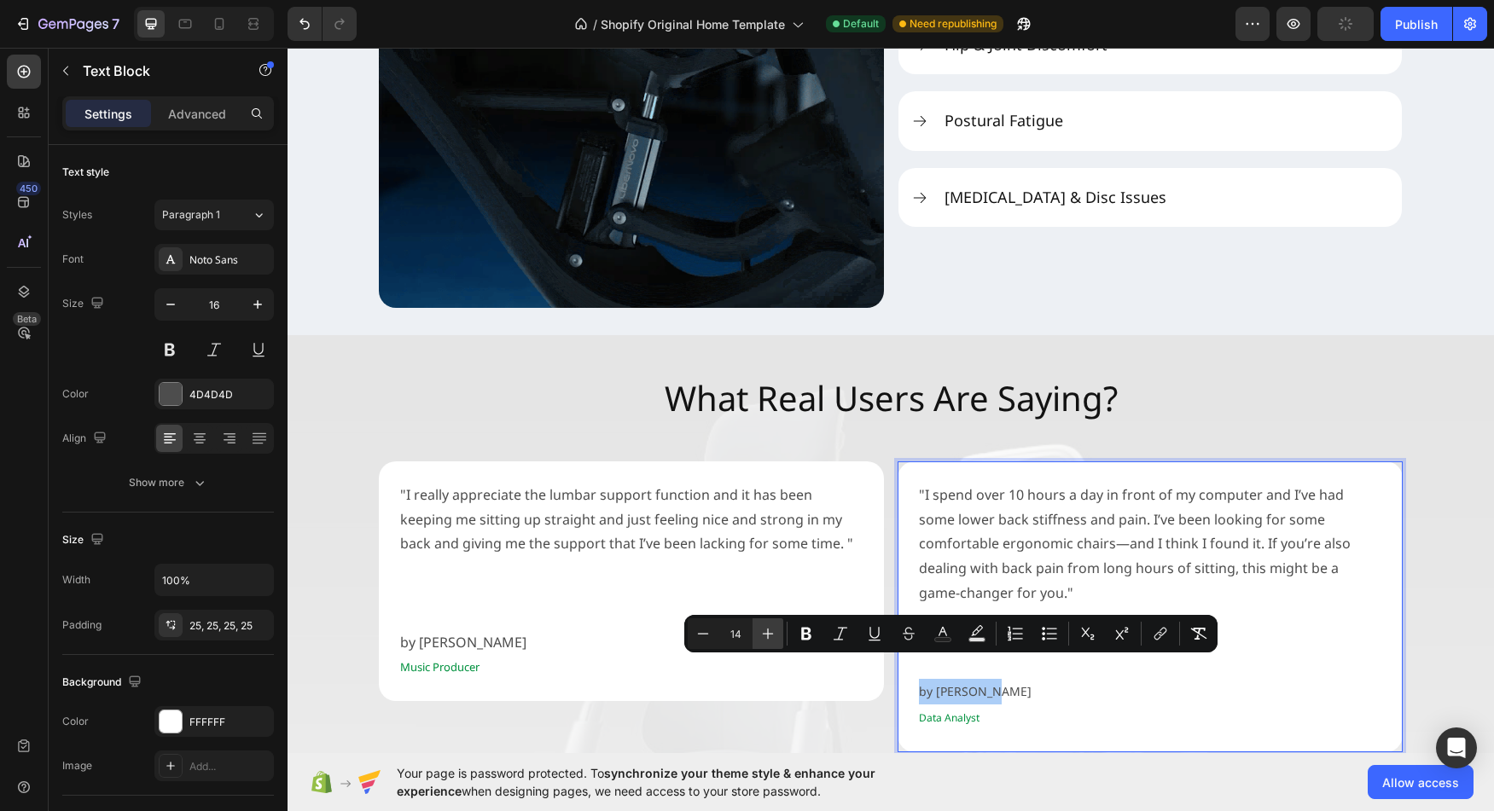
click at [763, 636] on icon "Editor contextual toolbar" at bounding box center [767, 633] width 17 height 17
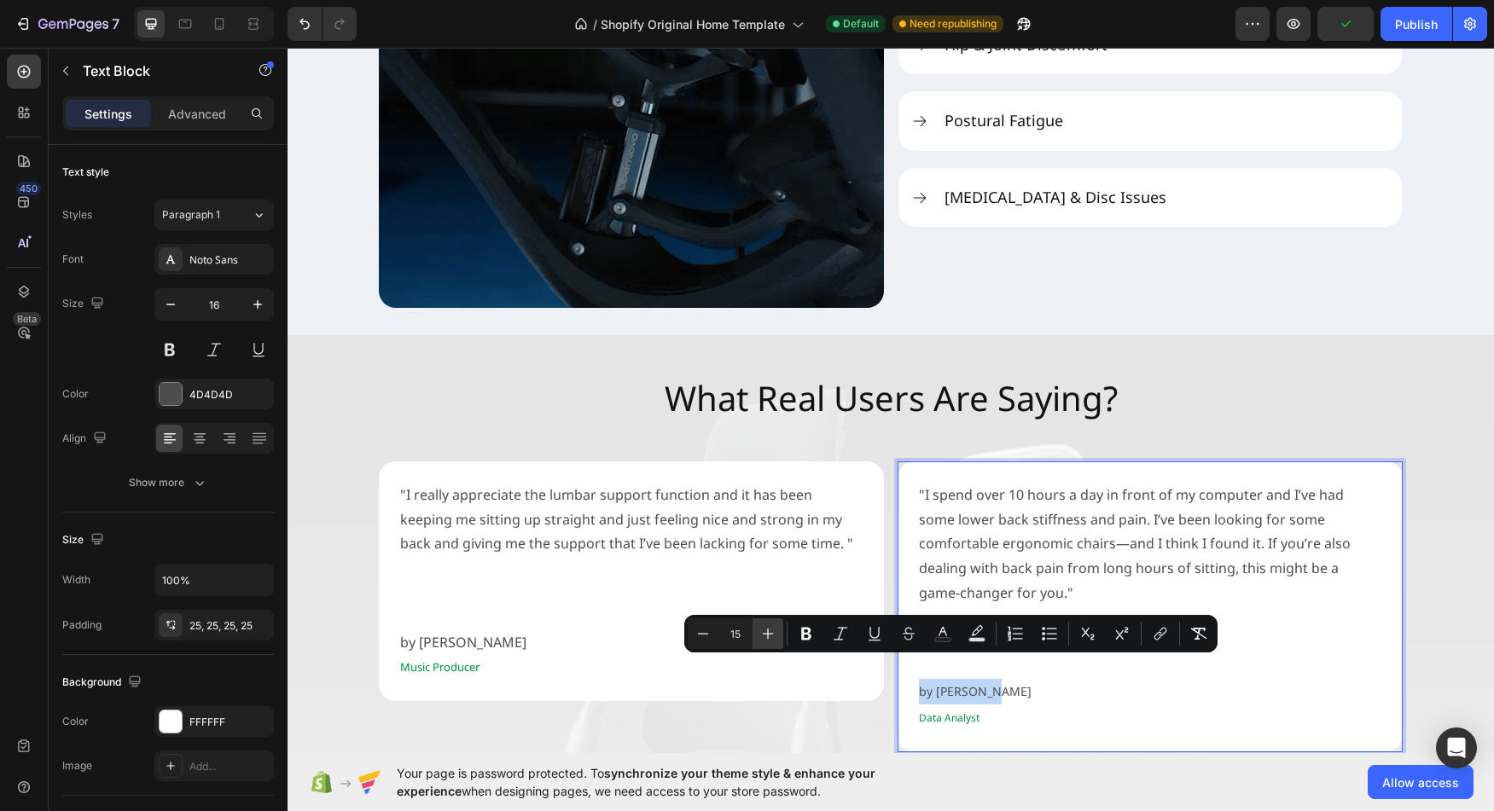
type input "16"
click at [1079, 704] on p "Data Analyst" at bounding box center [1150, 717] width 462 height 26
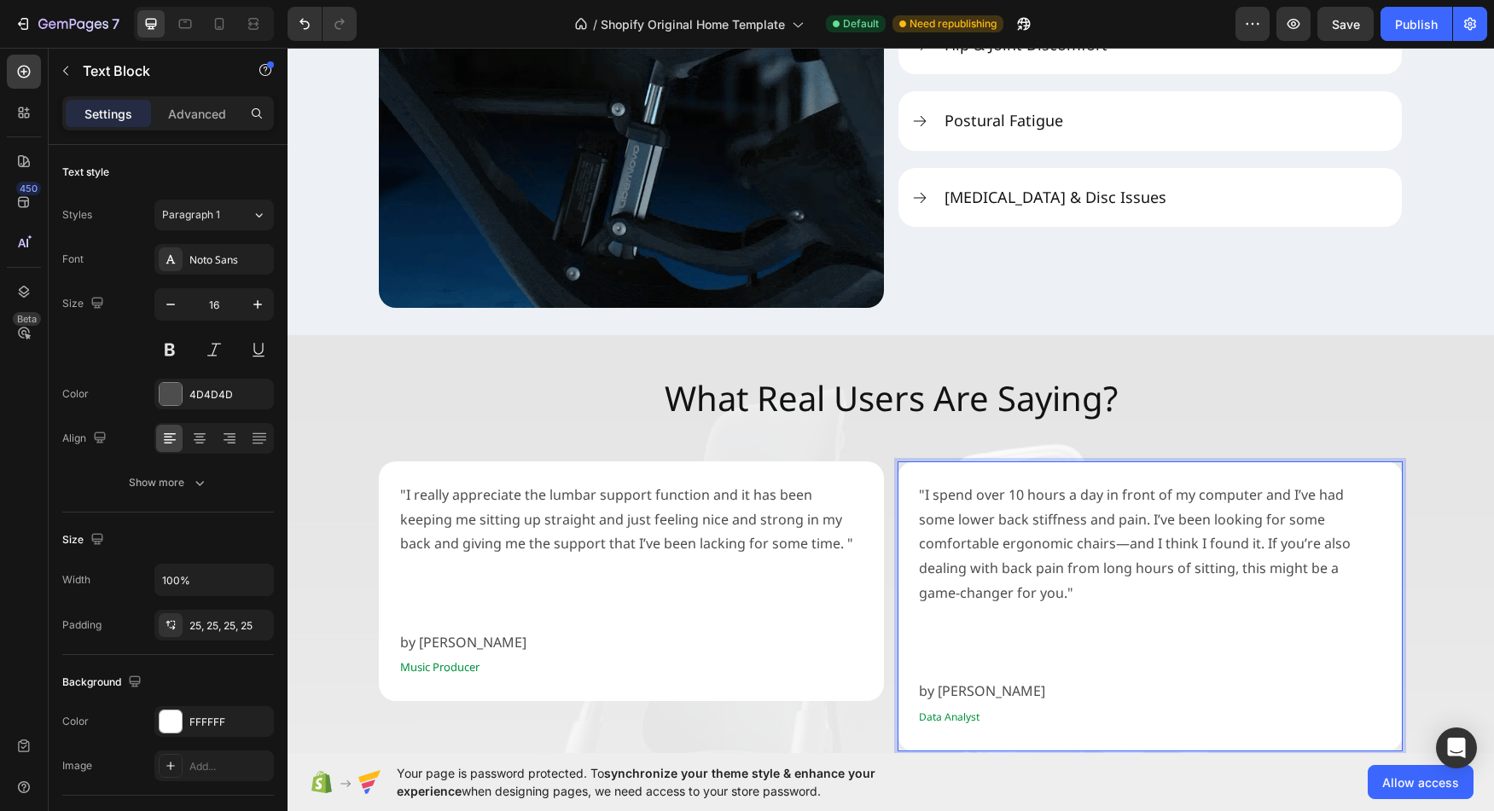
click at [962, 654] on p "Rich Text Editor. Editing area: main" at bounding box center [1150, 666] width 462 height 25
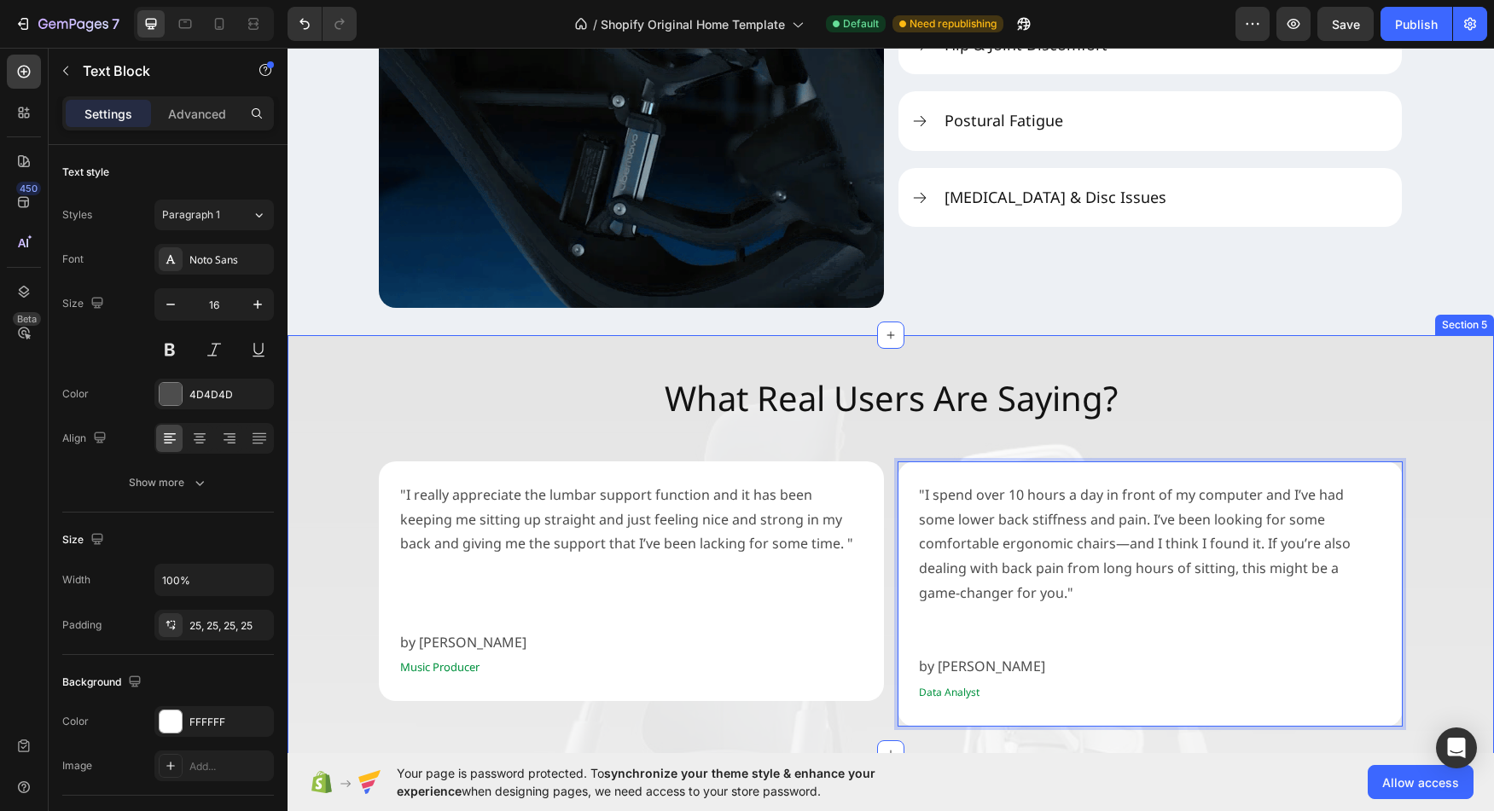
click at [1430, 610] on div "What Real Users Are Saying? Heading "I really appreciate the lumbar support fun…" at bounding box center [891, 545] width 1206 height 364
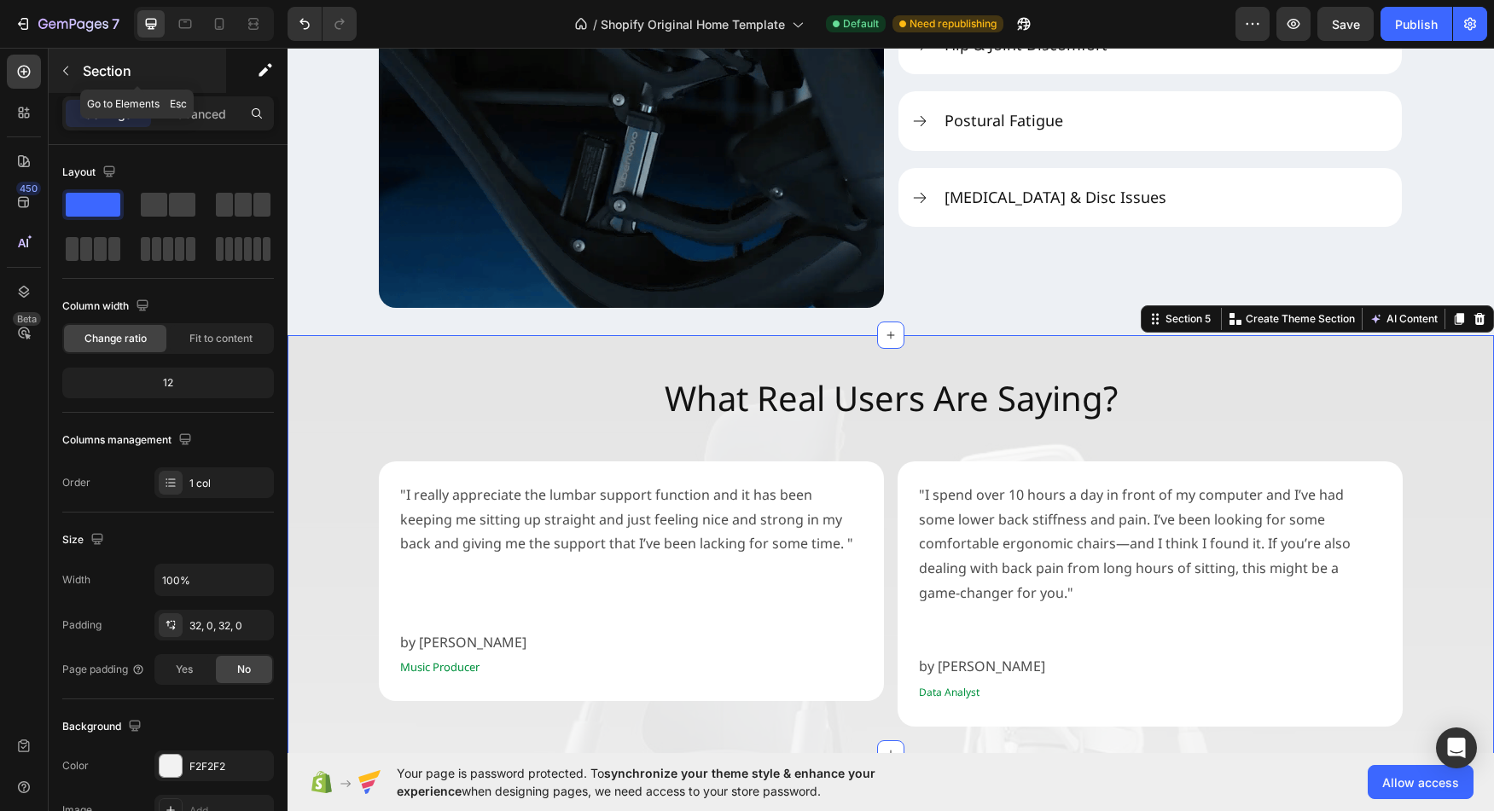
click at [93, 67] on p "Section" at bounding box center [153, 71] width 140 height 20
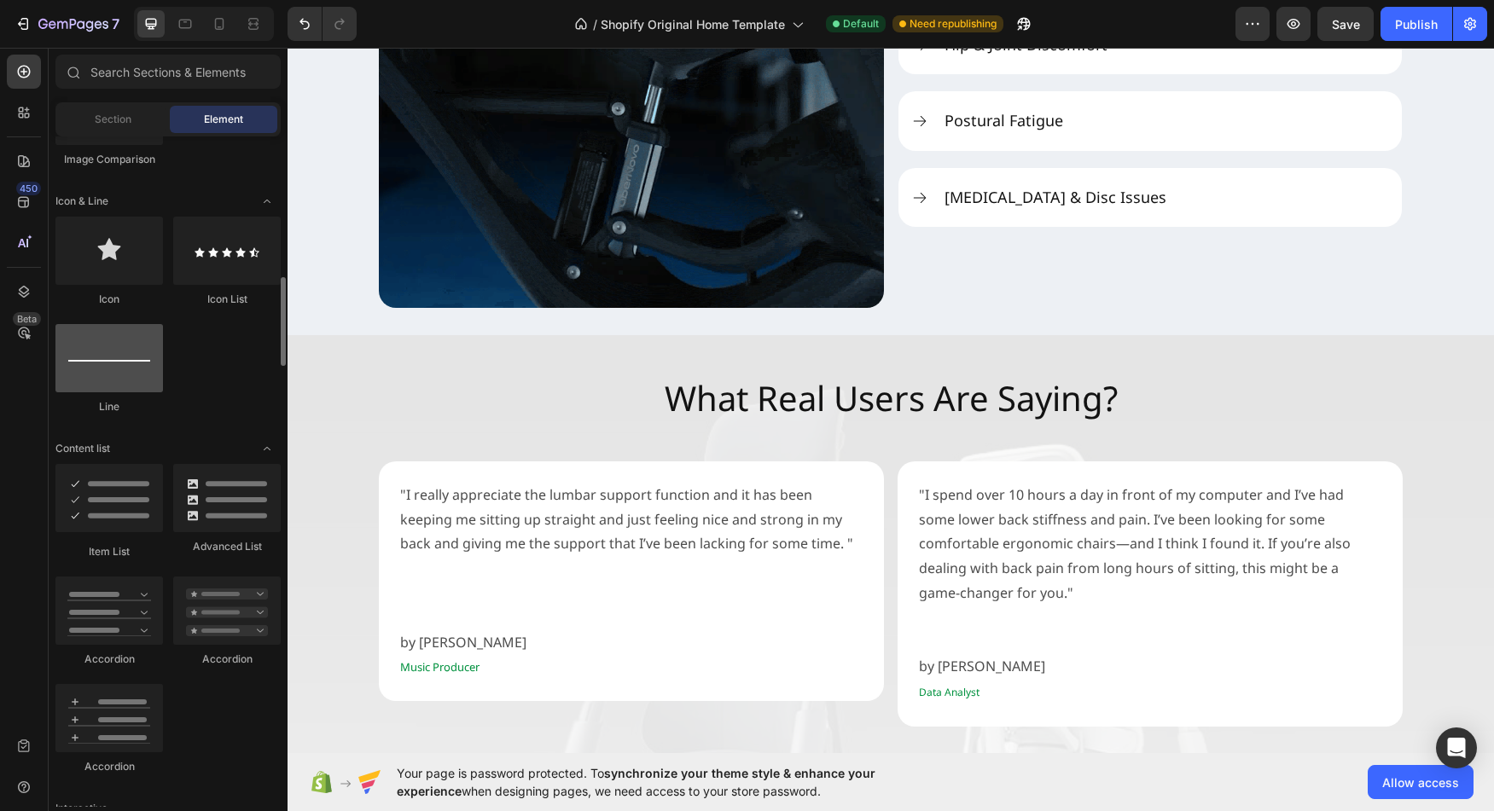
scroll to position [1055, 0]
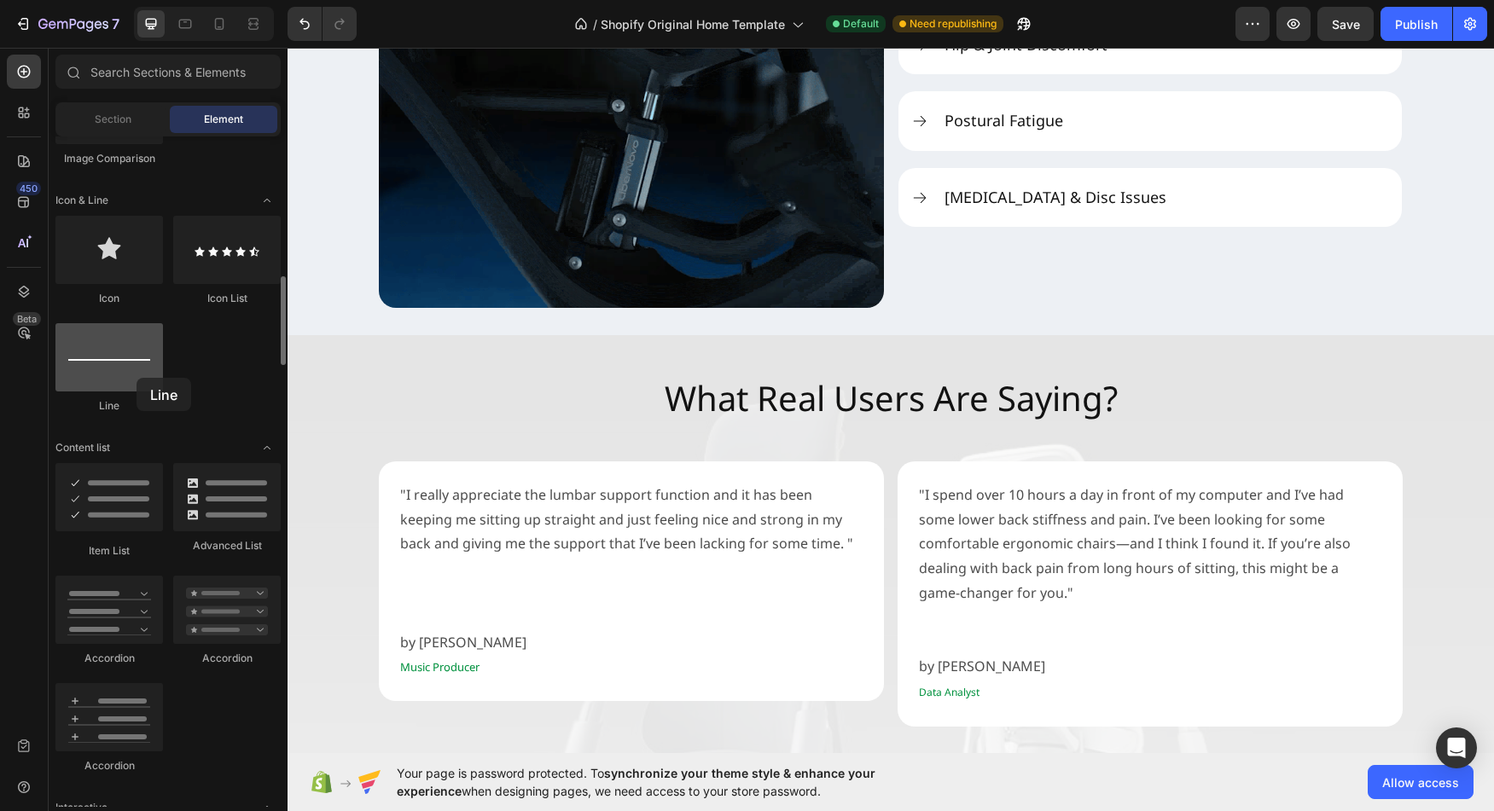
click at [137, 378] on div at bounding box center [109, 357] width 108 height 68
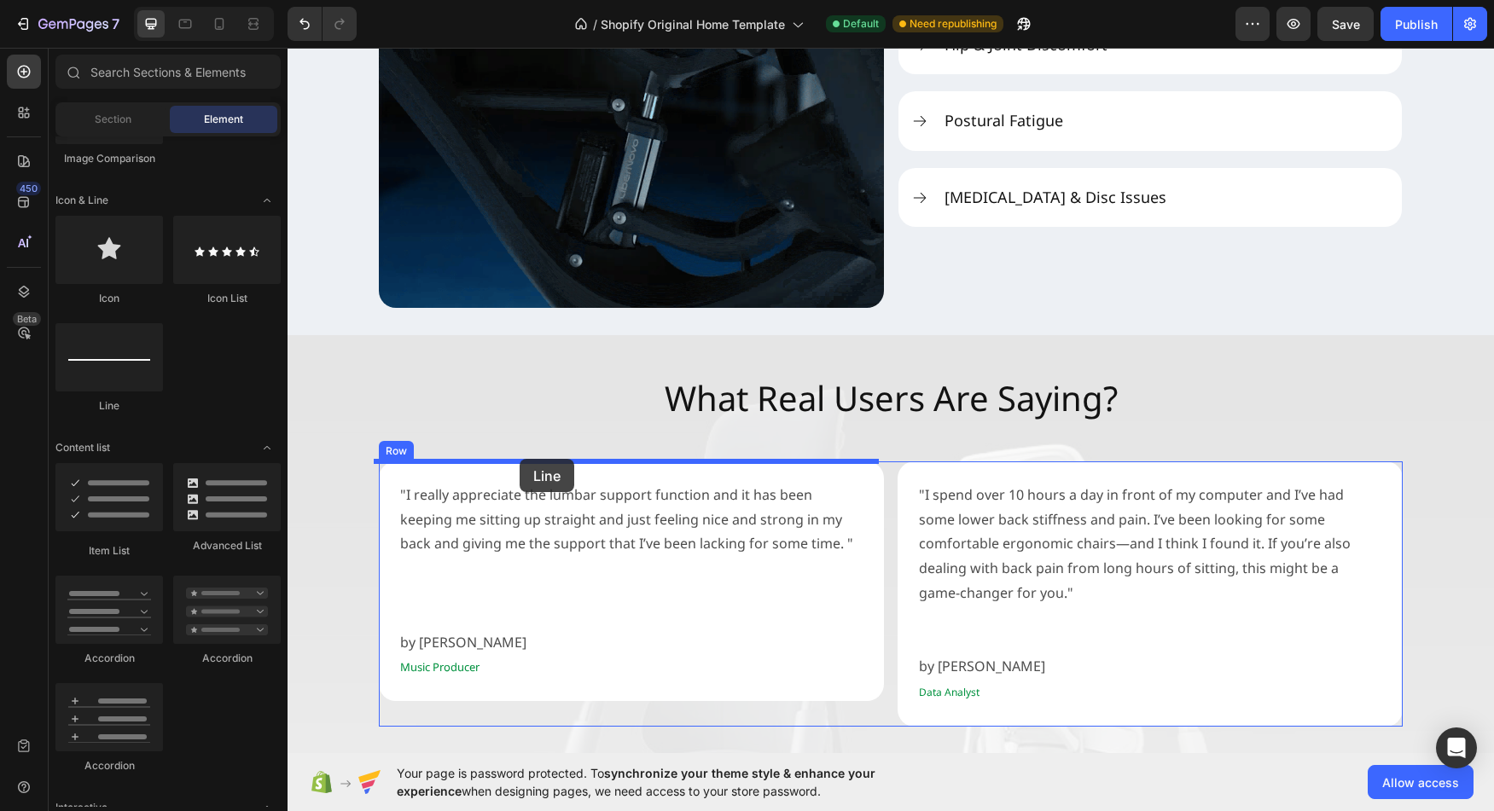
drag, startPoint x: 390, startPoint y: 412, endPoint x: 520, endPoint y: 459, distance: 137.9
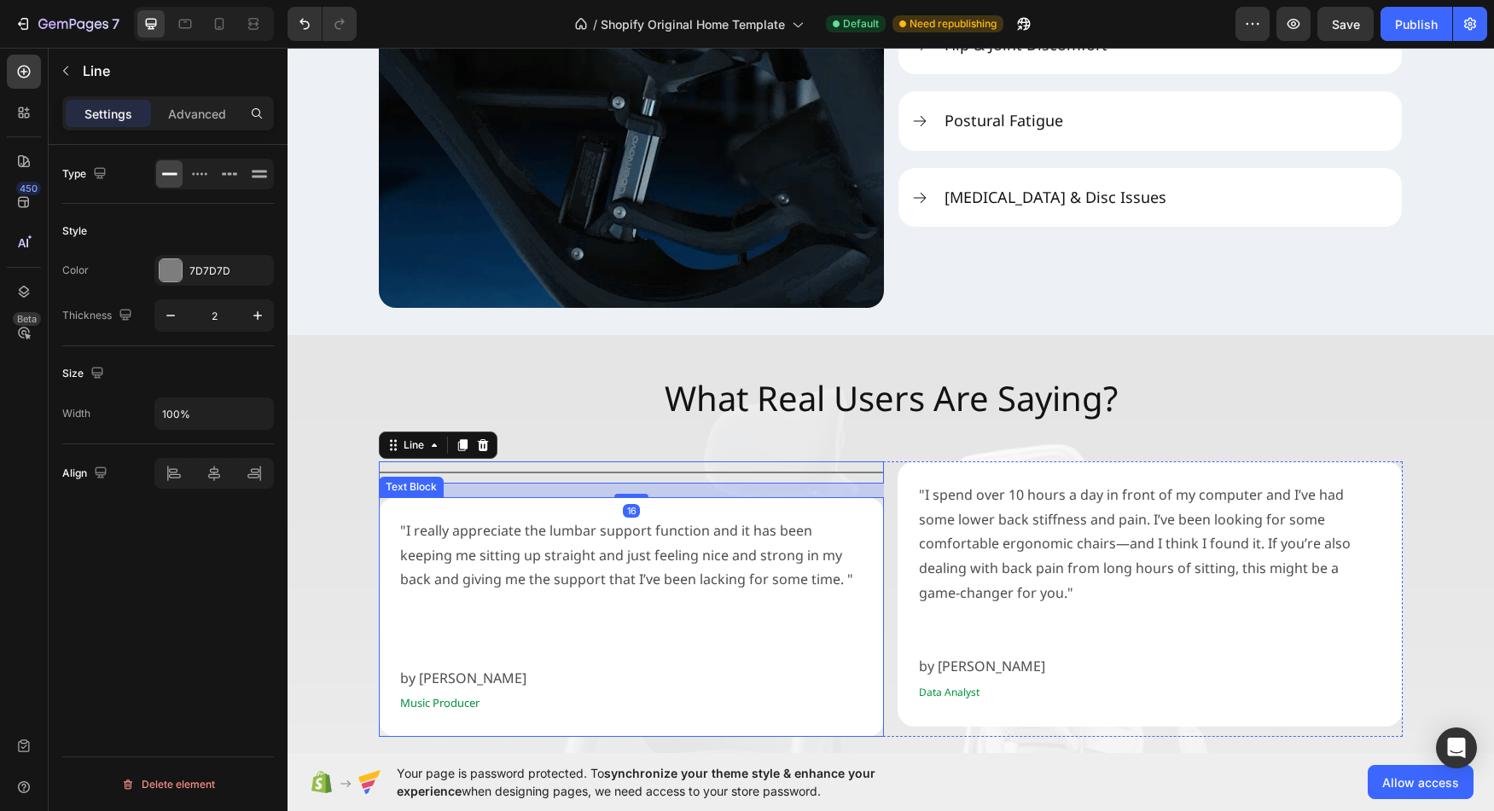
click at [311, 549] on div "What Real Users Are Saying? Heading Title Line 16 "I really appreciate the lumb…" at bounding box center [891, 550] width 1206 height 375
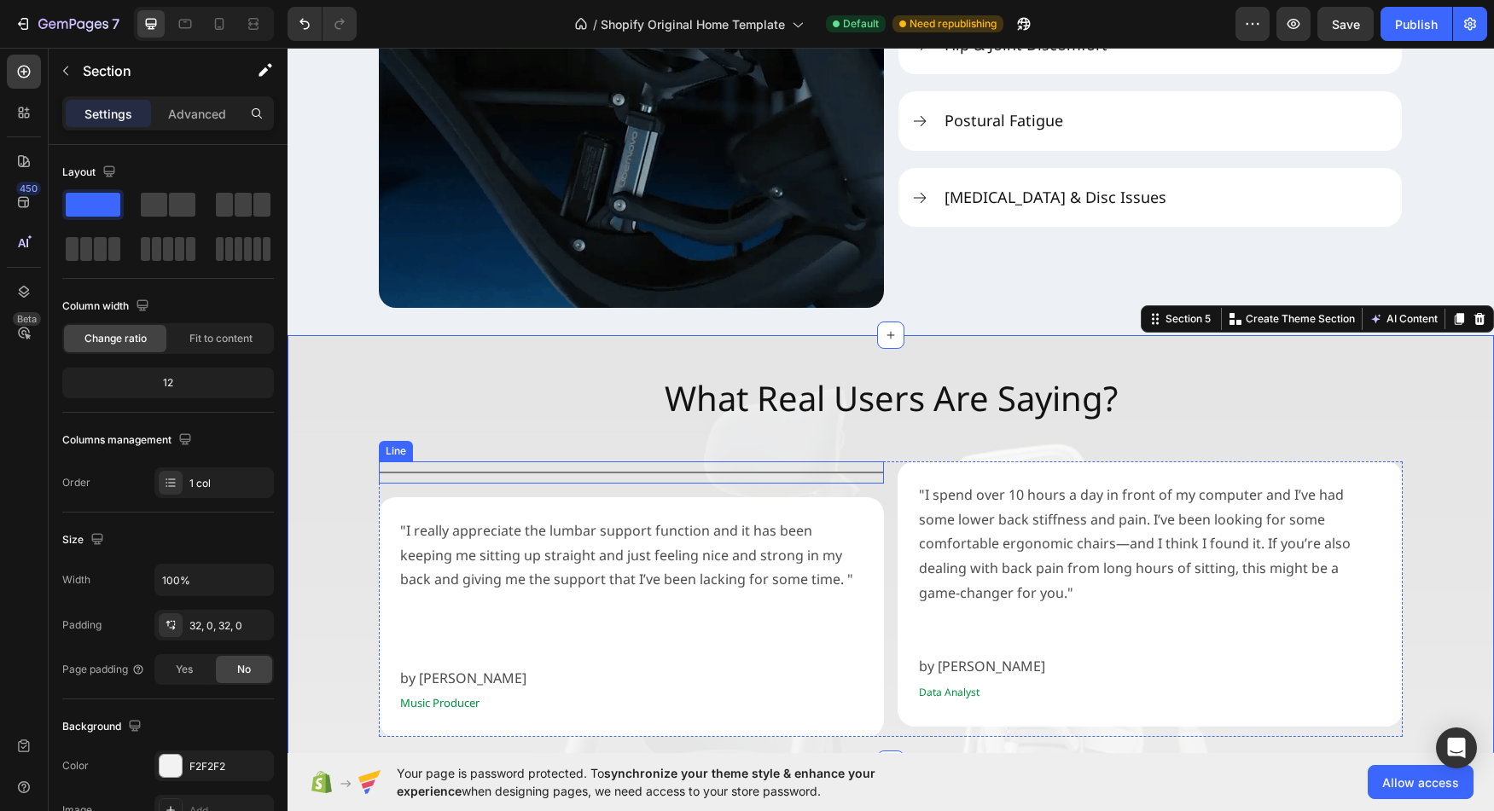
click at [660, 474] on div "Title Line" at bounding box center [631, 473] width 505 height 22
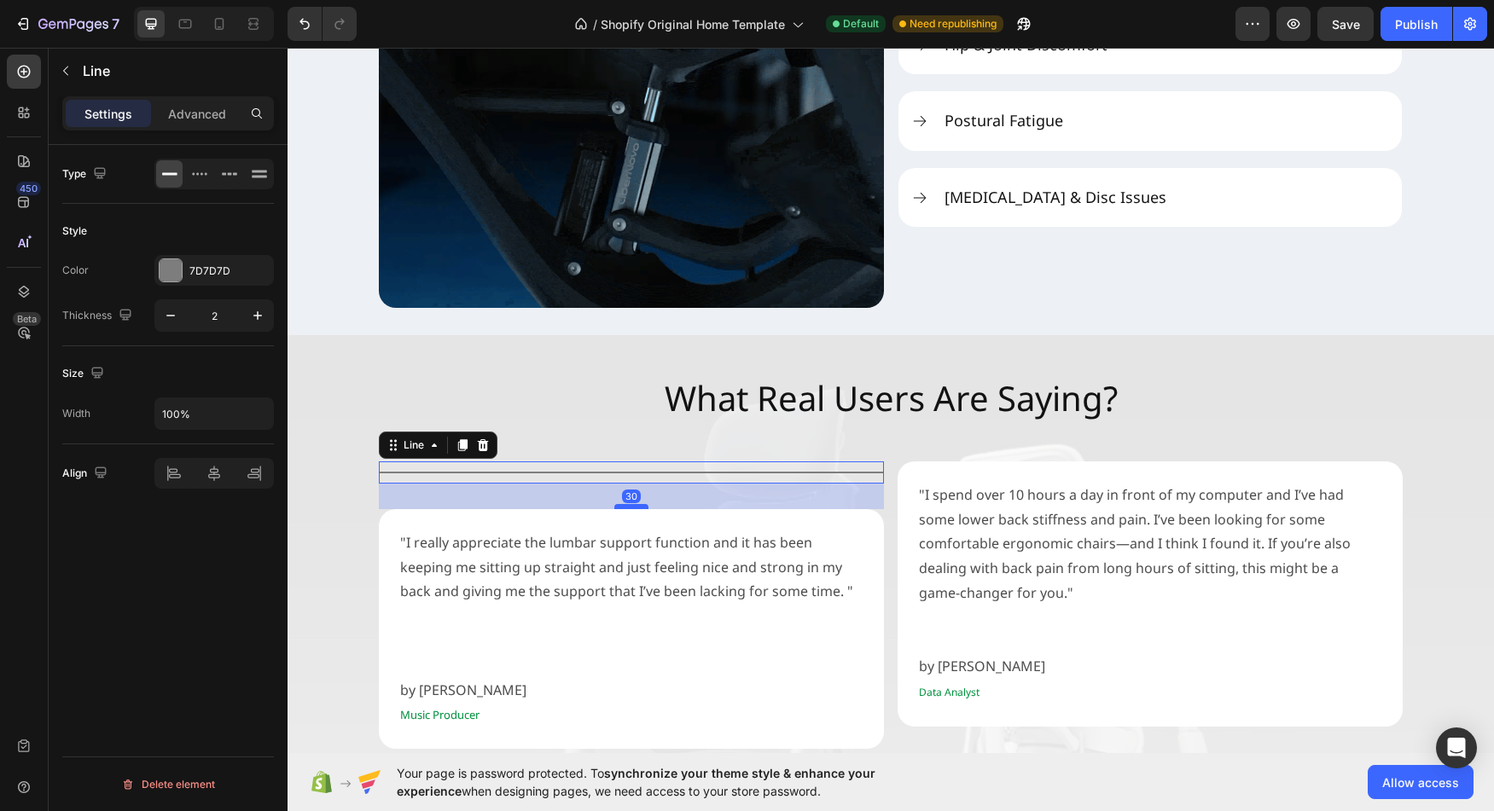
drag, startPoint x: 626, startPoint y: 496, endPoint x: 624, endPoint y: 508, distance: 12.2
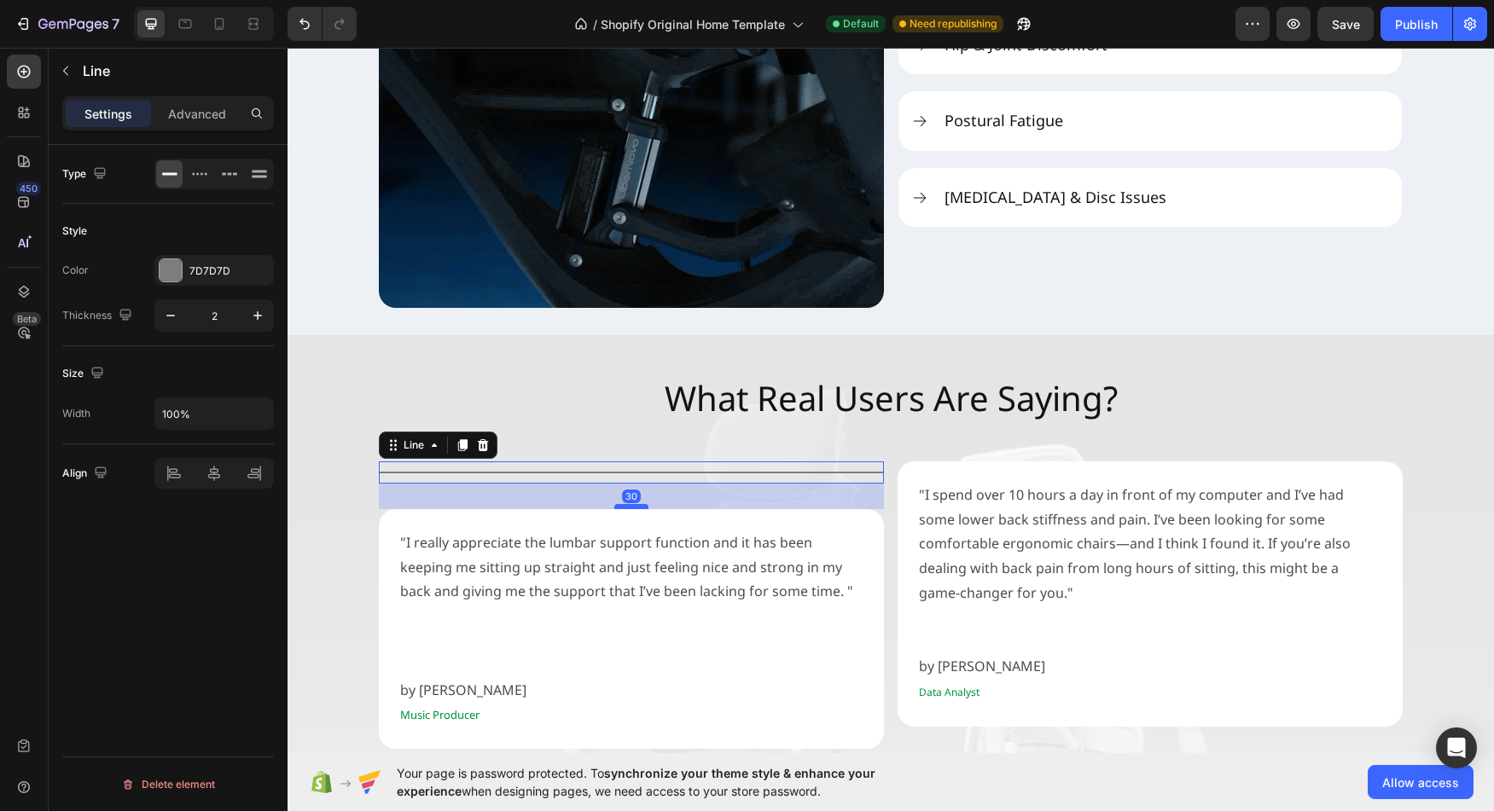
click at [624, 508] on div at bounding box center [631, 506] width 34 height 5
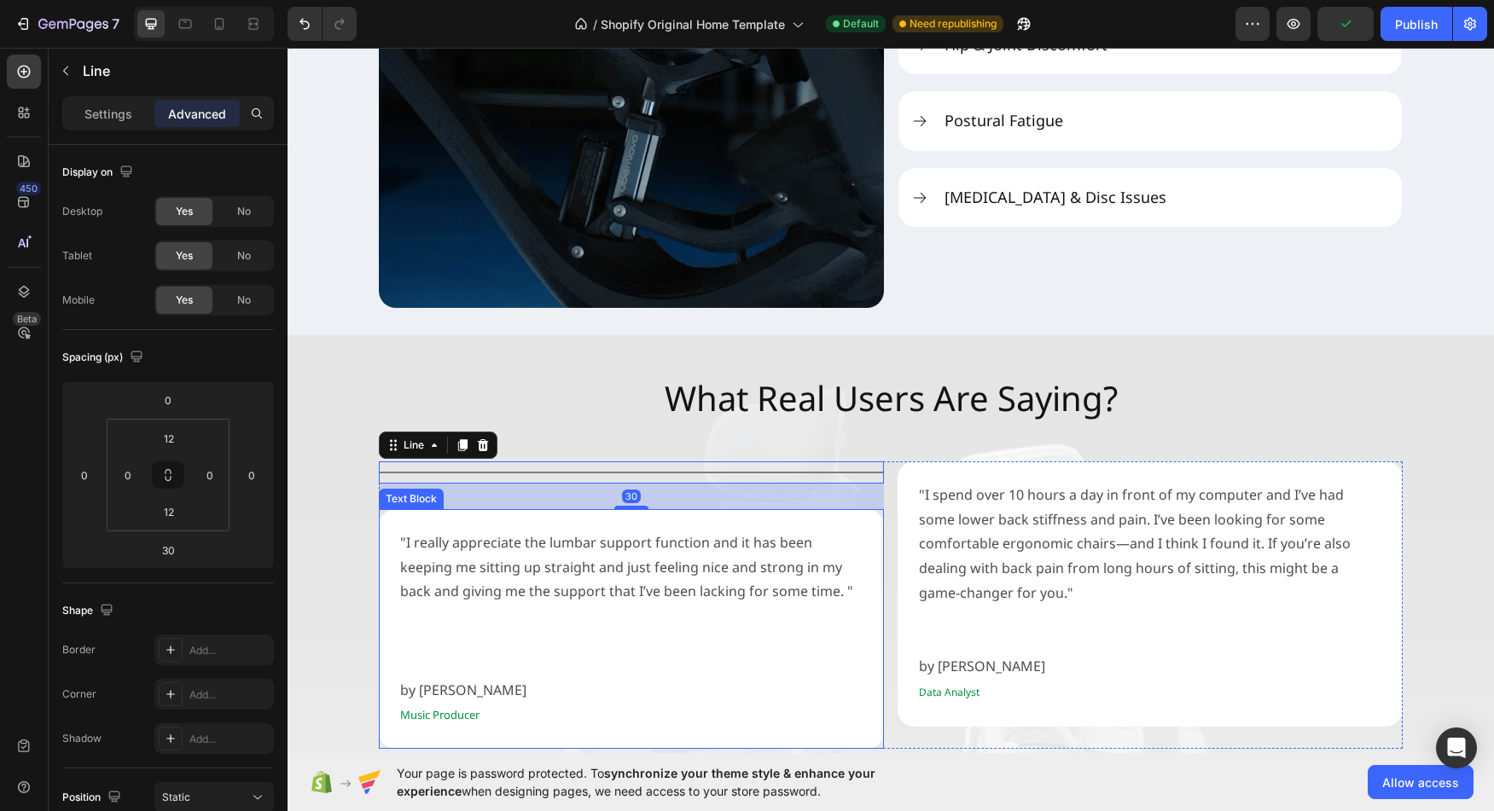
click at [516, 608] on p "Rich Text Editor. Editing area: main" at bounding box center [631, 616] width 462 height 25
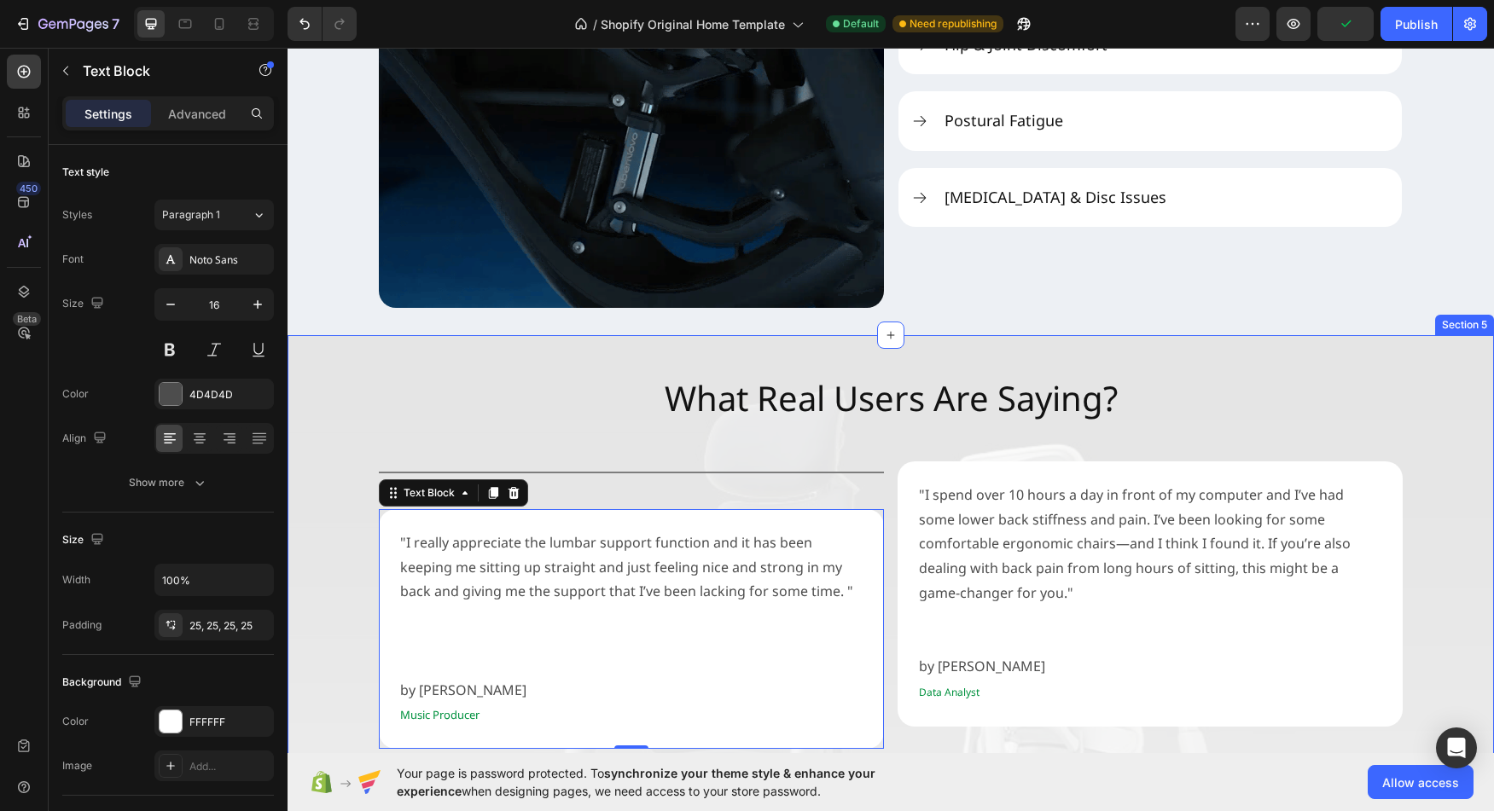
click at [334, 661] on div "What Real Users Are Saying? Heading Title Line "I really appreciate the lumbar …" at bounding box center [891, 556] width 1206 height 387
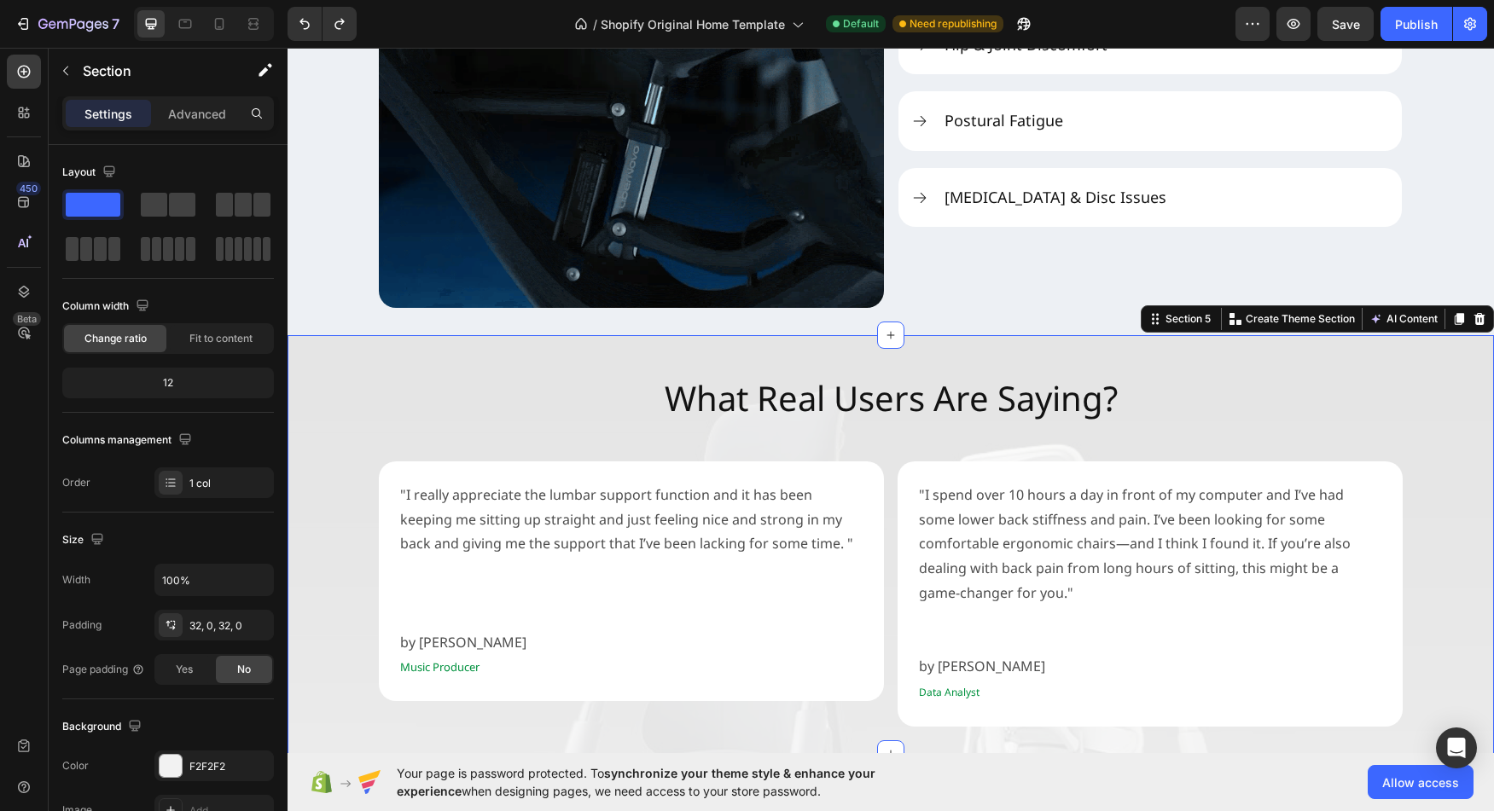
click at [1468, 611] on div "What Real Users Are Saying? Heading "I really appreciate the lumbar support fun…" at bounding box center [891, 545] width 1206 height 364
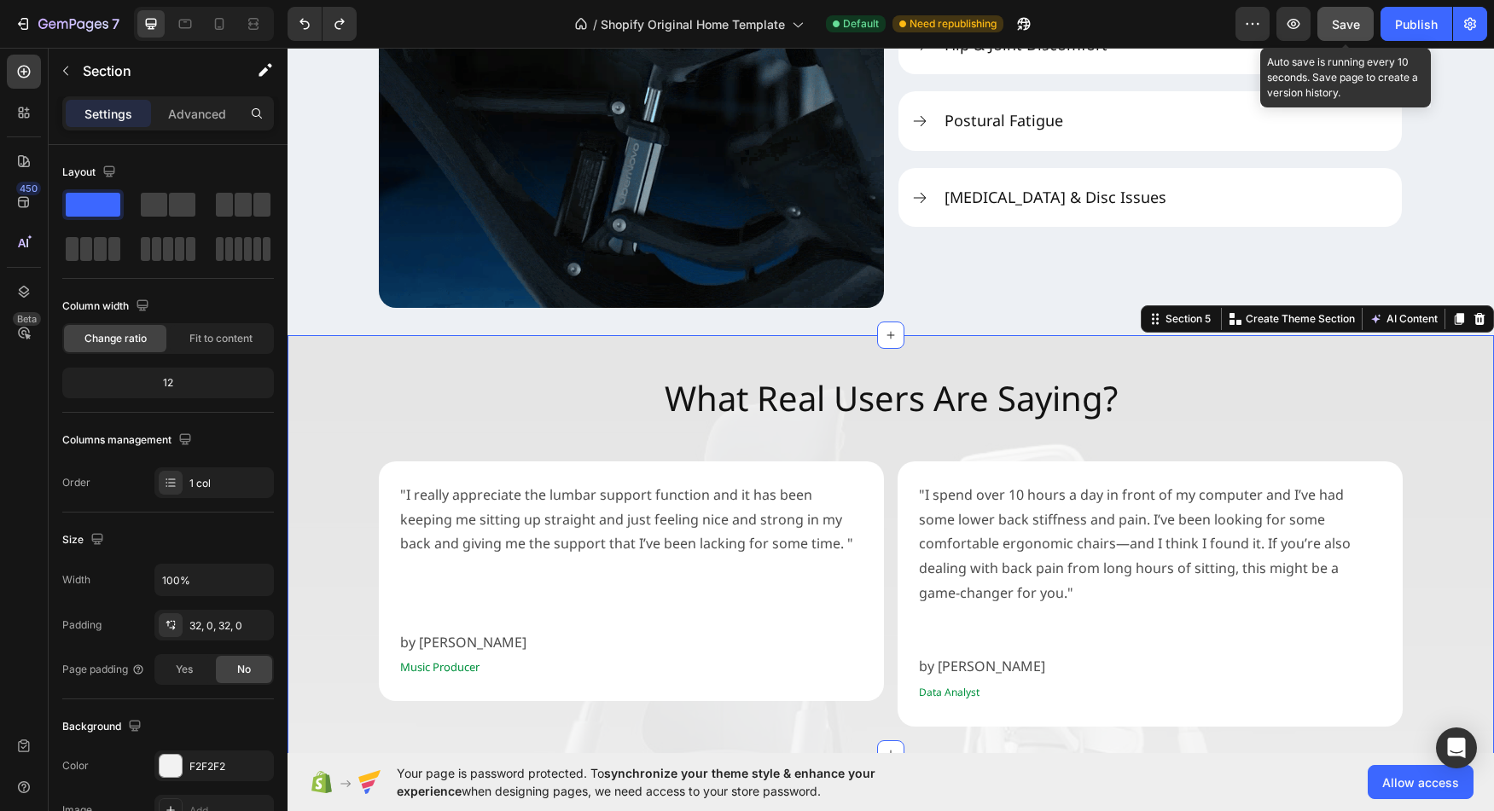
click at [1332, 32] on button "Save" at bounding box center [1345, 24] width 56 height 34
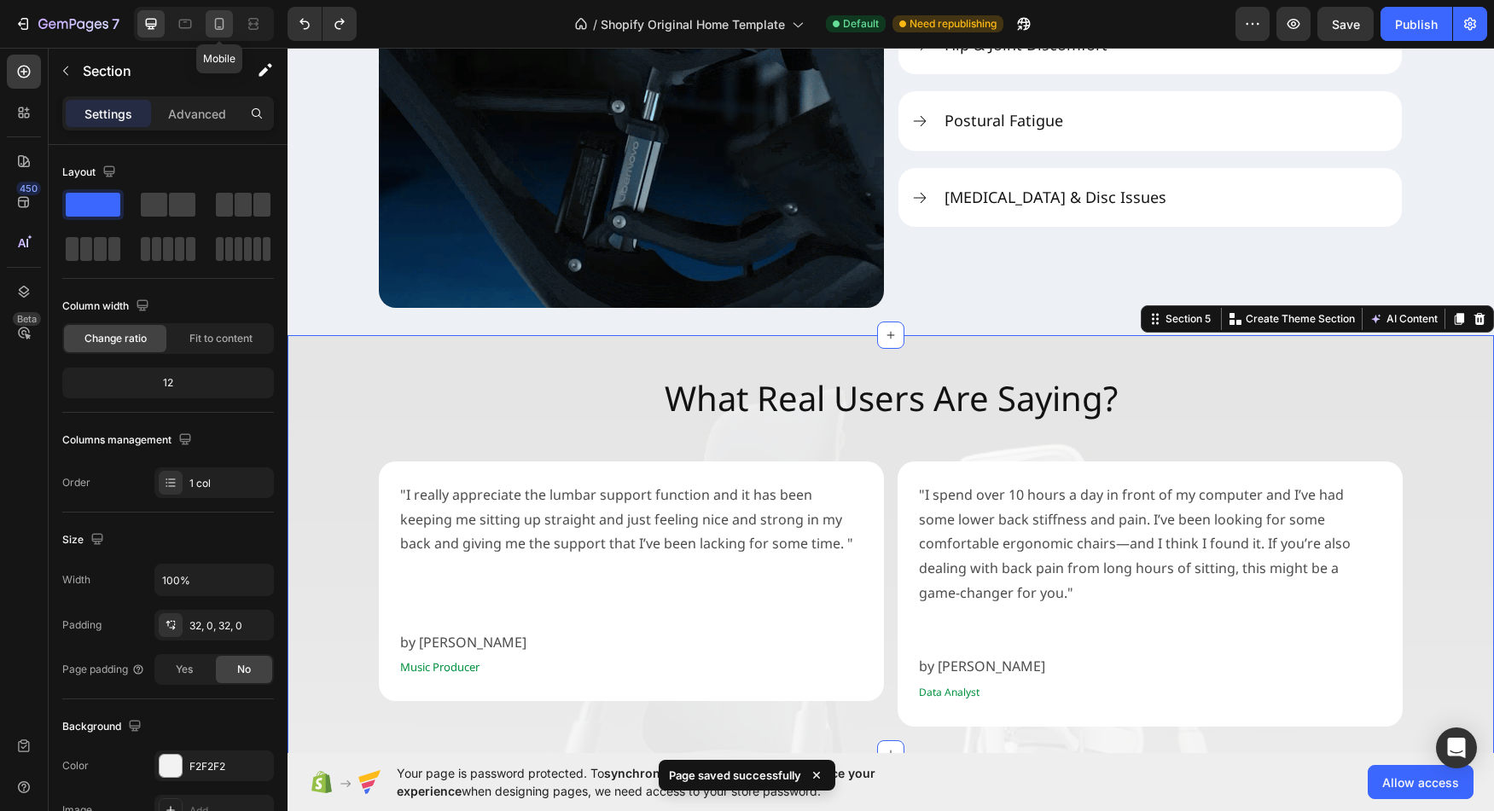
click at [214, 28] on icon at bounding box center [219, 23] width 17 height 17
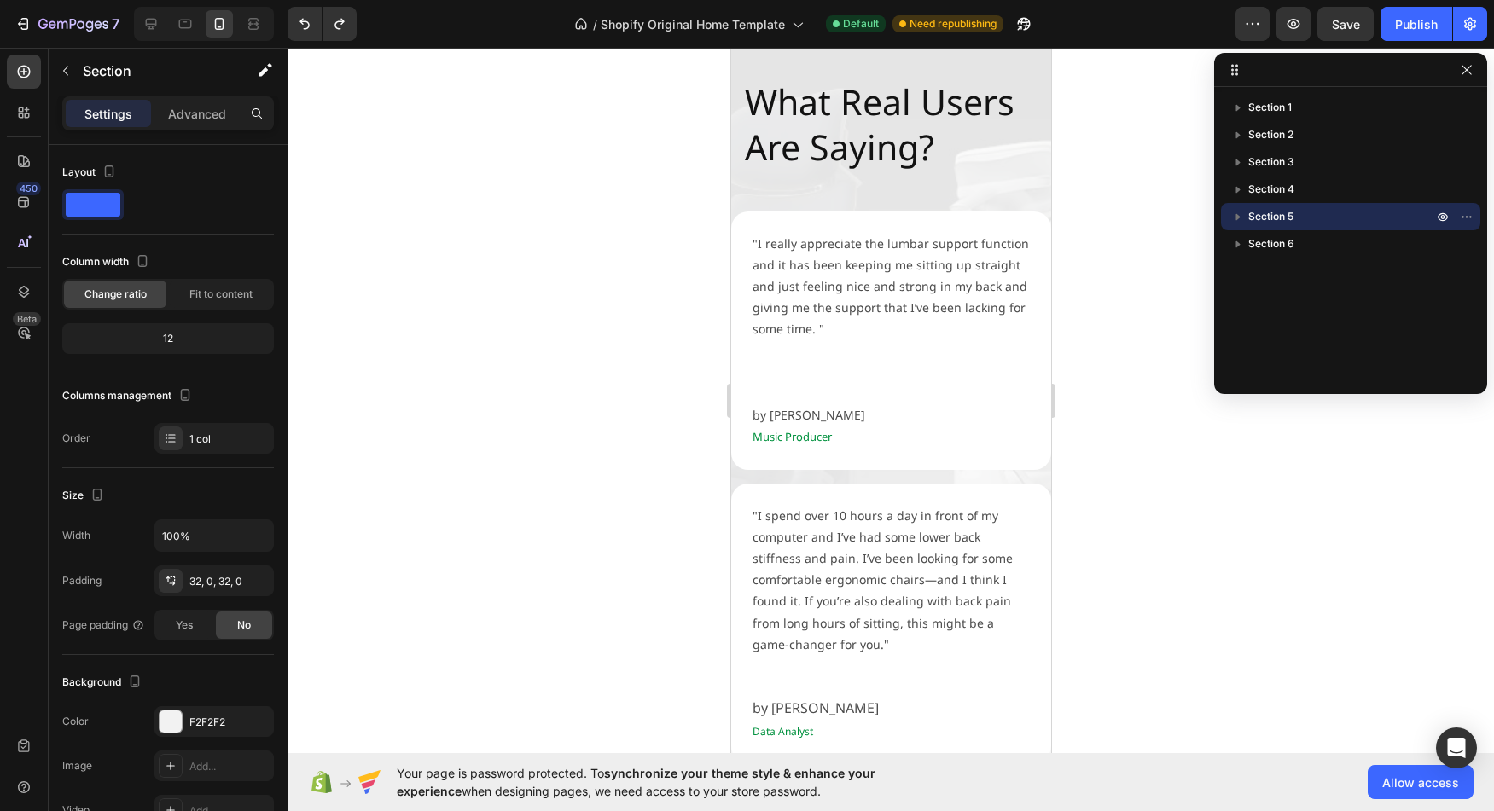
scroll to position [3025, 0]
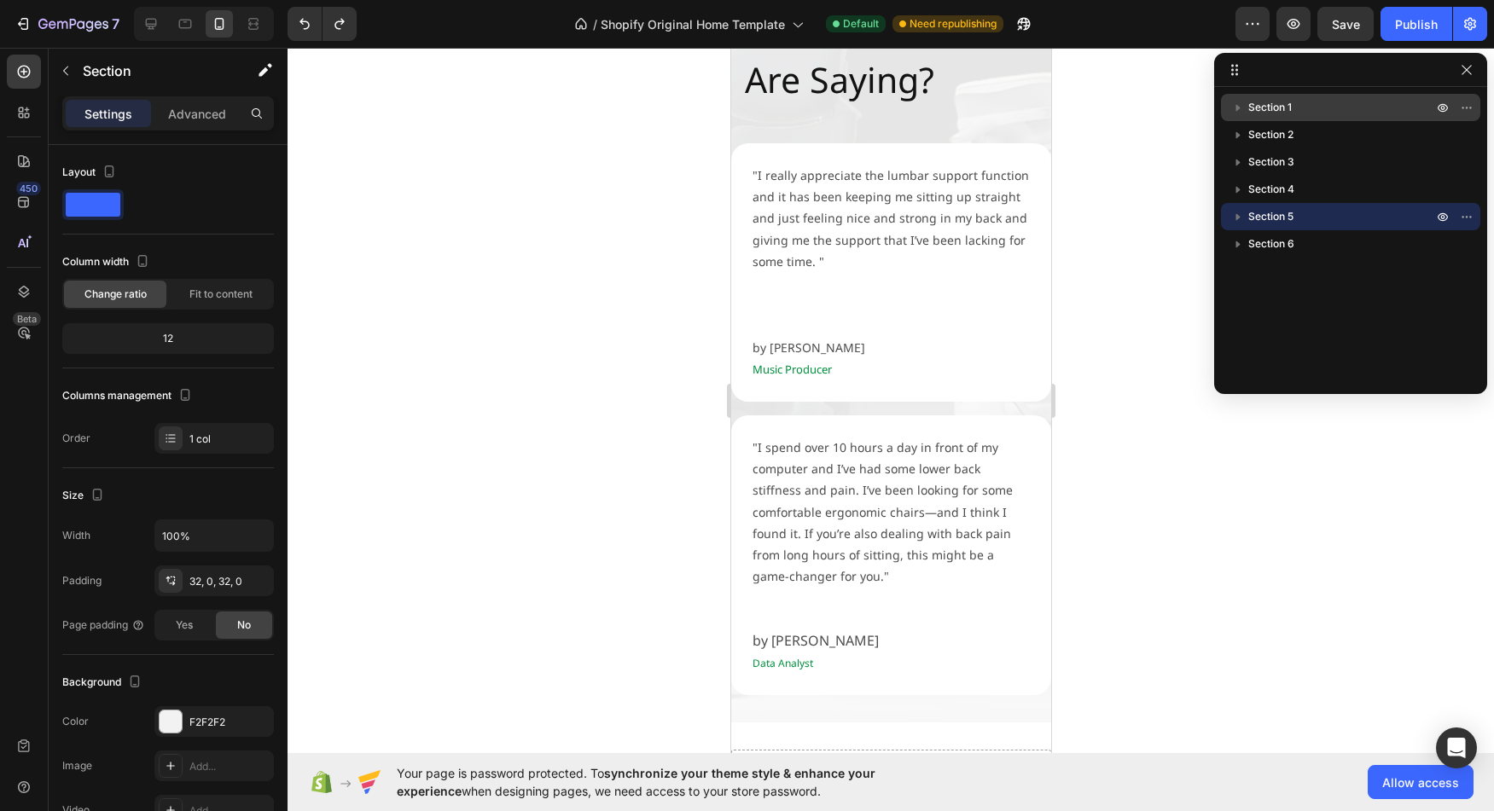
click at [1281, 110] on span "Section 1" at bounding box center [1270, 107] width 44 height 17
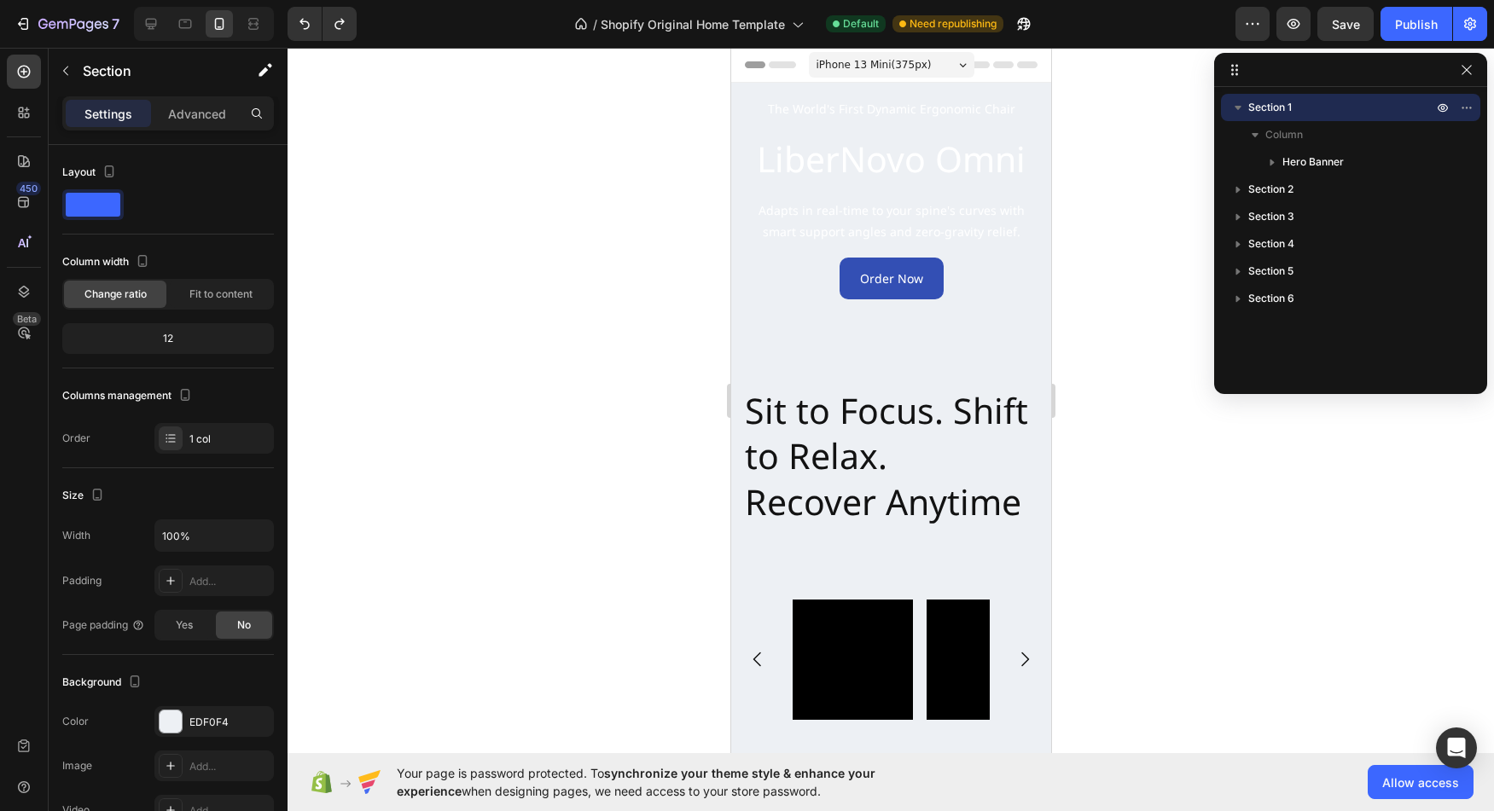
scroll to position [0, 0]
click at [1277, 144] on div "Column" at bounding box center [1351, 134] width 246 height 27
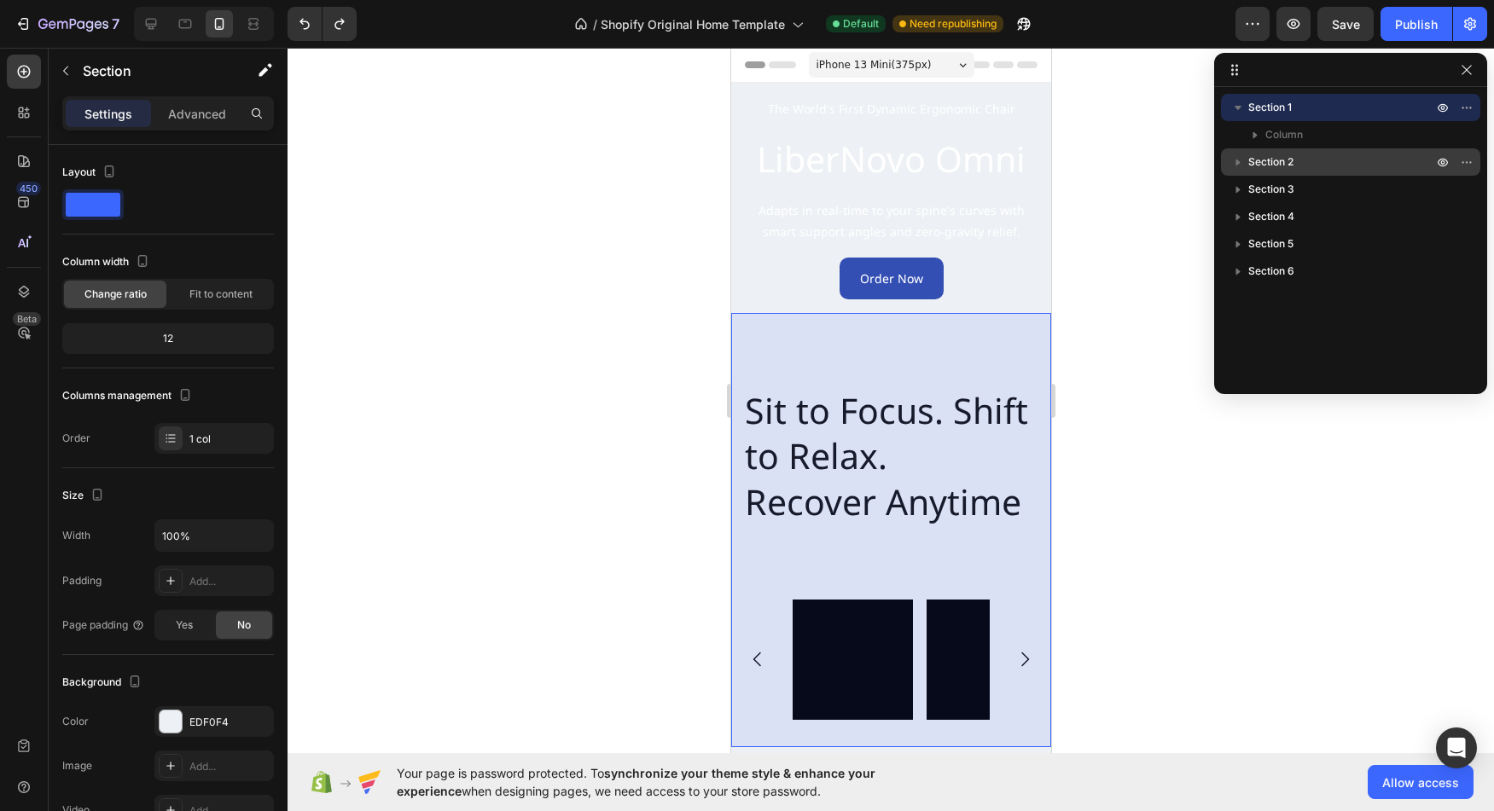
click at [1269, 160] on span "Section 2" at bounding box center [1270, 162] width 45 height 17
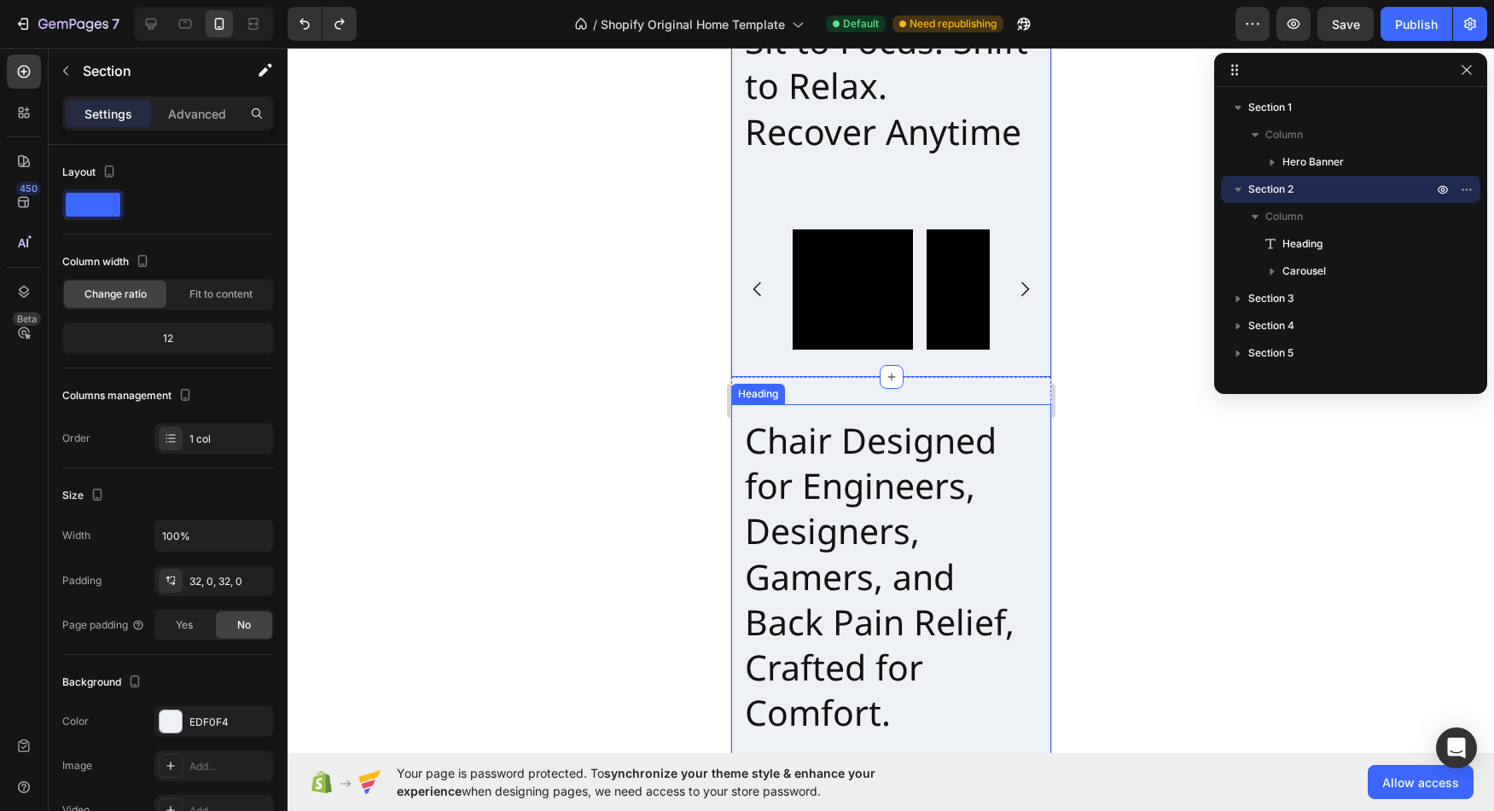
scroll to position [375, 0]
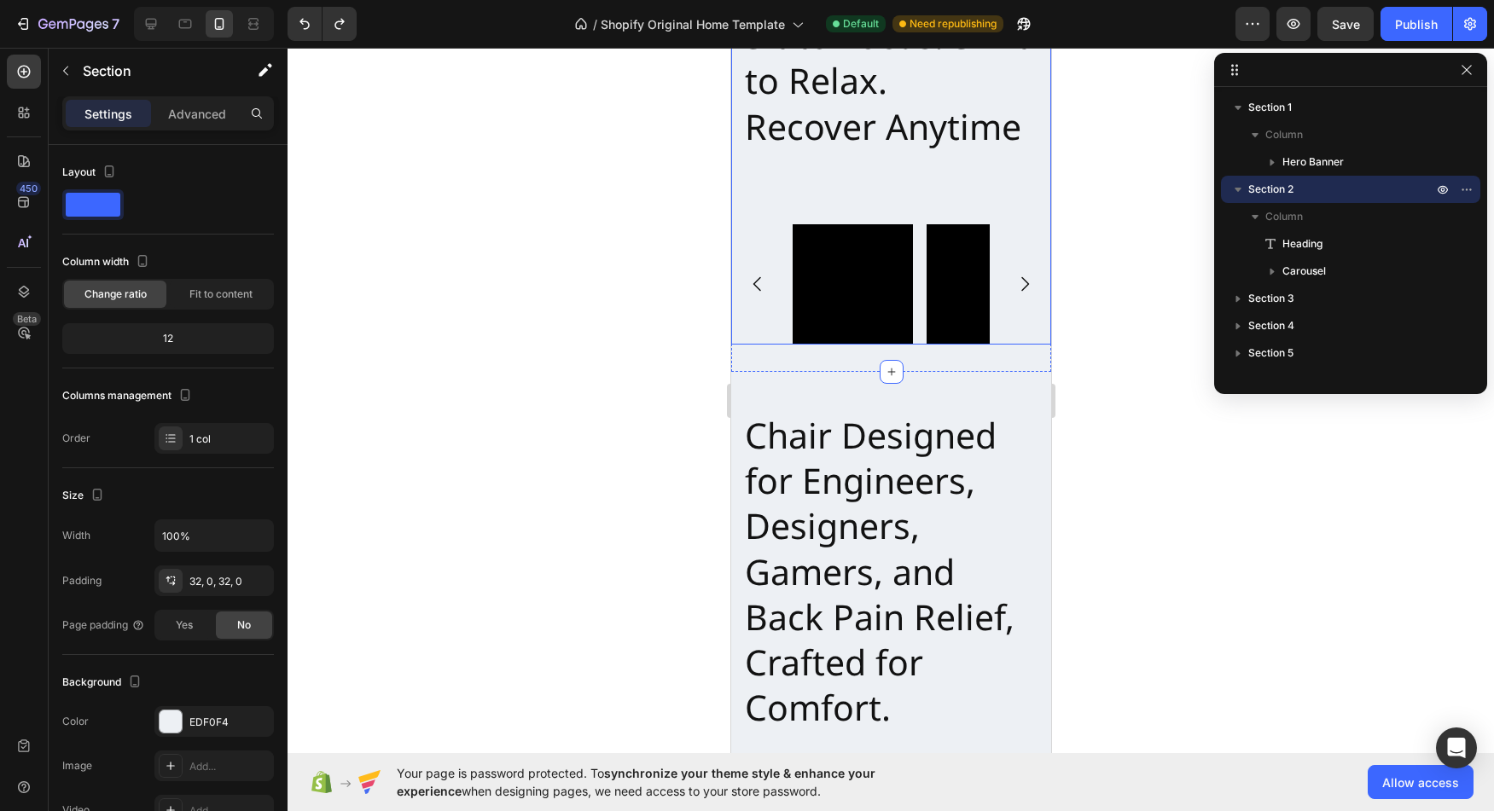
click at [1014, 282] on icon "Carousel Next Arrow" at bounding box center [1024, 284] width 20 height 20
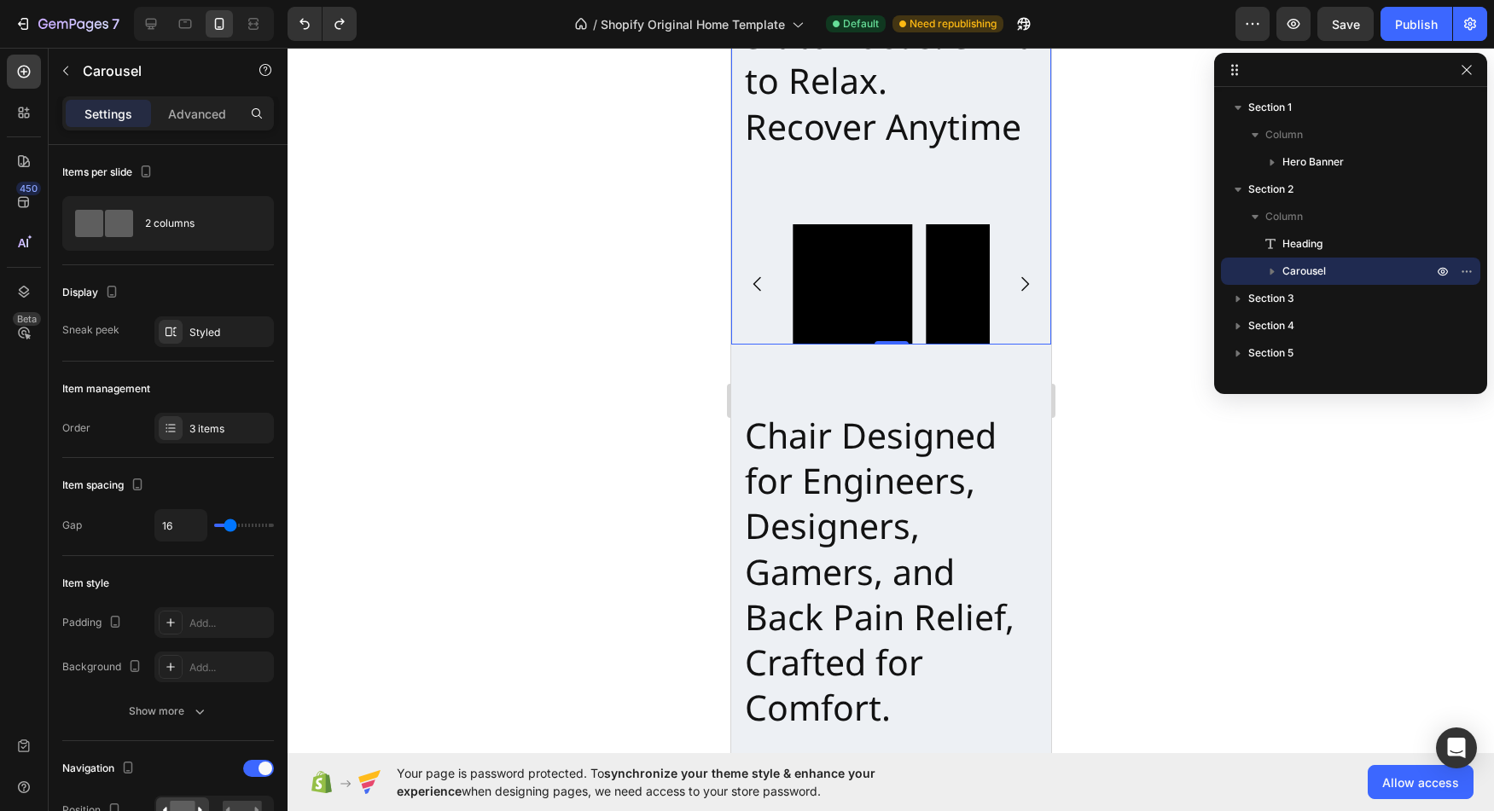
click at [1020, 282] on icon "Carousel Next Arrow" at bounding box center [1024, 284] width 8 height 15
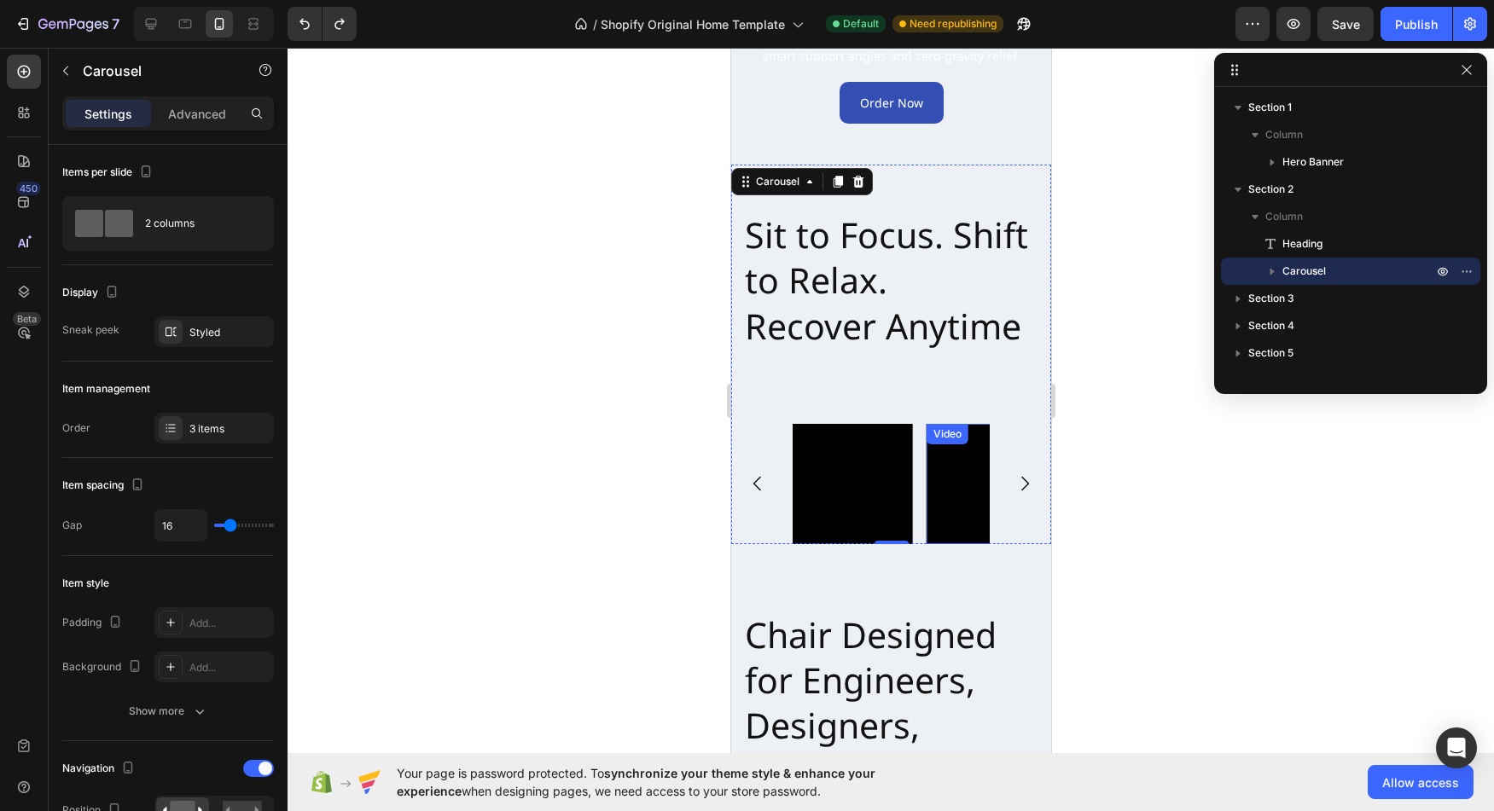
scroll to position [172, 0]
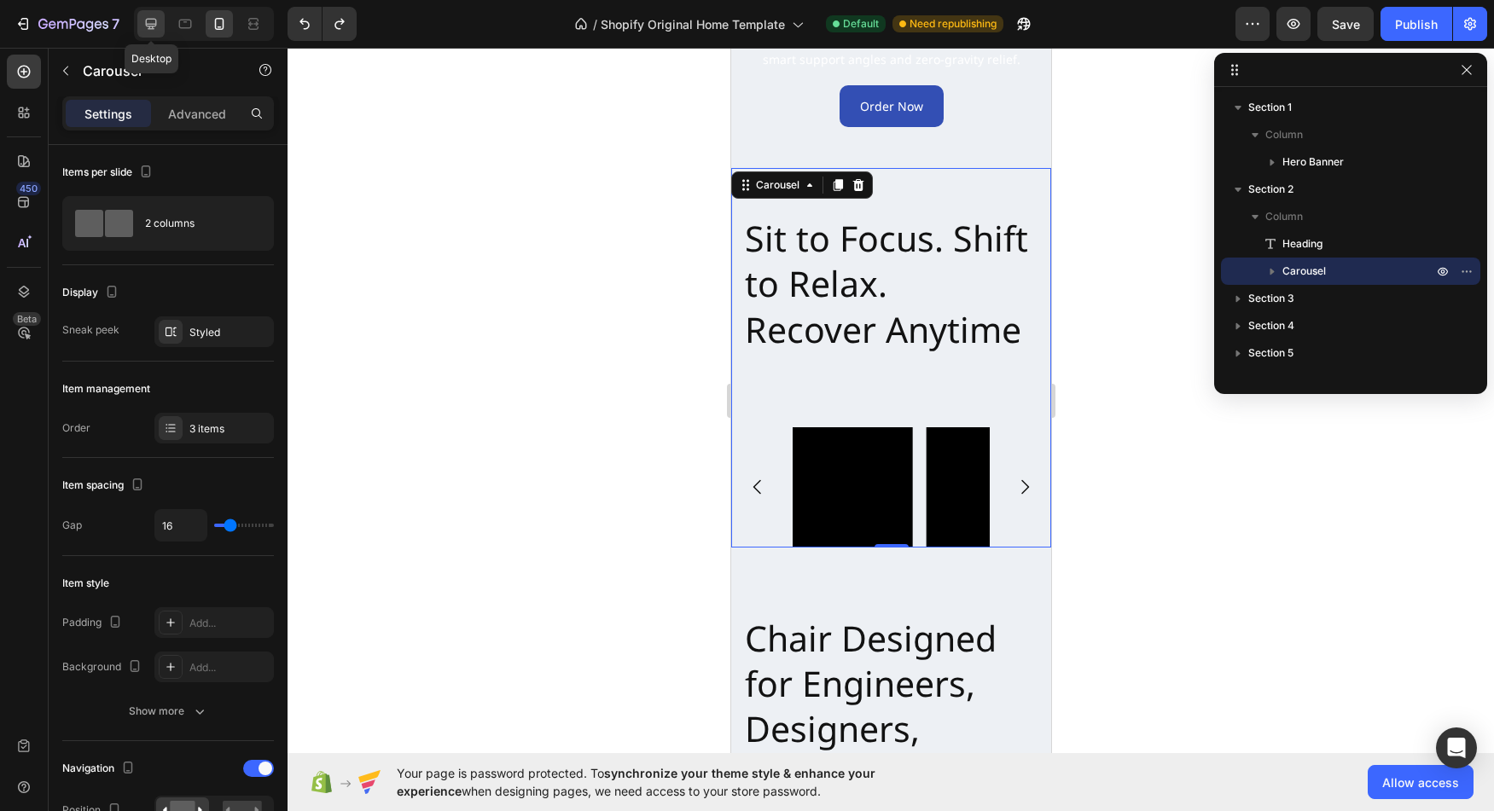
click at [149, 28] on icon at bounding box center [151, 24] width 11 height 11
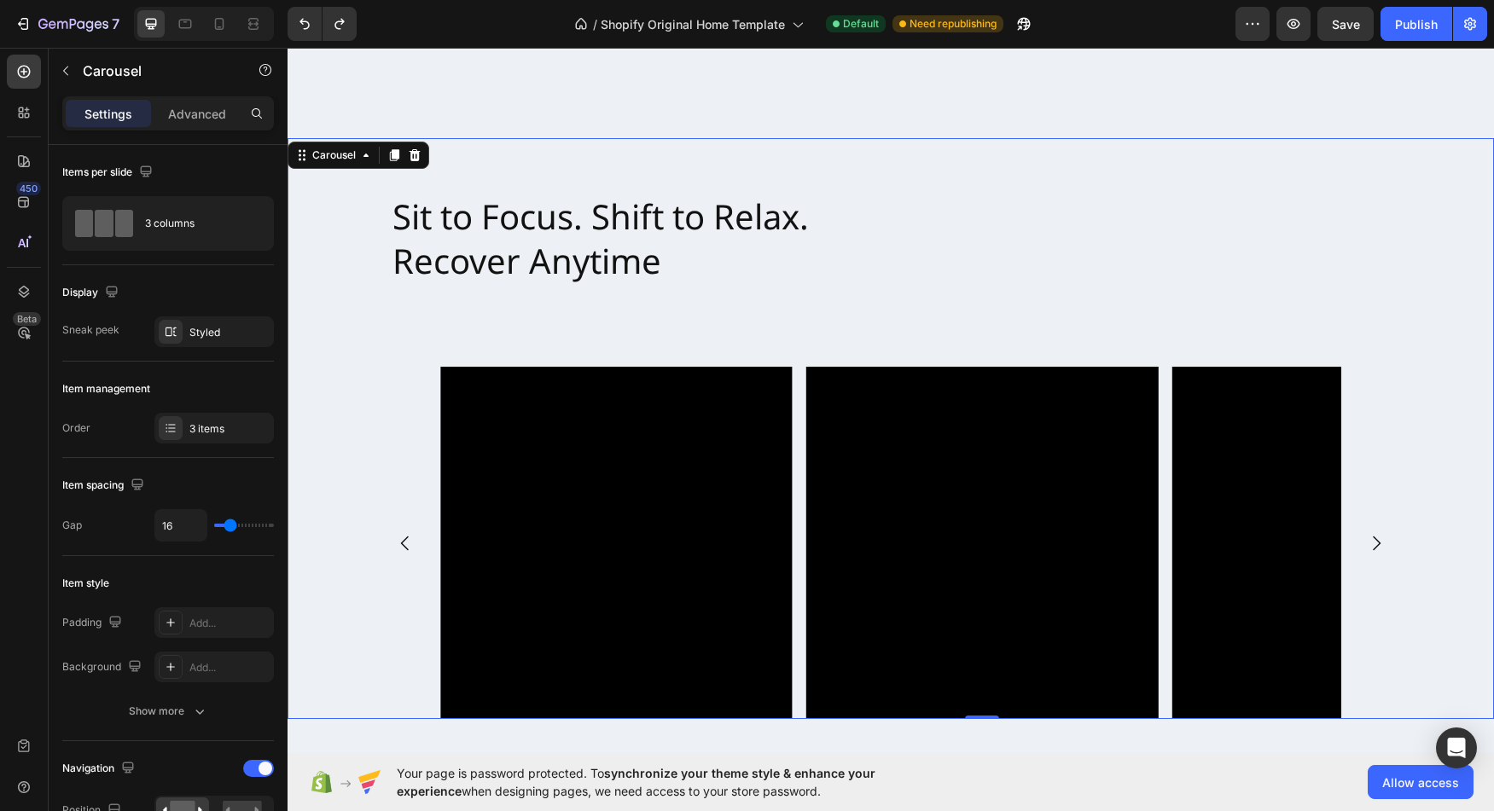
scroll to position [648, 0]
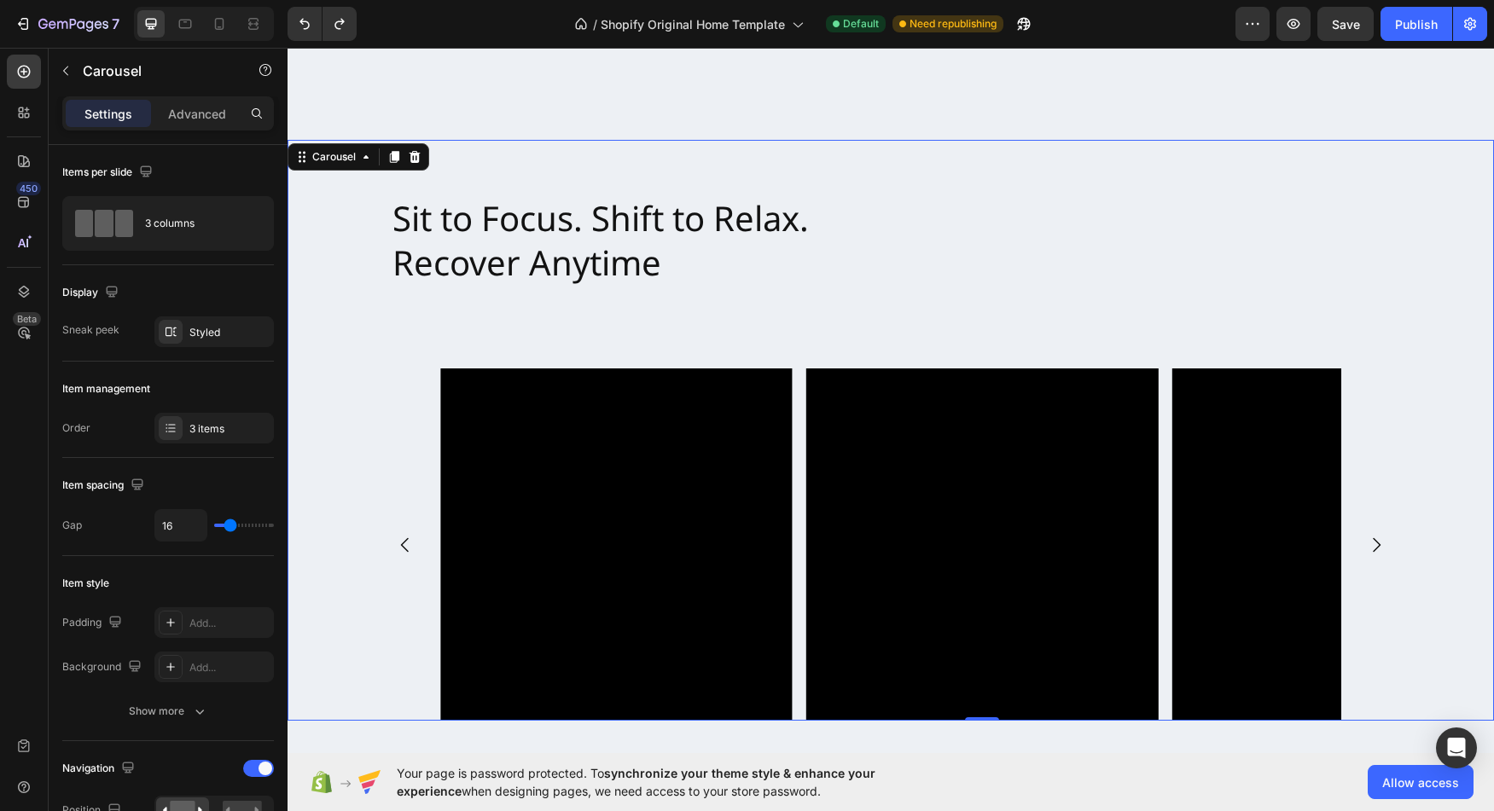
click at [1367, 542] on icon "Carousel Next Arrow" at bounding box center [1376, 545] width 20 height 20
click at [1369, 541] on icon "Carousel Next Arrow" at bounding box center [1376, 545] width 20 height 20
click at [228, 21] on icon at bounding box center [219, 23] width 17 height 17
type input "100%"
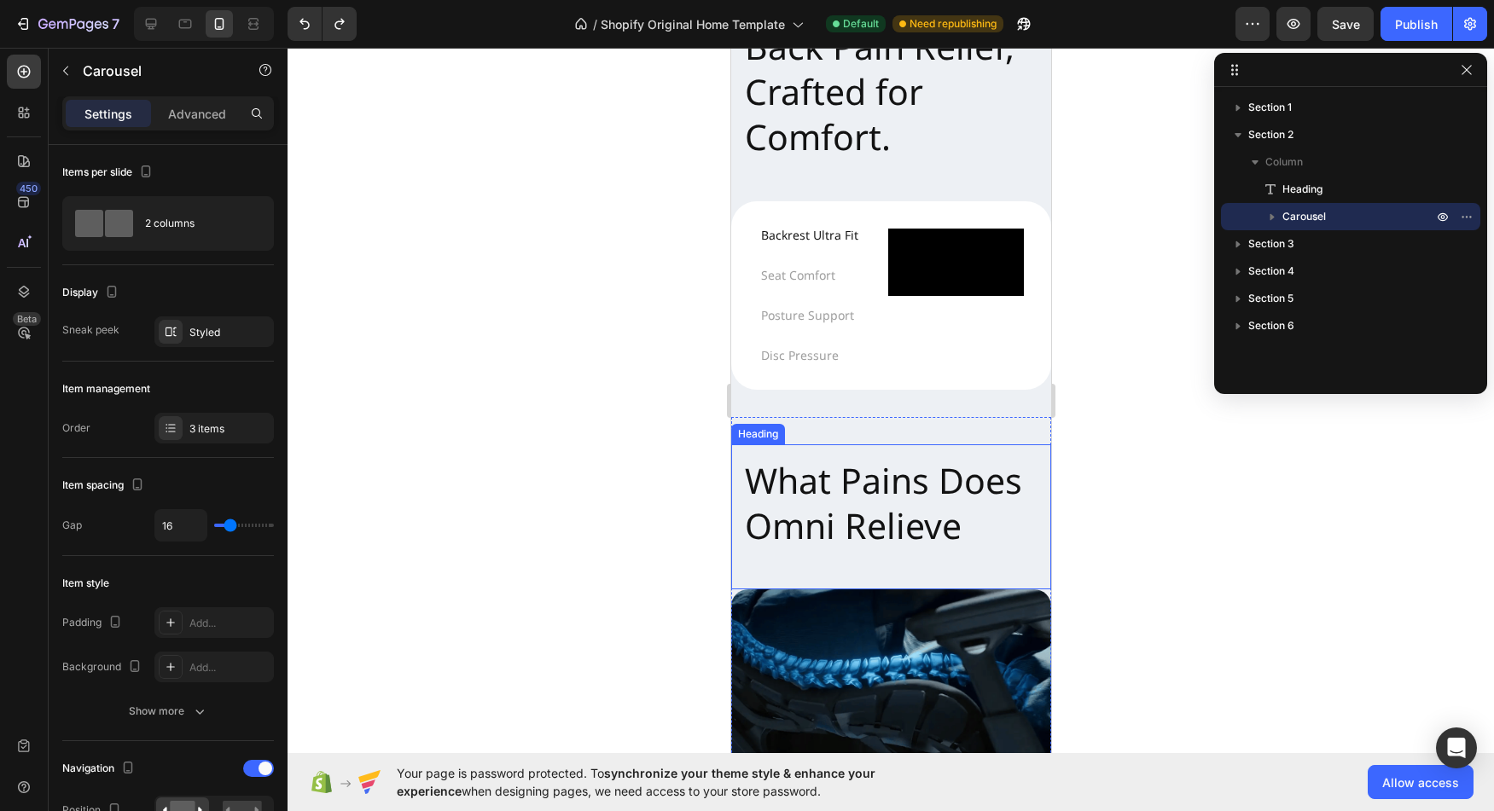
scroll to position [963, 0]
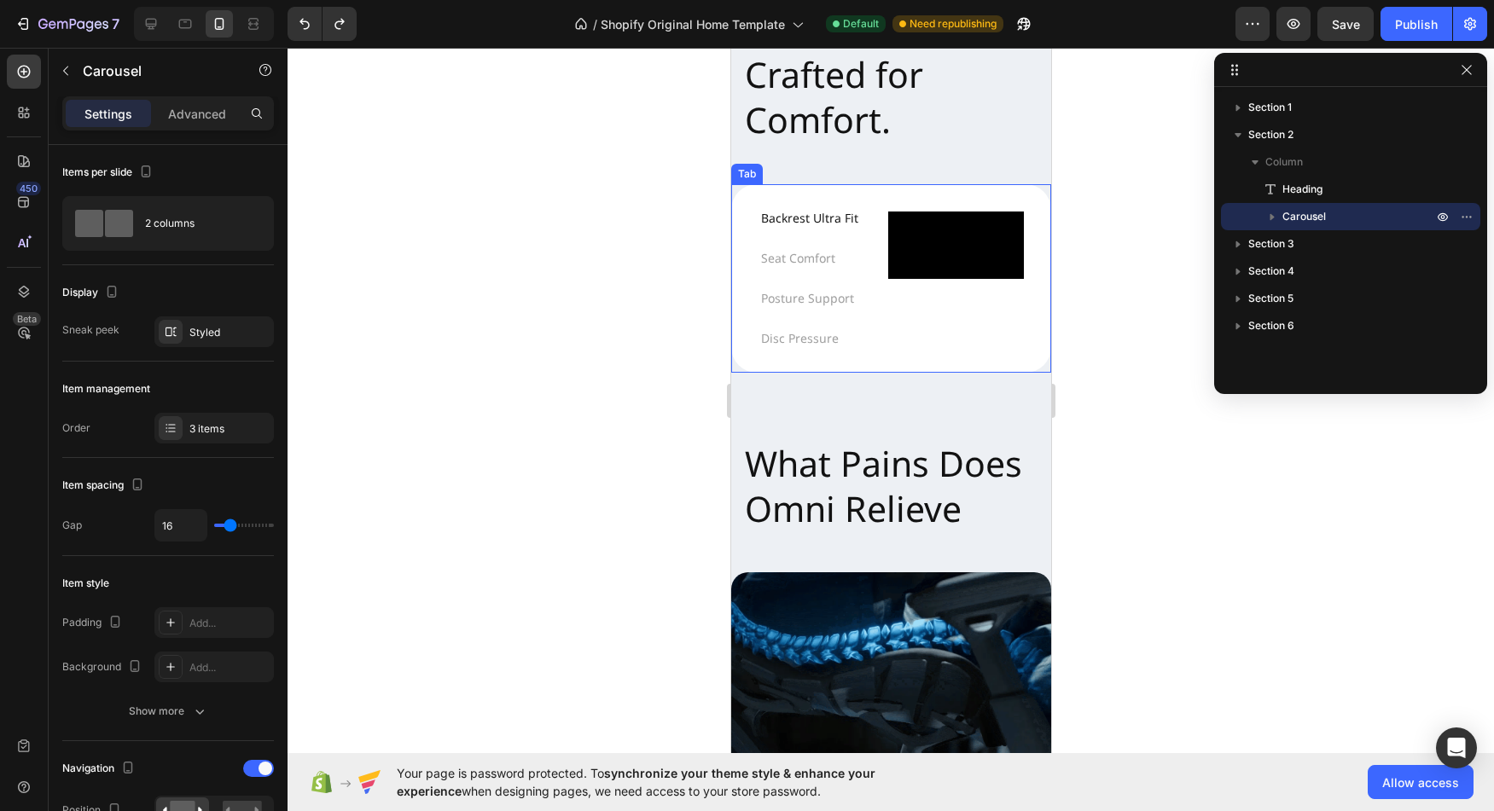
click at [1013, 335] on div "Video Row" at bounding box center [955, 279] width 136 height 134
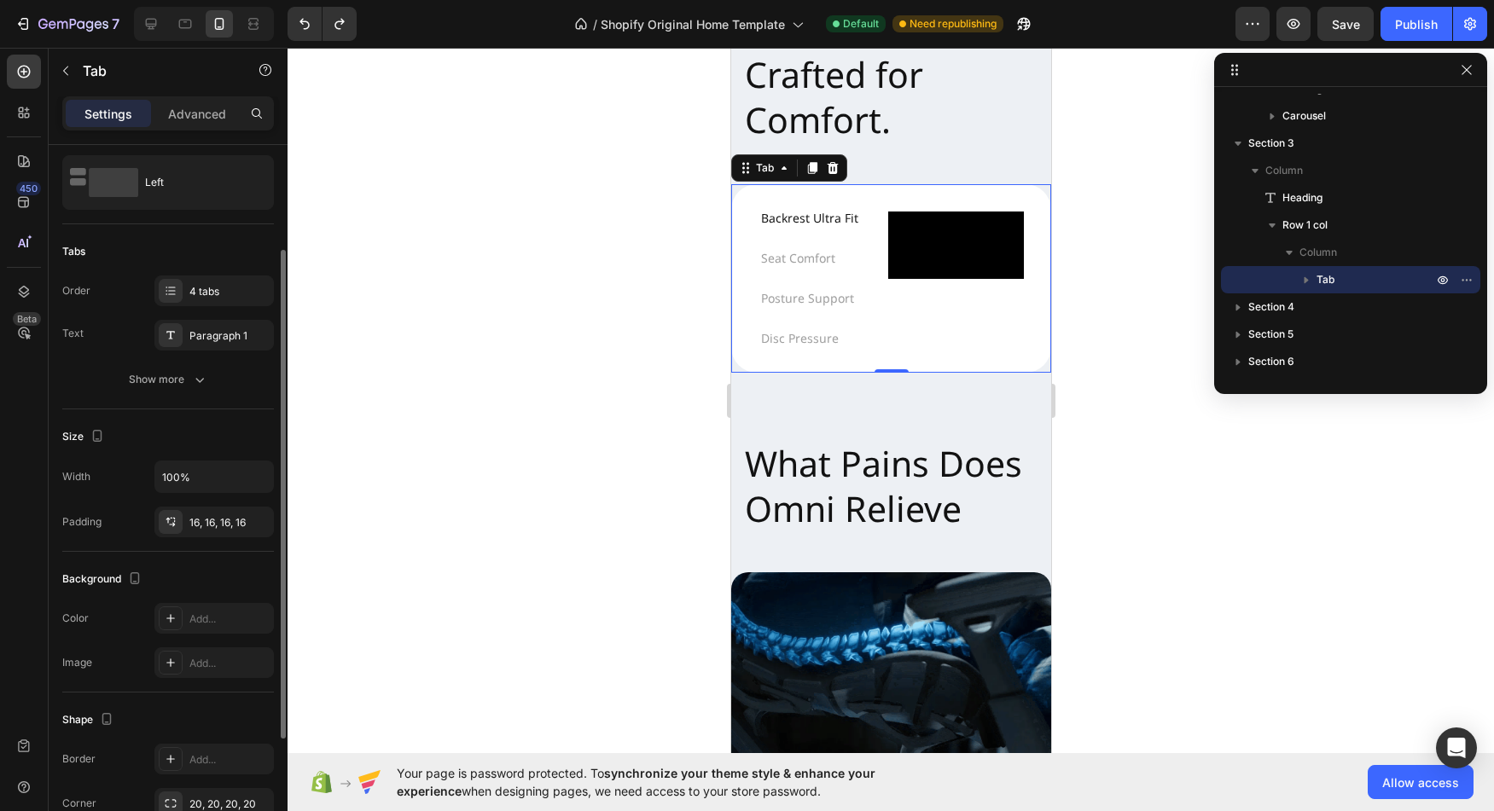
scroll to position [0, 0]
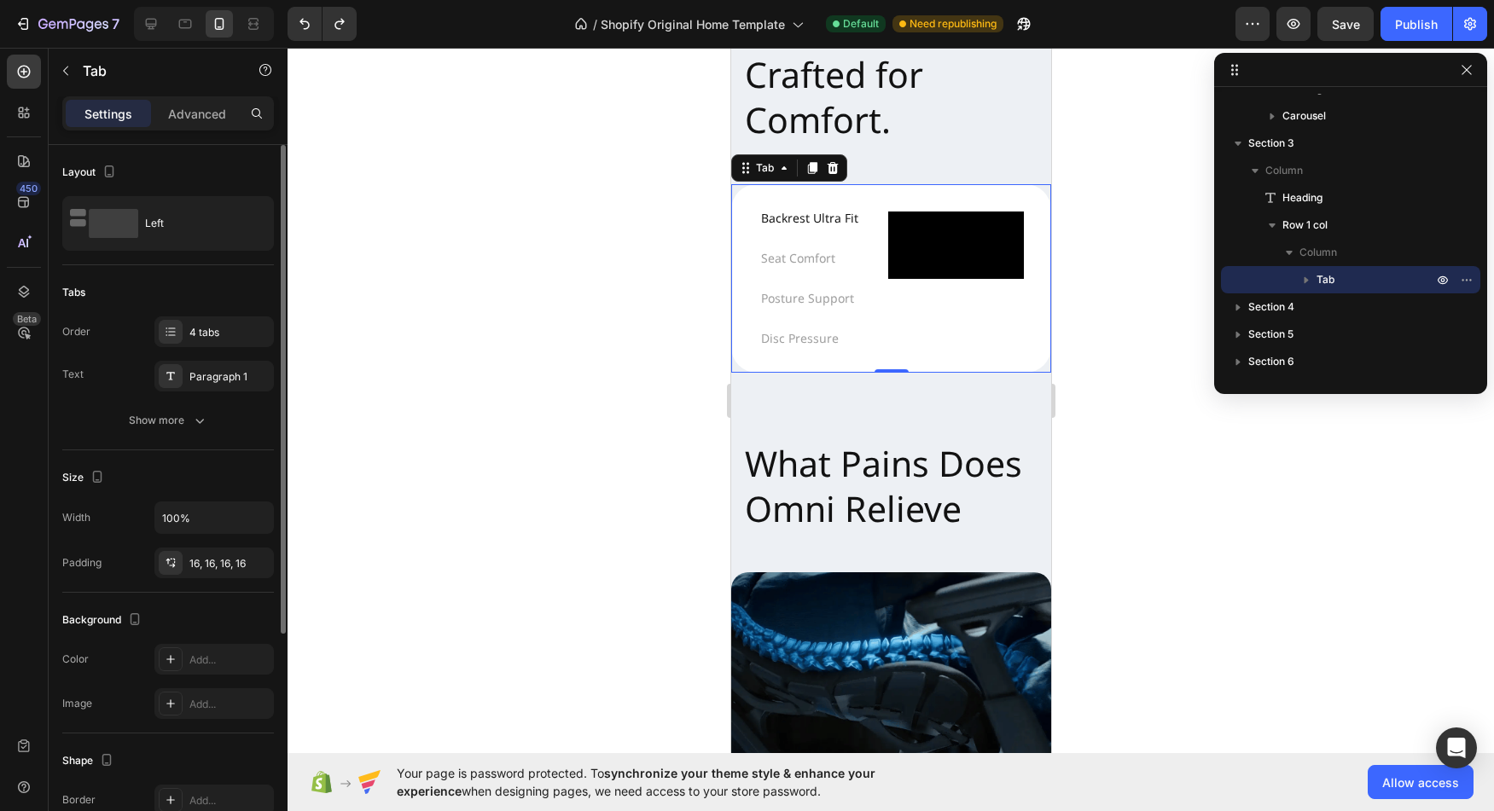
click at [190, 97] on div "Settings Advanced" at bounding box center [168, 113] width 212 height 34
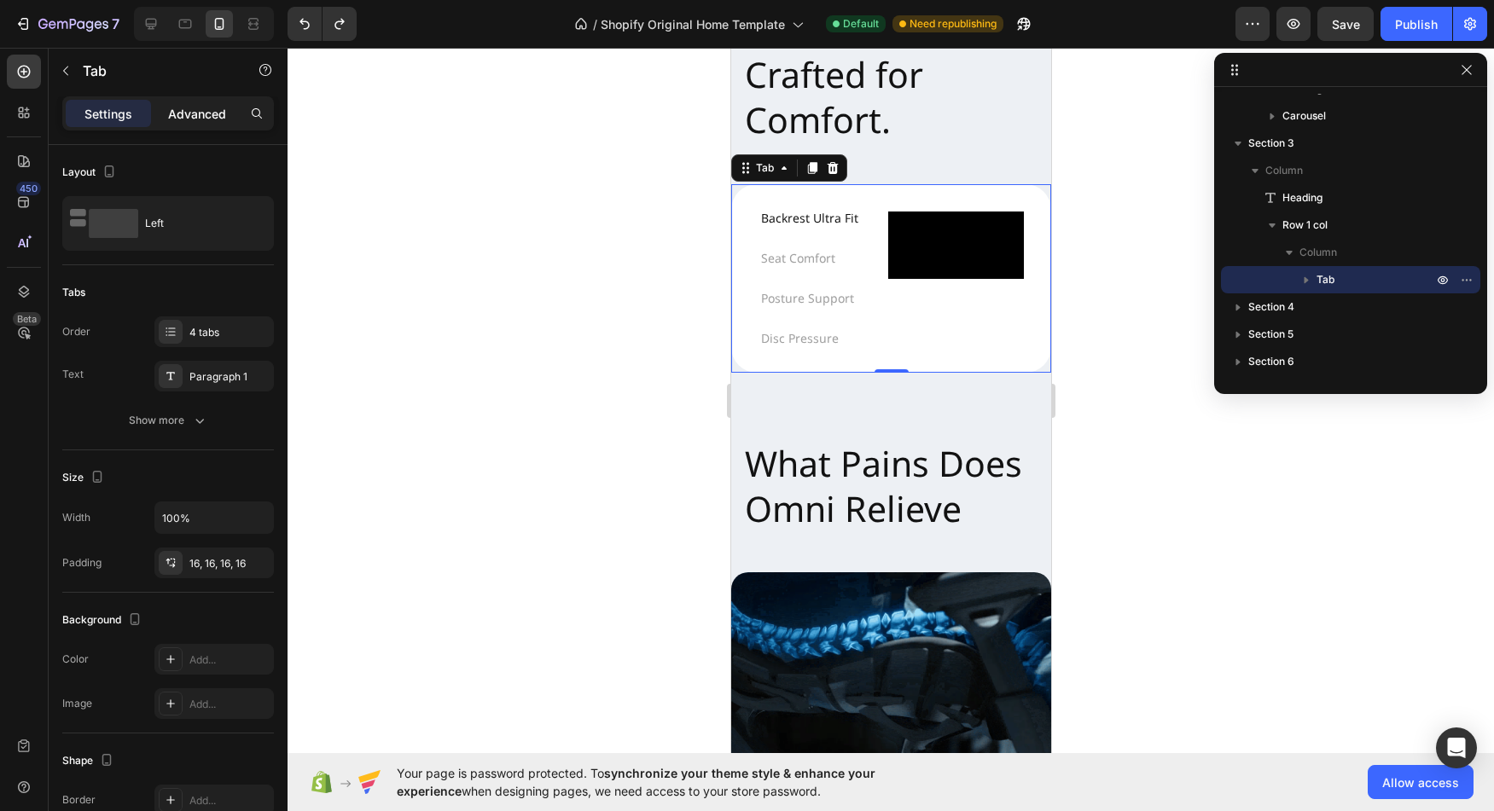
click at [194, 113] on p "Advanced" at bounding box center [197, 114] width 58 height 18
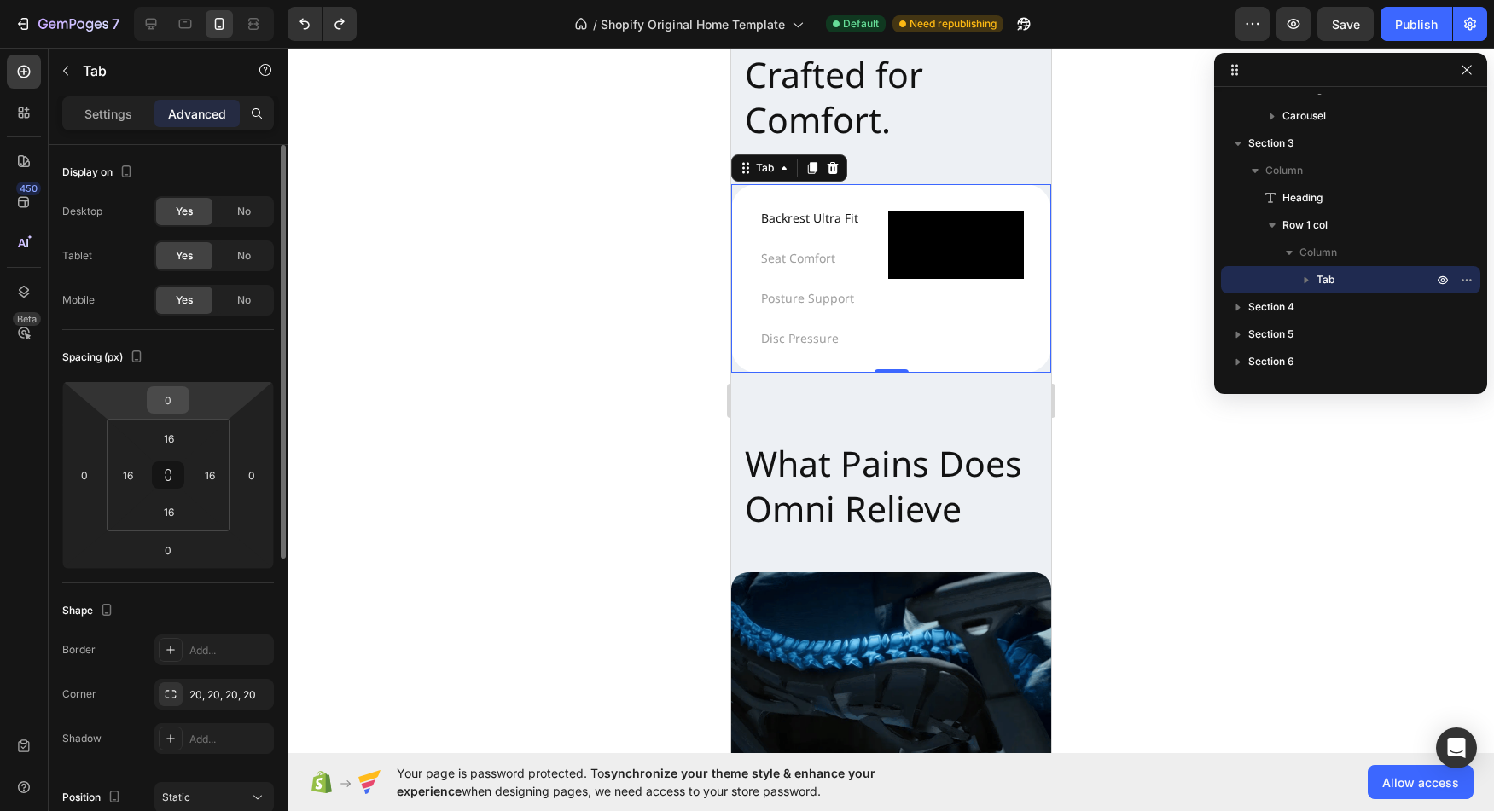
click at [176, 400] on input "0" at bounding box center [168, 400] width 34 height 26
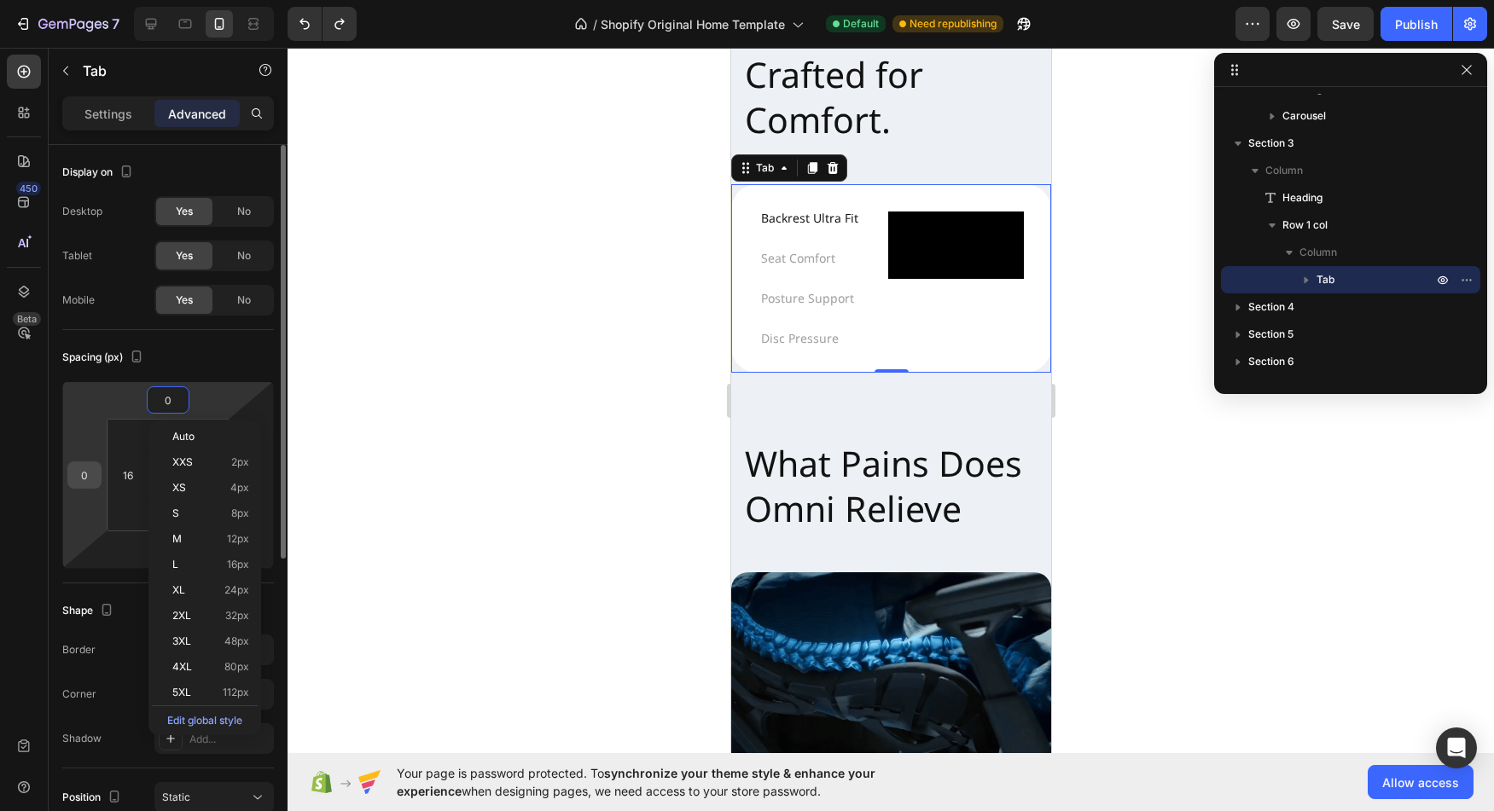
click at [90, 480] on input "0" at bounding box center [85, 475] width 26 height 26
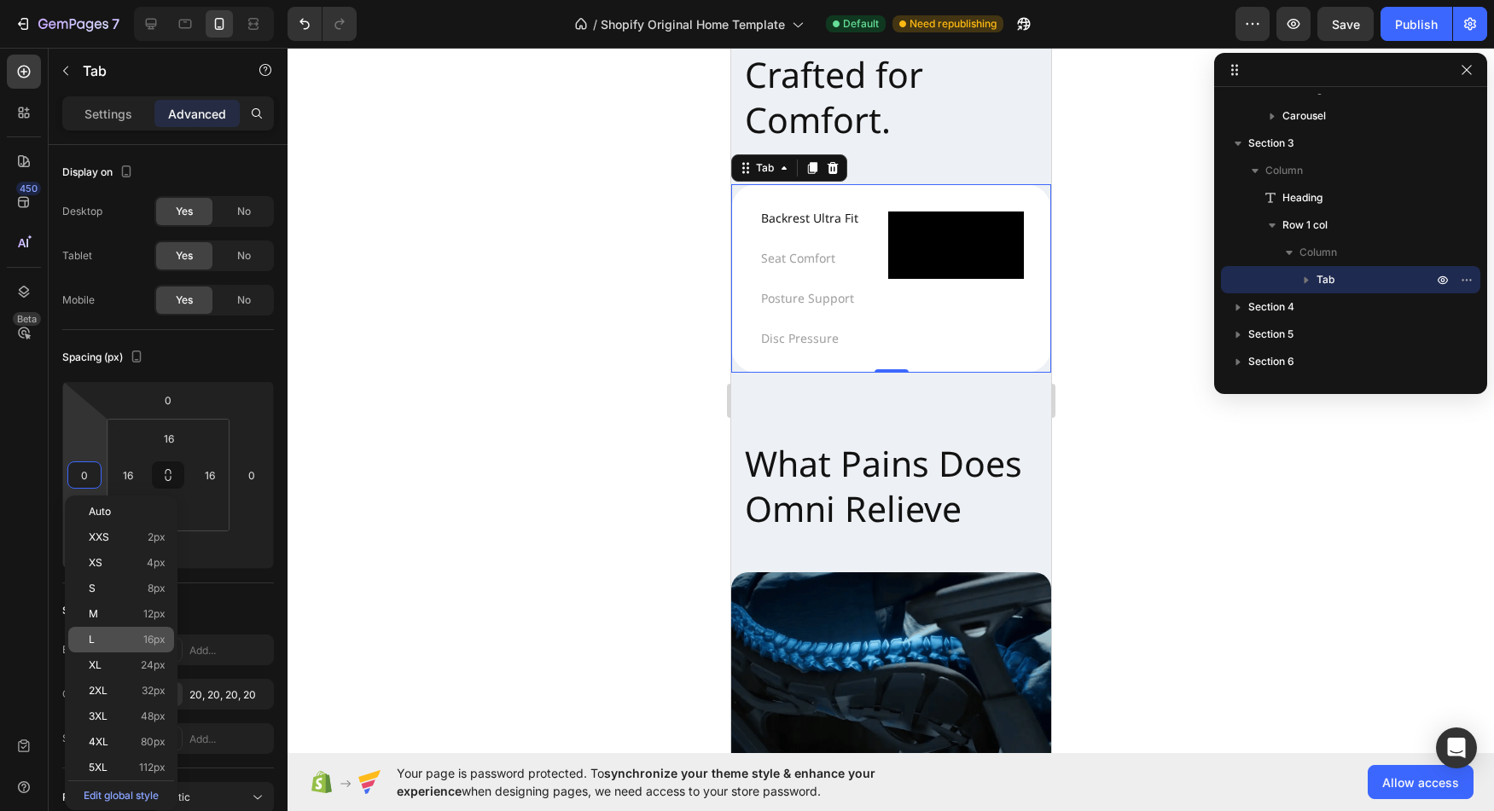
click at [125, 642] on p "L 16px" at bounding box center [127, 640] width 77 height 12
type input "16"
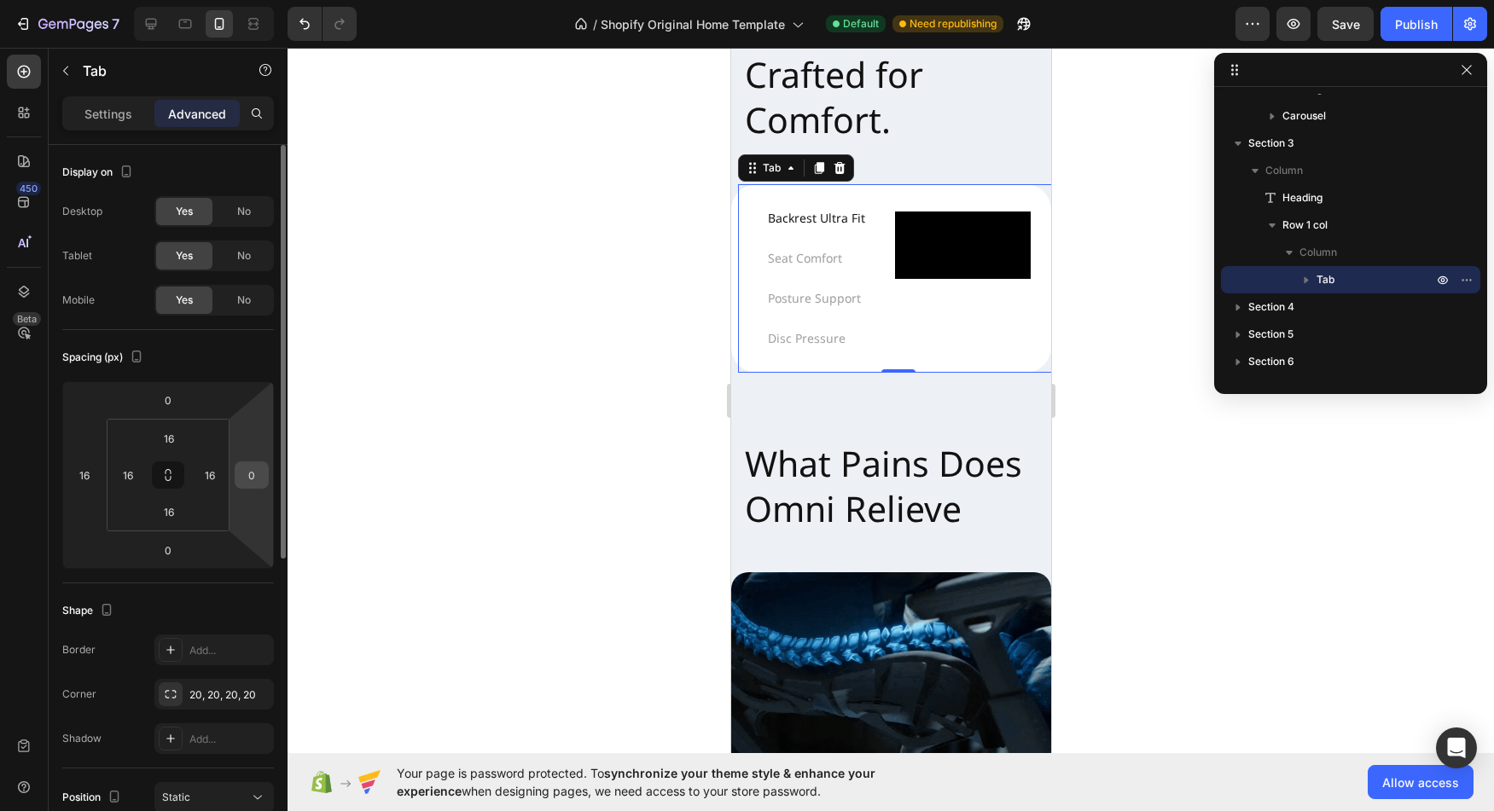
click at [242, 483] on input "0" at bounding box center [252, 475] width 26 height 26
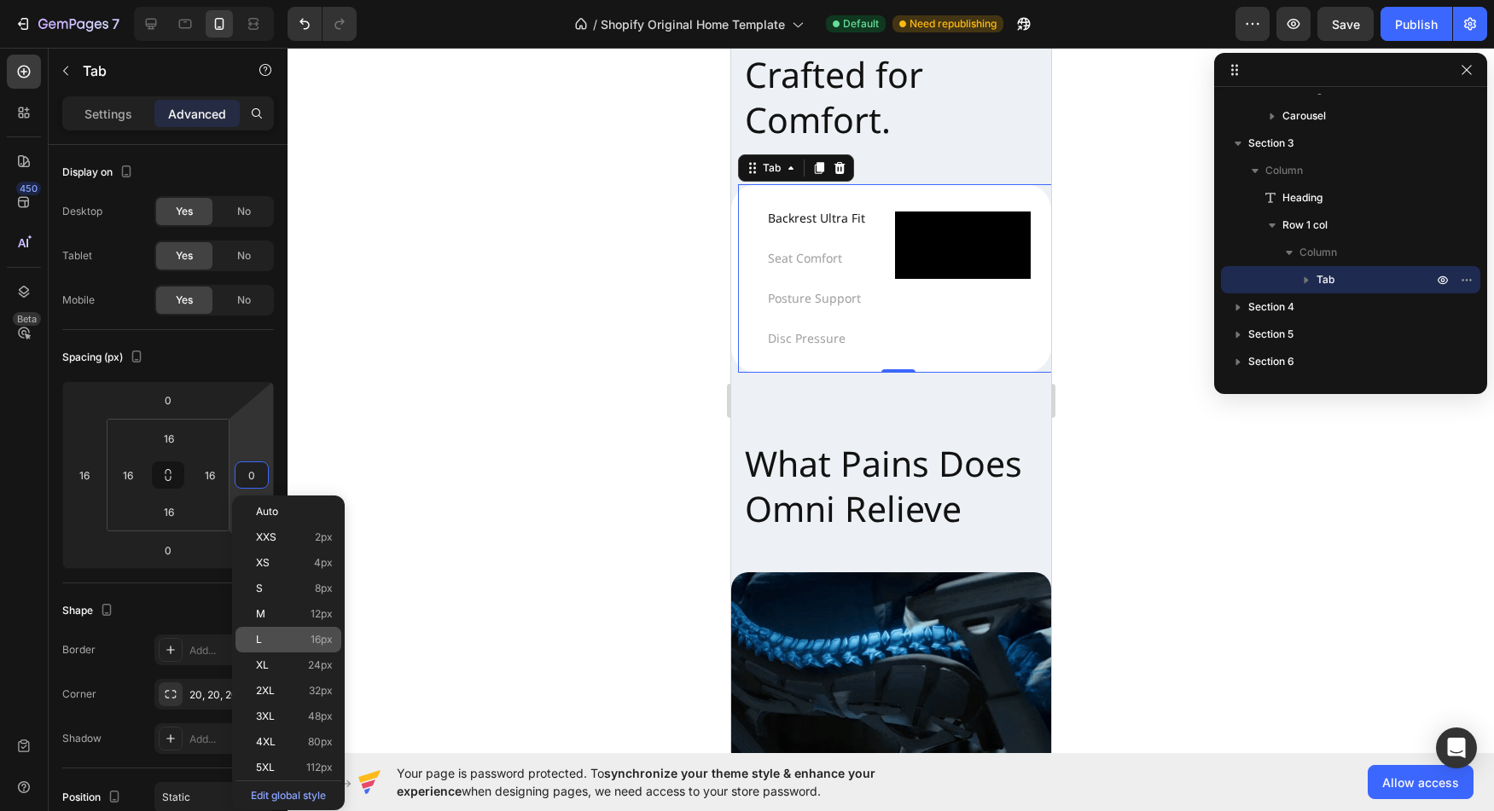
click at [274, 644] on p "L 16px" at bounding box center [294, 640] width 77 height 12
type input "16"
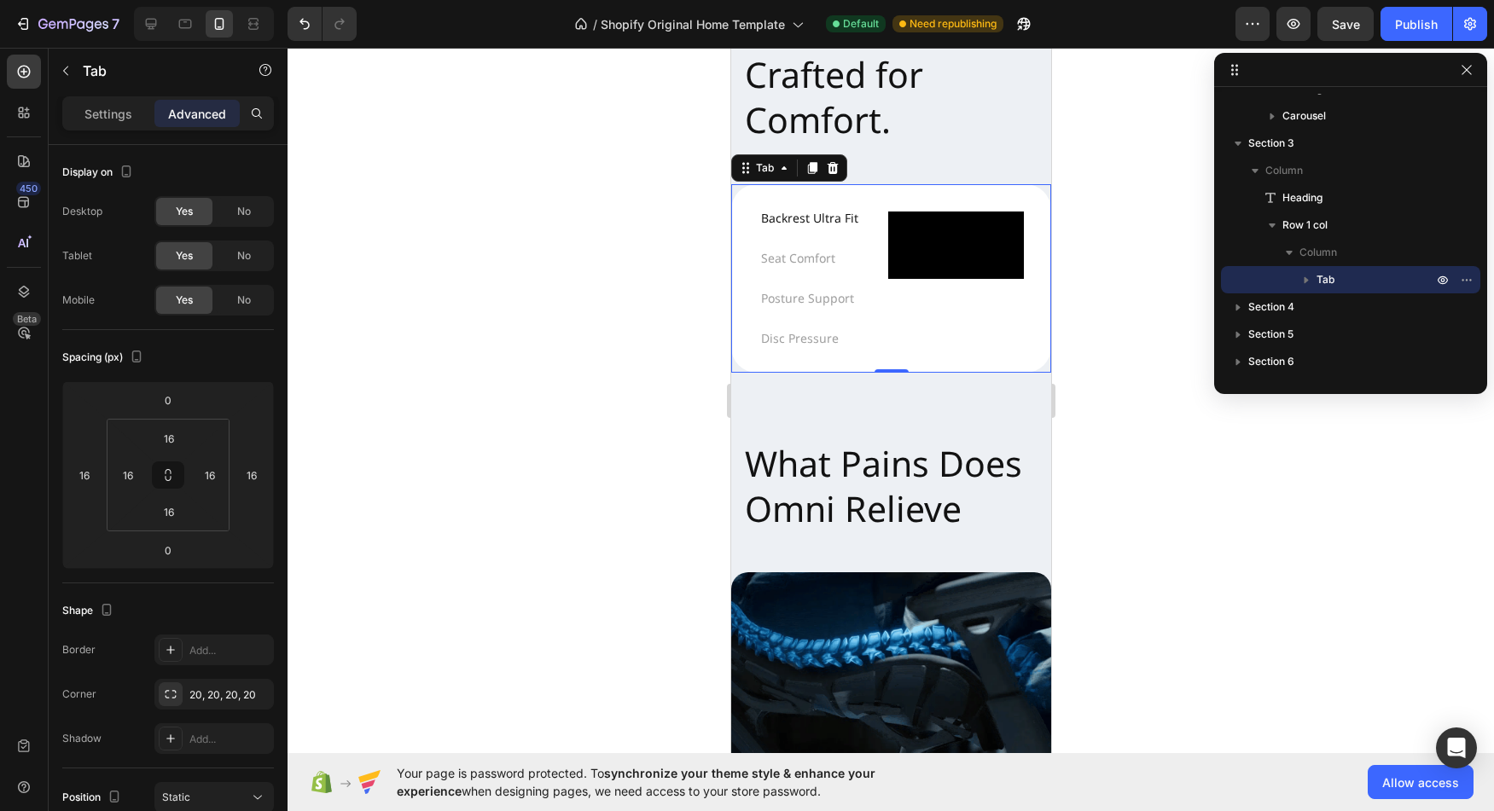
click at [491, 547] on div at bounding box center [891, 430] width 1206 height 764
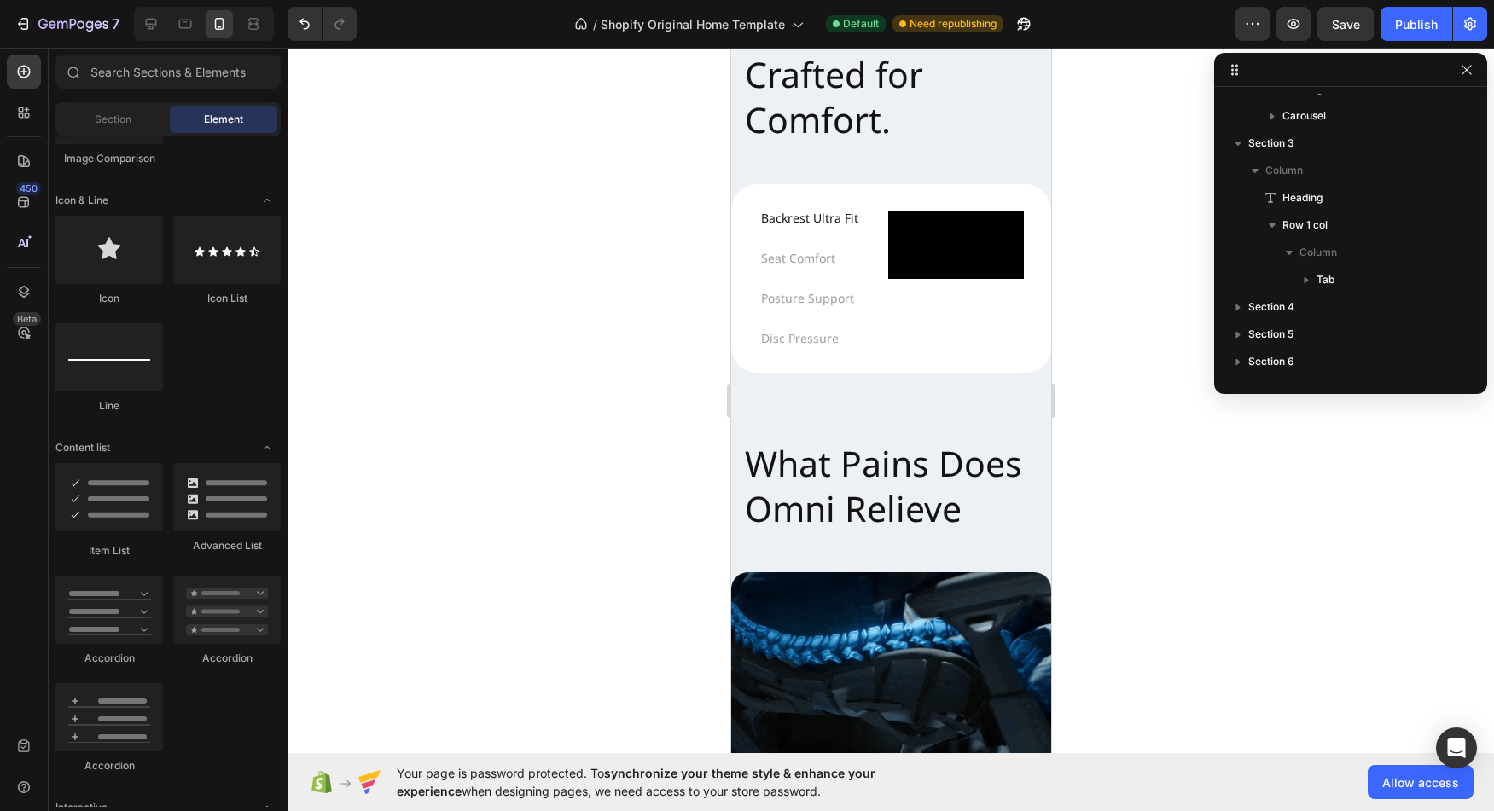
scroll to position [1055, 0]
click at [960, 329] on div "Video Row" at bounding box center [955, 279] width 136 height 134
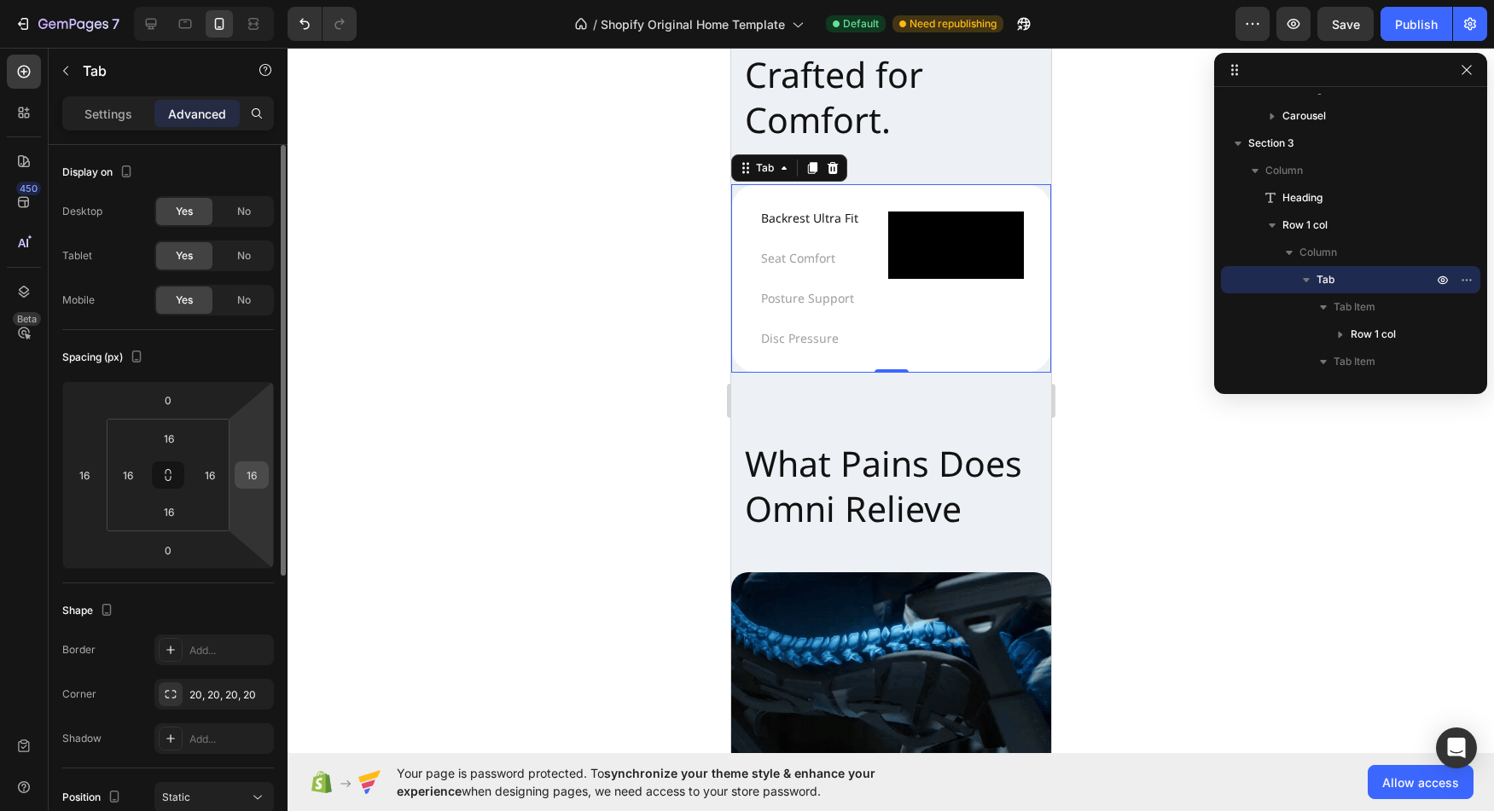
click at [249, 474] on input "16" at bounding box center [252, 475] width 26 height 26
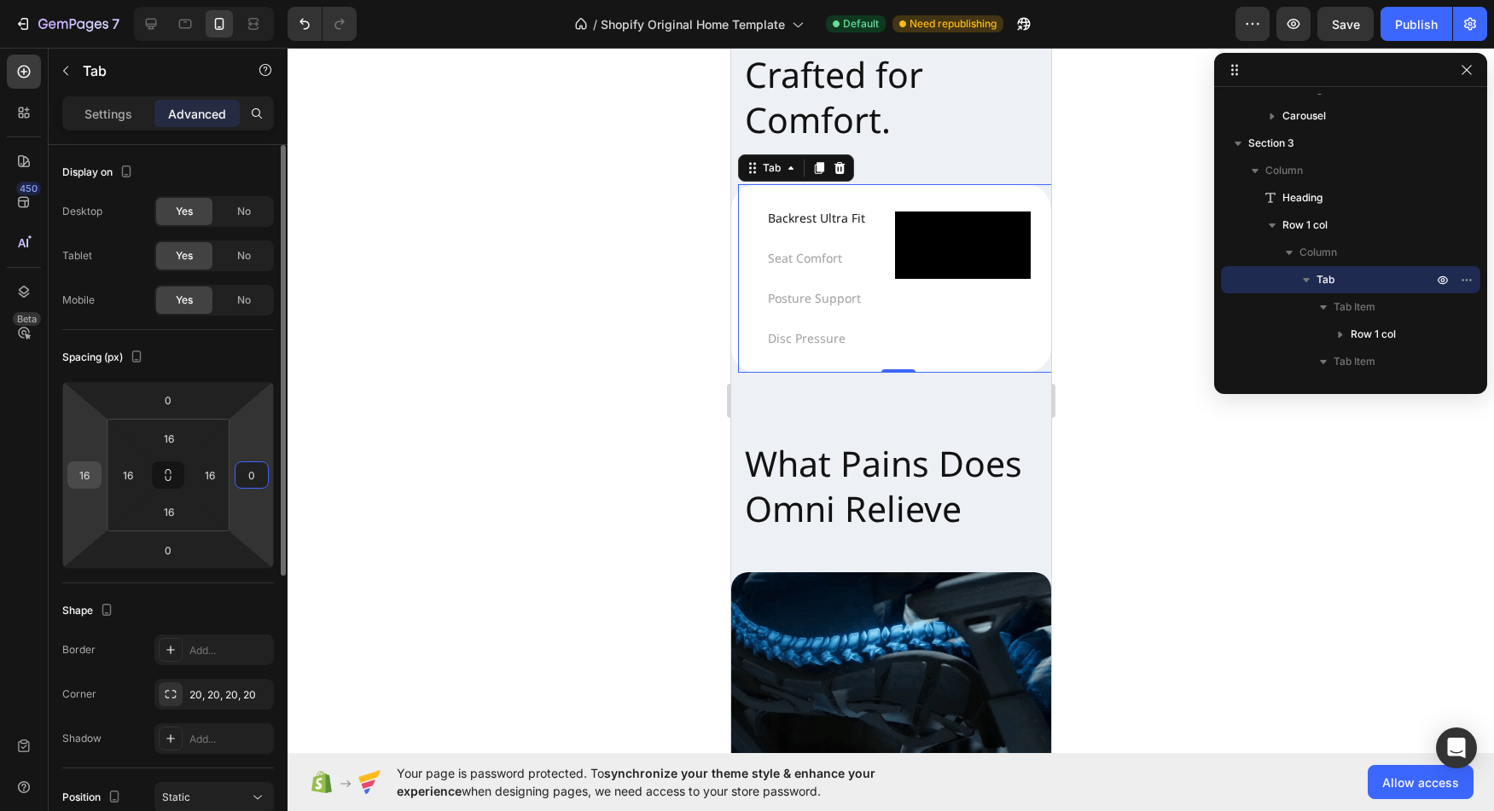
type input "0"
click at [74, 487] on div "16" at bounding box center [84, 475] width 34 height 27
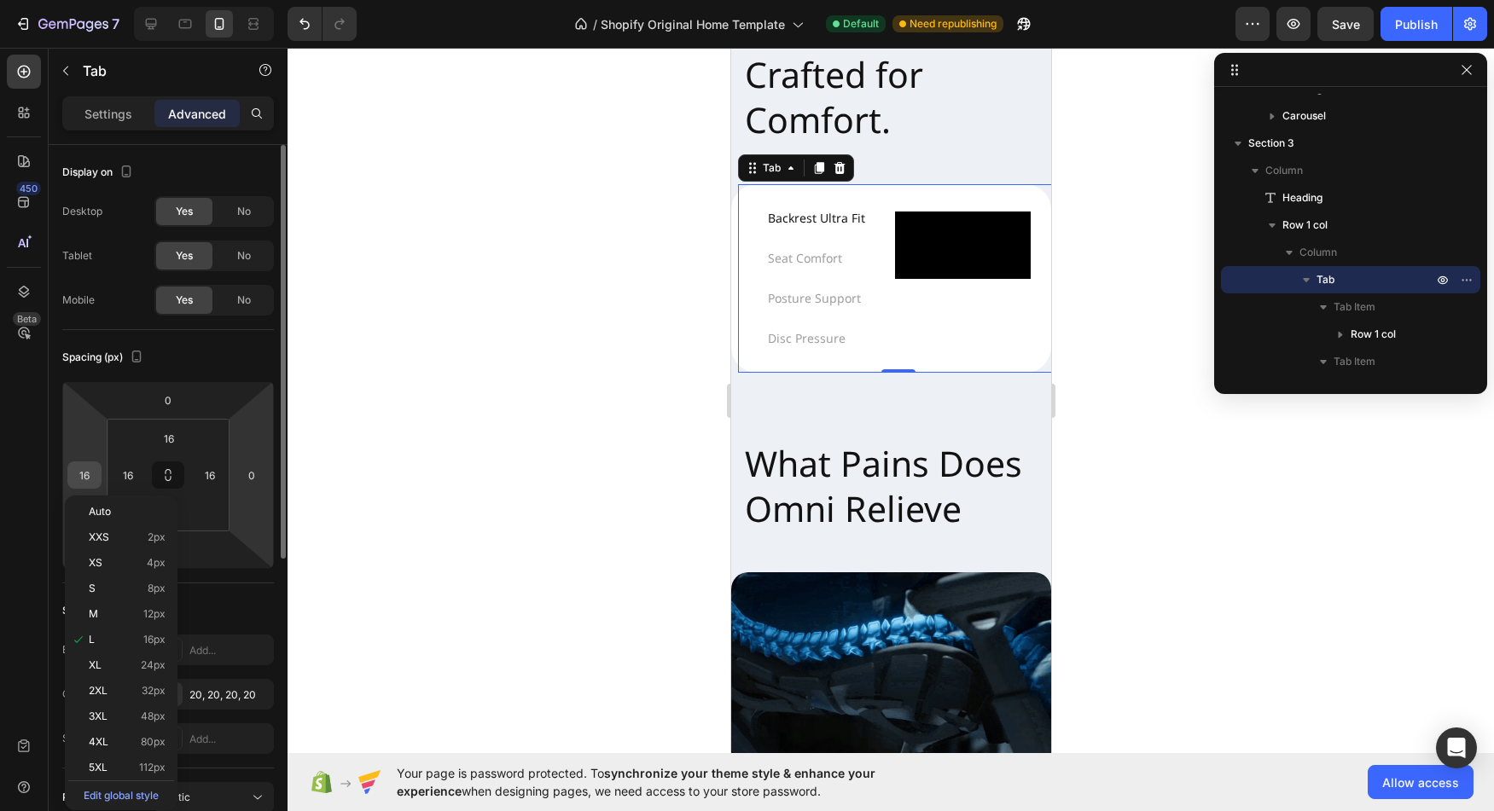
click at [83, 475] on input "16" at bounding box center [85, 475] width 26 height 26
type input "0"
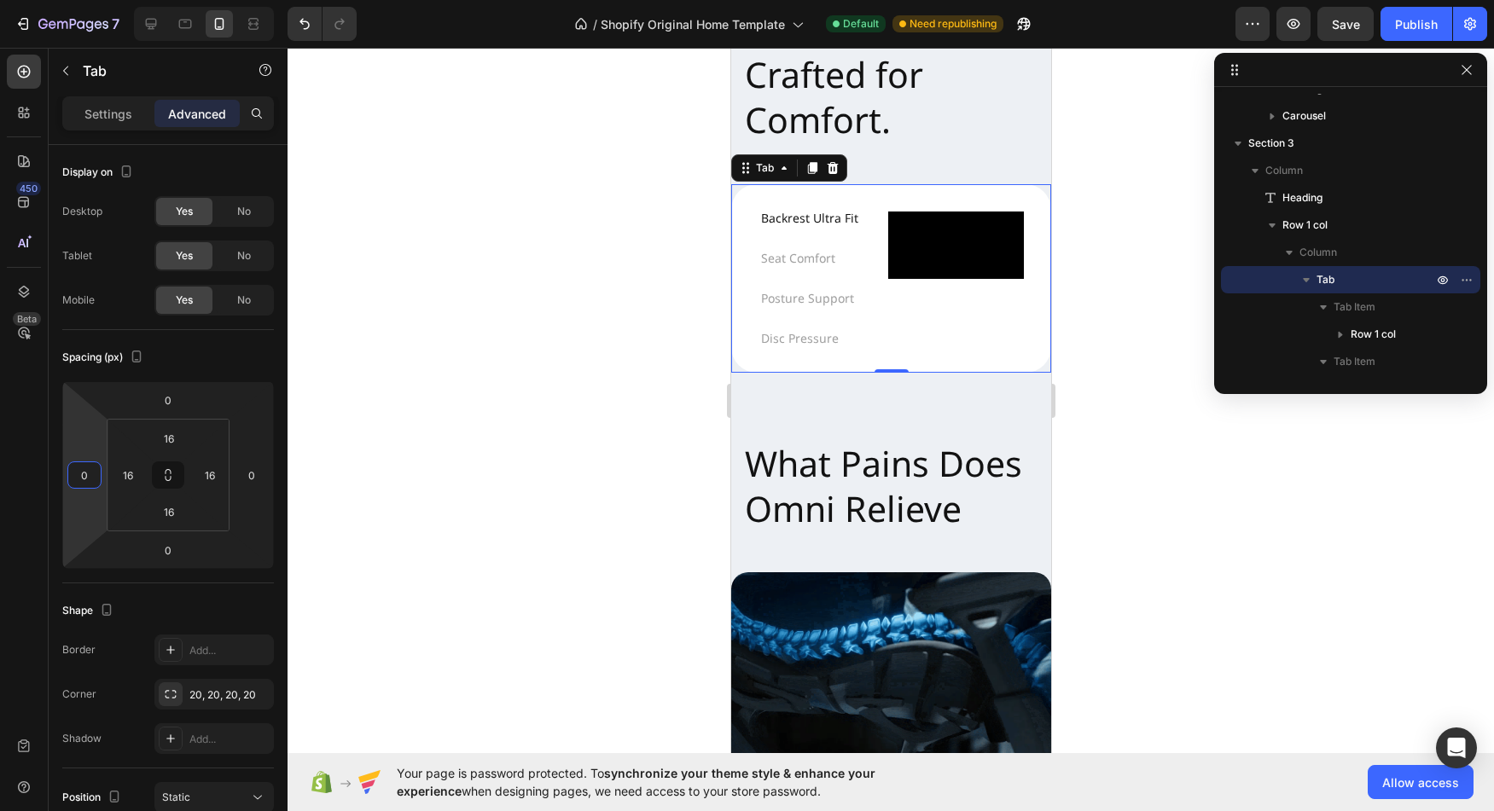
click at [573, 525] on div at bounding box center [891, 430] width 1206 height 764
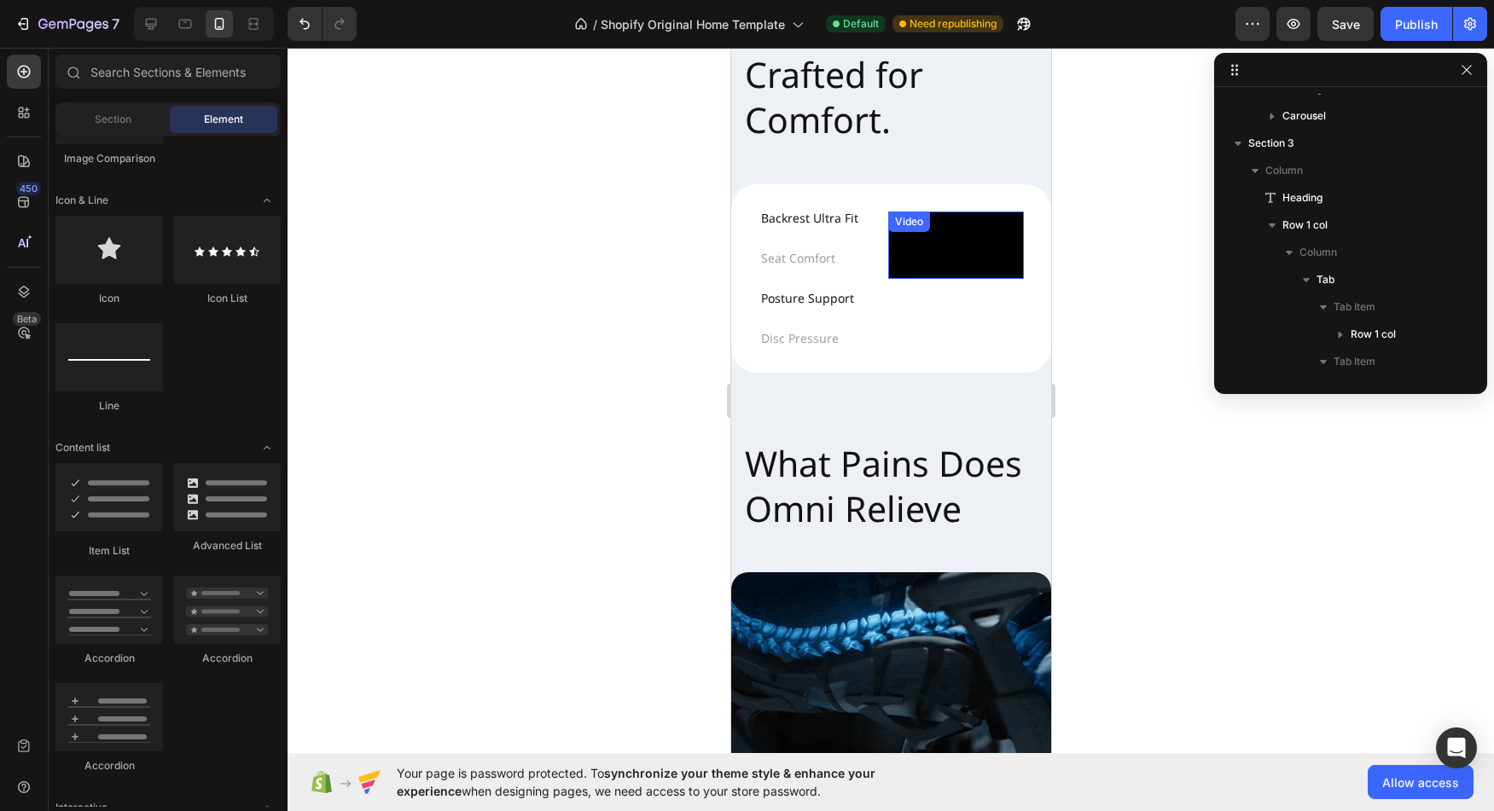
click at [844, 302] on p "Posture Support" at bounding box center [806, 298] width 93 height 21
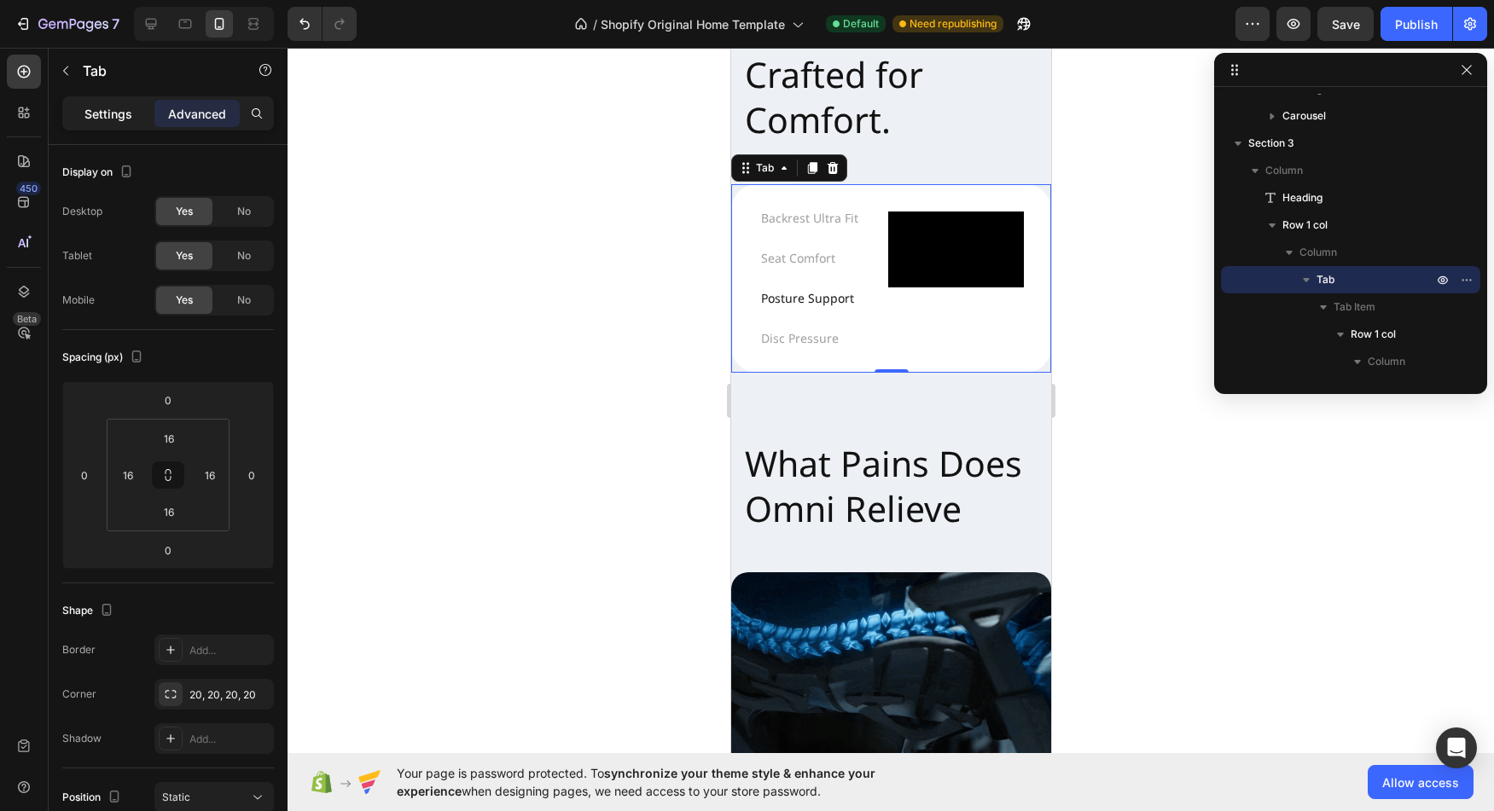
click at [102, 123] on div "Settings" at bounding box center [108, 113] width 85 height 27
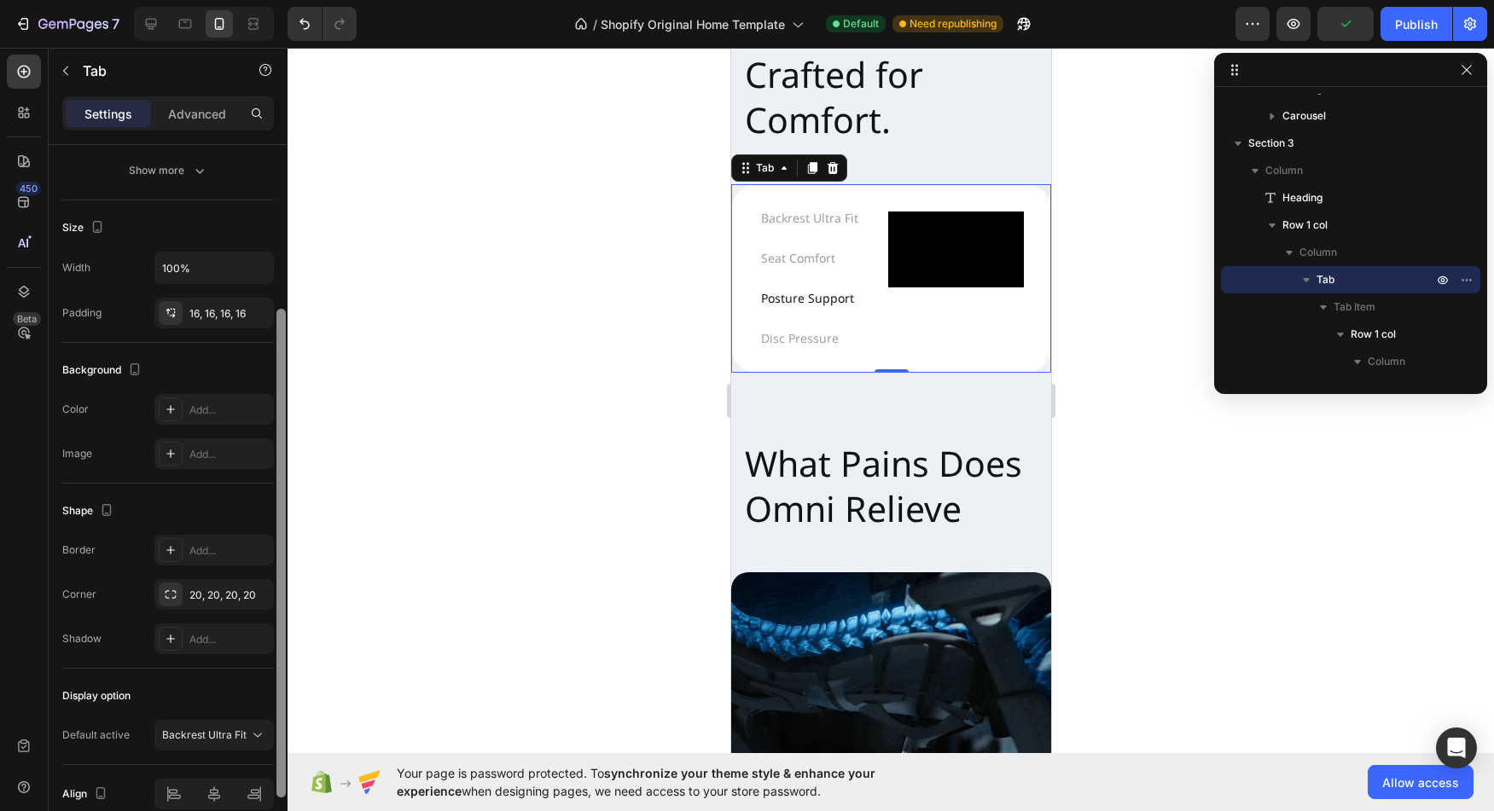
scroll to position [240, 0]
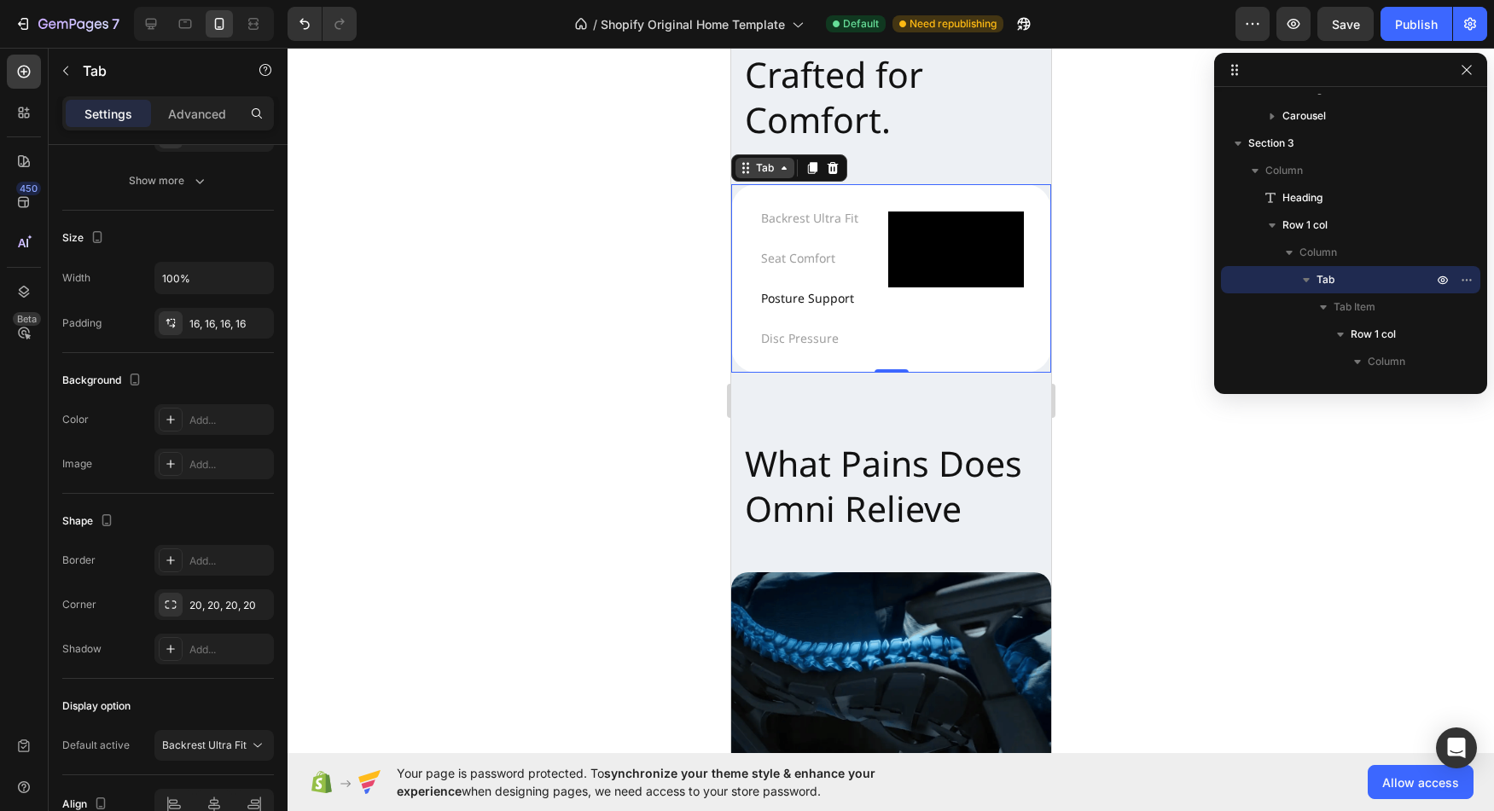
click at [764, 172] on div "Tab" at bounding box center [764, 167] width 25 height 15
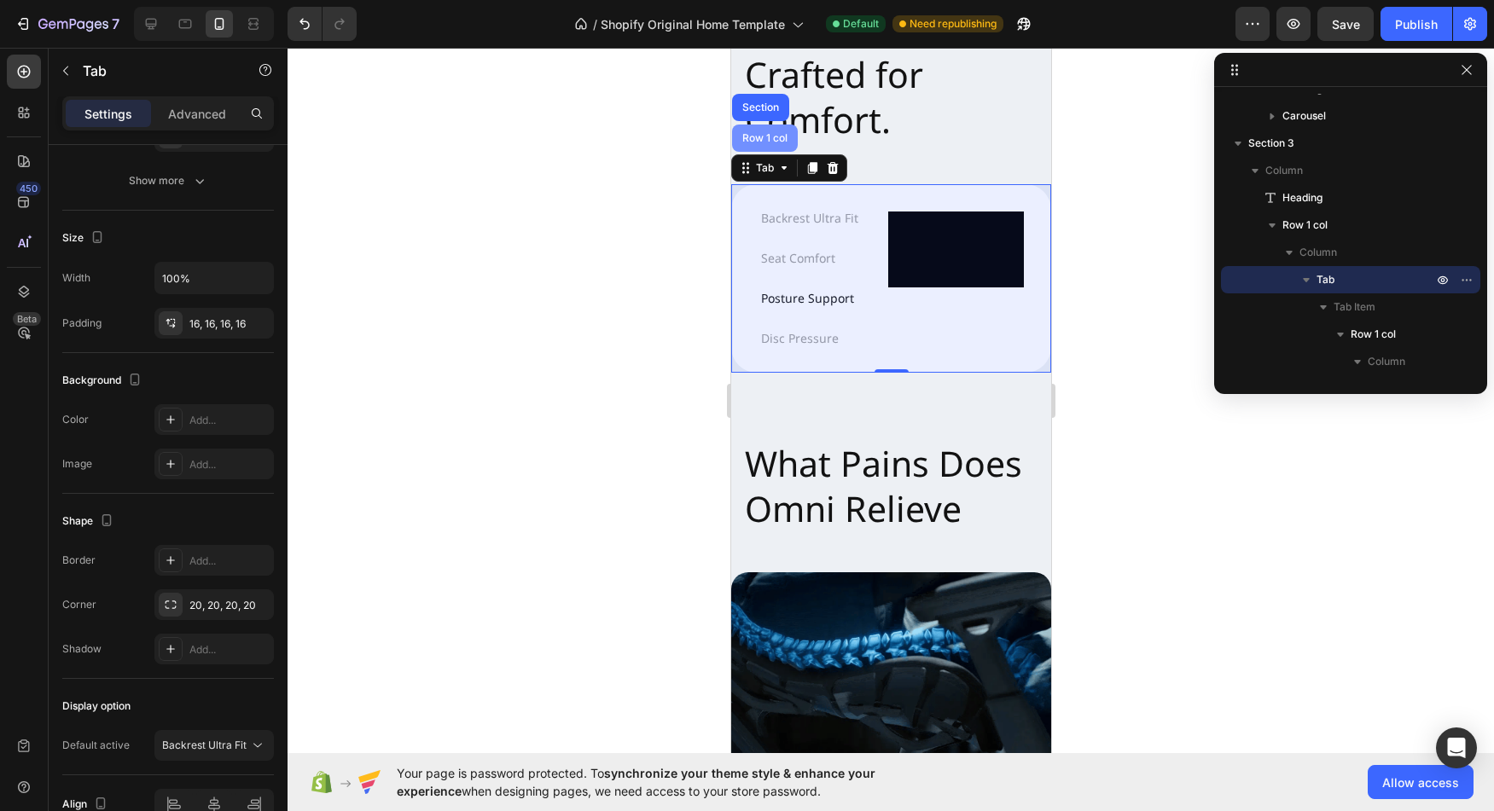
click at [770, 138] on div "Row 1 col" at bounding box center [764, 138] width 52 height 10
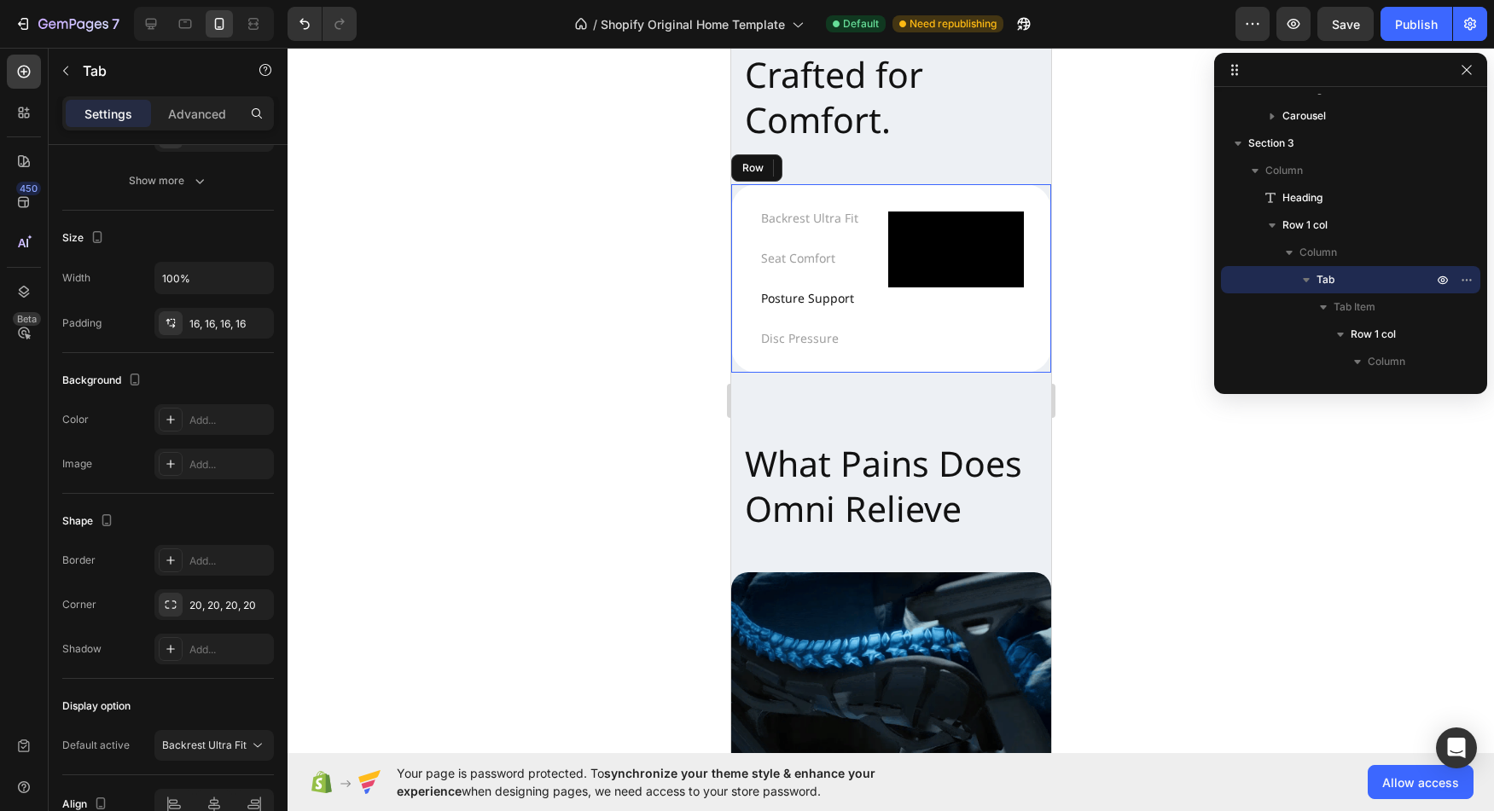
scroll to position [0, 0]
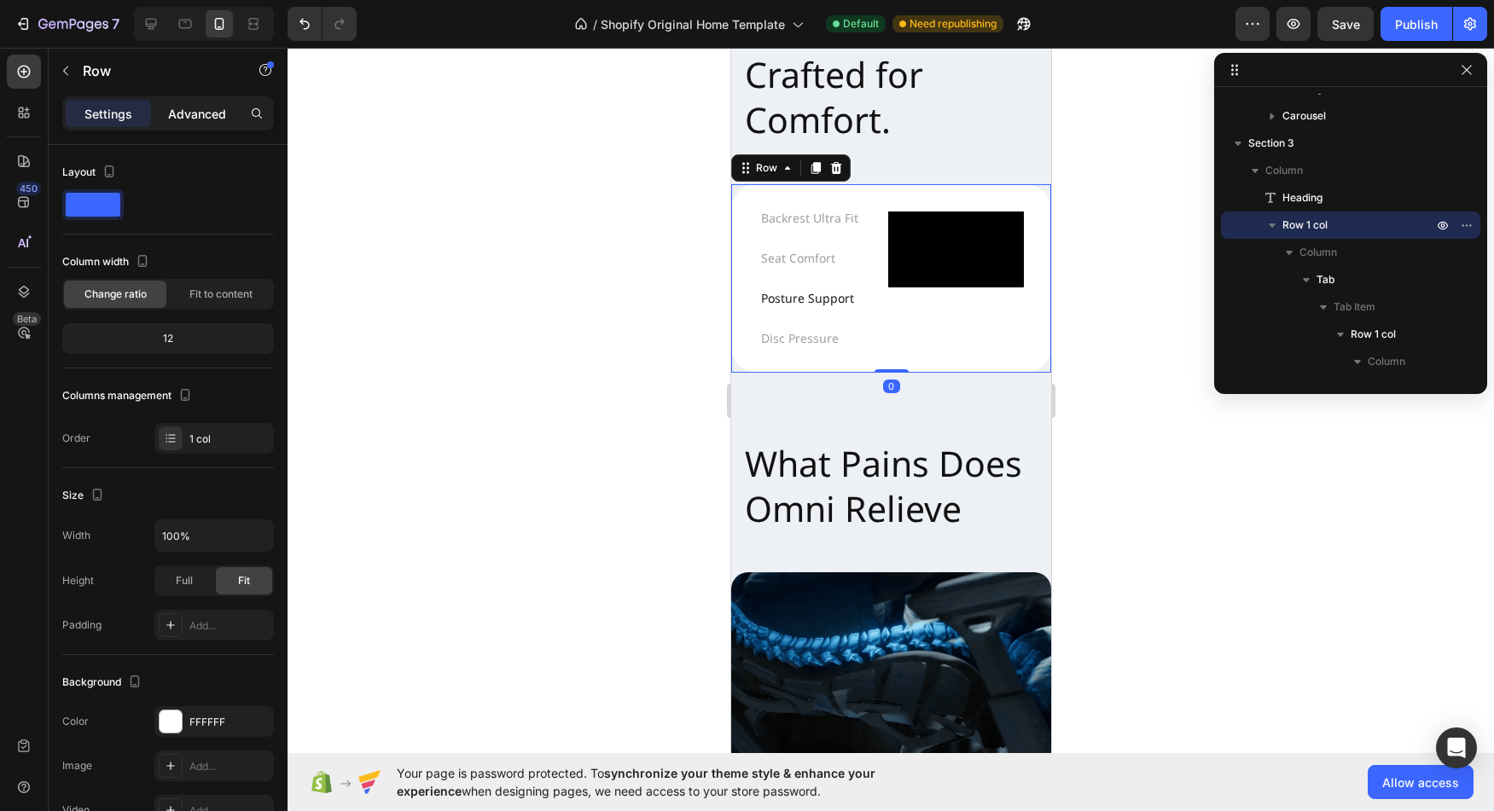
click at [191, 113] on p "Advanced" at bounding box center [197, 114] width 58 height 18
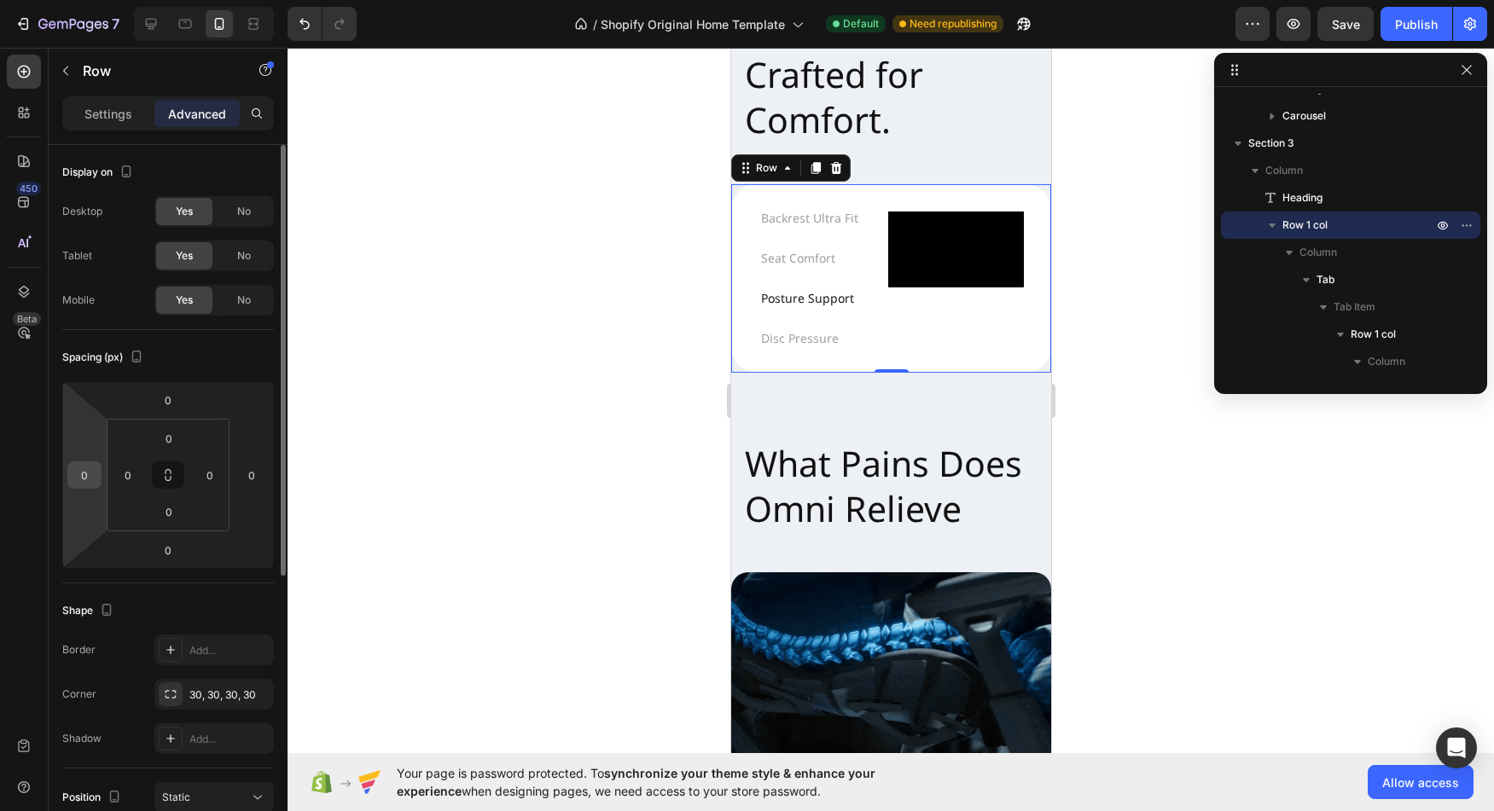
click at [90, 479] on input "0" at bounding box center [85, 475] width 26 height 26
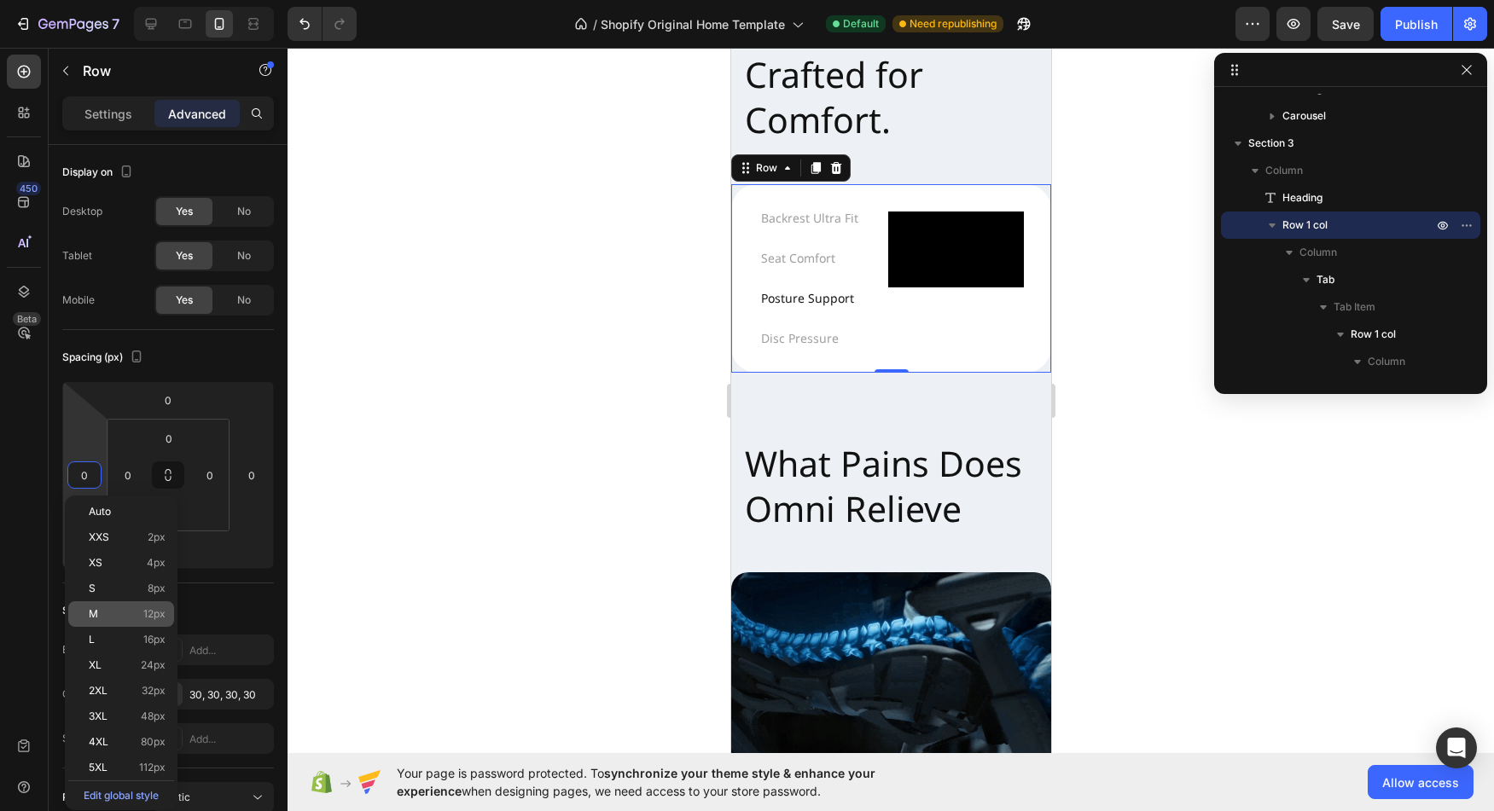
click at [125, 624] on div "M 12px" at bounding box center [121, 615] width 106 height 26
type input "12"
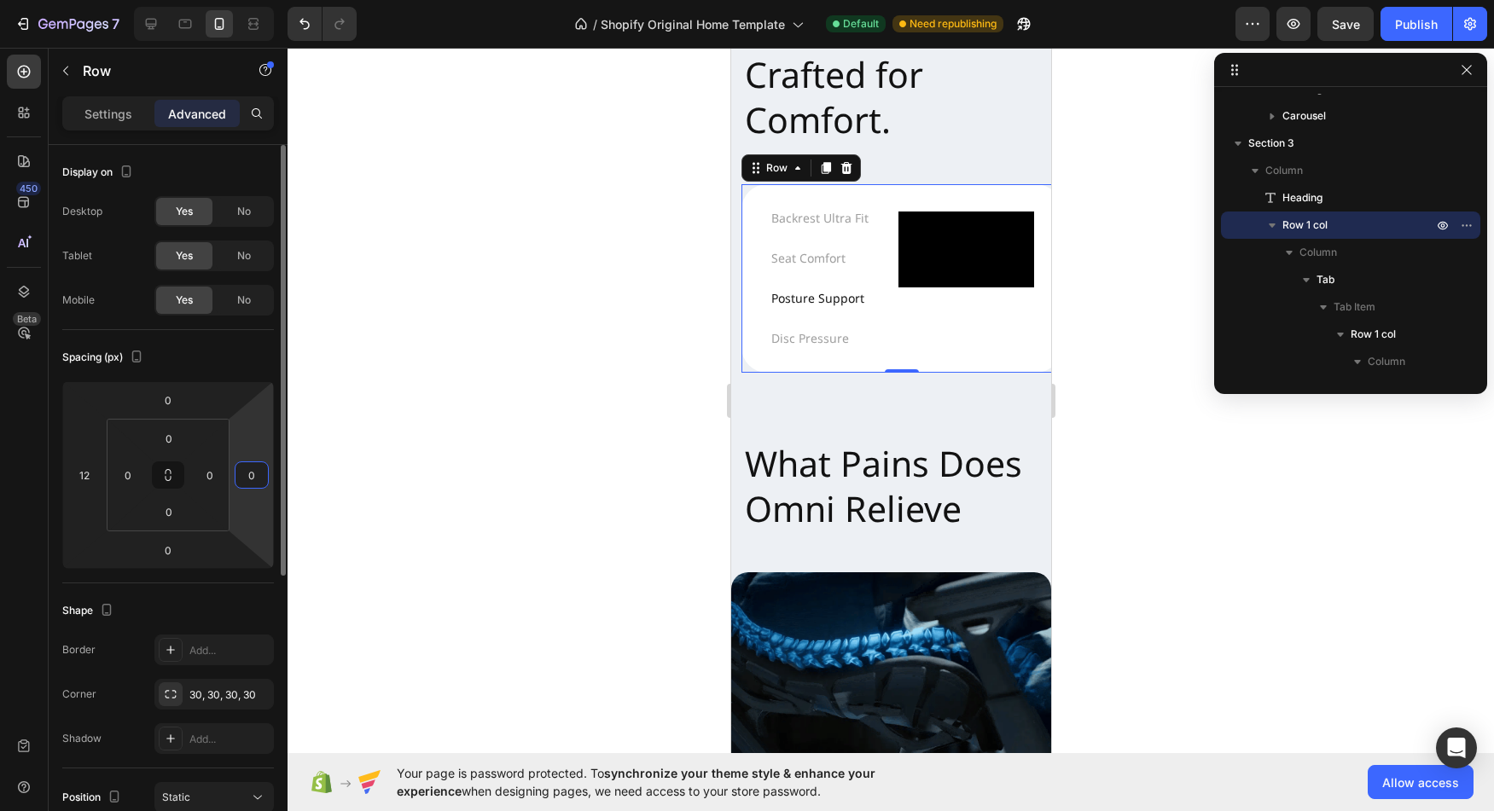
click at [241, 475] on input "0" at bounding box center [252, 475] width 26 height 26
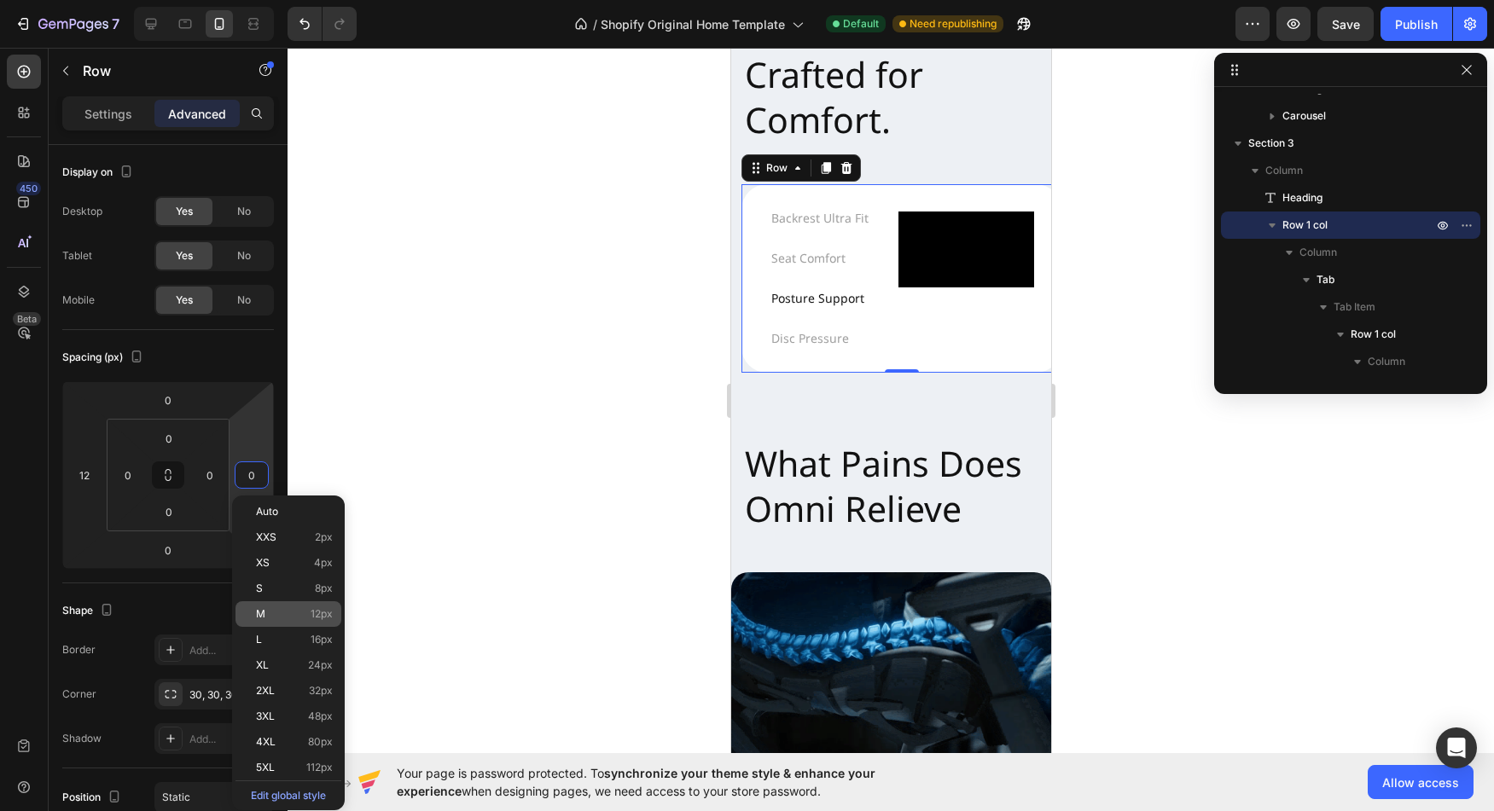
click at [292, 619] on p "M 12px" at bounding box center [294, 614] width 77 height 12
type input "12"
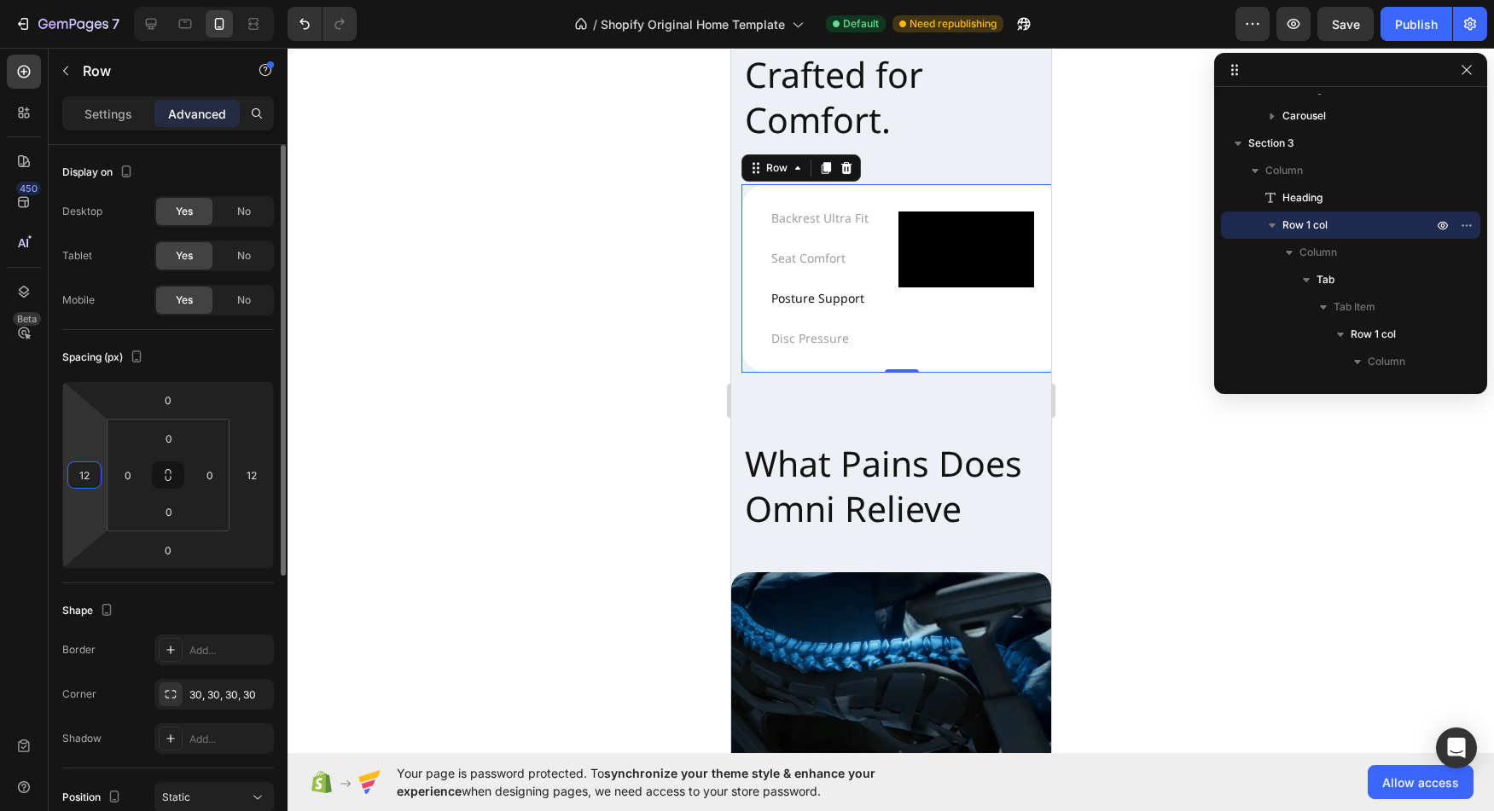
click at [78, 476] on input "12" at bounding box center [85, 475] width 26 height 26
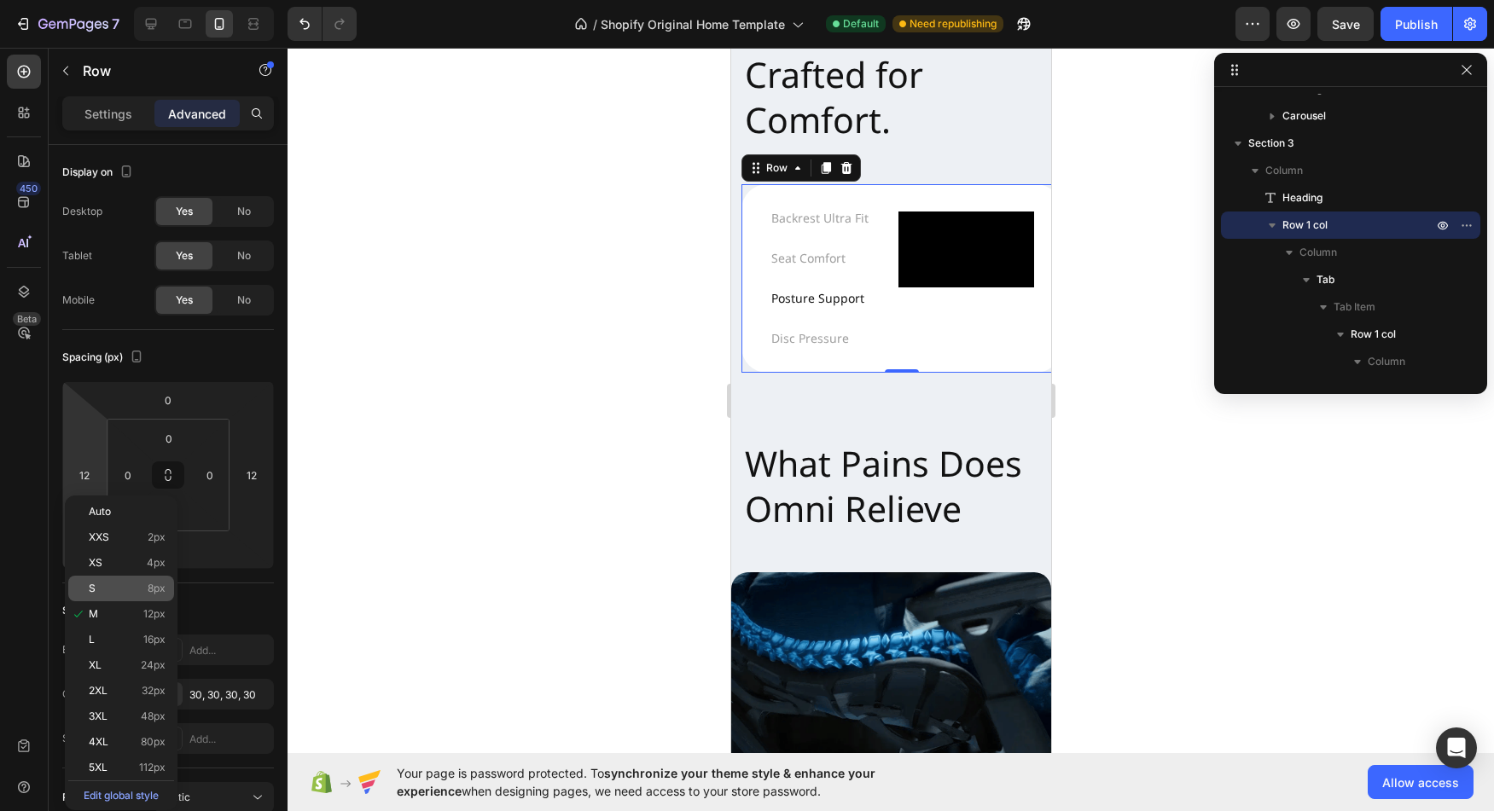
click at [113, 596] on div "S 8px" at bounding box center [121, 589] width 106 height 26
type input "8"
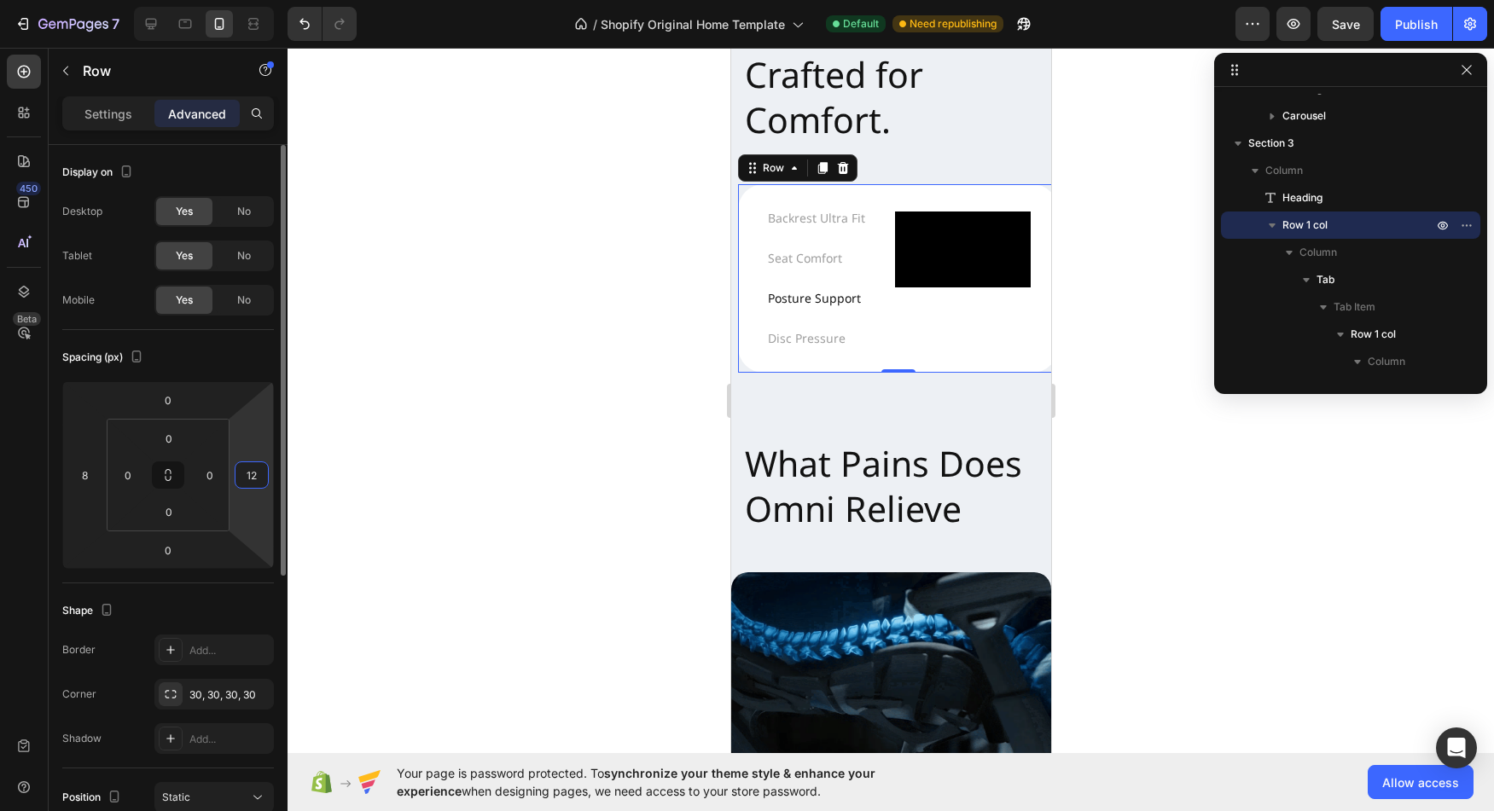
click at [247, 480] on input "12" at bounding box center [252, 475] width 26 height 26
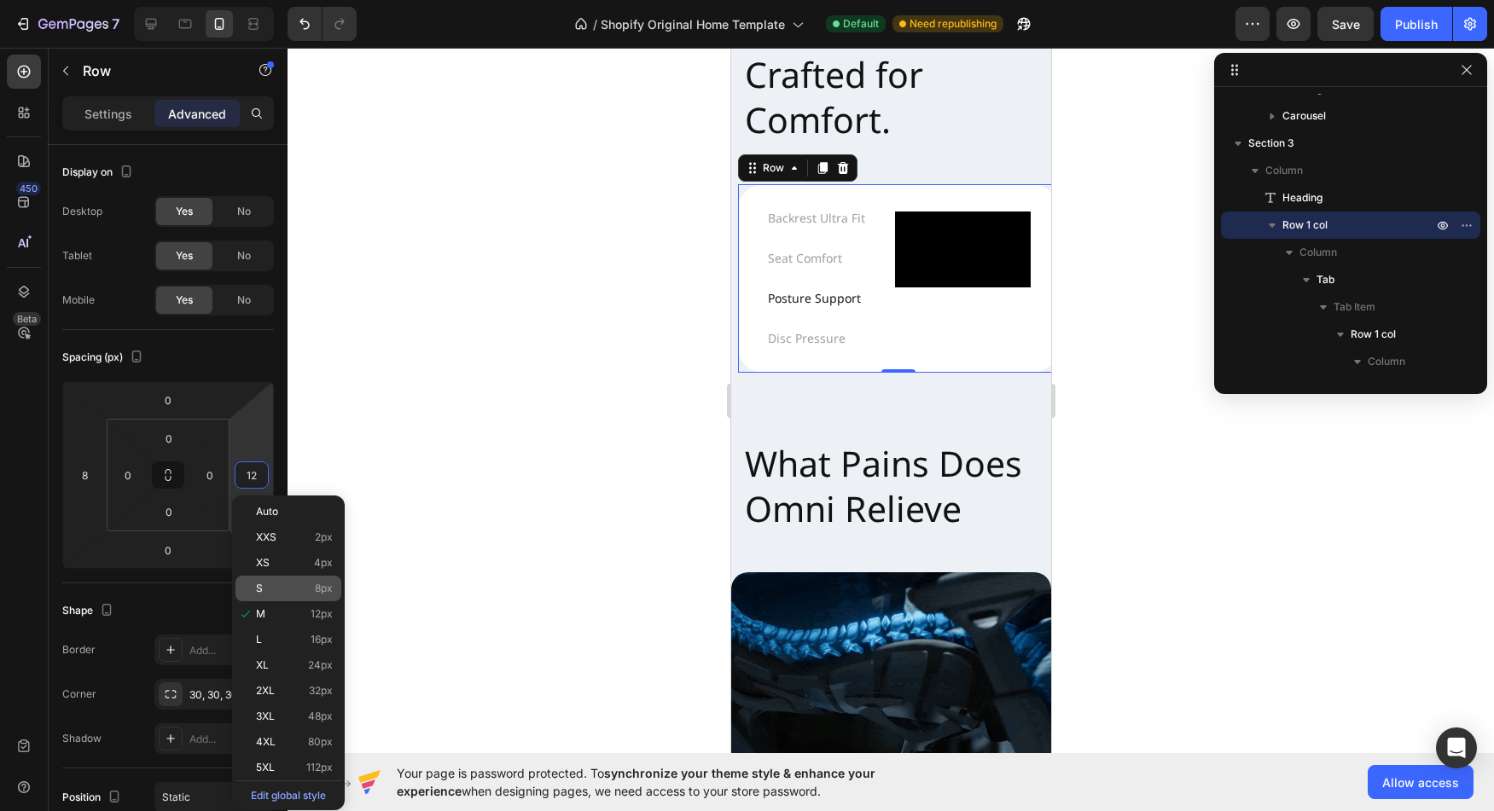
click at [264, 589] on p "S 8px" at bounding box center [294, 589] width 77 height 12
type input "8"
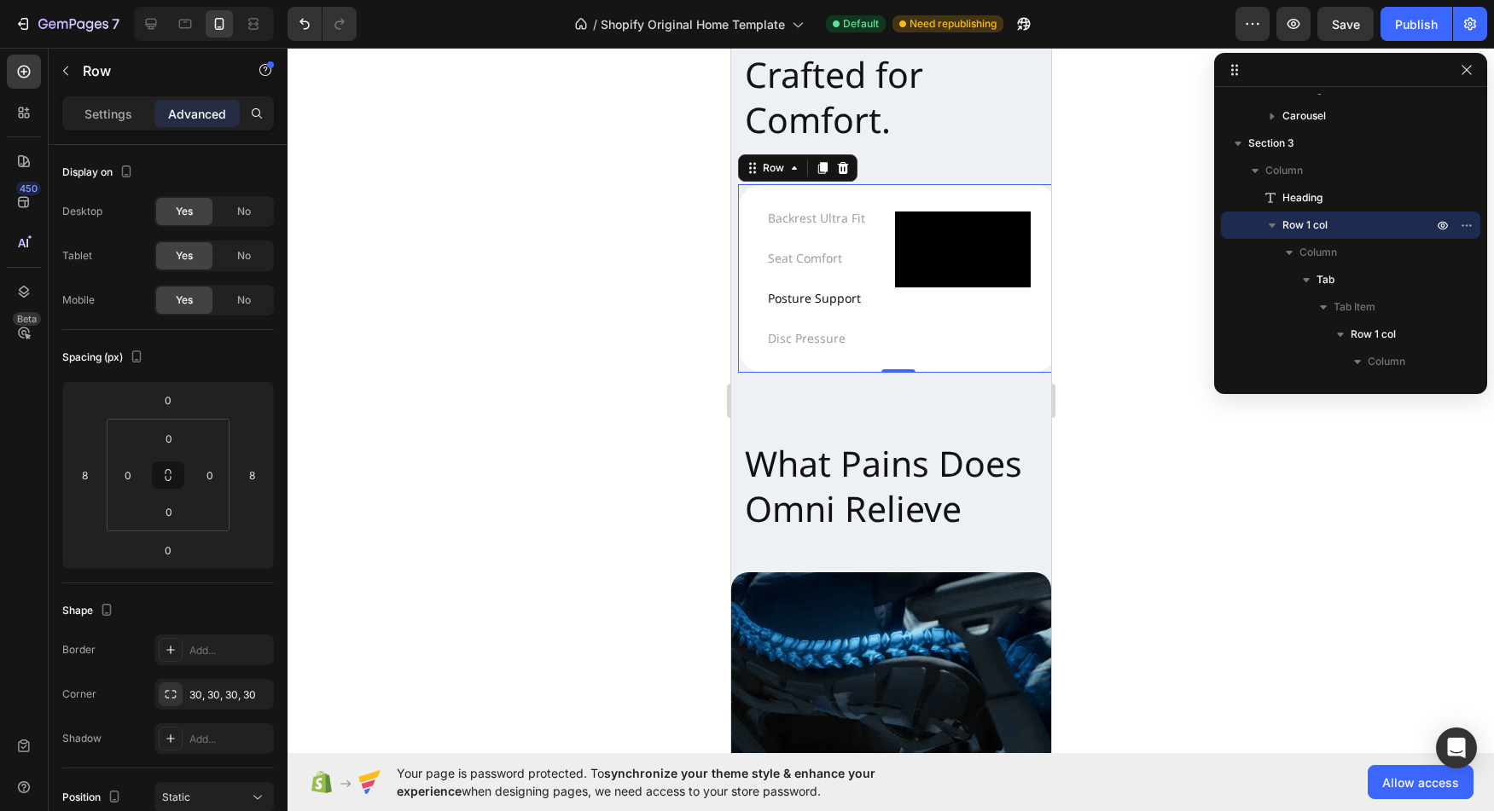
click at [529, 577] on div at bounding box center [891, 430] width 1206 height 764
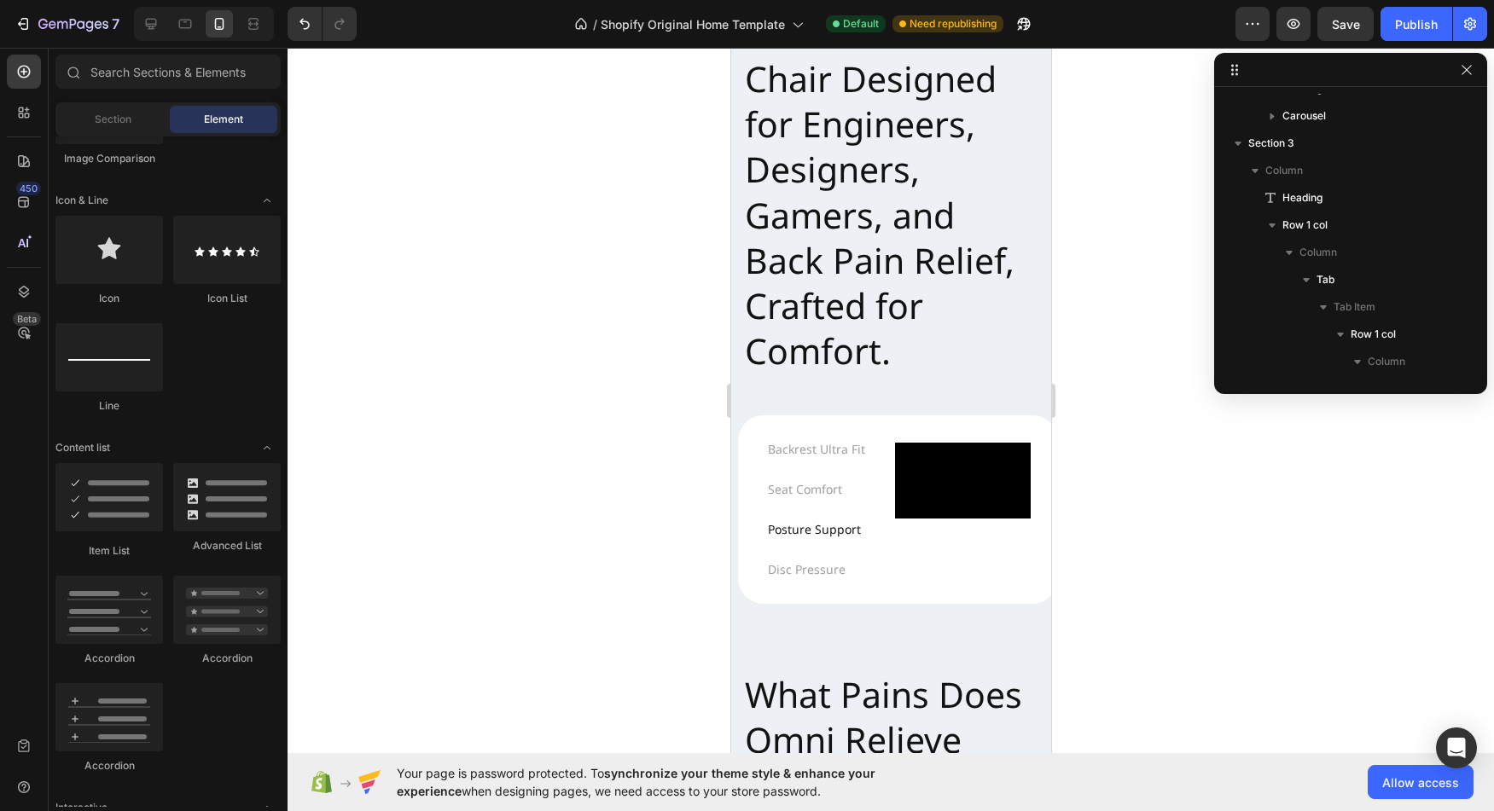
scroll to position [746, 0]
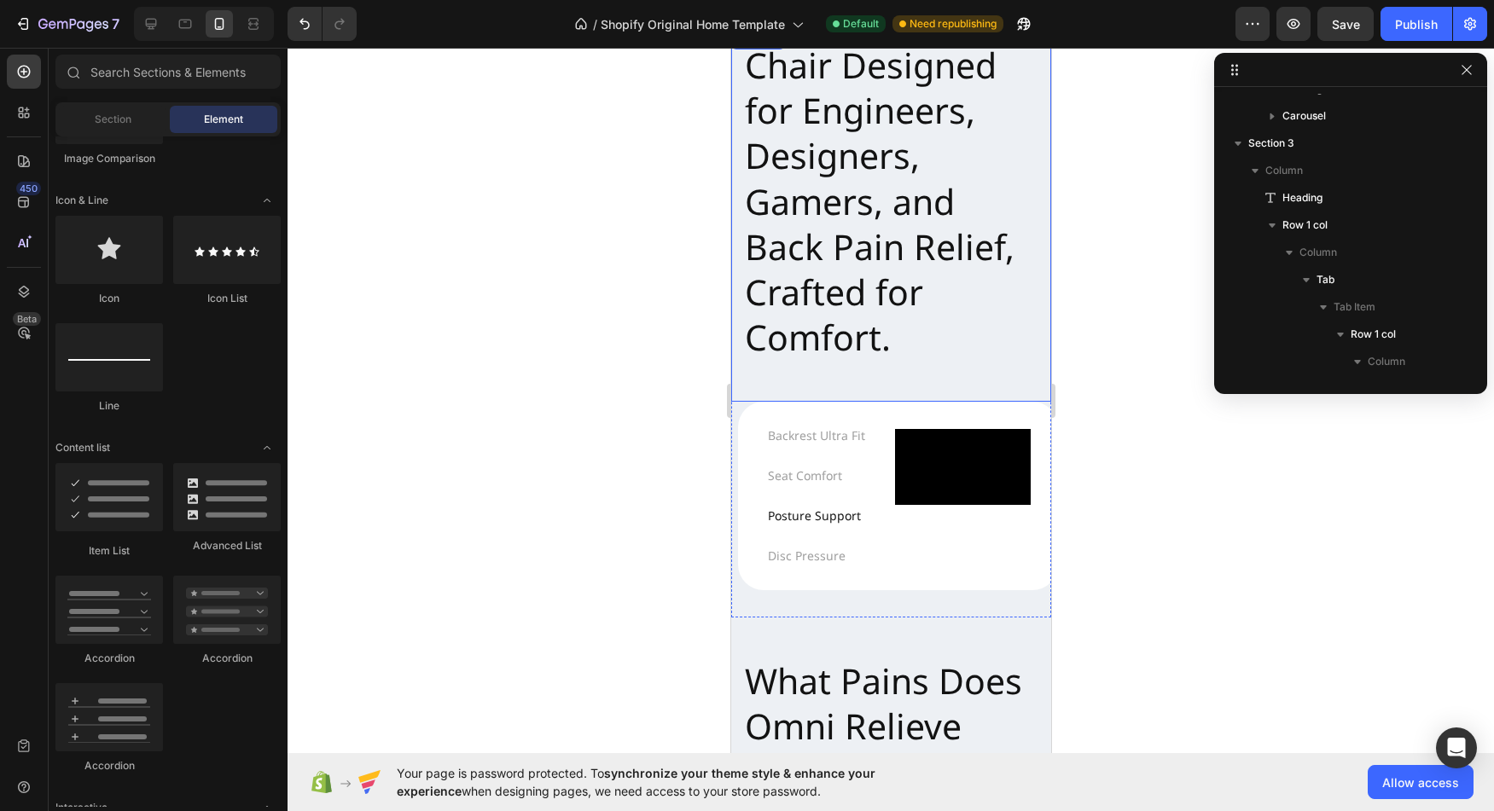
click at [871, 215] on h2 "Chair Designed for Engineers, Designers, Gamers, and Back Pain Relief, Crafted …" at bounding box center [890, 215] width 320 height 373
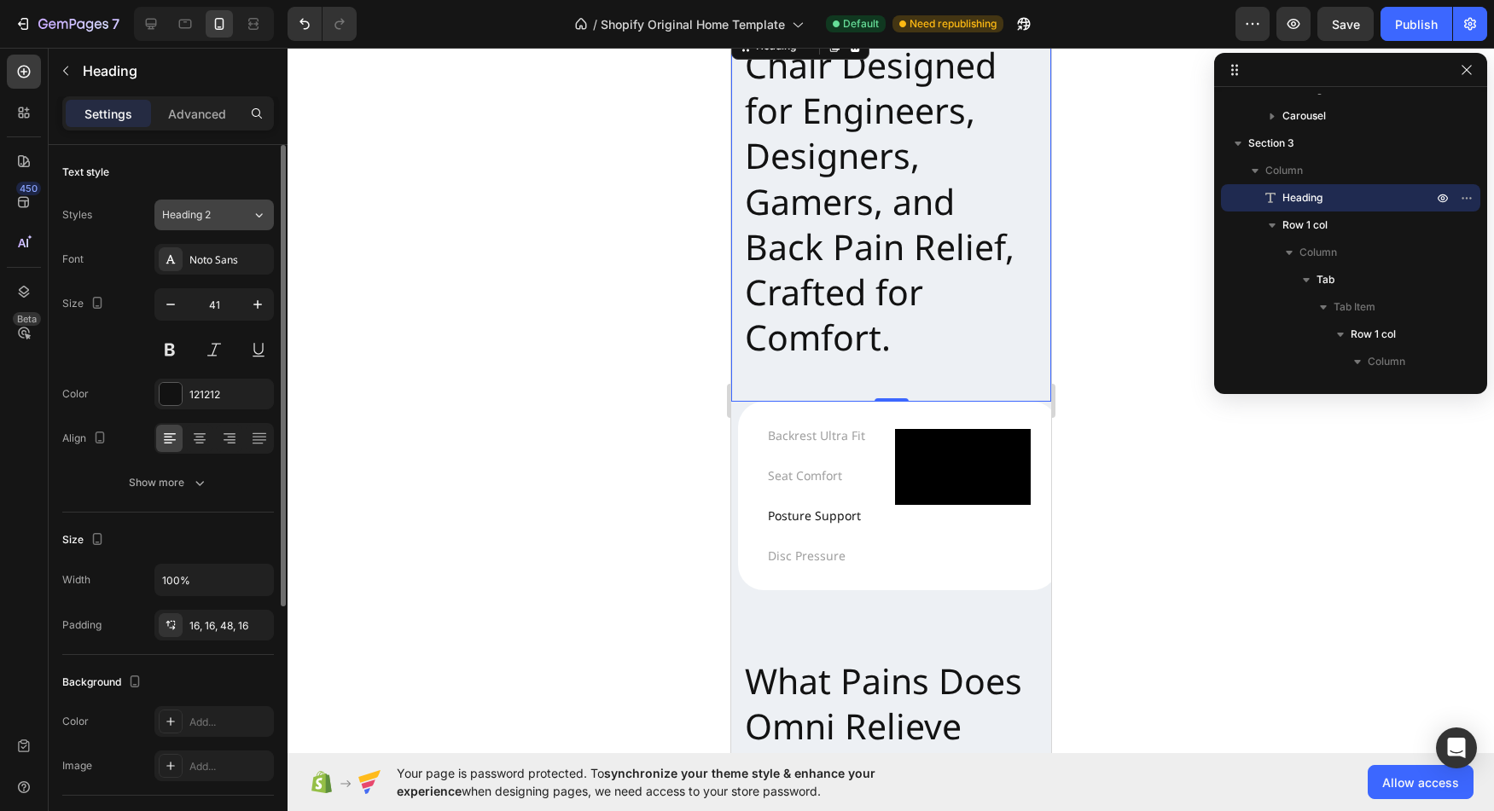
click at [226, 223] on button "Heading 2" at bounding box center [213, 215] width 119 height 31
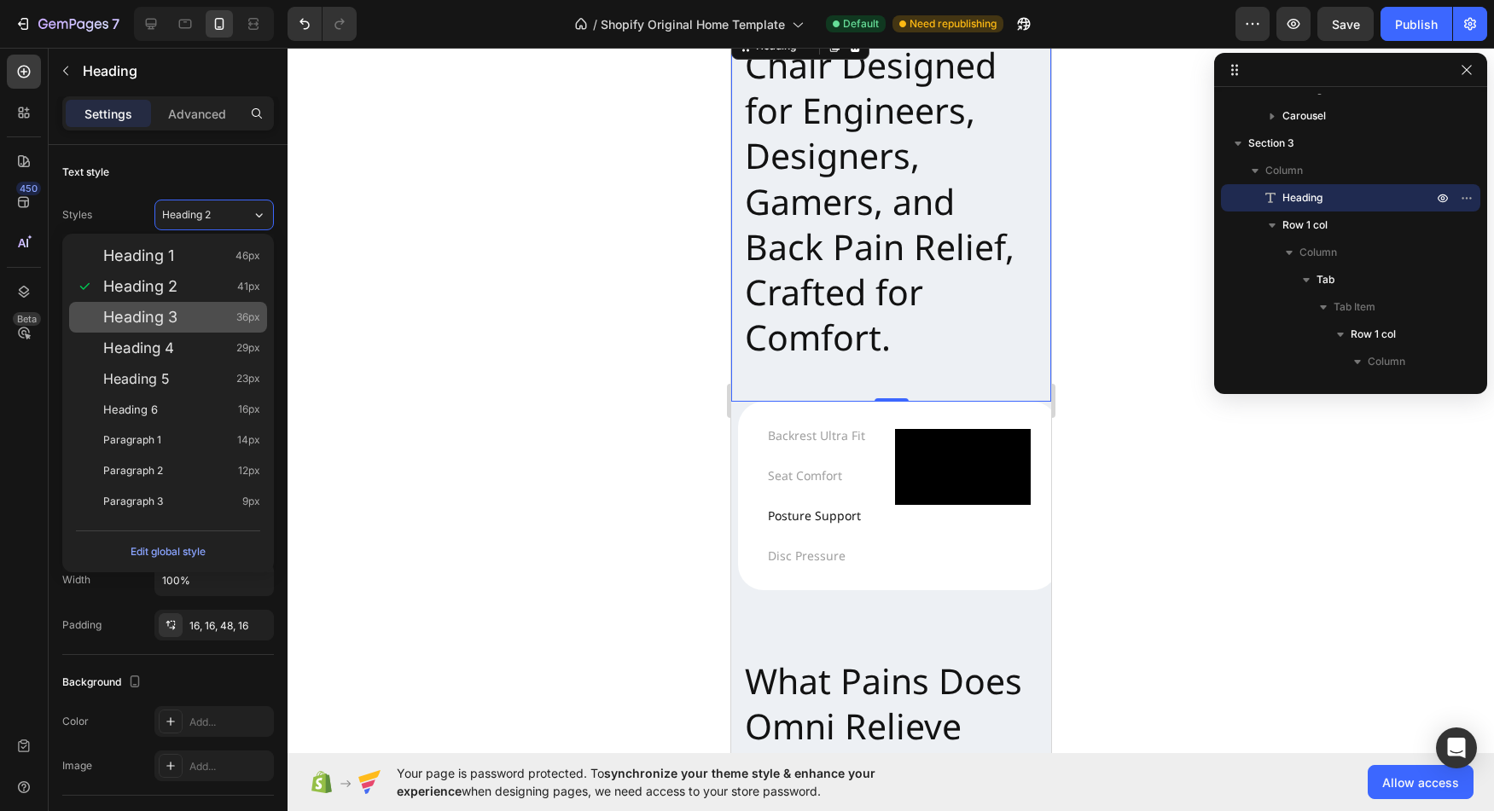
click at [181, 317] on div "Heading 3 36px" at bounding box center [181, 317] width 157 height 17
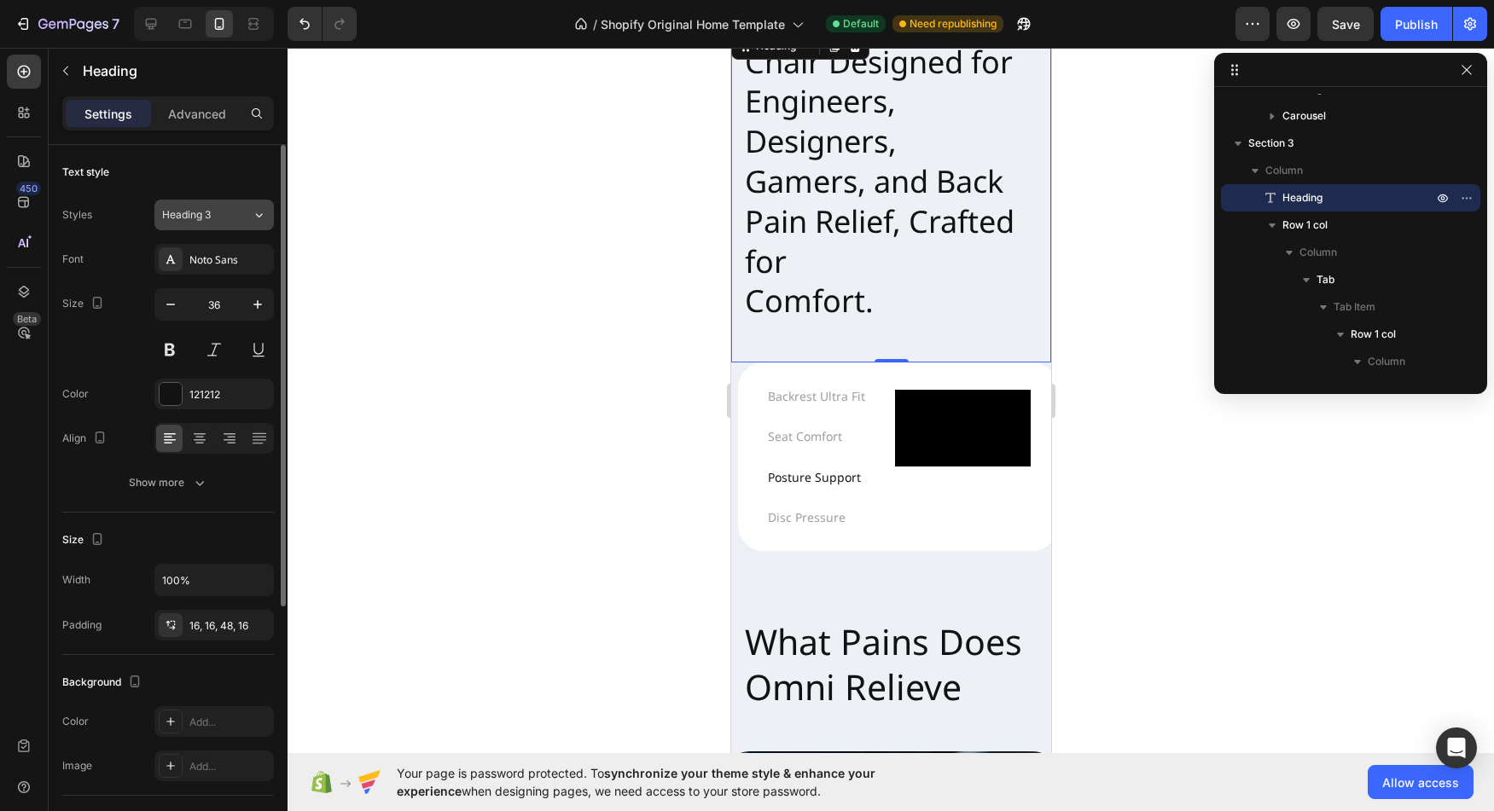
click at [247, 221] on div "Heading 3" at bounding box center [207, 214] width 90 height 15
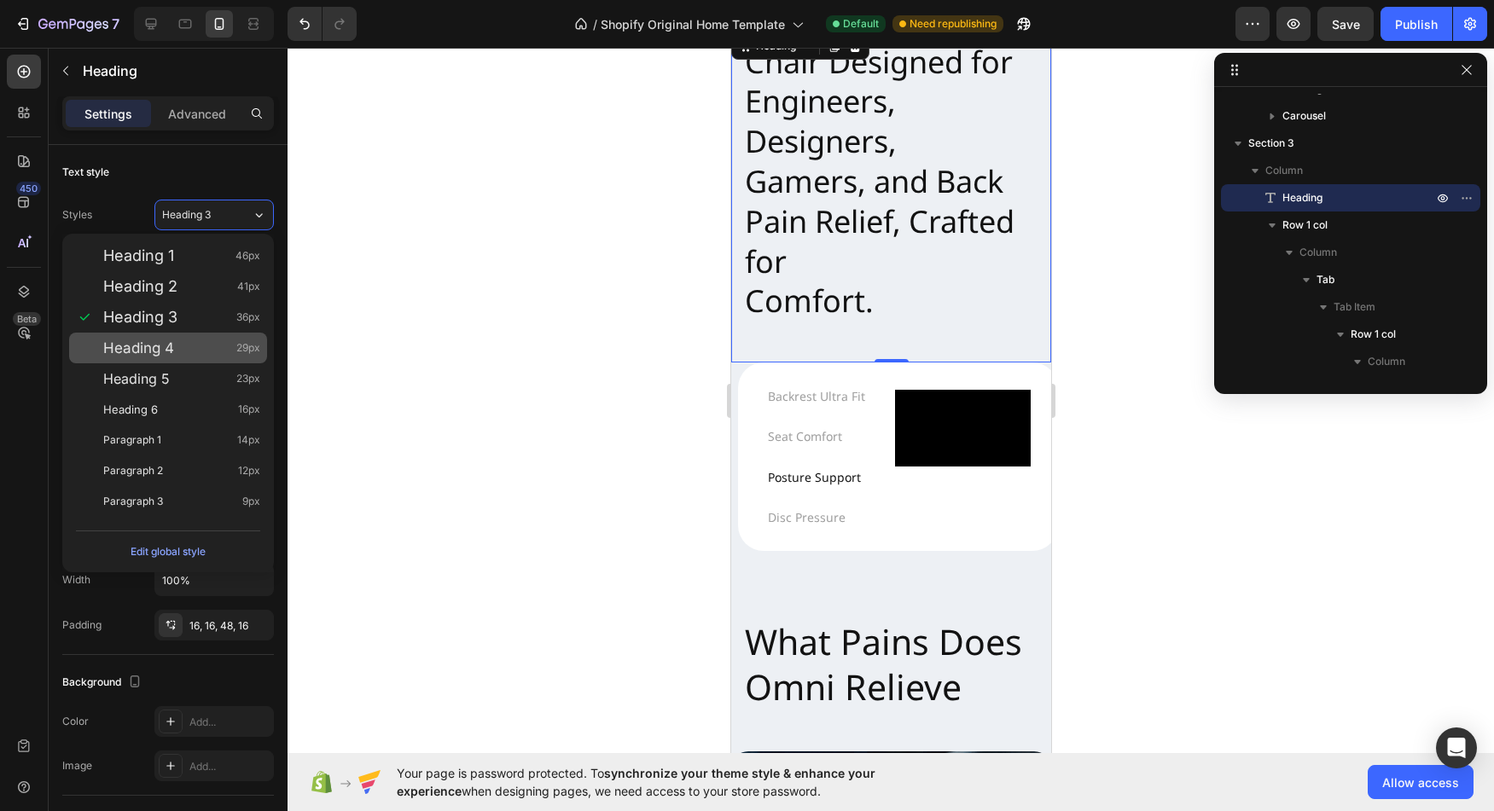
click at [207, 351] on div "Heading 4 29px" at bounding box center [181, 348] width 157 height 17
type input "29"
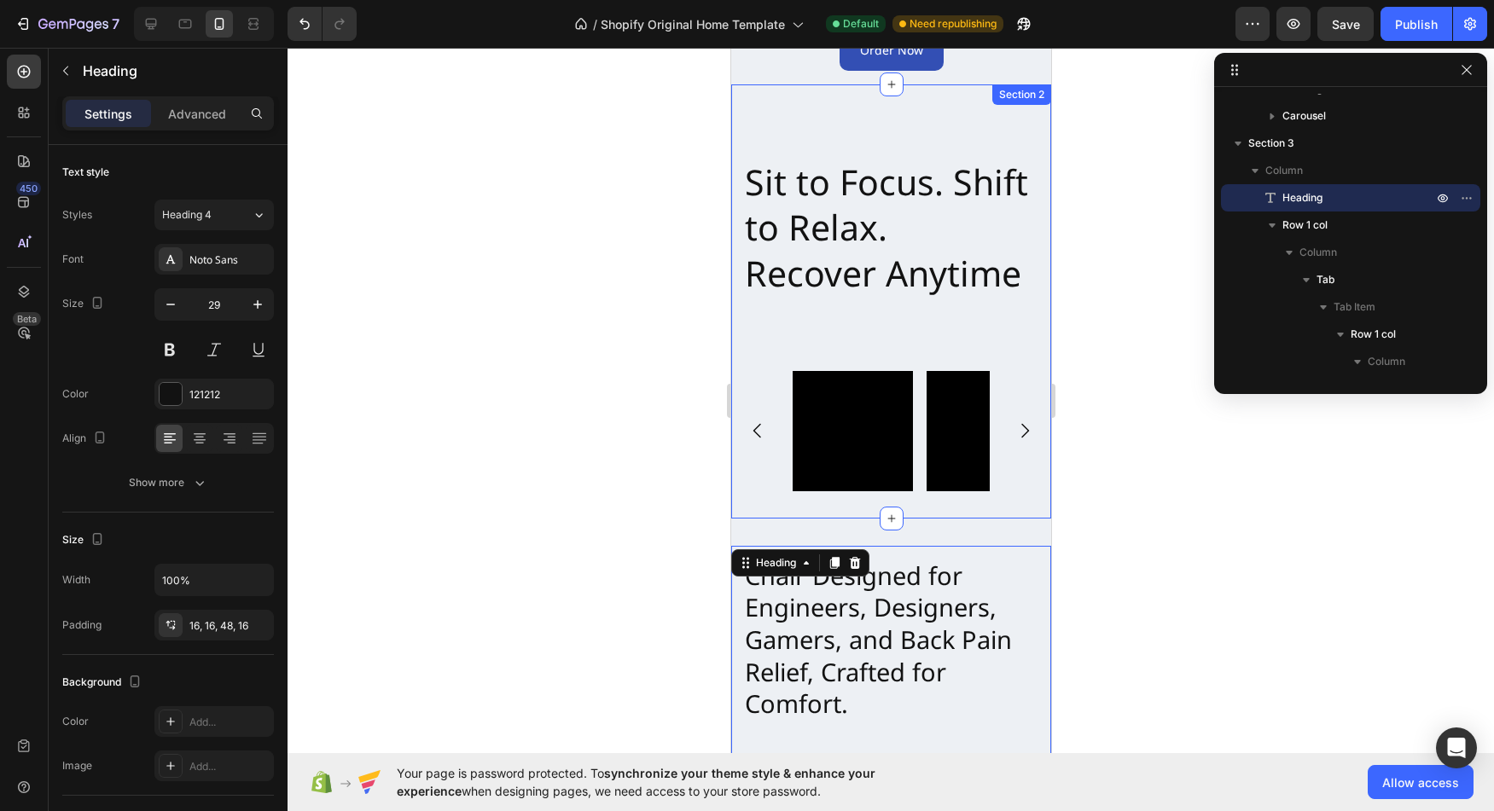
scroll to position [221, 0]
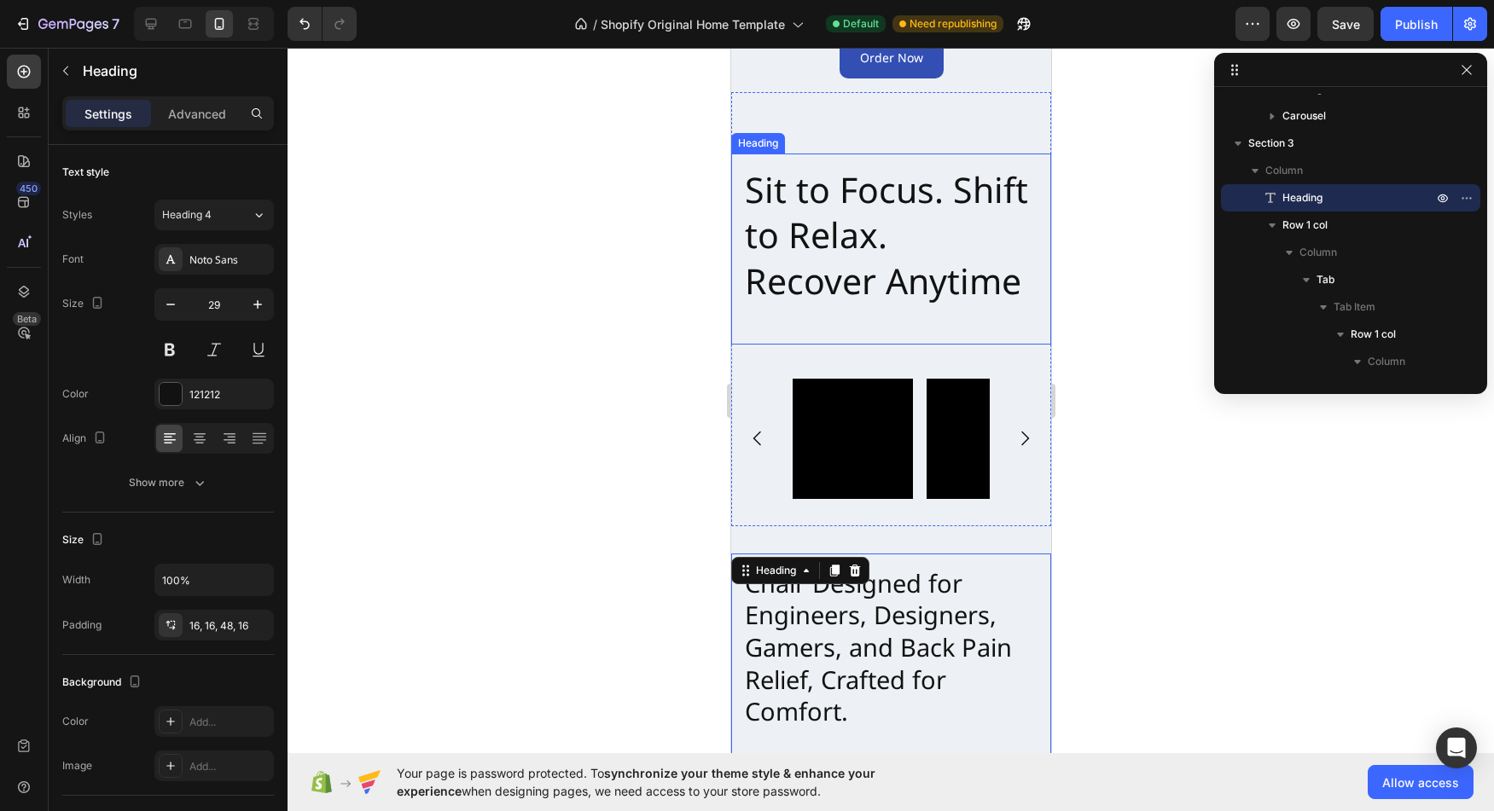
click at [857, 296] on h2 "Sit to Focus. Shift to Relax. Recover Anytime" at bounding box center [890, 249] width 320 height 191
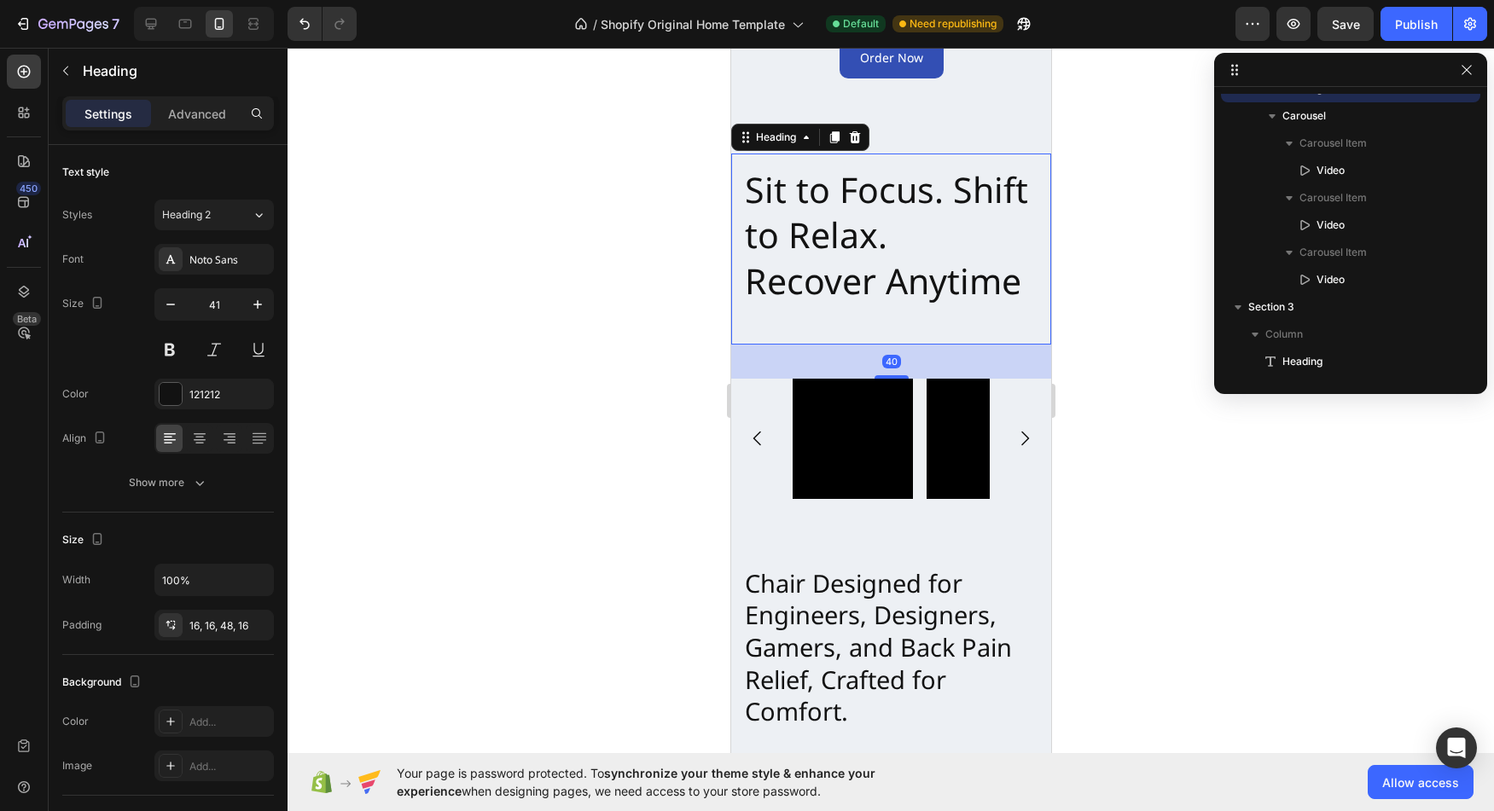
scroll to position [0, 0]
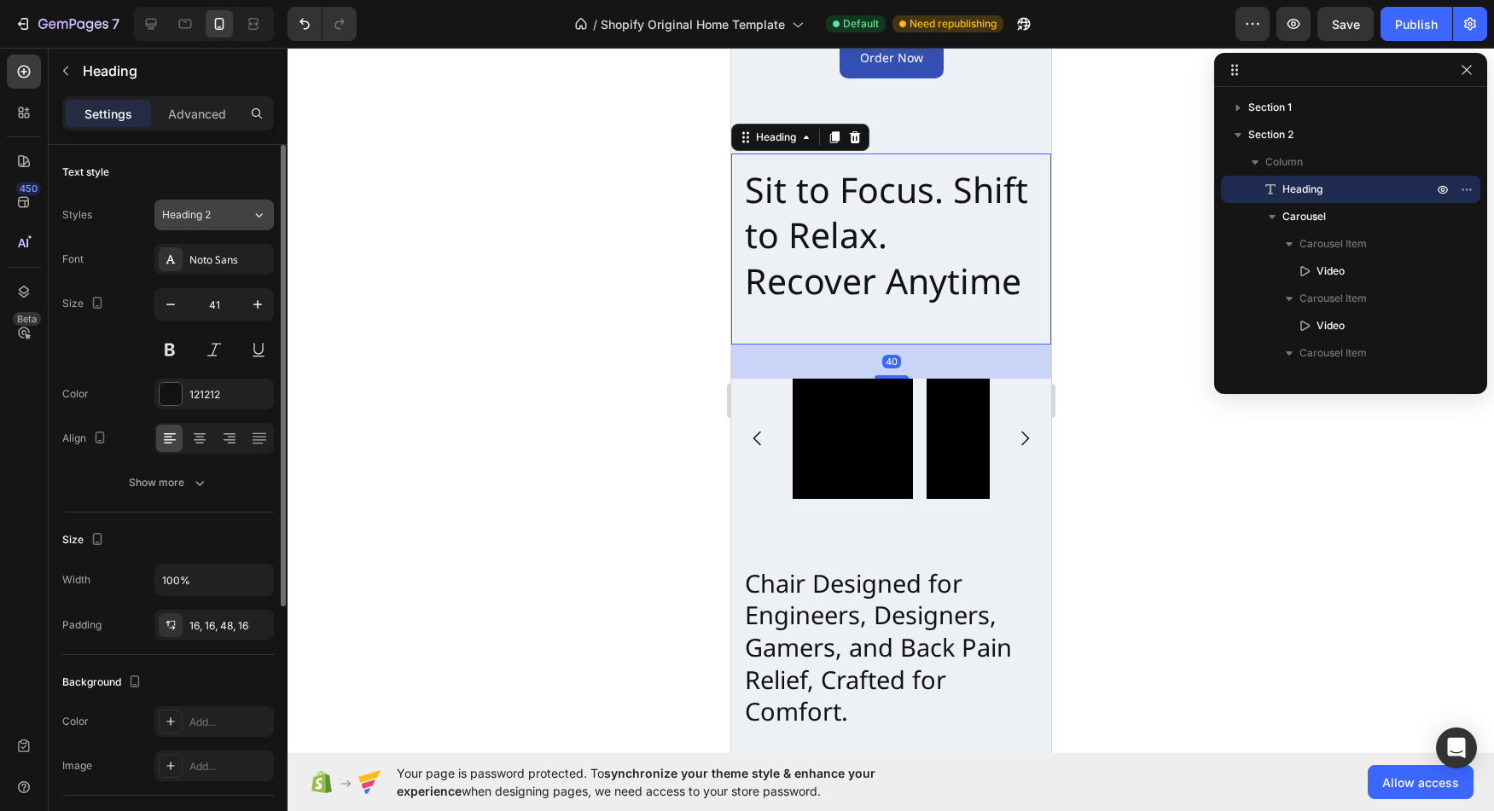
click at [234, 211] on div "Heading 2" at bounding box center [207, 214] width 90 height 15
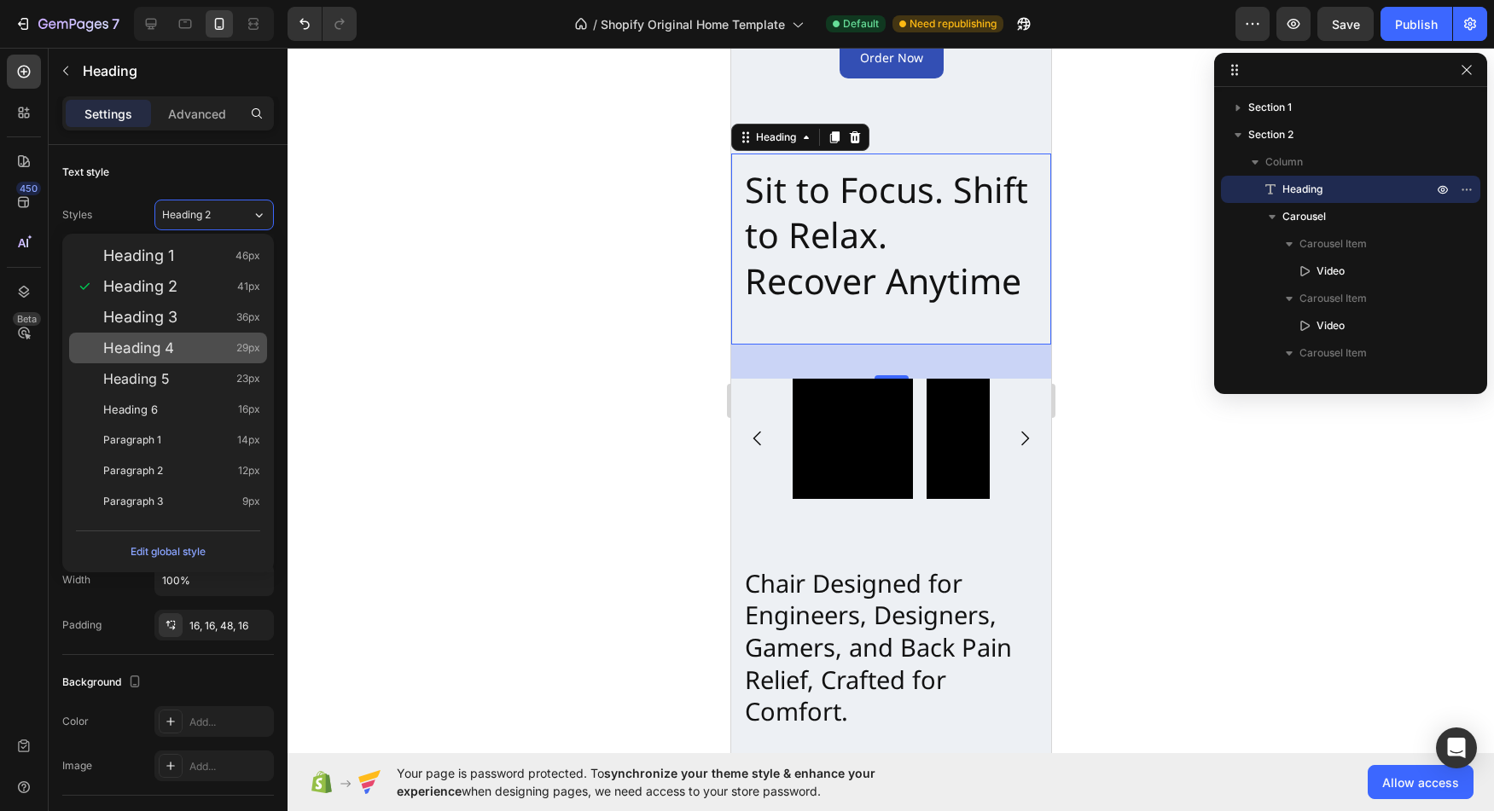
click at [193, 337] on div "Heading 4 29px" at bounding box center [168, 348] width 198 height 31
type input "29"
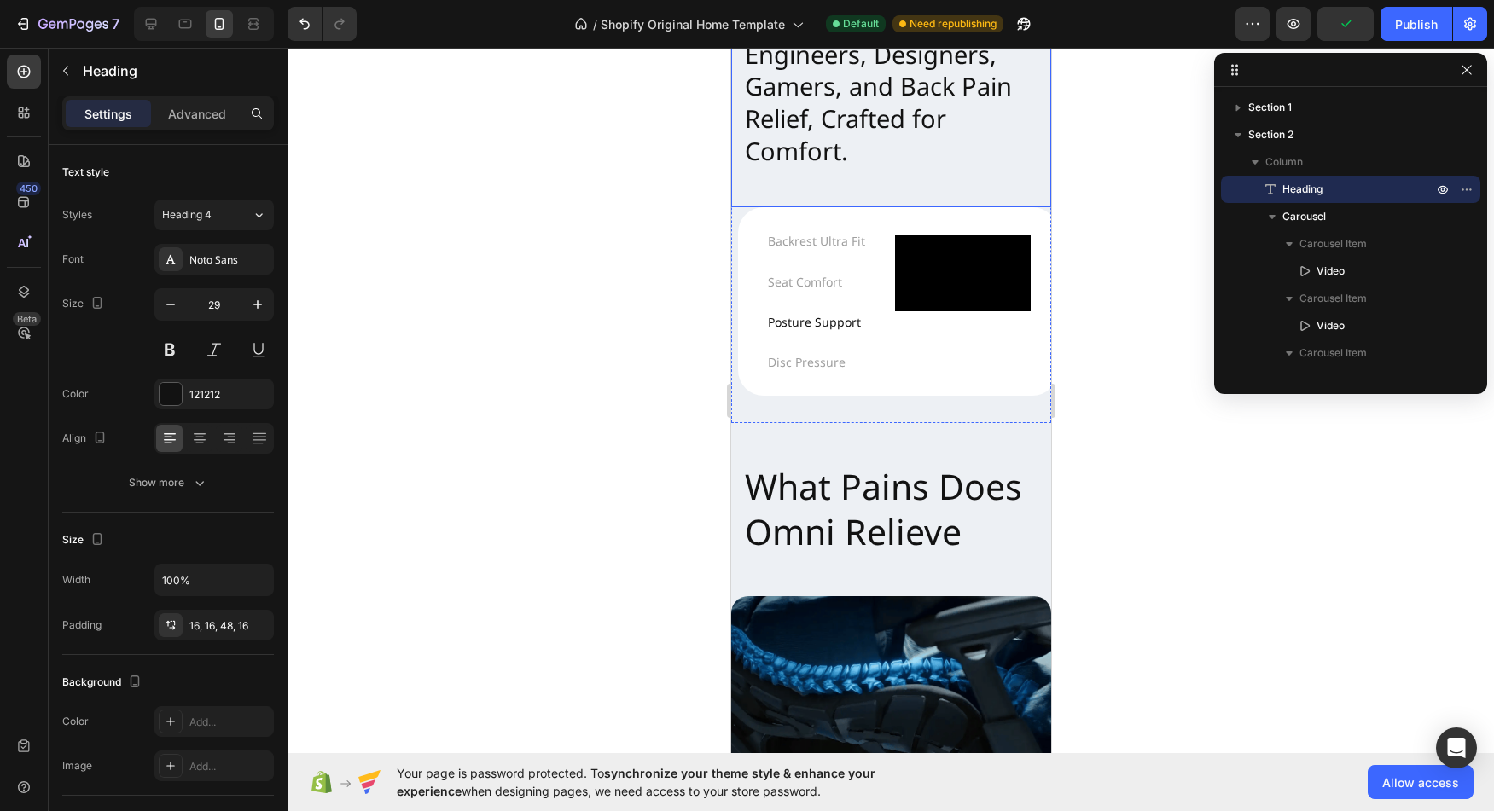
scroll to position [806, 0]
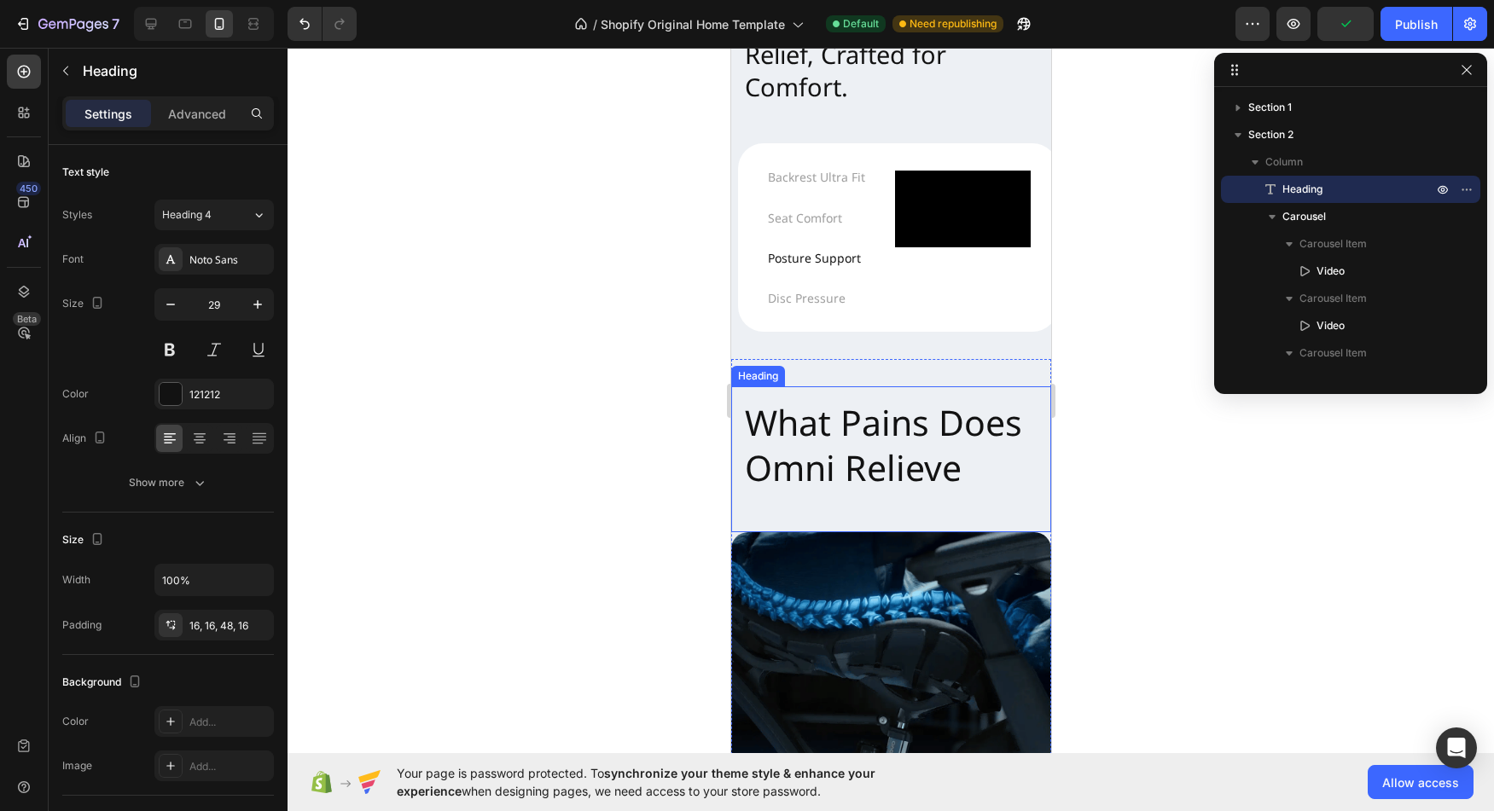
click at [869, 437] on h2 "What Pains Does Omni Relieve" at bounding box center [890, 460] width 320 height 146
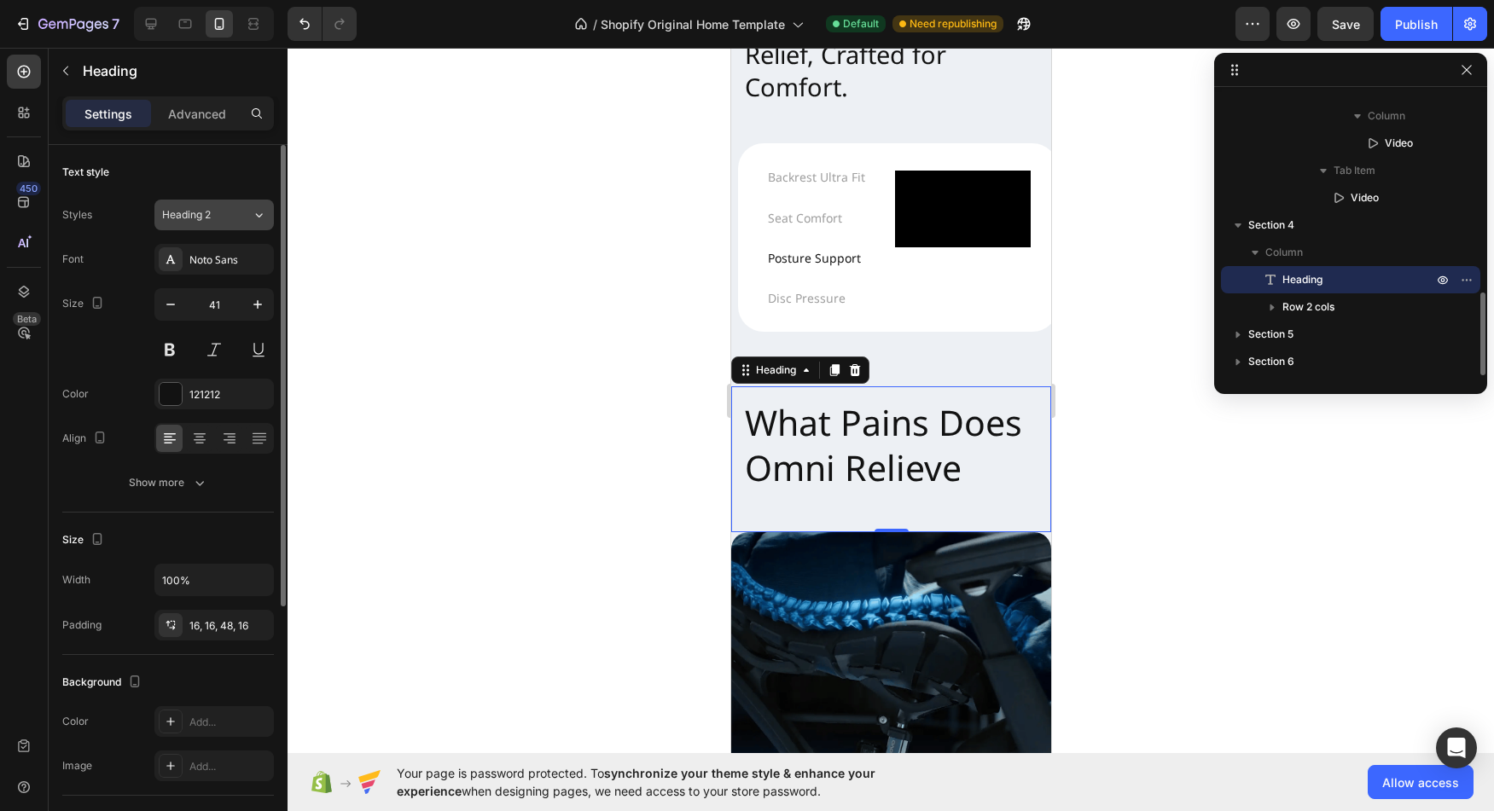
click at [199, 217] on span "Heading 2" at bounding box center [186, 214] width 49 height 15
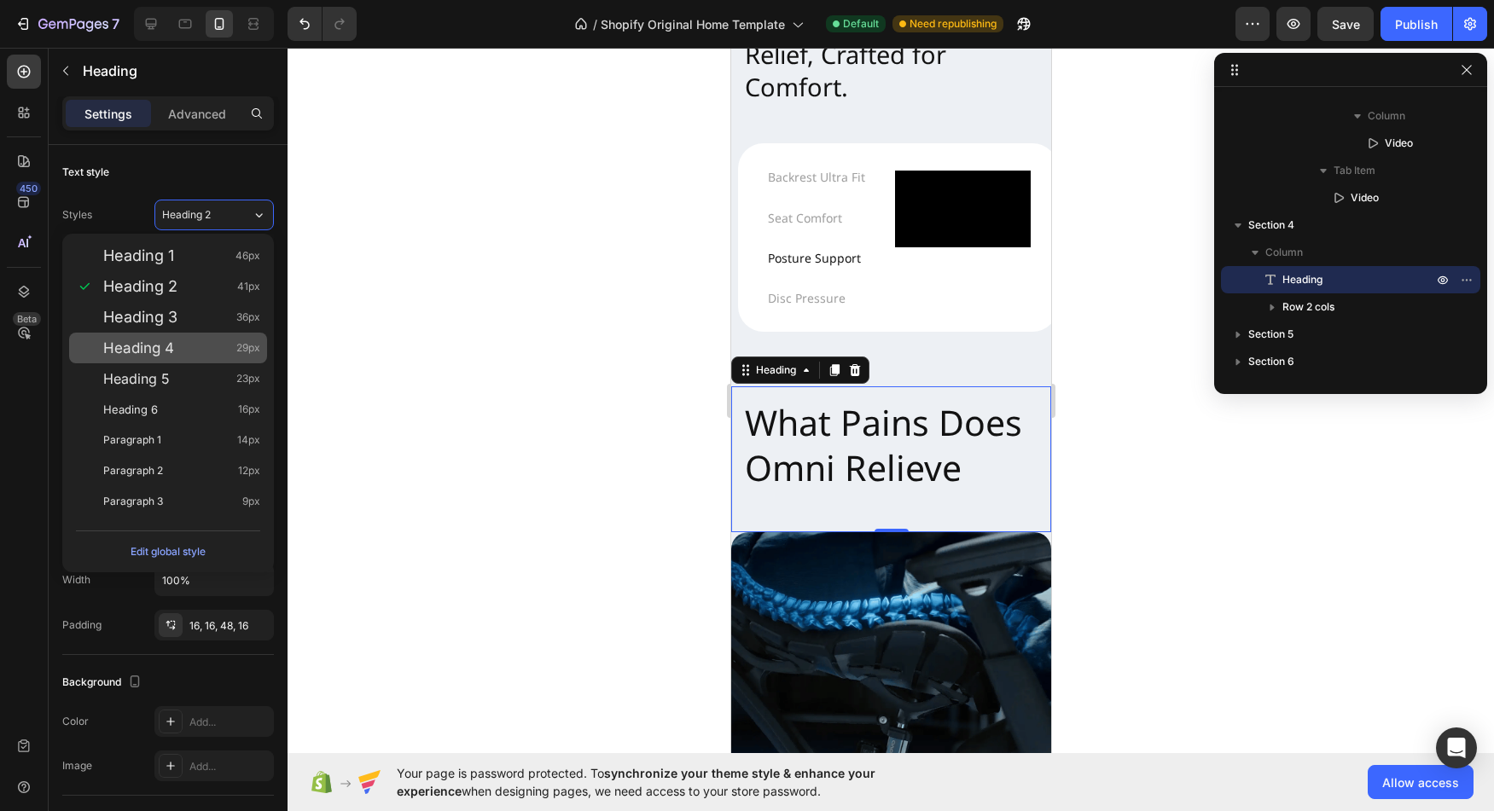
click at [187, 336] on div "Heading 4 29px" at bounding box center [168, 348] width 198 height 31
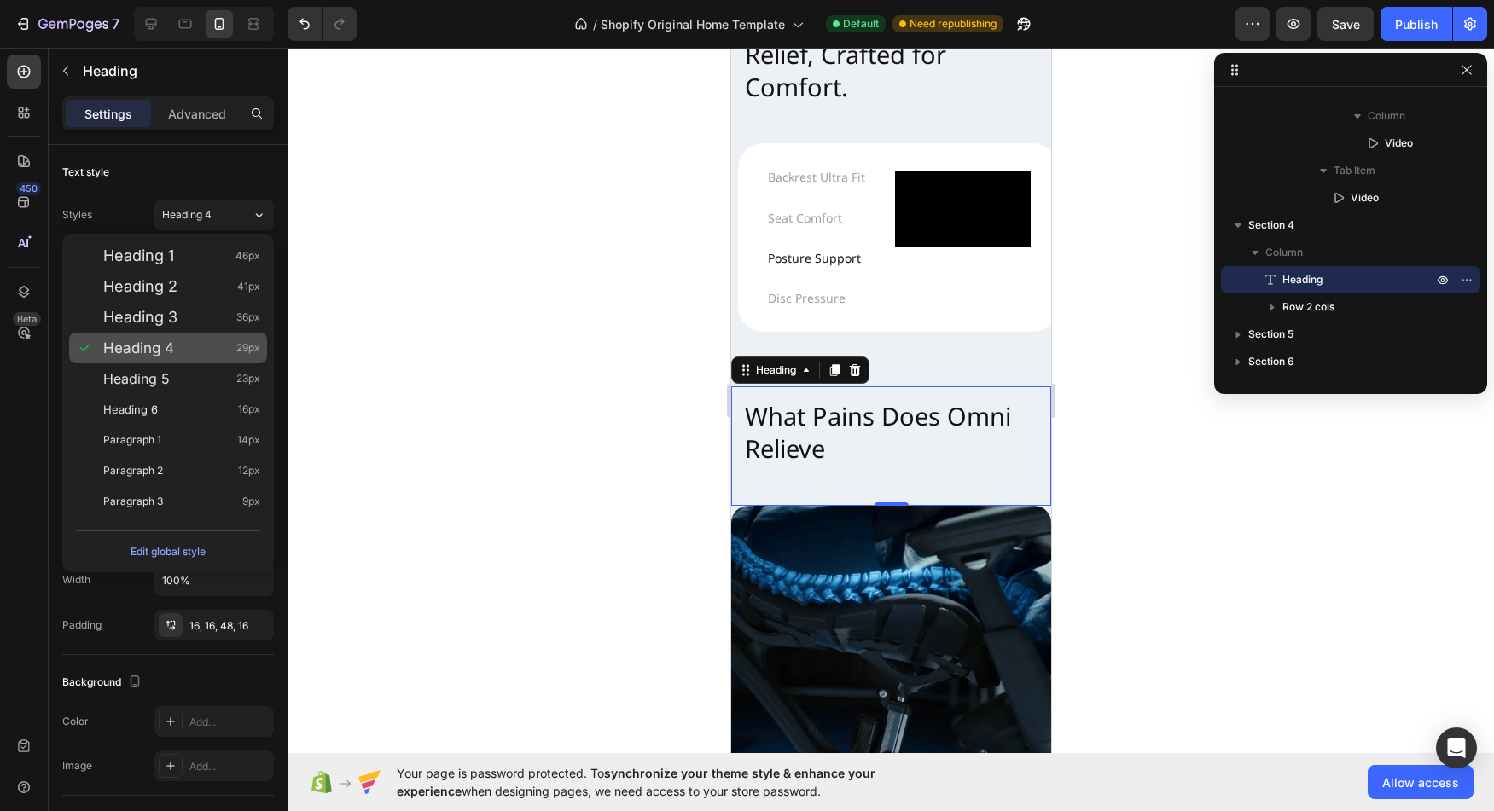
type input "29"
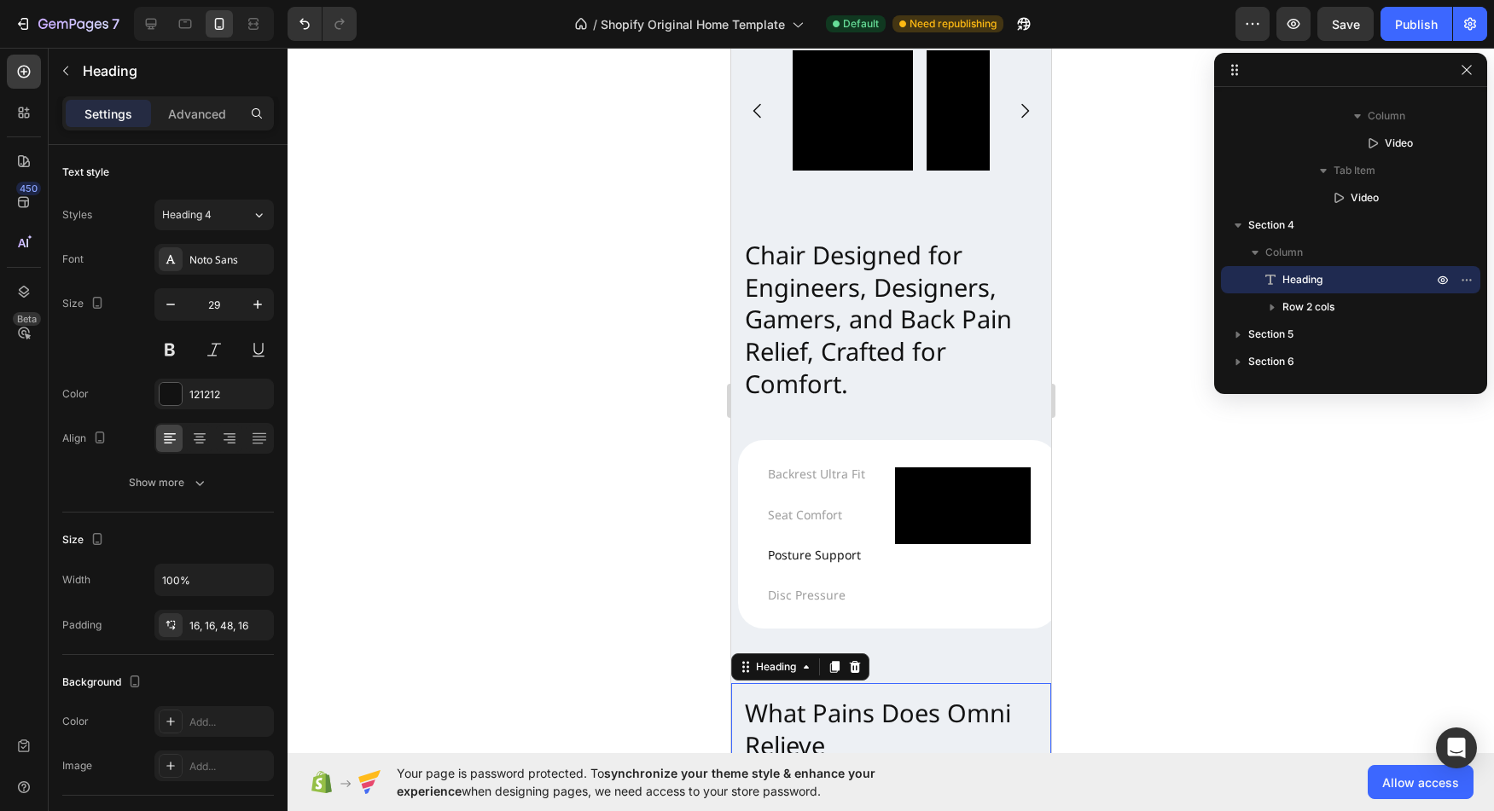
scroll to position [499, 0]
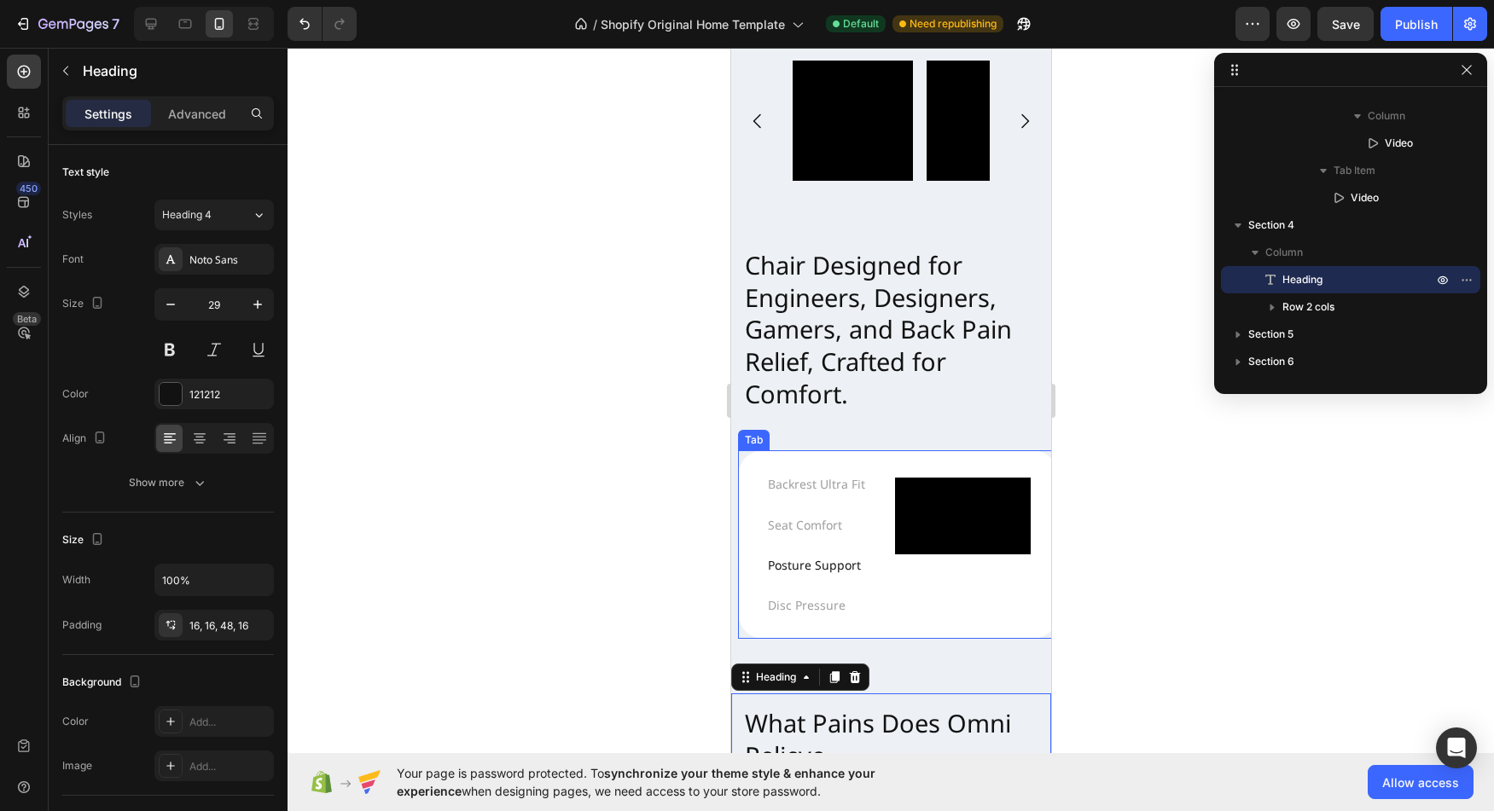
click at [947, 602] on div "Video Row" at bounding box center [962, 545] width 136 height 134
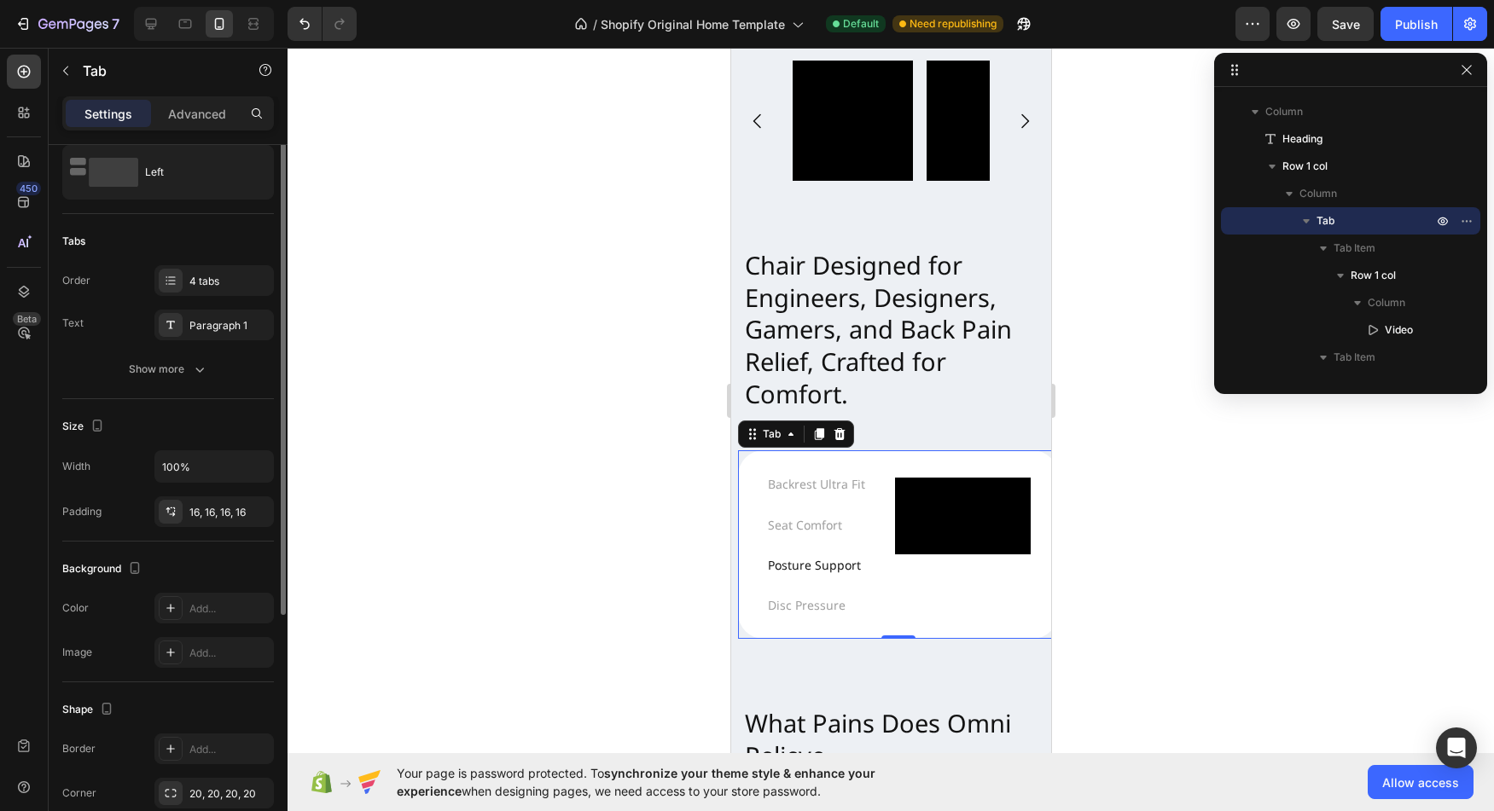
scroll to position [0, 0]
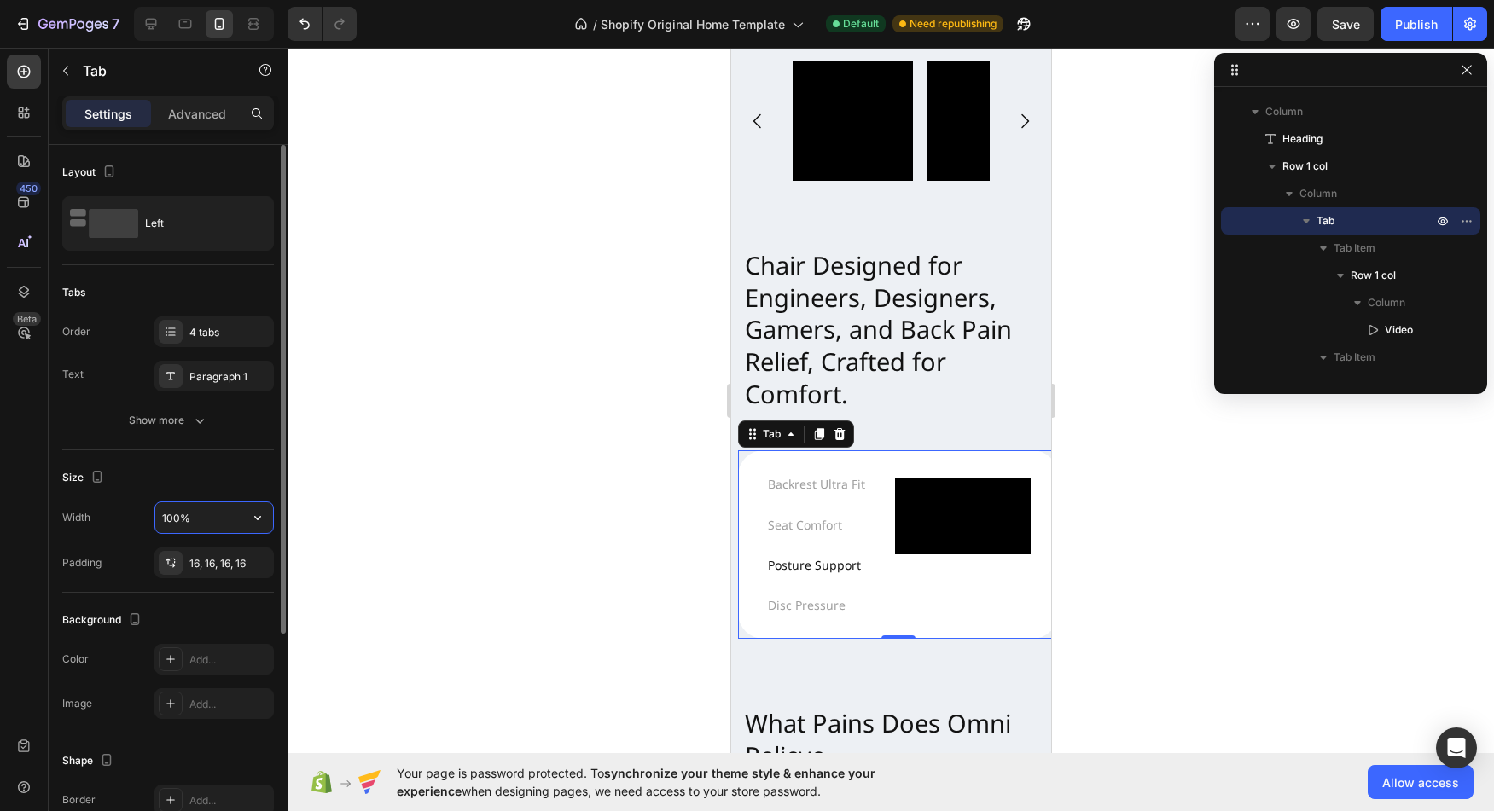
click at [206, 520] on input "100%" at bounding box center [214, 518] width 118 height 31
click at [261, 524] on icon "button" at bounding box center [257, 517] width 17 height 17
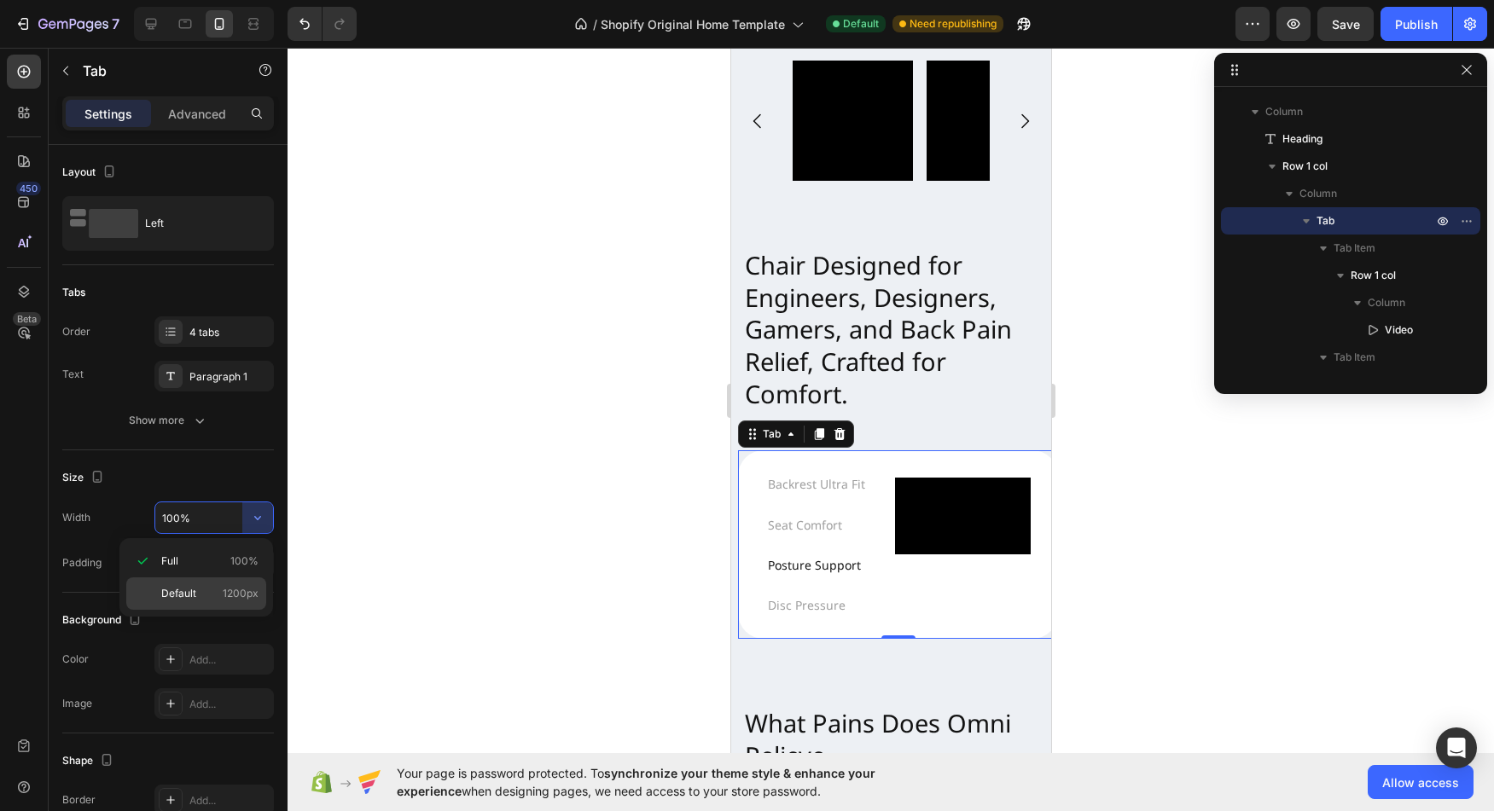
click at [177, 591] on span "Default" at bounding box center [178, 593] width 35 height 15
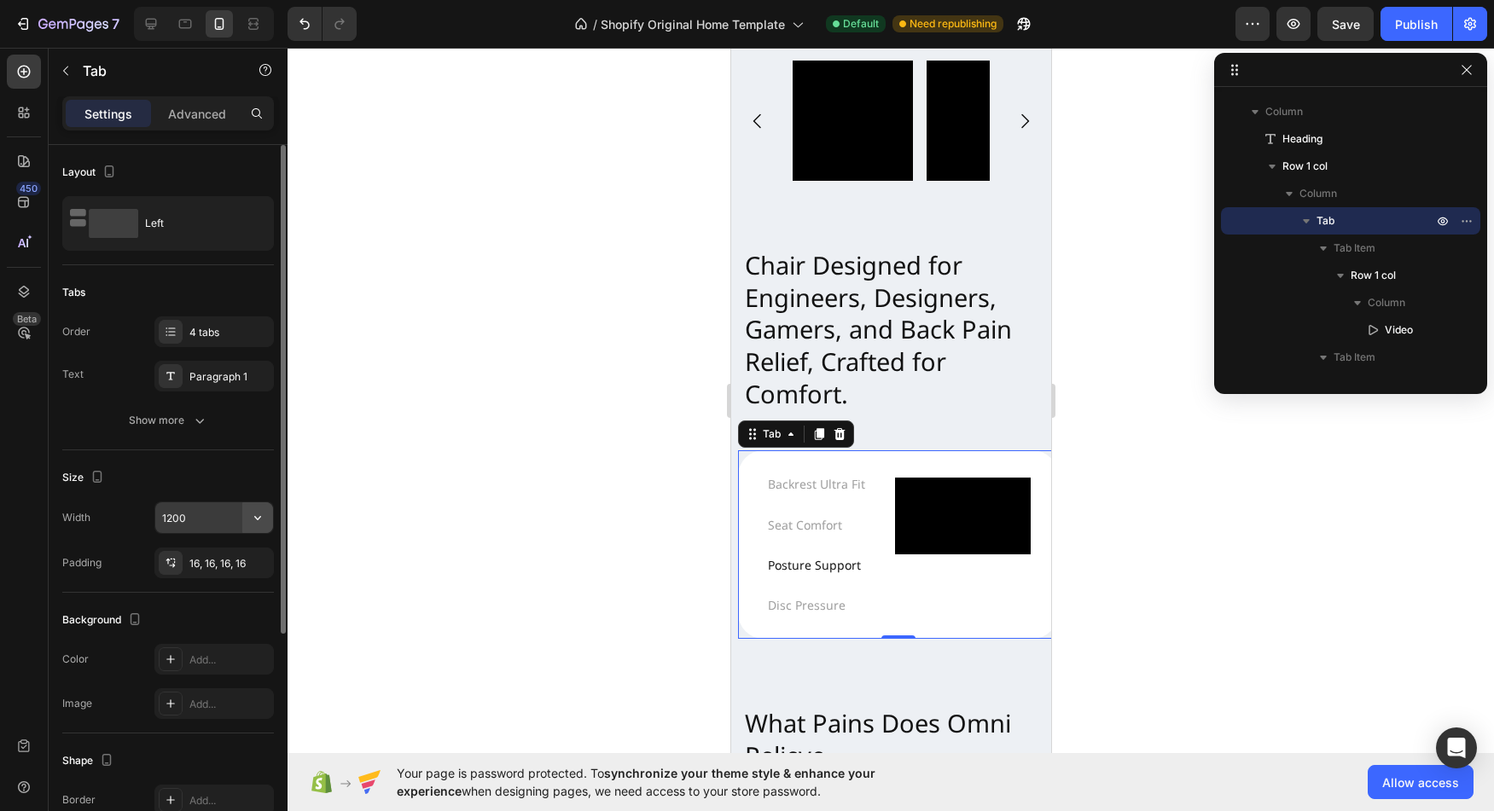
click at [260, 518] on icon "button" at bounding box center [257, 518] width 7 height 4
drag, startPoint x: 218, startPoint y: 569, endPoint x: 221, endPoint y: 503, distance: 66.6
click at [217, 568] on div "Full 100%" at bounding box center [196, 561] width 140 height 32
type input "100%"
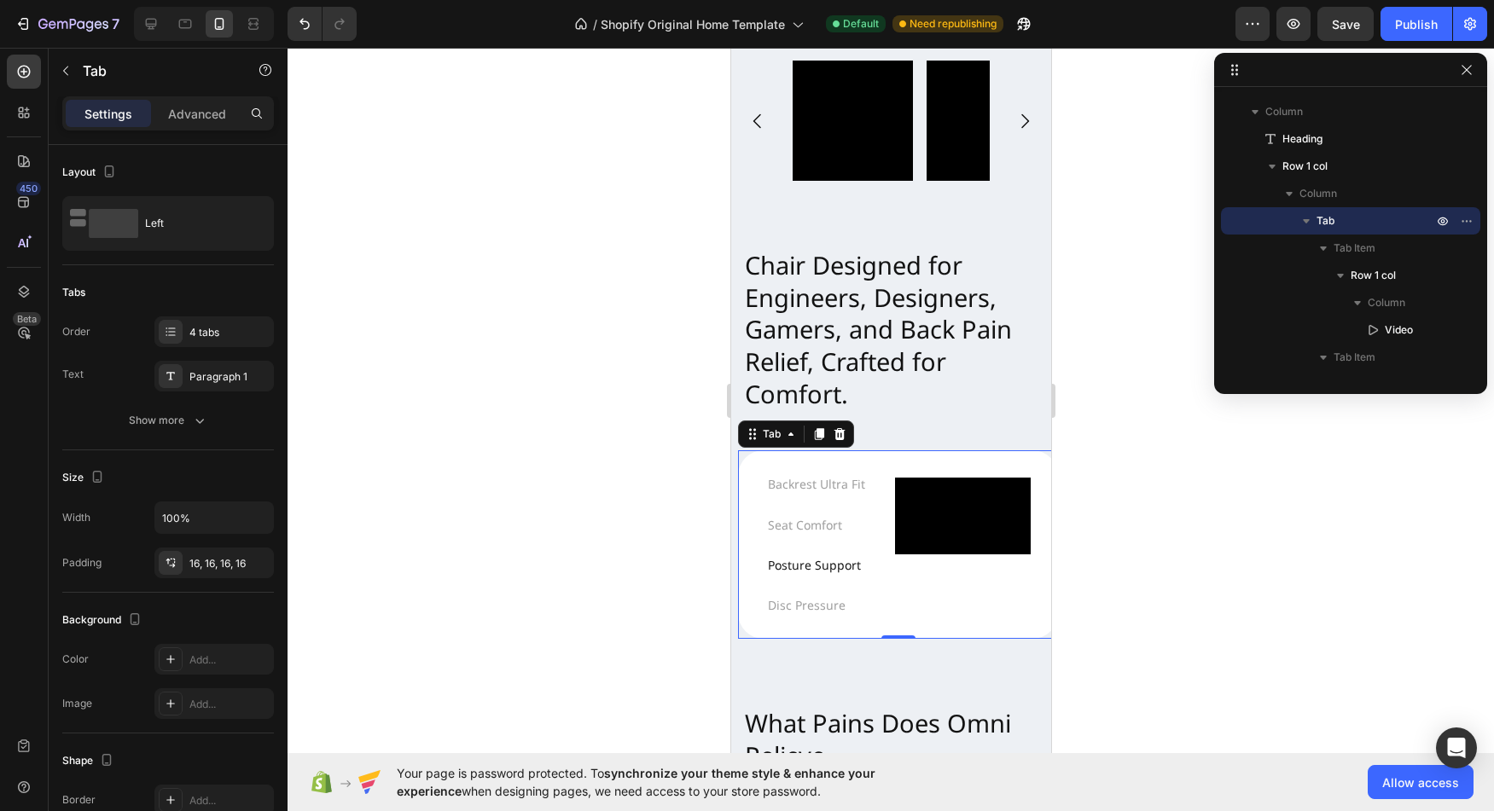
click at [985, 606] on div "Video Row" at bounding box center [962, 545] width 136 height 134
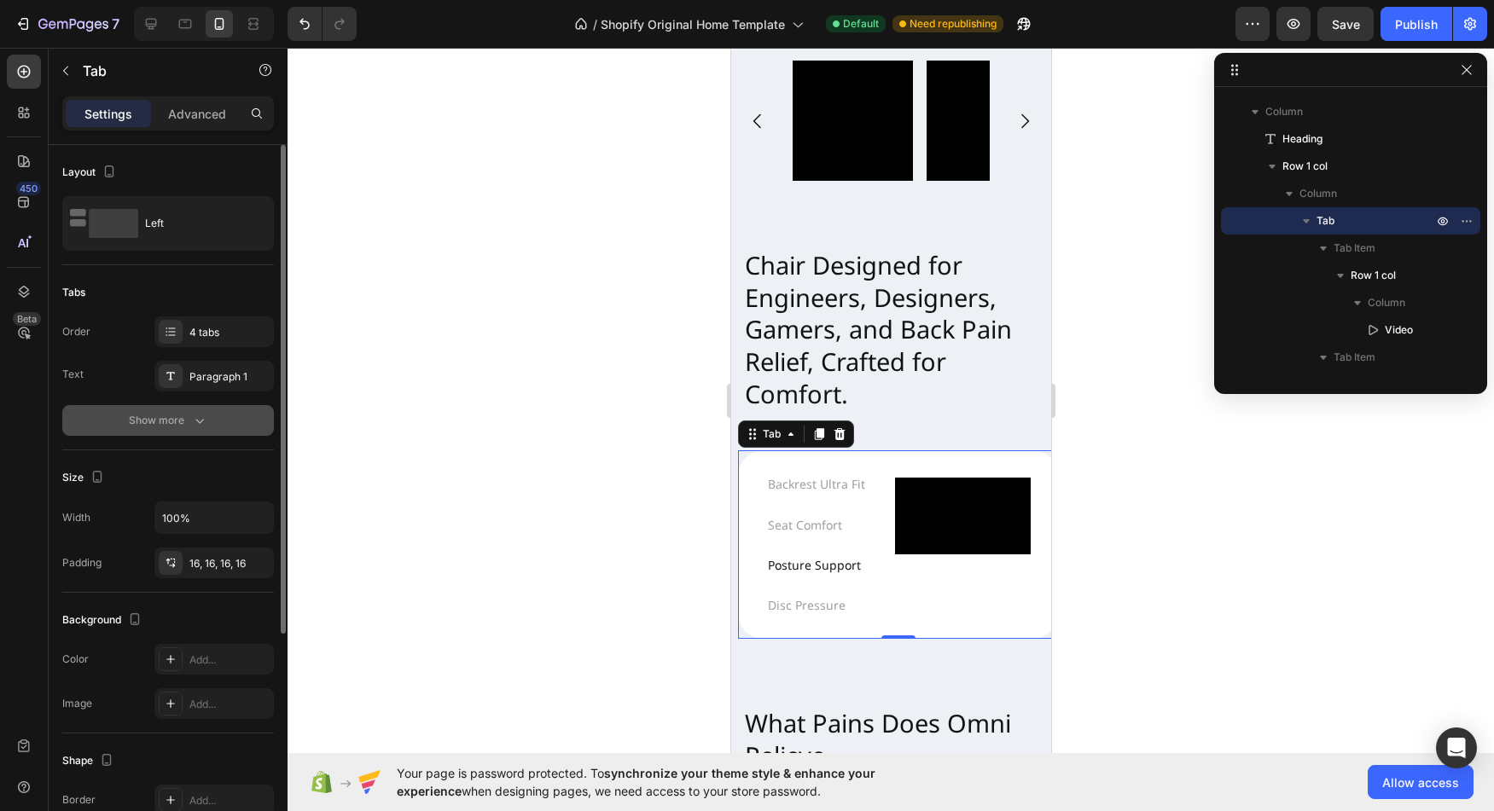
click at [168, 420] on div "Show more" at bounding box center [168, 420] width 79 height 17
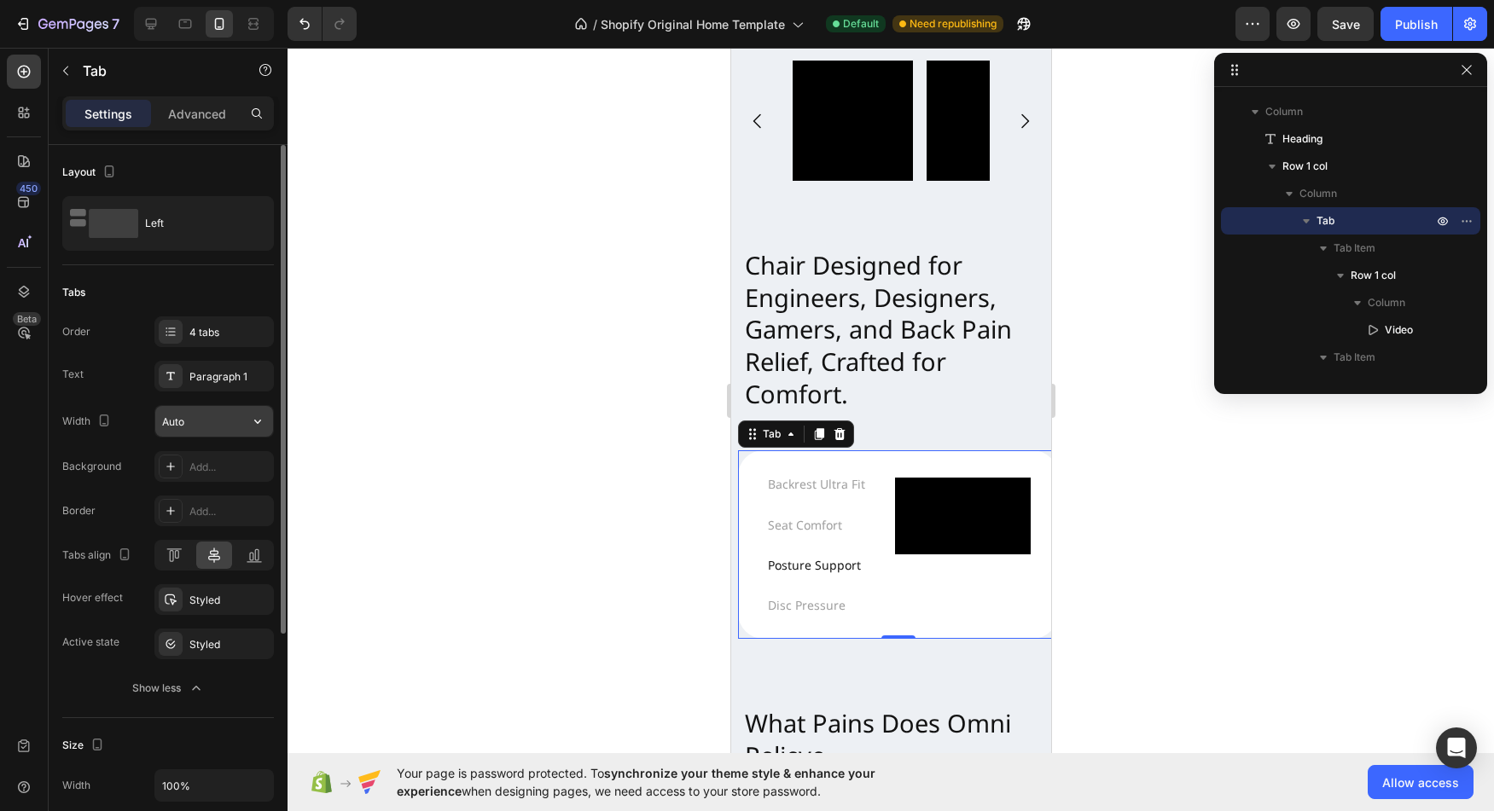
click at [187, 427] on input "Auto" at bounding box center [214, 421] width 118 height 31
click at [265, 432] on button "button" at bounding box center [257, 421] width 31 height 31
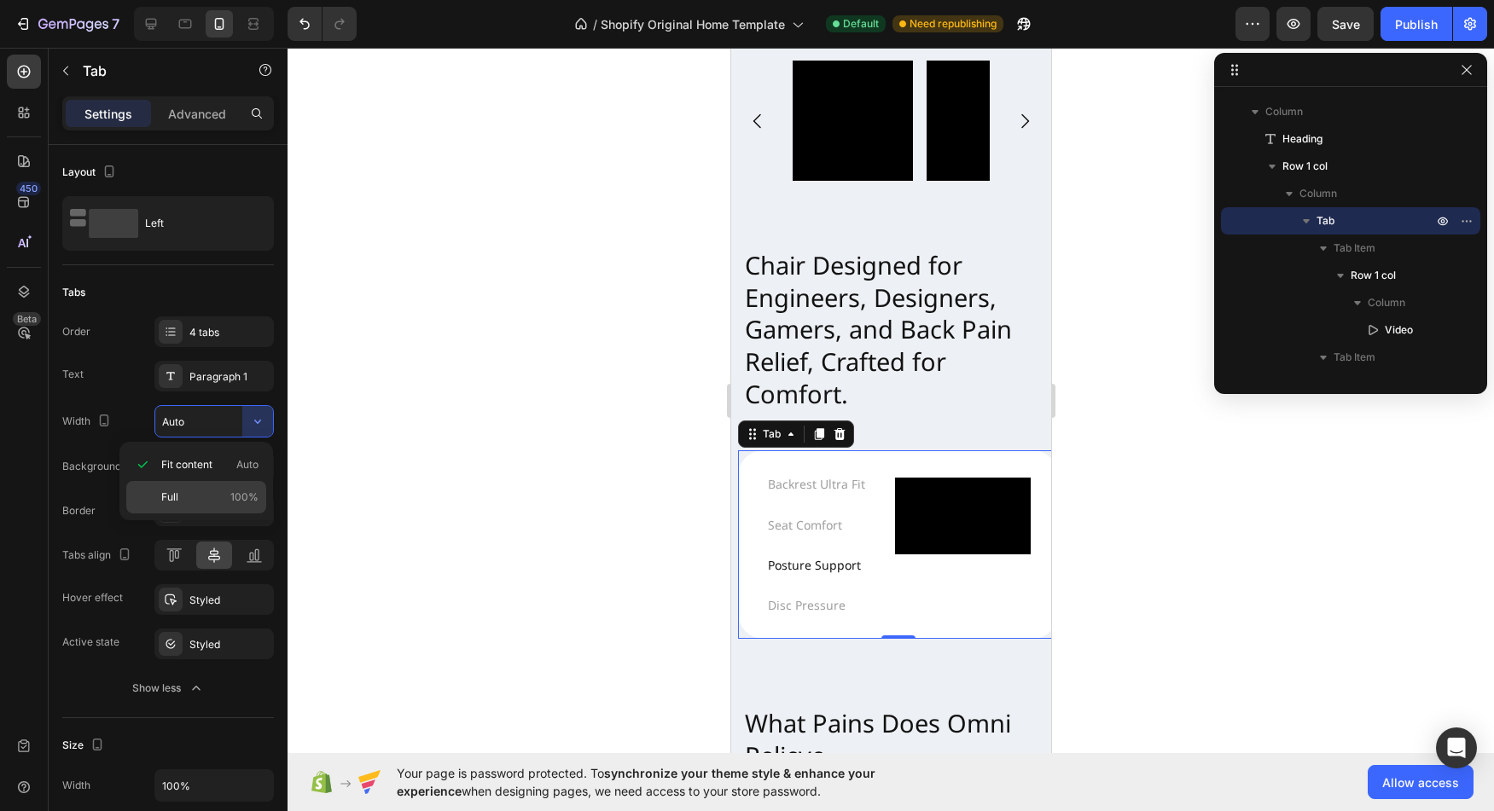
click at [180, 497] on p "Full 100%" at bounding box center [209, 497] width 97 height 15
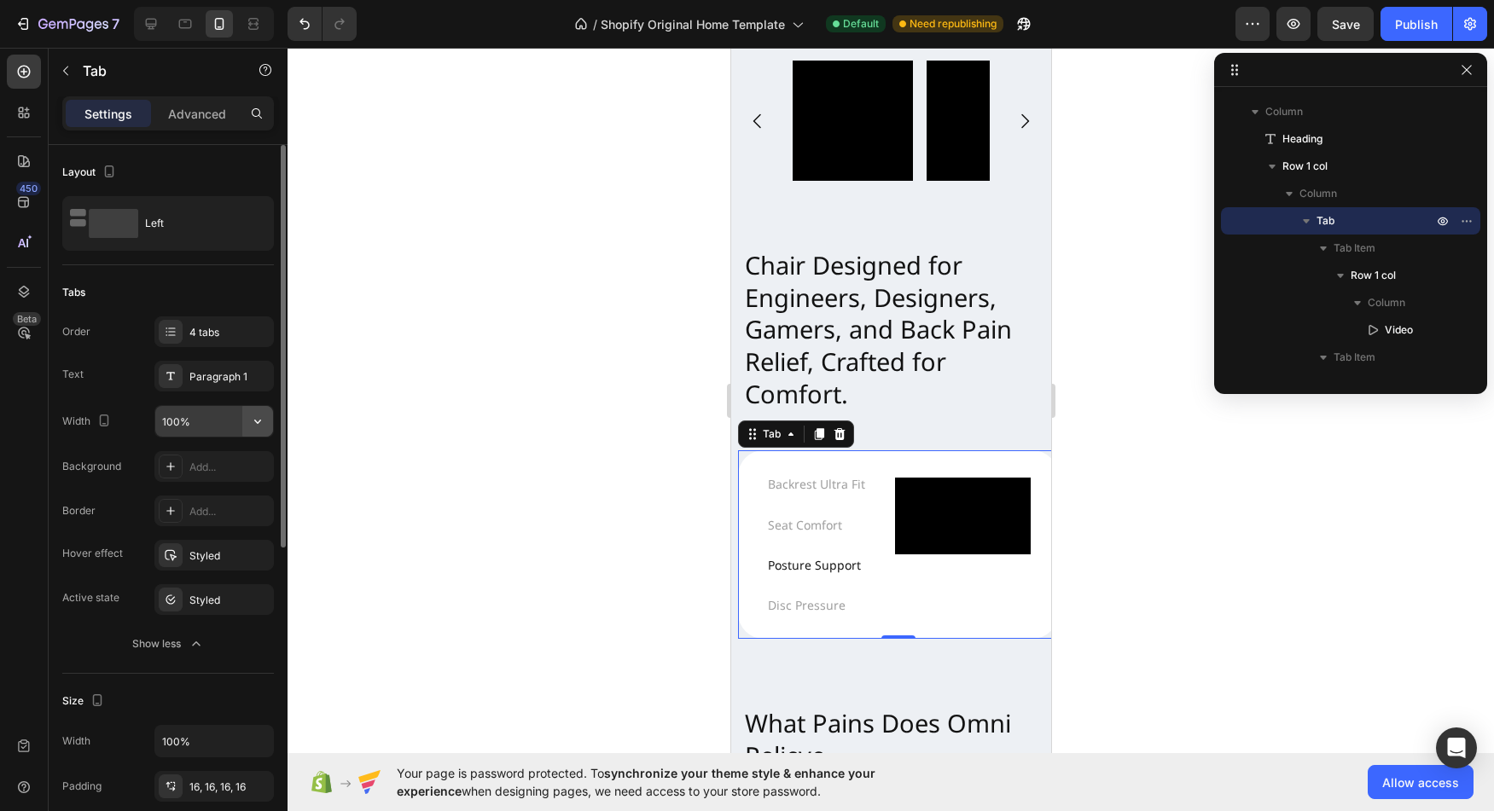
click at [260, 426] on icon "button" at bounding box center [257, 421] width 17 height 17
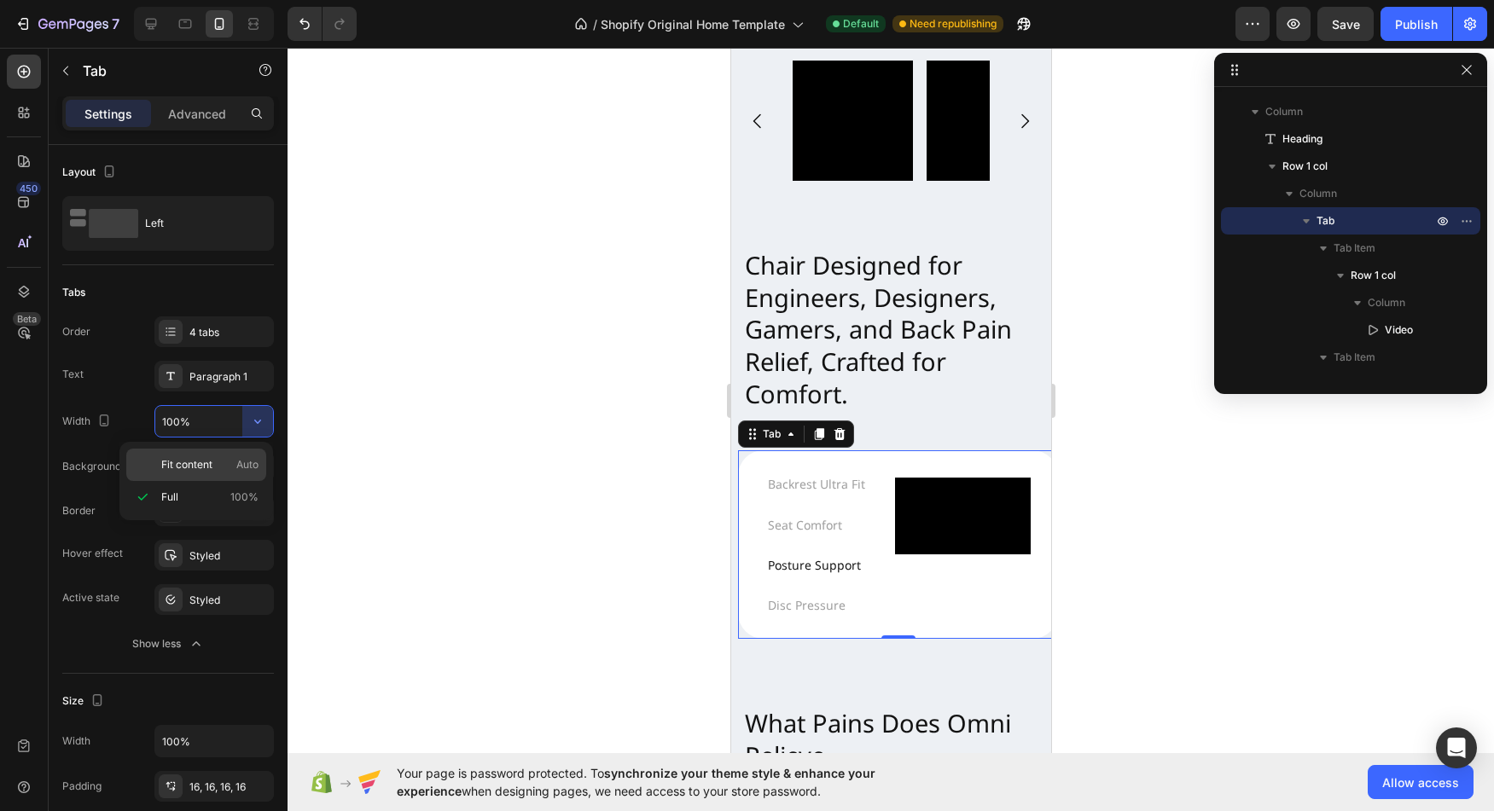
click at [215, 458] on p "Fit content Auto" at bounding box center [209, 464] width 97 height 15
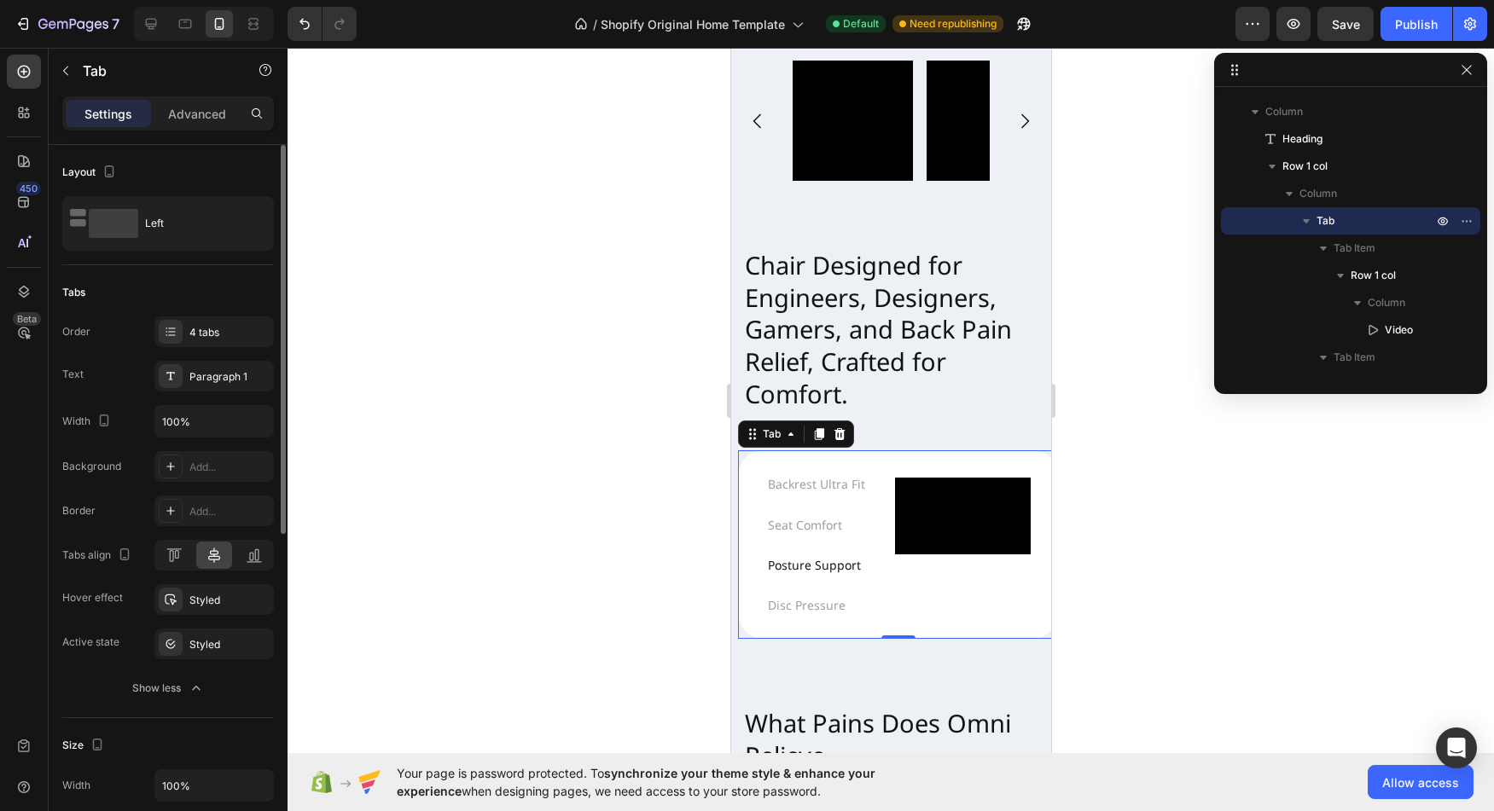
type input "Auto"
click at [171, 562] on icon at bounding box center [174, 555] width 17 height 17
click at [246, 561] on icon at bounding box center [254, 555] width 17 height 17
click at [203, 557] on div at bounding box center [214, 555] width 37 height 27
click at [224, 220] on div "Left" at bounding box center [197, 223] width 104 height 39
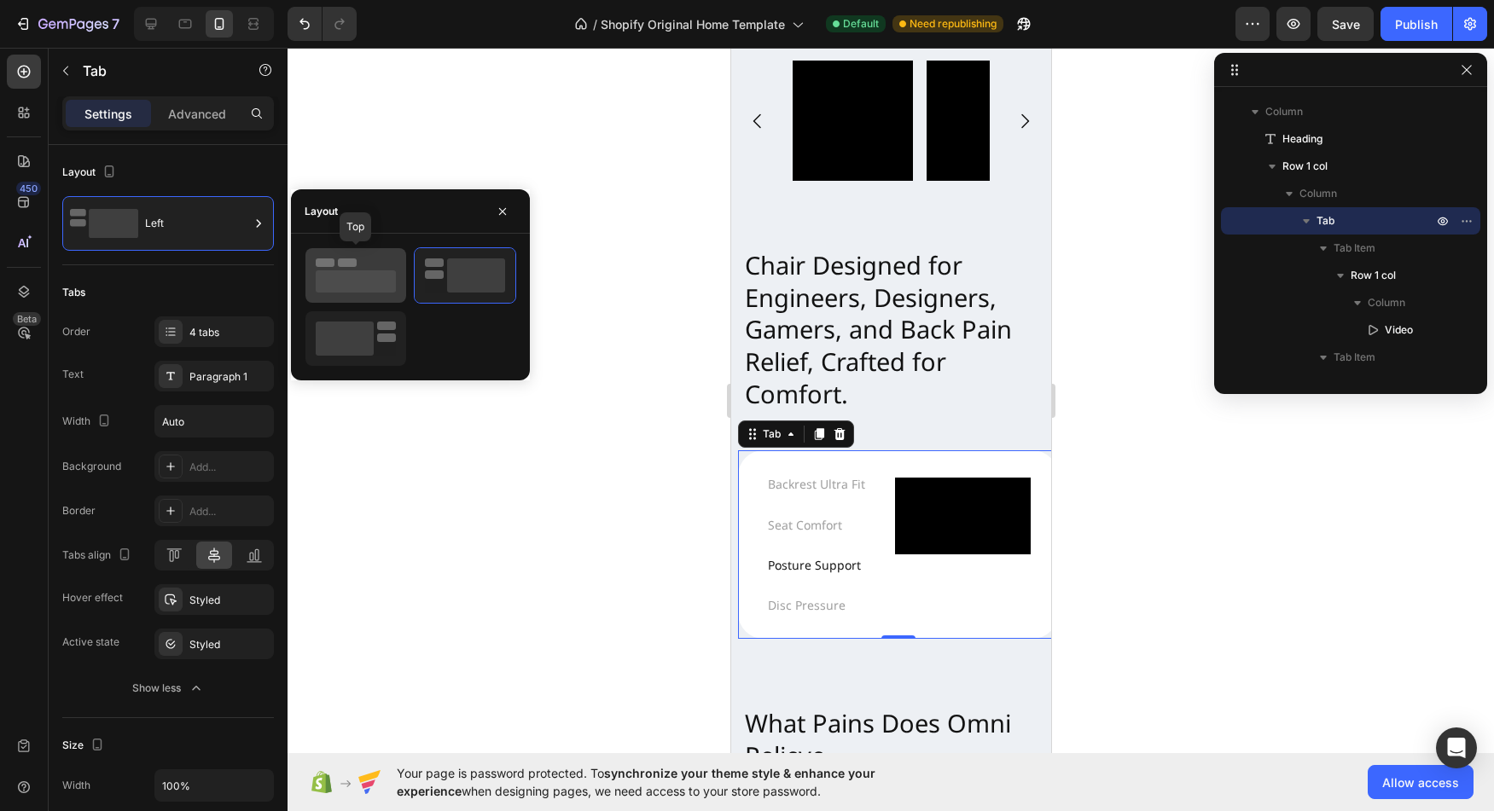
click at [350, 272] on rect at bounding box center [356, 281] width 80 height 22
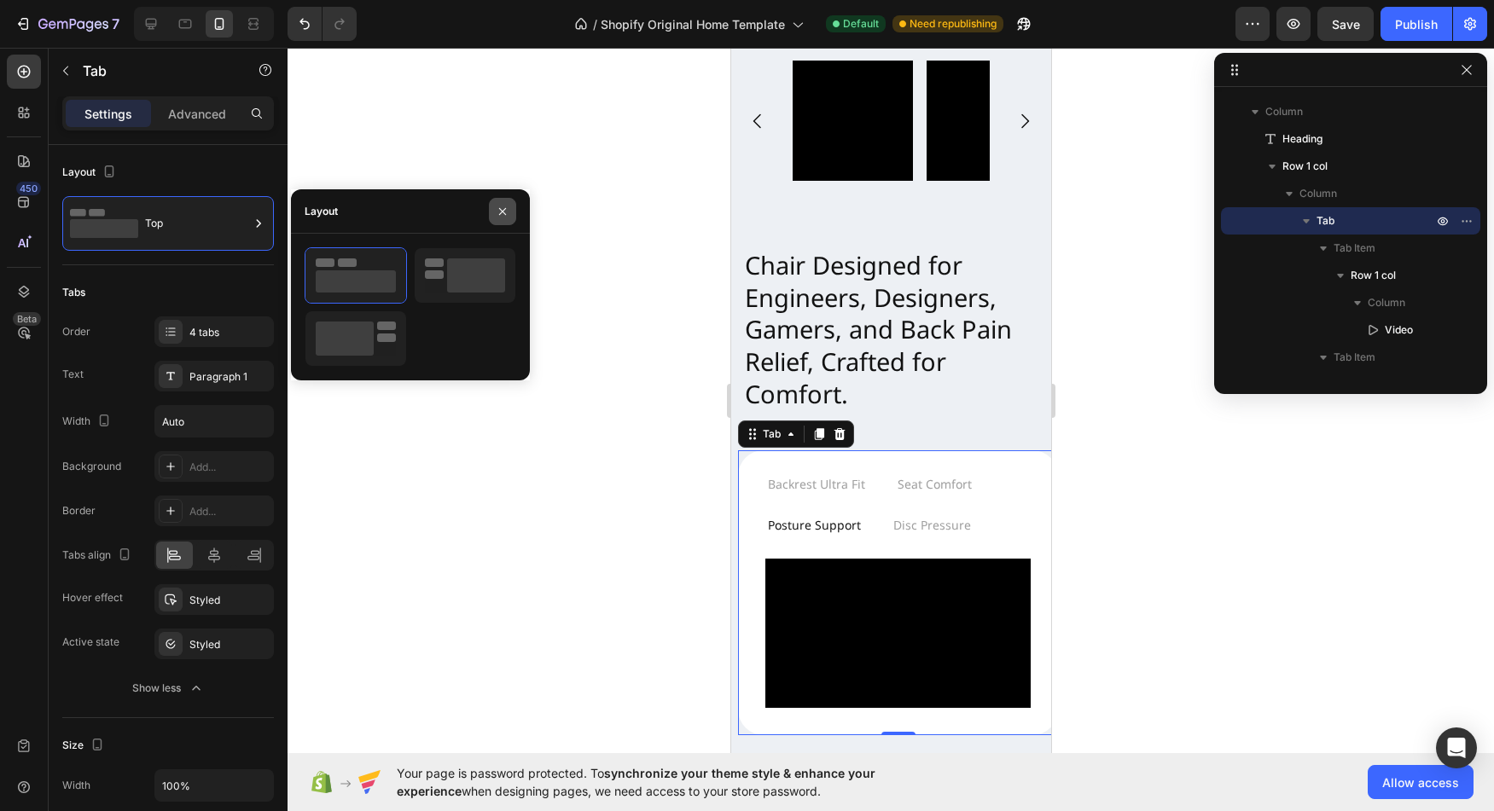
click at [508, 212] on icon "button" at bounding box center [503, 212] width 14 height 14
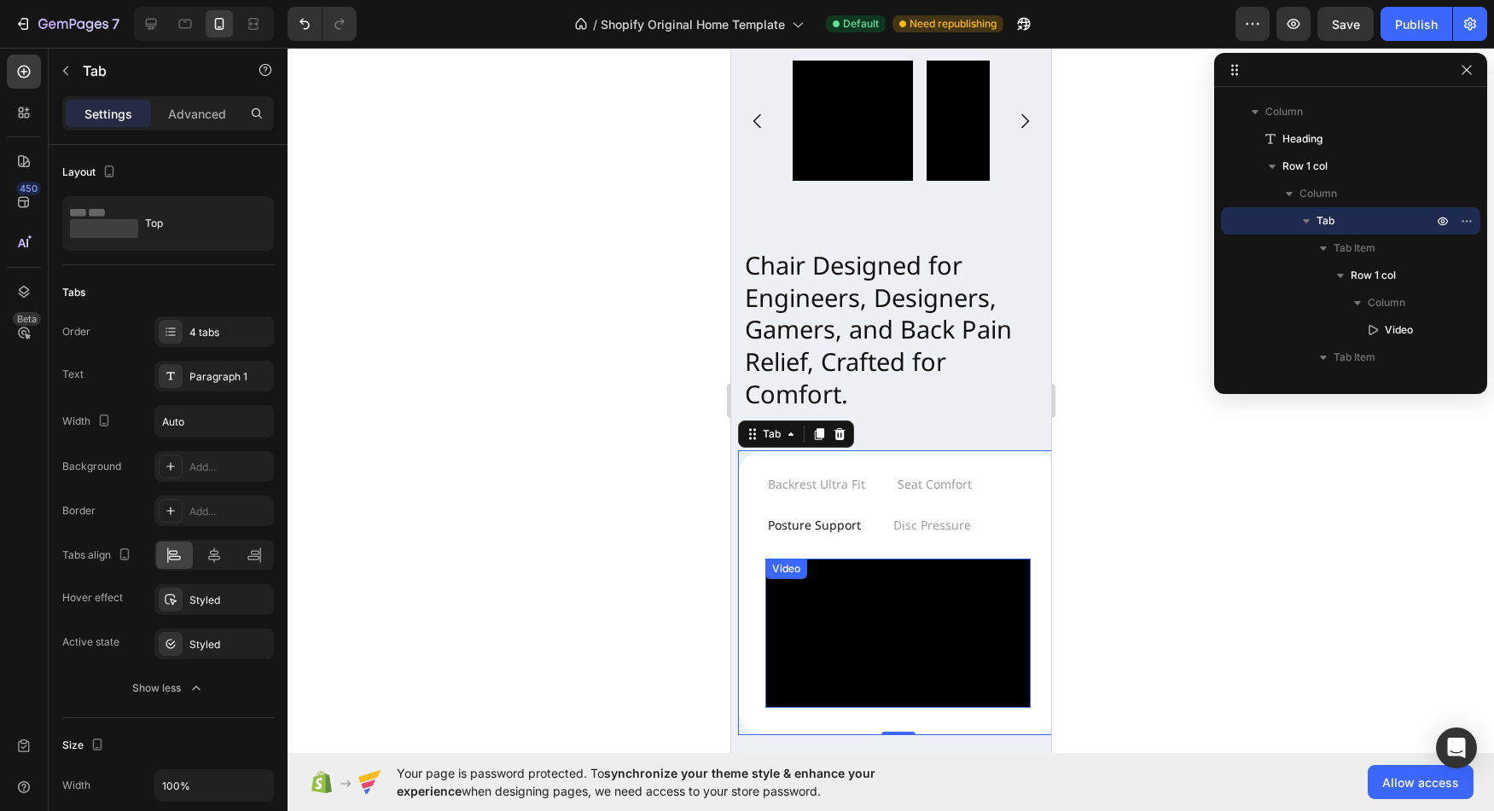
click at [857, 628] on video at bounding box center [896, 633] width 265 height 149
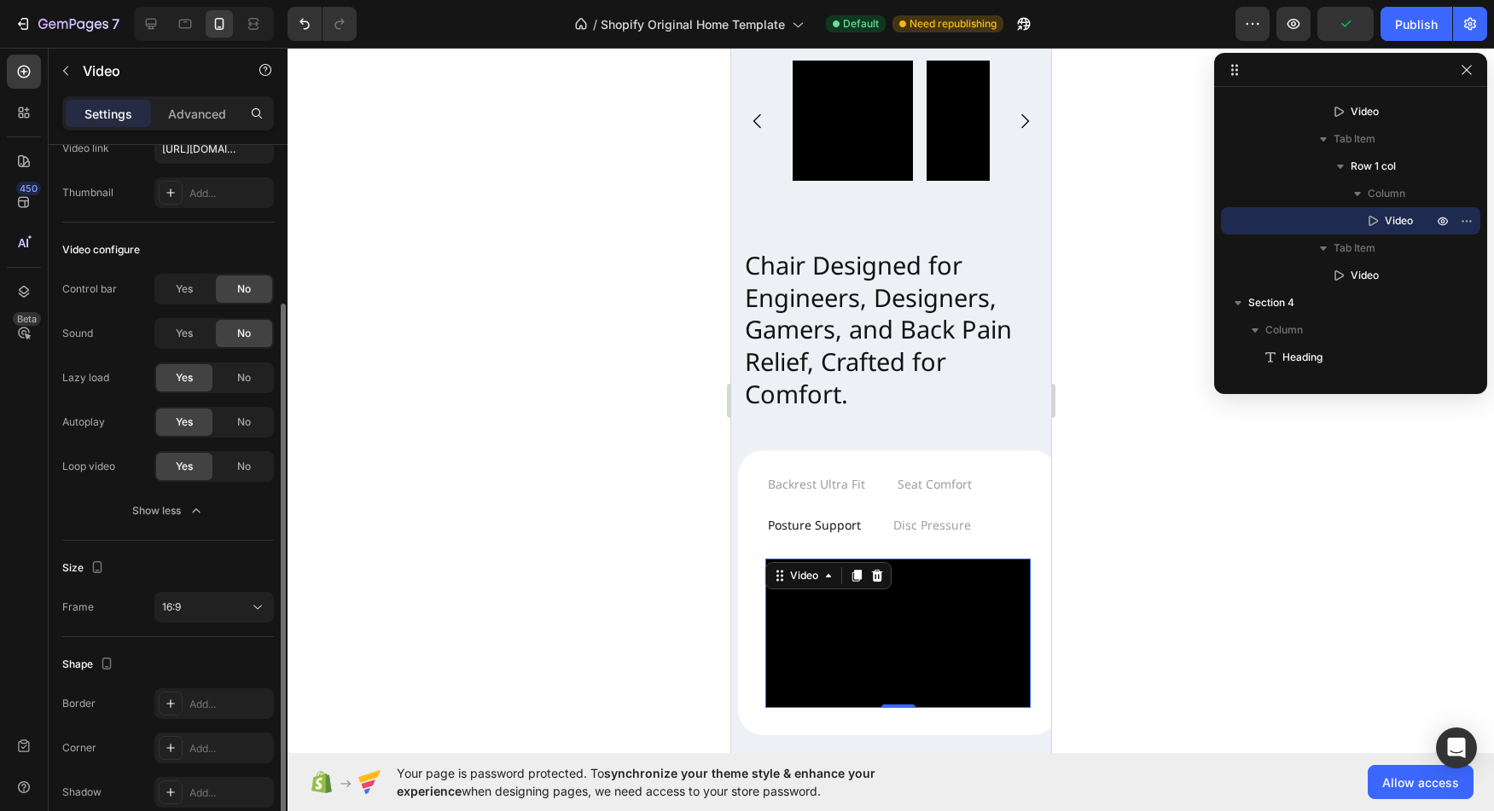
scroll to position [186, 0]
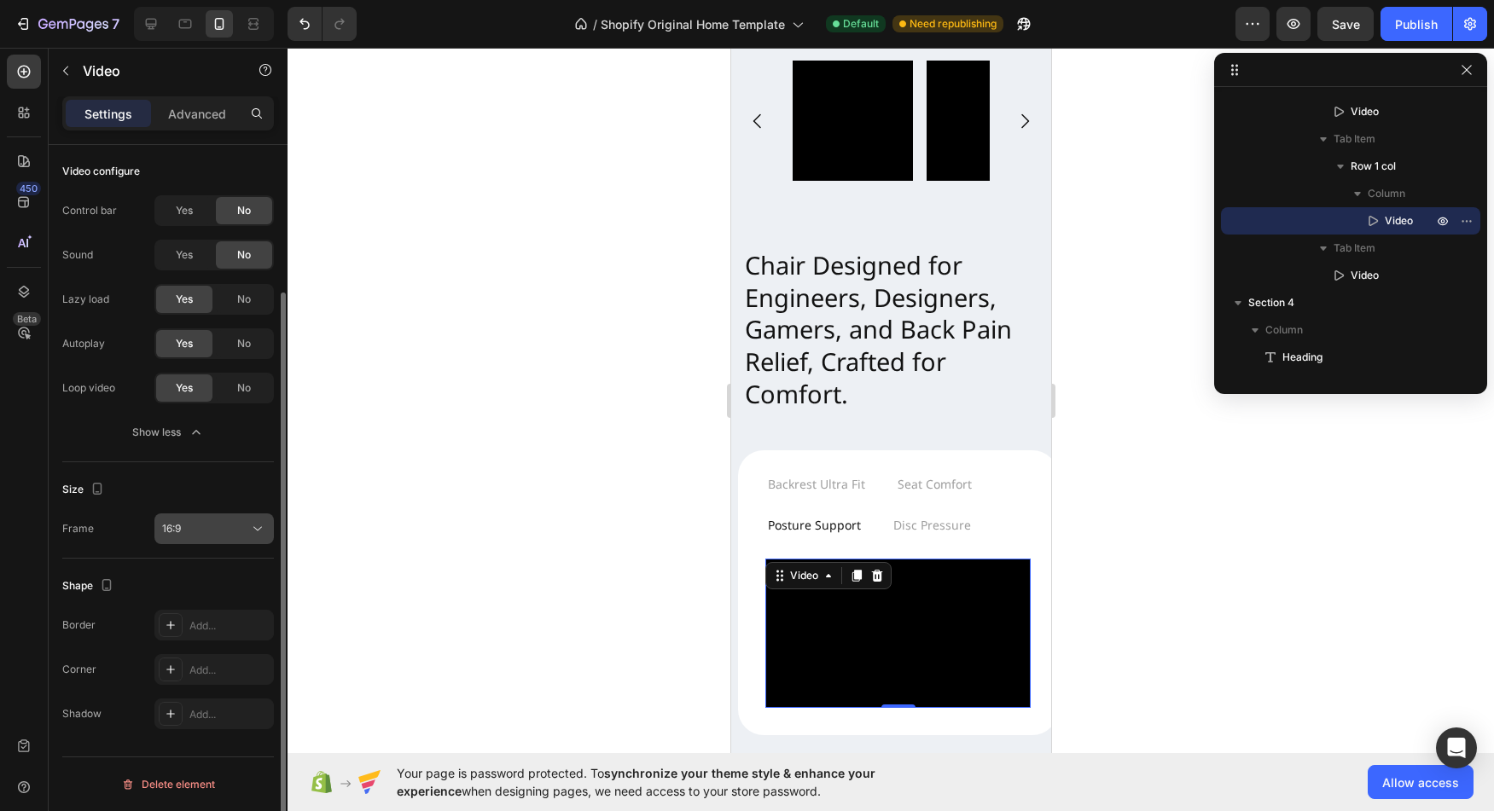
click at [250, 532] on icon at bounding box center [257, 528] width 17 height 17
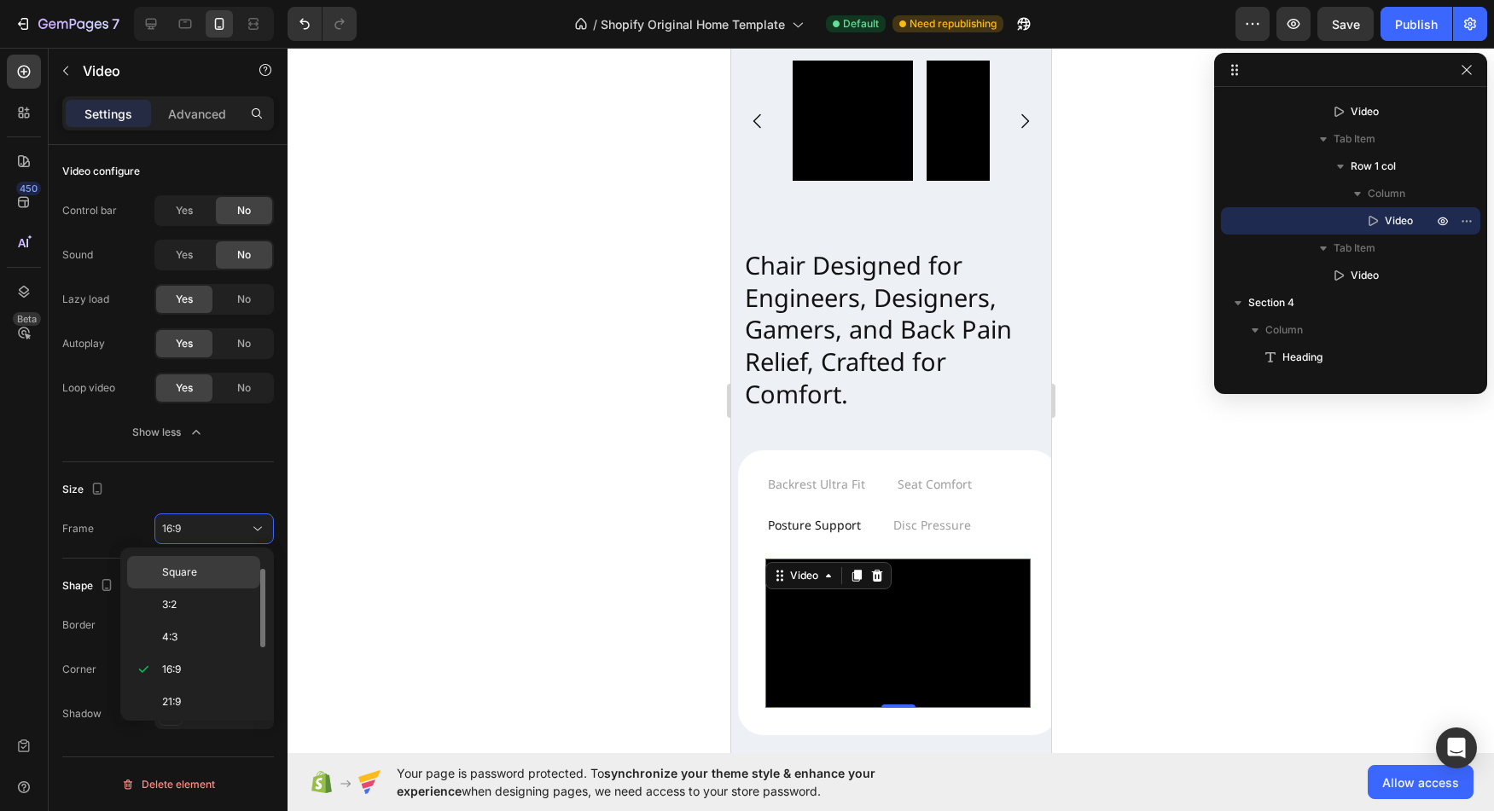
click at [202, 570] on p "Square" at bounding box center [207, 572] width 90 height 15
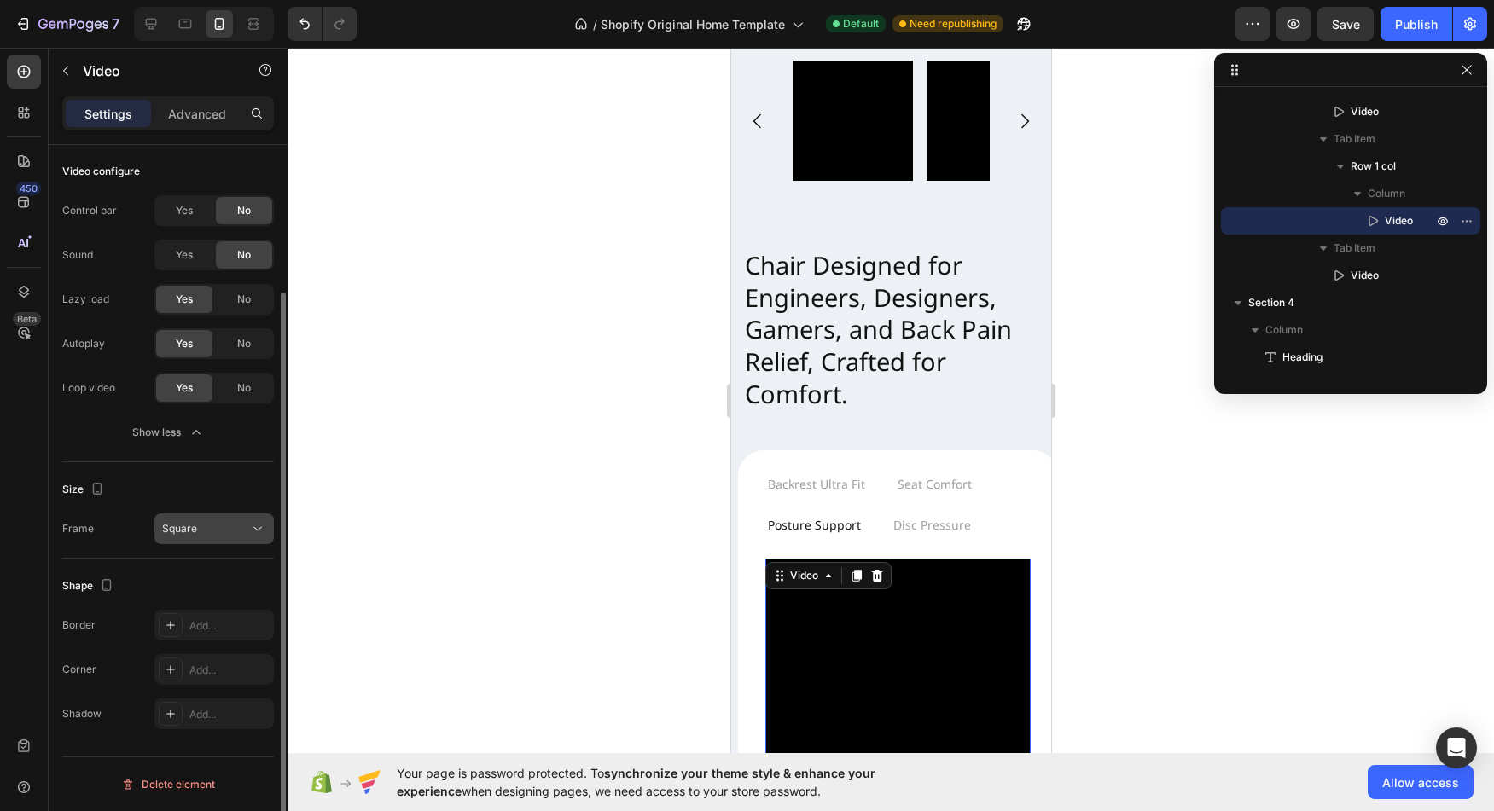
click at [254, 534] on icon at bounding box center [257, 528] width 17 height 17
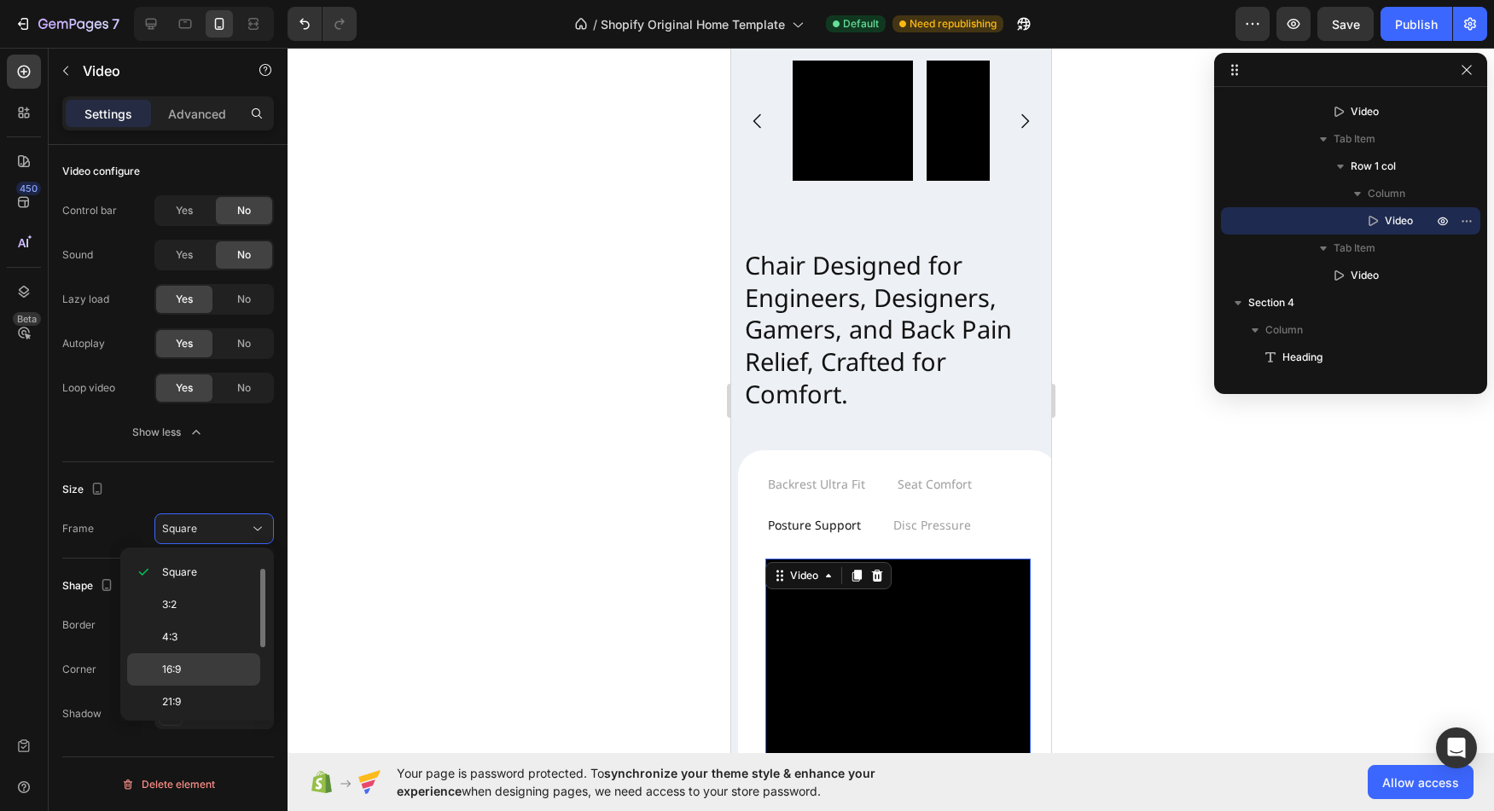
click at [214, 665] on p "16:9" at bounding box center [207, 669] width 90 height 15
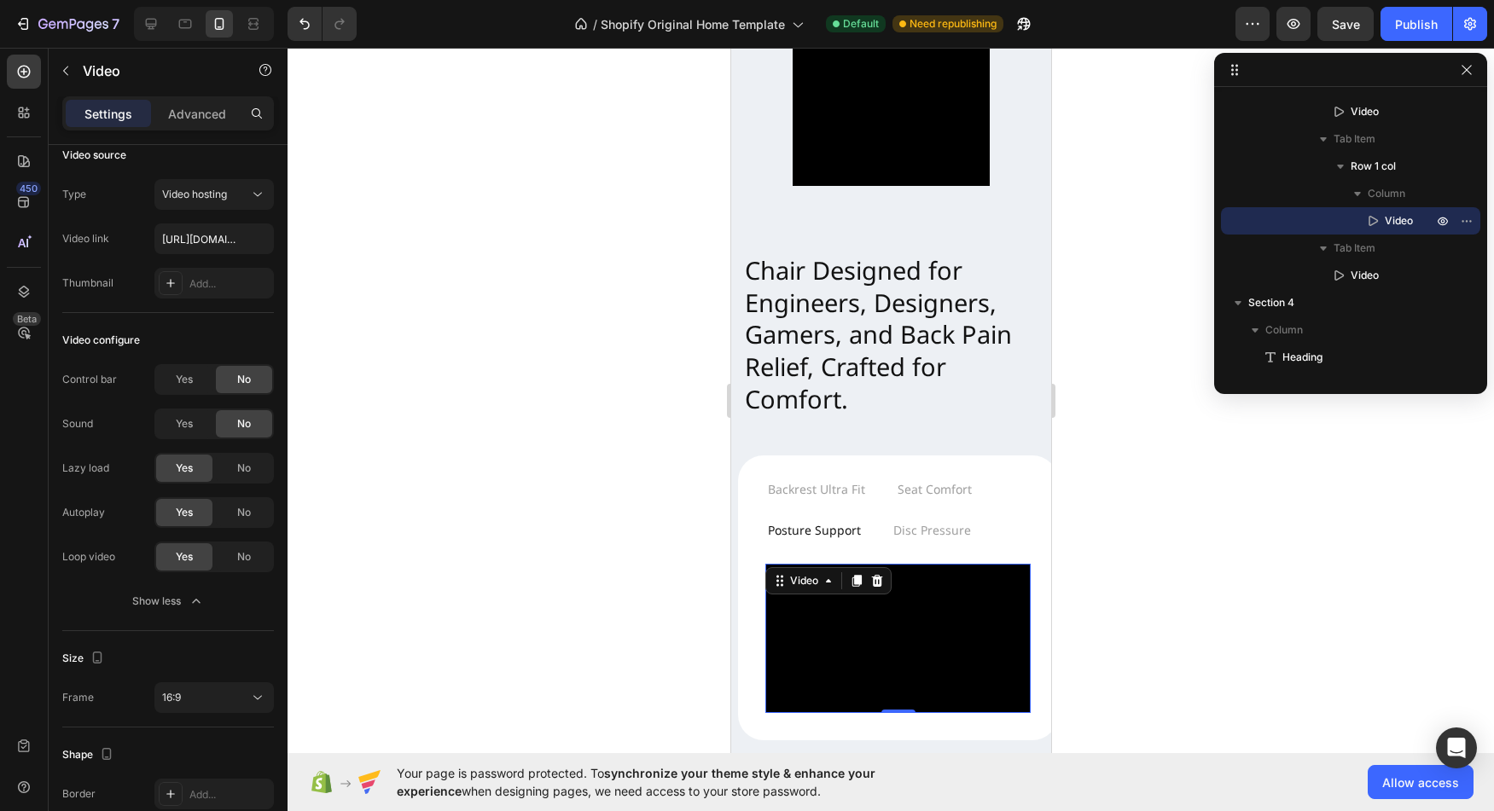
scroll to position [545, 0]
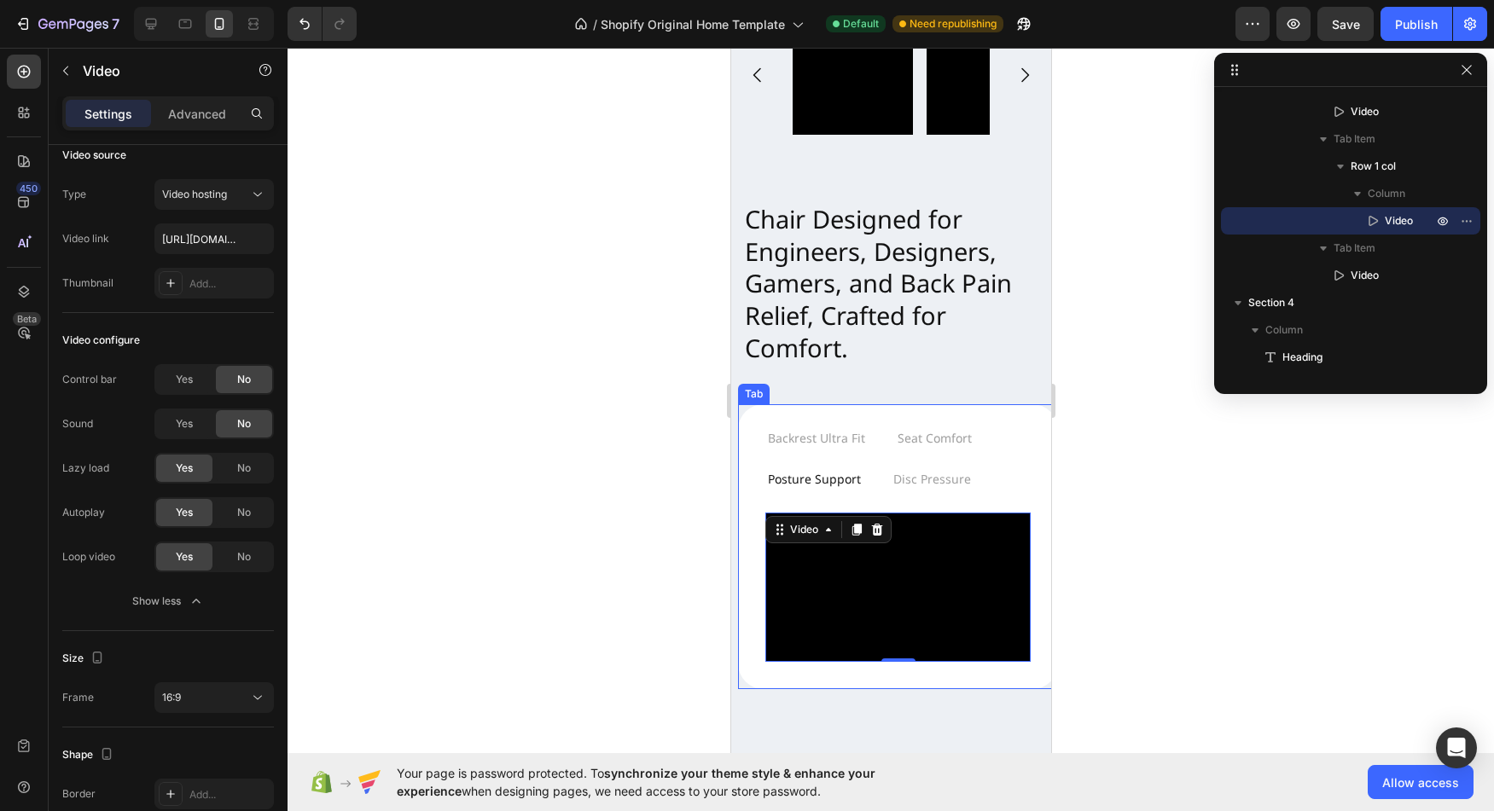
click at [769, 677] on div "Backrest Ultra Fit Seat Comfort Posture Support Disc Pressure Video Row Video V…" at bounding box center [897, 546] width 320 height 284
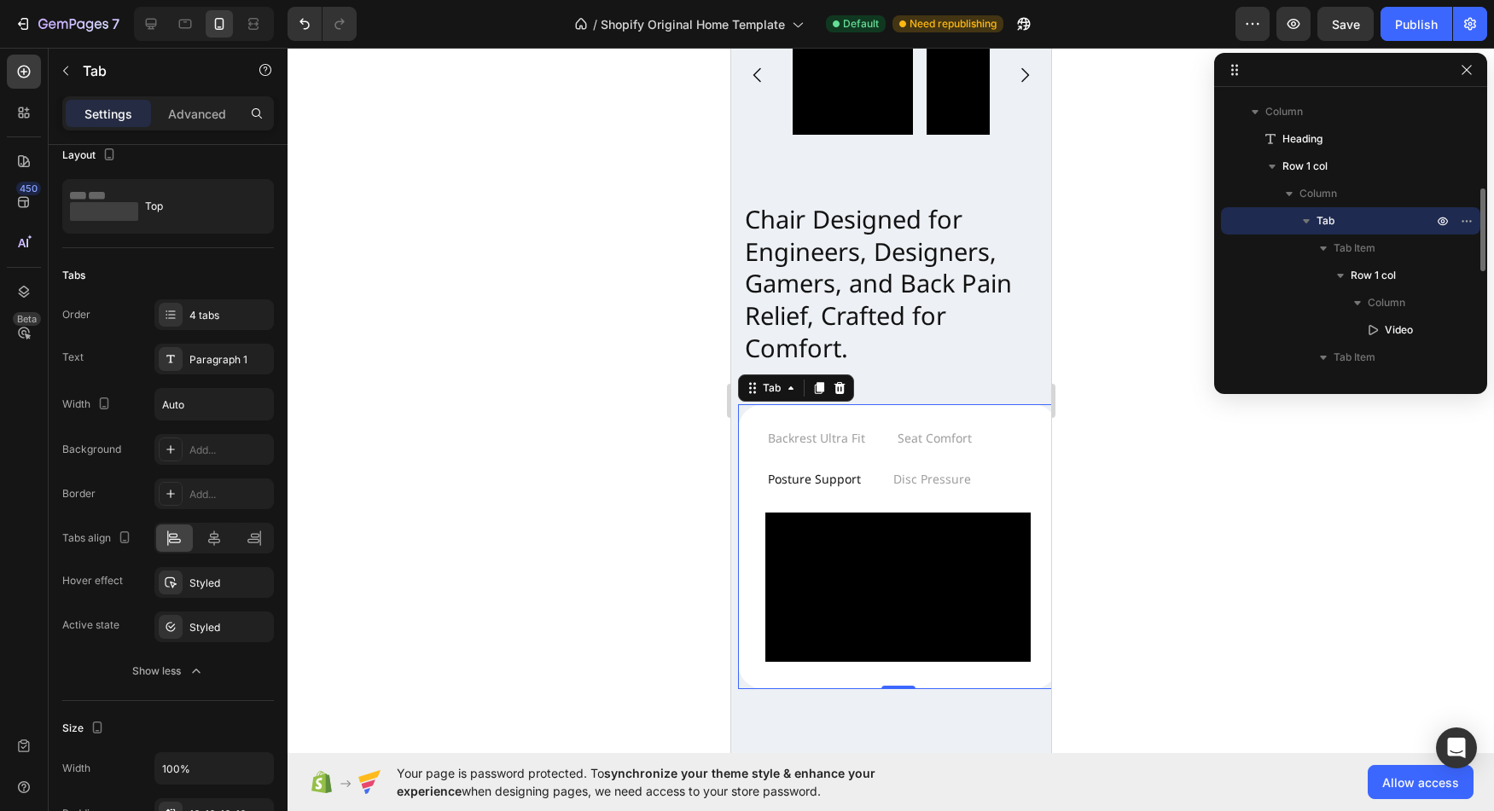
scroll to position [0, 0]
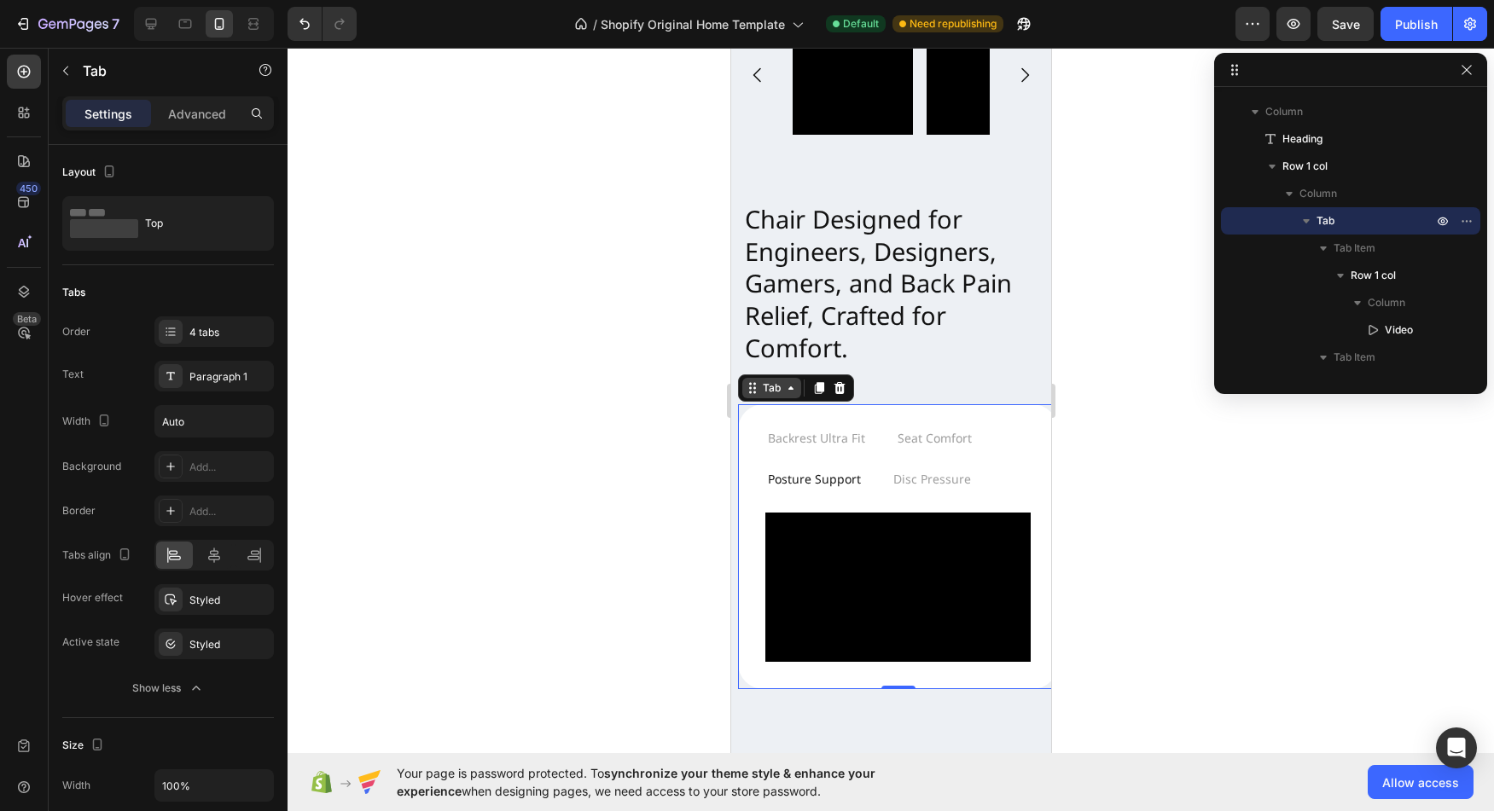
click at [785, 387] on icon at bounding box center [790, 388] width 14 height 14
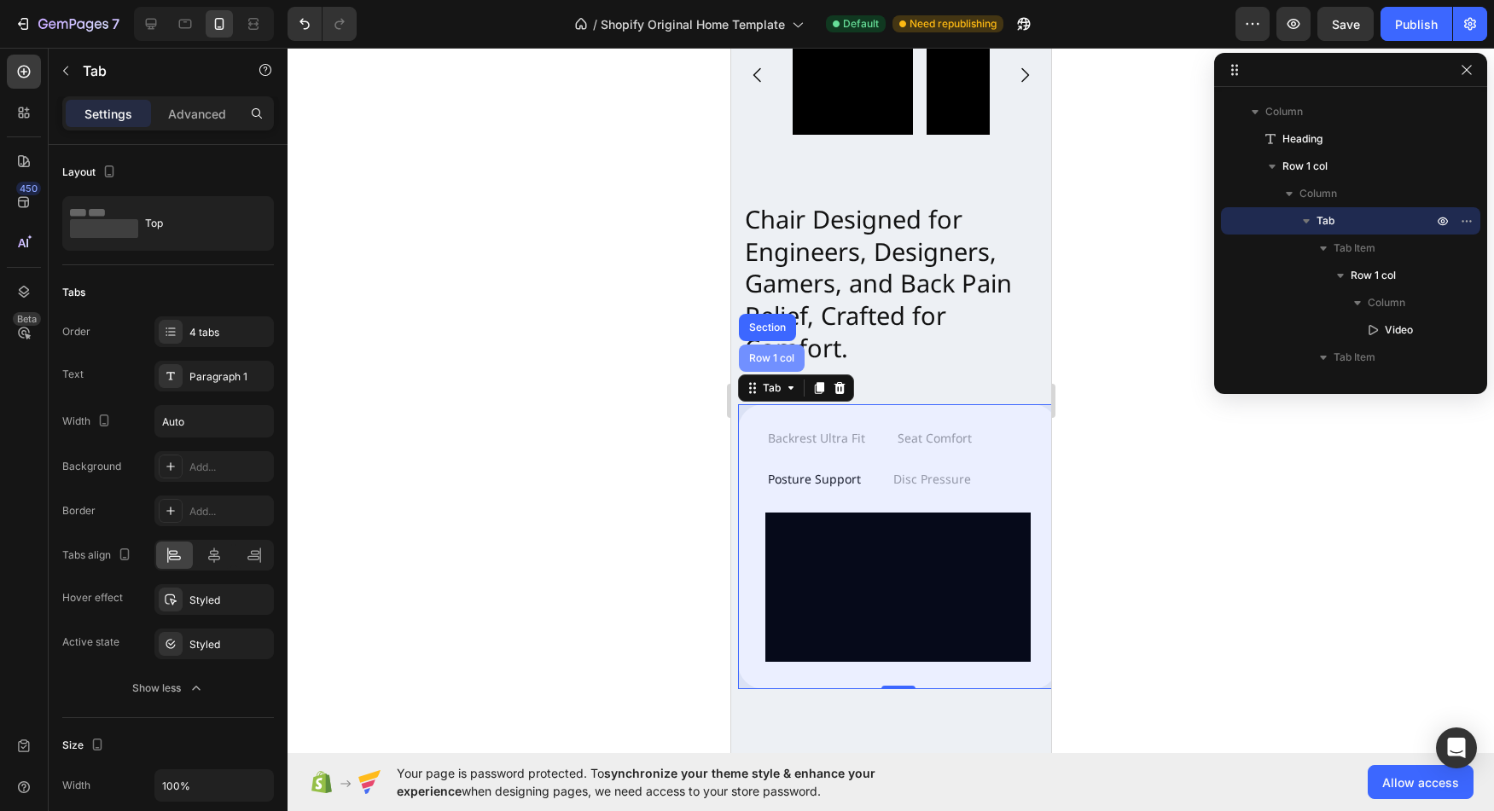
click at [775, 352] on div "Row 1 col" at bounding box center [771, 358] width 66 height 27
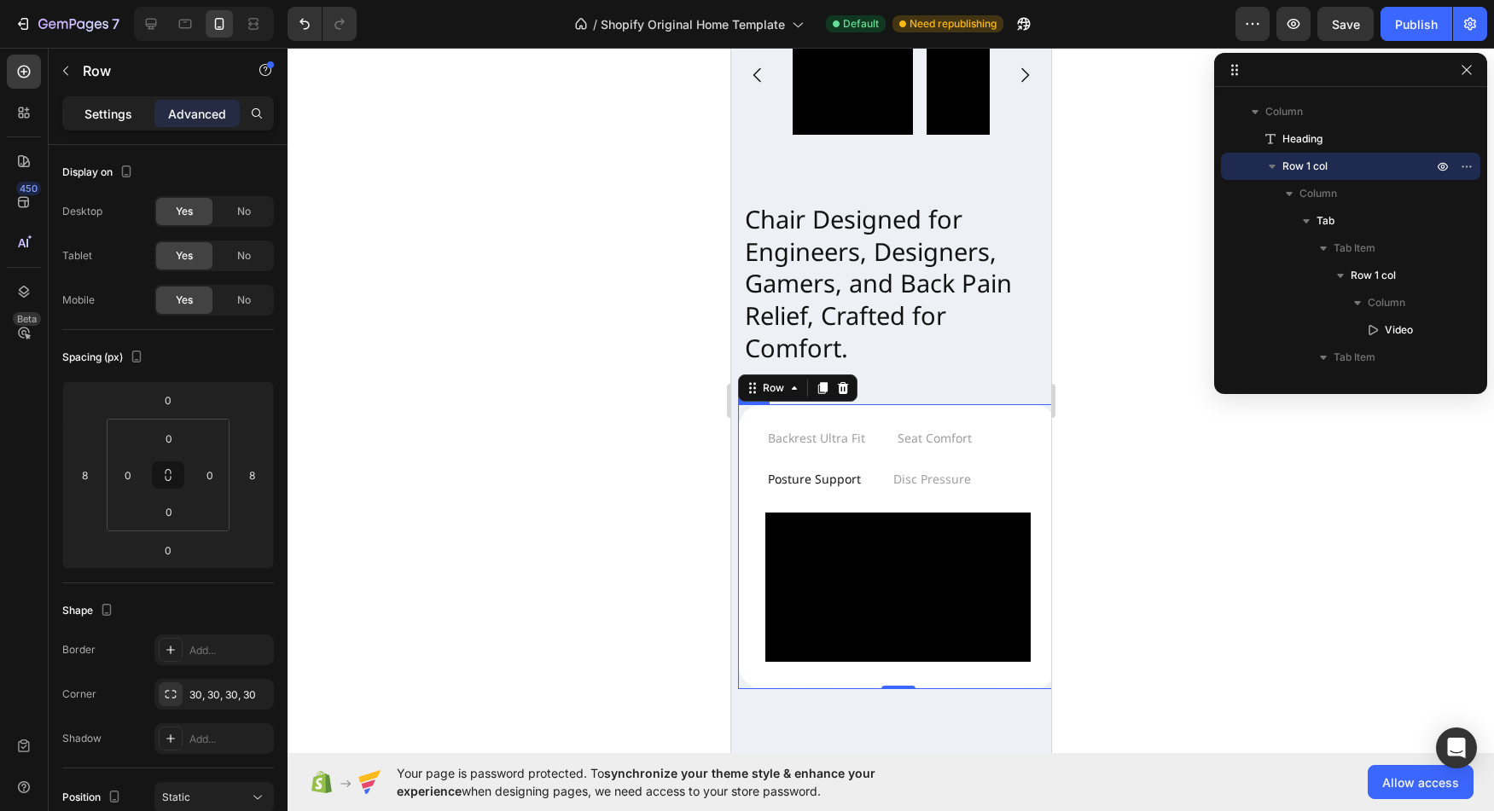
click at [120, 110] on p "Settings" at bounding box center [108, 114] width 48 height 18
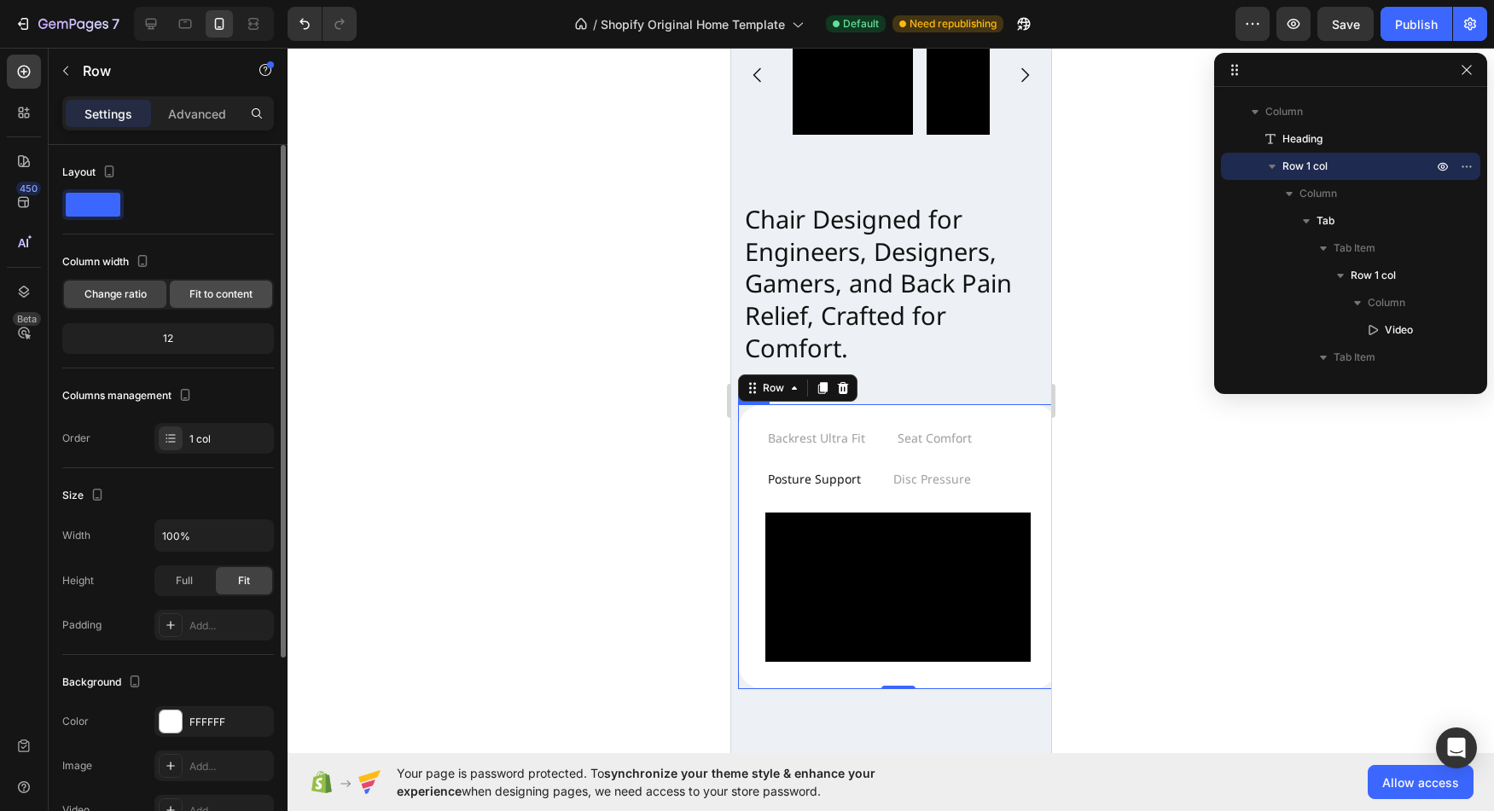
click at [221, 294] on span "Fit to content" at bounding box center [220, 294] width 63 height 15
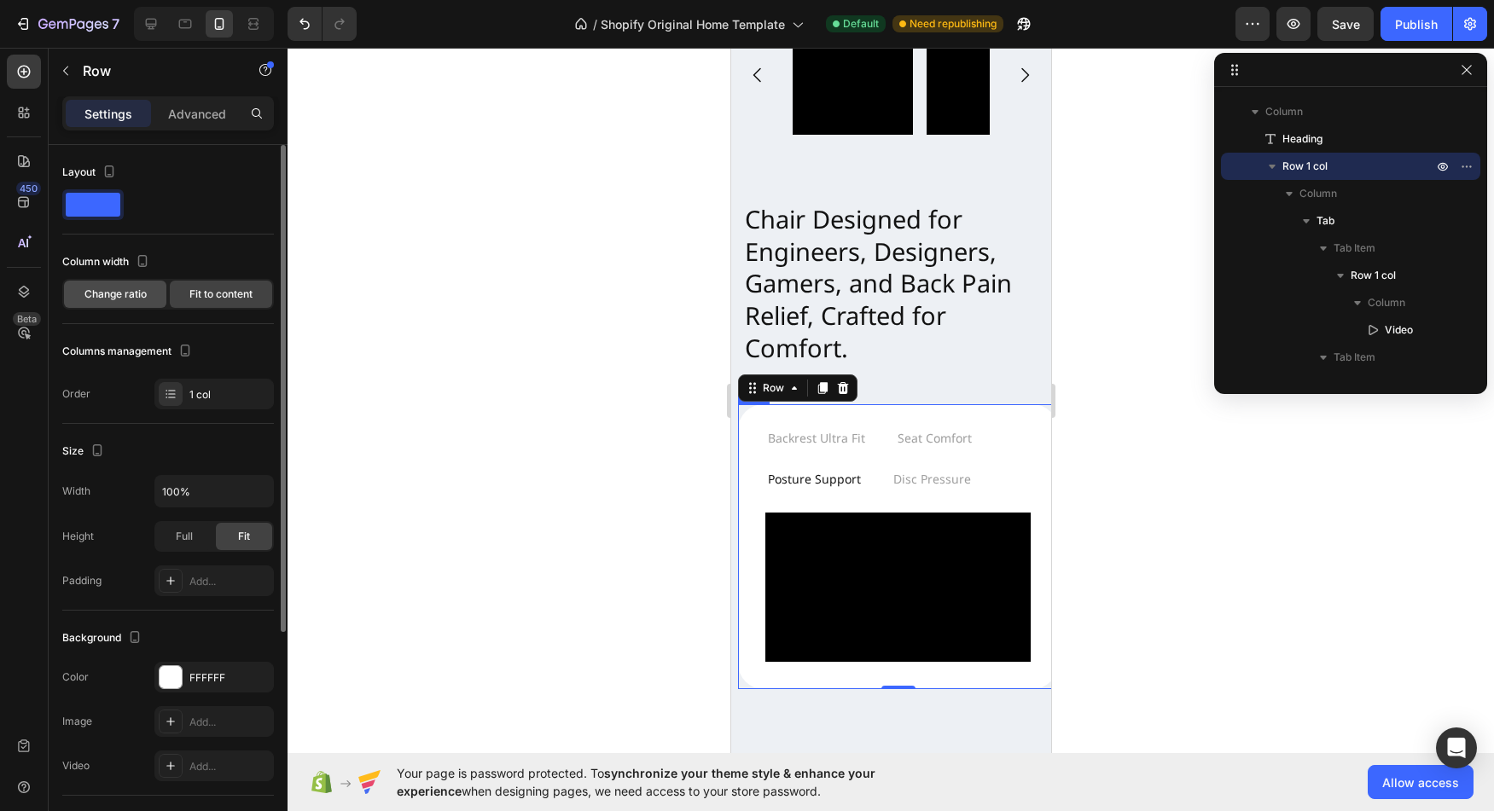
click at [157, 299] on div "Change ratio" at bounding box center [115, 294] width 102 height 27
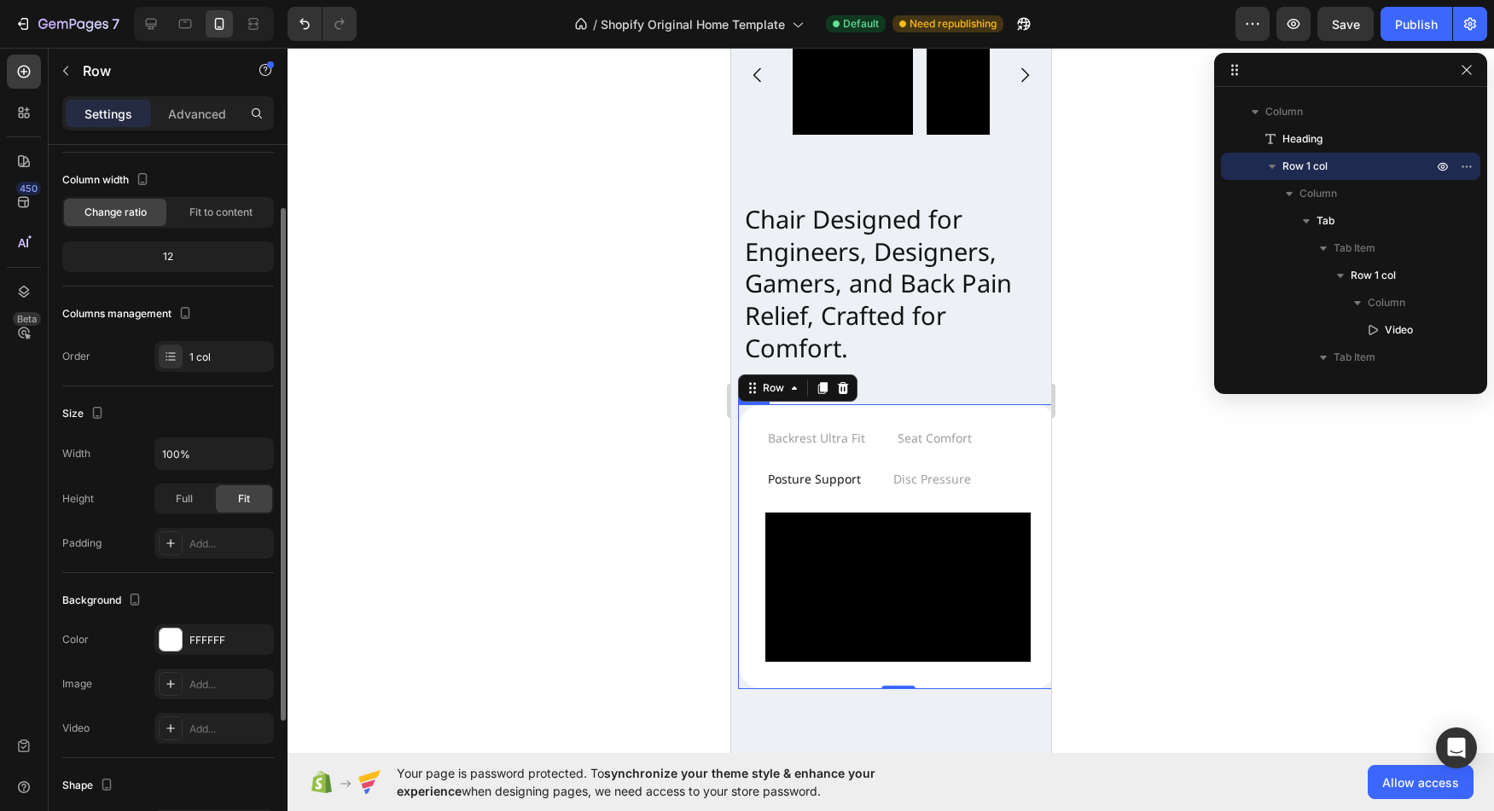
scroll to position [93, 0]
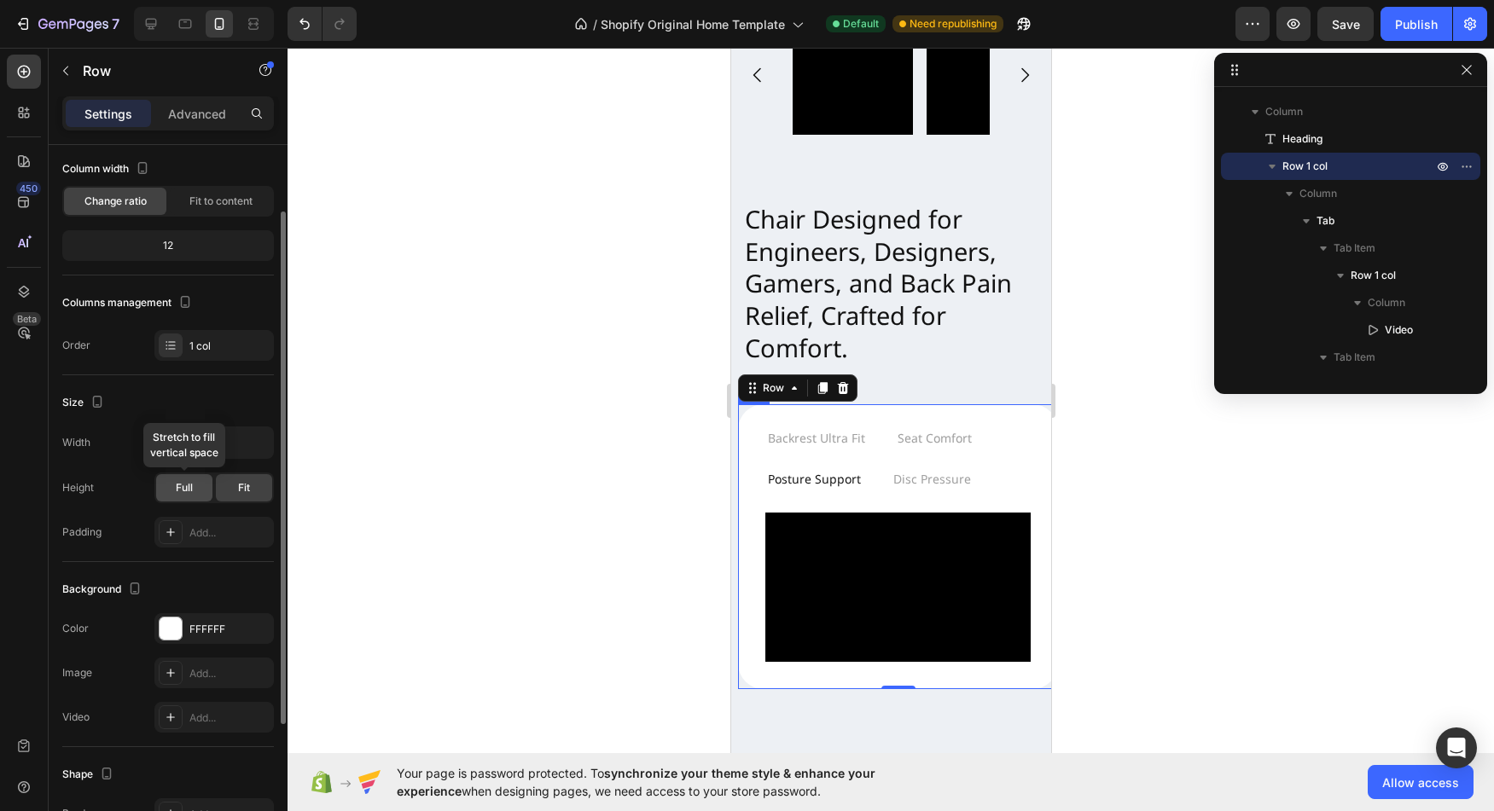
click at [193, 480] on div "Full" at bounding box center [184, 487] width 56 height 27
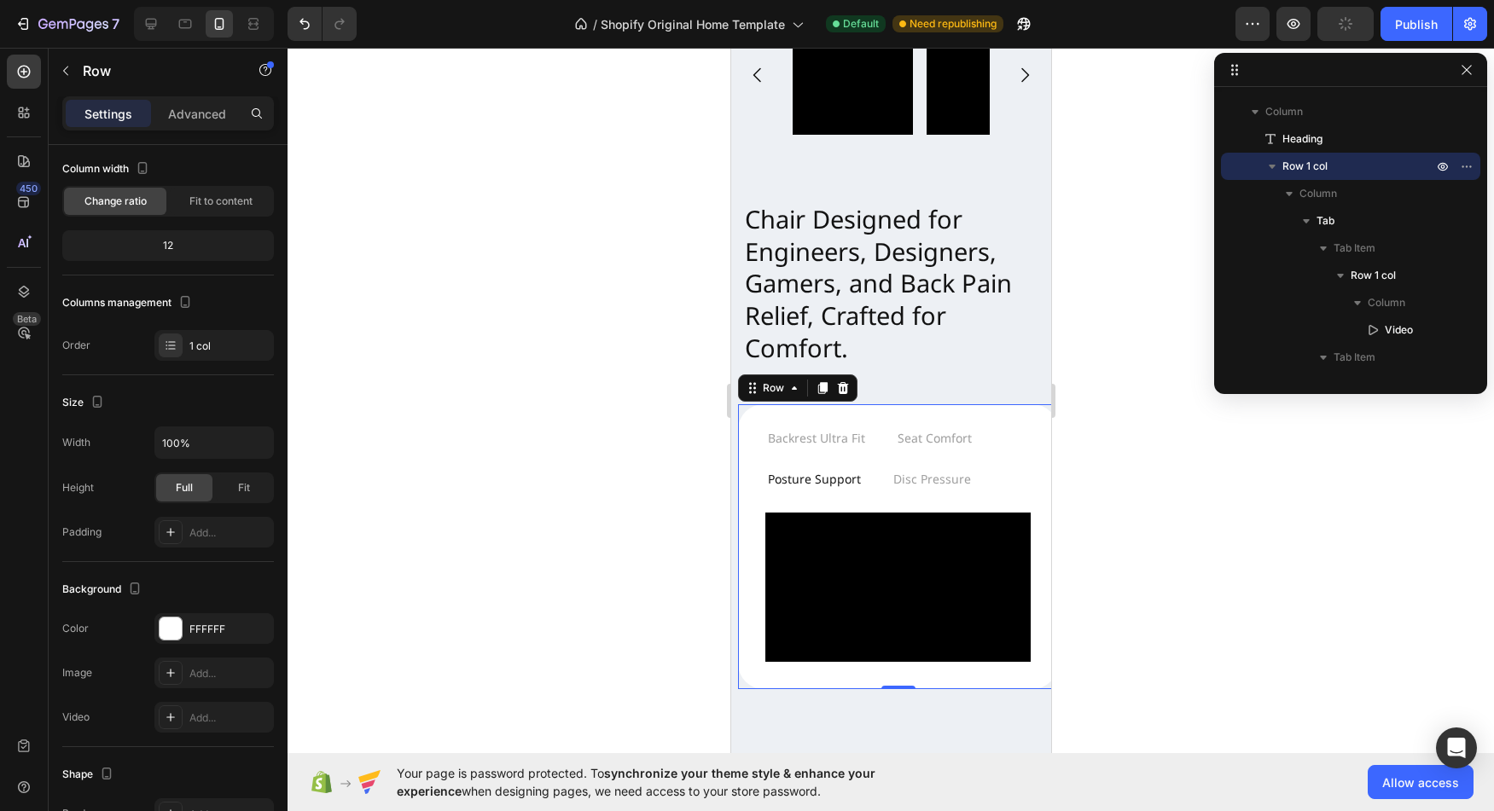
click at [556, 350] on div at bounding box center [891, 430] width 1206 height 764
